Goal: Task Accomplishment & Management: Manage account settings

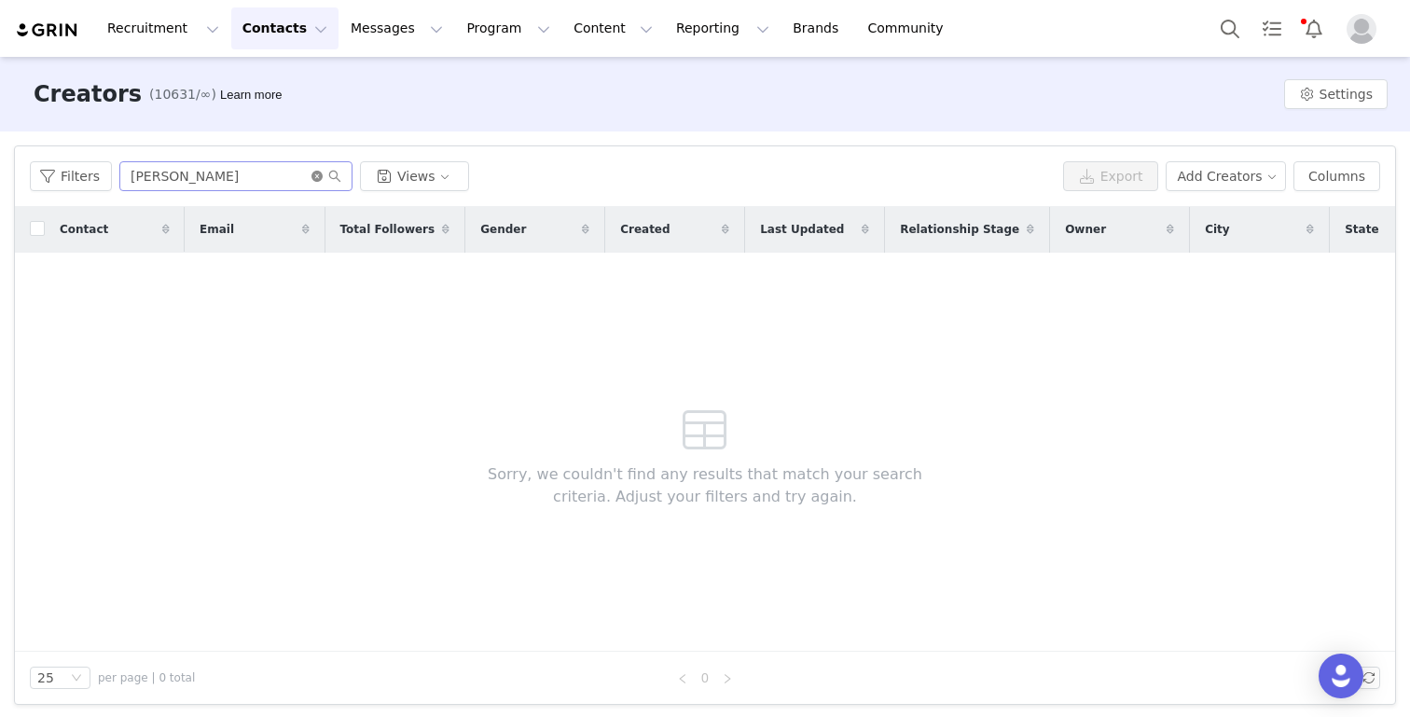
click at [311, 177] on icon "icon: close-circle" at bounding box center [316, 176] width 11 height 11
click at [177, 177] on input "text" at bounding box center [235, 176] width 233 height 30
paste input "irenesaeezc@gmail.com"
type input "irenesaeezc@gmail.com"
click at [287, 177] on input "[EMAIL_ADDRESS][DOMAIN_NAME]" at bounding box center [235, 176] width 233 height 30
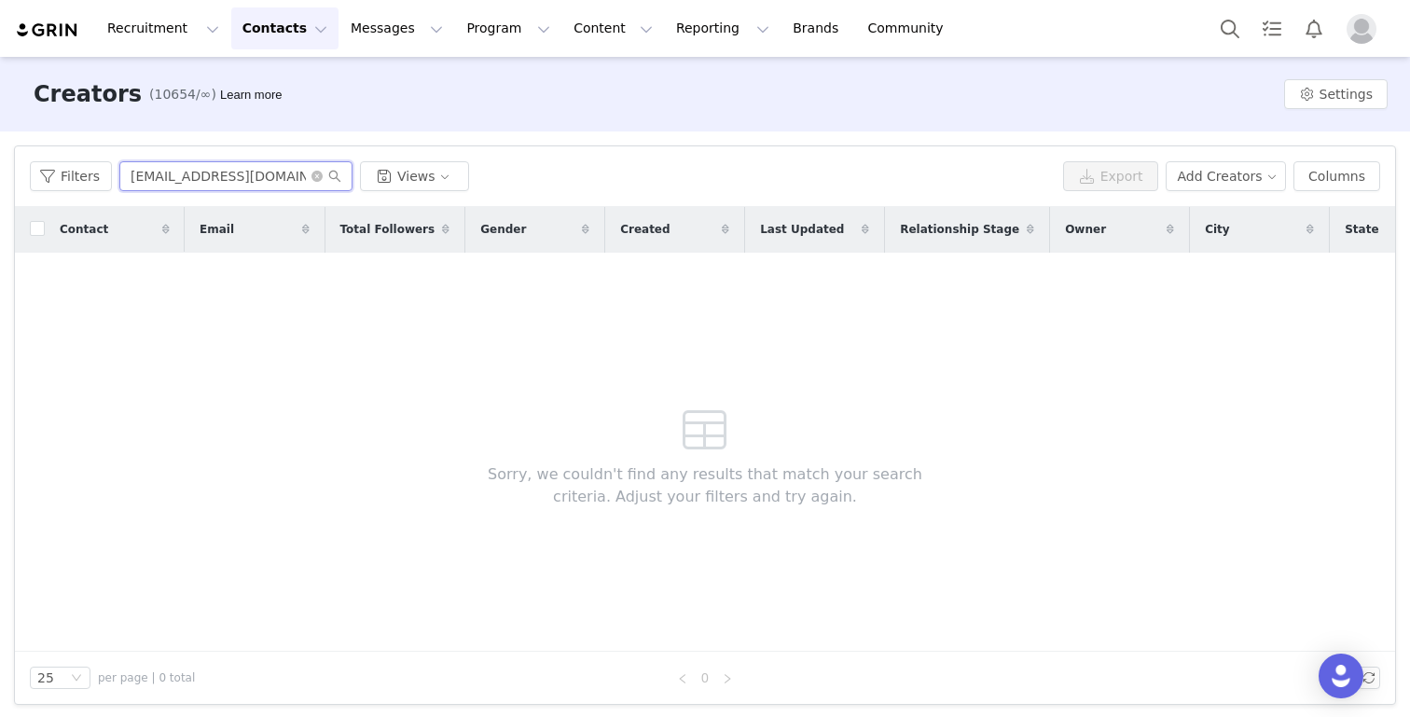
click at [287, 177] on input "[EMAIL_ADDRESS][DOMAIN_NAME]" at bounding box center [235, 176] width 233 height 30
drag, startPoint x: 281, startPoint y: 182, endPoint x: 251, endPoint y: 177, distance: 30.2
click at [251, 177] on input "[EMAIL_ADDRESS][DOMAIN_NAME]" at bounding box center [235, 176] width 233 height 30
type input "[EMAIL_ADDRESS][DOMAIN_NAME]"
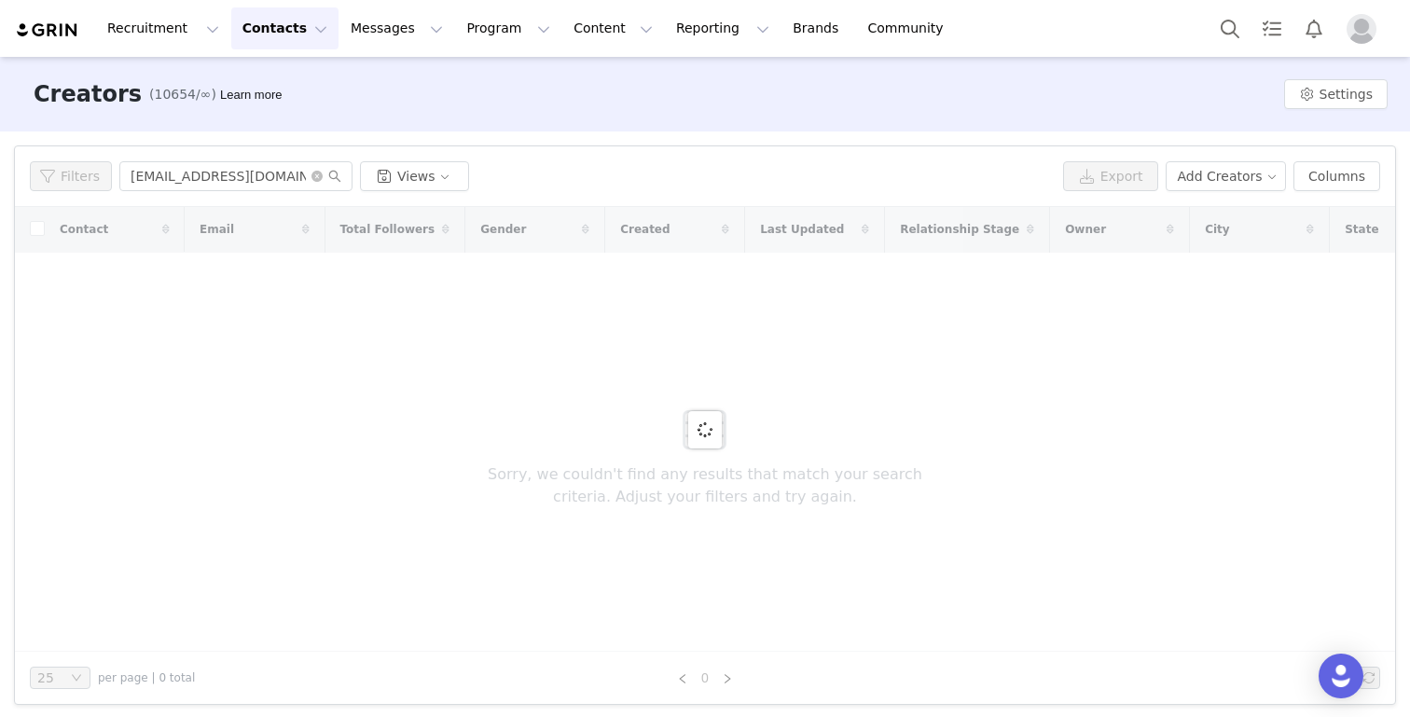
click at [282, 36] on button "Contacts Contacts" at bounding box center [284, 28] width 107 height 42
click at [275, 111] on p "Prospects" at bounding box center [264, 117] width 62 height 20
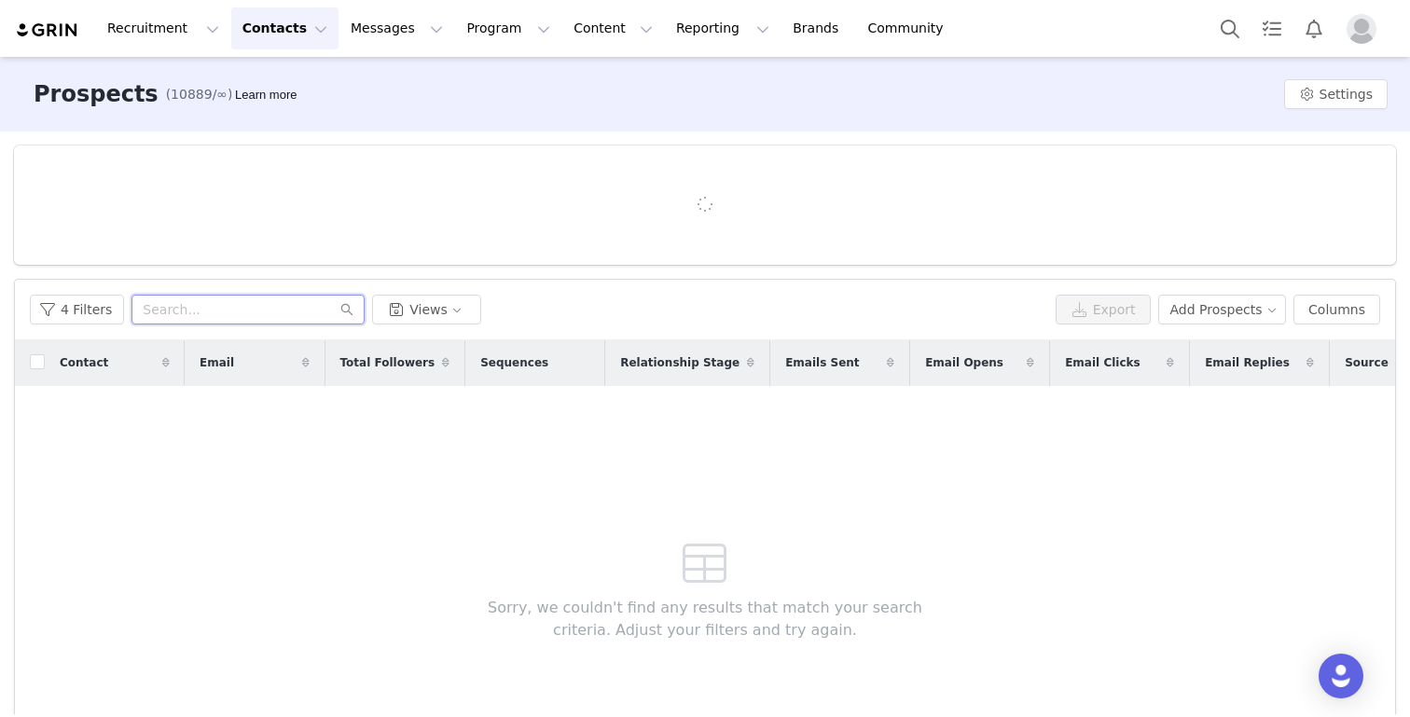
click at [226, 313] on input "text" at bounding box center [247, 310] width 233 height 30
paste input "[EMAIL_ADDRESS][DOMAIN_NAME]"
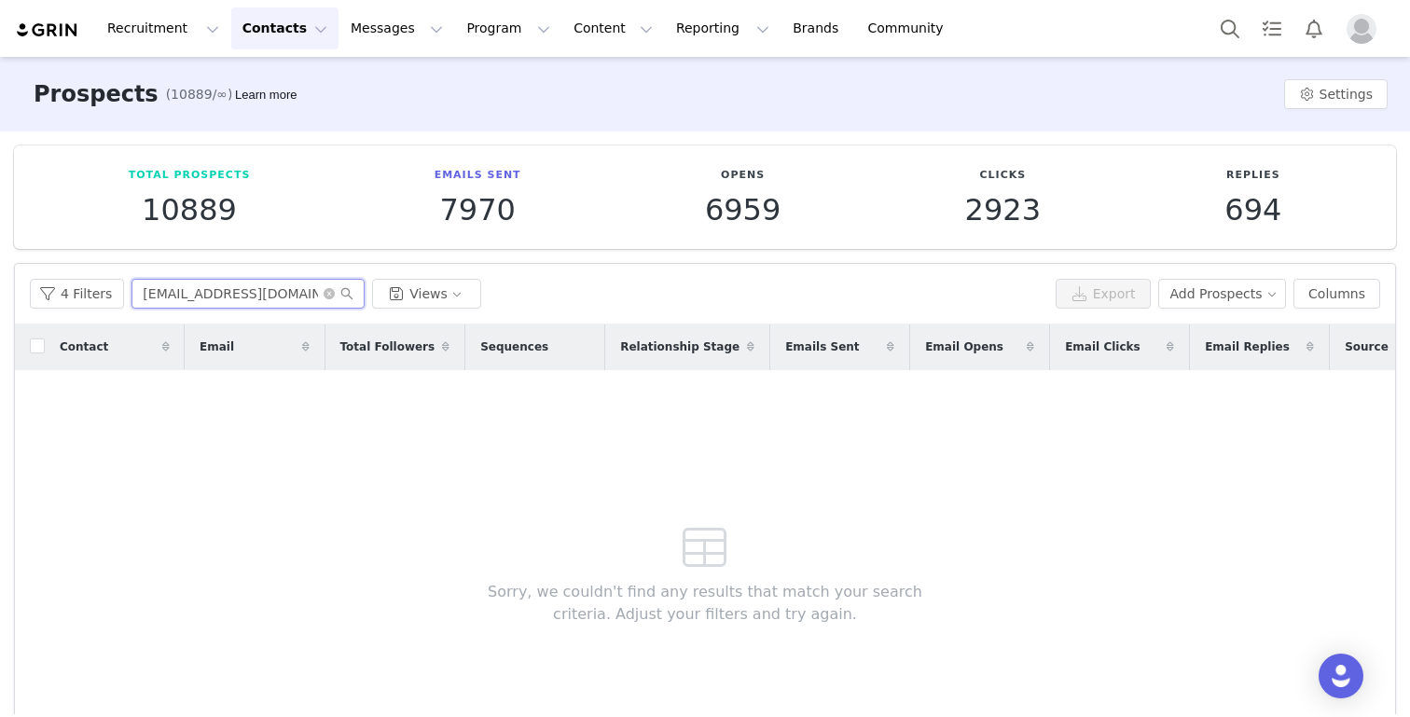
type input "[EMAIL_ADDRESS][DOMAIN_NAME]"
click at [47, 301] on button "4 Filters" at bounding box center [77, 294] width 94 height 30
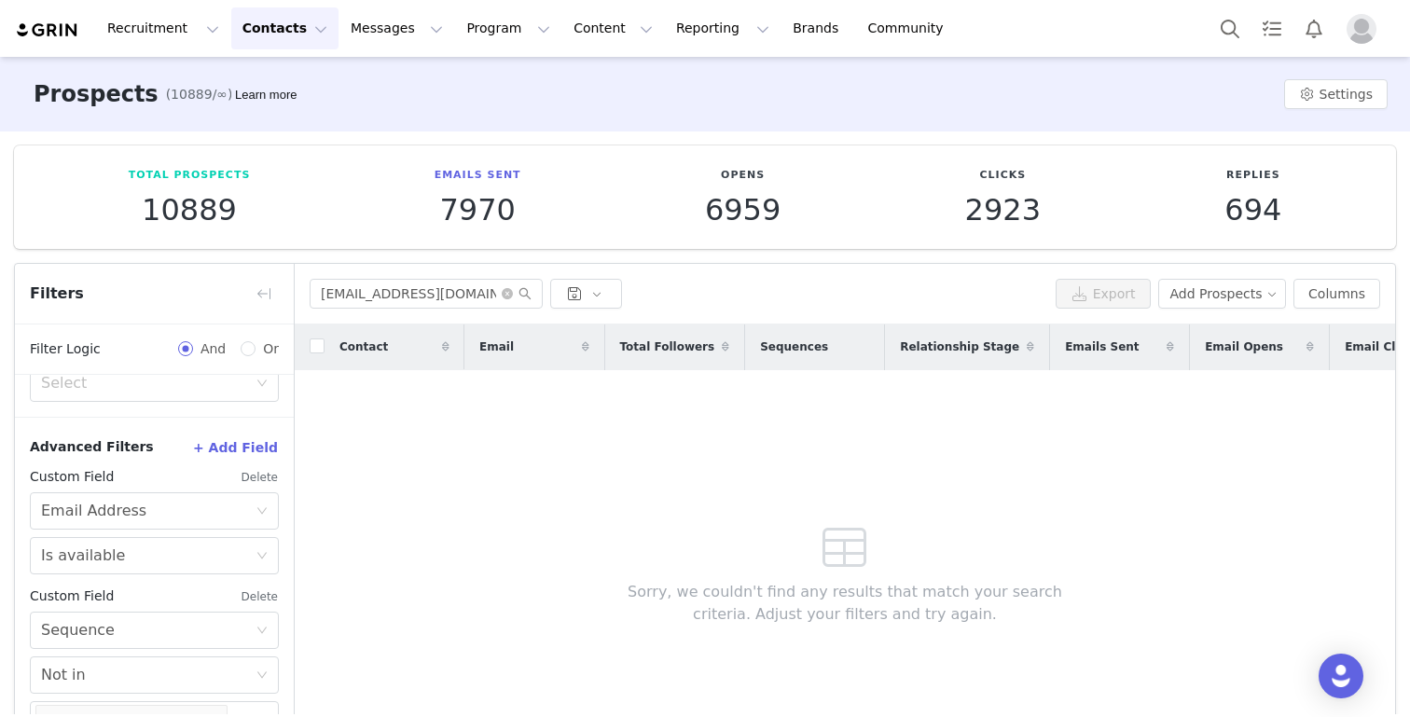
scroll to position [121, 0]
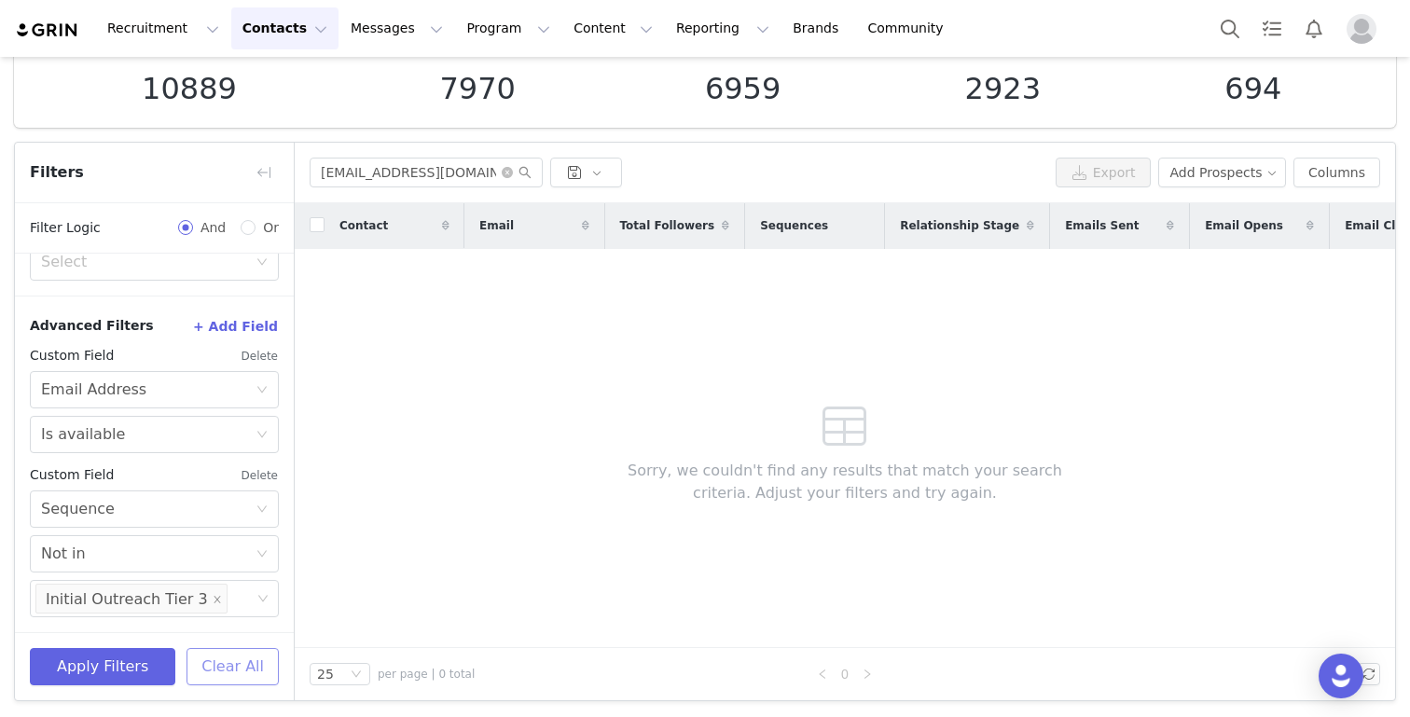
click at [215, 668] on button "Clear All" at bounding box center [232, 666] width 92 height 37
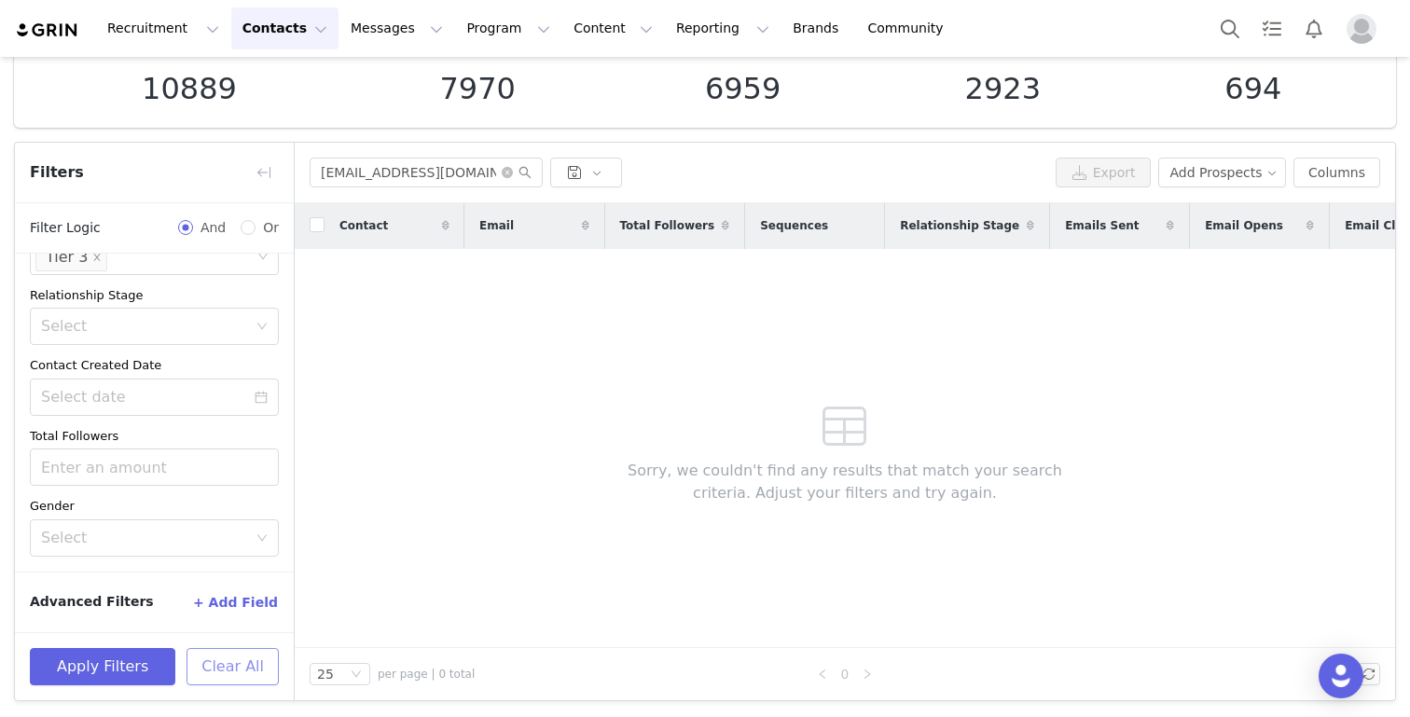
scroll to position [264, 0]
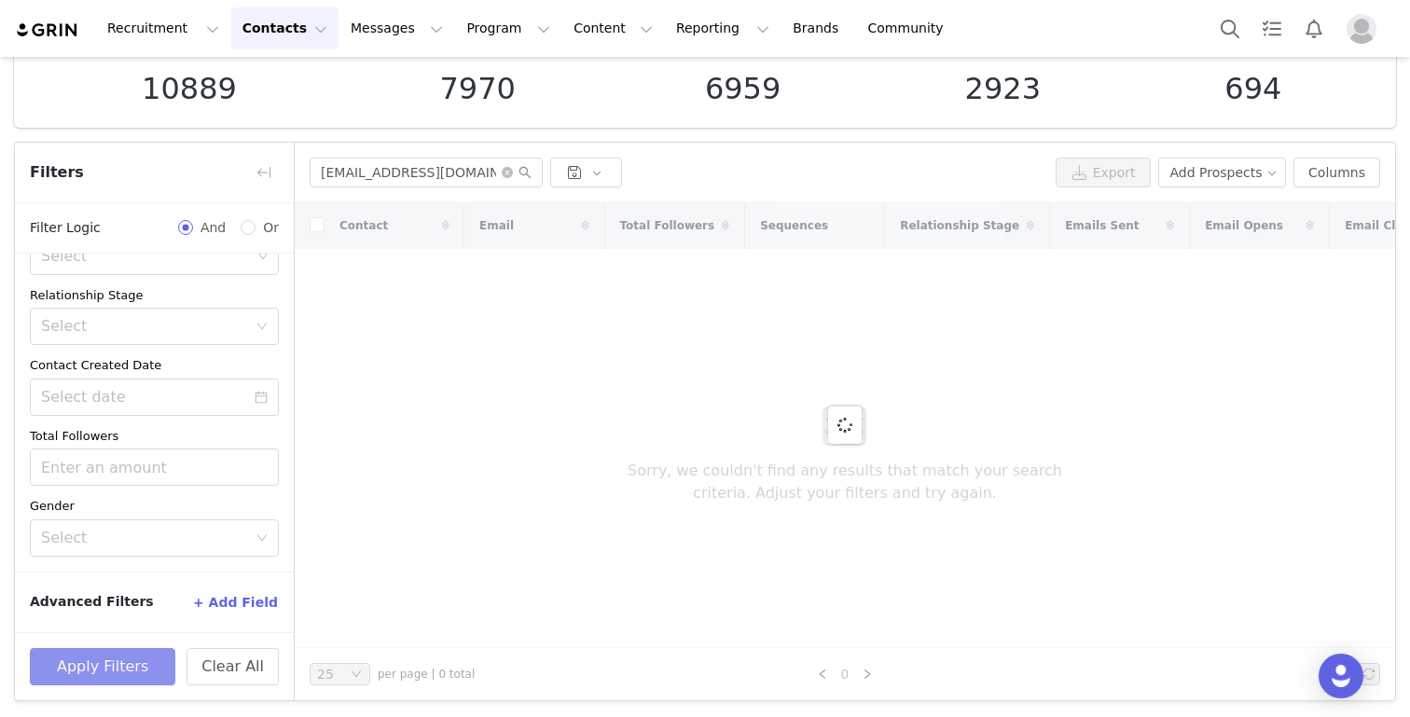
click at [113, 679] on button "Apply Filters" at bounding box center [102, 666] width 145 height 37
click at [108, 661] on button "Apply Filters" at bounding box center [102, 666] width 145 height 37
click at [267, 181] on button "button" at bounding box center [264, 173] width 30 height 30
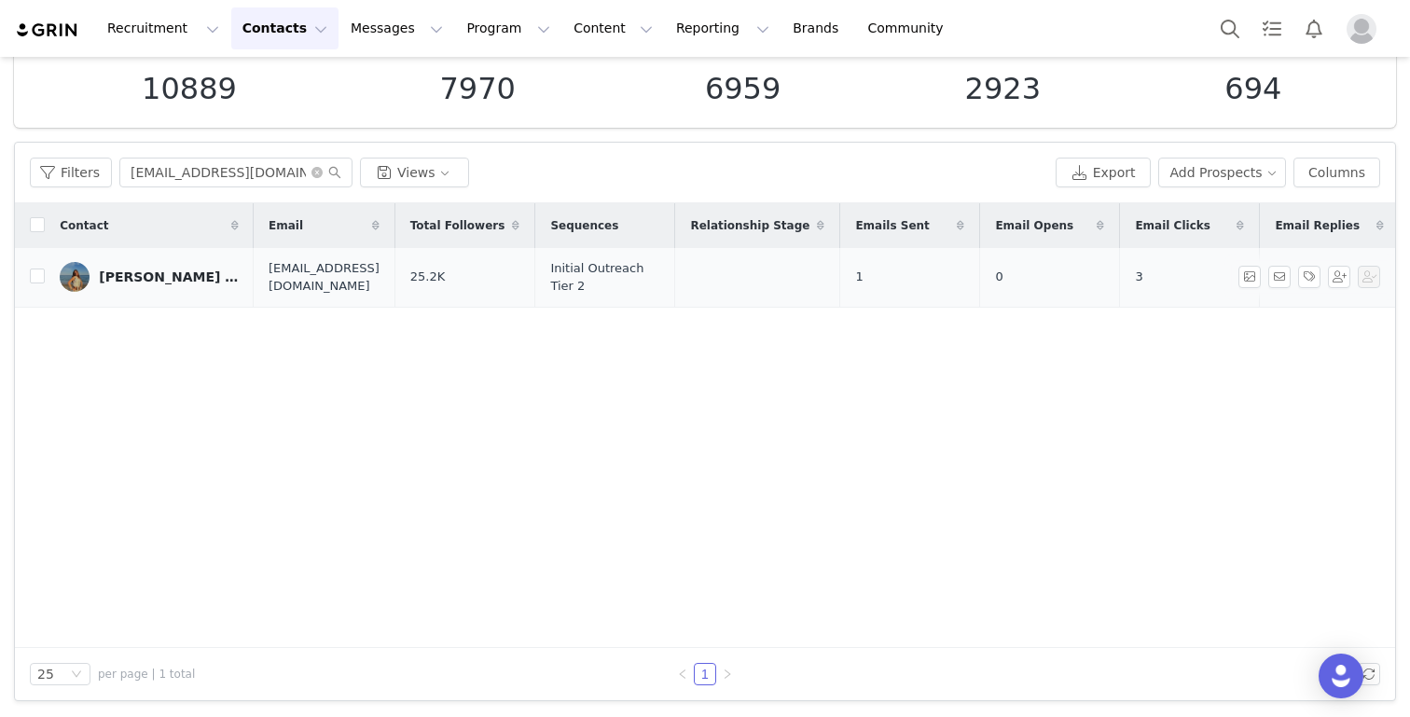
click at [160, 274] on div "Irene Sáez ⭐️" at bounding box center [169, 276] width 140 height 15
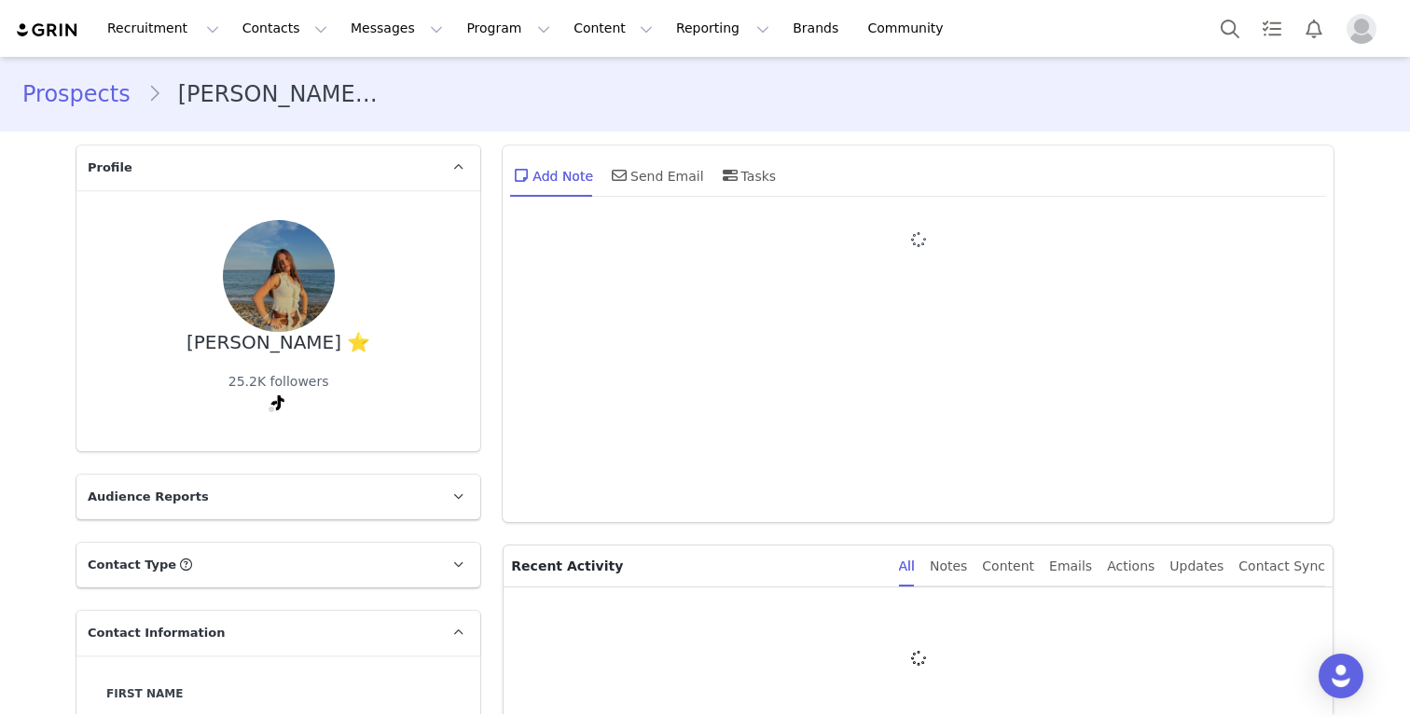
type input "+1 ([GEOGRAPHIC_DATA])"
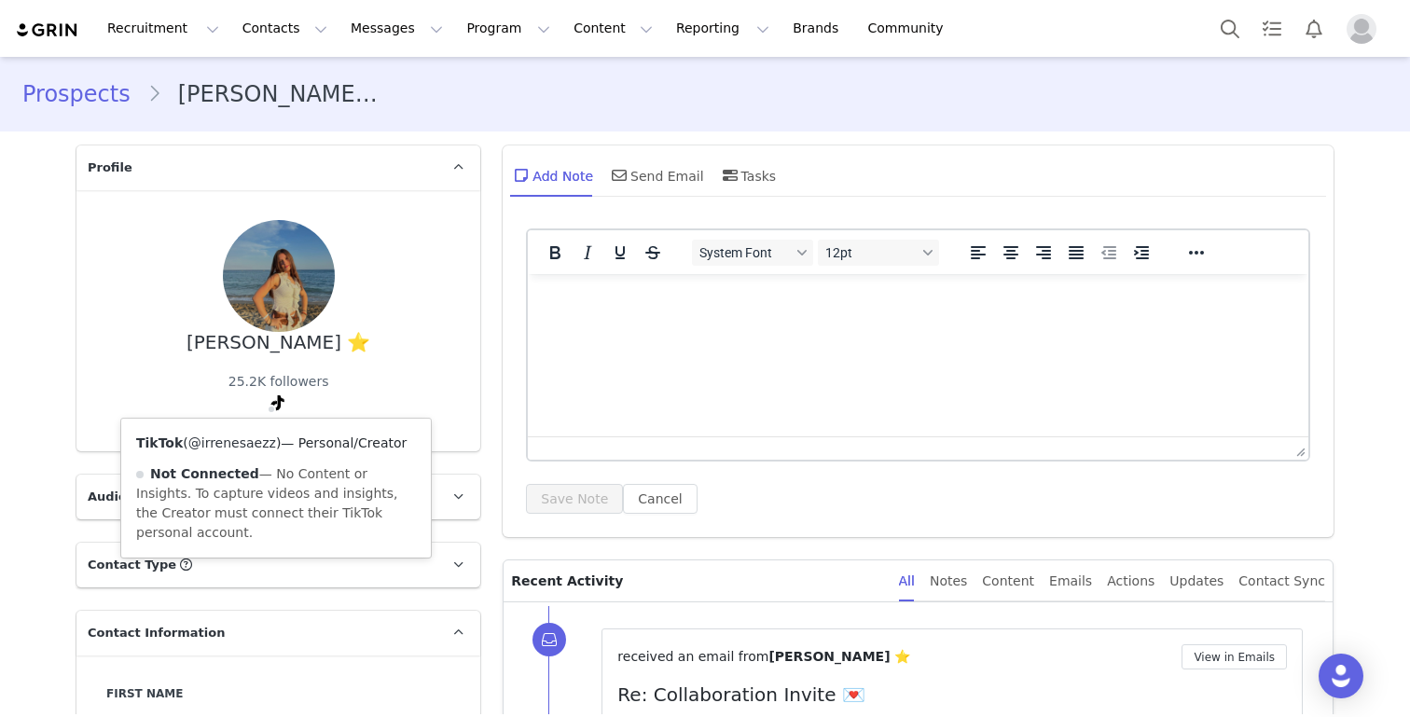
click at [255, 448] on link "@irrenesaezz" at bounding box center [232, 442] width 88 height 15
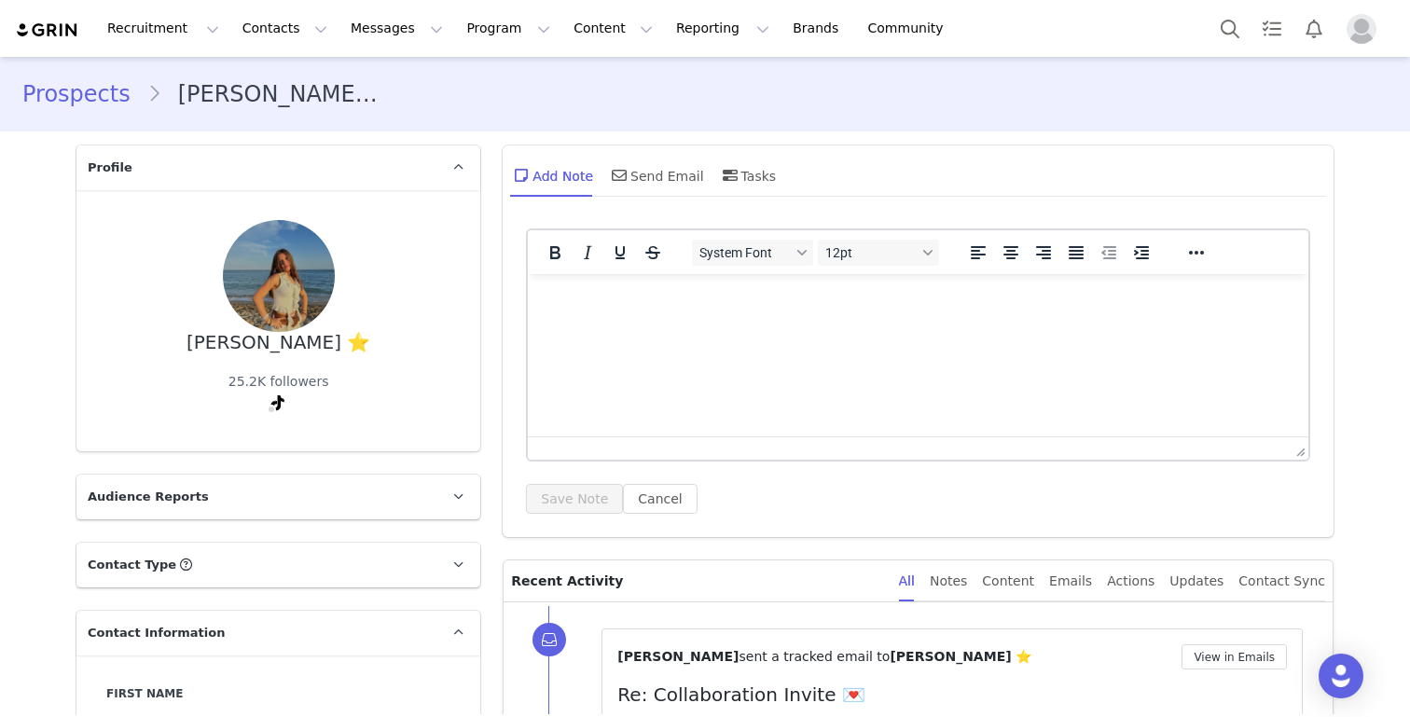
click at [84, 101] on link "Prospects" at bounding box center [84, 94] width 125 height 34
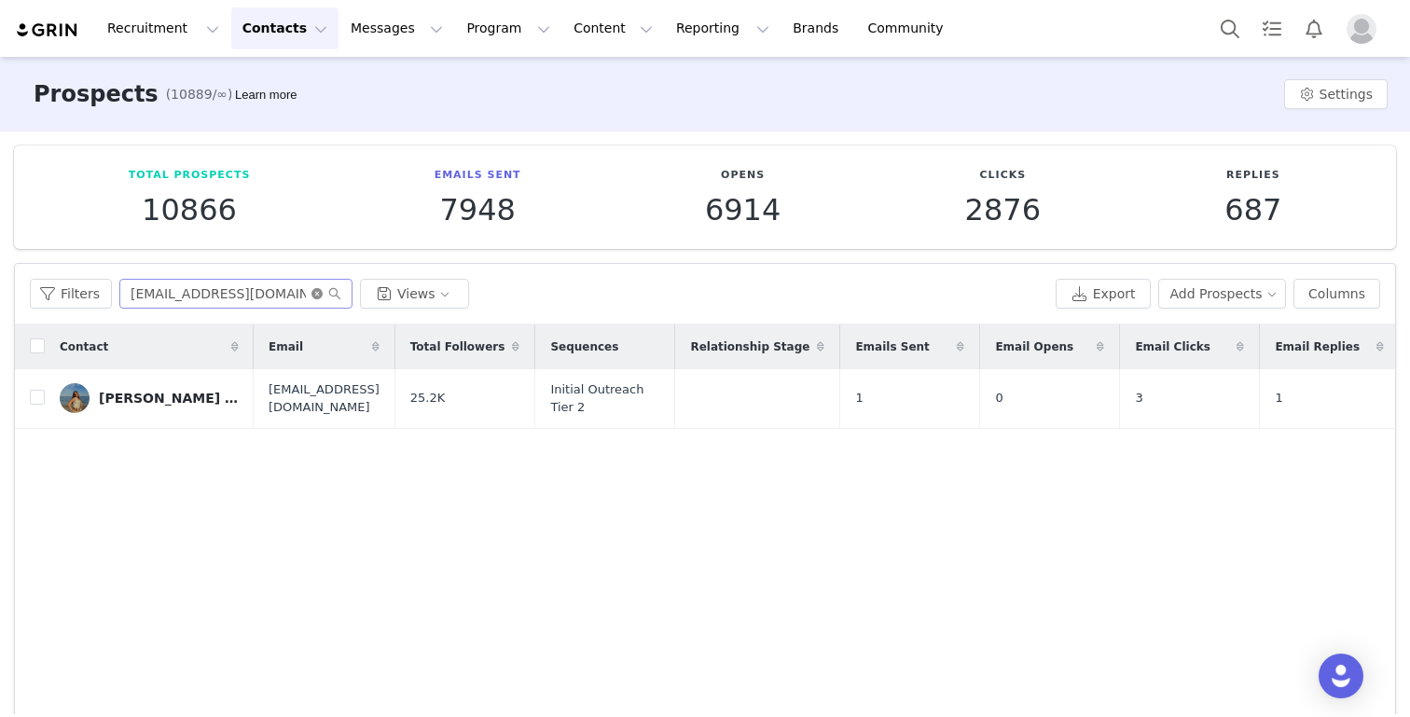
click at [313, 289] on icon "icon: close-circle" at bounding box center [316, 293] width 11 height 11
click at [282, 289] on input "text" at bounding box center [235, 294] width 233 height 30
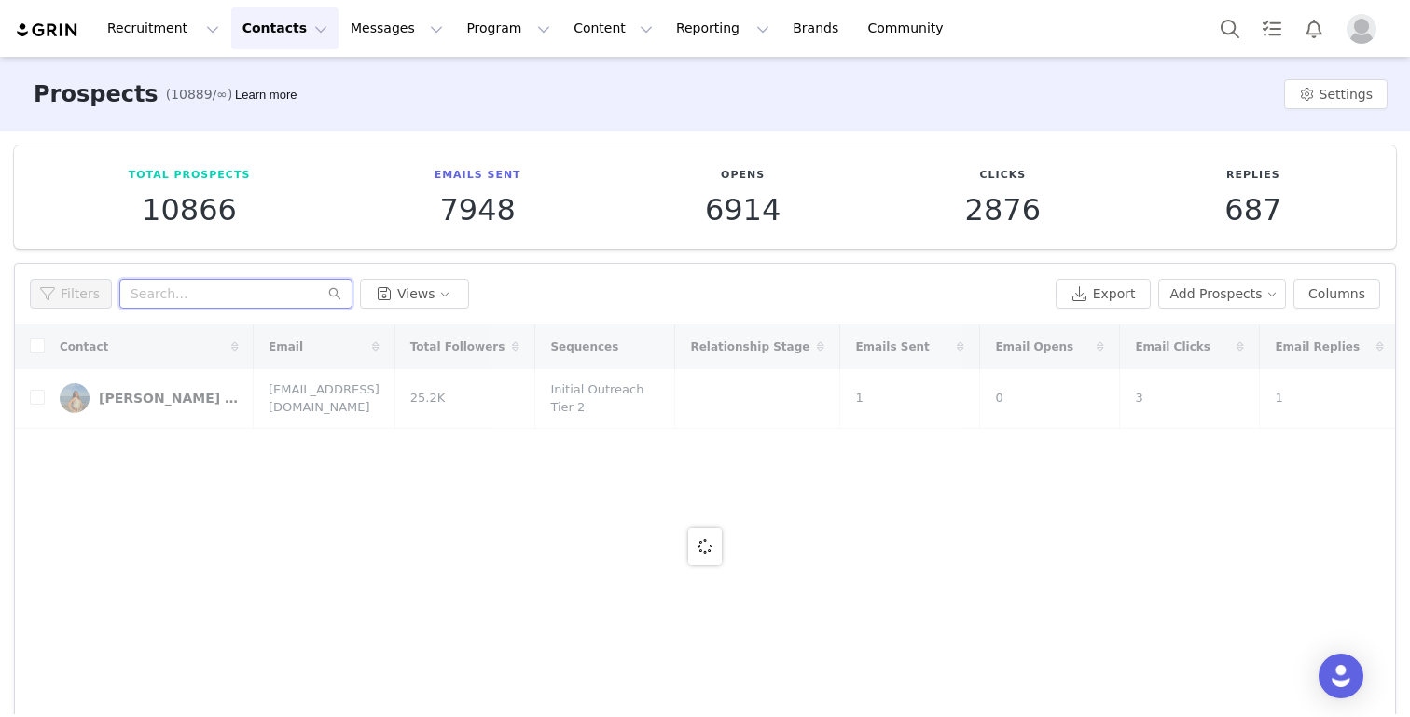
paste input "soupeialexi@gmail.com"
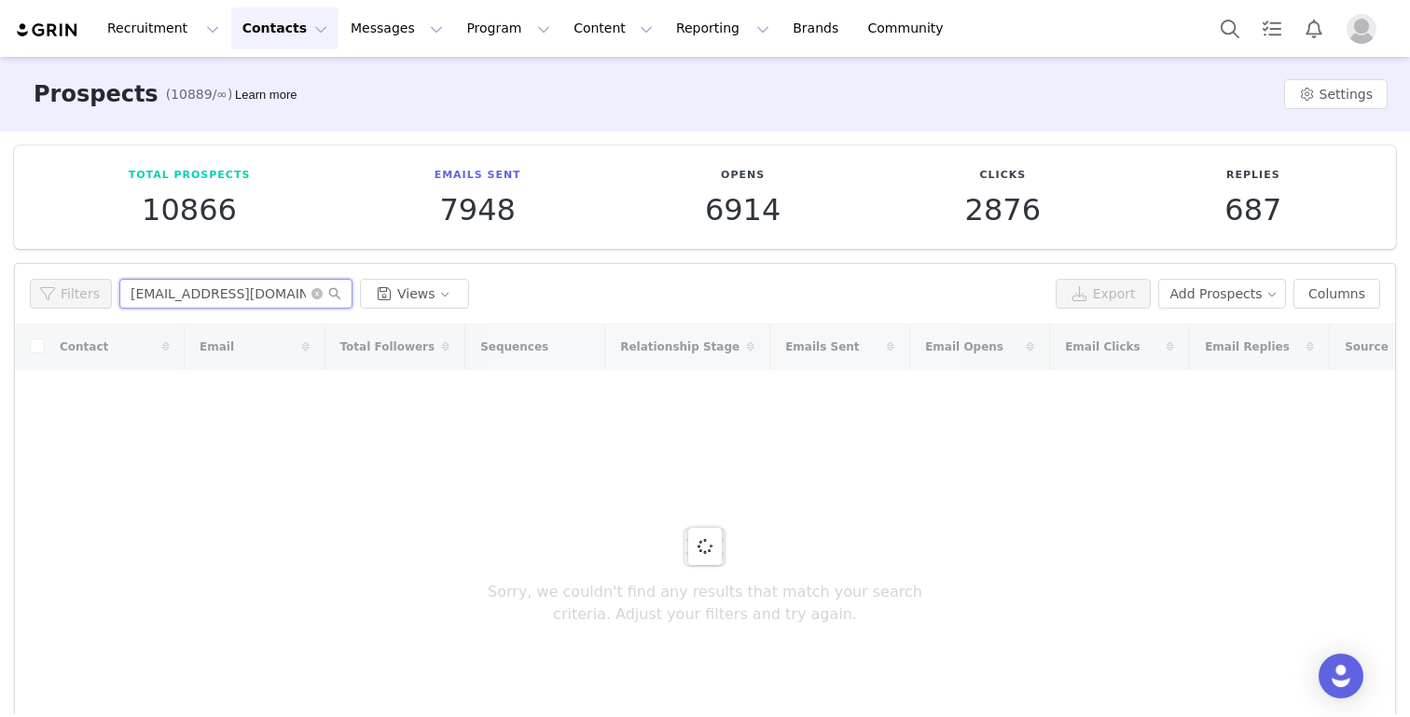
type input "soupeialexi@gmail.com"
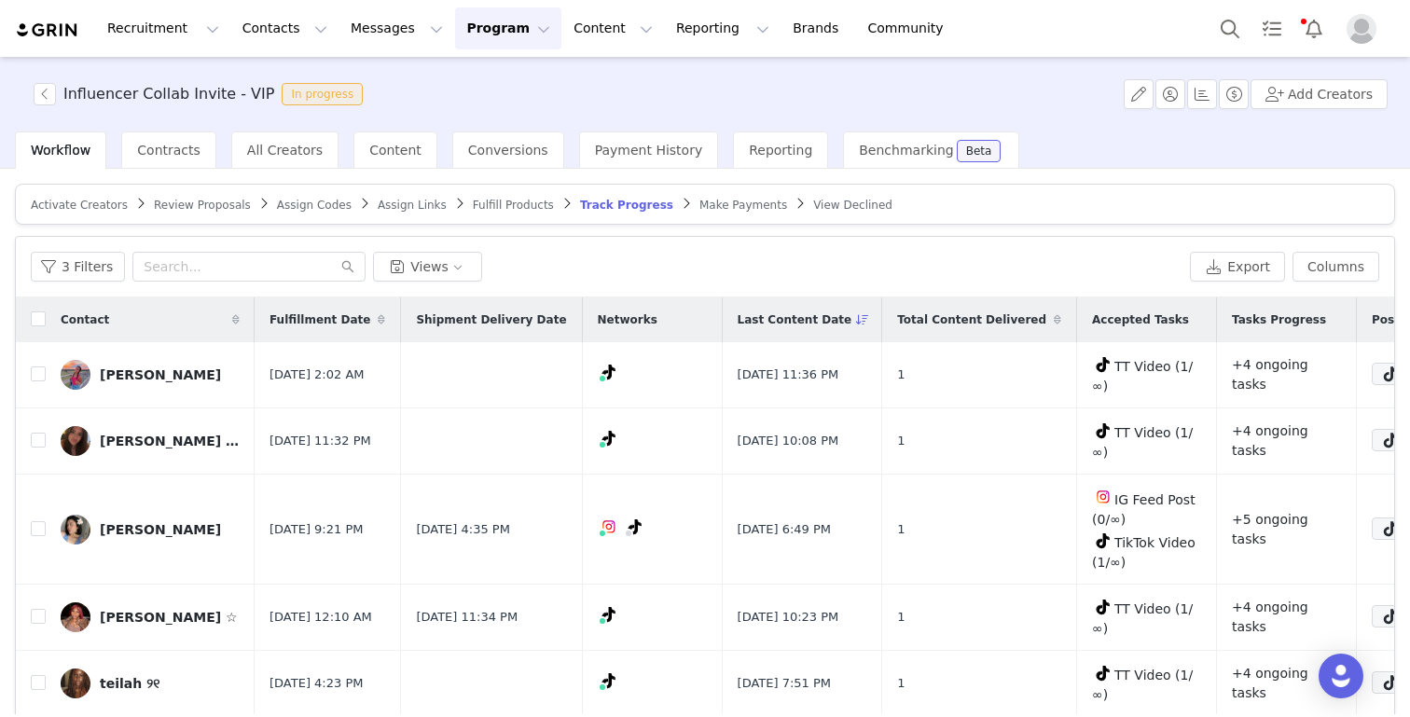
scroll to position [1712, 0]
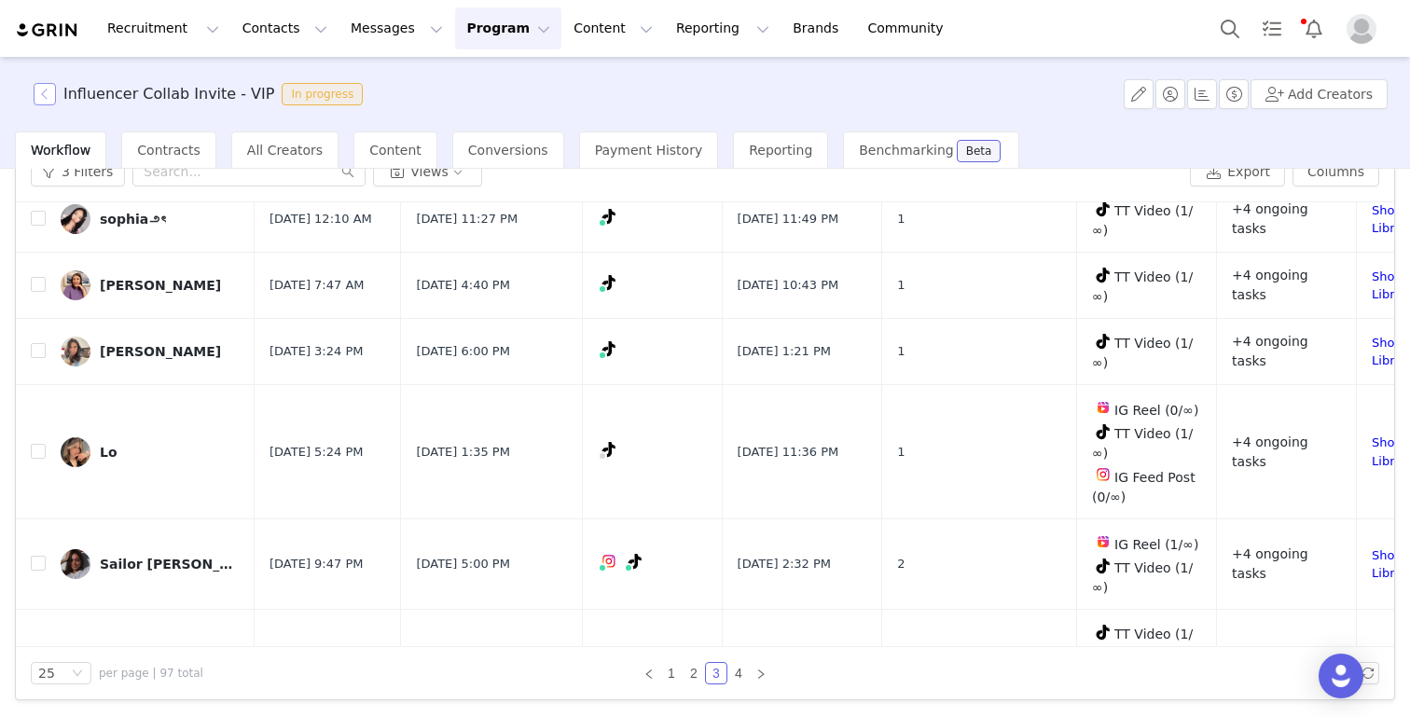
click at [47, 96] on button "button" at bounding box center [45, 94] width 22 height 22
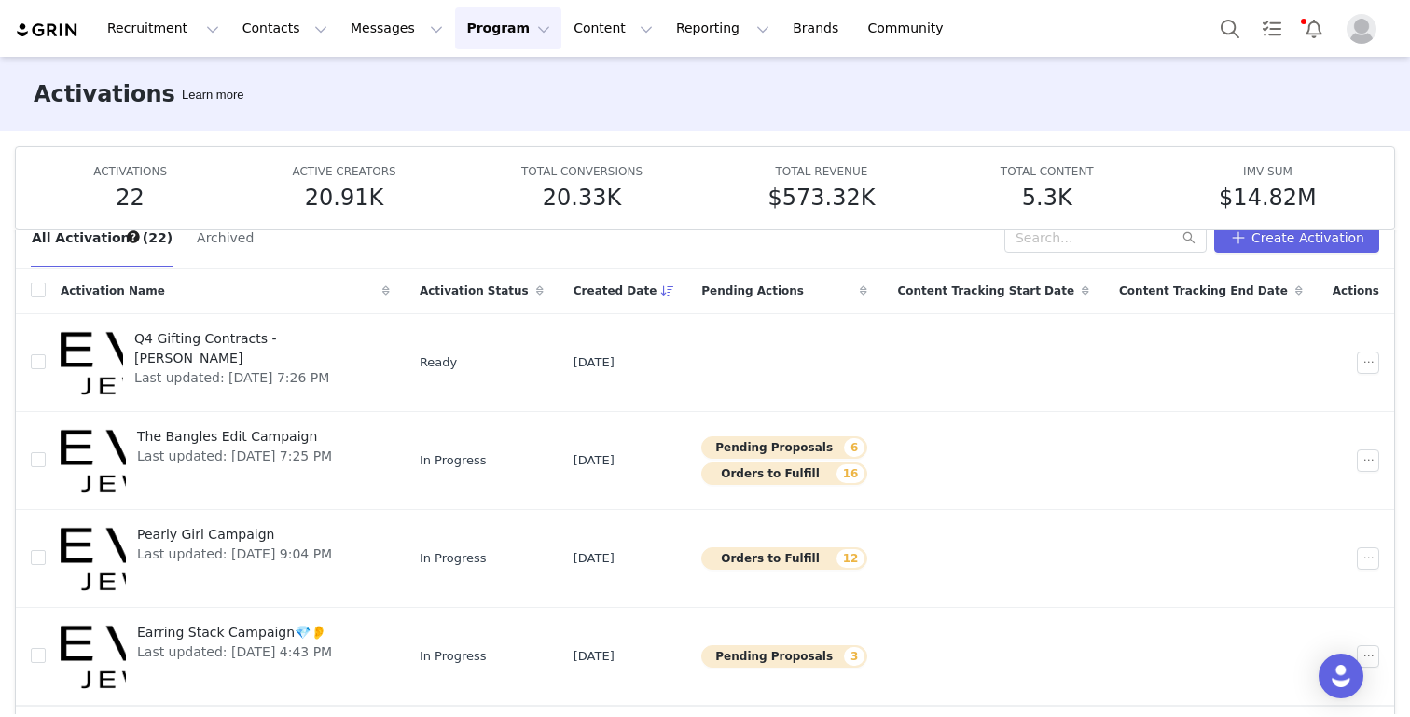
scroll to position [98, 0]
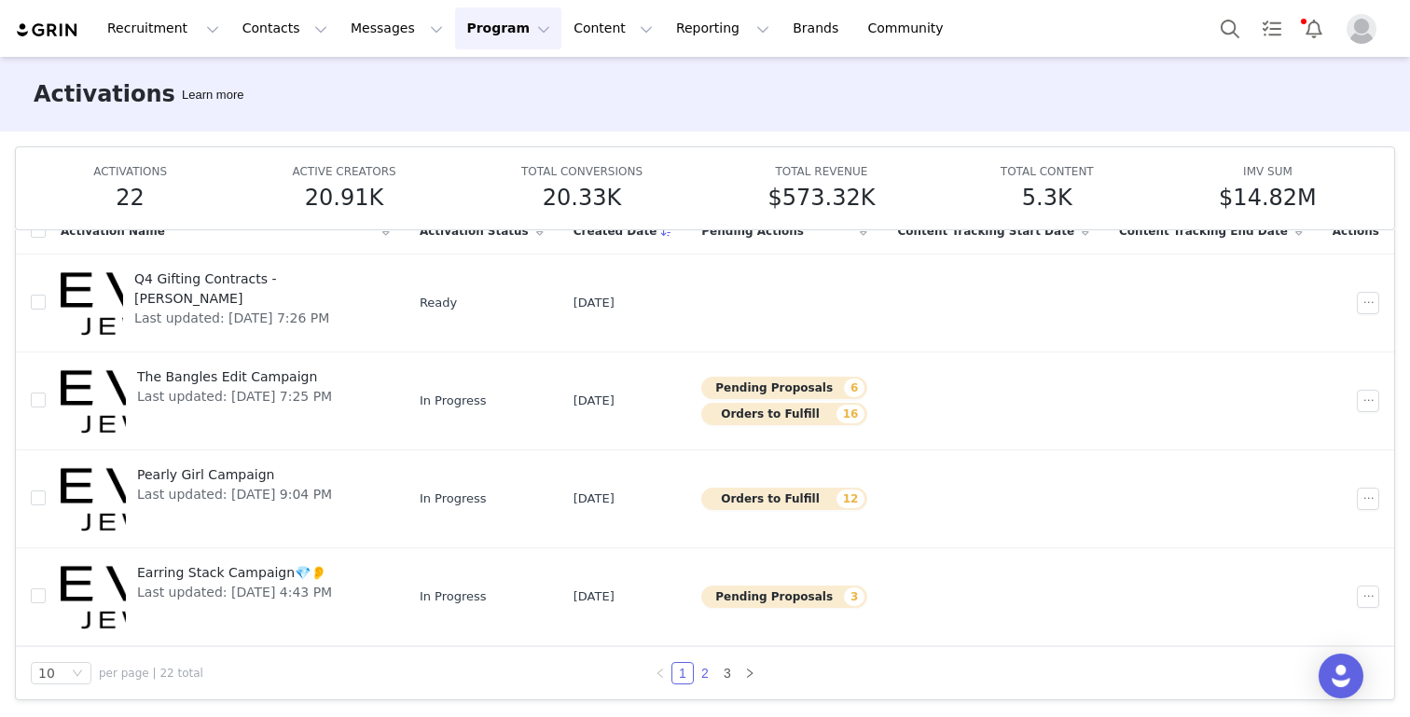
click at [707, 673] on link "2" at bounding box center [705, 673] width 21 height 21
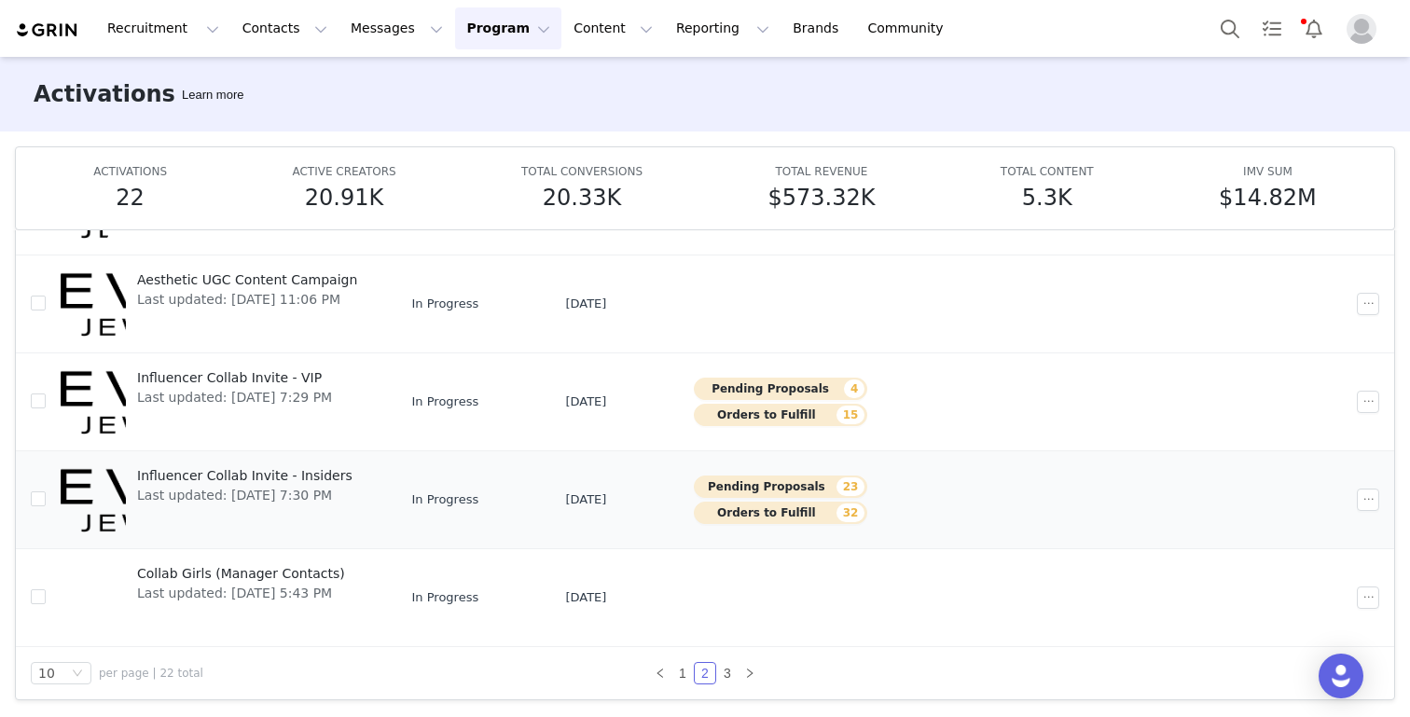
click at [238, 478] on span "Influencer Collab Invite - Insiders" at bounding box center [244, 476] width 215 height 20
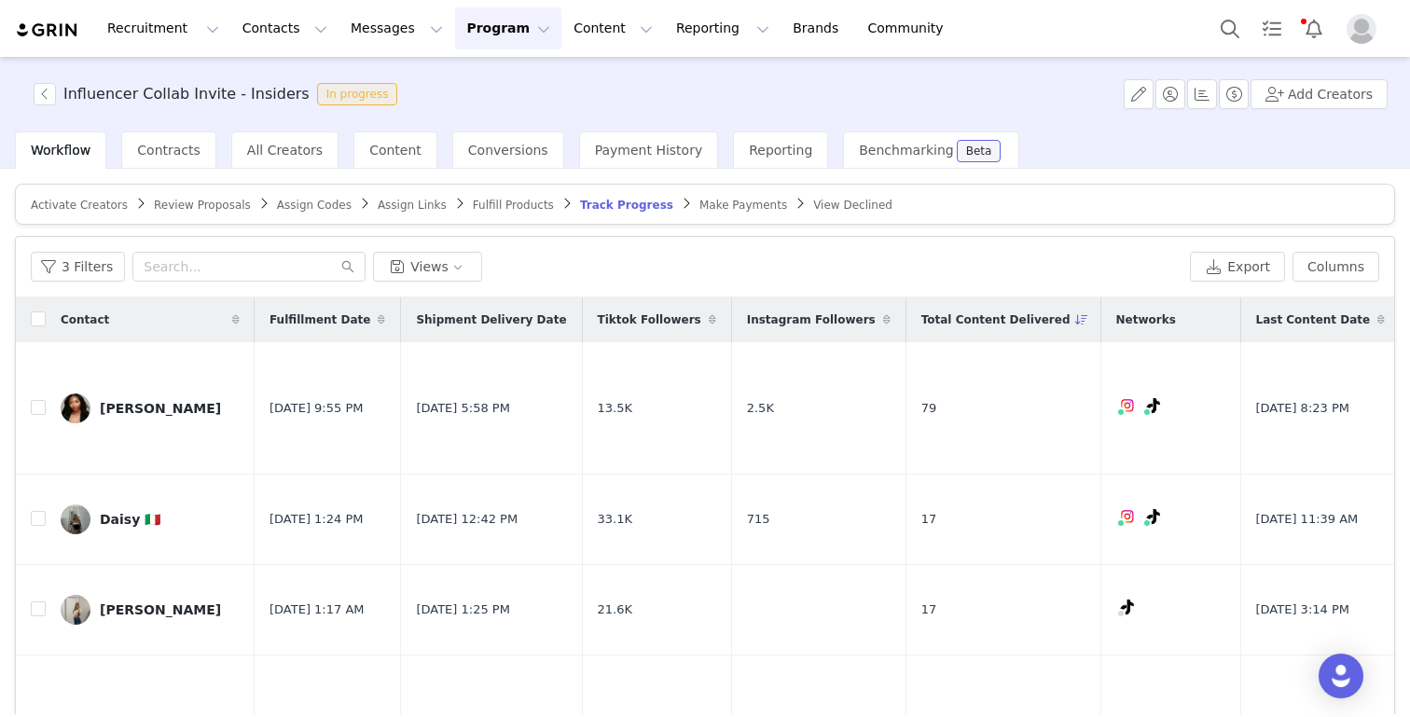
click at [171, 199] on span "Review Proposals" at bounding box center [202, 205] width 97 height 13
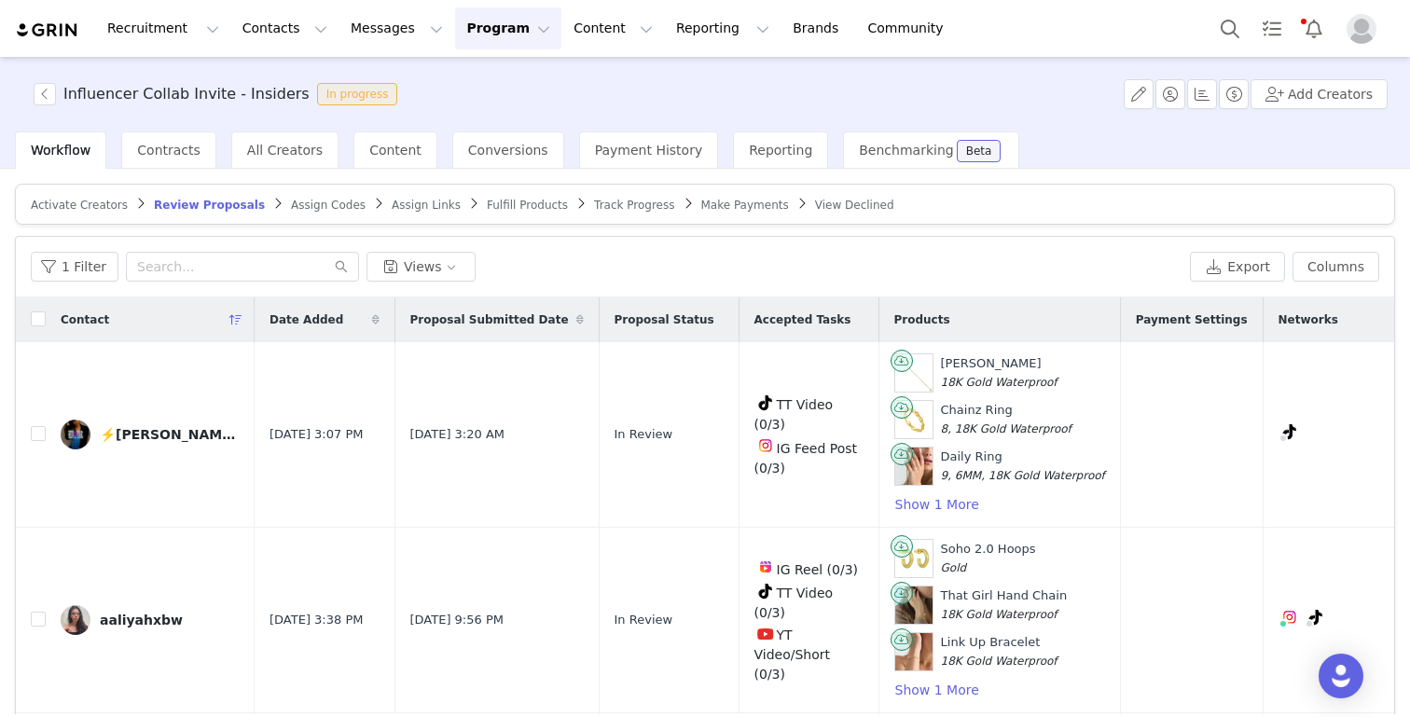
click at [37, 330] on th at bounding box center [31, 319] width 30 height 45
click at [40, 311] on input "checkbox" at bounding box center [38, 318] width 15 height 15
checkbox input "true"
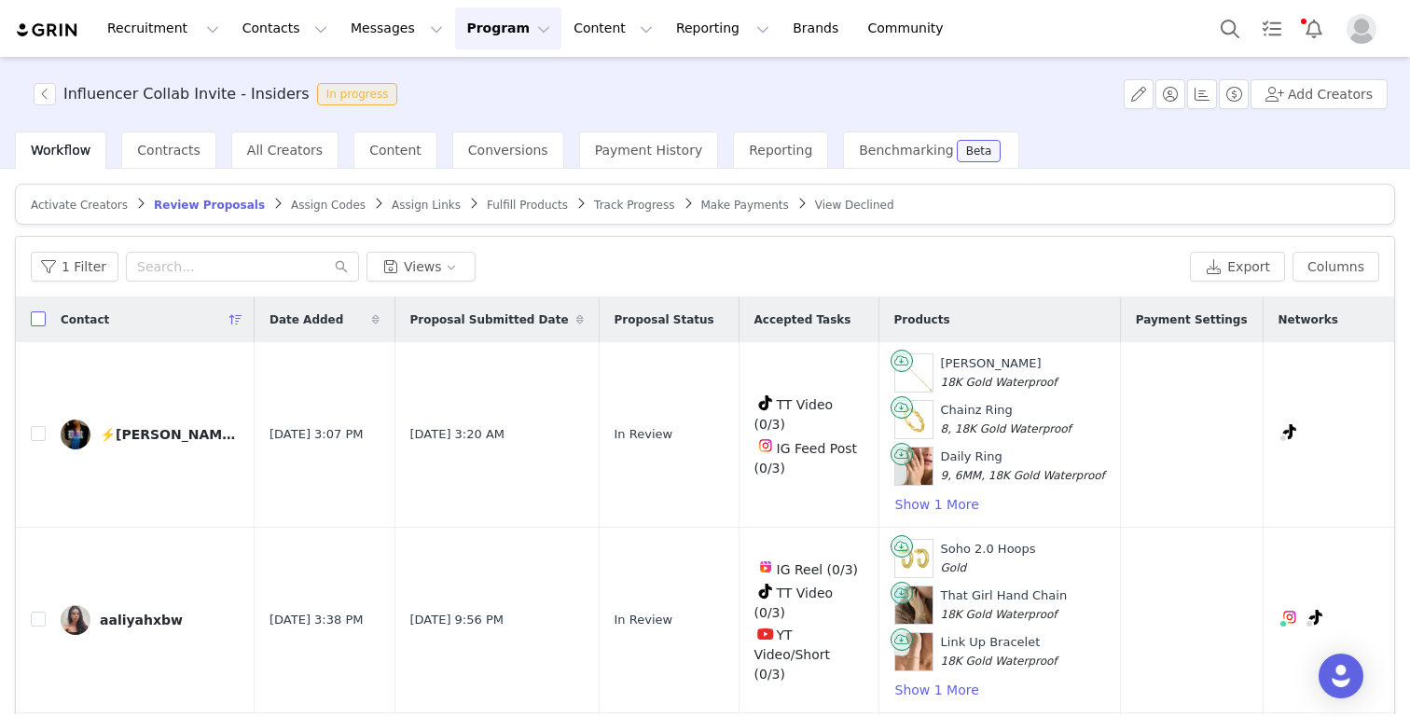
checkbox input "true"
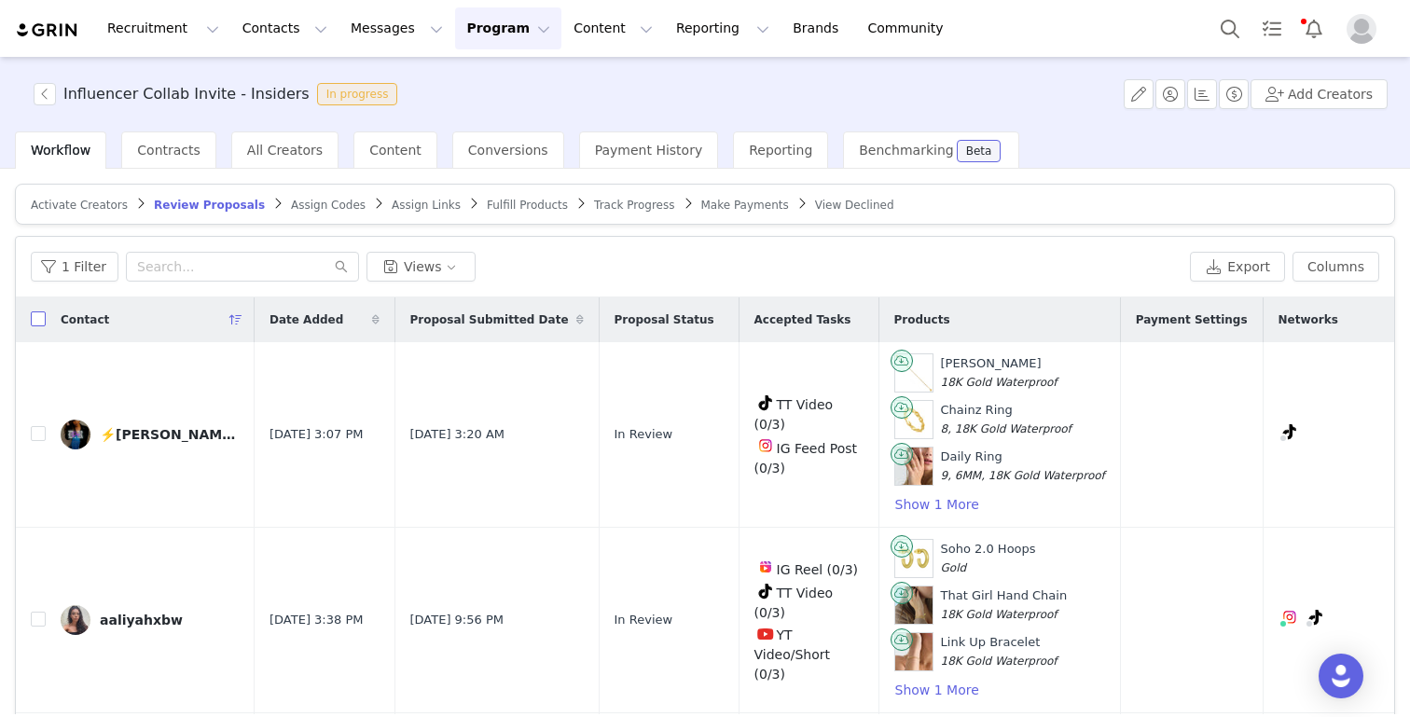
checkbox input "true"
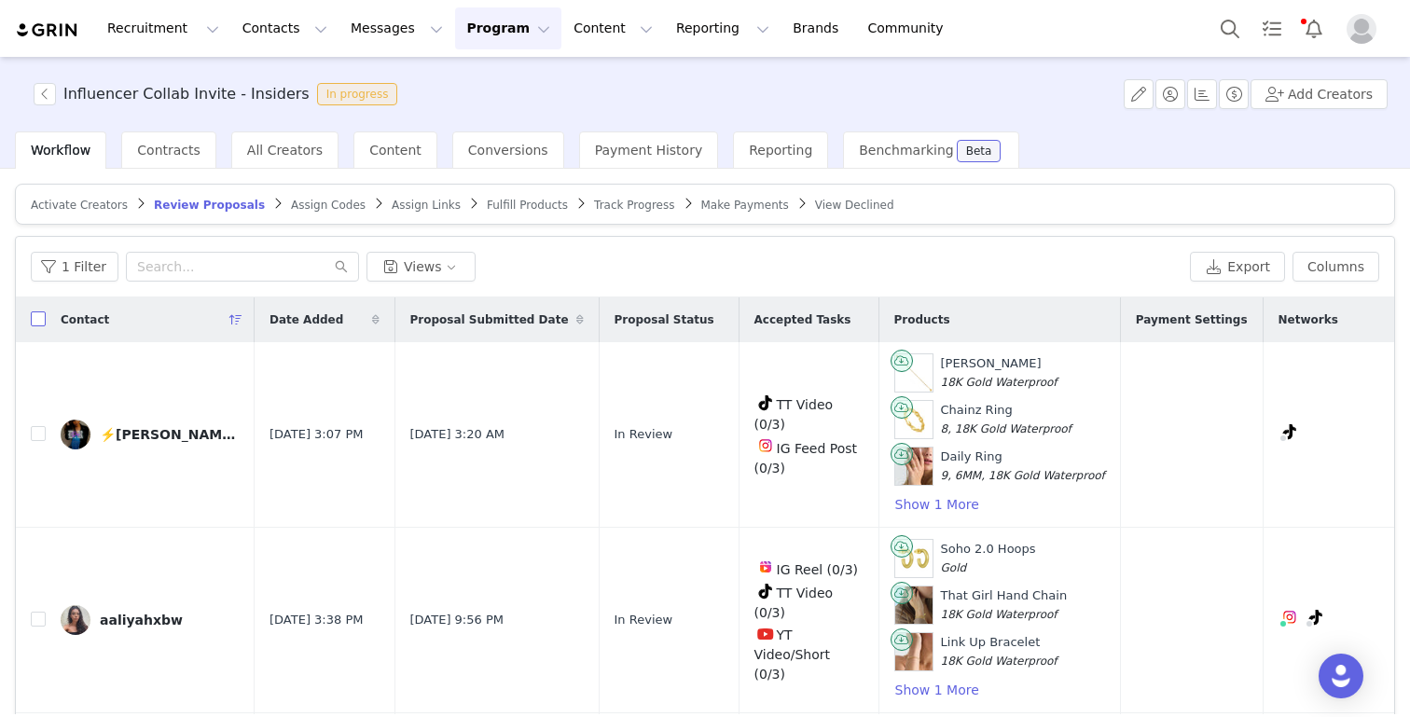
checkbox input "true"
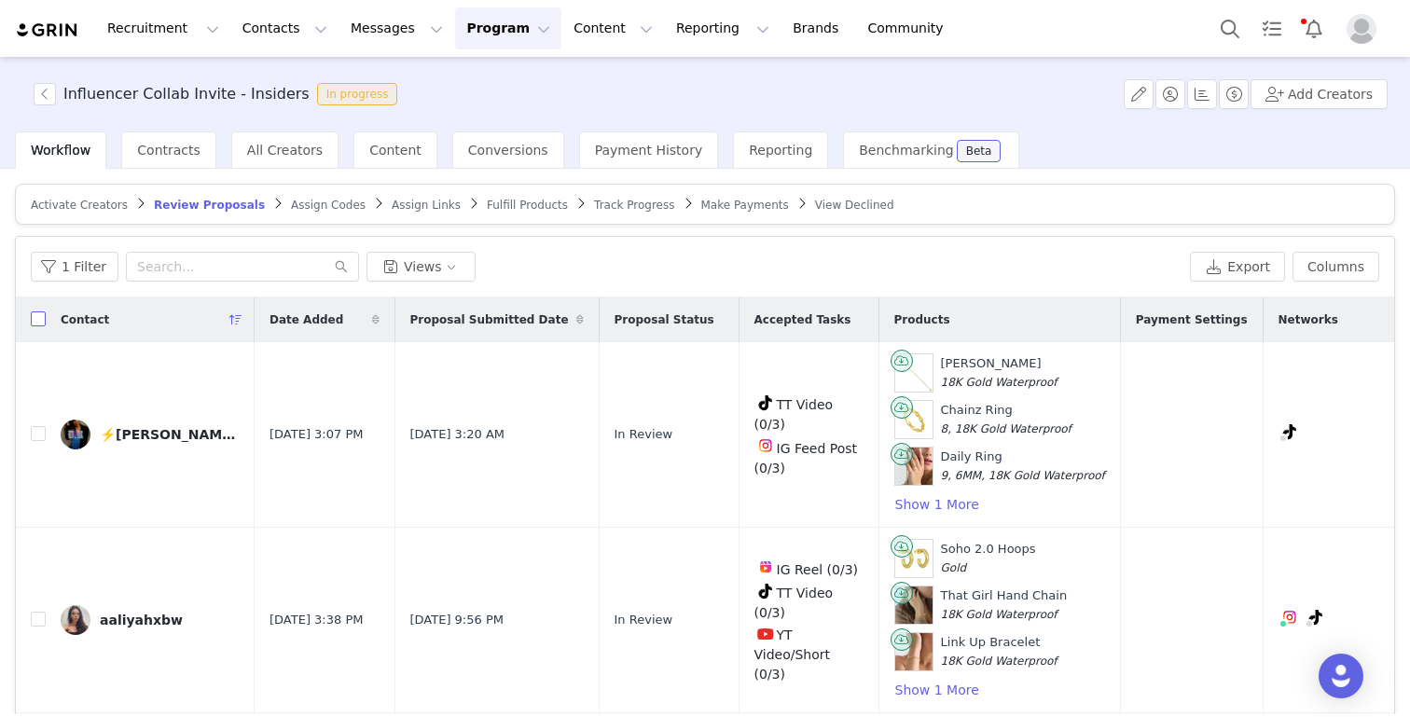
checkbox input "true"
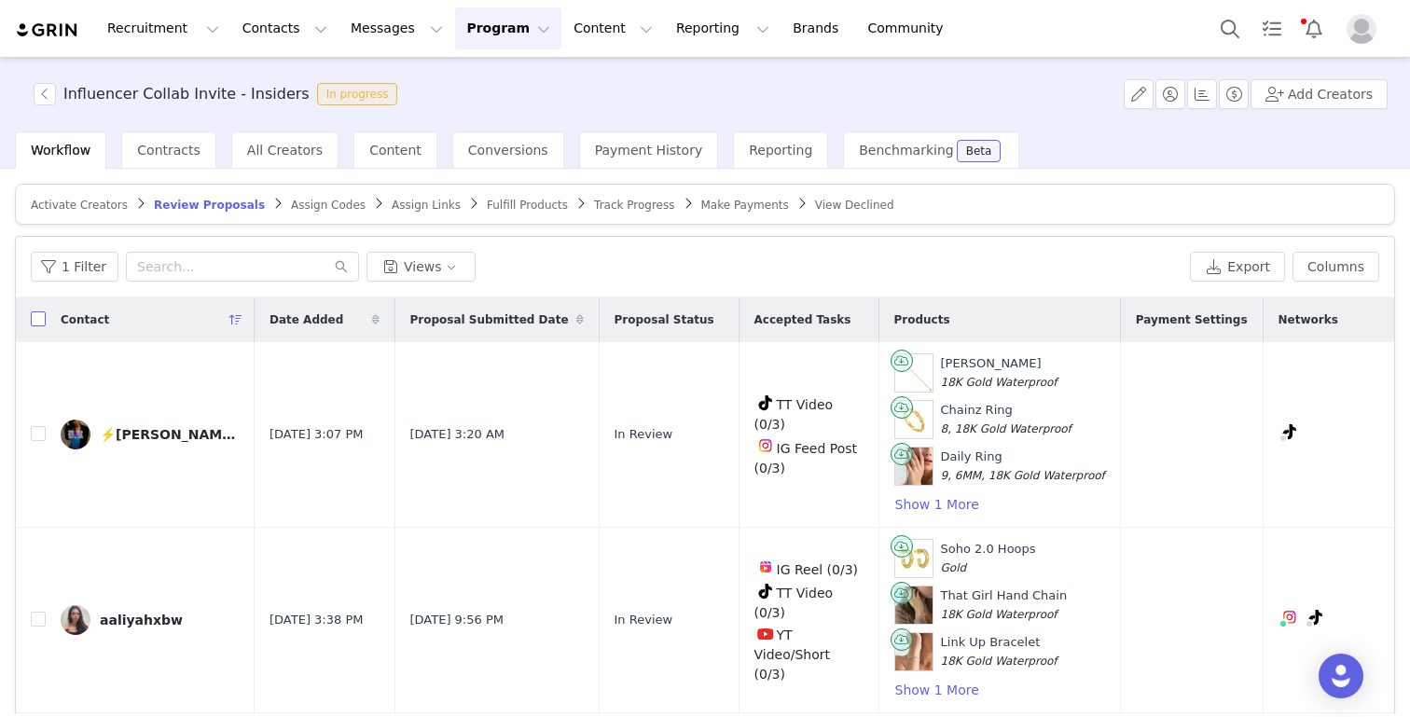
checkbox input "true"
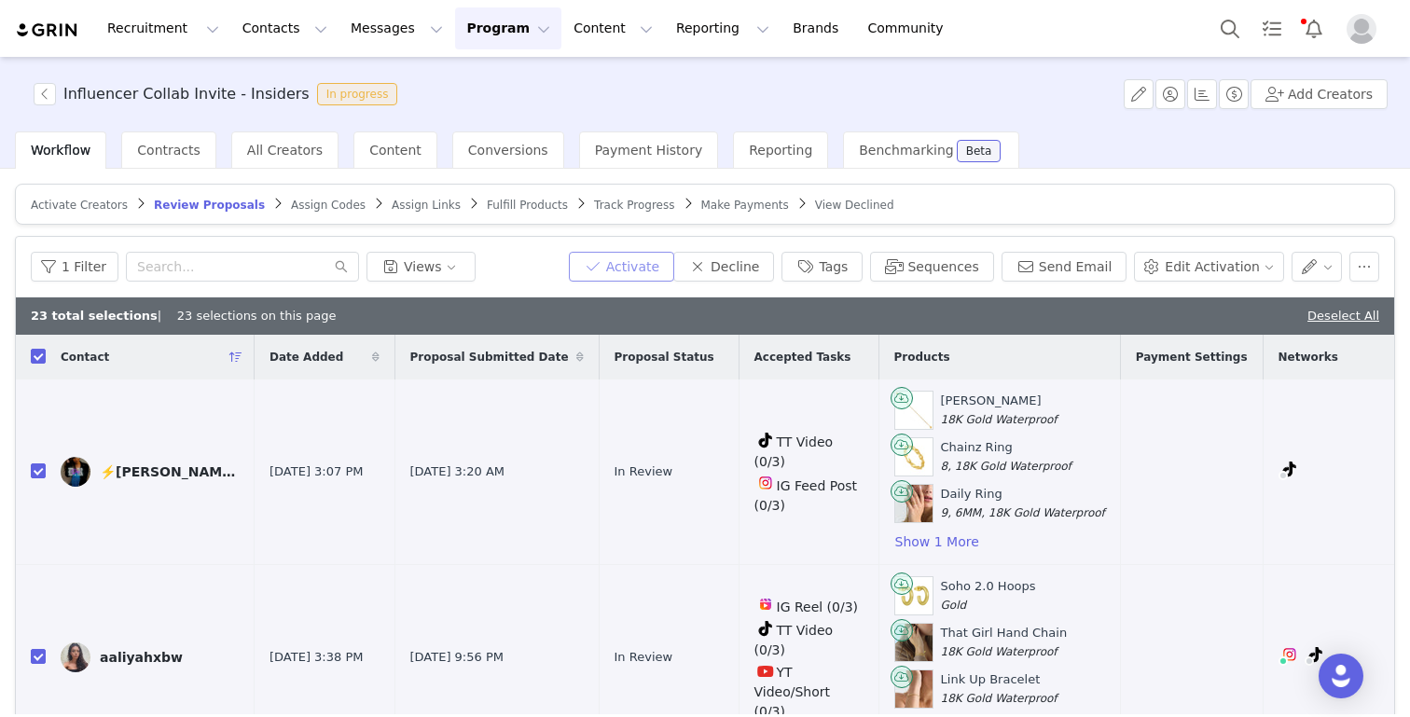
click at [646, 275] on button "Activate" at bounding box center [621, 267] width 105 height 30
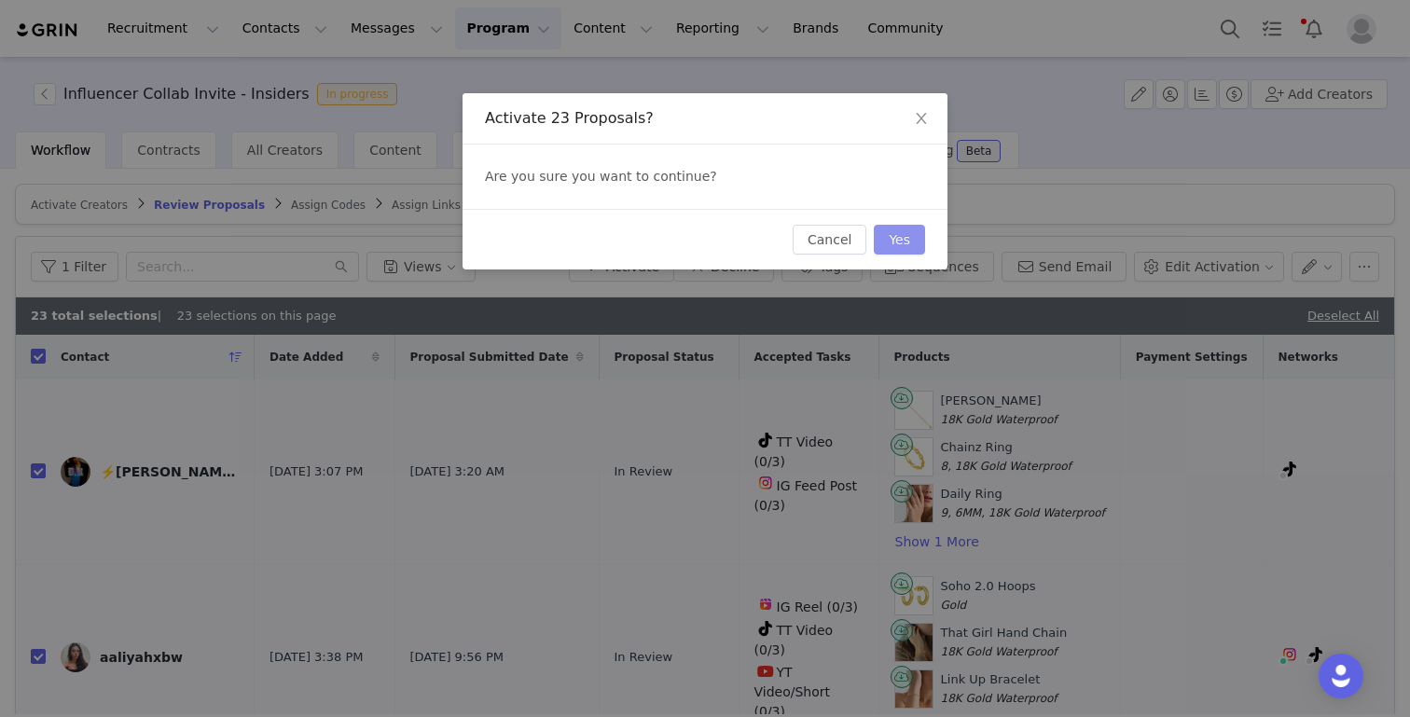
click at [902, 242] on button "Yes" at bounding box center [899, 240] width 51 height 30
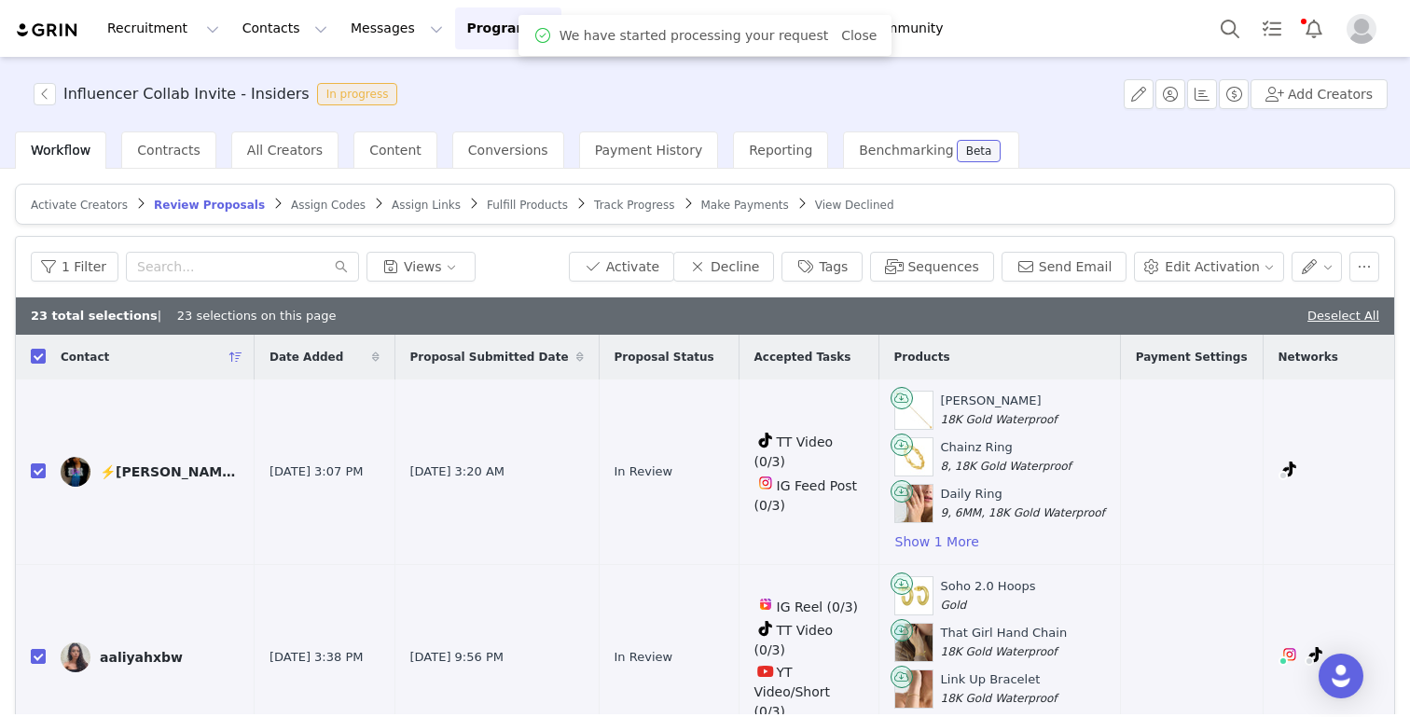
click at [314, 208] on span "Assign Codes" at bounding box center [328, 205] width 75 height 13
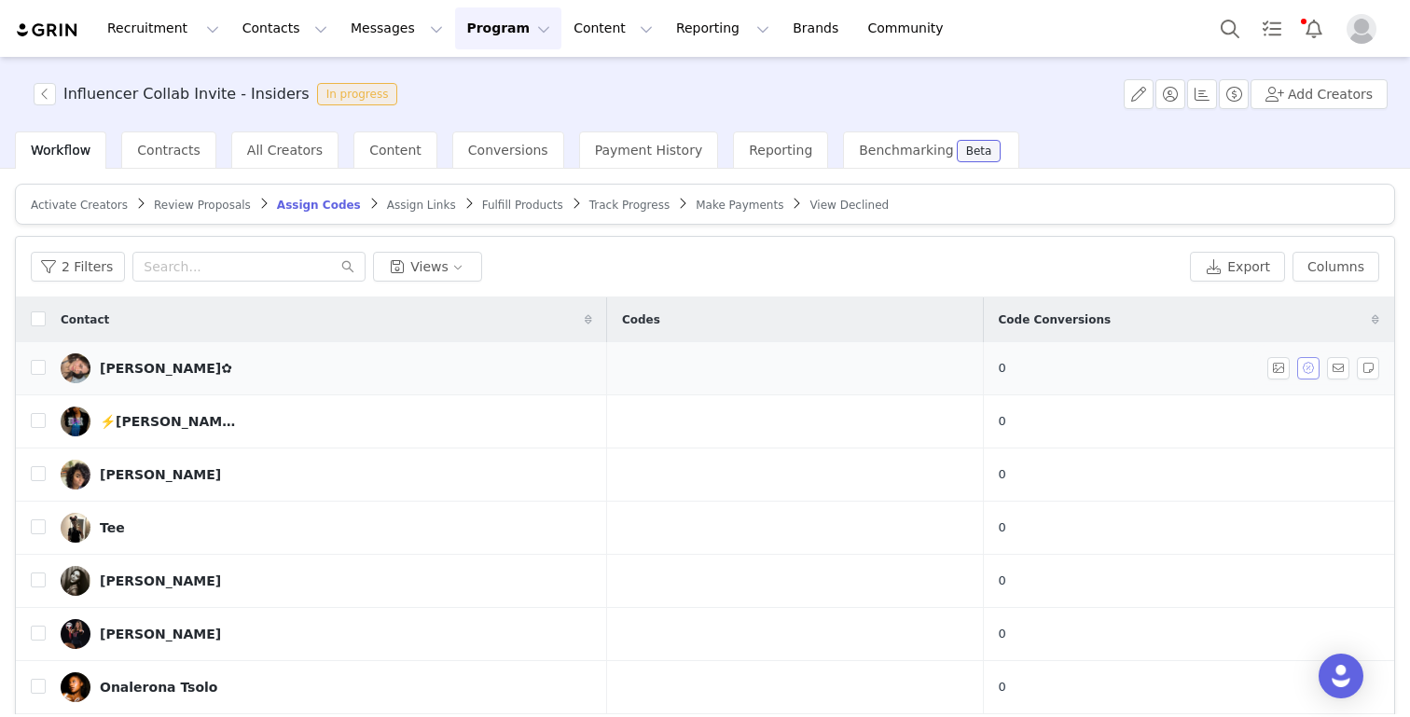
click at [1305, 365] on button "button" at bounding box center [1308, 368] width 22 height 22
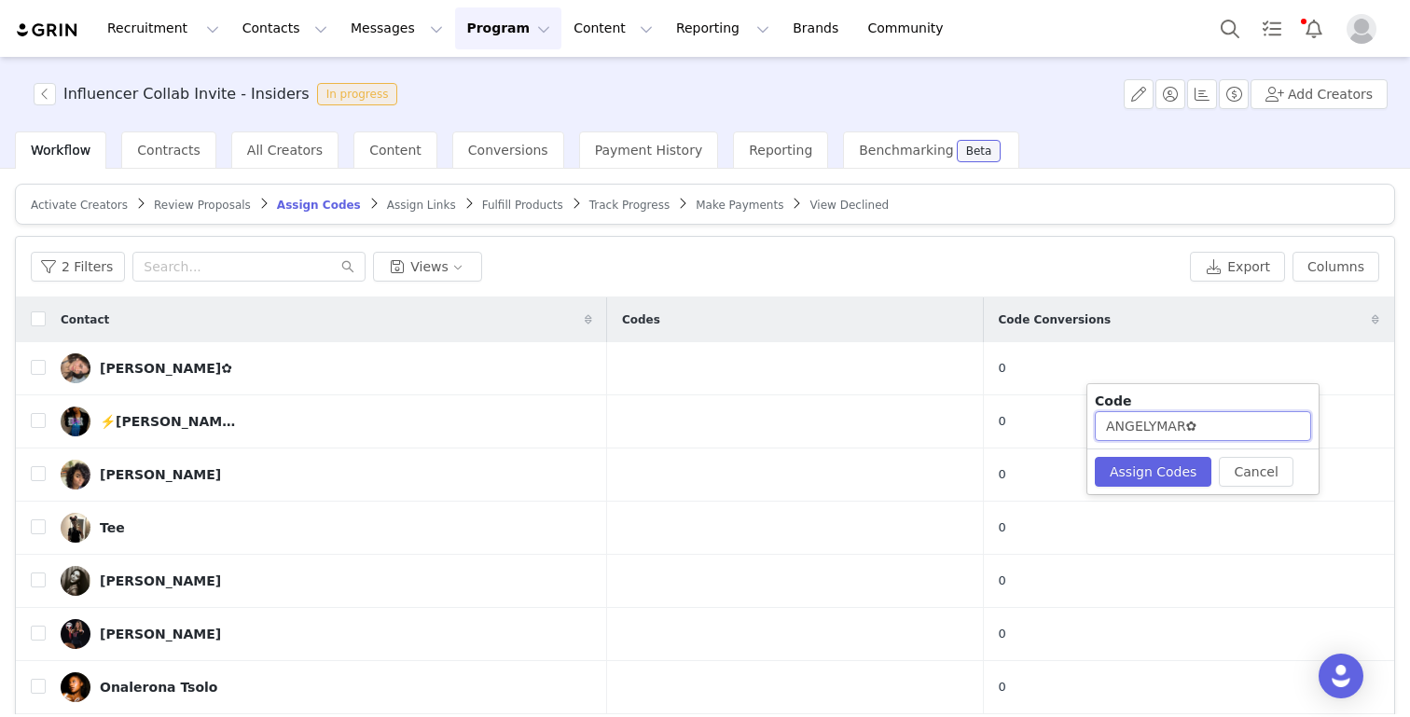
click at [1208, 429] on input "ANGELYMAR✿" at bounding box center [1202, 426] width 216 height 30
type input "ANGELYMAR"
click at [1152, 475] on button "Assign Codes" at bounding box center [1152, 472] width 117 height 30
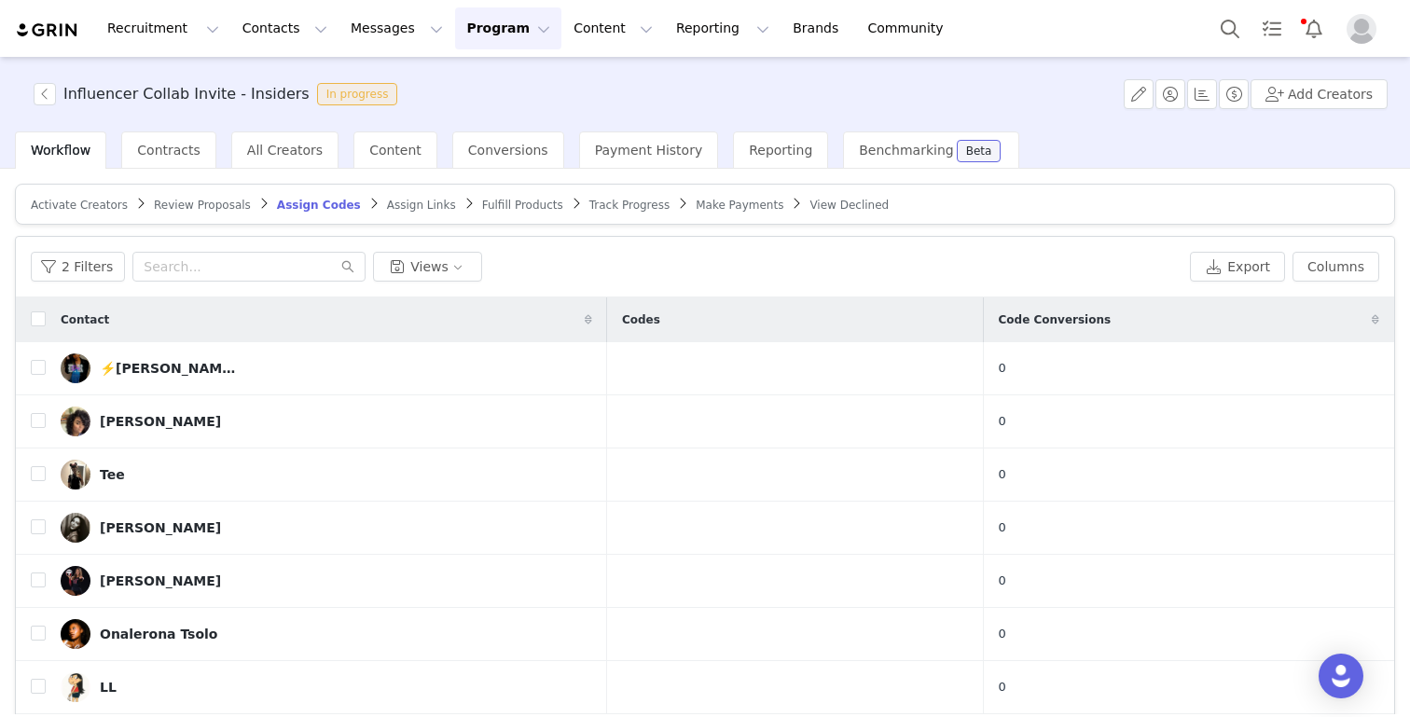
click at [149, 365] on div "⚡️[PERSON_NAME]☕️📚🍿" at bounding box center [170, 368] width 140 height 15
click at [149, 366] on div "⚡️[PERSON_NAME]☕️📚🍿" at bounding box center [170, 368] width 140 height 15
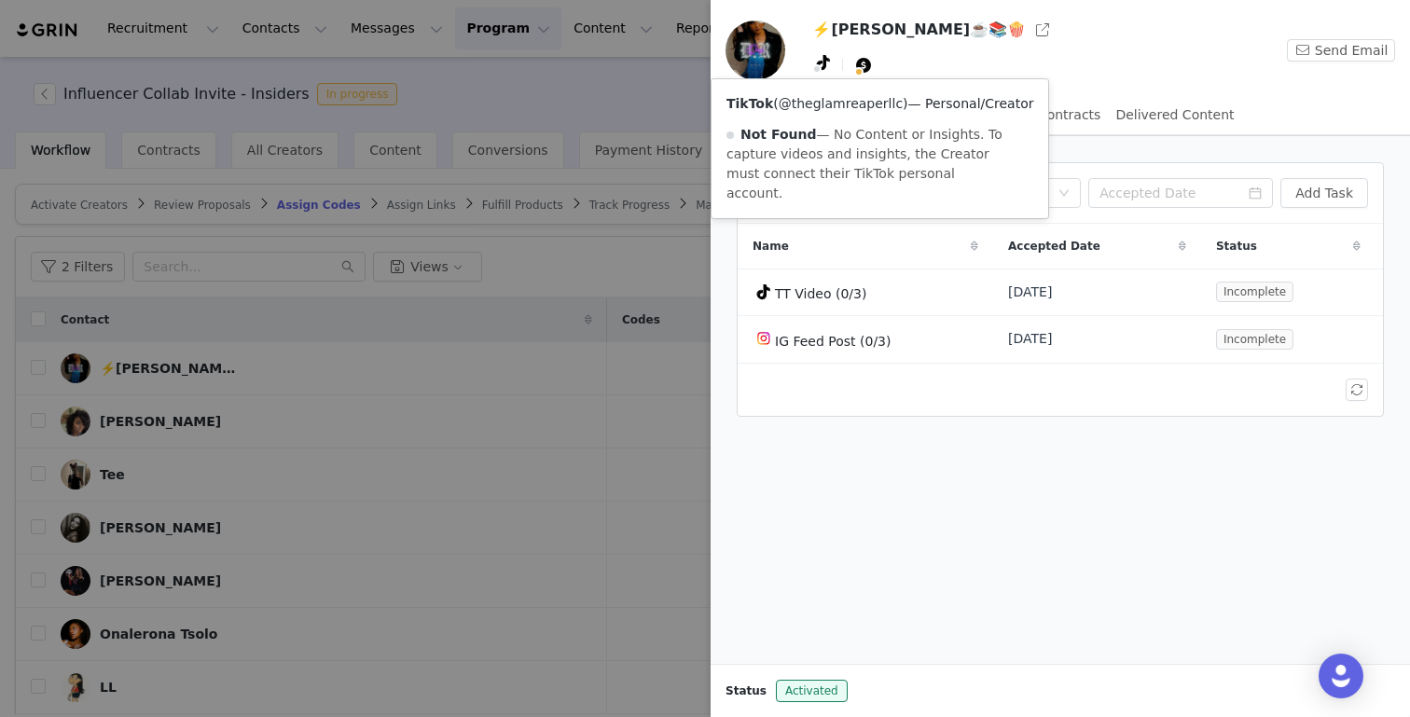
click at [833, 102] on link "@theglamreaperllc" at bounding box center [840, 103] width 124 height 15
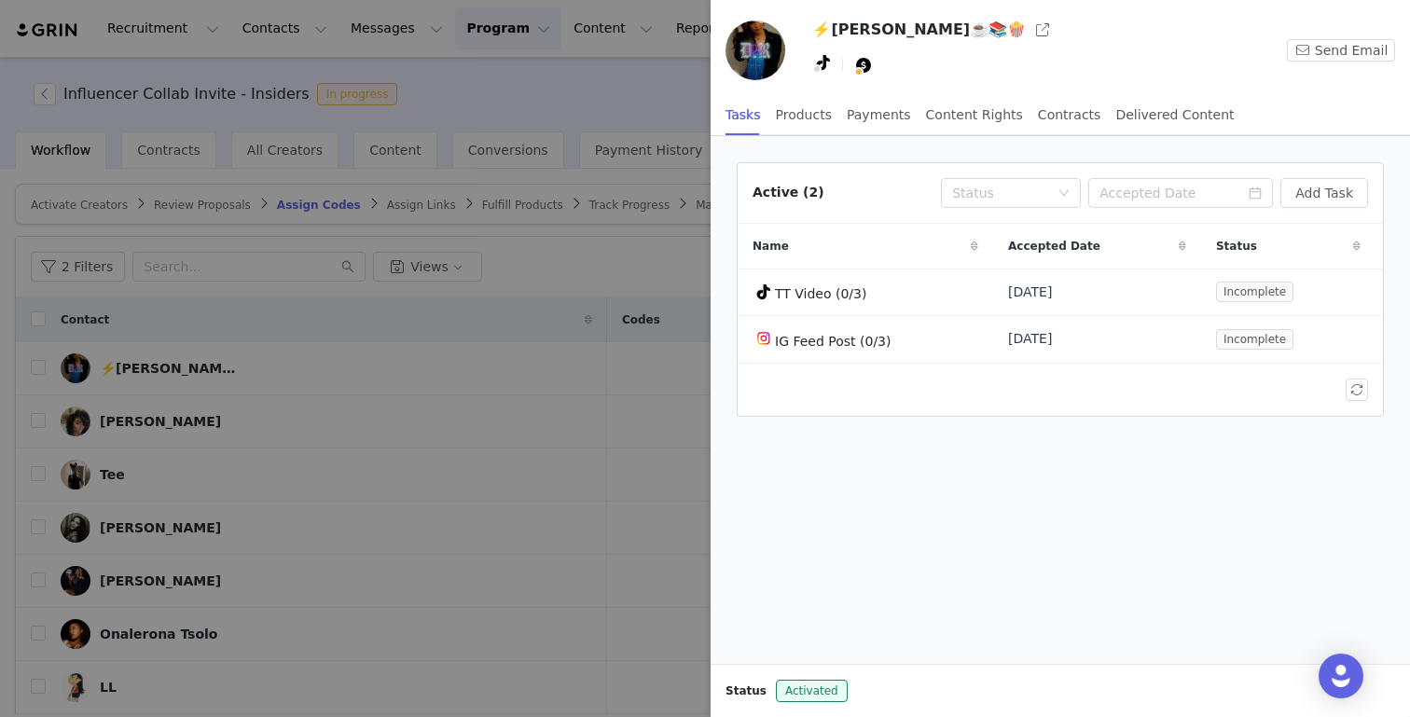
click at [324, 481] on div at bounding box center [705, 358] width 1410 height 717
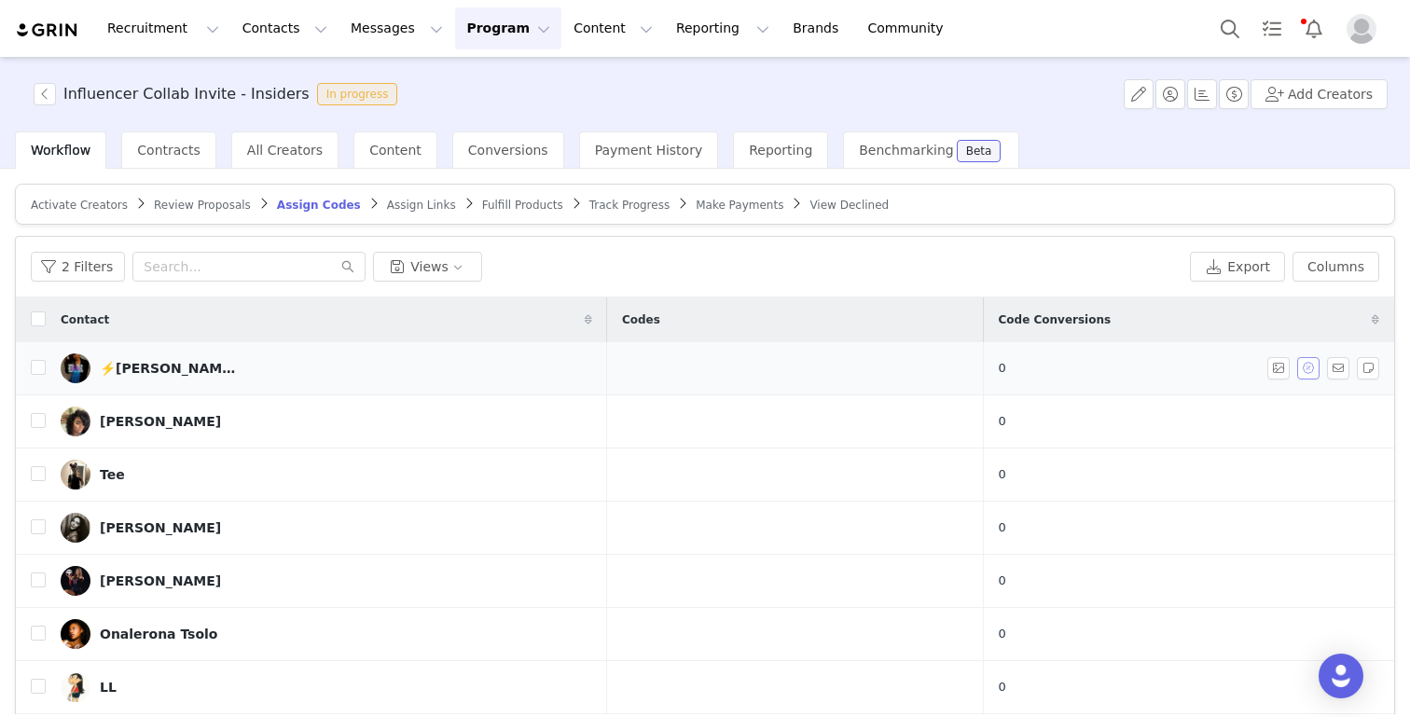
click at [1305, 367] on button "button" at bounding box center [1308, 368] width 22 height 22
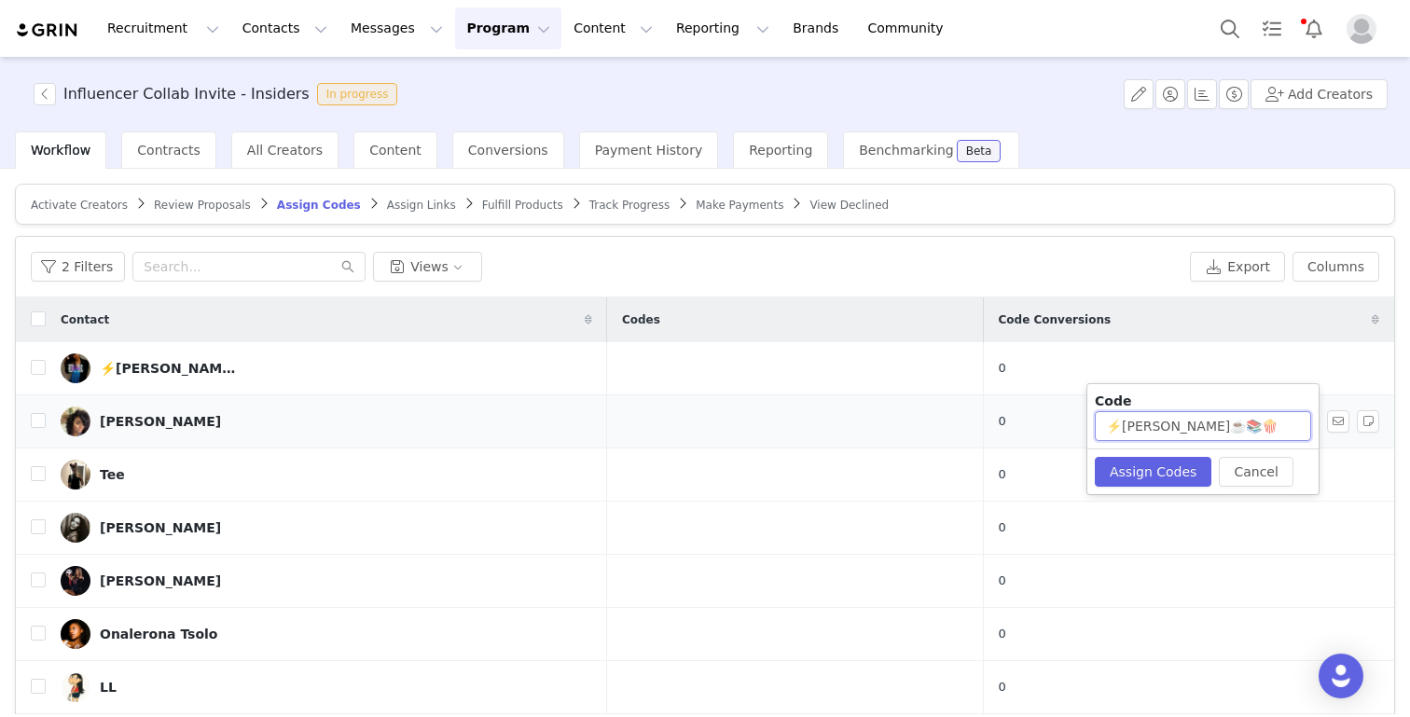
drag, startPoint x: 1224, startPoint y: 423, endPoint x: 944, endPoint y: 414, distance: 279.8
click at [944, 414] on body "Recruitment Recruitment Creator Search Curated Lists Landing Pages Web Extensio…" at bounding box center [705, 358] width 1410 height 717
paste input "𝐀𝐥𝐞𝐱𝐢𝐬"
type input "𝐀"
type input "Alexis6212"
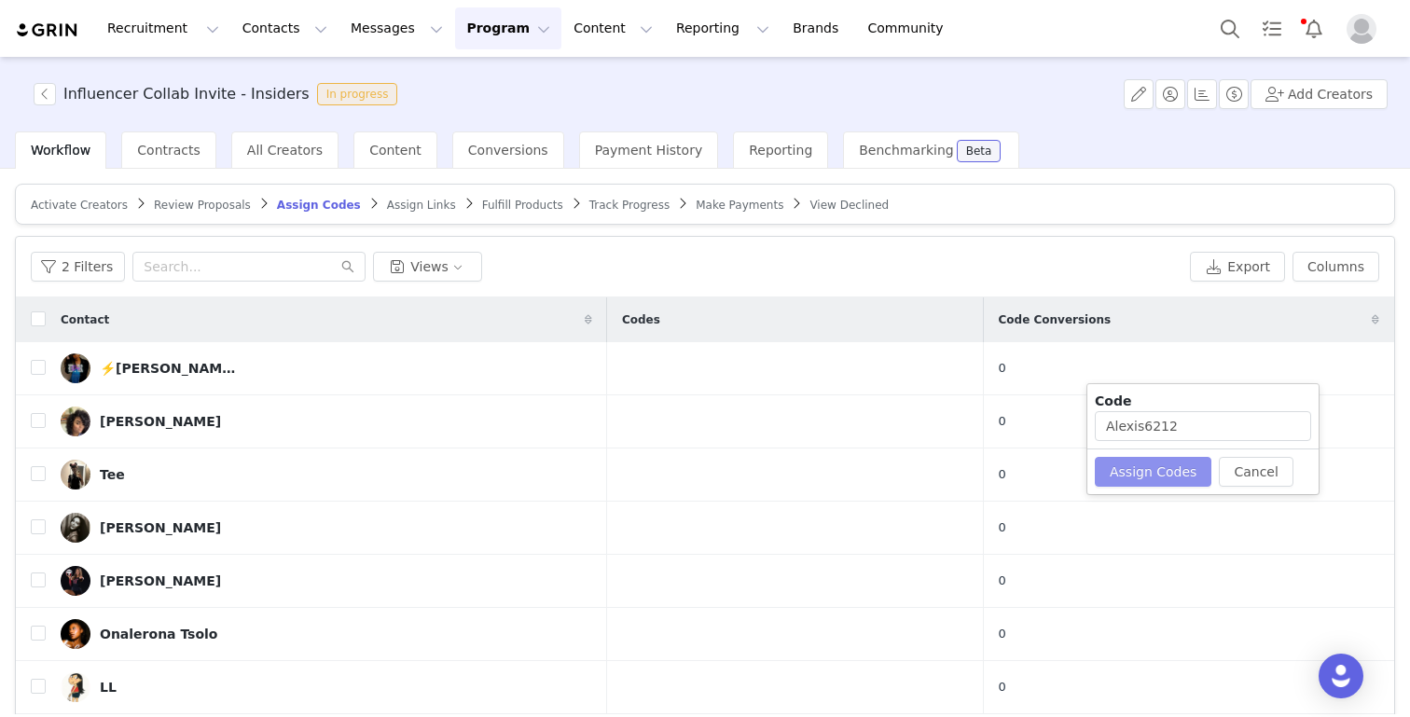
click at [1135, 466] on button "Assign Codes" at bounding box center [1152, 472] width 117 height 30
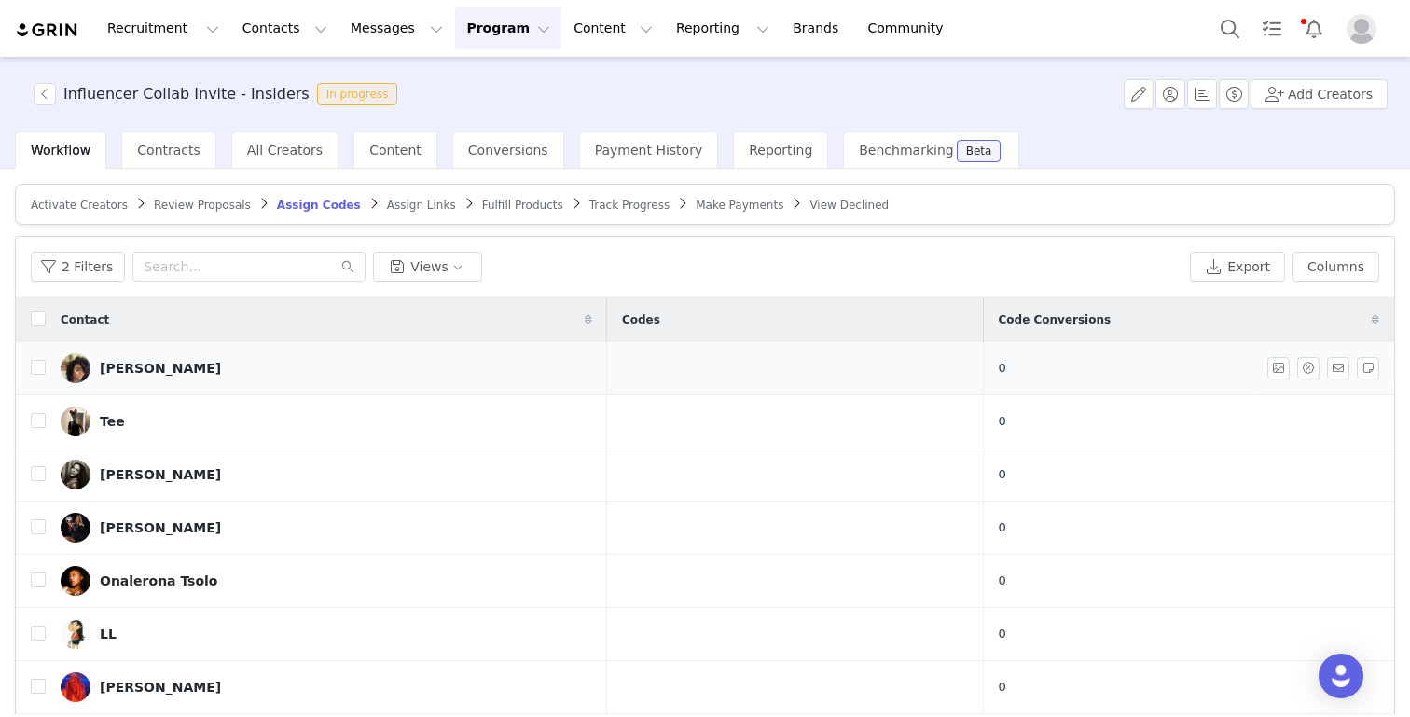
click at [133, 367] on div "[PERSON_NAME]" at bounding box center [160, 368] width 121 height 15
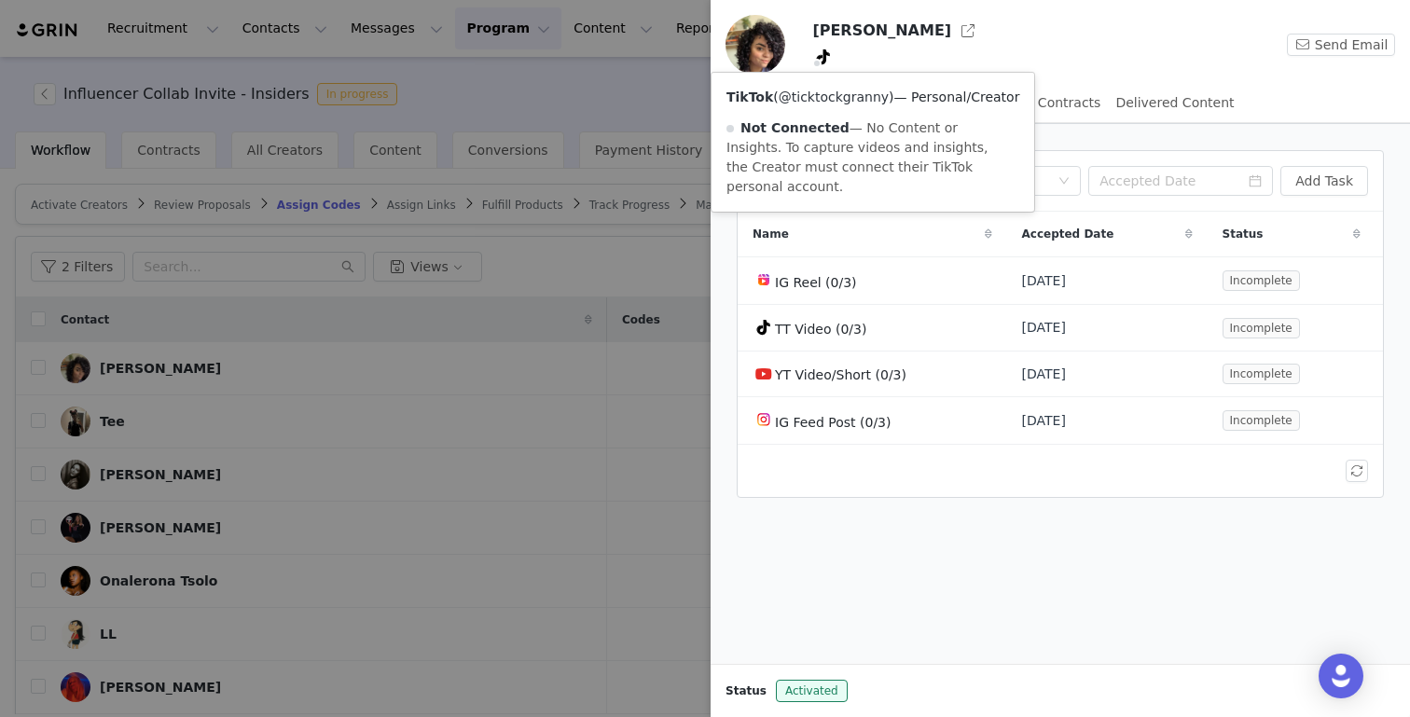
click at [820, 99] on link "@ticktockgranny" at bounding box center [833, 96] width 110 height 15
click at [627, 189] on div at bounding box center [705, 358] width 1410 height 717
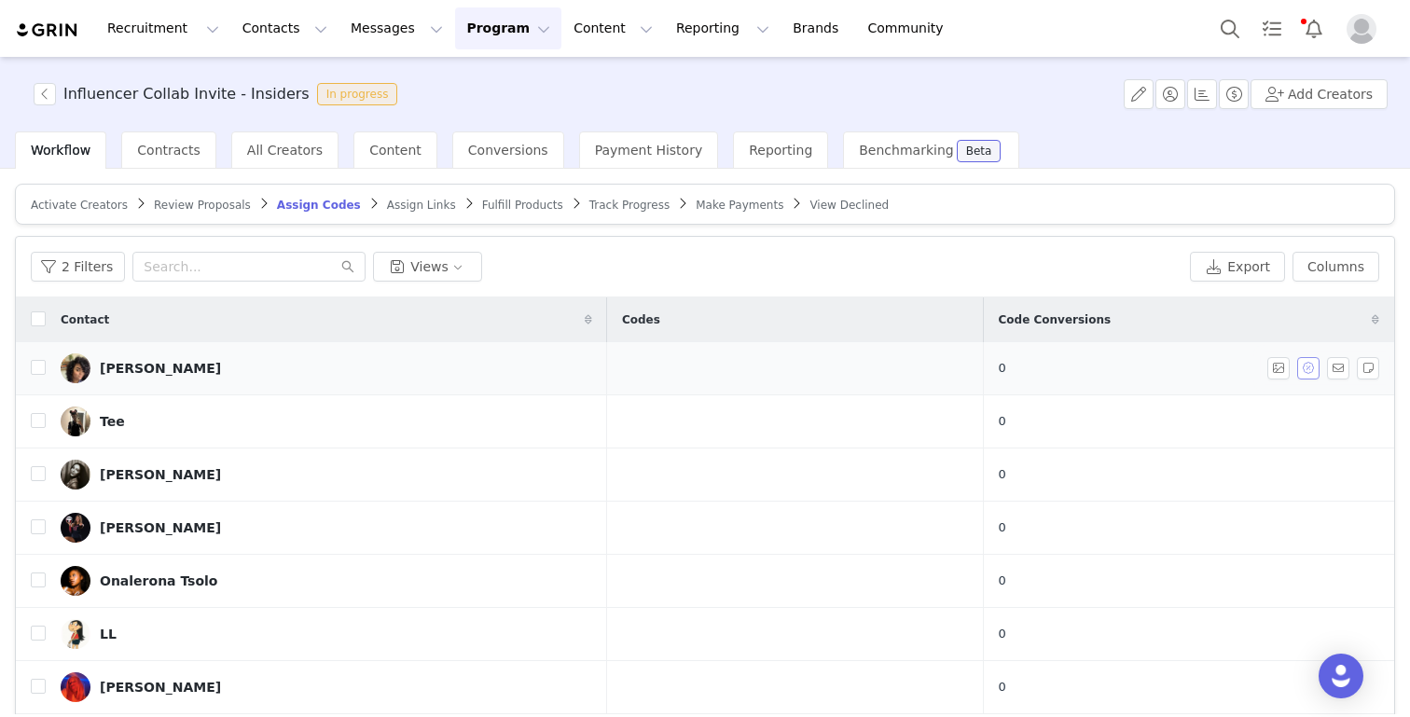
click at [1304, 371] on button "button" at bounding box center [1308, 368] width 22 height 22
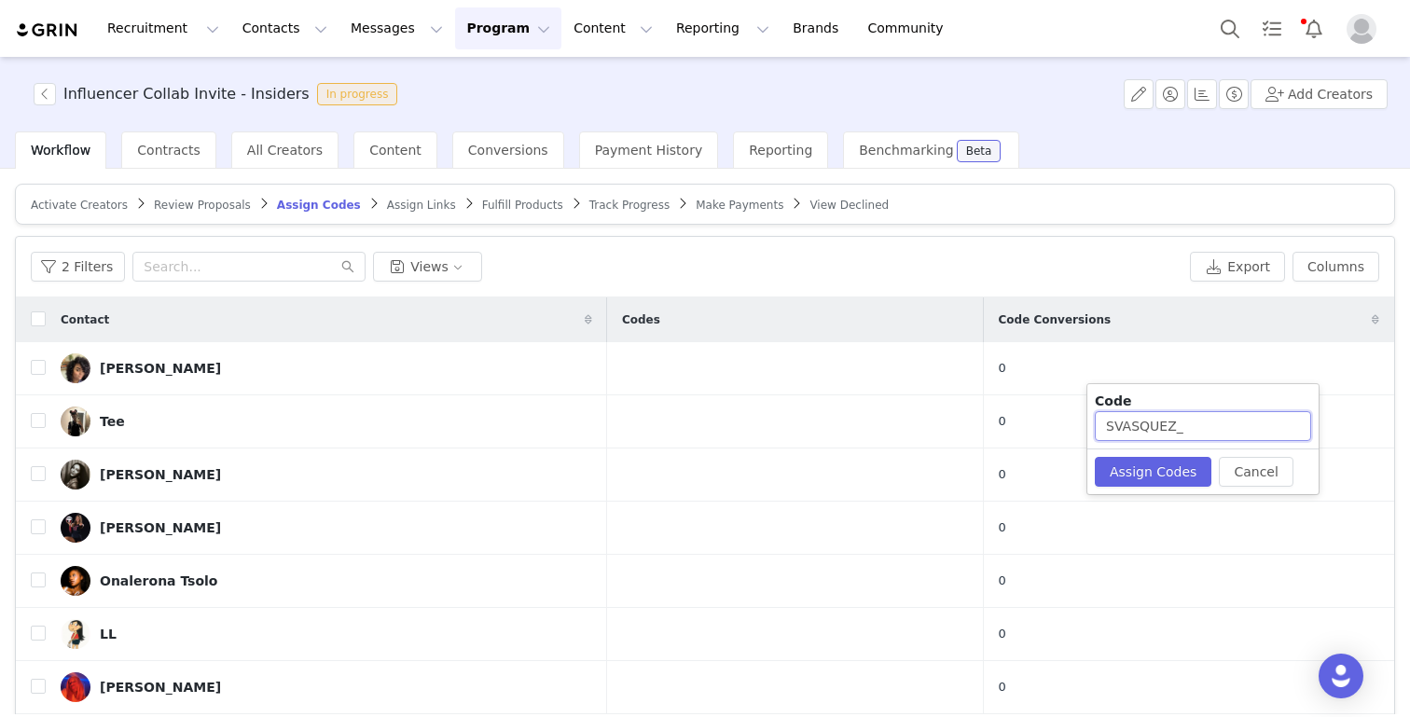
click at [1204, 435] on input "SVASQUEZ_" at bounding box center [1202, 426] width 216 height 30
type input "SVASQUEZ368"
click at [1149, 477] on button "Assign Codes" at bounding box center [1152, 472] width 117 height 30
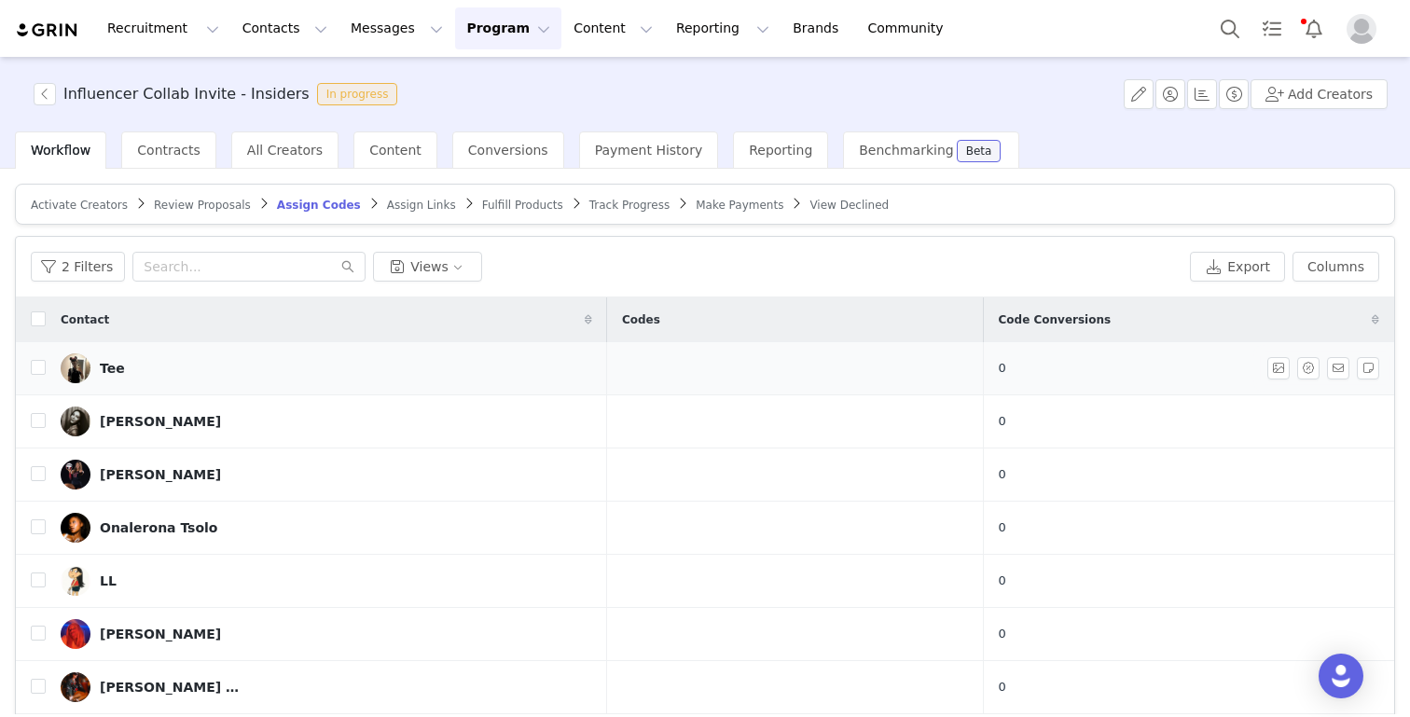
click at [112, 371] on div "Tee" at bounding box center [112, 368] width 25 height 15
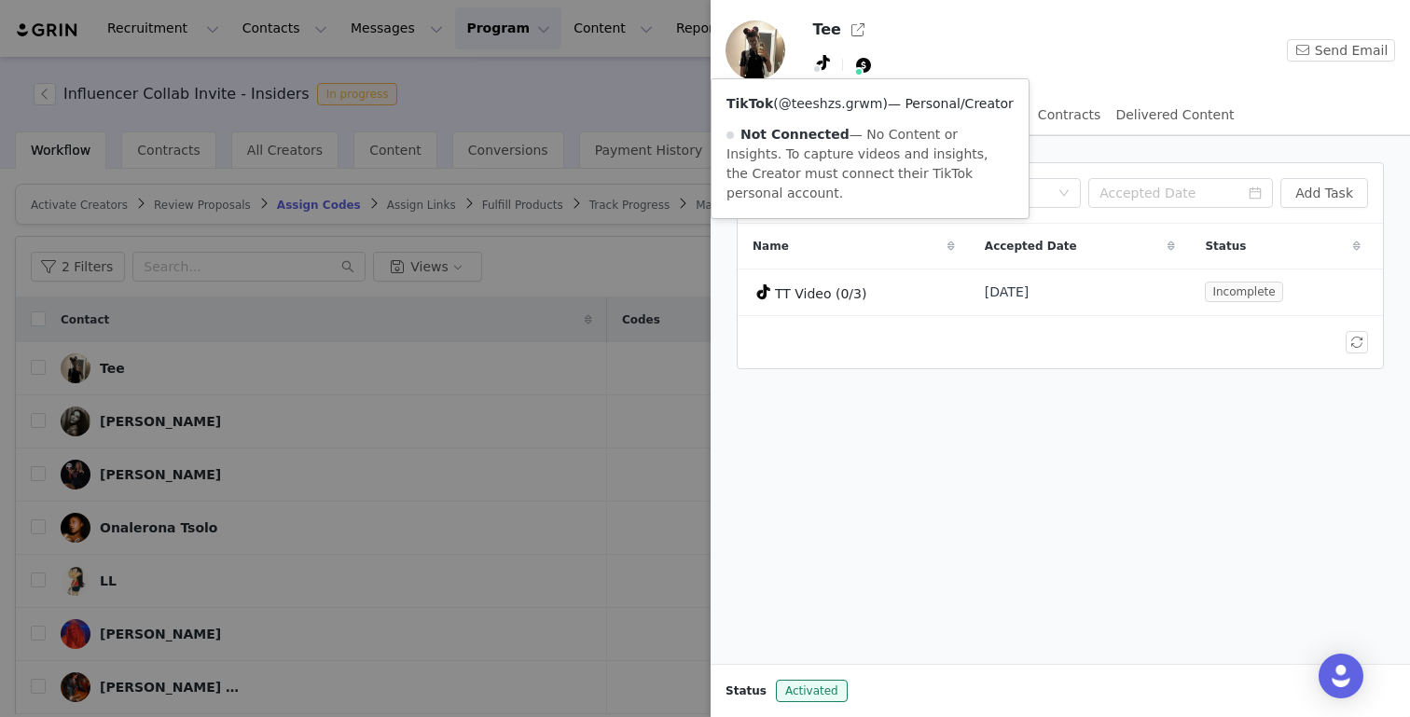
click at [819, 105] on link "@teeshzs.grwm" at bounding box center [830, 103] width 104 height 15
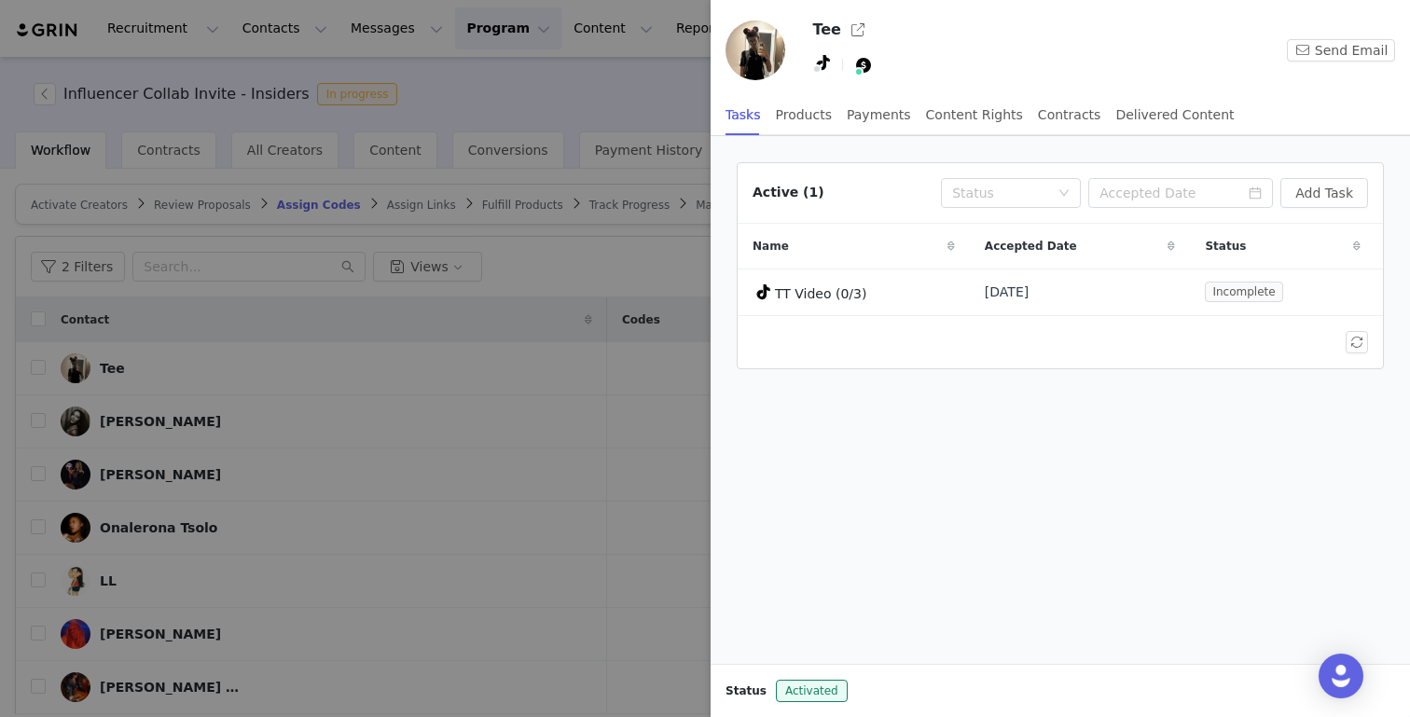
click at [470, 493] on div at bounding box center [705, 358] width 1410 height 717
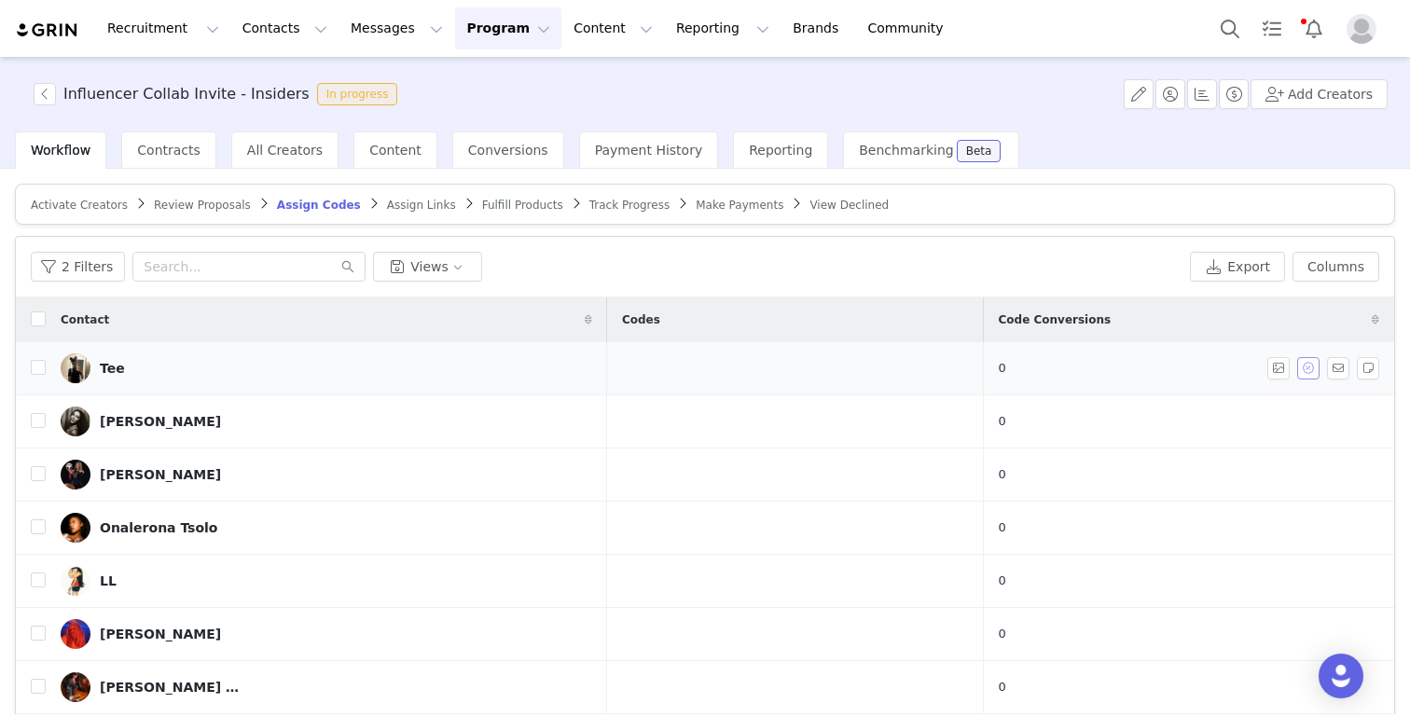
click at [1308, 368] on button "button" at bounding box center [1308, 368] width 22 height 22
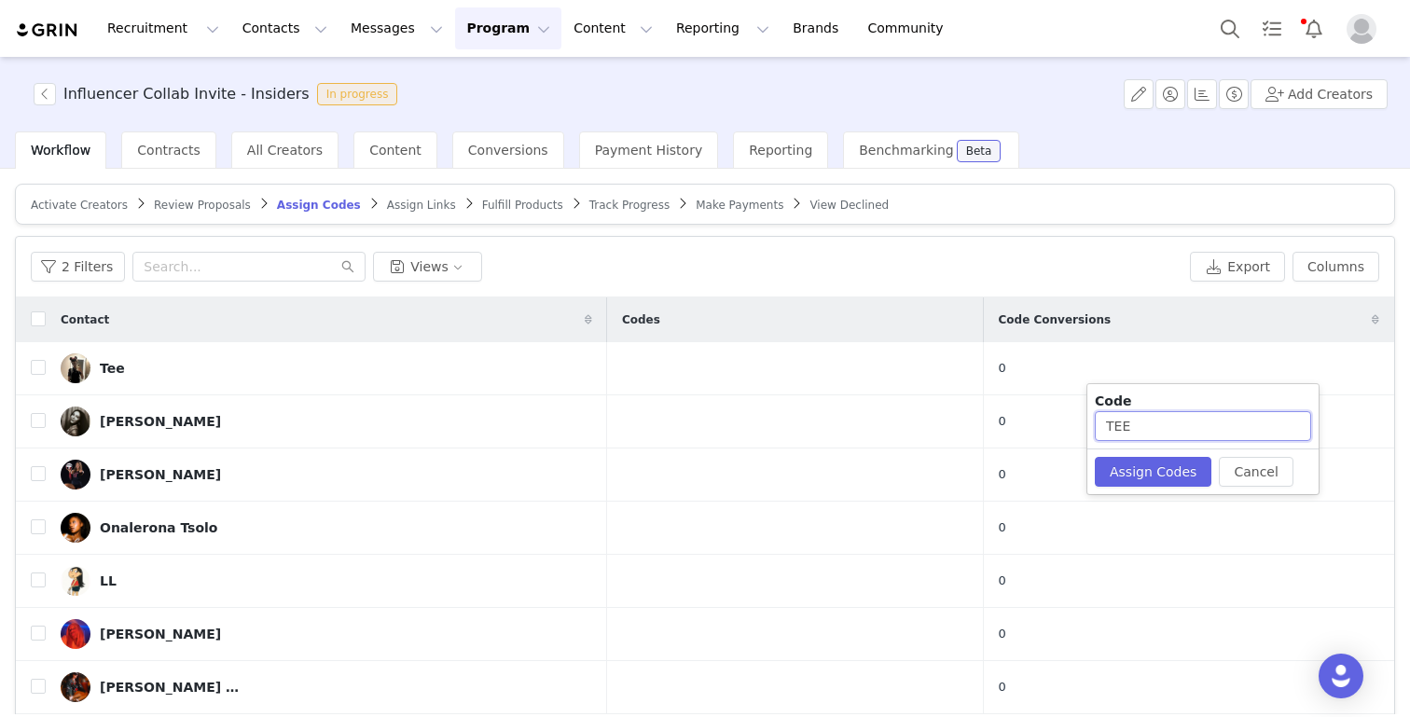
click at [1174, 427] on input "TEE" at bounding box center [1202, 426] width 216 height 30
type input "TEE3696"
click at [1146, 465] on button "Assign Codes" at bounding box center [1152, 472] width 117 height 30
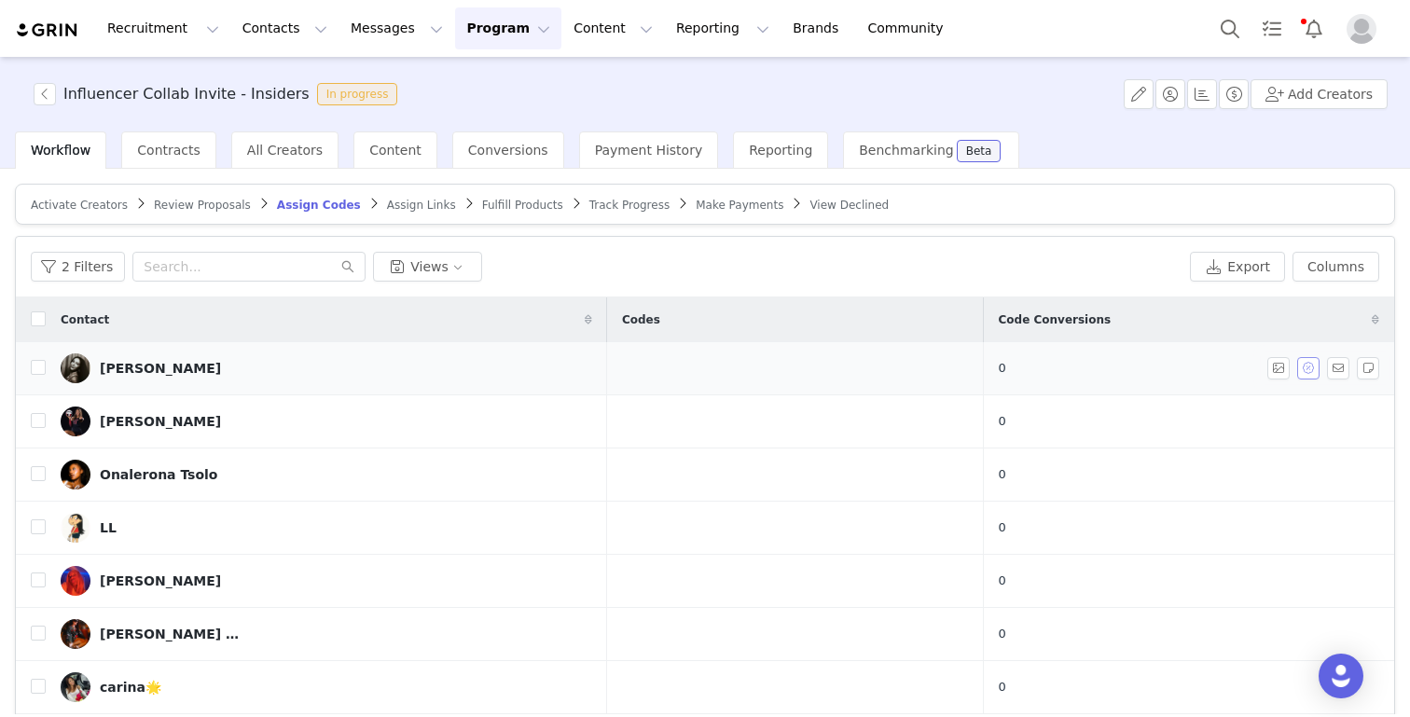
click at [1313, 367] on button "button" at bounding box center [1308, 368] width 22 height 22
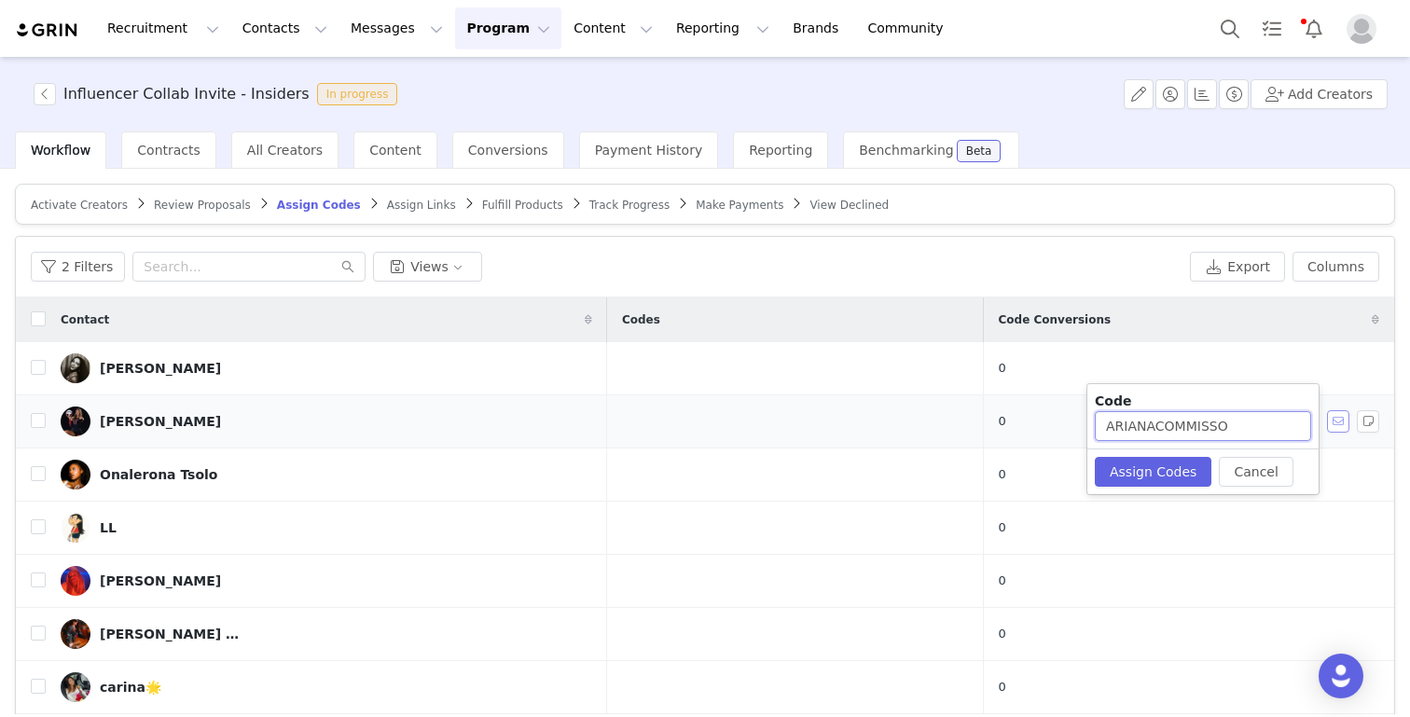
click at [1348, 423] on body "Recruitment Recruitment Creator Search Curated Lists Landing Pages Web Extensio…" at bounding box center [705, 358] width 1410 height 717
type input "ARIANA477"
click at [1185, 479] on button "Assign Codes" at bounding box center [1152, 472] width 117 height 30
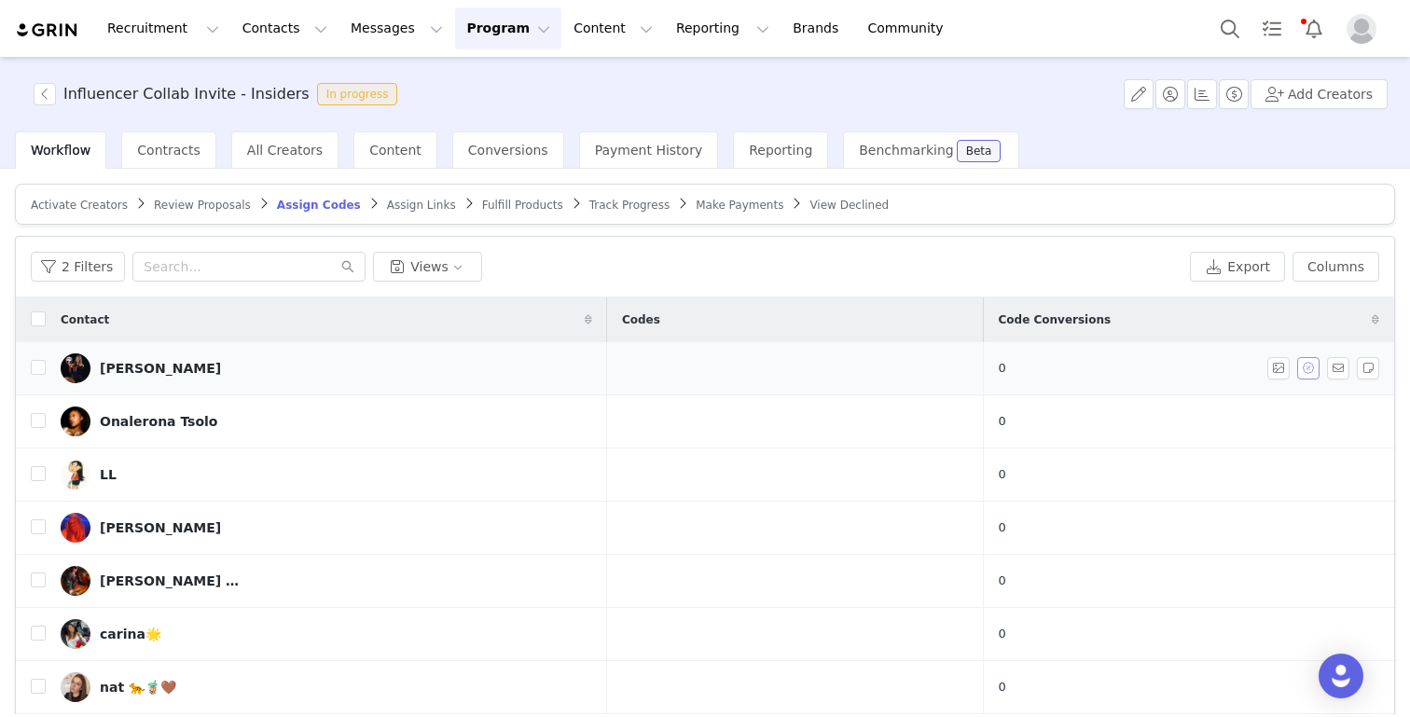
click at [1310, 365] on button "button" at bounding box center [1308, 368] width 22 height 22
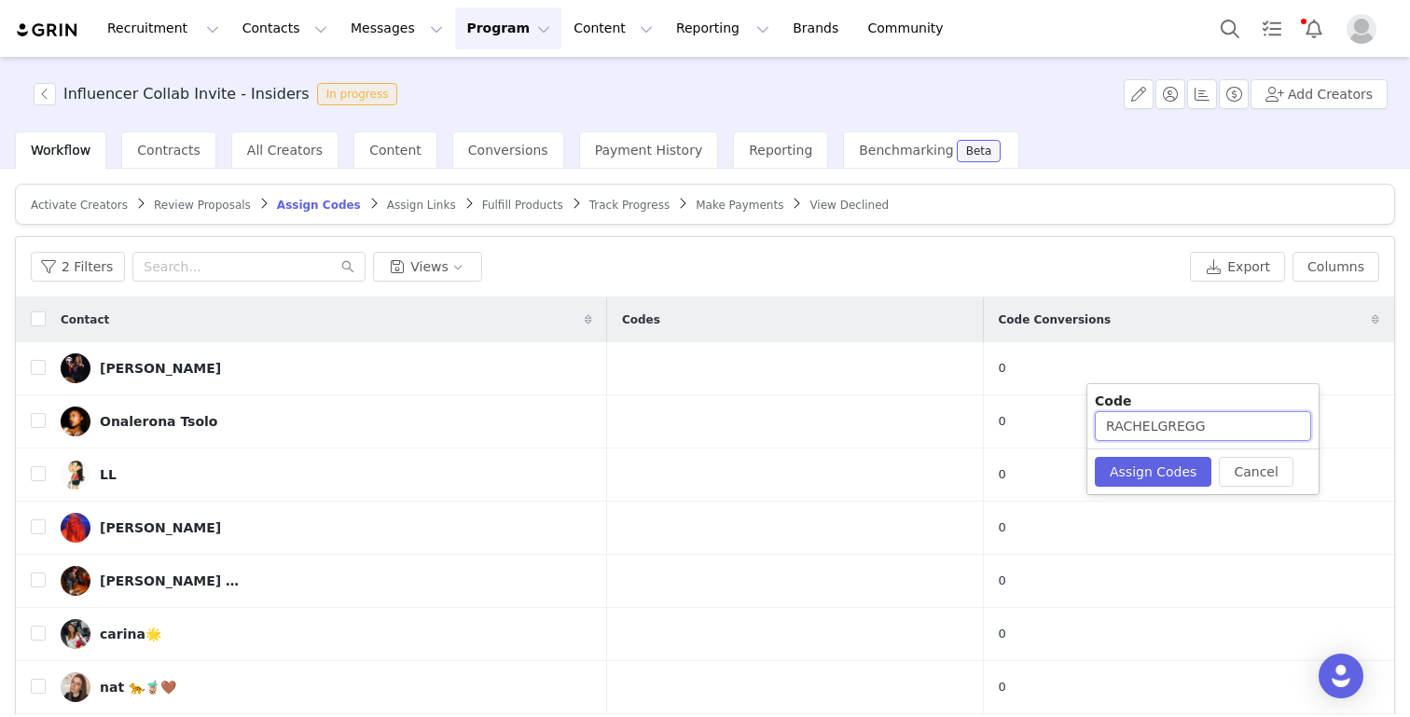
drag, startPoint x: 1159, startPoint y: 427, endPoint x: 1290, endPoint y: 427, distance: 131.5
click at [1290, 427] on input "RACHELGREGG" at bounding box center [1202, 426] width 216 height 30
click at [1166, 465] on button "Assign Codes" at bounding box center [1152, 472] width 117 height 30
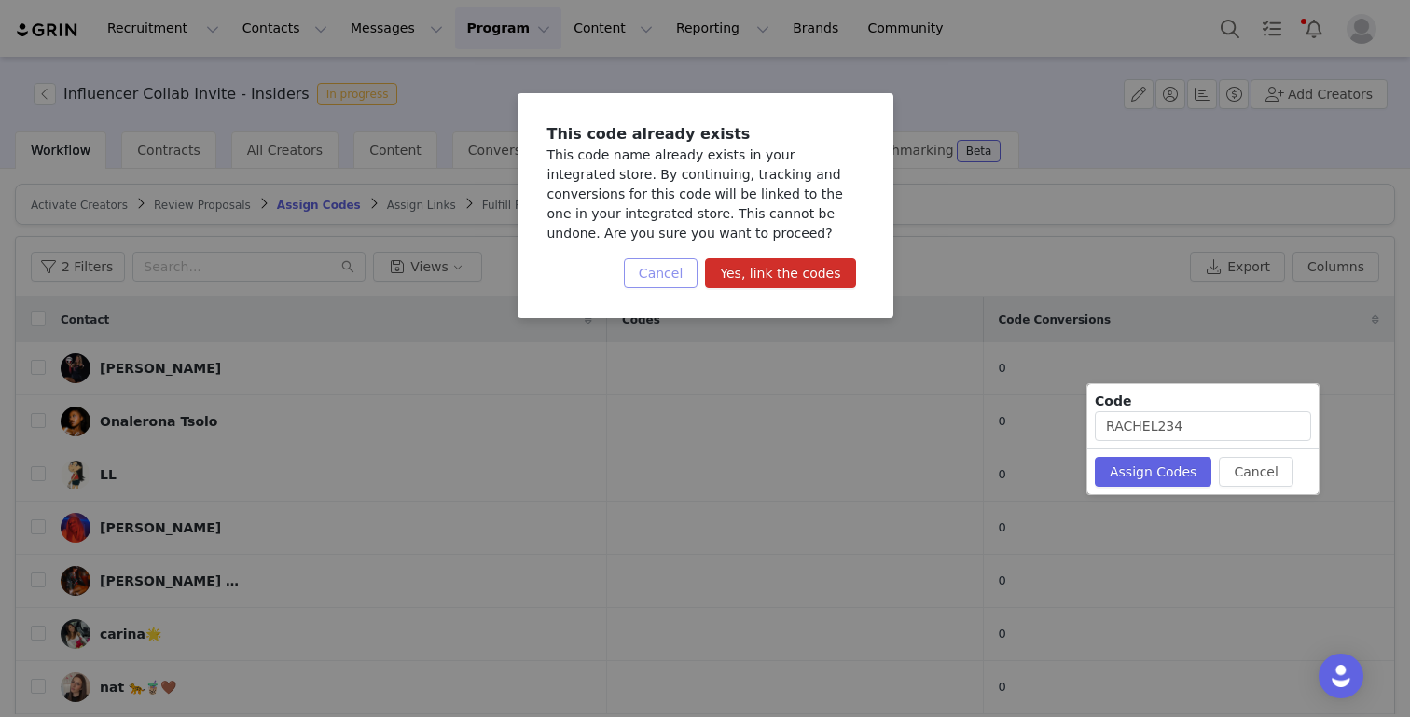
click at [679, 275] on button "Cancel" at bounding box center [661, 273] width 74 height 30
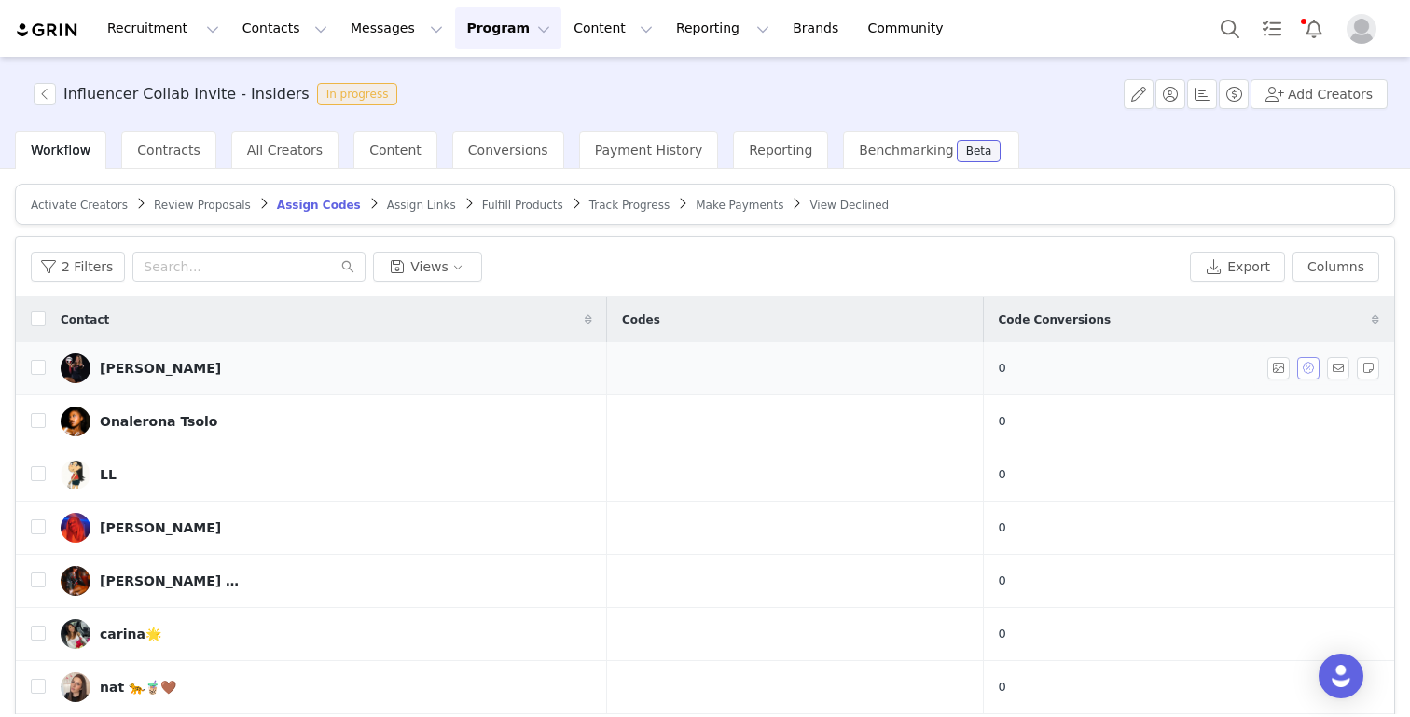
click at [1303, 370] on button "button" at bounding box center [1308, 368] width 22 height 22
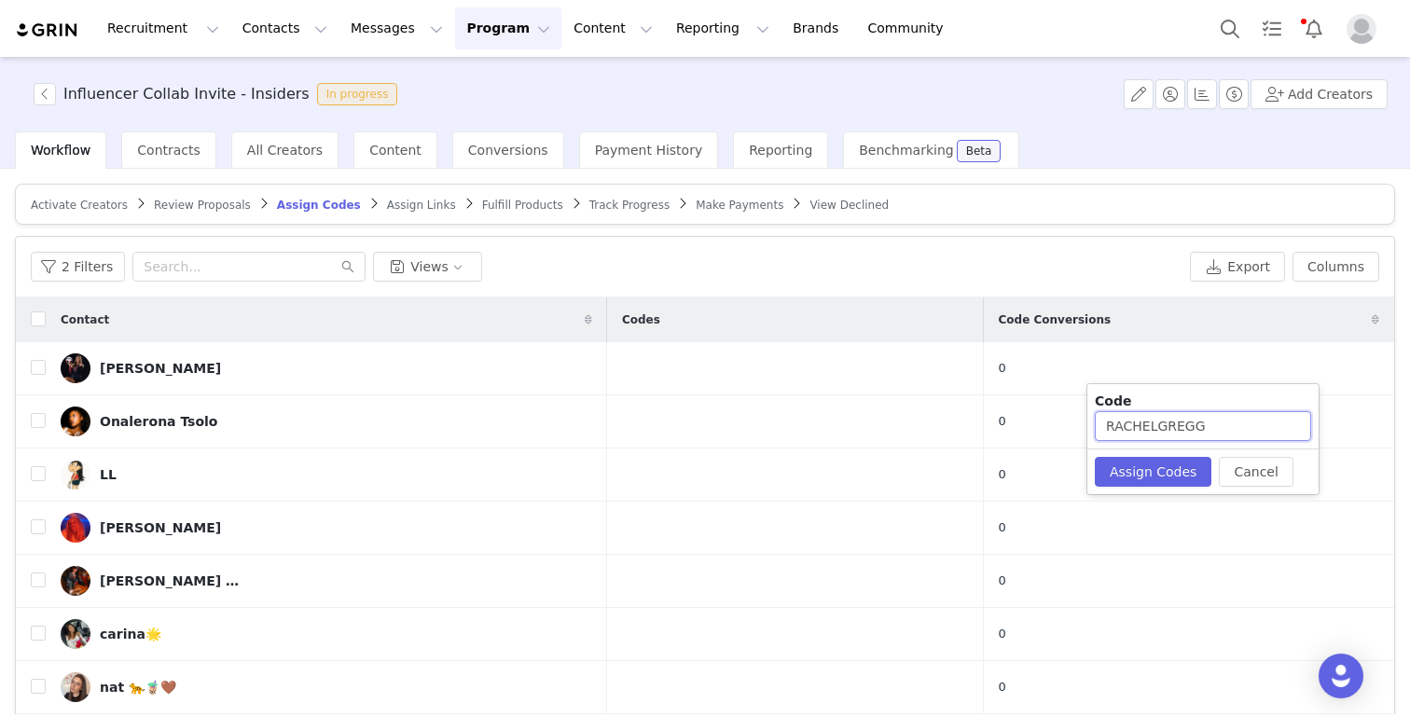
drag, startPoint x: 1208, startPoint y: 427, endPoint x: 1158, endPoint y: 425, distance: 50.4
click at [1158, 425] on input "RACHELGREGG" at bounding box center [1202, 426] width 216 height 30
type input "RACHEL268"
click at [1155, 489] on div "Cancel Assign Codes" at bounding box center [1202, 471] width 231 height 46
click at [1154, 475] on button "Assign Codes" at bounding box center [1152, 472] width 117 height 30
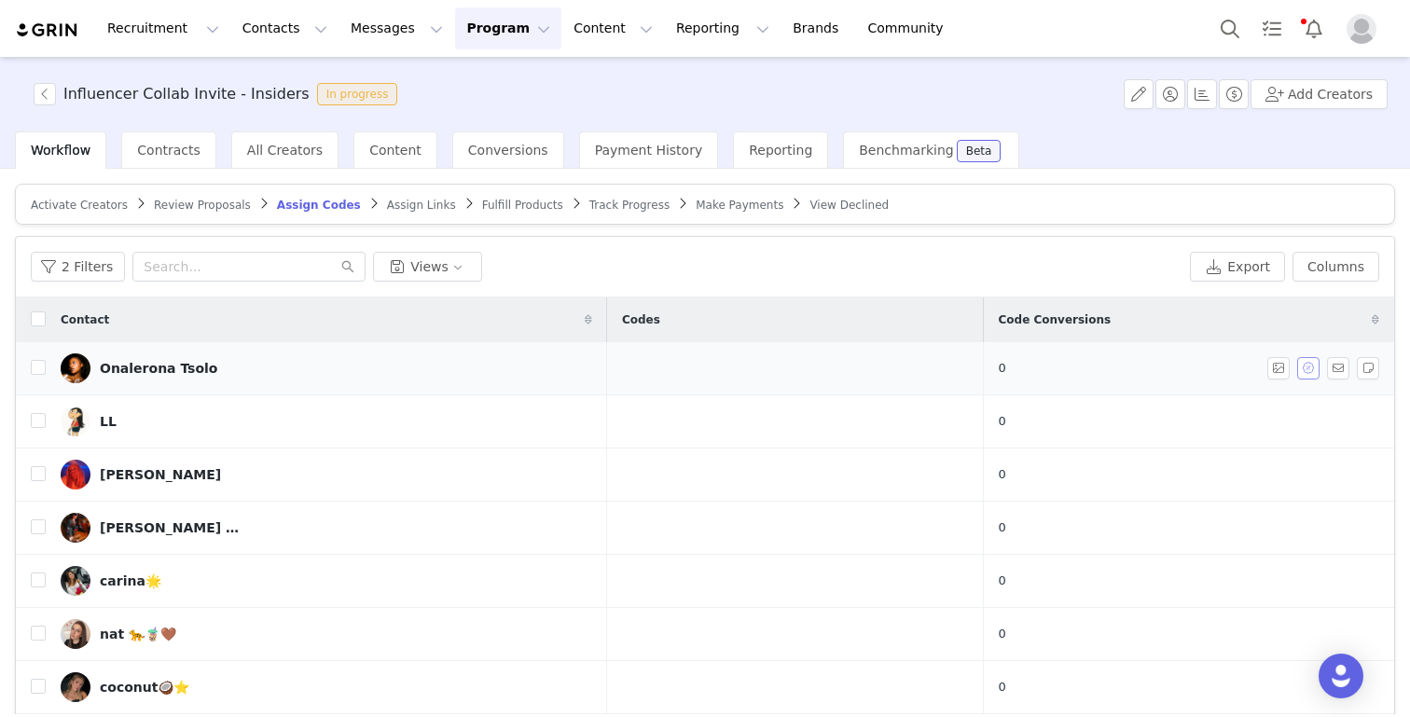
click at [1310, 365] on button "button" at bounding box center [1308, 368] width 22 height 22
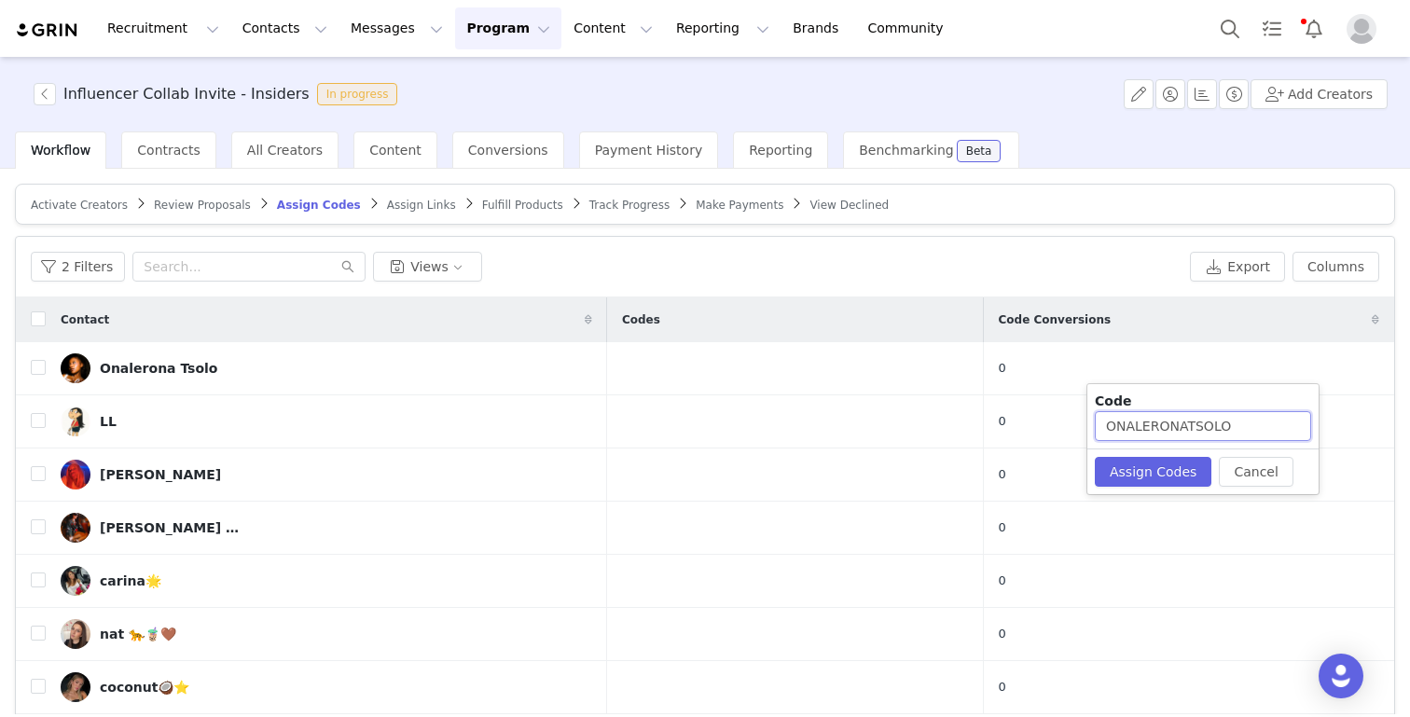
drag, startPoint x: 1185, startPoint y: 426, endPoint x: 1283, endPoint y: 426, distance: 97.9
click at [1283, 426] on input "ONALERONATSOLO" at bounding box center [1202, 426] width 216 height 30
type input "ONALERONA3796"
click at [1177, 473] on button "Assign Codes" at bounding box center [1152, 472] width 117 height 30
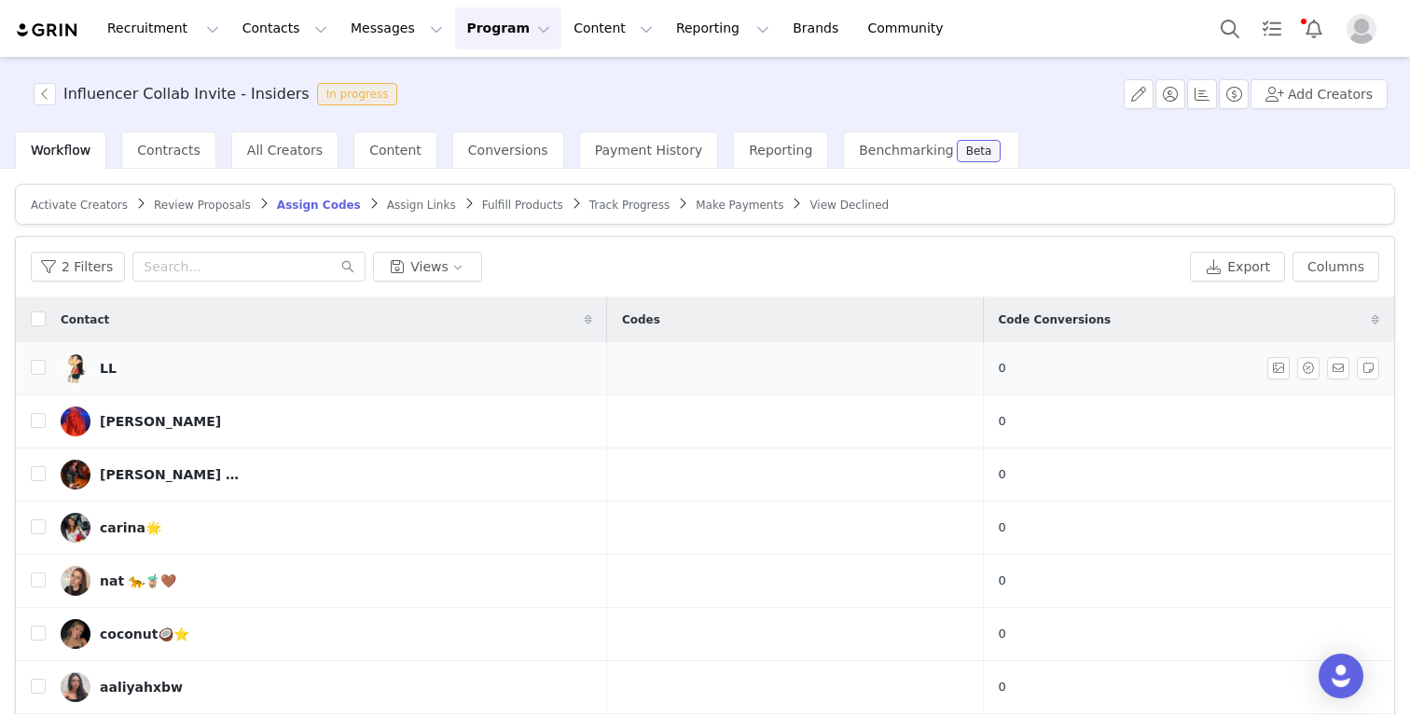
click at [107, 368] on div "LL" at bounding box center [108, 368] width 17 height 15
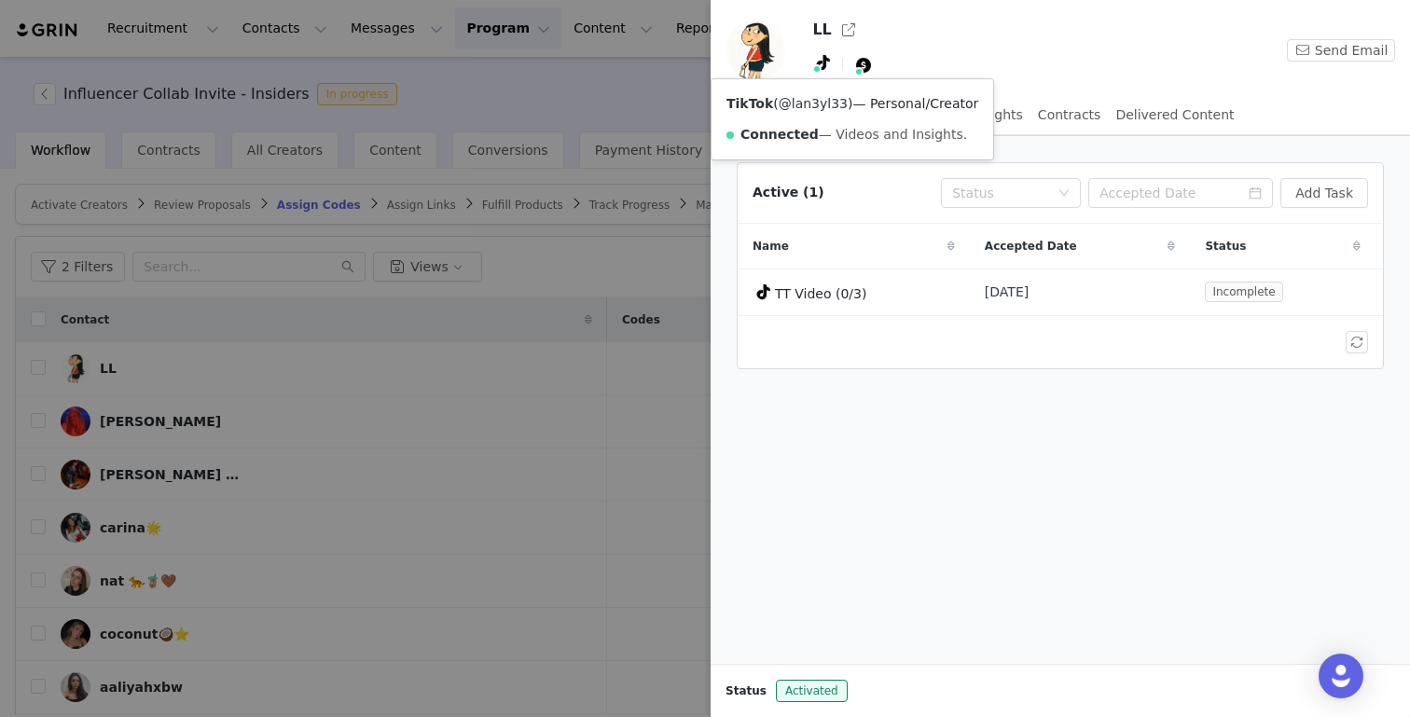
click at [822, 105] on link "@lan3yl33" at bounding box center [812, 103] width 69 height 15
click at [312, 299] on div at bounding box center [705, 358] width 1410 height 717
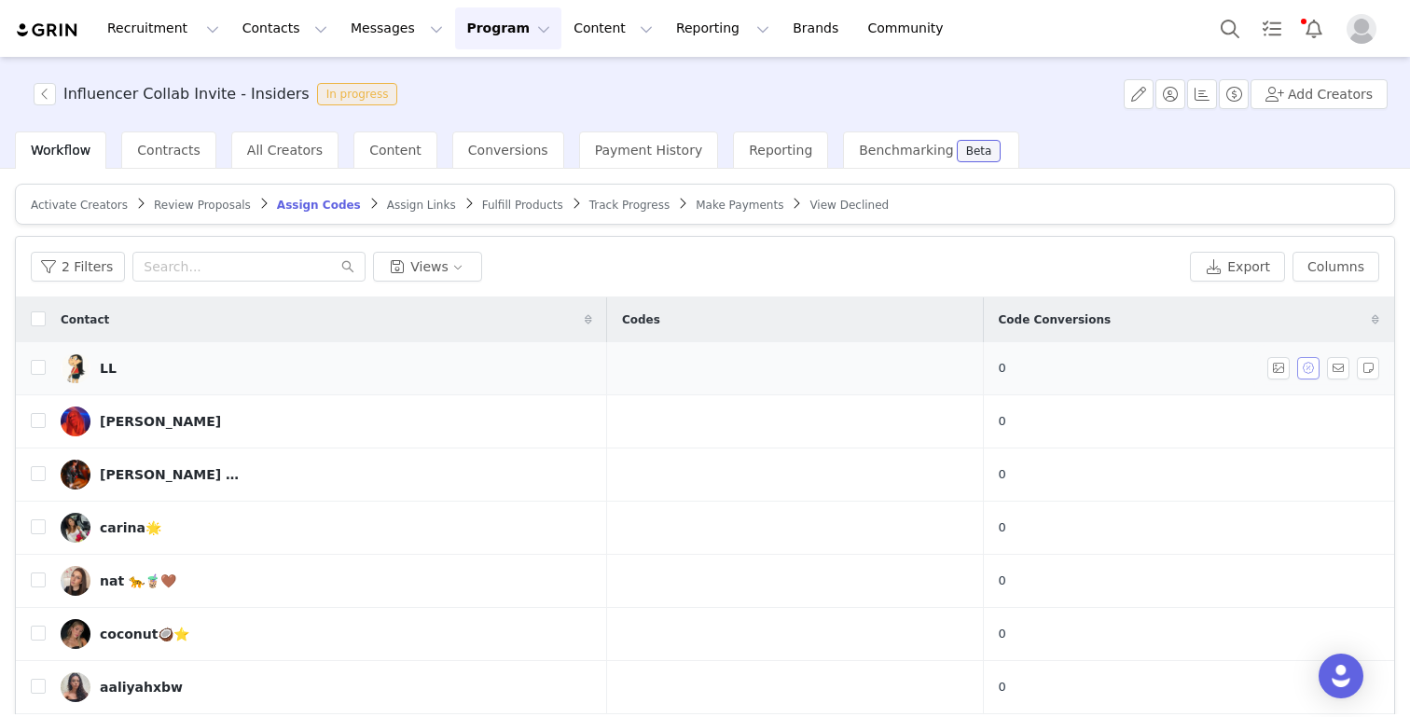
click at [1306, 357] on button "button" at bounding box center [1308, 368] width 22 height 22
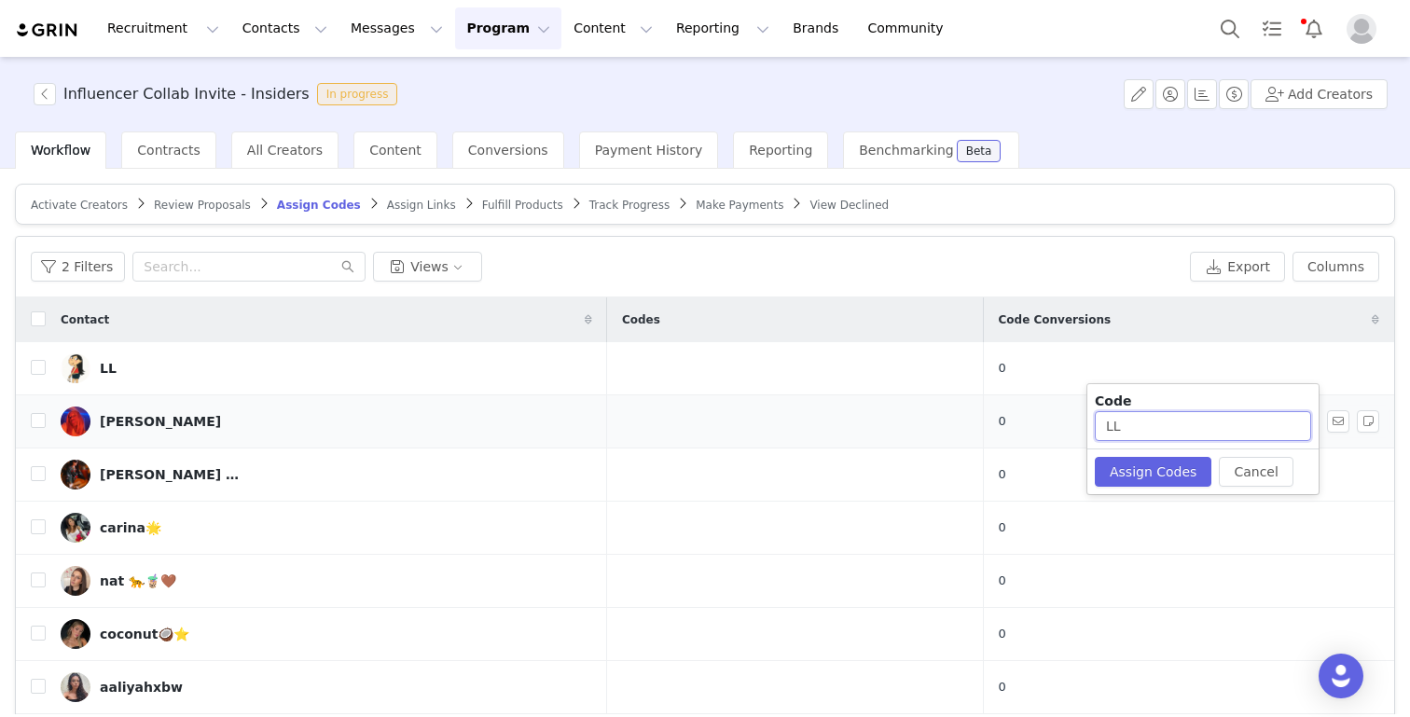
drag, startPoint x: 1176, startPoint y: 429, endPoint x: 939, endPoint y: 428, distance: 236.8
click at [939, 428] on body "Recruitment Recruitment Creator Search Curated Lists Landing Pages Web Extensio…" at bounding box center [705, 358] width 1410 height 717
paste input "laney"
type input "l"
type input "LANEY5127"
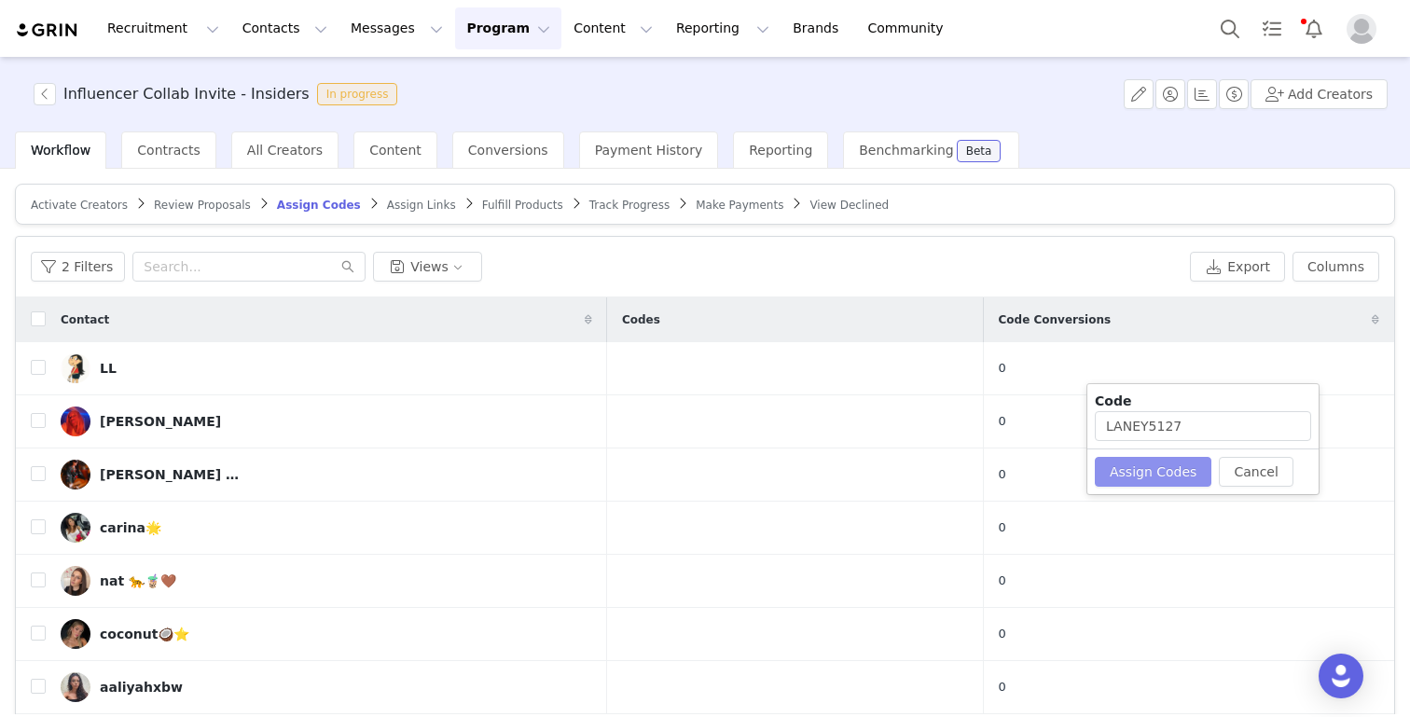
click at [1169, 480] on button "Assign Codes" at bounding box center [1152, 472] width 117 height 30
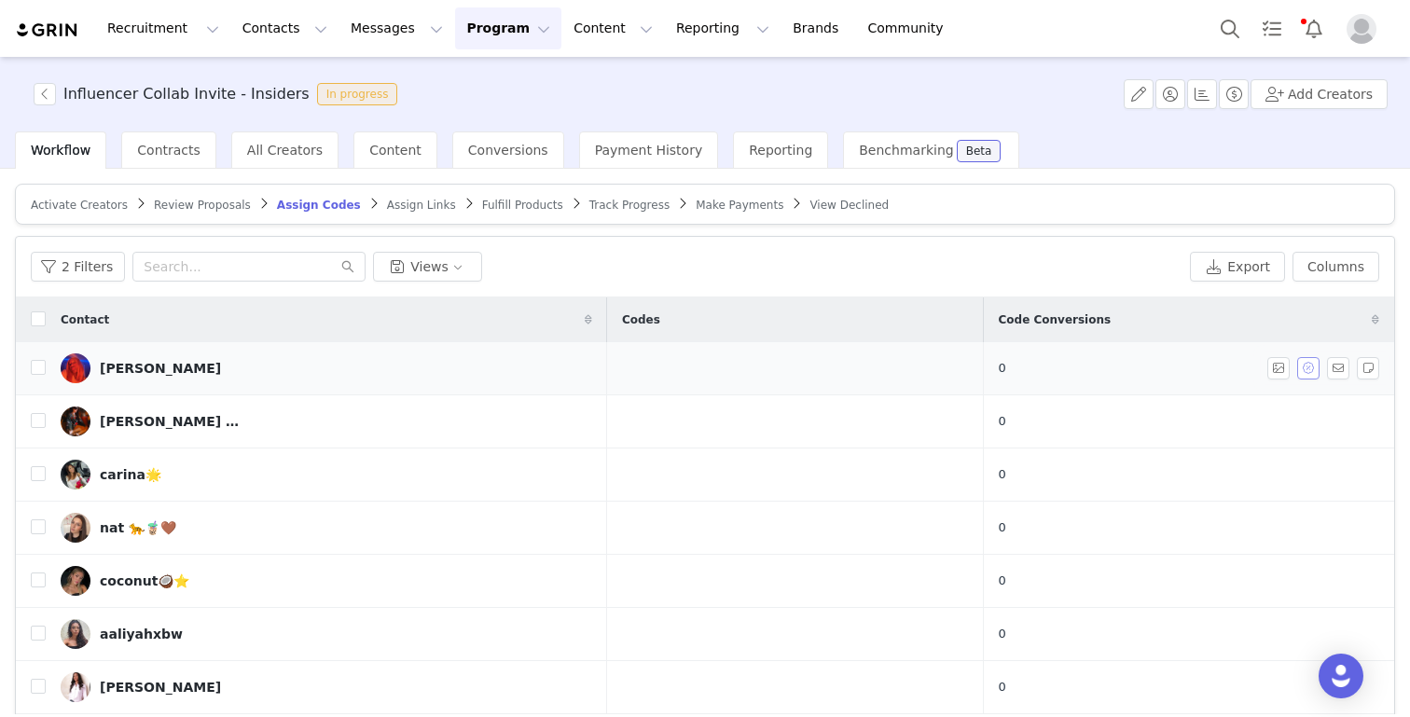
click at [1313, 372] on button "button" at bounding box center [1308, 368] width 22 height 22
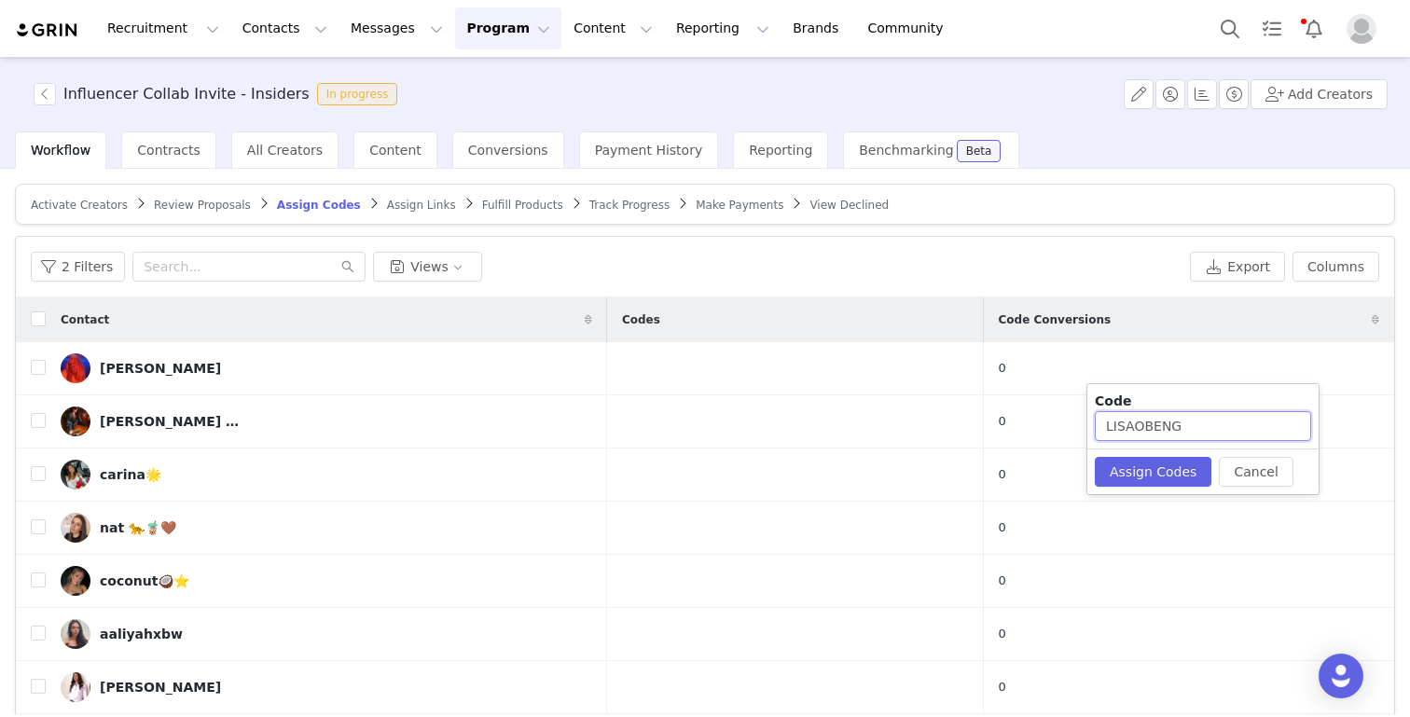
drag, startPoint x: 1136, startPoint y: 424, endPoint x: 1218, endPoint y: 424, distance: 81.1
click at [1218, 424] on input "LISAOBENG" at bounding box center [1202, 426] width 216 height 30
type input "LISA4487"
click at [1177, 478] on button "Assign Codes" at bounding box center [1152, 472] width 117 height 30
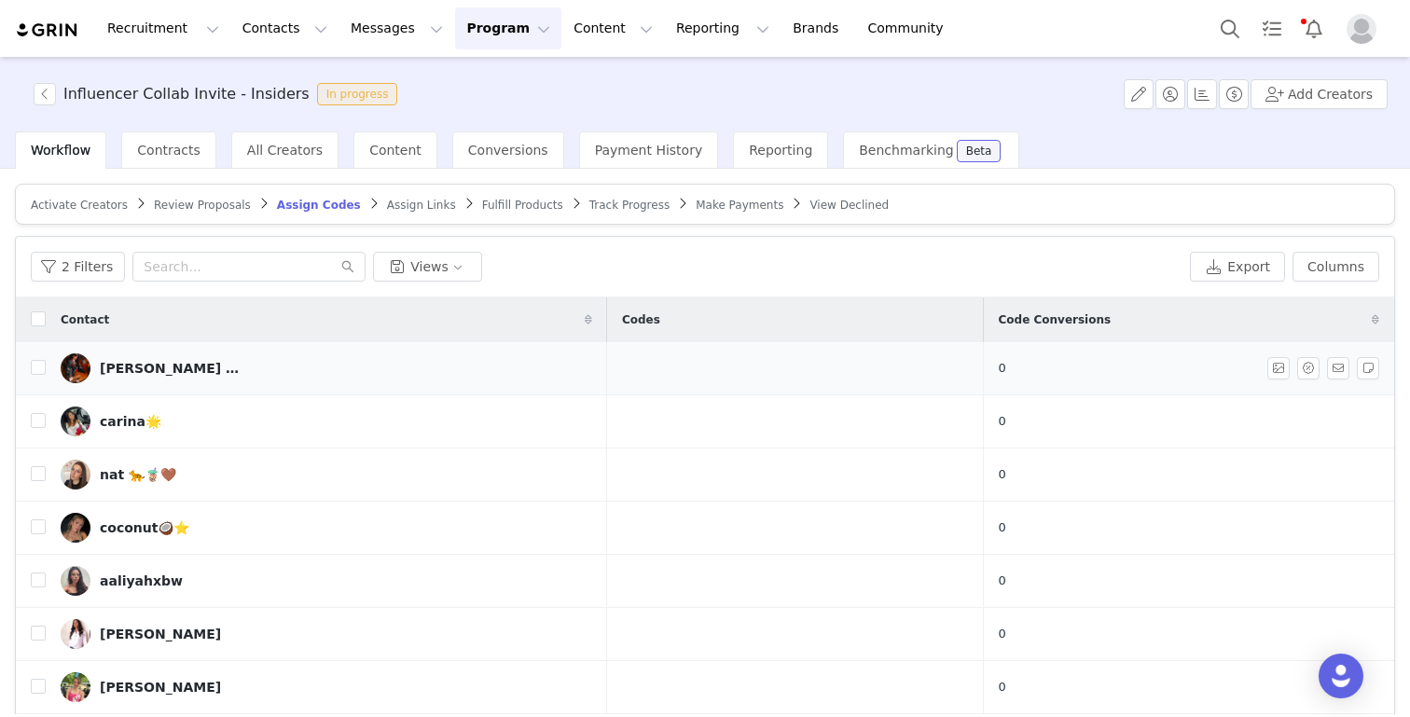
click at [117, 367] on div "lou 🍎" at bounding box center [170, 368] width 140 height 15
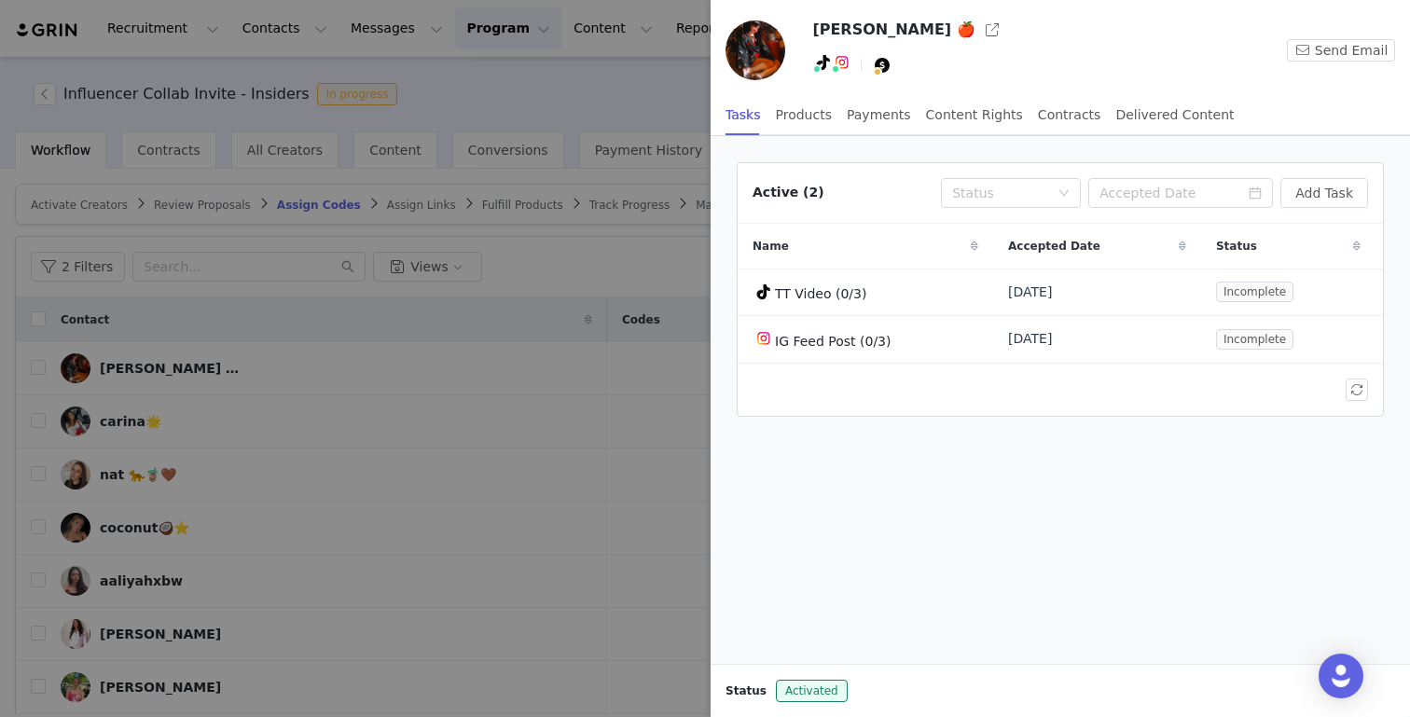
click at [345, 515] on div at bounding box center [705, 358] width 1410 height 717
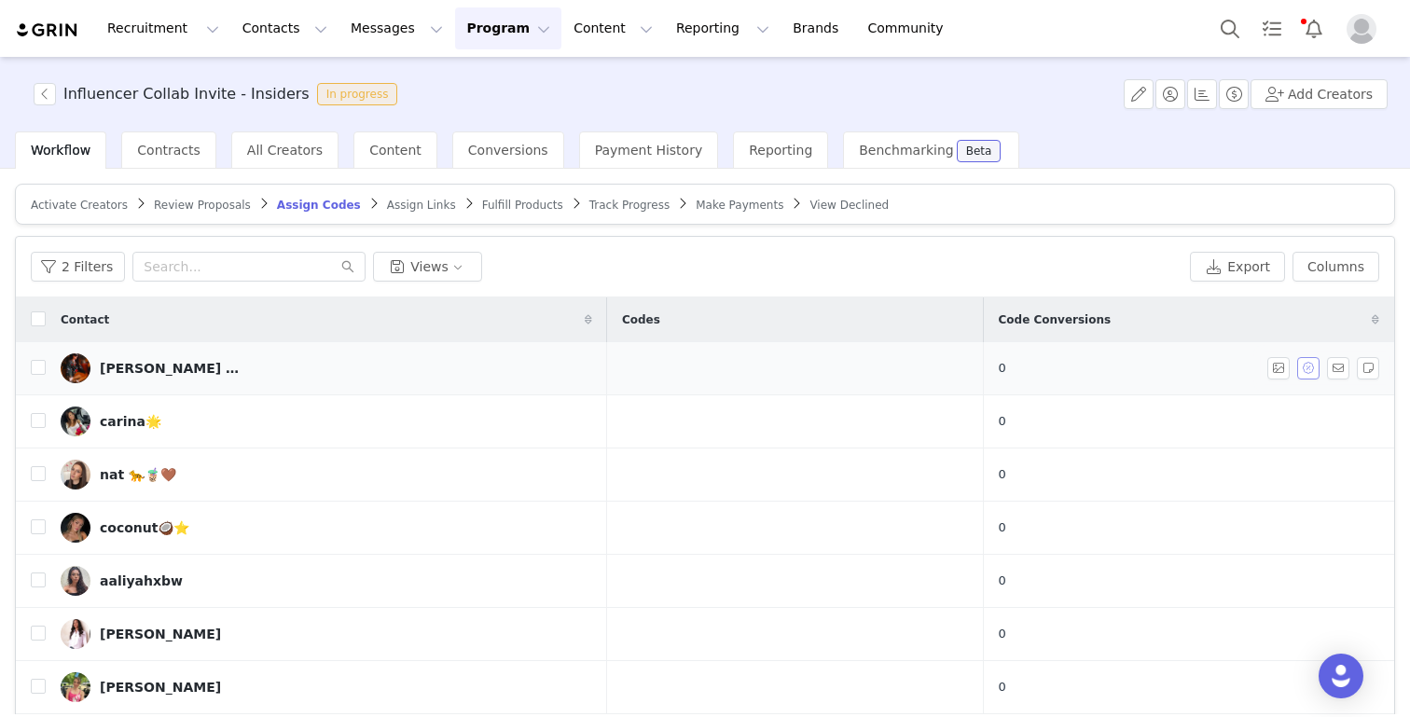
click at [1308, 373] on button "button" at bounding box center [1308, 368] width 22 height 22
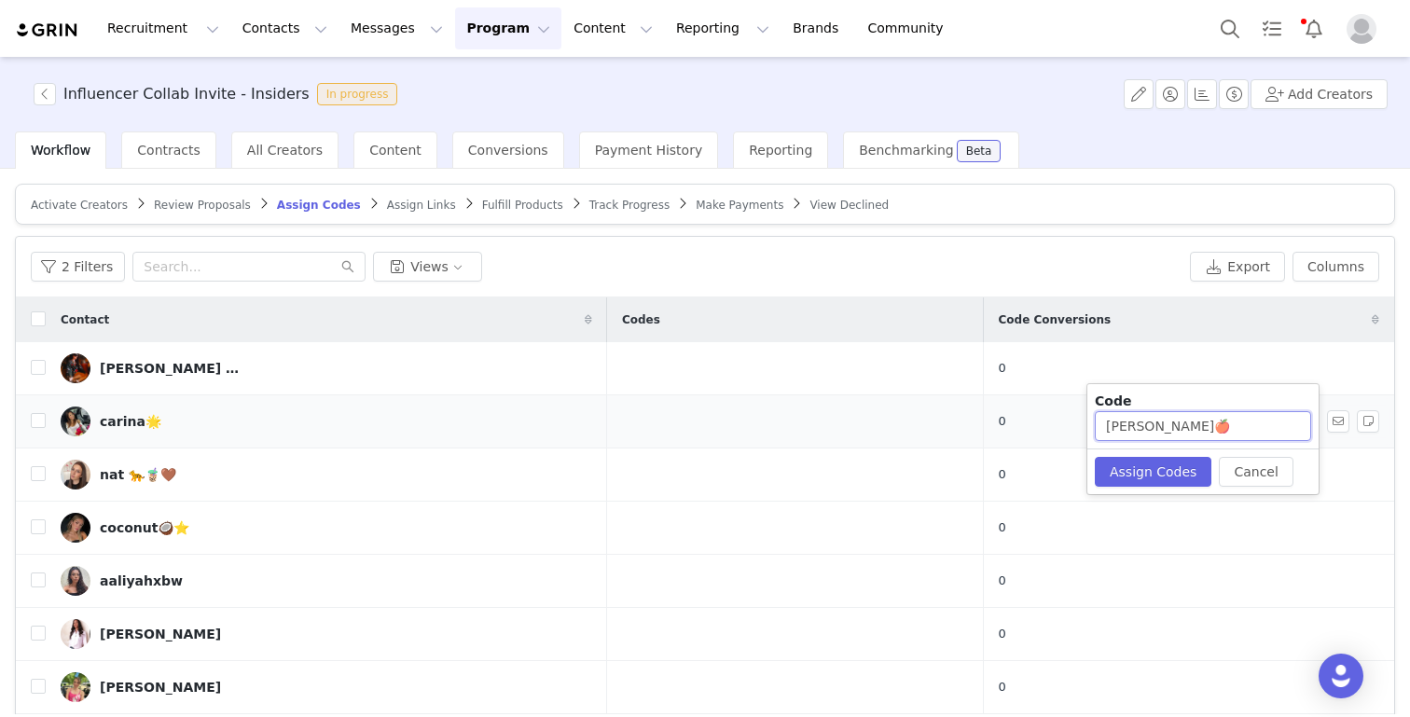
drag, startPoint x: 1182, startPoint y: 434, endPoint x: 980, endPoint y: 423, distance: 202.6
click at [980, 423] on body "Recruitment Recruitment Creator Search Curated Lists Landing Pages Web Extensio…" at bounding box center [705, 358] width 1410 height 717
click at [124, 362] on div "lou 🍎" at bounding box center [170, 368] width 140 height 15
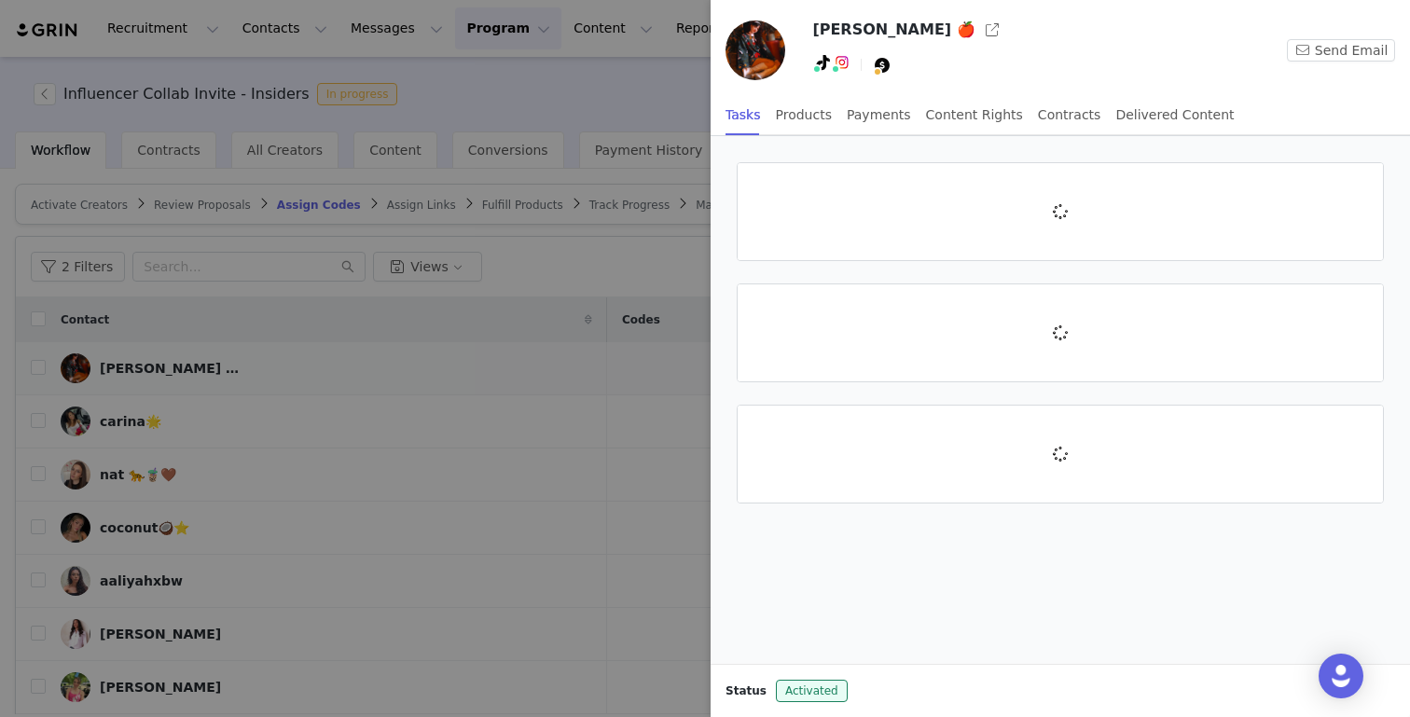
click at [113, 371] on div at bounding box center [705, 358] width 1410 height 717
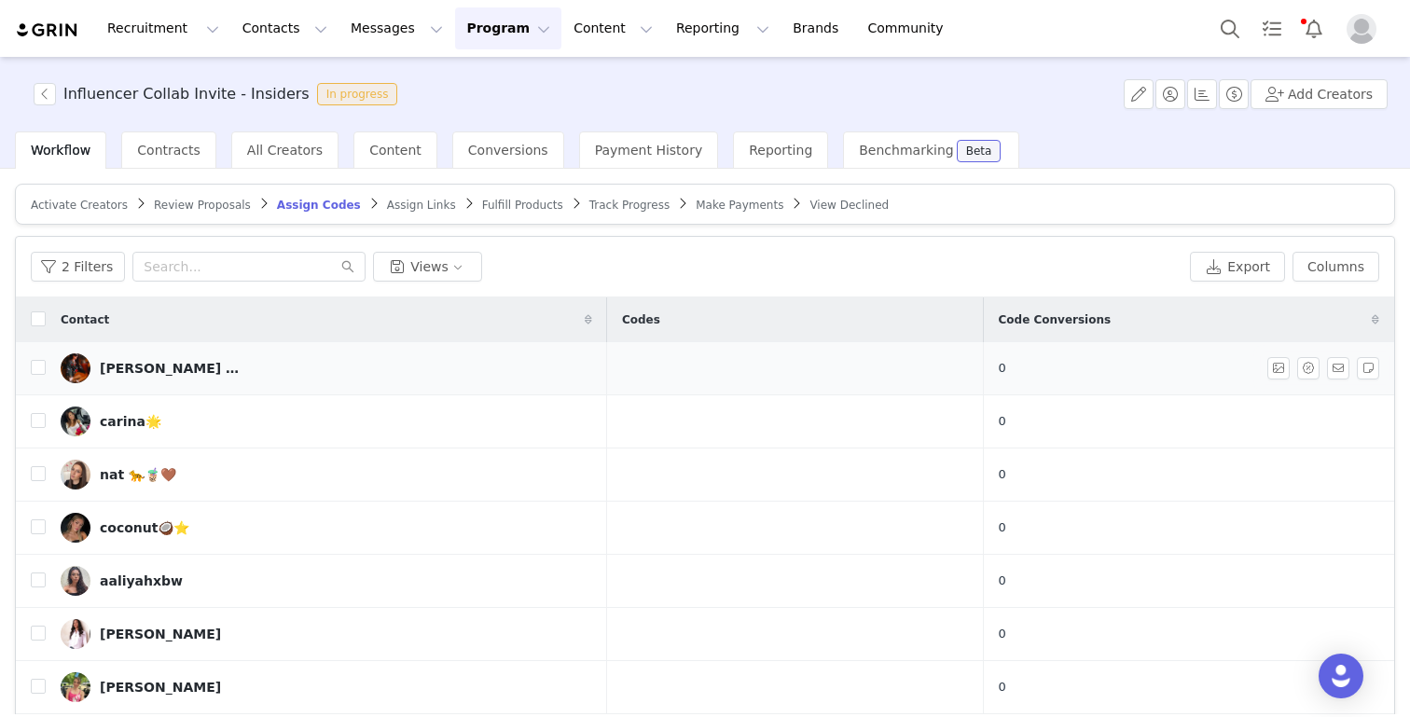
click at [113, 371] on div "lou 🍎" at bounding box center [170, 368] width 140 height 15
click at [113, 371] on div "Influencer Collab Invite - Insiders In progress Add Creators Workflow Contracts…" at bounding box center [705, 385] width 1410 height 657
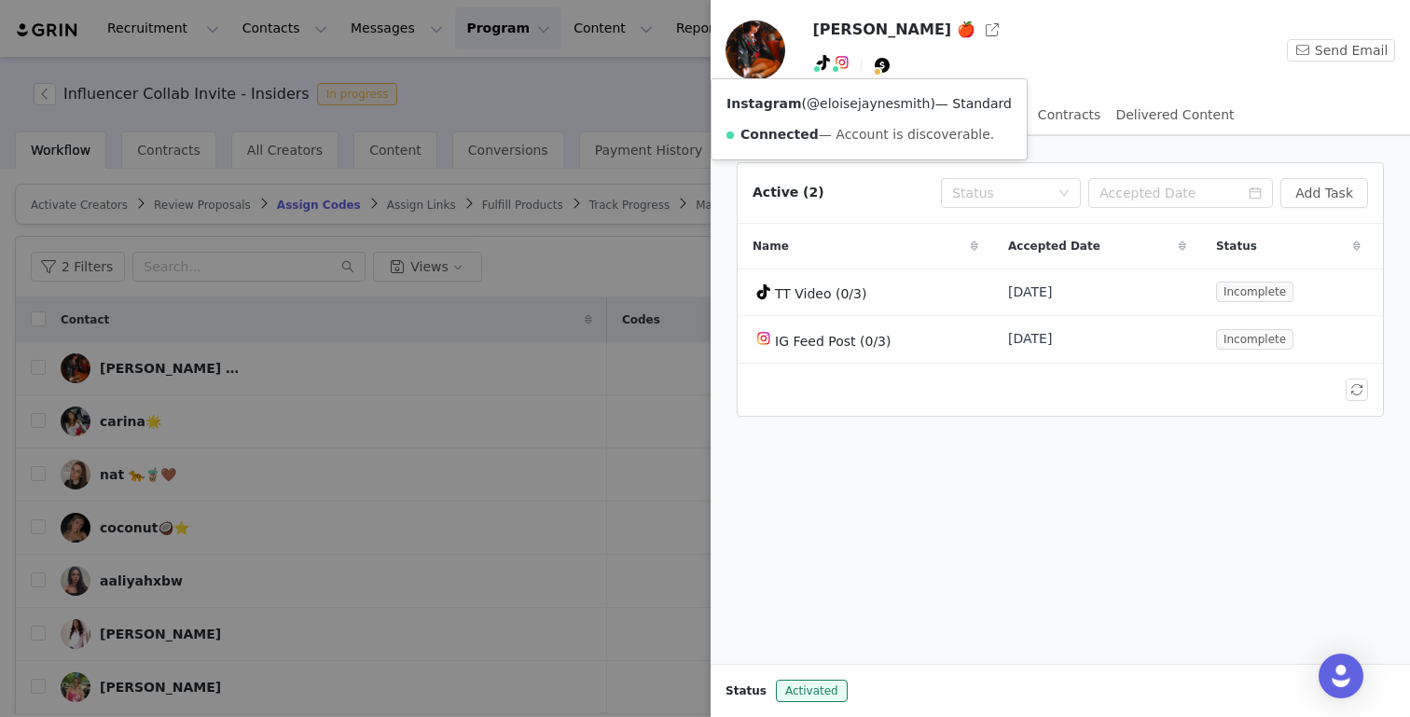
click at [848, 109] on link "@eloisejaynesmith" at bounding box center [867, 103] width 123 height 15
click at [491, 451] on div at bounding box center [705, 358] width 1410 height 717
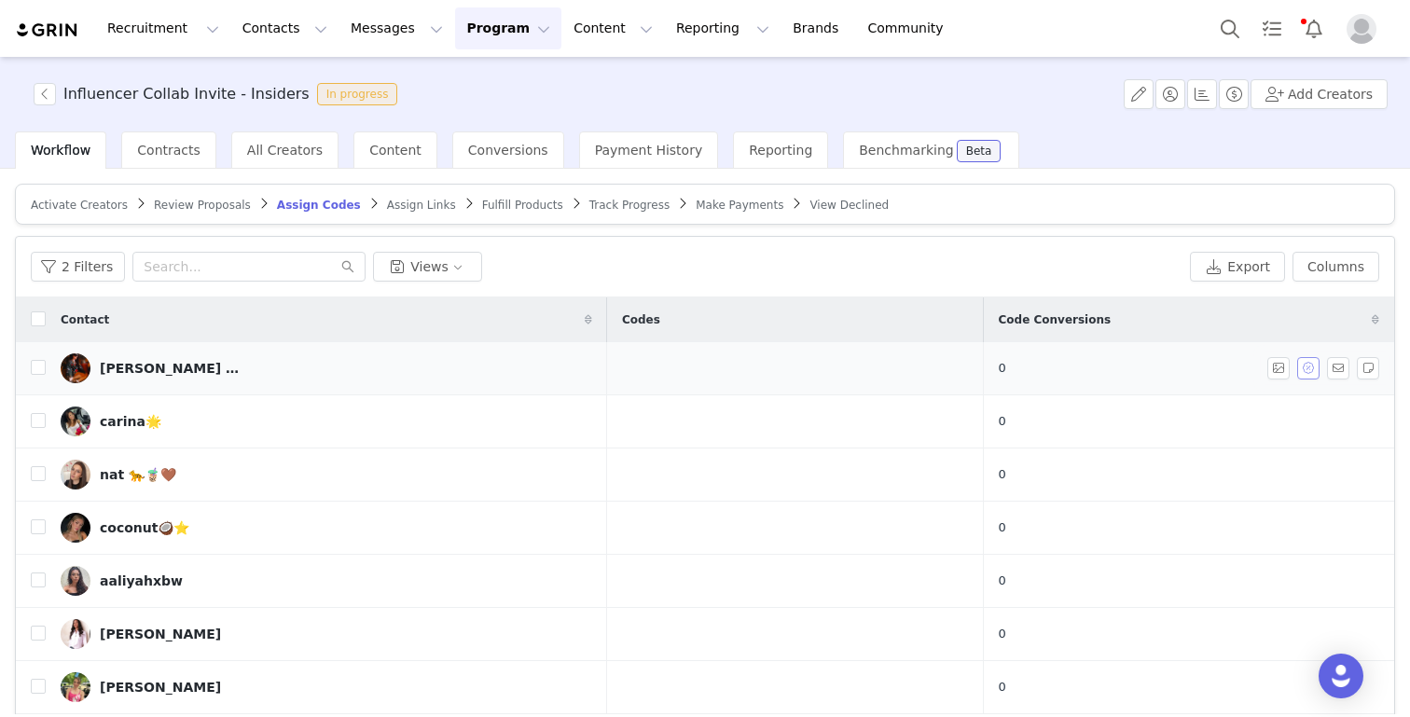
click at [1309, 367] on button "button" at bounding box center [1308, 368] width 22 height 22
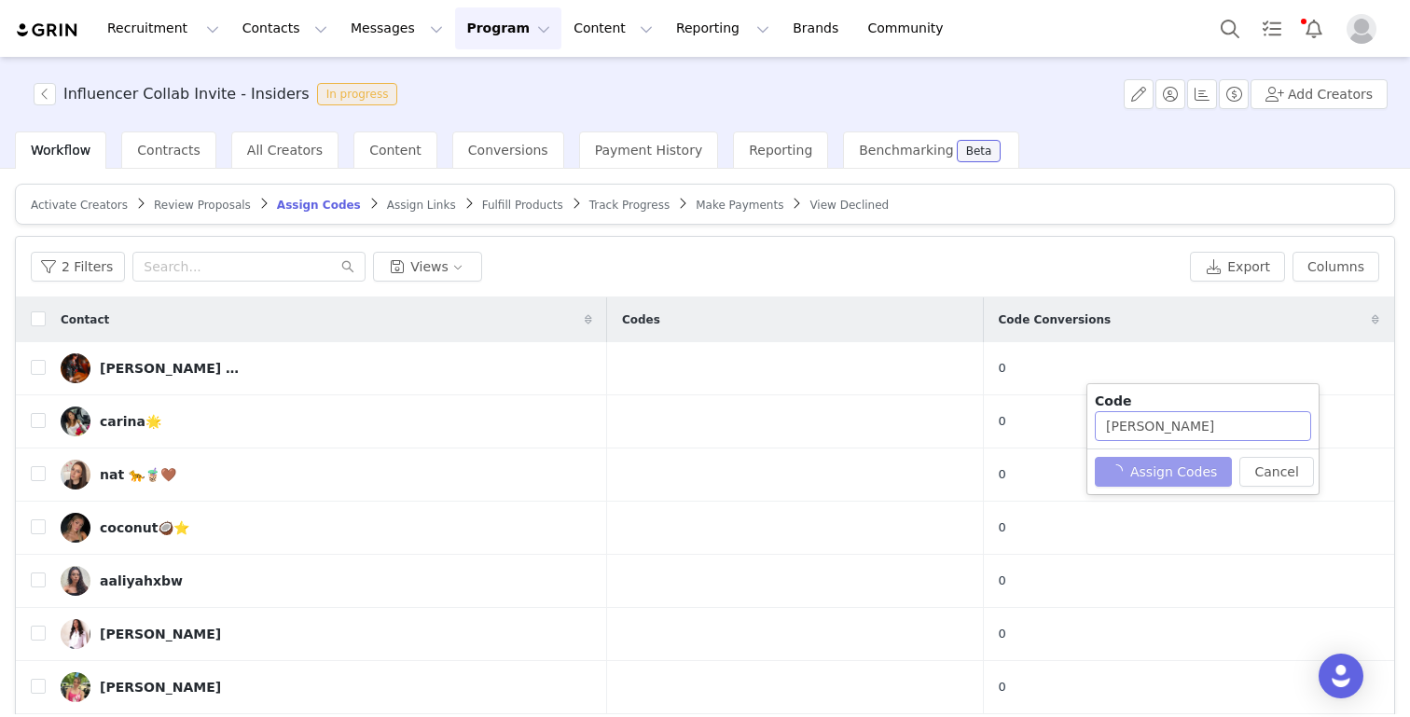
type input "LOU🍎"
drag, startPoint x: 1197, startPoint y: 422, endPoint x: 976, endPoint y: 415, distance: 221.1
click at [976, 415] on body "Recruitment Recruitment Creator Search Curated Lists Landing Pages Web Extensio…" at bounding box center [705, 358] width 1410 height 717
type input "Eloise125"
click at [1181, 485] on button "Assign Codes" at bounding box center [1152, 472] width 117 height 30
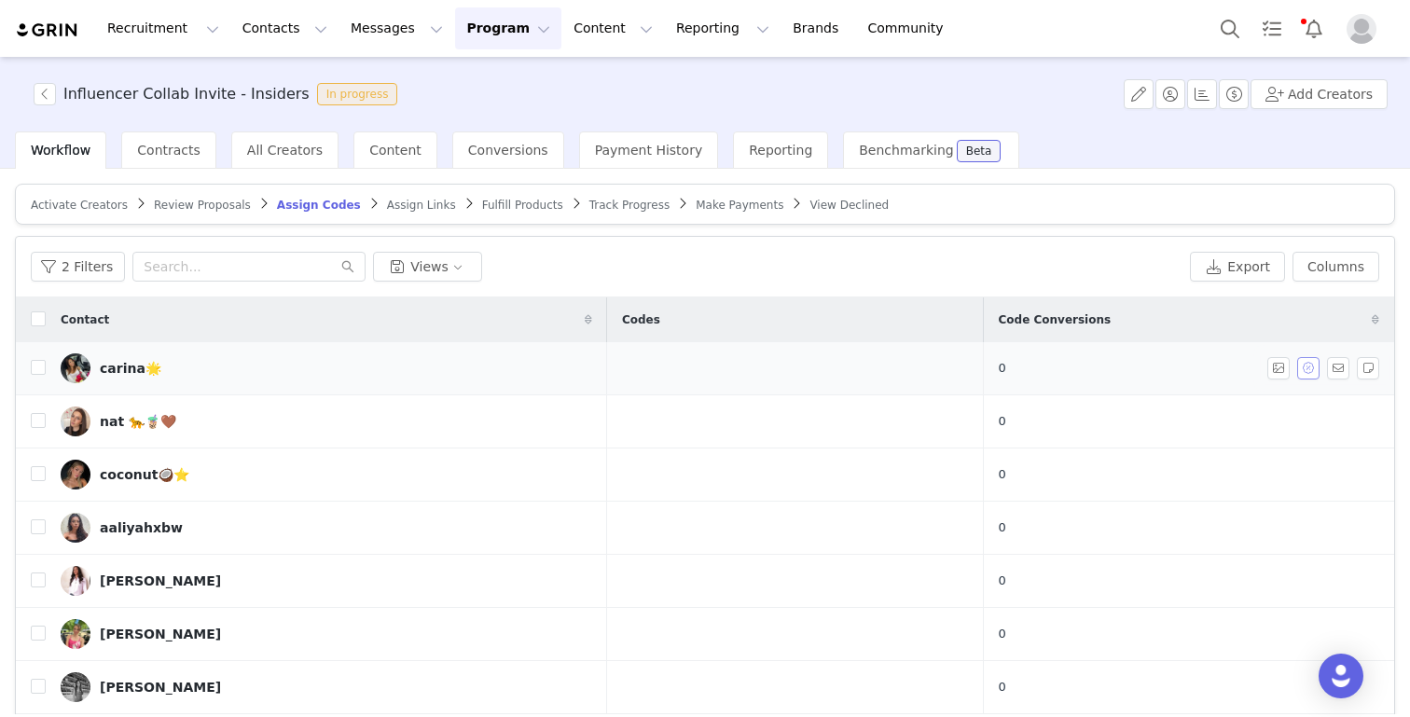
click at [1318, 365] on button "button" at bounding box center [1308, 368] width 22 height 22
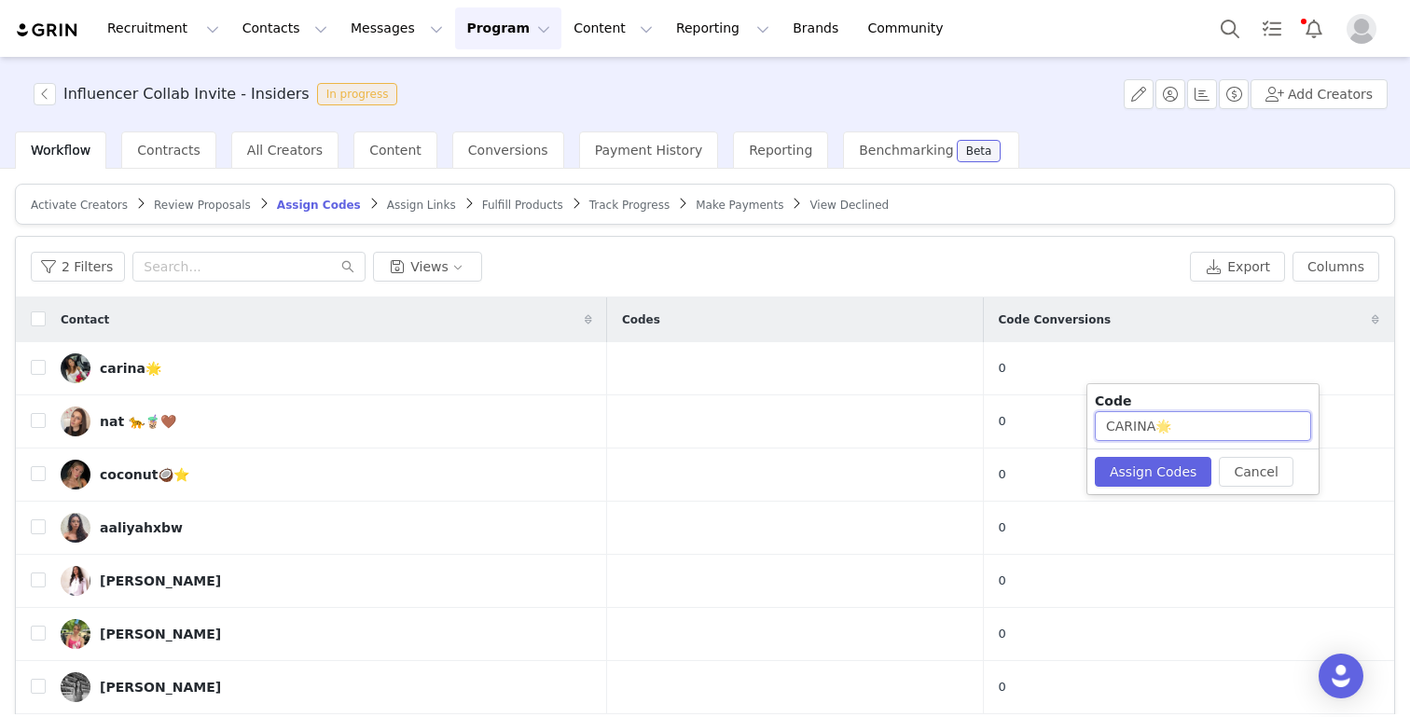
click at [1255, 433] on input "CARINA🌟" at bounding box center [1202, 426] width 216 height 30
type input "CARINA367"
click at [1163, 480] on button "Assign Codes" at bounding box center [1152, 472] width 117 height 30
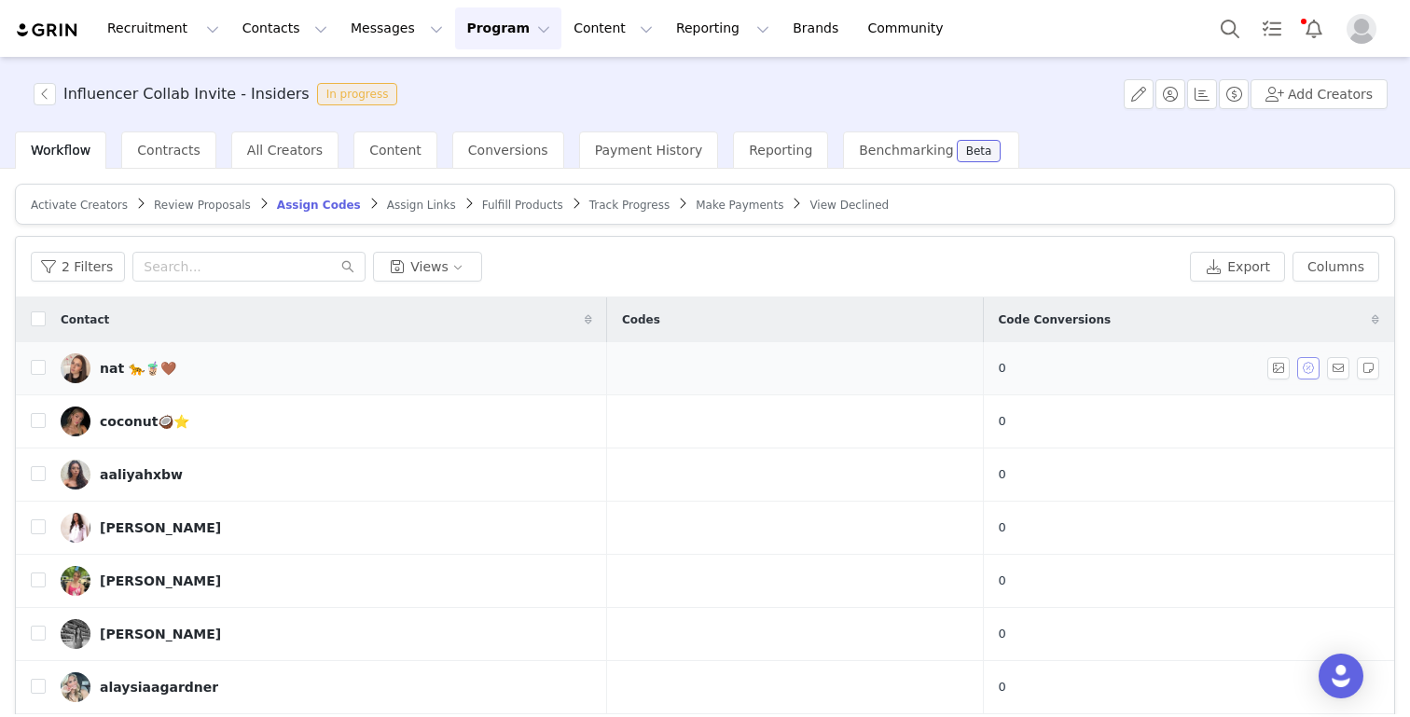
click at [1307, 372] on button "button" at bounding box center [1308, 368] width 22 height 22
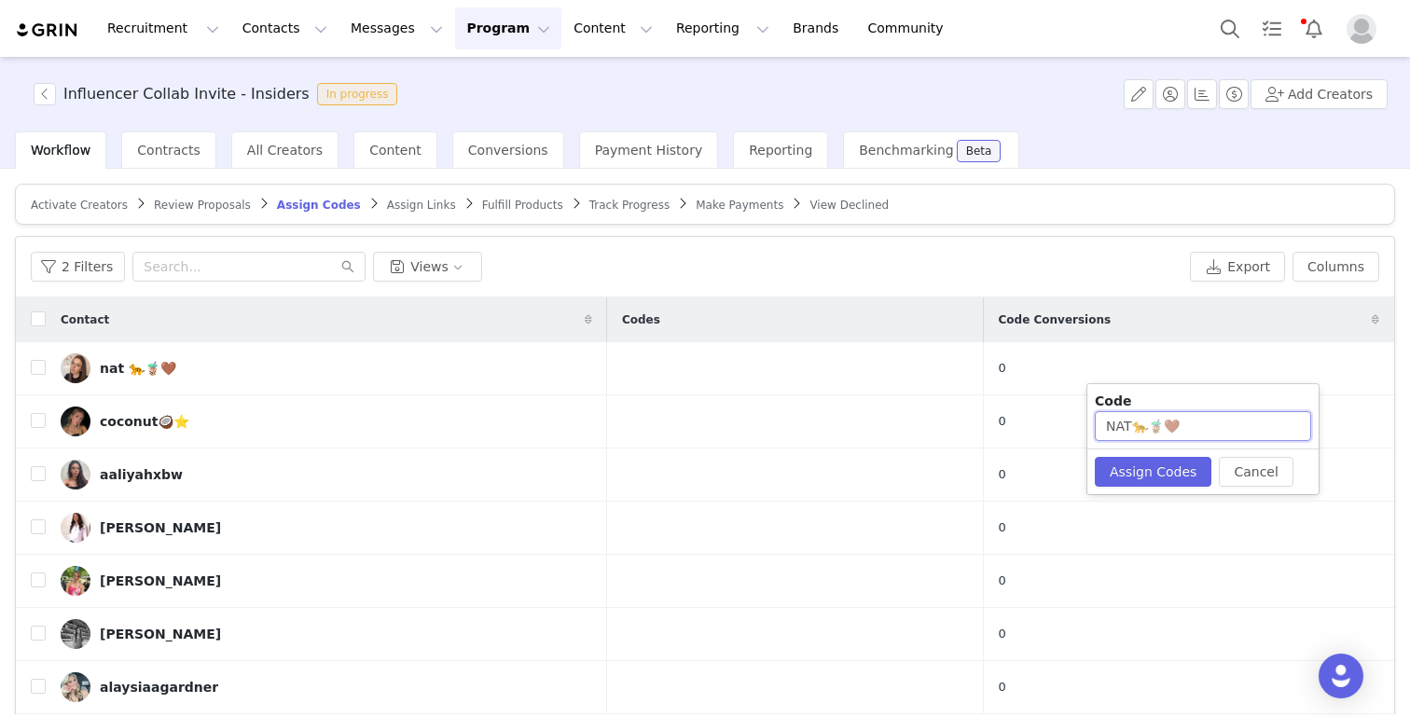
click at [1179, 434] on input "NAT🐆🧋🤎" at bounding box center [1202, 426] width 216 height 30
type input "NAT574"
click at [1146, 481] on button "Assign Codes" at bounding box center [1152, 472] width 117 height 30
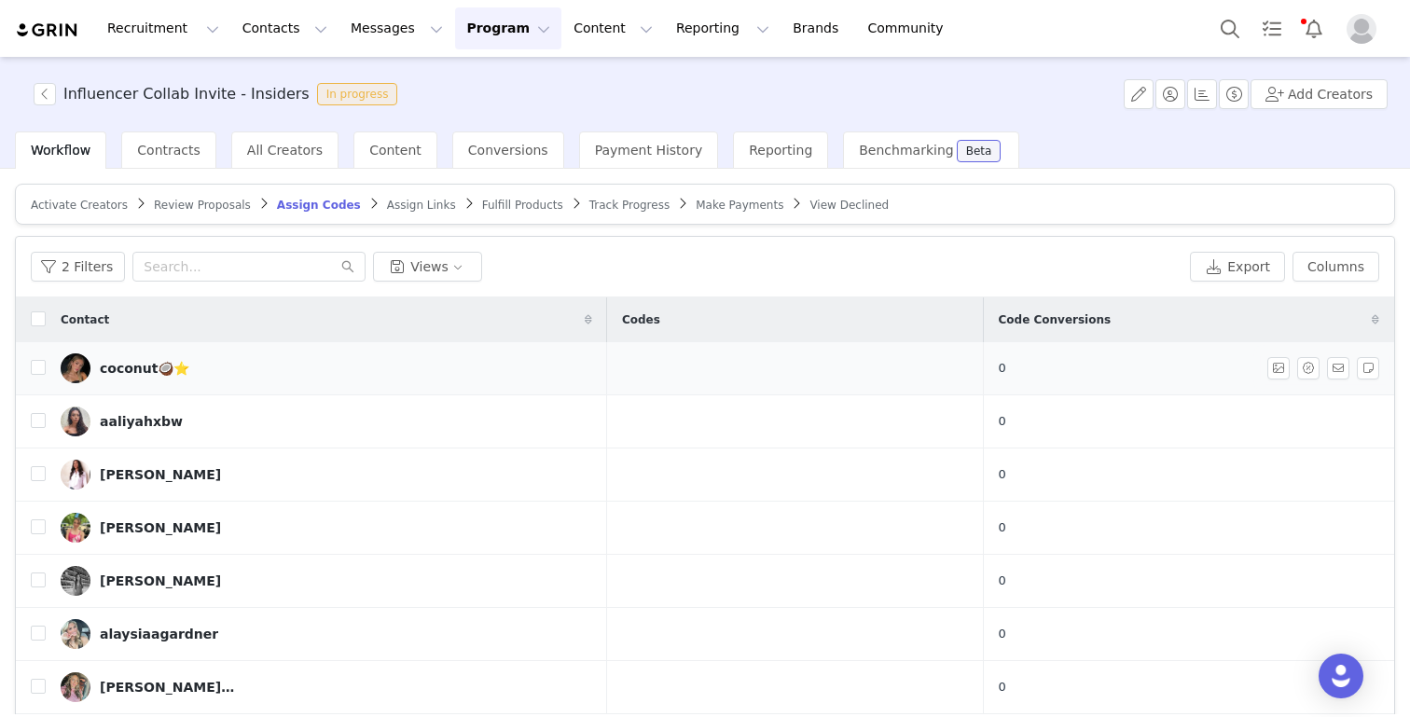
click at [128, 365] on div "coconut🥥⭐️" at bounding box center [144, 368] width 89 height 15
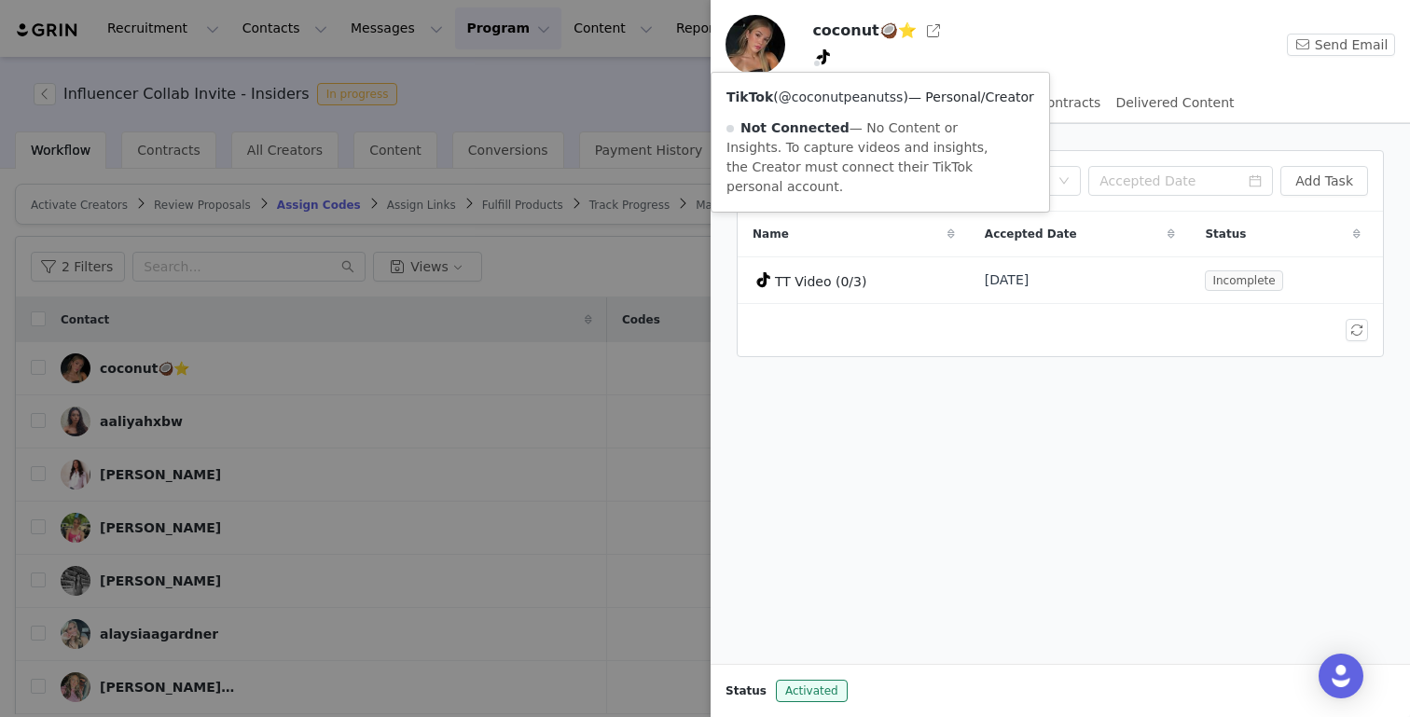
click at [824, 102] on link "@coconutpeanutss" at bounding box center [840, 96] width 125 height 15
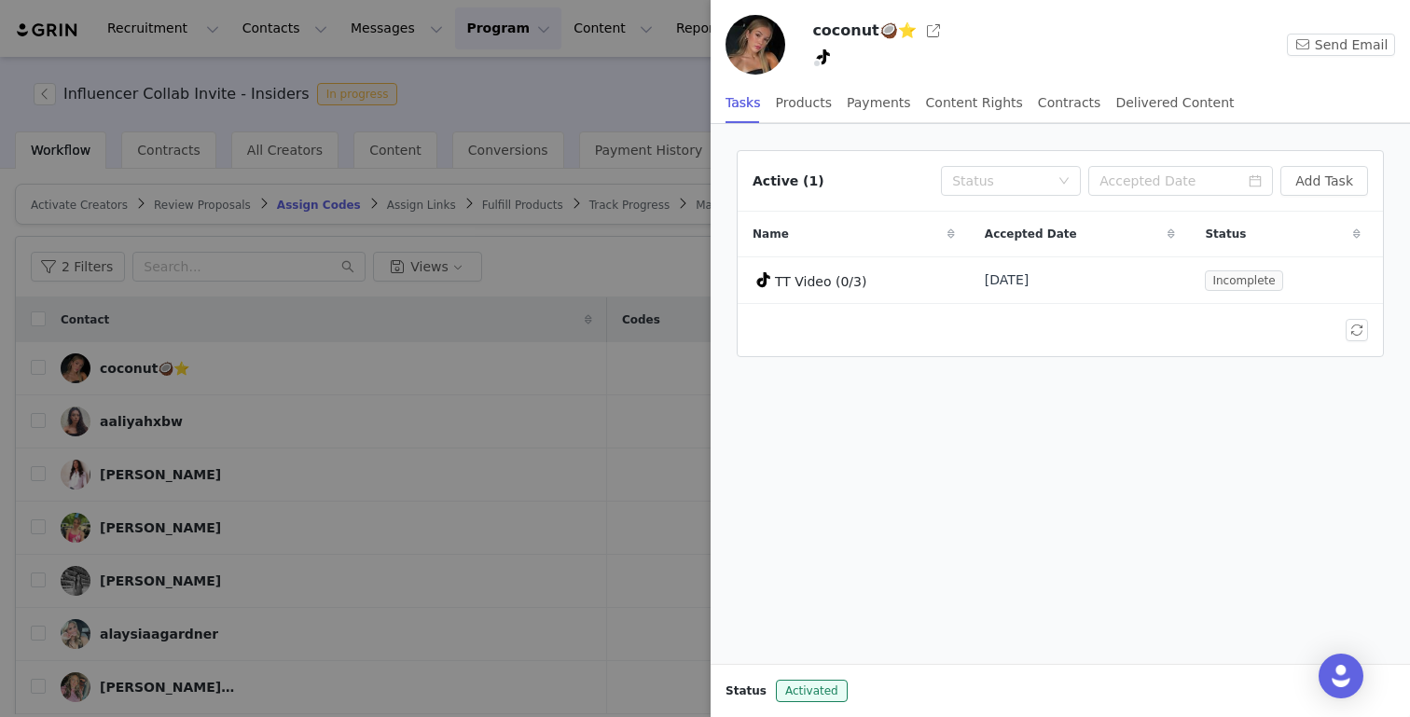
click at [713, 413] on div "Active (1) Status Add Task Name Accepted Date Status TT Video (0/3) Sep 30, 202…" at bounding box center [1059, 394] width 699 height 540
click at [616, 430] on div at bounding box center [705, 358] width 1410 height 717
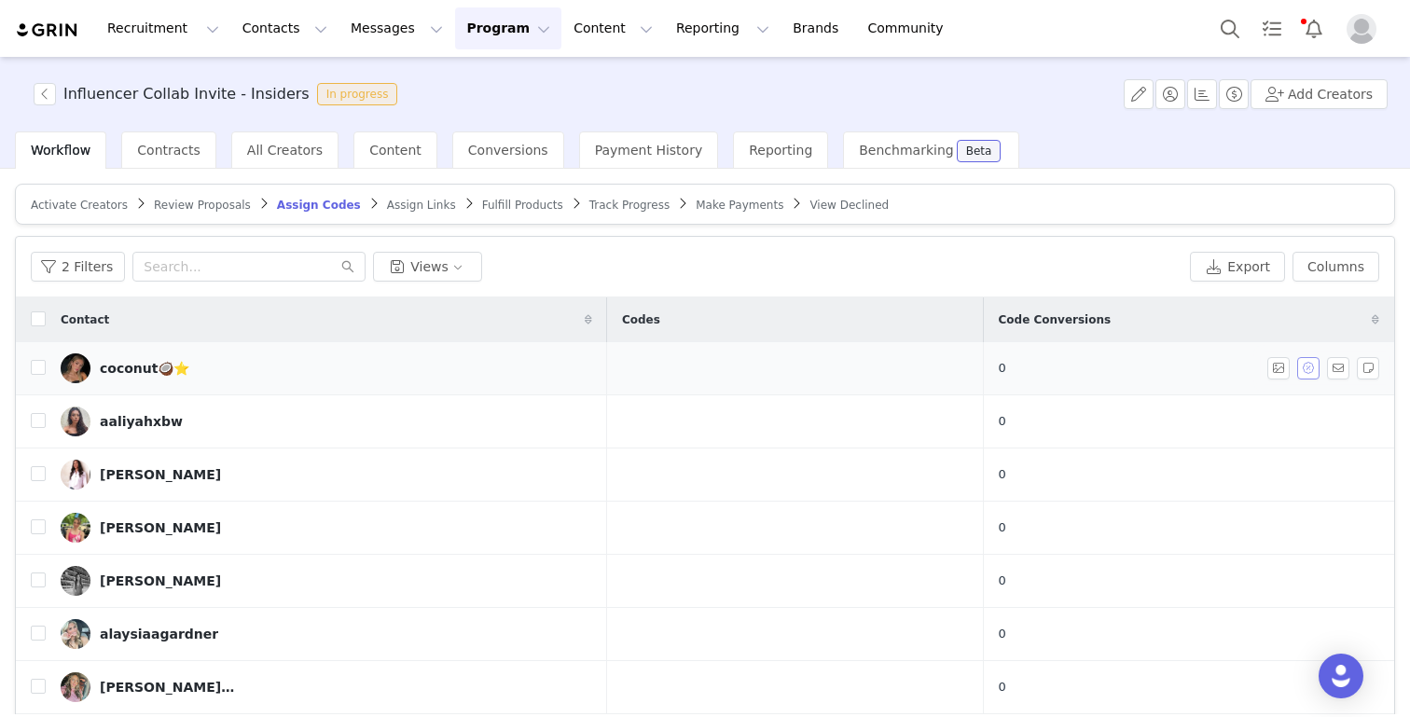
click at [1307, 370] on button "button" at bounding box center [1308, 368] width 22 height 22
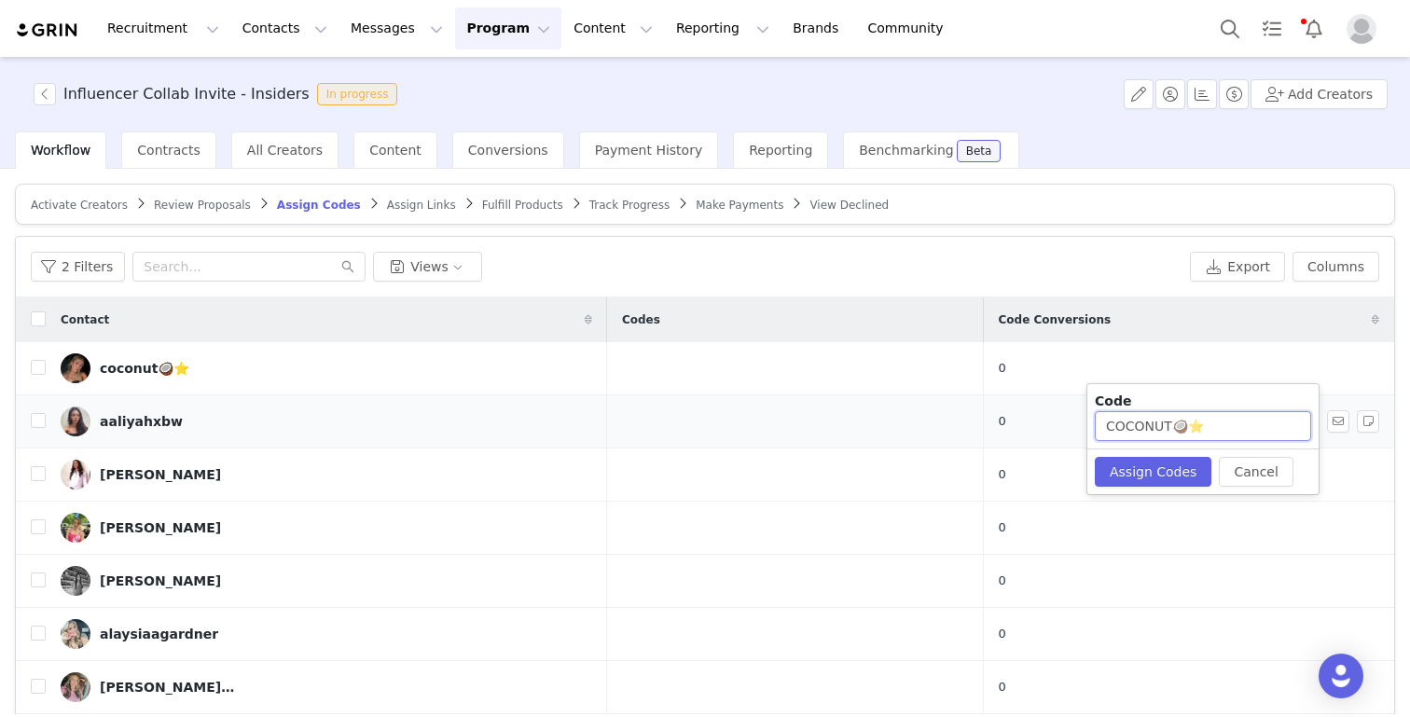
drag, startPoint x: 1194, startPoint y: 432, endPoint x: 940, endPoint y: 433, distance: 254.5
click at [940, 433] on body "Recruitment Recruitment Creator Search Curated Lists Landing Pages Web Extensio…" at bounding box center [705, 358] width 1410 height 717
type input "Chloe1283"
click at [1144, 471] on button "Assign Codes" at bounding box center [1152, 472] width 117 height 30
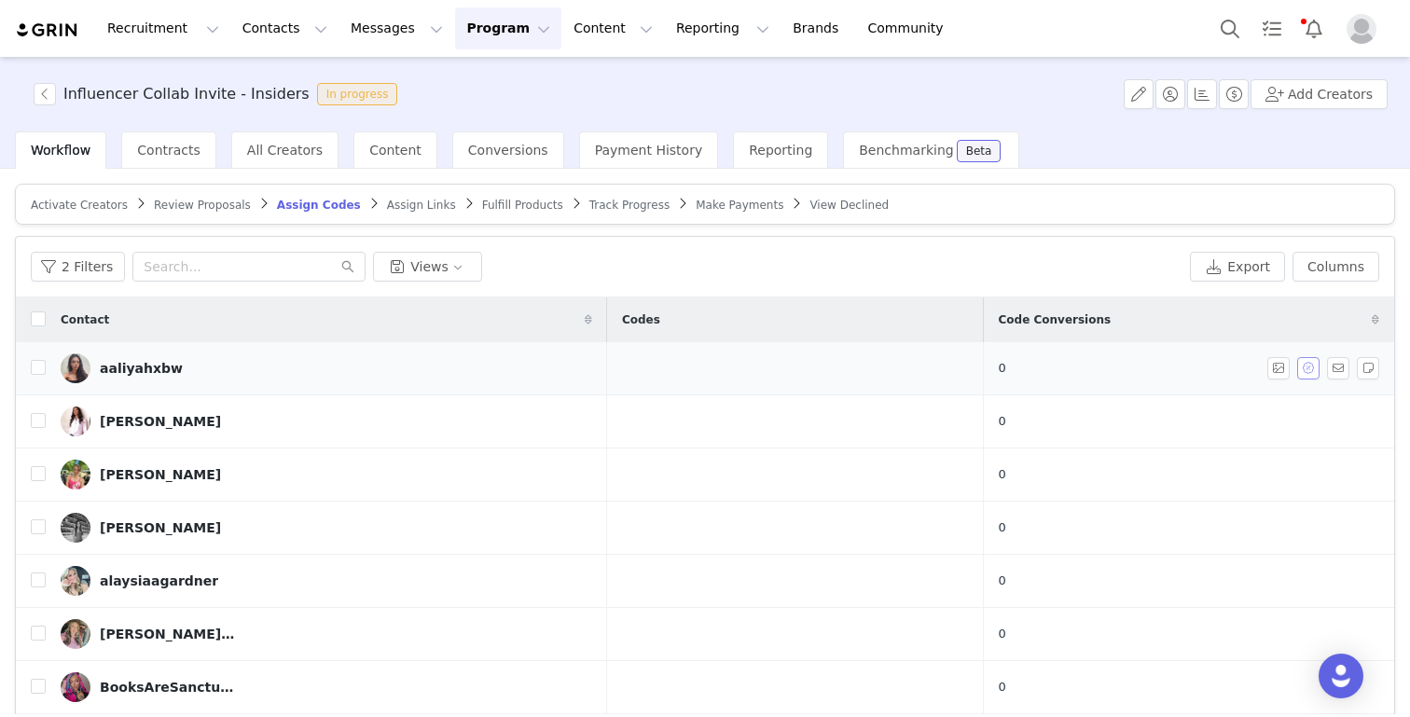
click at [1312, 367] on button "button" at bounding box center [1308, 368] width 22 height 22
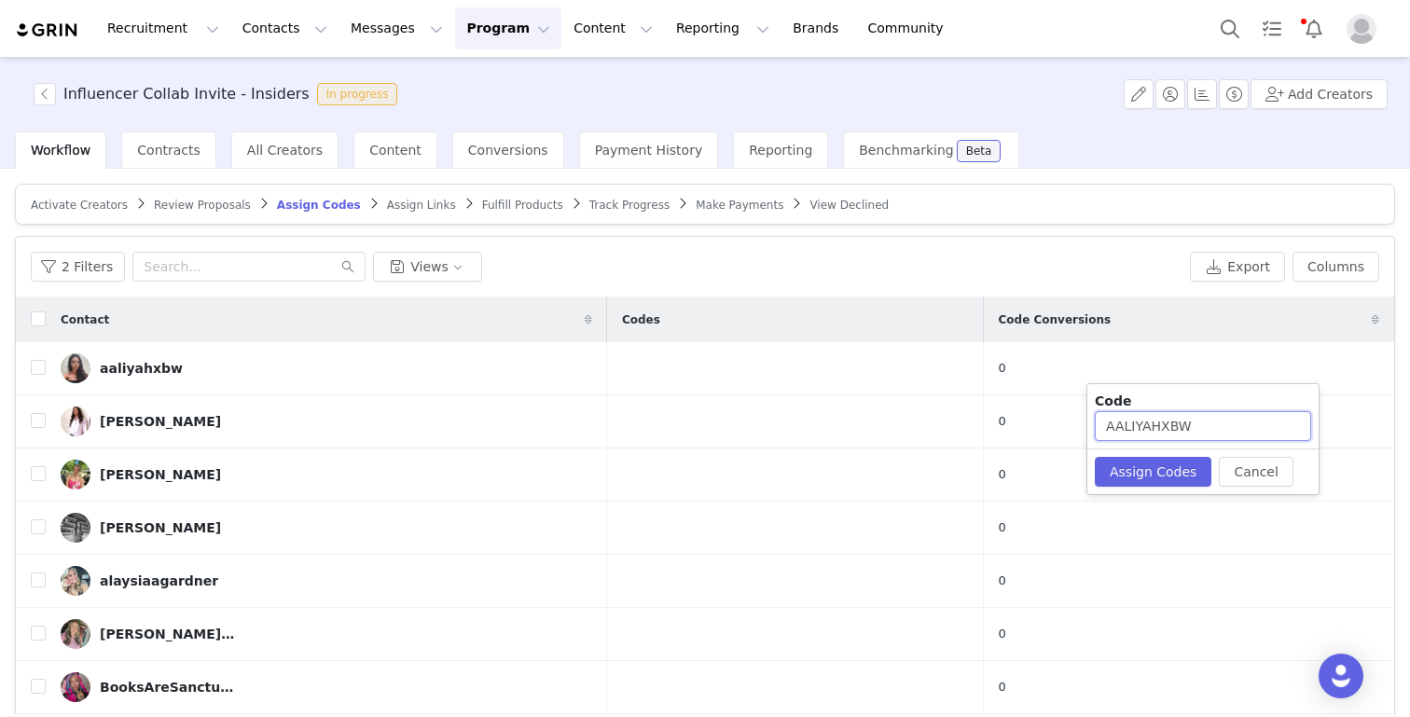
click at [1250, 425] on input "AALIYAHXBW" at bounding box center [1202, 426] width 216 height 30
type input "ALIYAH732"
click at [1176, 479] on button "Assign Codes" at bounding box center [1152, 472] width 117 height 30
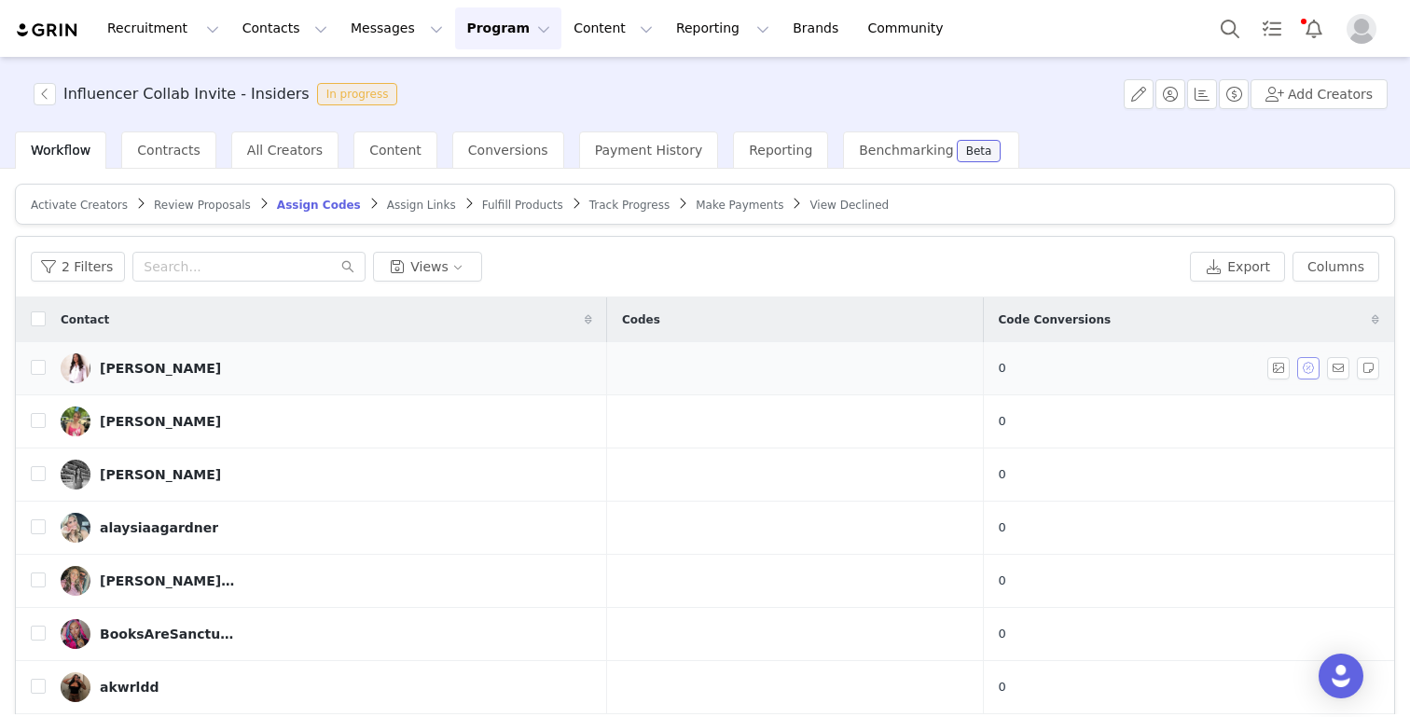
click at [1303, 370] on button "button" at bounding box center [1308, 368] width 22 height 22
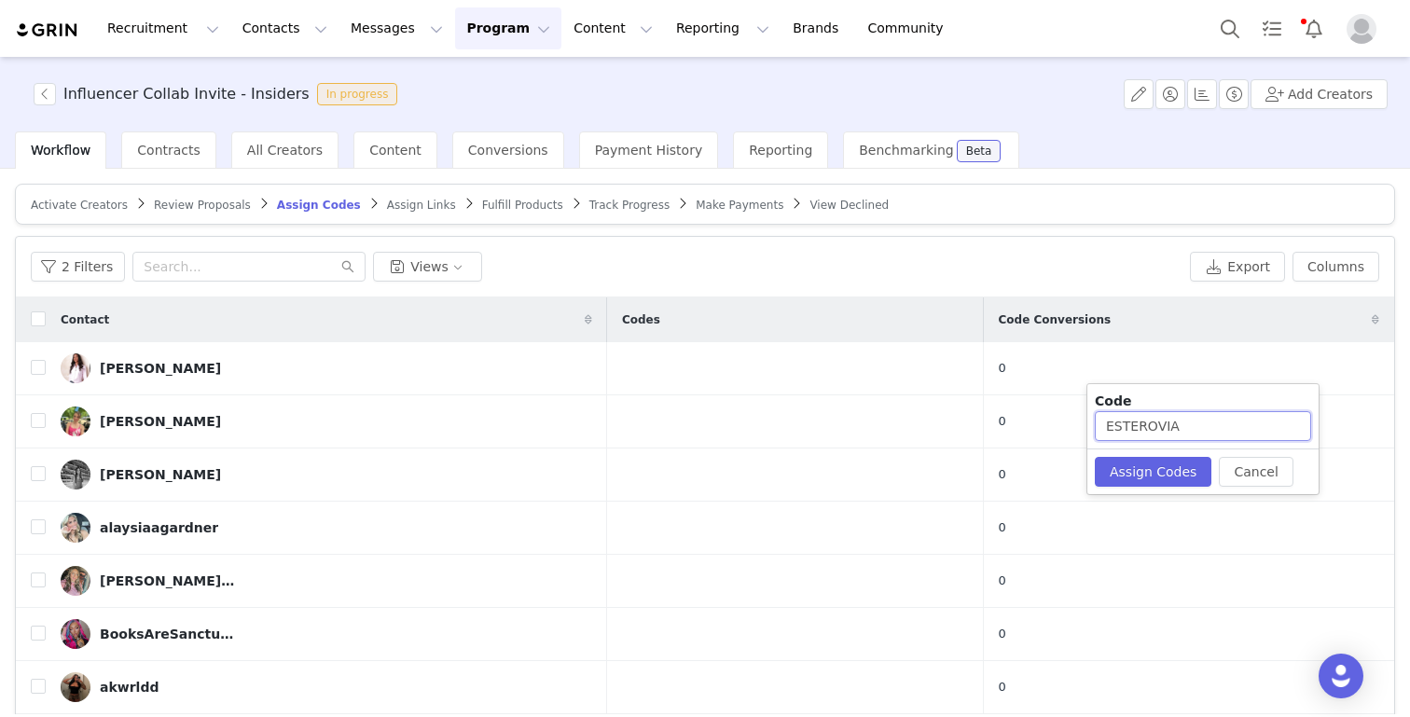
drag, startPoint x: 1150, startPoint y: 429, endPoint x: 1190, endPoint y: 429, distance: 39.2
click at [1190, 429] on input "ESTEROVIA" at bounding box center [1202, 426] width 216 height 30
type input "ESTER26"
click at [1135, 486] on button "Assign Codes" at bounding box center [1152, 472] width 117 height 30
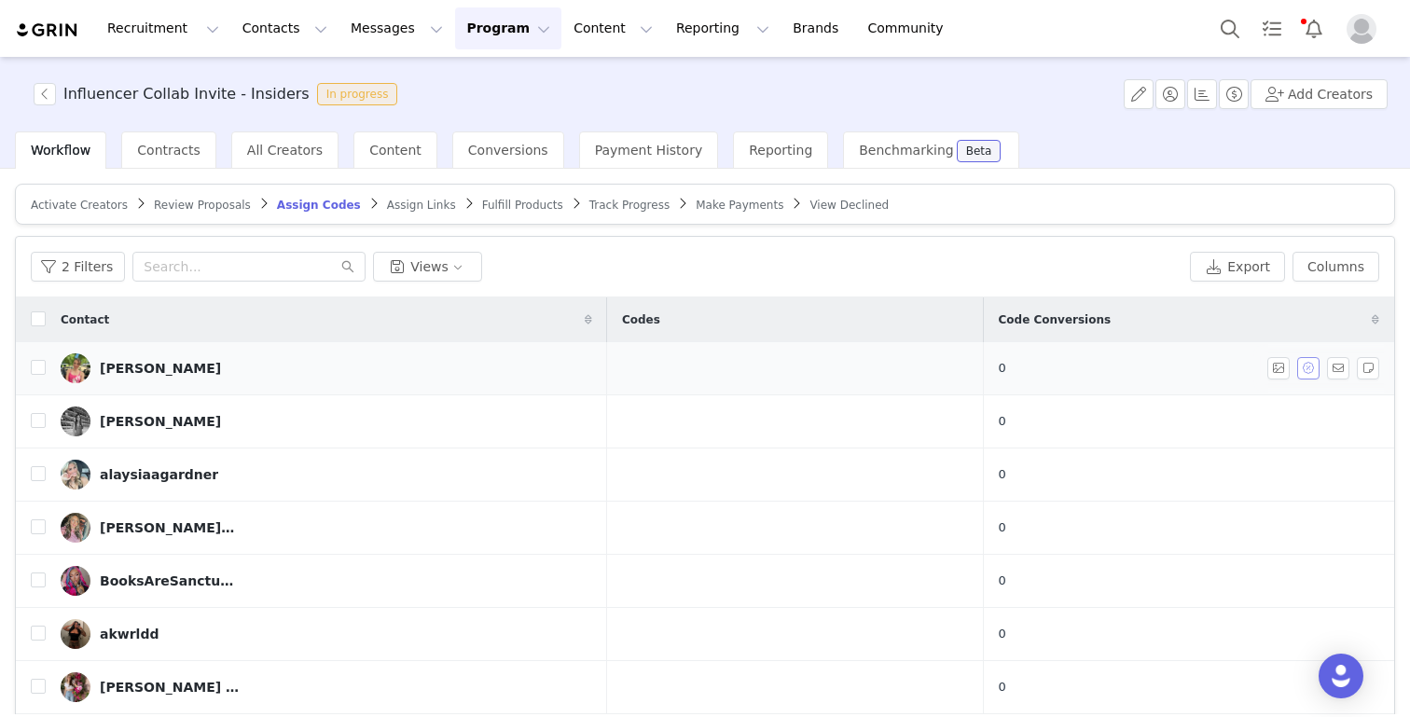
click at [1304, 367] on button "button" at bounding box center [1308, 368] width 22 height 22
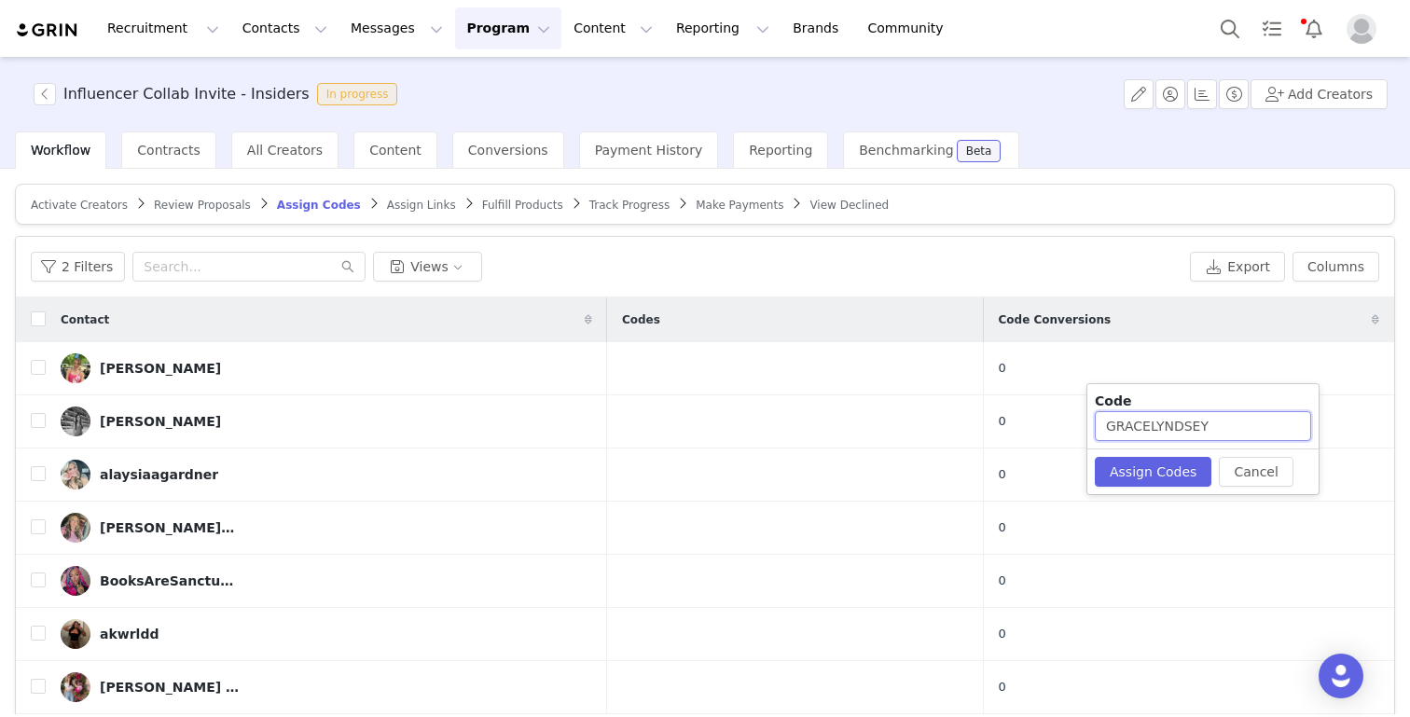
drag, startPoint x: 1154, startPoint y: 425, endPoint x: 1249, endPoint y: 426, distance: 95.1
click at [1249, 426] on input "GRACELYNDSEY" at bounding box center [1202, 426] width 216 height 30
type input "GRACE6293"
click at [1166, 479] on button "Assign Codes" at bounding box center [1152, 472] width 117 height 30
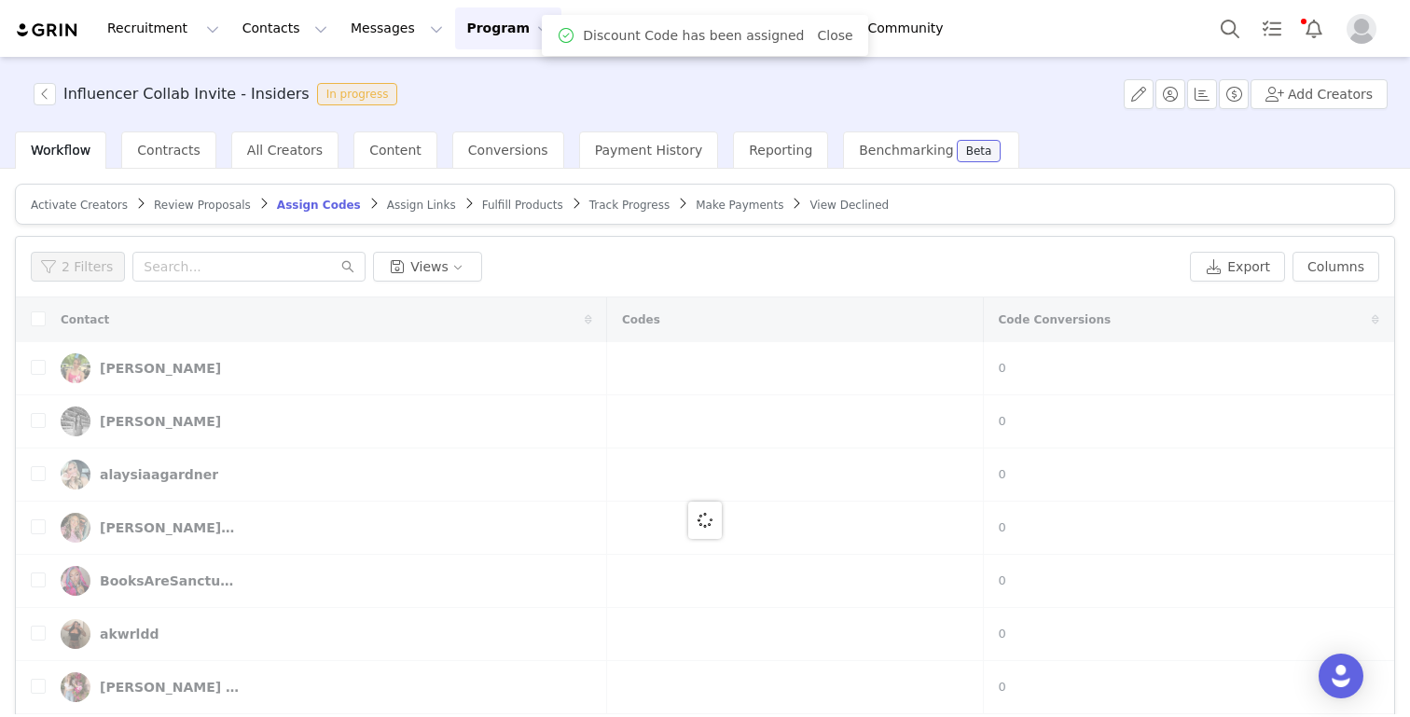
click at [1200, 402] on div at bounding box center [705, 519] width 1378 height 445
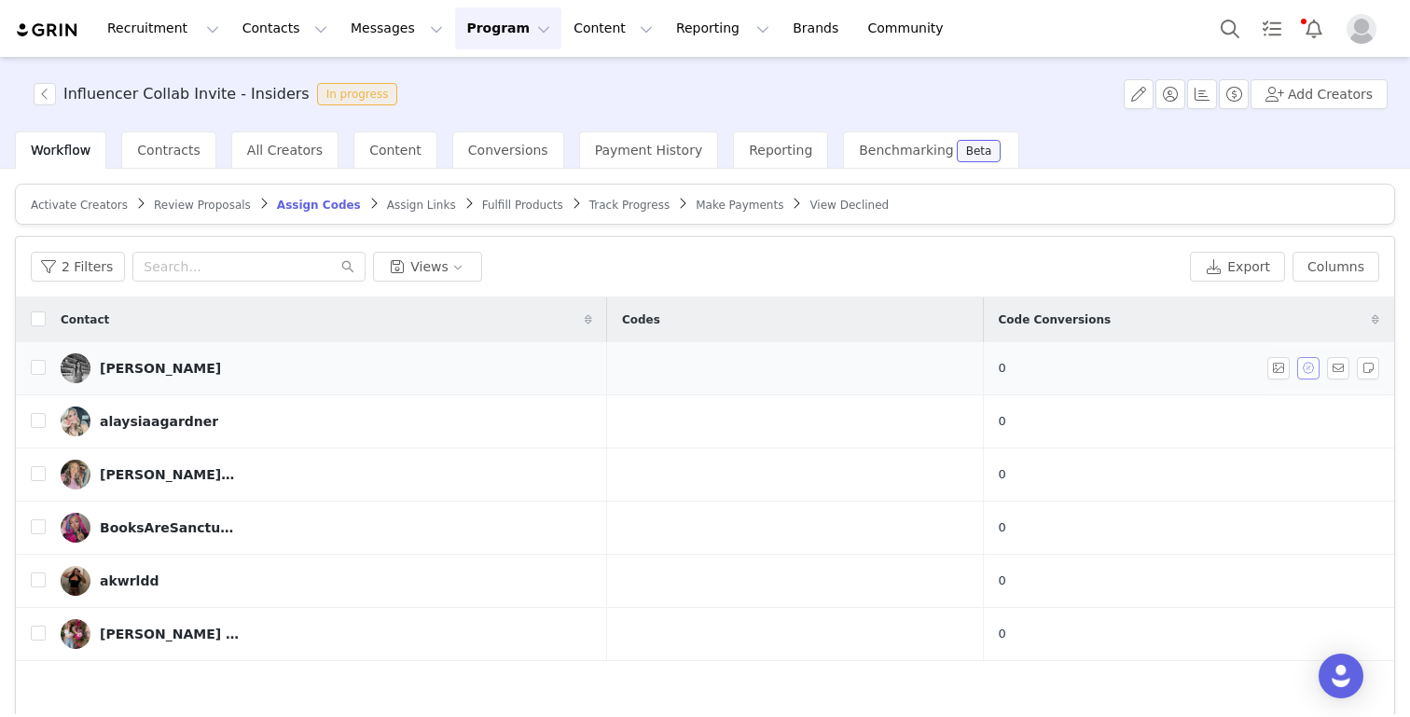
click at [1309, 365] on button "button" at bounding box center [1308, 368] width 22 height 22
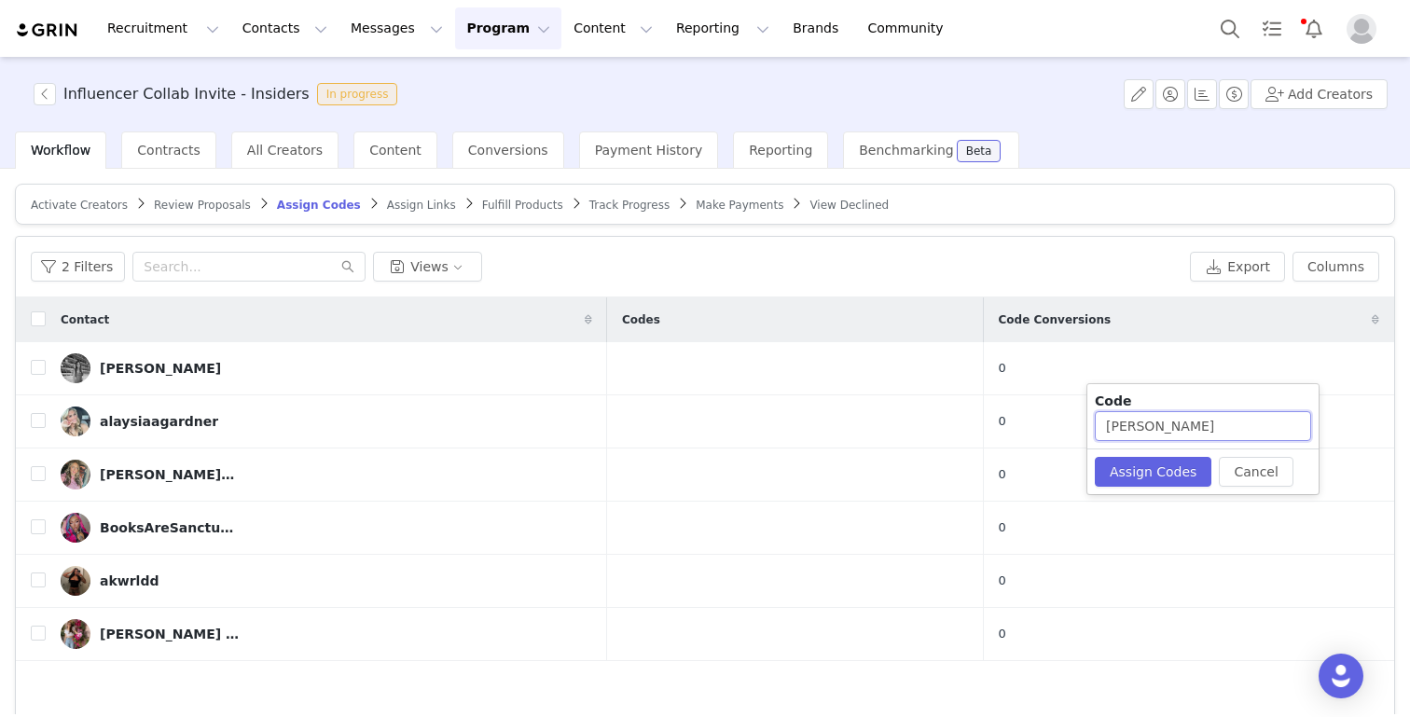
click at [1186, 433] on input "KILEY" at bounding box center [1202, 426] width 216 height 30
type input "KILEY1253"
click at [1122, 470] on button "Assign Codes" at bounding box center [1152, 472] width 117 height 30
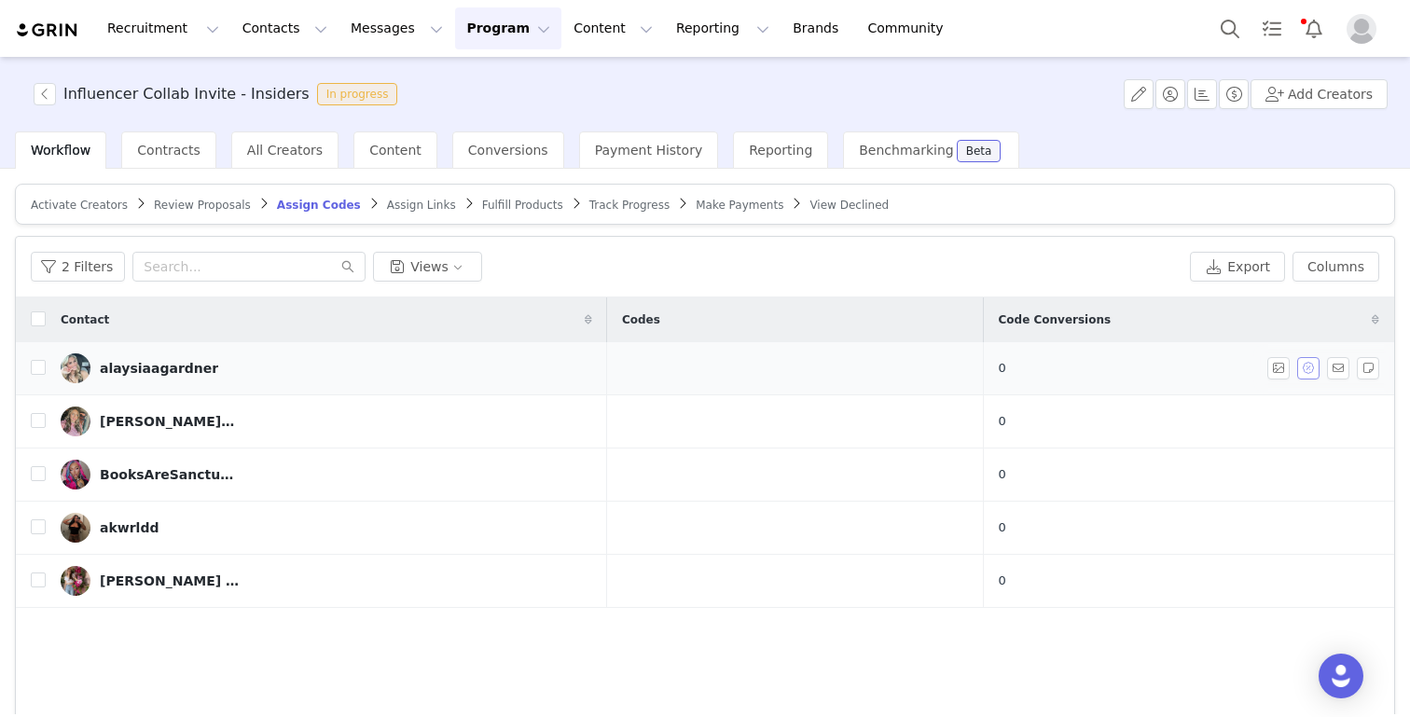
click at [1307, 365] on button "button" at bounding box center [1308, 368] width 22 height 22
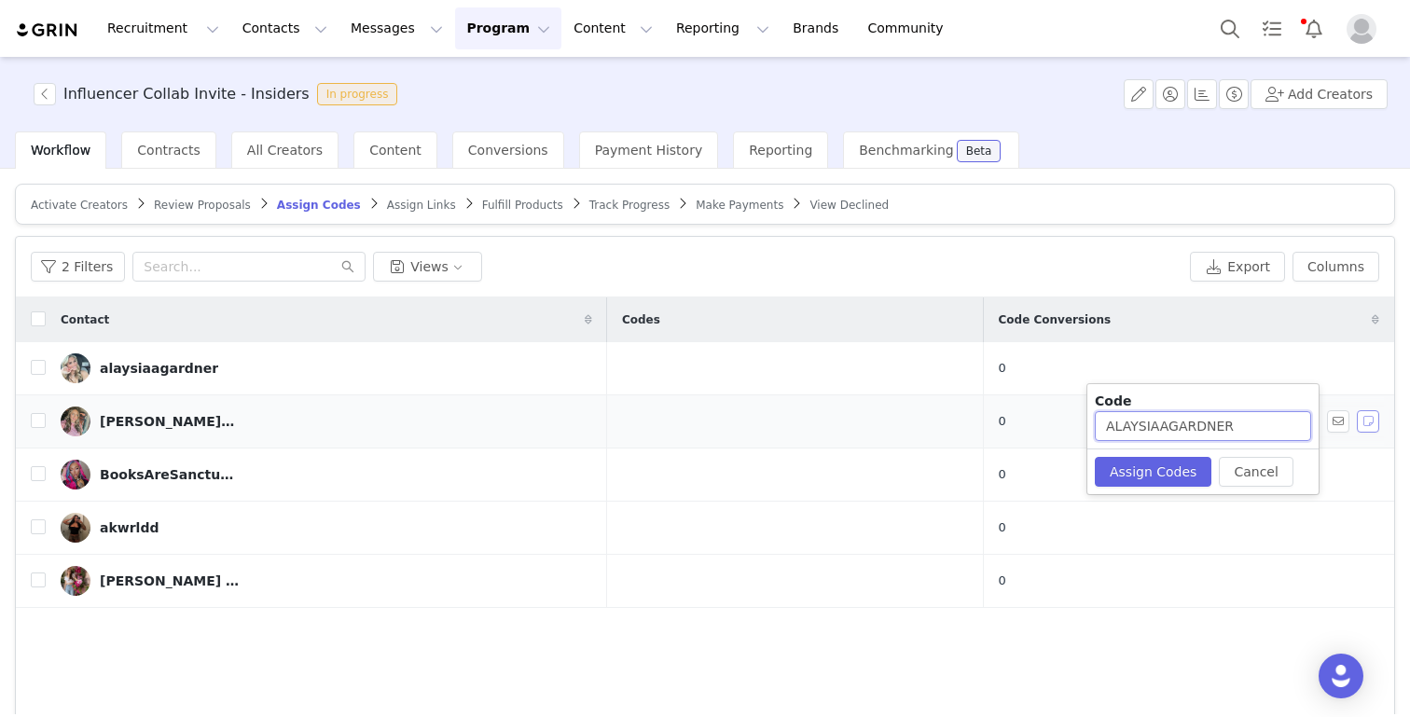
drag, startPoint x: 1158, startPoint y: 428, endPoint x: 1369, endPoint y: 428, distance: 210.7
click at [1369, 428] on body "Recruitment Recruitment Creator Search Curated Lists Landing Pages Web Extensio…" at bounding box center [705, 358] width 1410 height 717
type input "ALAYSIA327"
click at [1141, 483] on button "Assign Codes" at bounding box center [1152, 472] width 117 height 30
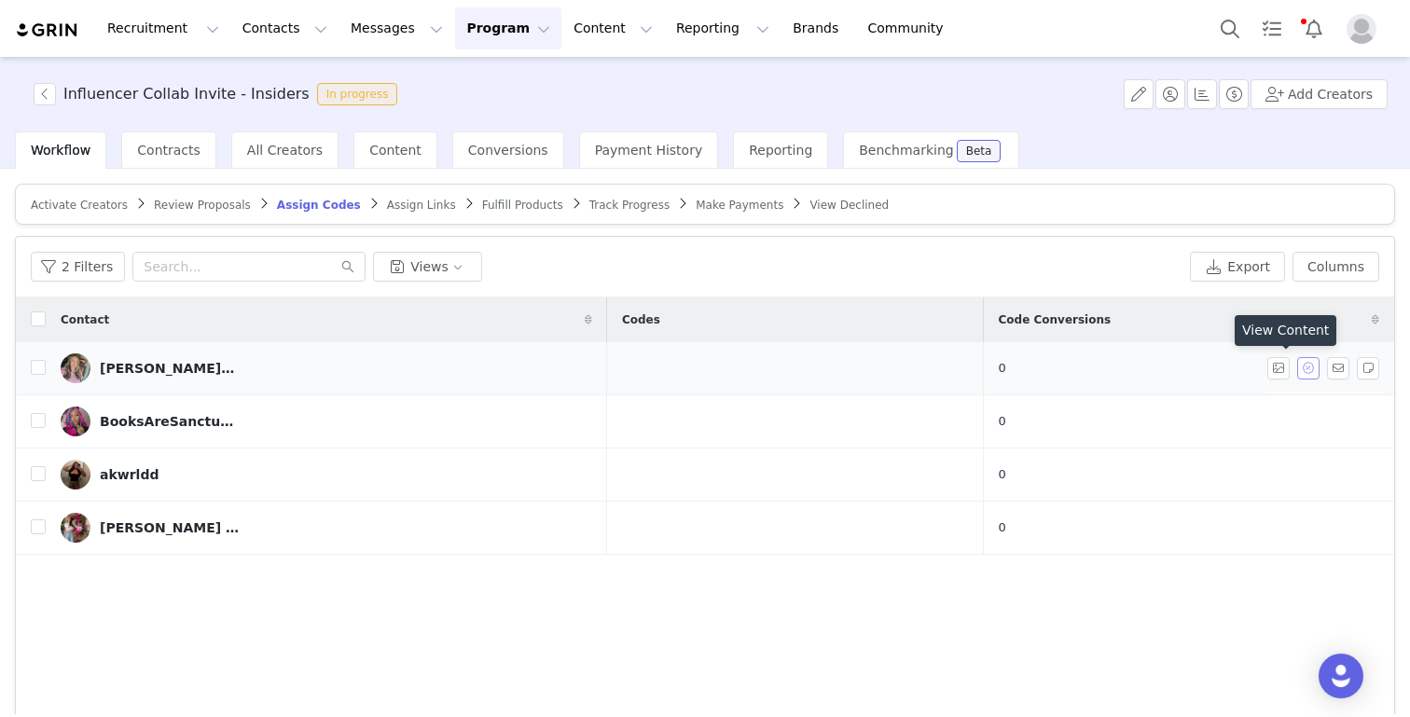
click at [1305, 365] on button "button" at bounding box center [1308, 368] width 22 height 22
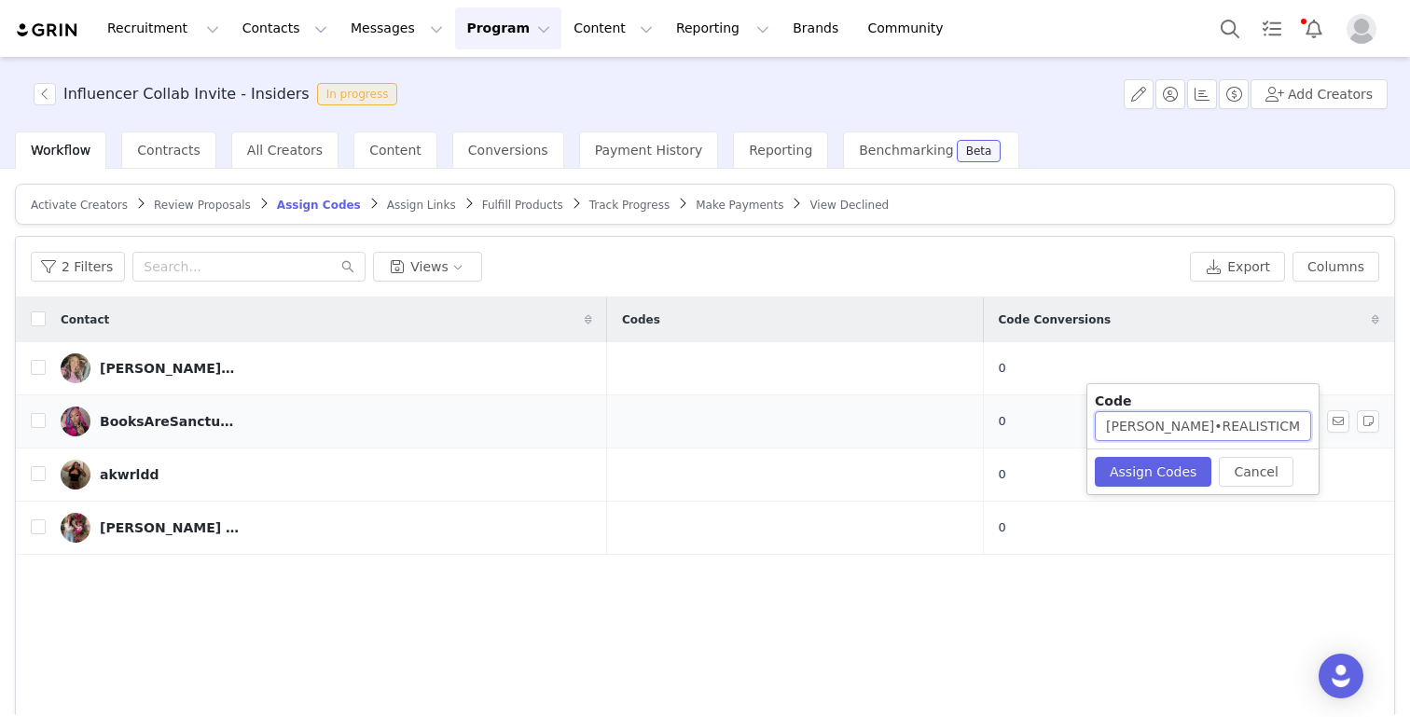
drag, startPoint x: 1150, startPoint y: 426, endPoint x: 1391, endPoint y: 427, distance: 240.5
click at [1391, 428] on body "Recruitment Recruitment Creator Search Curated Lists Landing Pages Web Extensio…" at bounding box center [705, 358] width 1410 height 717
click at [1194, 472] on button "Assign Codes" at bounding box center [1152, 472] width 117 height 30
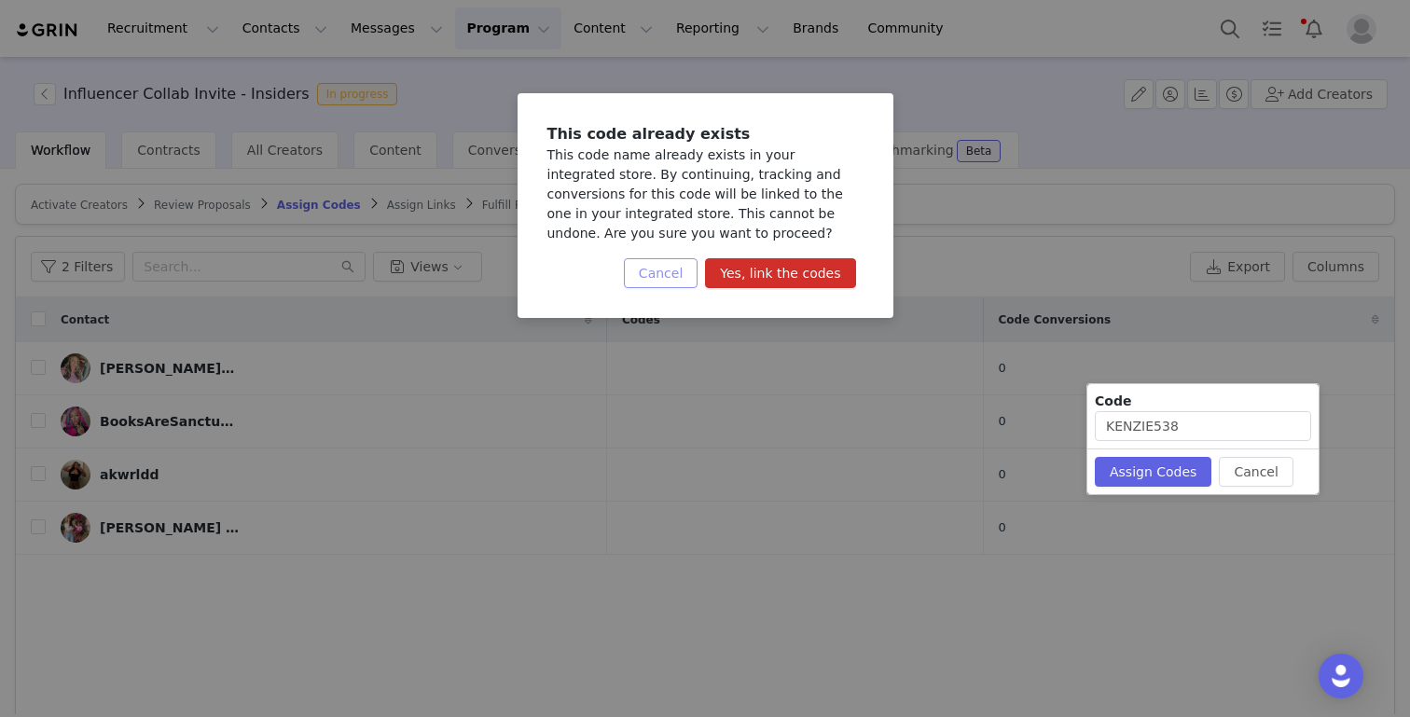
click at [682, 273] on button "Cancel" at bounding box center [661, 273] width 74 height 30
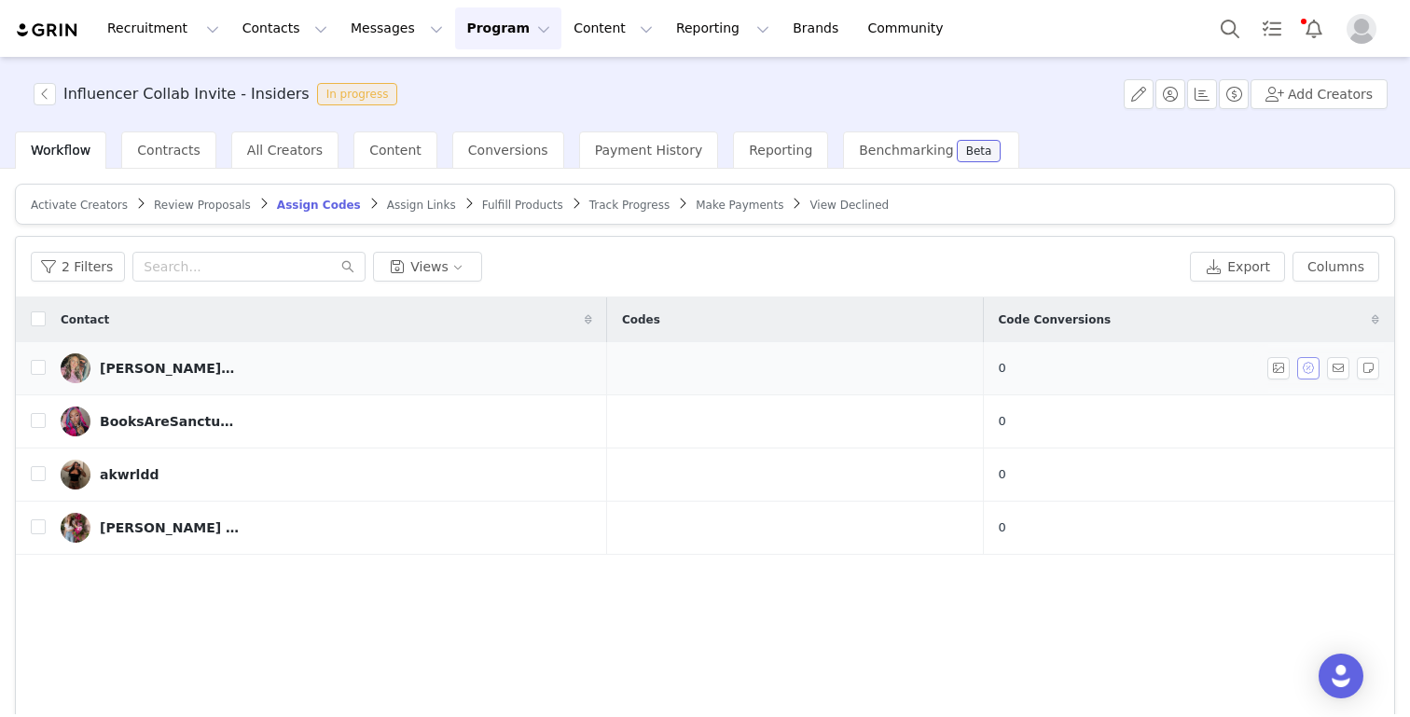
click at [1311, 365] on button "button" at bounding box center [1308, 368] width 22 height 22
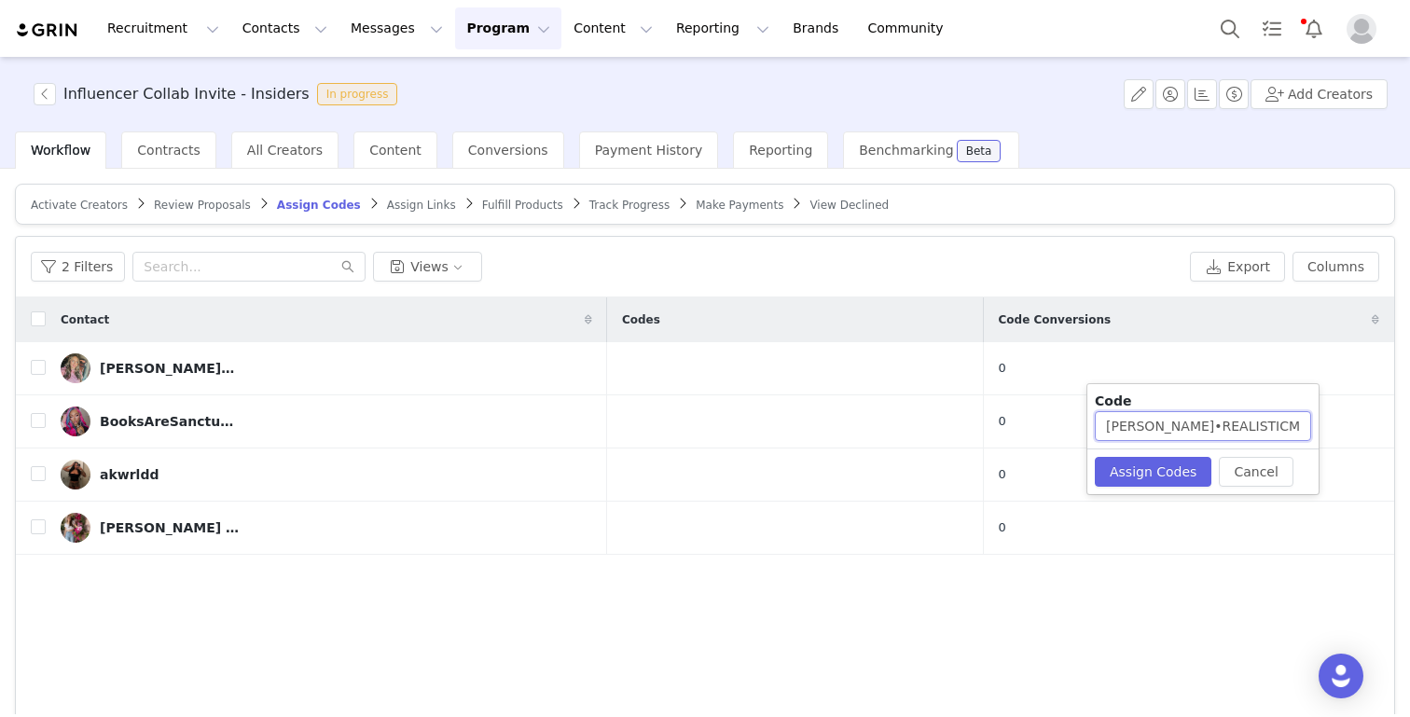
click at [1155, 425] on input "KENZIE•REALISTICMAMA🩷🌸" at bounding box center [1202, 426] width 216 height 30
drag, startPoint x: 1152, startPoint y: 426, endPoint x: 1317, endPoint y: 434, distance: 165.2
click at [1317, 434] on div "Code KENZIE•REALISTICMAMA🩷🌸" at bounding box center [1202, 416] width 231 height 64
type input "KENZIE9428"
click at [1171, 471] on button "Assign Codes" at bounding box center [1152, 472] width 117 height 30
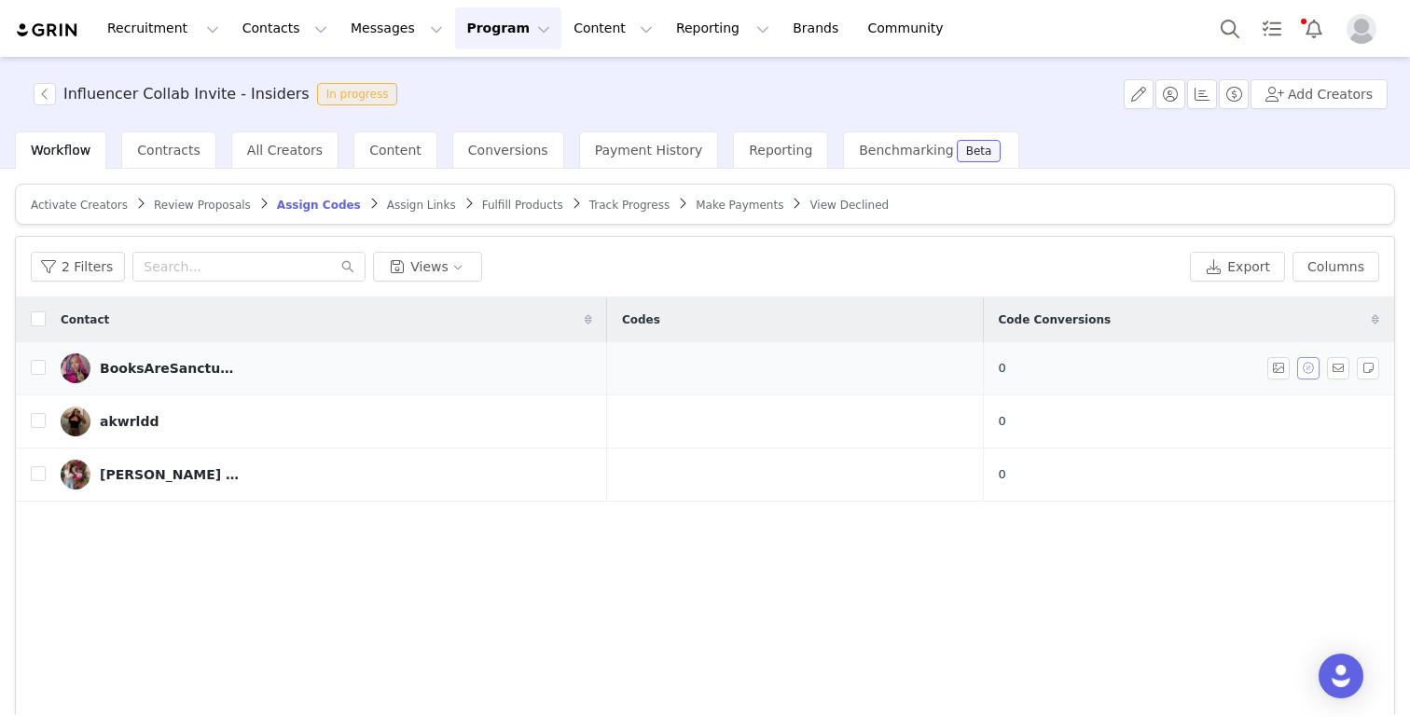
click at [1306, 370] on button "button" at bounding box center [1308, 368] width 22 height 22
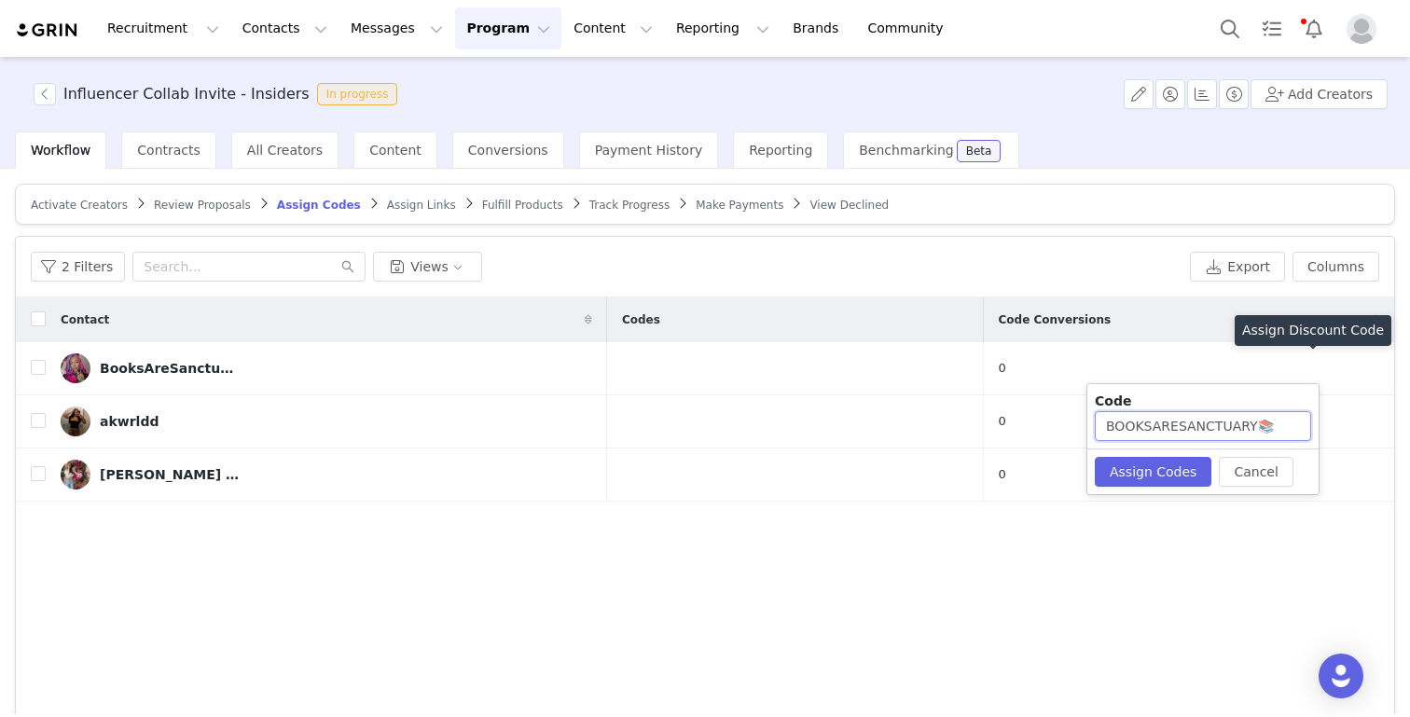
click at [1273, 420] on input "BOOKSARESANCTUARY📚" at bounding box center [1202, 426] width 216 height 30
type input "BOOKSARESANCTUARY"
click at [1143, 491] on div "Cancel Assign Codes" at bounding box center [1202, 471] width 231 height 46
click at [1148, 477] on button "Assign Codes" at bounding box center [1152, 472] width 117 height 30
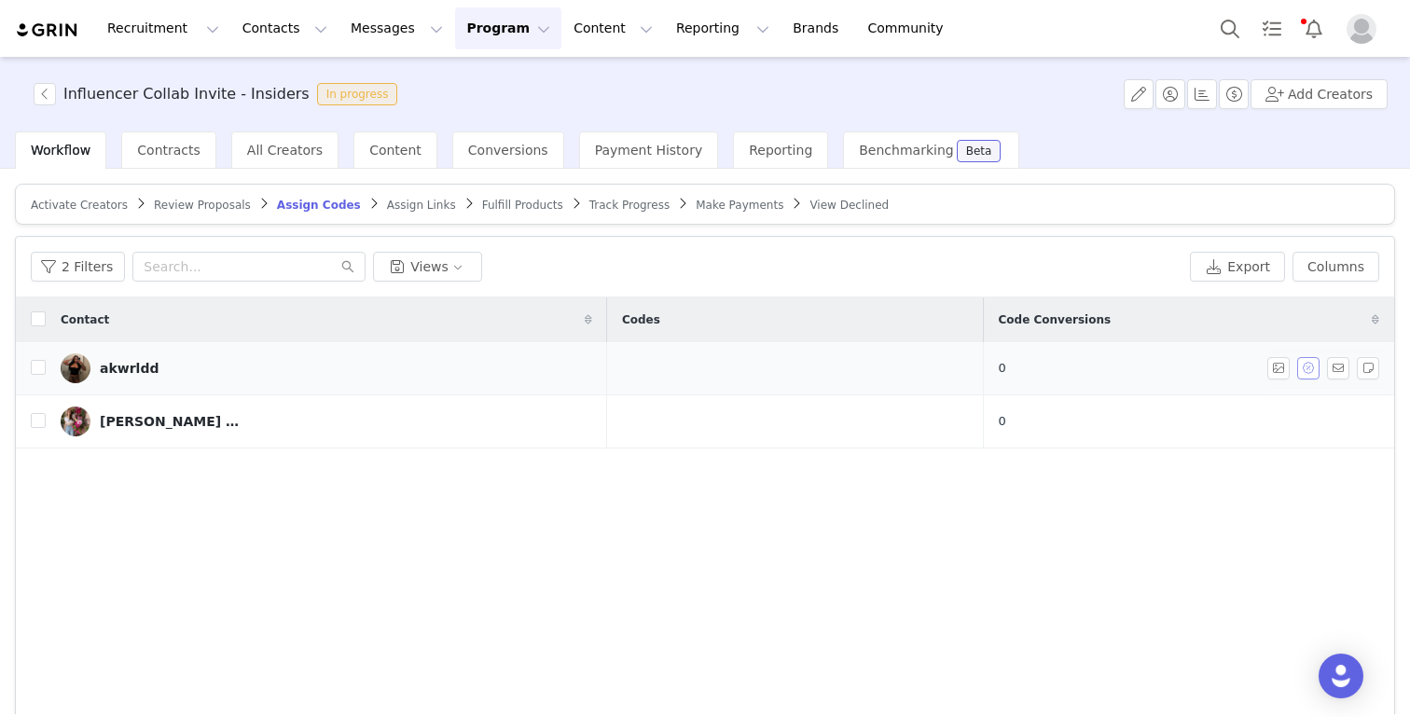
click at [1313, 368] on button "button" at bounding box center [1308, 368] width 22 height 22
type input "AKWRLDD"
click at [1145, 465] on button "Assign Codes" at bounding box center [1152, 472] width 117 height 30
click at [154, 365] on div "𝒞𝒾𝓉𝓁𝒶𝓁𝒾 𝒟𝒾𝒶𝓏 🧸💋" at bounding box center [170, 368] width 140 height 15
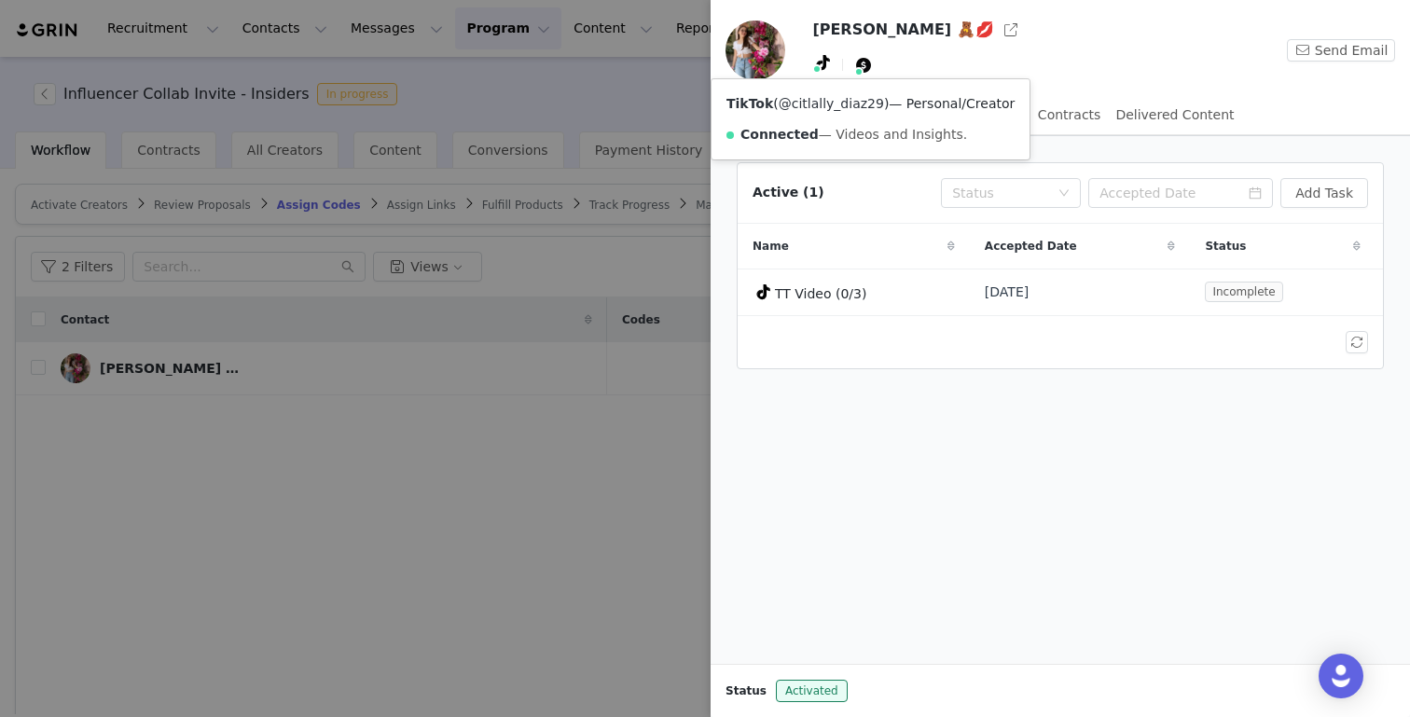
click at [820, 106] on link "@citlally_diaz29" at bounding box center [830, 103] width 105 height 15
click at [449, 350] on div at bounding box center [705, 358] width 1410 height 717
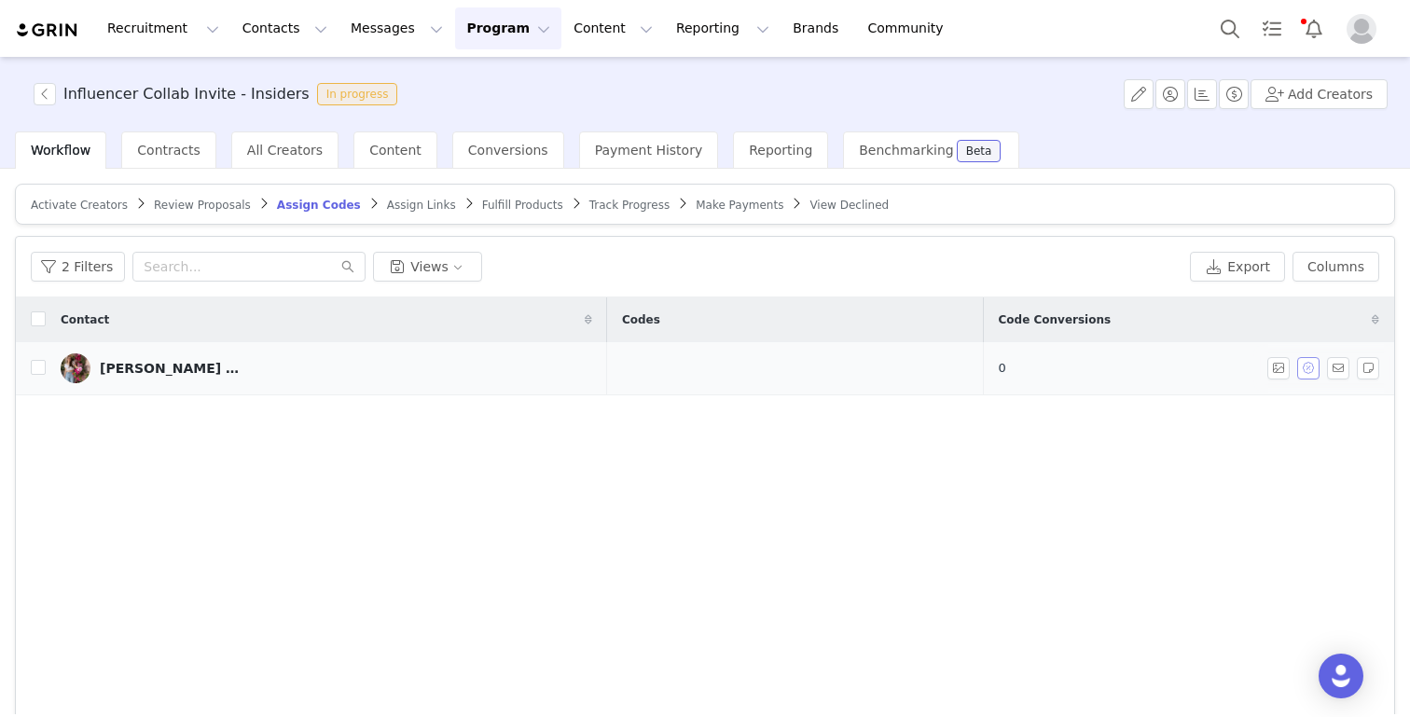
click at [1309, 373] on button "button" at bounding box center [1308, 368] width 22 height 22
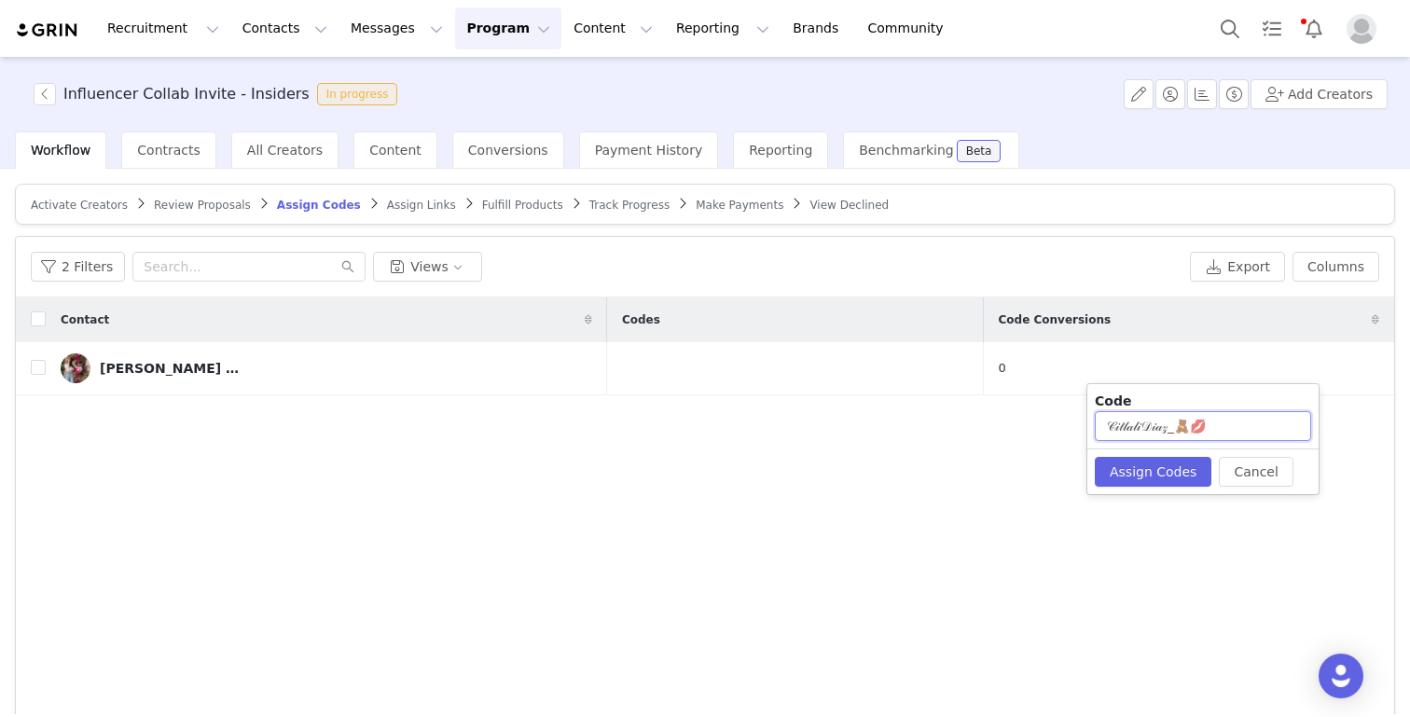
drag, startPoint x: 1235, startPoint y: 421, endPoint x: 941, endPoint y: 417, distance: 294.6
click at [941, 417] on body "Recruitment Recruitment Creator Search Curated Lists Landing Pages Web Extensio…" at bounding box center [705, 358] width 1410 height 717
paste input "citlally"
drag, startPoint x: 1145, startPoint y: 426, endPoint x: 1021, endPoint y: 426, distance: 124.0
click at [1025, 427] on body "Recruitment Recruitment Creator Search Curated Lists Landing Pages Web Extensio…" at bounding box center [705, 358] width 1410 height 717
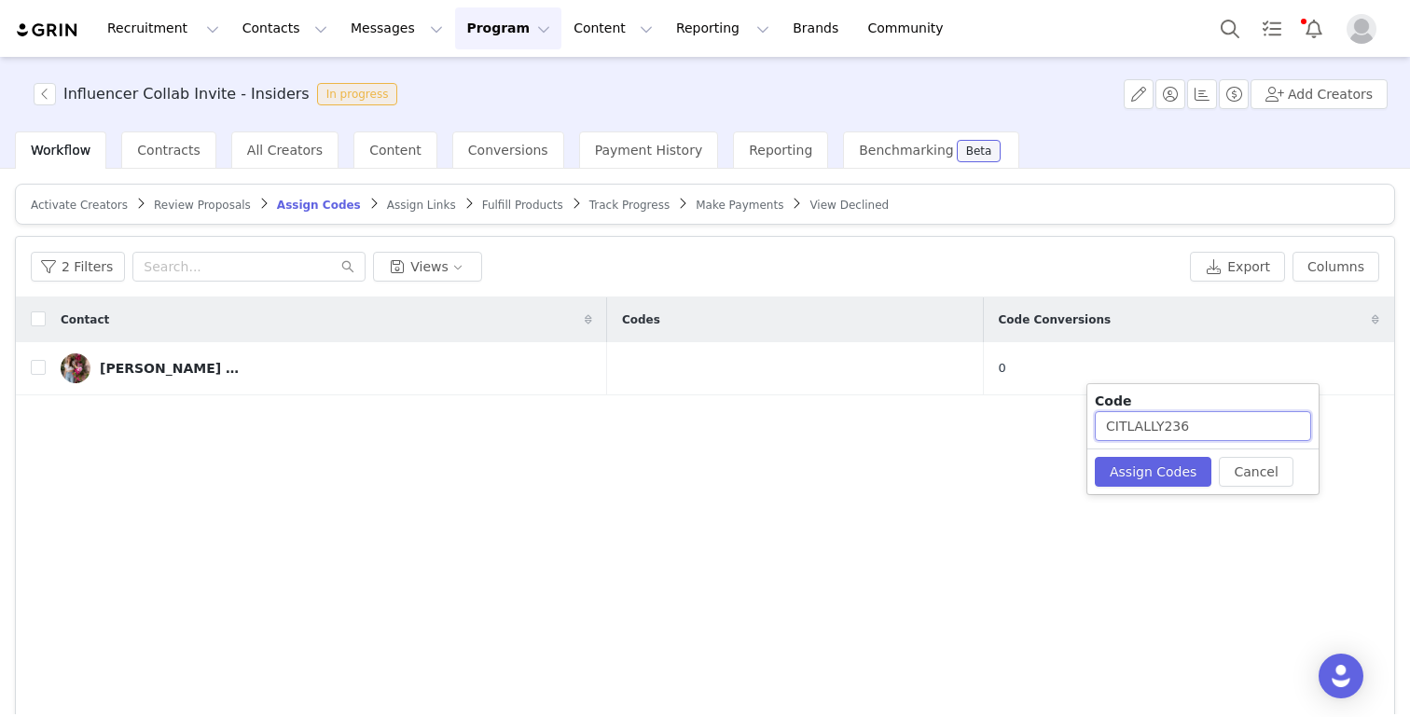
click at [1186, 433] on input "CITLALLY236" at bounding box center [1202, 426] width 216 height 30
click at [1168, 473] on button "Assign Codes" at bounding box center [1152, 472] width 117 height 30
drag, startPoint x: 1188, startPoint y: 433, endPoint x: 1098, endPoint y: 433, distance: 89.5
click at [1098, 433] on input "CITLALLY" at bounding box center [1202, 426] width 216 height 30
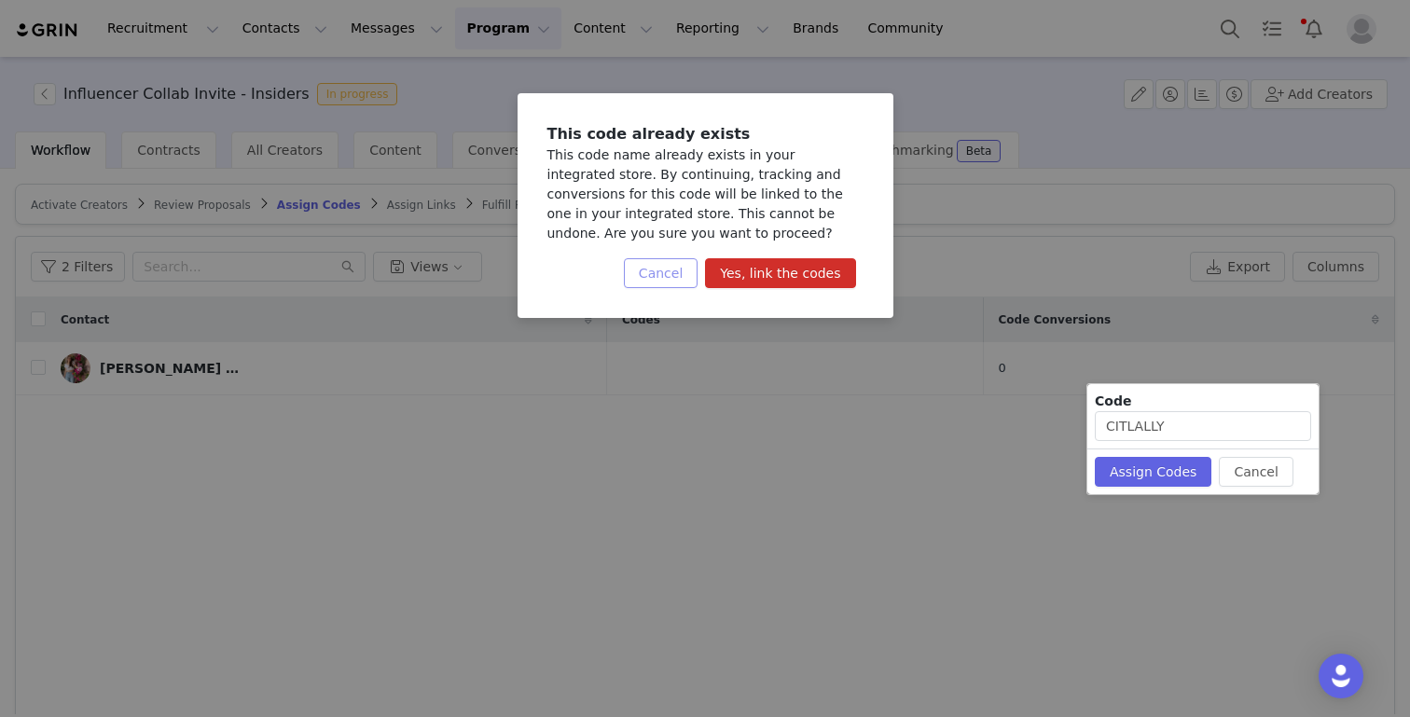
click at [664, 268] on button "Cancel" at bounding box center [661, 273] width 74 height 30
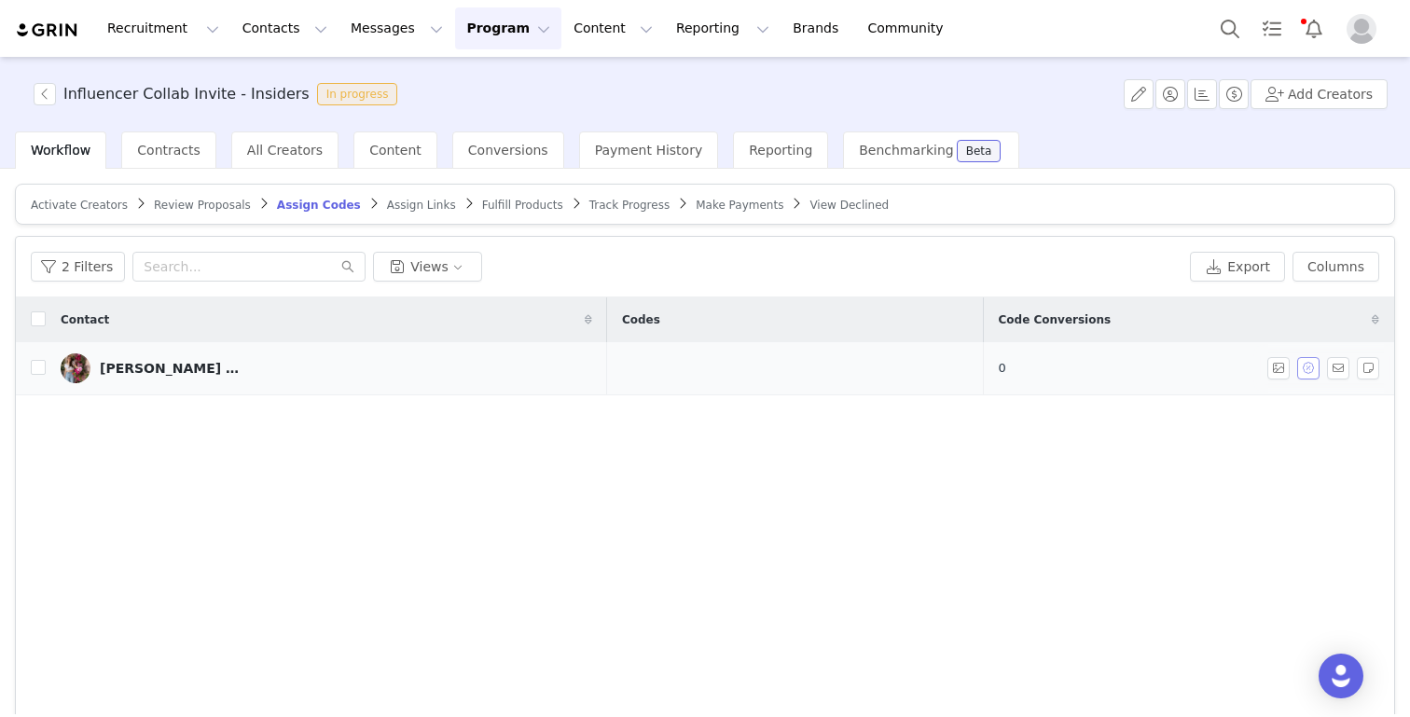
click at [1301, 364] on button "button" at bounding box center [1308, 368] width 22 height 22
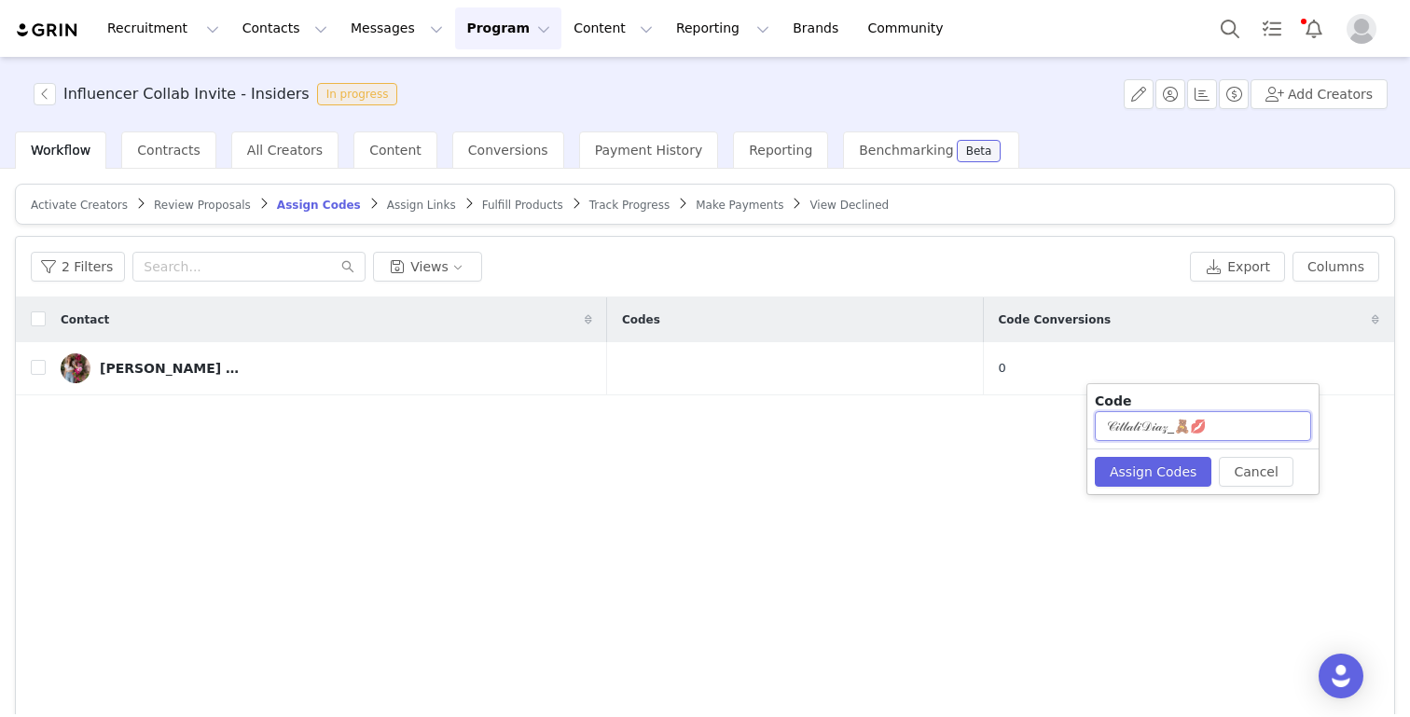
drag, startPoint x: 1204, startPoint y: 425, endPoint x: 1033, endPoint y: 424, distance: 170.6
click at [1033, 424] on body "Recruitment Recruitment Creator Search Curated Lists Landing Pages Web Extensio…" at bounding box center [705, 358] width 1410 height 717
type input "💋"
paste input "CITLALLY"
type input "CITLALLY747"
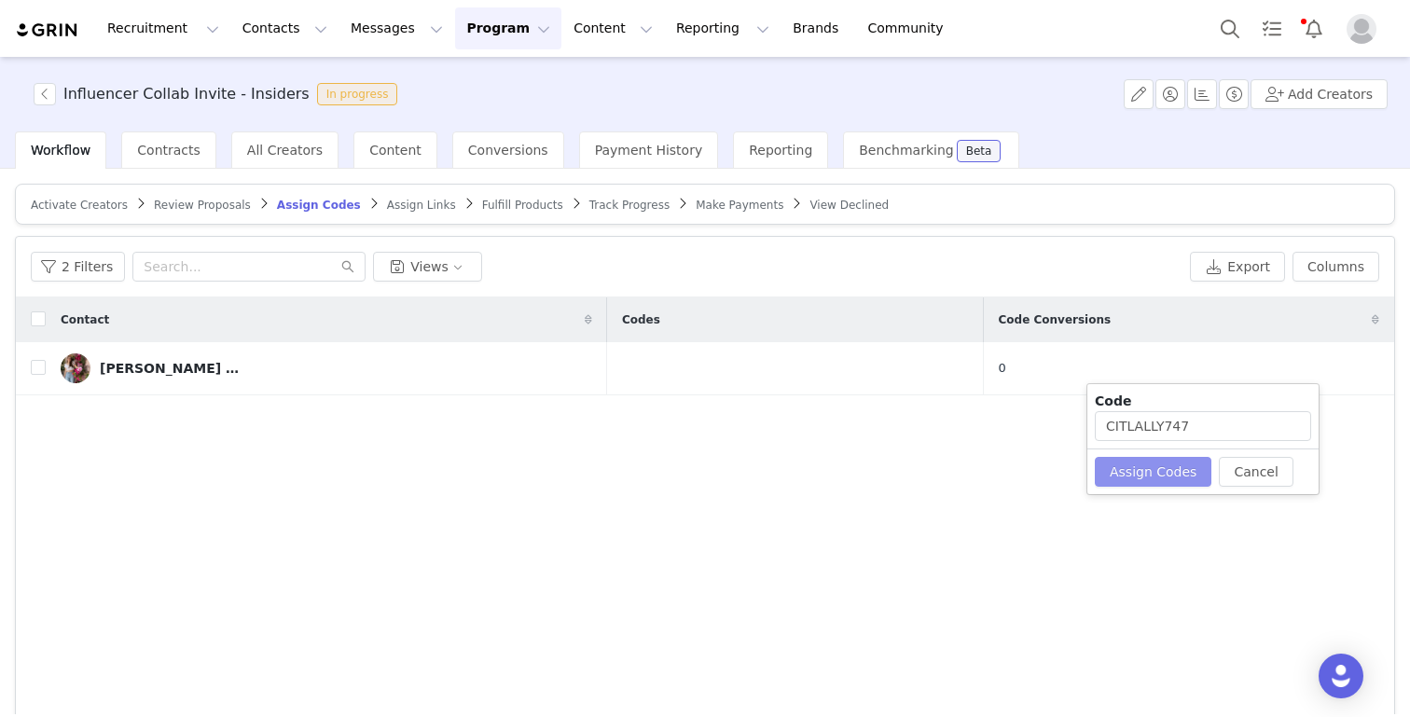
click at [1127, 473] on button "Assign Codes" at bounding box center [1152, 472] width 117 height 30
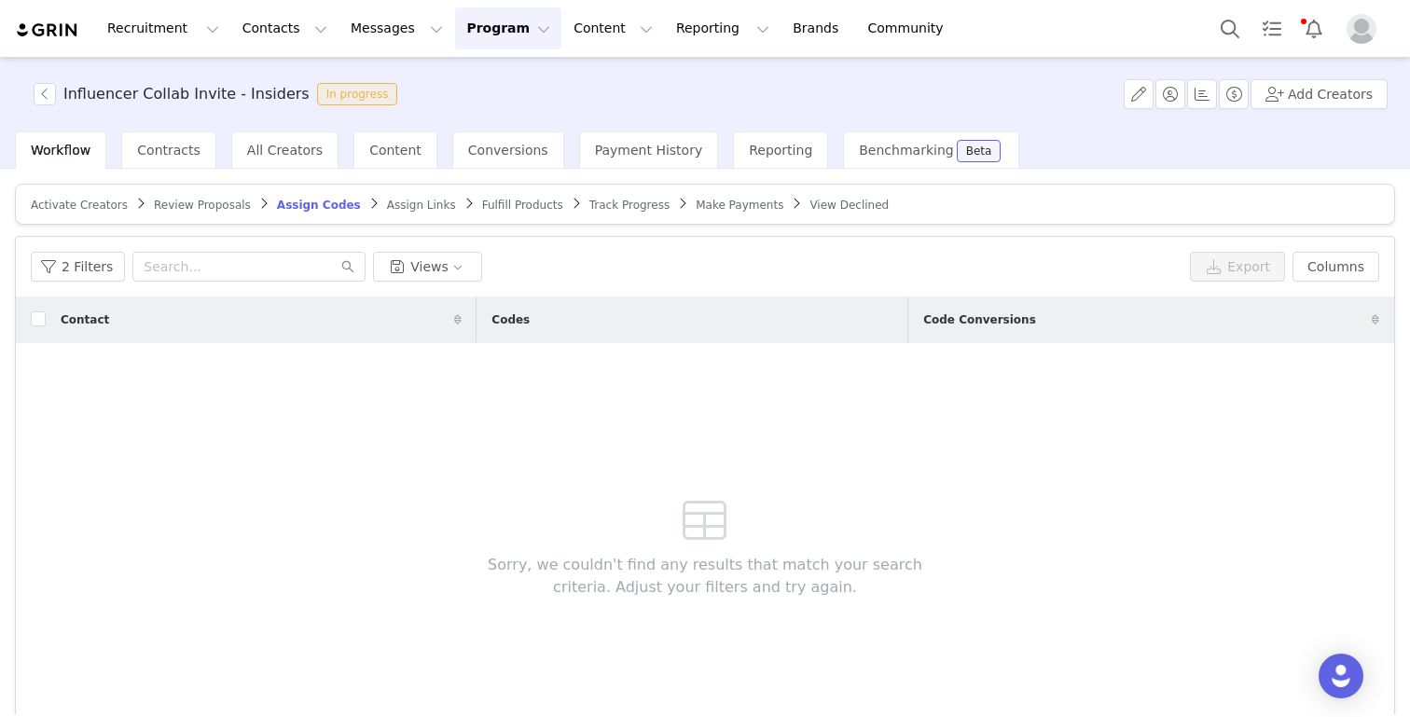
click at [393, 209] on span "Assign Links" at bounding box center [421, 205] width 69 height 13
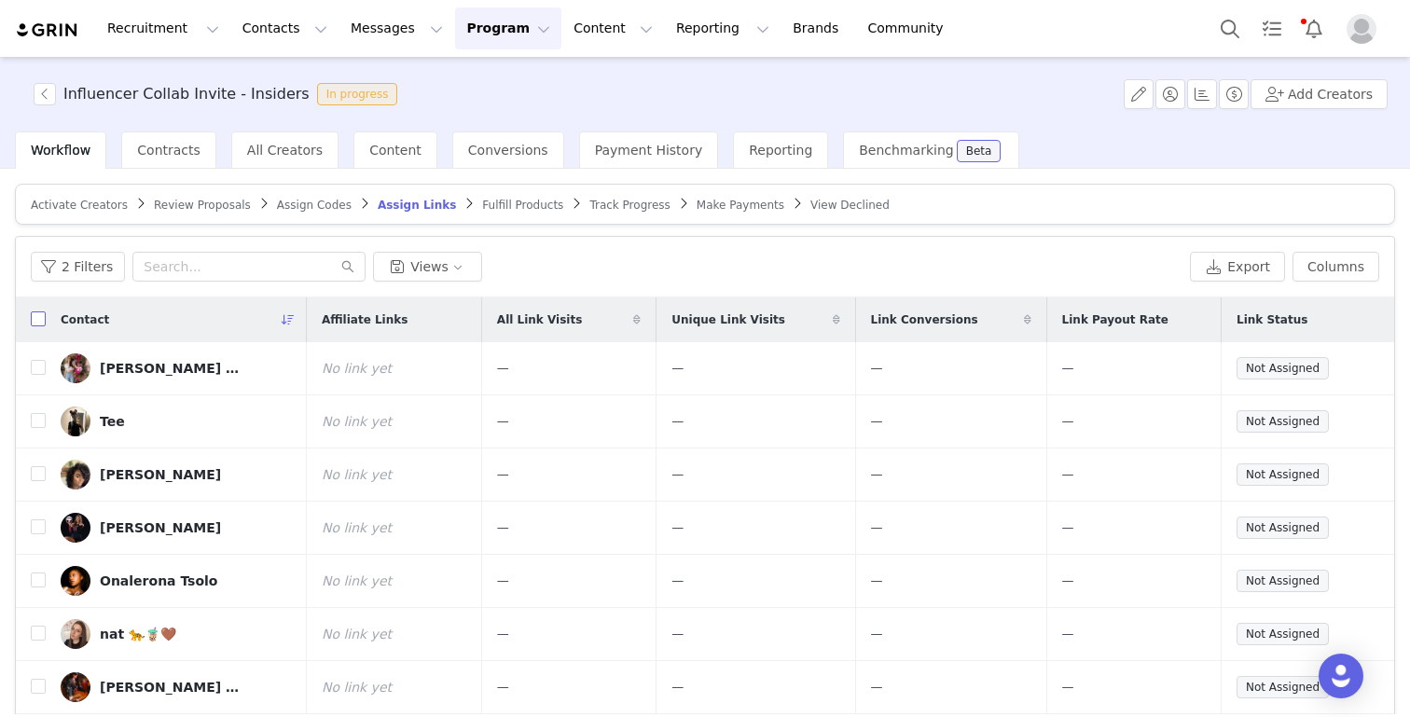
click at [38, 321] on input "checkbox" at bounding box center [38, 318] width 15 height 15
checkbox input "true"
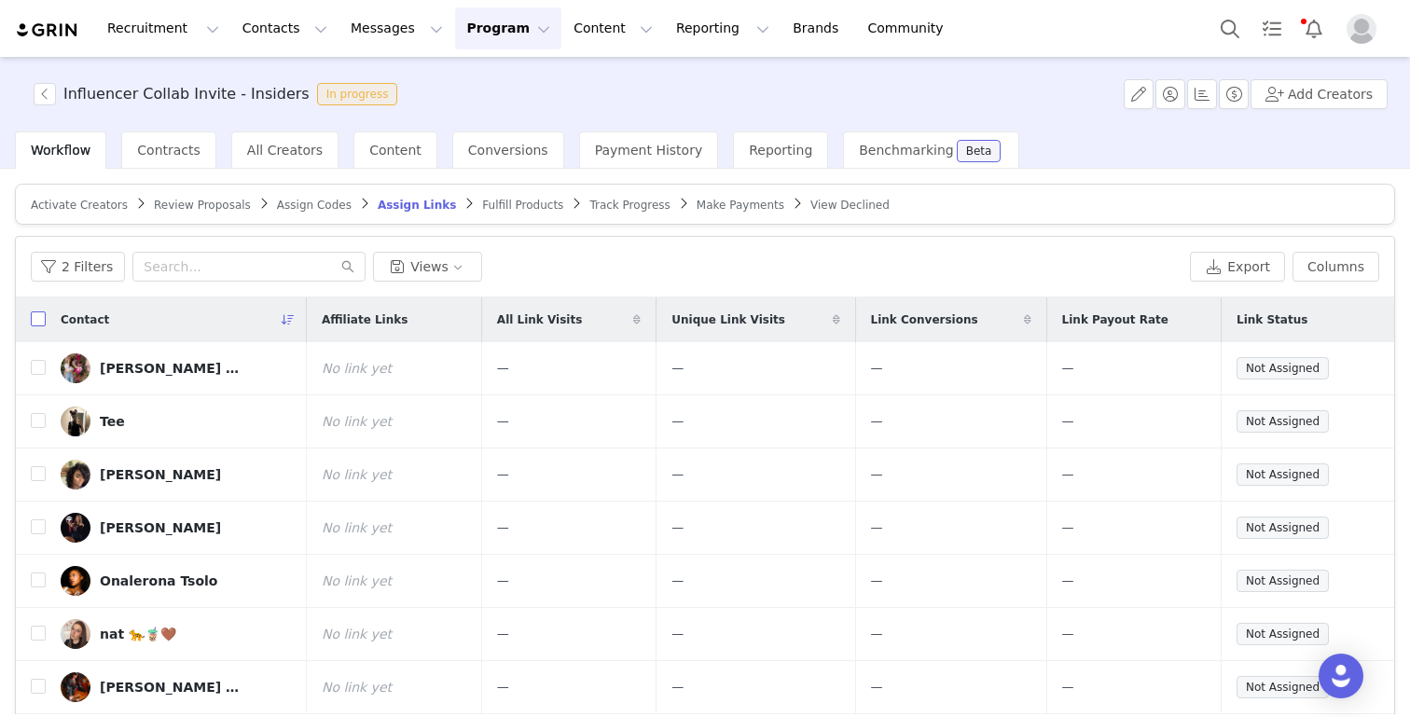
checkbox input "true"
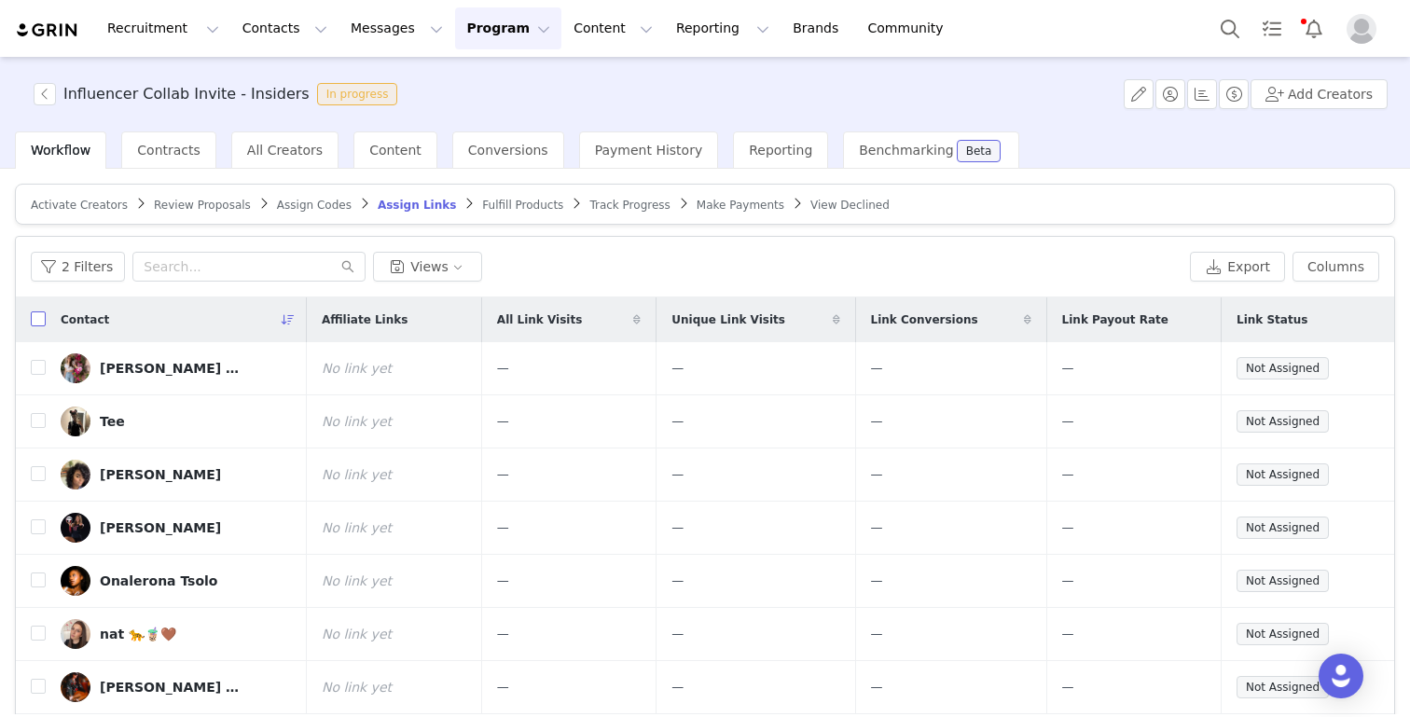
checkbox input "true"
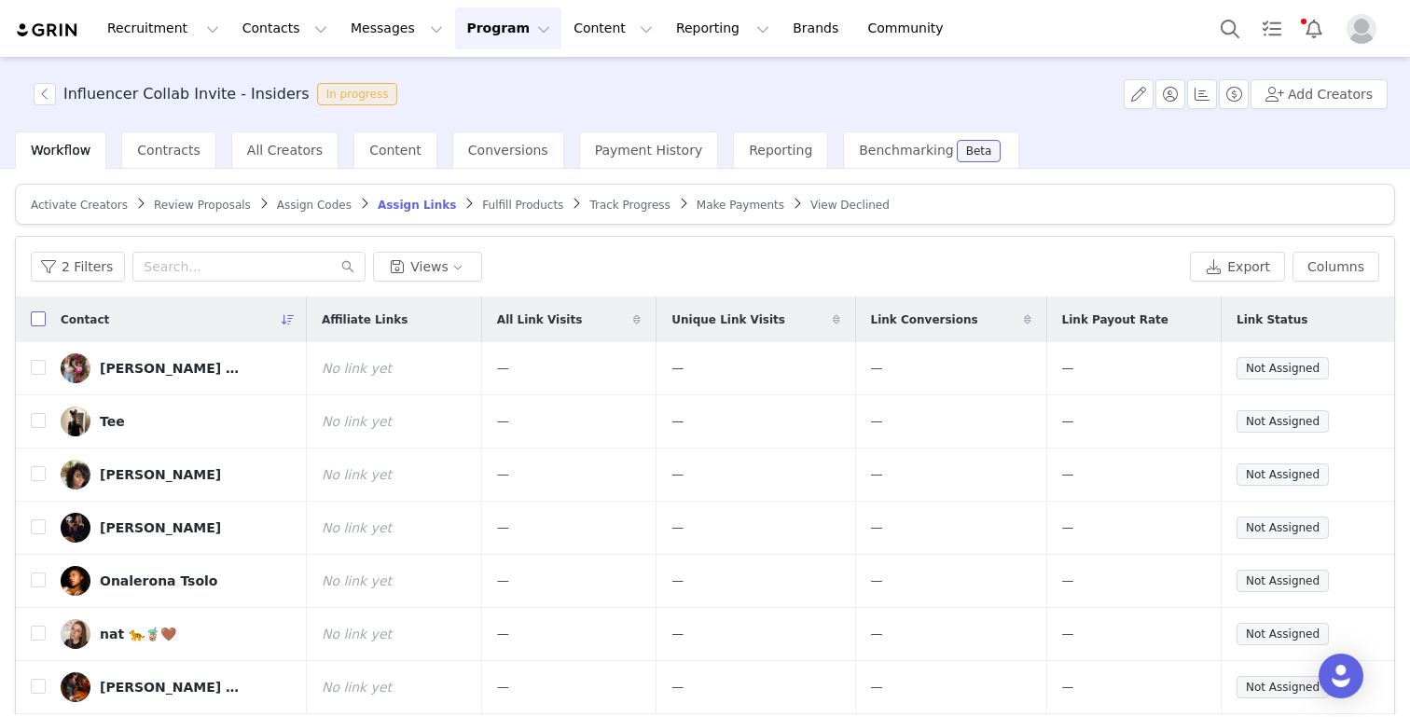
checkbox input "true"
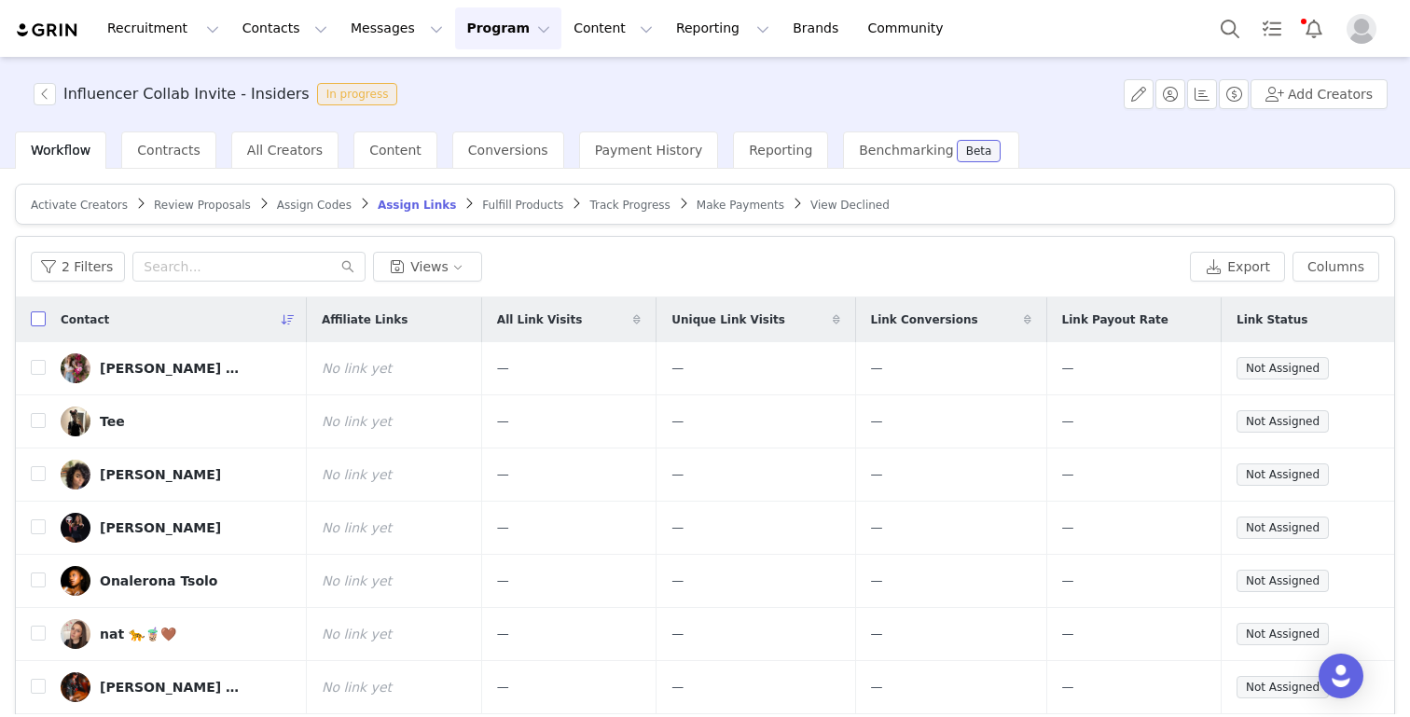
checkbox input "true"
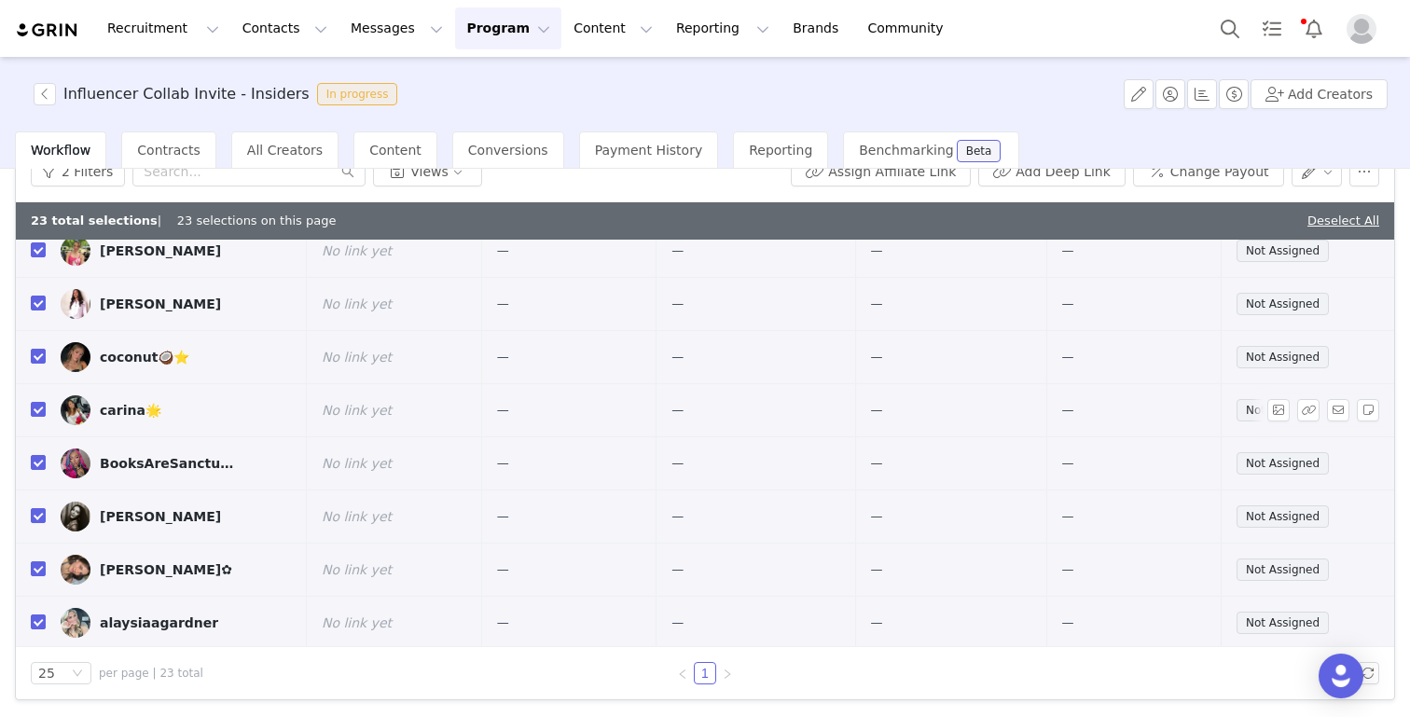
scroll to position [662, 0]
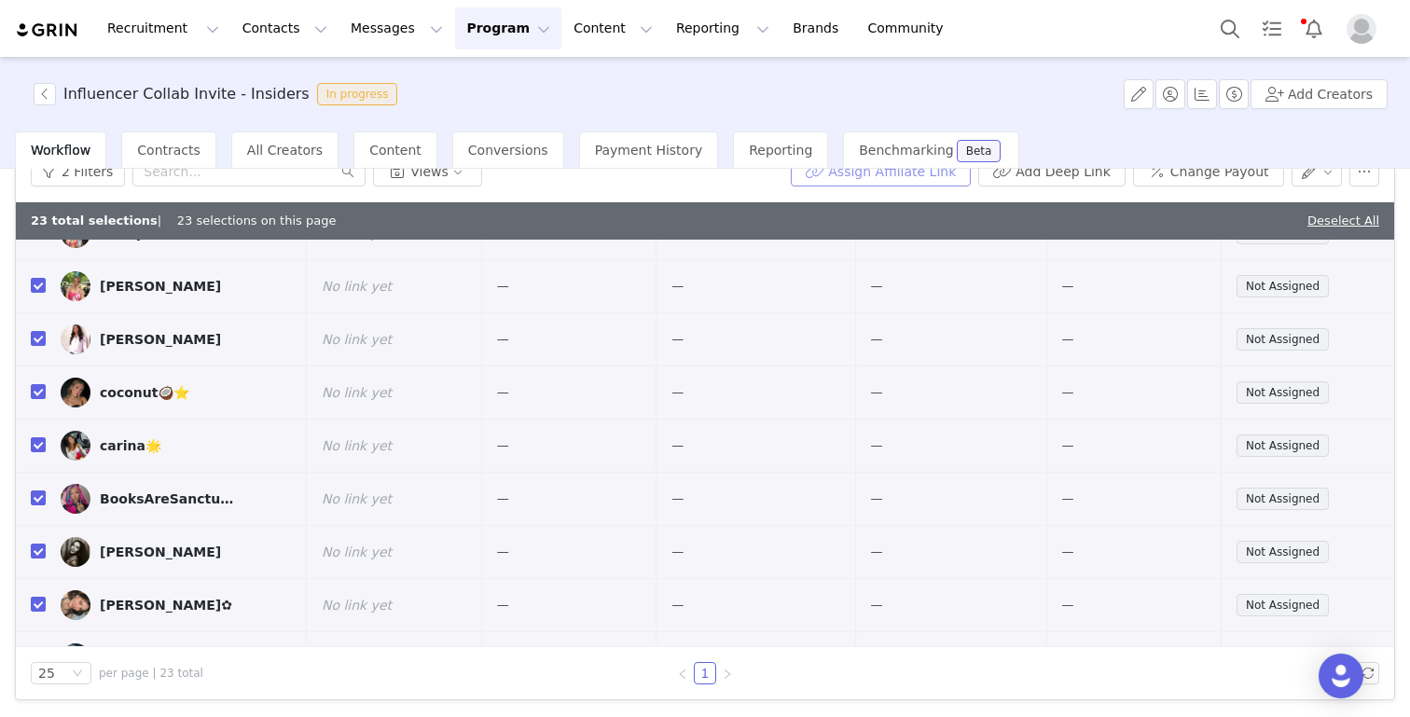
click at [915, 182] on button "Assign Affiliate Link" at bounding box center [881, 172] width 180 height 30
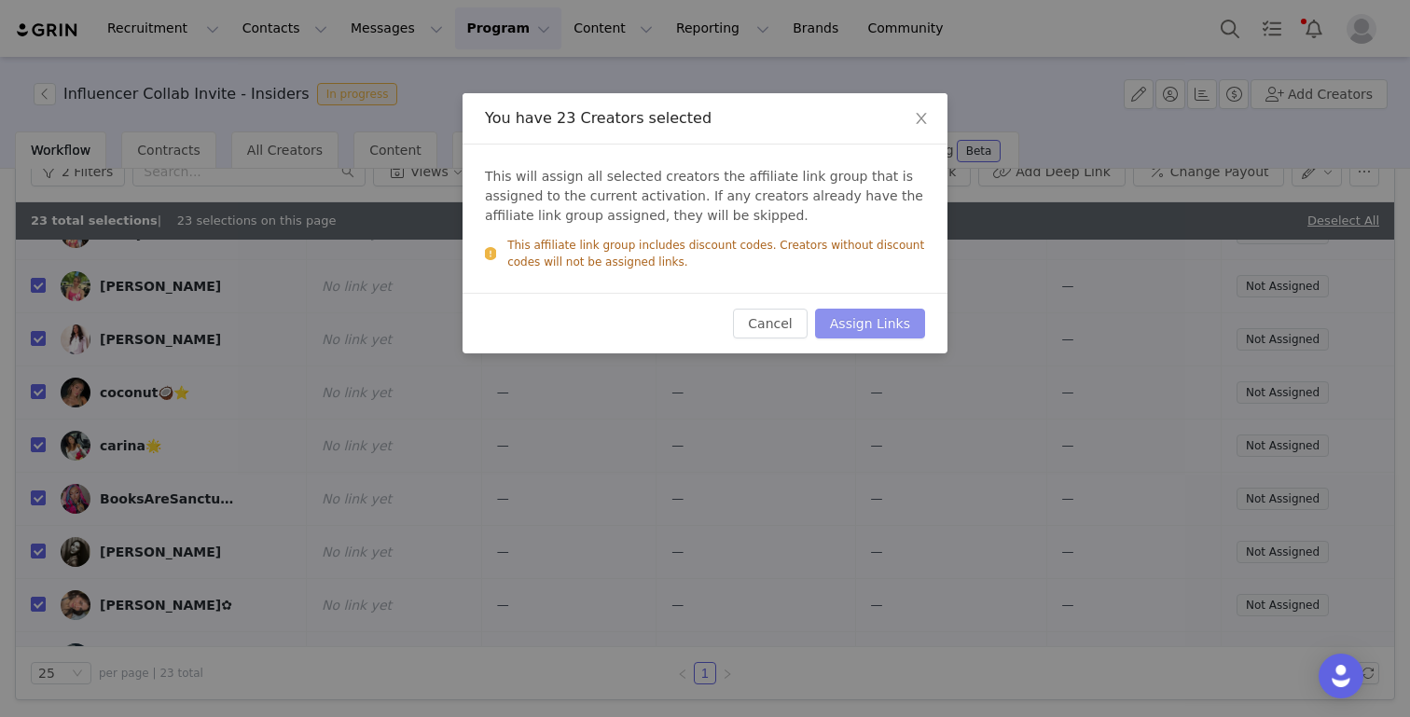
click at [887, 322] on button "Assign Links" at bounding box center [870, 324] width 110 height 30
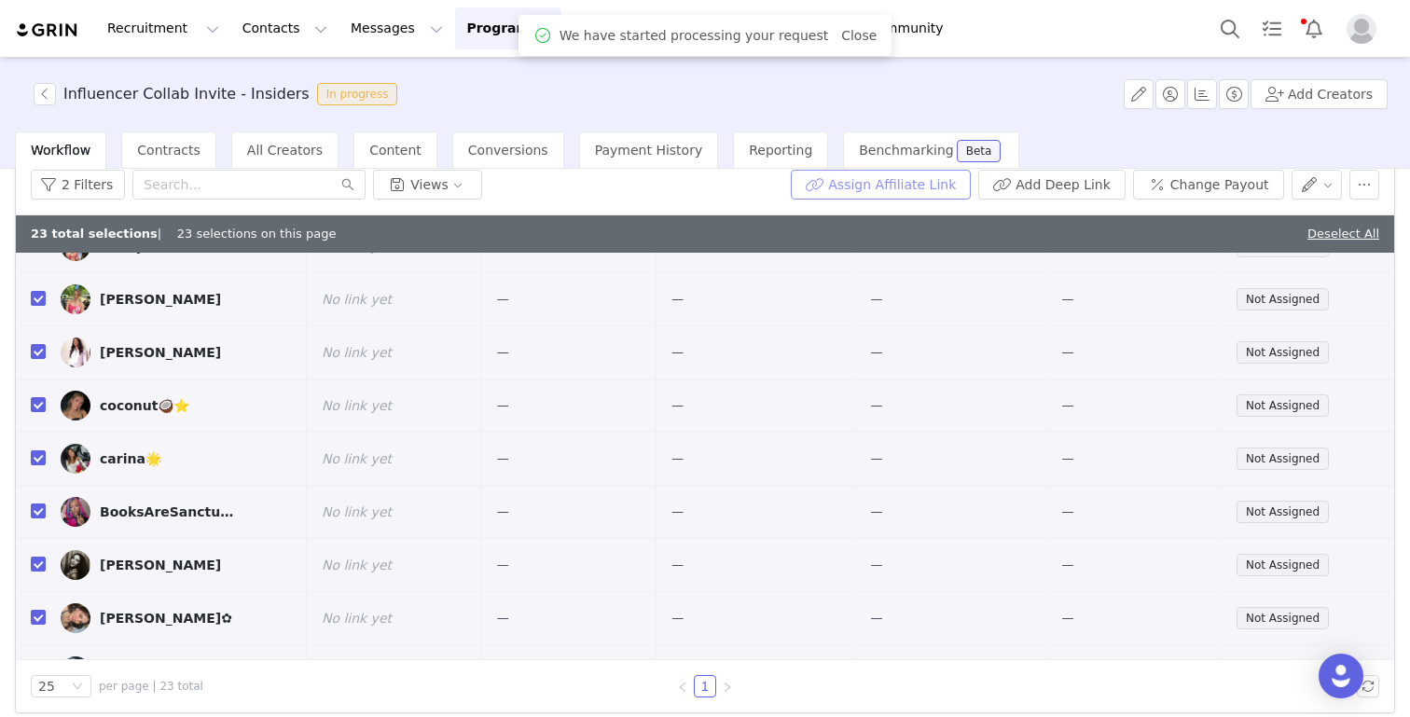
scroll to position [0, 0]
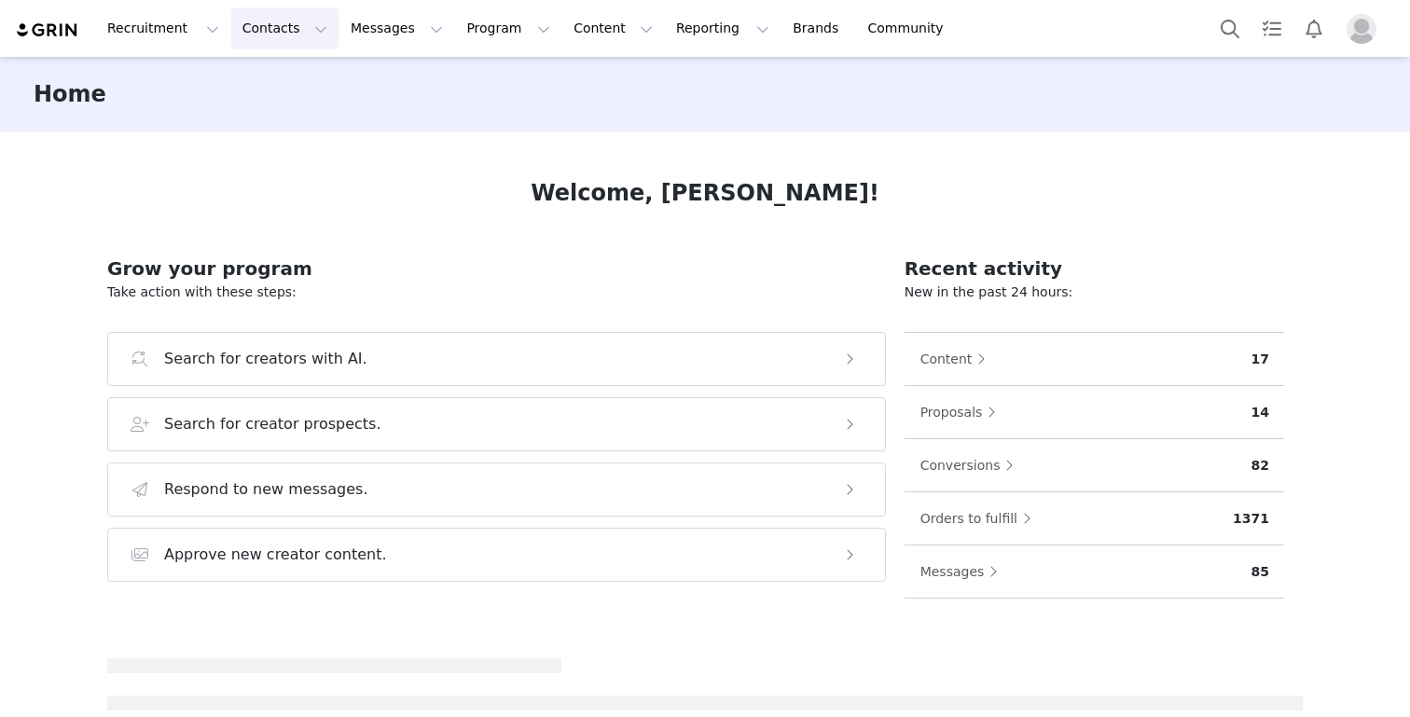
click at [262, 45] on button "Contacts Contacts" at bounding box center [284, 28] width 107 height 42
click at [263, 83] on p "Creators" at bounding box center [261, 83] width 56 height 20
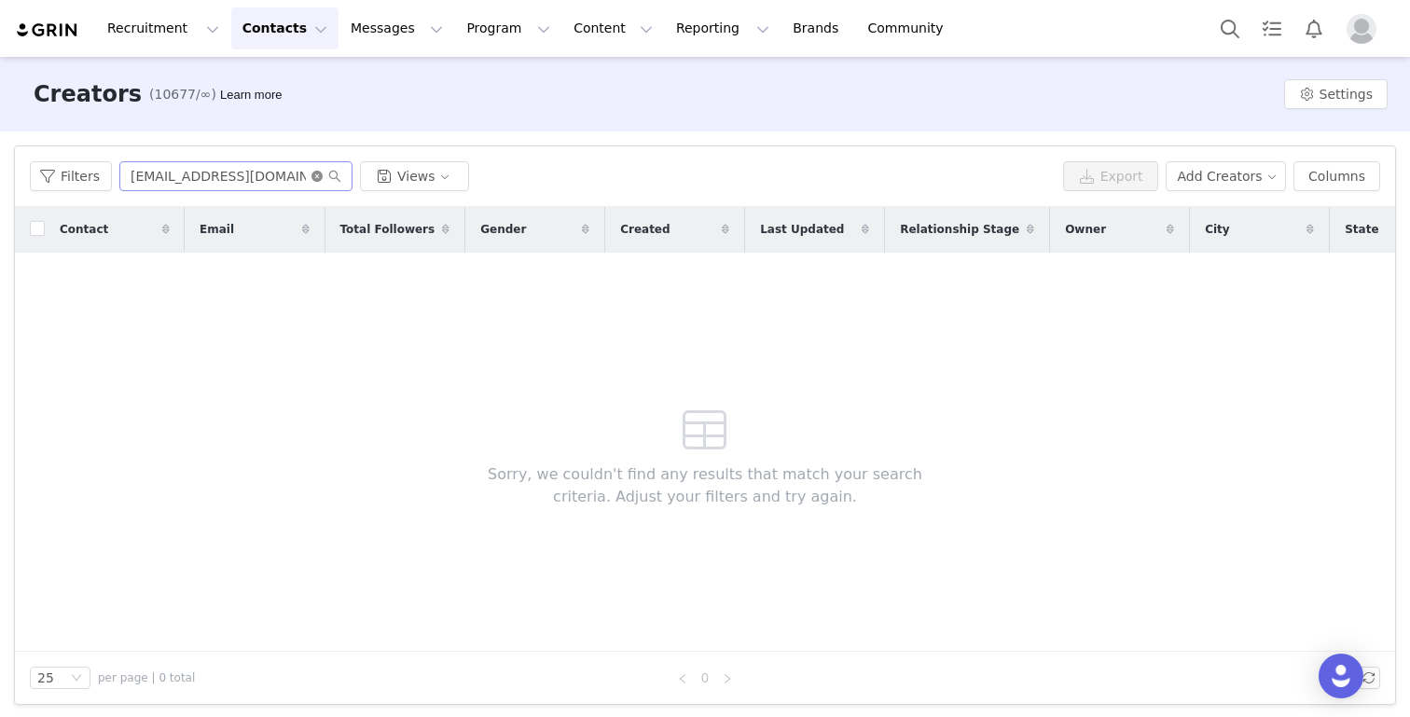
click at [312, 176] on icon "icon: close-circle" at bounding box center [316, 176] width 11 height 11
click at [244, 181] on input "text" at bounding box center [235, 176] width 233 height 30
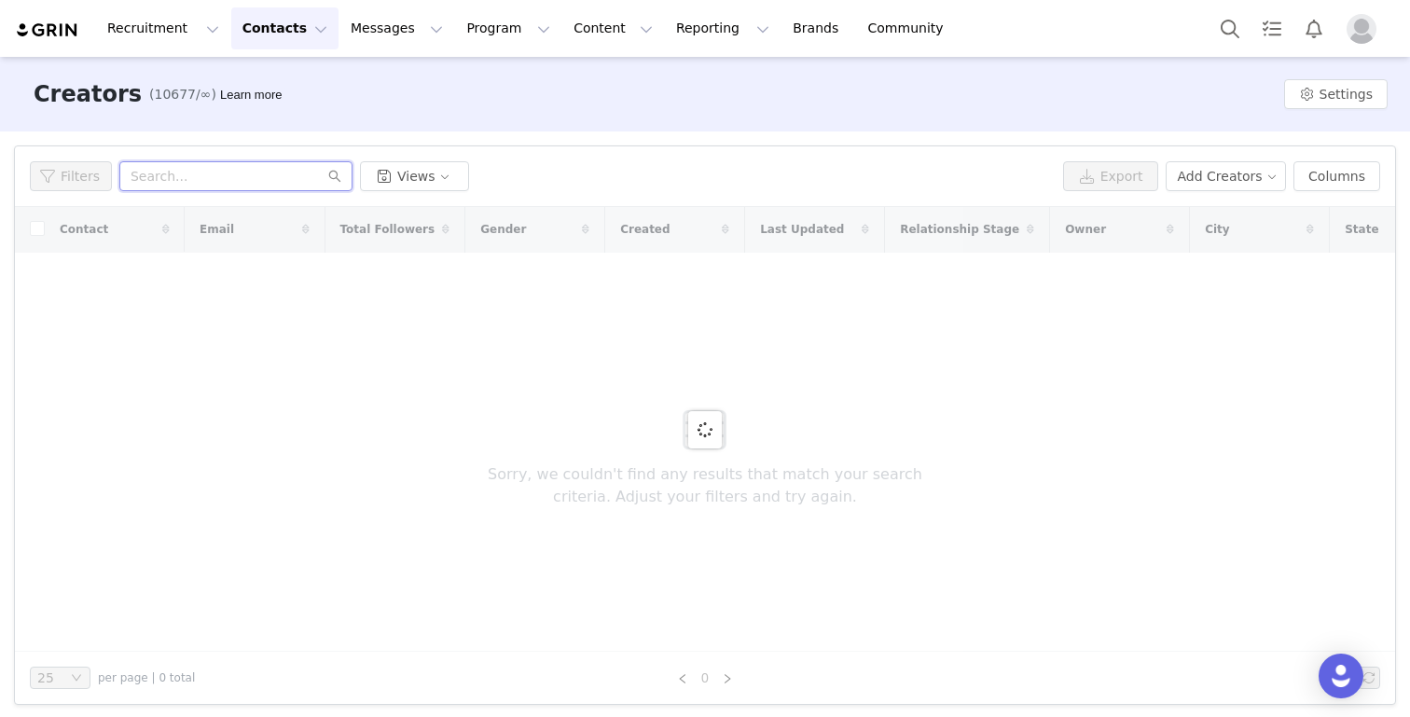
paste input "[EMAIL_ADDRESS][DOMAIN_NAME]"
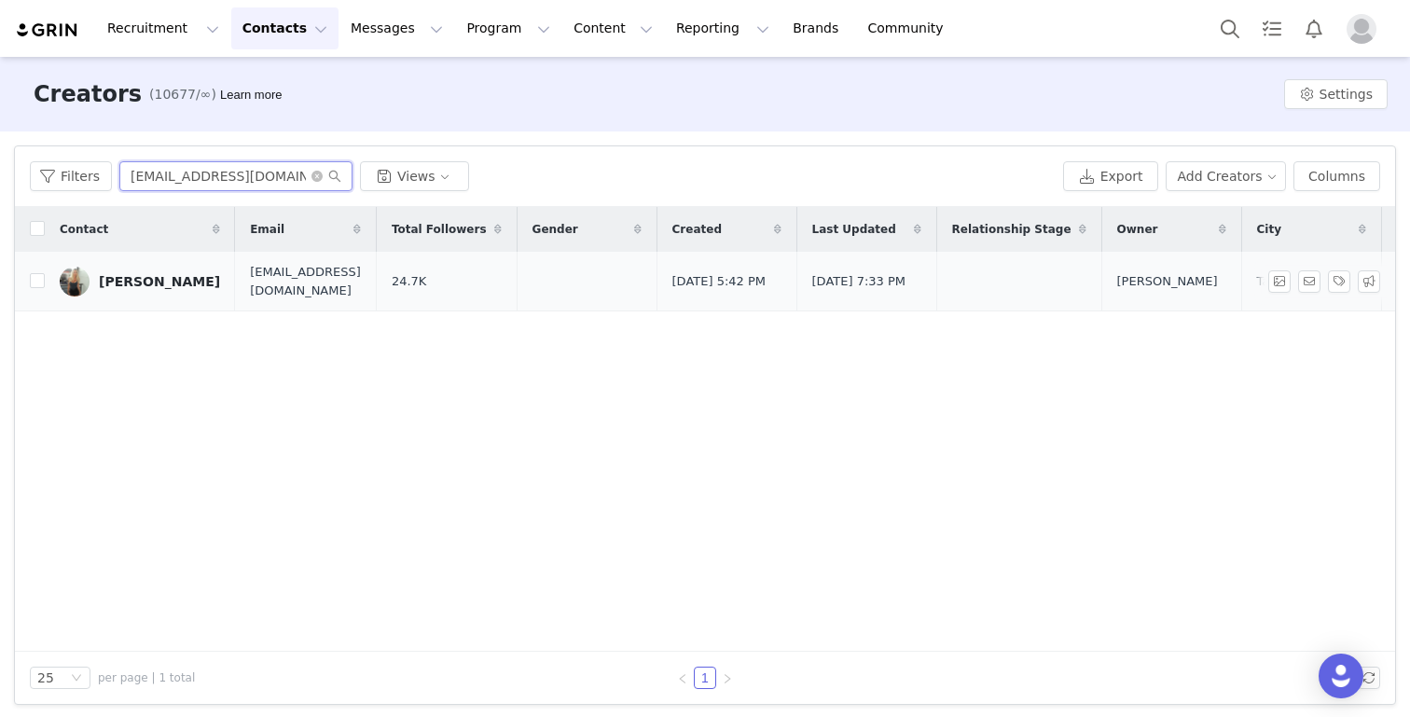
type input "[EMAIL_ADDRESS][DOMAIN_NAME]"
click at [126, 288] on link "SOPHIA LEXI" at bounding box center [140, 282] width 160 height 30
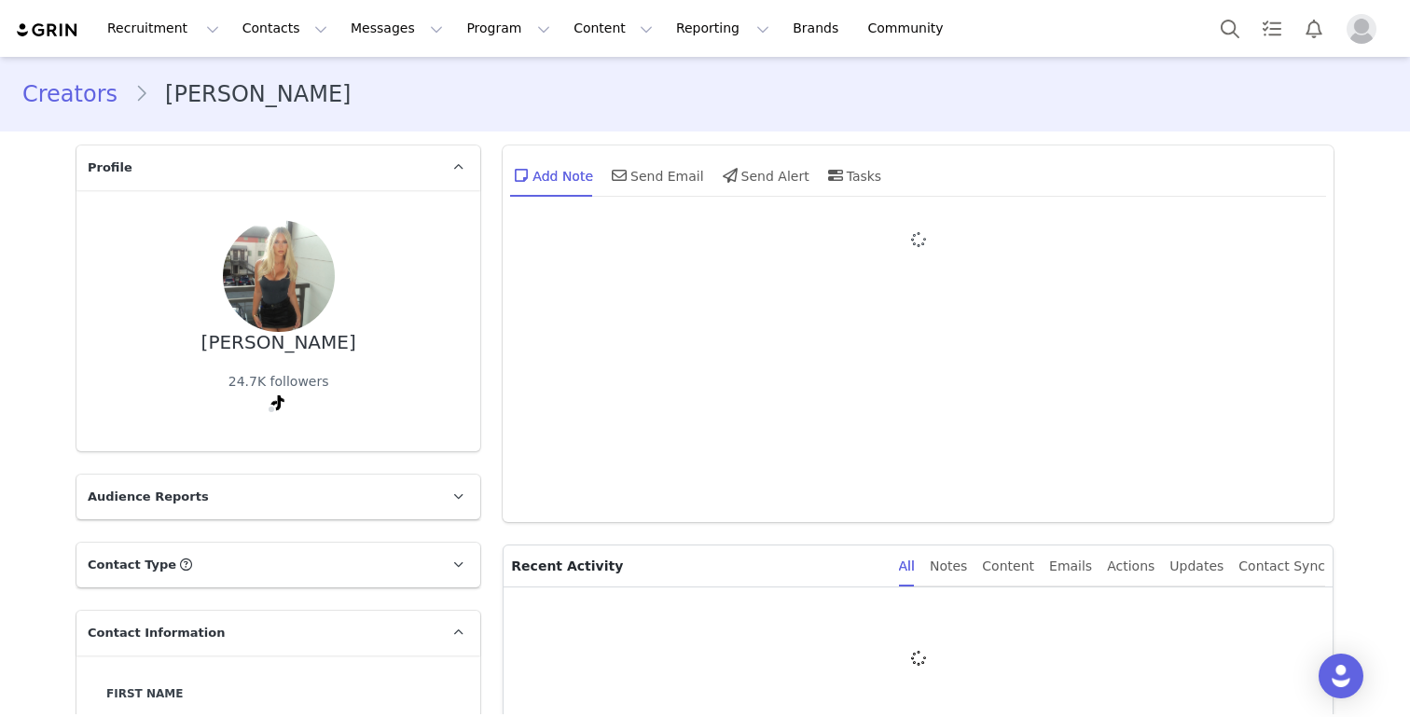
type input "+1 ([GEOGRAPHIC_DATA])"
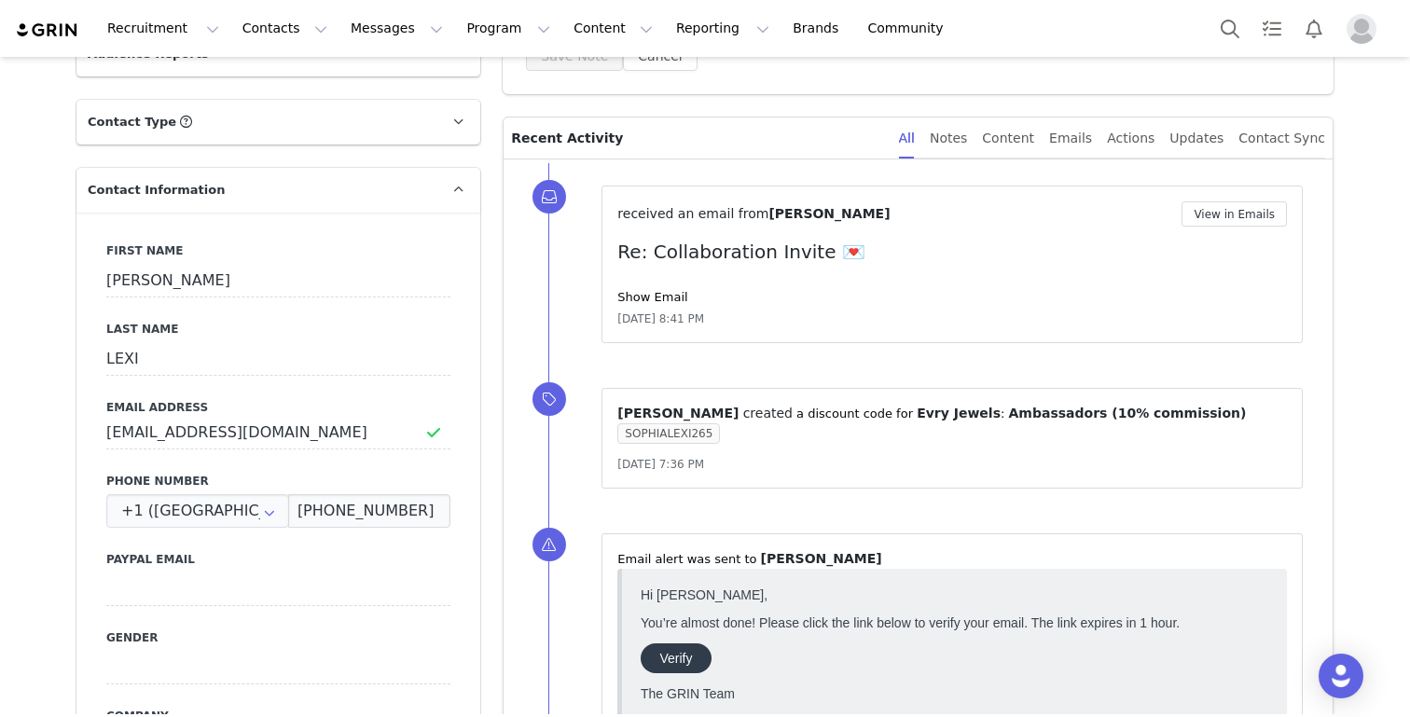
scroll to position [440, 0]
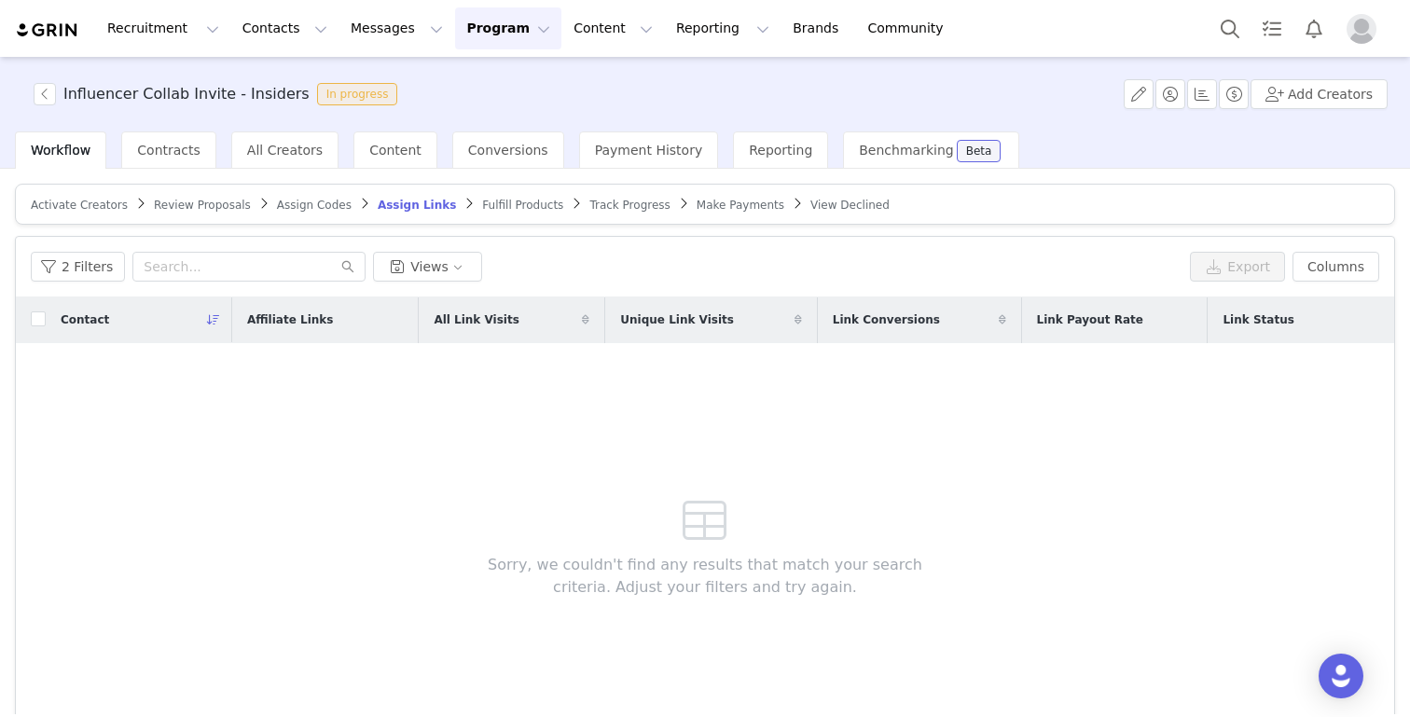
click at [509, 210] on span "Fulfill Products" at bounding box center [522, 205] width 81 height 13
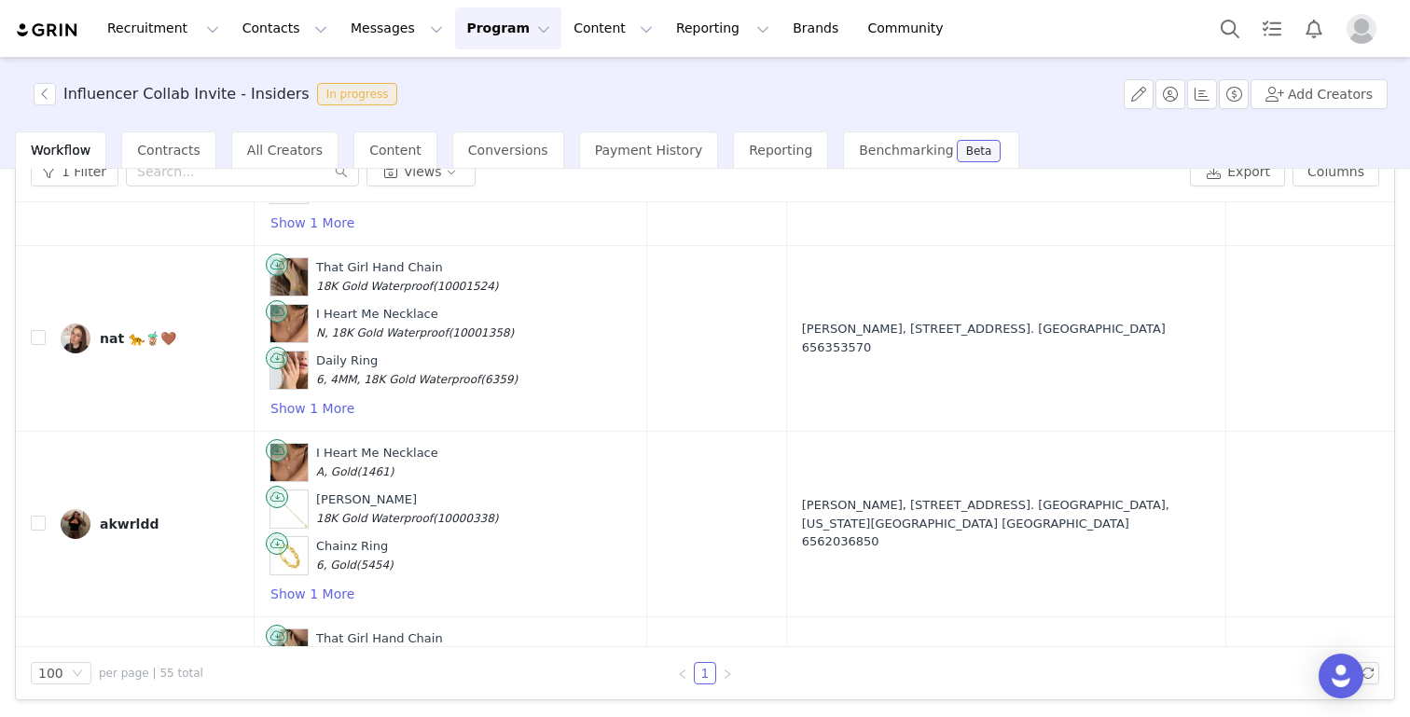
scroll to position [5993, 0]
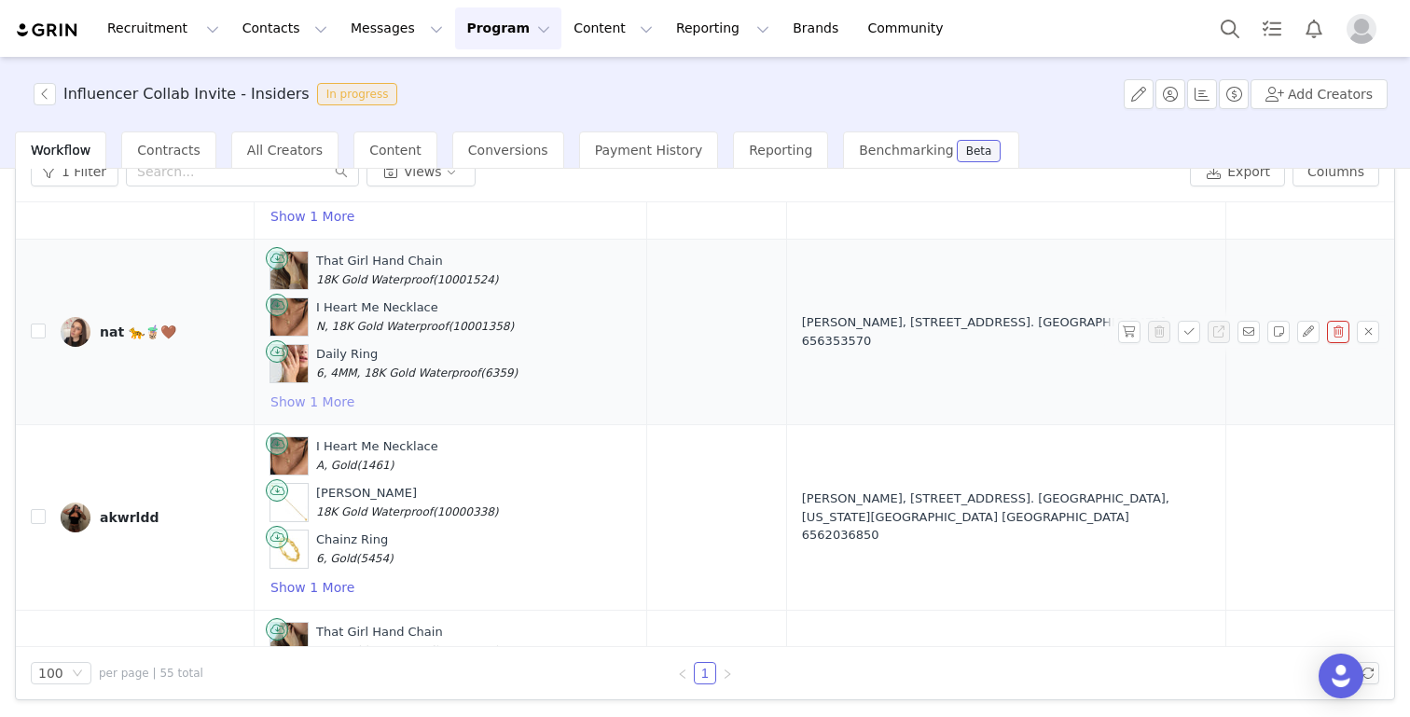
click at [295, 391] on button "Show 1 More" at bounding box center [312, 402] width 86 height 22
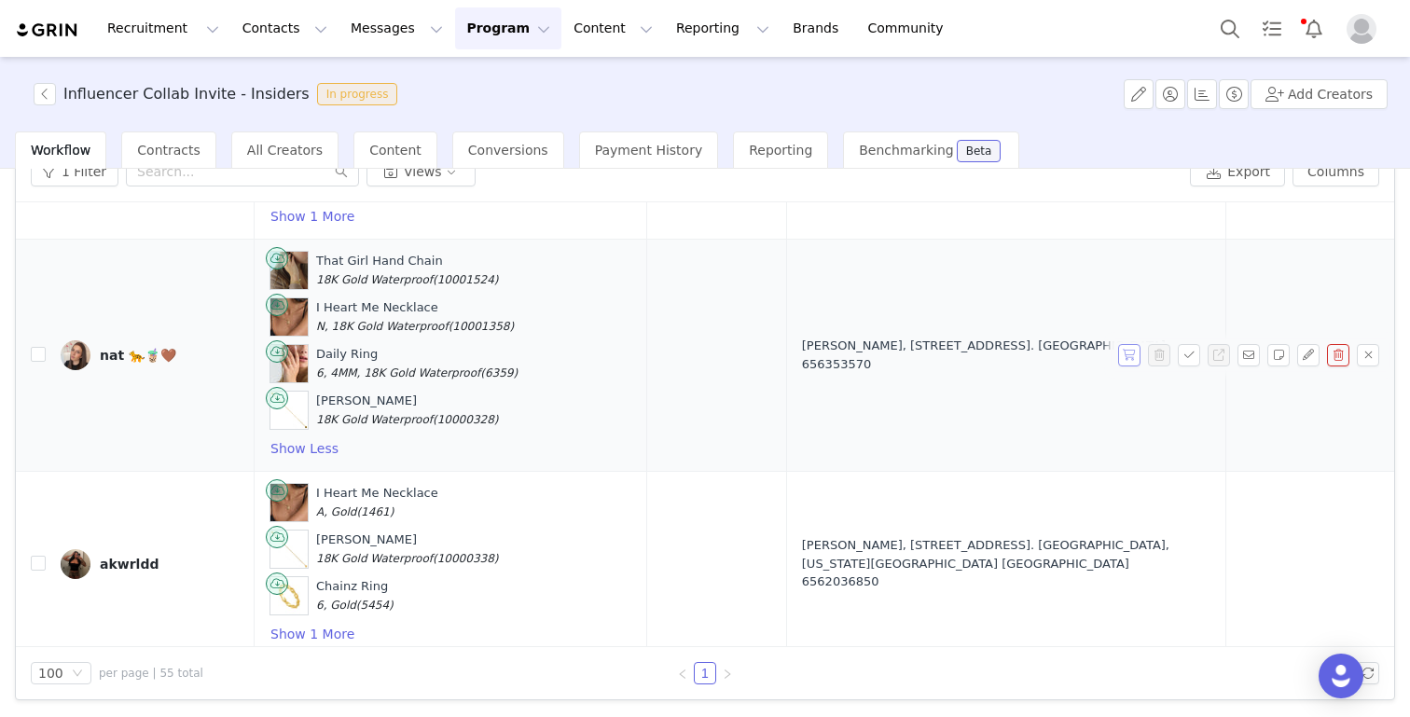
click at [1124, 344] on button "button" at bounding box center [1129, 355] width 22 height 22
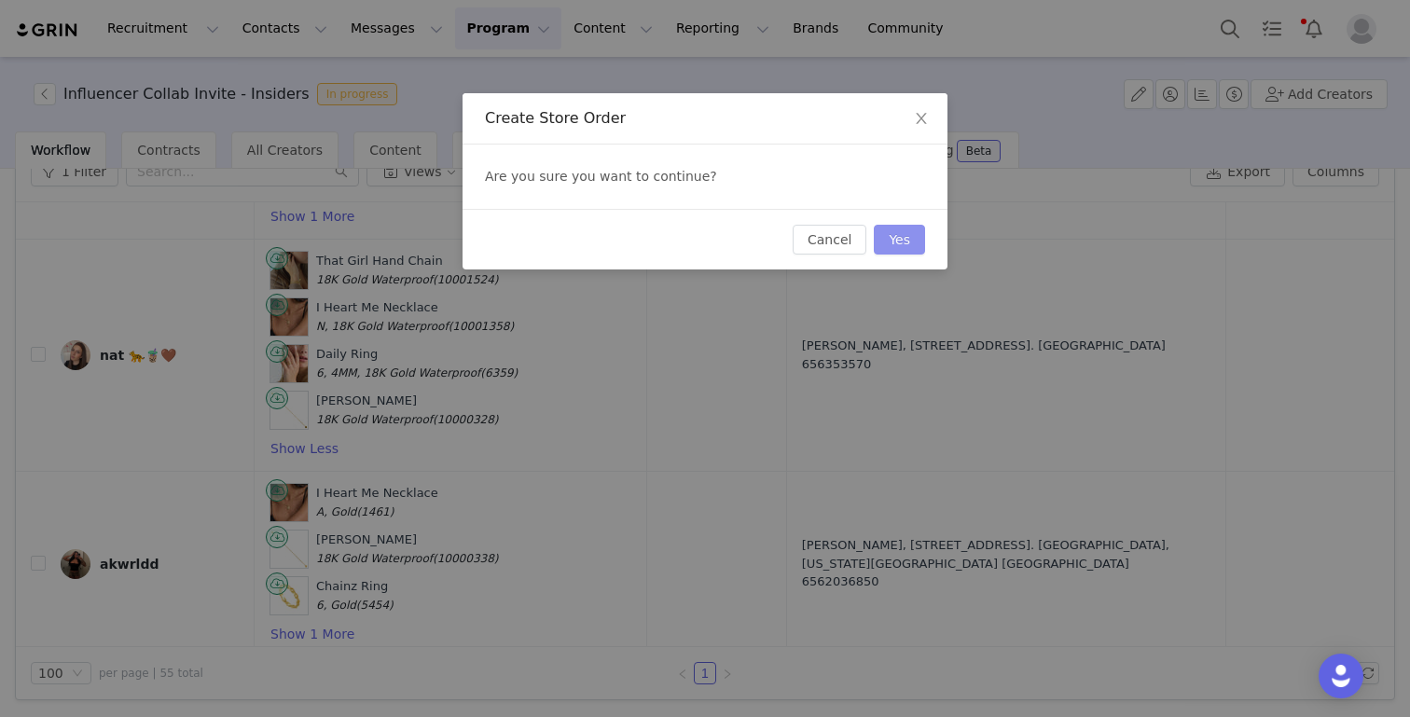
click at [902, 233] on button "Yes" at bounding box center [899, 240] width 51 height 30
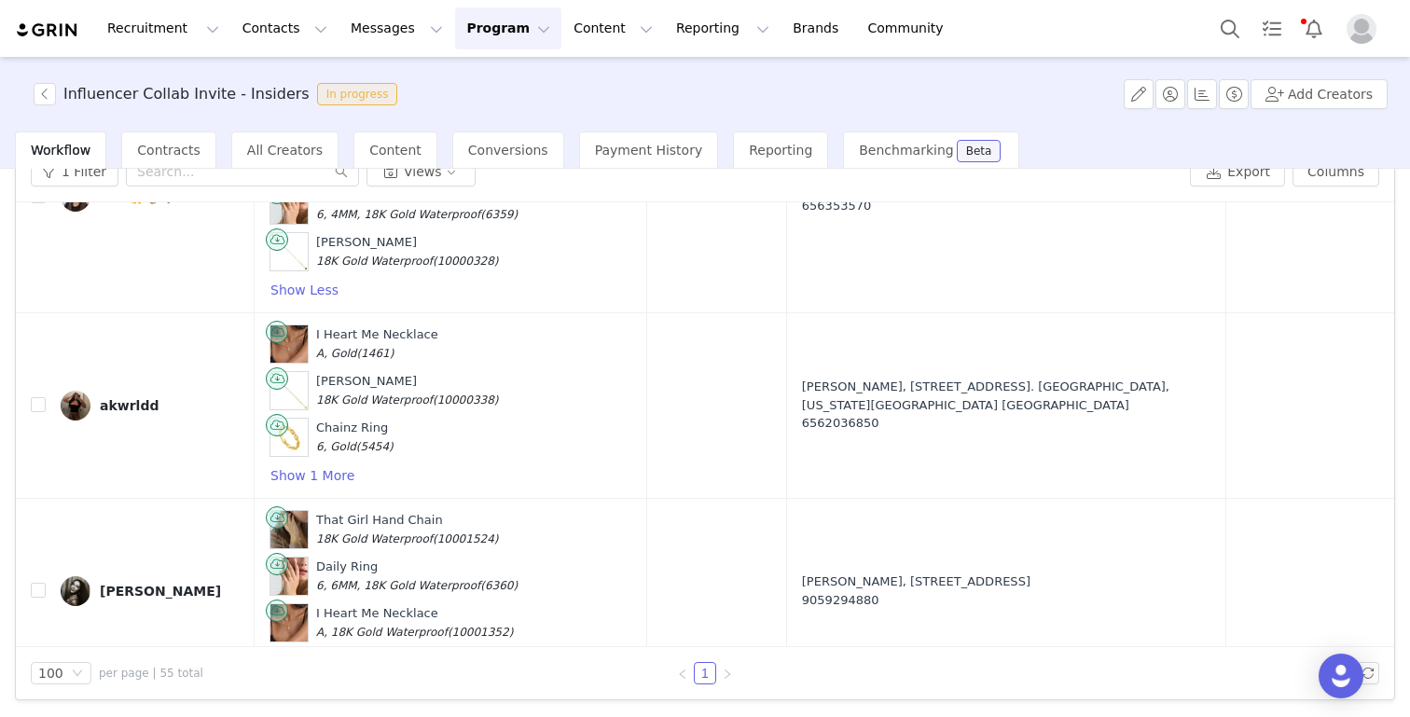
scroll to position [6153, 0]
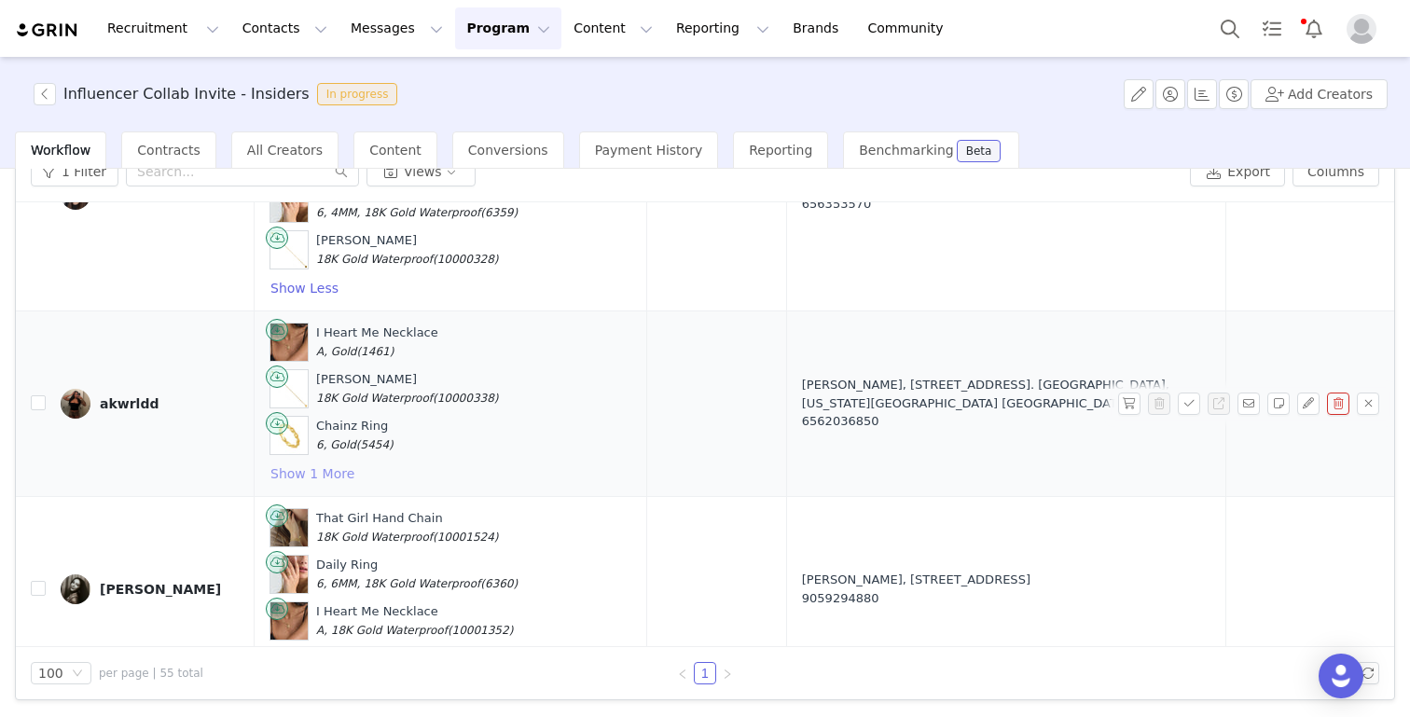
click at [333, 462] on button "Show 1 More" at bounding box center [312, 473] width 86 height 22
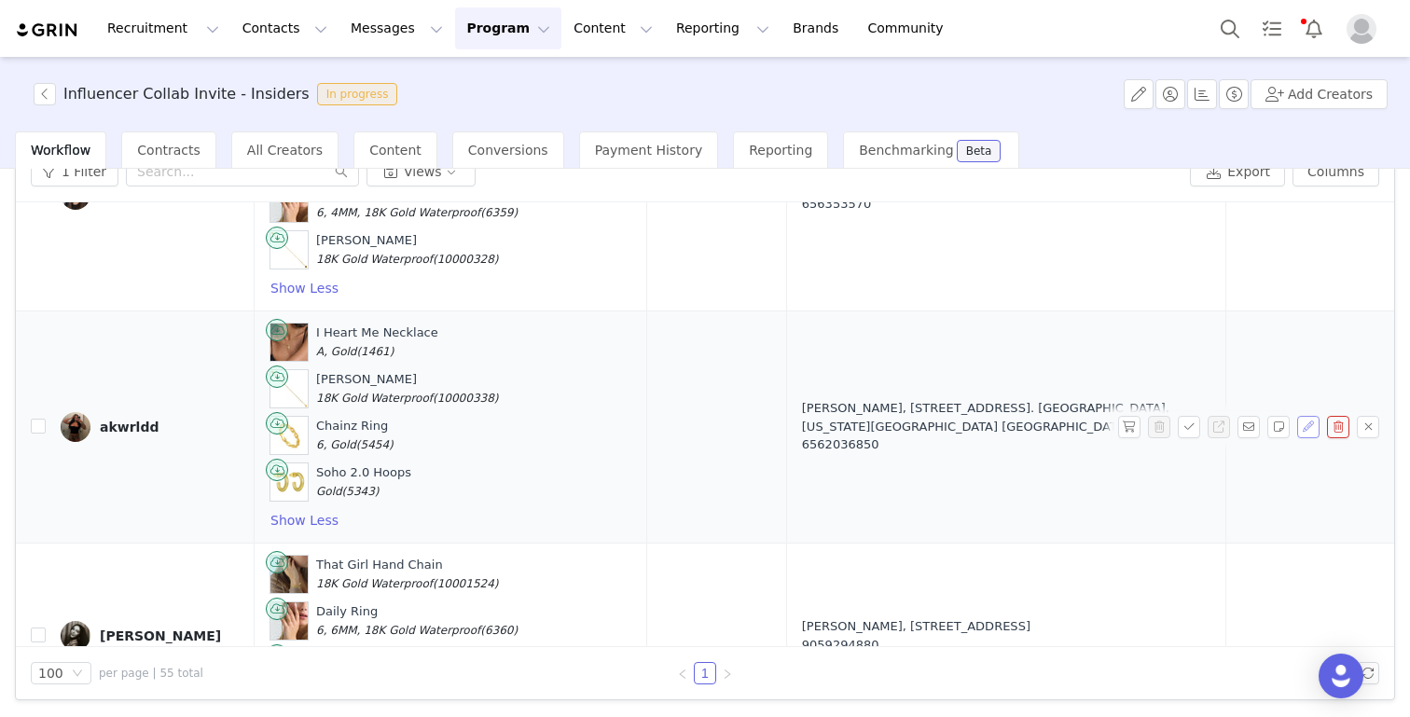
click at [1306, 416] on button "button" at bounding box center [1308, 427] width 22 height 22
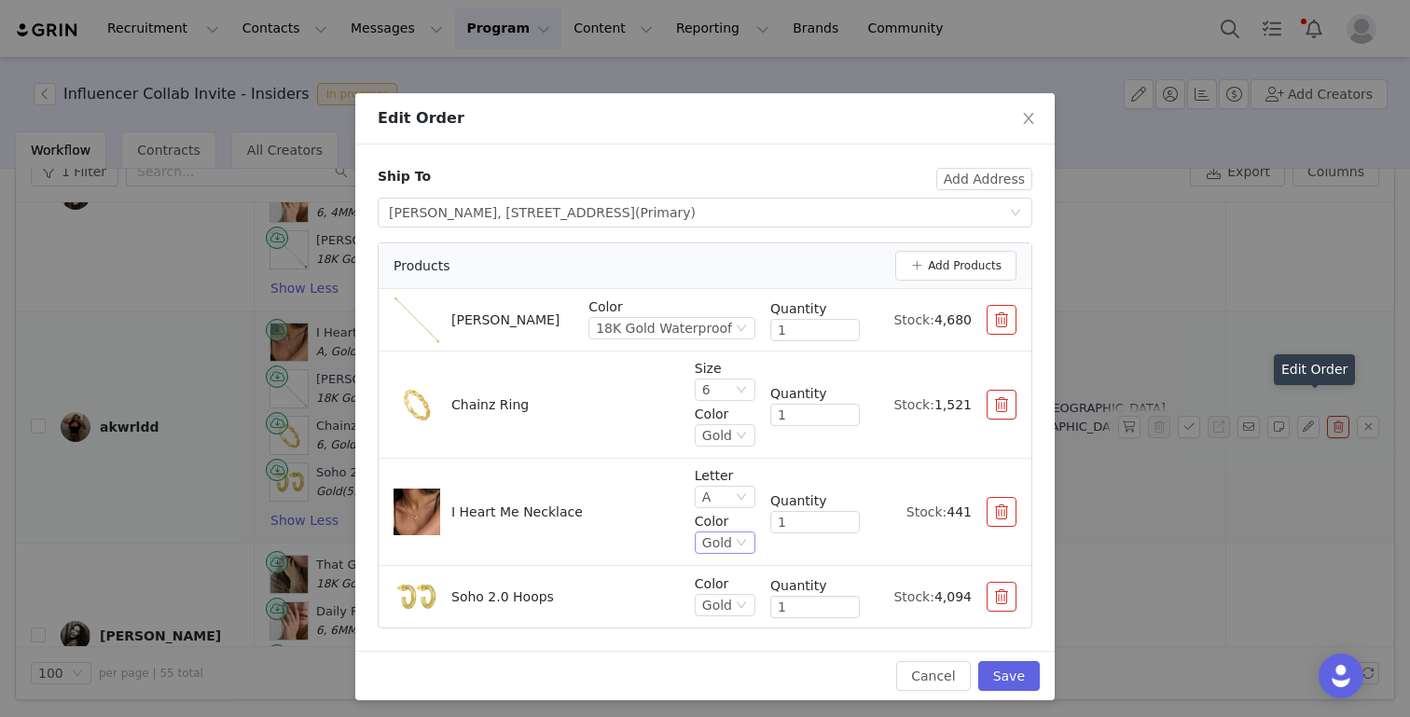
click at [730, 538] on div "Gold" at bounding box center [717, 542] width 30 height 21
click at [727, 662] on li "18K Gold Waterproof" at bounding box center [725, 666] width 59 height 30
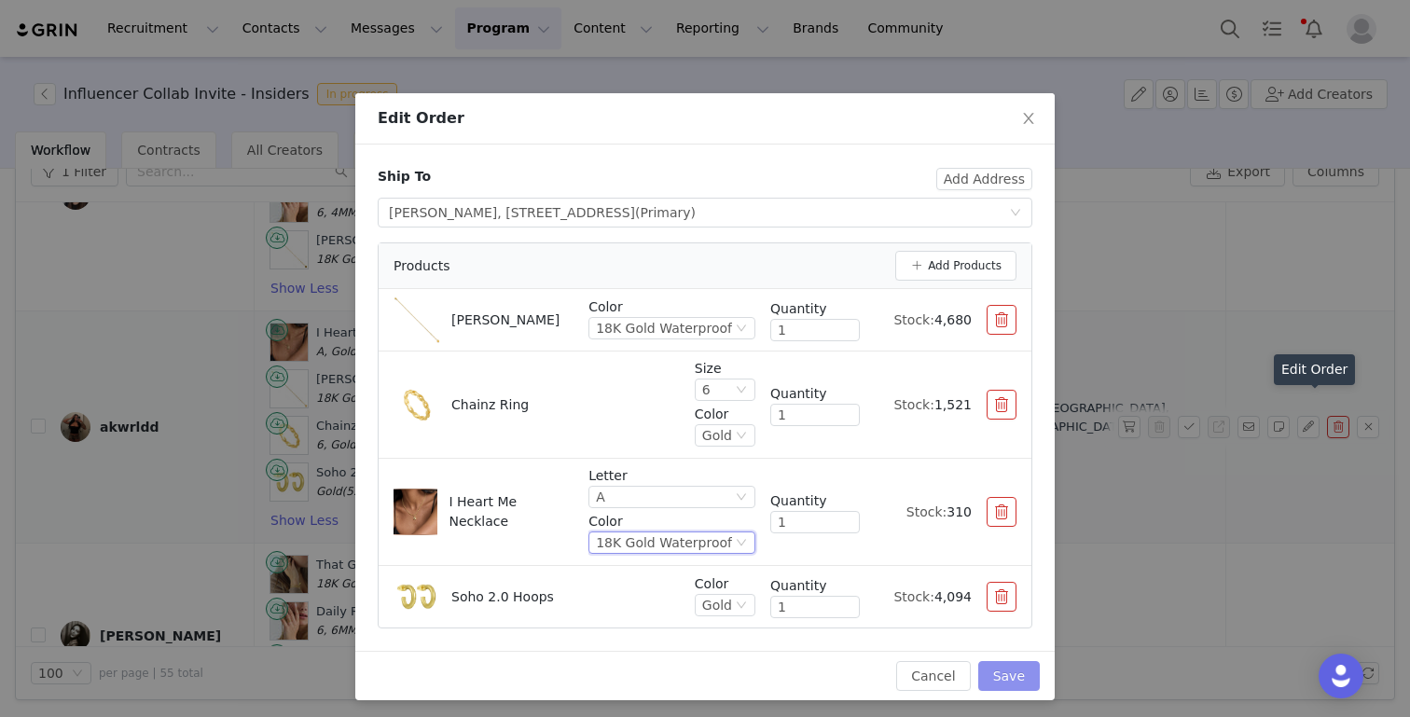
click at [1013, 677] on button "Save" at bounding box center [1009, 676] width 62 height 30
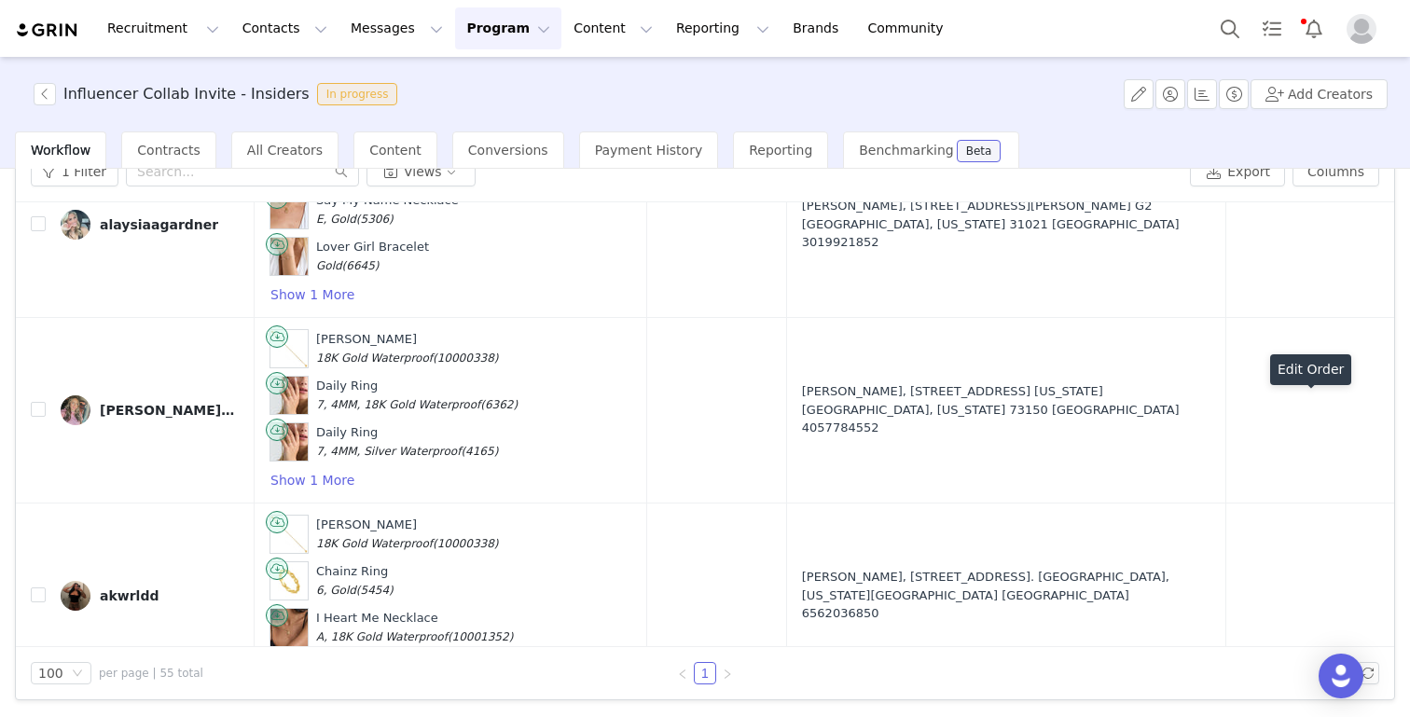
scroll to position [9526, 0]
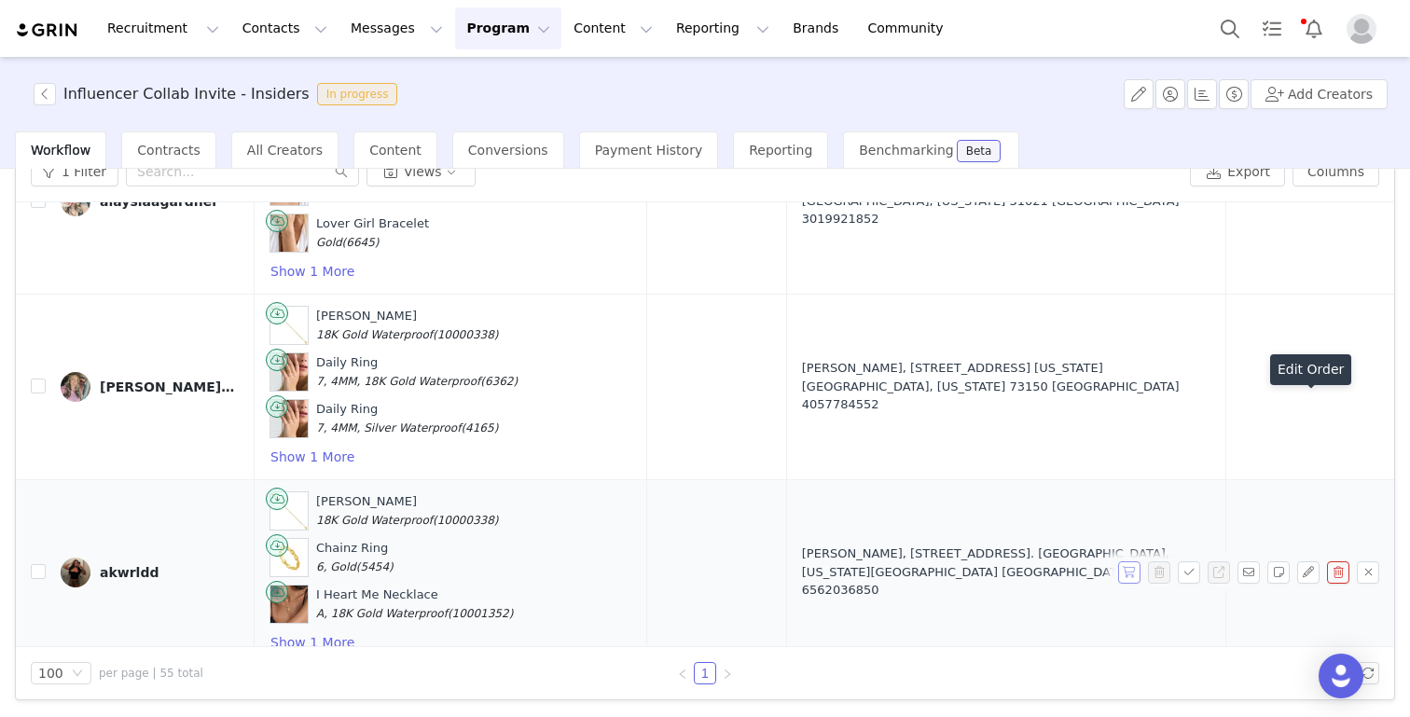
click at [1136, 561] on button "button" at bounding box center [1129, 572] width 22 height 22
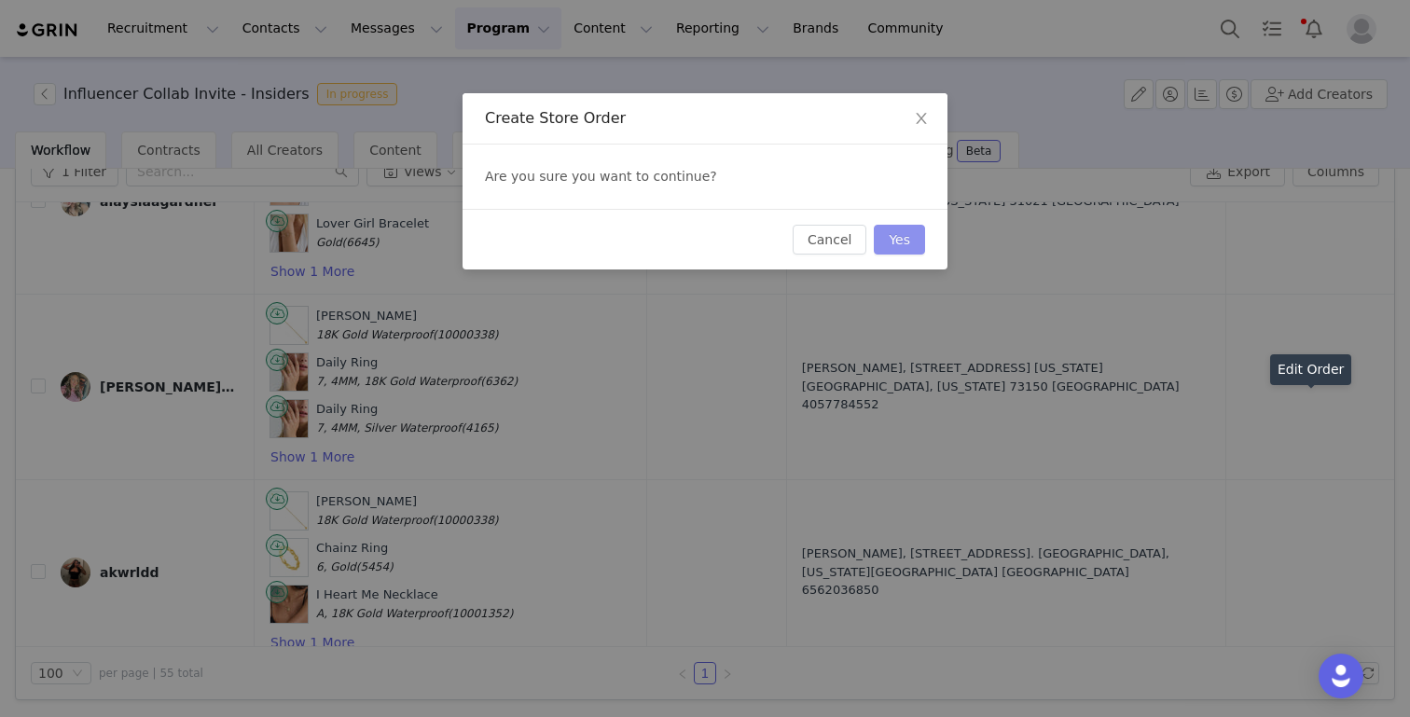
click at [900, 240] on button "Yes" at bounding box center [899, 240] width 51 height 30
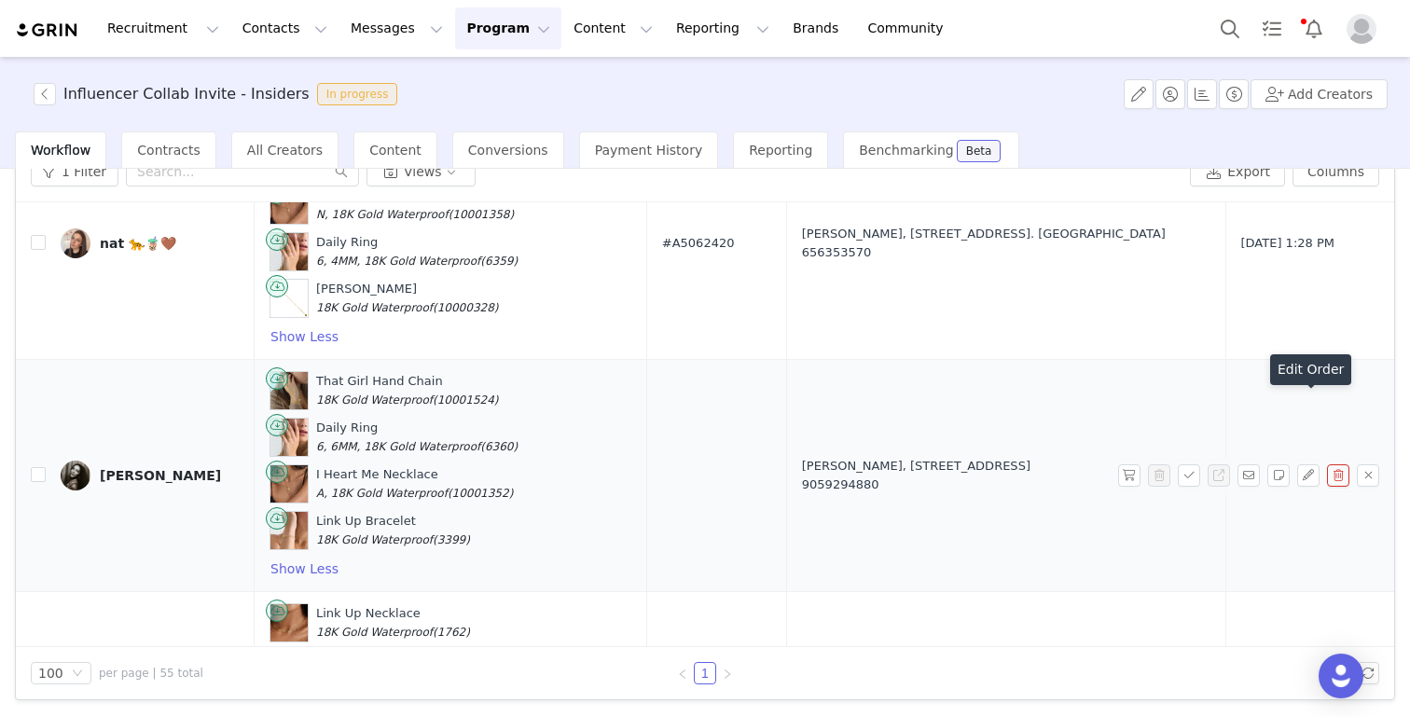
scroll to position [6172, 0]
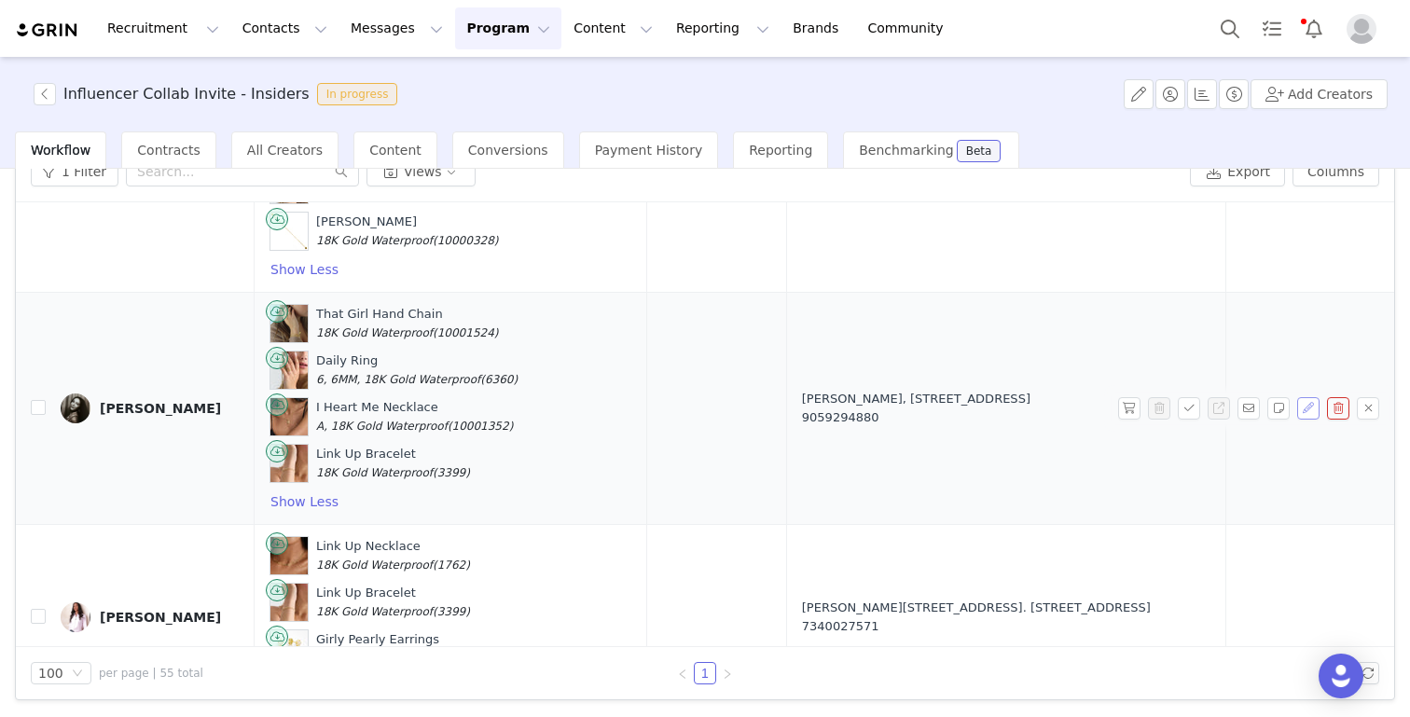
click at [1310, 397] on button "button" at bounding box center [1308, 408] width 22 height 22
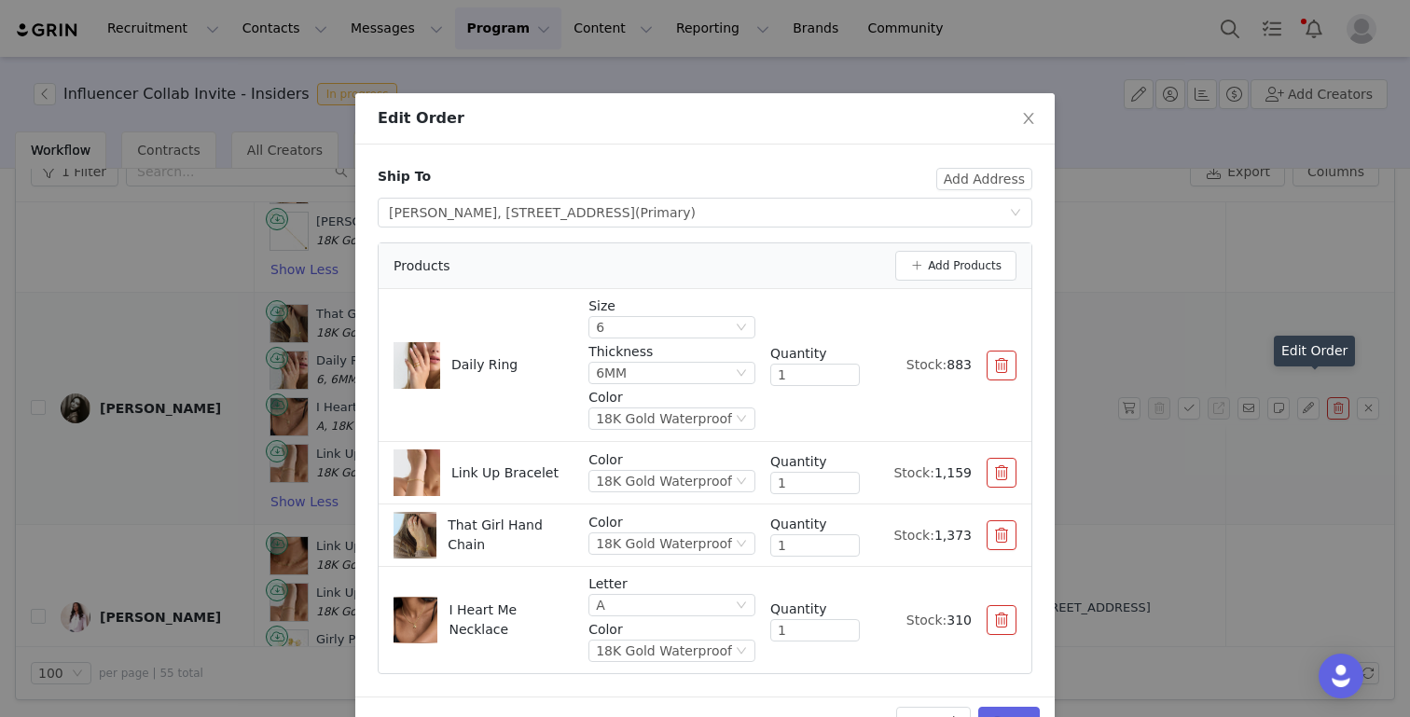
click at [656, 530] on p "Color" at bounding box center [671, 523] width 167 height 20
click at [655, 538] on div "18K Gold Waterproof" at bounding box center [664, 543] width 136 height 21
click at [642, 600] on li "Gold" at bounding box center [676, 607] width 158 height 30
click at [1008, 617] on button "button" at bounding box center [1001, 620] width 30 height 30
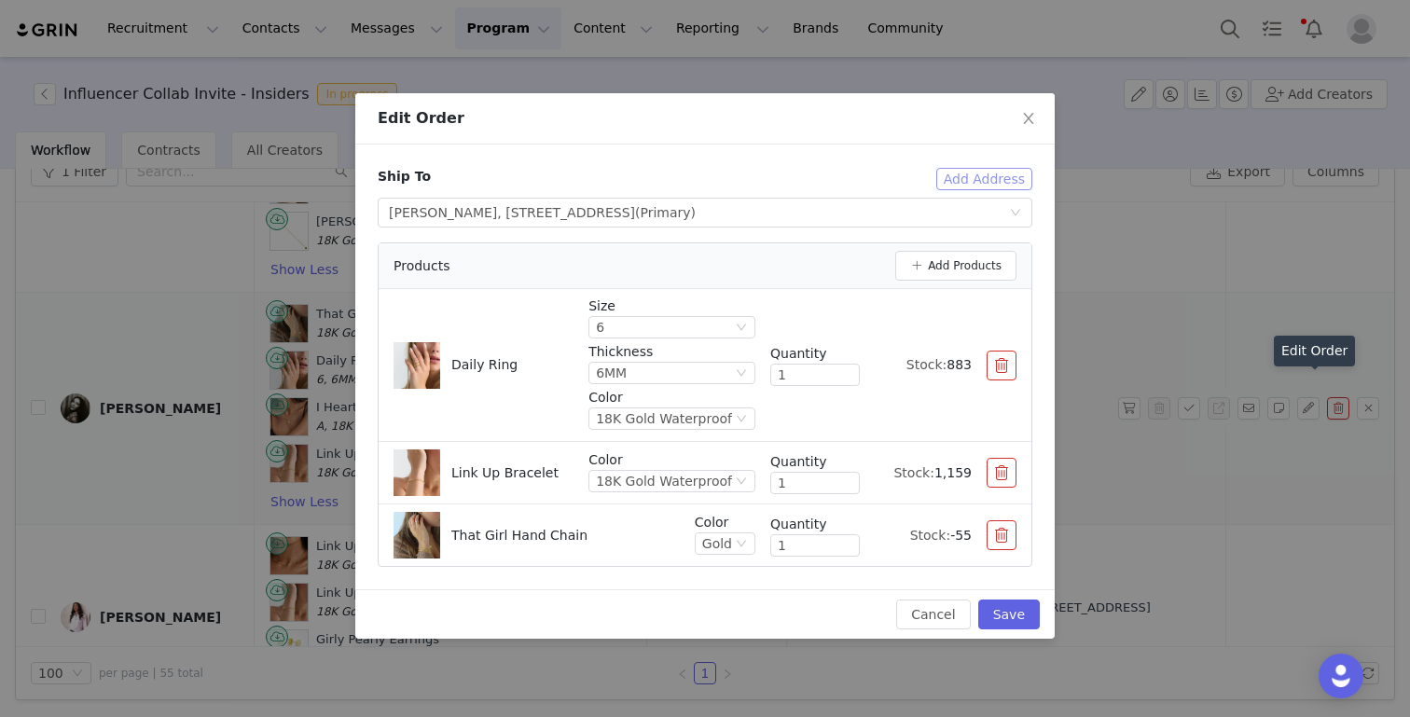
click at [973, 176] on button "Add Address" at bounding box center [984, 179] width 96 height 22
select select
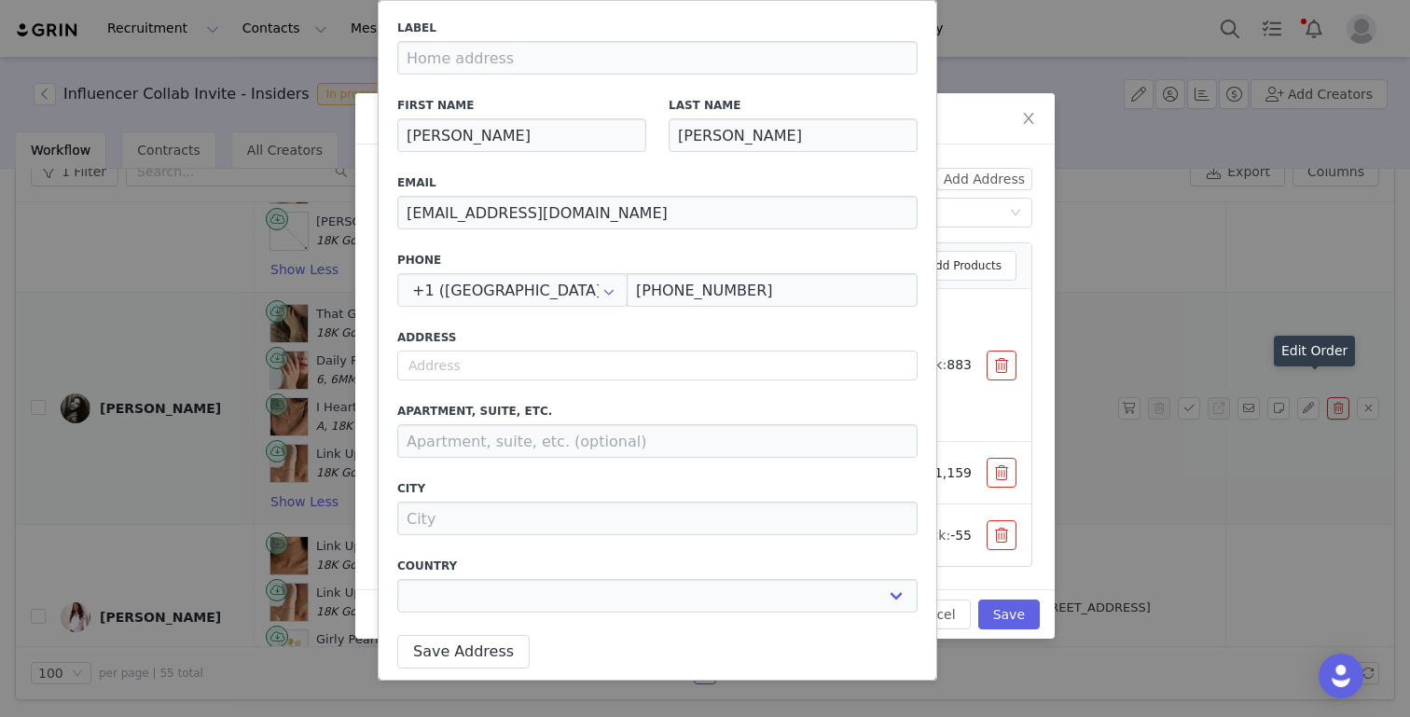
click at [985, 141] on div "Edit Order" at bounding box center [704, 118] width 699 height 51
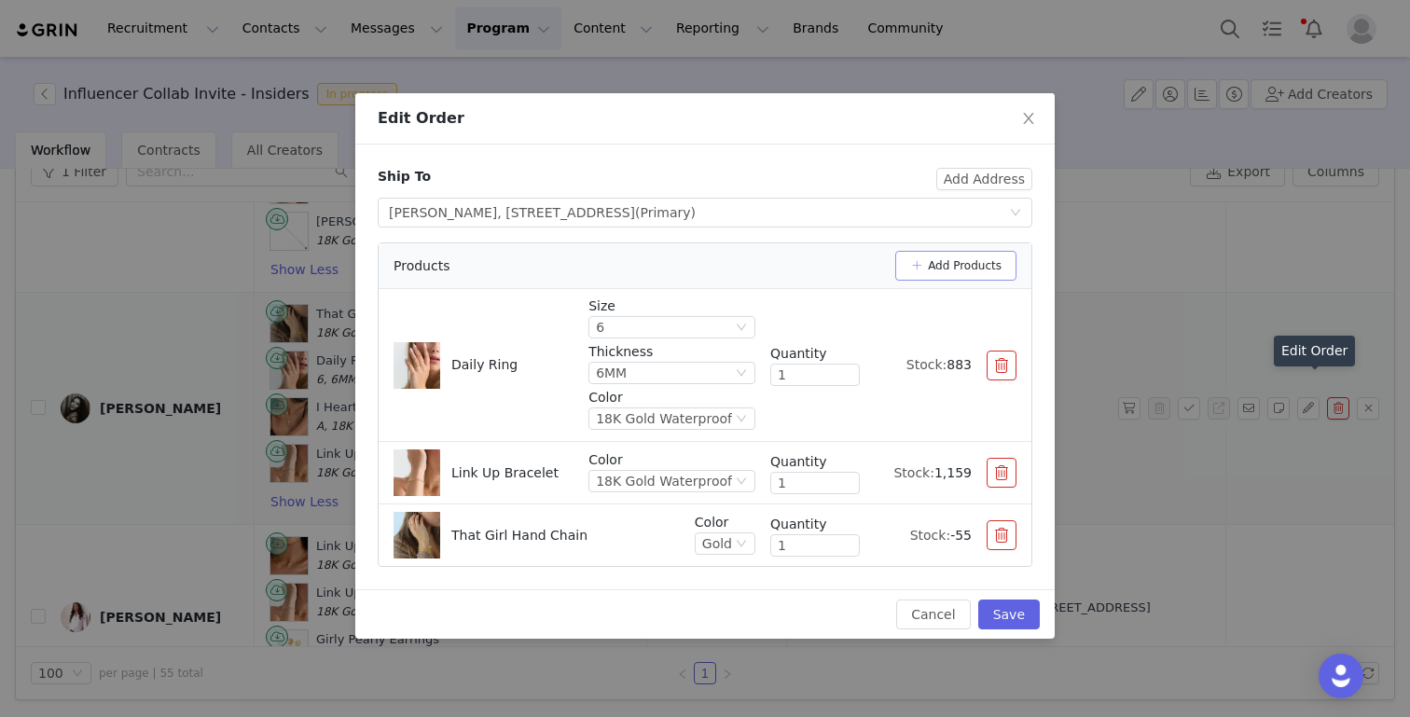
click at [979, 267] on button "Add Products" at bounding box center [955, 266] width 121 height 30
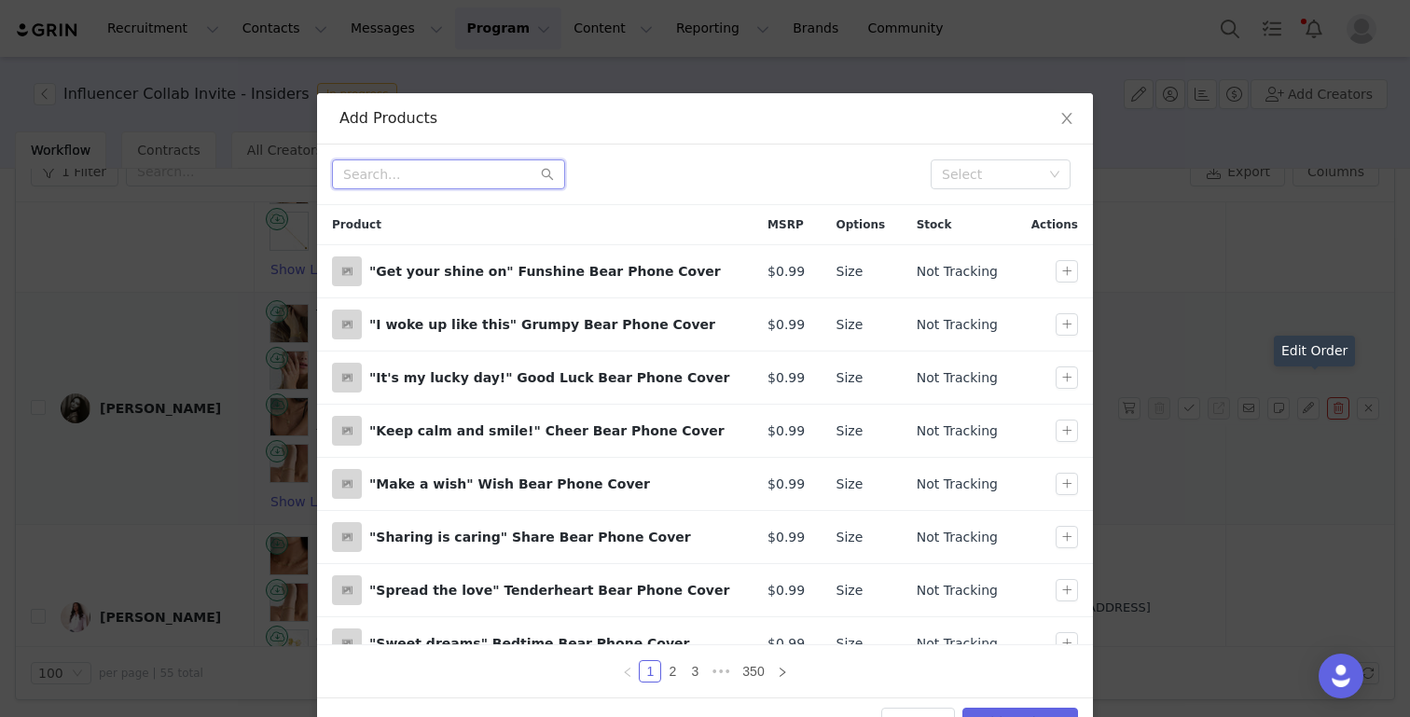
click at [439, 170] on input "text" at bounding box center [448, 174] width 233 height 30
type input "say my name necklace"
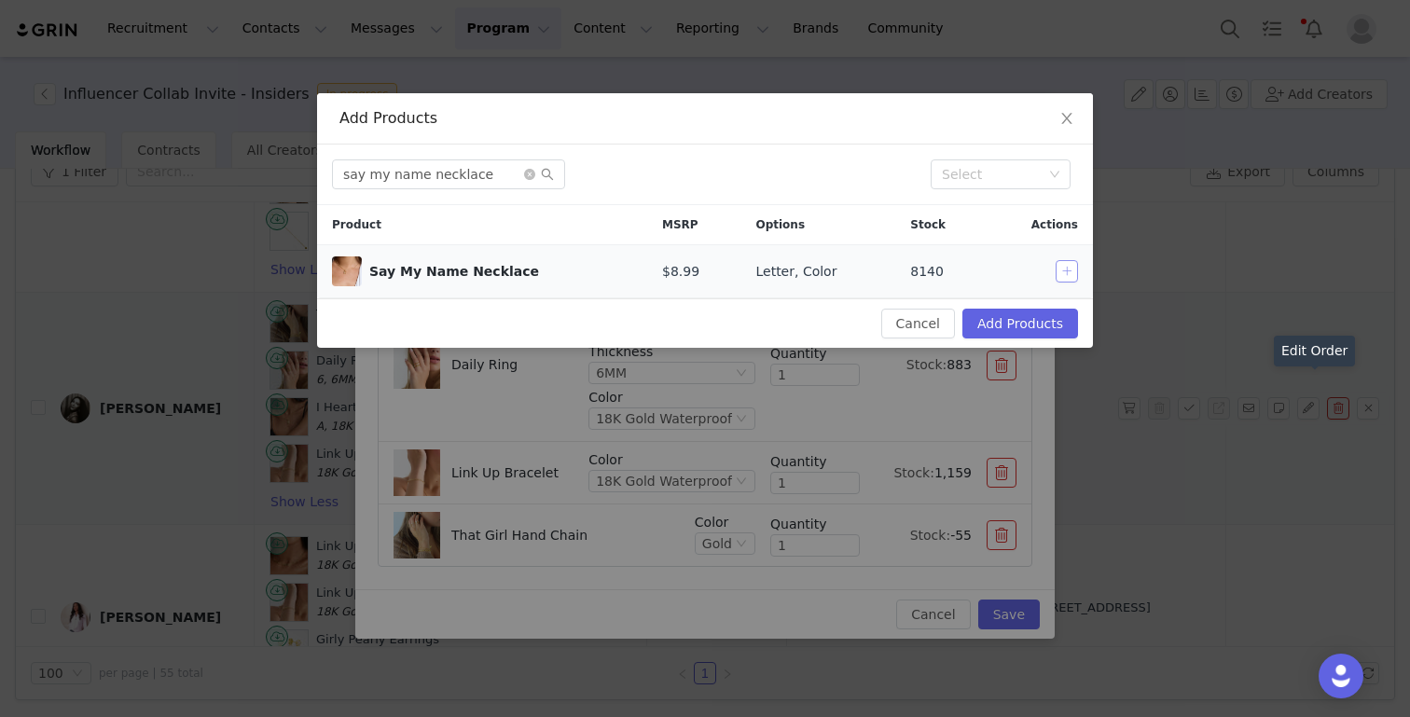
click at [1070, 265] on button "button" at bounding box center [1066, 271] width 22 height 22
click at [1048, 322] on button "Add Products" at bounding box center [1020, 324] width 116 height 30
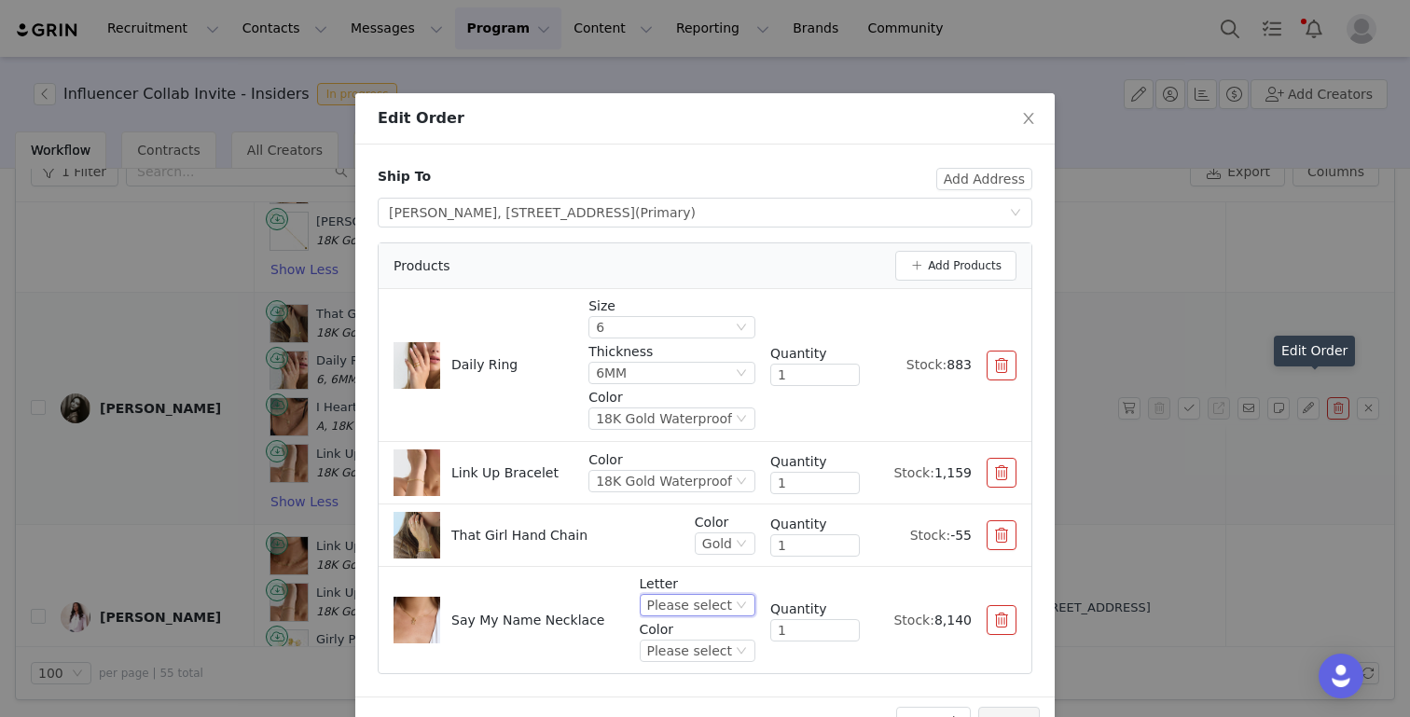
click at [695, 596] on div "Please select" at bounding box center [689, 605] width 85 height 21
click at [677, 392] on li "A" at bounding box center [700, 396] width 110 height 30
click at [690, 656] on div "Please select" at bounding box center [689, 650] width 85 height 21
click at [701, 647] on div "Please select" at bounding box center [689, 650] width 85 height 21
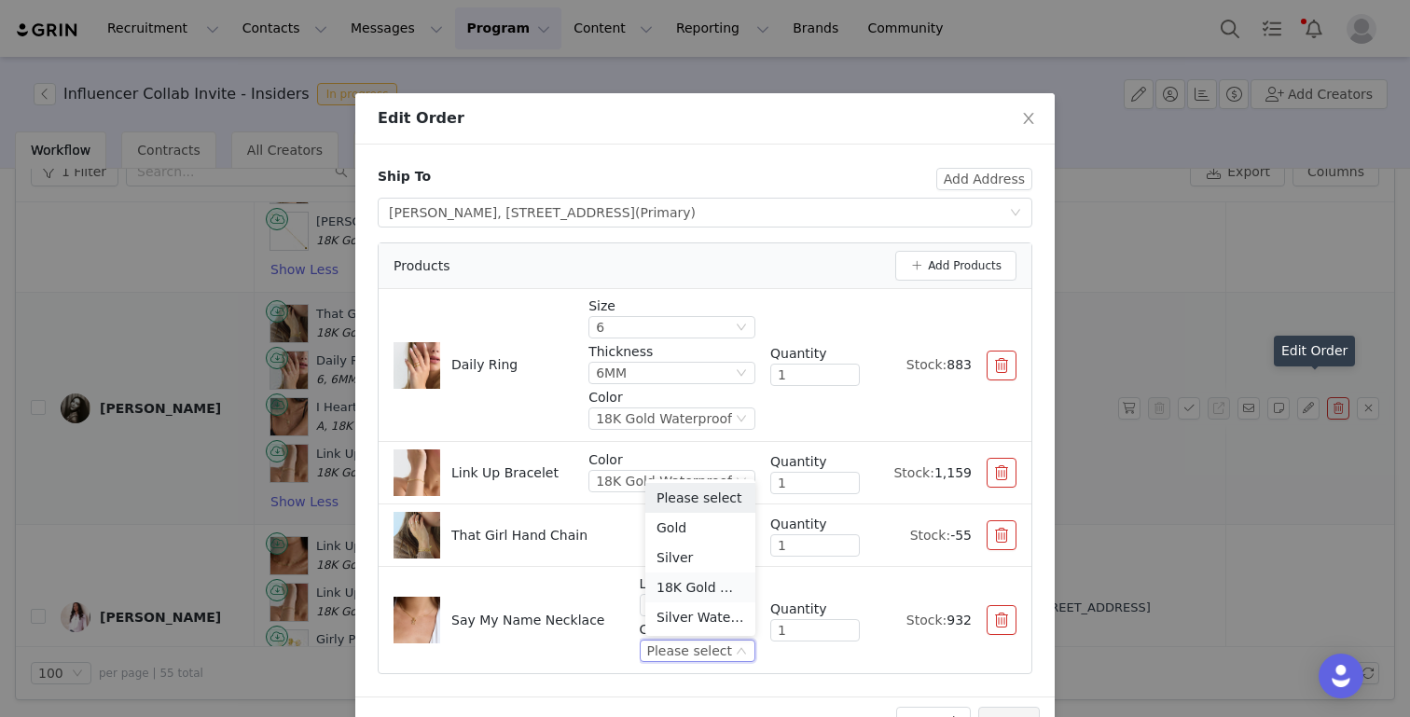
click at [697, 585] on li "18K Gold Waterproof" at bounding box center [700, 587] width 110 height 30
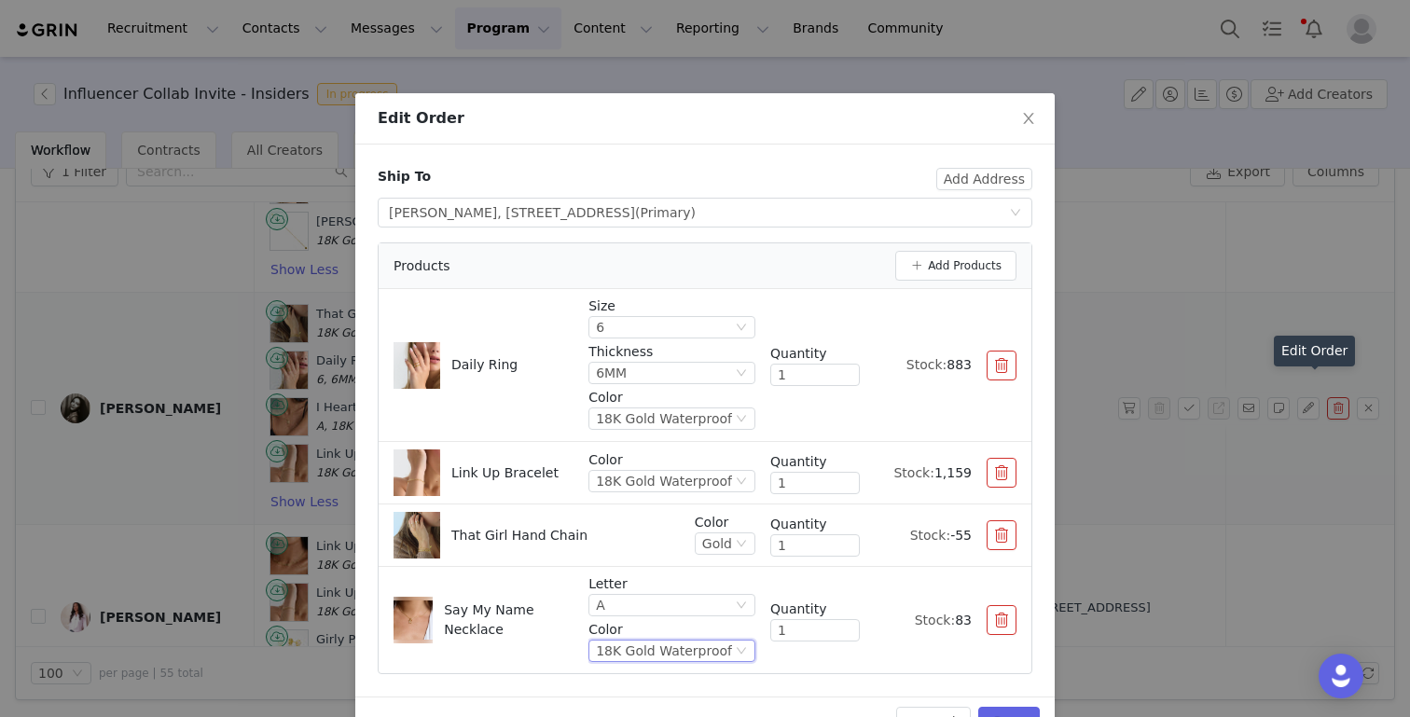
click at [1008, 461] on button "button" at bounding box center [1001, 473] width 30 height 30
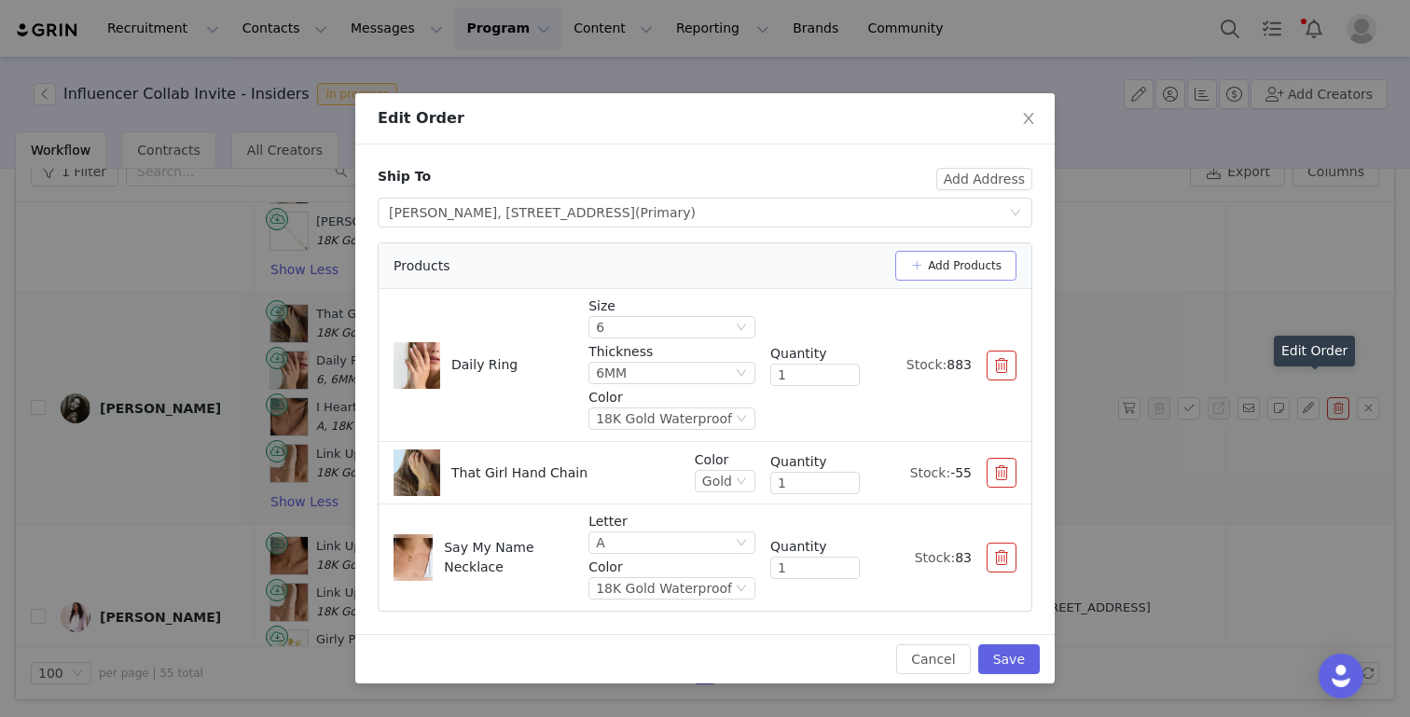
click at [926, 264] on button "Add Products" at bounding box center [955, 266] width 121 height 30
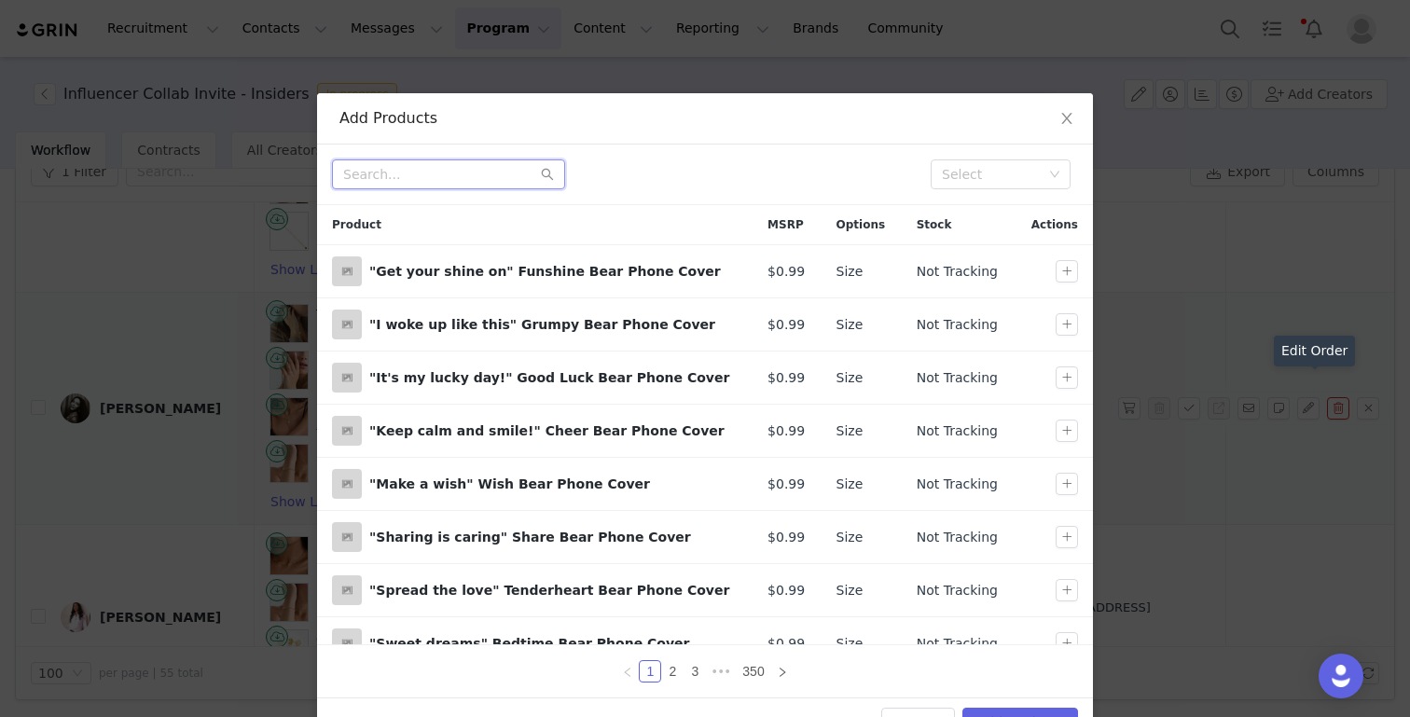
click at [499, 178] on input "text" at bounding box center [448, 174] width 233 height 30
type input "baby link up"
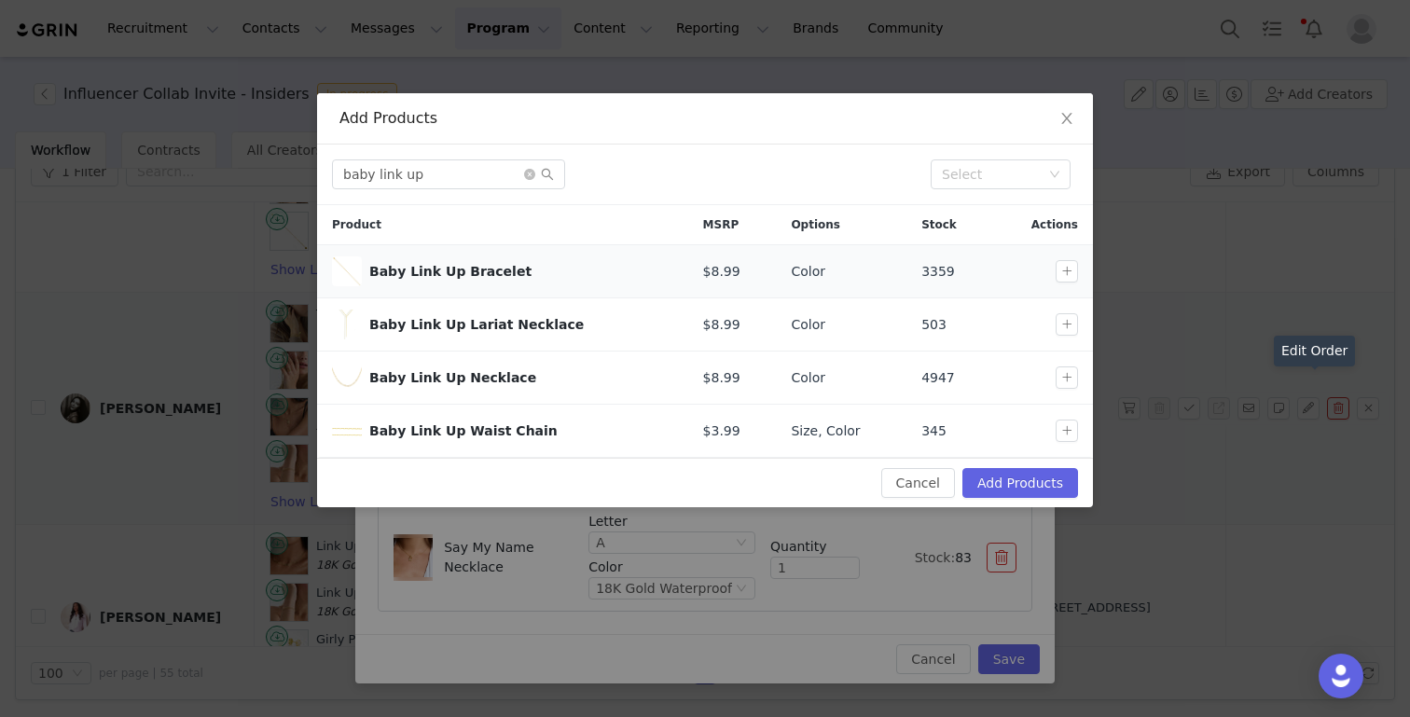
click at [1051, 270] on div at bounding box center [1046, 271] width 78 height 22
click at [1067, 271] on button "button" at bounding box center [1066, 271] width 22 height 22
click at [1042, 473] on button "Add Products" at bounding box center [1020, 483] width 116 height 30
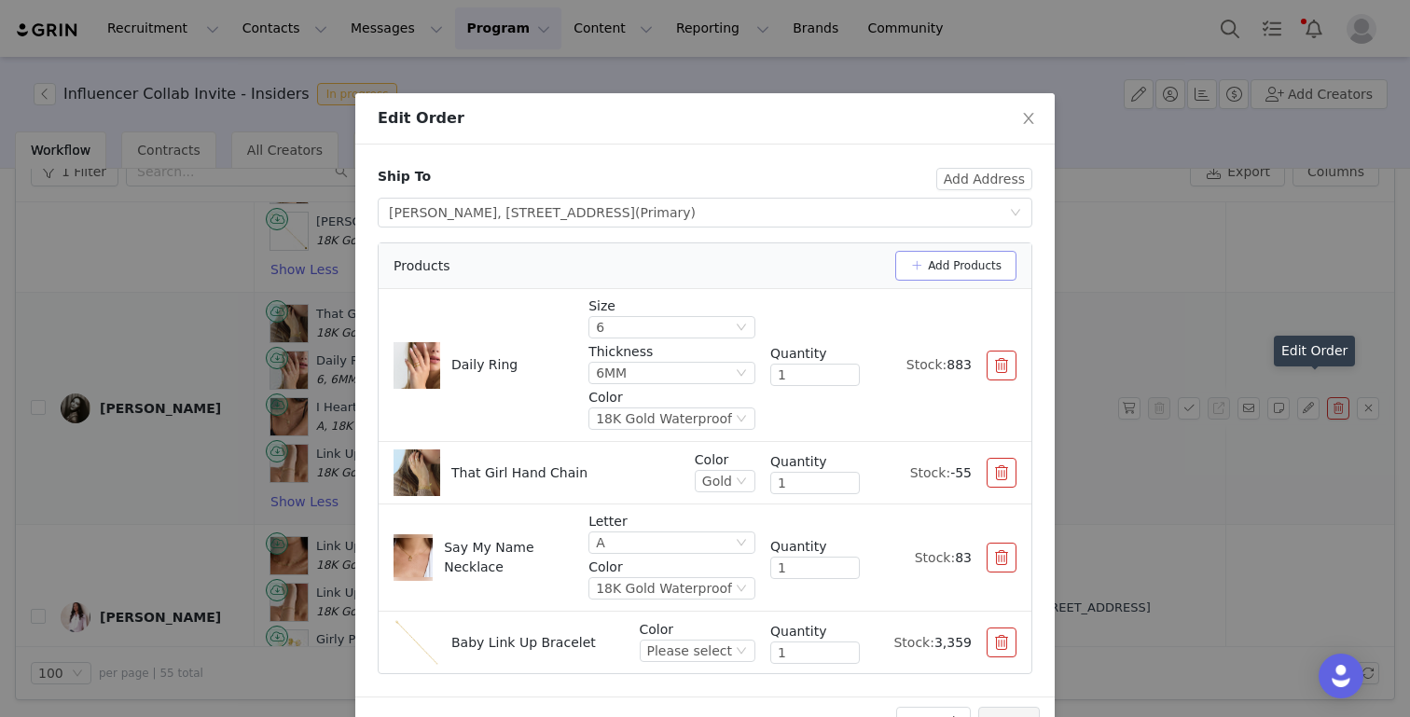
scroll to position [51, 0]
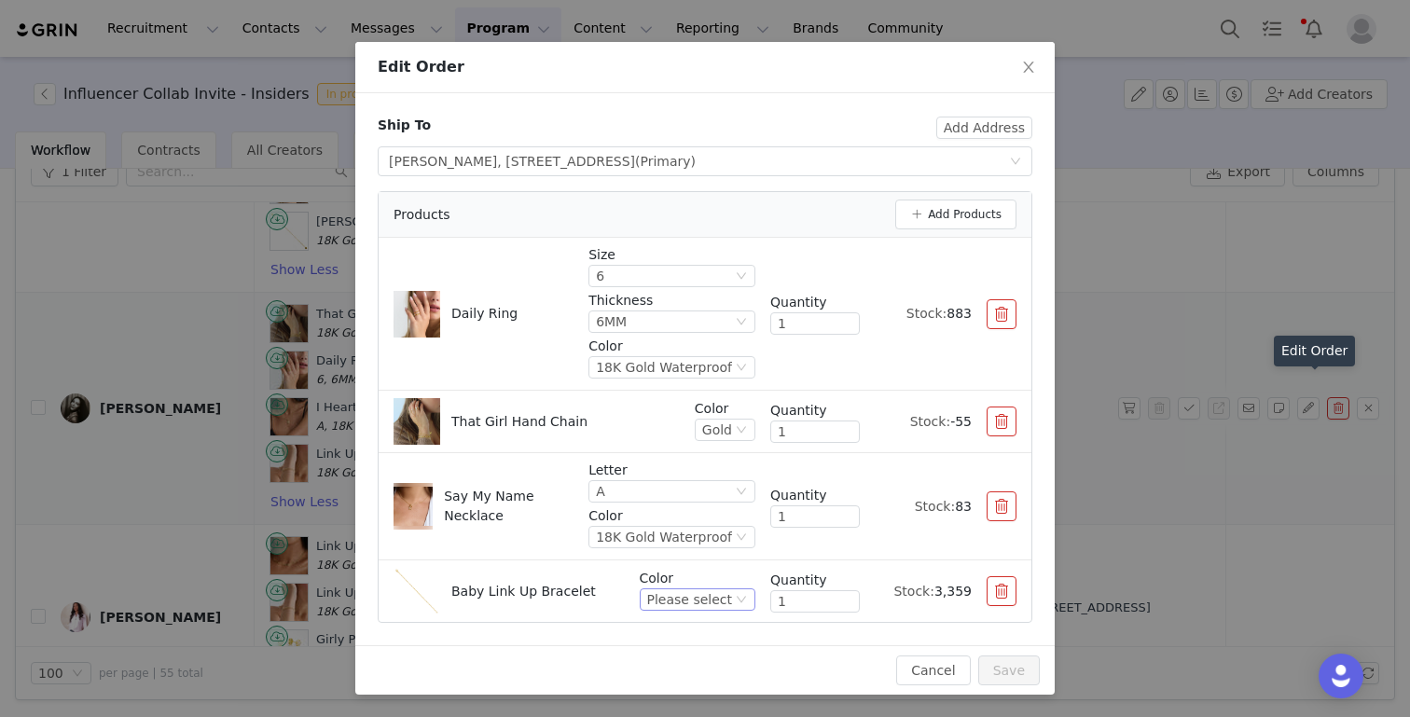
click at [686, 599] on div "Please select" at bounding box center [689, 599] width 85 height 21
click at [686, 501] on li "18K Gold Waterproof" at bounding box center [700, 506] width 110 height 30
click at [998, 670] on button "Save" at bounding box center [1009, 670] width 62 height 30
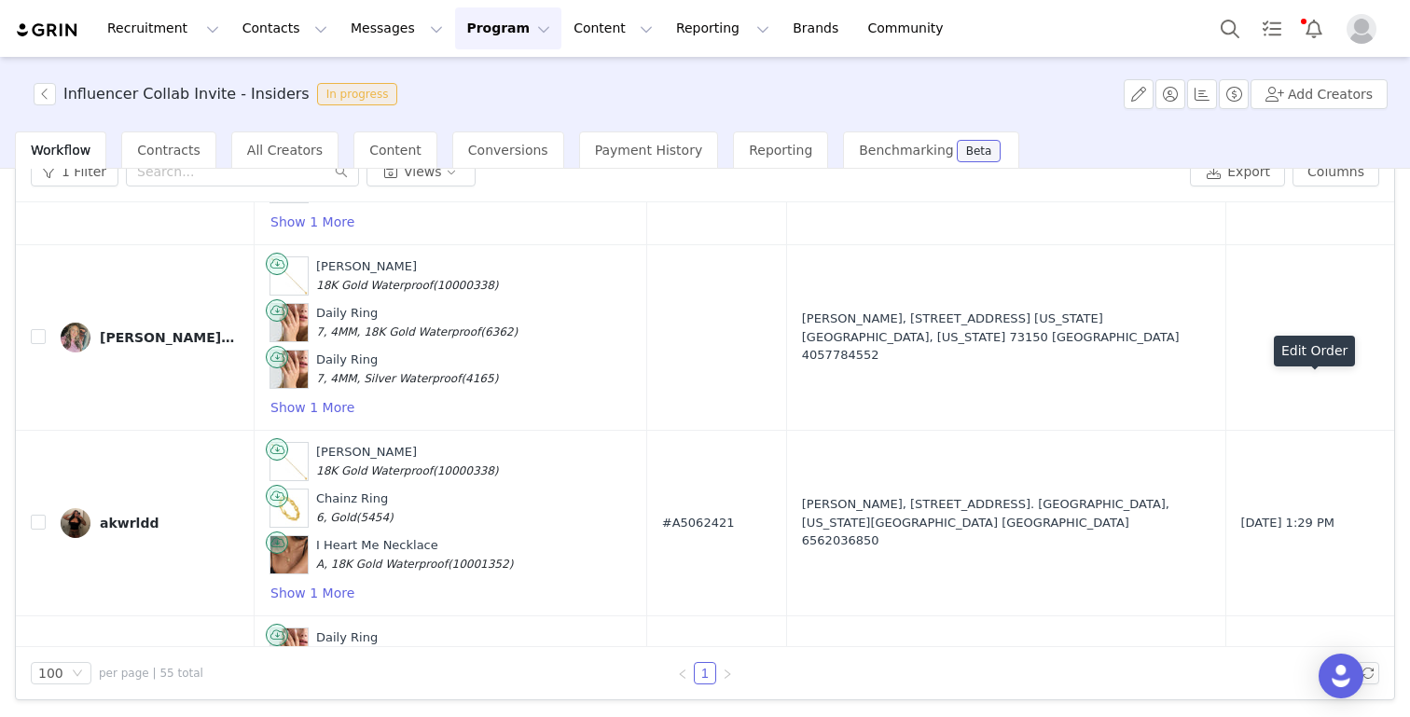
scroll to position [9526, 0]
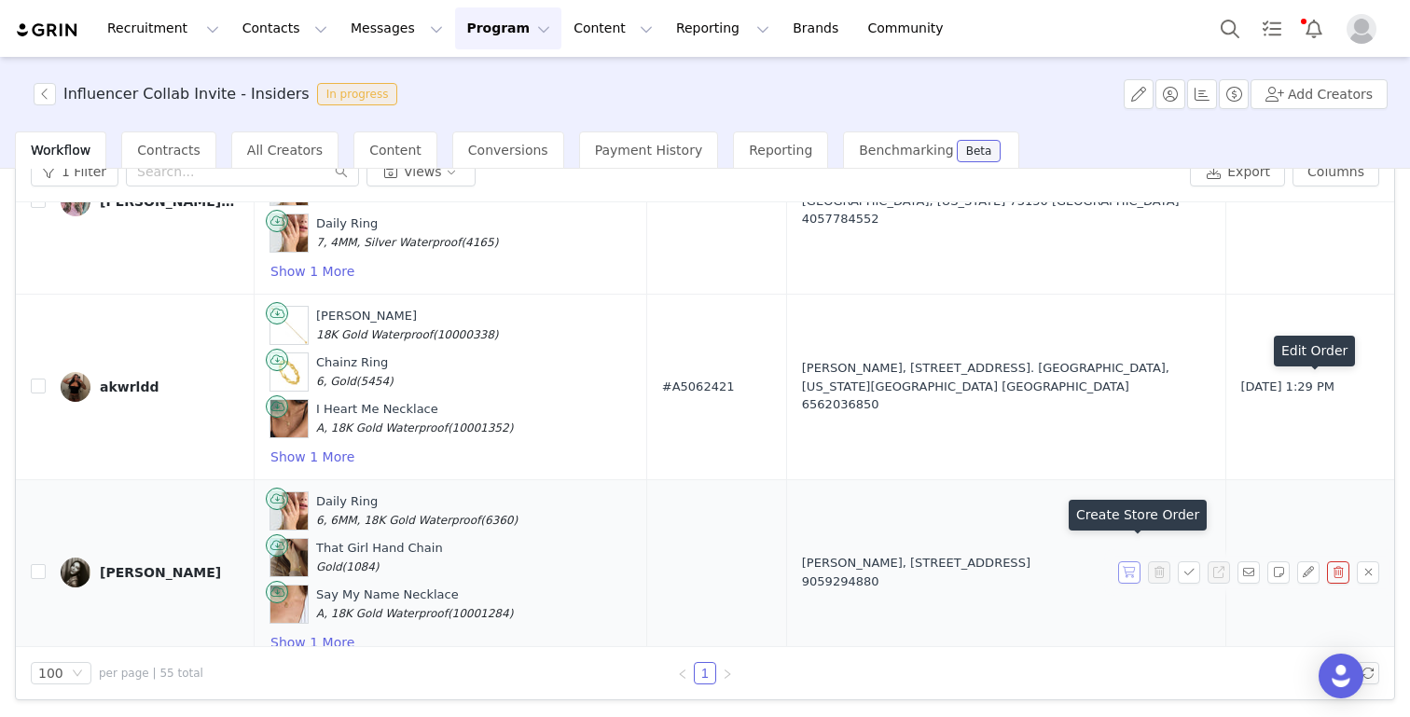
click at [1124, 561] on button "button" at bounding box center [1129, 572] width 22 height 22
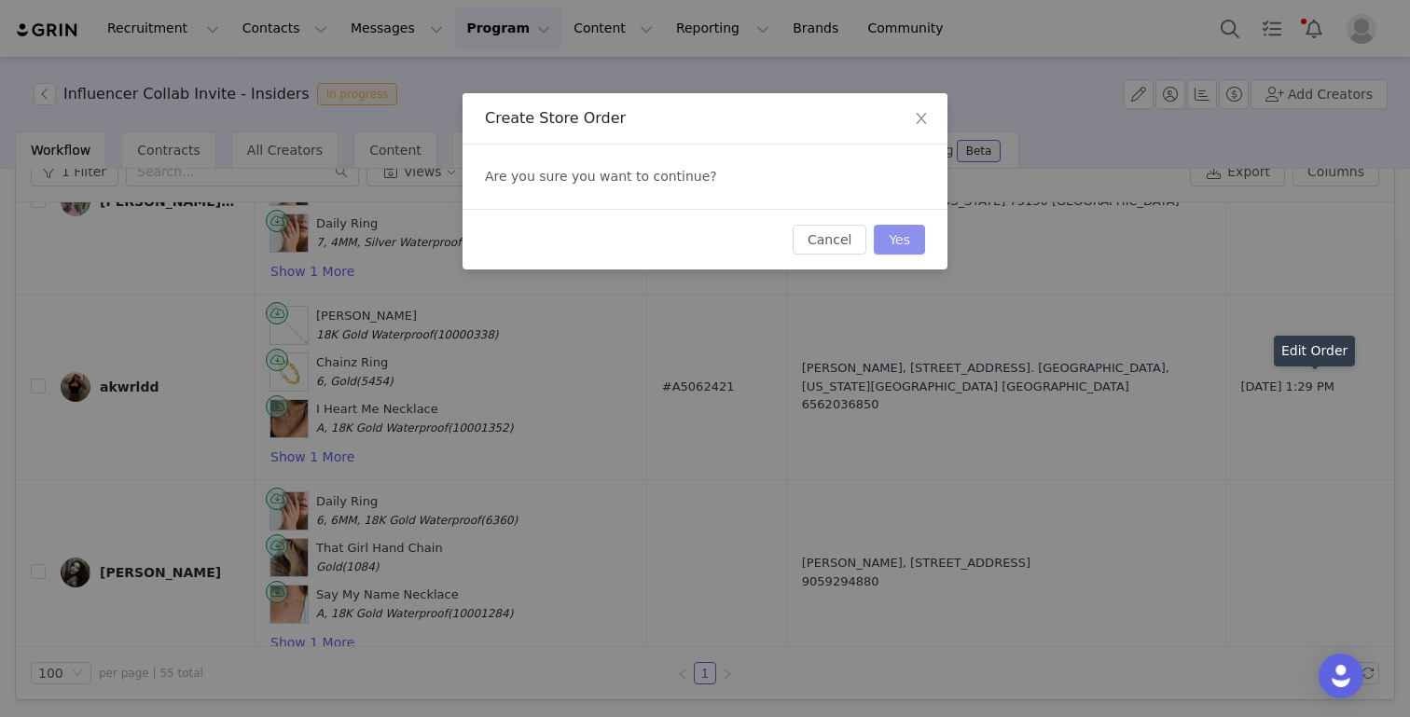
click at [909, 250] on button "Yes" at bounding box center [899, 240] width 51 height 30
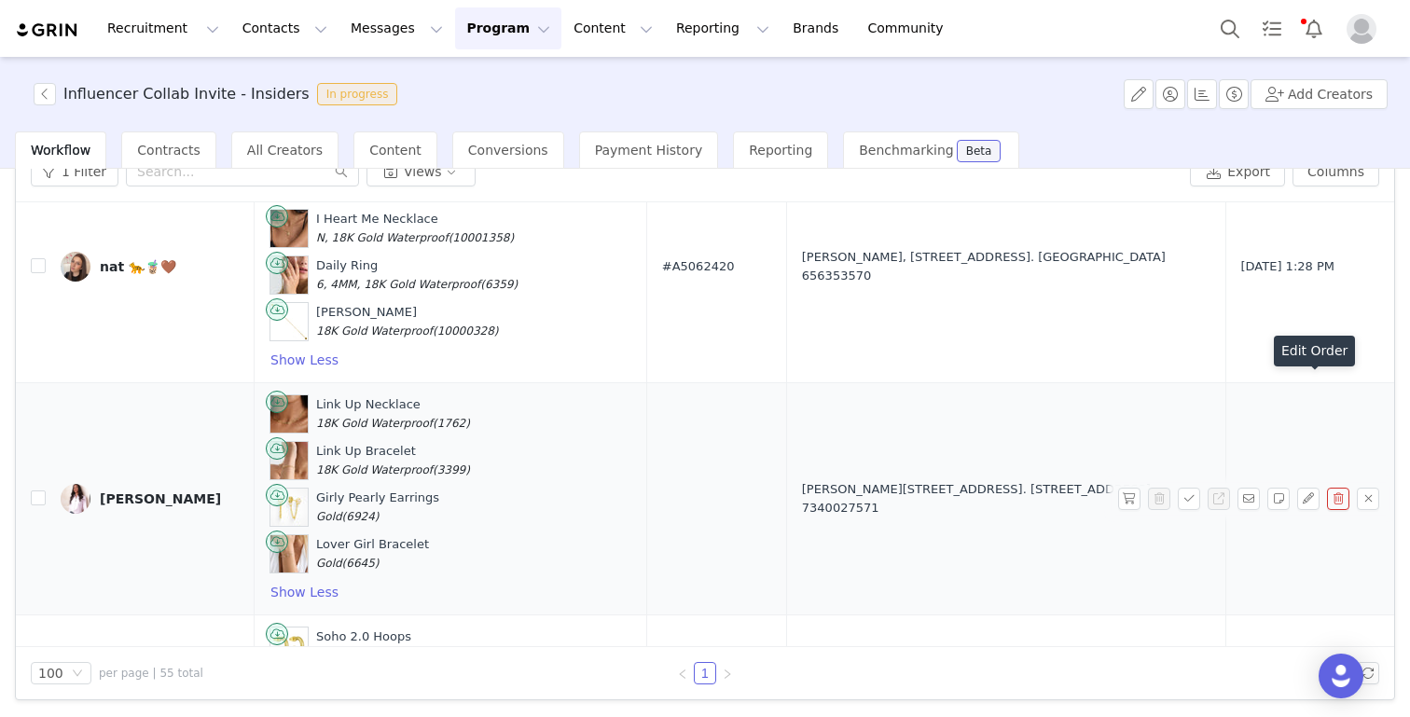
scroll to position [6096, 0]
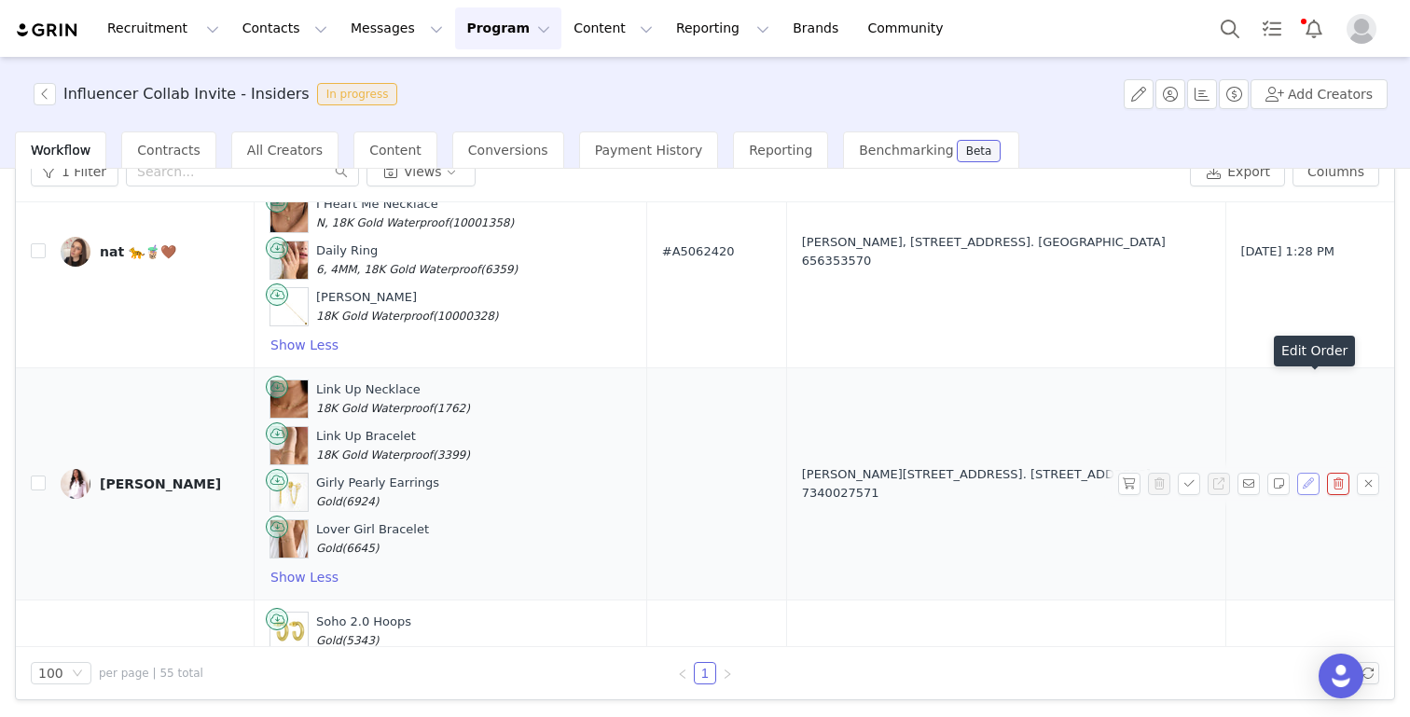
click at [1303, 473] on button "button" at bounding box center [1308, 484] width 22 height 22
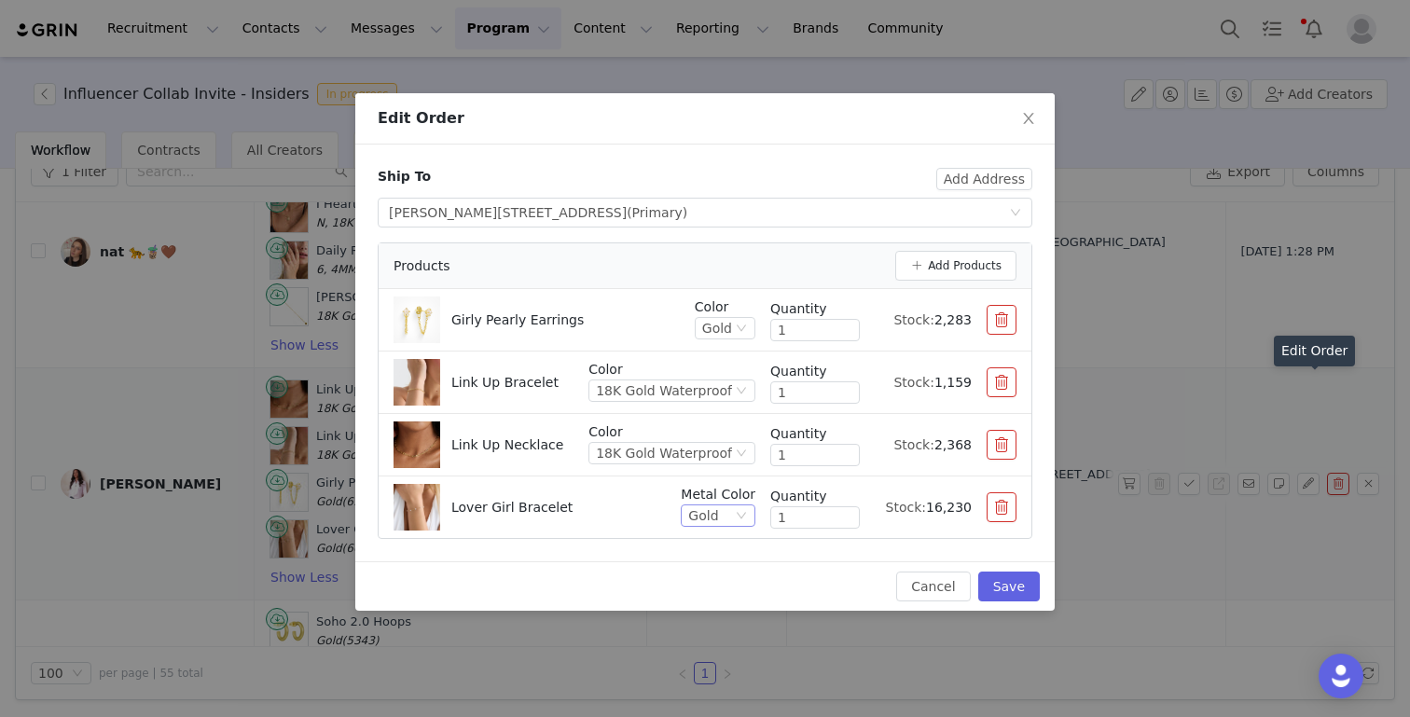
click at [722, 513] on div "Gold" at bounding box center [710, 515] width 44 height 21
click at [567, 513] on div "Lover Girl Bracelet" at bounding box center [529, 507] width 272 height 47
click at [686, 385] on div "18K Gold Waterproof" at bounding box center [664, 390] width 136 height 21
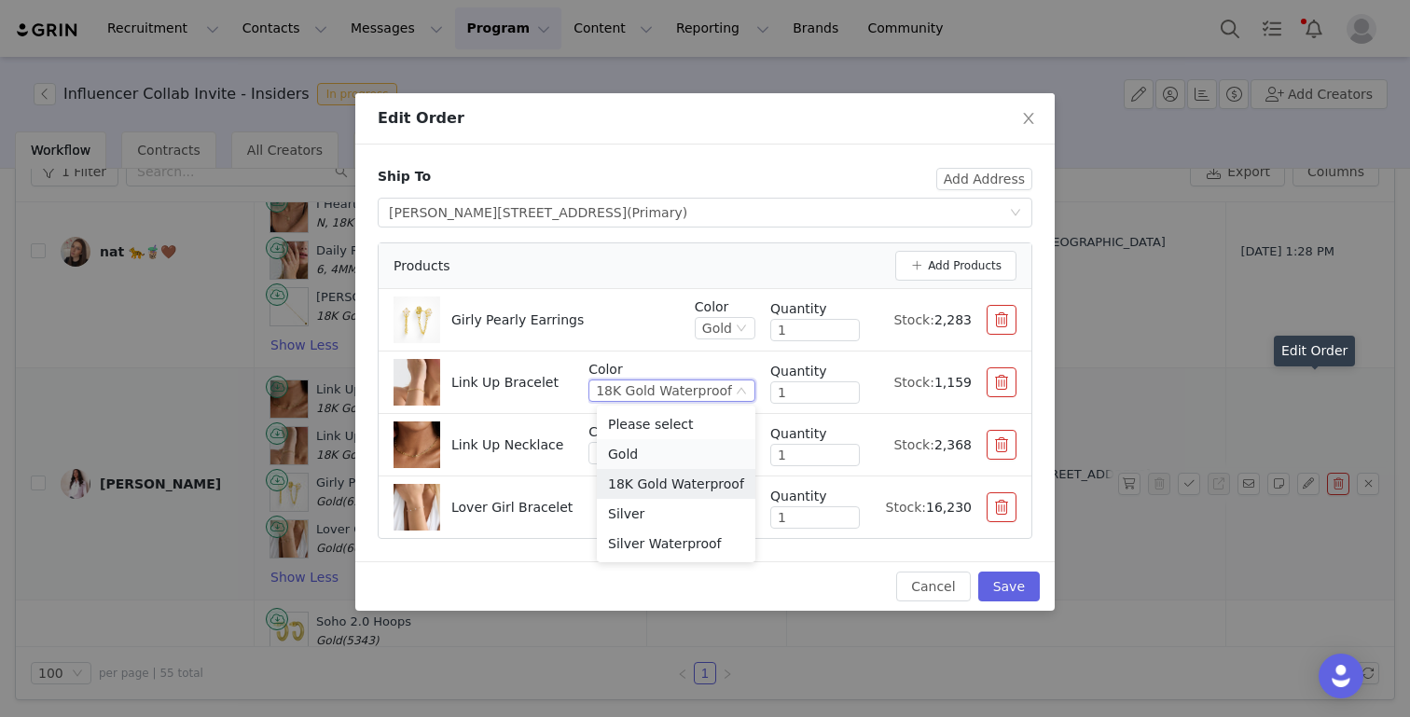
click at [669, 454] on li "Gold" at bounding box center [676, 454] width 158 height 30
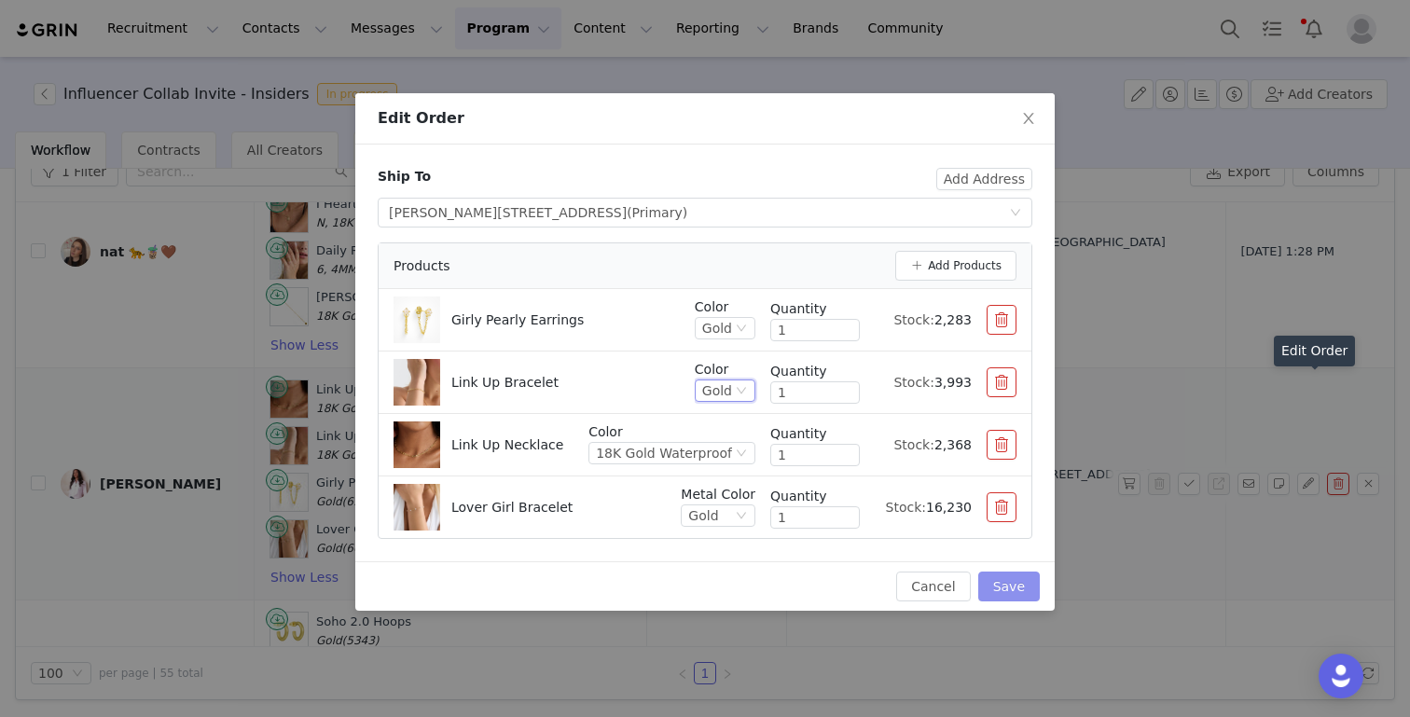
click at [1012, 590] on button "Save" at bounding box center [1009, 586] width 62 height 30
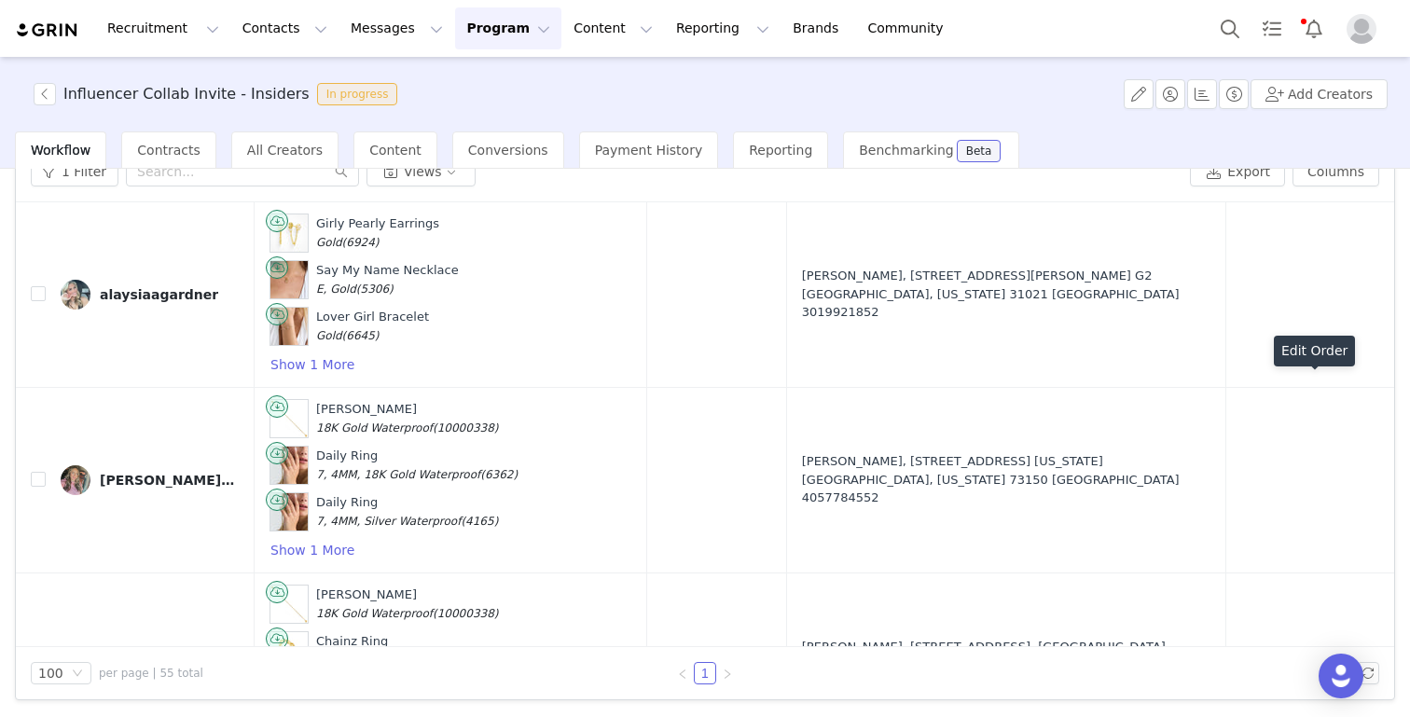
scroll to position [9526, 0]
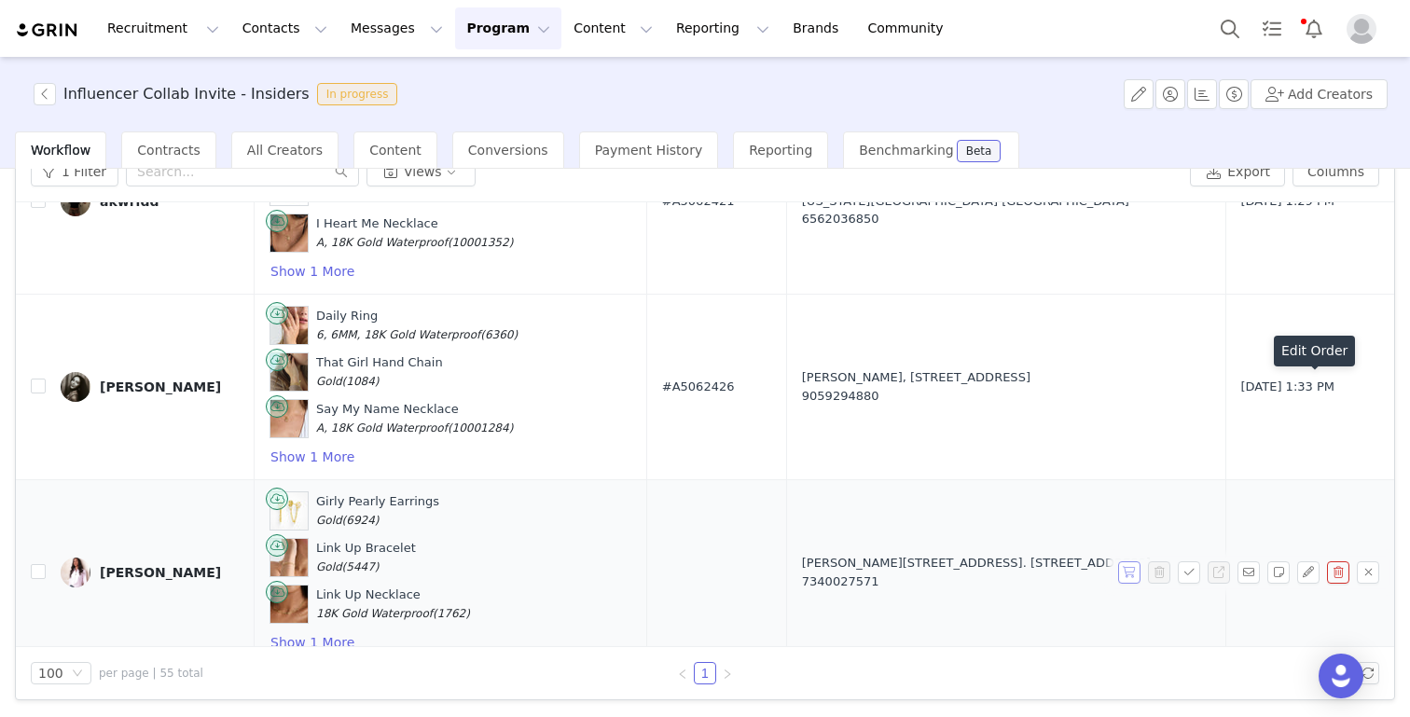
click at [1124, 561] on button "button" at bounding box center [1129, 572] width 22 height 22
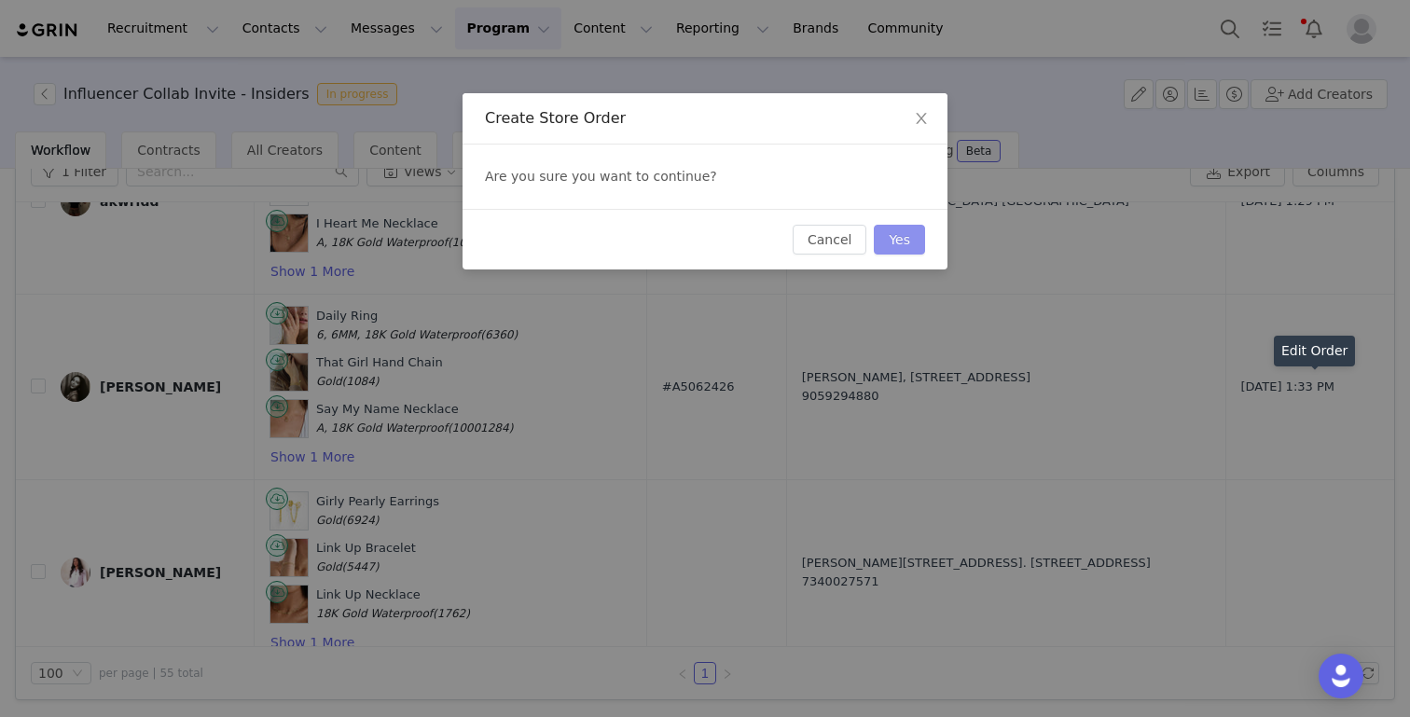
click at [892, 232] on button "Yes" at bounding box center [899, 240] width 51 height 30
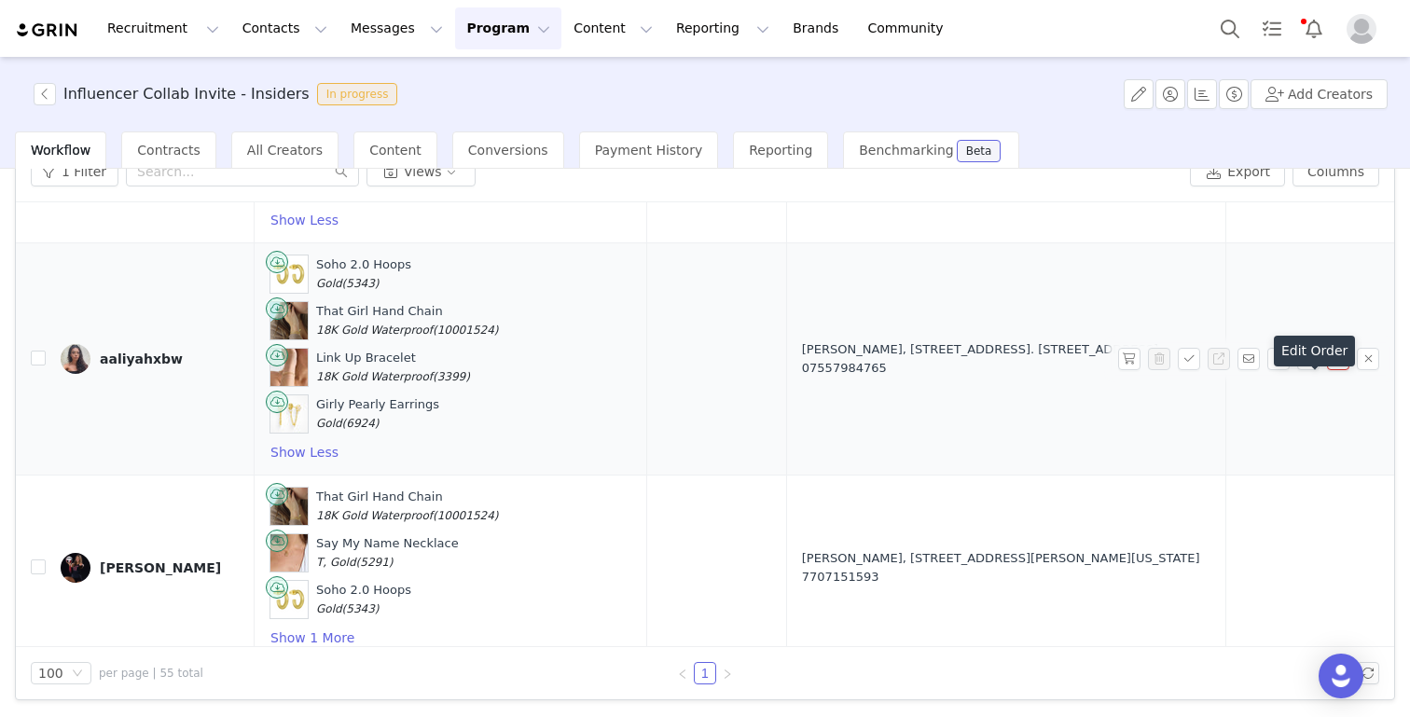
scroll to position [6235, 0]
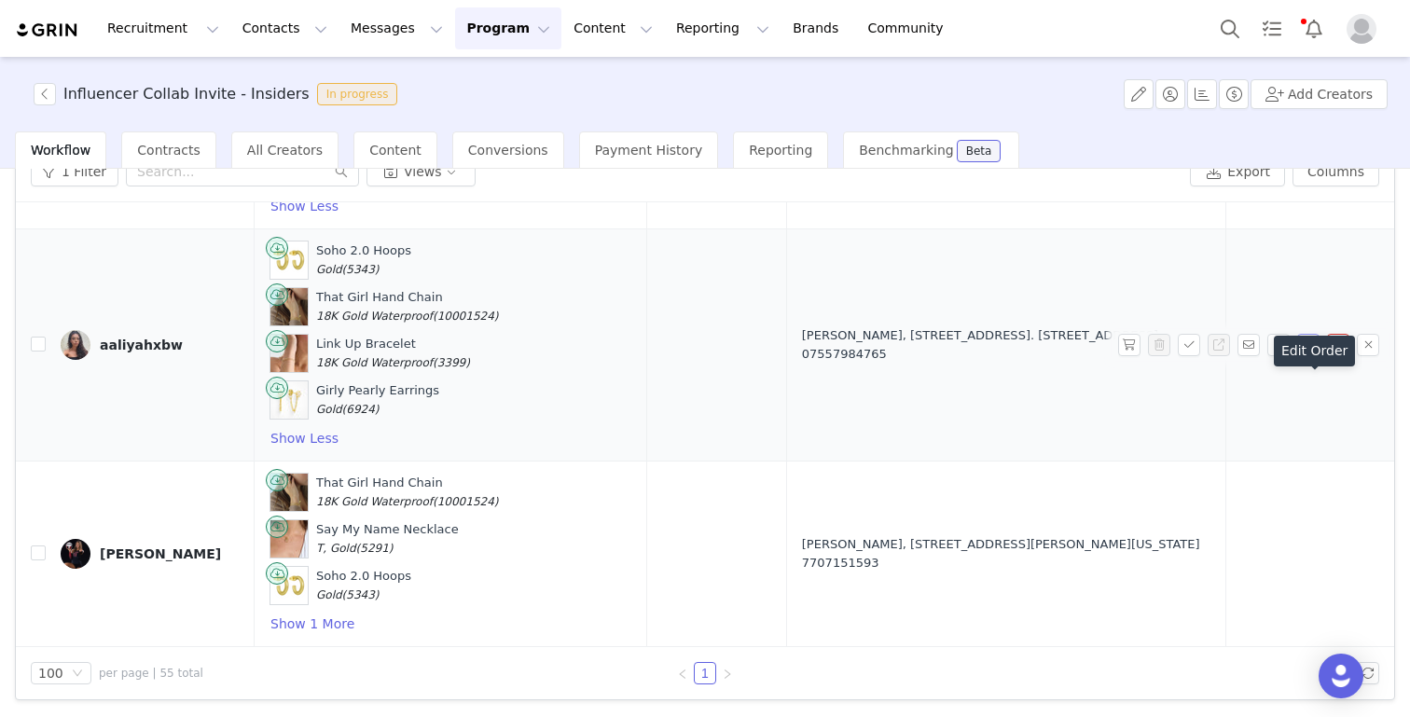
click at [1313, 334] on button "button" at bounding box center [1308, 345] width 22 height 22
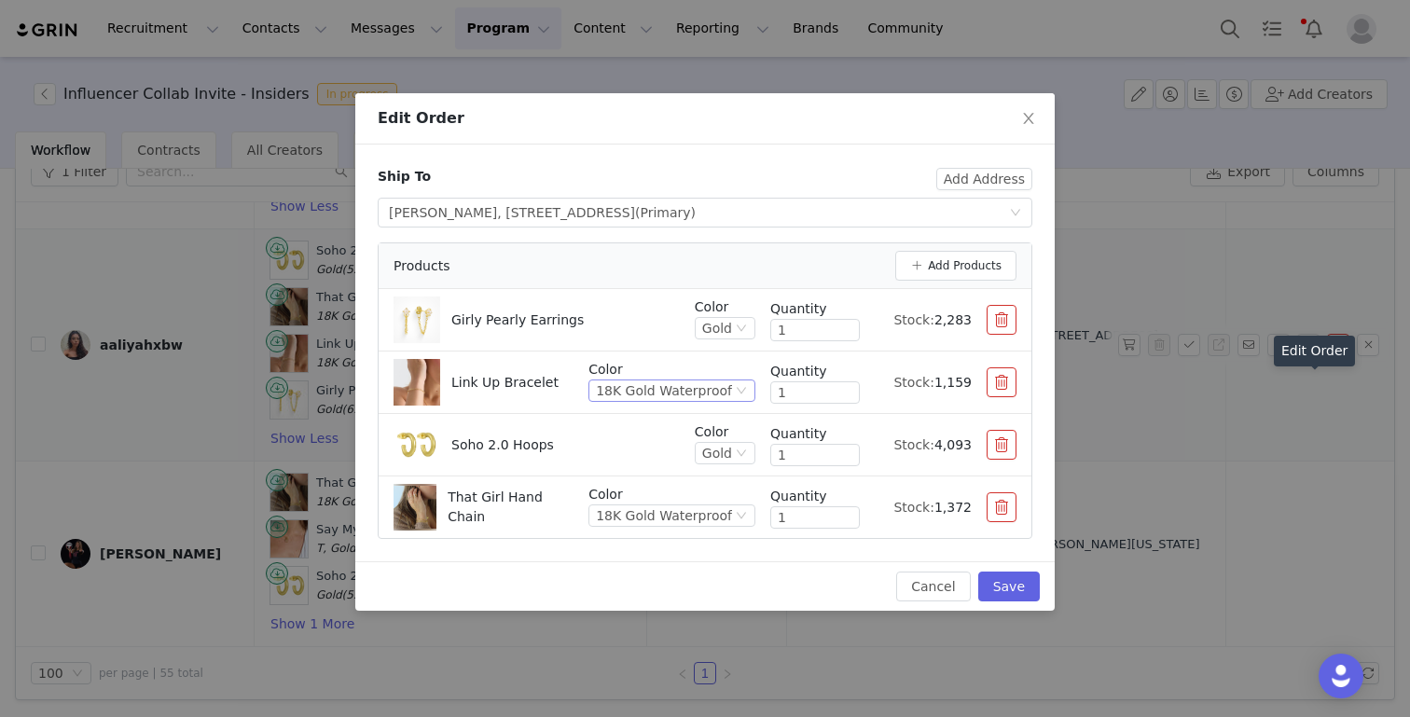
click at [709, 394] on div "18K Gold Waterproof" at bounding box center [664, 390] width 136 height 21
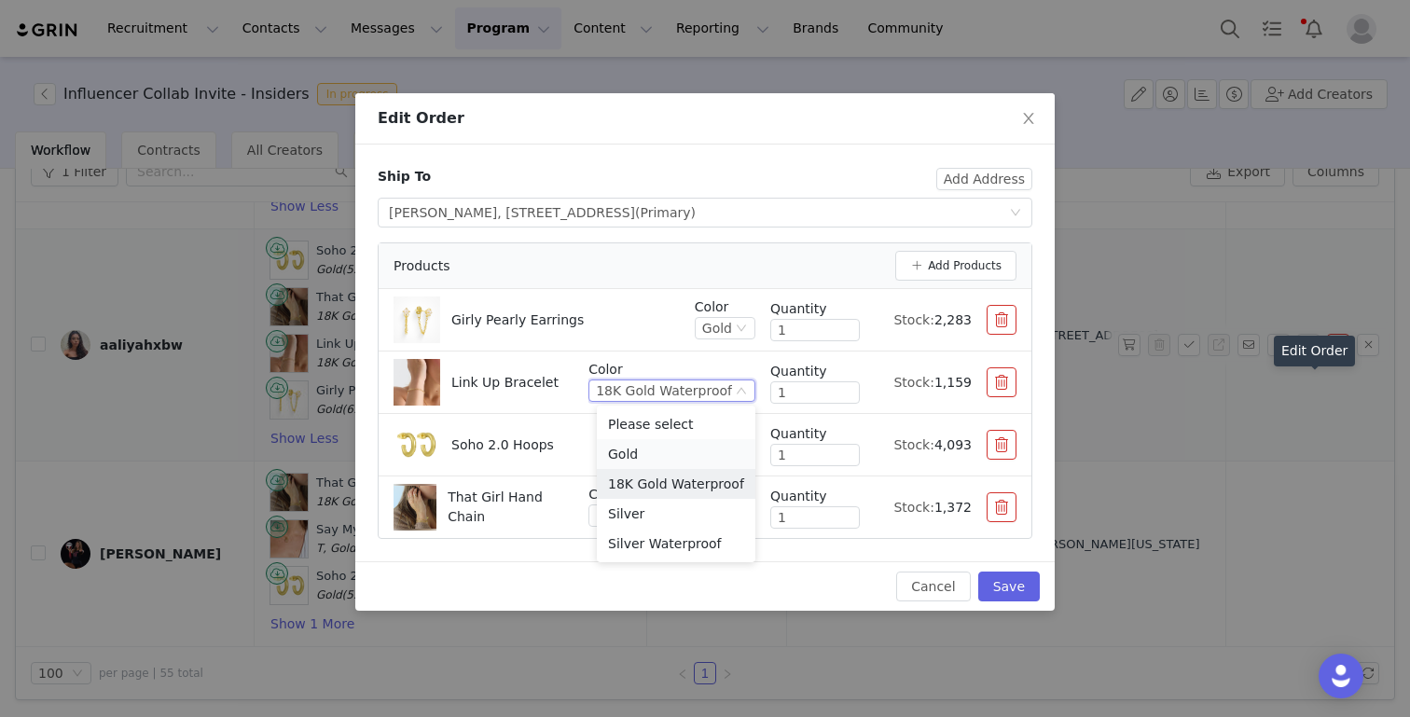
click at [663, 455] on li "Gold" at bounding box center [676, 454] width 158 height 30
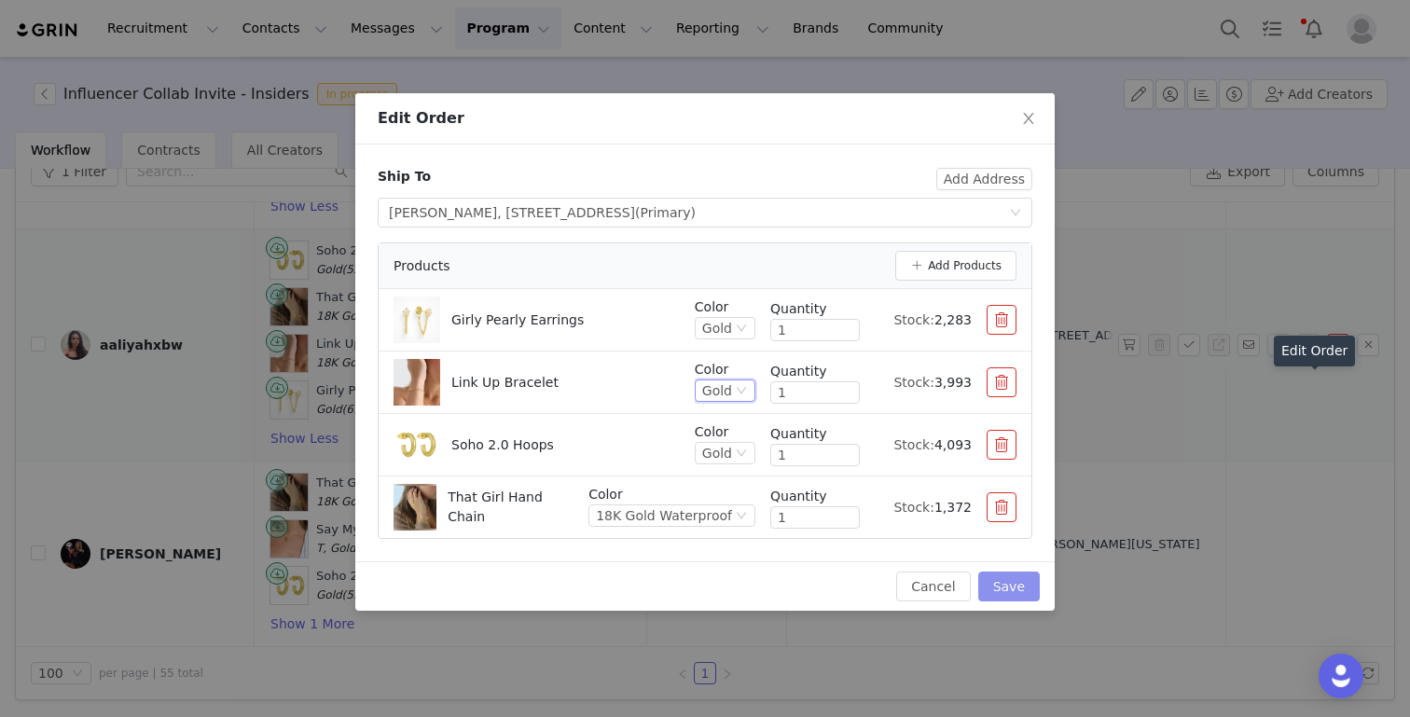
click at [1008, 584] on button "Save" at bounding box center [1009, 586] width 62 height 30
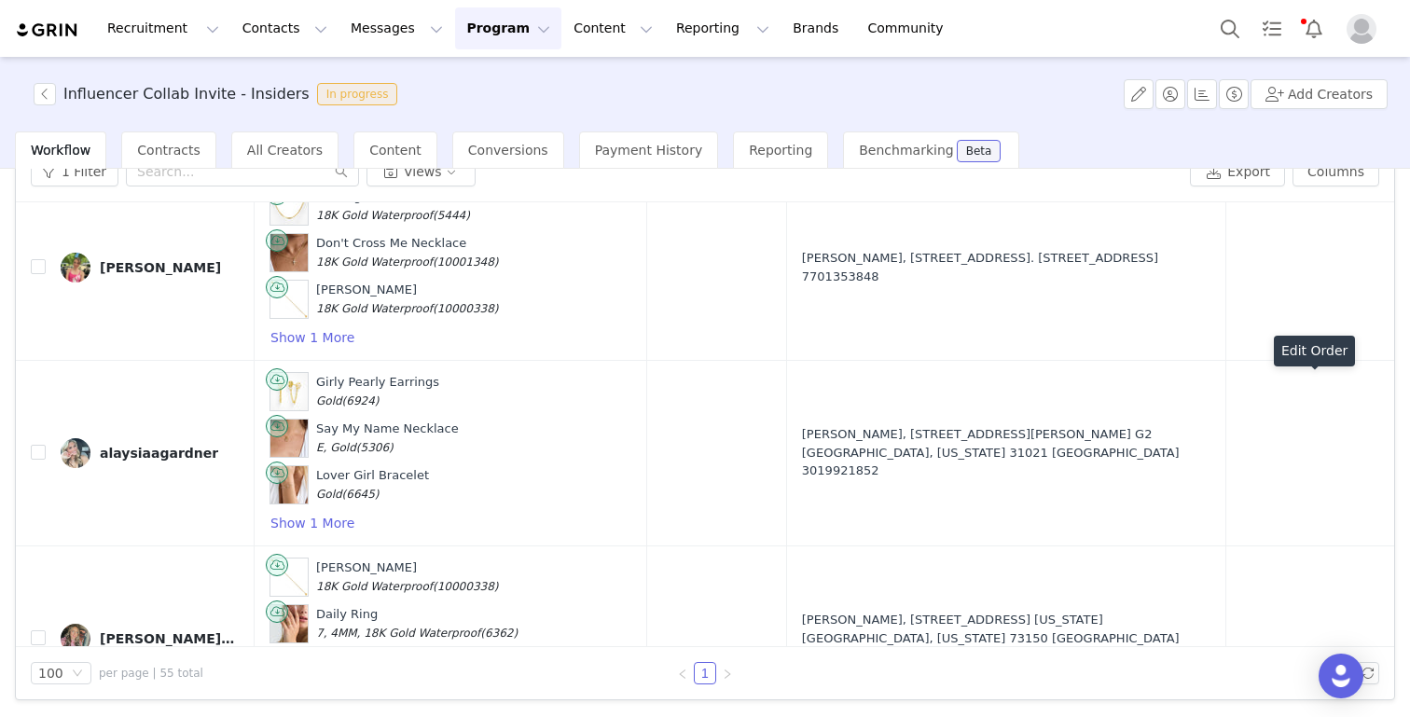
scroll to position [9526, 0]
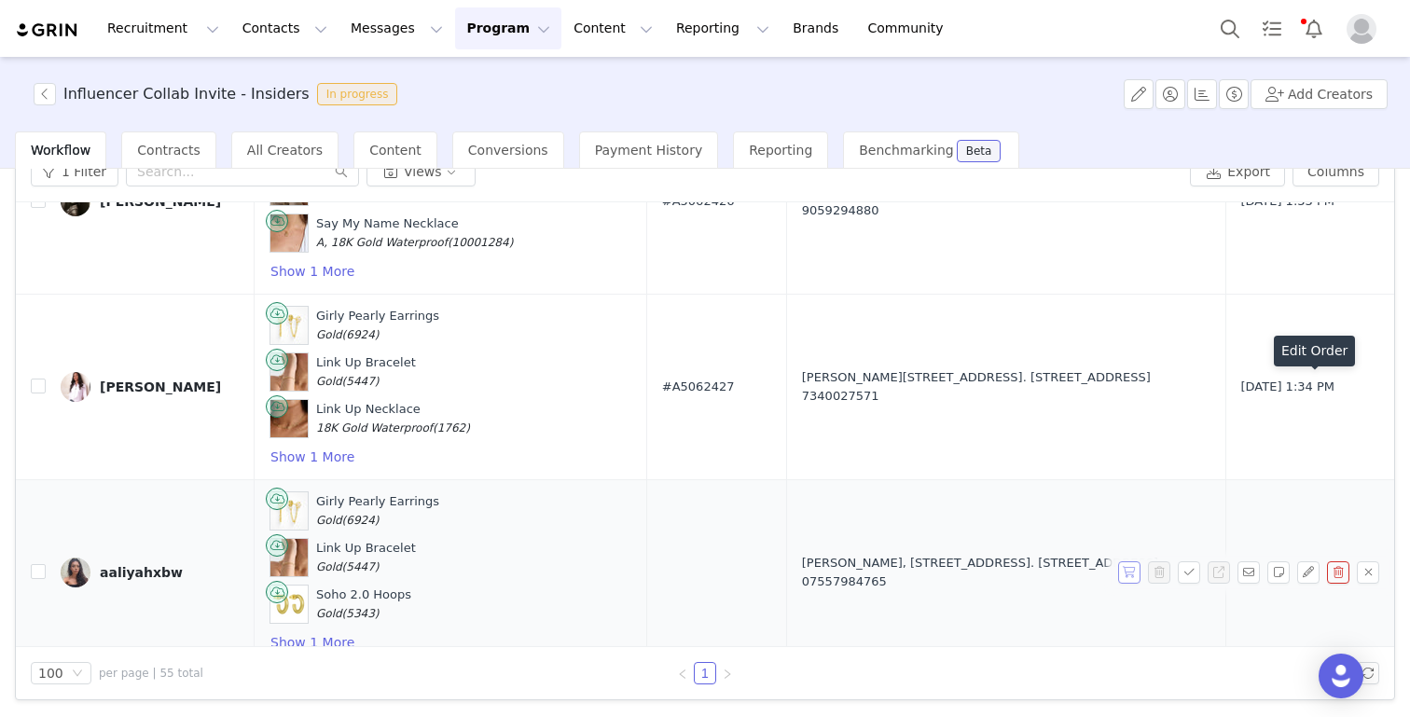
click at [1132, 561] on button "button" at bounding box center [1129, 572] width 22 height 22
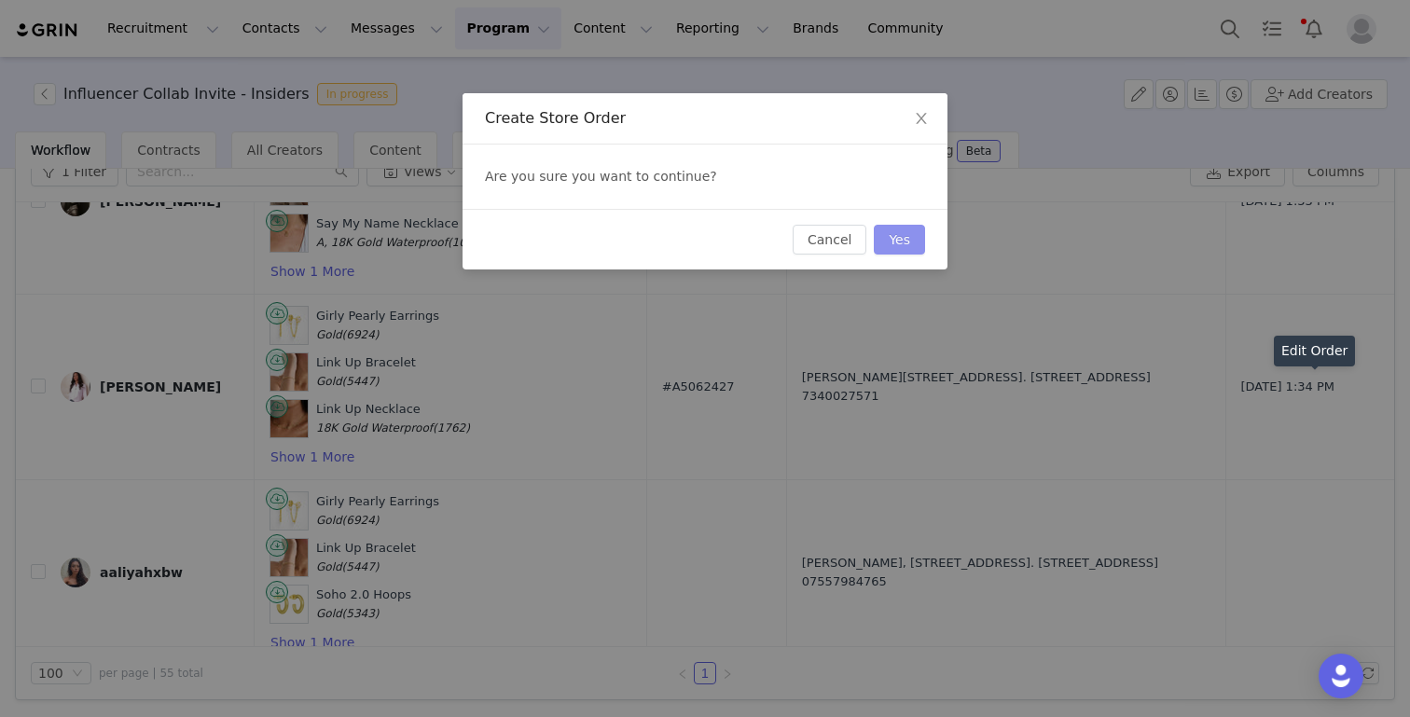
click at [902, 233] on button "Yes" at bounding box center [899, 240] width 51 height 30
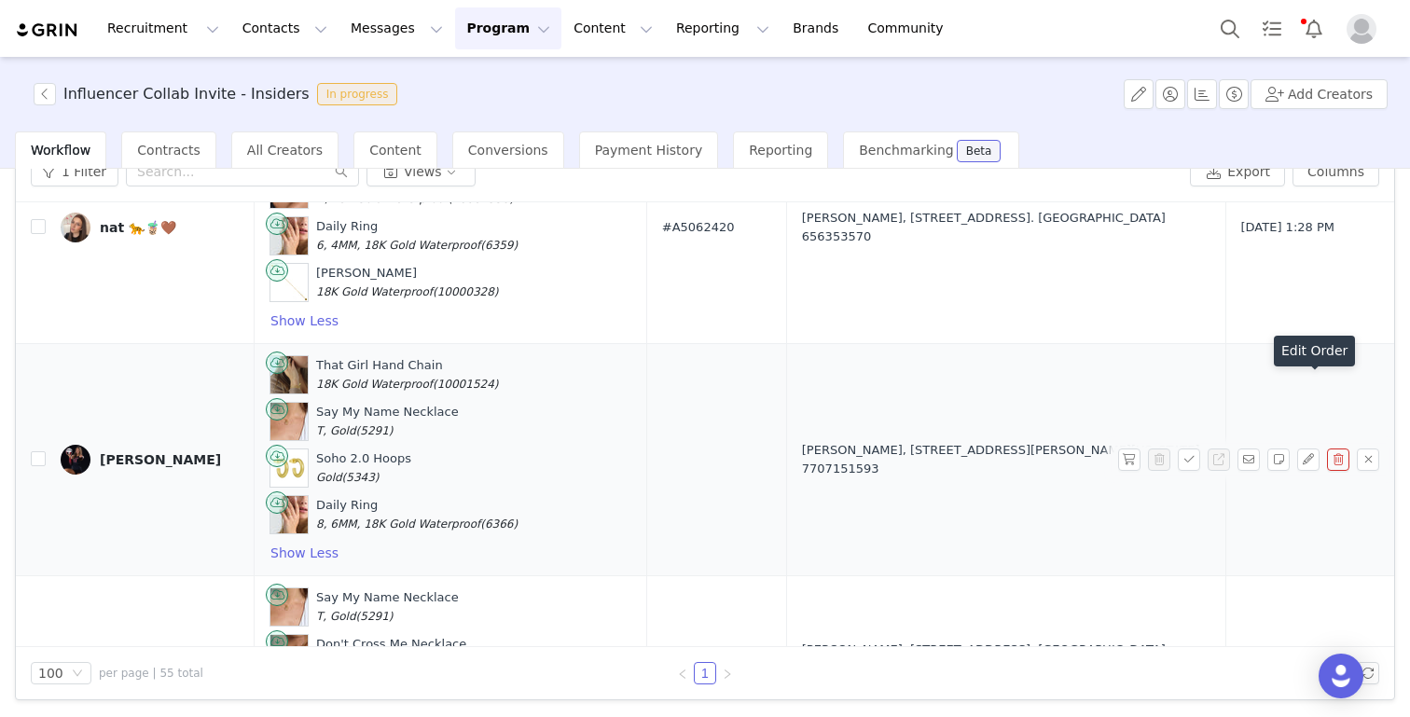
scroll to position [6119, 0]
click at [1126, 449] on button "button" at bounding box center [1129, 460] width 22 height 22
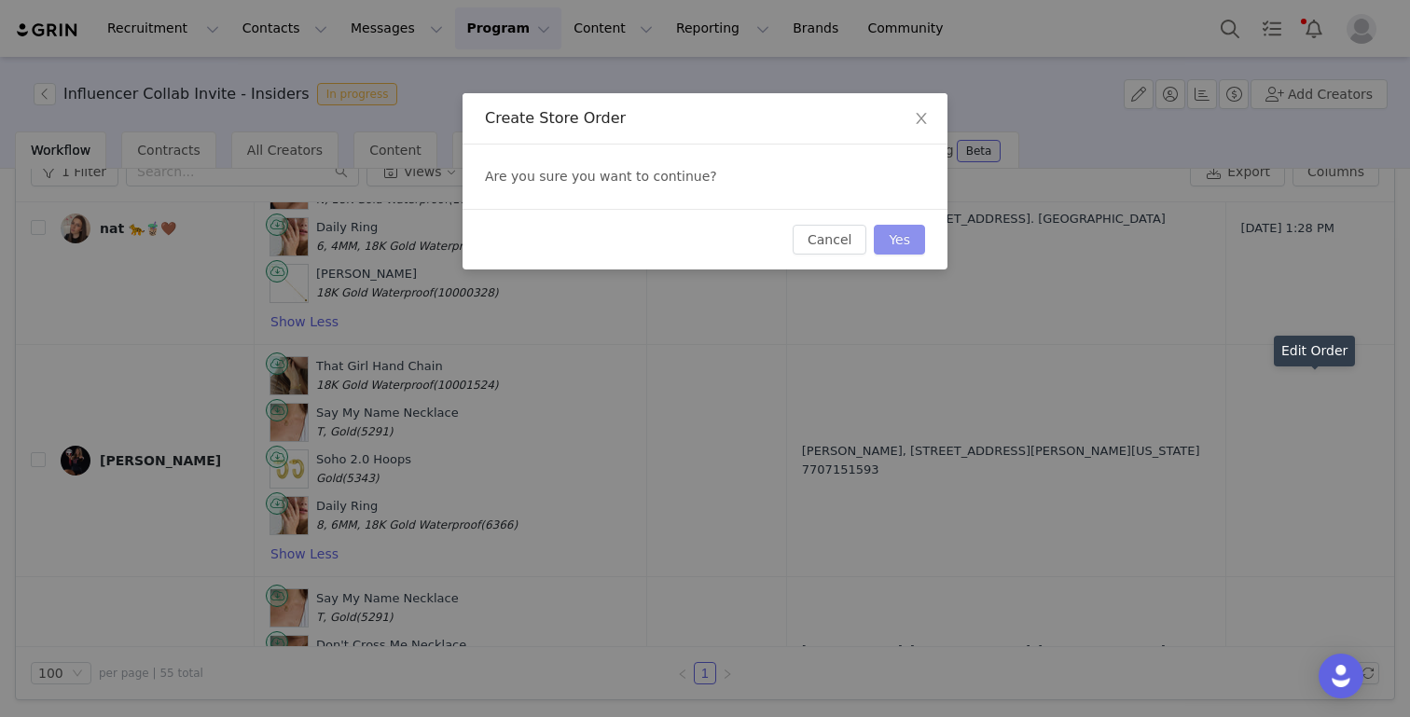
click at [910, 239] on button "Yes" at bounding box center [899, 240] width 51 height 30
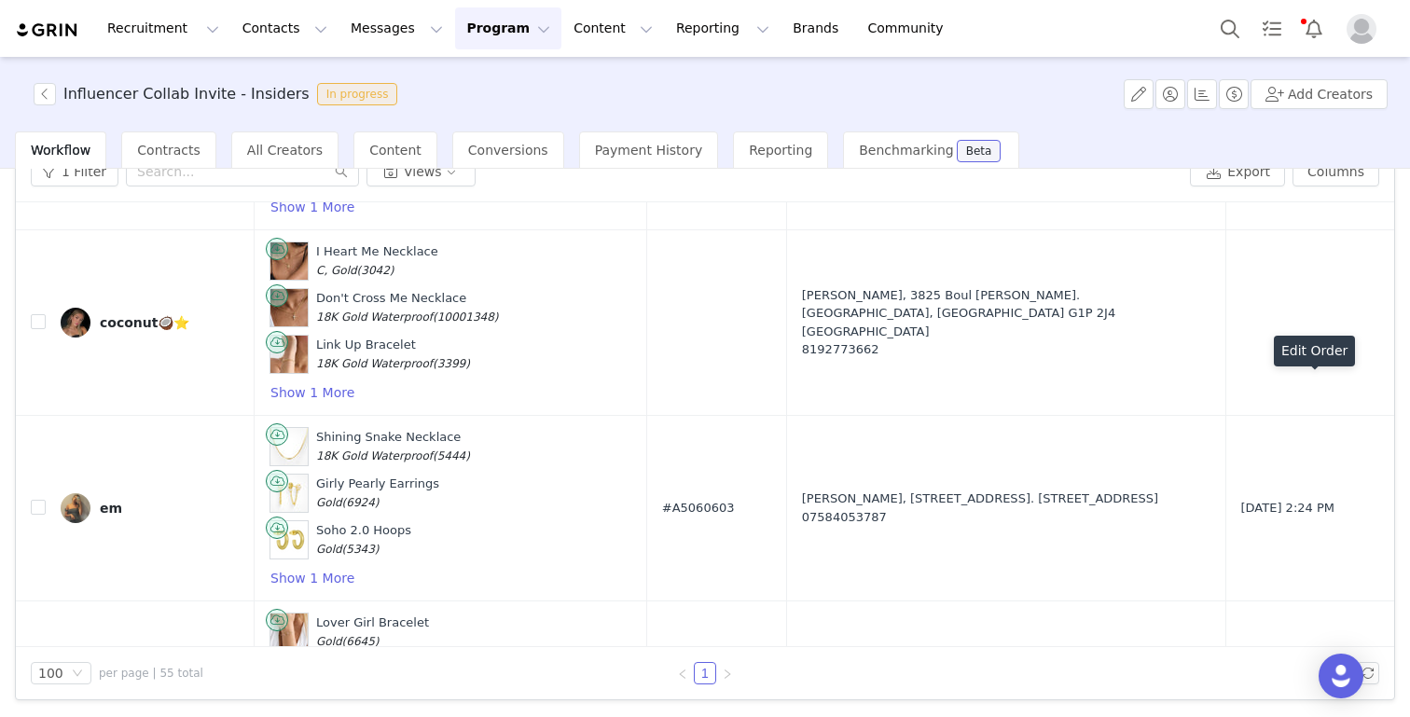
scroll to position [3572, 0]
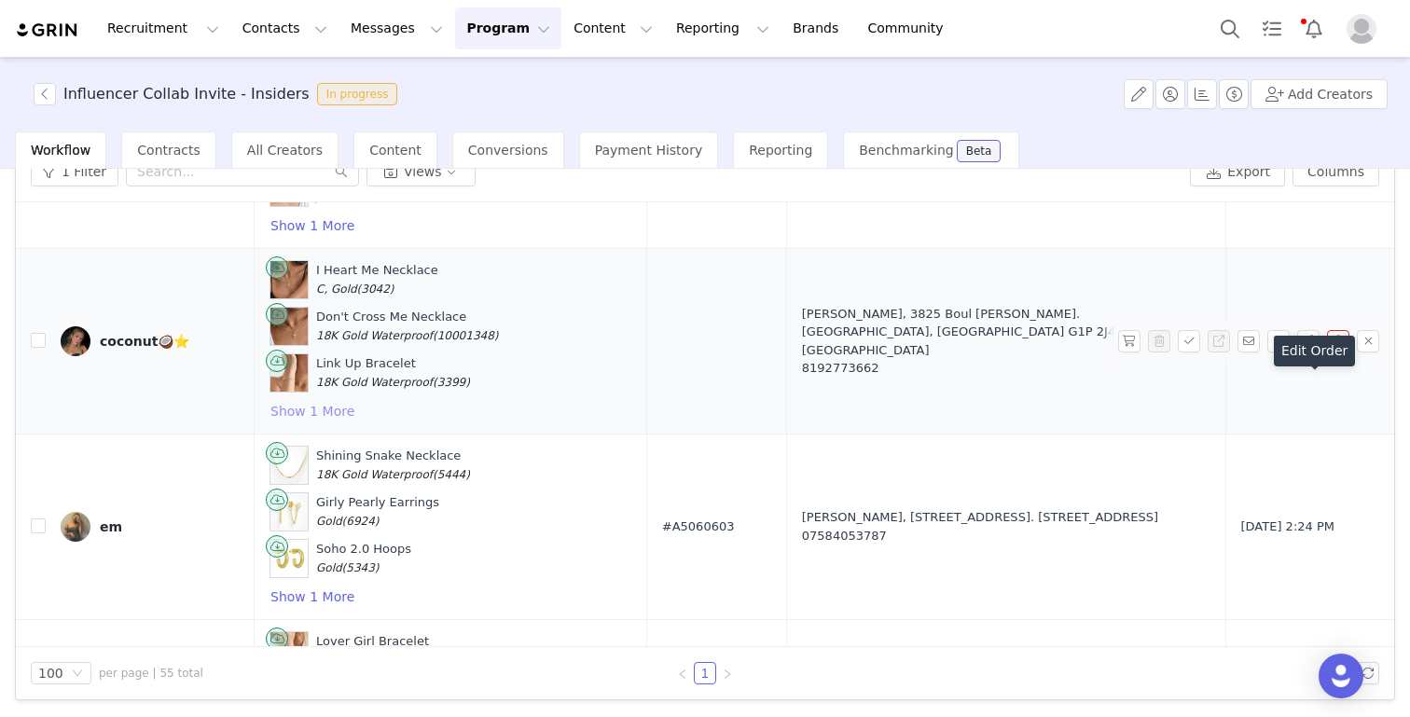
click at [327, 400] on button "Show 1 More" at bounding box center [312, 411] width 86 height 22
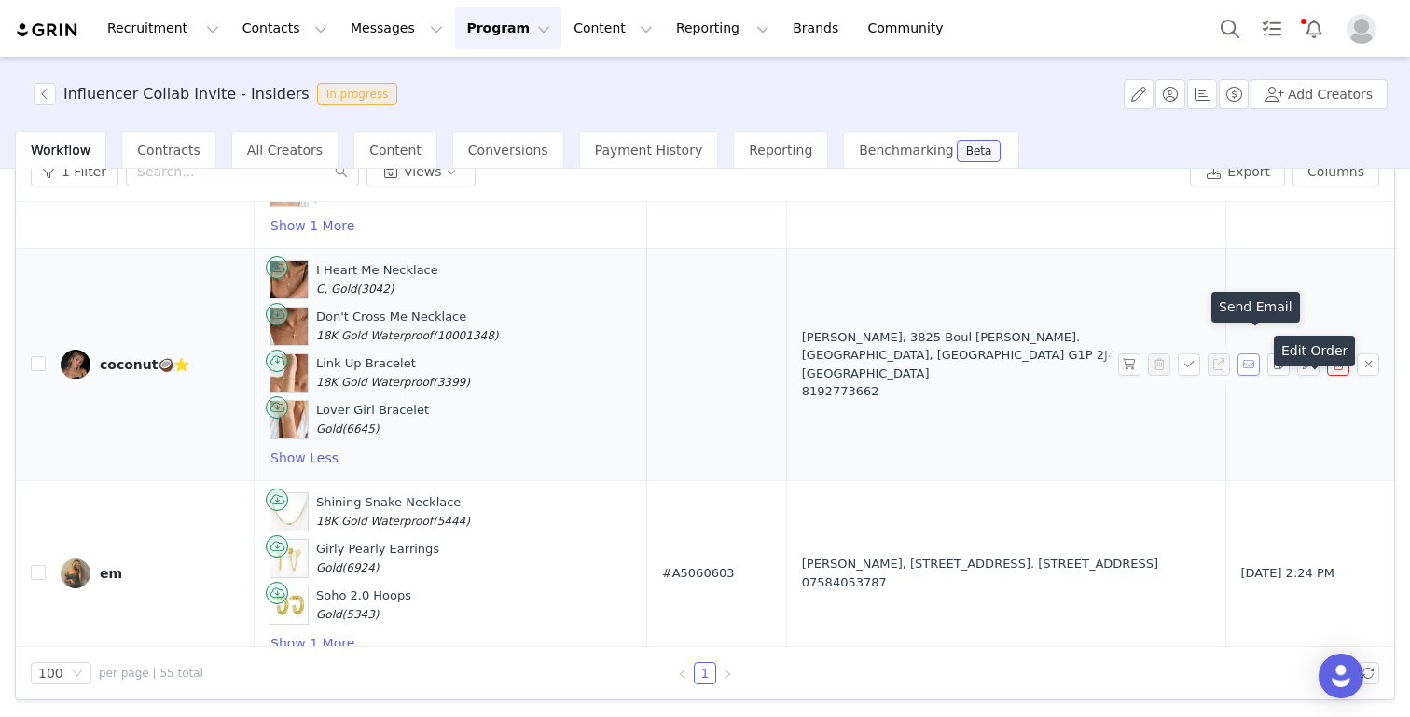
click at [1249, 353] on button "button" at bounding box center [1248, 364] width 22 height 22
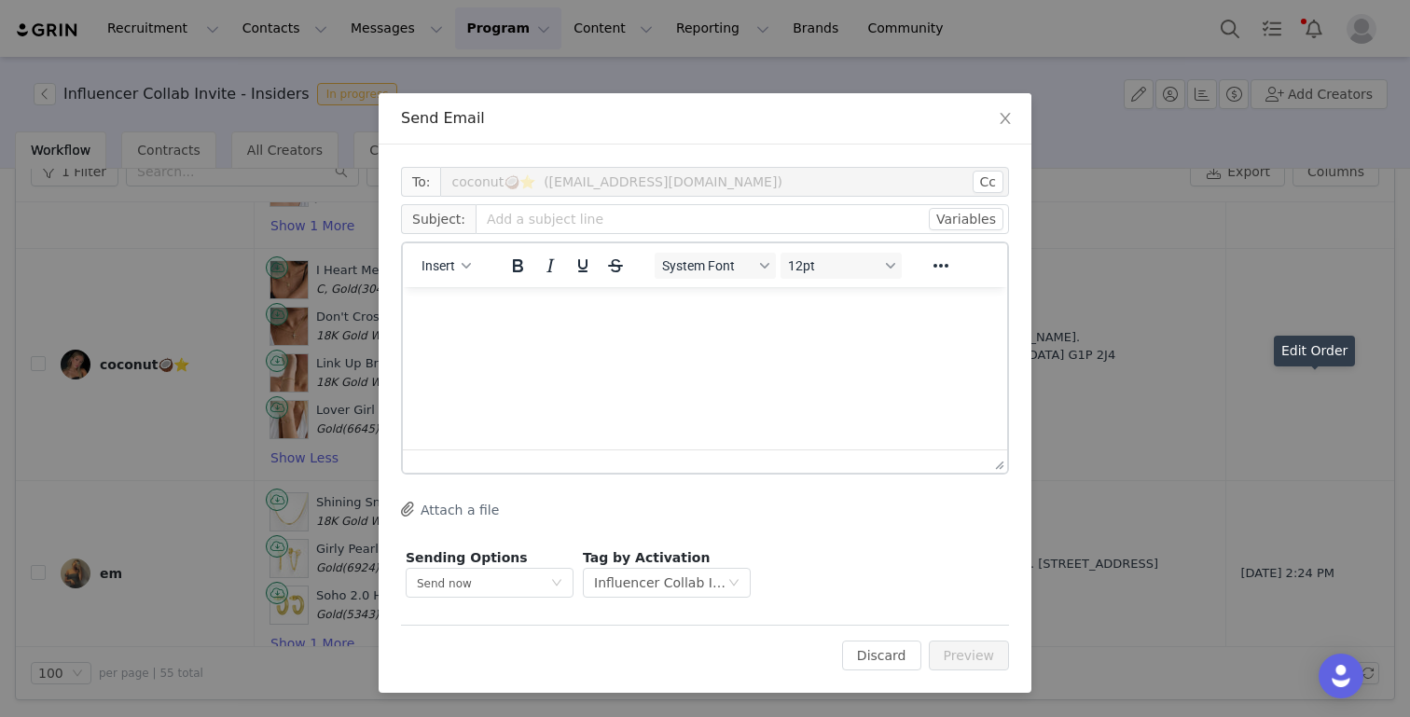
scroll to position [0, 0]
click at [490, 320] on p "Rich Text Area. Press ALT-0 for help." at bounding box center [705, 312] width 574 height 21
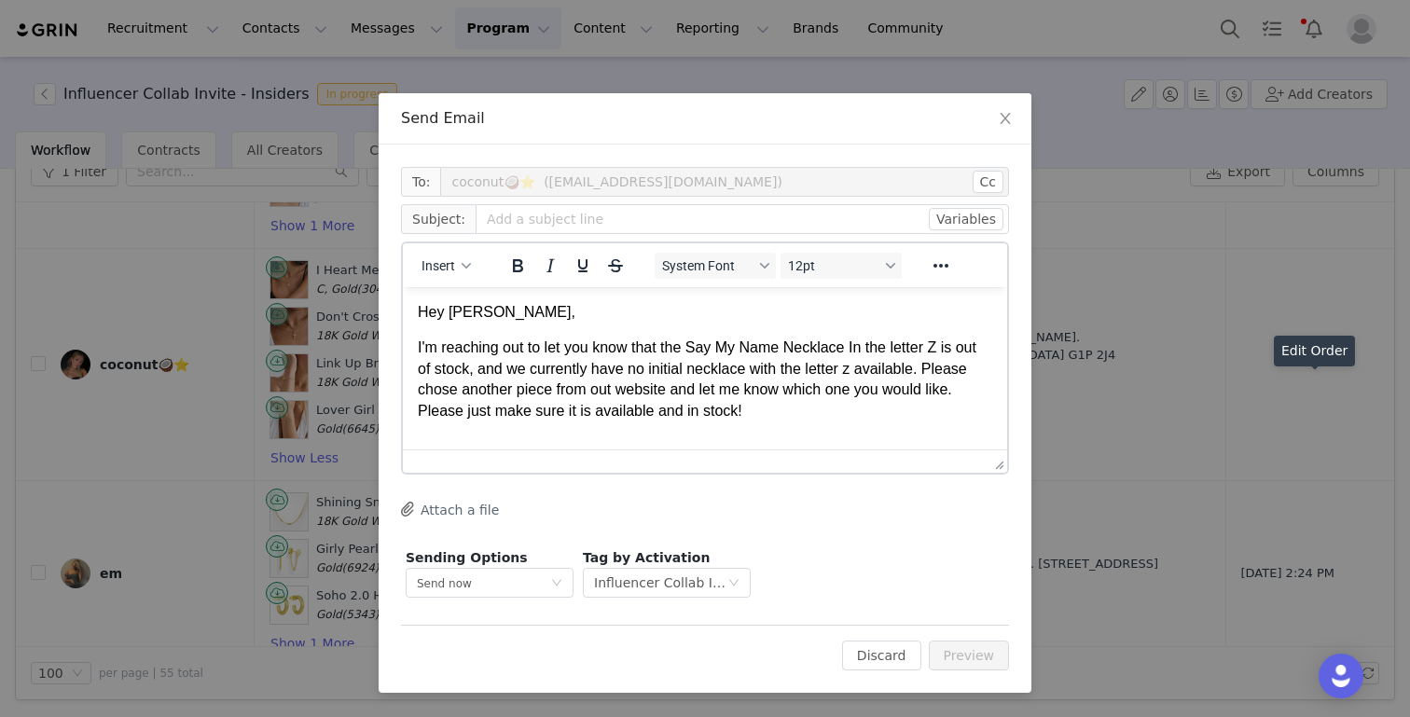
scroll to position [42, 0]
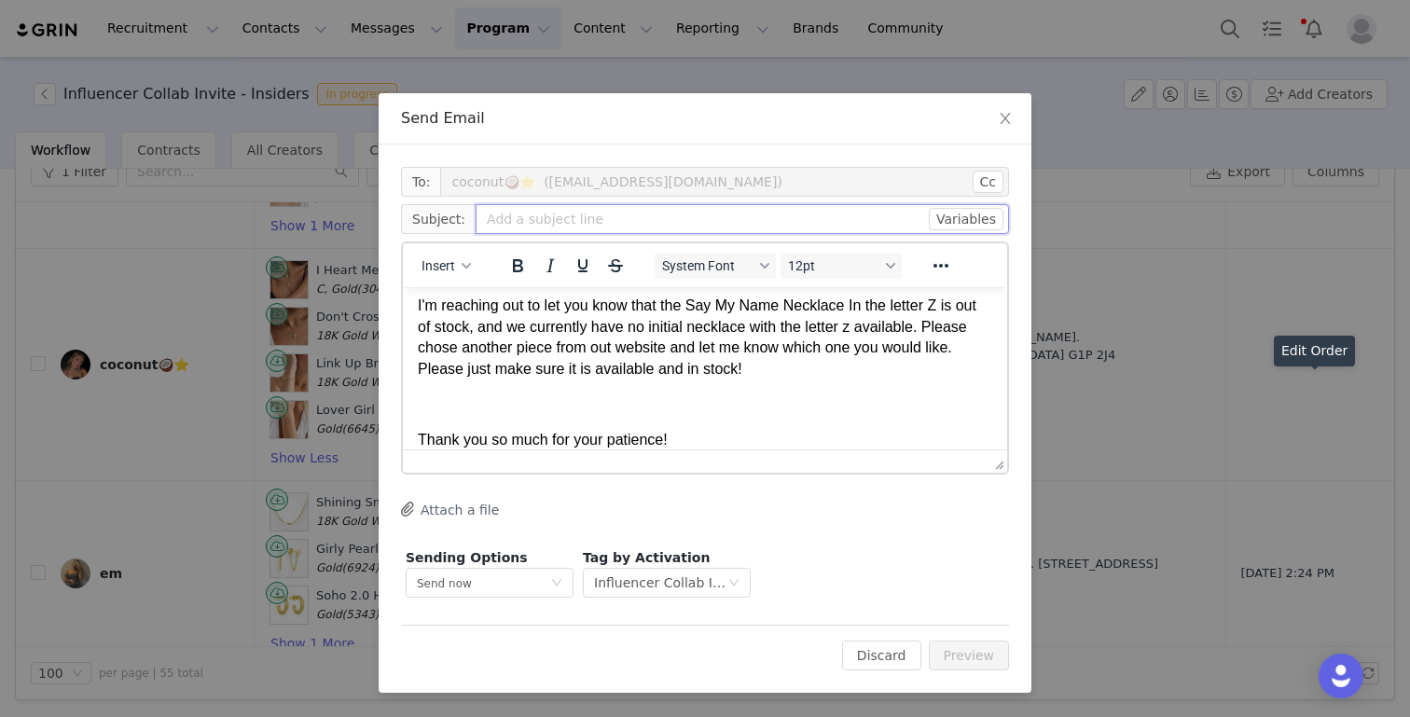
click at [534, 223] on input "text" at bounding box center [741, 219] width 533 height 30
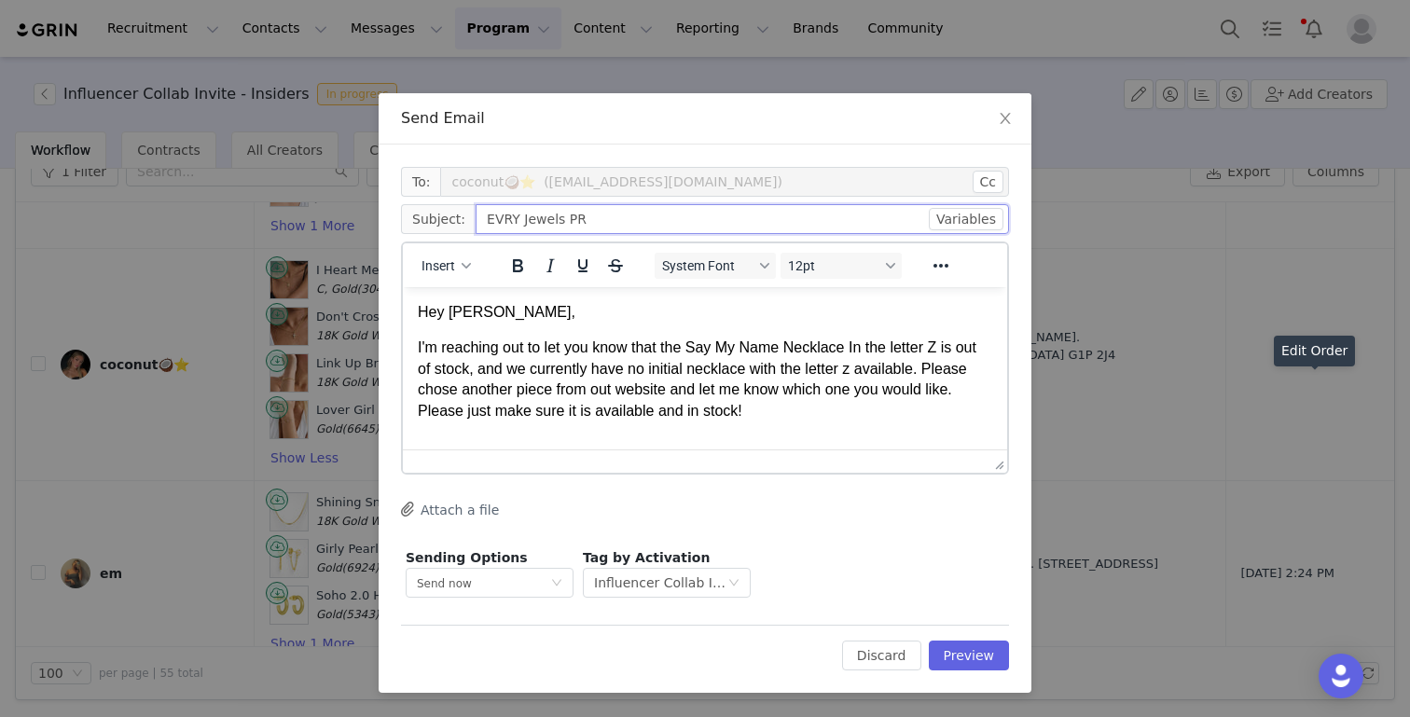
type input "EVRY Jewels PR"
click at [453, 310] on p "Hey Zaria," at bounding box center [705, 312] width 574 height 21
drag, startPoint x: 947, startPoint y: 350, endPoint x: 690, endPoint y: 341, distance: 257.4
click at [690, 341] on p "I'm reaching out to let you know that the Say My Name Necklace In the letter Z …" at bounding box center [705, 379] width 574 height 84
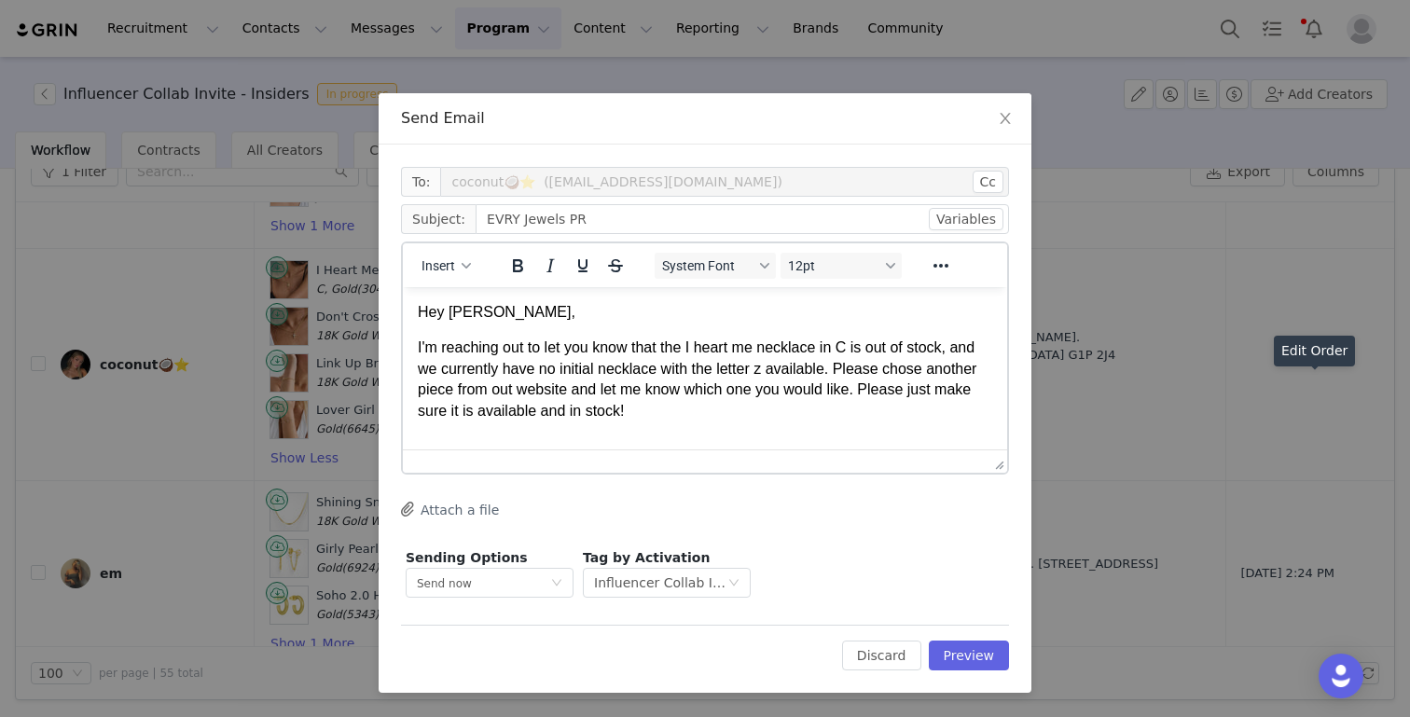
click at [766, 370] on p "I'm reaching out to let you know that the I heart me necklace in C is out of st…" at bounding box center [705, 379] width 574 height 84
click at [692, 418] on p "I'm reaching out to let you know that the I heart me necklace in C is out of st…" at bounding box center [705, 379] width 574 height 84
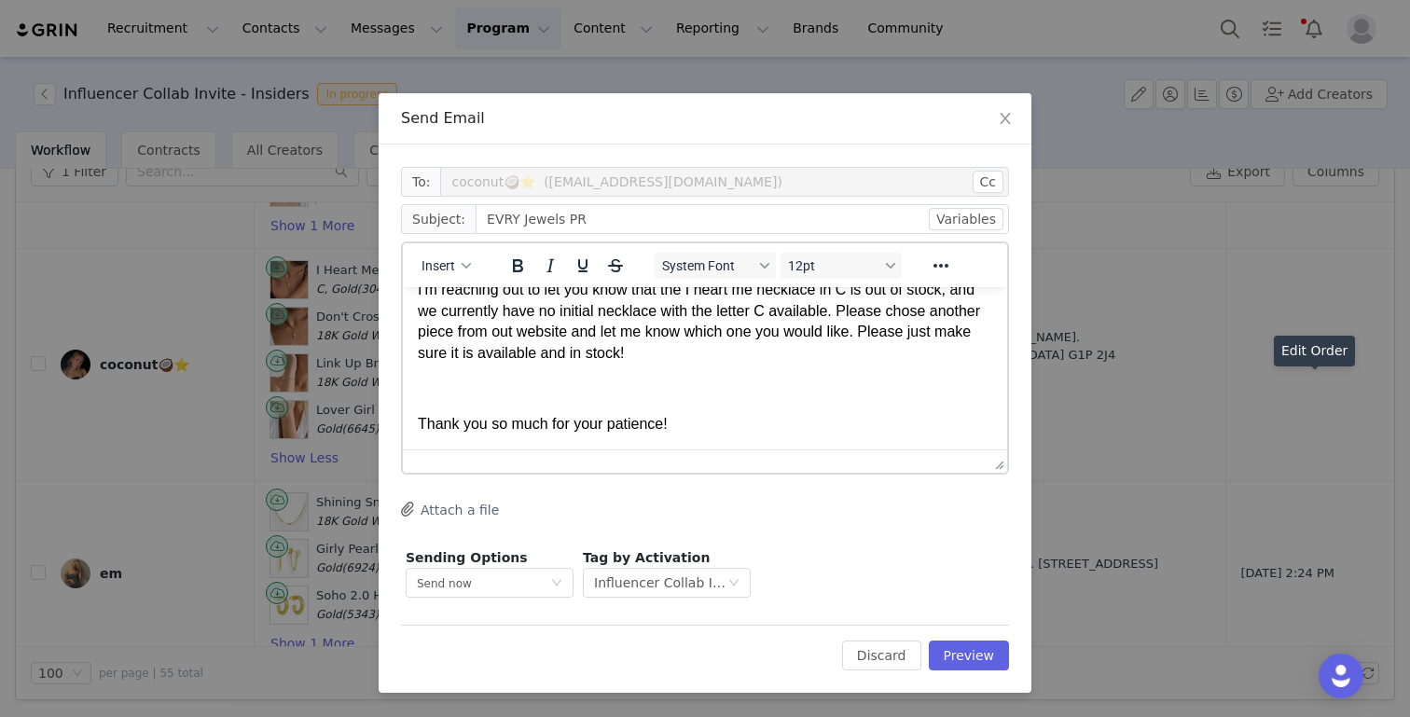
scroll to position [59, 0]
click at [695, 431] on p "Thank you so much for your patience!" at bounding box center [705, 423] width 574 height 21
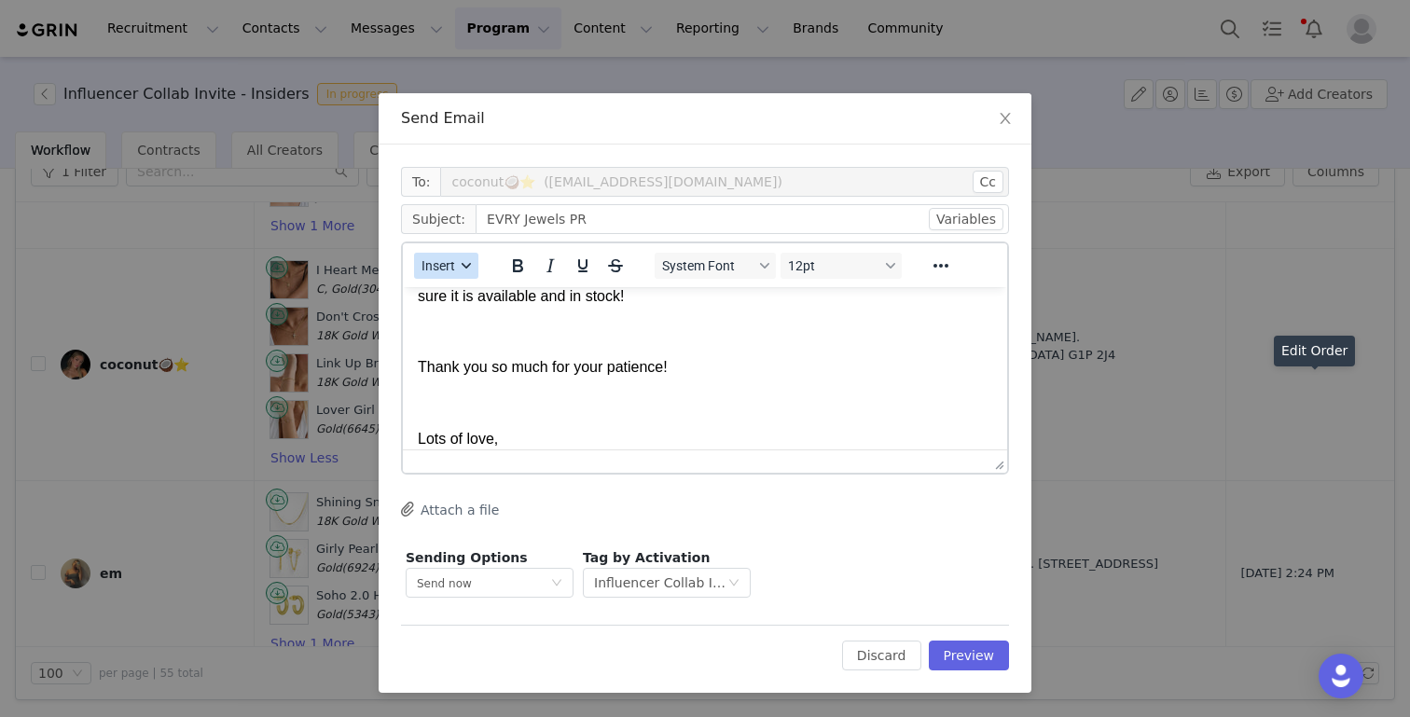
click at [455, 257] on button "Insert" at bounding box center [446, 266] width 64 height 26
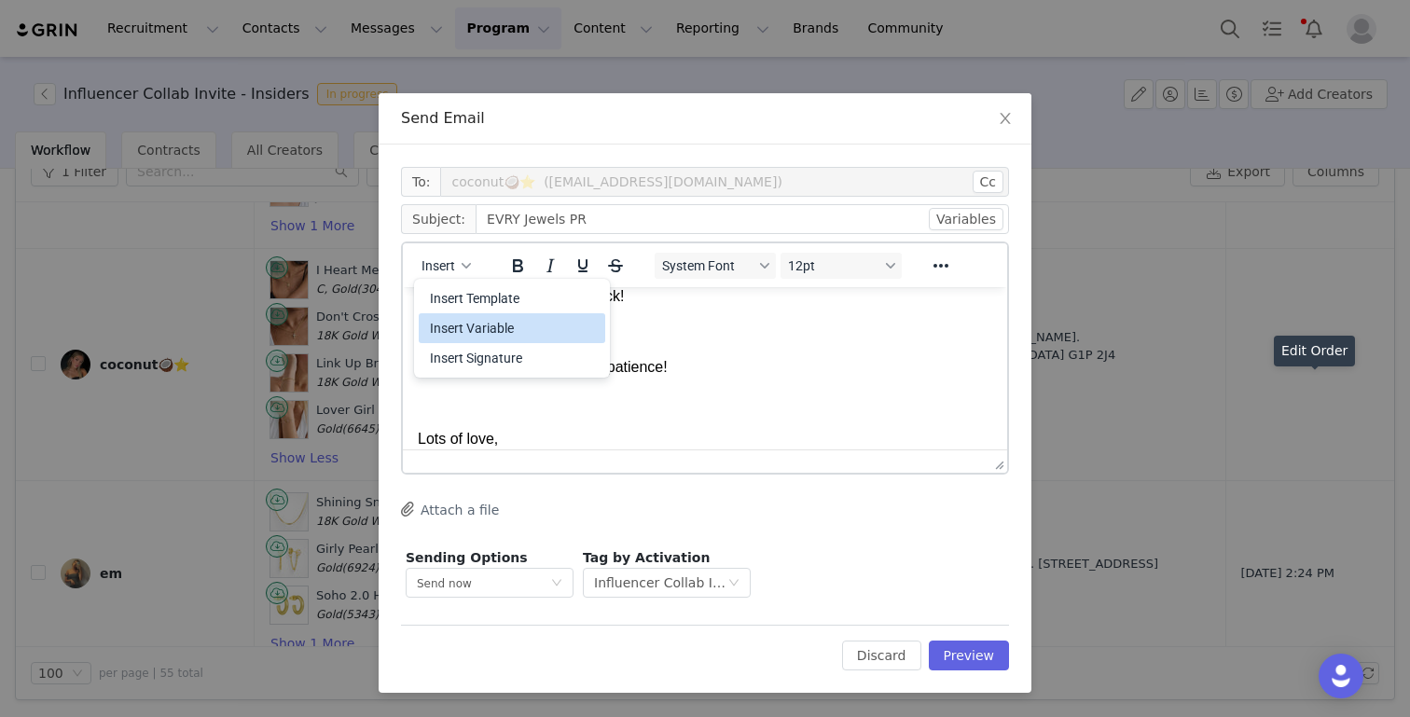
click at [456, 350] on div "Insert Signature" at bounding box center [514, 358] width 168 height 22
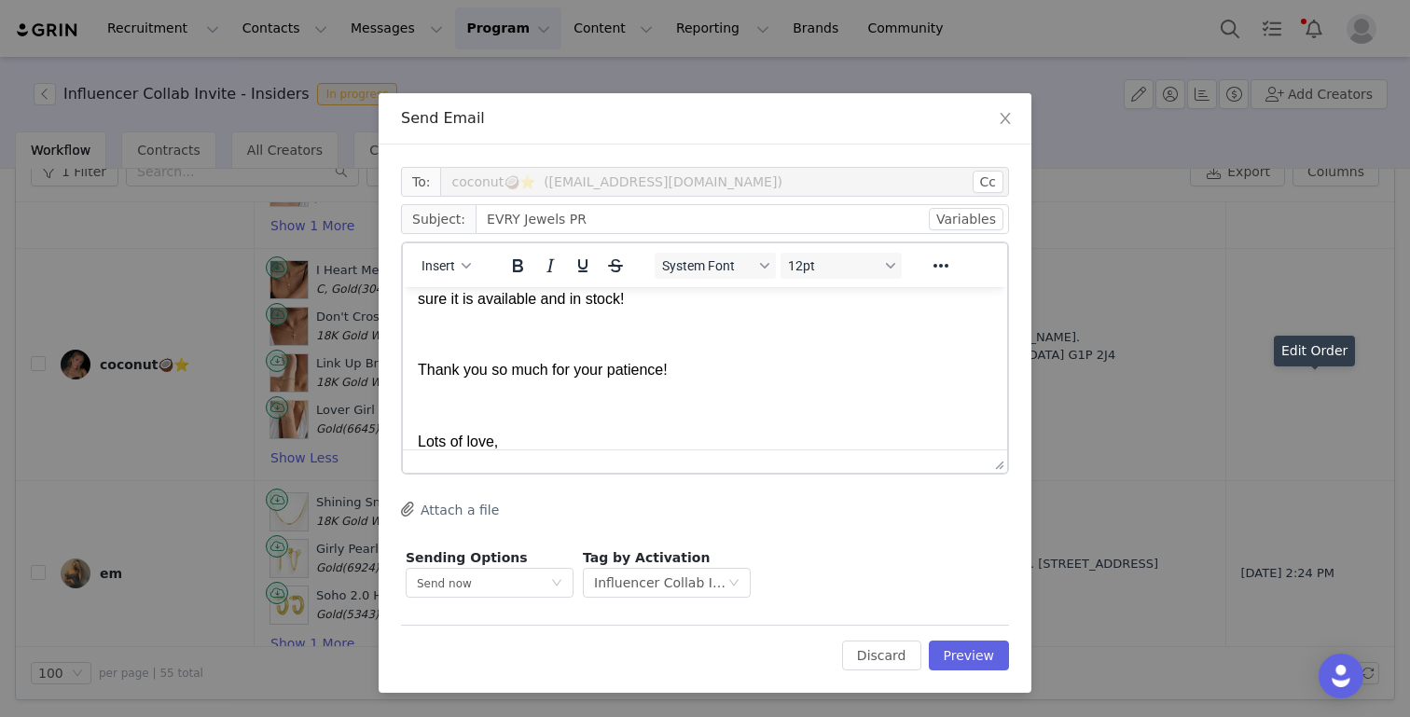
scroll to position [105, 0]
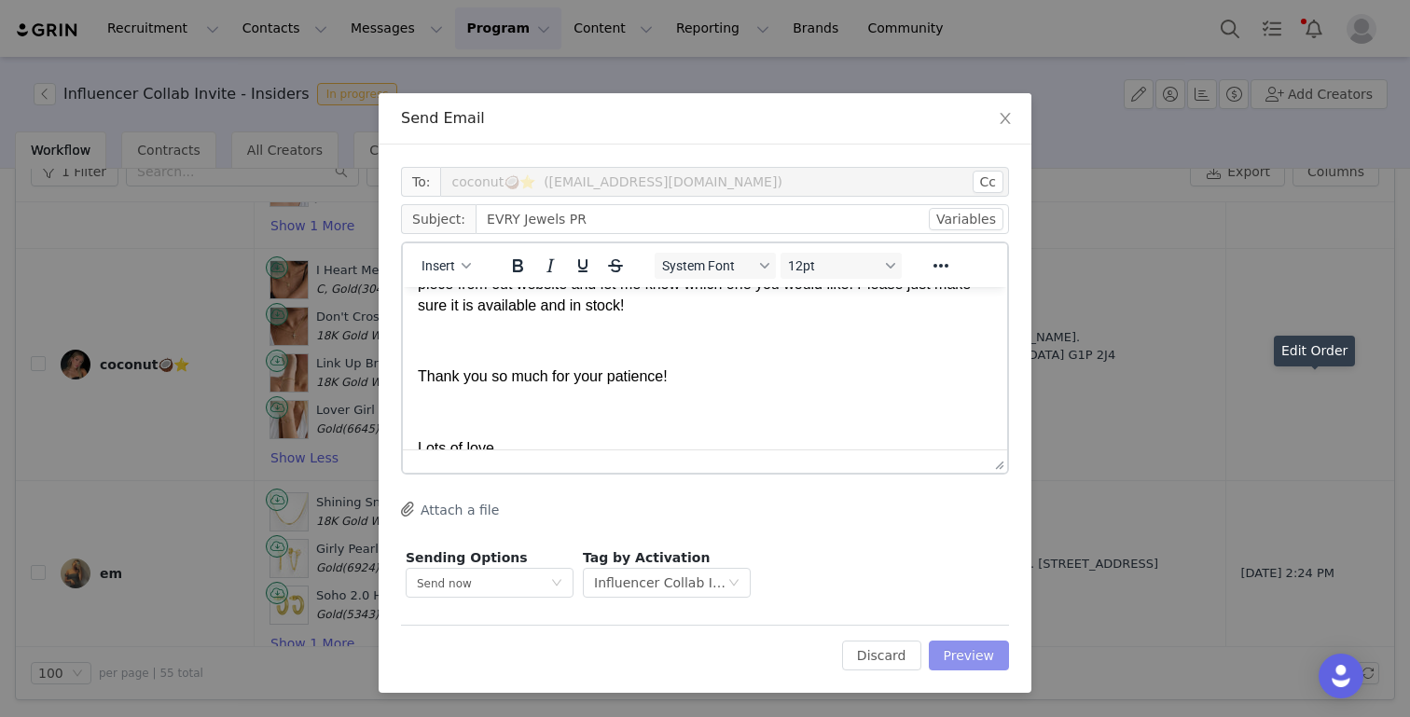
click at [980, 658] on button "Preview" at bounding box center [969, 655] width 81 height 30
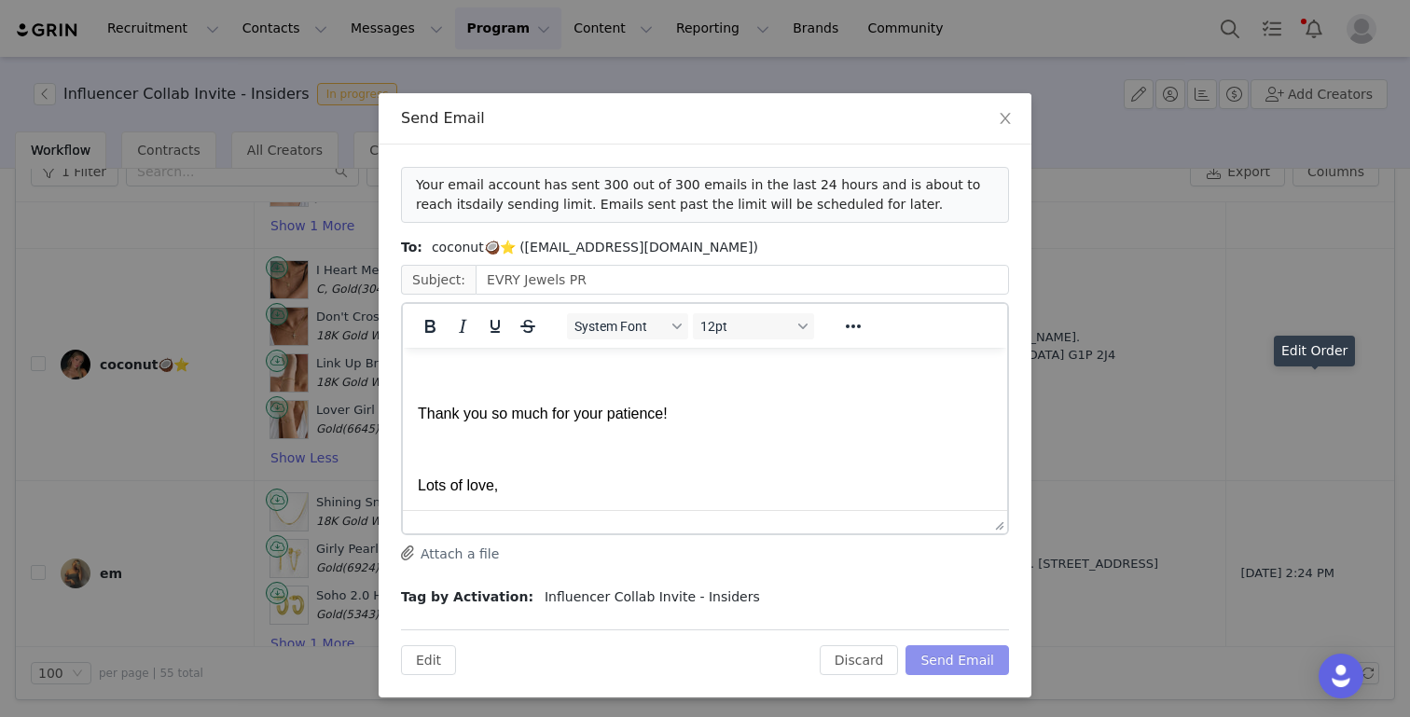
scroll to position [332, 0]
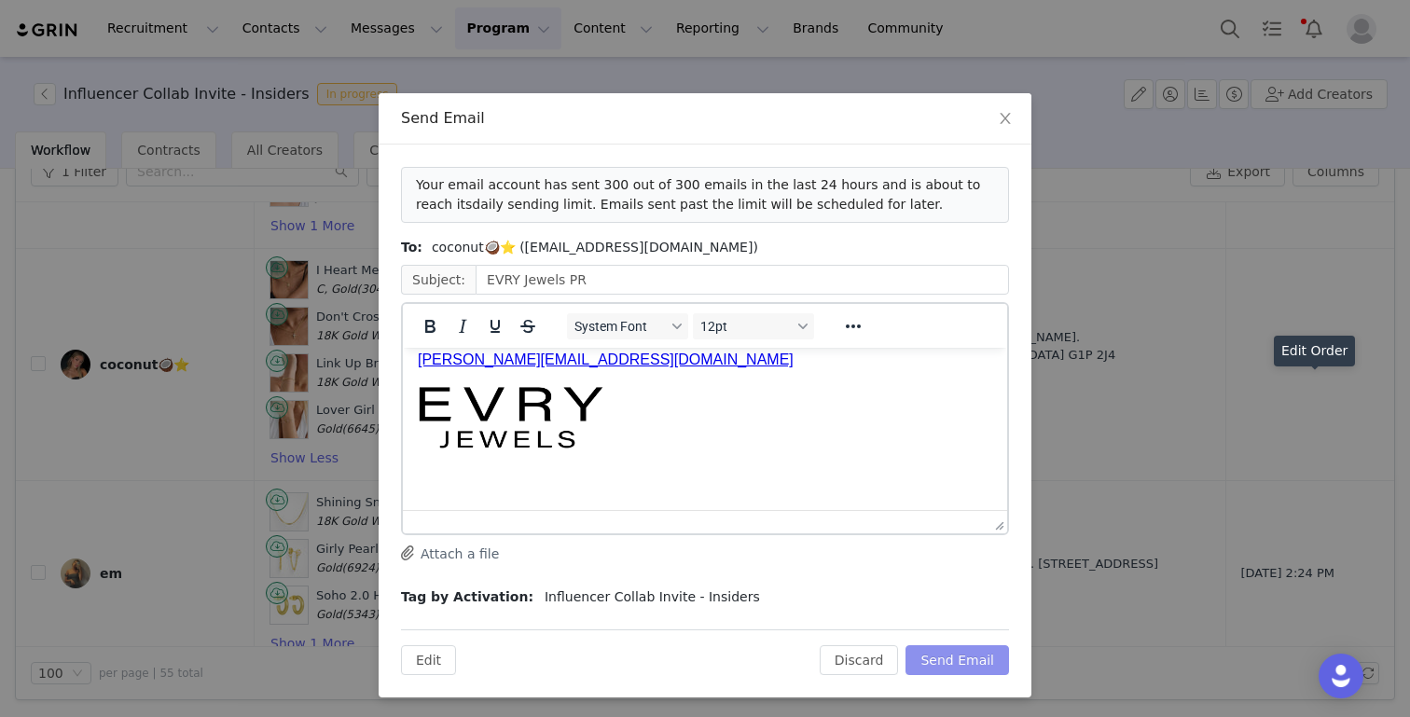
click at [957, 658] on button "Send Email" at bounding box center [956, 660] width 103 height 30
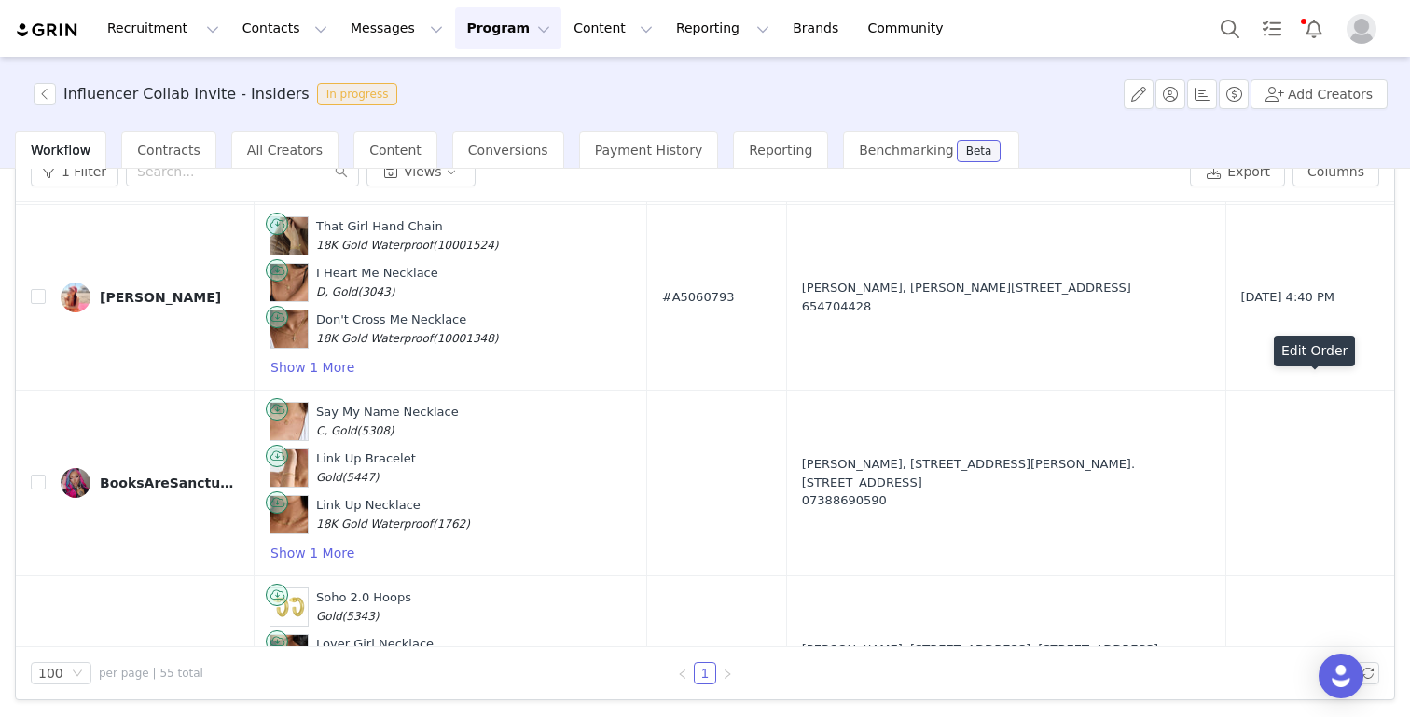
scroll to position [4596, 0]
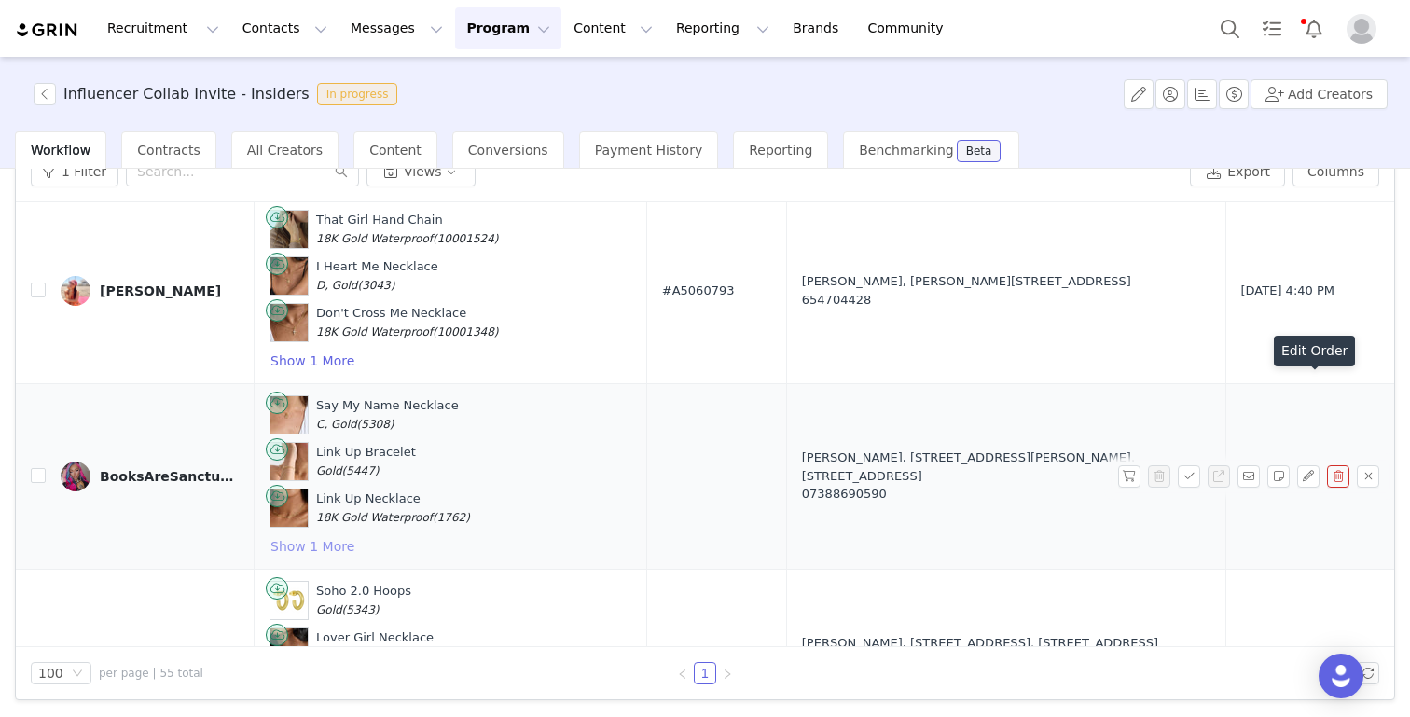
click at [317, 535] on button "Show 1 More" at bounding box center [312, 546] width 86 height 22
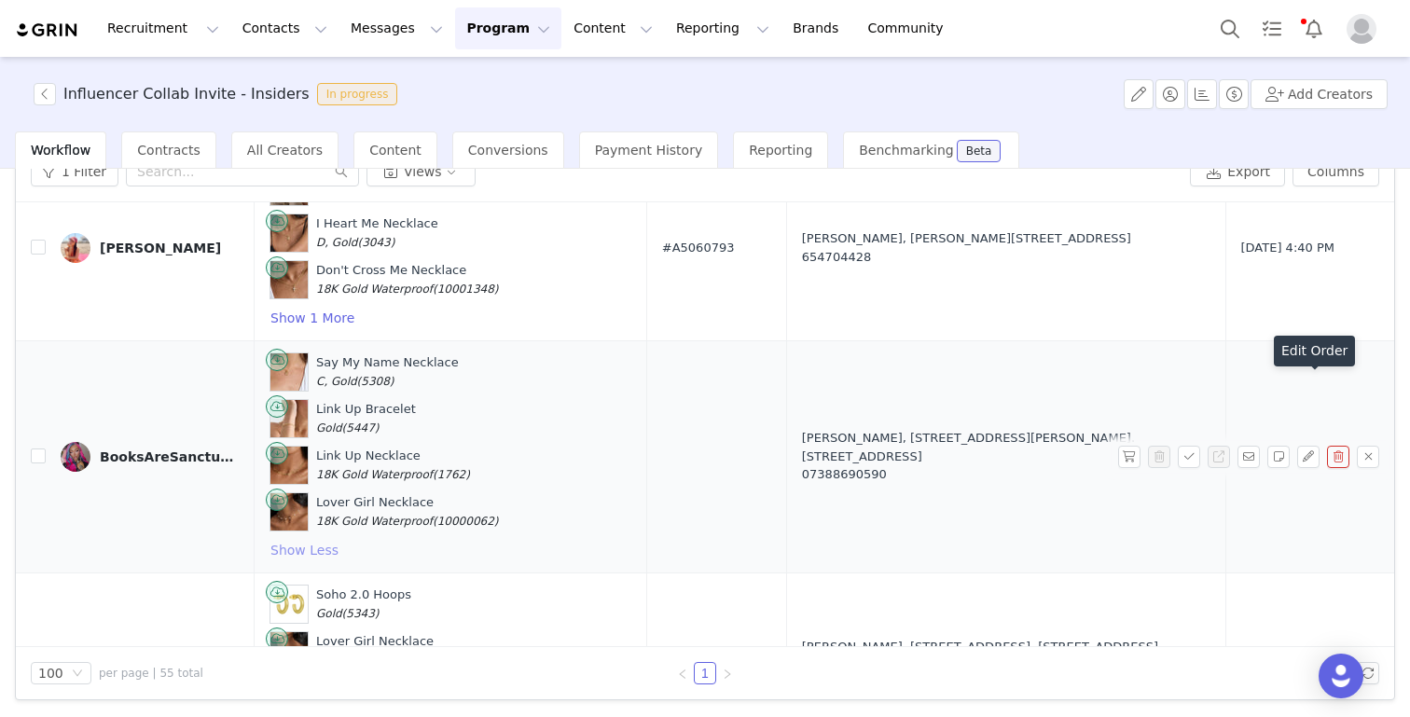
scroll to position [4630, 0]
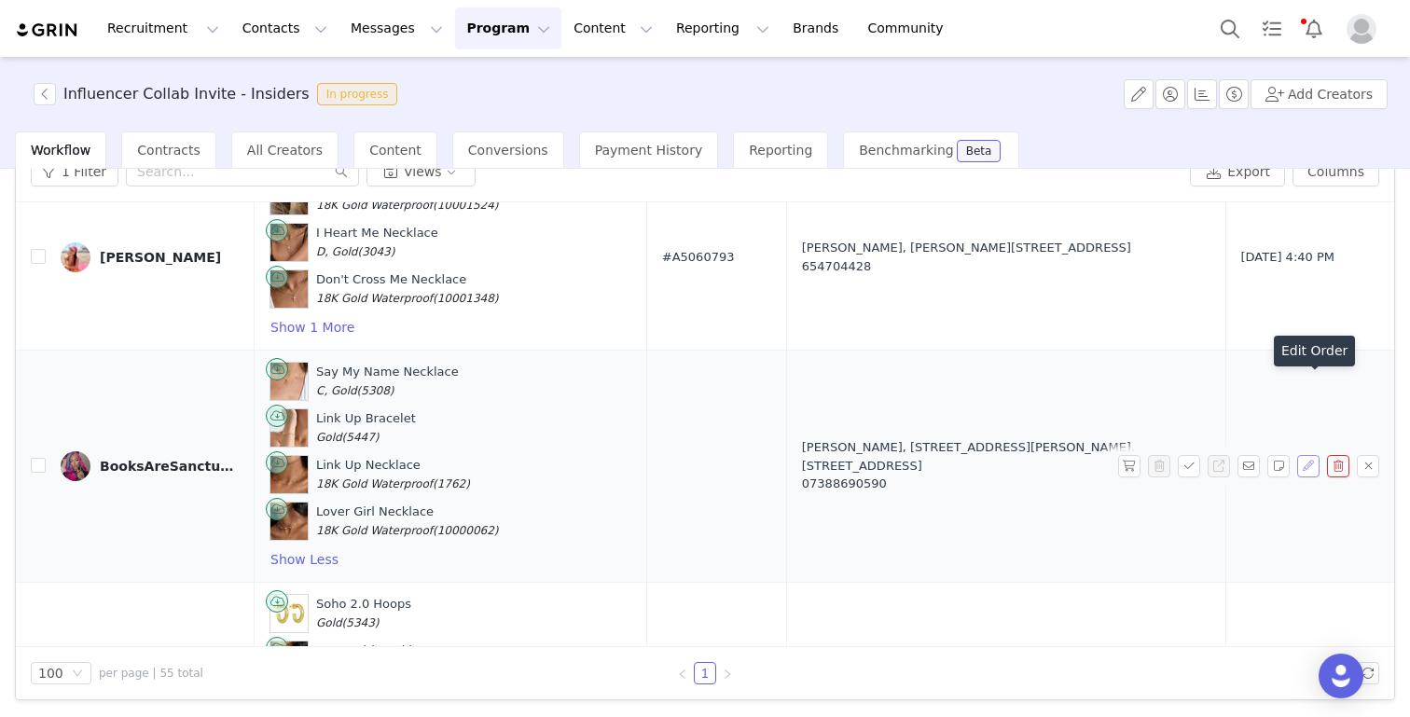
click at [1314, 455] on button "button" at bounding box center [1308, 466] width 22 height 22
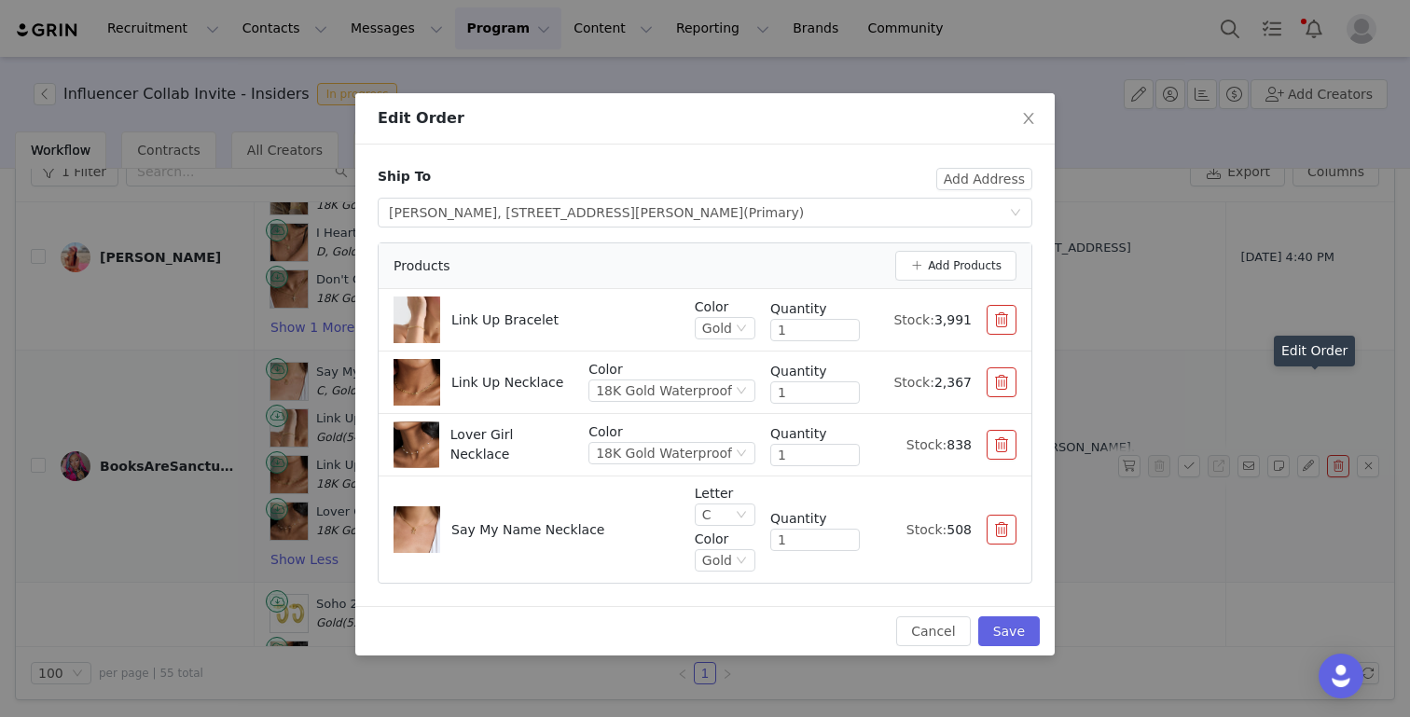
click at [996, 526] on button "button" at bounding box center [1001, 530] width 30 height 30
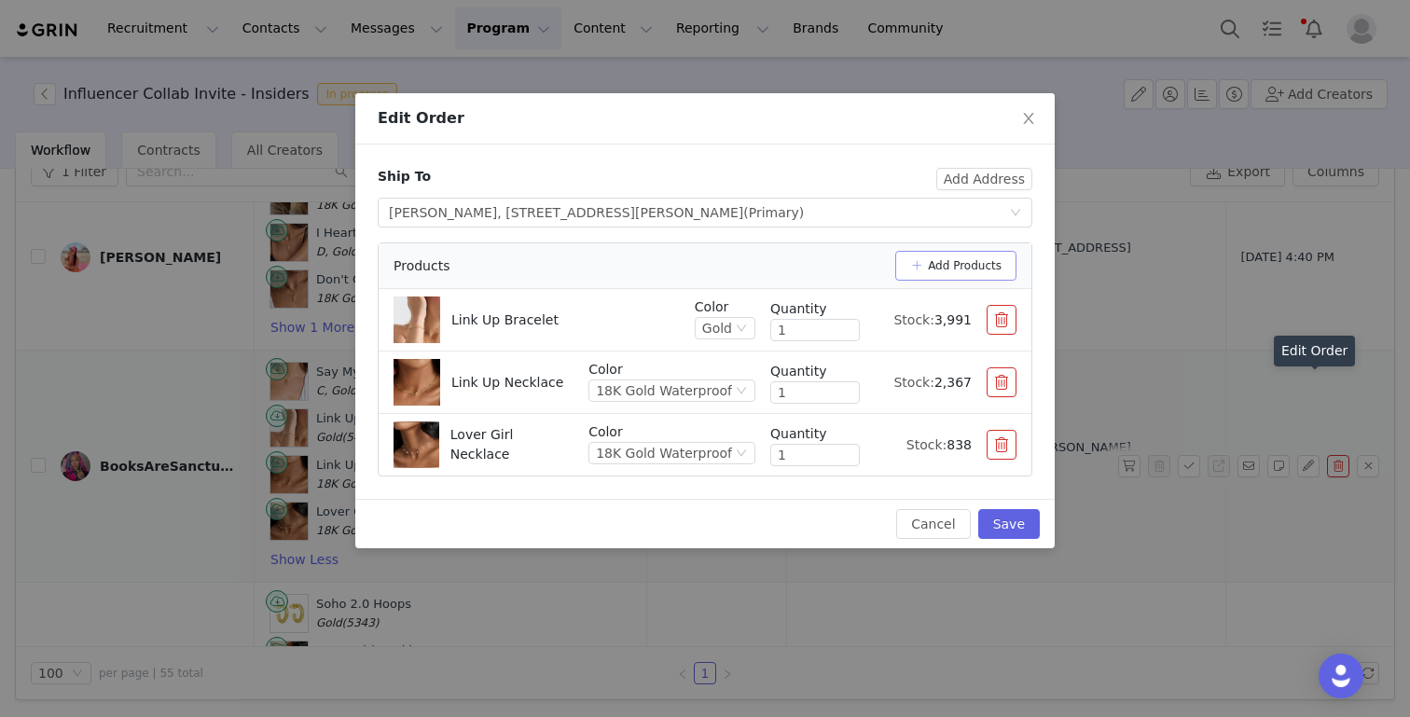
click at [957, 261] on button "Add Products" at bounding box center [955, 266] width 121 height 30
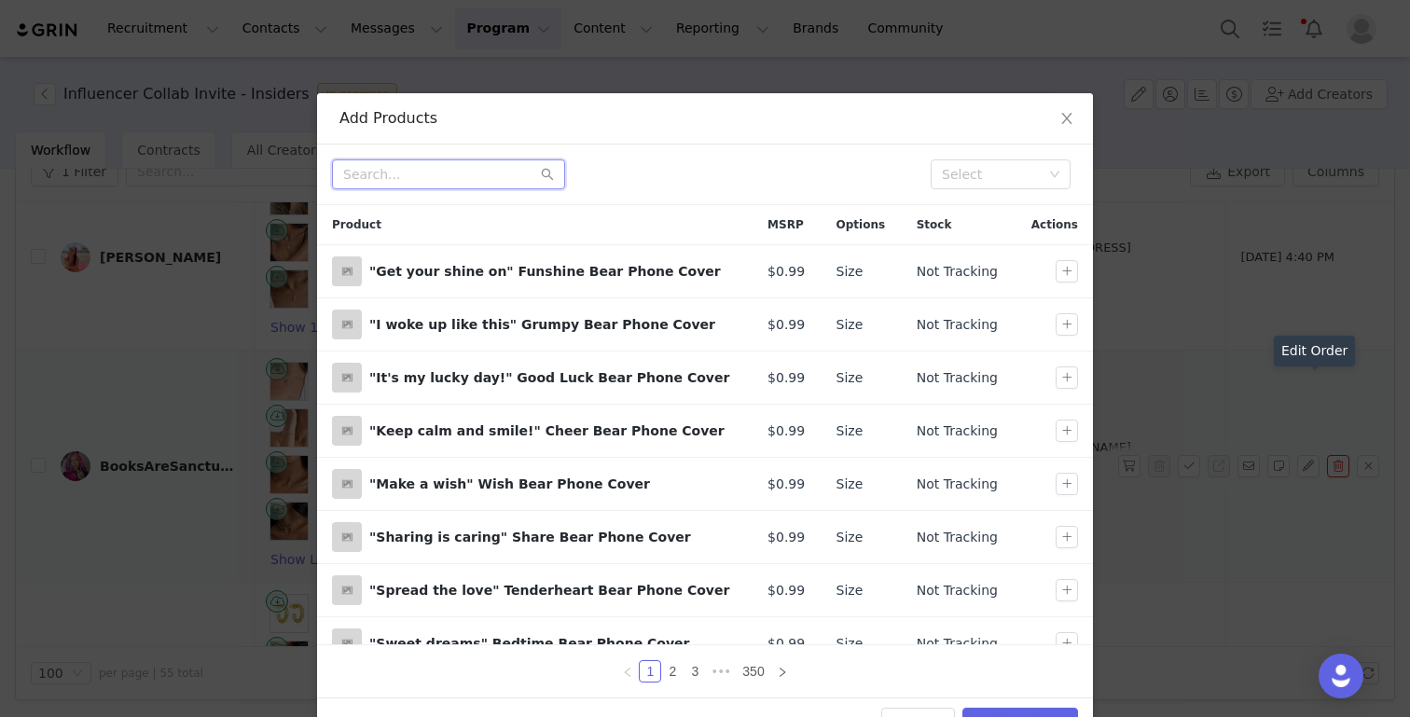
click at [478, 169] on input "text" at bounding box center [448, 174] width 233 height 30
type input "i heart me necklace"
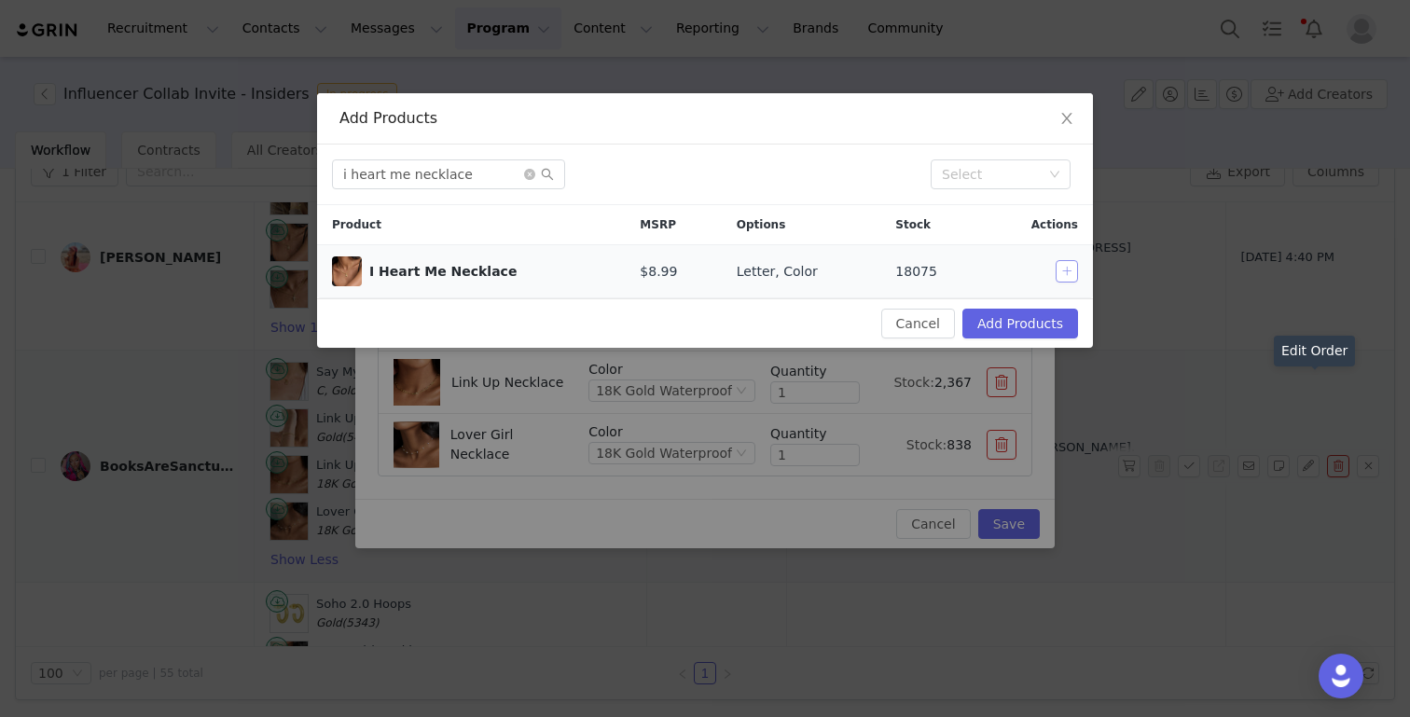
click at [1068, 273] on button "button" at bounding box center [1066, 271] width 22 height 22
click at [1032, 315] on button "Add Products" at bounding box center [1020, 324] width 116 height 30
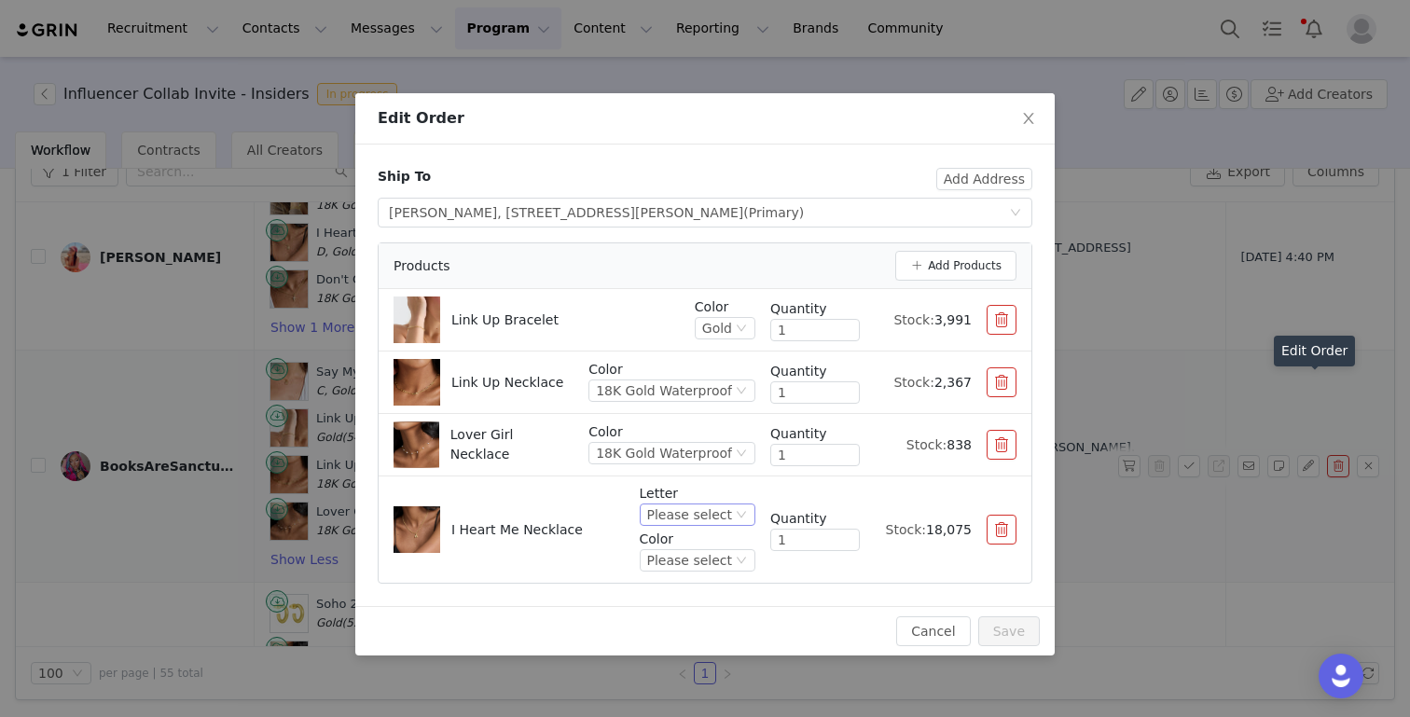
click at [695, 510] on div "Please select" at bounding box center [689, 514] width 85 height 21
click at [670, 369] on li "C" at bounding box center [700, 366] width 110 height 30
click at [695, 559] on div "Please select" at bounding box center [689, 560] width 85 height 21
click at [710, 562] on div "Please select" at bounding box center [689, 560] width 85 height 21
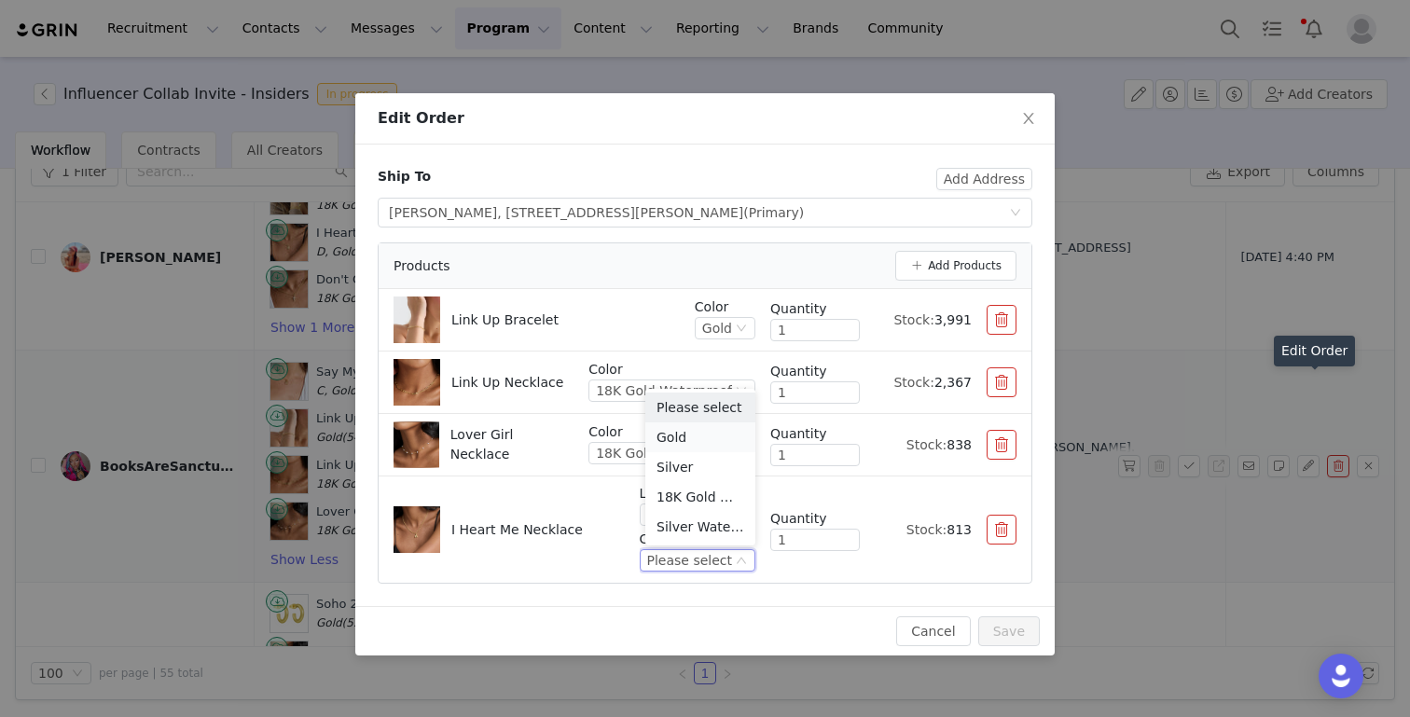
click at [690, 440] on li "Gold" at bounding box center [700, 437] width 110 height 30
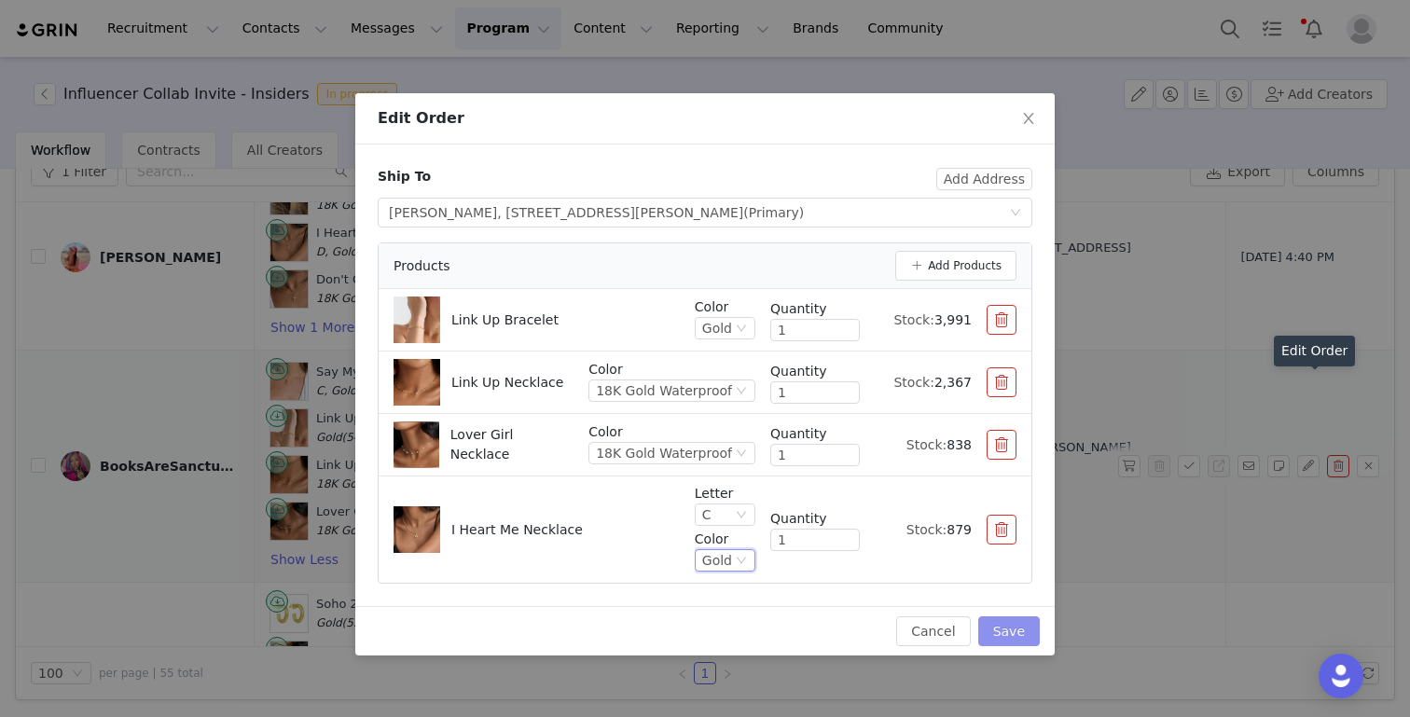
click at [1015, 637] on button "Save" at bounding box center [1009, 631] width 62 height 30
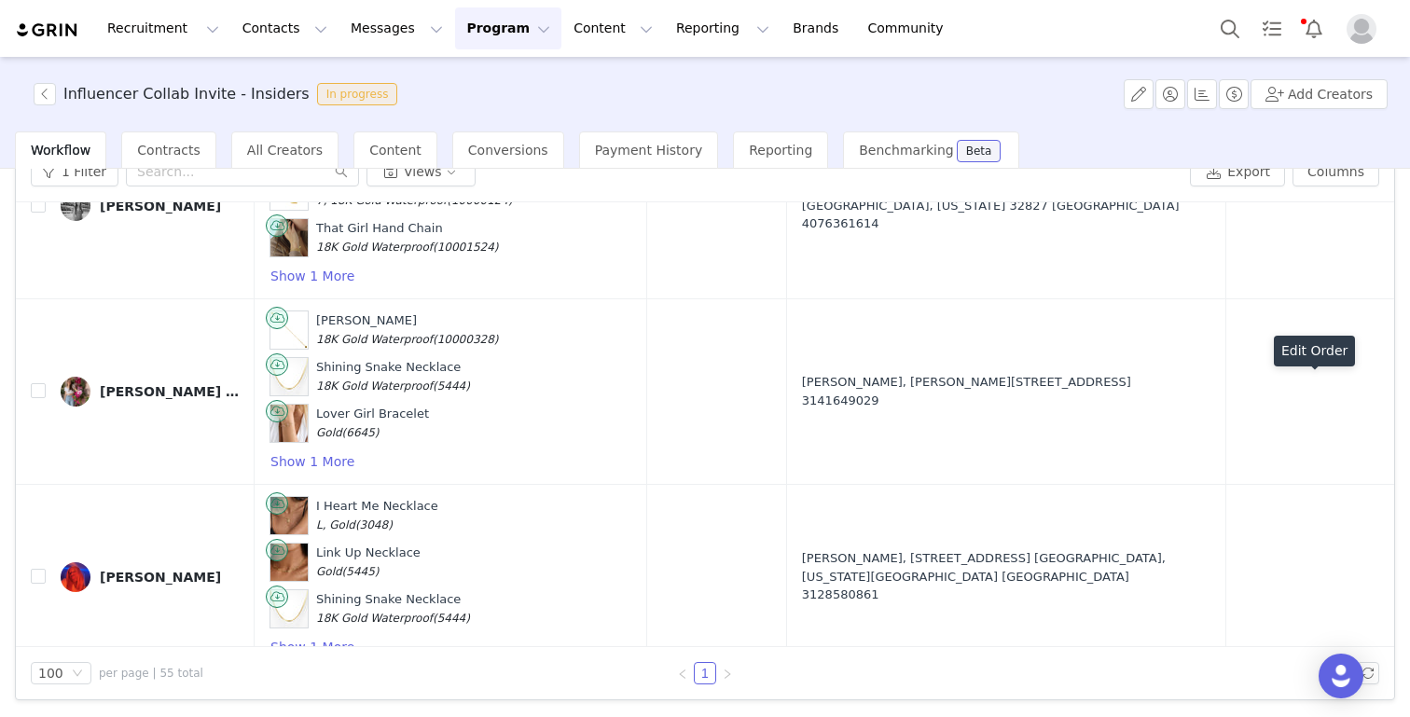
scroll to position [9619, 0]
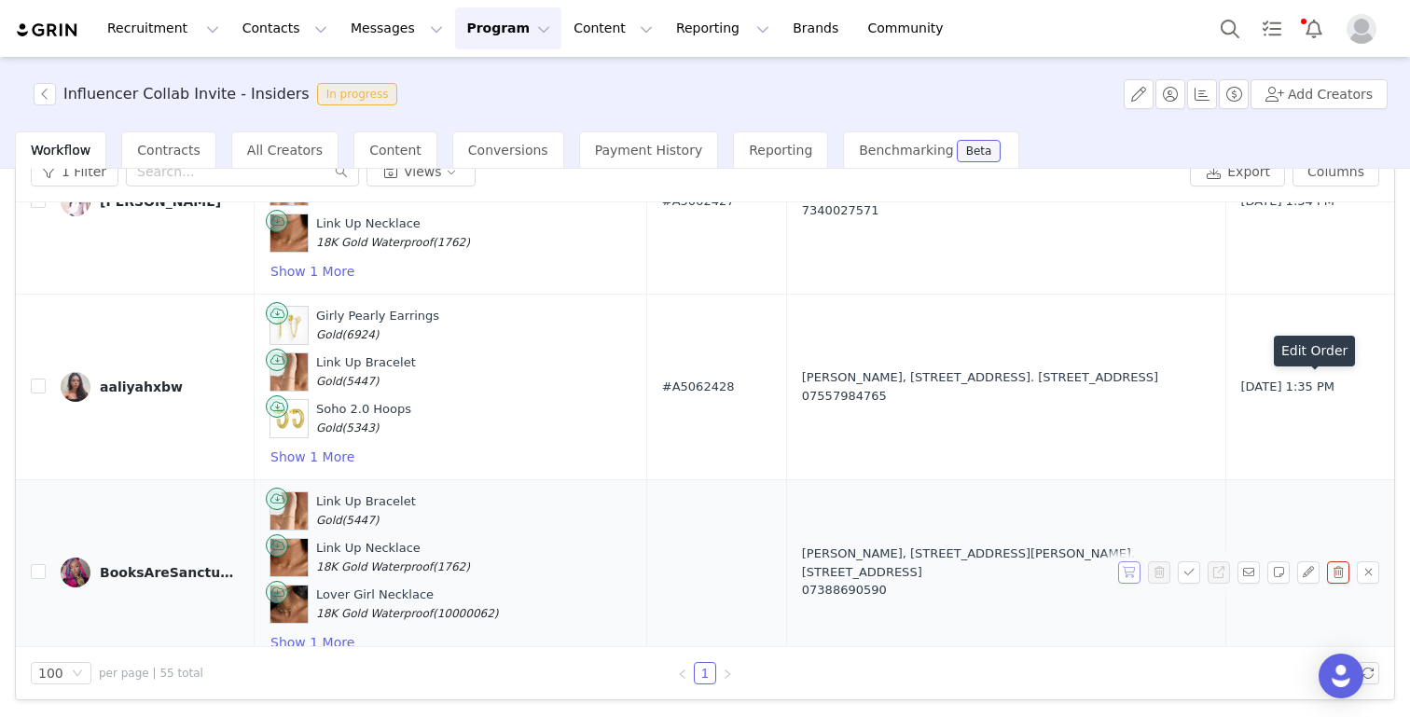
click at [1126, 561] on button "button" at bounding box center [1129, 572] width 22 height 22
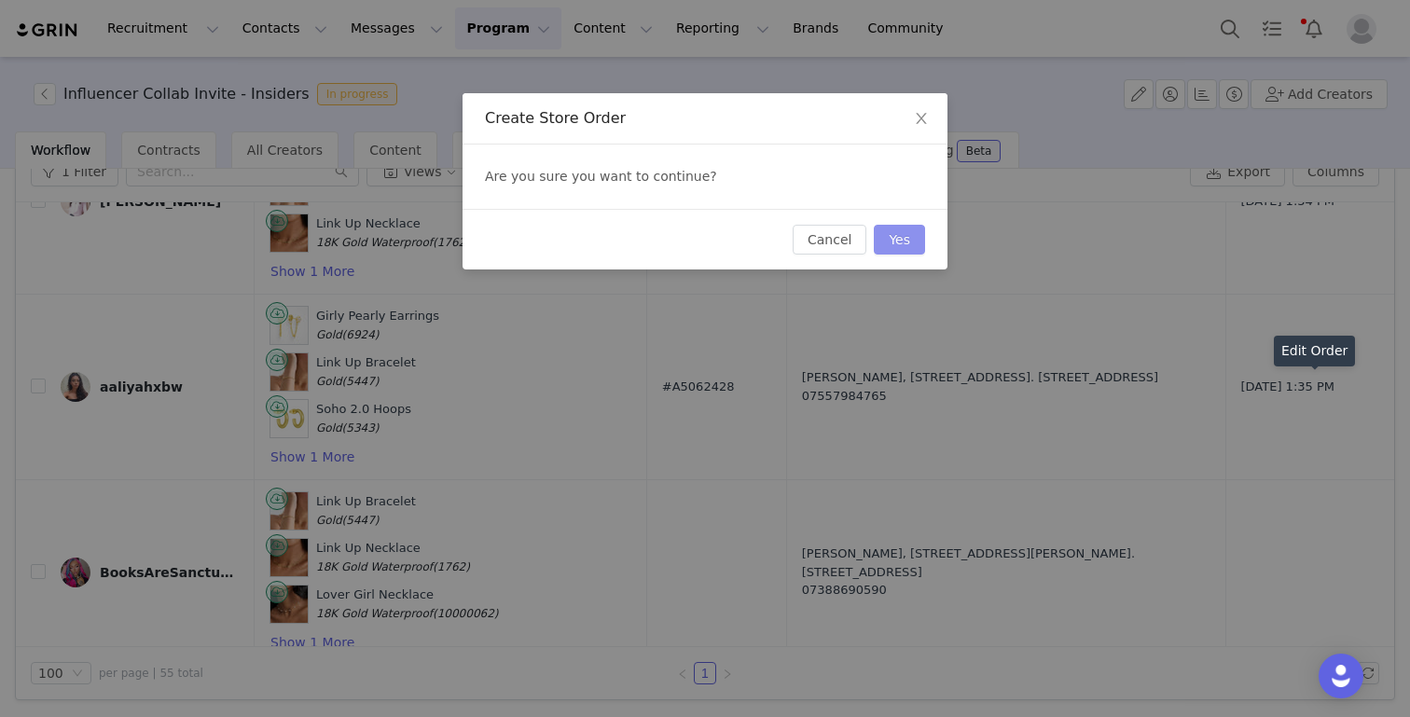
click at [898, 248] on button "Yes" at bounding box center [899, 240] width 51 height 30
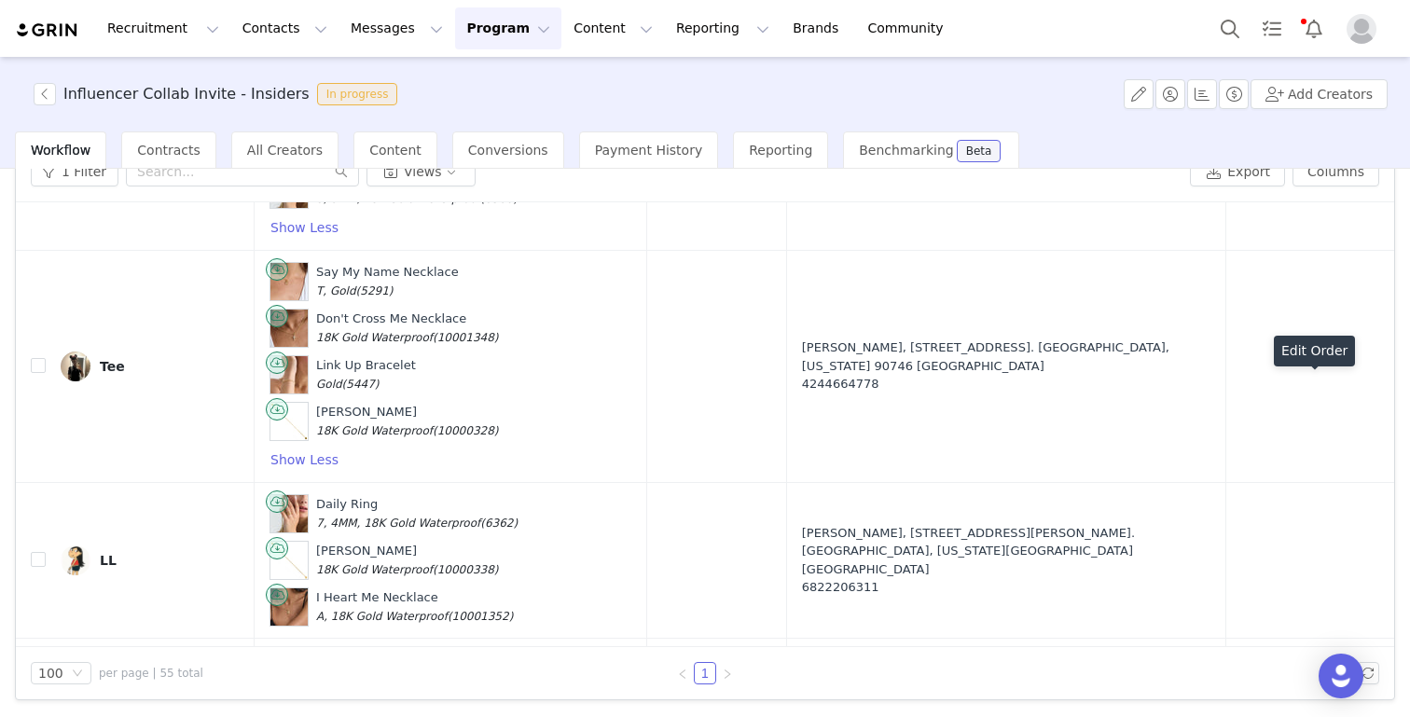
scroll to position [6313, 0]
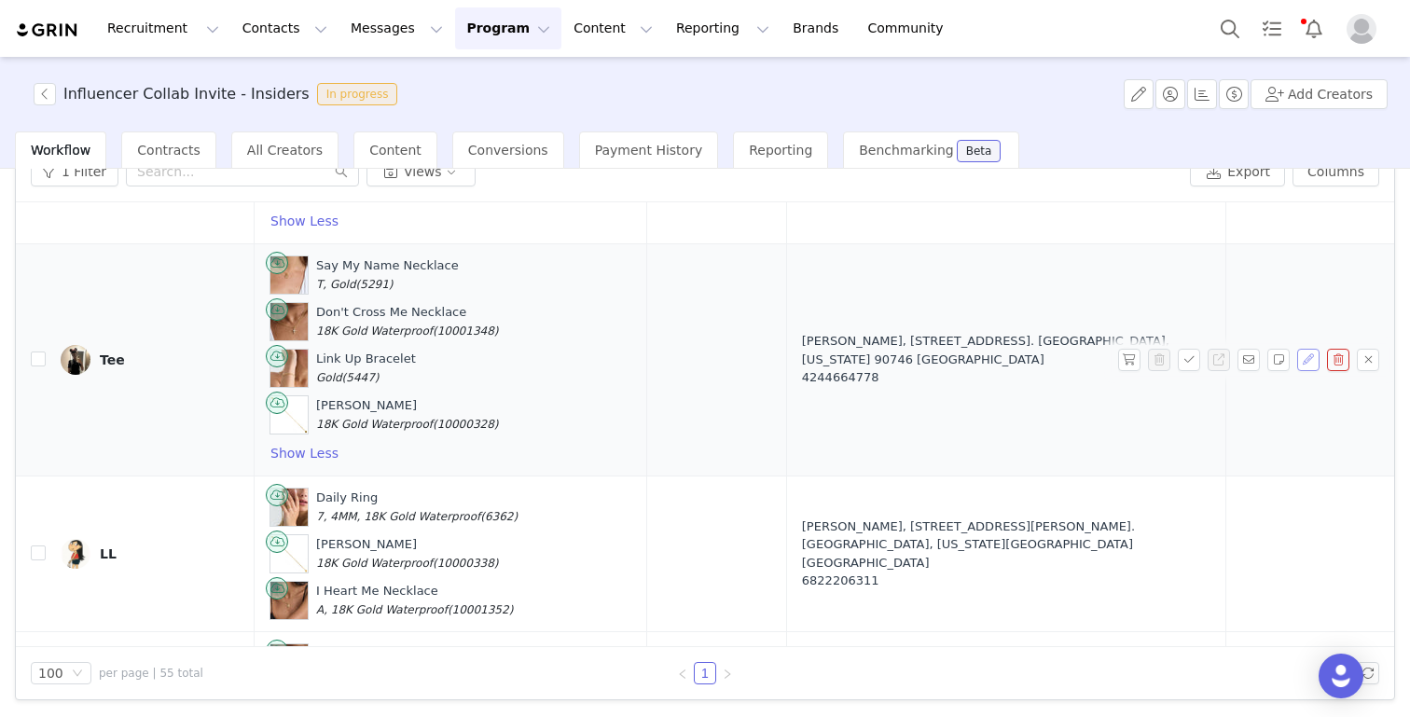
click at [1310, 349] on button "button" at bounding box center [1308, 360] width 22 height 22
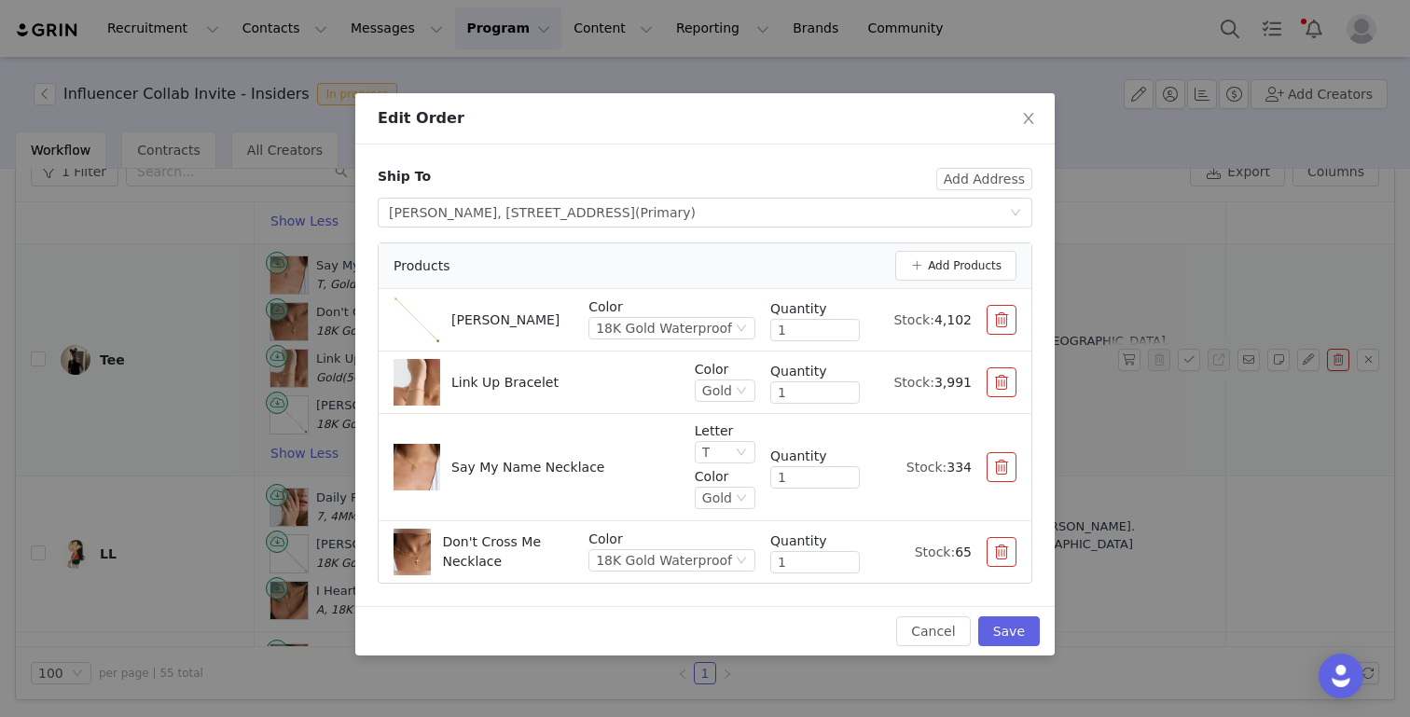
click at [996, 553] on button "button" at bounding box center [1001, 552] width 30 height 30
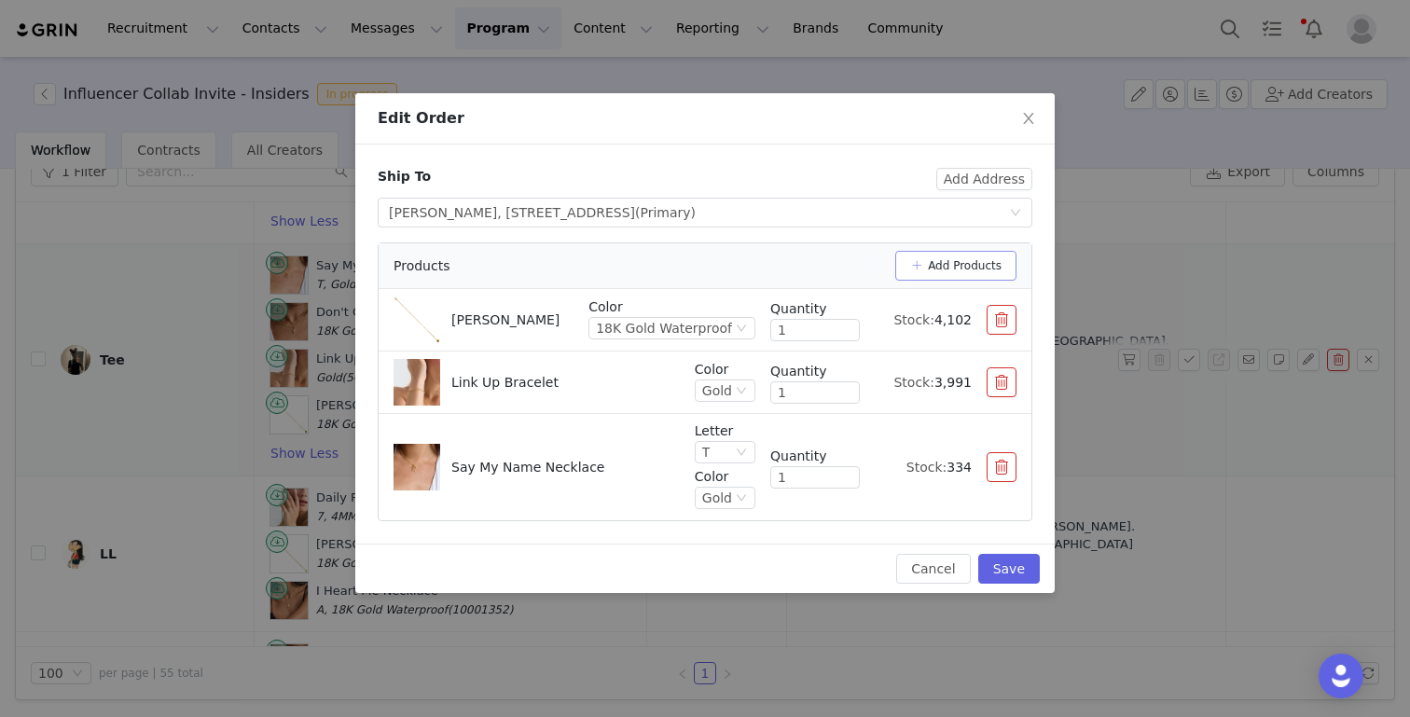
click at [972, 264] on button "Add Products" at bounding box center [955, 266] width 121 height 30
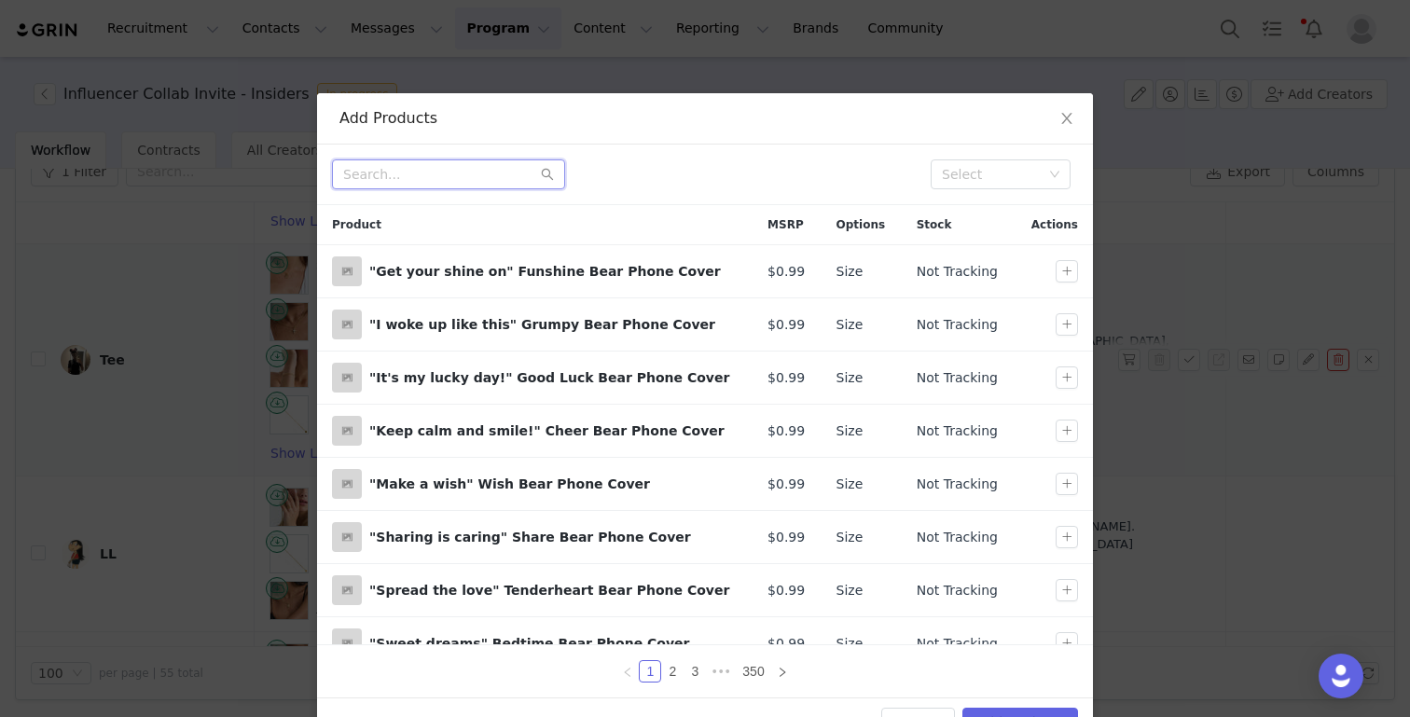
click at [475, 163] on input "text" at bounding box center [448, 174] width 233 height 30
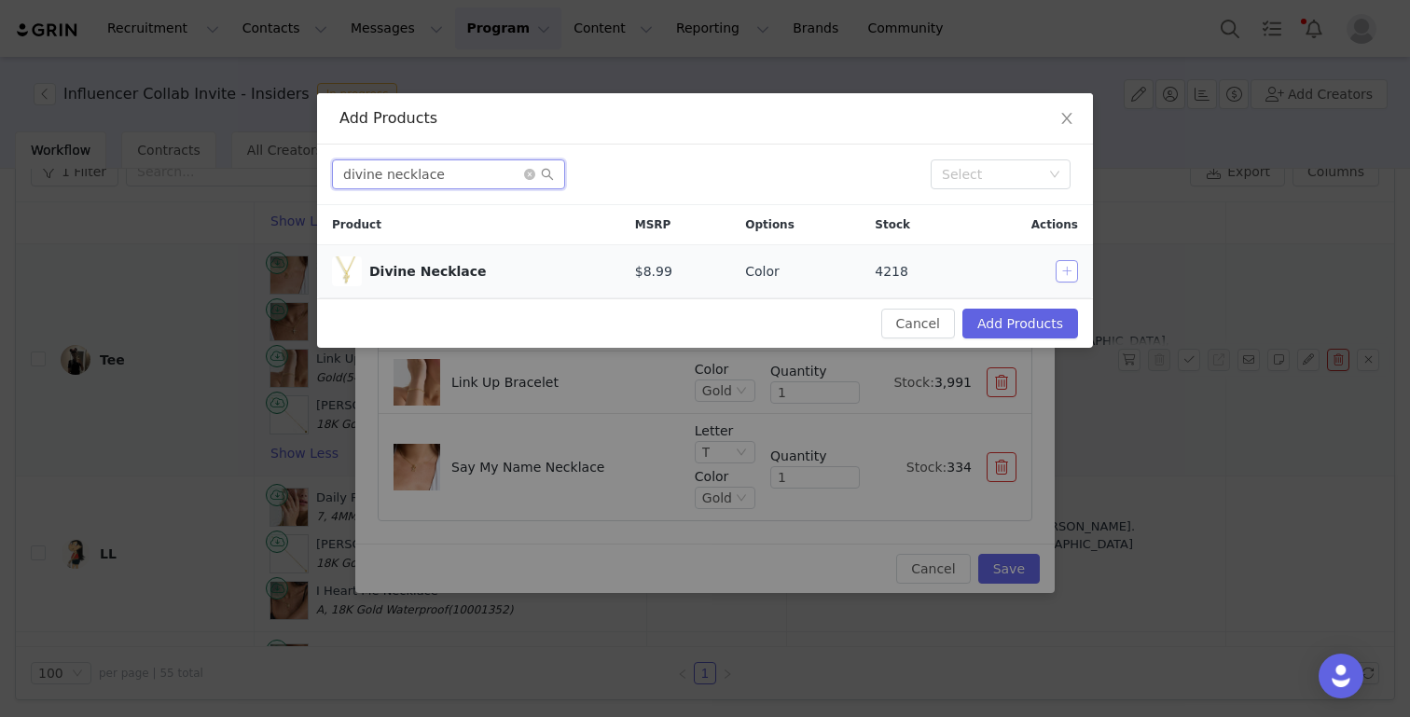
type input "divine necklace"
click at [1076, 269] on button "button" at bounding box center [1066, 271] width 22 height 22
click at [1026, 340] on div "Cancel Add Products" at bounding box center [705, 322] width 776 height 49
click at [1026, 329] on button "Add Products" at bounding box center [1020, 324] width 116 height 30
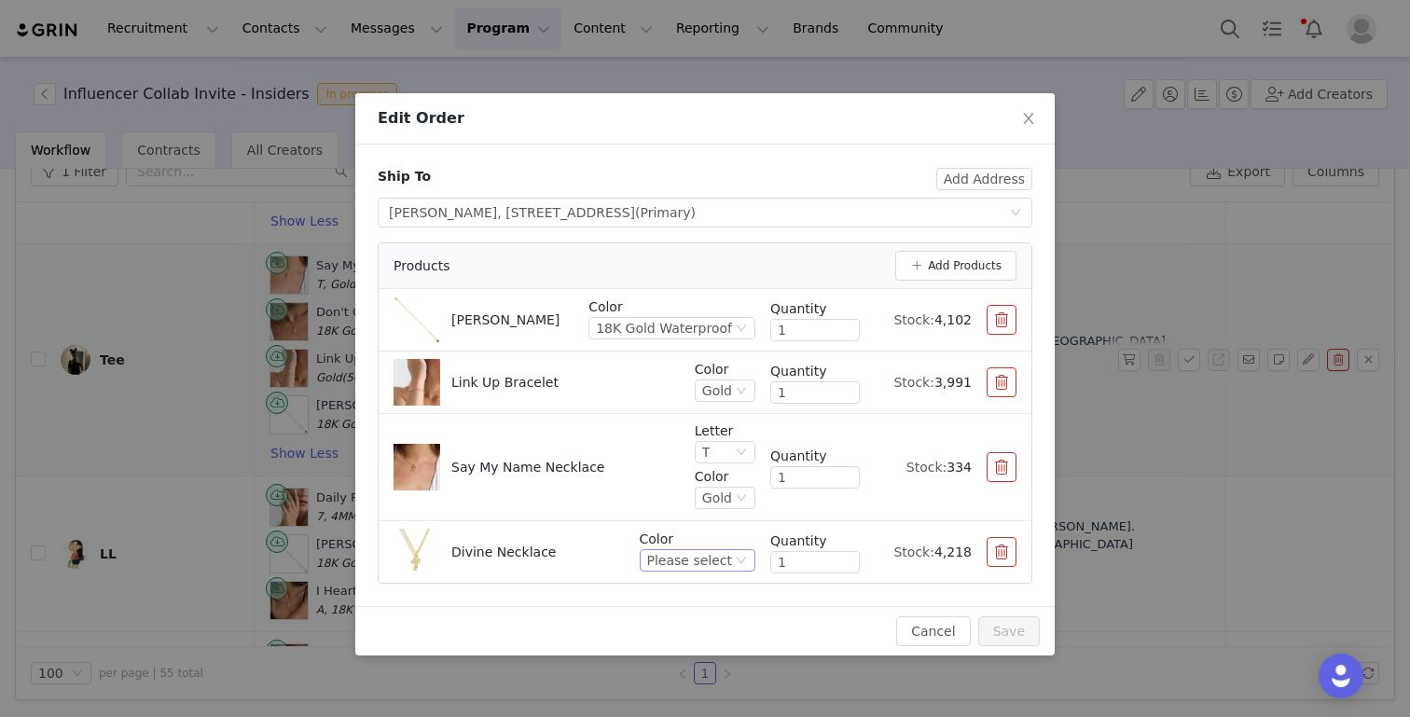
click at [720, 561] on div "Please select" at bounding box center [689, 560] width 85 height 21
click at [679, 626] on li "Gold" at bounding box center [700, 624] width 110 height 30
click at [1017, 629] on button "Save" at bounding box center [1009, 631] width 62 height 30
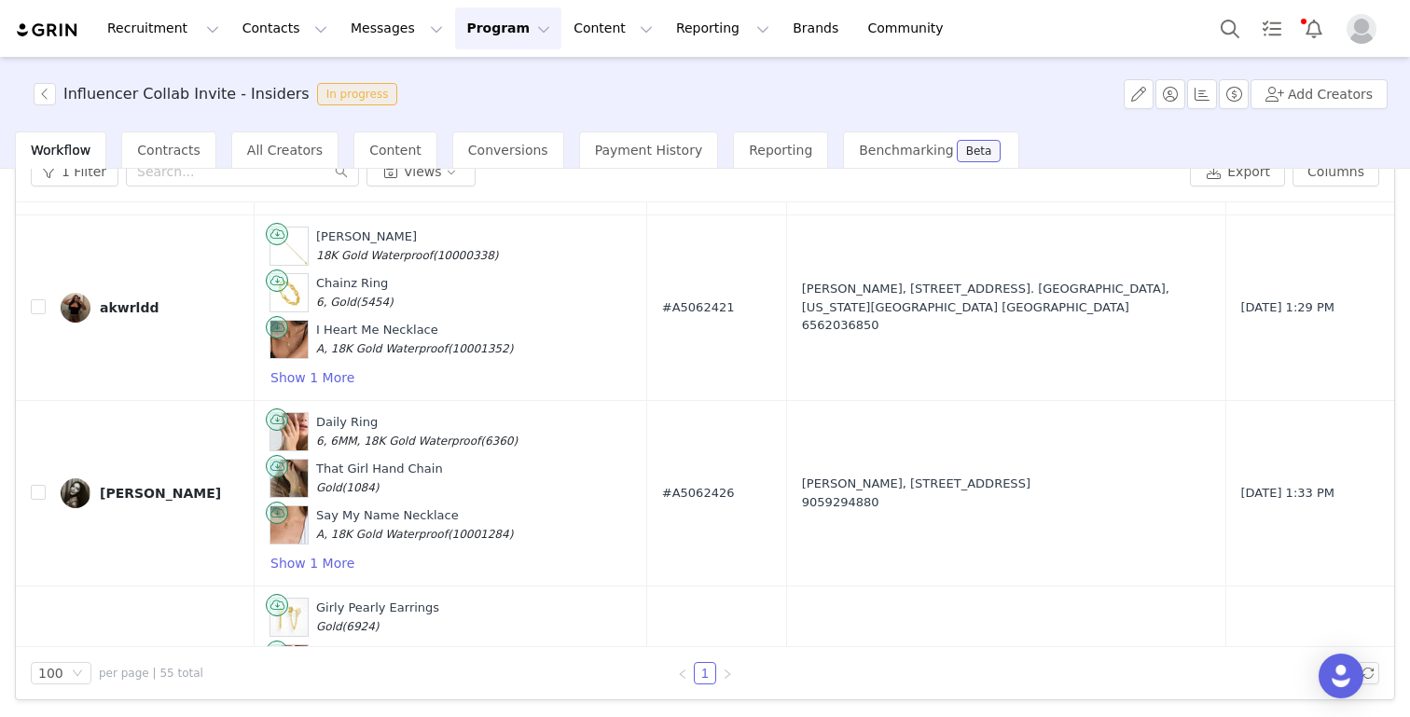
scroll to position [9573, 0]
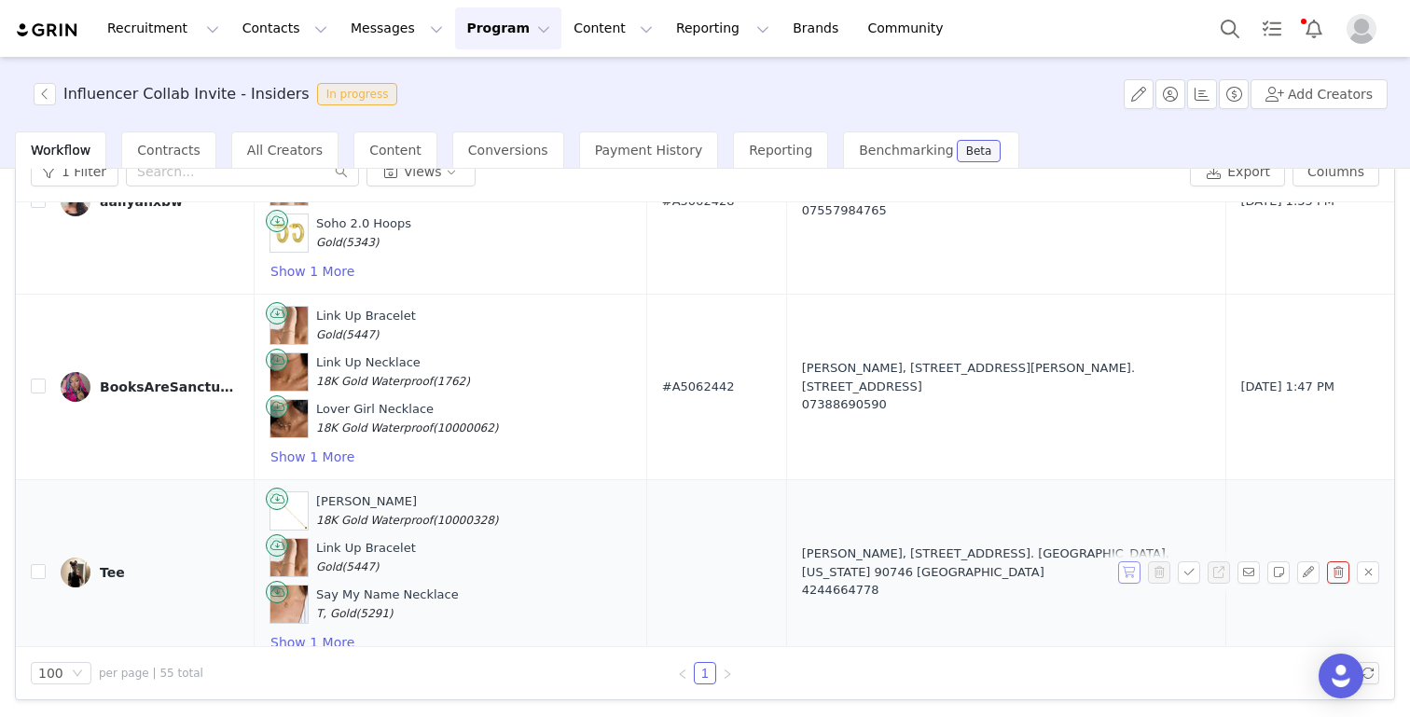
click at [1129, 561] on button "button" at bounding box center [1129, 572] width 22 height 22
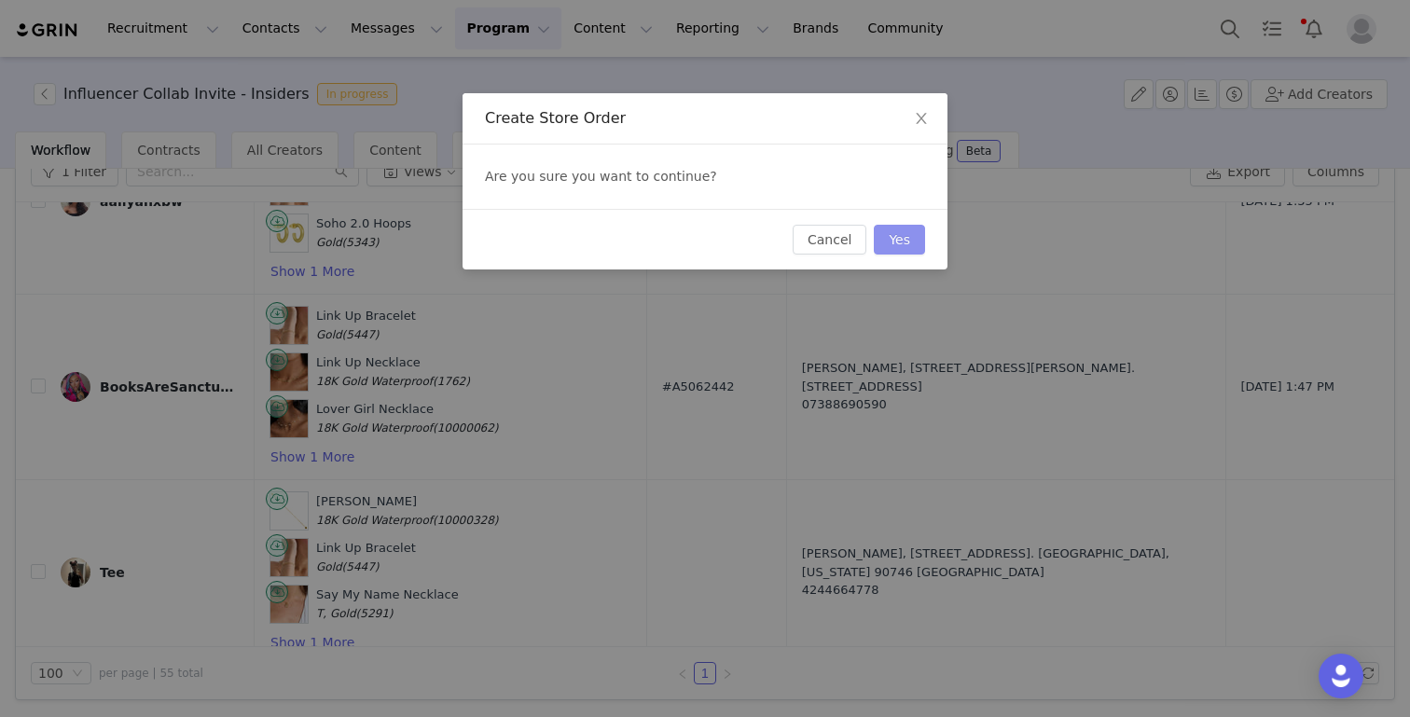
click at [891, 235] on button "Yes" at bounding box center [899, 240] width 51 height 30
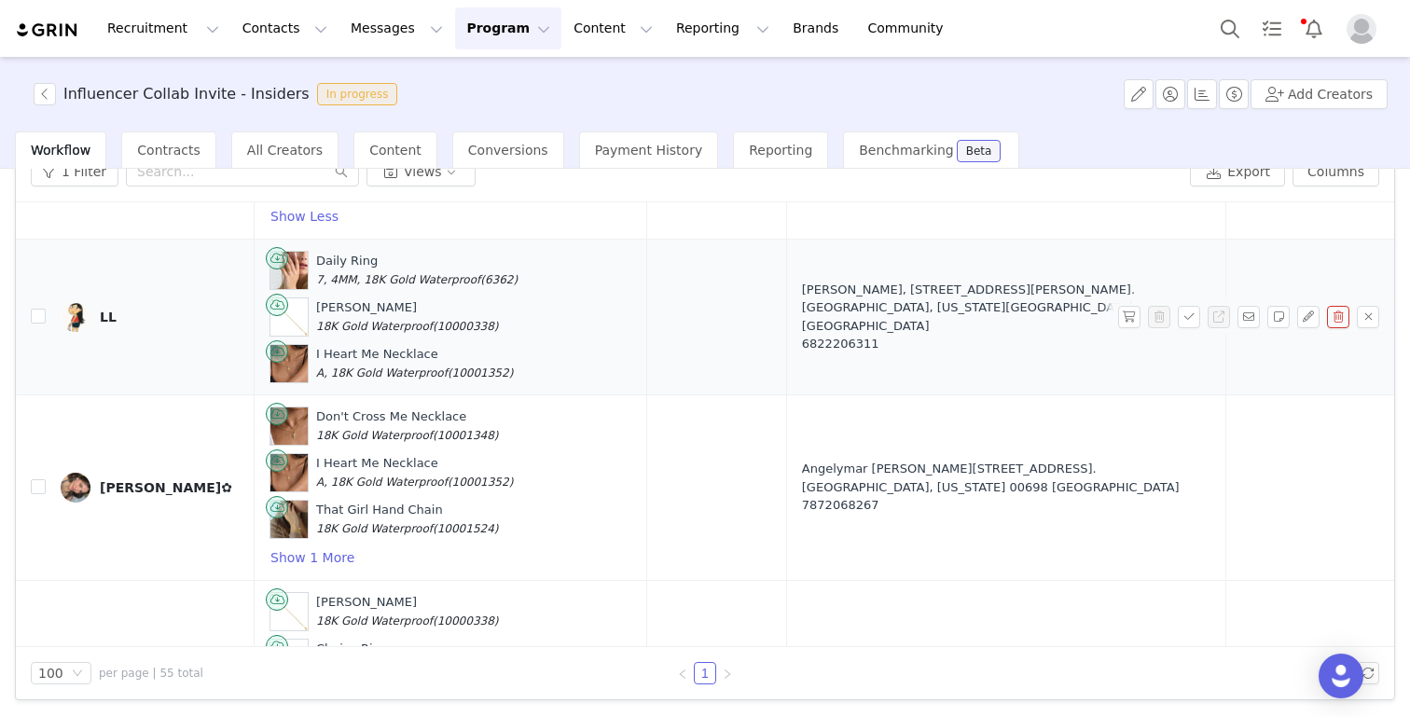
scroll to position [6303, 0]
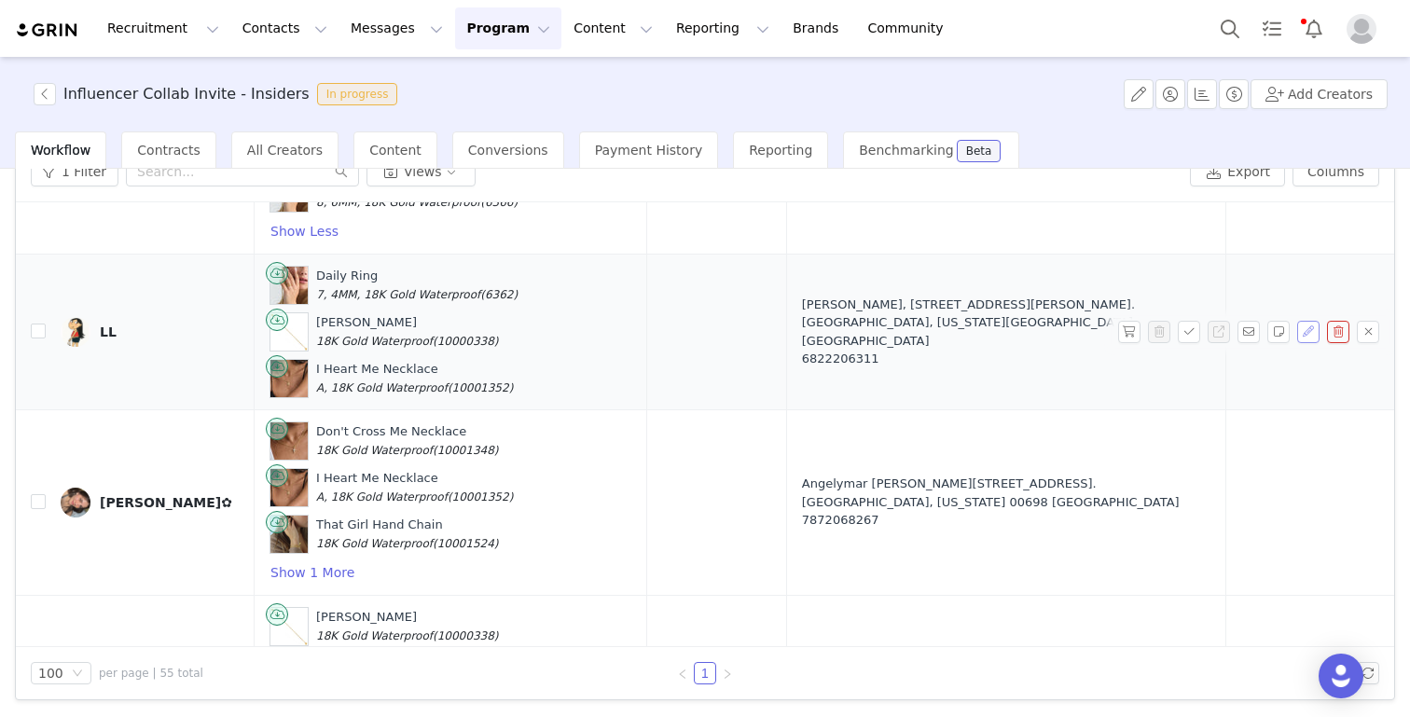
click at [1315, 321] on button "button" at bounding box center [1308, 332] width 22 height 22
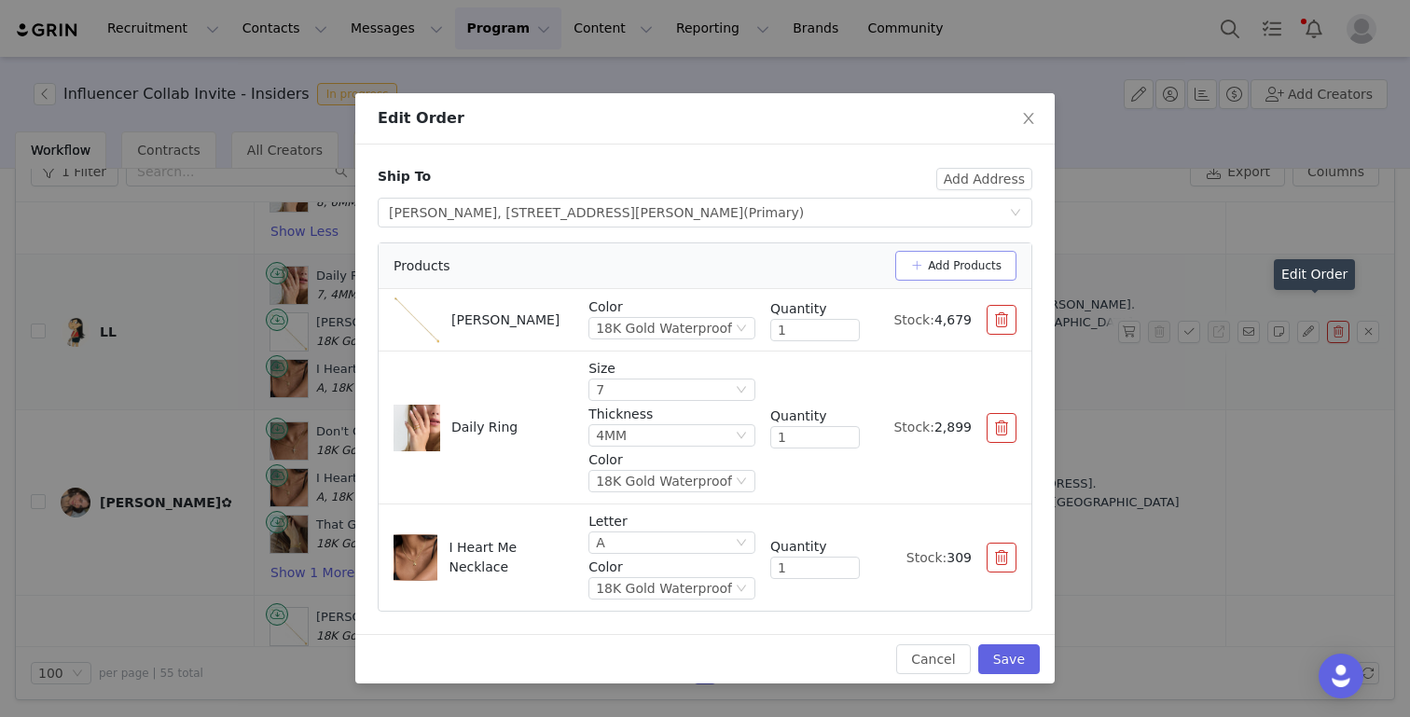
click at [966, 256] on button "Add Products" at bounding box center [955, 266] width 121 height 30
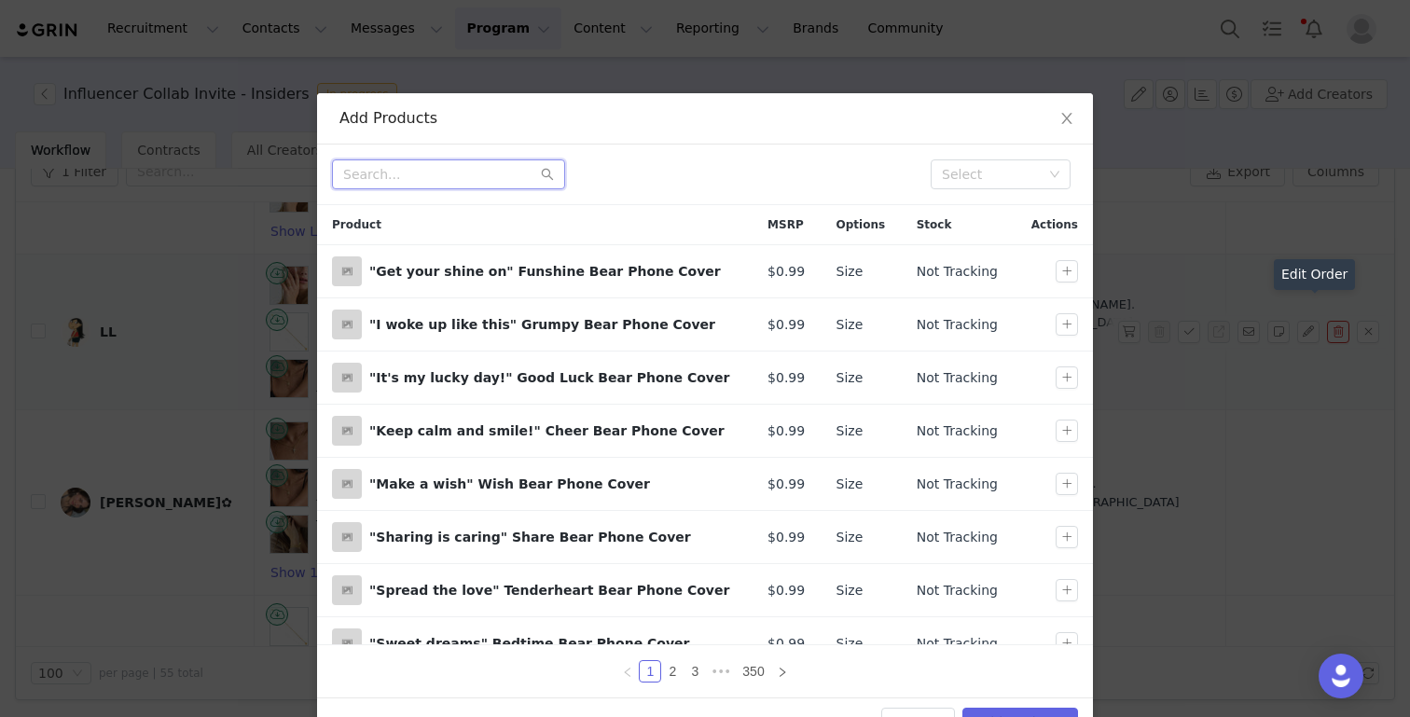
click at [451, 182] on input "text" at bounding box center [448, 174] width 233 height 30
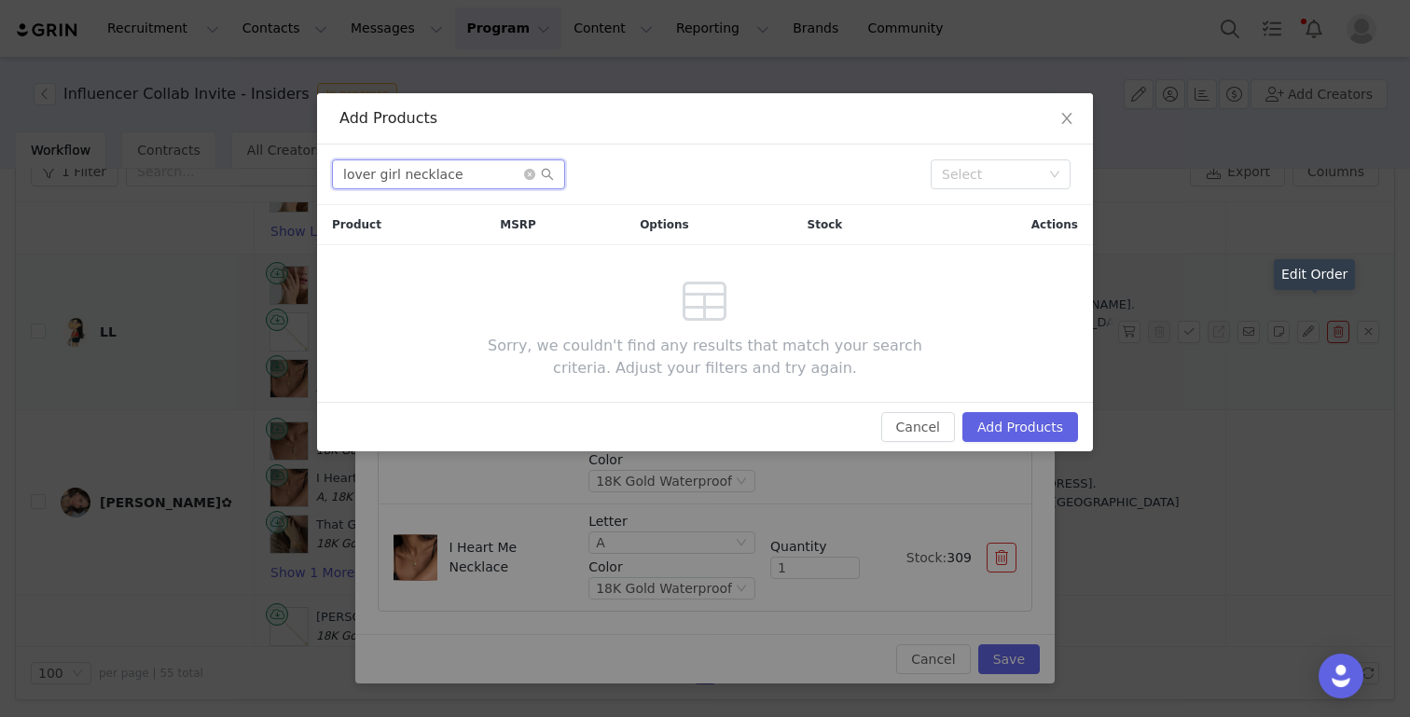
type input "lover girl necklace"
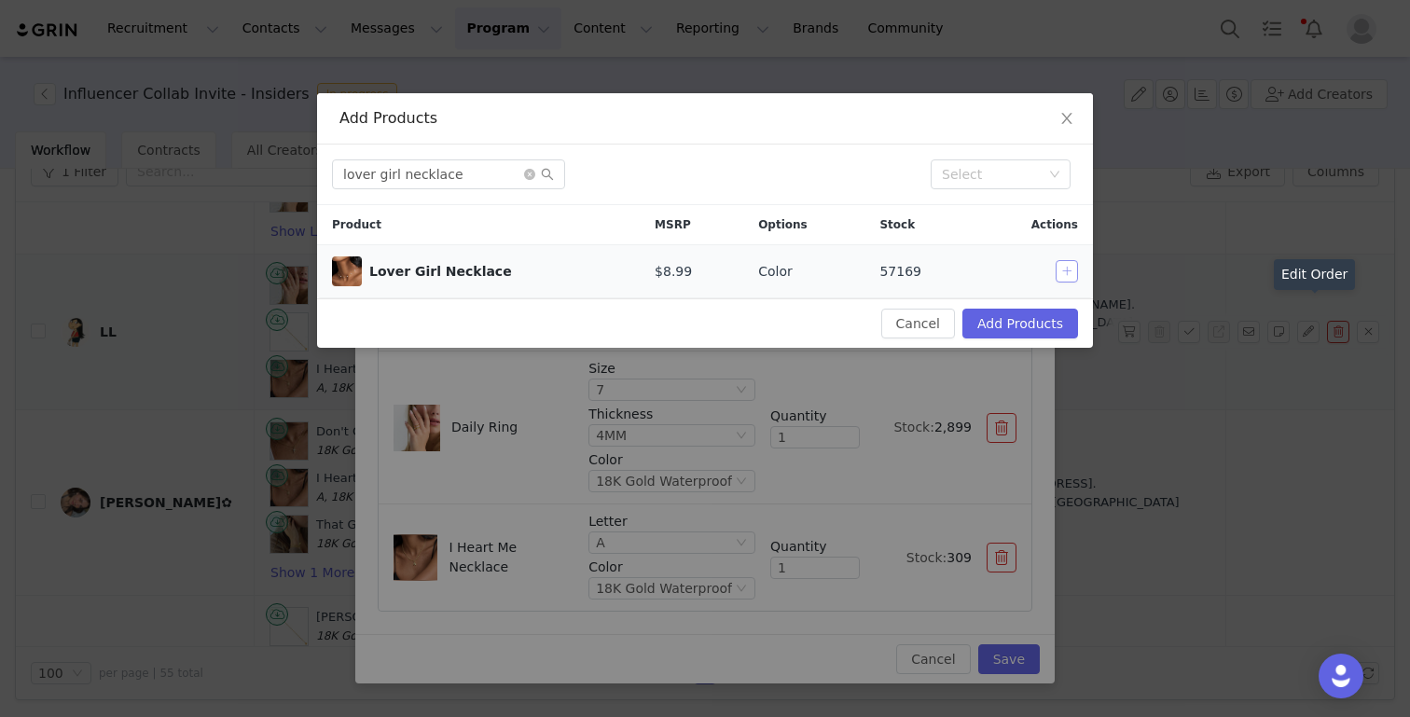
click at [1071, 278] on button "button" at bounding box center [1066, 271] width 22 height 22
click at [1047, 311] on button "Add Products" at bounding box center [1020, 324] width 116 height 30
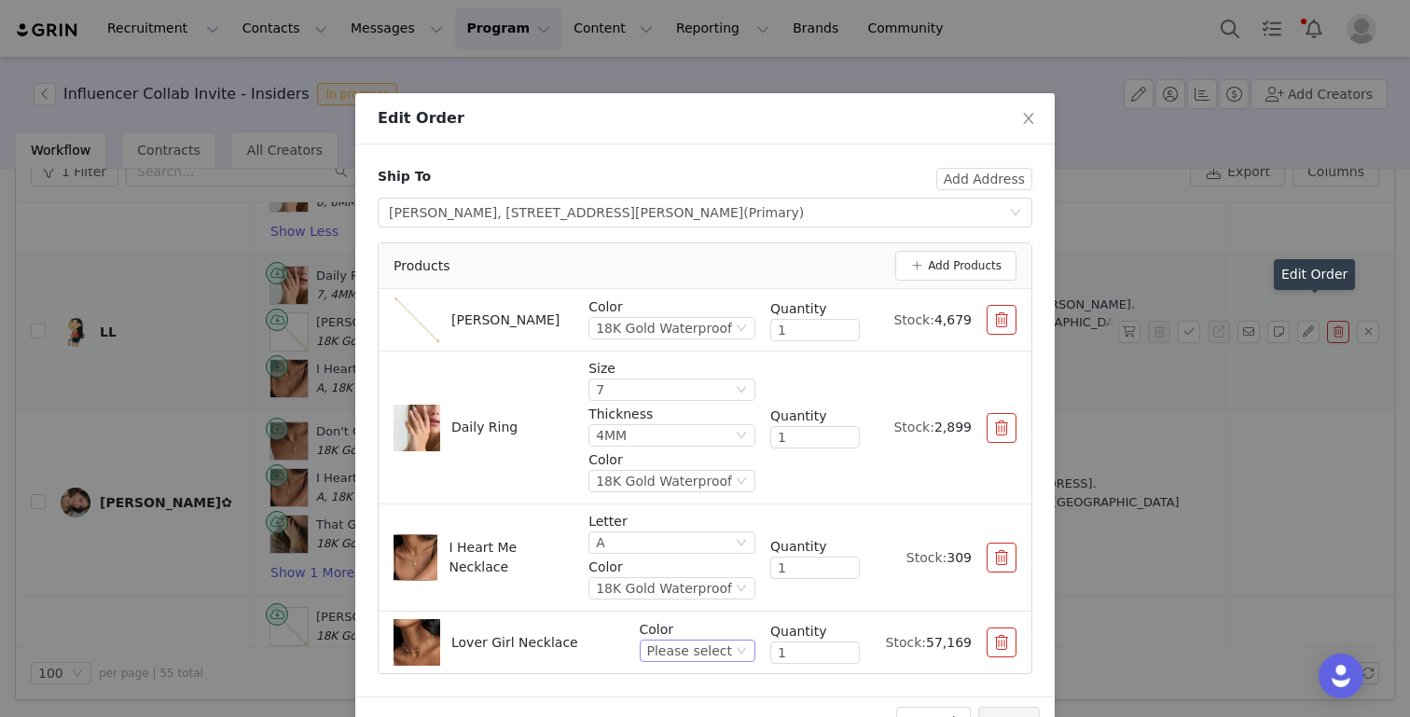
click at [681, 650] on div "Please select" at bounding box center [689, 650] width 85 height 21
click at [668, 529] on li "Gold" at bounding box center [700, 528] width 110 height 30
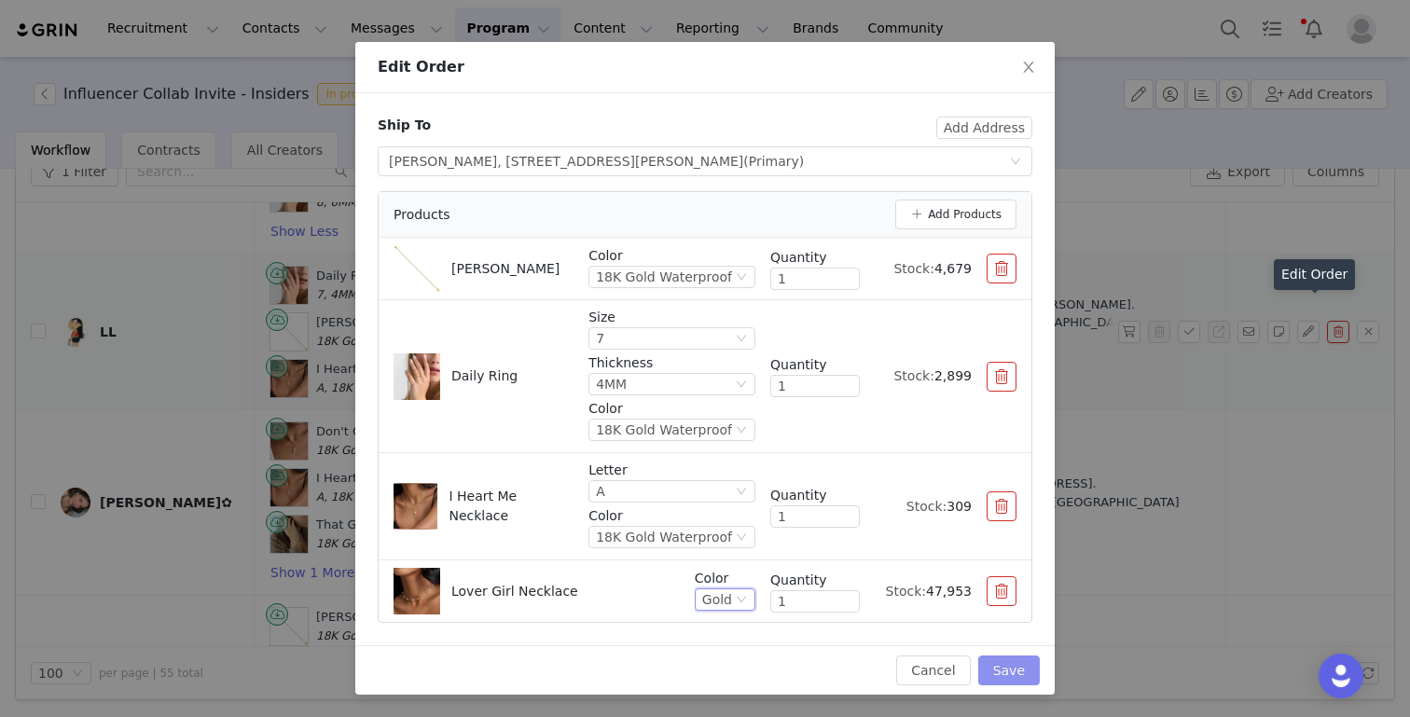
click at [1008, 661] on button "Save" at bounding box center [1009, 670] width 62 height 30
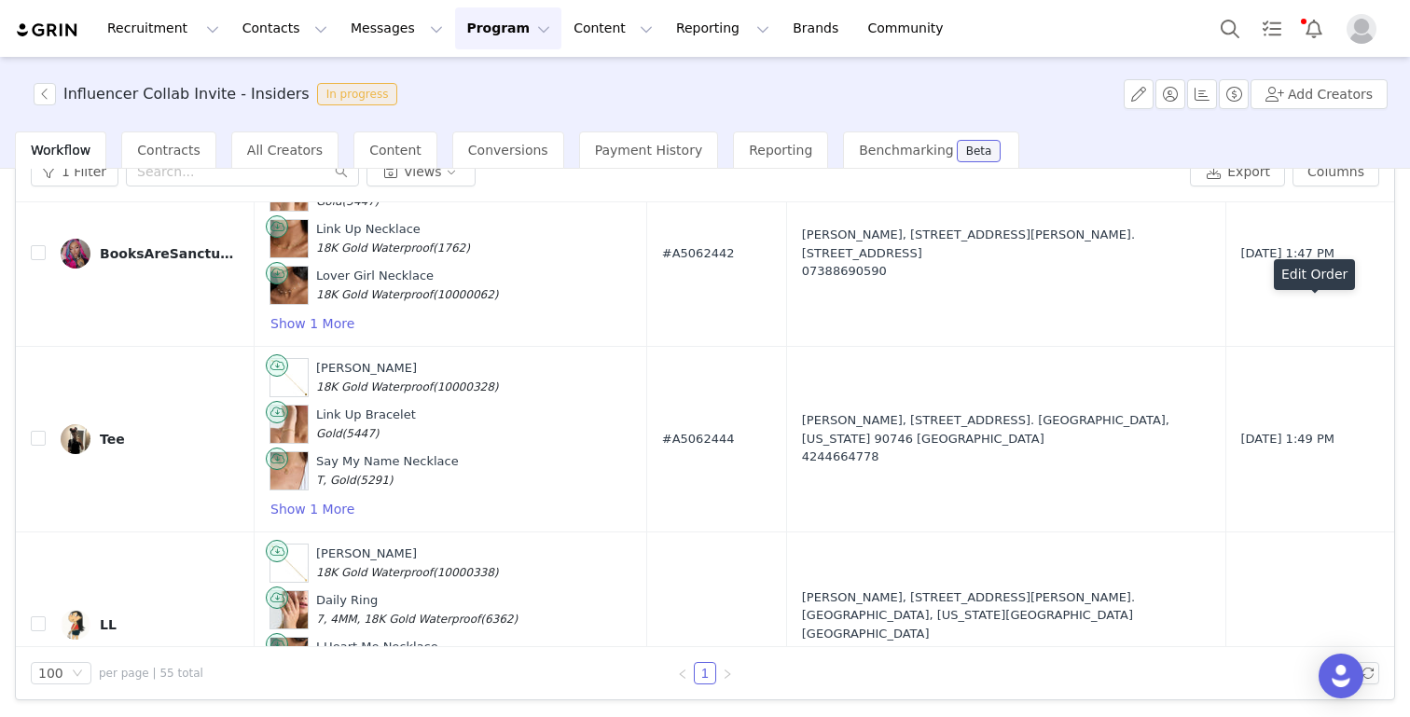
scroll to position [9649, 0]
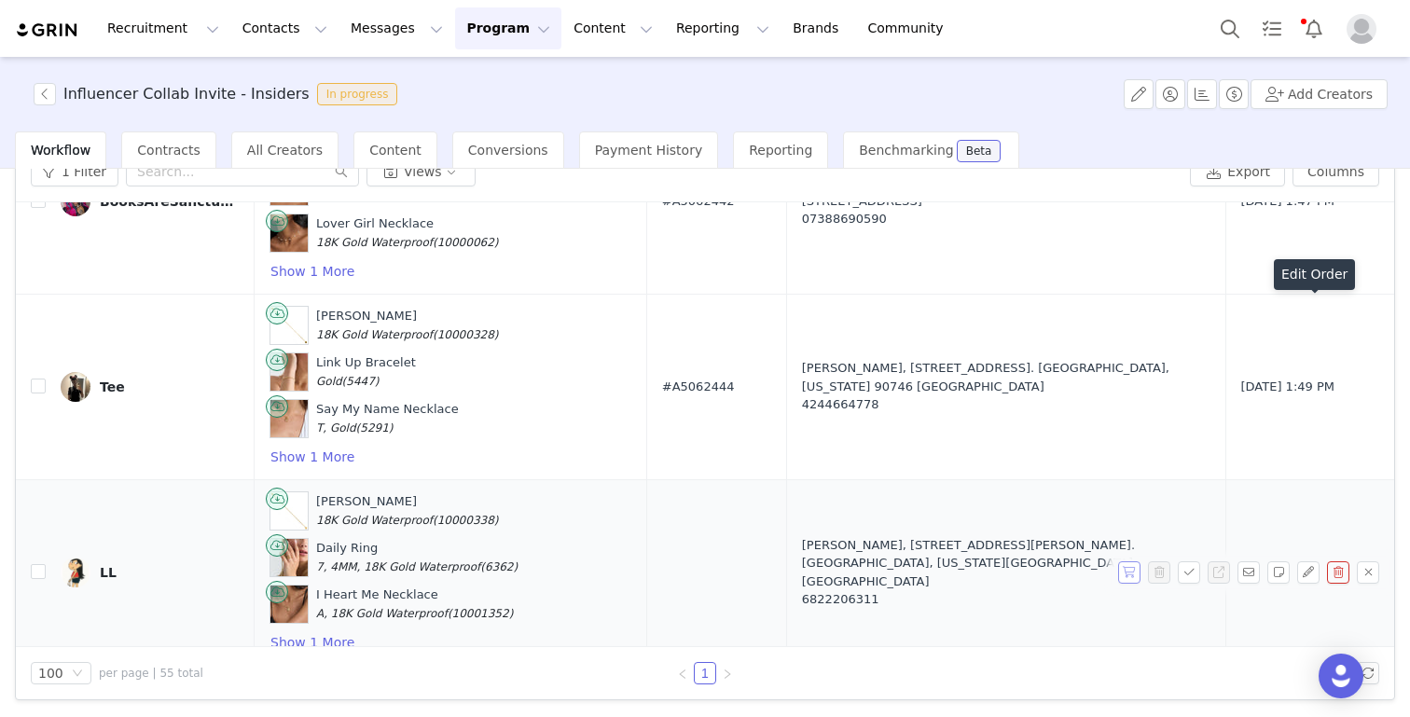
click at [1127, 561] on button "button" at bounding box center [1129, 572] width 22 height 22
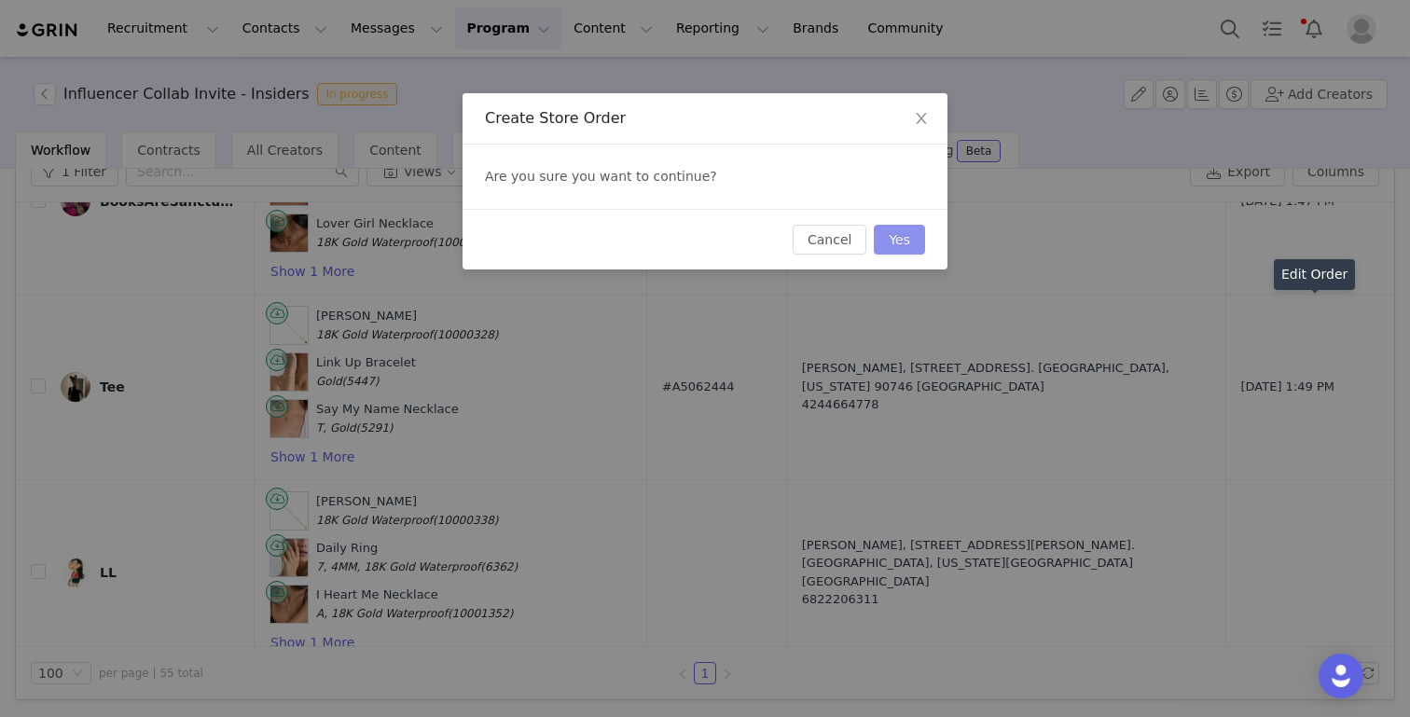
click at [905, 232] on button "Yes" at bounding box center [899, 240] width 51 height 30
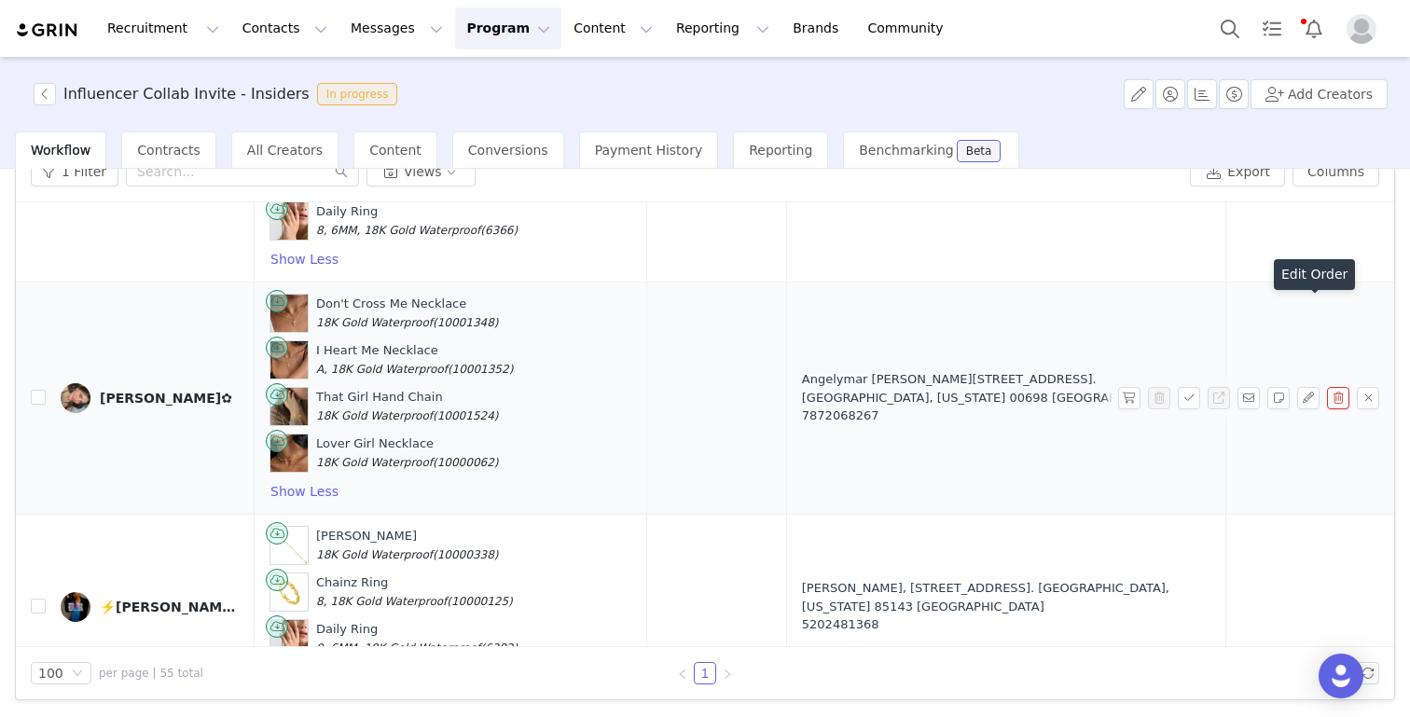
scroll to position [6298, 0]
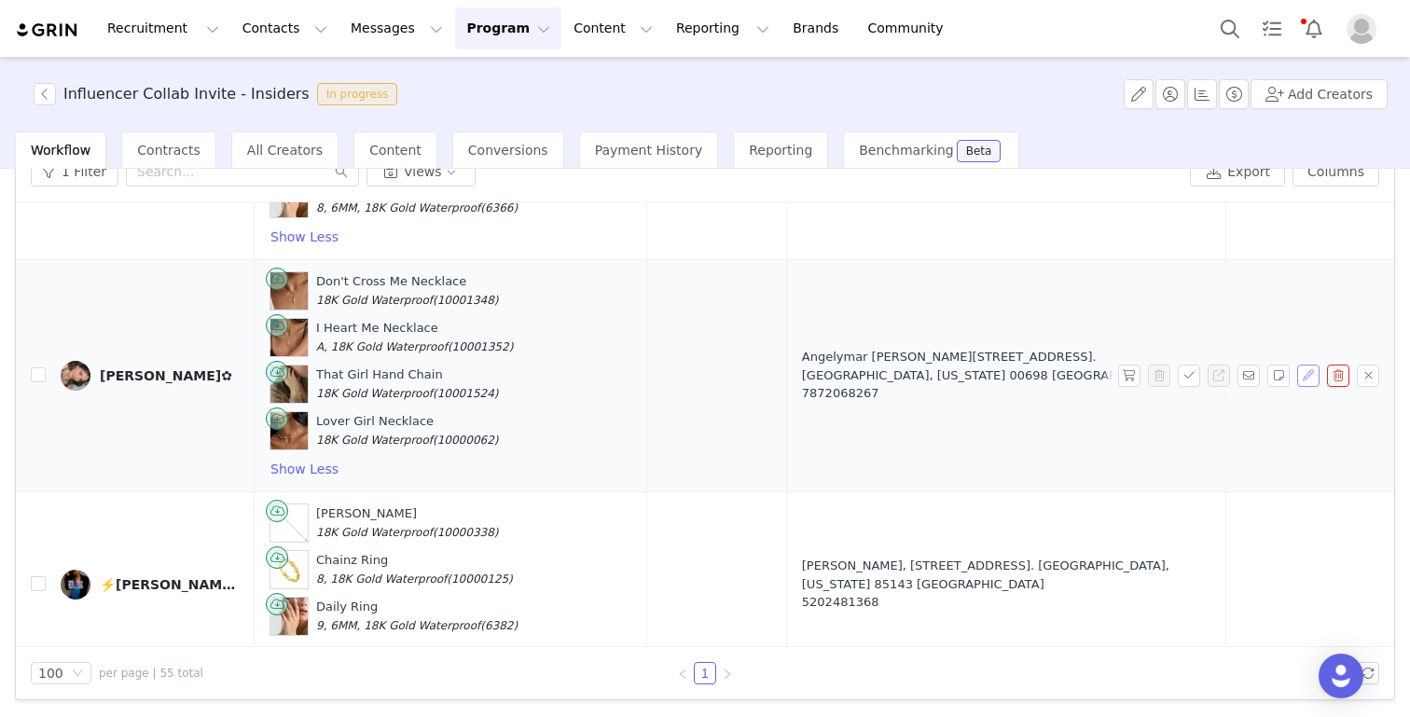
click at [1309, 365] on button "button" at bounding box center [1308, 376] width 22 height 22
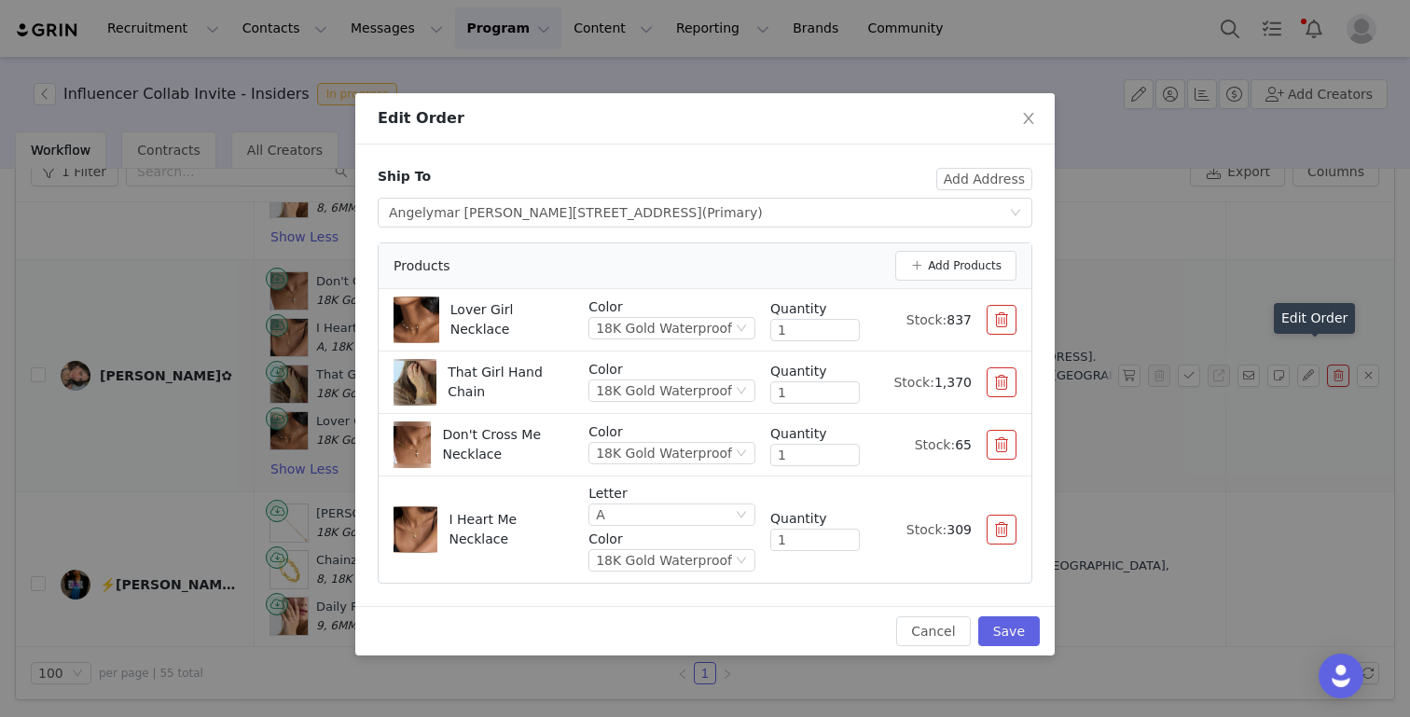
click at [1004, 450] on button "button" at bounding box center [1001, 445] width 30 height 30
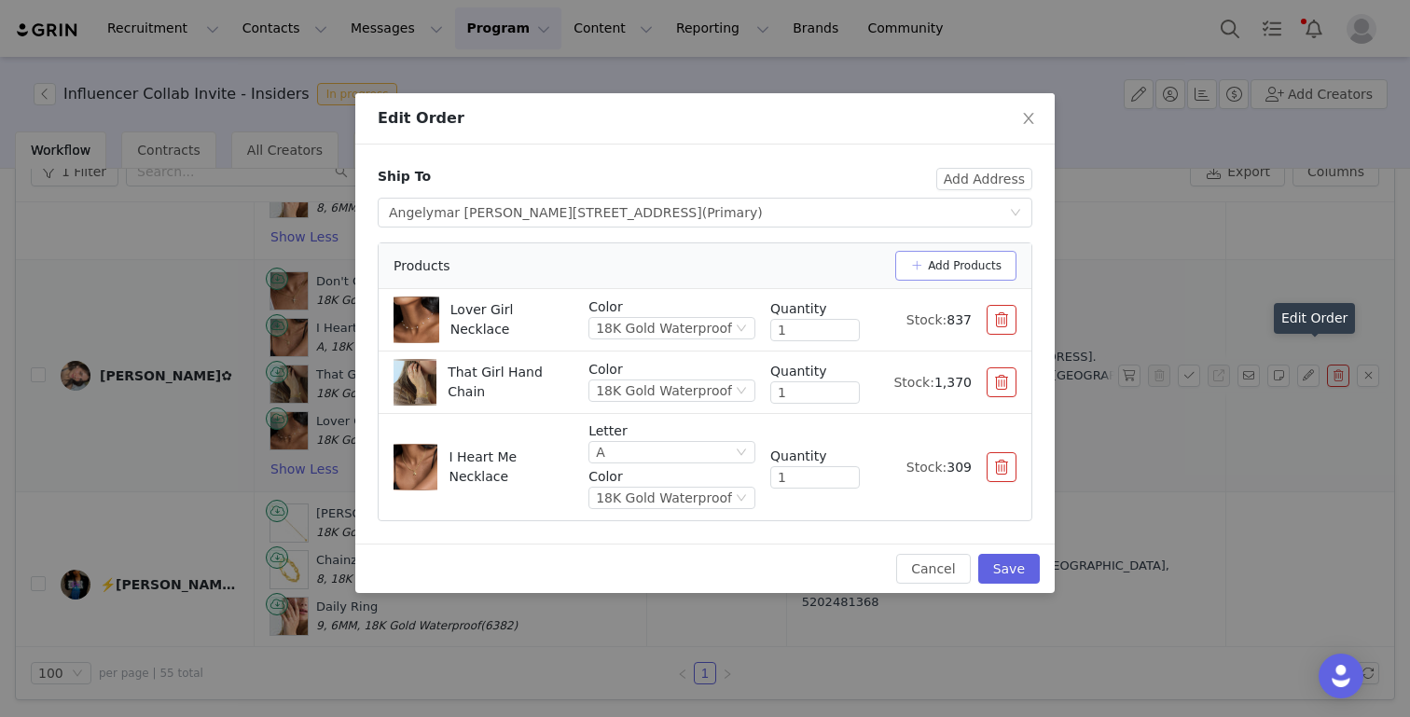
click at [972, 264] on button "Add Products" at bounding box center [955, 266] width 121 height 30
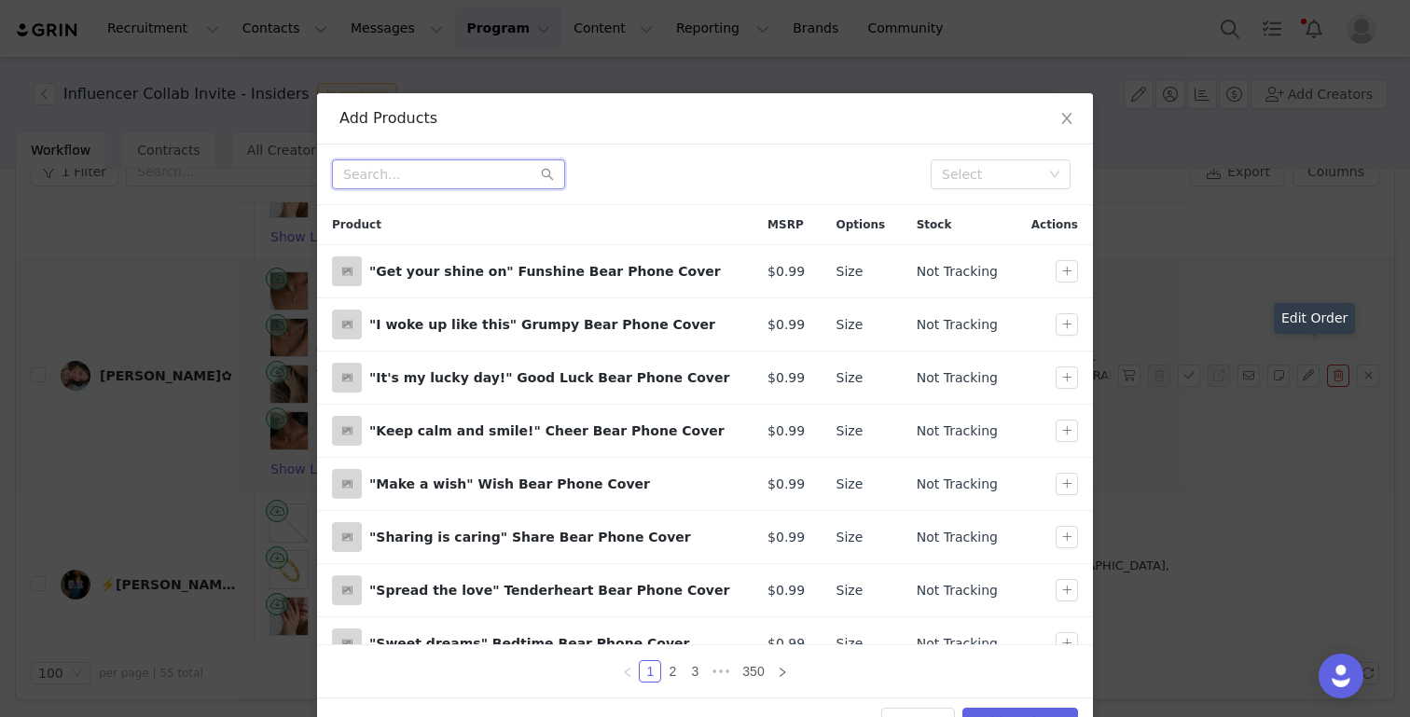
click at [476, 171] on input "text" at bounding box center [448, 174] width 233 height 30
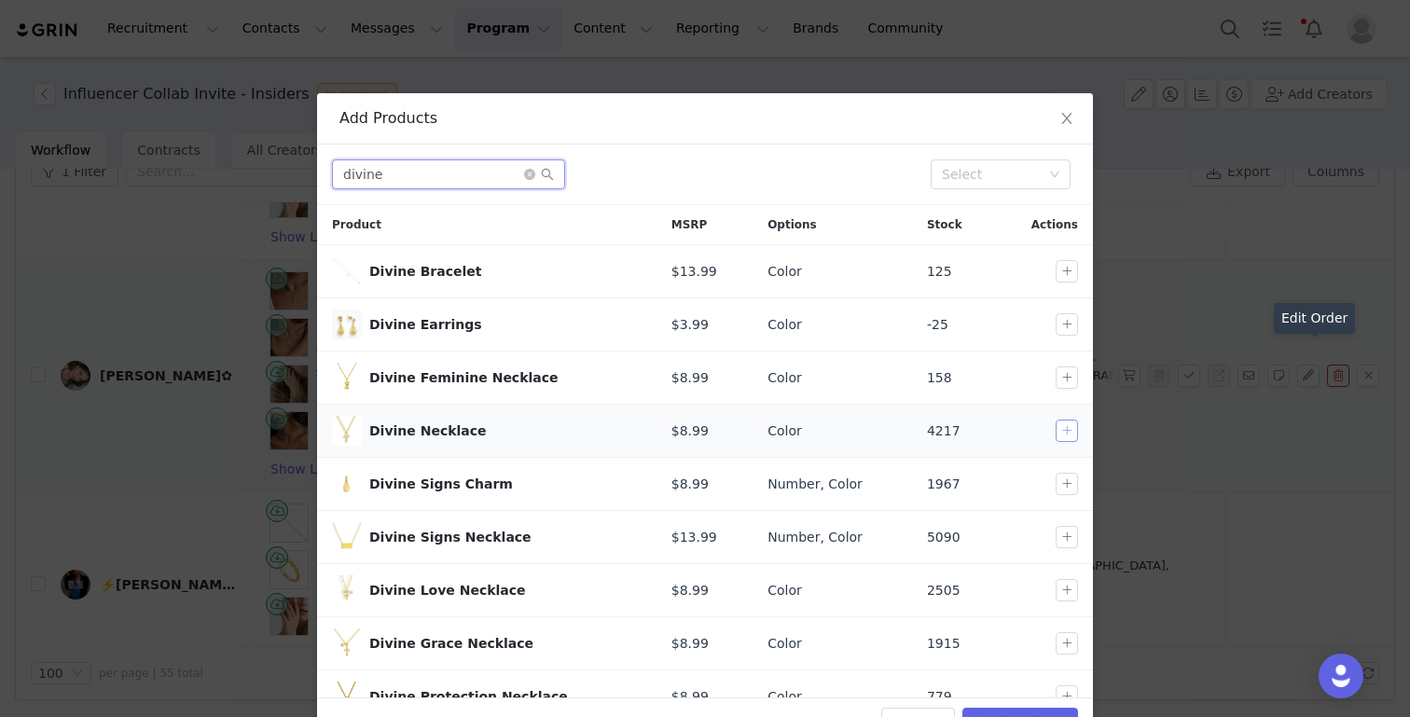
type input "divine"
click at [1067, 435] on button "button" at bounding box center [1066, 431] width 22 height 22
click at [1003, 711] on button "Add Products" at bounding box center [1020, 723] width 116 height 30
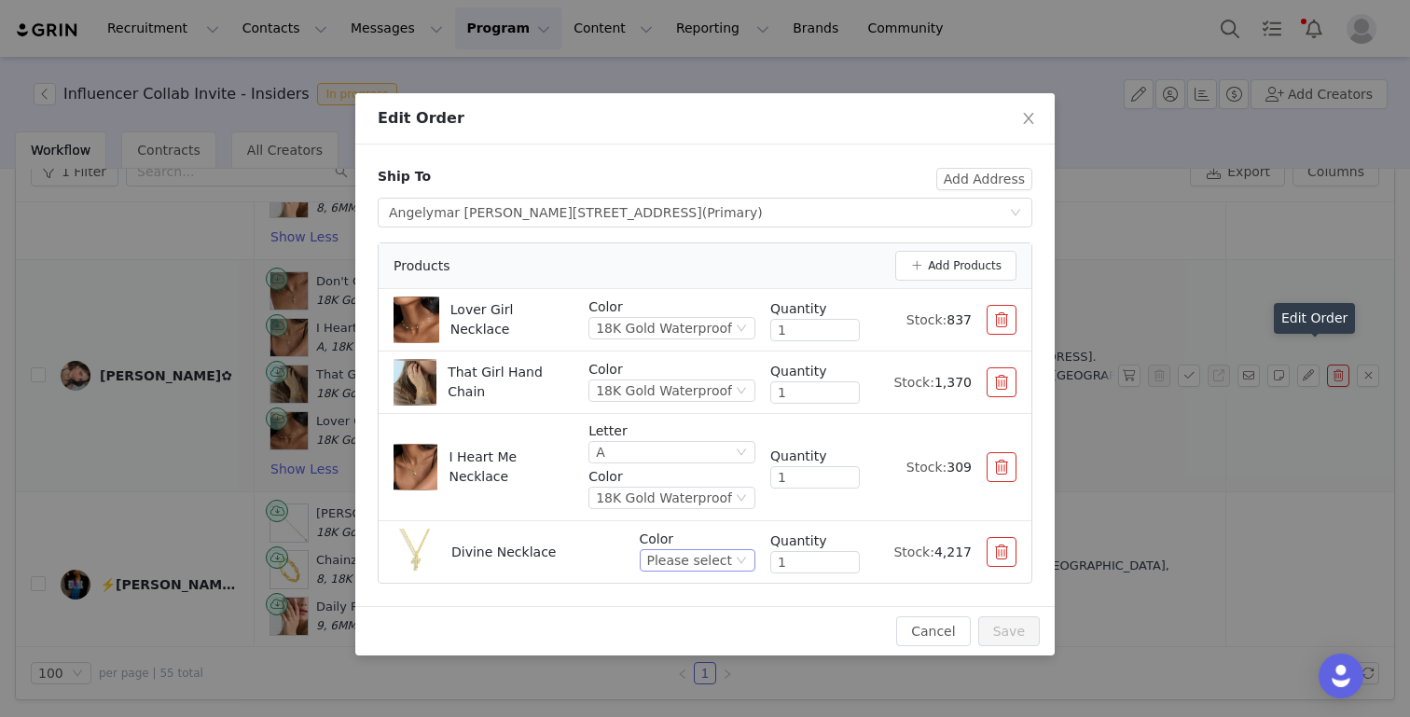
click at [728, 557] on div "Please select" at bounding box center [689, 560] width 85 height 21
click at [688, 623] on li "Gold" at bounding box center [700, 624] width 110 height 30
click at [695, 322] on div "18K Gold Waterproof" at bounding box center [664, 328] width 136 height 21
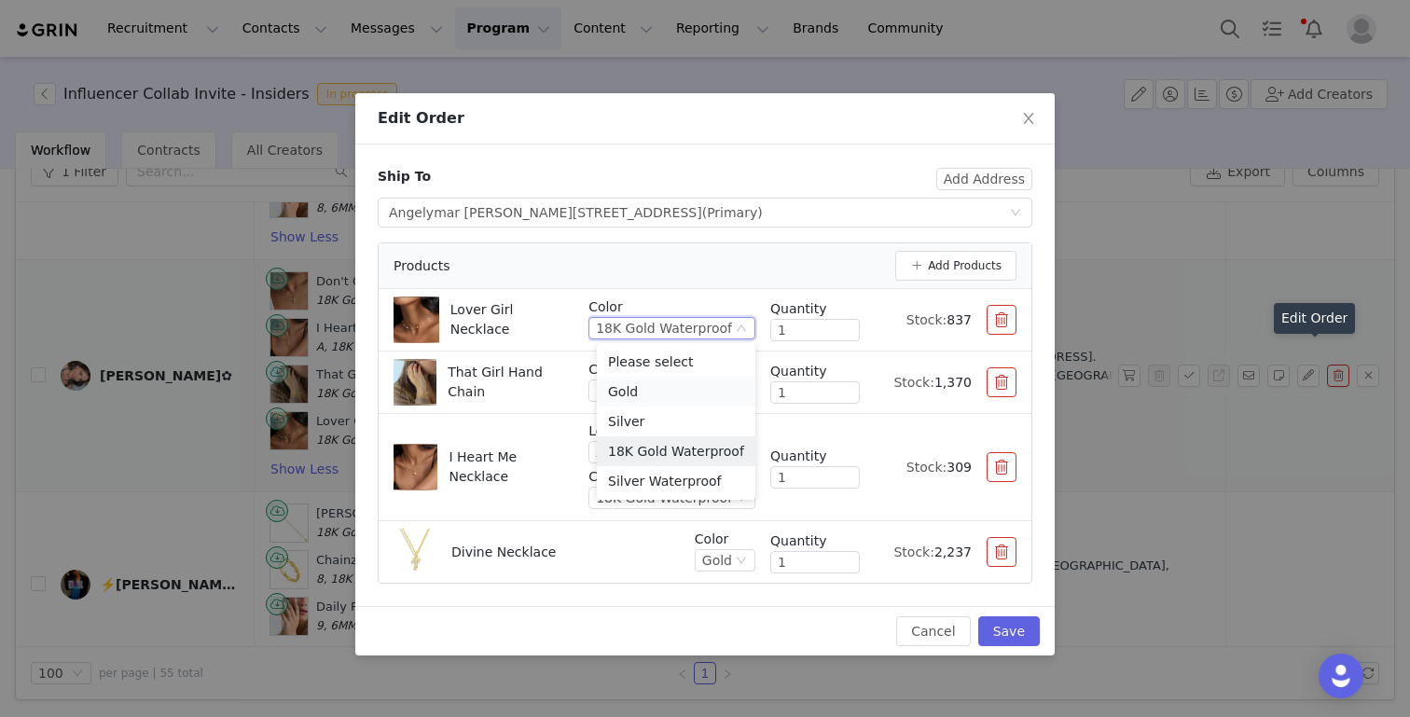
click at [650, 391] on li "Gold" at bounding box center [676, 392] width 158 height 30
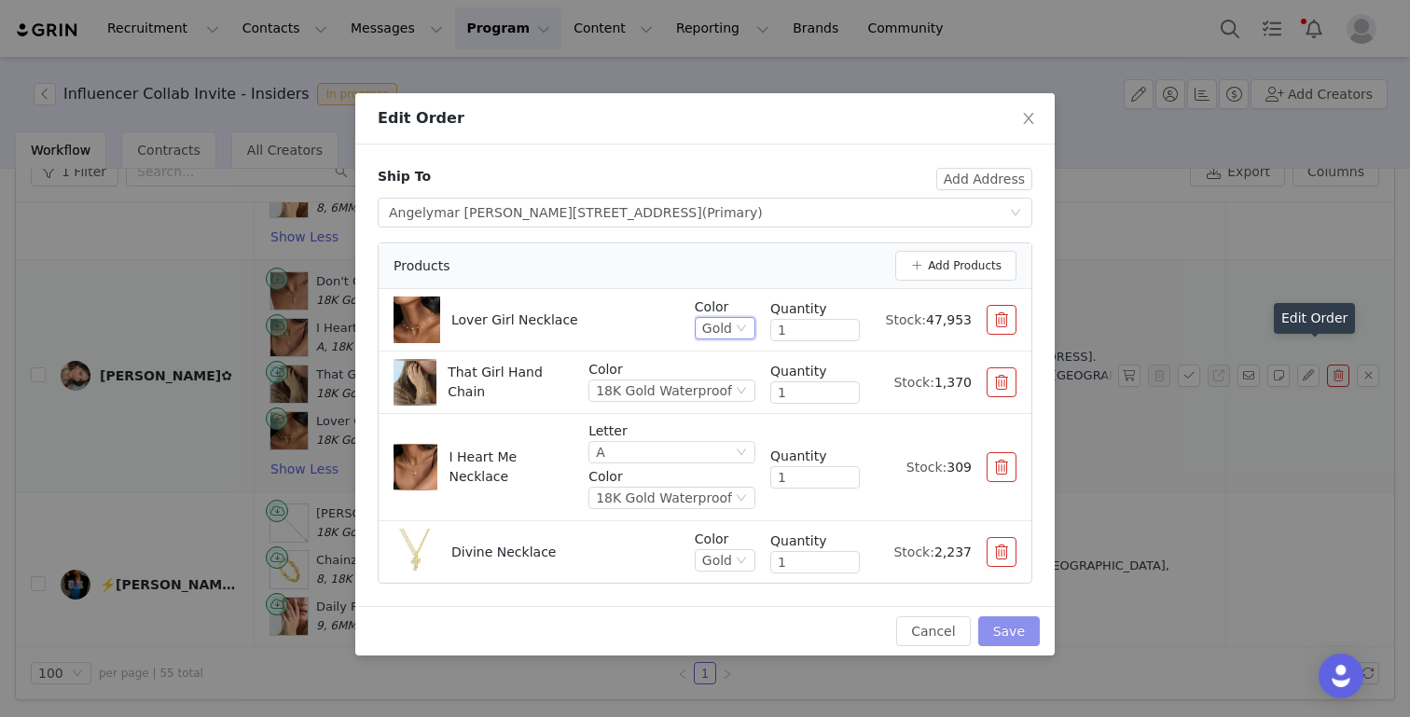
click at [1001, 625] on button "Save" at bounding box center [1009, 631] width 62 height 30
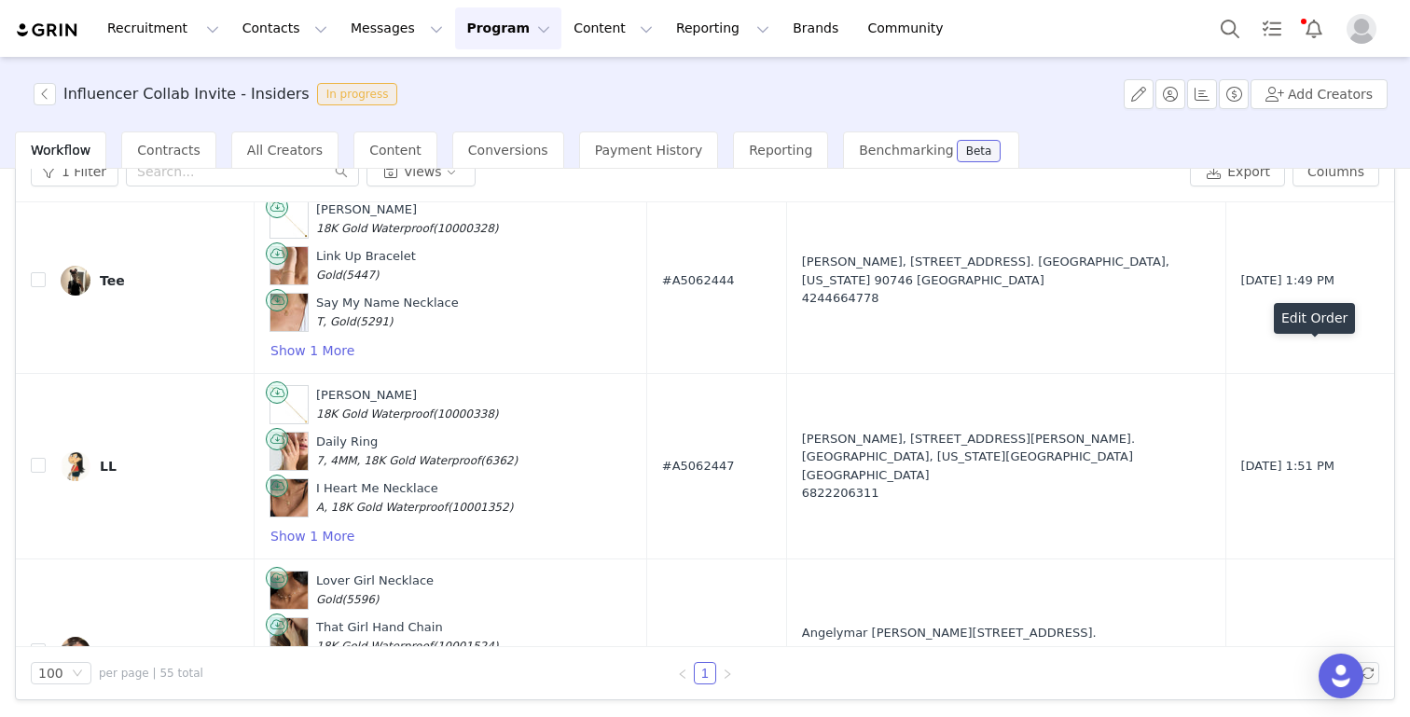
scroll to position [9649, 0]
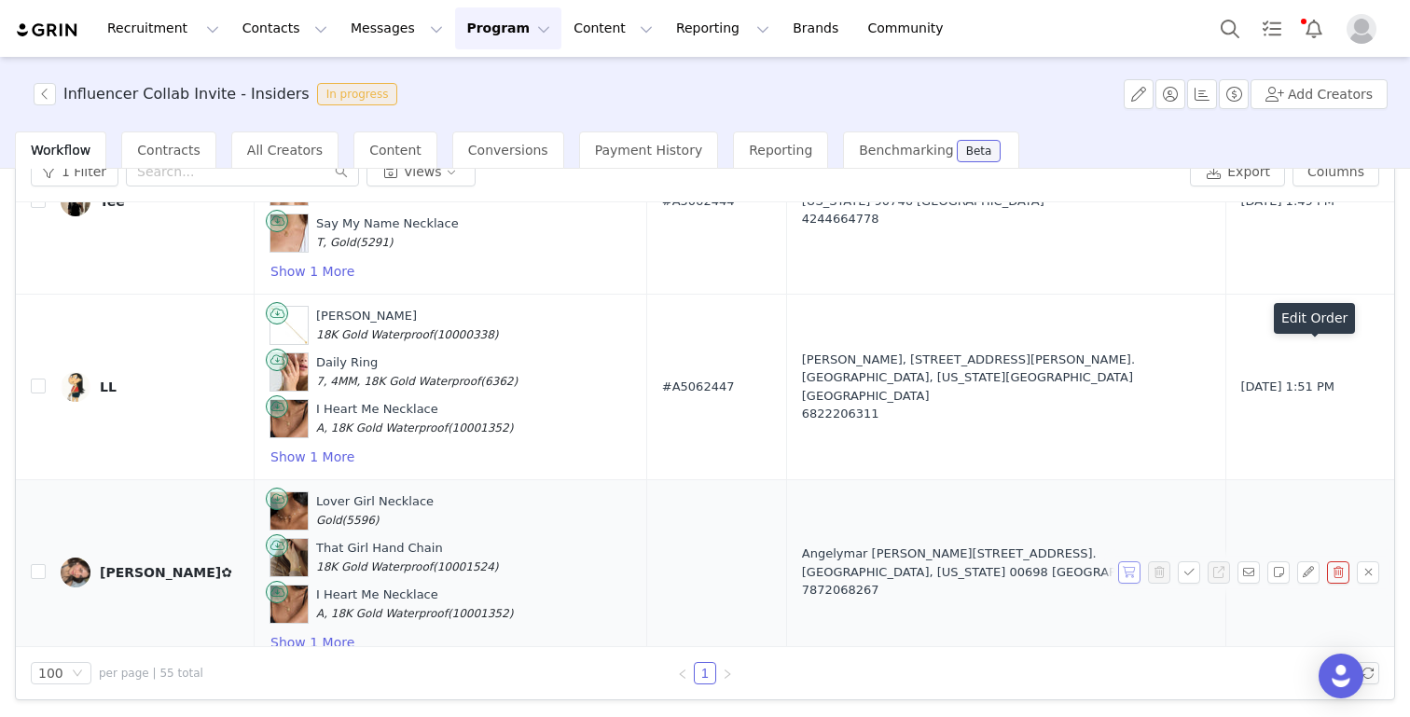
click at [1126, 561] on button "button" at bounding box center [1129, 572] width 22 height 22
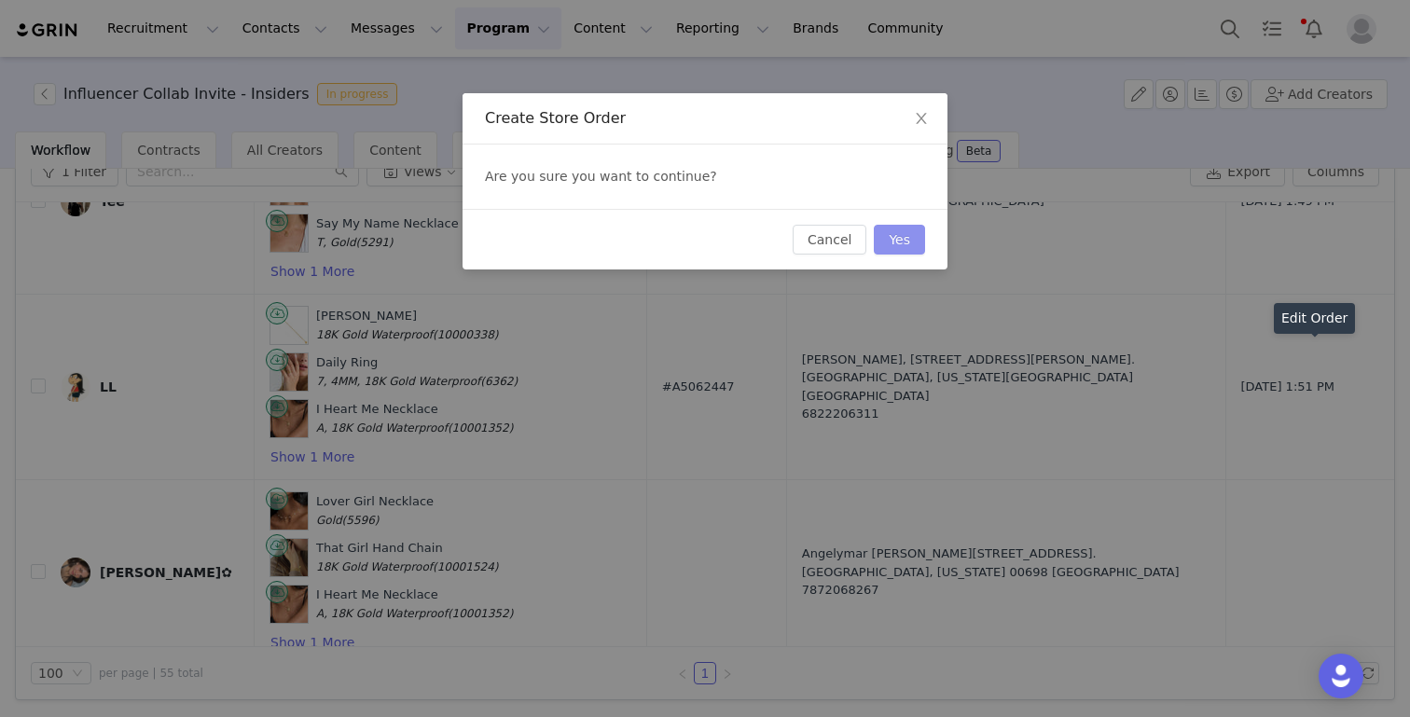
click at [915, 244] on button "Yes" at bounding box center [899, 240] width 51 height 30
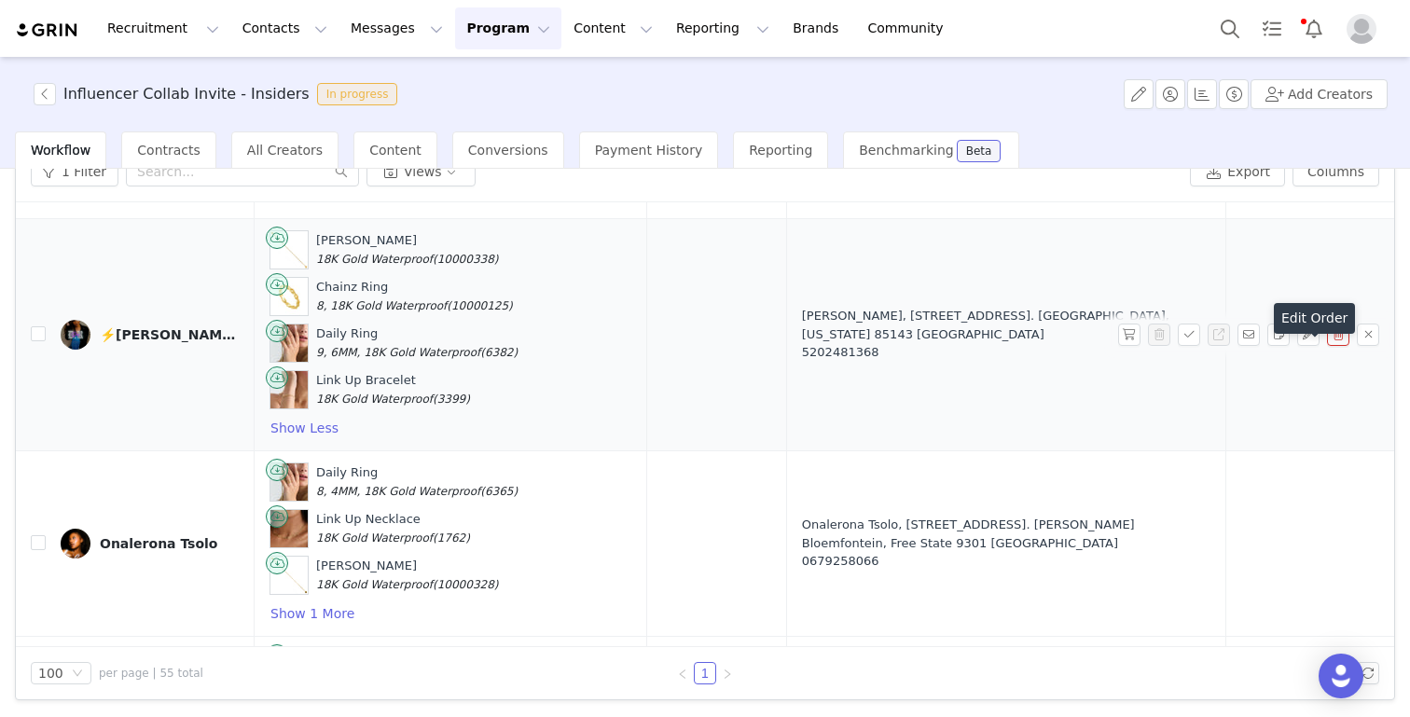
scroll to position [6323, 0]
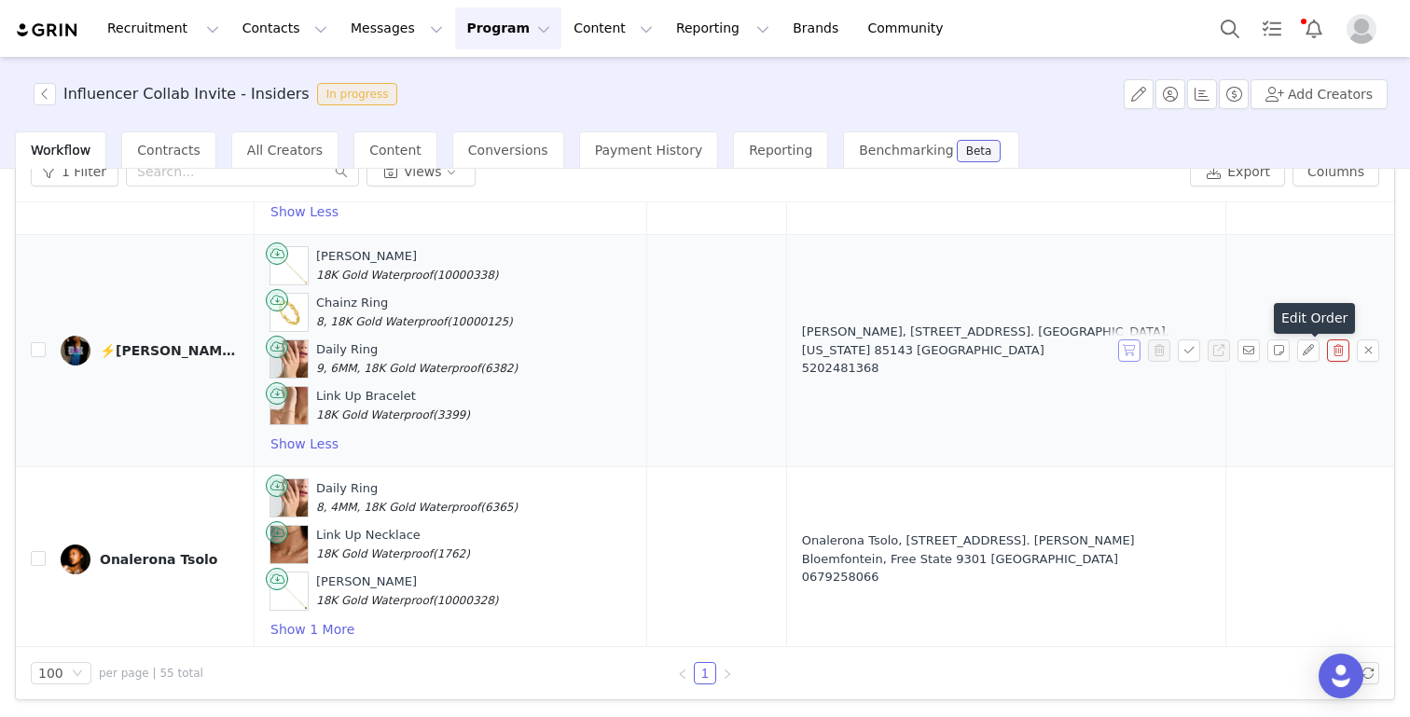
click at [1135, 339] on button "button" at bounding box center [1129, 350] width 22 height 22
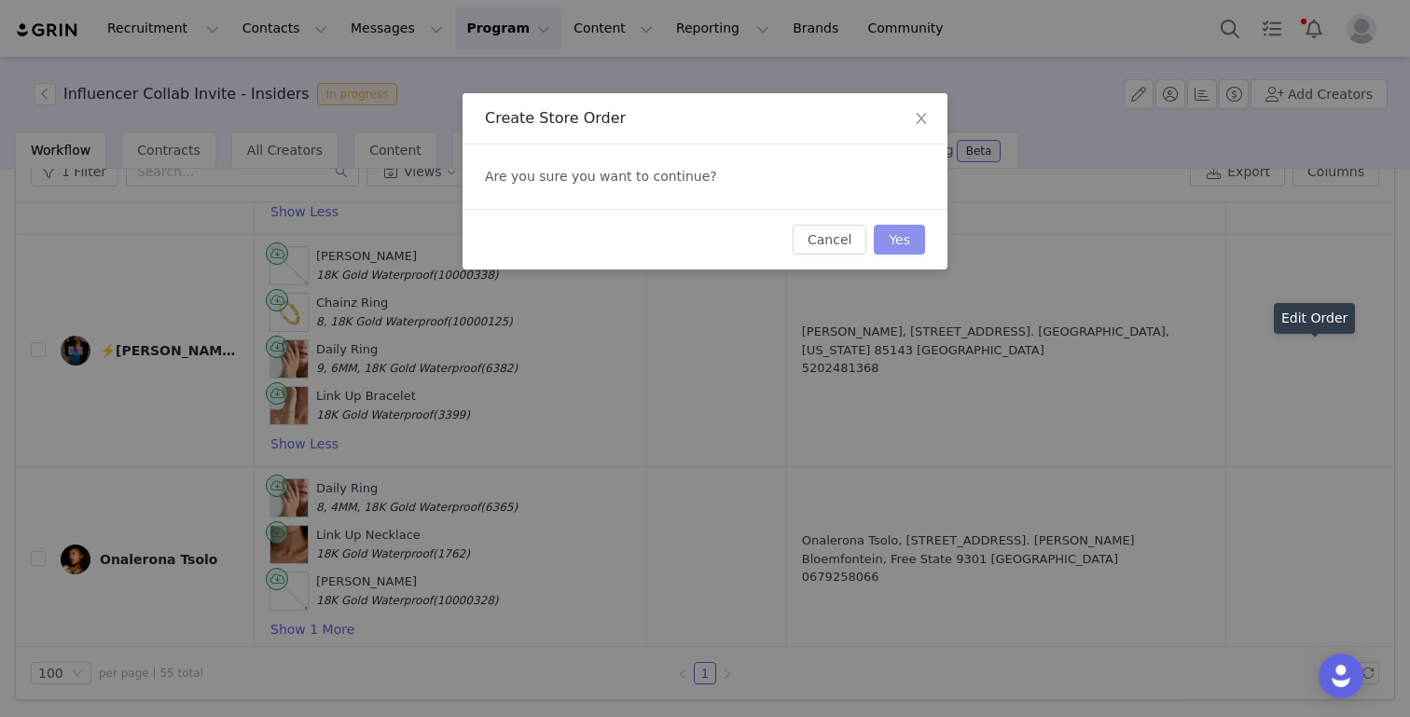
click at [915, 237] on button "Yes" at bounding box center [899, 240] width 51 height 30
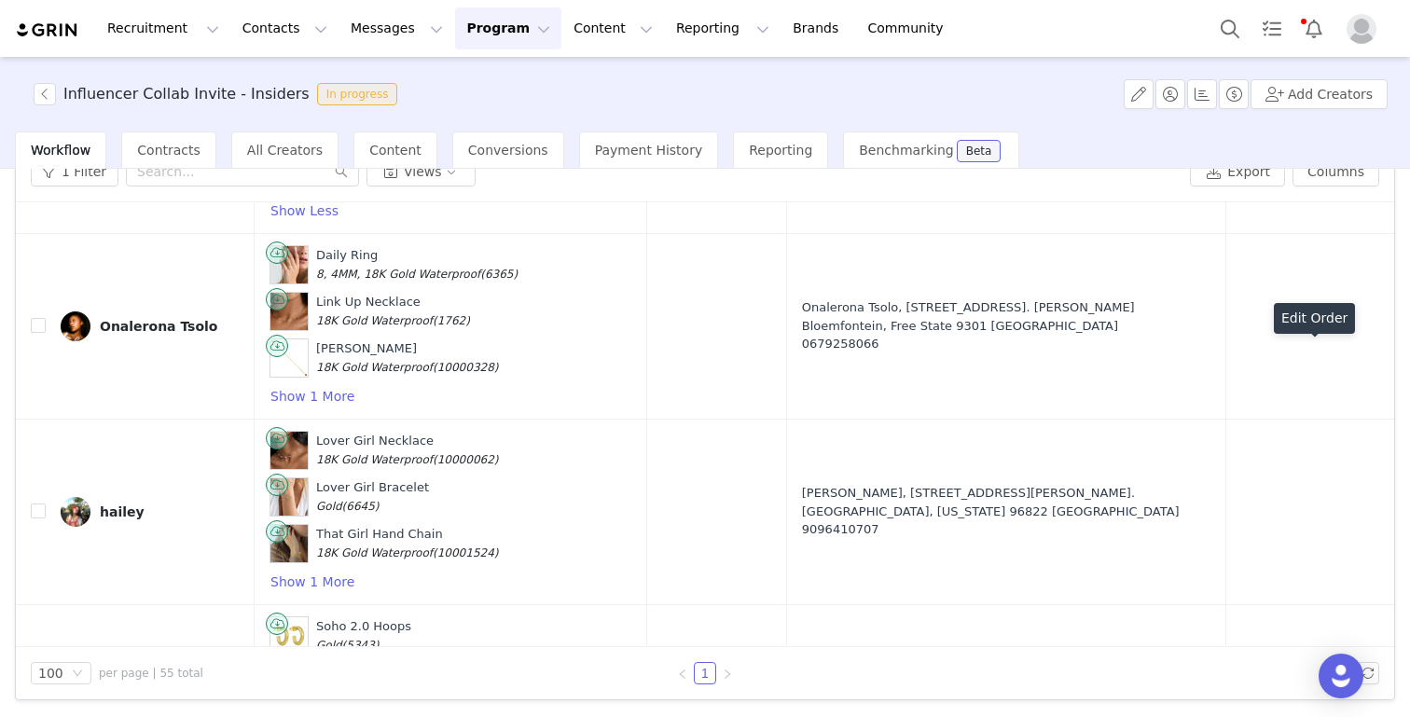
scroll to position [6542, 0]
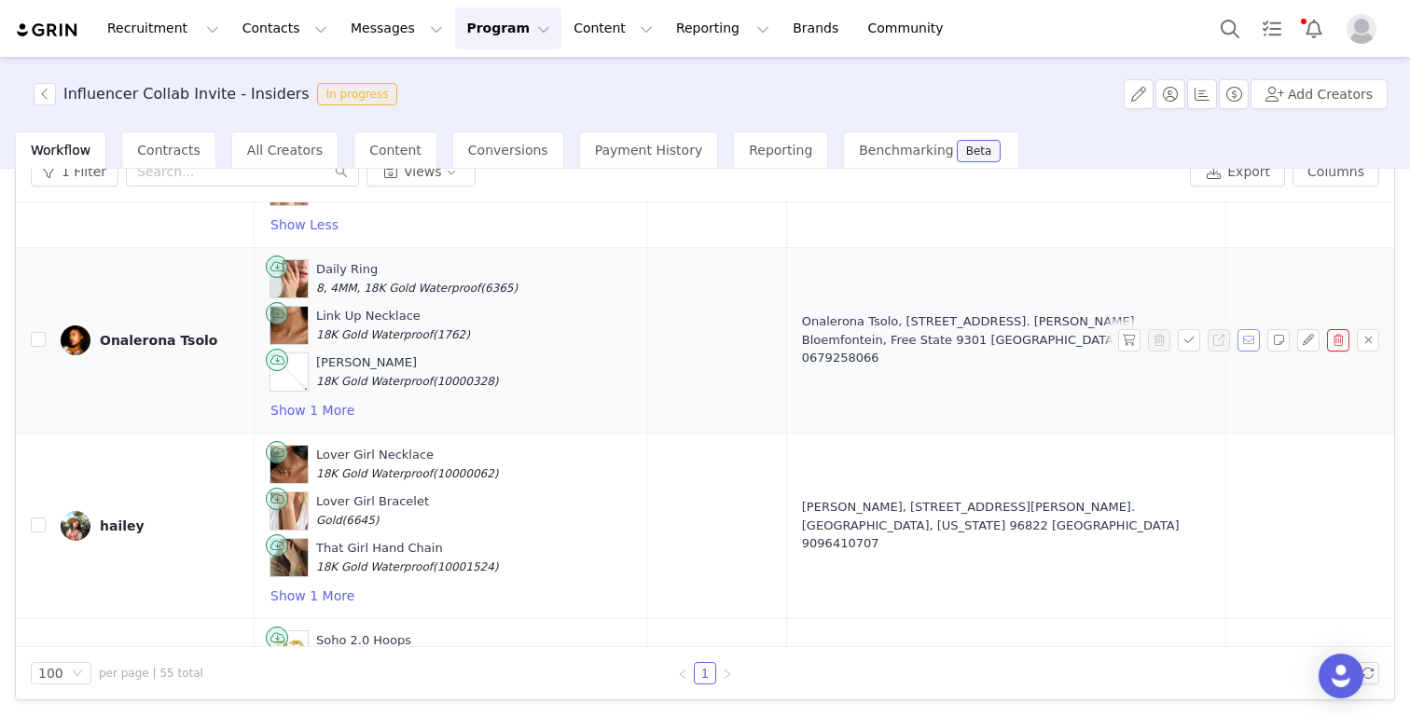
click at [1249, 329] on button "button" at bounding box center [1248, 340] width 22 height 22
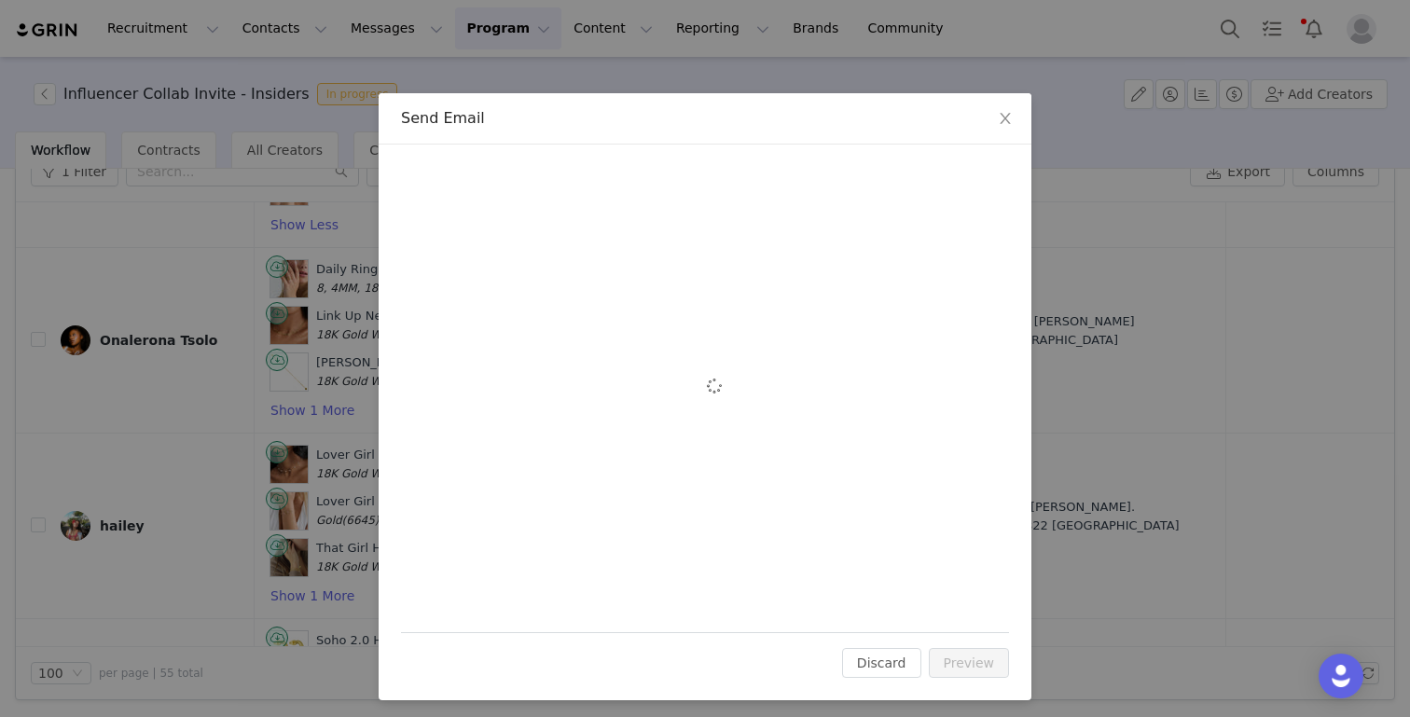
scroll to position [0, 0]
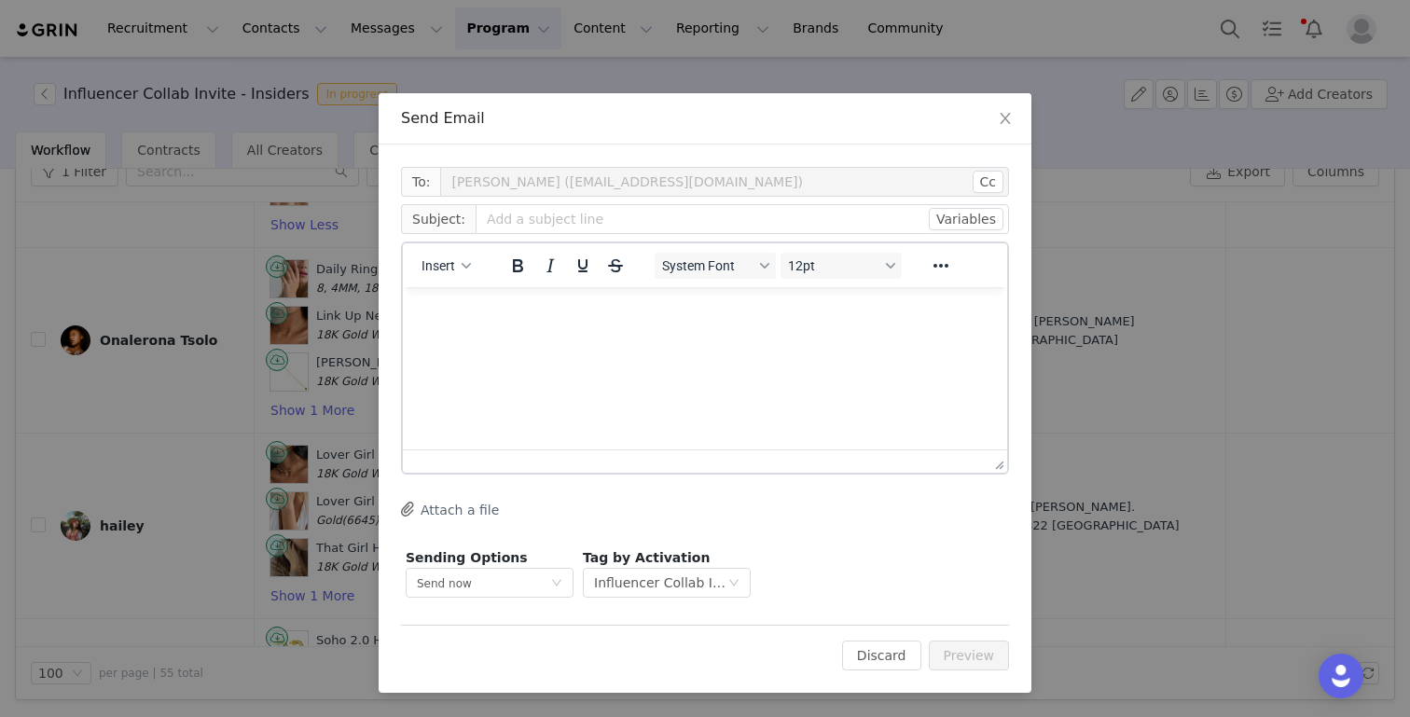
click at [632, 337] on html at bounding box center [705, 312] width 604 height 50
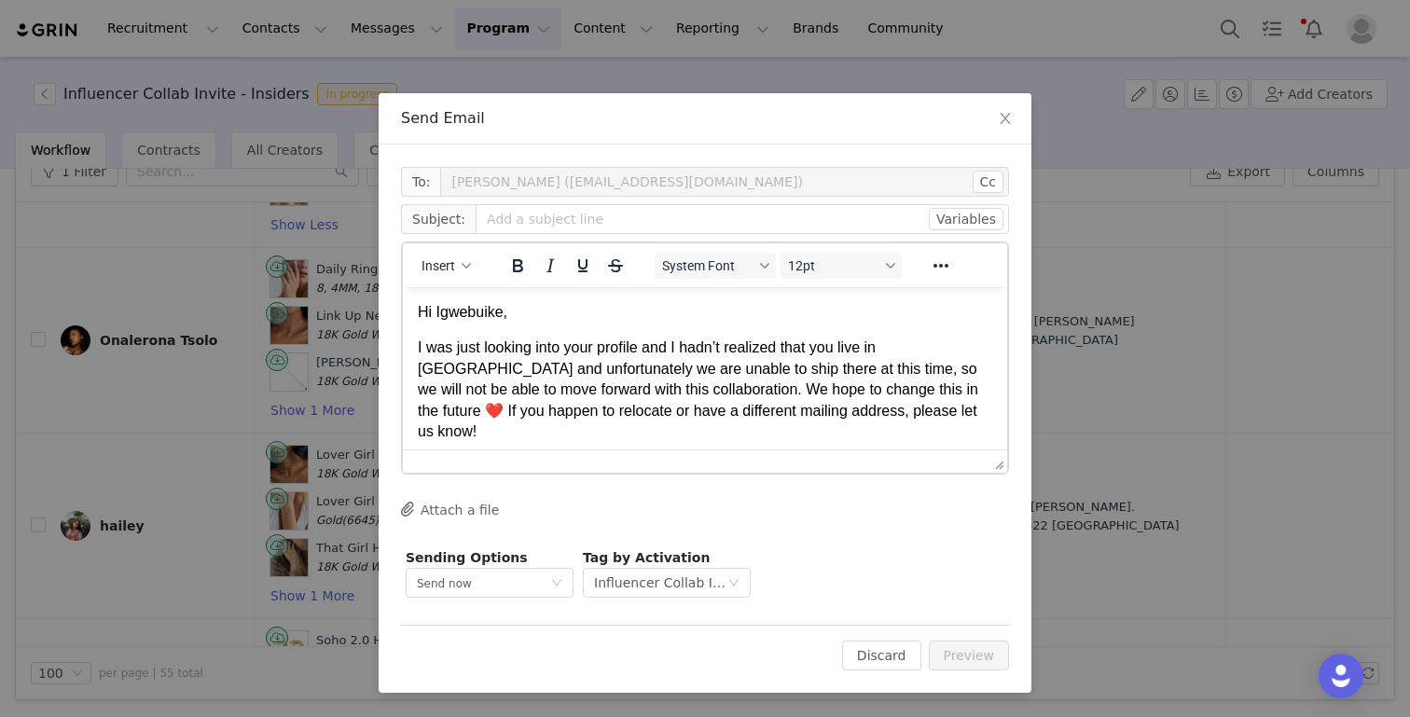
click at [468, 315] on p "Hi Igwebuike," at bounding box center [705, 312] width 574 height 21
click at [926, 345] on p "I was just looking into your profile and I hadn’t realized that you live in Nig…" at bounding box center [705, 389] width 574 height 104
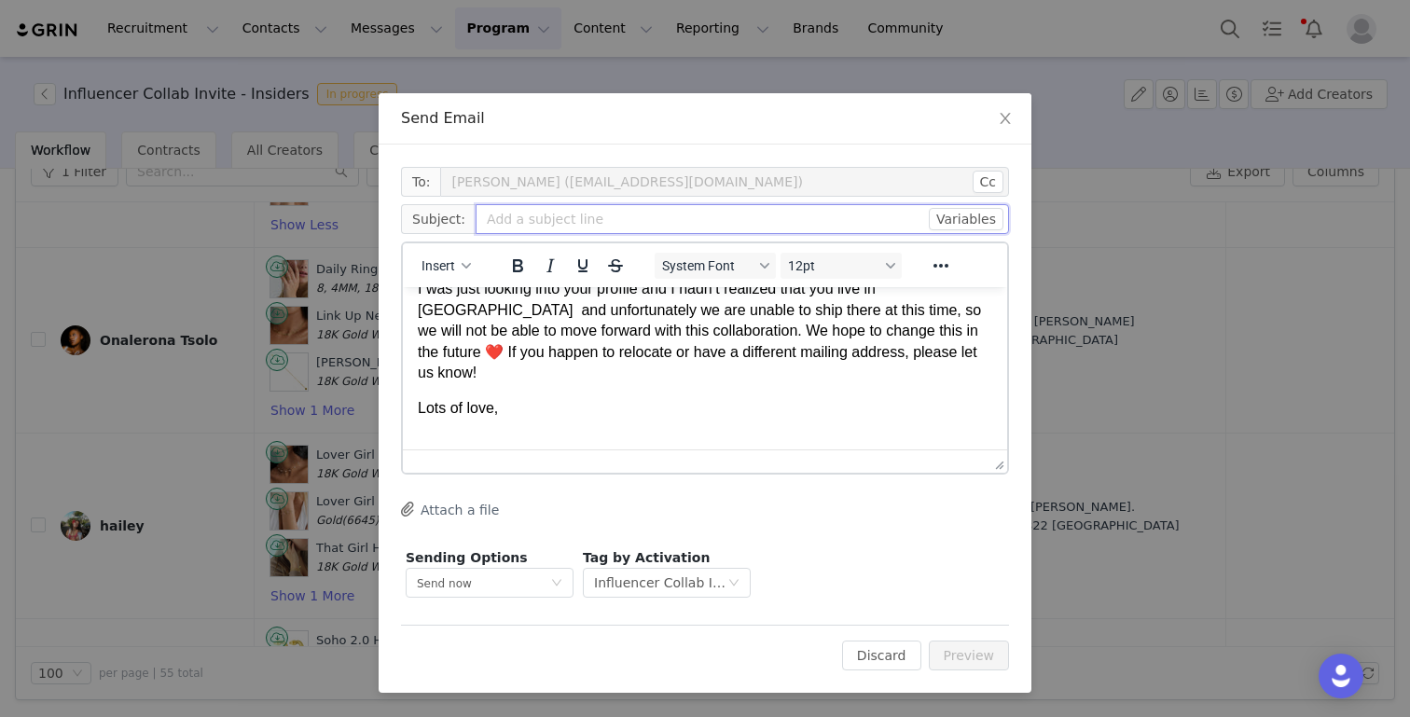
click at [630, 221] on input "text" at bounding box center [741, 219] width 533 height 30
type input "EVRY Jewels PR"
click at [960, 668] on button "Preview" at bounding box center [969, 655] width 81 height 30
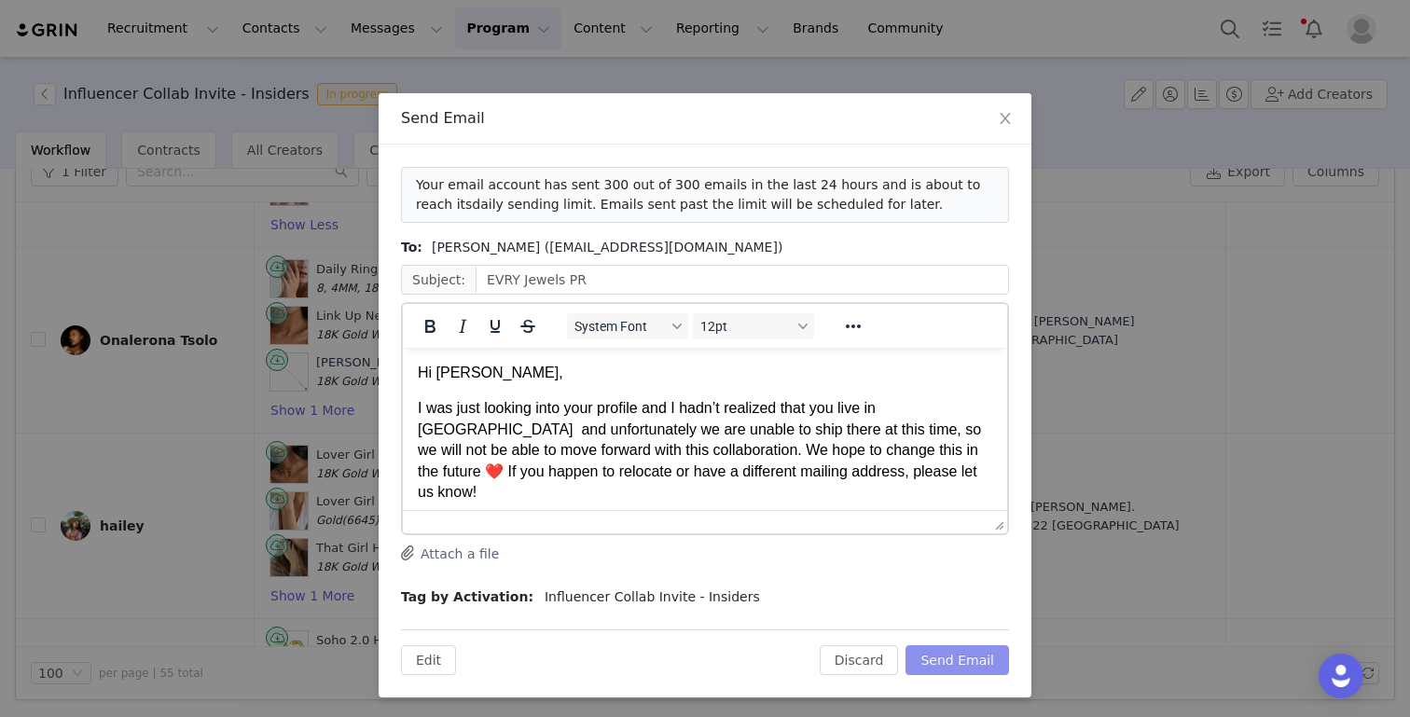
scroll to position [0, 0]
click at [971, 659] on button "Send Email" at bounding box center [956, 660] width 103 height 30
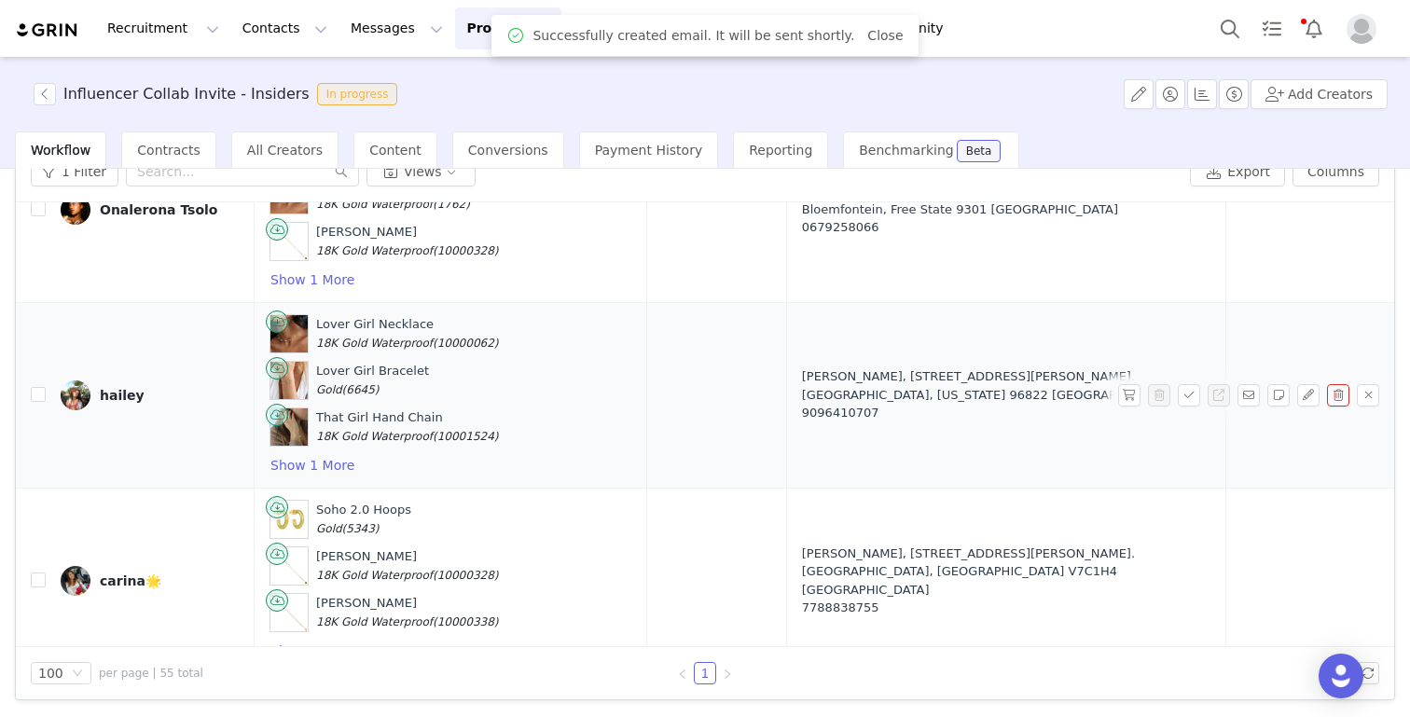
scroll to position [6697, 0]
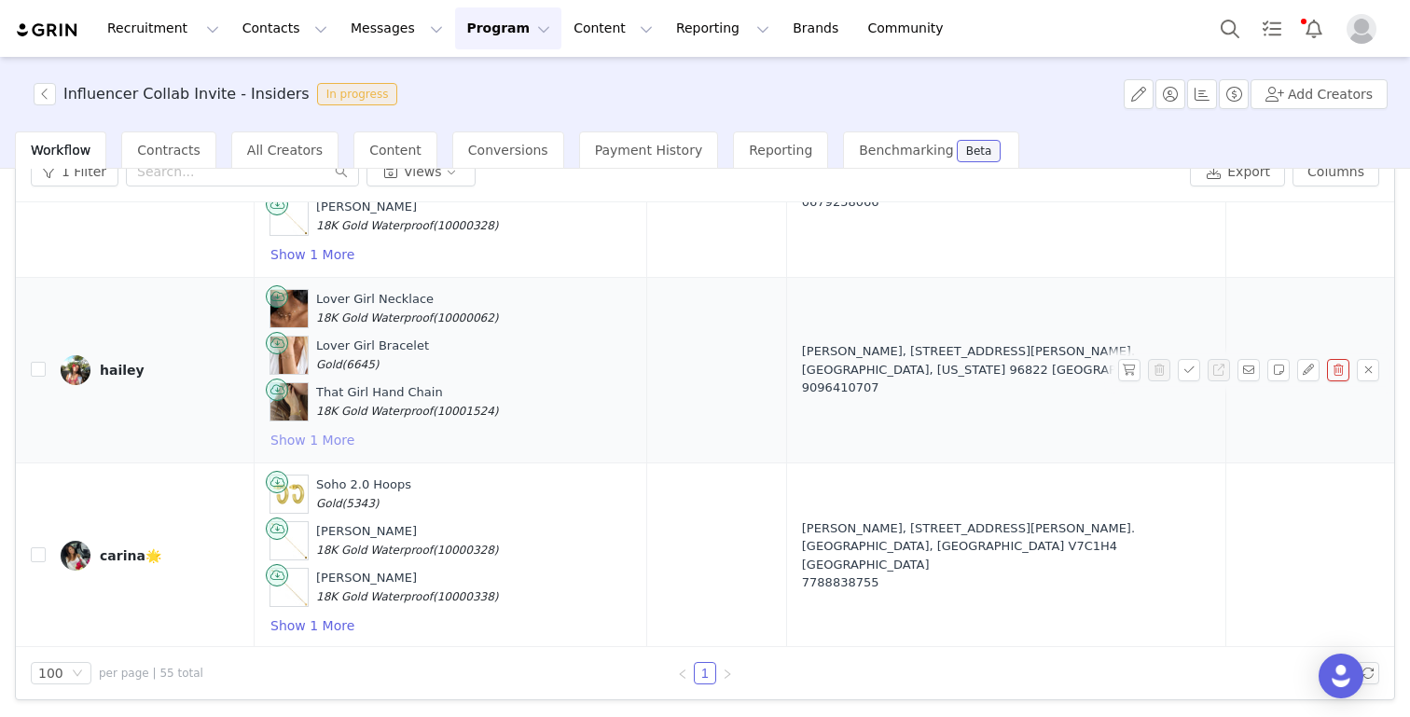
click at [298, 429] on button "Show 1 More" at bounding box center [312, 440] width 86 height 22
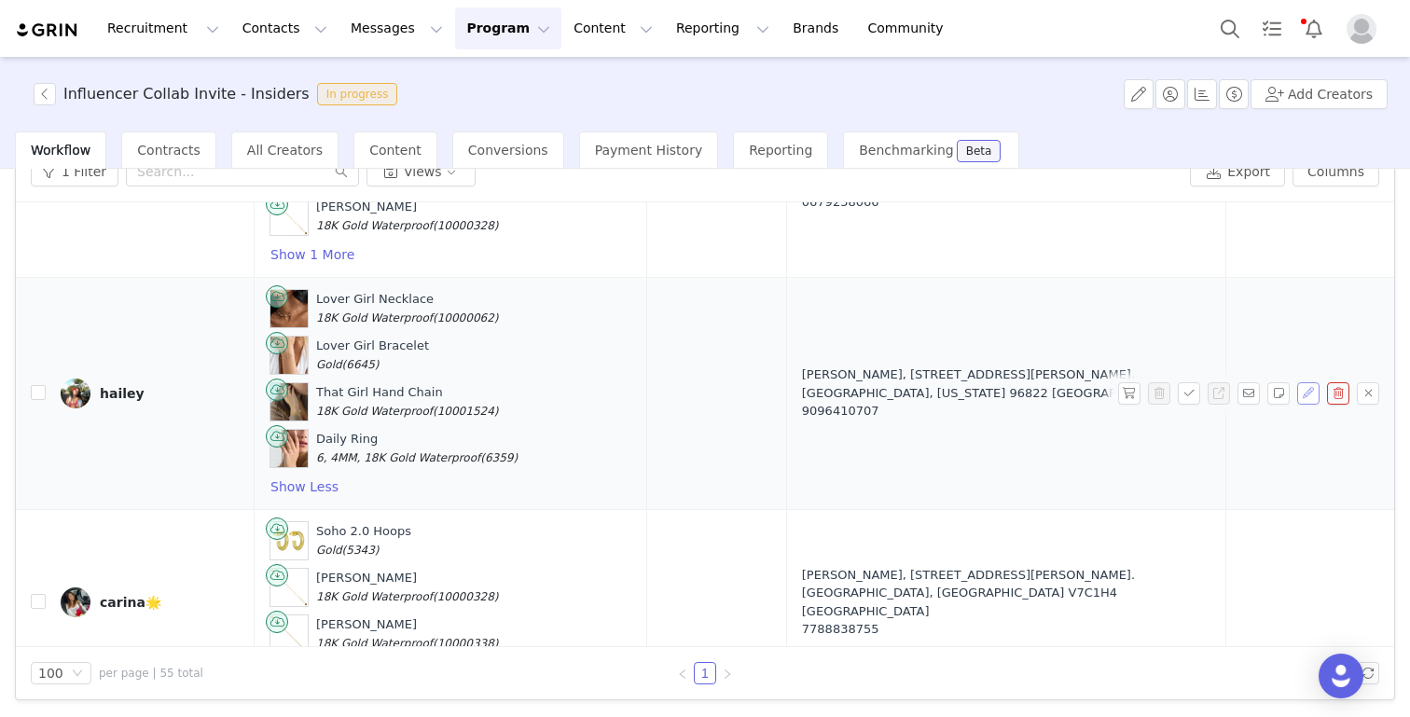
click at [1311, 382] on button "button" at bounding box center [1308, 393] width 22 height 22
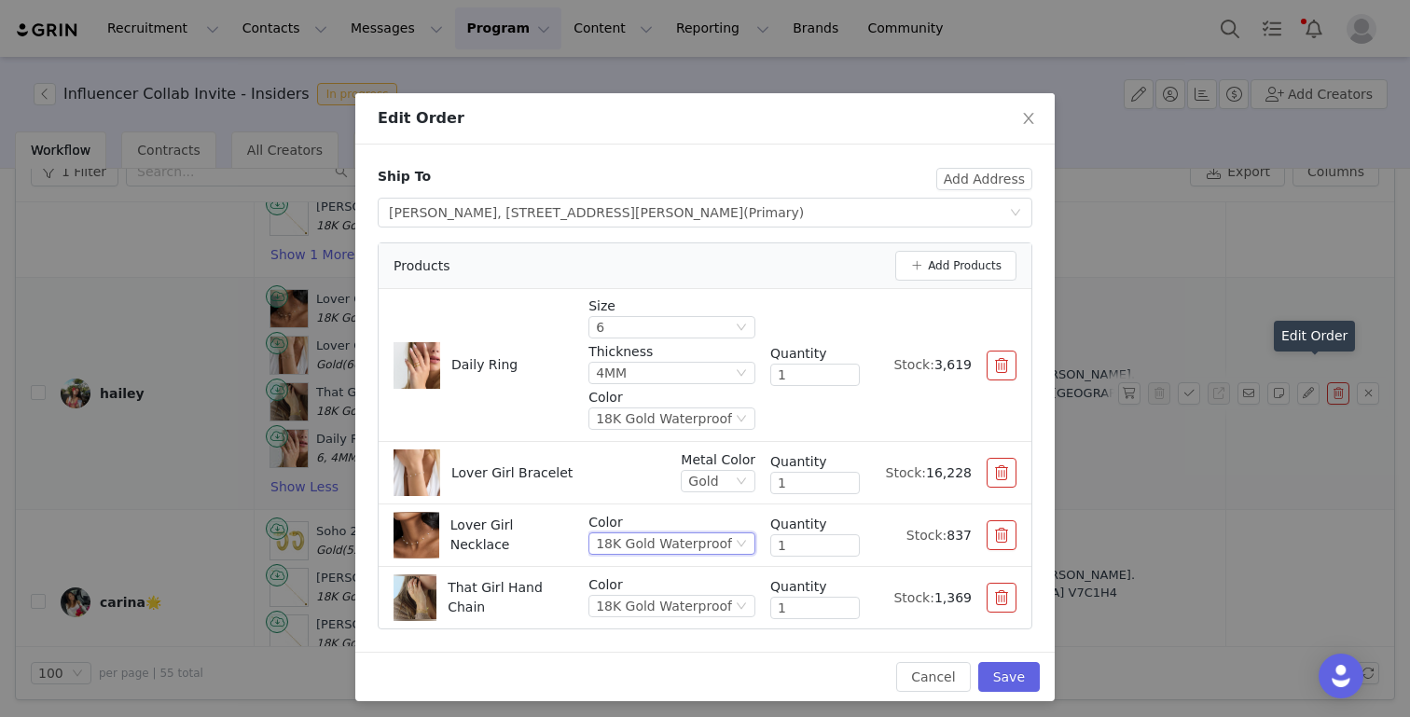
click at [644, 544] on div "18K Gold Waterproof" at bounding box center [664, 543] width 136 height 21
click at [643, 613] on li "Gold" at bounding box center [676, 607] width 158 height 30
click at [1019, 682] on button "Save" at bounding box center [1009, 677] width 62 height 30
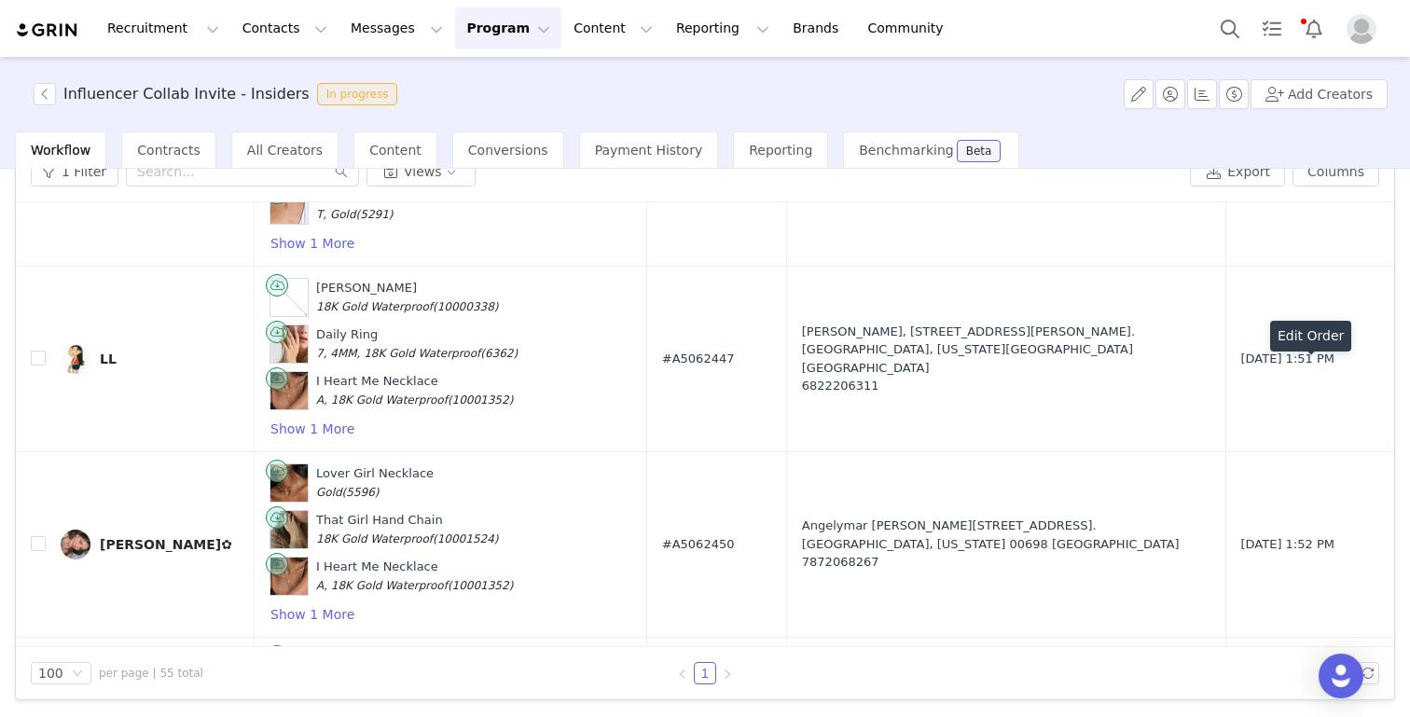
scroll to position [9696, 0]
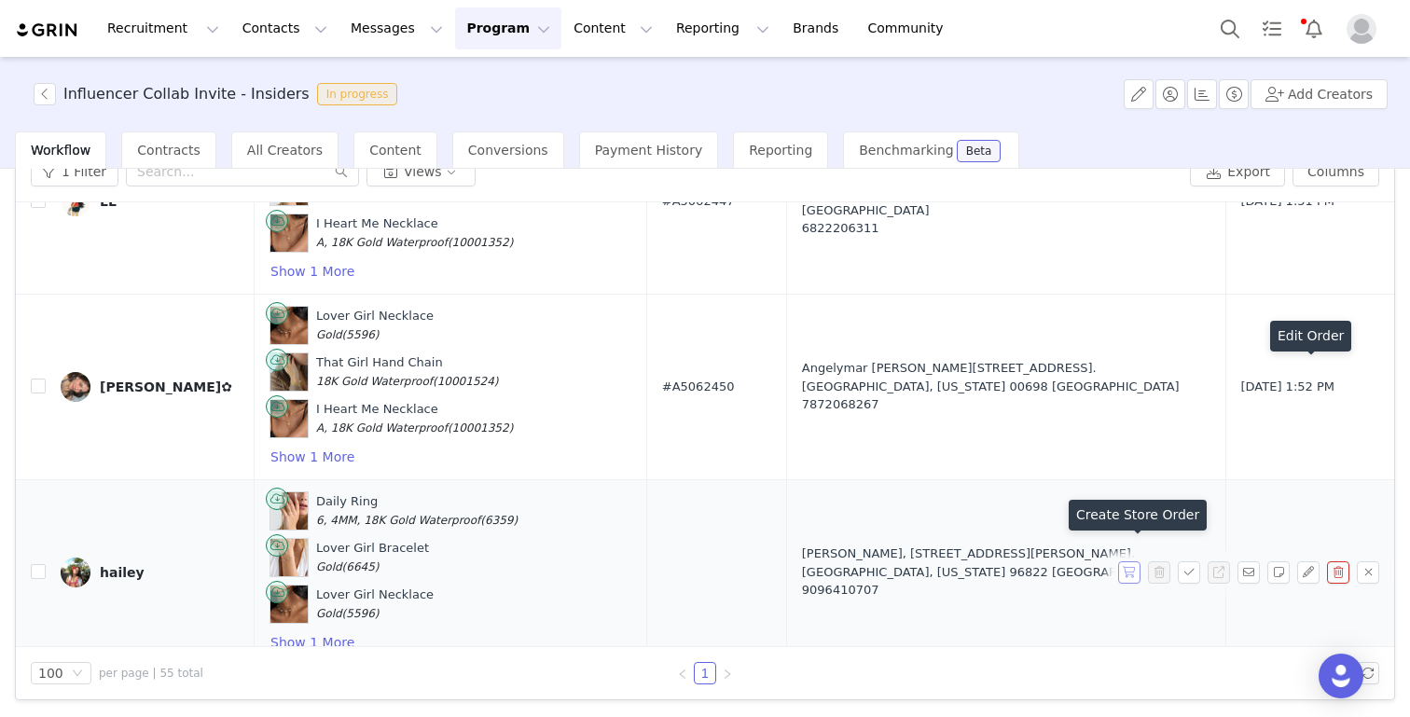
click at [1129, 561] on button "button" at bounding box center [1129, 572] width 22 height 22
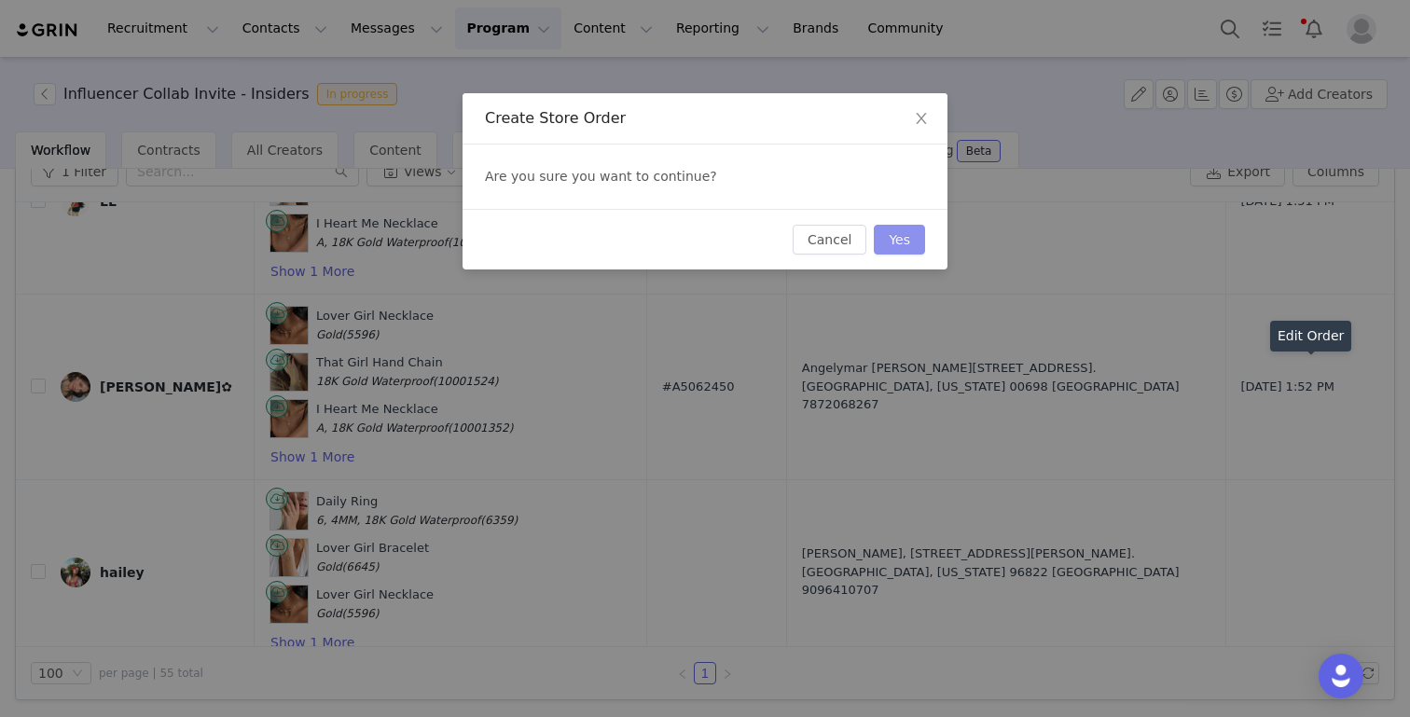
click at [895, 238] on button "Yes" at bounding box center [899, 240] width 51 height 30
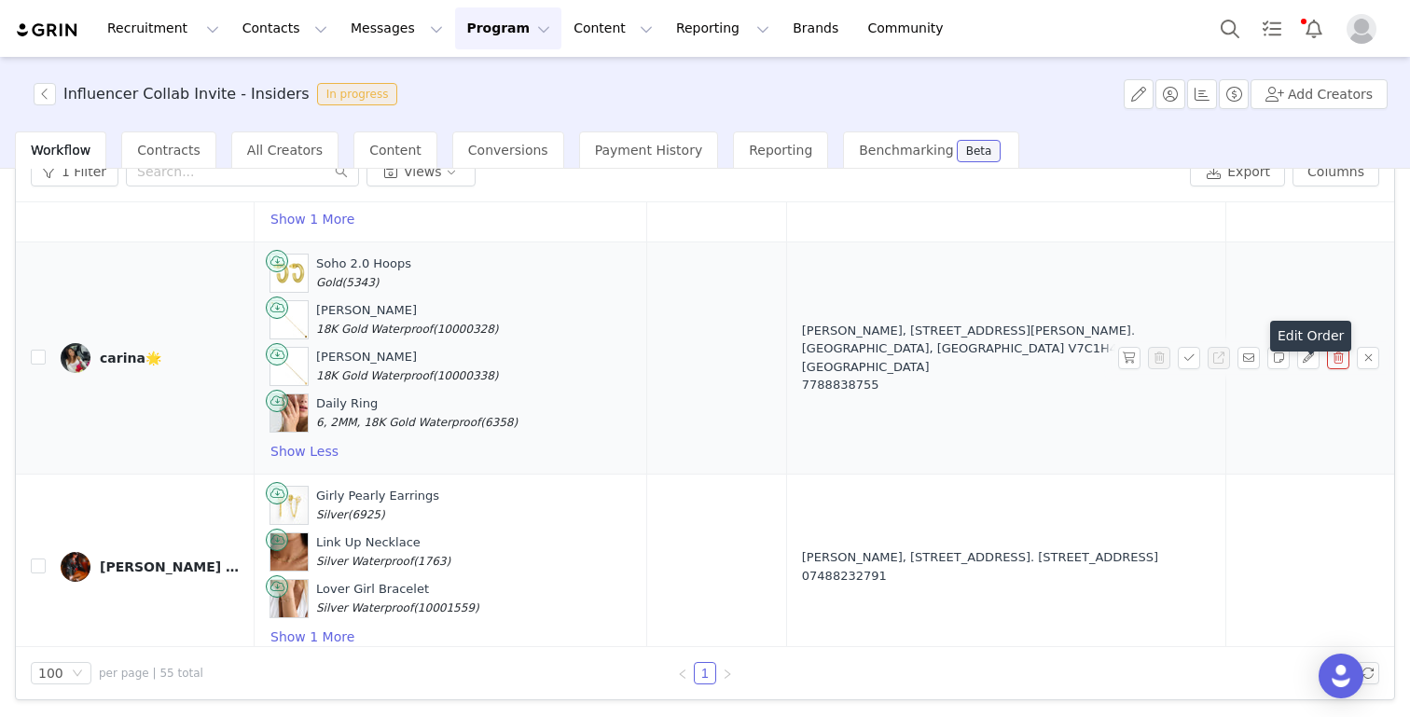
scroll to position [6735, 0]
click at [1310, 345] on button "button" at bounding box center [1308, 356] width 22 height 22
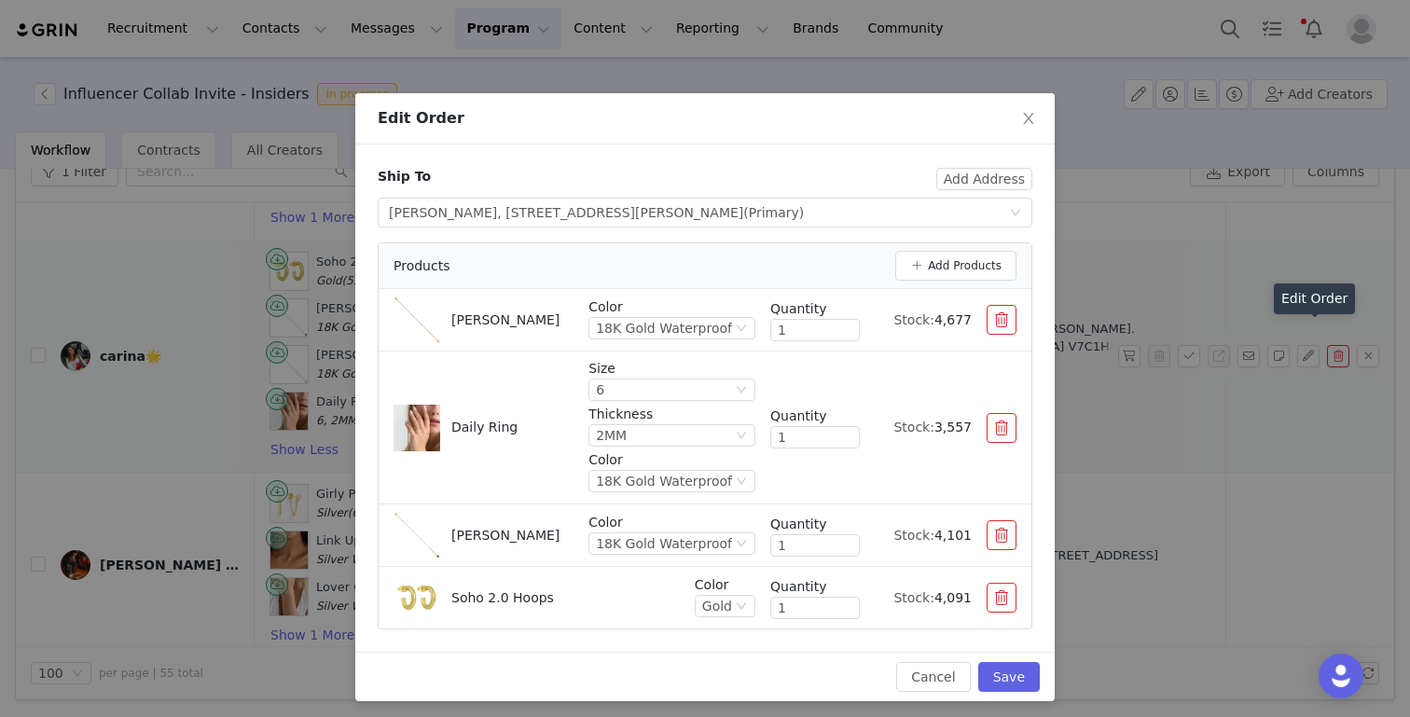
click at [999, 532] on button "button" at bounding box center [1001, 535] width 30 height 30
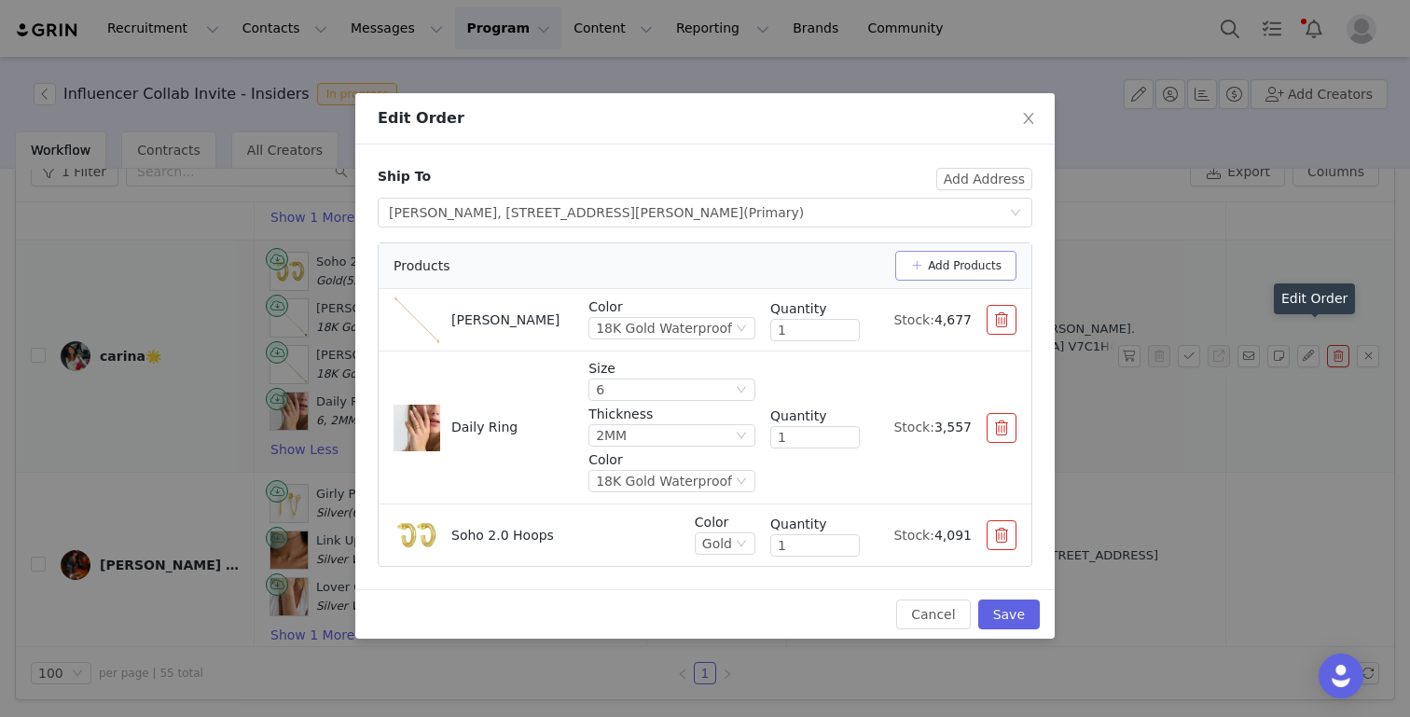
click at [949, 256] on button "Add Products" at bounding box center [955, 266] width 121 height 30
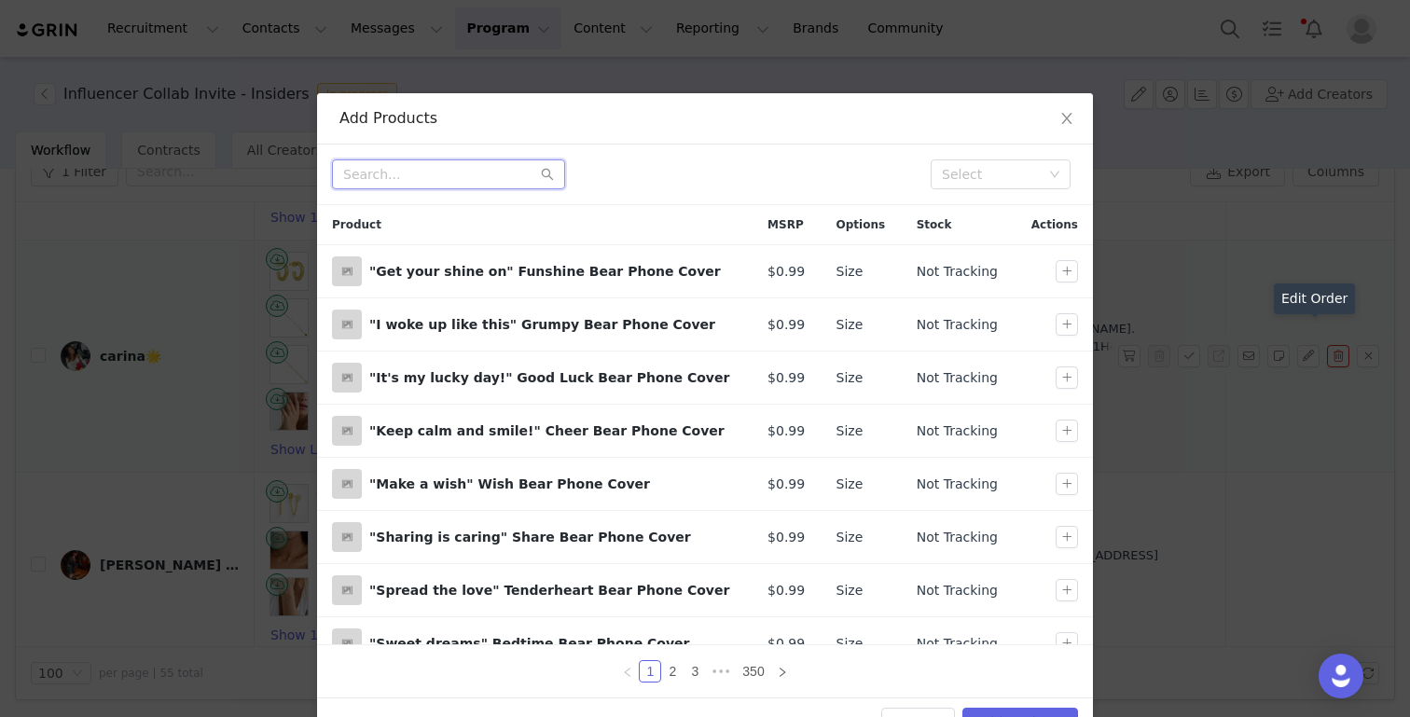
click at [438, 160] on input "text" at bounding box center [448, 174] width 233 height 30
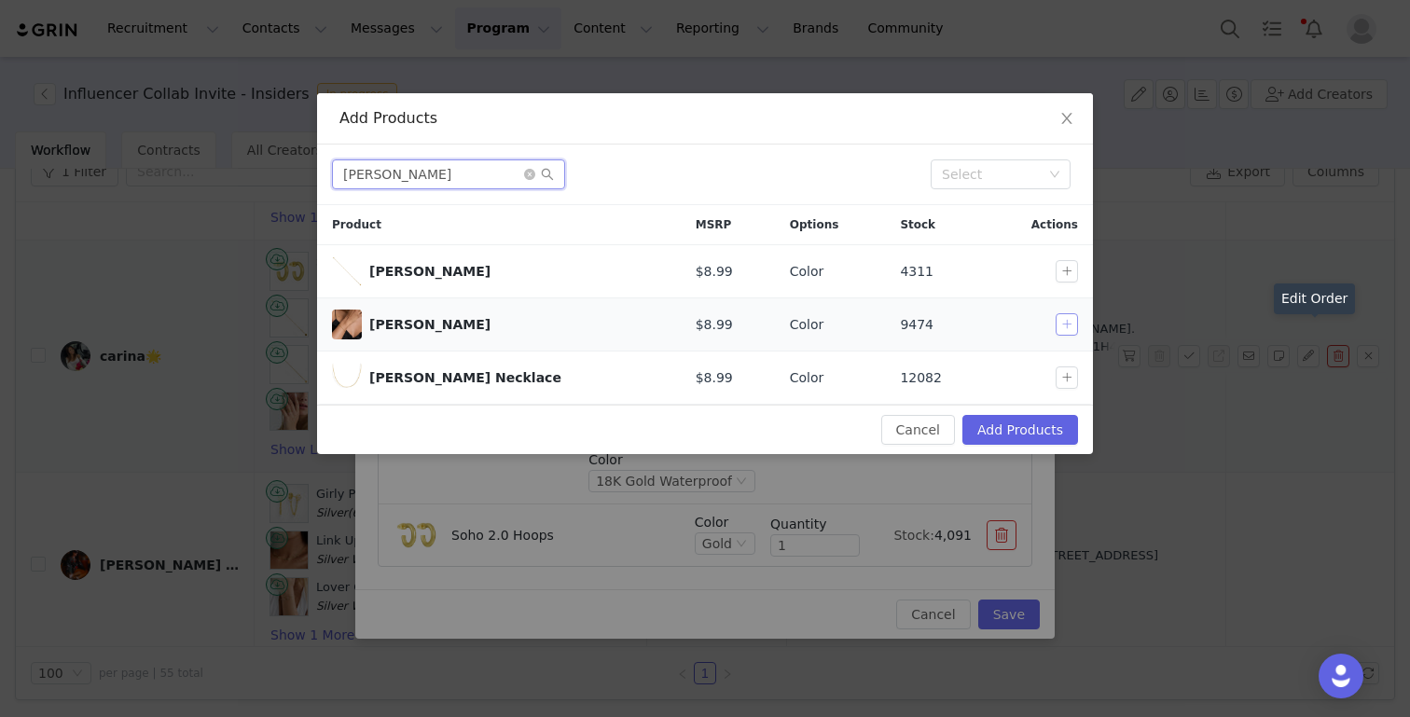
type input "kate"
click at [1066, 323] on button "button" at bounding box center [1066, 324] width 22 height 22
click at [1036, 429] on button "Add Products" at bounding box center [1020, 430] width 116 height 30
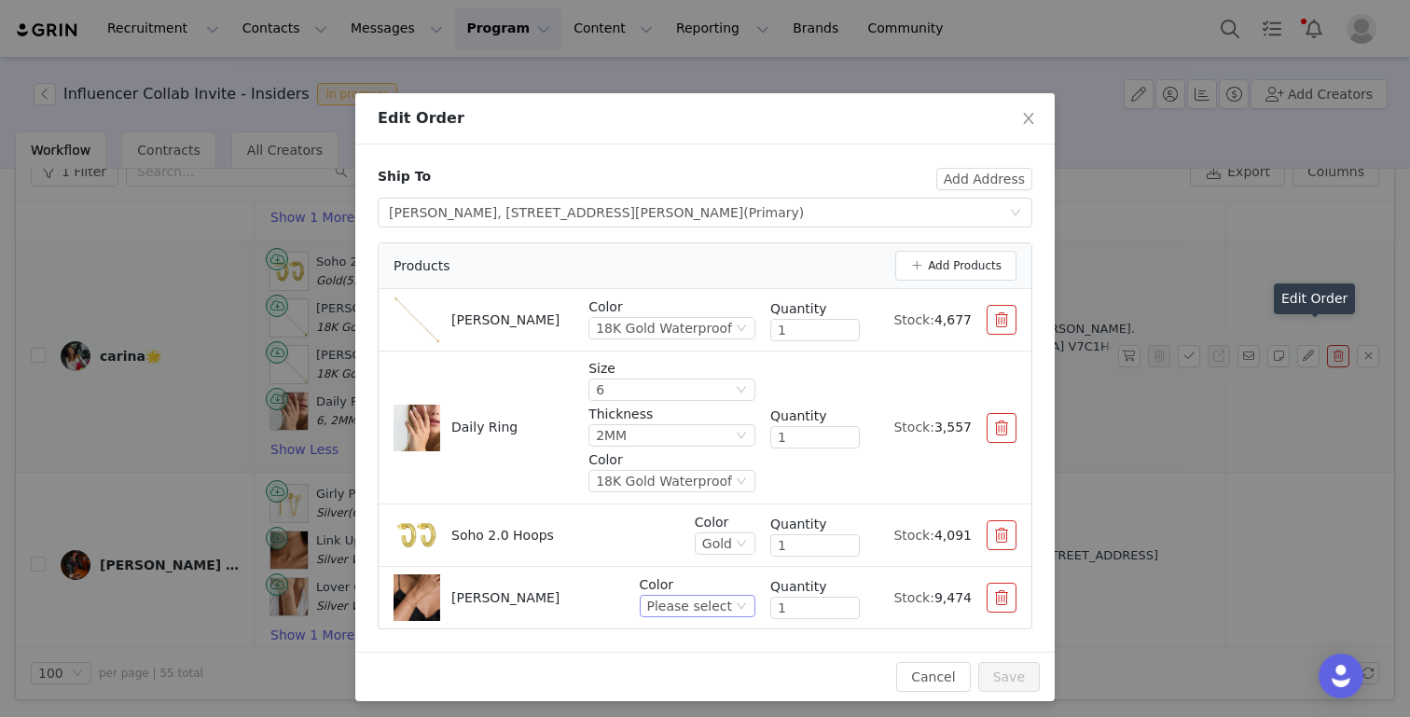
click at [727, 611] on div "Please select" at bounding box center [689, 606] width 85 height 21
click at [695, 539] on li "18K Gold Waterproof" at bounding box center [700, 543] width 110 height 30
click at [1004, 323] on button "button" at bounding box center [1001, 320] width 30 height 30
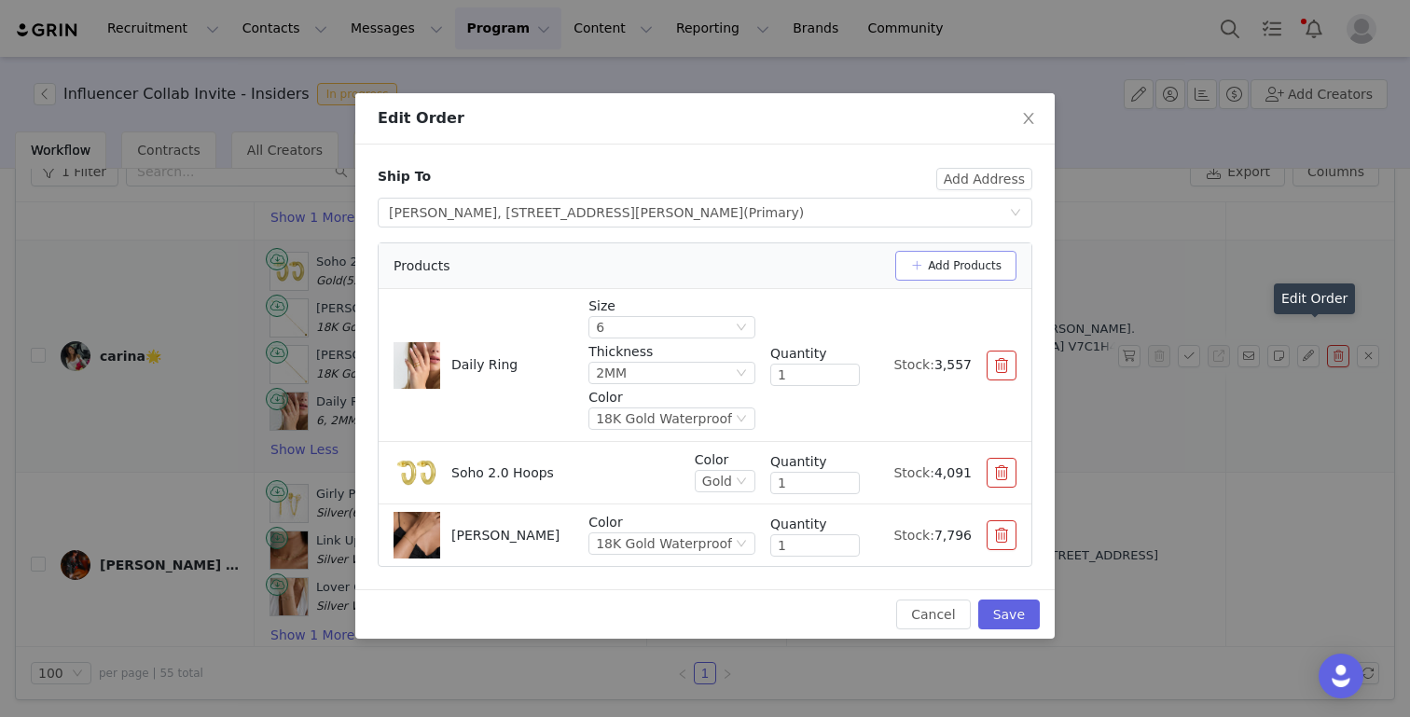
click at [967, 268] on button "Add Products" at bounding box center [955, 266] width 121 height 30
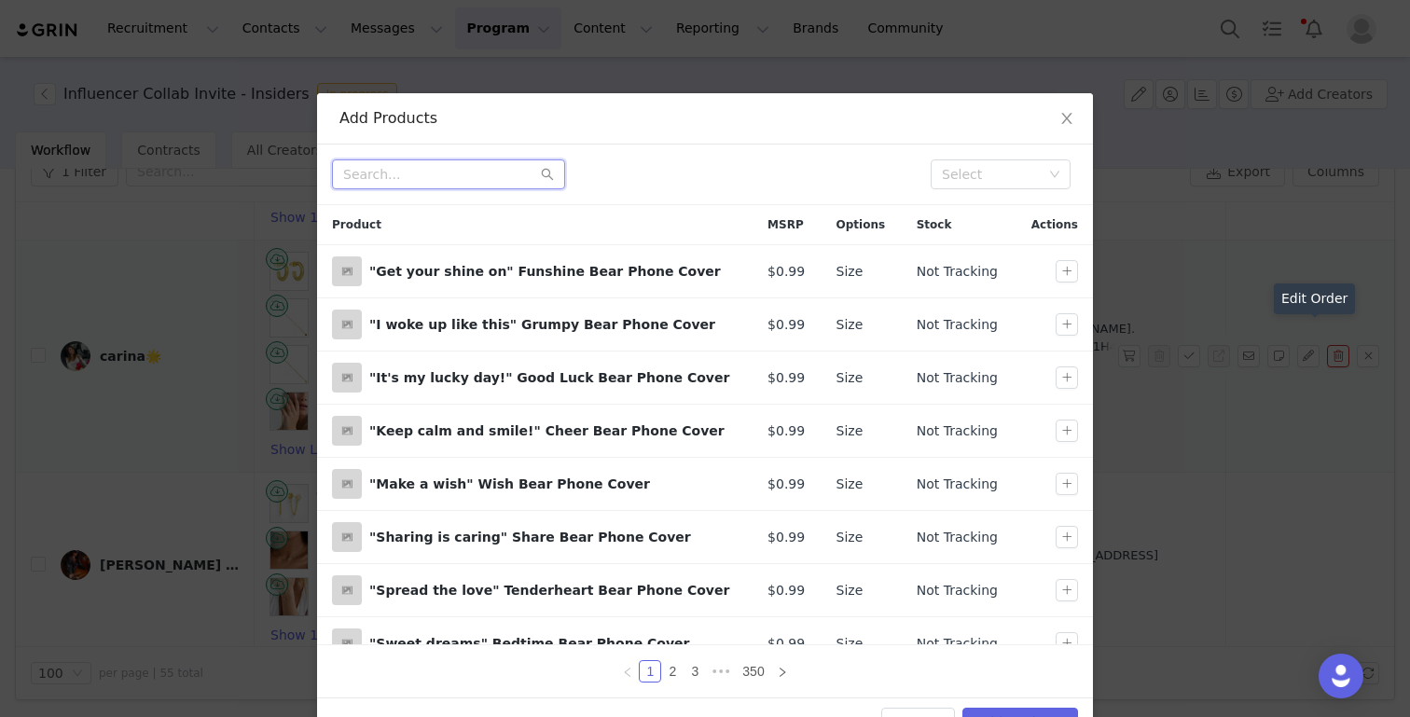
click at [459, 180] on input "text" at bounding box center [448, 174] width 233 height 30
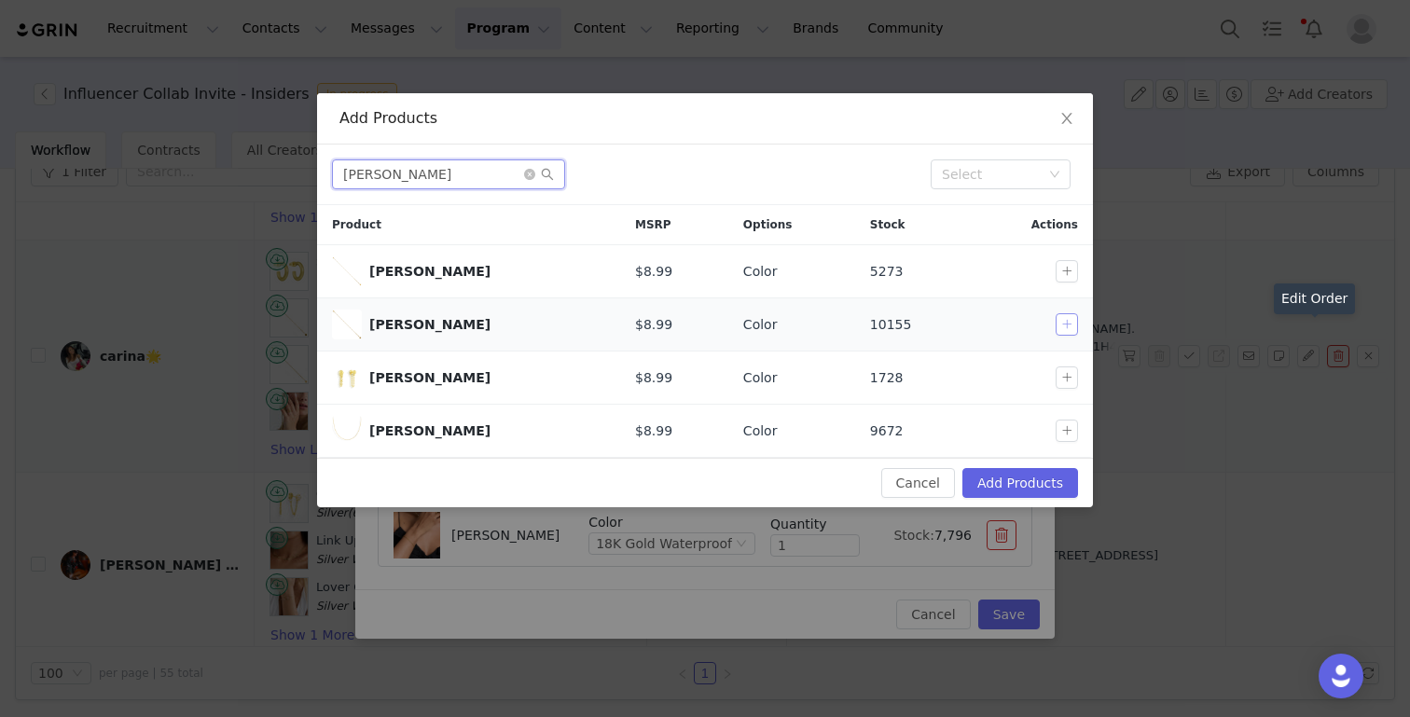
type input "evelyn"
click at [1068, 323] on button "button" at bounding box center [1066, 324] width 22 height 22
click at [1026, 483] on button "Add Products" at bounding box center [1020, 483] width 116 height 30
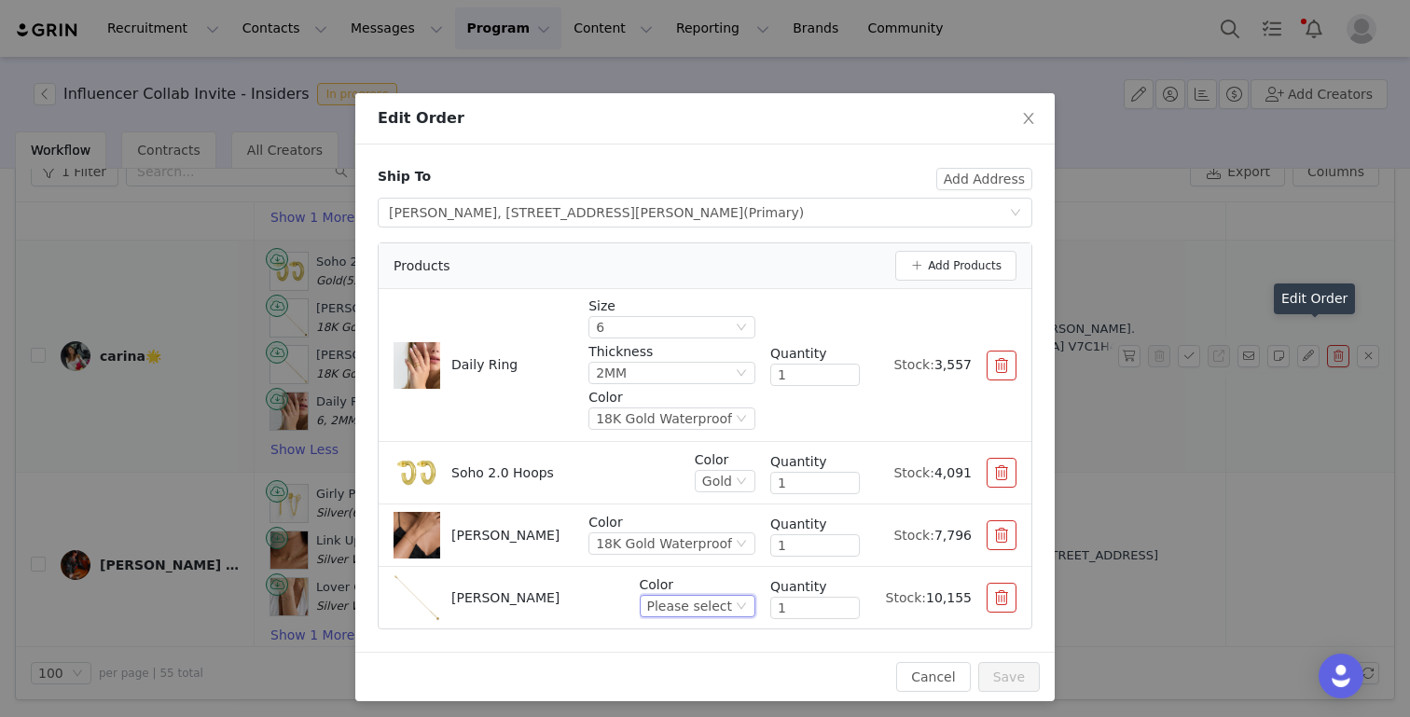
click at [669, 610] on div "Please select" at bounding box center [689, 606] width 85 height 21
click at [672, 541] on li "18K Gold Waterproof" at bounding box center [700, 543] width 110 height 30
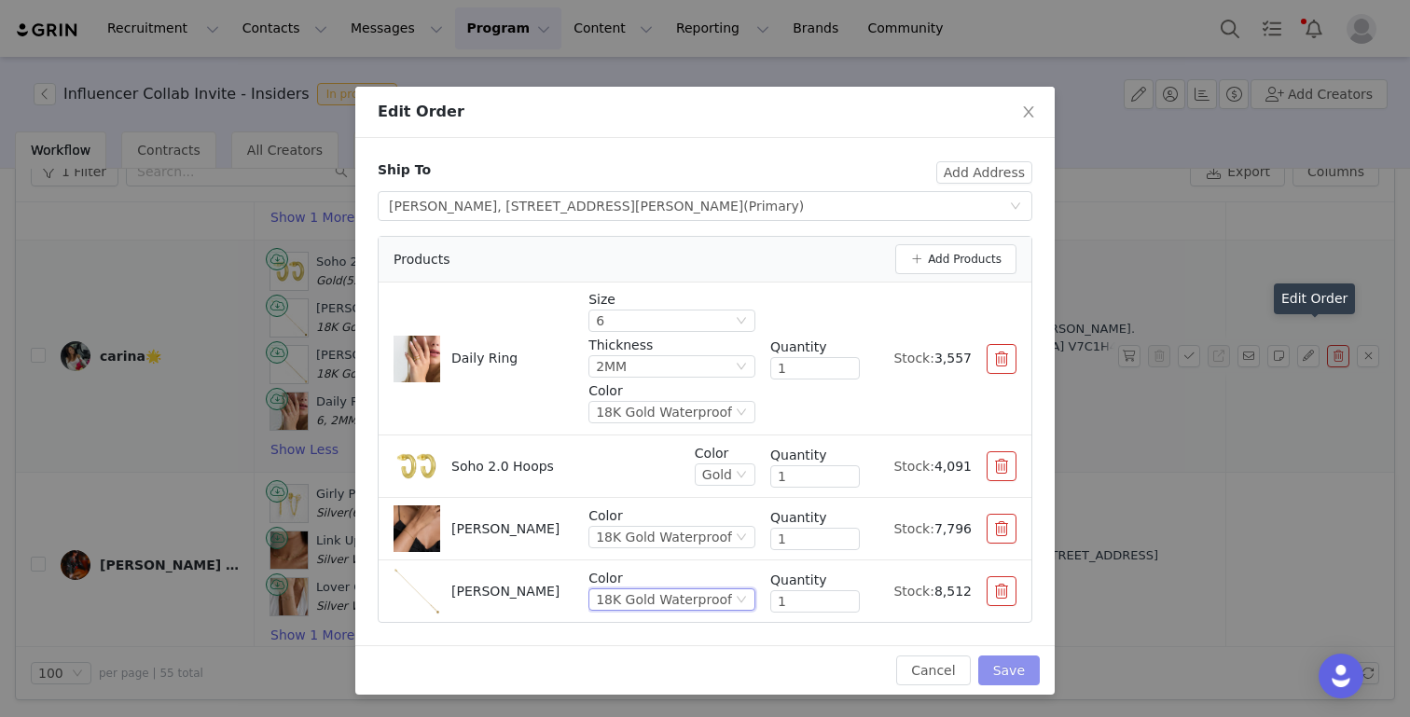
click at [999, 668] on button "Save" at bounding box center [1009, 670] width 62 height 30
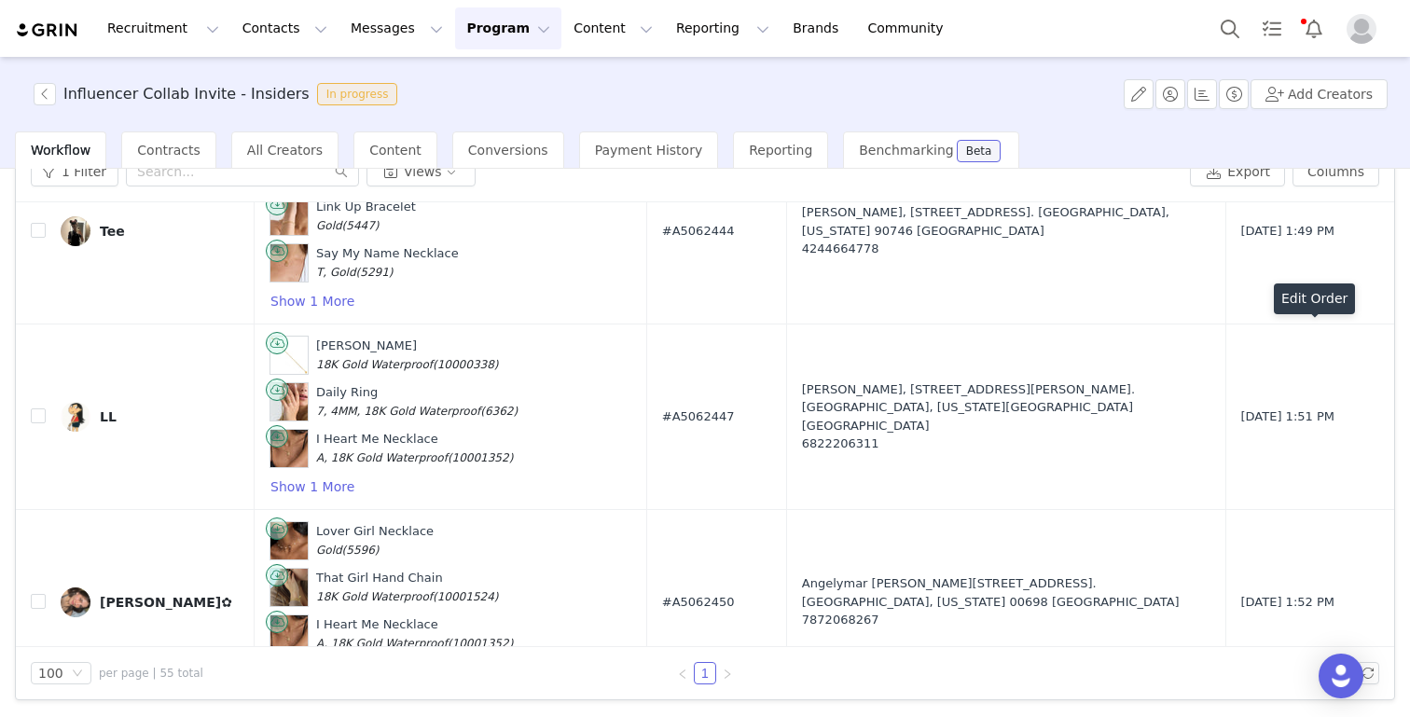
scroll to position [9696, 0]
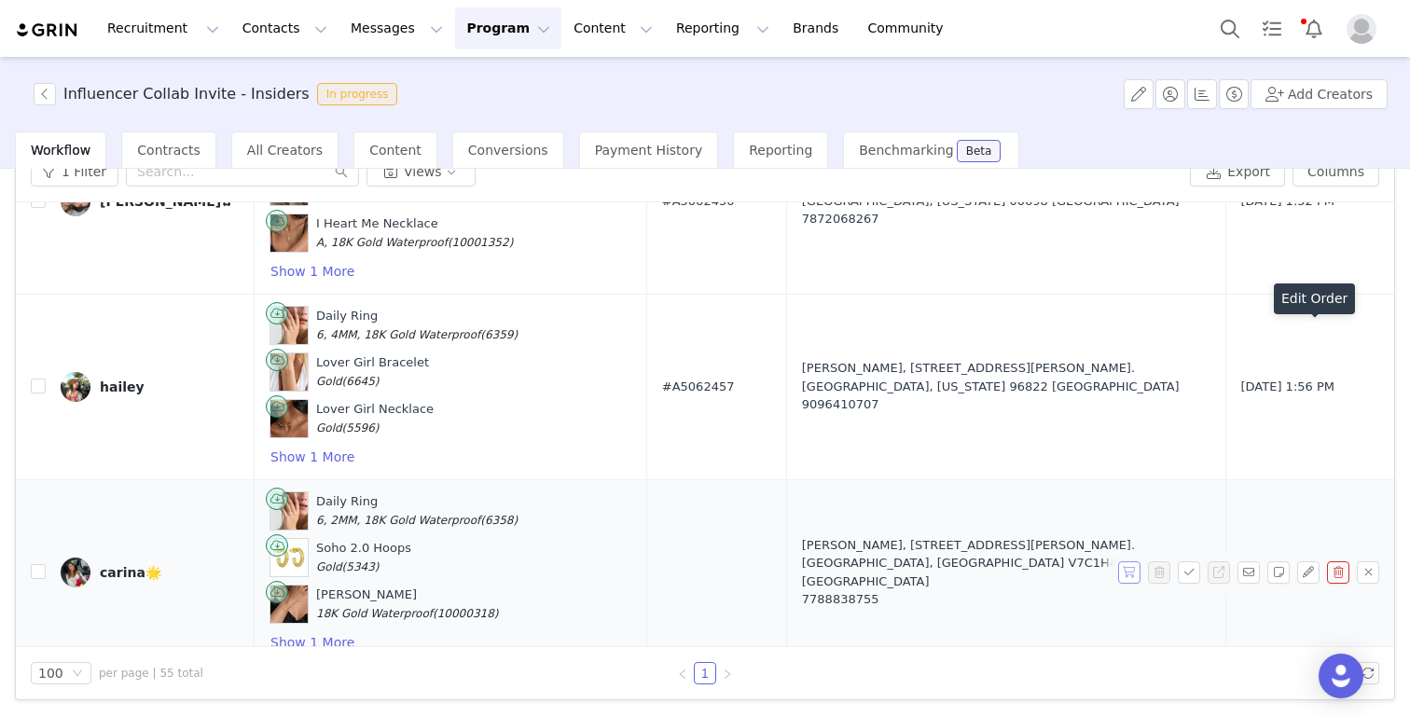
click at [1128, 561] on button "button" at bounding box center [1129, 572] width 22 height 22
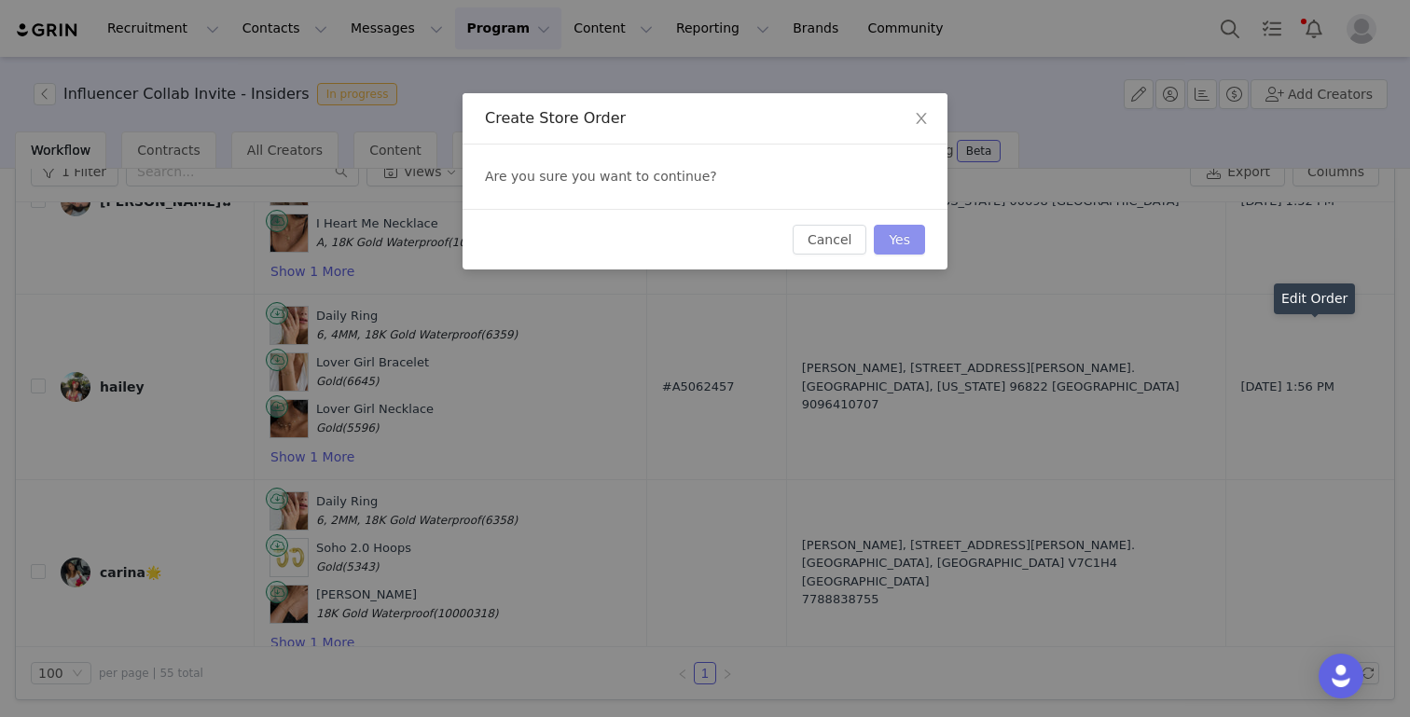
click at [899, 239] on button "Yes" at bounding box center [899, 240] width 51 height 30
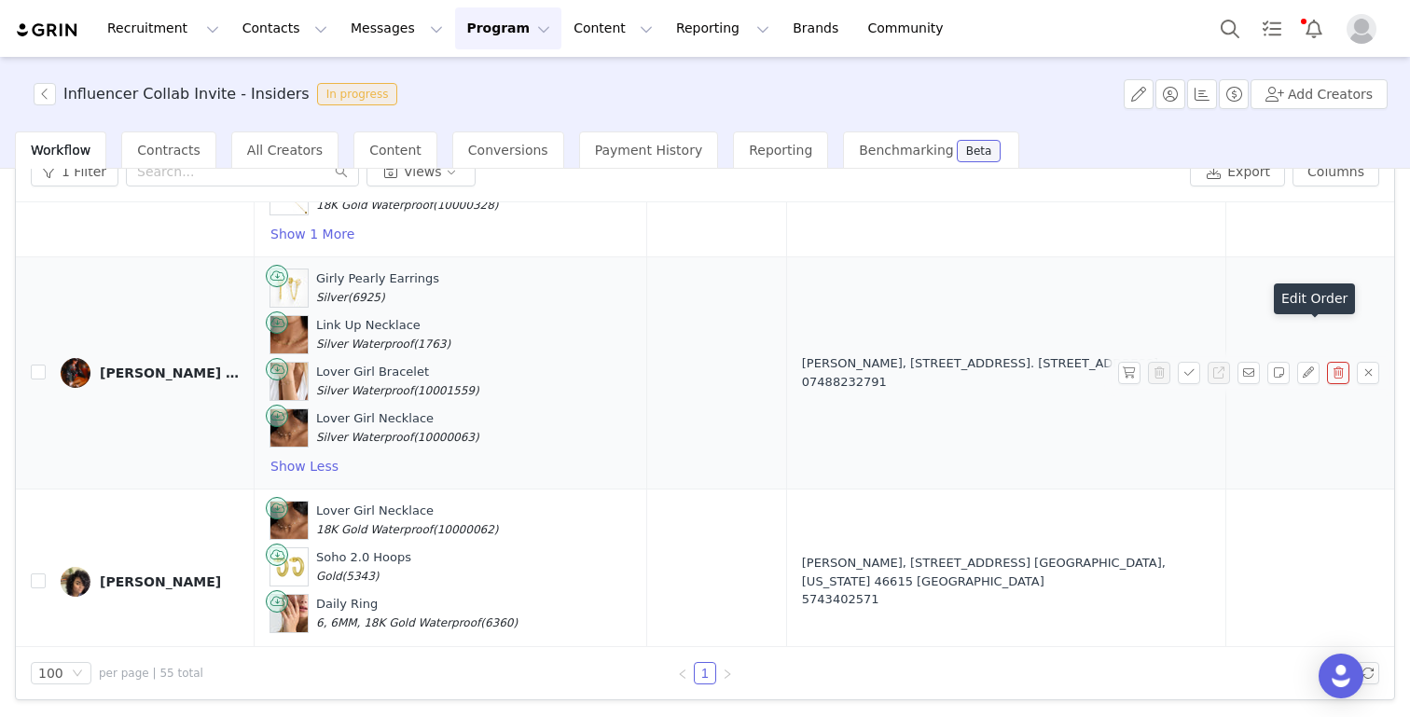
scroll to position [6724, 0]
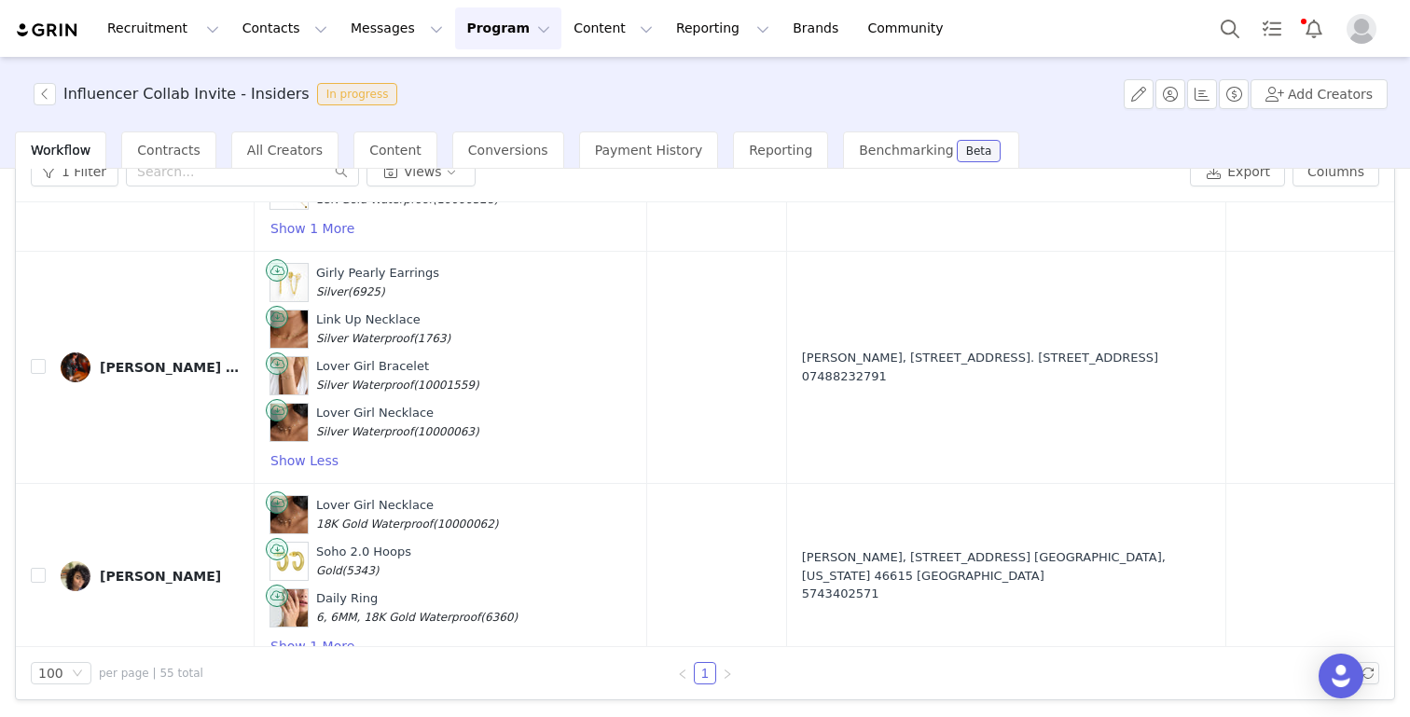
click at [1311, 356] on button "button" at bounding box center [1308, 367] width 22 height 22
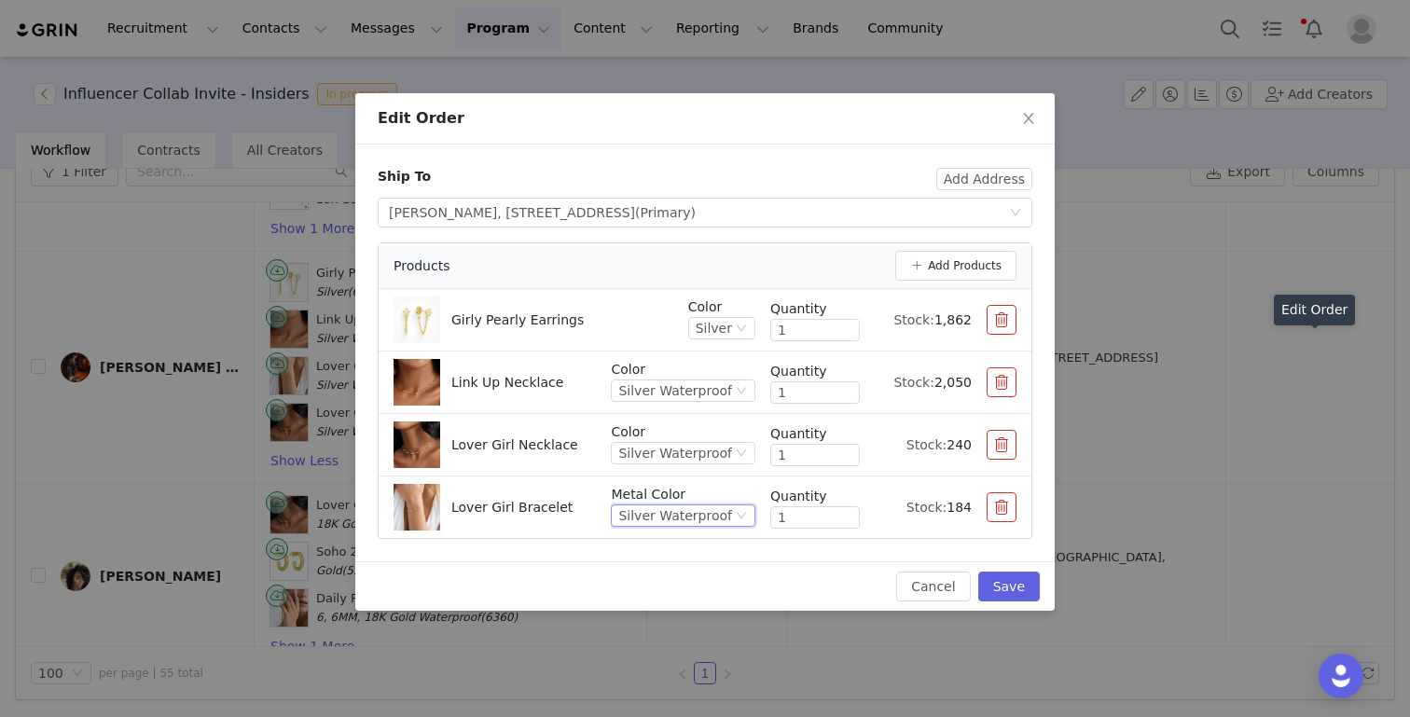
click at [670, 505] on div "Silver Waterproof" at bounding box center [675, 515] width 114 height 21
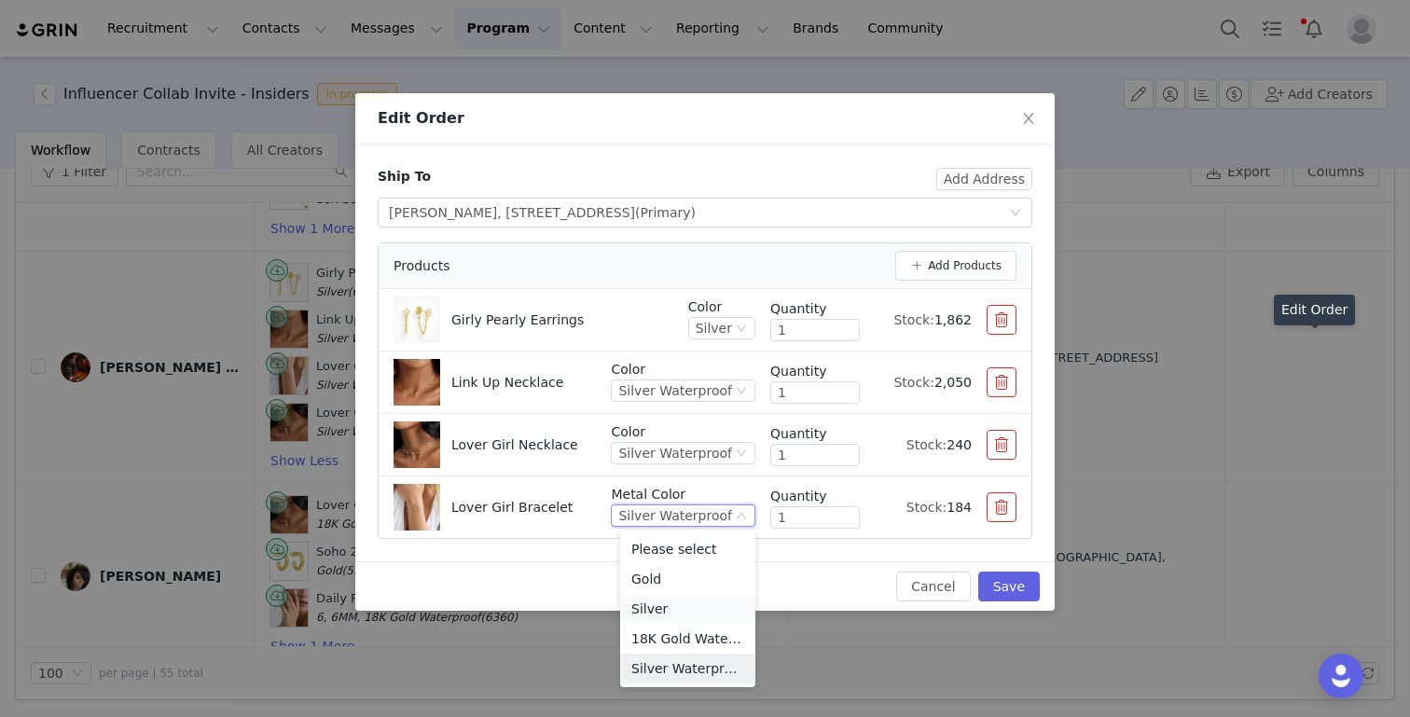
click at [658, 610] on li "Silver" at bounding box center [687, 609] width 135 height 30
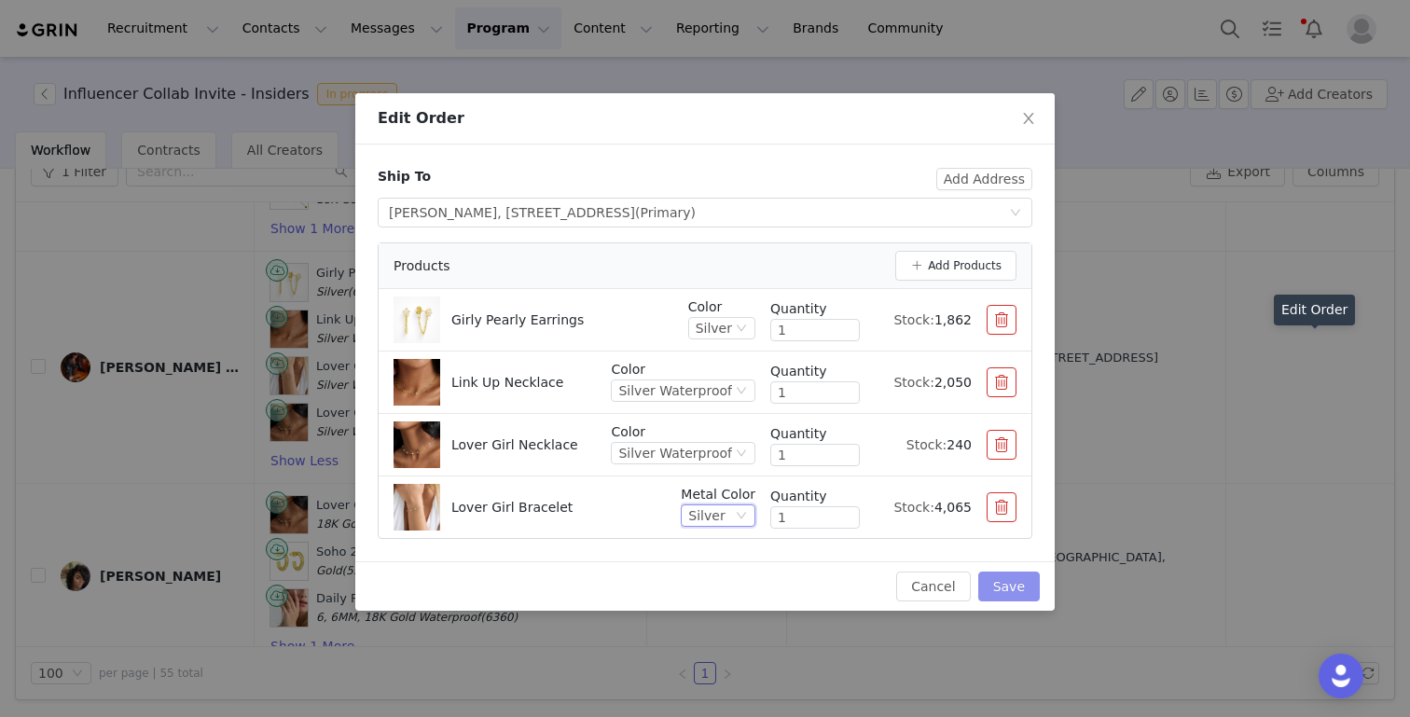
click at [1026, 592] on button "Save" at bounding box center [1009, 586] width 62 height 30
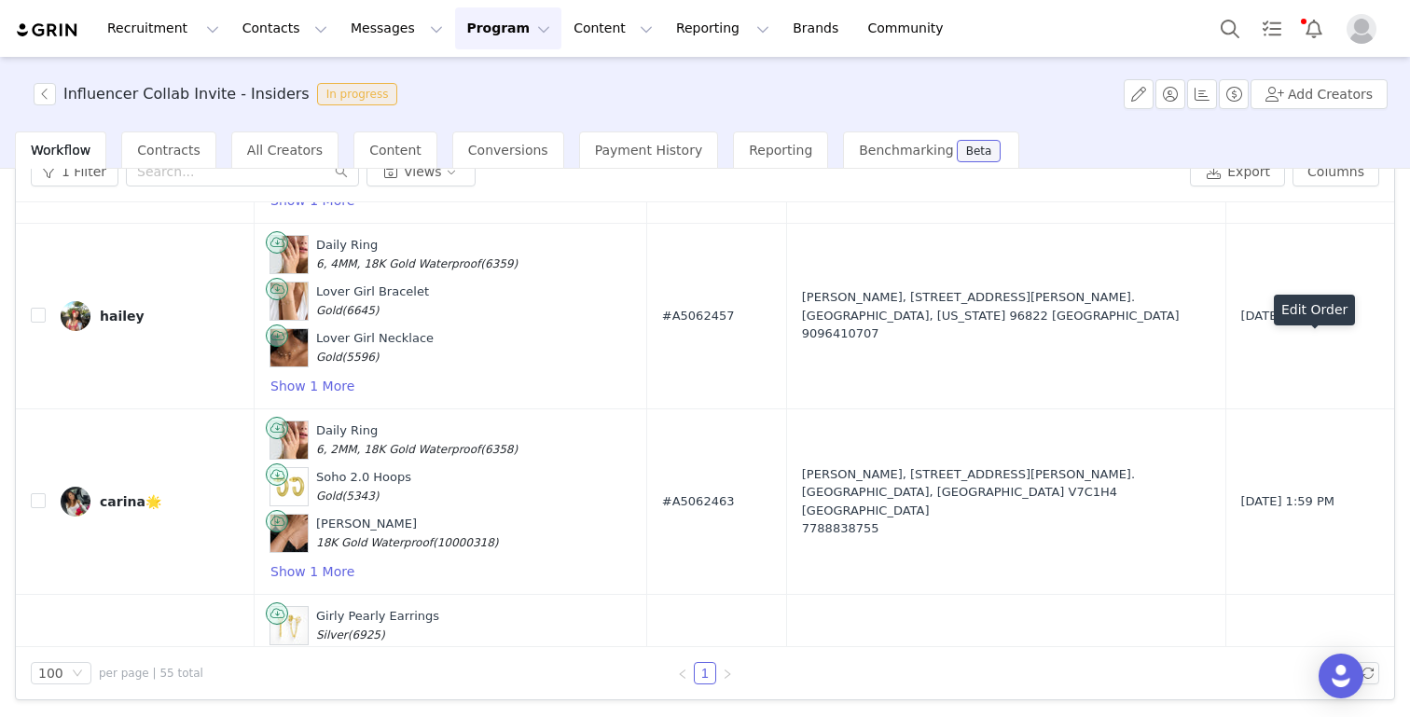
scroll to position [9696, 0]
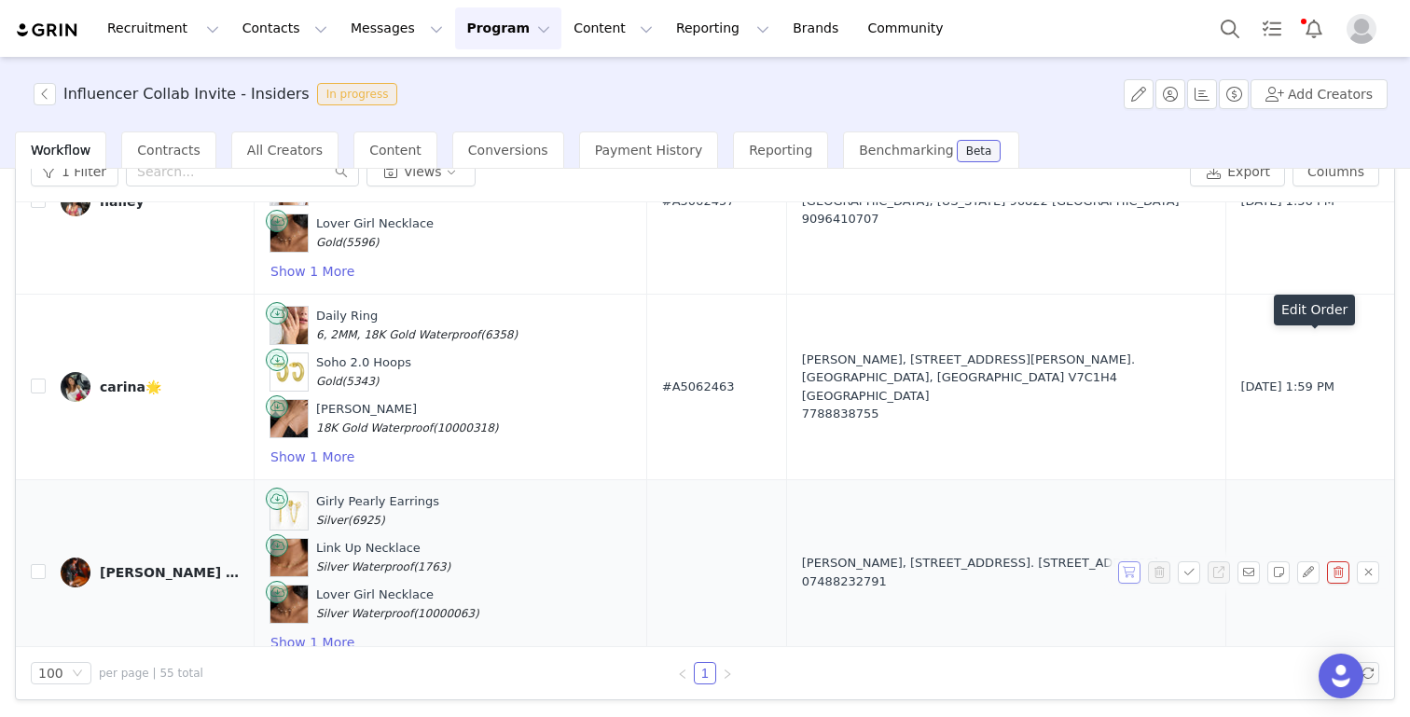
click at [1134, 561] on button "button" at bounding box center [1129, 572] width 22 height 22
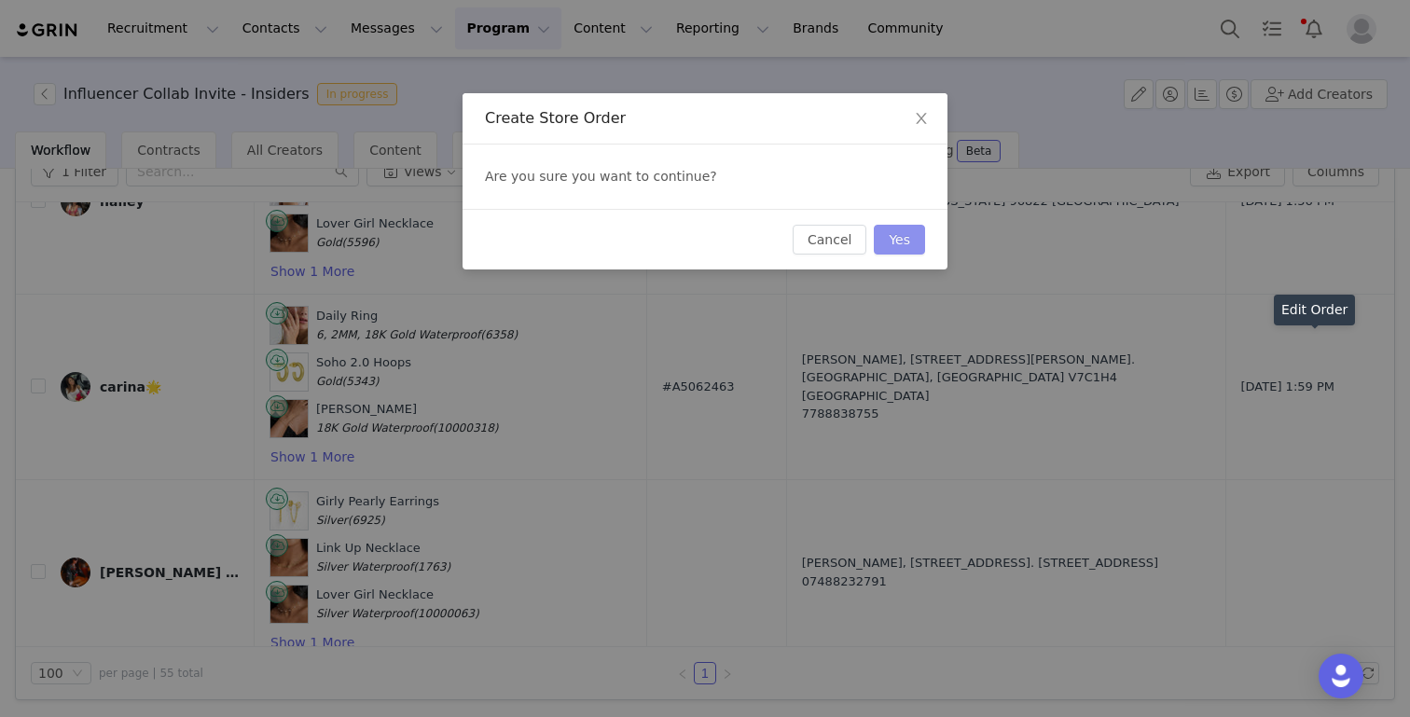
click at [902, 237] on button "Yes" at bounding box center [899, 240] width 51 height 30
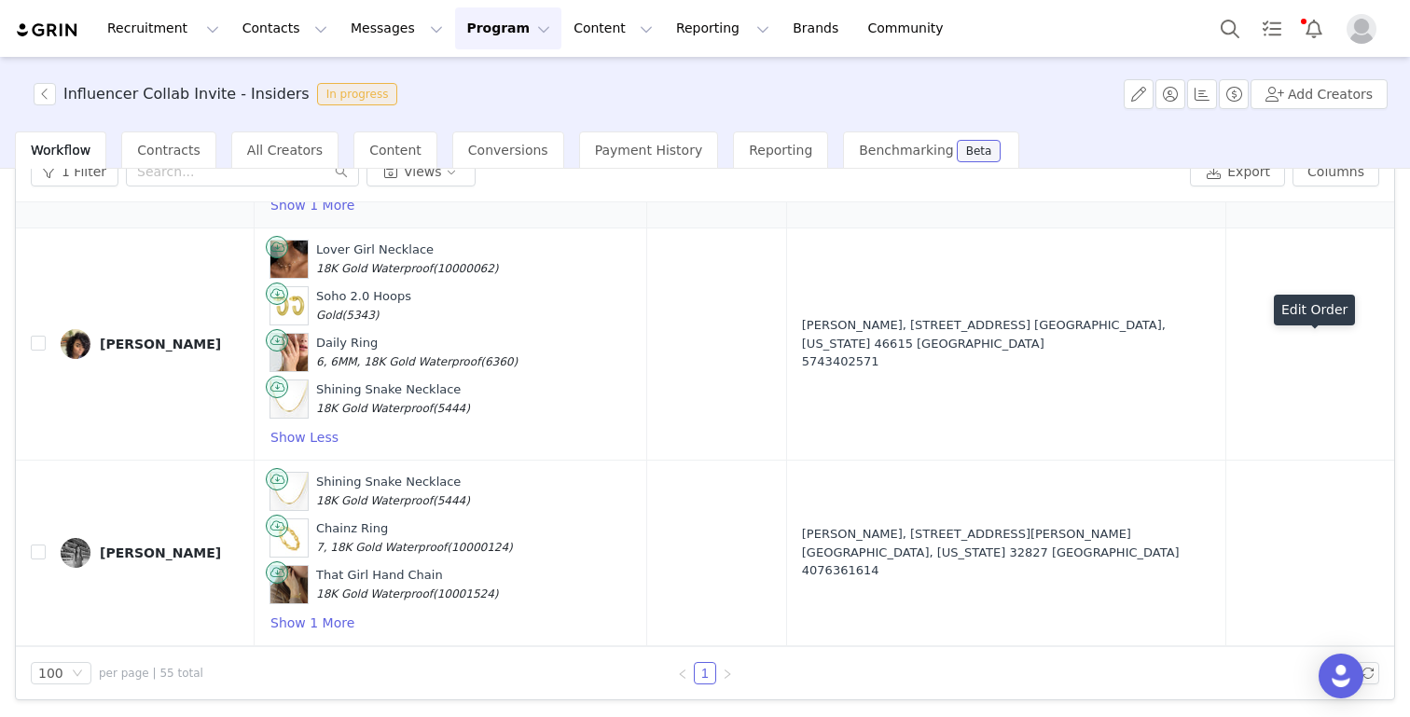
scroll to position [6752, 0]
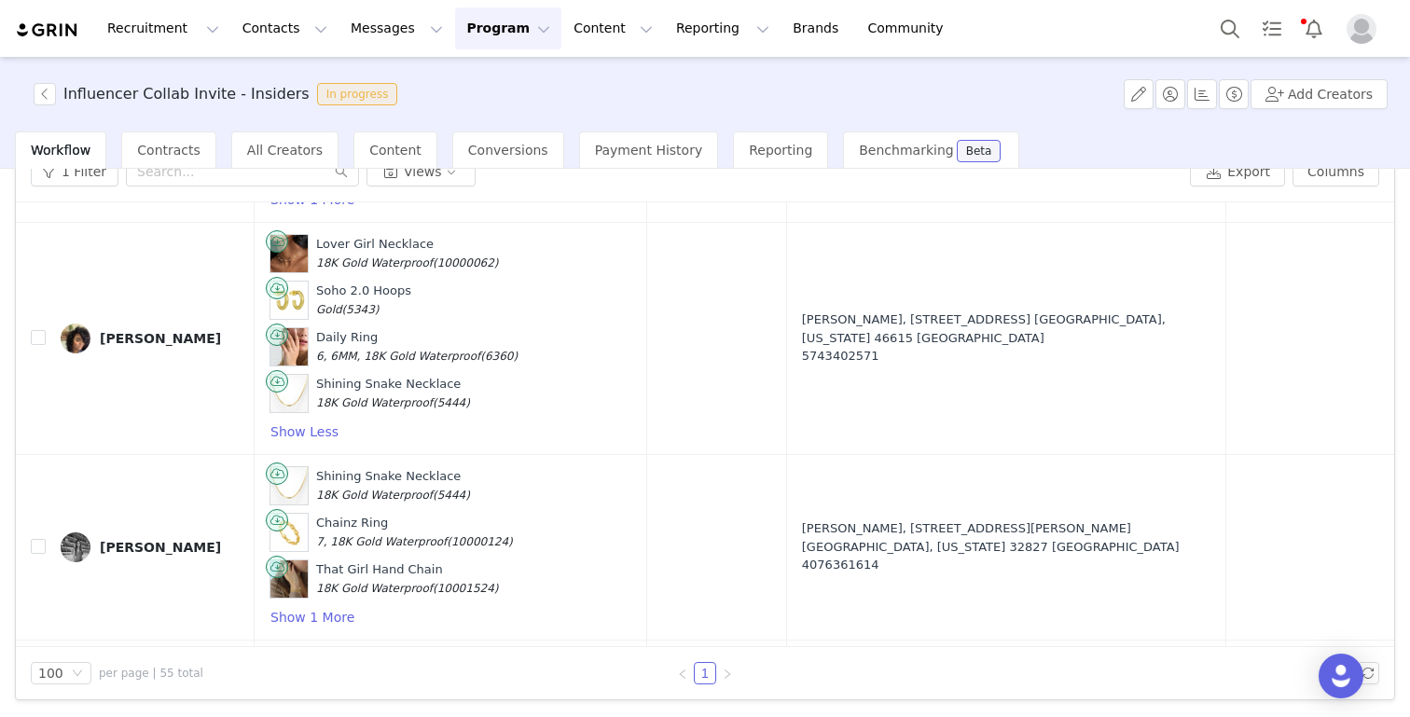
click at [1311, 327] on button "button" at bounding box center [1308, 338] width 22 height 22
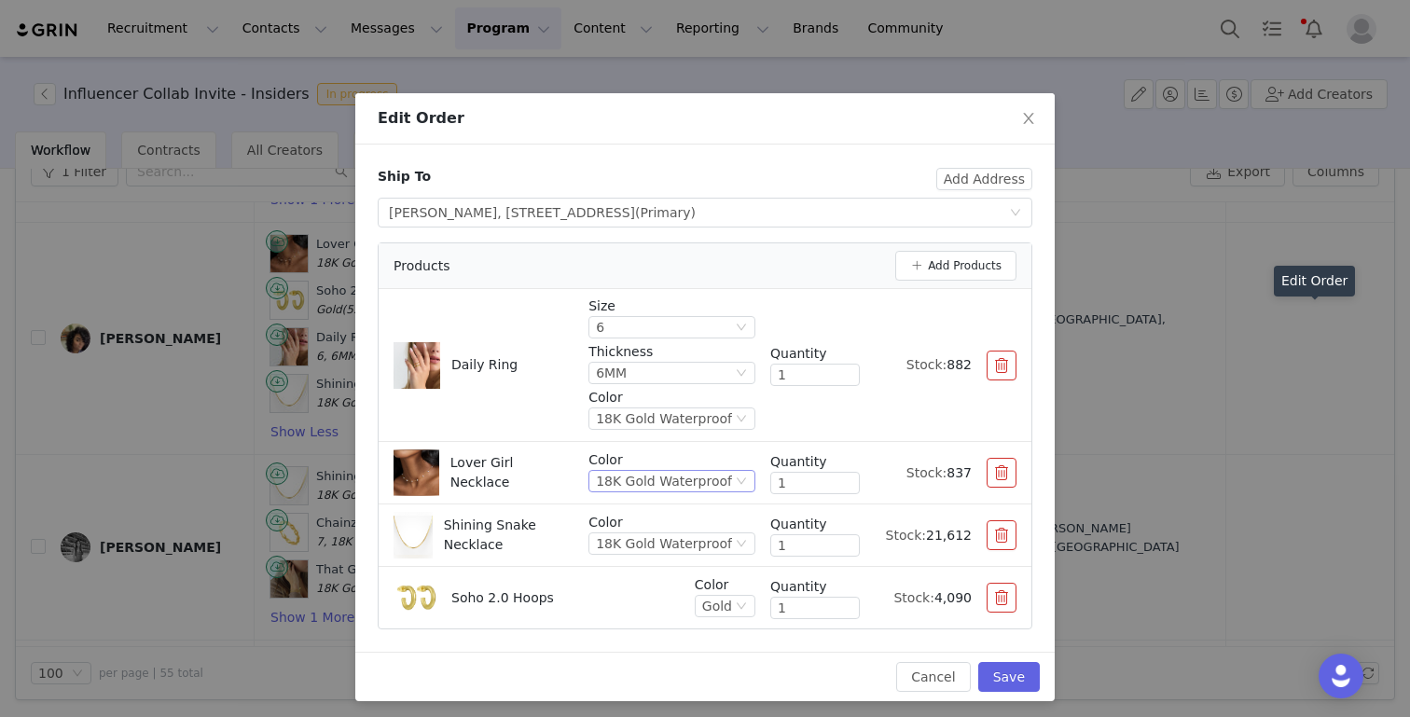
click at [683, 477] on div "18K Gold Waterproof" at bounding box center [664, 481] width 136 height 21
click at [641, 546] on li "Gold" at bounding box center [676, 545] width 158 height 30
click at [1010, 678] on button "Save" at bounding box center [1009, 677] width 62 height 30
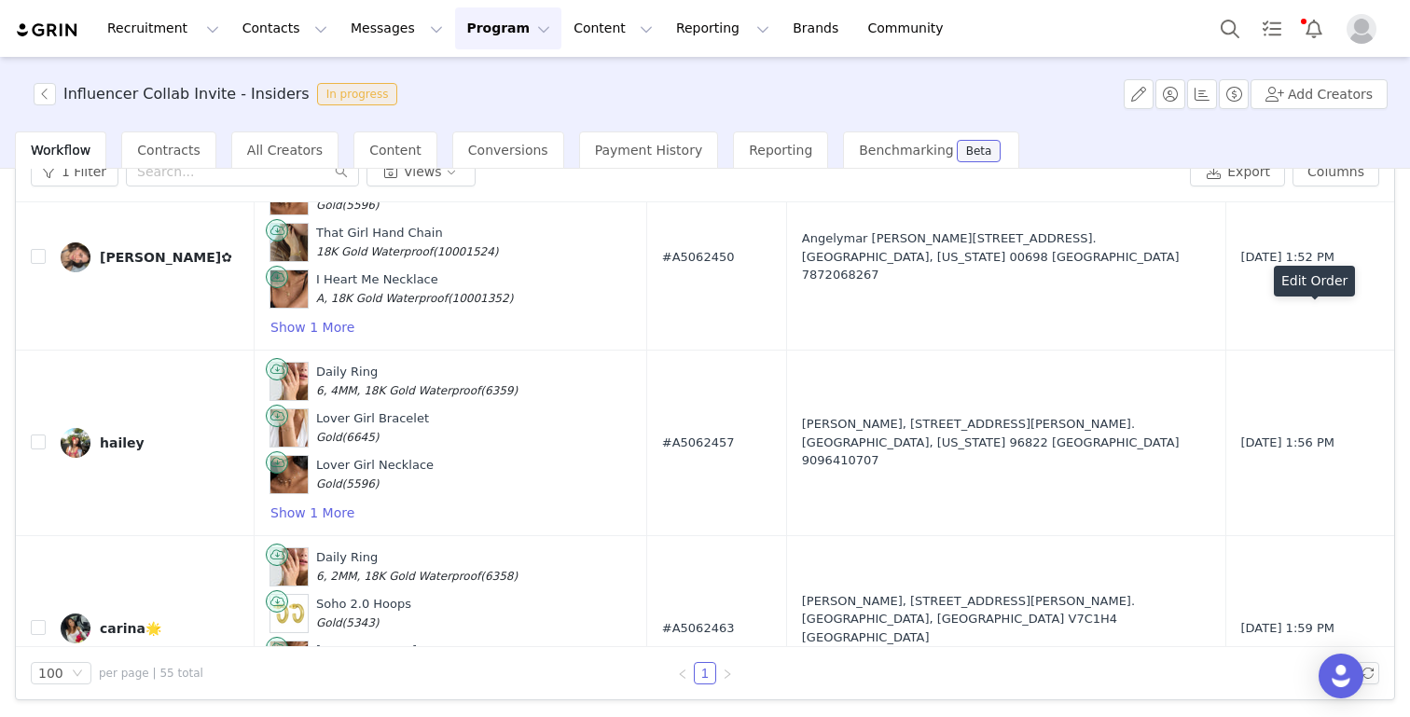
scroll to position [9696, 0]
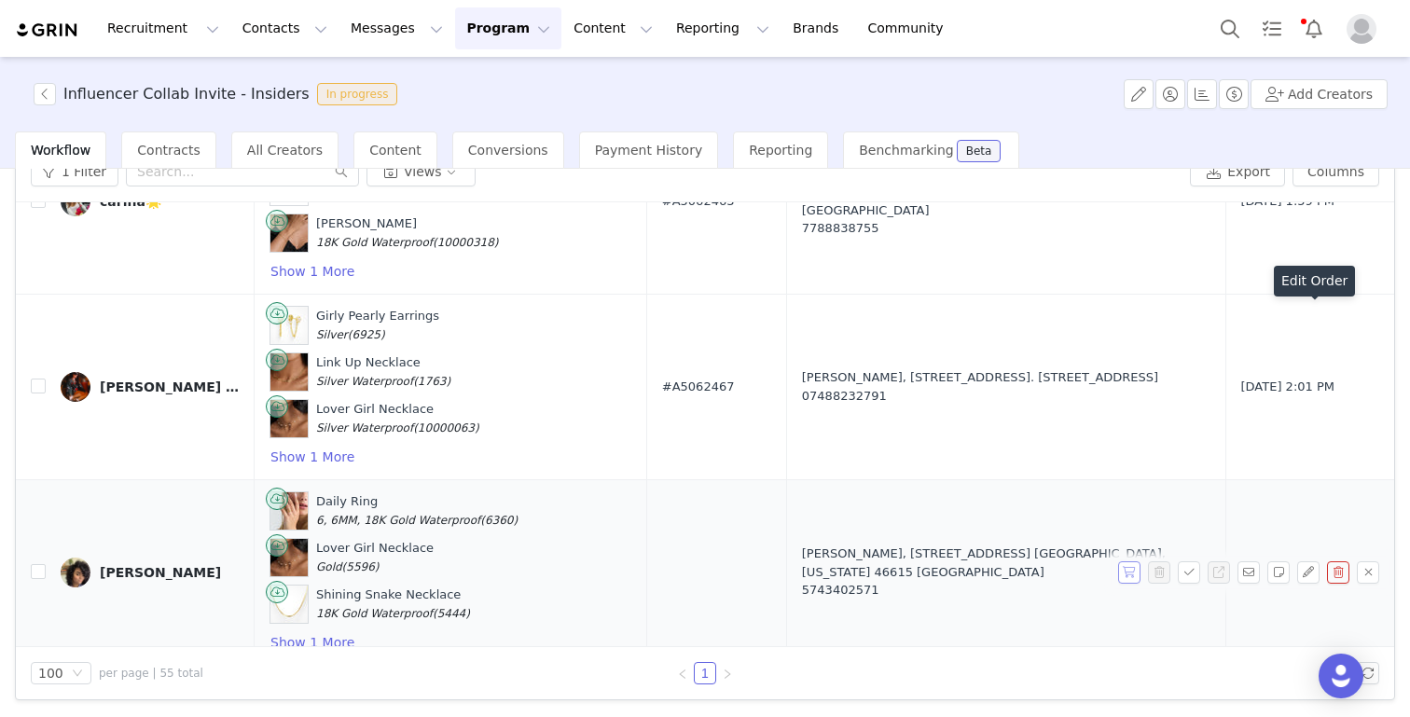
click at [1128, 561] on button "button" at bounding box center [1129, 572] width 22 height 22
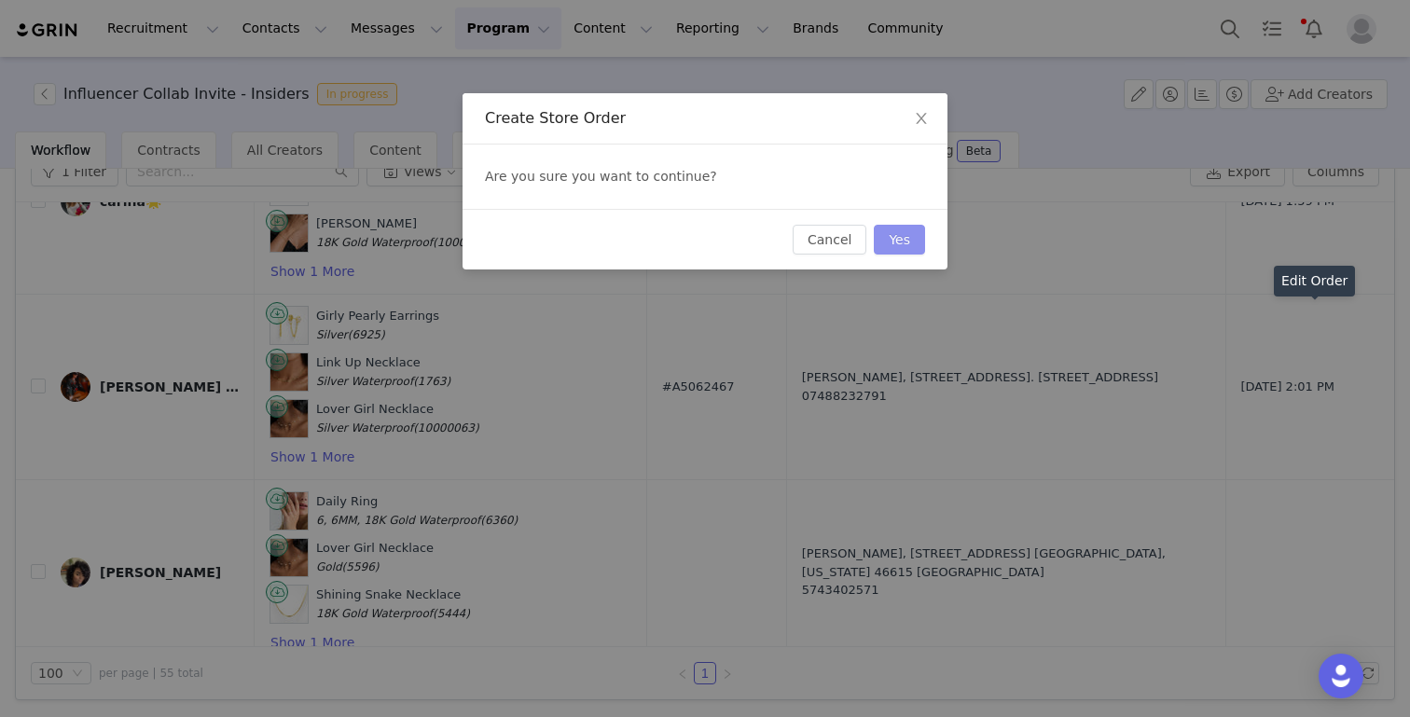
click at [891, 244] on button "Yes" at bounding box center [899, 240] width 51 height 30
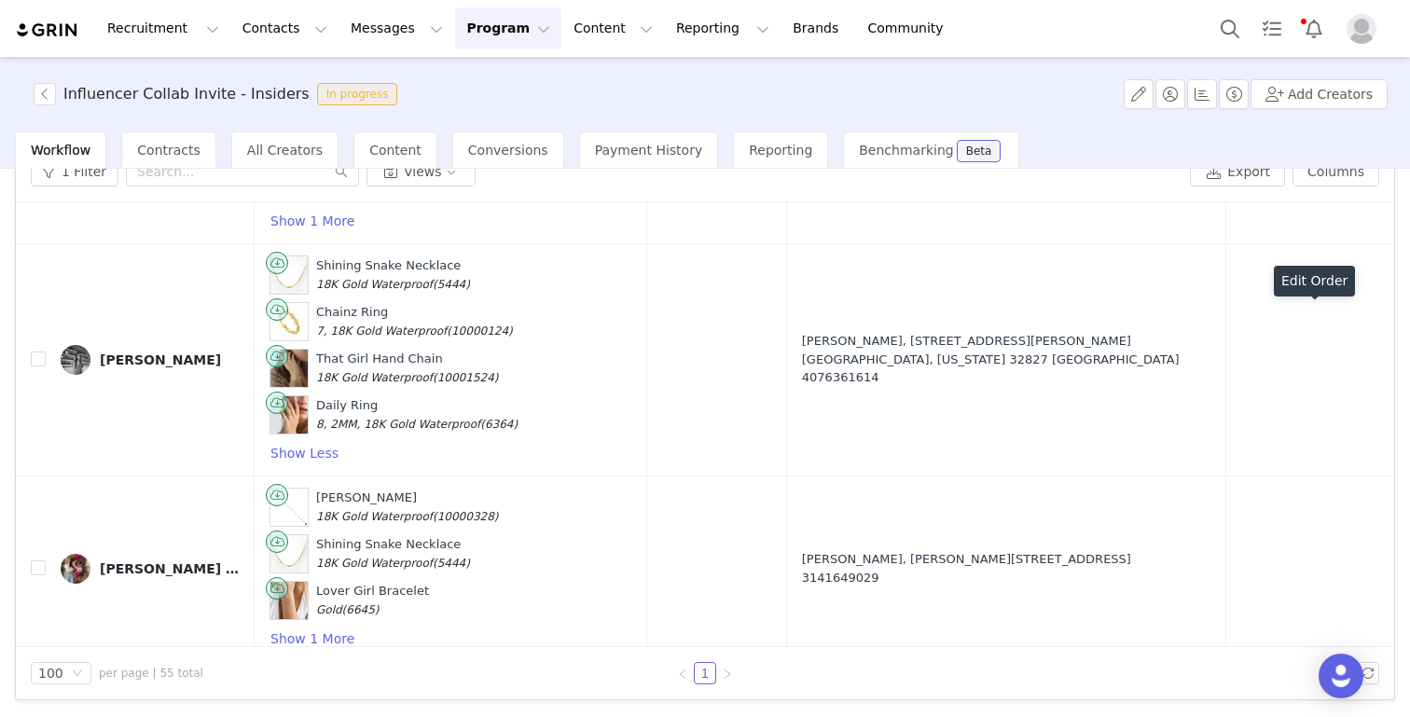
scroll to position [6747, 0]
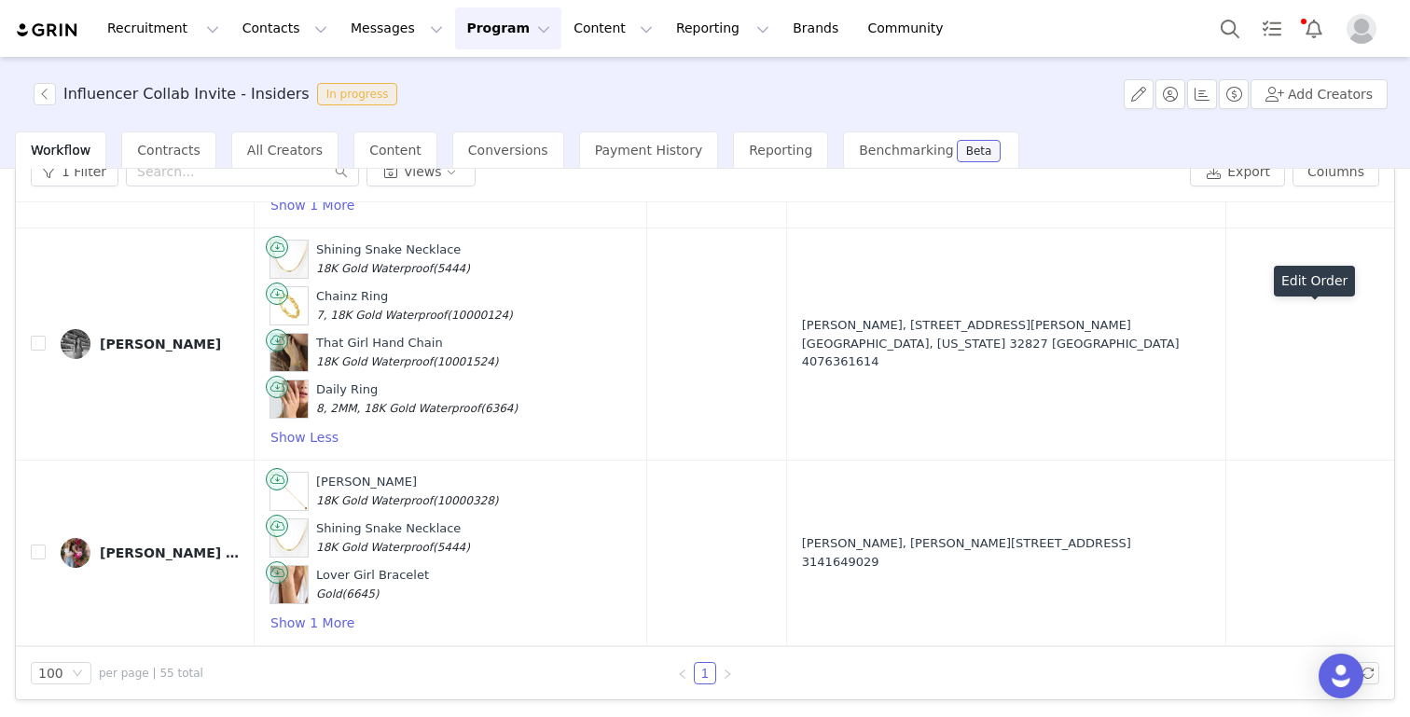
click at [1136, 333] on button "button" at bounding box center [1129, 344] width 22 height 22
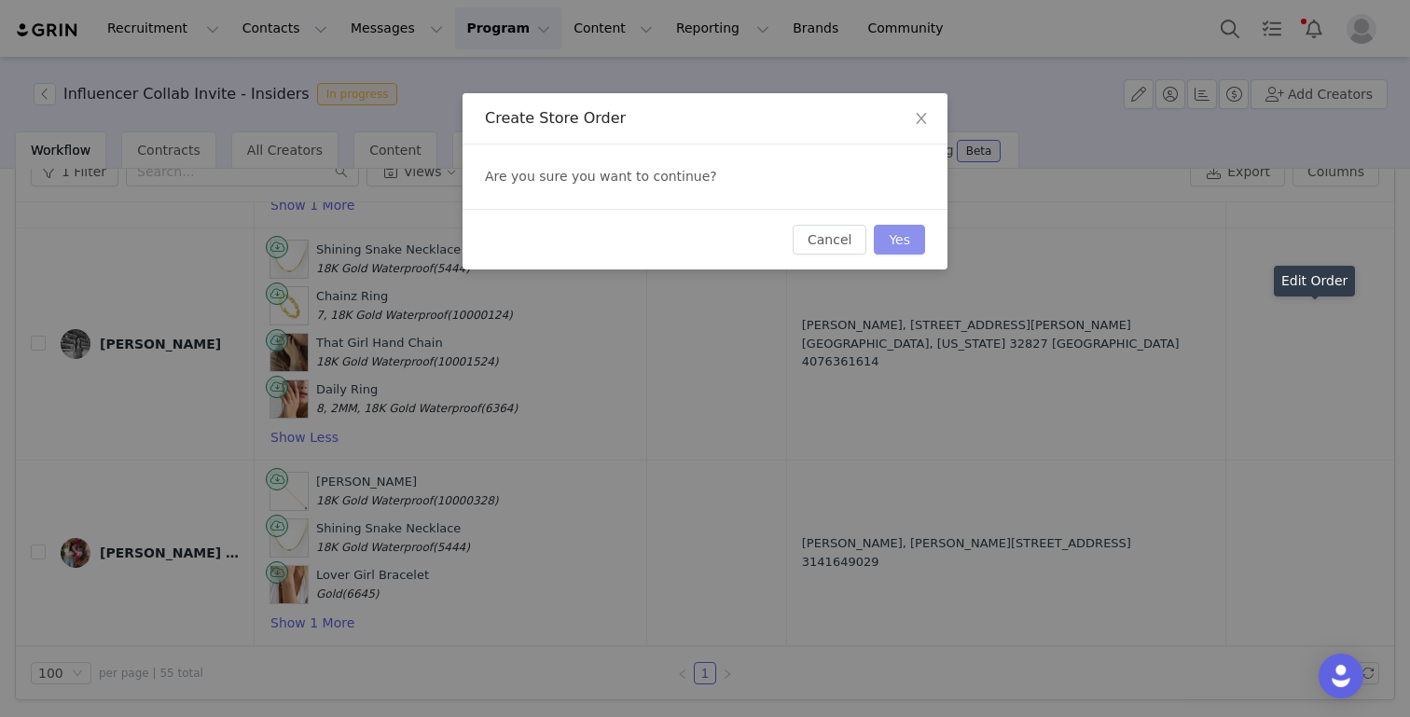
click at [900, 238] on button "Yes" at bounding box center [899, 240] width 51 height 30
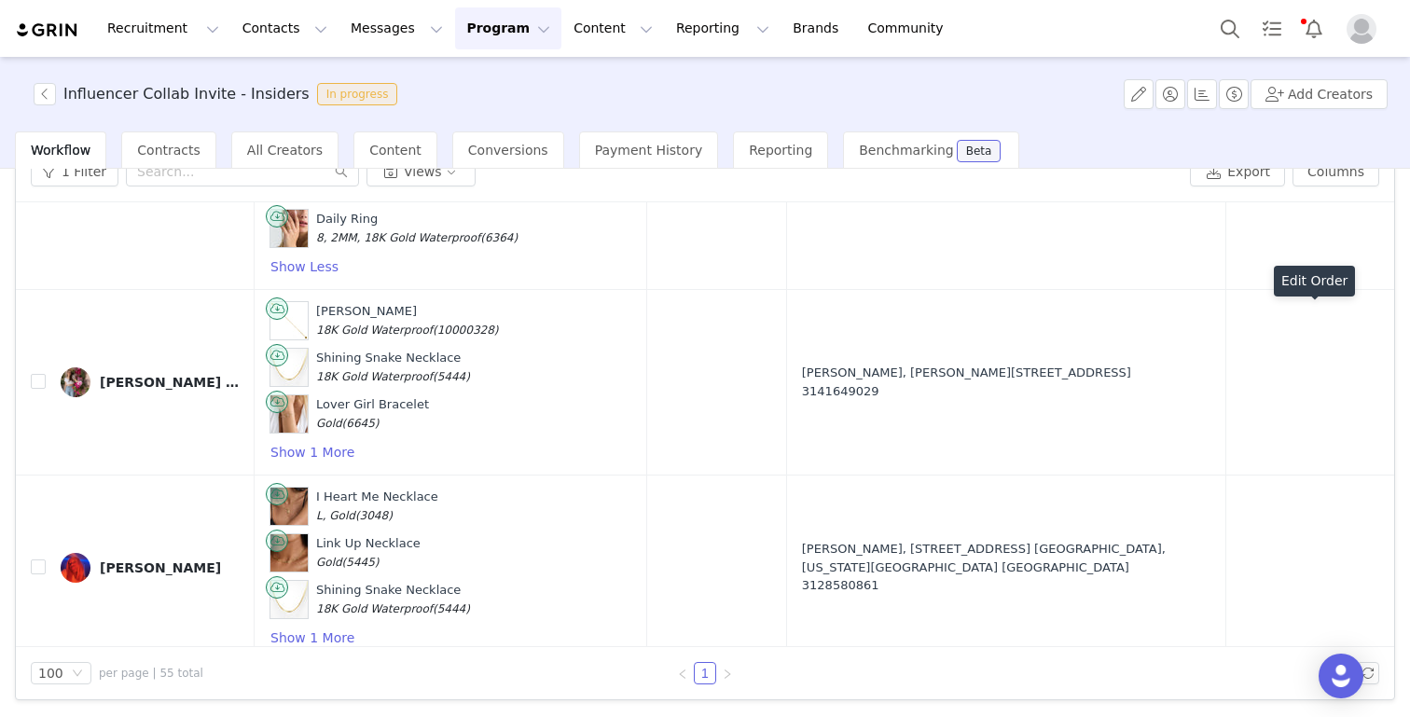
scroll to position [6919, 0]
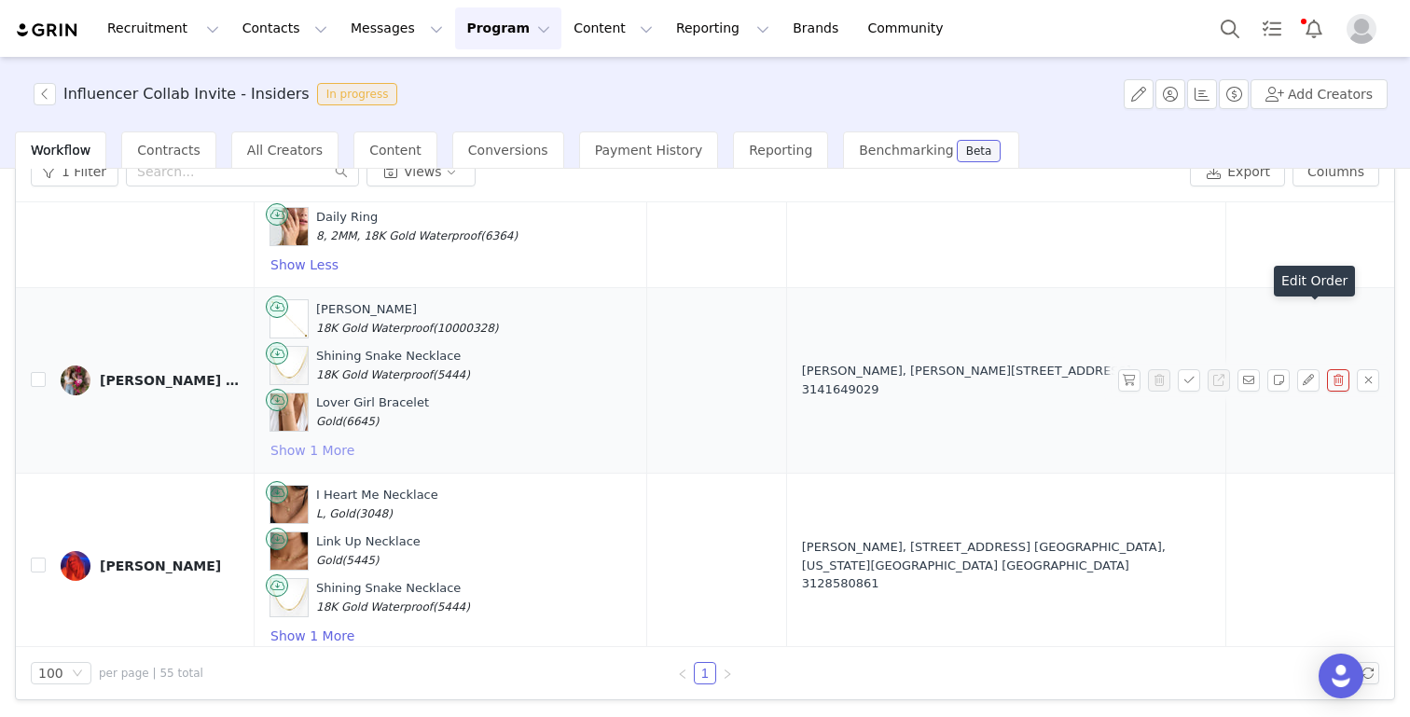
click at [328, 439] on button "Show 1 More" at bounding box center [312, 450] width 86 height 22
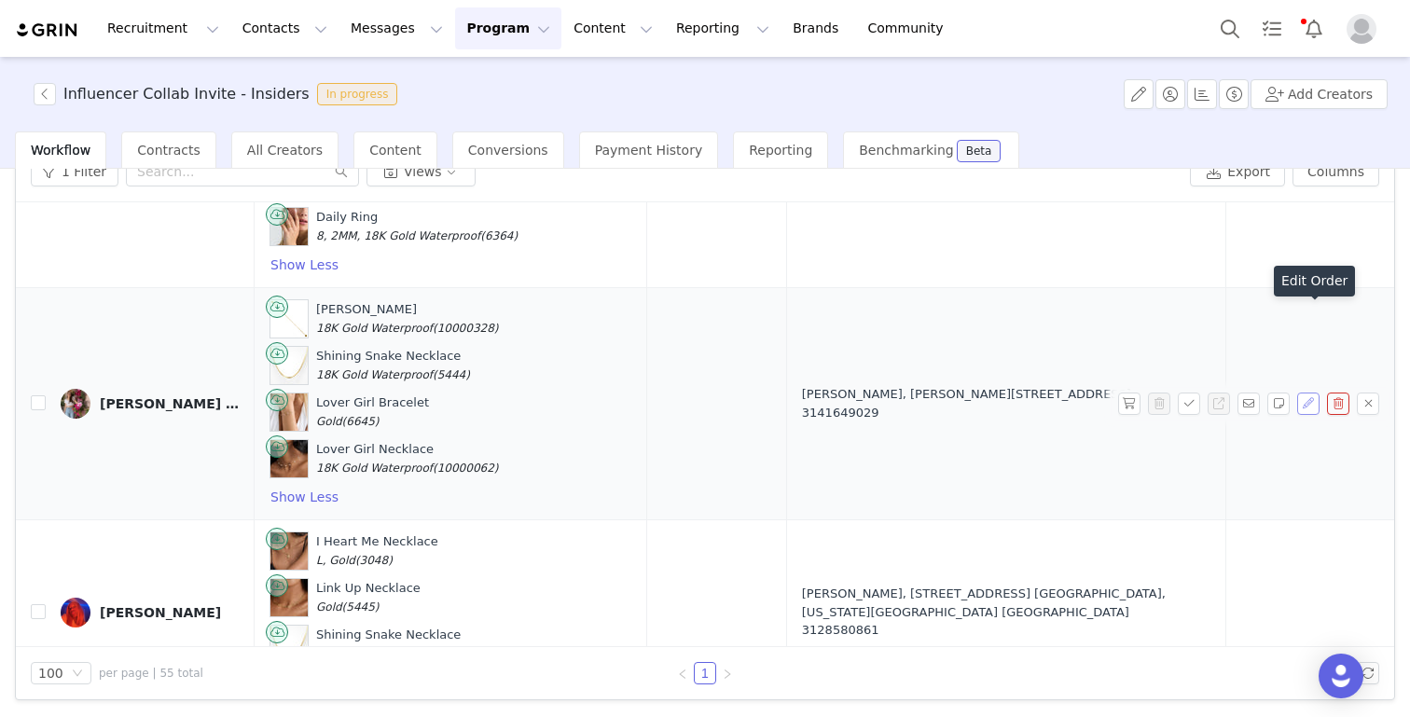
click at [1307, 392] on button "button" at bounding box center [1308, 403] width 22 height 22
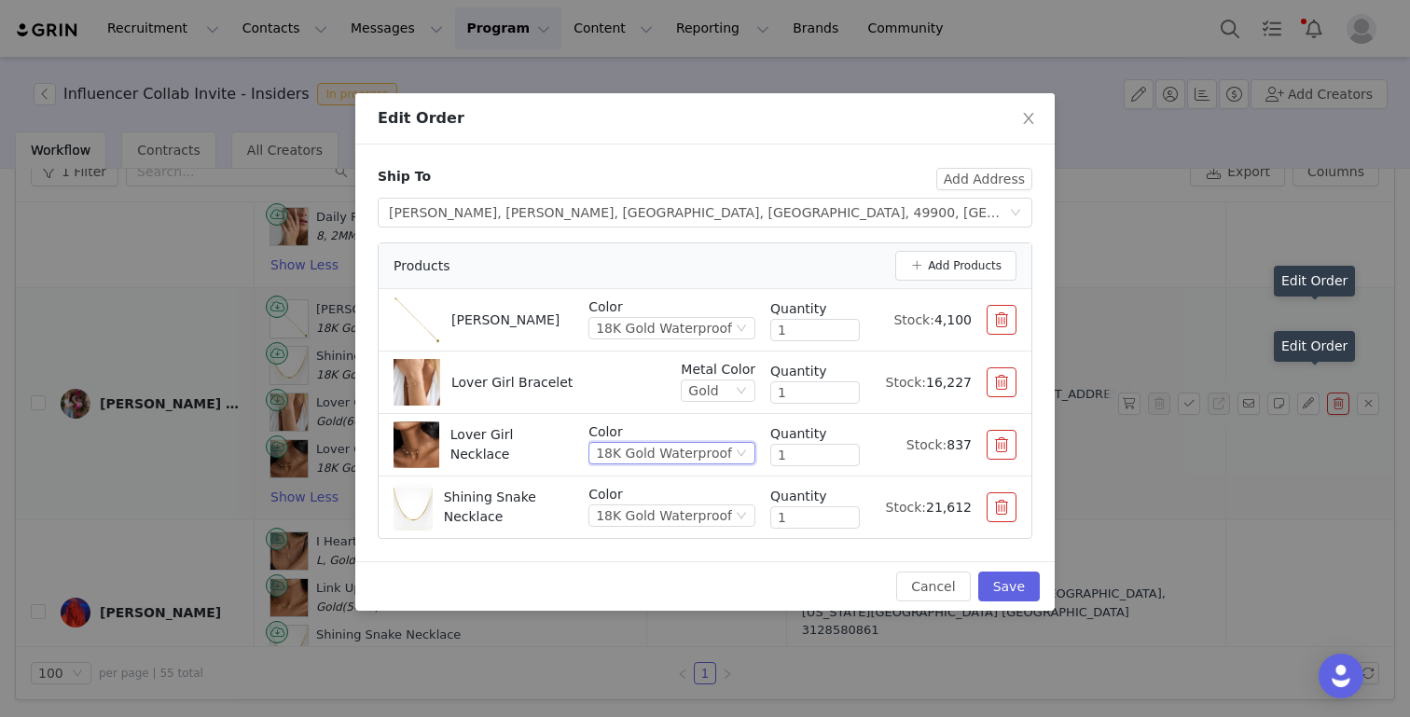
click at [680, 450] on div "18K Gold Waterproof" at bounding box center [664, 453] width 136 height 21
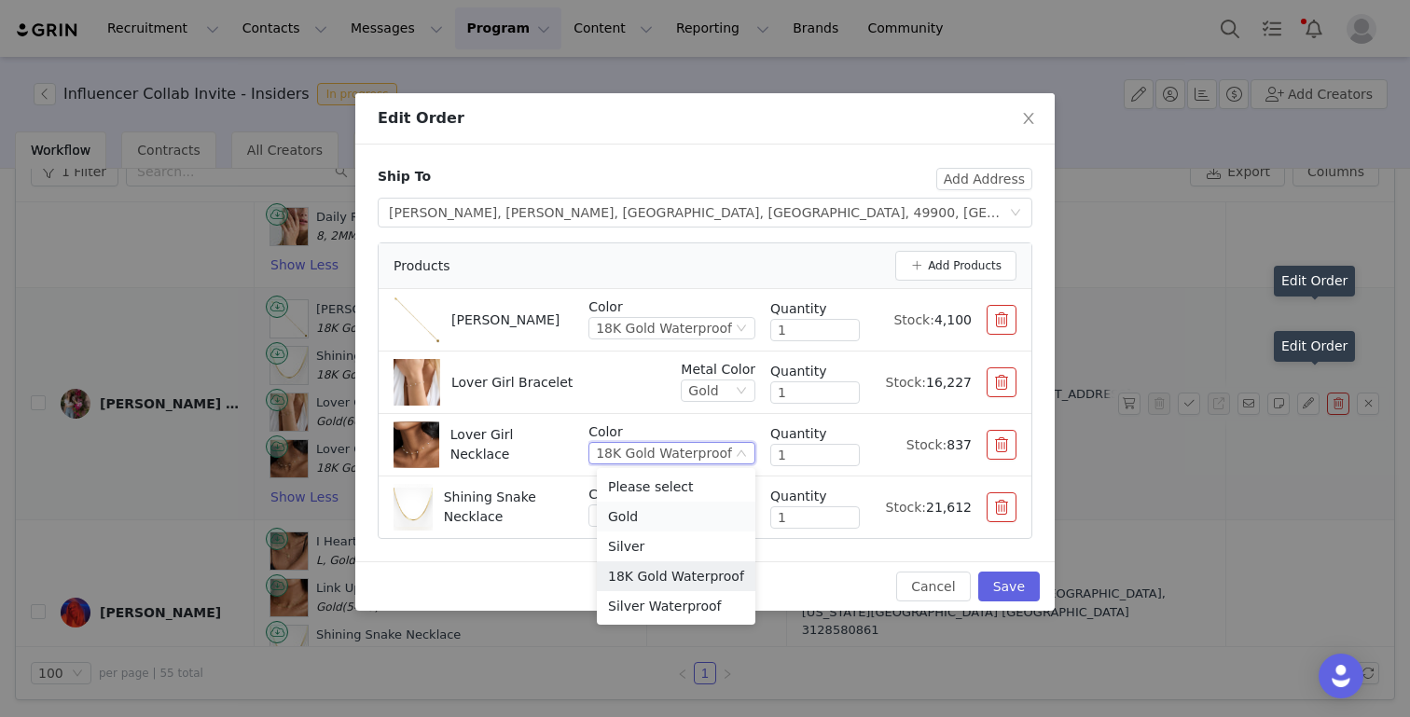
click at [657, 519] on li "Gold" at bounding box center [676, 517] width 158 height 30
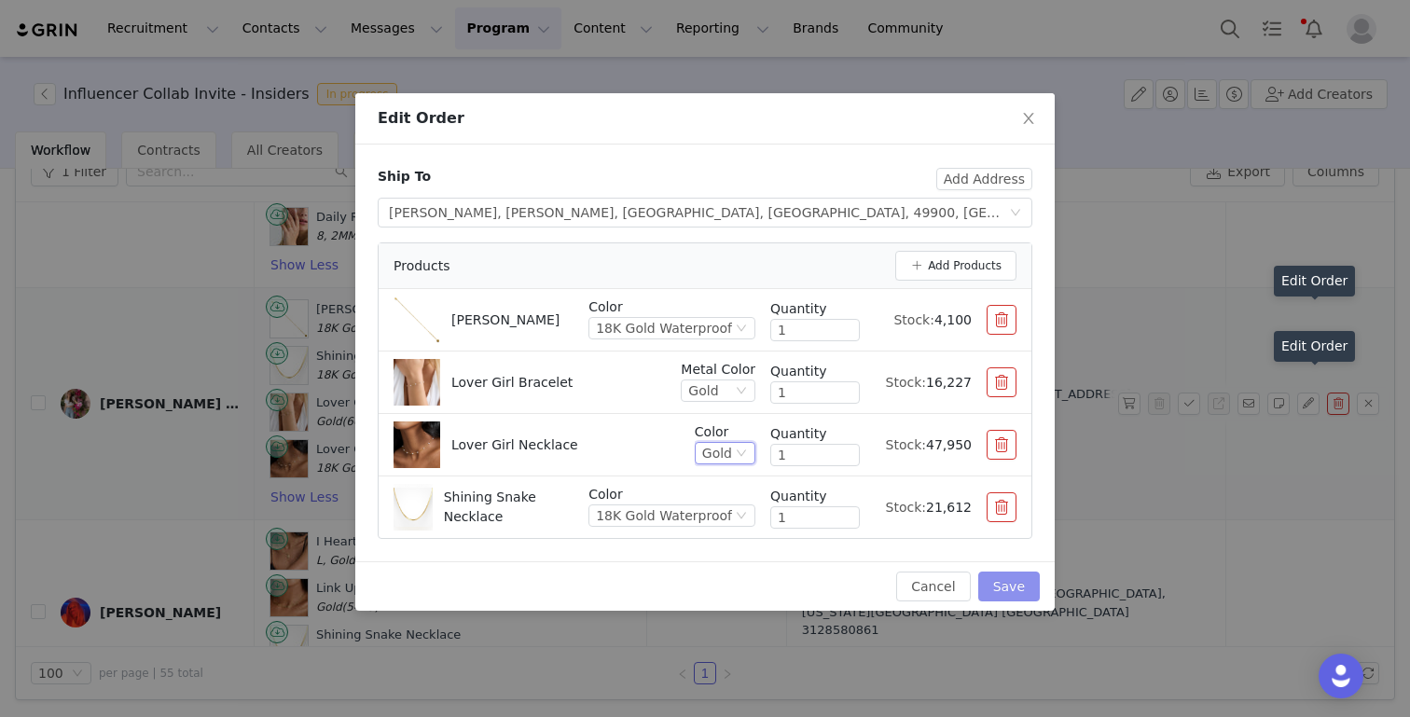
click at [995, 582] on button "Save" at bounding box center [1009, 586] width 62 height 30
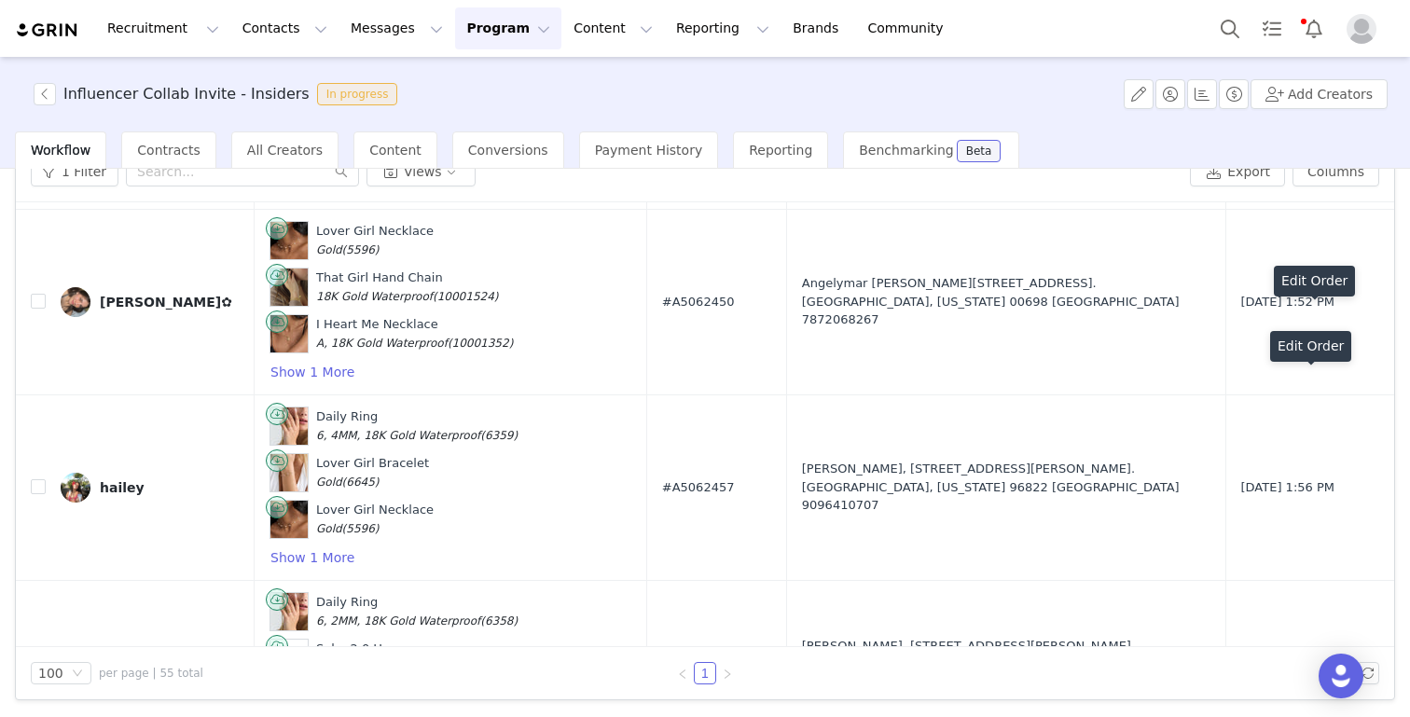
scroll to position [9742, 0]
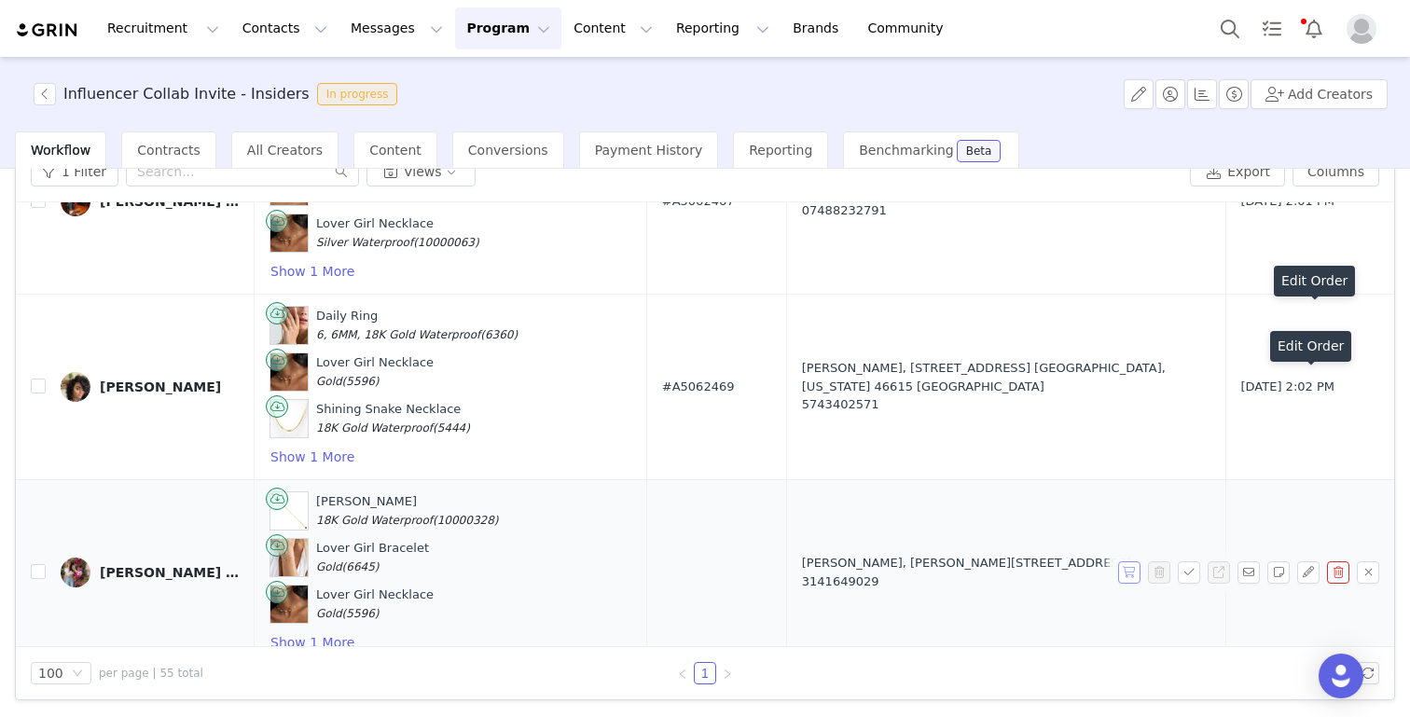
click at [1134, 562] on button "button" at bounding box center [1129, 572] width 22 height 22
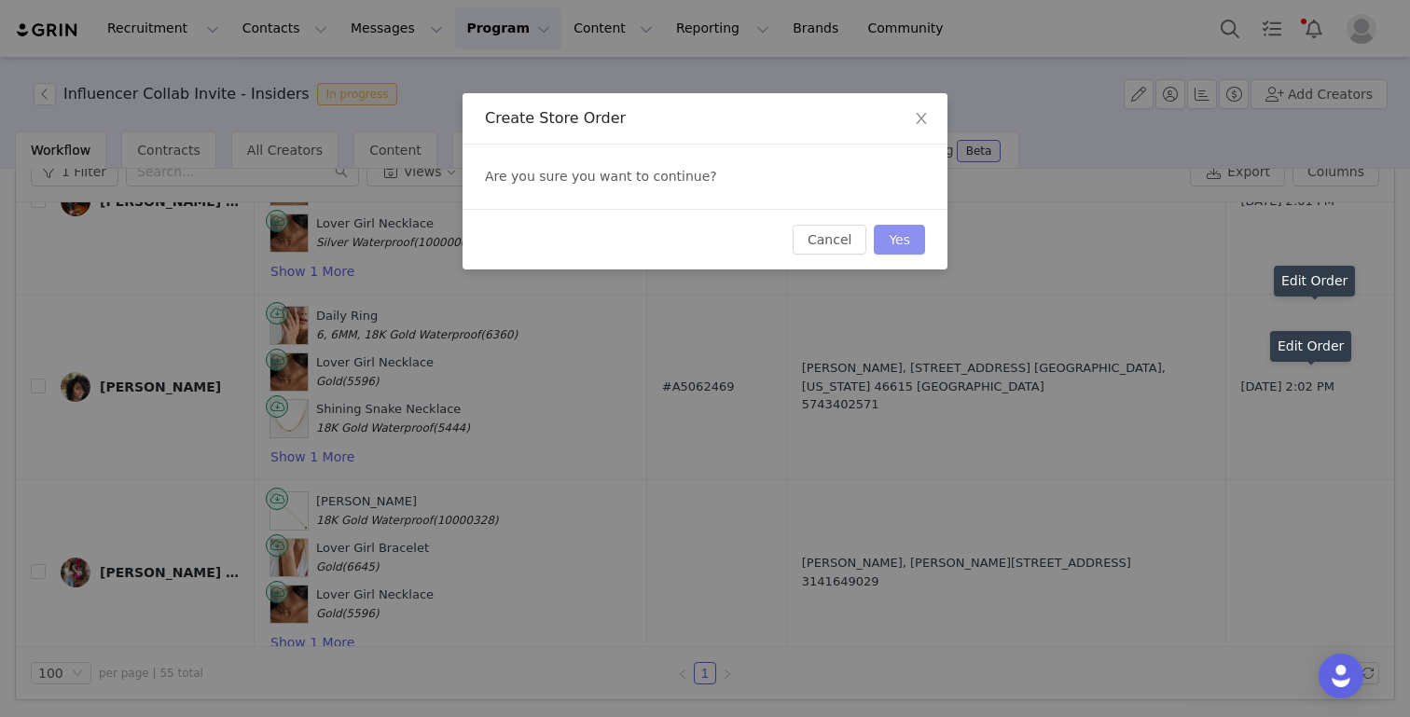
click at [898, 247] on button "Yes" at bounding box center [899, 240] width 51 height 30
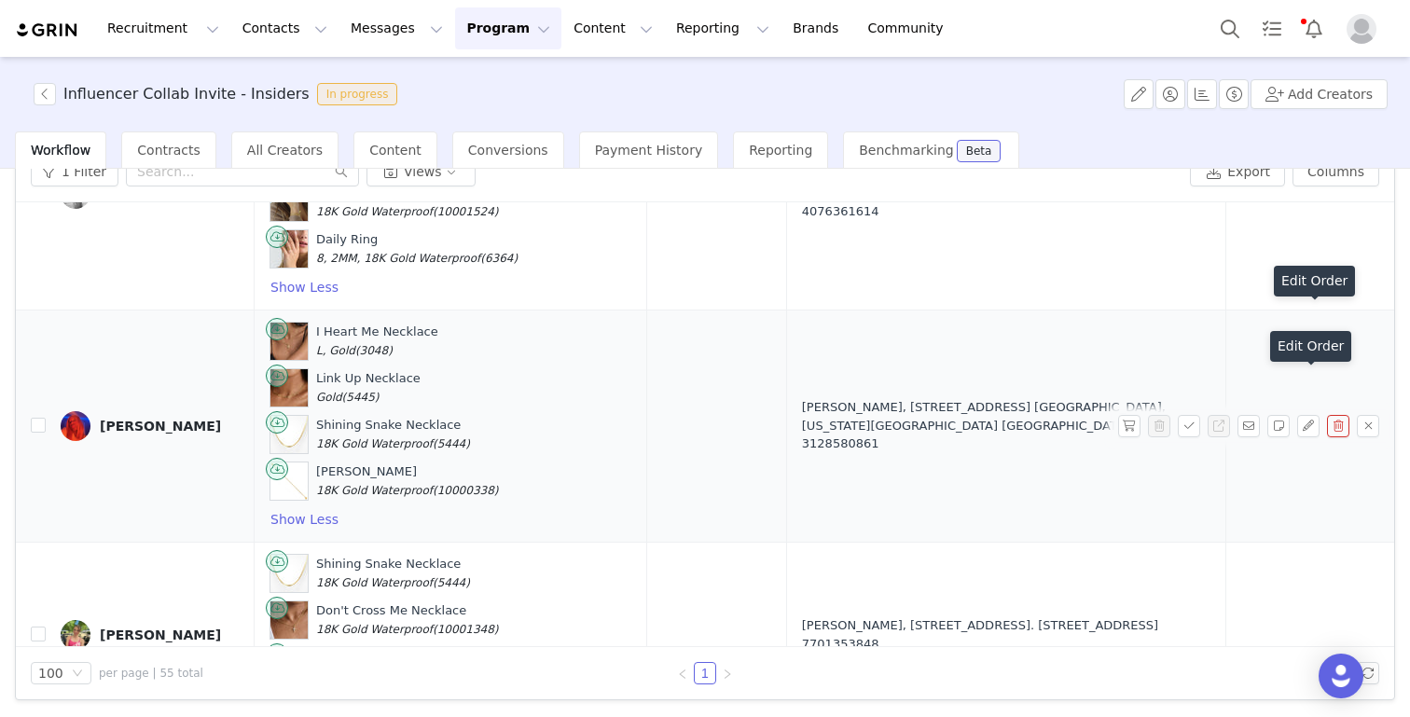
scroll to position [6919, 0]
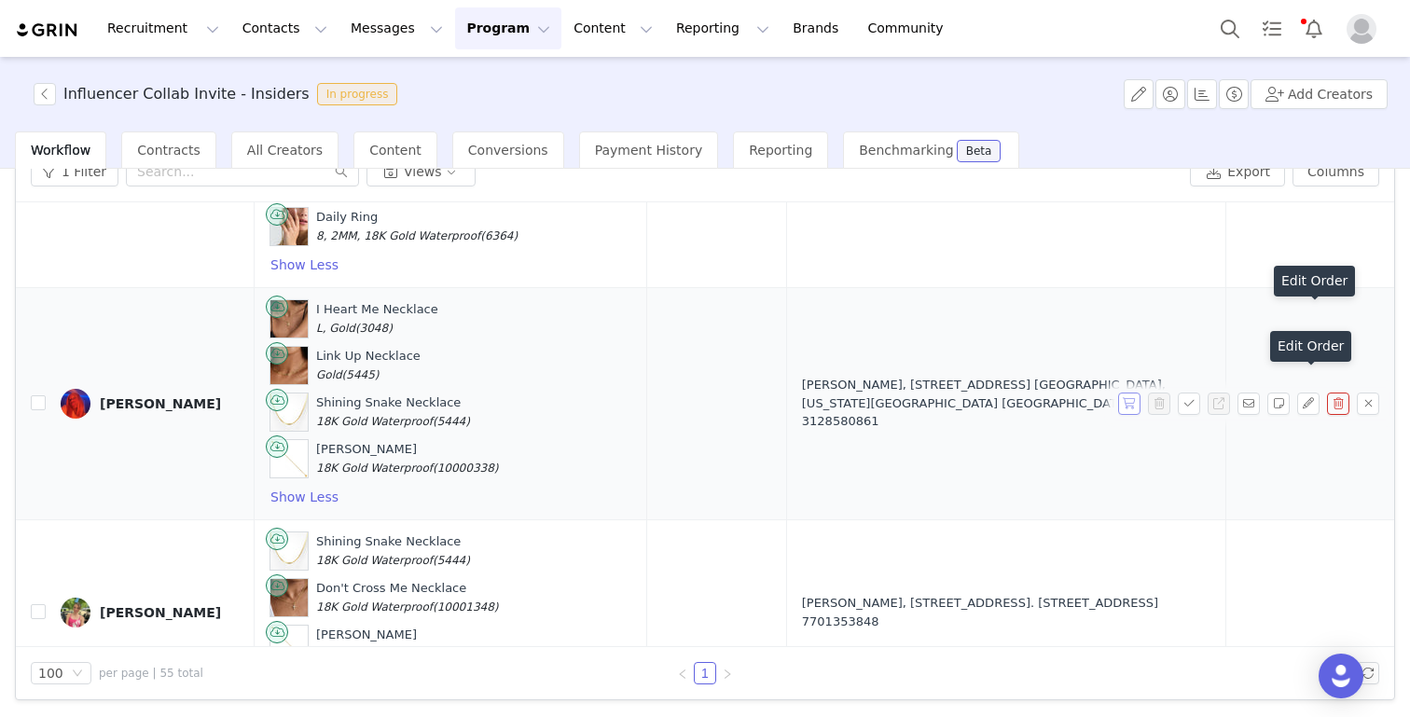
click at [1136, 392] on button "button" at bounding box center [1129, 403] width 22 height 22
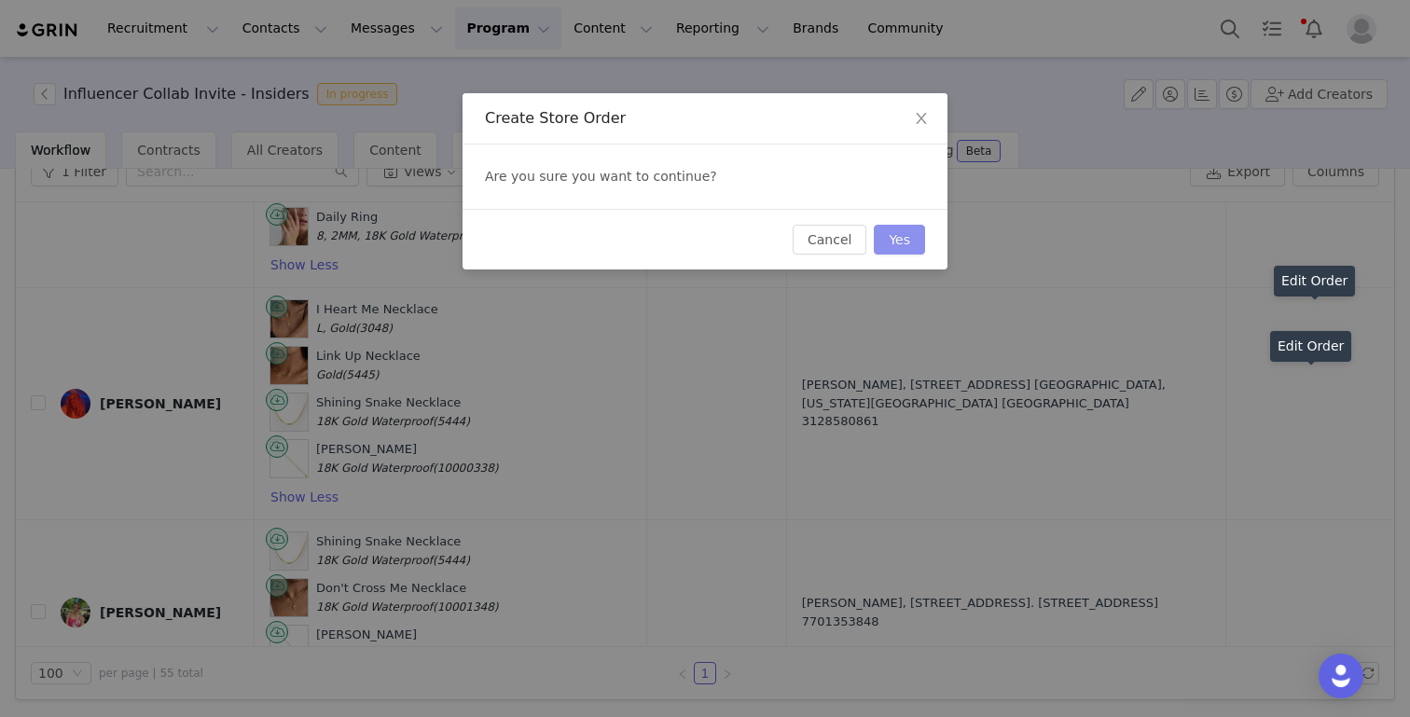
click at [906, 242] on button "Yes" at bounding box center [899, 240] width 51 height 30
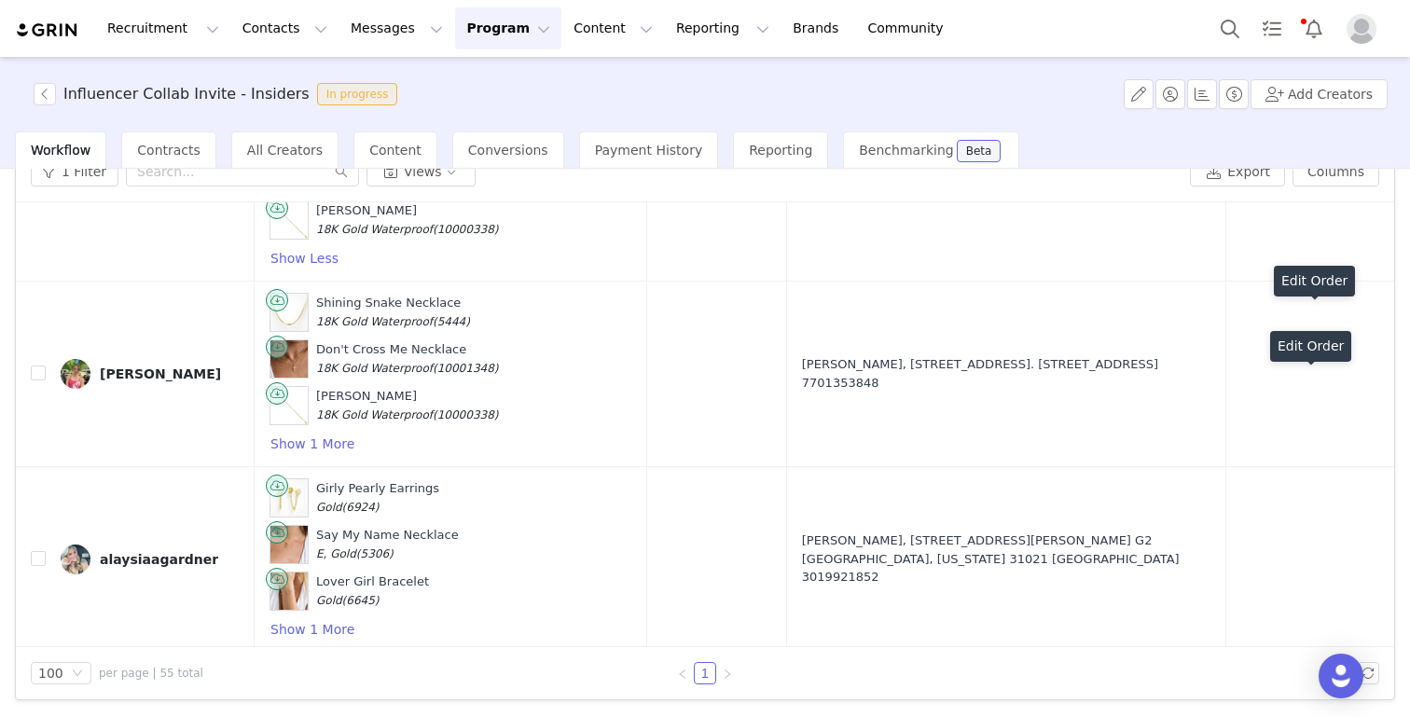
scroll to position [7165, 0]
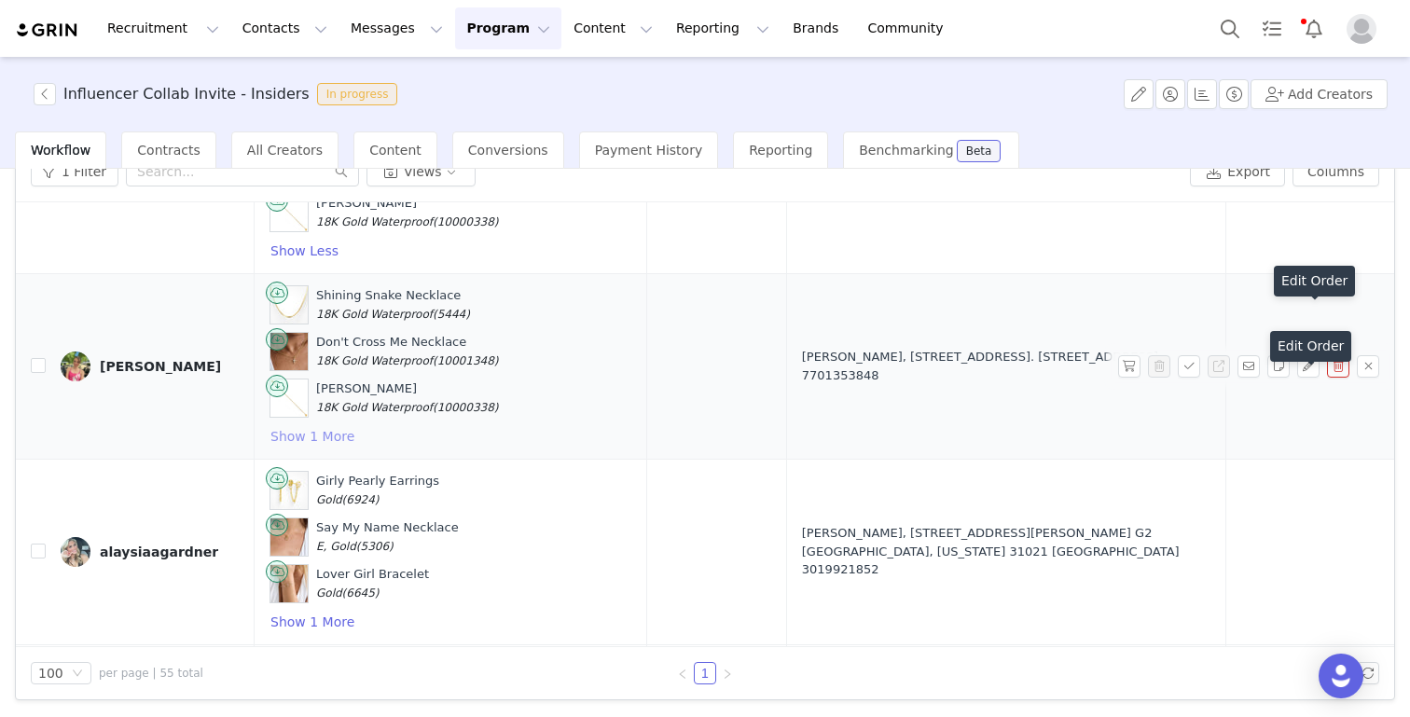
click at [319, 425] on button "Show 1 More" at bounding box center [312, 436] width 86 height 22
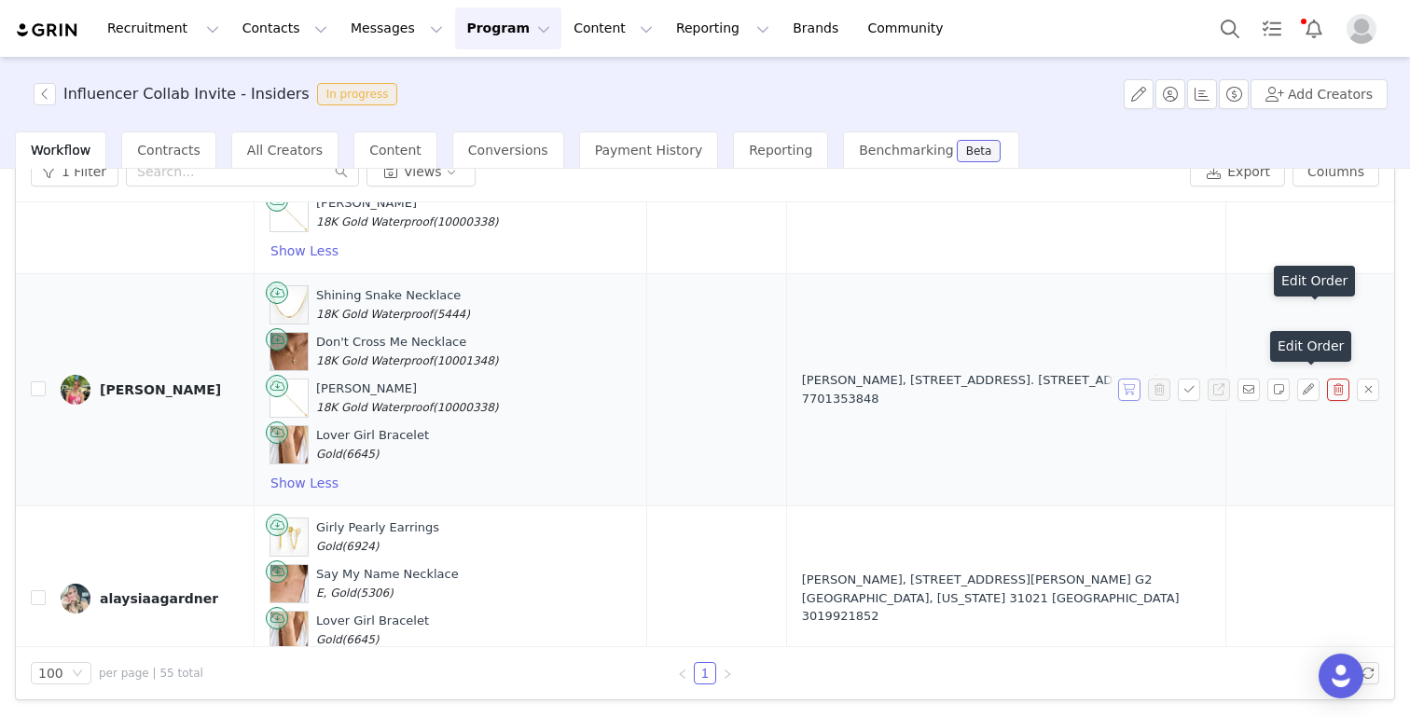
click at [1132, 379] on button "button" at bounding box center [1129, 390] width 22 height 22
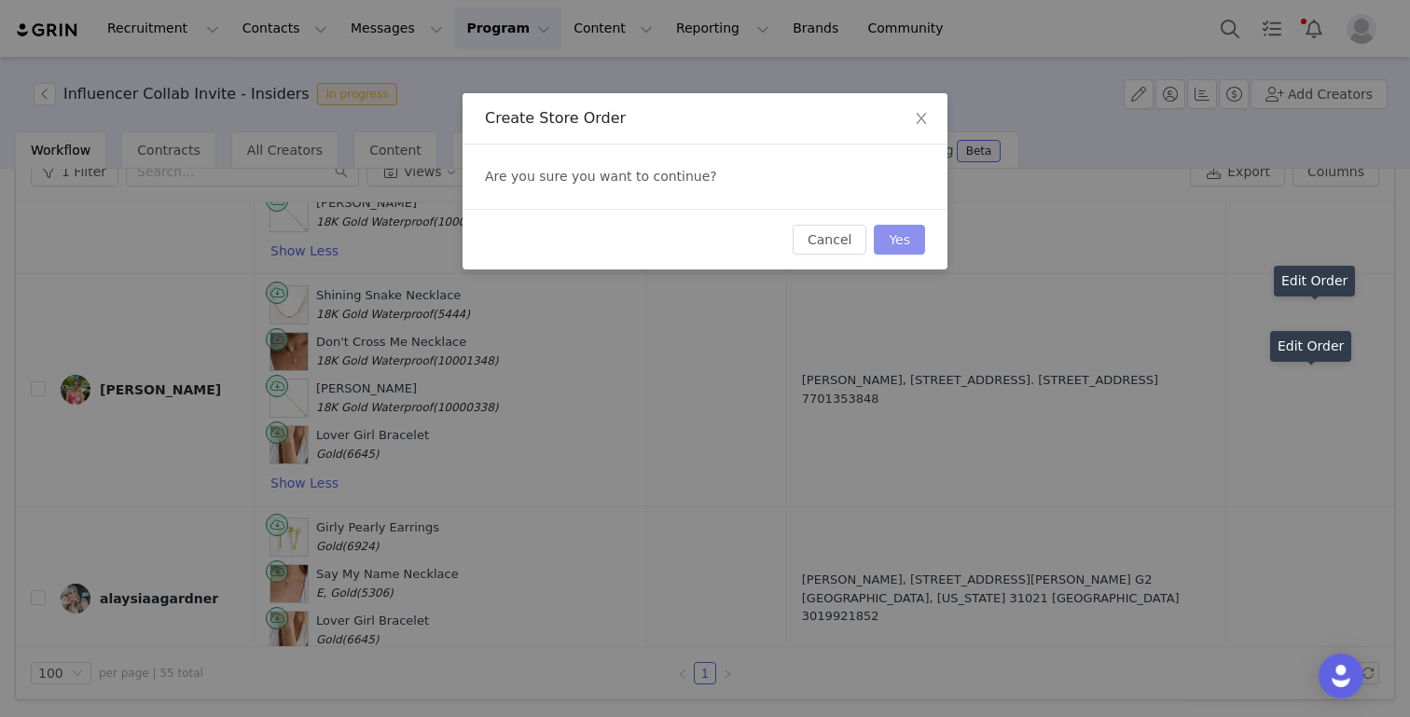
click at [900, 237] on button "Yes" at bounding box center [899, 240] width 51 height 30
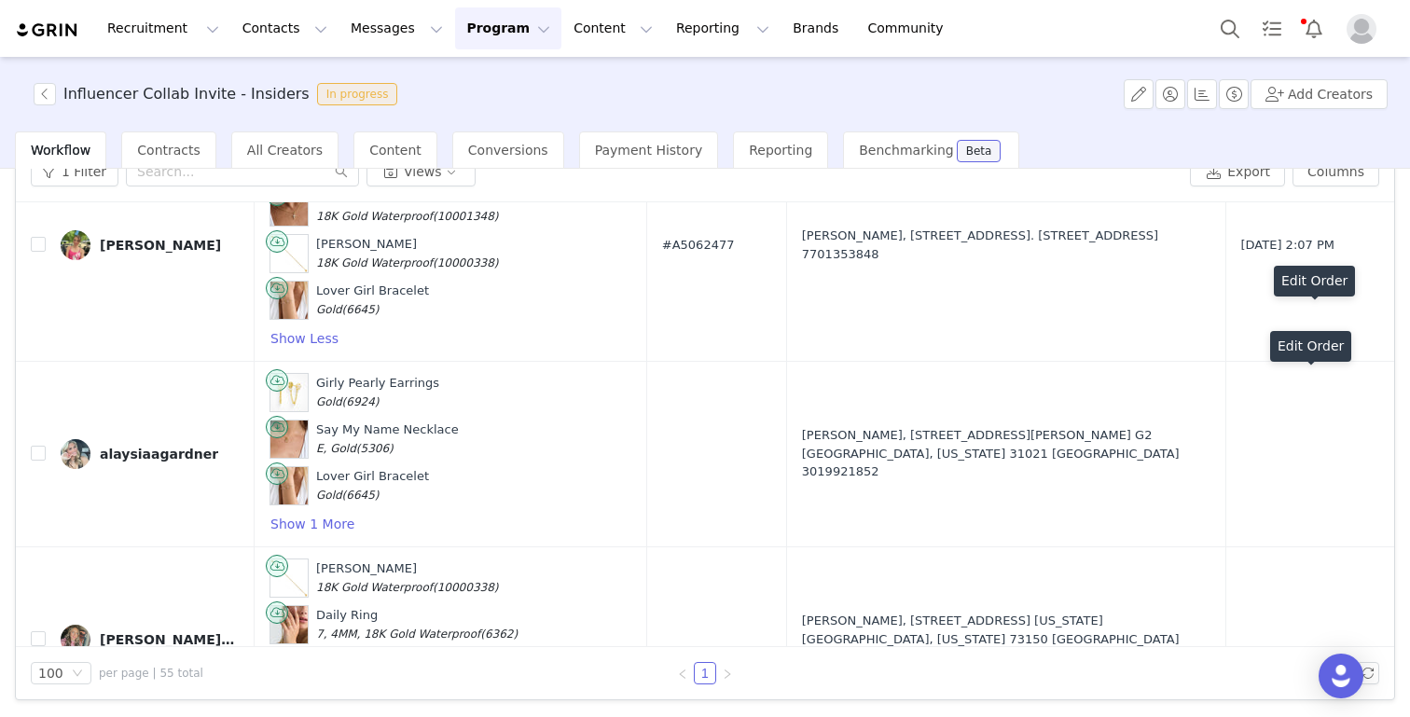
scroll to position [7314, 0]
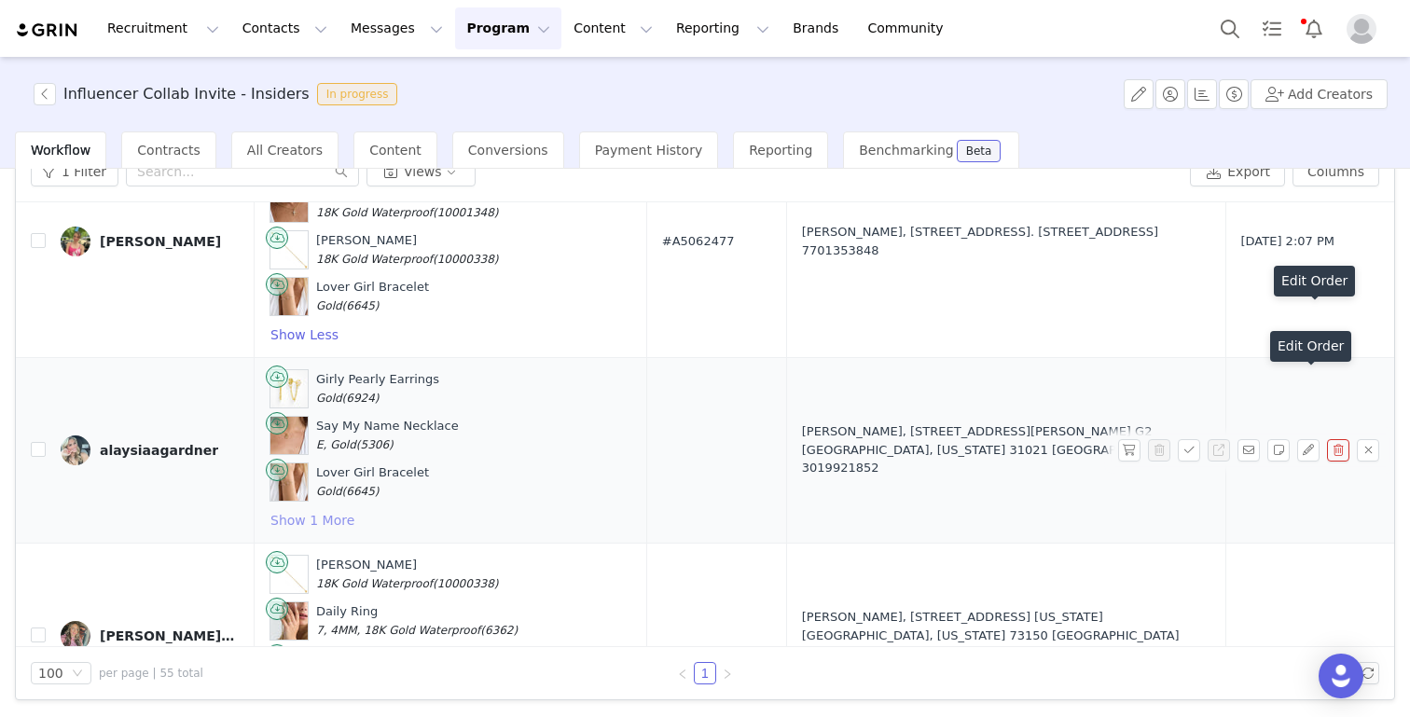
click at [308, 509] on button "Show 1 More" at bounding box center [312, 520] width 86 height 22
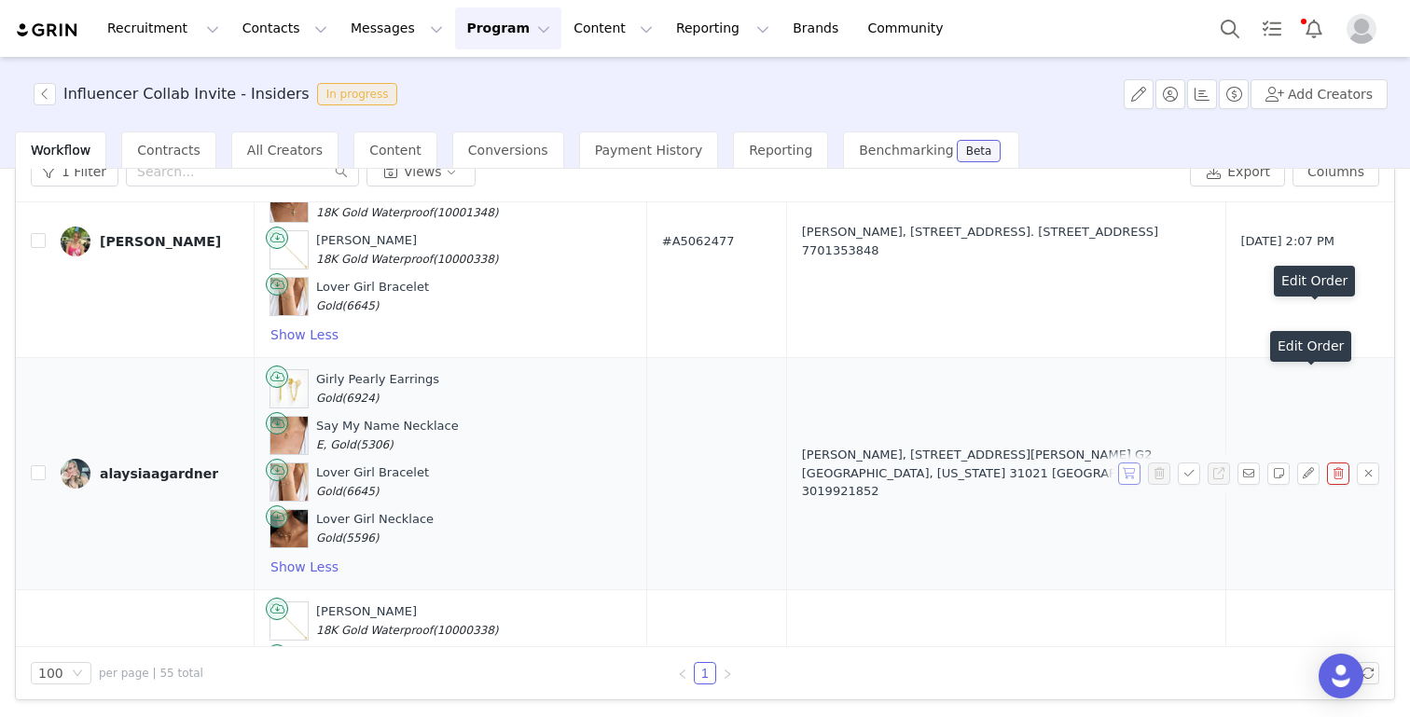
click at [1130, 462] on button "button" at bounding box center [1129, 473] width 22 height 22
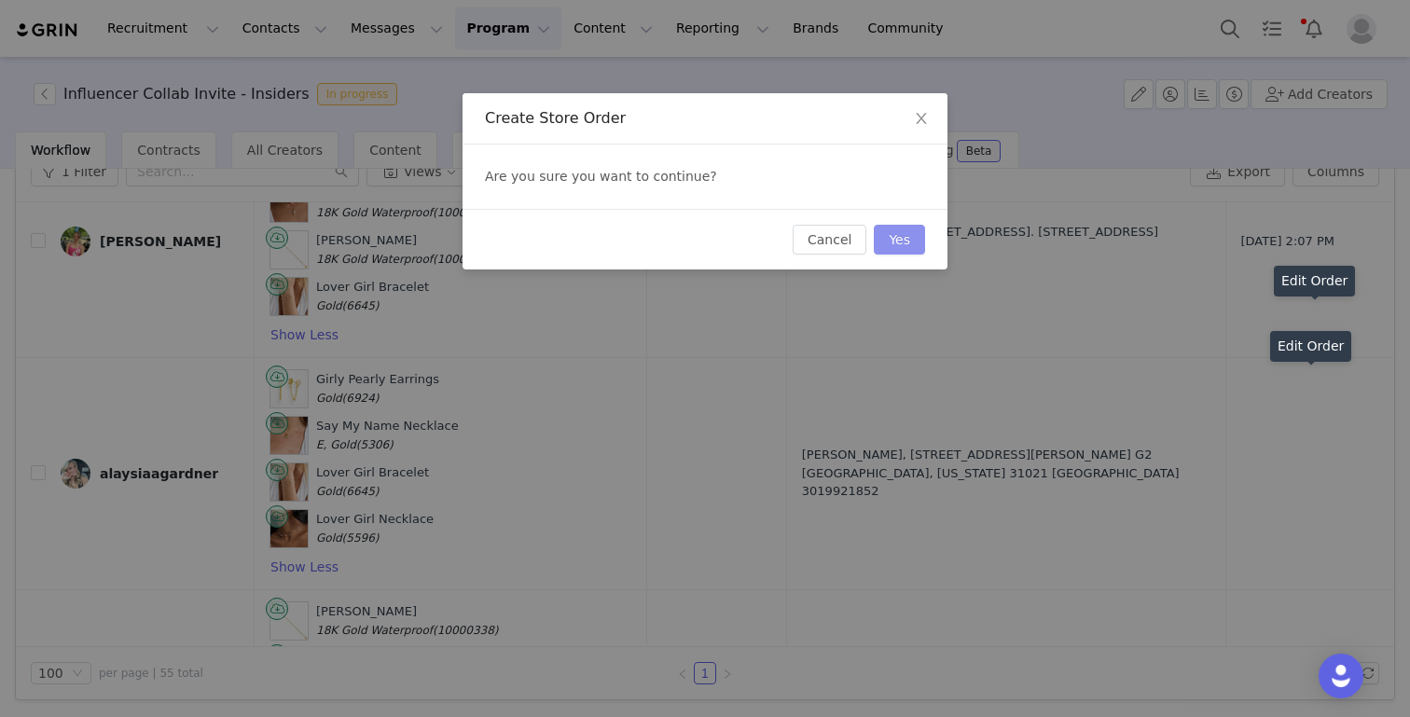
click at [921, 235] on button "Yes" at bounding box center [899, 240] width 51 height 30
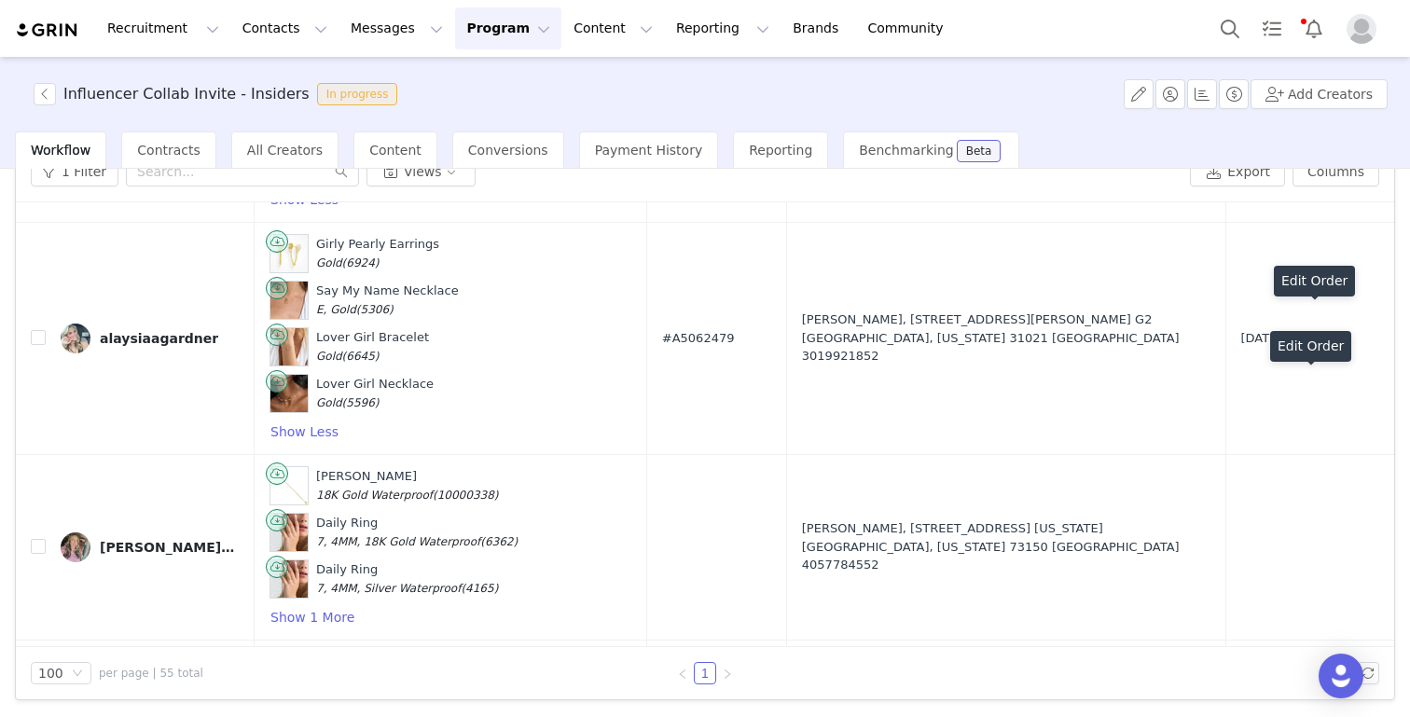
scroll to position [7496, 0]
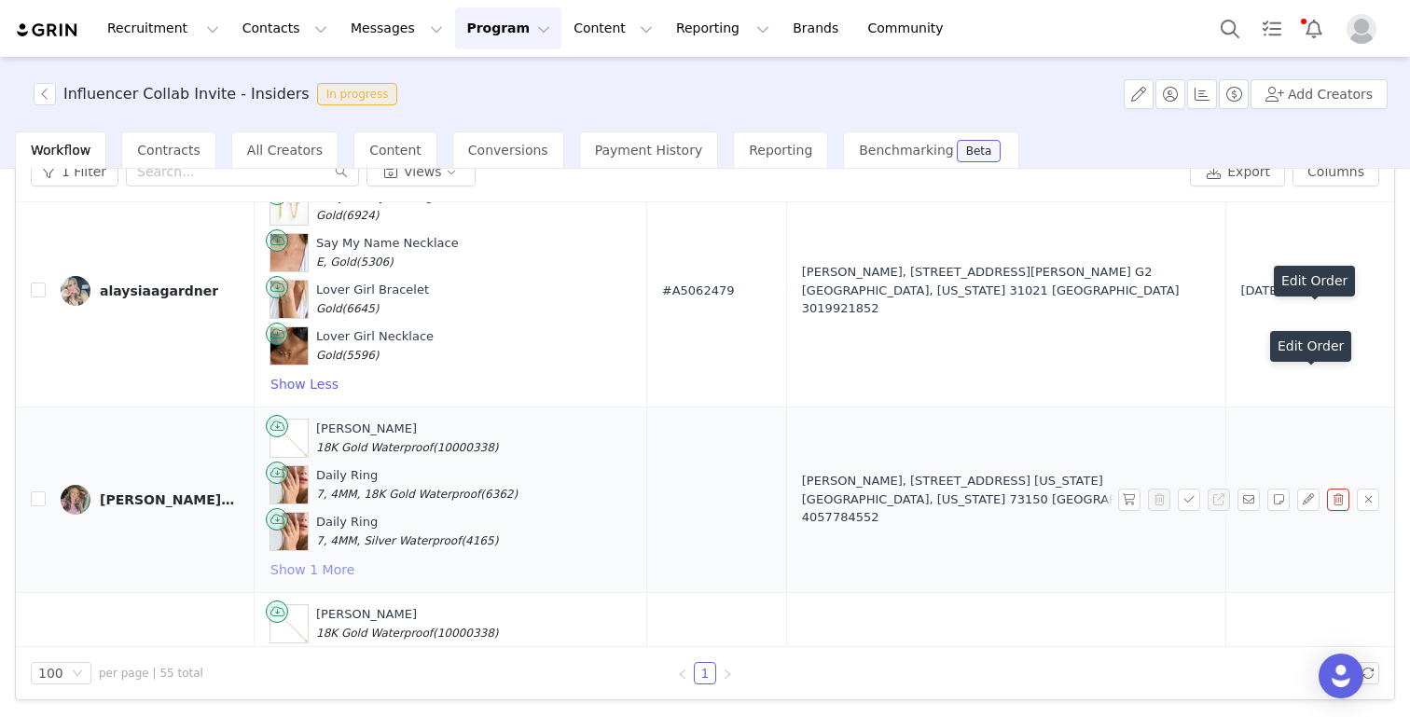
click at [310, 558] on button "Show 1 More" at bounding box center [312, 569] width 86 height 22
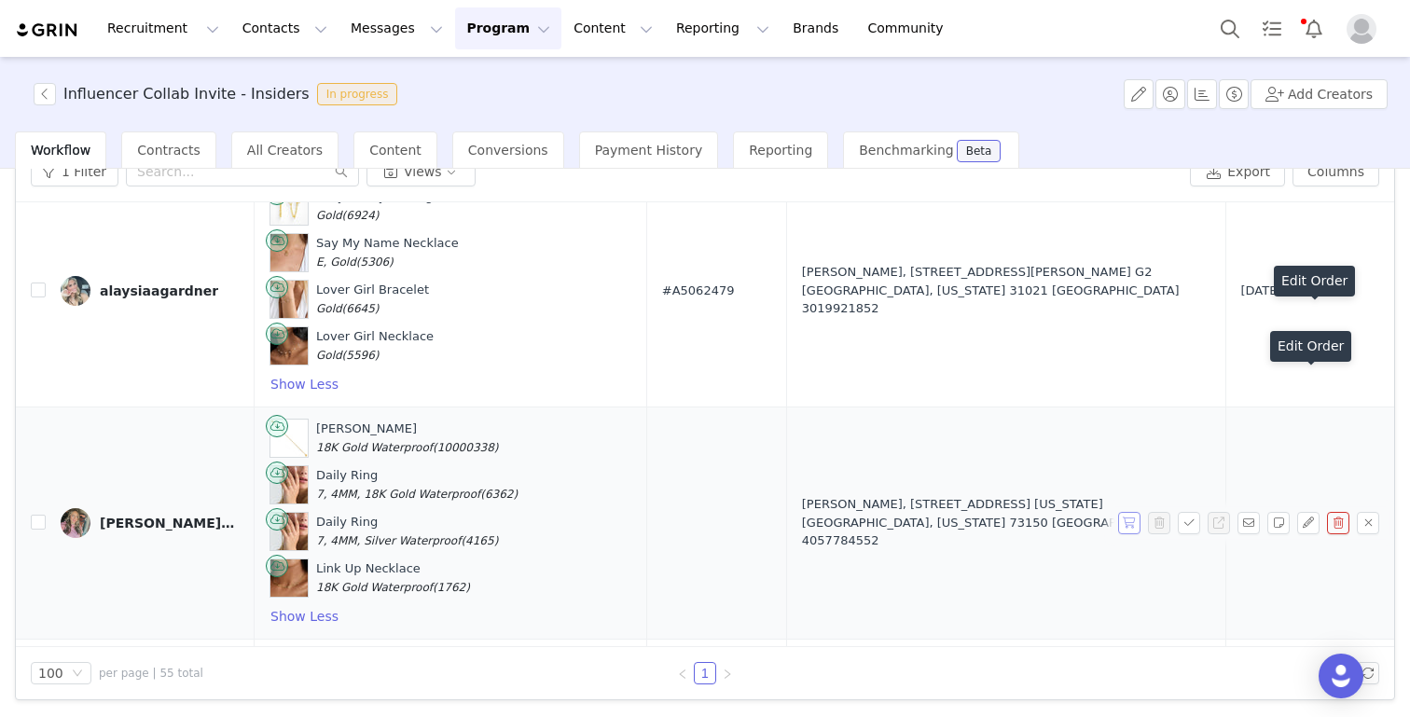
click at [1132, 512] on button "button" at bounding box center [1129, 523] width 22 height 22
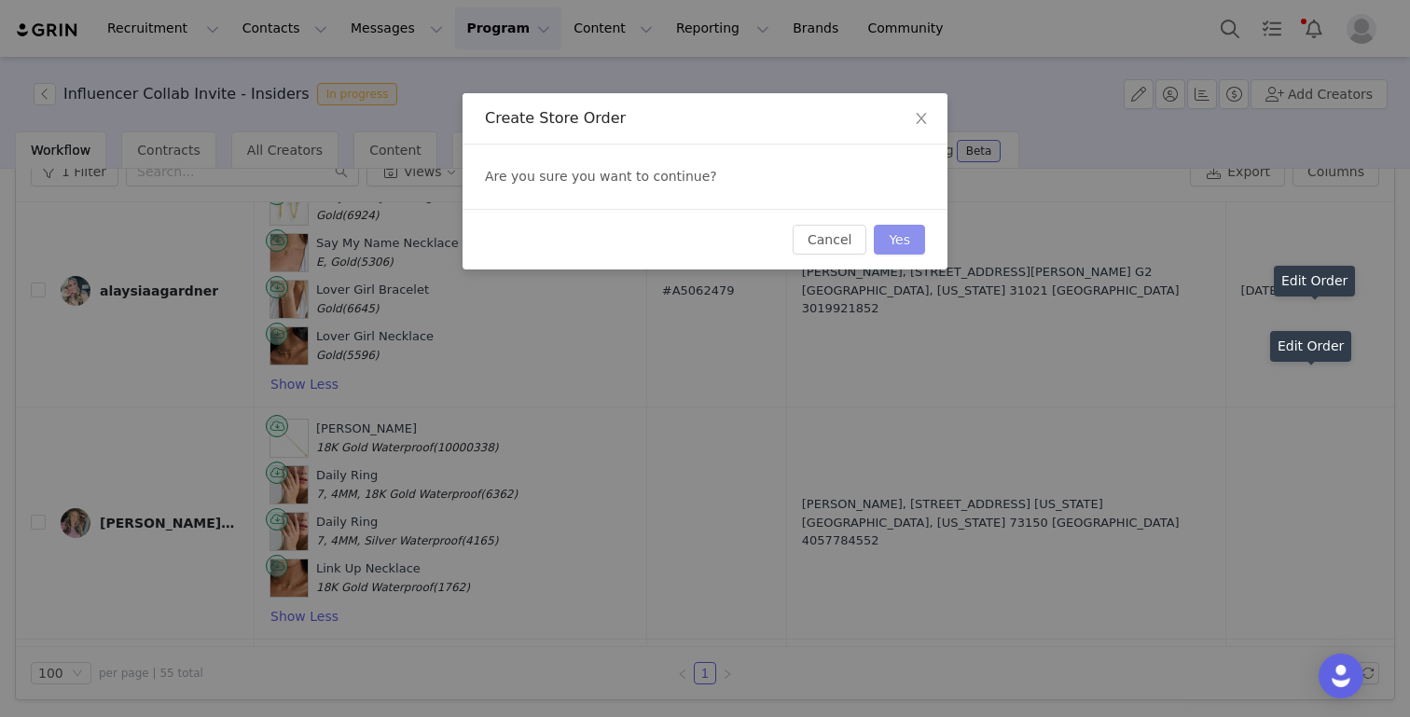
click at [907, 234] on button "Yes" at bounding box center [899, 240] width 51 height 30
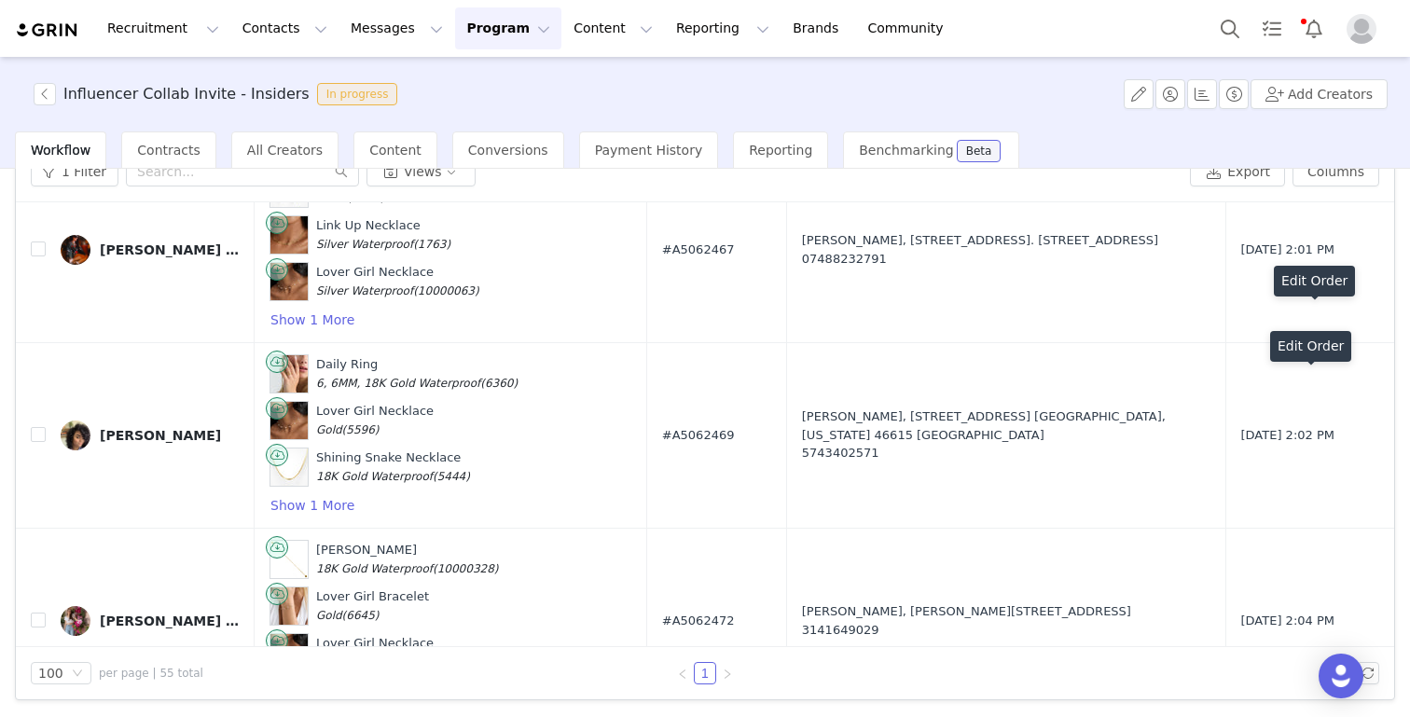
scroll to position [9882, 0]
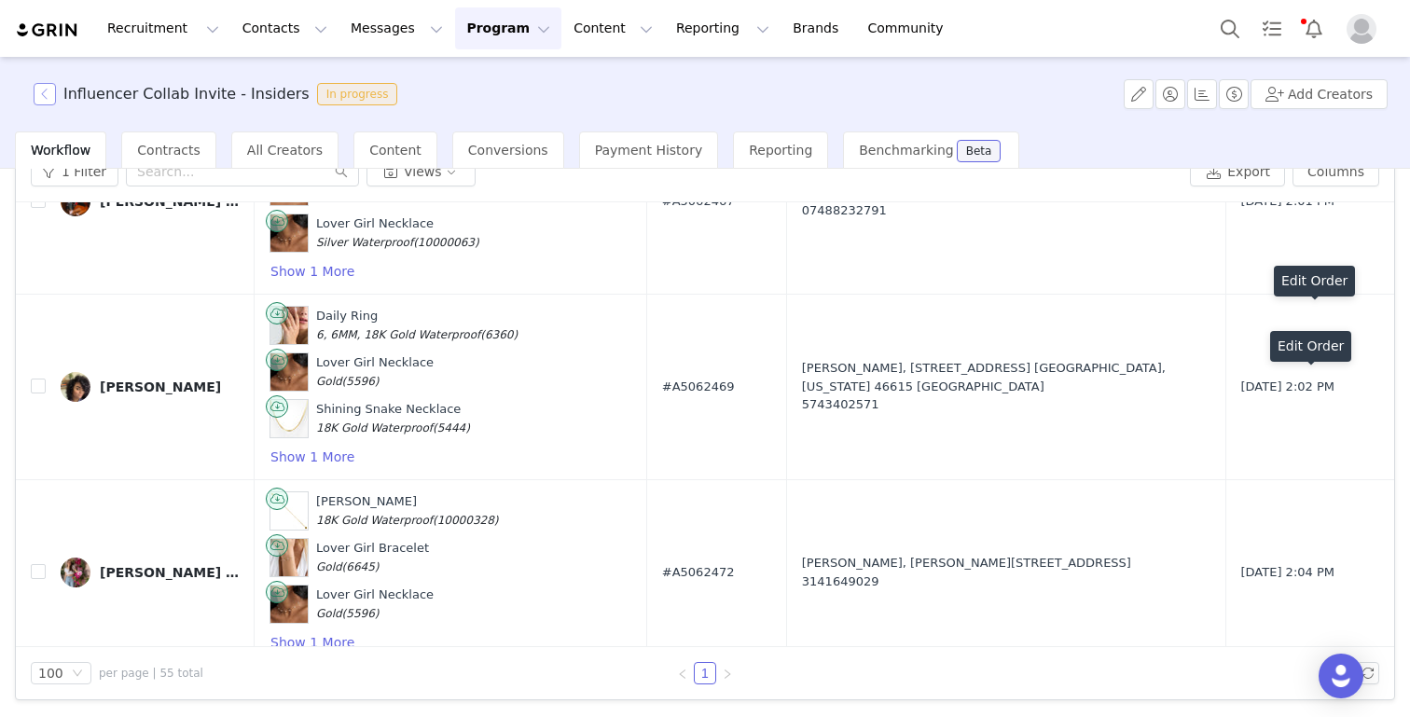
click at [44, 94] on button "button" at bounding box center [45, 94] width 22 height 22
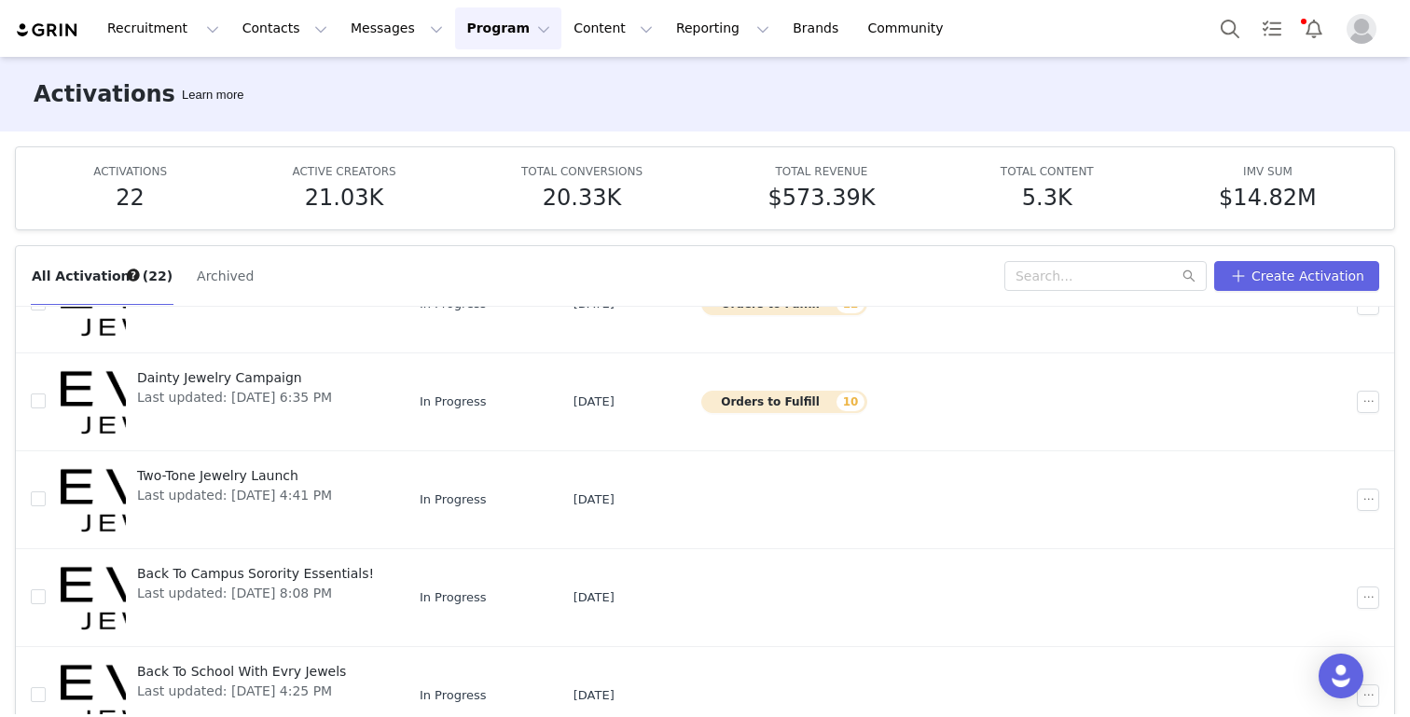
scroll to position [98, 0]
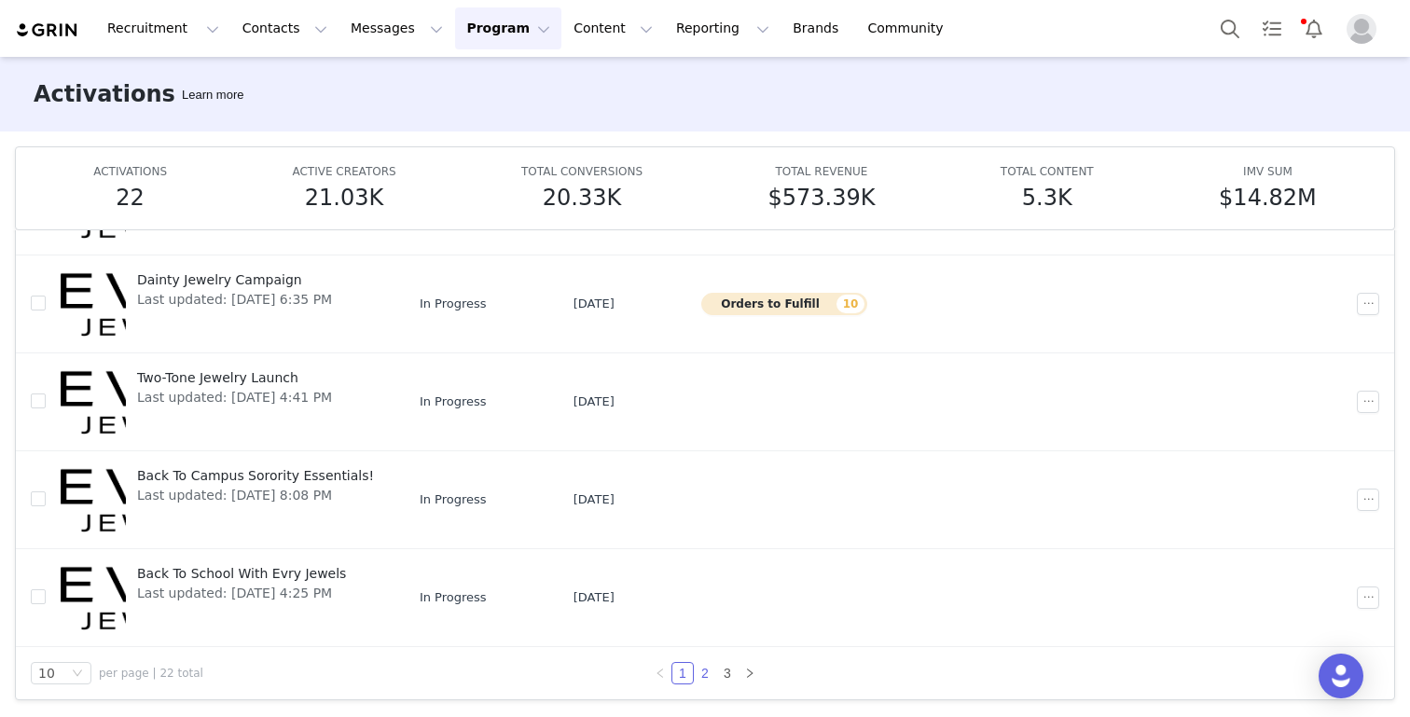
click at [706, 676] on link "2" at bounding box center [705, 673] width 21 height 21
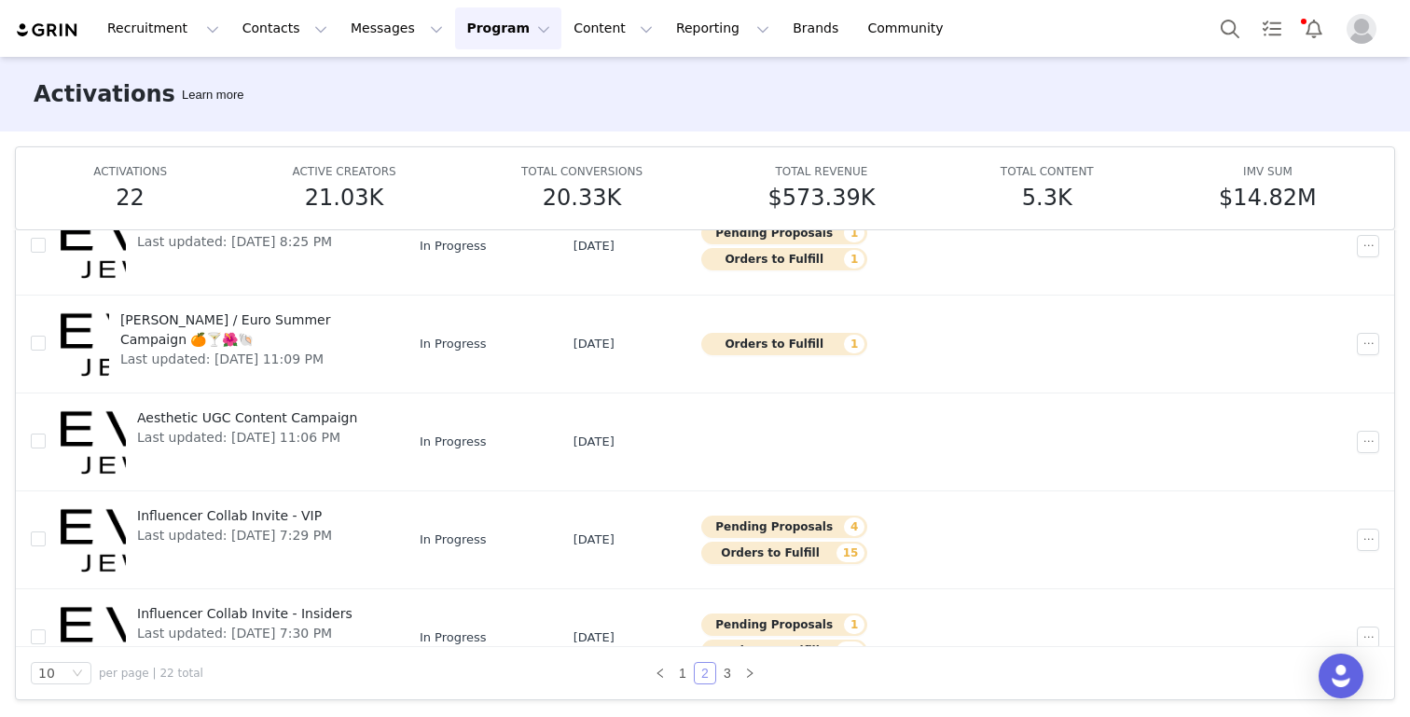
scroll to position [586, 0]
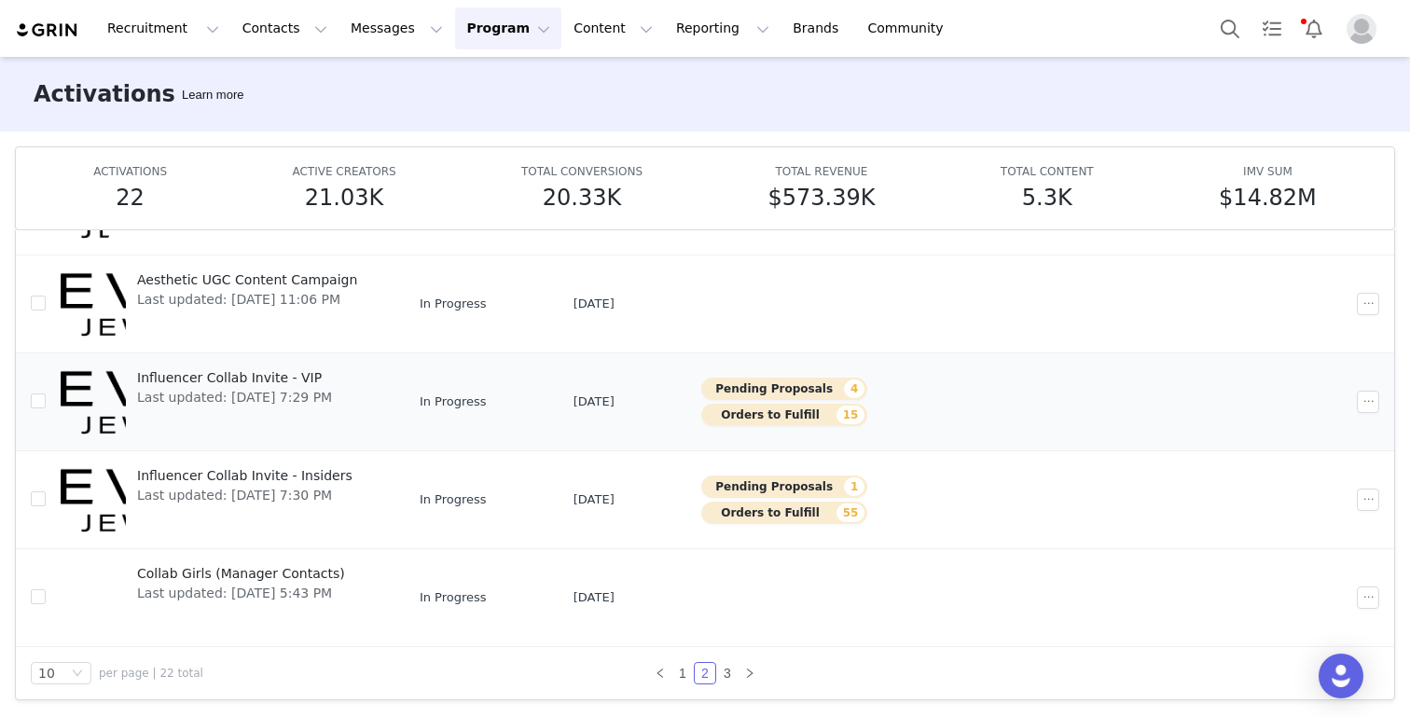
click at [245, 383] on span "Influencer Collab Invite - VIP" at bounding box center [234, 378] width 195 height 20
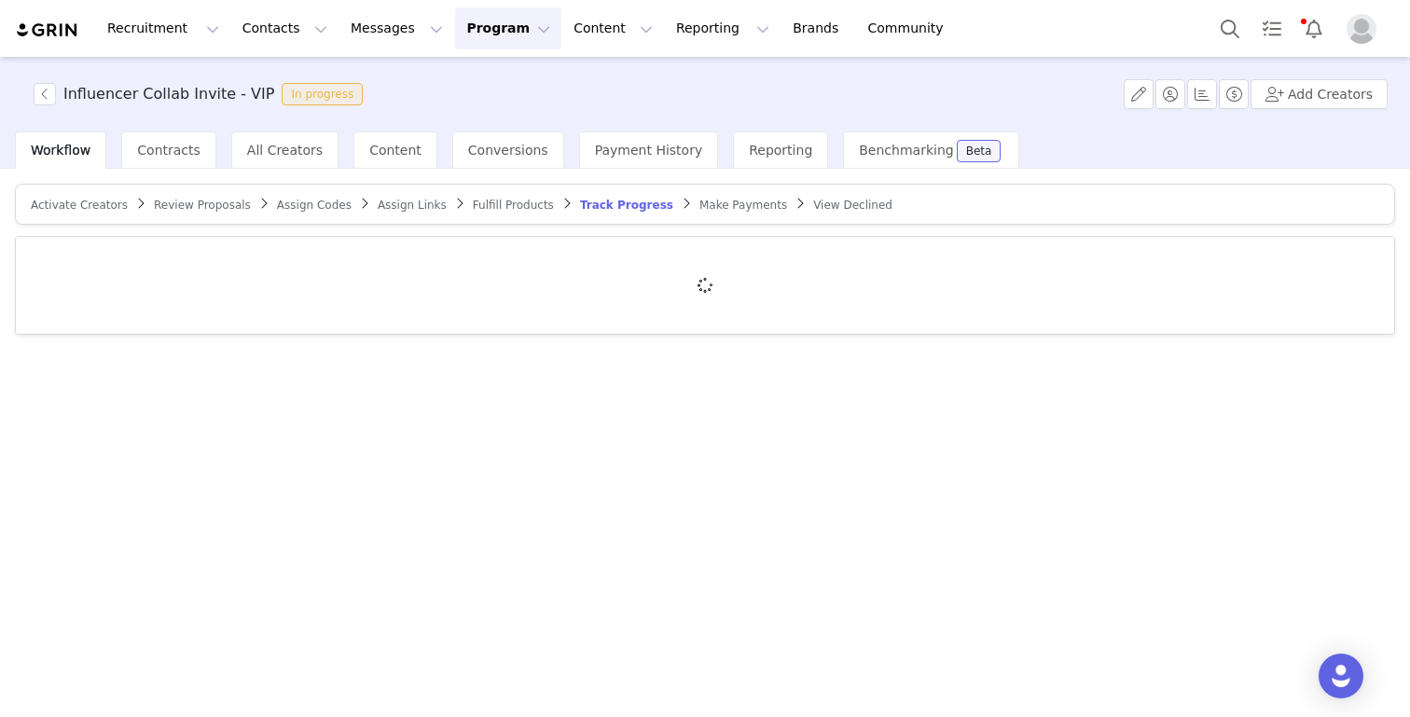
click at [168, 206] on span "Review Proposals" at bounding box center [202, 205] width 97 height 13
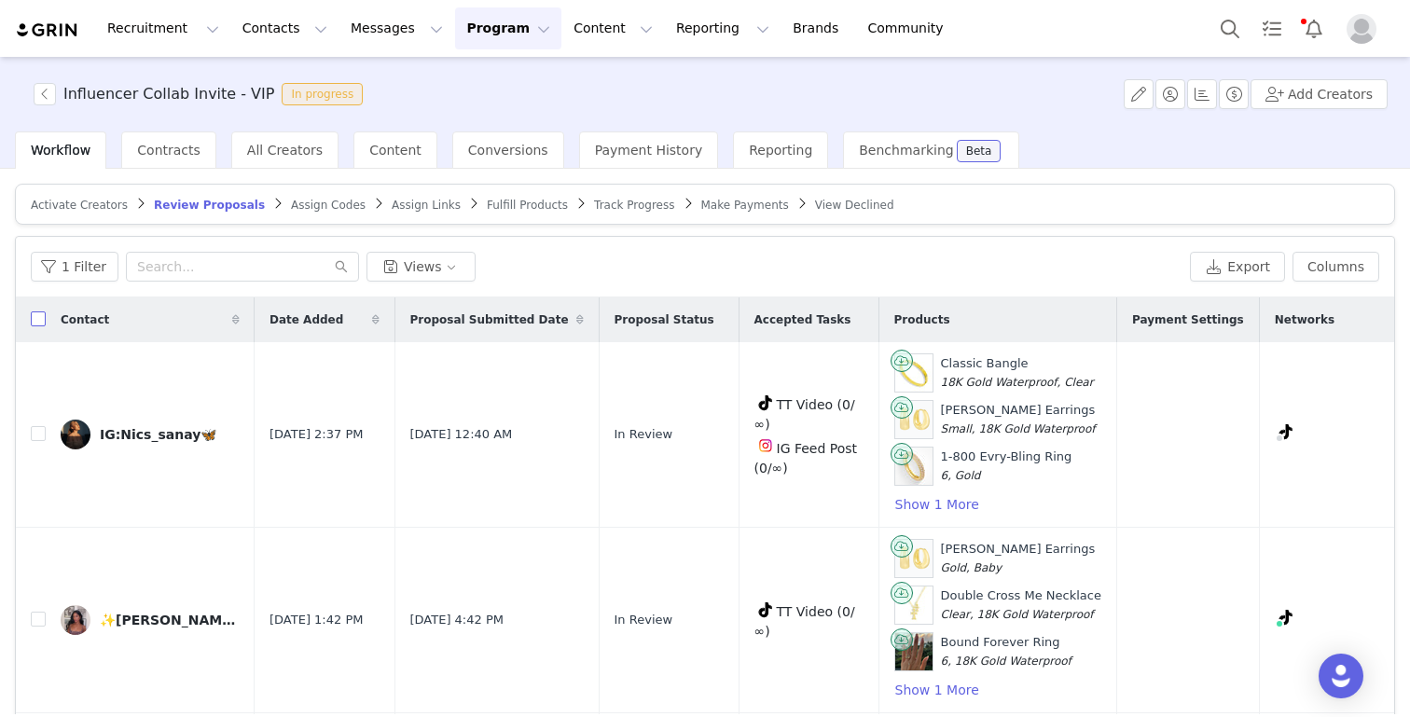
click at [35, 319] on input "checkbox" at bounding box center [38, 318] width 15 height 15
checkbox input "true"
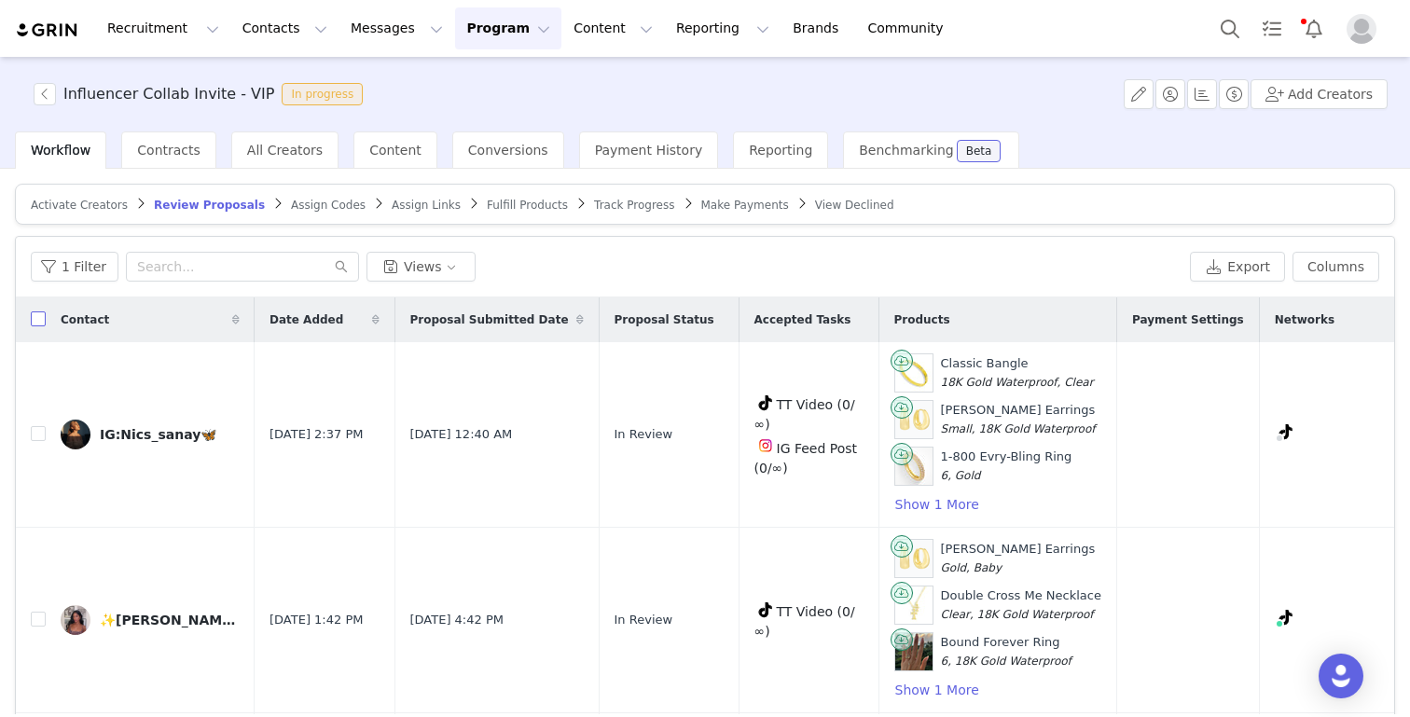
checkbox input "true"
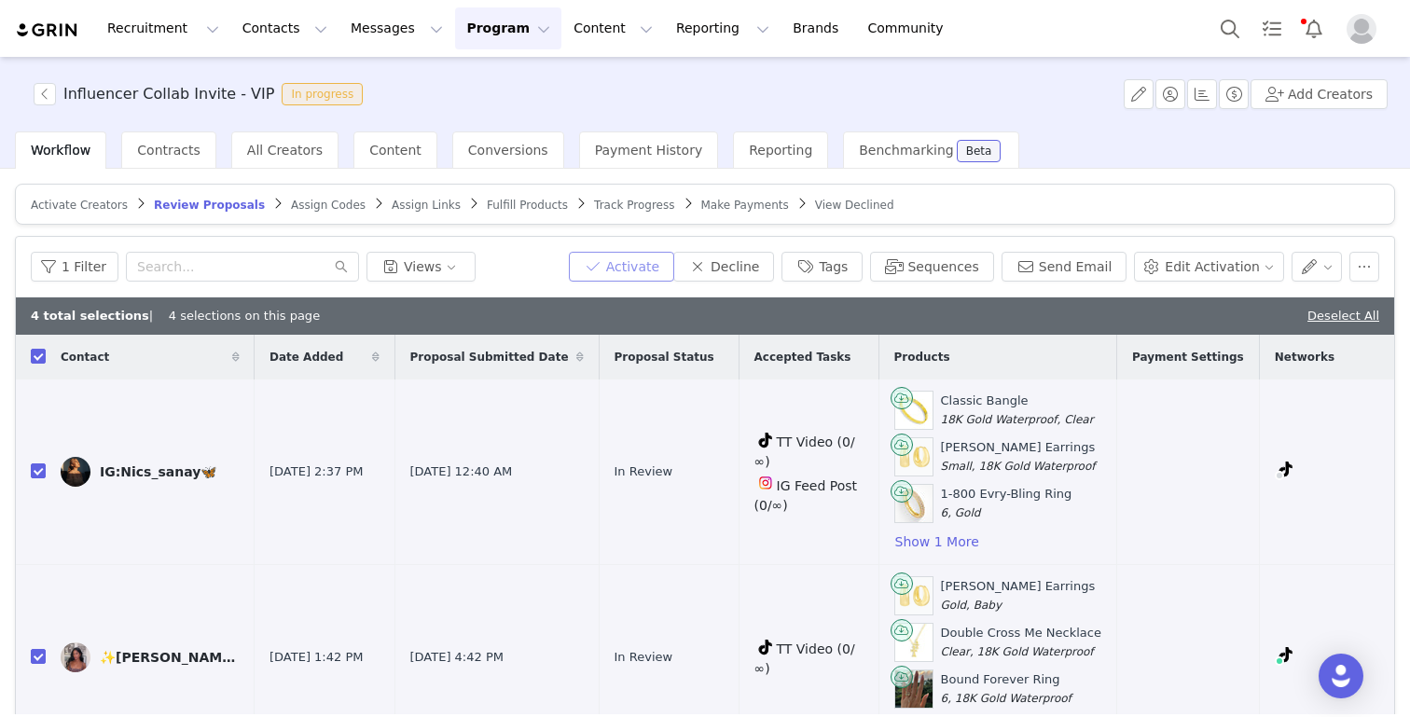
click at [640, 256] on button "Activate" at bounding box center [621, 267] width 105 height 30
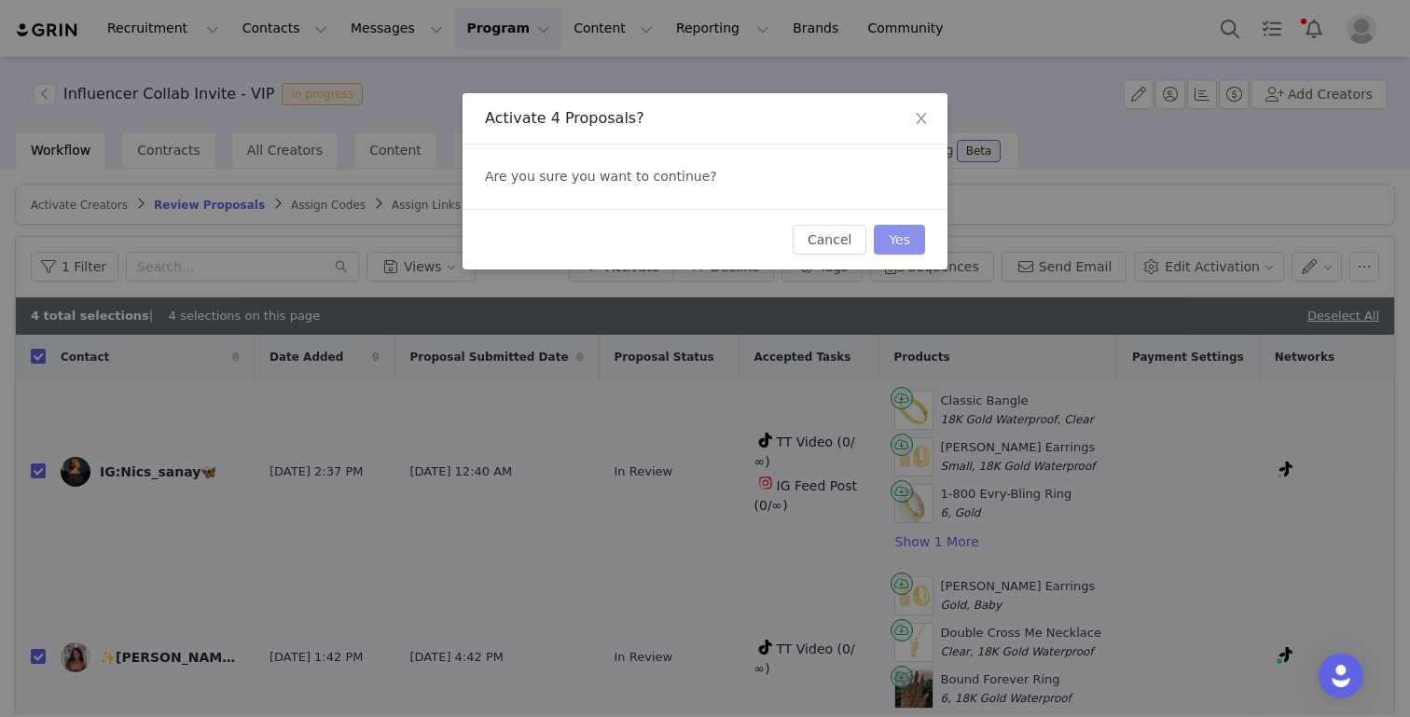
click at [912, 234] on button "Yes" at bounding box center [899, 240] width 51 height 30
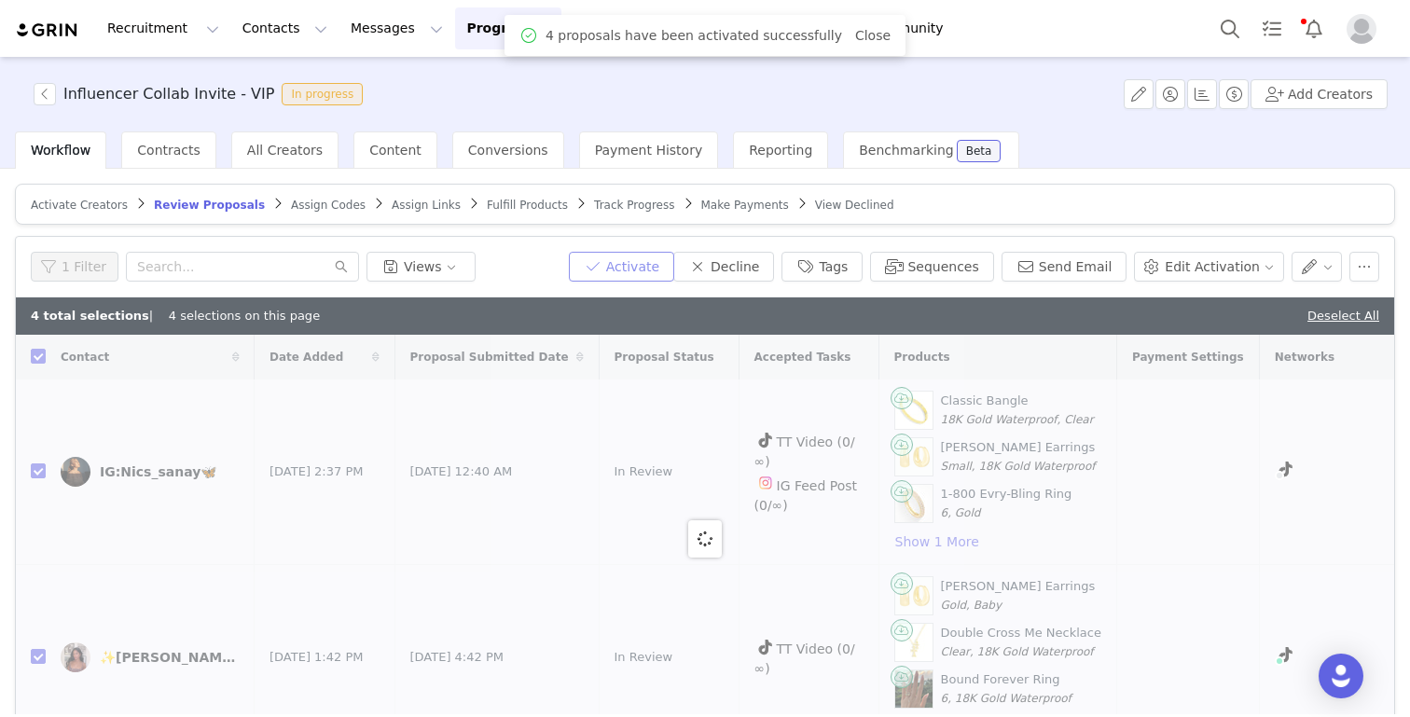
checkbox input "false"
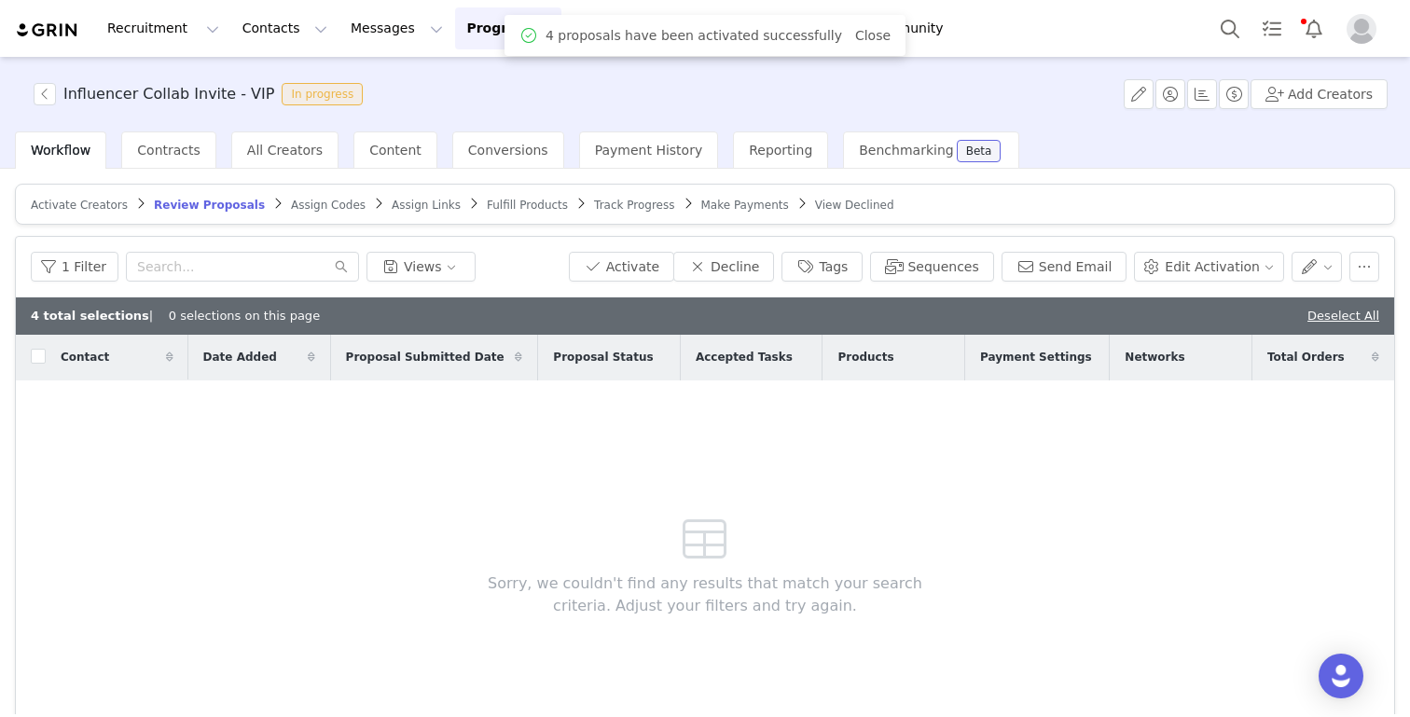
click at [308, 200] on span "Assign Codes" at bounding box center [328, 205] width 75 height 13
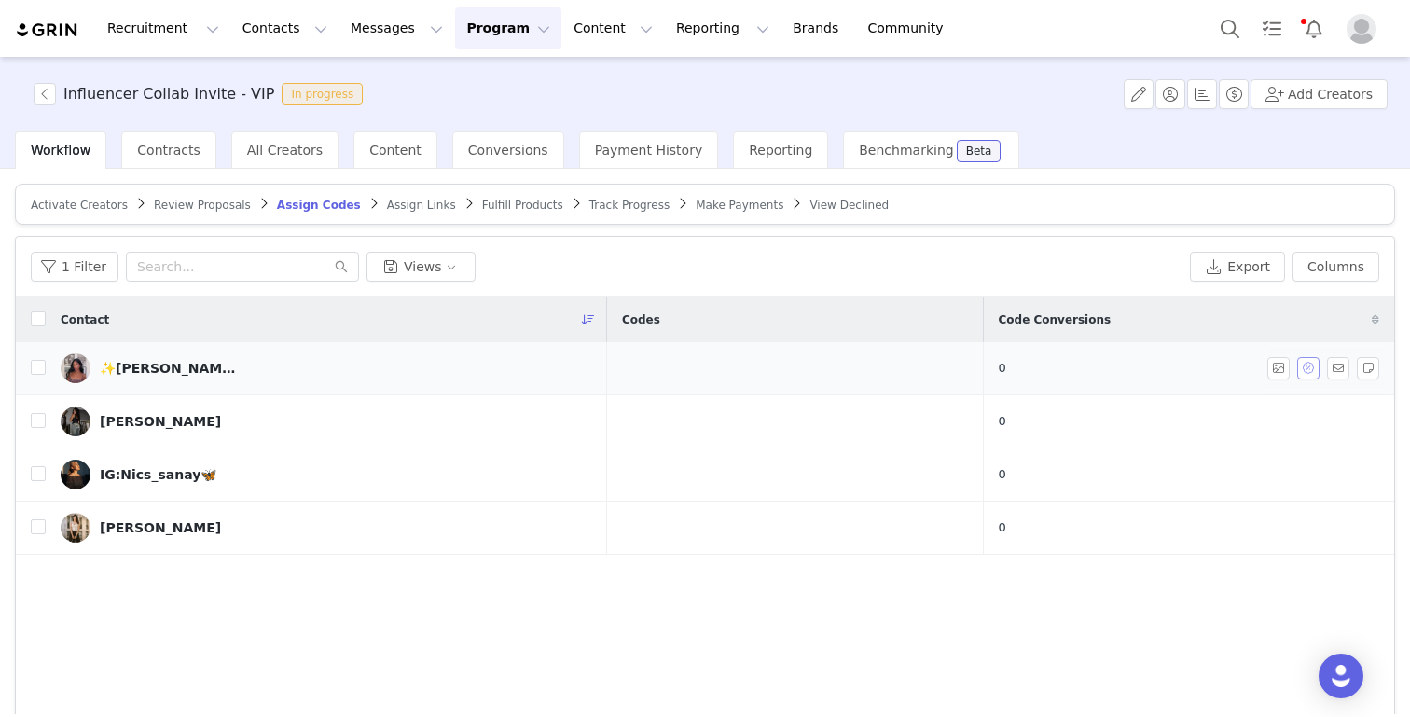
click at [1309, 365] on button "button" at bounding box center [1308, 368] width 22 height 22
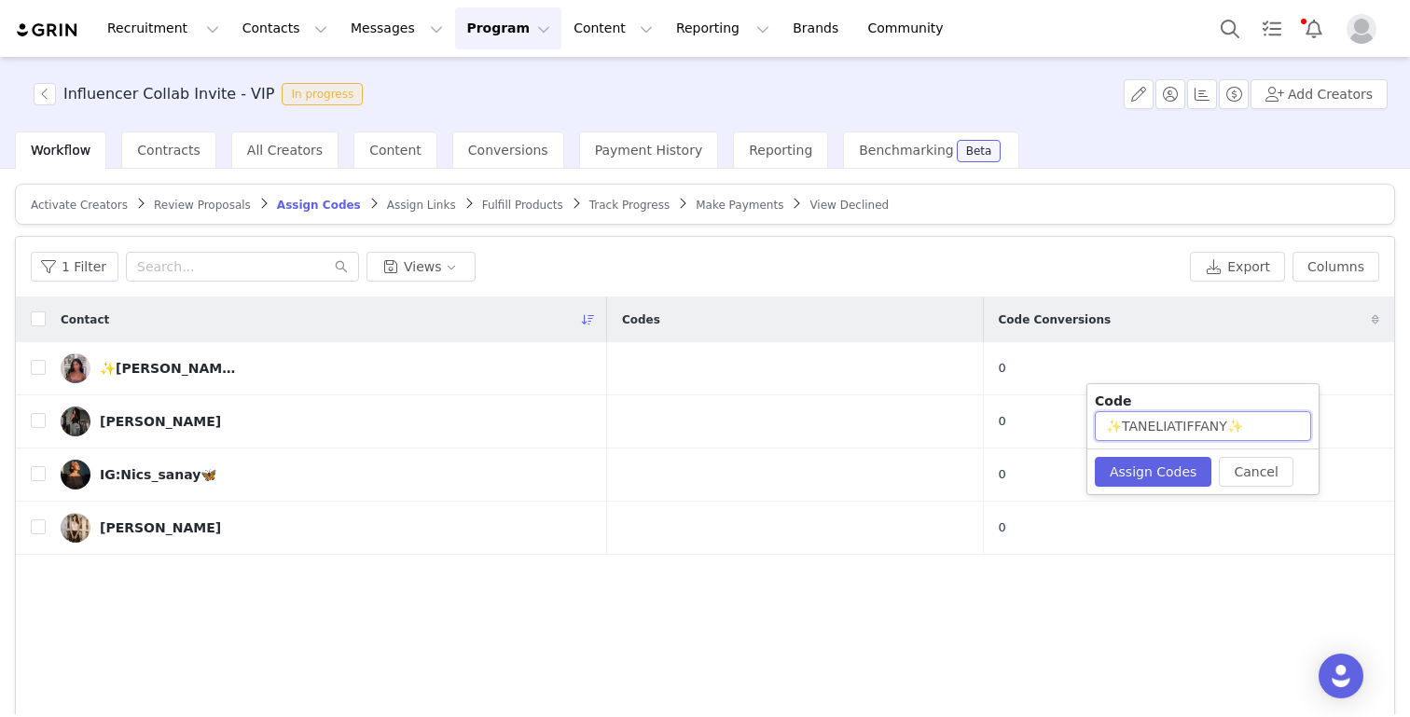
click at [1119, 425] on input "✨TANELIATIFFANY✨" at bounding box center [1202, 426] width 216 height 30
click at [1188, 427] on input "TANELIATIFFANY✨" at bounding box center [1202, 426] width 216 height 30
click at [1236, 419] on input "TANELIATIFFANY✨" at bounding box center [1202, 426] width 216 height 30
type input "TANELIATIFFANY"
click at [1147, 458] on button "Assign Codes" at bounding box center [1152, 472] width 117 height 30
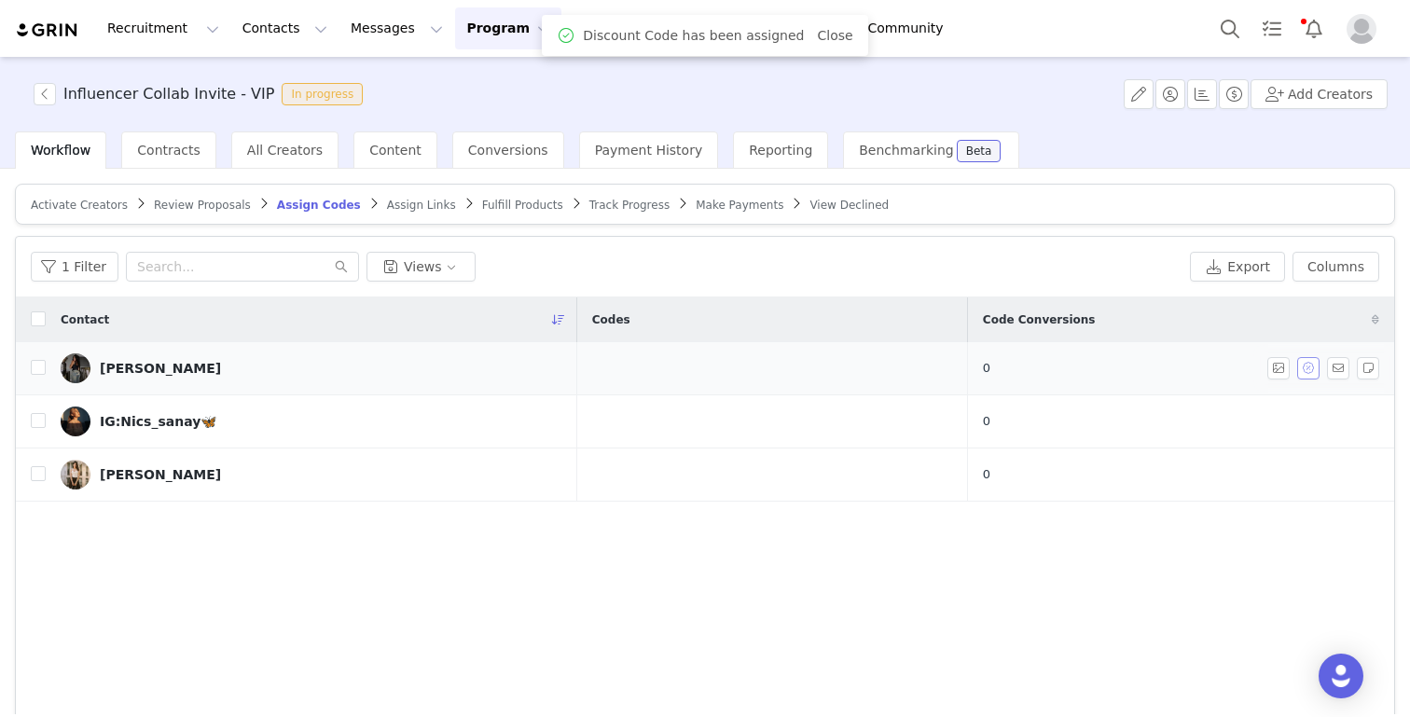
click at [1305, 367] on button "button" at bounding box center [1308, 368] width 22 height 22
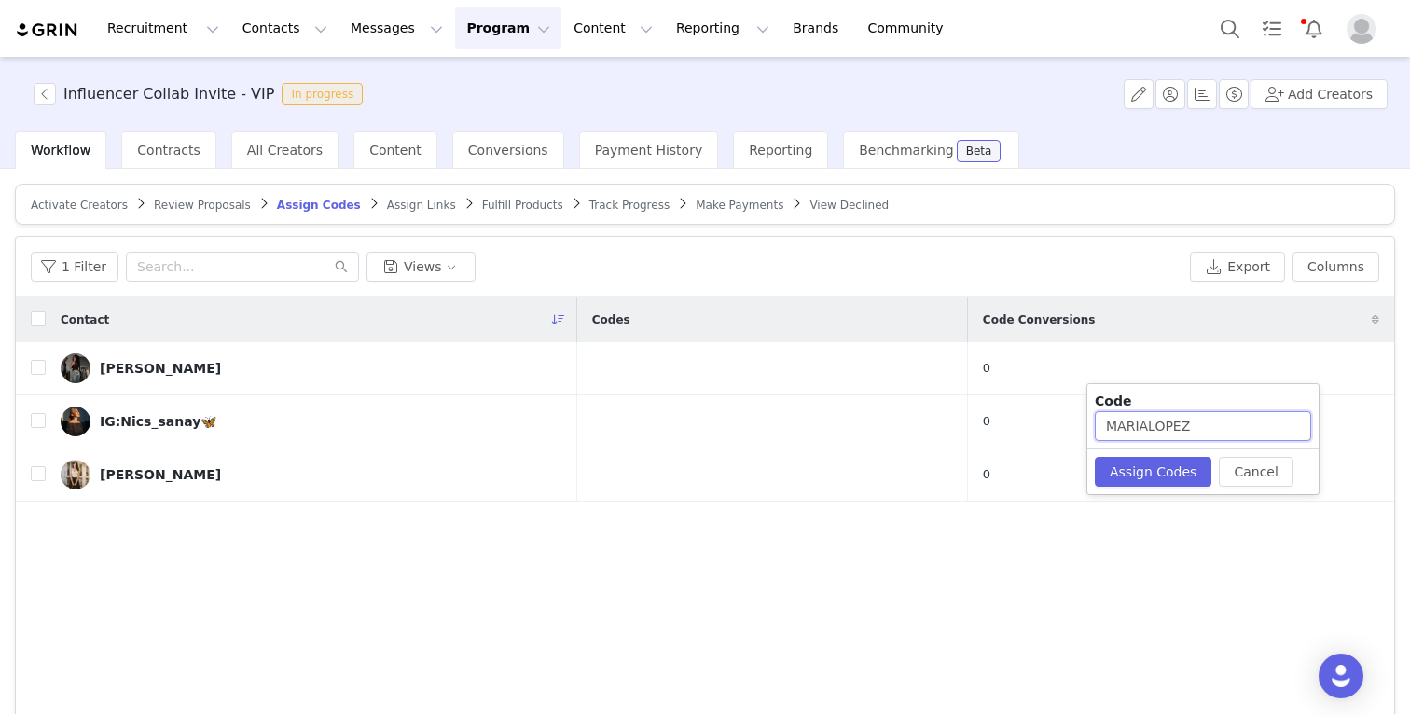
drag, startPoint x: 1148, startPoint y: 424, endPoint x: 1218, endPoint y: 424, distance: 69.9
click at [1218, 424] on input "MARIALOPEZ" at bounding box center [1202, 426] width 216 height 30
type input "MARIA397"
click at [1179, 463] on button "Assign Codes" at bounding box center [1152, 472] width 117 height 30
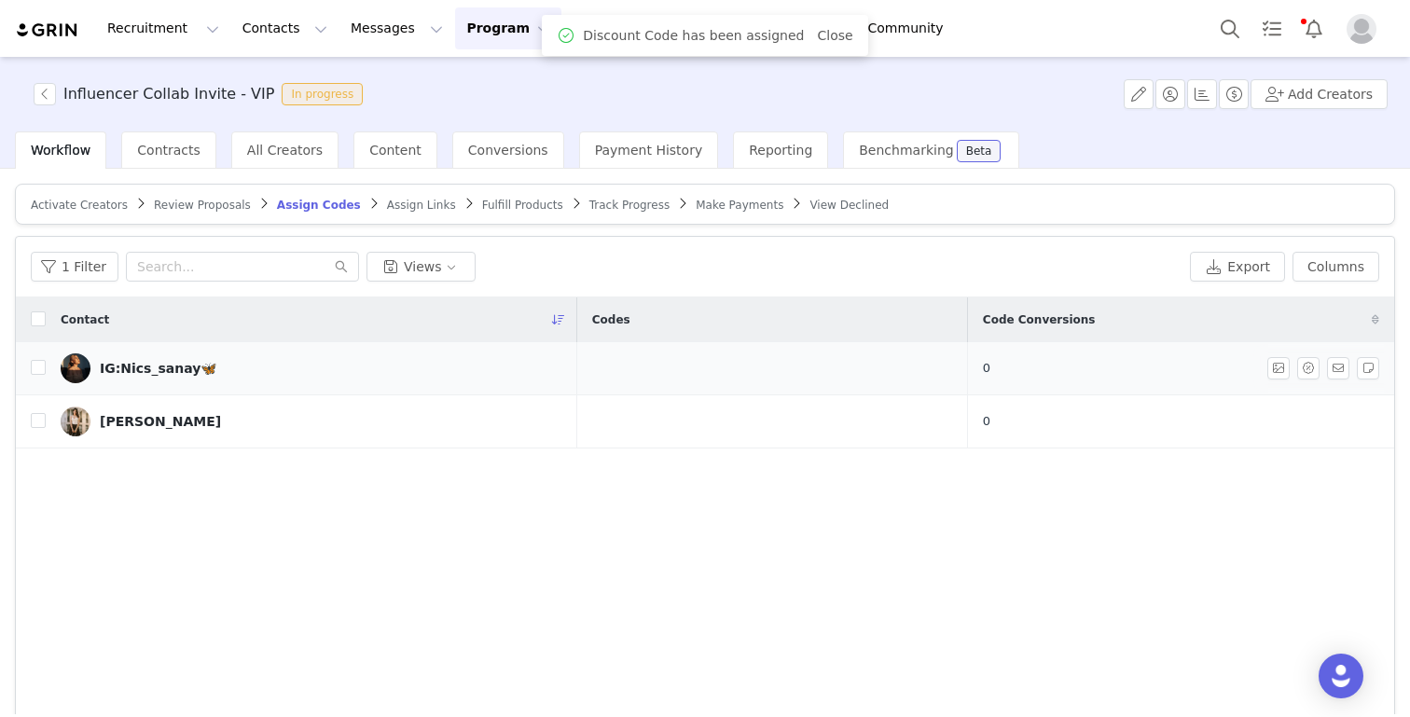
click at [157, 366] on div "IG:Nics_sanay🦋" at bounding box center [158, 368] width 117 height 15
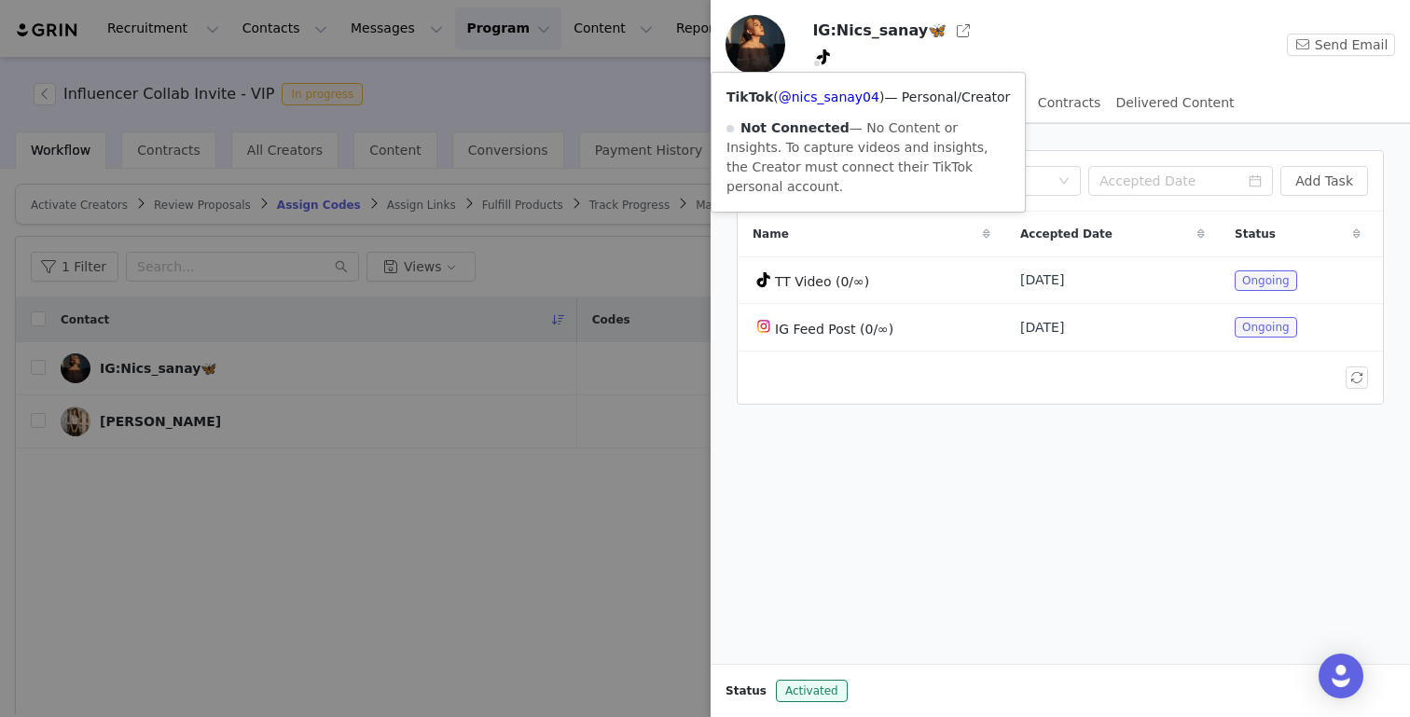
click at [531, 444] on div at bounding box center [705, 358] width 1410 height 717
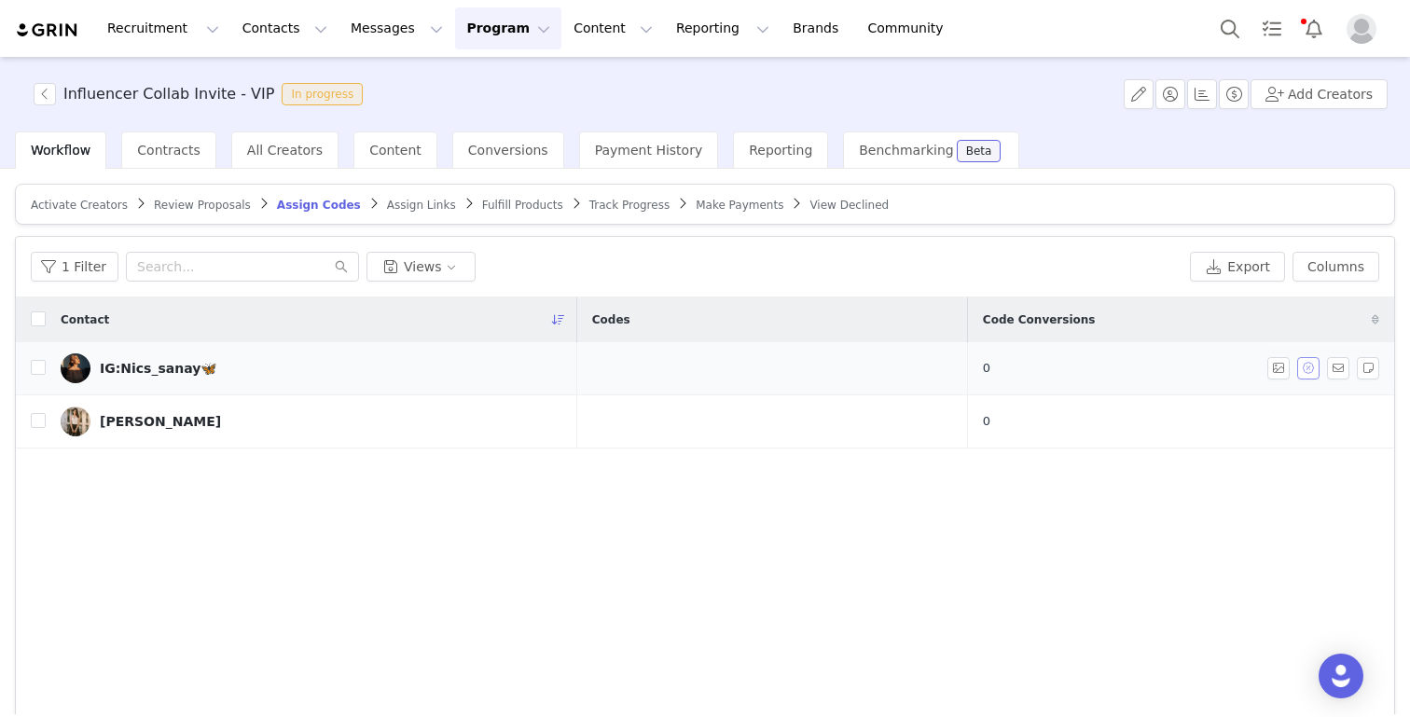
click at [1304, 368] on button "button" at bounding box center [1308, 368] width 22 height 22
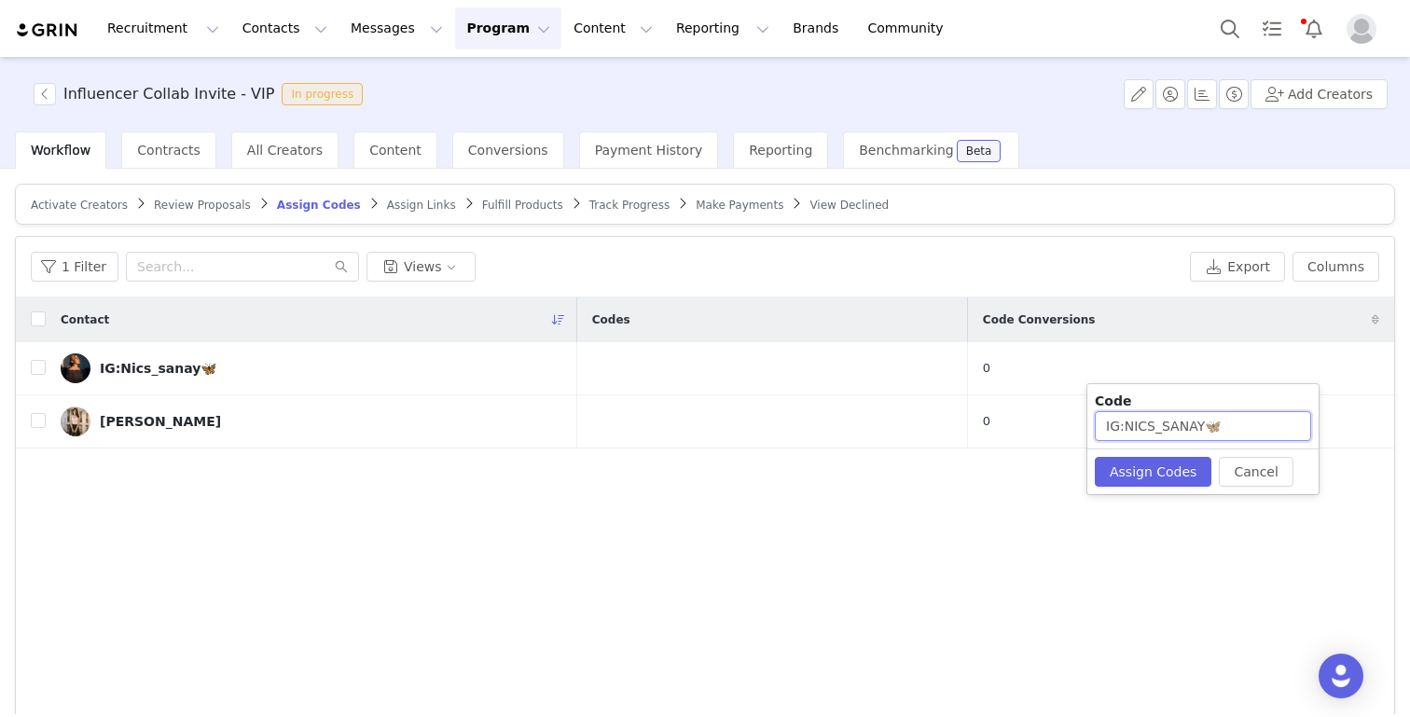
drag, startPoint x: 1153, startPoint y: 426, endPoint x: 1271, endPoint y: 426, distance: 117.5
click at [1271, 426] on input "IG:NICS_SANAY🦋" at bounding box center [1202, 426] width 216 height 30
click at [1124, 428] on input "IG:NICS" at bounding box center [1202, 426] width 216 height 30
click at [1176, 420] on input "NICS" at bounding box center [1202, 426] width 216 height 30
type input "NICS43"
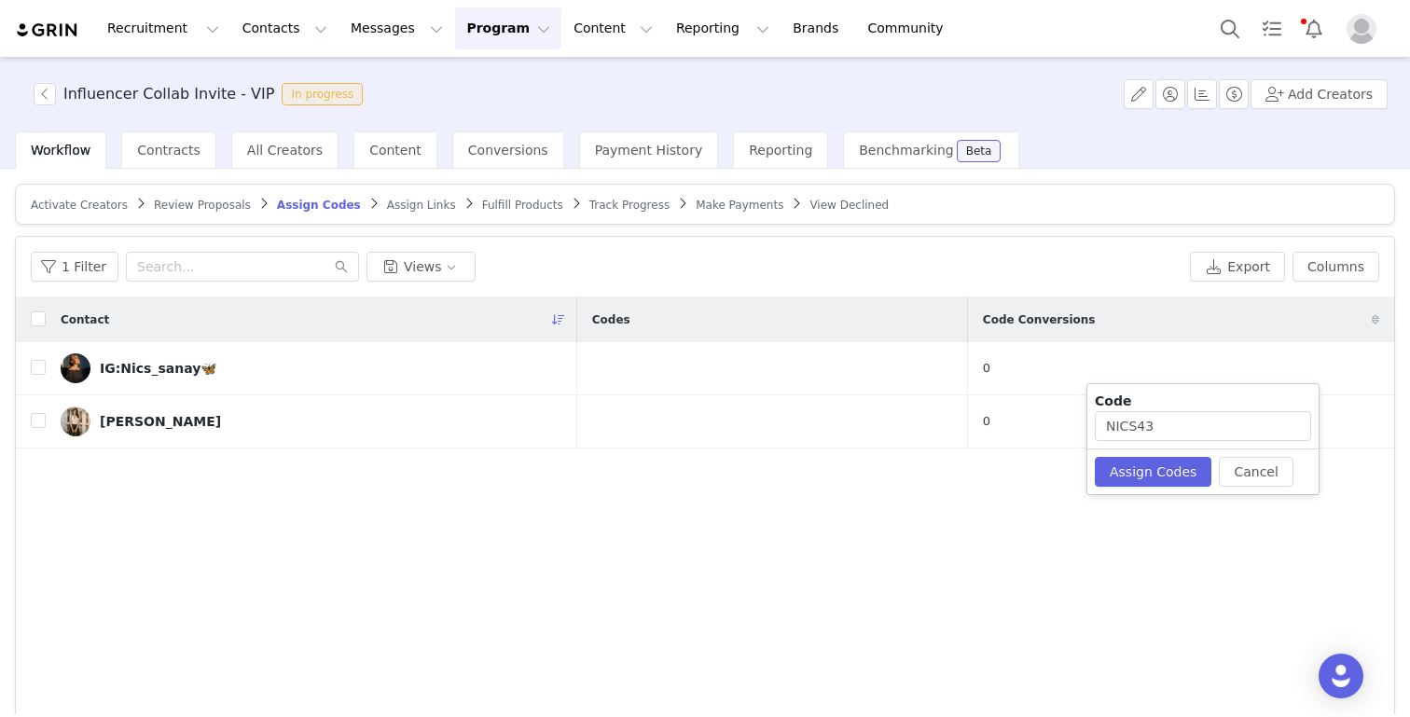
click at [1154, 453] on div "Cancel Assign Codes" at bounding box center [1202, 471] width 231 height 46
click at [1147, 480] on button "Assign Codes" at bounding box center [1152, 472] width 117 height 30
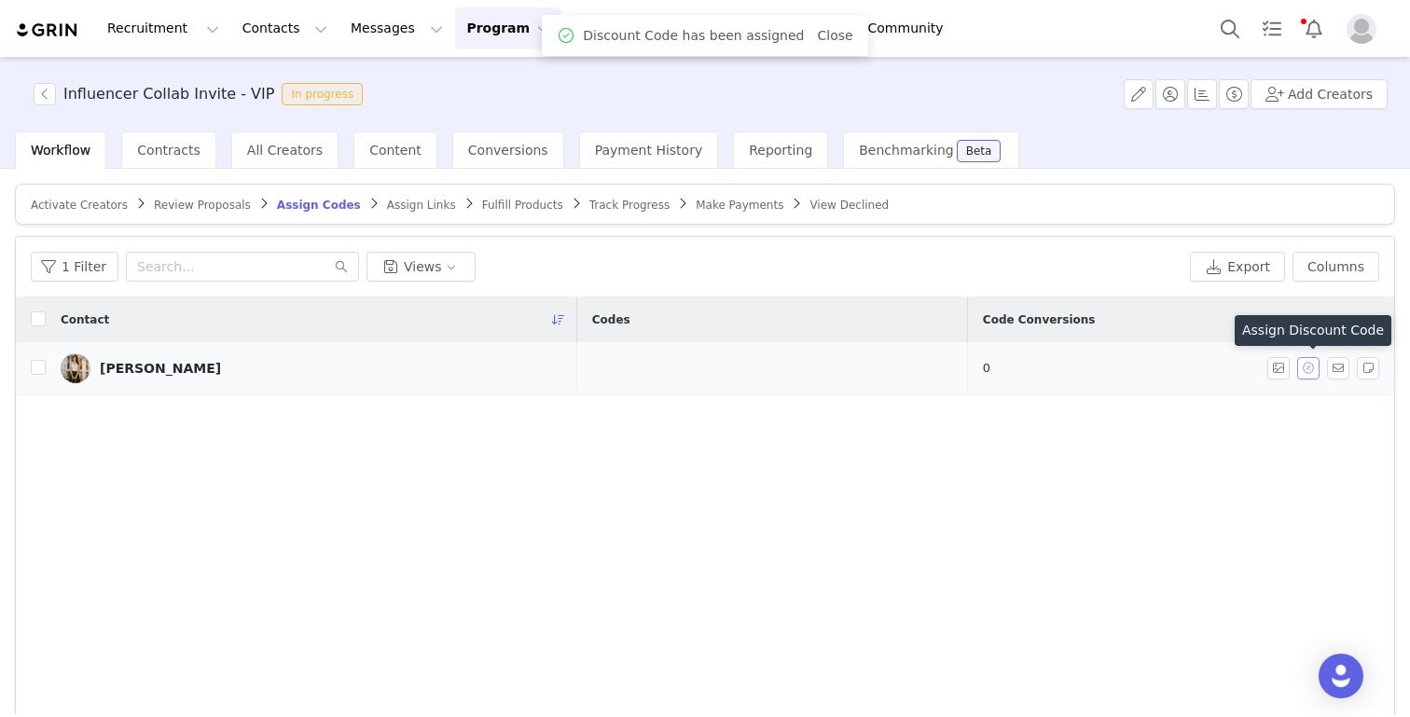
click at [1310, 365] on button "button" at bounding box center [1308, 368] width 22 height 22
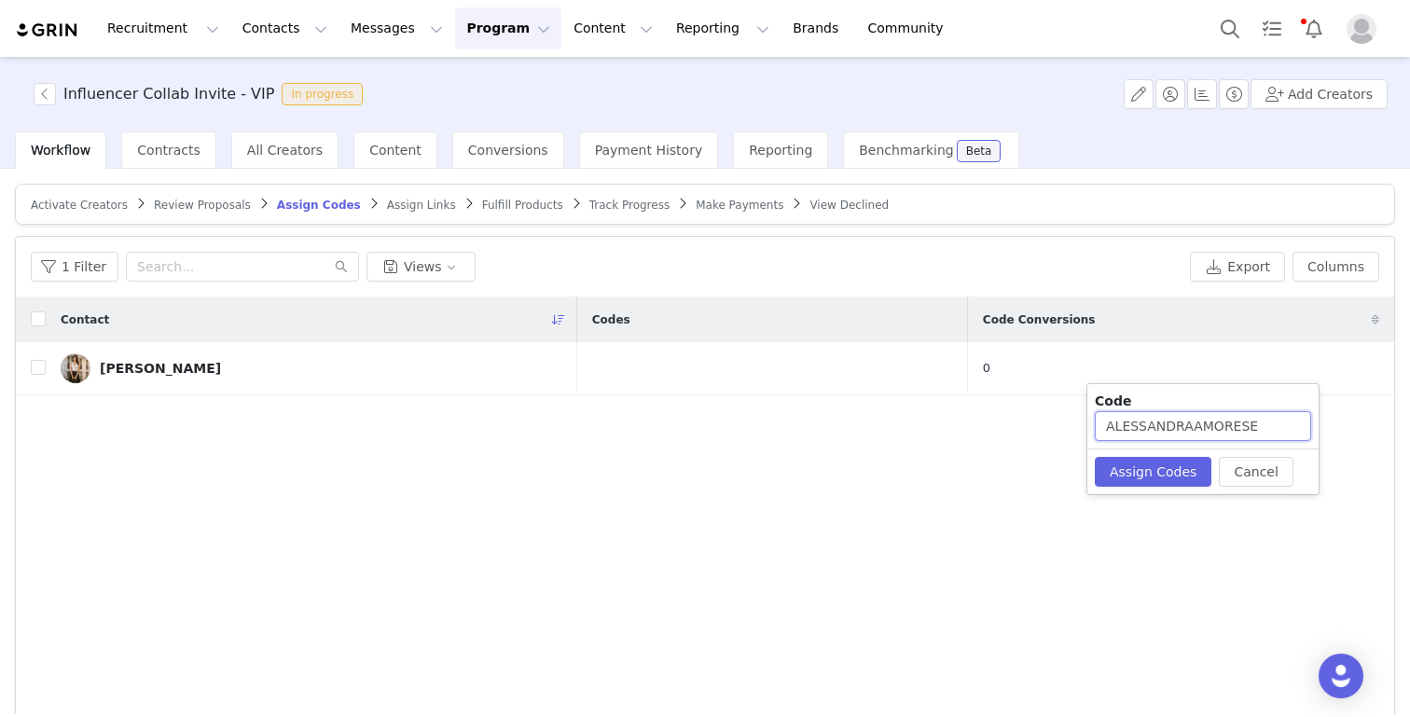
drag, startPoint x: 1188, startPoint y: 427, endPoint x: 1342, endPoint y: 437, distance: 155.1
click at [1339, 442] on body "Recruitment Recruitment Creator Search Curated Lists Landing Pages Web Extensio…" at bounding box center [705, 358] width 1410 height 717
type input "ALESSANDRA47"
click at [1188, 475] on button "Assign Codes" at bounding box center [1152, 472] width 117 height 30
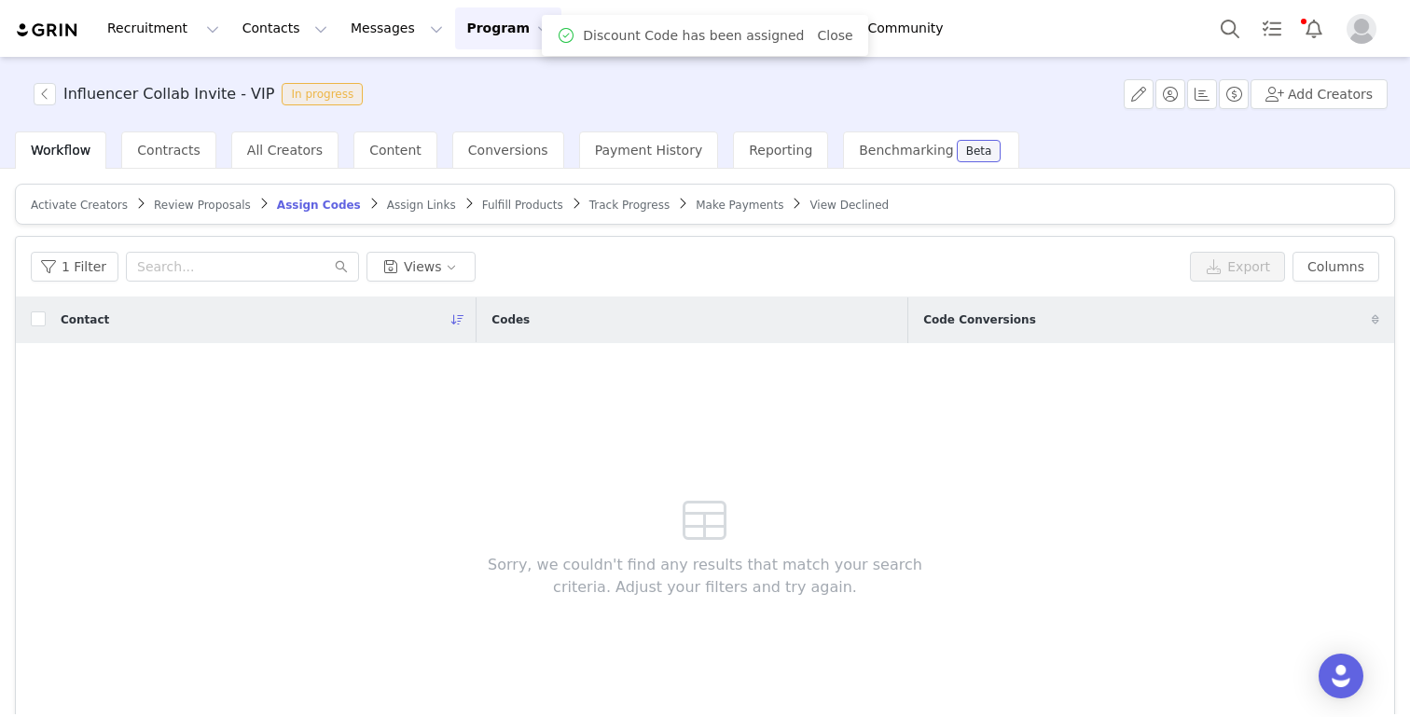
click at [394, 204] on span "Assign Links" at bounding box center [421, 205] width 69 height 13
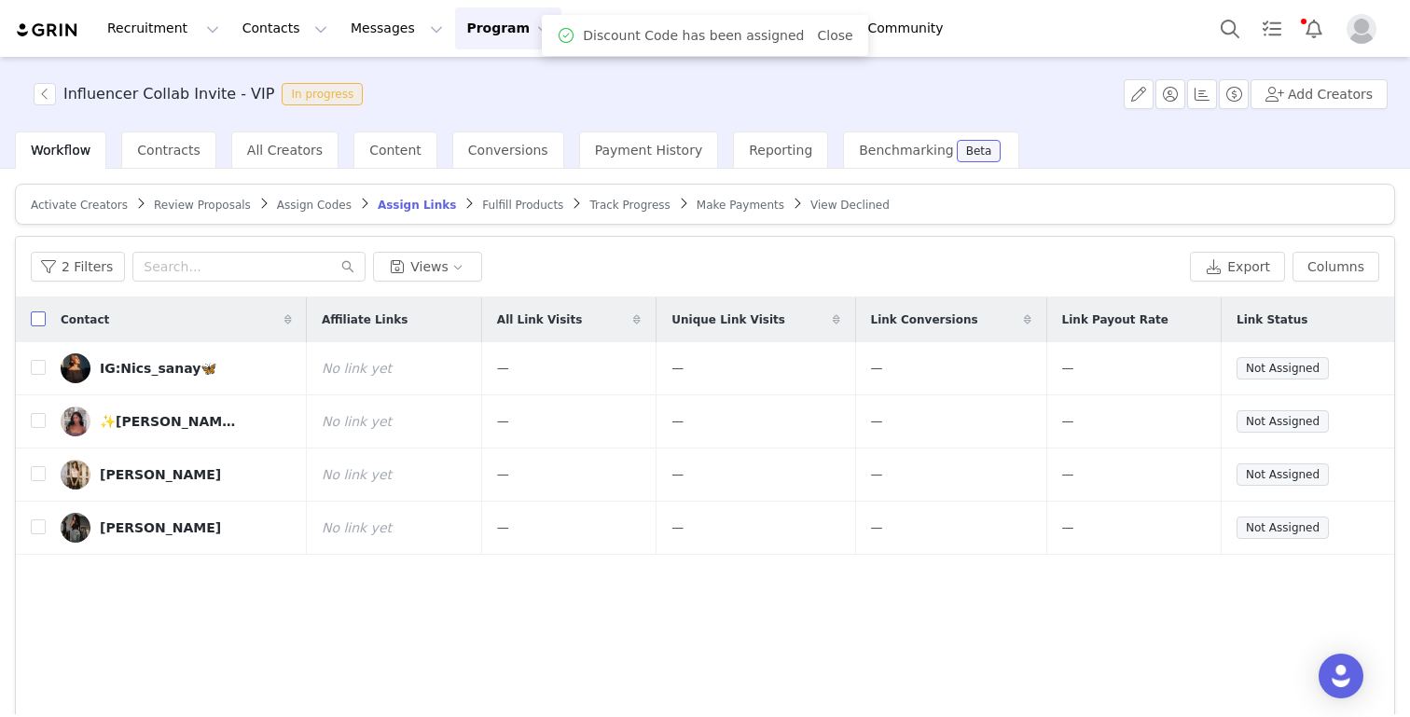
click at [36, 319] on input "checkbox" at bounding box center [38, 318] width 15 height 15
checkbox input "true"
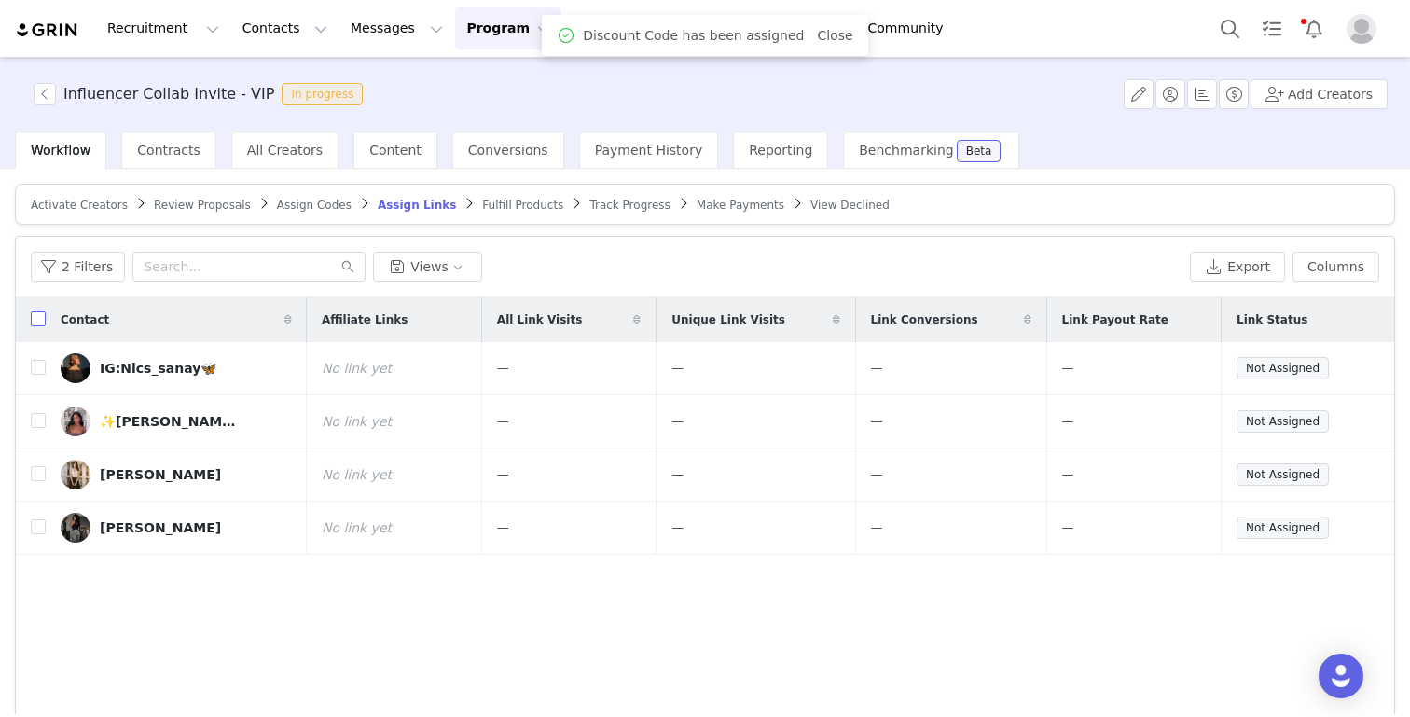
checkbox input "true"
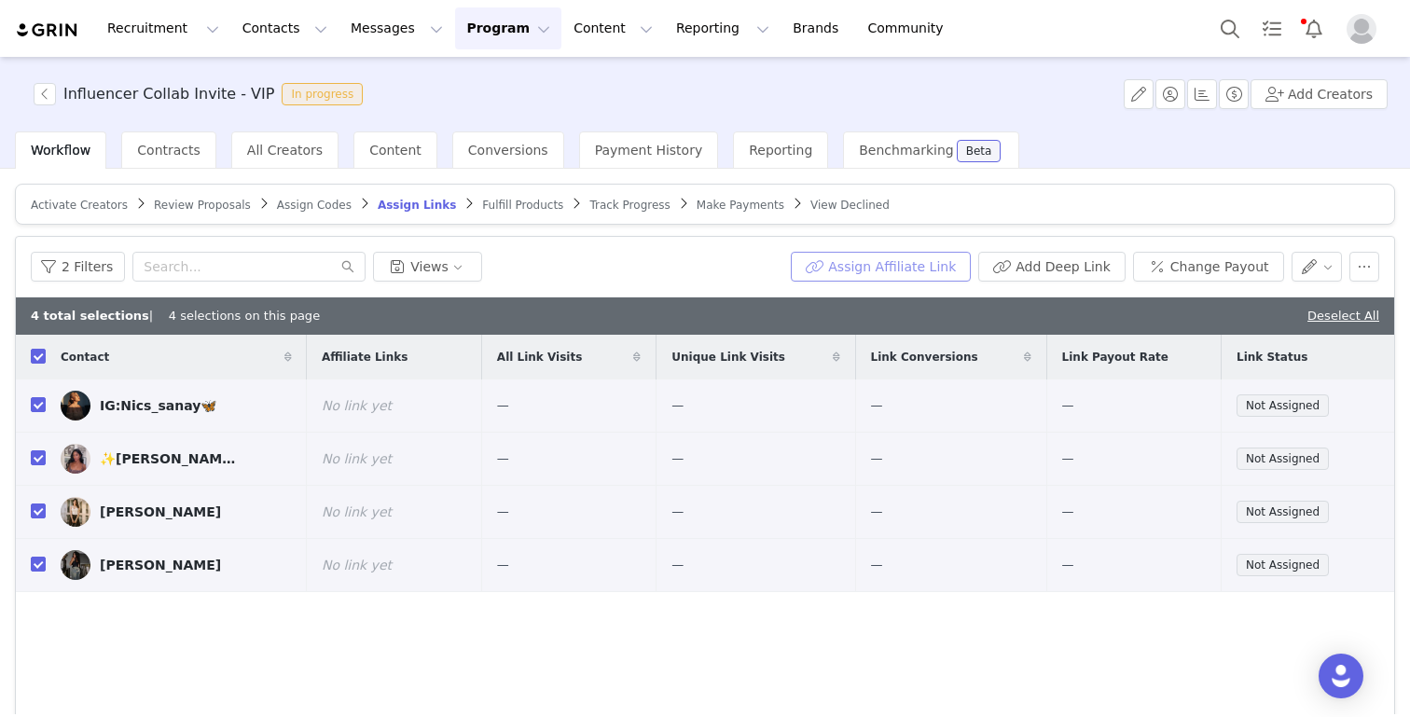
click at [854, 266] on button "Assign Affiliate Link" at bounding box center [881, 267] width 180 height 30
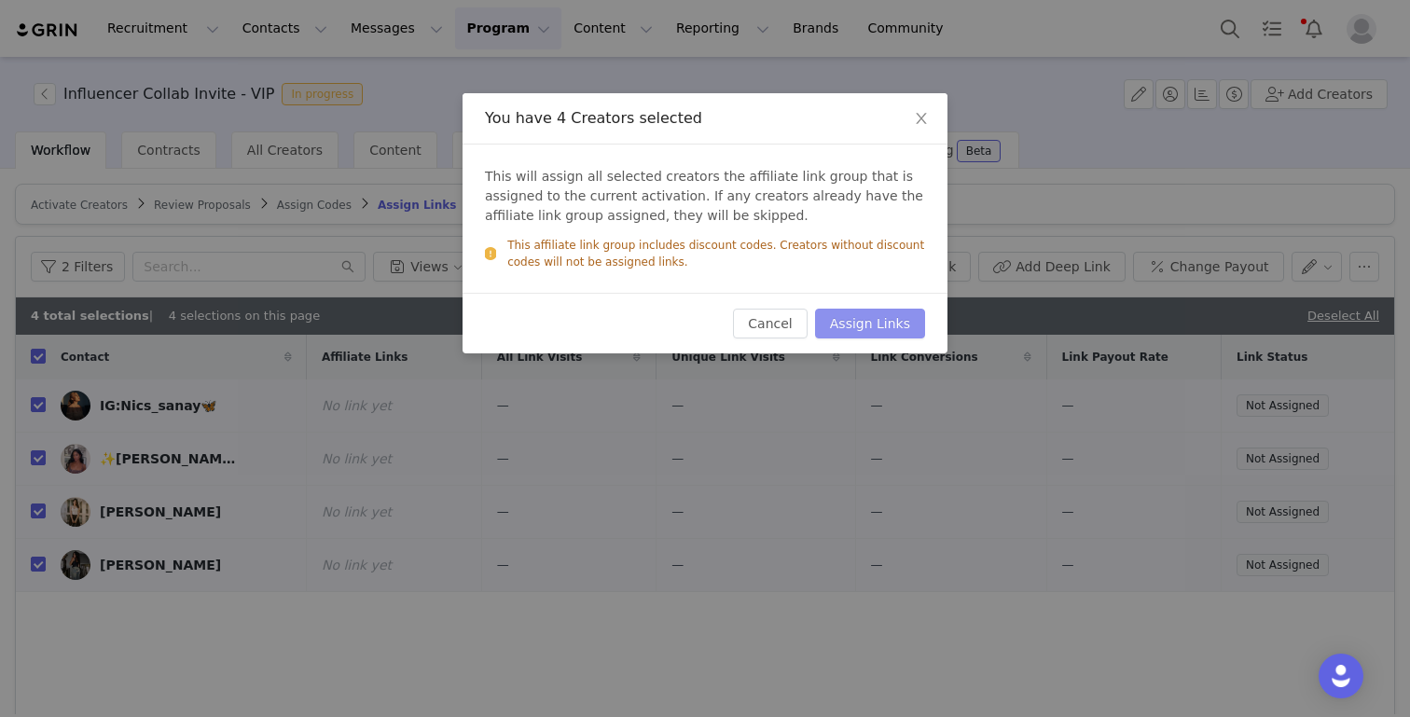
click at [877, 322] on button "Assign Links" at bounding box center [870, 324] width 110 height 30
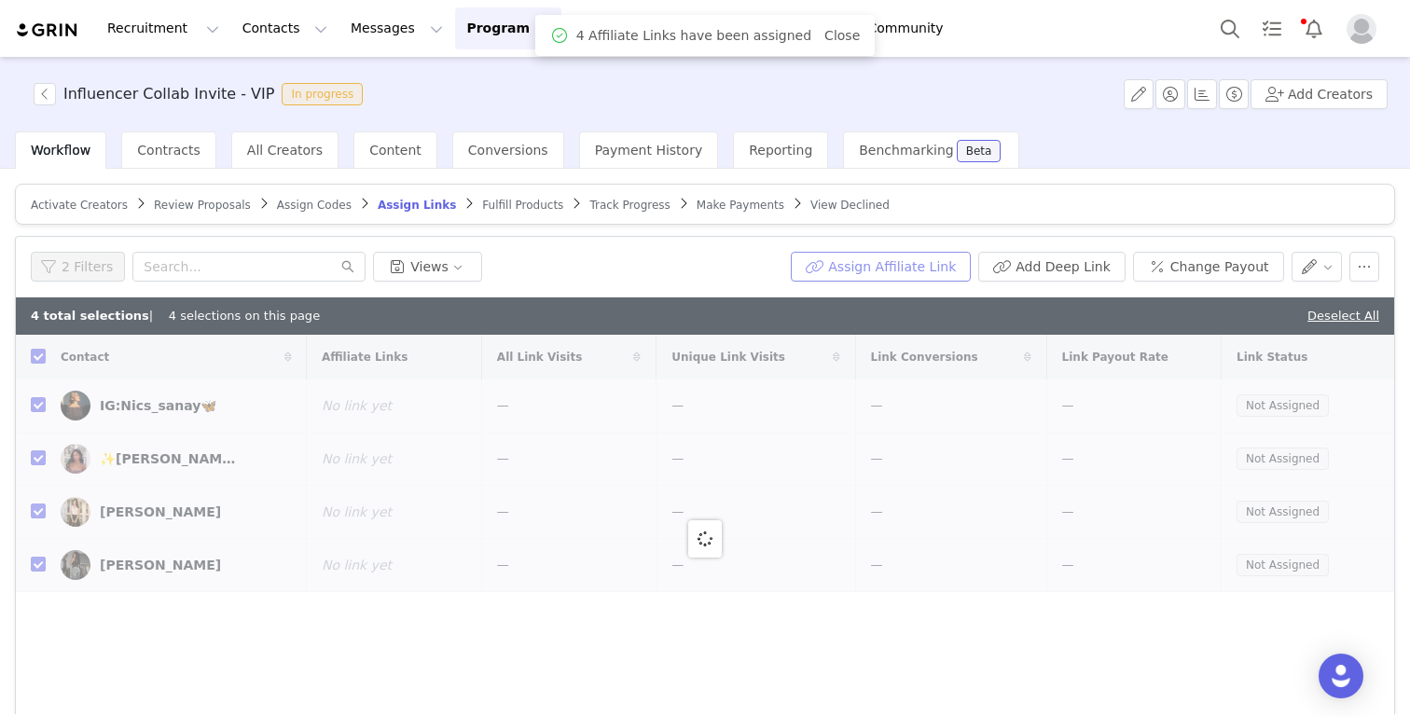
checkbox input "false"
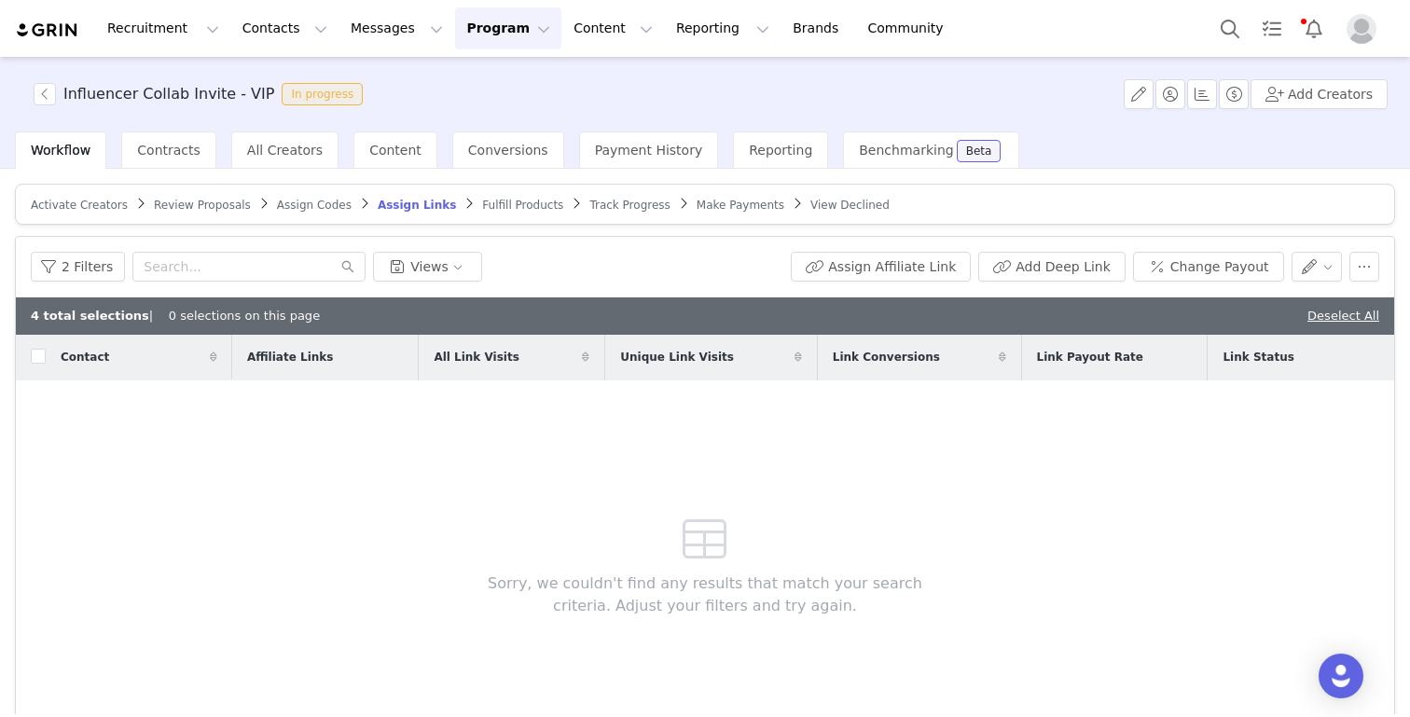
click at [511, 209] on span "Fulfill Products" at bounding box center [522, 205] width 81 height 13
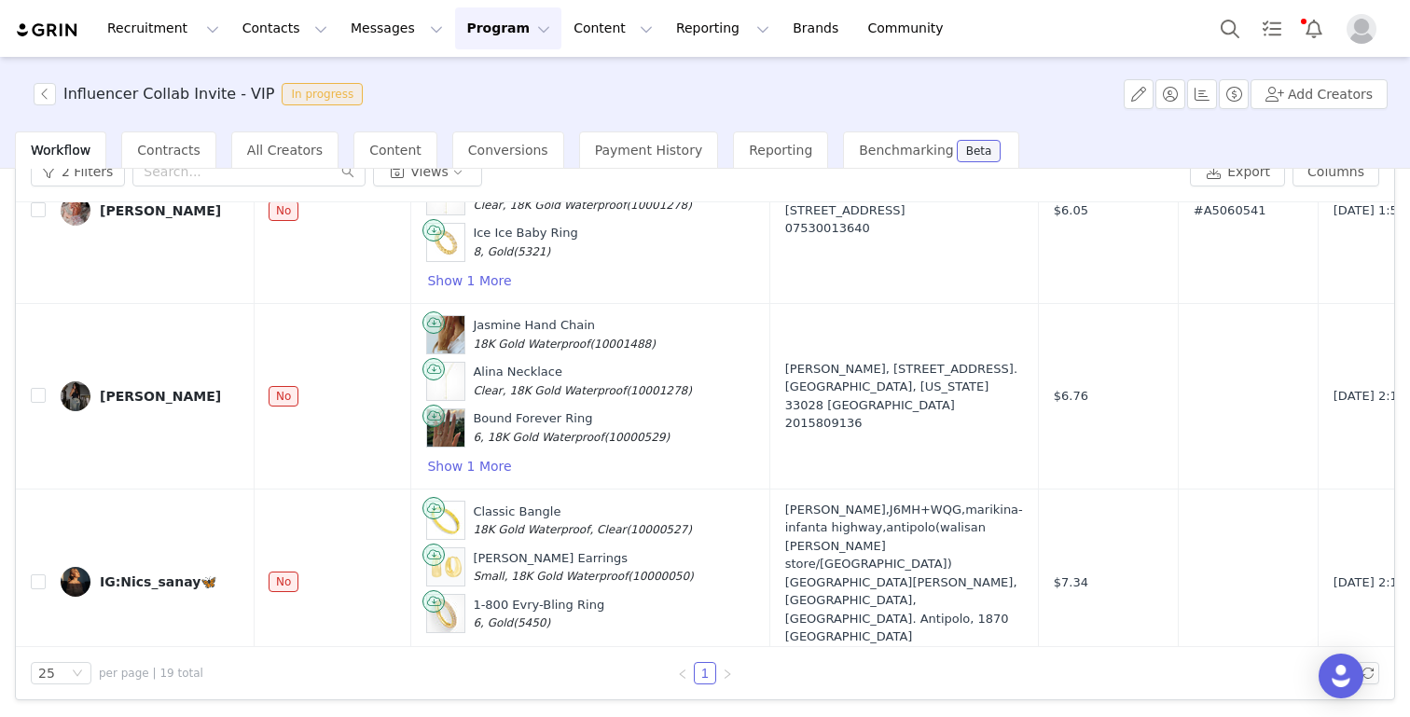
scroll to position [2896, 1]
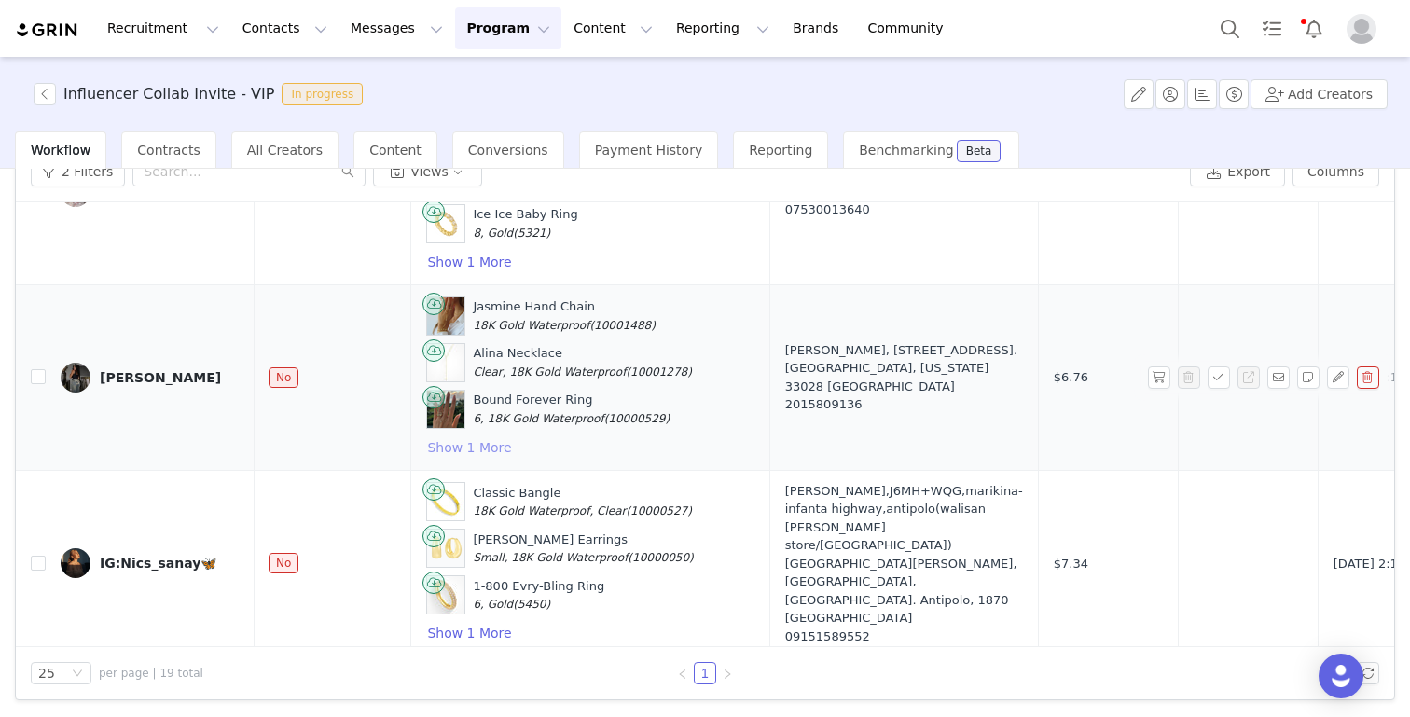
click at [443, 436] on button "Show 1 More" at bounding box center [469, 447] width 86 height 22
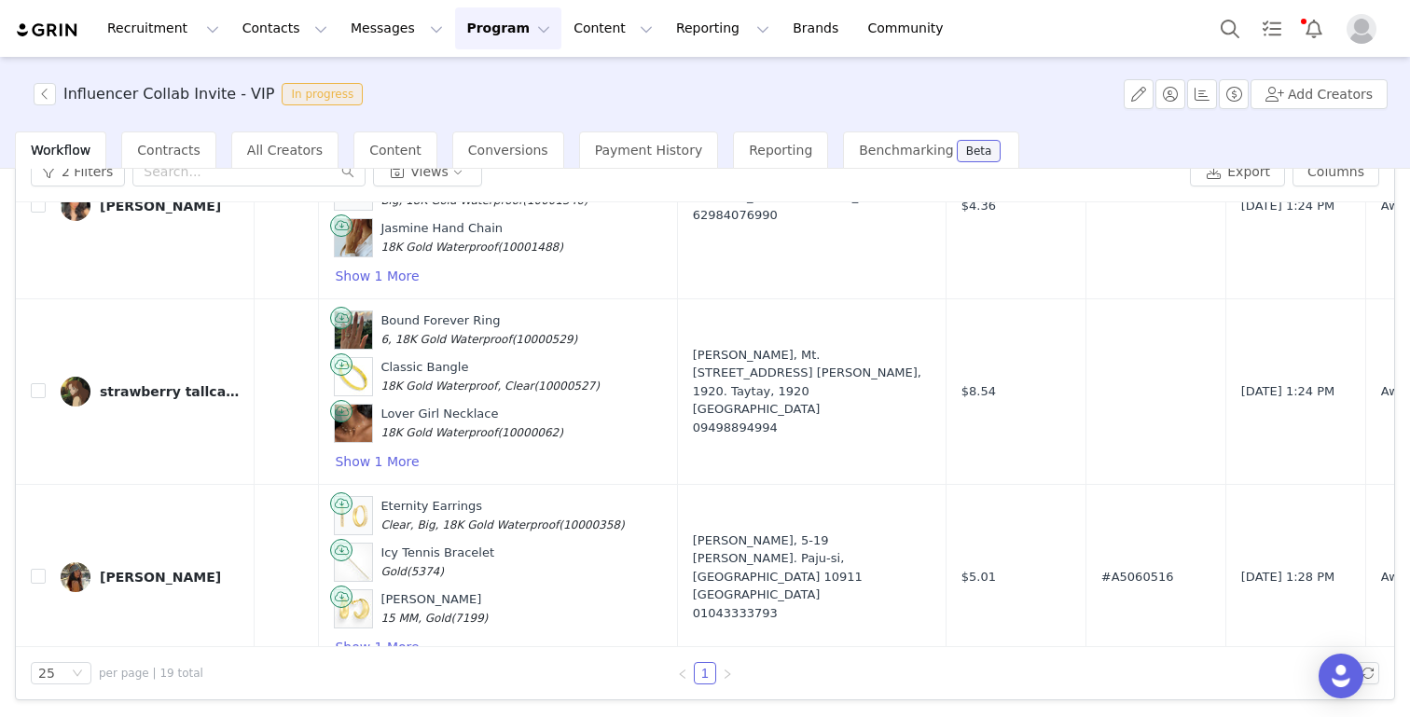
scroll to position [2133, 93]
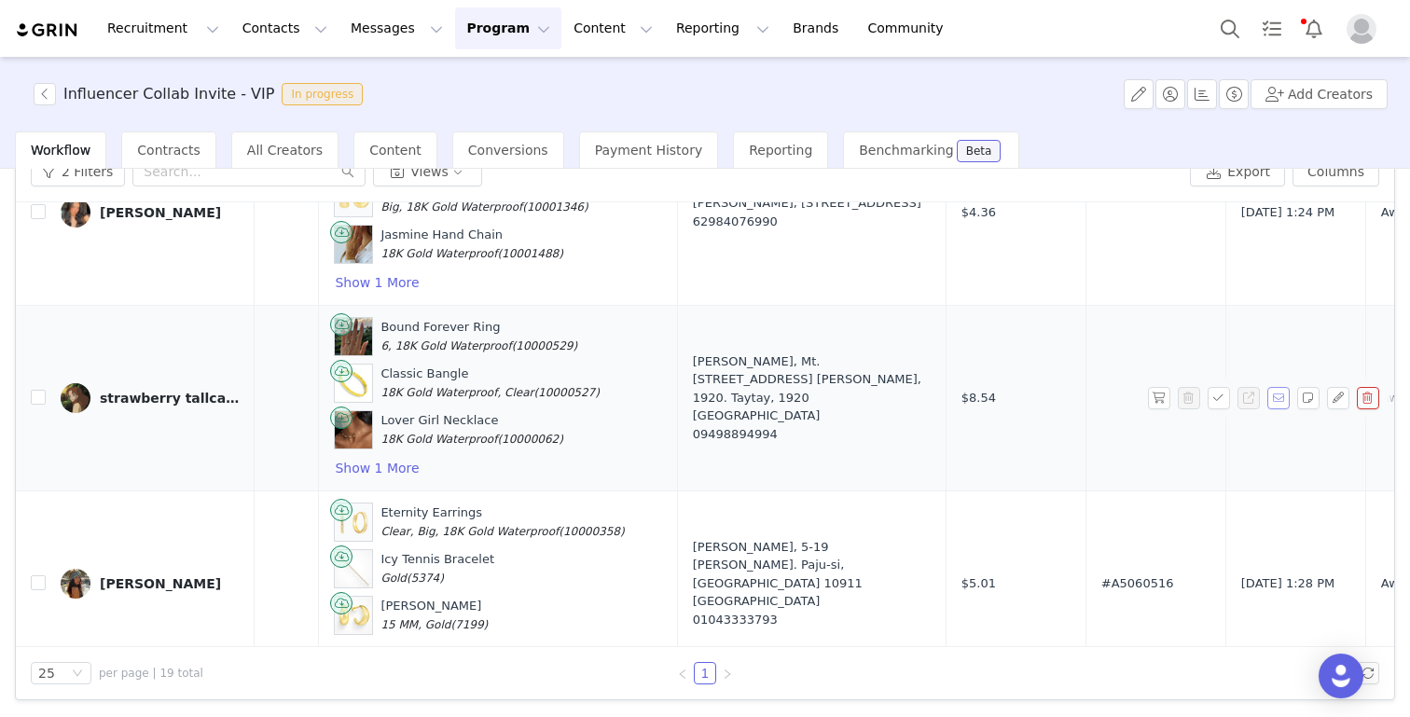
click at [1284, 387] on button "button" at bounding box center [1278, 398] width 22 height 22
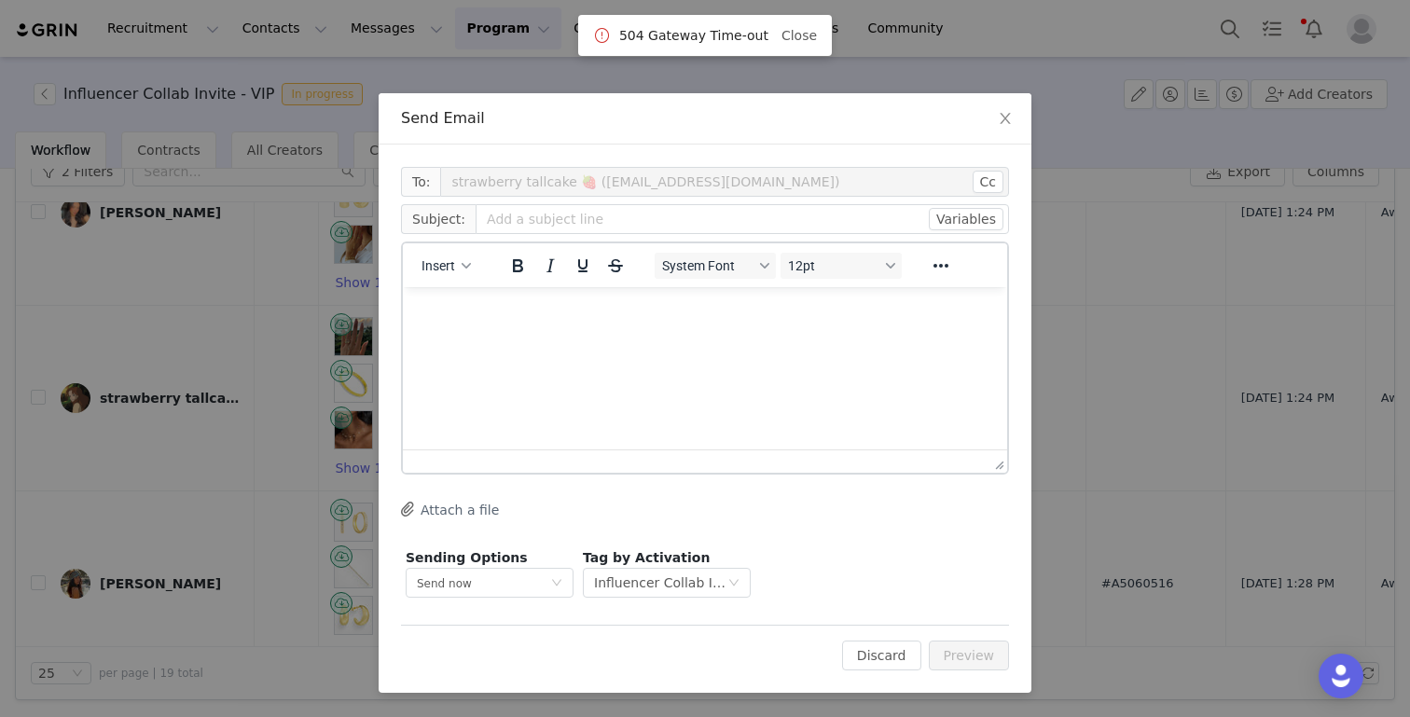
scroll to position [0, 0]
click at [1000, 123] on icon "icon: close" at bounding box center [1004, 118] width 10 height 11
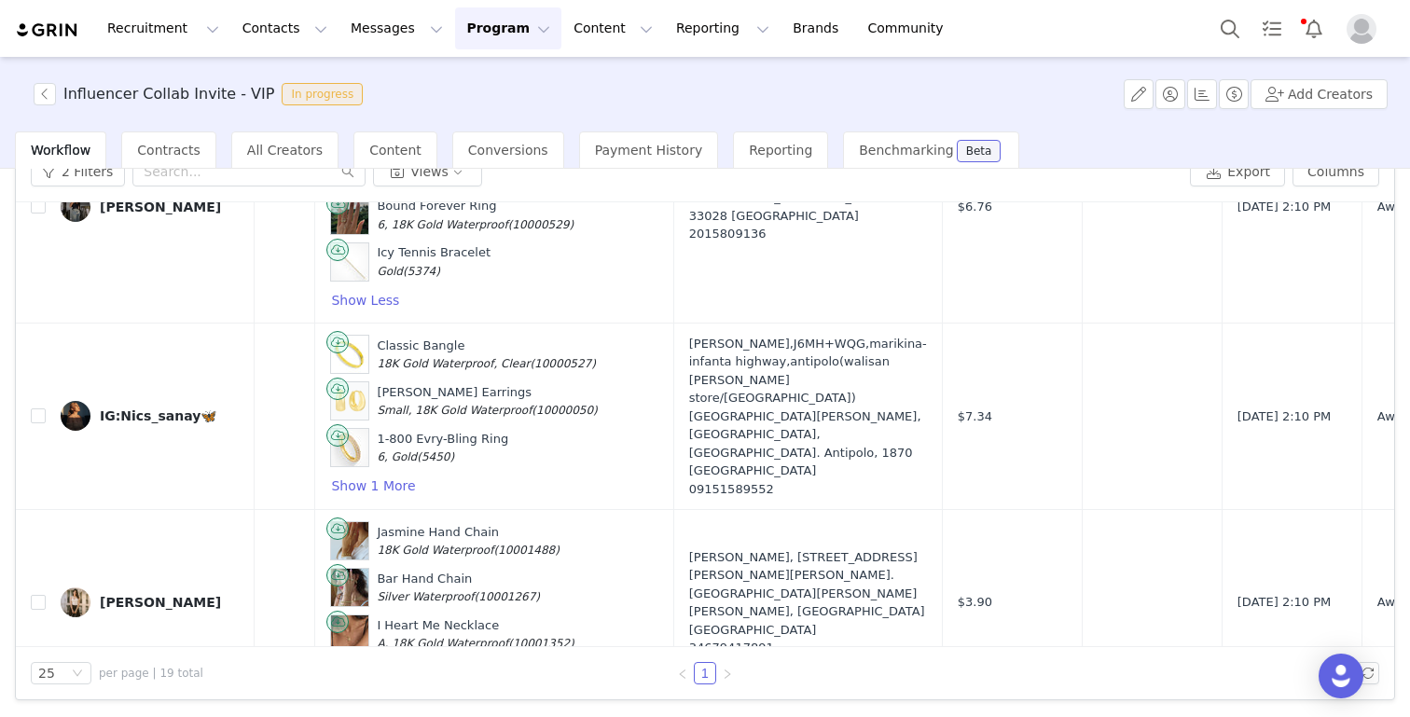
scroll to position [3090, 98]
click at [1272, 405] on button "button" at bounding box center [1278, 416] width 22 height 22
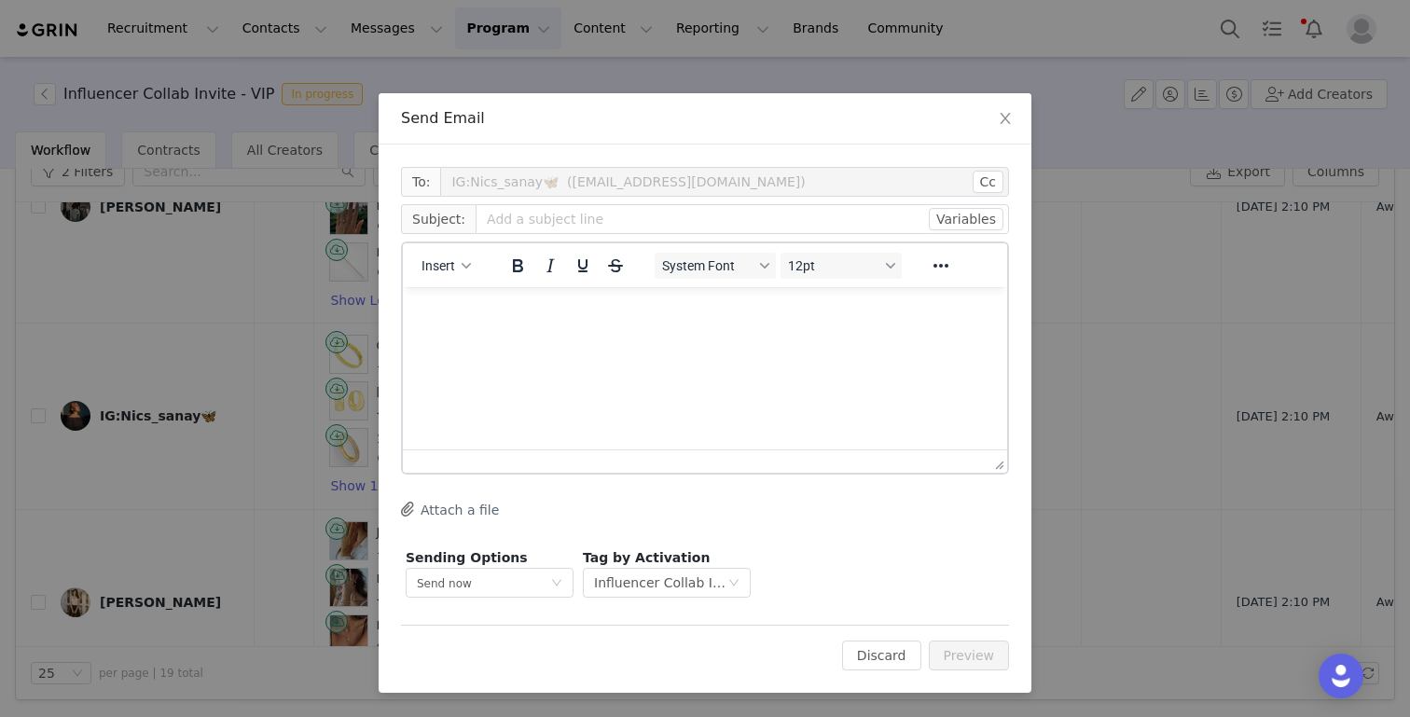
scroll to position [0, 0]
click at [580, 327] on html at bounding box center [705, 312] width 604 height 50
paste body "Rich Text Area. Press ALT-0 for help."
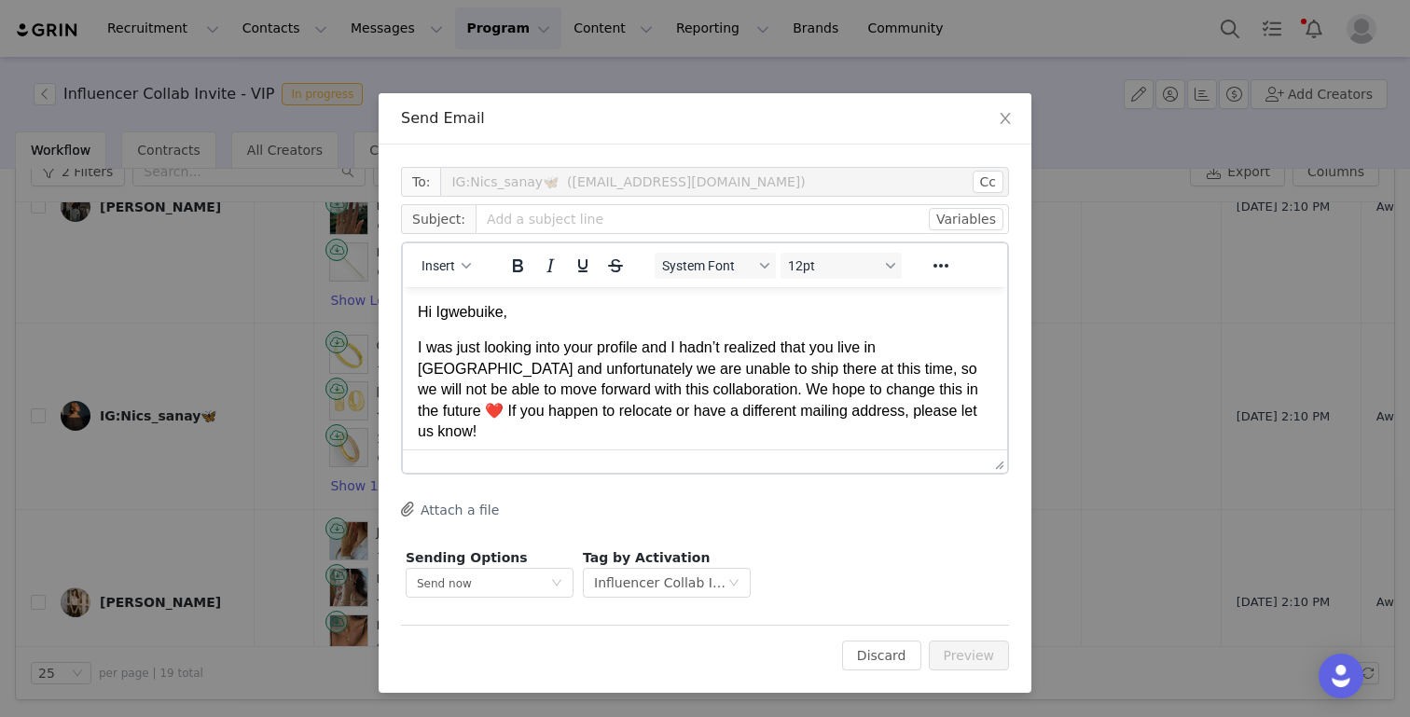
click at [486, 318] on p "Hi Igwebuike," at bounding box center [705, 312] width 574 height 21
click at [914, 351] on p "I was just looking into your profile and I hadn’t realized that you live in Nig…" at bounding box center [705, 389] width 574 height 104
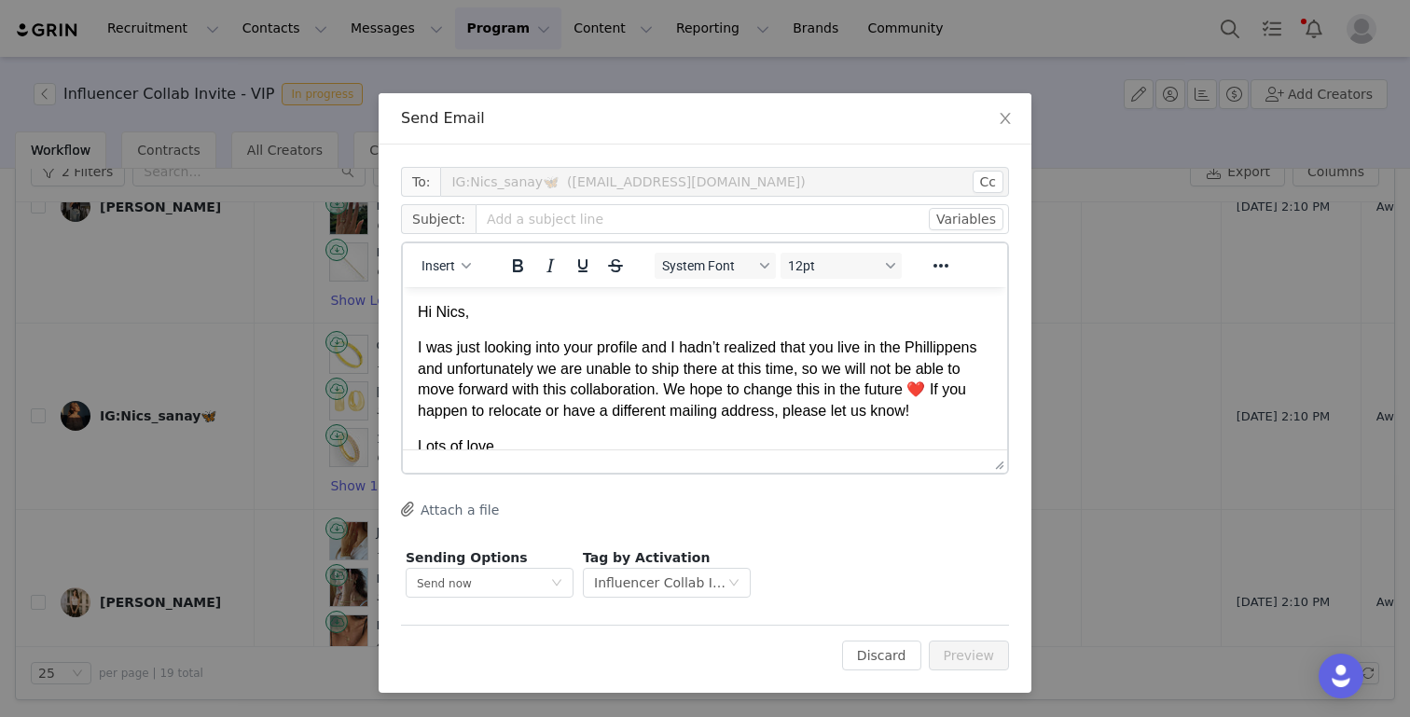
click at [950, 349] on p "I was just looking into your profile and I hadn’t realized that you live in the…" at bounding box center [705, 379] width 574 height 84
click at [965, 347] on p "I was just looking into your profile and I hadn’t realized that you live in the…" at bounding box center [705, 379] width 574 height 84
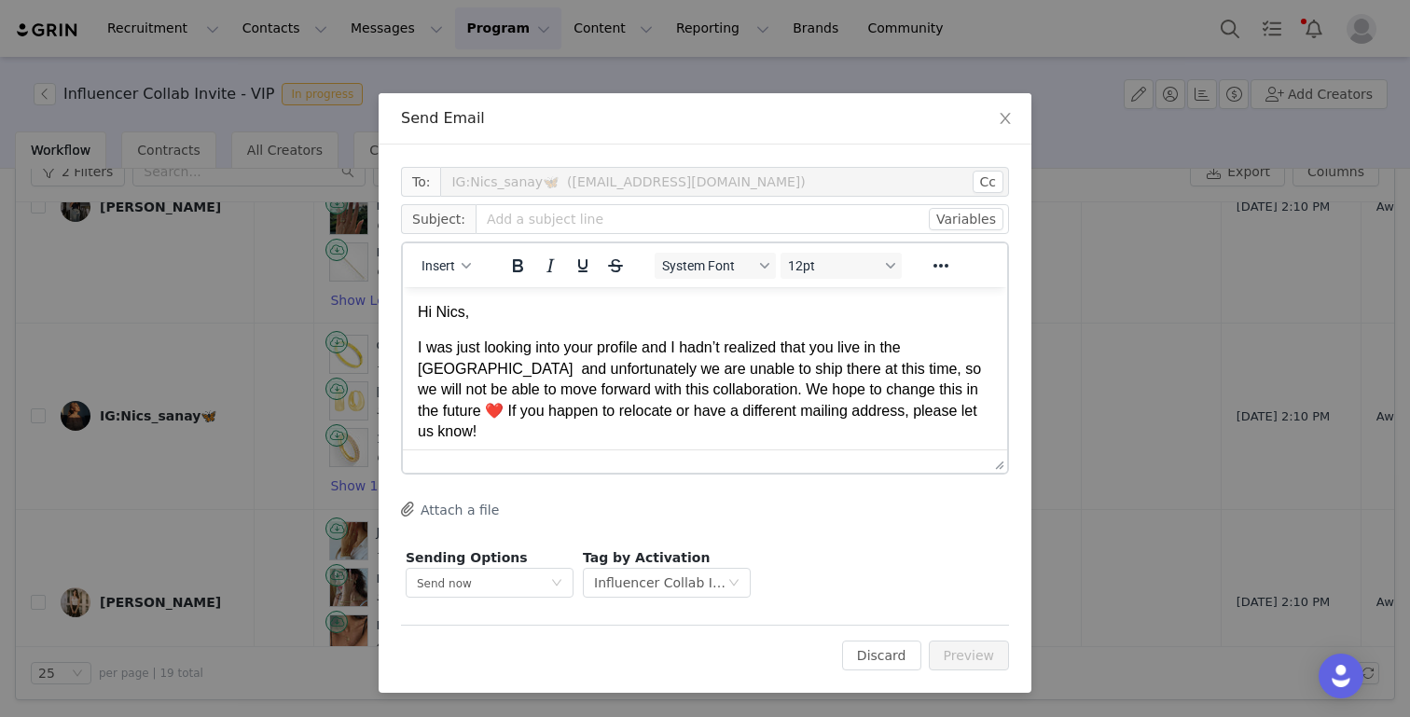
click at [965, 351] on p "I was just looking into your profile and I hadn’t realized that you live in the…" at bounding box center [705, 389] width 574 height 104
click at [945, 394] on p "I was just looking into your profile and I hadn’t realized that you live in the…" at bounding box center [705, 389] width 574 height 104
click at [938, 346] on p "I was just looking into your profile and I hadn’t realized that you live in the…" at bounding box center [705, 389] width 574 height 104
click at [622, 222] on input "text" at bounding box center [741, 219] width 533 height 30
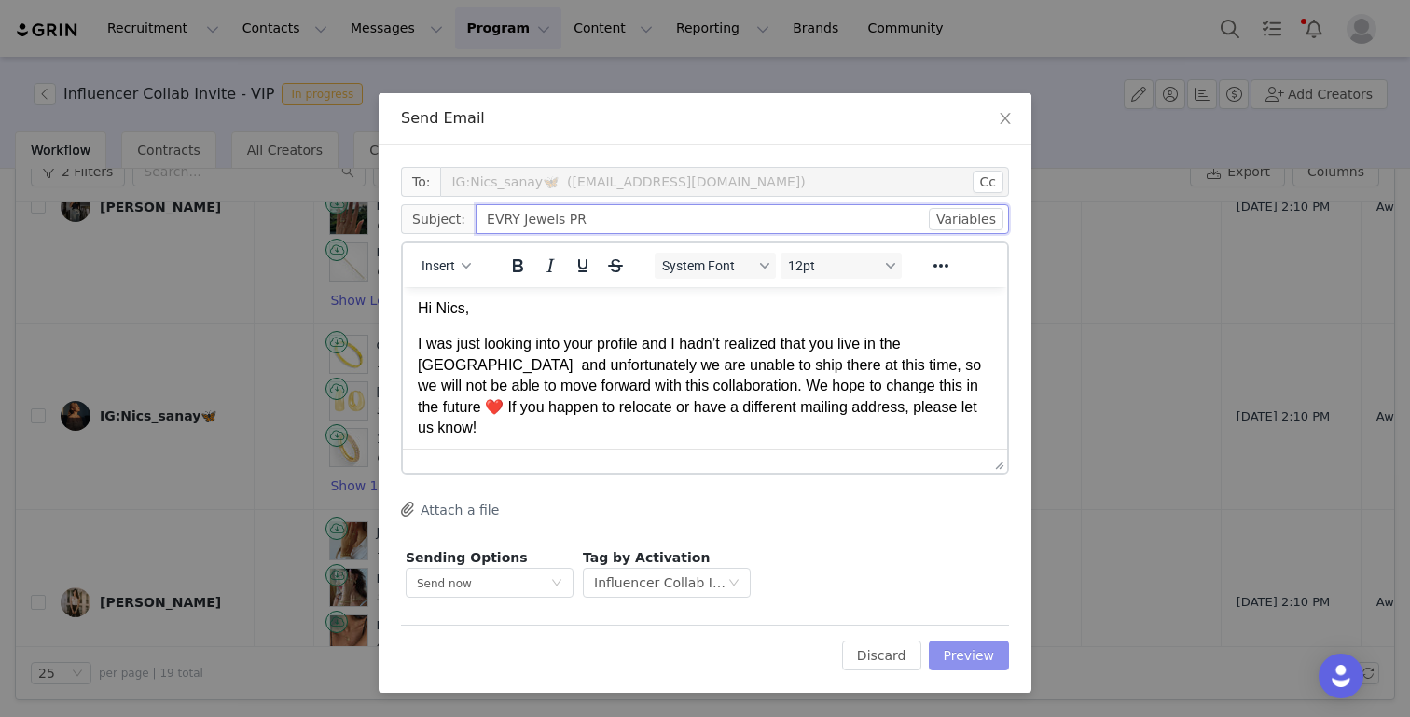
type input "EVRY Jewels PR"
click at [964, 657] on button "Preview" at bounding box center [969, 655] width 81 height 30
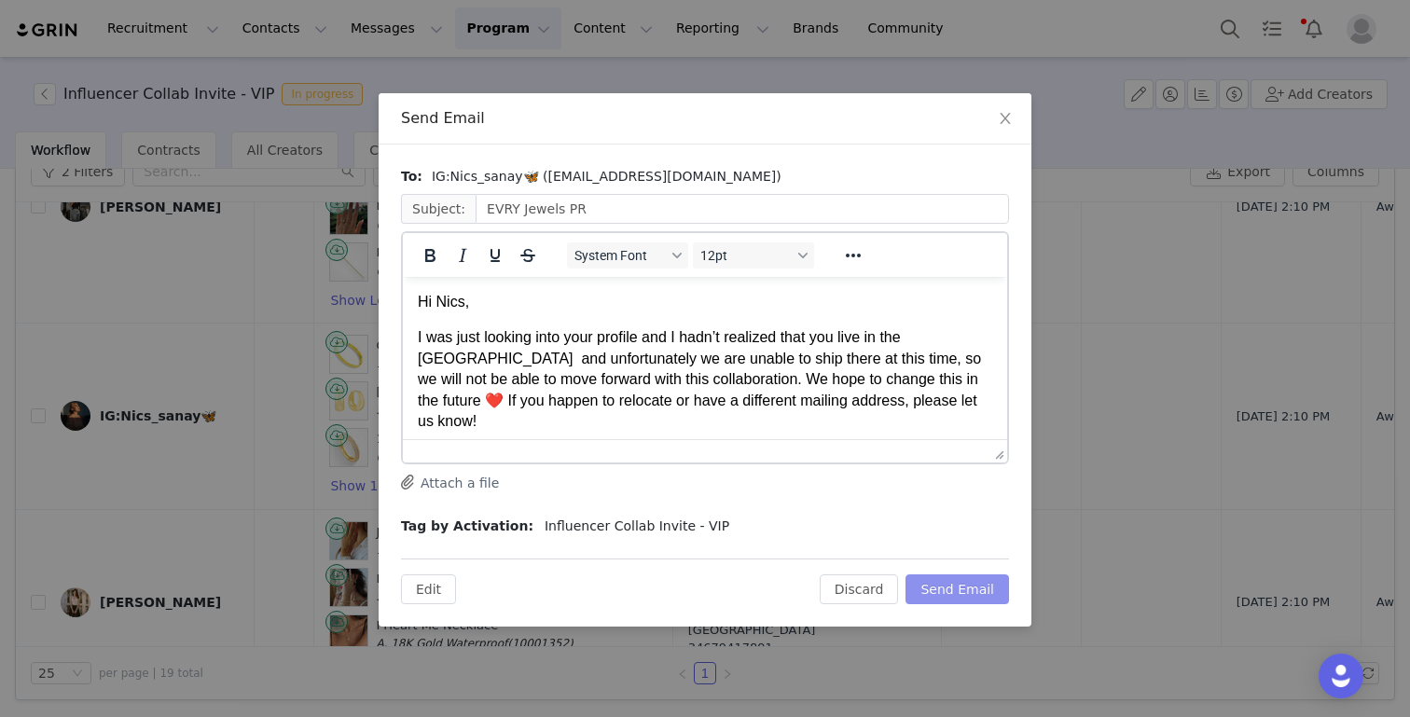
scroll to position [0, 0]
click at [975, 588] on button "Send Email" at bounding box center [956, 589] width 103 height 30
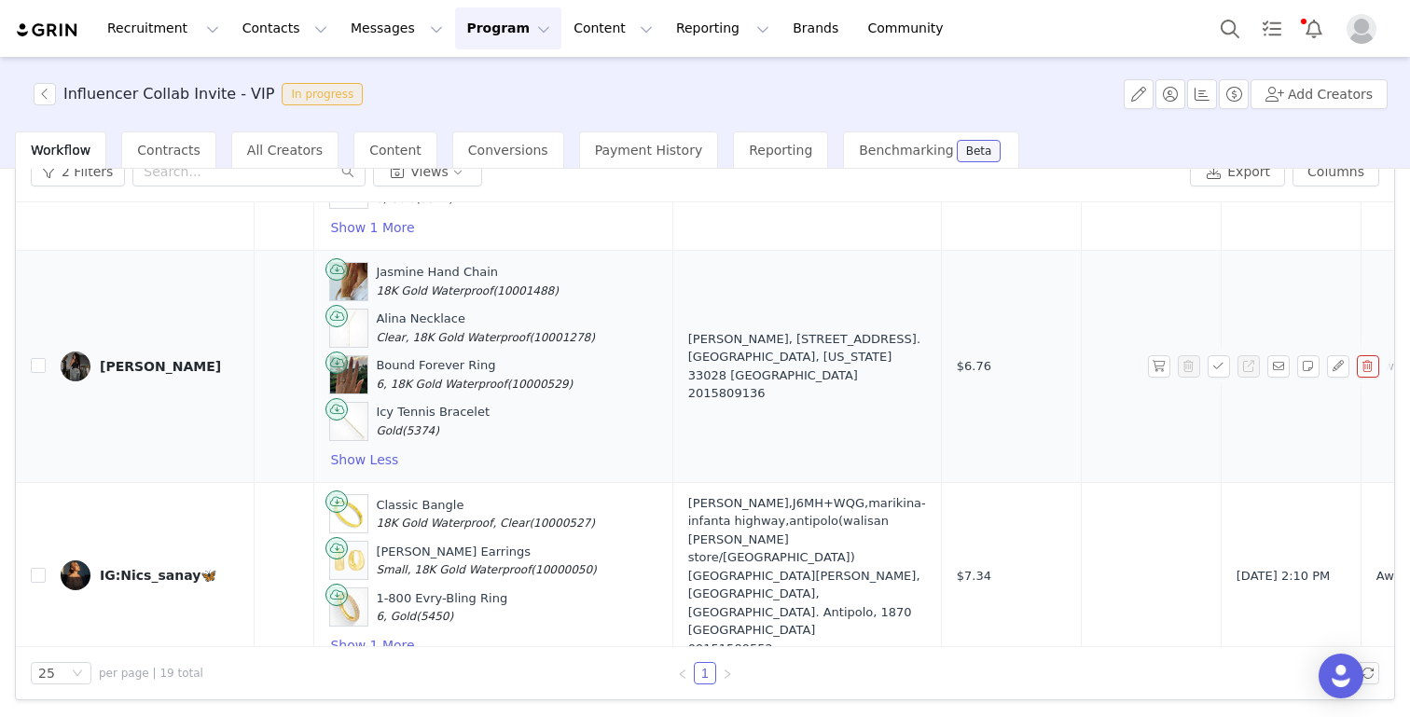
scroll to position [2924, 98]
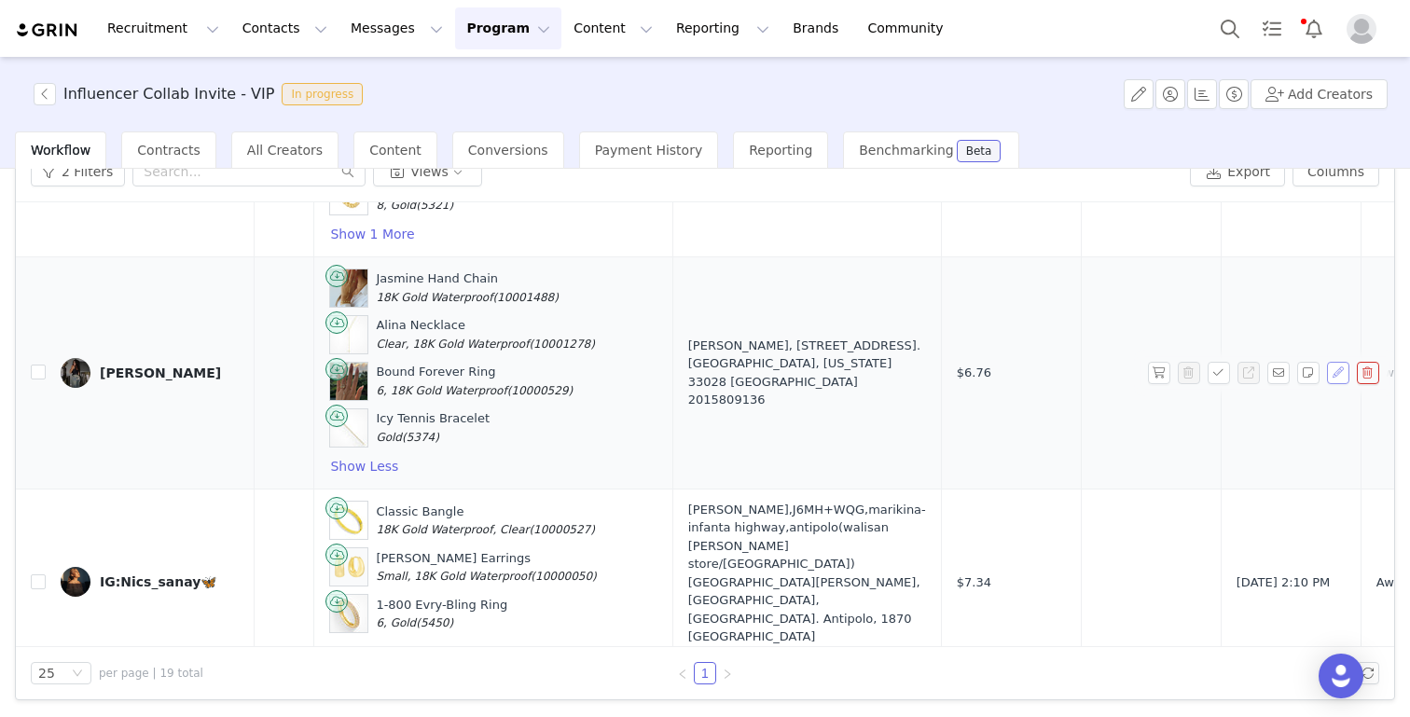
click at [1336, 362] on button "button" at bounding box center [1338, 373] width 22 height 22
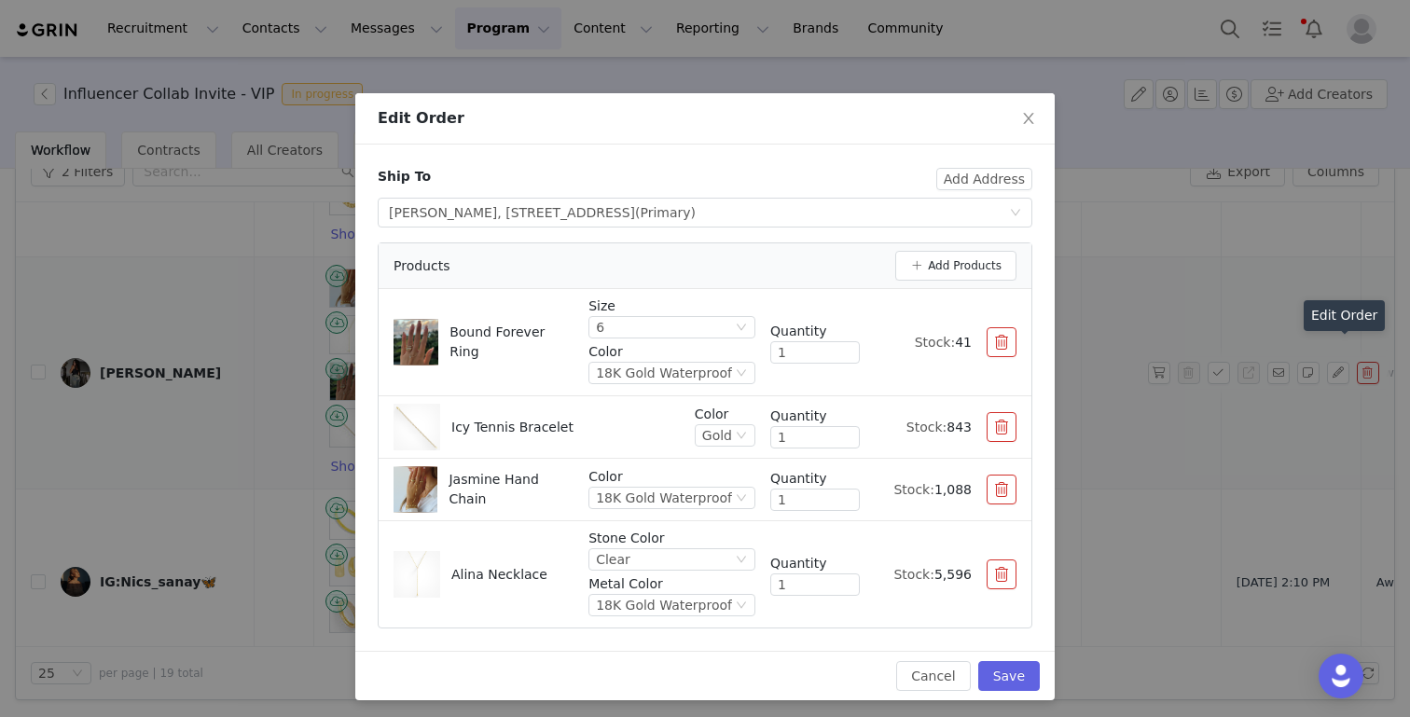
click at [998, 344] on button "button" at bounding box center [1001, 342] width 30 height 30
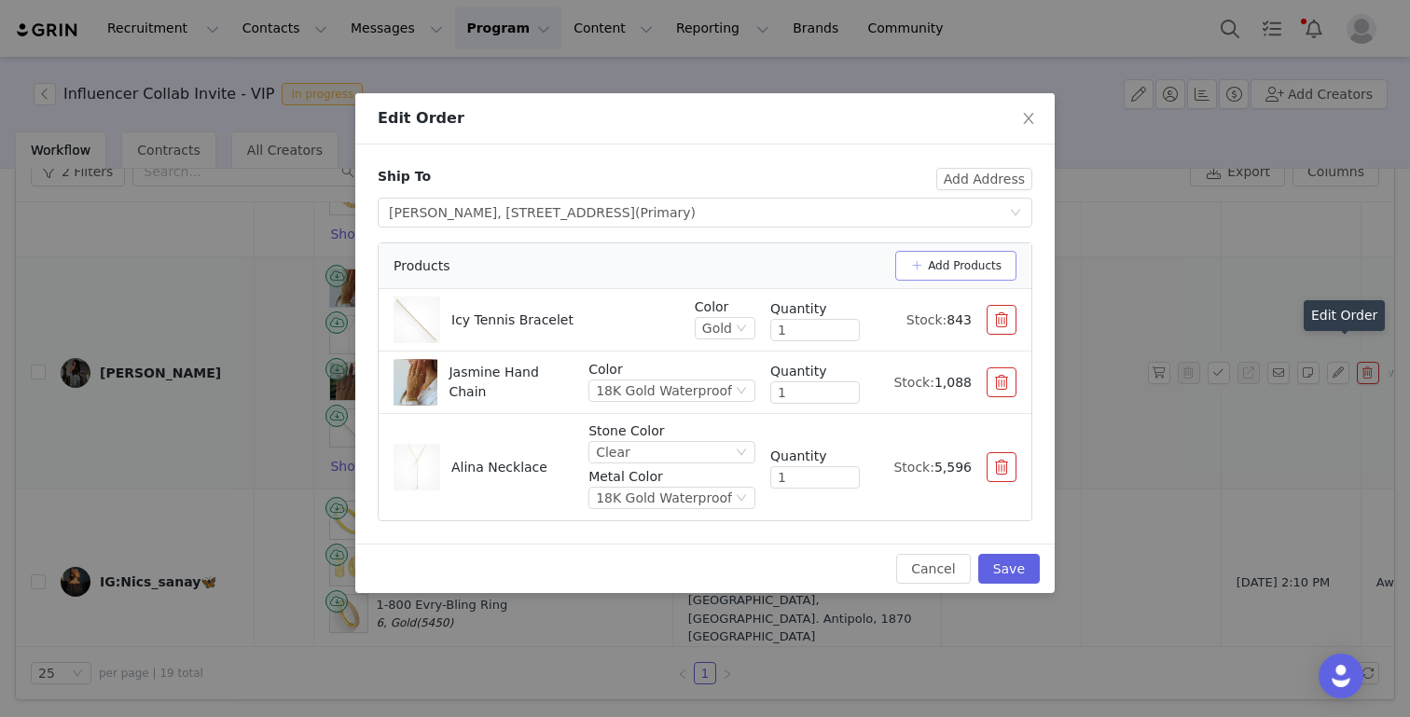
click at [903, 261] on button "Add Products" at bounding box center [955, 266] width 121 height 30
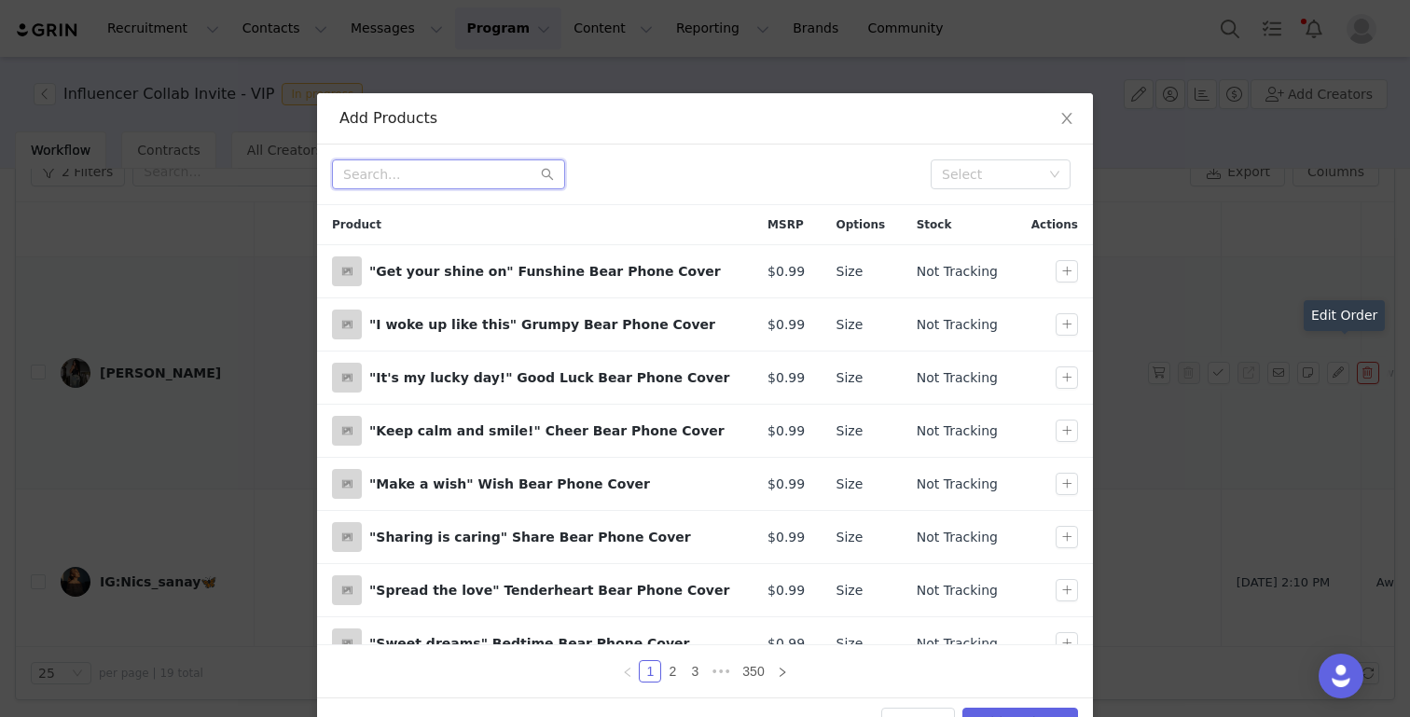
click at [506, 183] on input "text" at bounding box center [448, 174] width 233 height 30
type input "endless ring"
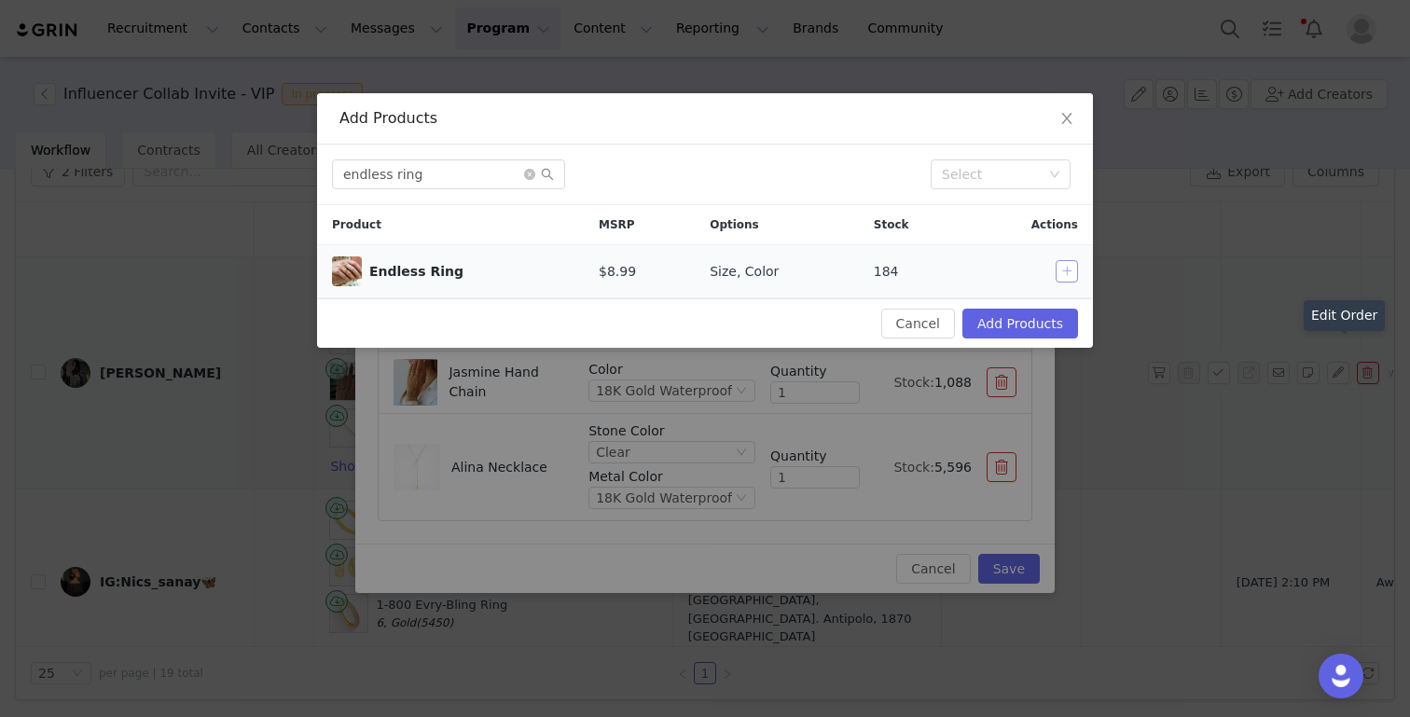
click at [1061, 269] on button "button" at bounding box center [1066, 271] width 22 height 22
click at [1047, 324] on button "Add Products" at bounding box center [1020, 324] width 116 height 30
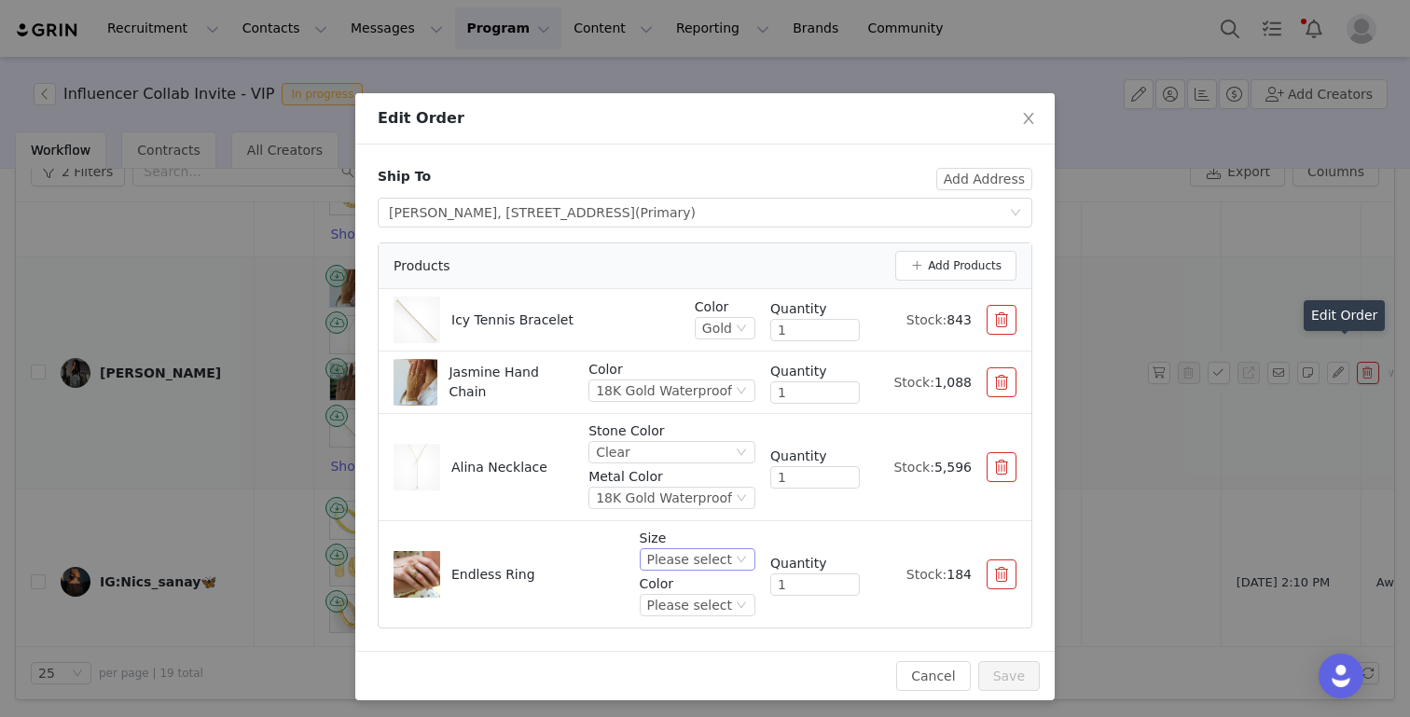
click at [727, 551] on div "Please select" at bounding box center [689, 559] width 85 height 21
click at [677, 428] on li "6" at bounding box center [700, 436] width 110 height 30
click at [685, 603] on div "Please select" at bounding box center [689, 605] width 85 height 21
click at [691, 667] on li "Gold / Silver Waterproof" at bounding box center [700, 669] width 110 height 30
click at [687, 610] on div "Gold / Silver Waterproof" at bounding box center [654, 605] width 156 height 21
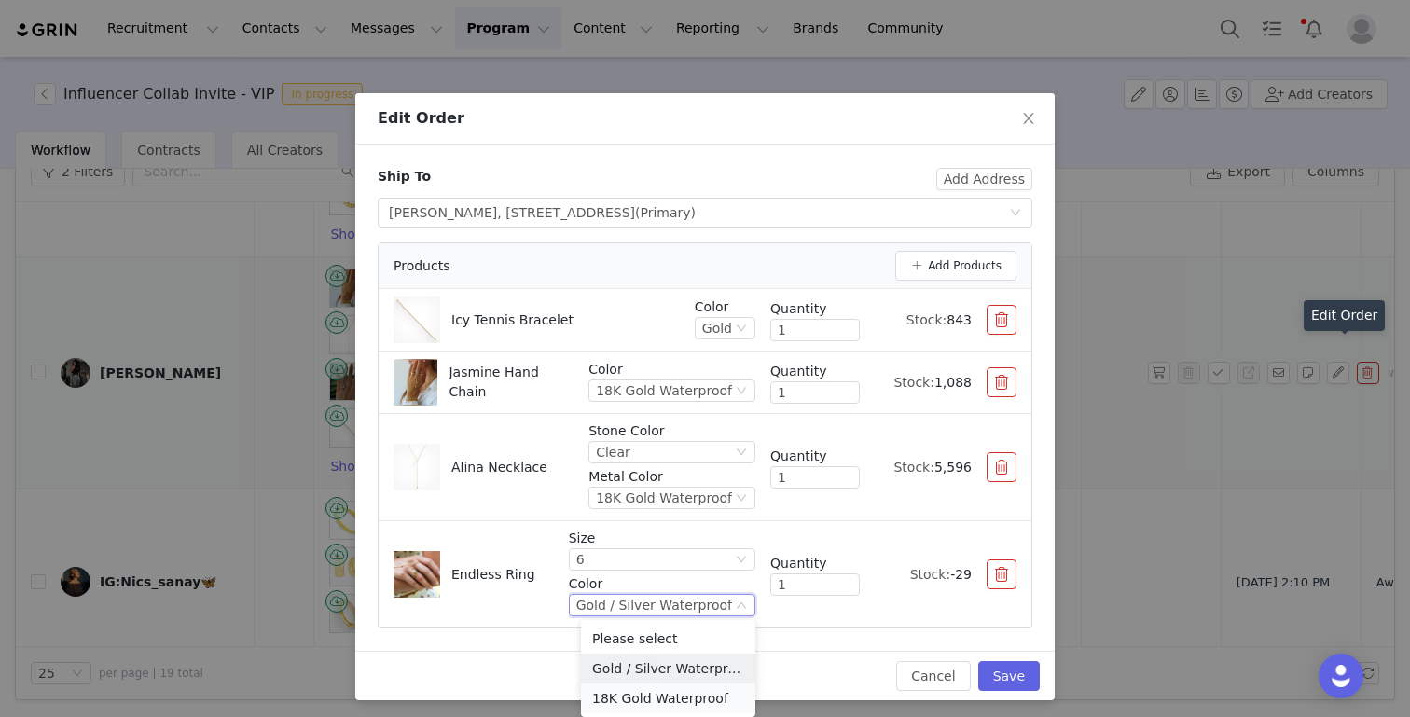
click at [694, 692] on li "18K Gold Waterproof" at bounding box center [668, 698] width 174 height 30
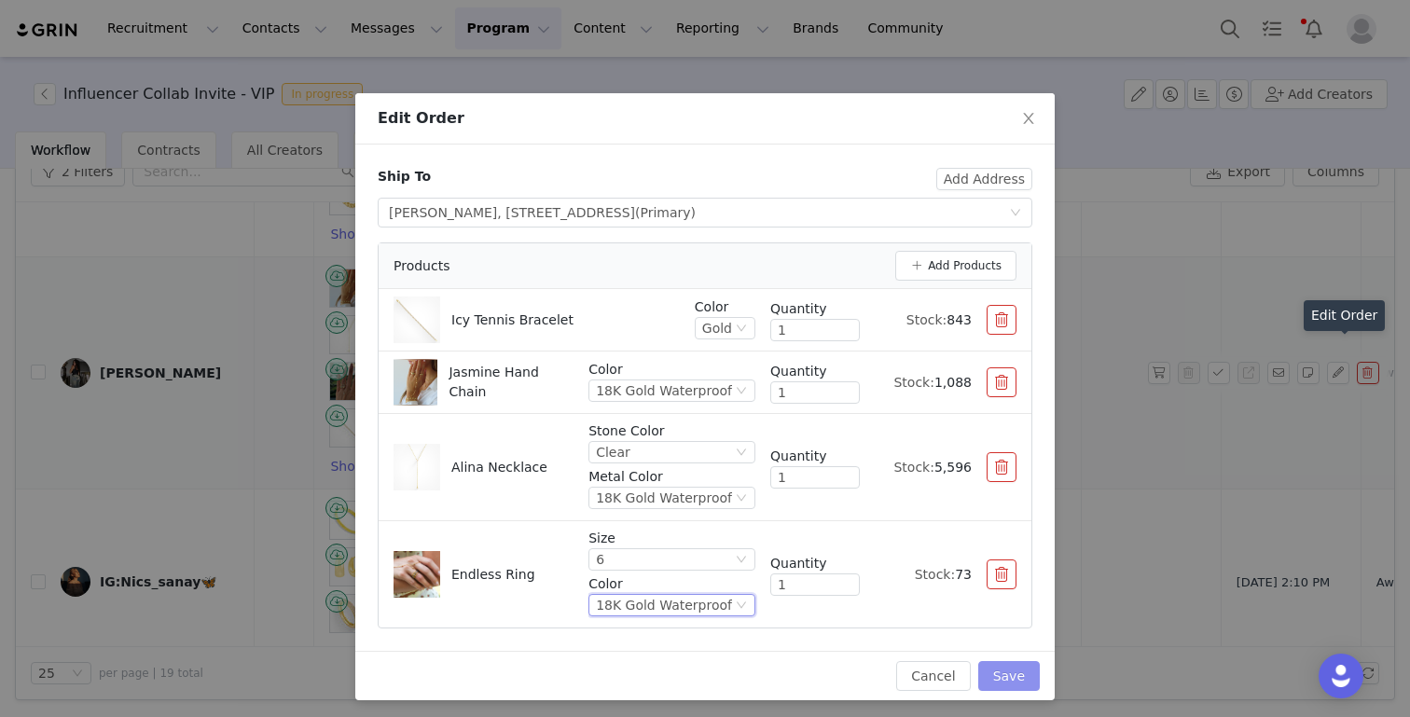
click at [1012, 668] on button "Save" at bounding box center [1009, 676] width 62 height 30
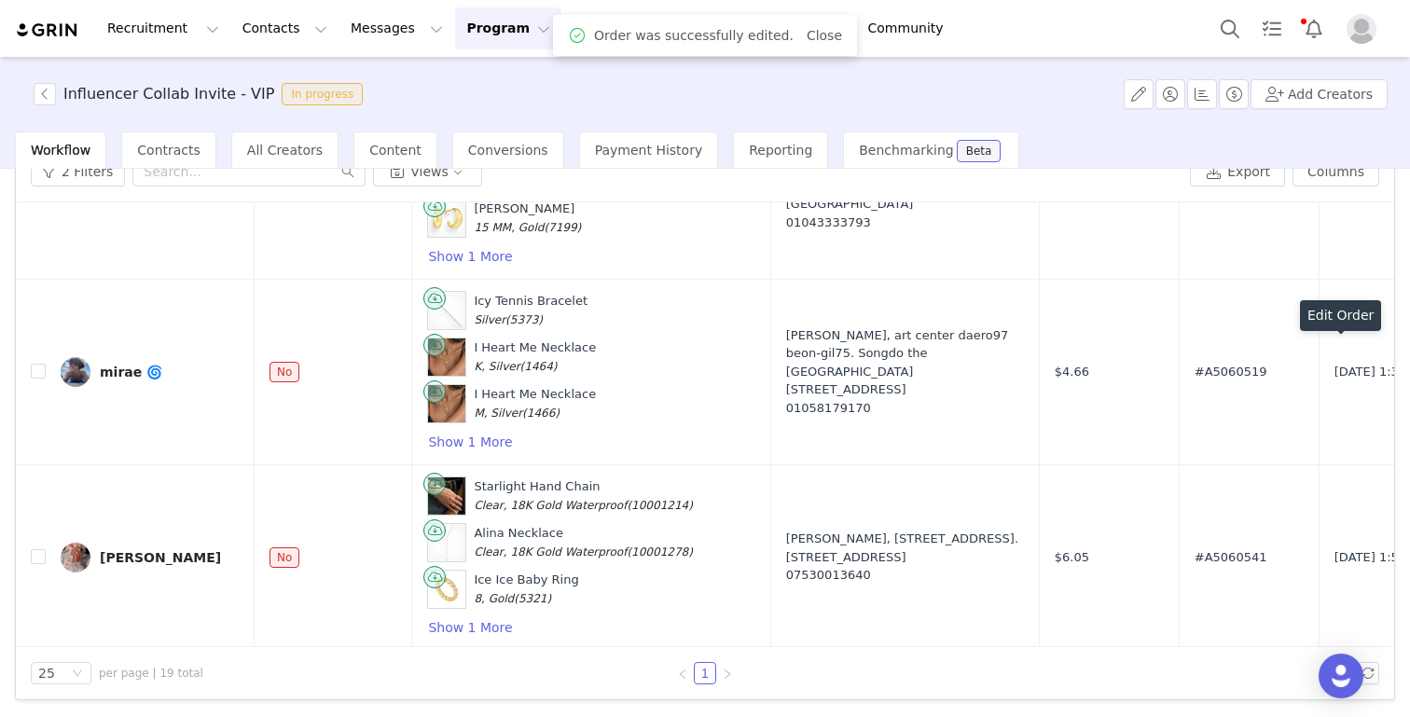
scroll to position [3118, 0]
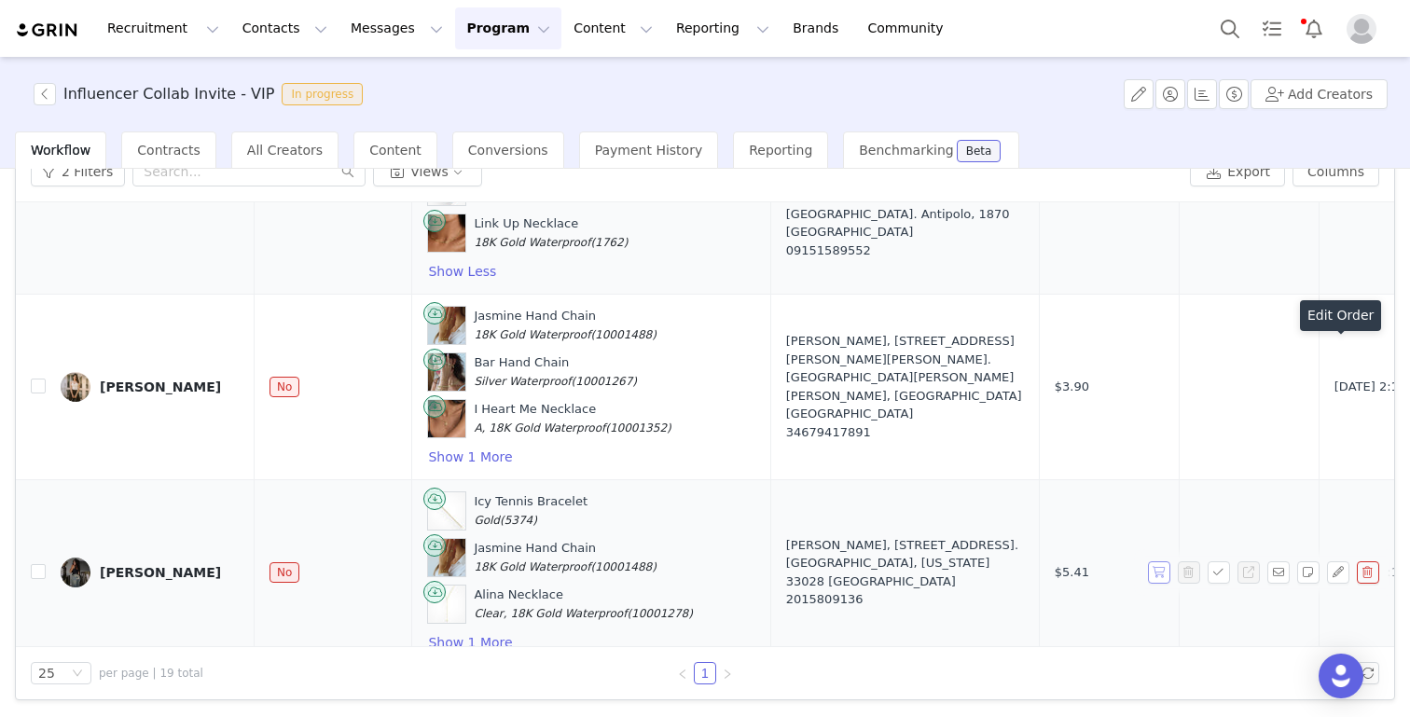
click at [1156, 561] on button "button" at bounding box center [1159, 572] width 22 height 22
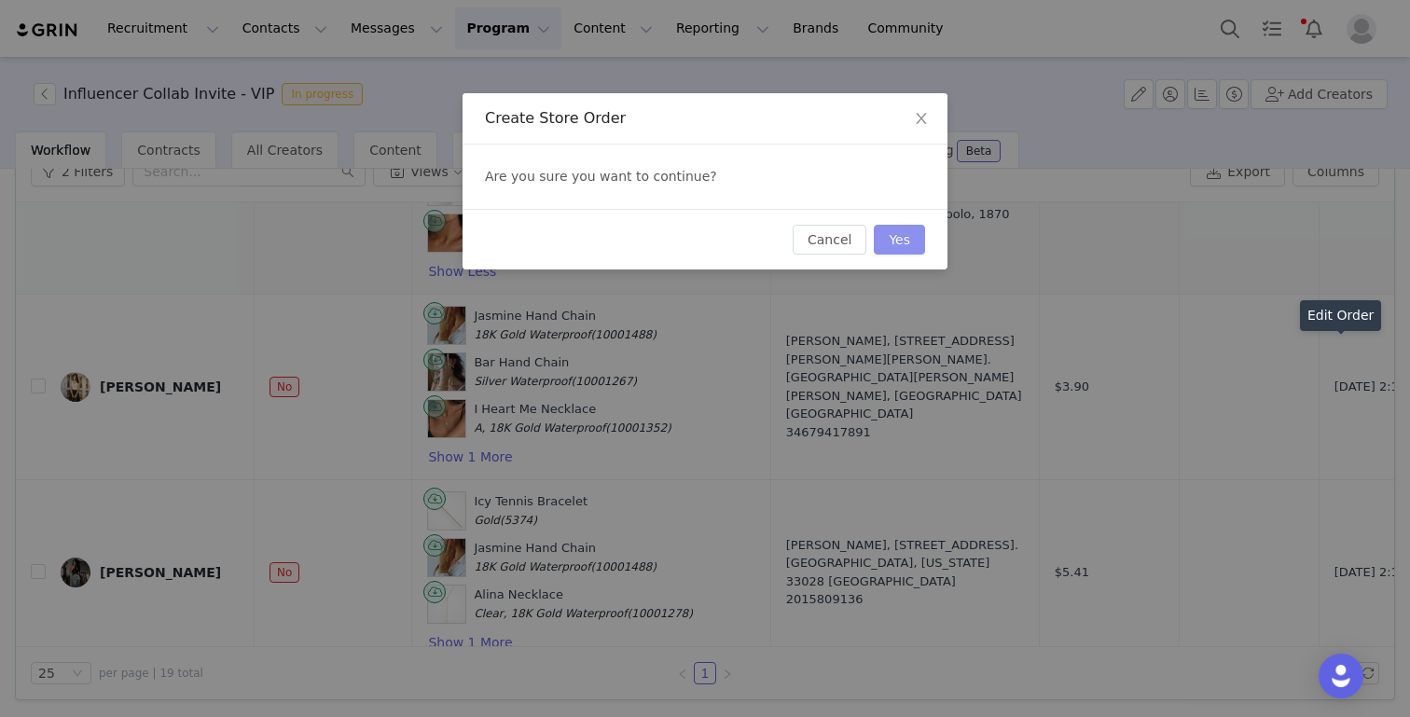
click at [895, 233] on button "Yes" at bounding box center [899, 240] width 51 height 30
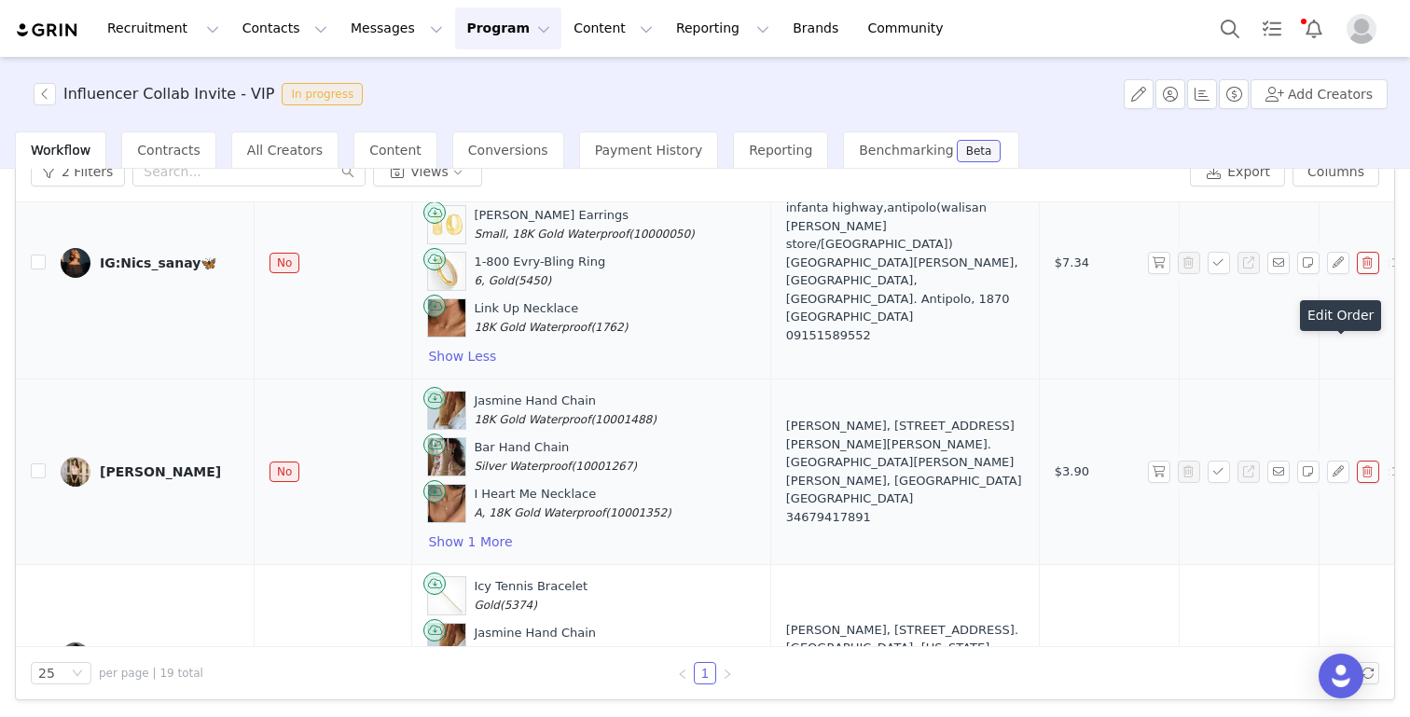
scroll to position [3055, 0]
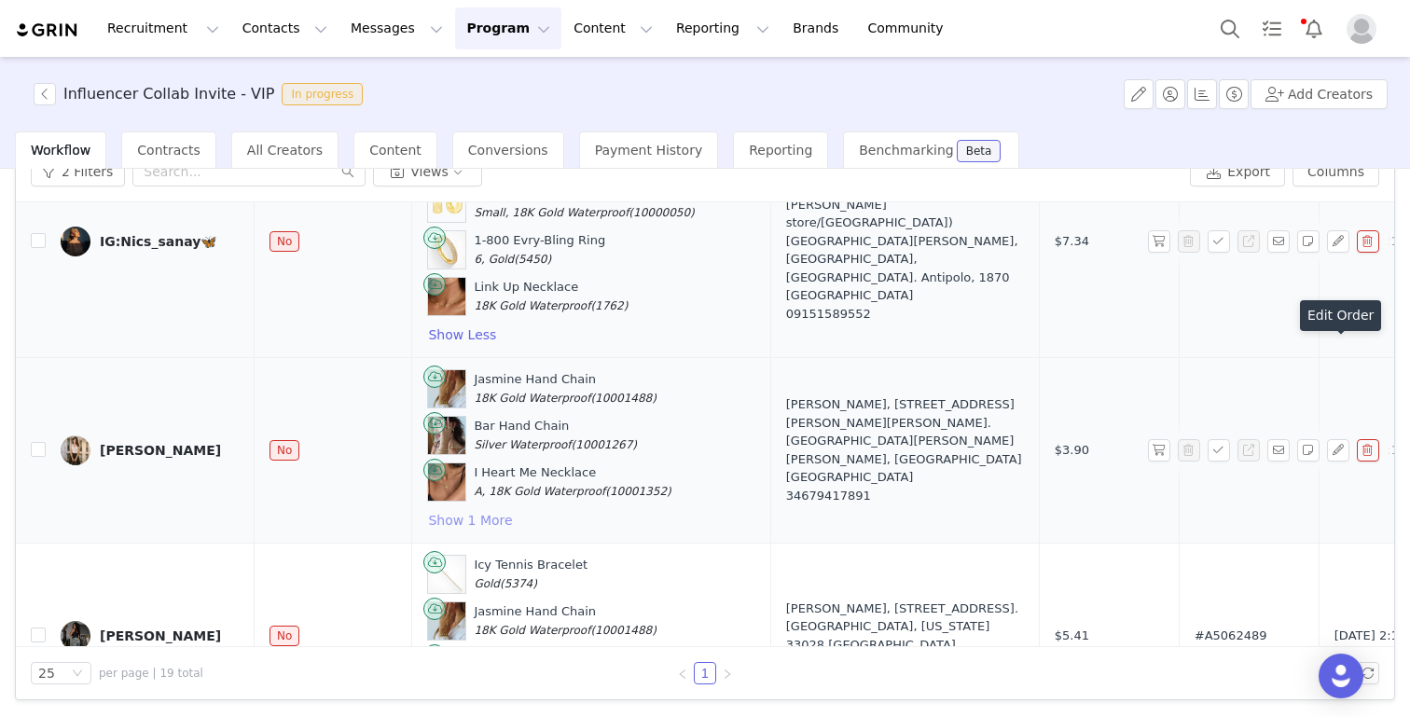
click at [449, 509] on button "Show 1 More" at bounding box center [470, 520] width 86 height 22
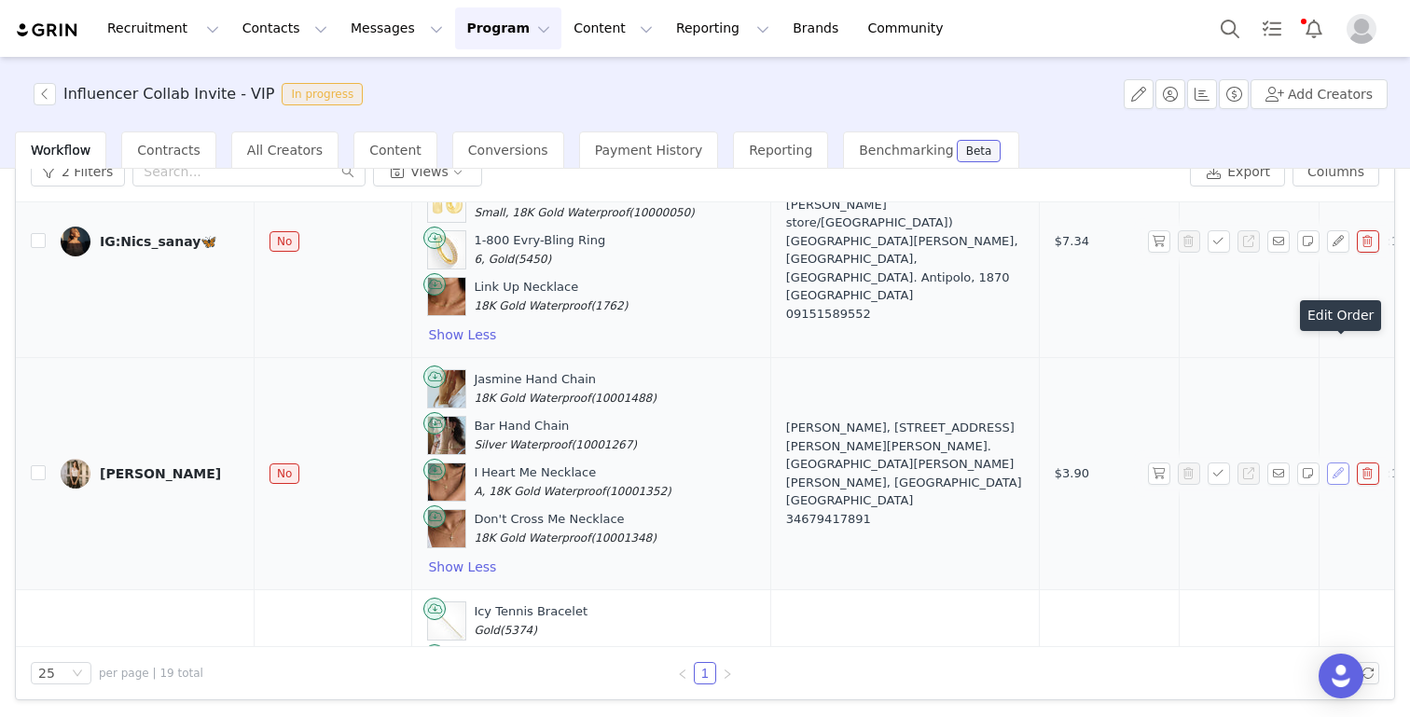
click at [1333, 462] on button "button" at bounding box center [1338, 473] width 22 height 22
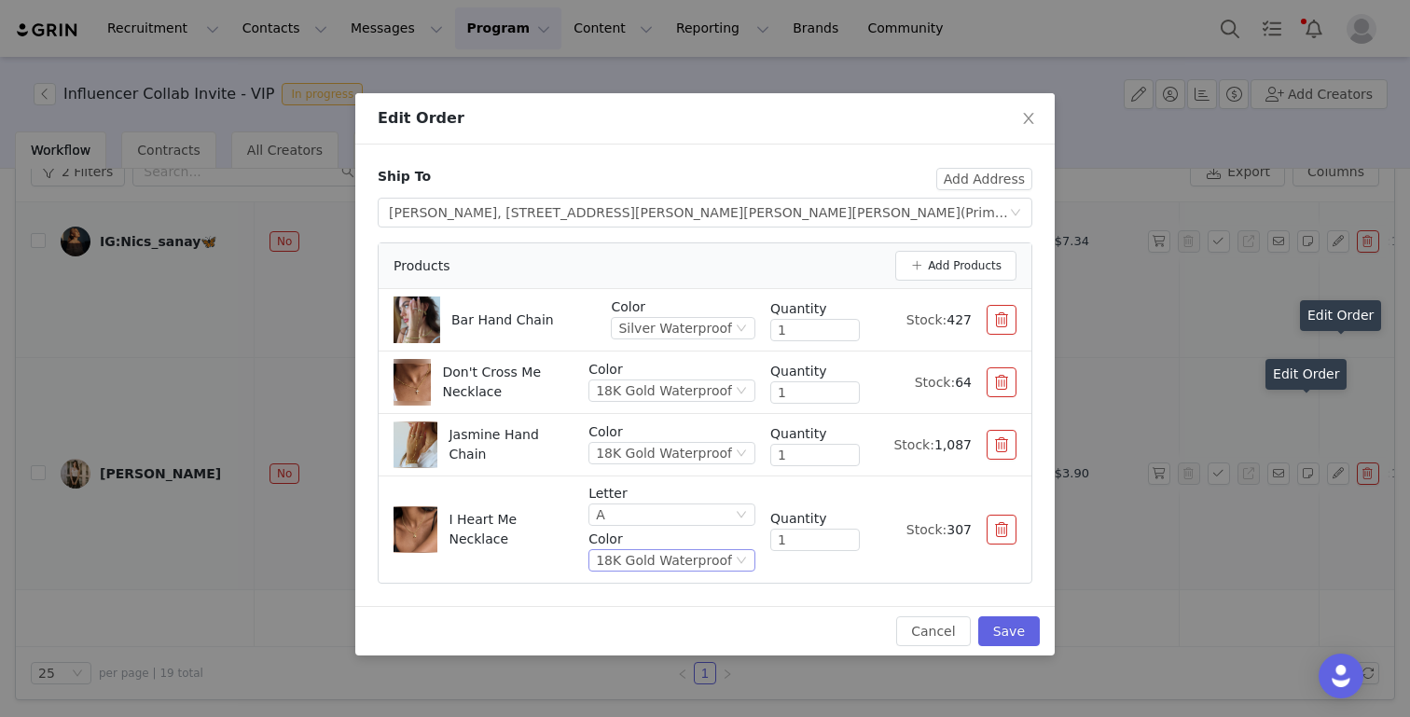
click at [647, 562] on div "18K Gold Waterproof" at bounding box center [664, 560] width 136 height 21
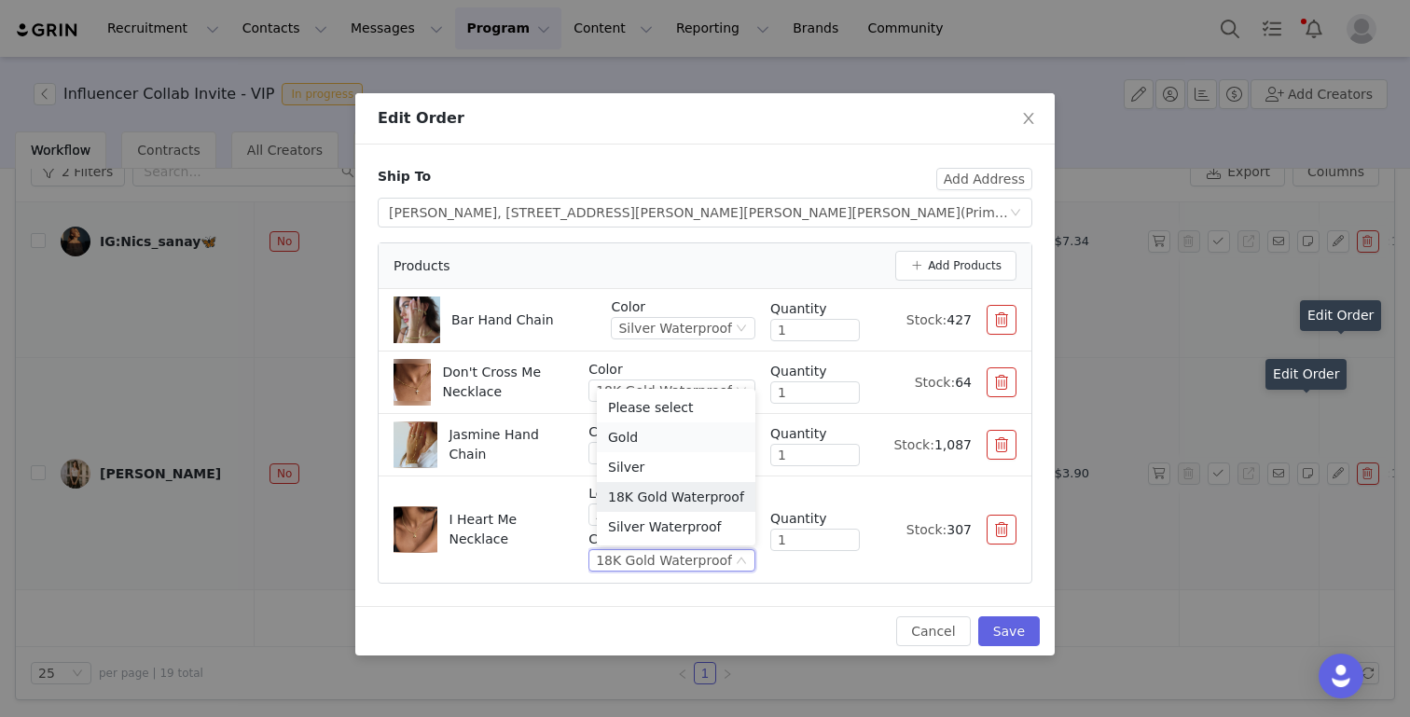
click at [640, 437] on li "Gold" at bounding box center [676, 437] width 158 height 30
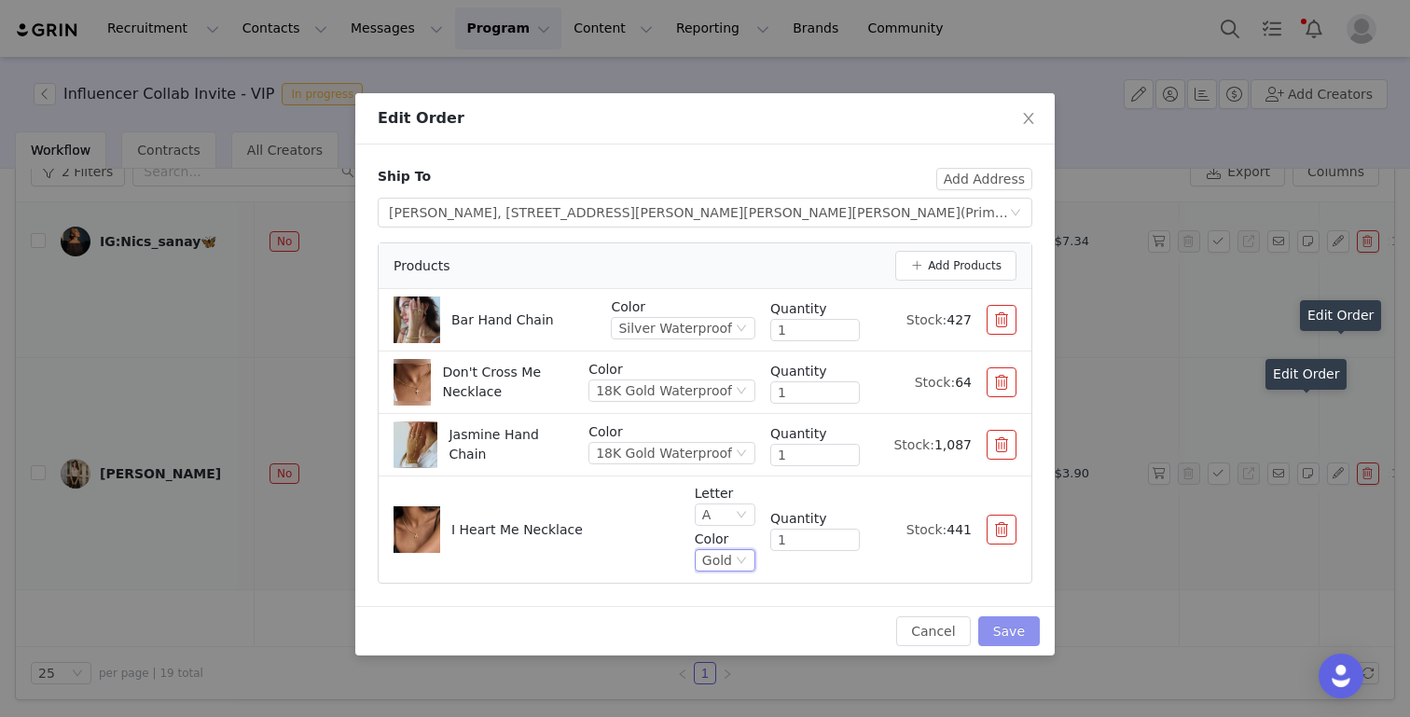
click at [994, 627] on button "Save" at bounding box center [1009, 631] width 62 height 30
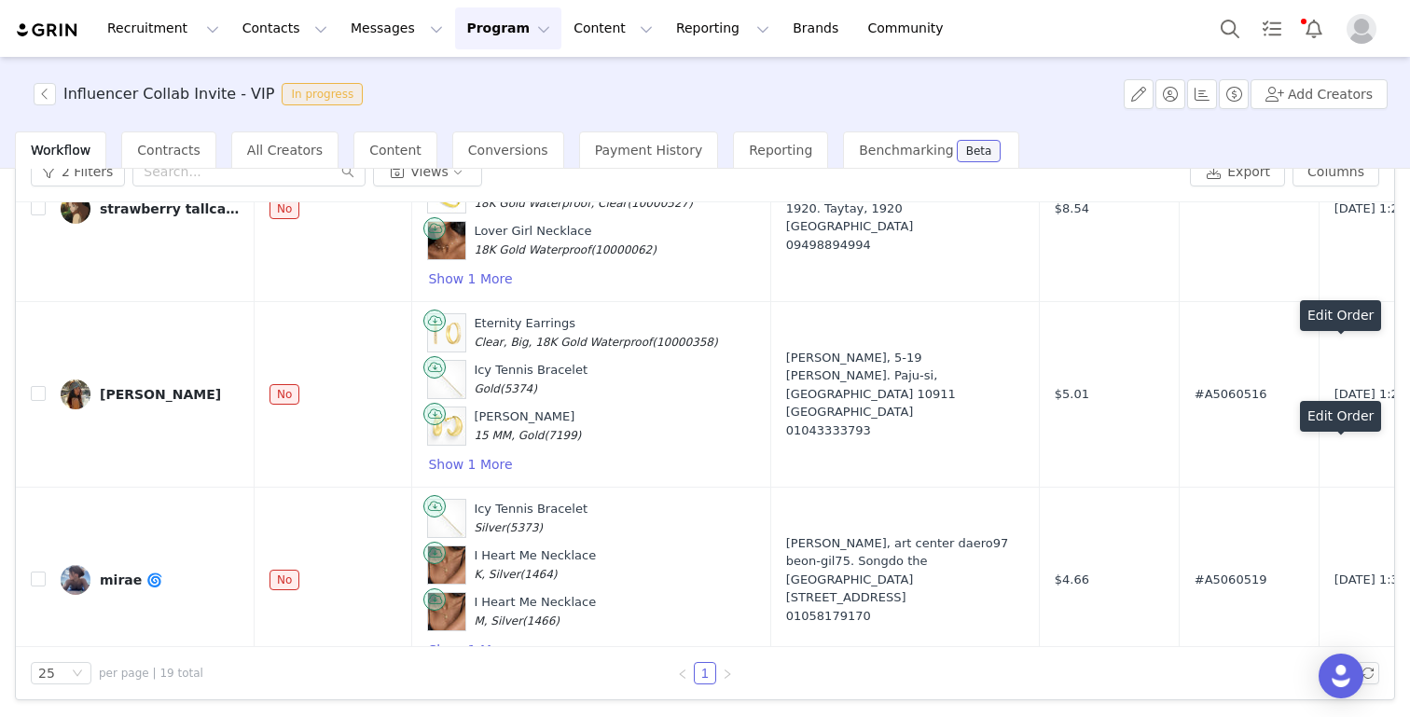
scroll to position [3165, 0]
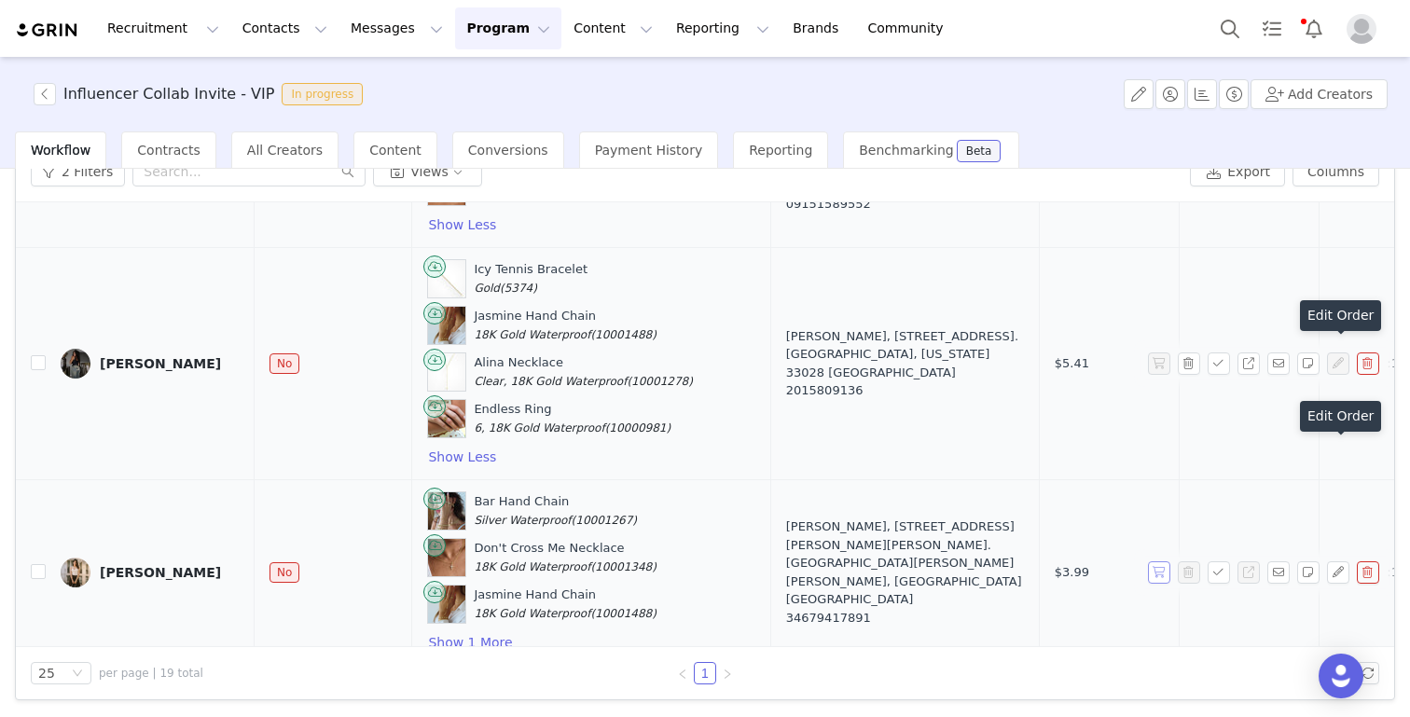
click at [1162, 561] on button "button" at bounding box center [1159, 572] width 22 height 22
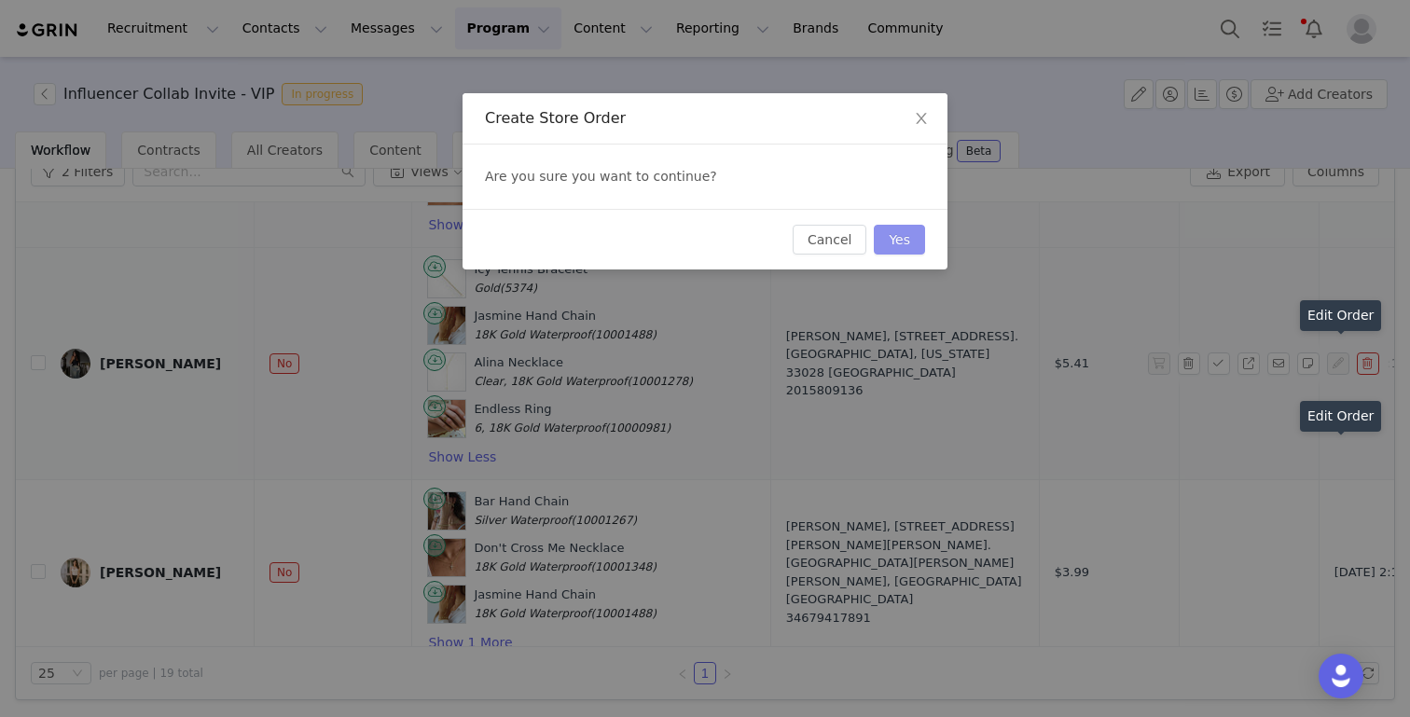
click at [915, 245] on button "Yes" at bounding box center [899, 240] width 51 height 30
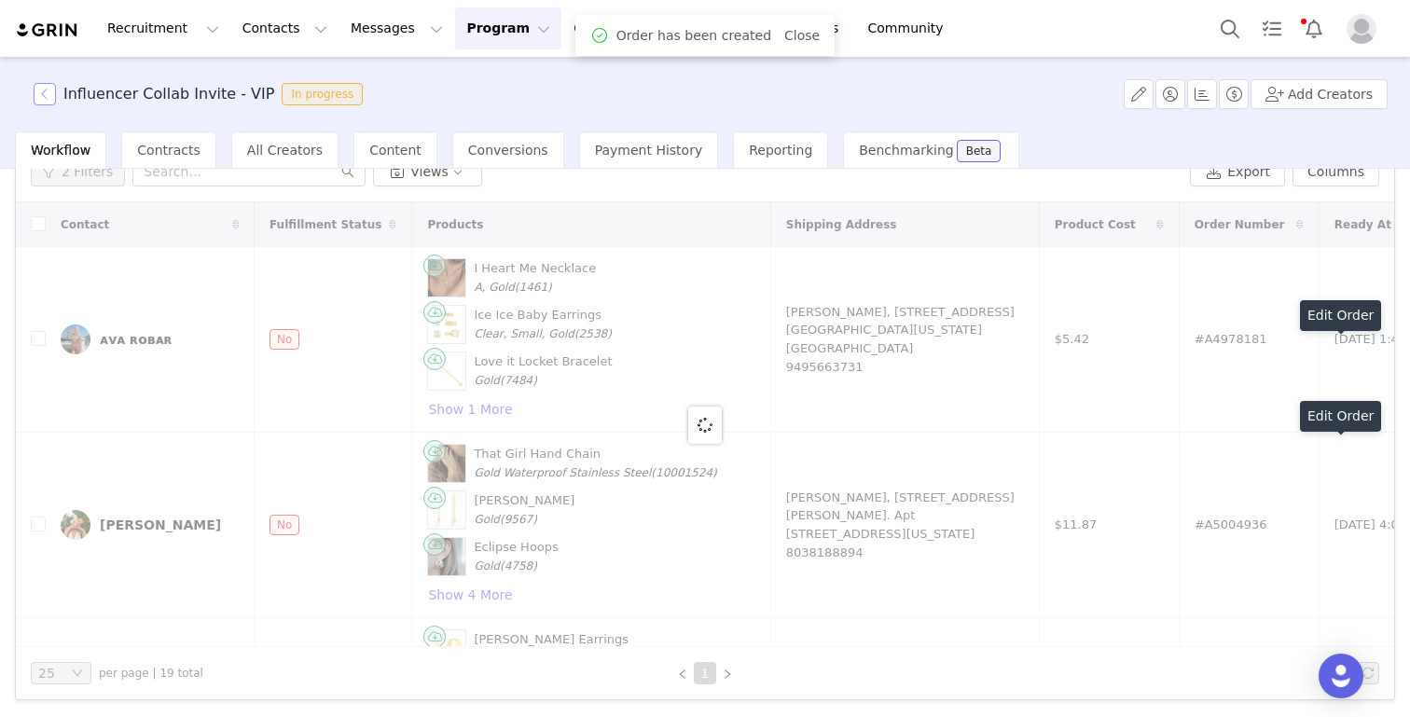
click at [48, 103] on button "button" at bounding box center [45, 94] width 22 height 22
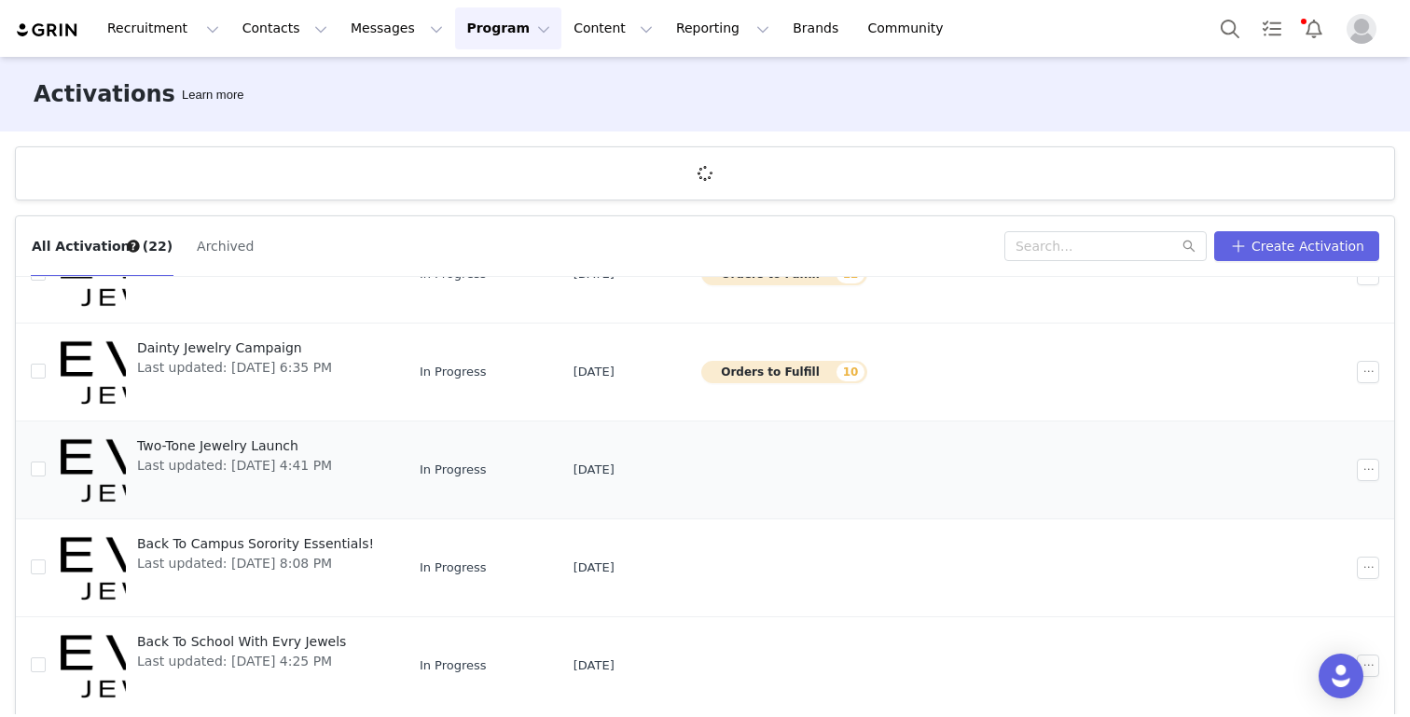
scroll to position [69, 0]
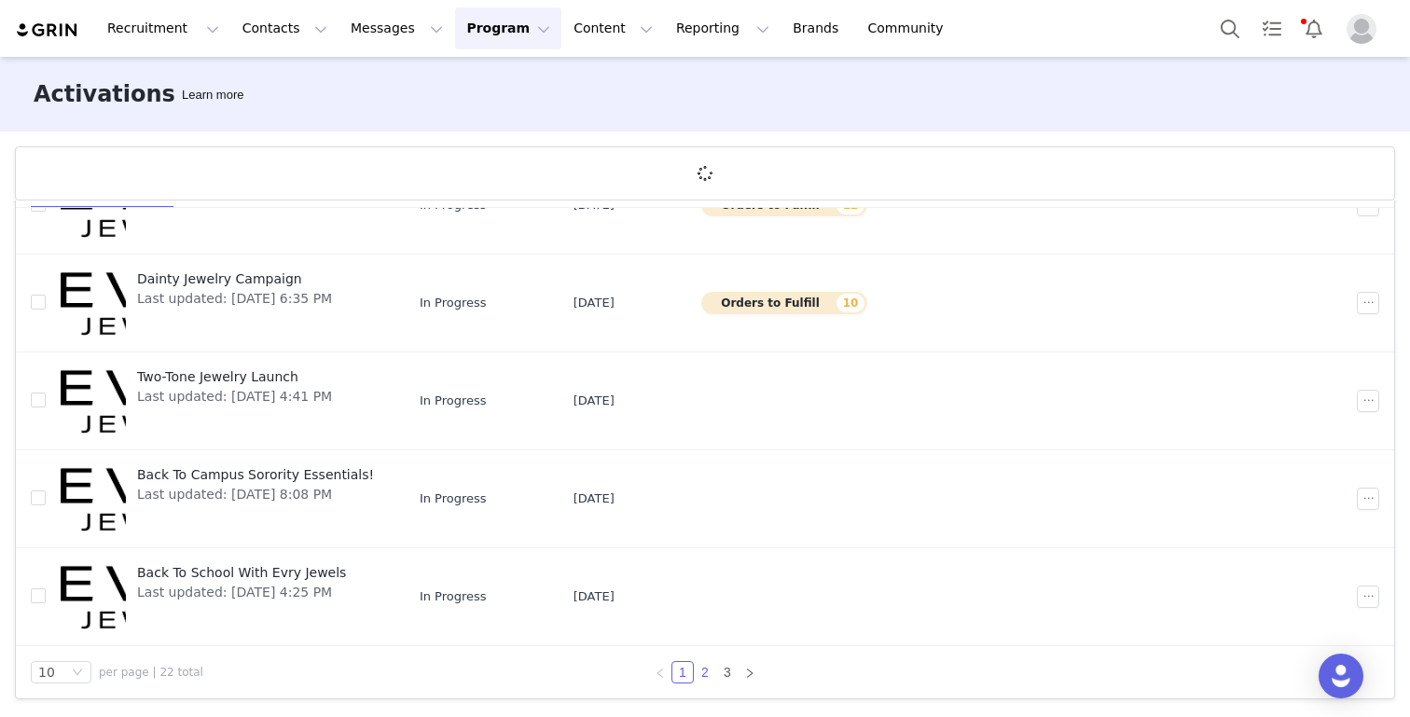
click at [709, 677] on link "2" at bounding box center [705, 672] width 21 height 21
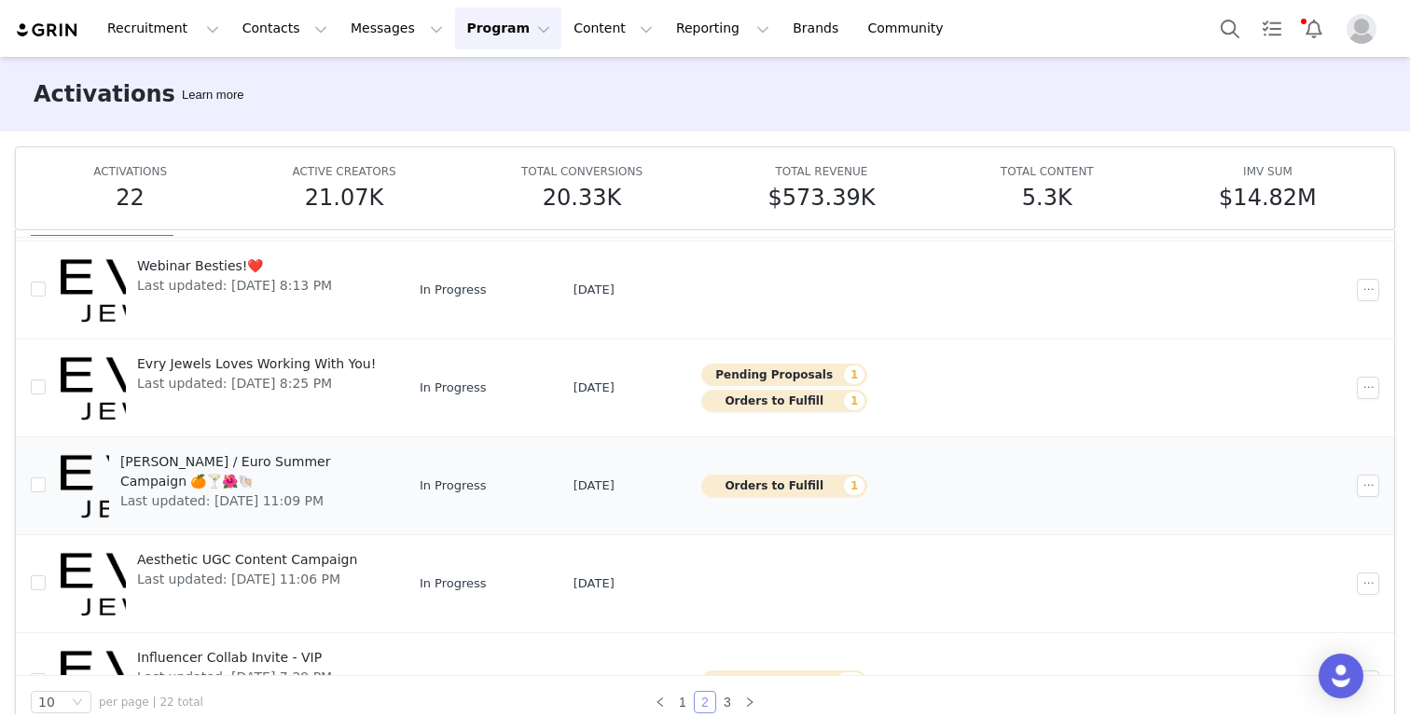
scroll to position [337, 0]
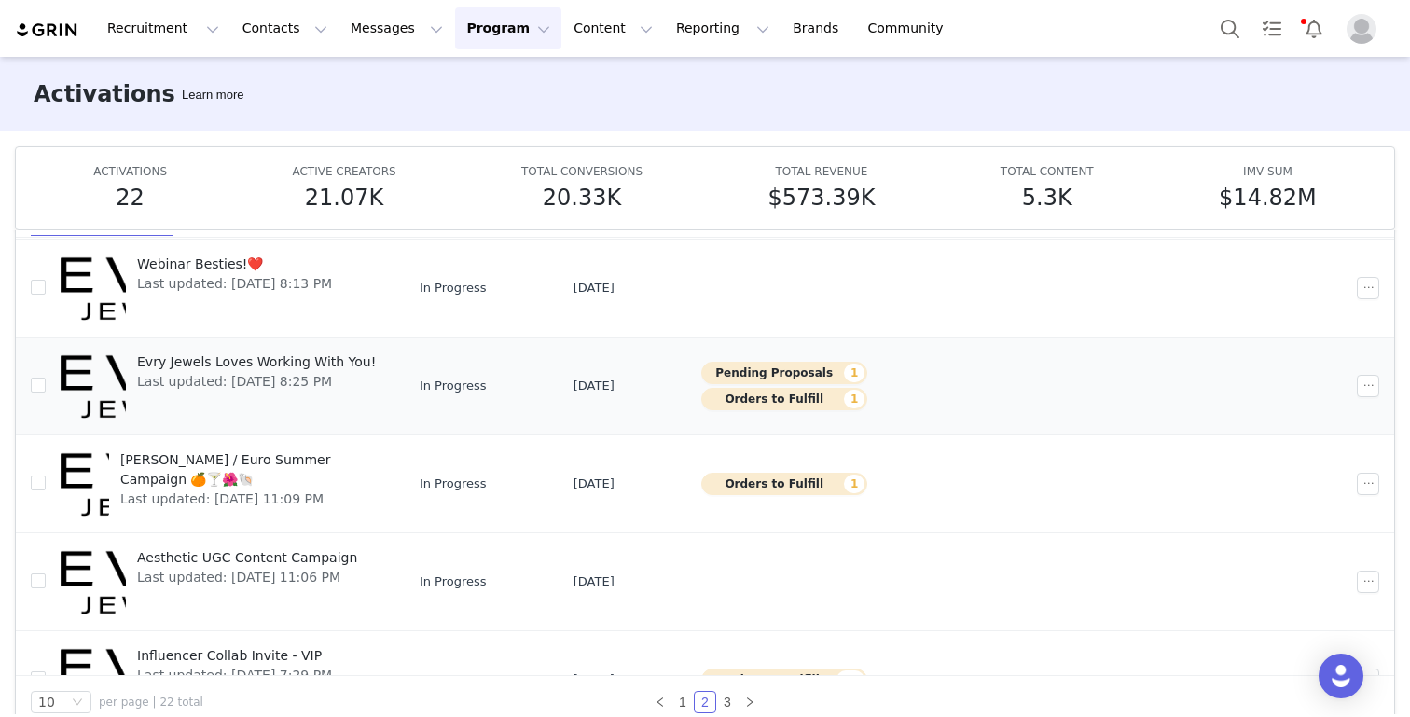
click at [328, 359] on span "Evry Jewels Loves Working With You!" at bounding box center [256, 362] width 239 height 20
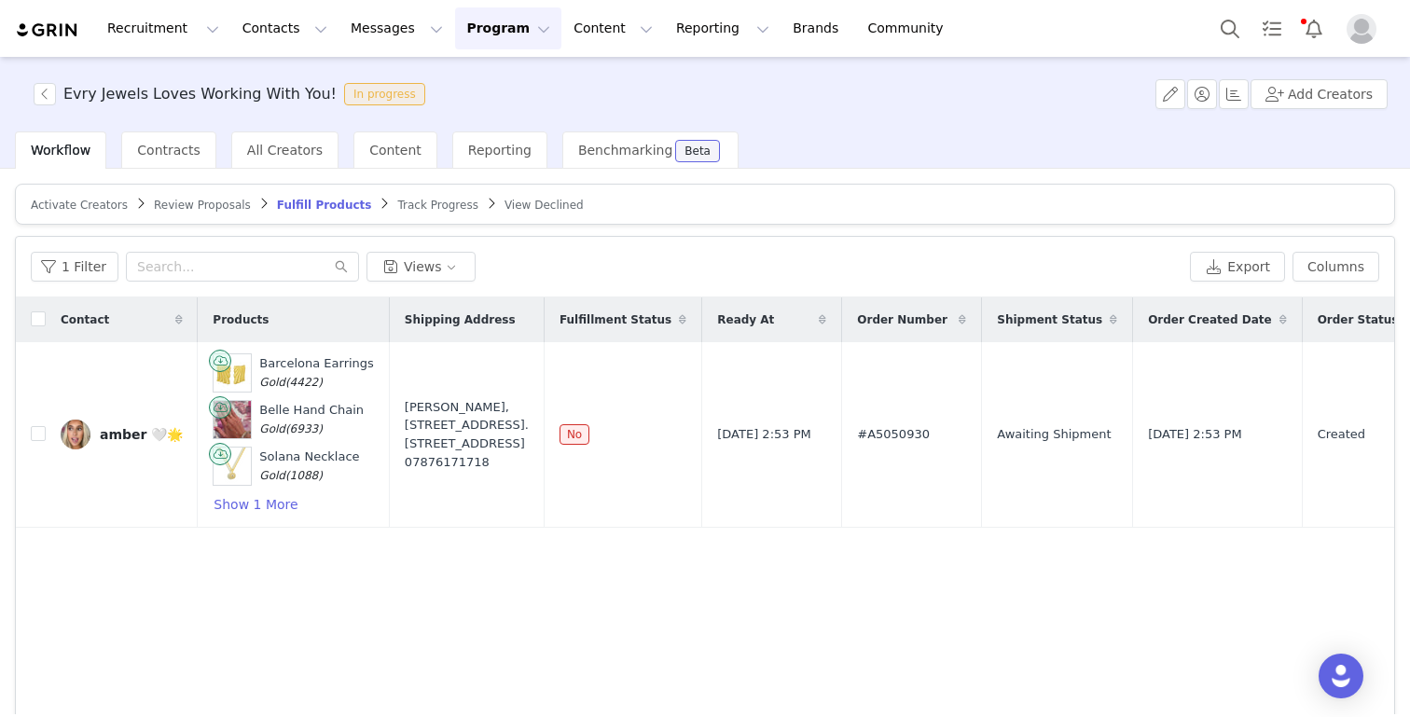
click at [187, 207] on span "Review Proposals" at bounding box center [202, 205] width 97 height 13
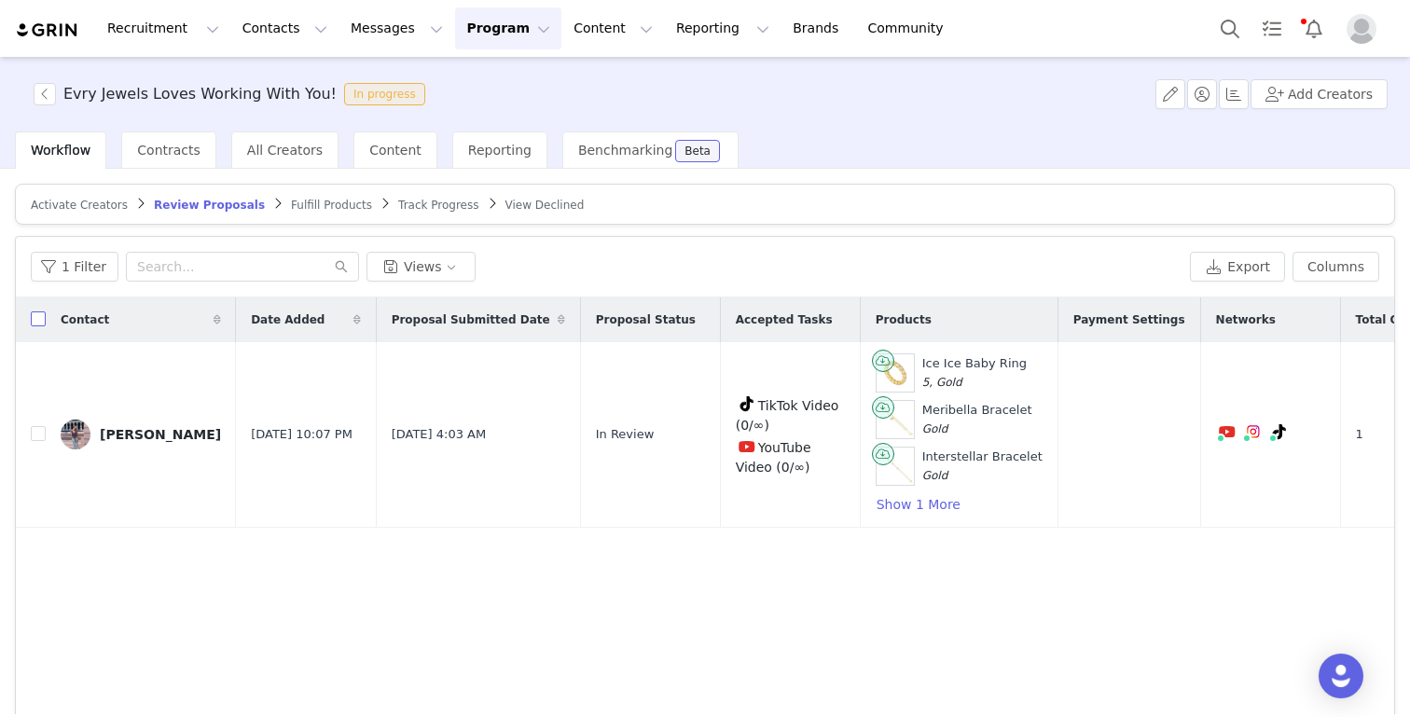
click at [36, 321] on input "checkbox" at bounding box center [38, 318] width 15 height 15
checkbox input "true"
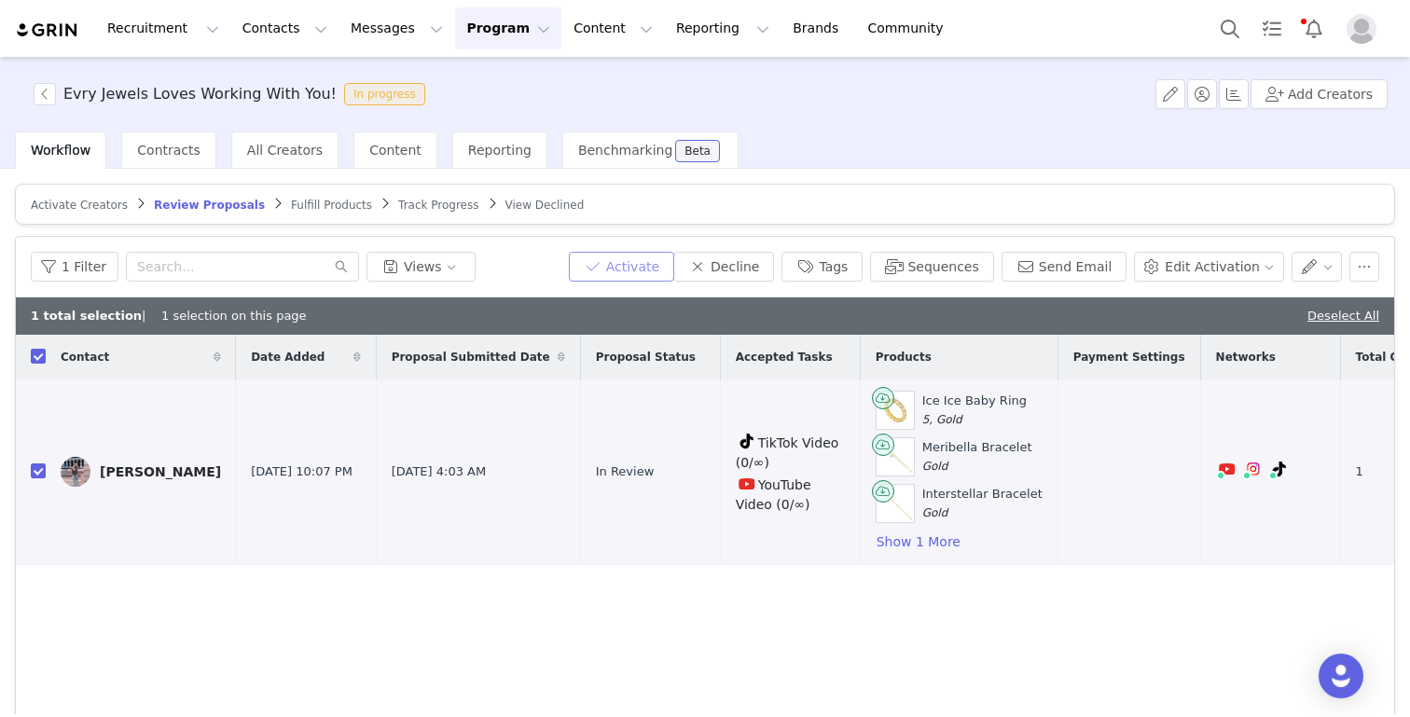
click at [637, 268] on button "Activate" at bounding box center [621, 267] width 105 height 30
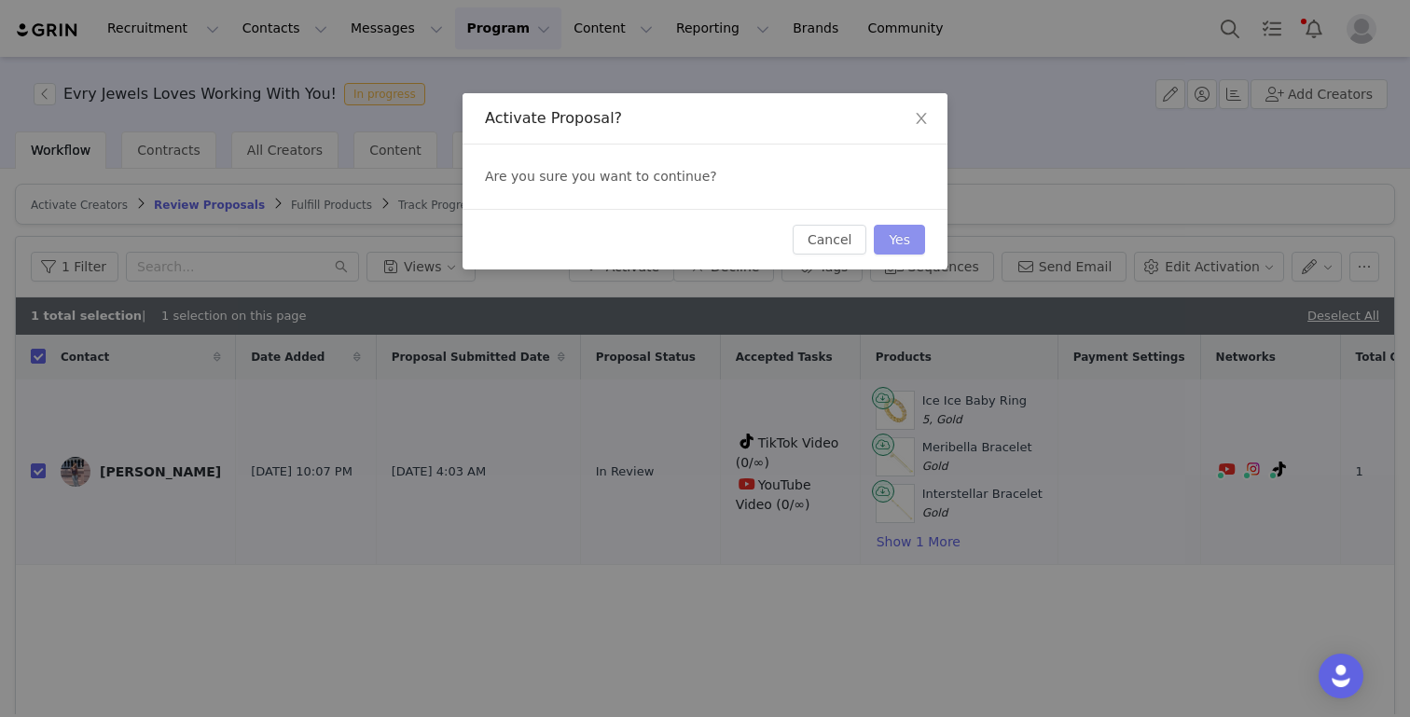
click at [907, 237] on button "Yes" at bounding box center [899, 240] width 51 height 30
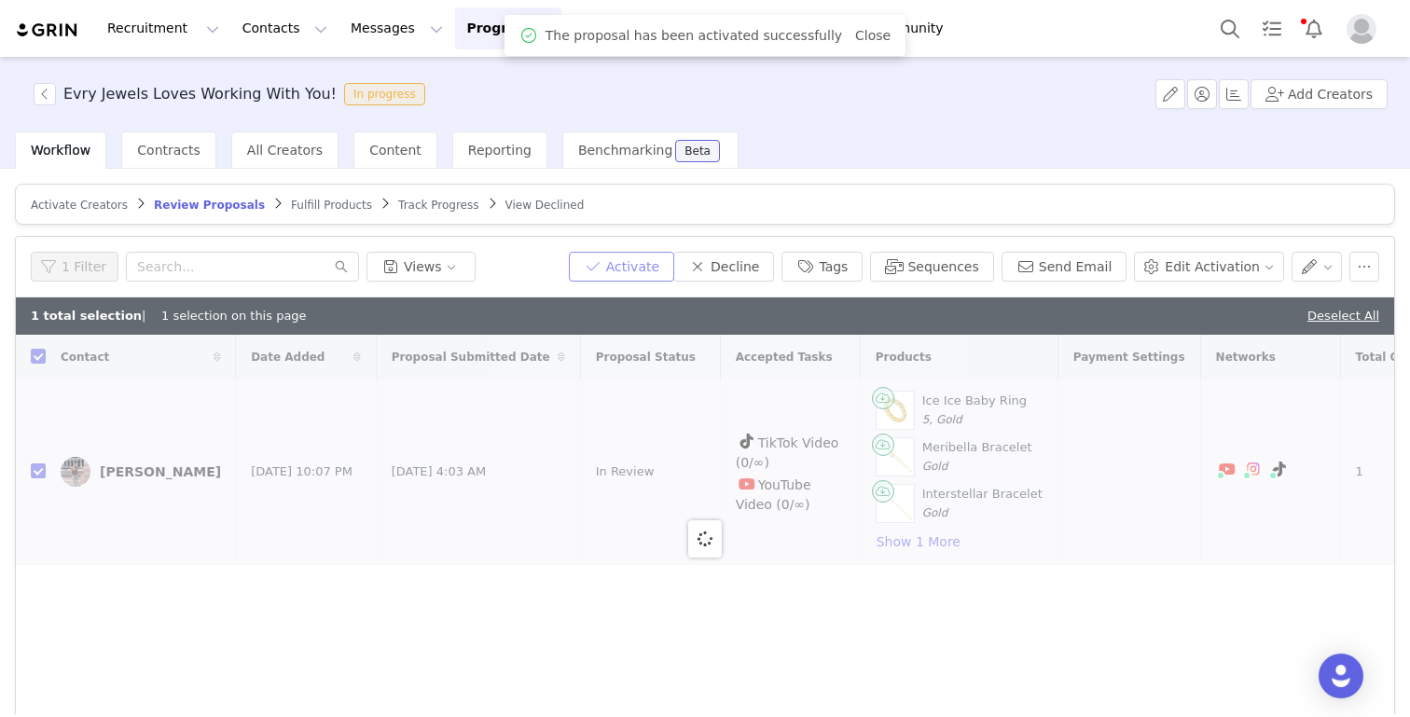
checkbox input "false"
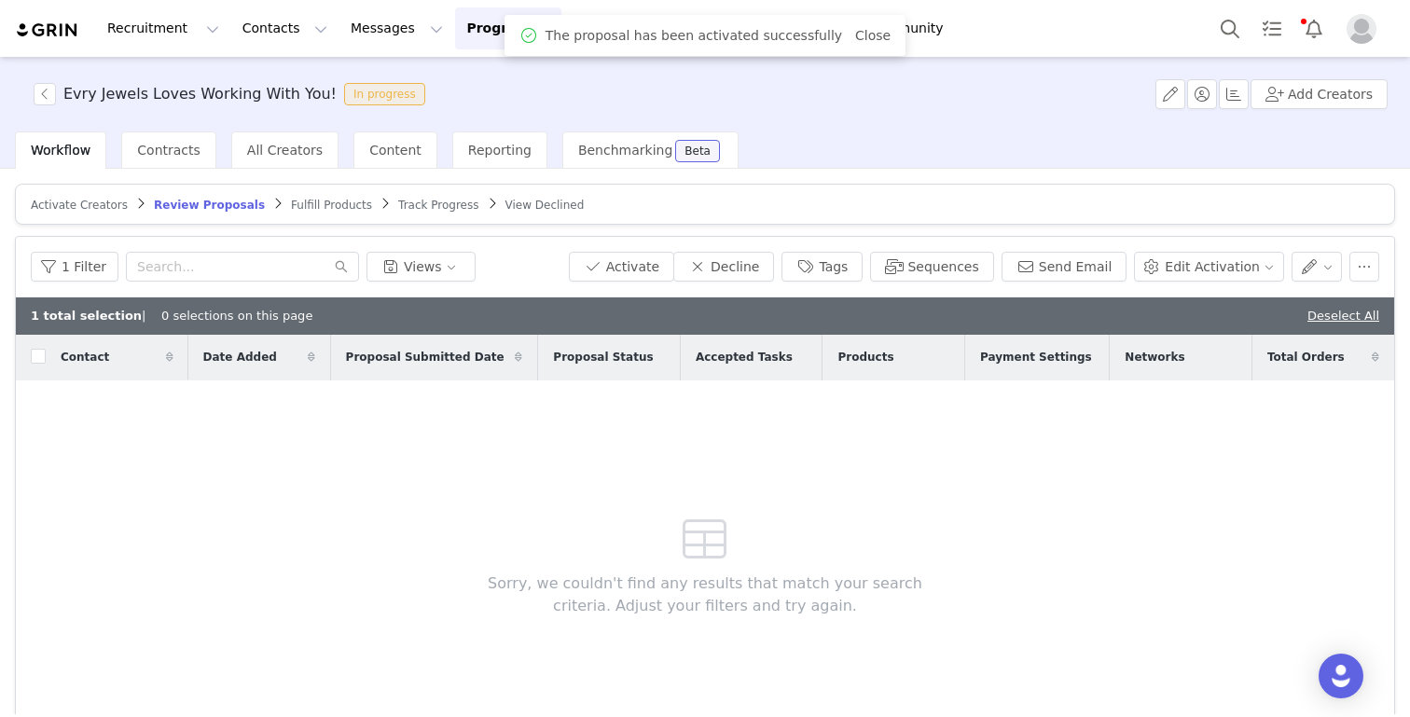
click at [321, 210] on span "Fulfill Products" at bounding box center [331, 205] width 81 height 13
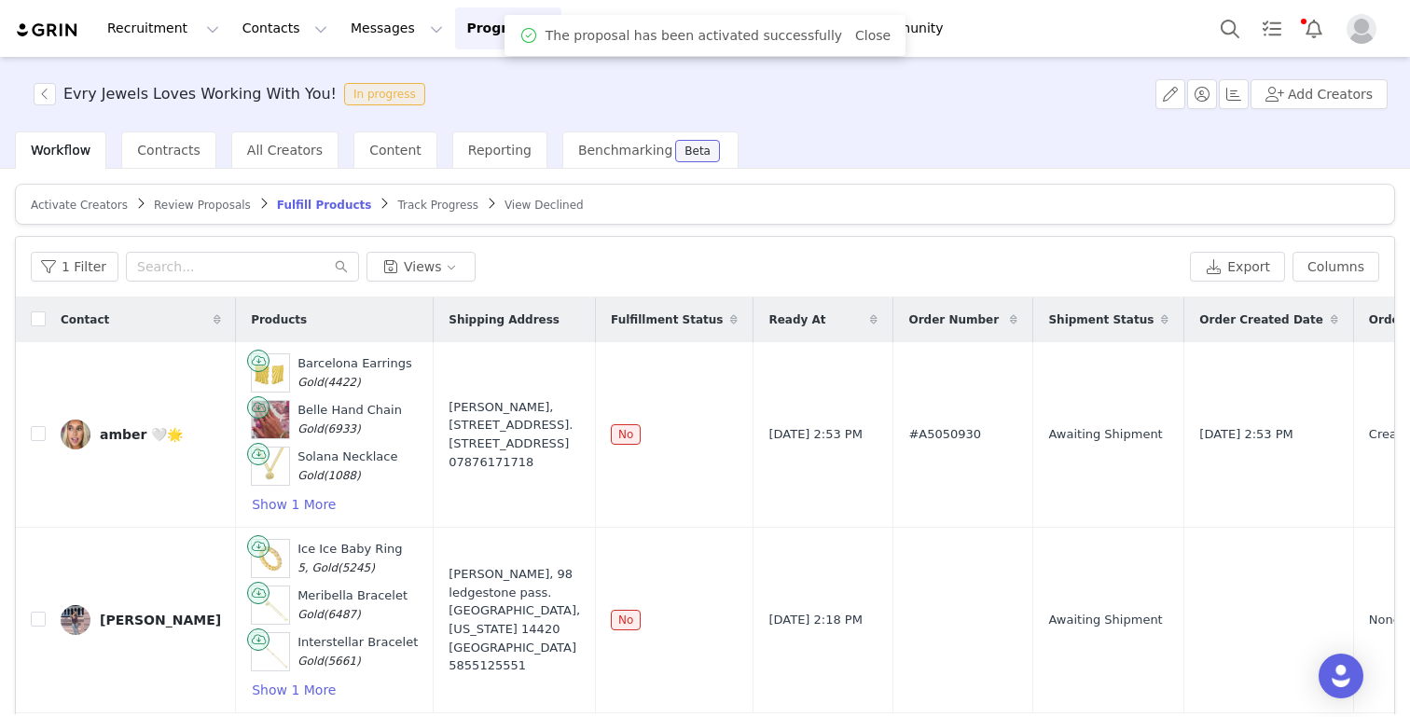
scroll to position [95, 0]
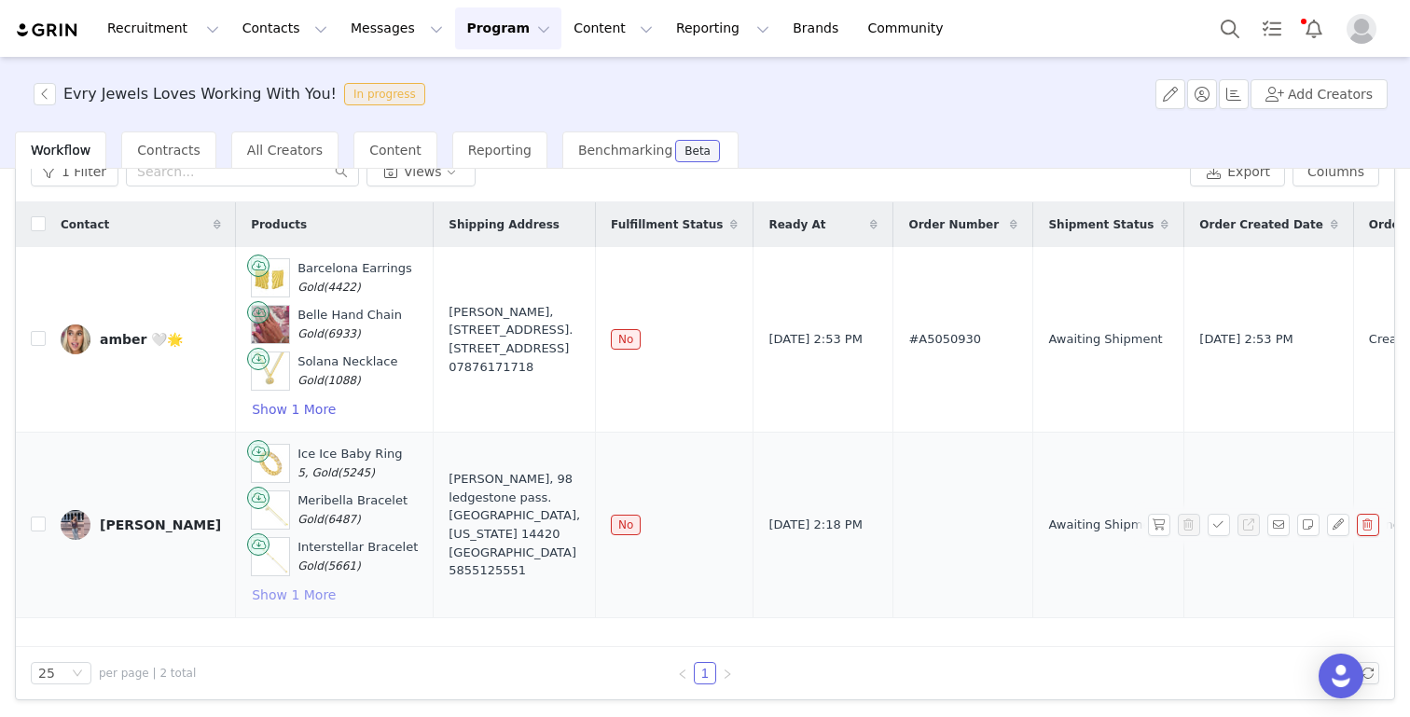
click at [279, 591] on button "Show 1 More" at bounding box center [294, 595] width 86 height 22
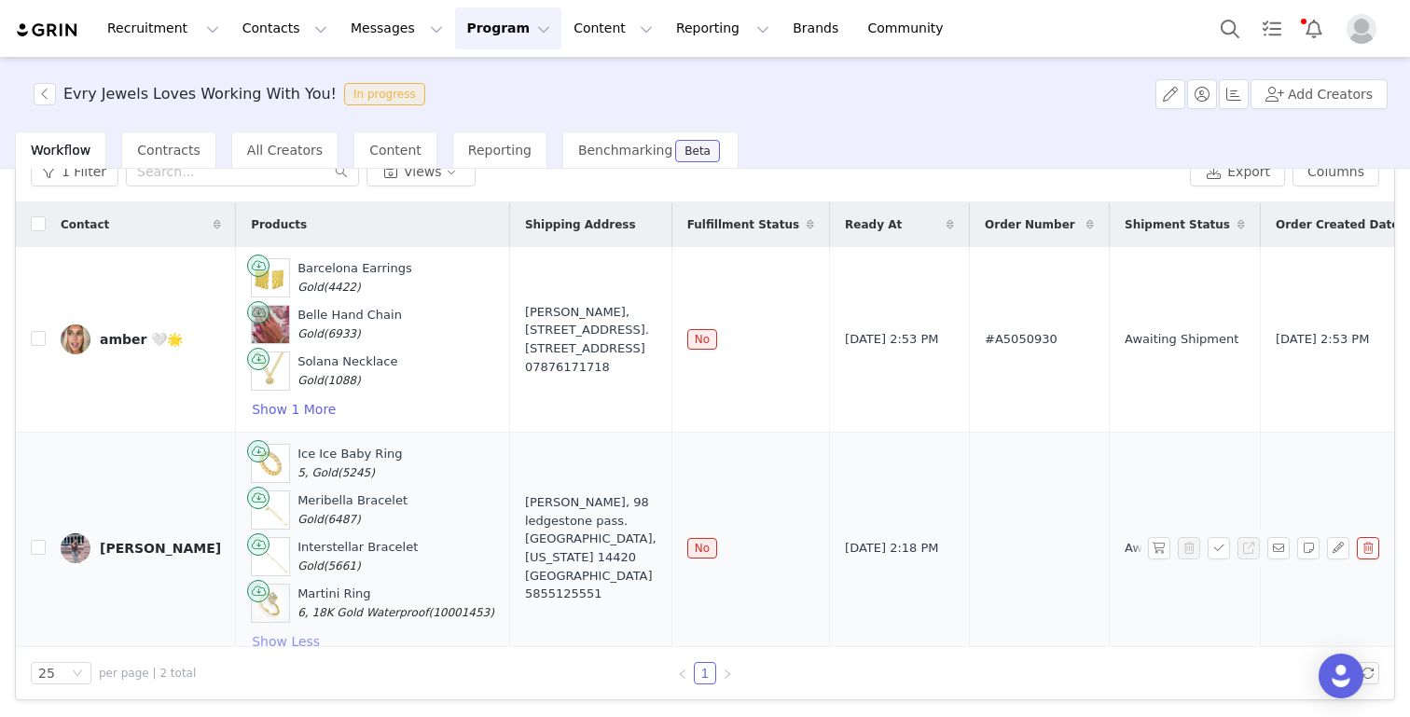
scroll to position [18, 0]
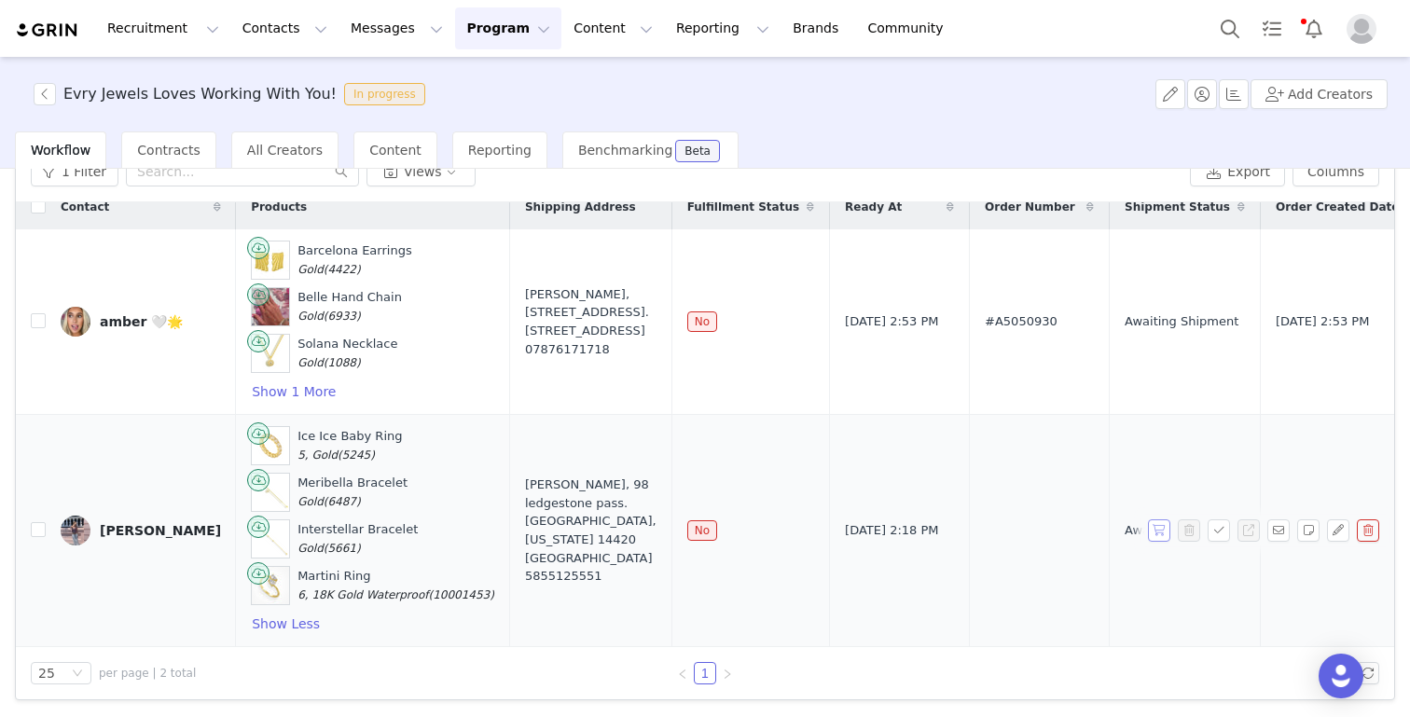
click at [1163, 532] on button "button" at bounding box center [1159, 530] width 22 height 22
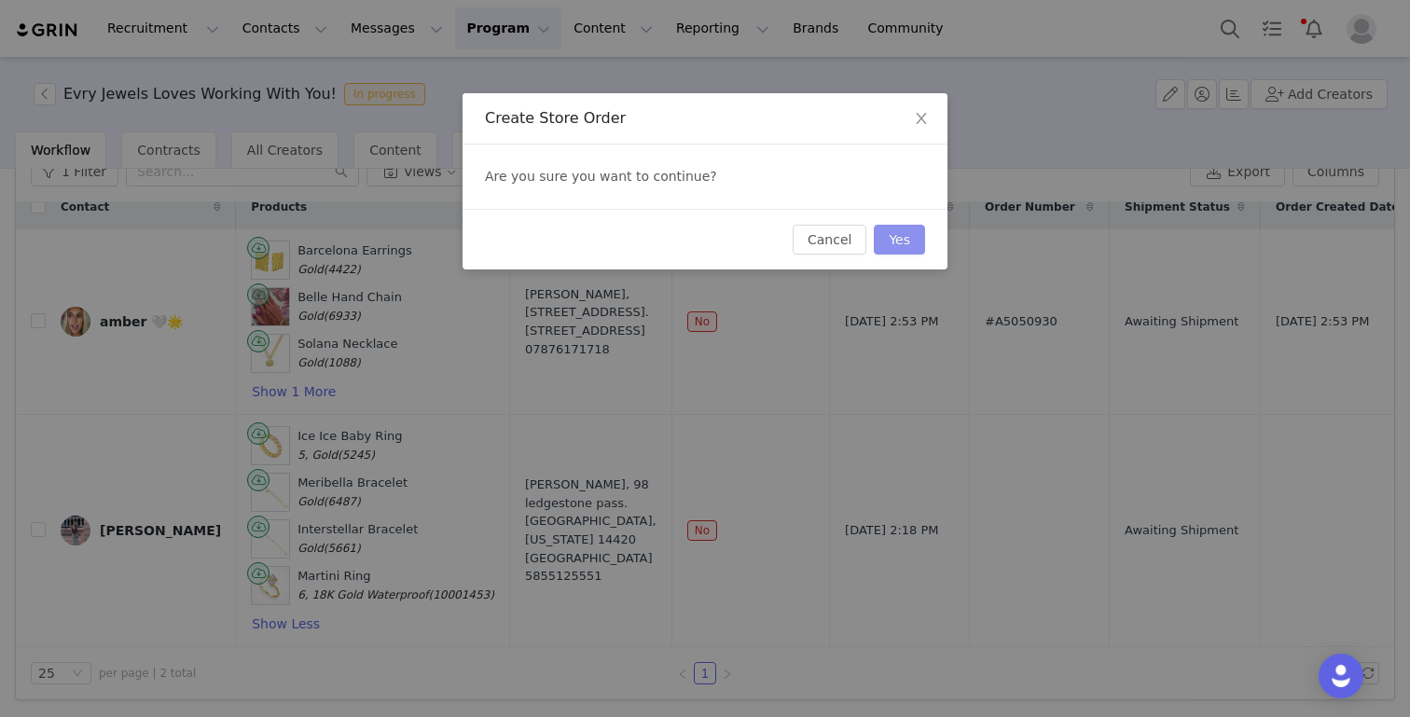
click at [901, 237] on button "Yes" at bounding box center [899, 240] width 51 height 30
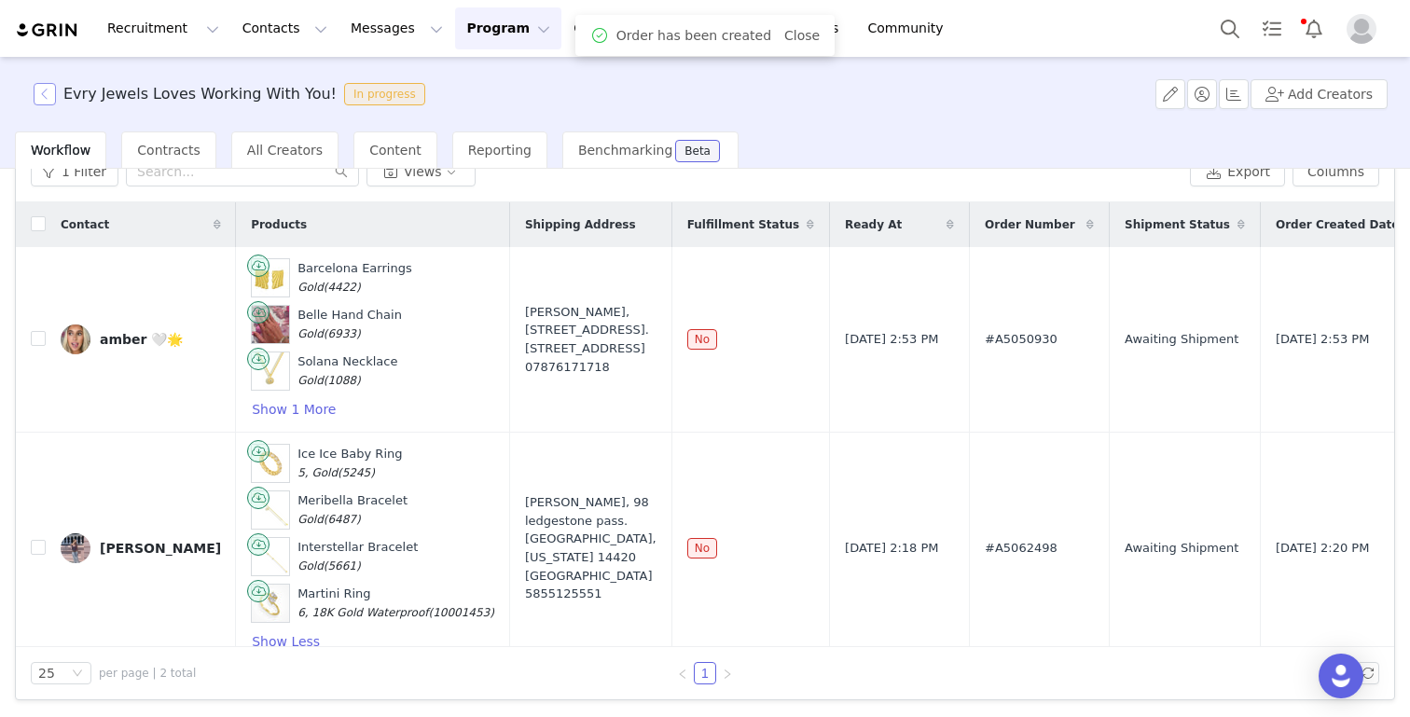
click at [44, 100] on button "button" at bounding box center [45, 94] width 22 height 22
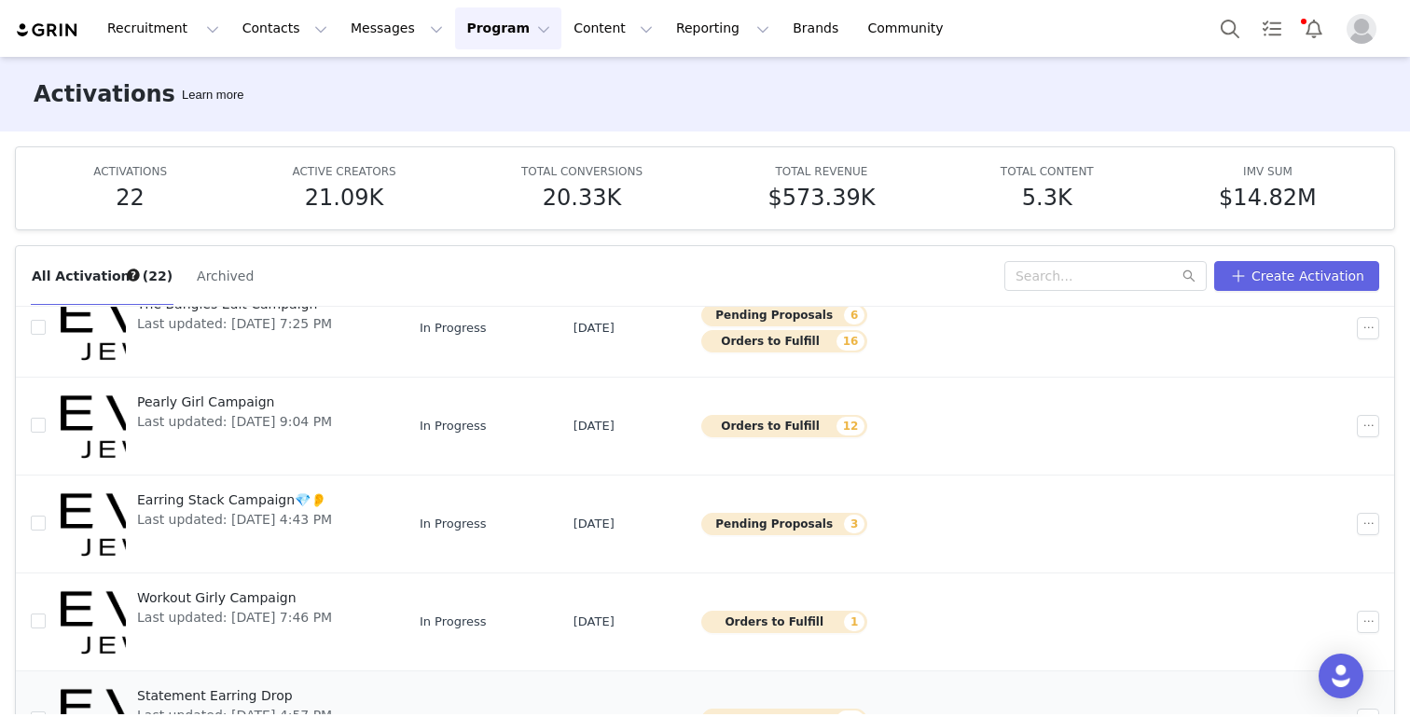
scroll to position [78, 0]
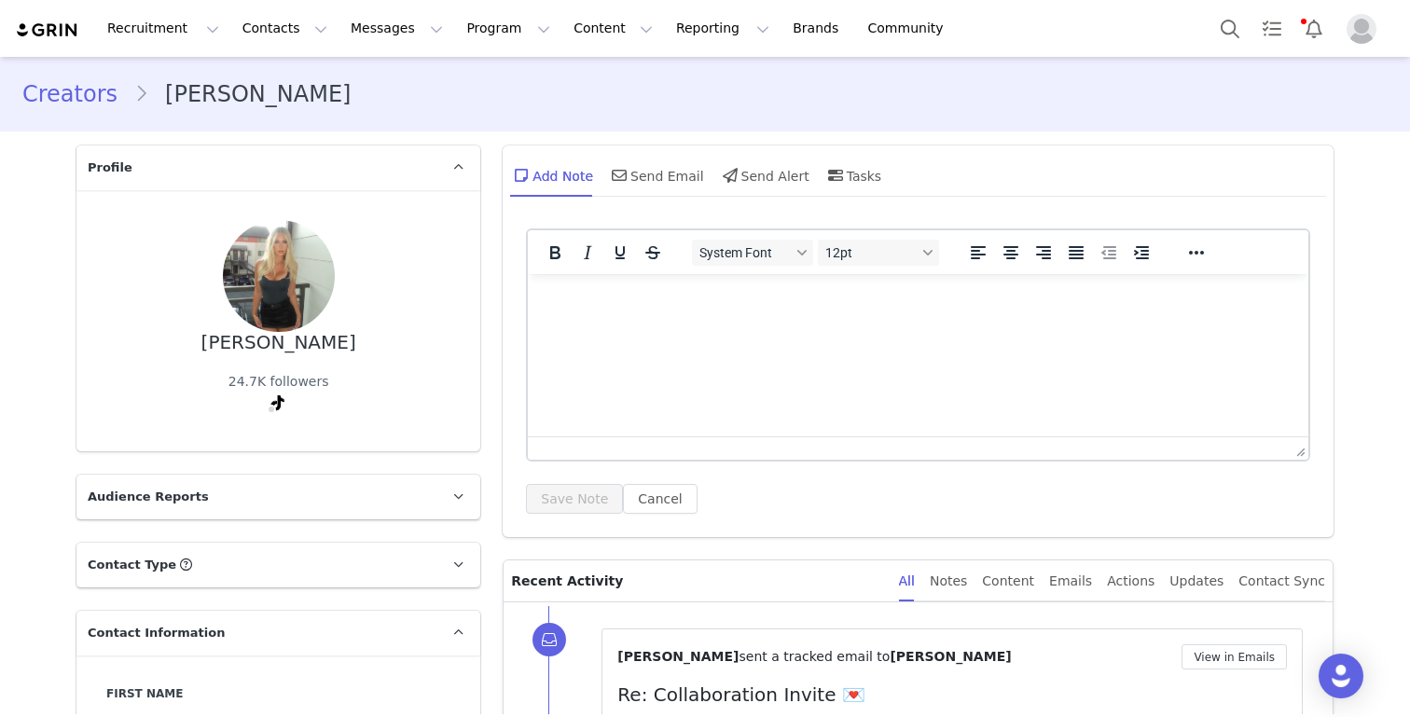
click at [62, 96] on link "Creators" at bounding box center [78, 94] width 112 height 34
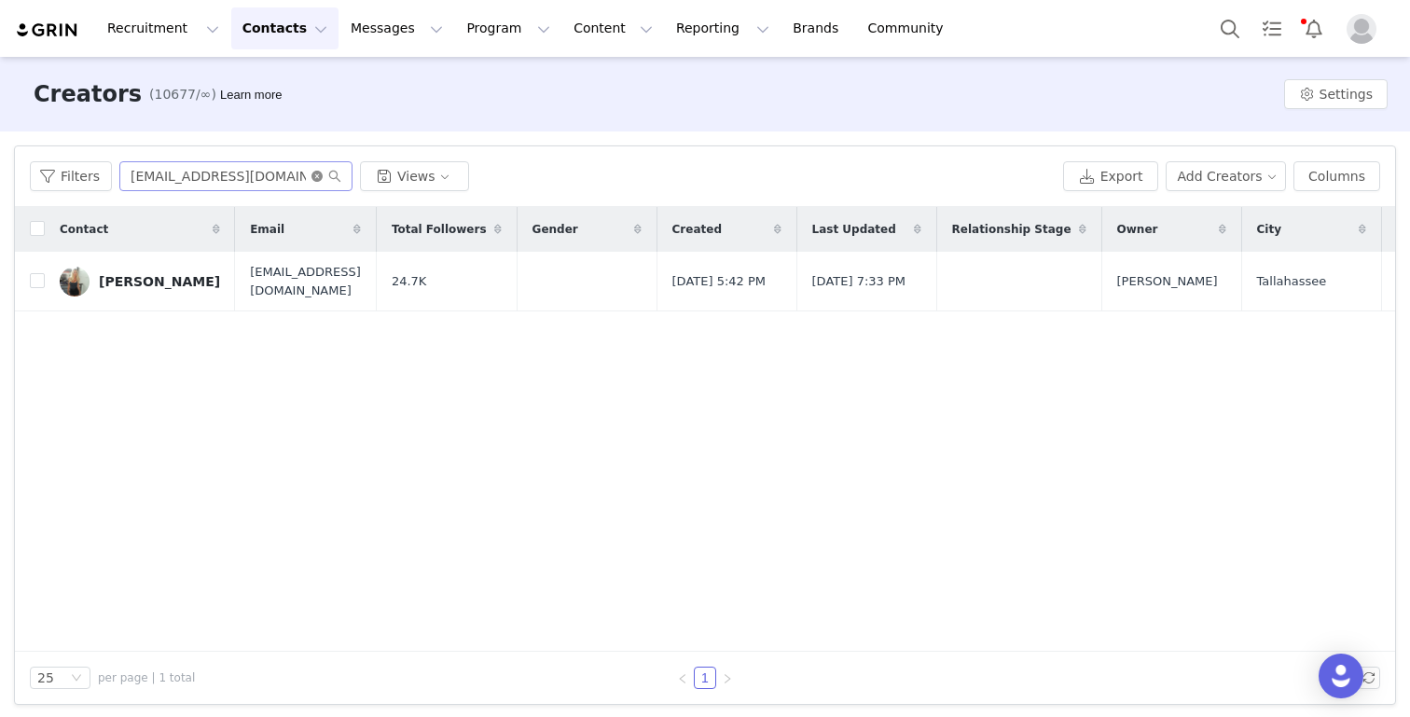
click at [311, 178] on icon "icon: close-circle" at bounding box center [316, 176] width 11 height 11
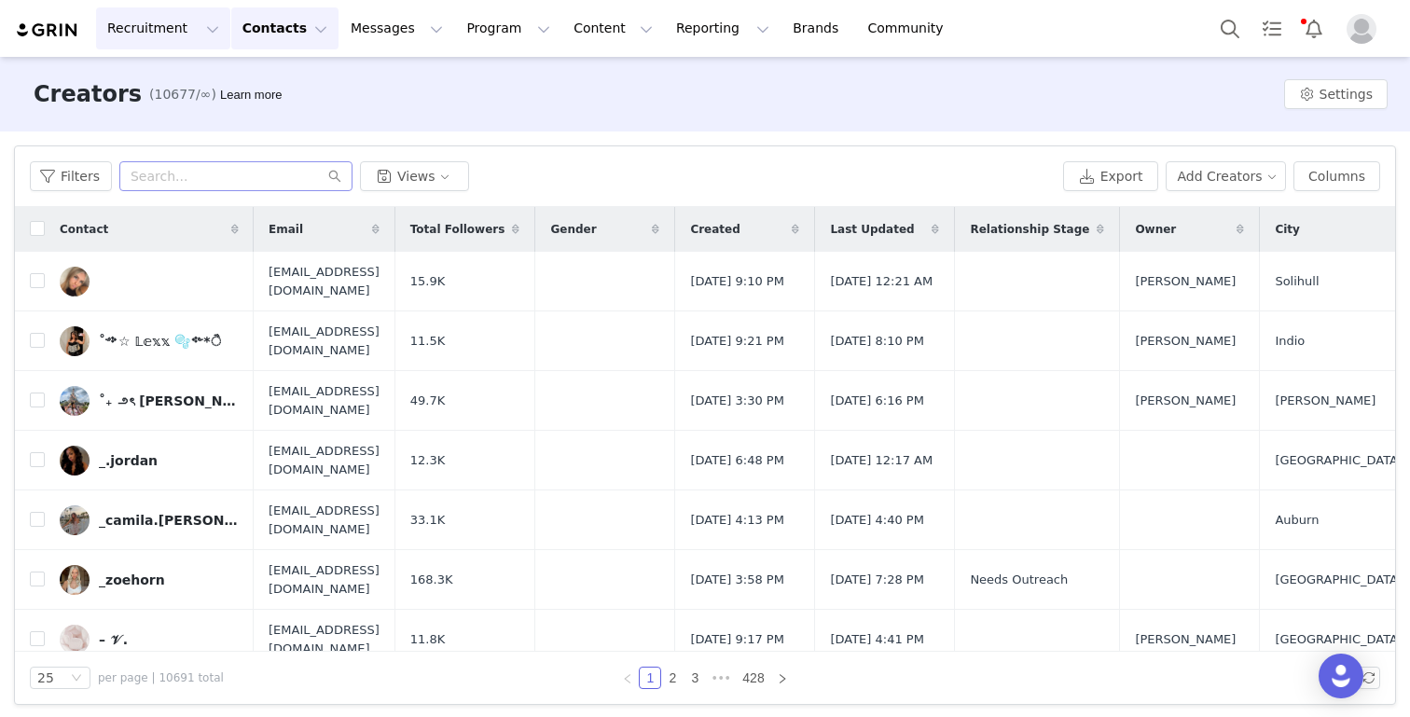
click at [187, 20] on button "Recruitment Recruitment" at bounding box center [163, 28] width 134 height 42
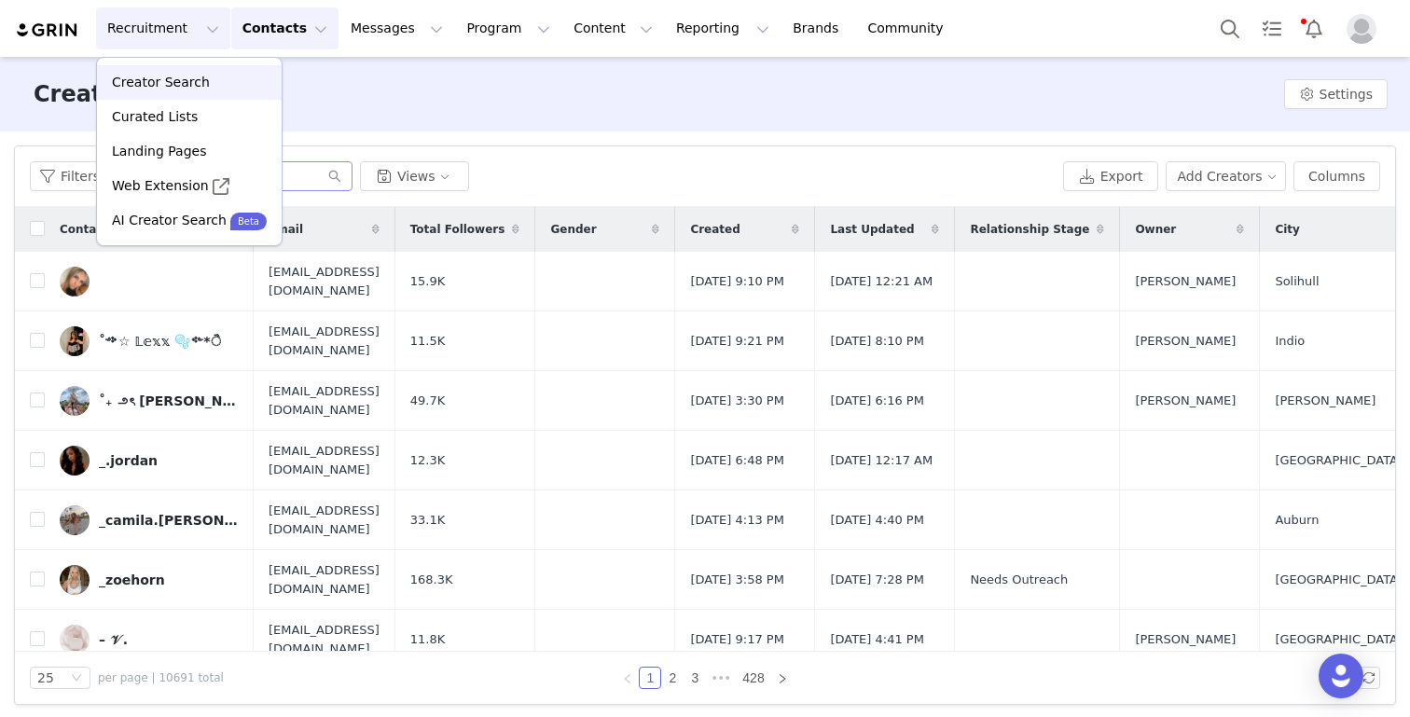
click at [164, 85] on p "Creator Search" at bounding box center [161, 83] width 98 height 20
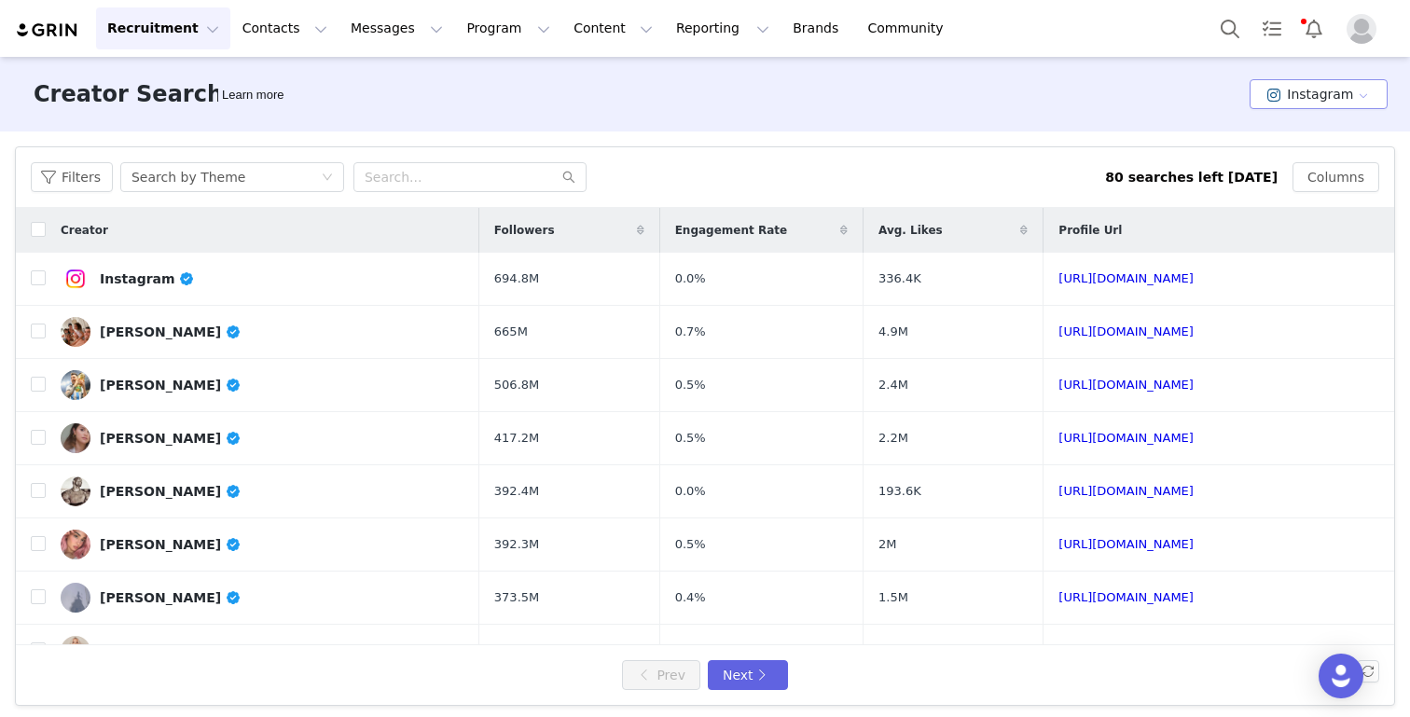
click at [1299, 100] on button "Instagram" at bounding box center [1318, 94] width 138 height 30
click at [1279, 148] on li "TikTok" at bounding box center [1321, 162] width 131 height 31
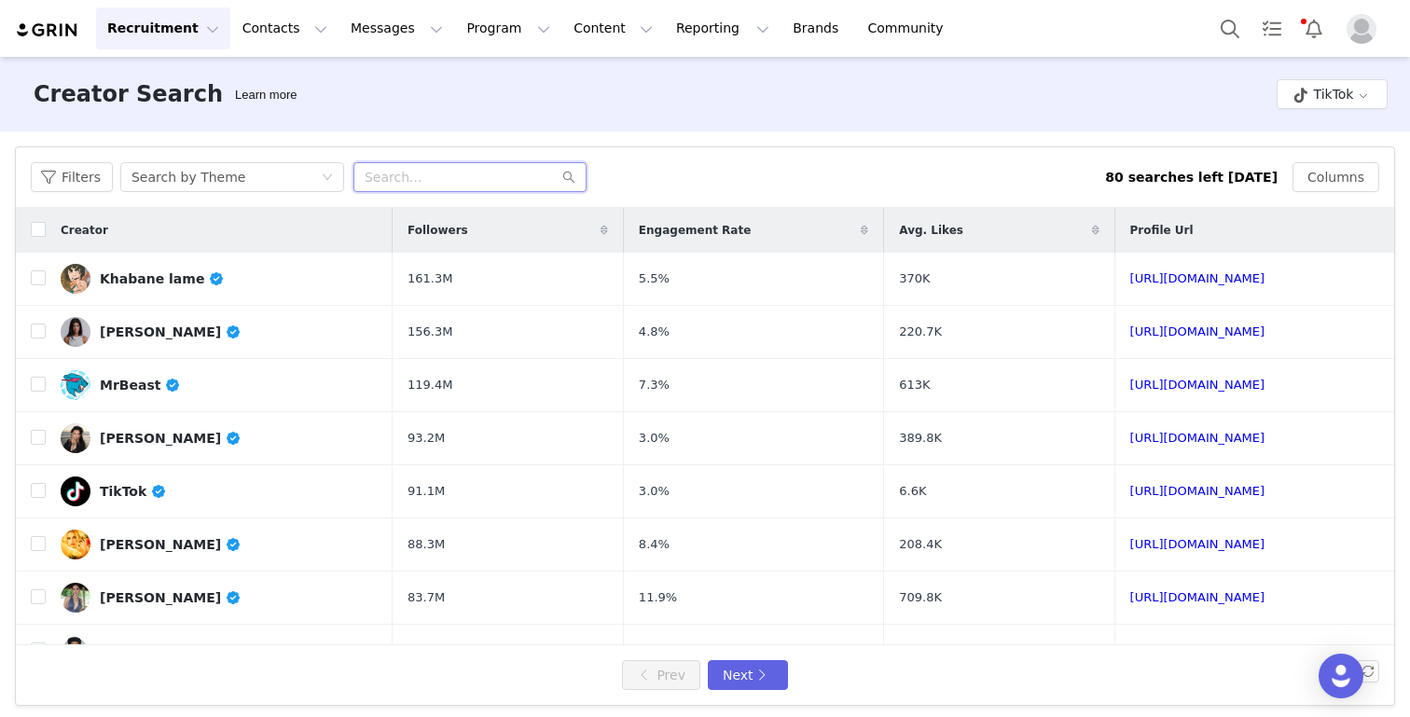
click at [446, 191] on input "text" at bounding box center [469, 177] width 233 height 30
paste input "leanortizz"
type input "leanortizz"
click at [89, 176] on button "Filters" at bounding box center [72, 177] width 82 height 30
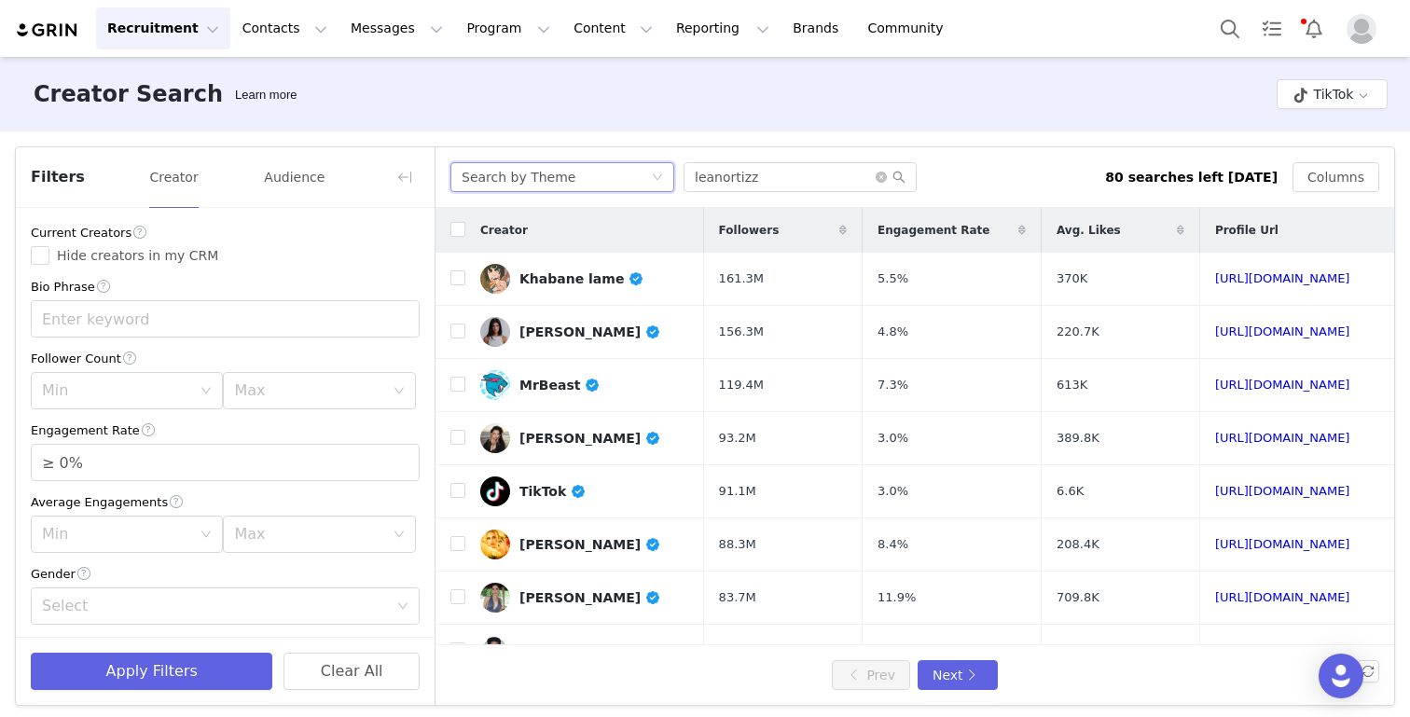
click at [608, 187] on div "Search by Theme" at bounding box center [555, 177] width 189 height 28
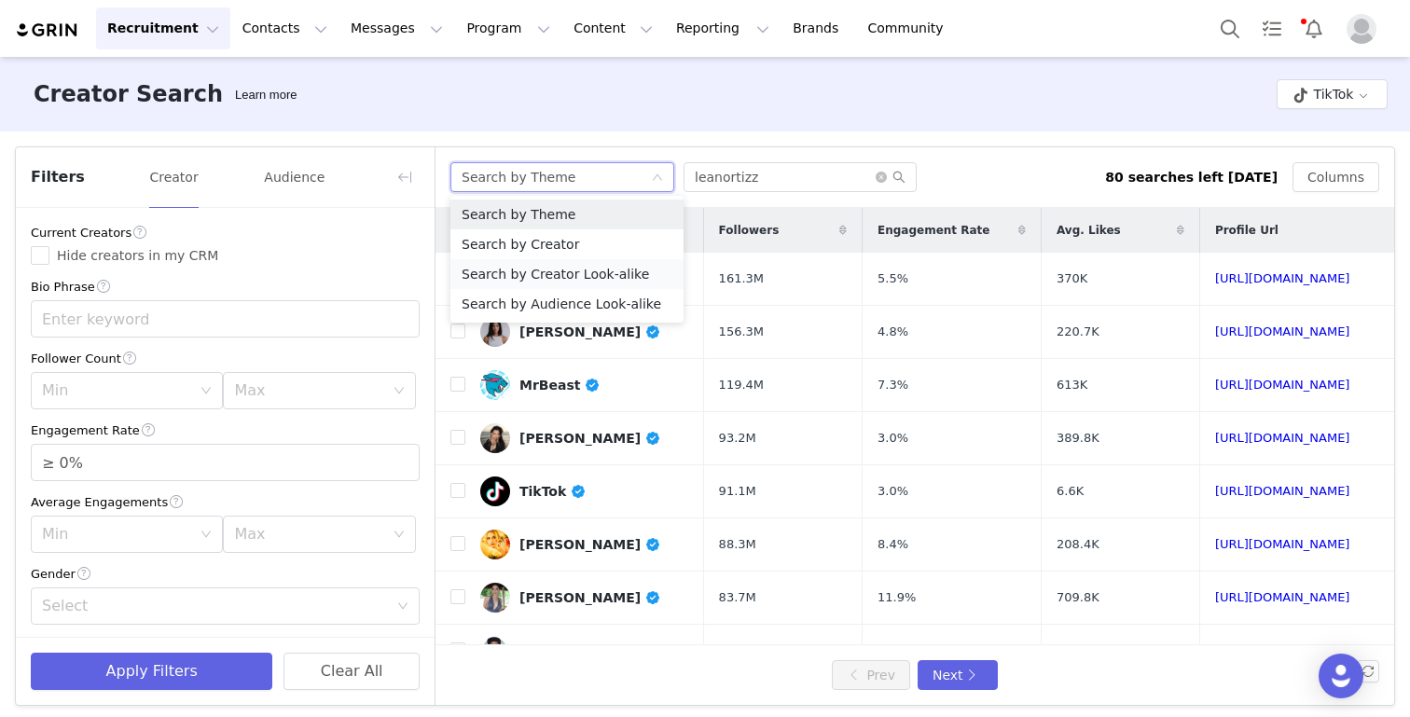
click at [596, 274] on li "Search by Creator Look-alike" at bounding box center [566, 274] width 233 height 30
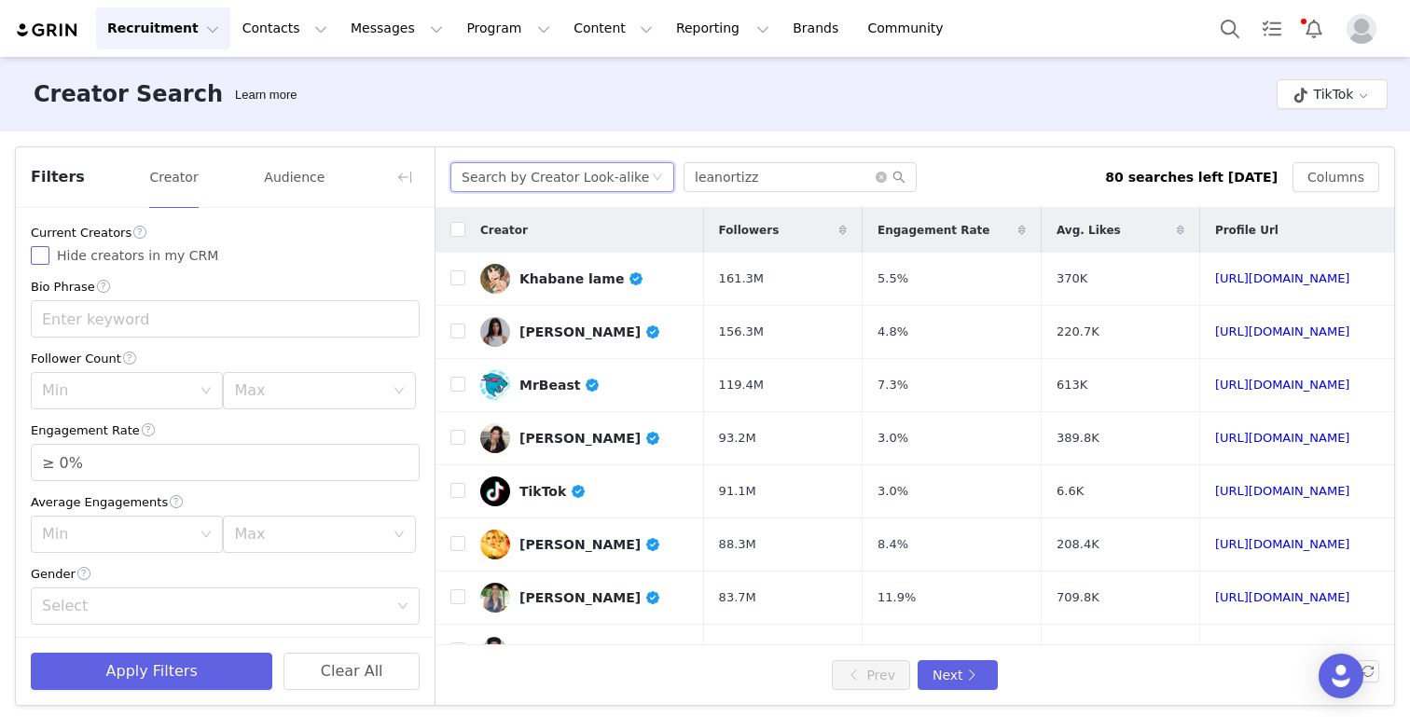
click at [102, 253] on span "Hide creators in my CRM" at bounding box center [137, 255] width 176 height 15
click at [49, 253] on input "Hide creators in my CRM" at bounding box center [40, 255] width 19 height 19
checkbox input "true"
click at [99, 378] on div "Min" at bounding box center [121, 390] width 158 height 35
click at [67, 466] on li "5k" at bounding box center [127, 462] width 192 height 30
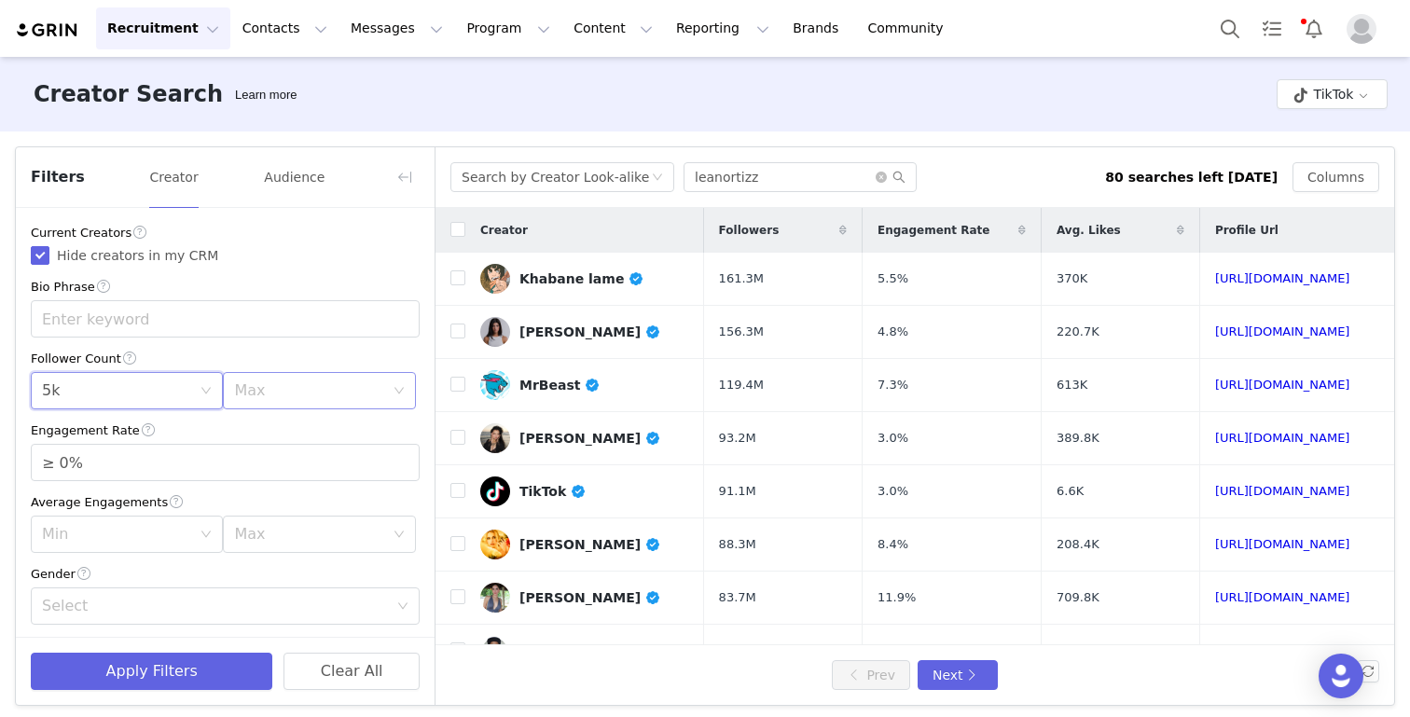
click at [317, 391] on div "Max" at bounding box center [308, 390] width 149 height 19
click at [266, 499] on li "10k" at bounding box center [319, 492] width 192 height 30
click at [146, 468] on input "≥ 0%" at bounding box center [225, 462] width 387 height 35
type input "≥ 12%"
click at [104, 548] on div "Min" at bounding box center [121, 533] width 158 height 35
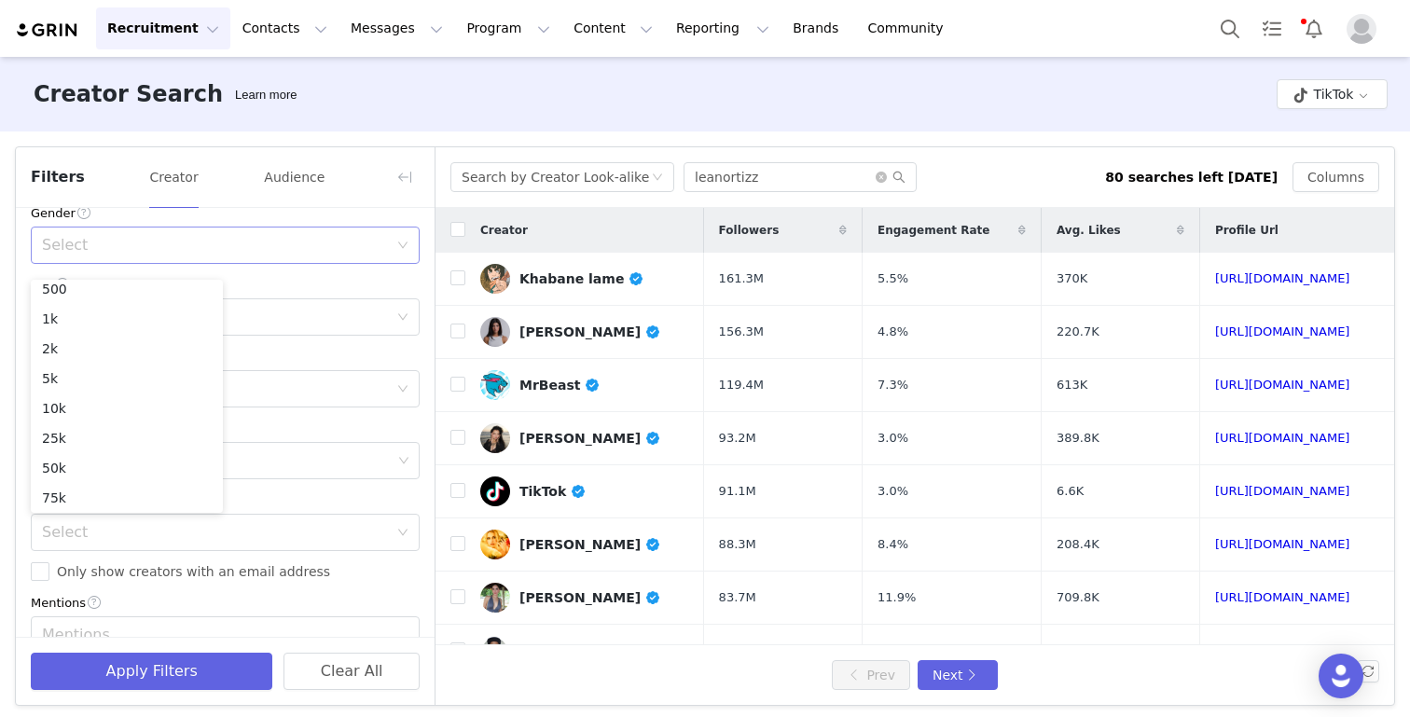
scroll to position [4, 0]
click at [252, 229] on div "Select" at bounding box center [219, 244] width 354 height 35
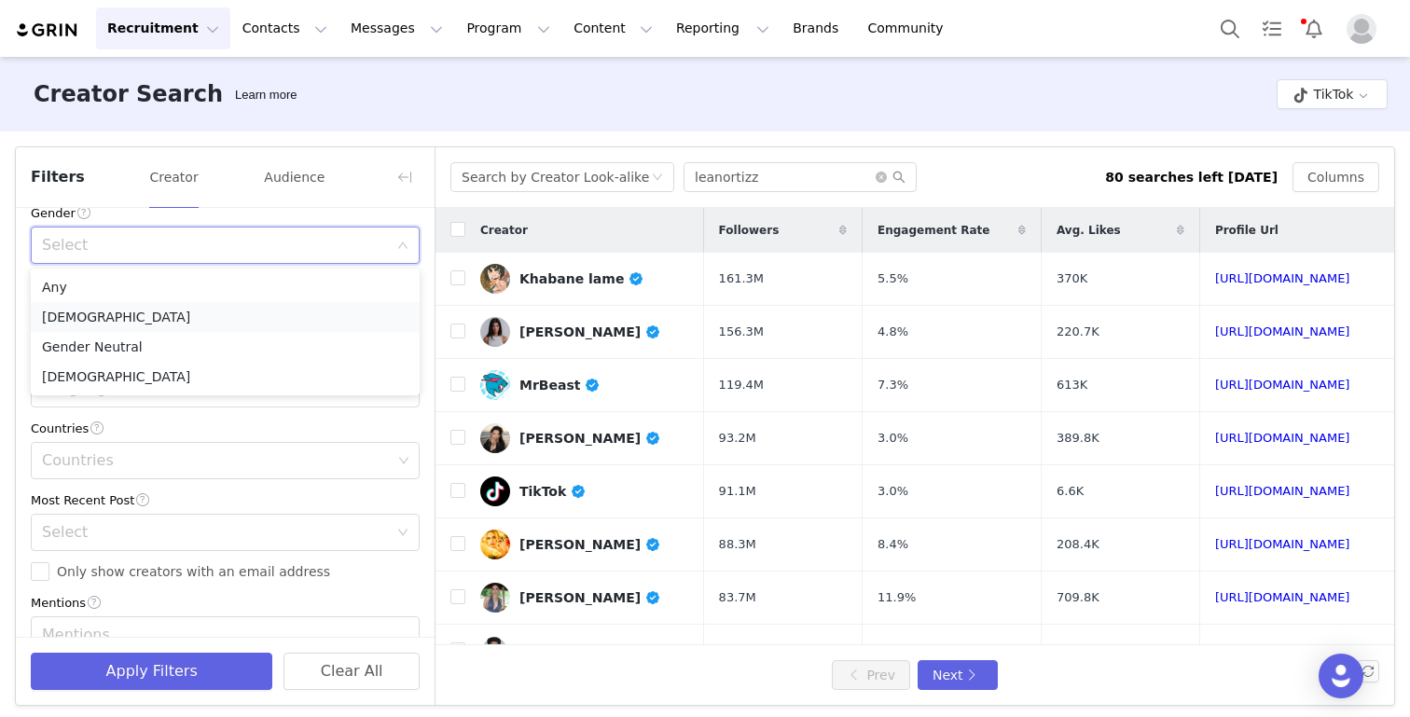
click at [172, 323] on li "Female" at bounding box center [225, 317] width 389 height 30
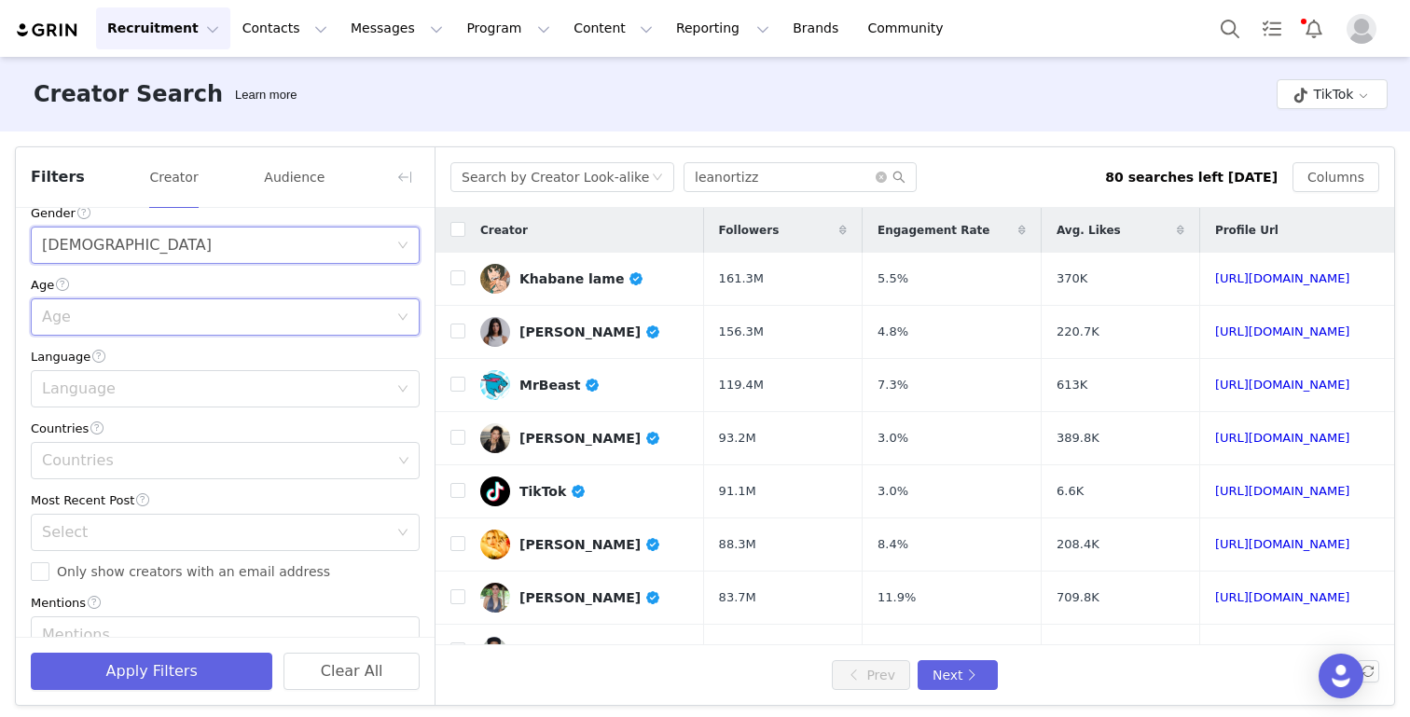
click at [145, 306] on div "Age" at bounding box center [219, 316] width 354 height 35
click at [126, 360] on li "18-24" at bounding box center [225, 359] width 389 height 30
click at [116, 380] on div "Language" at bounding box center [215, 388] width 346 height 19
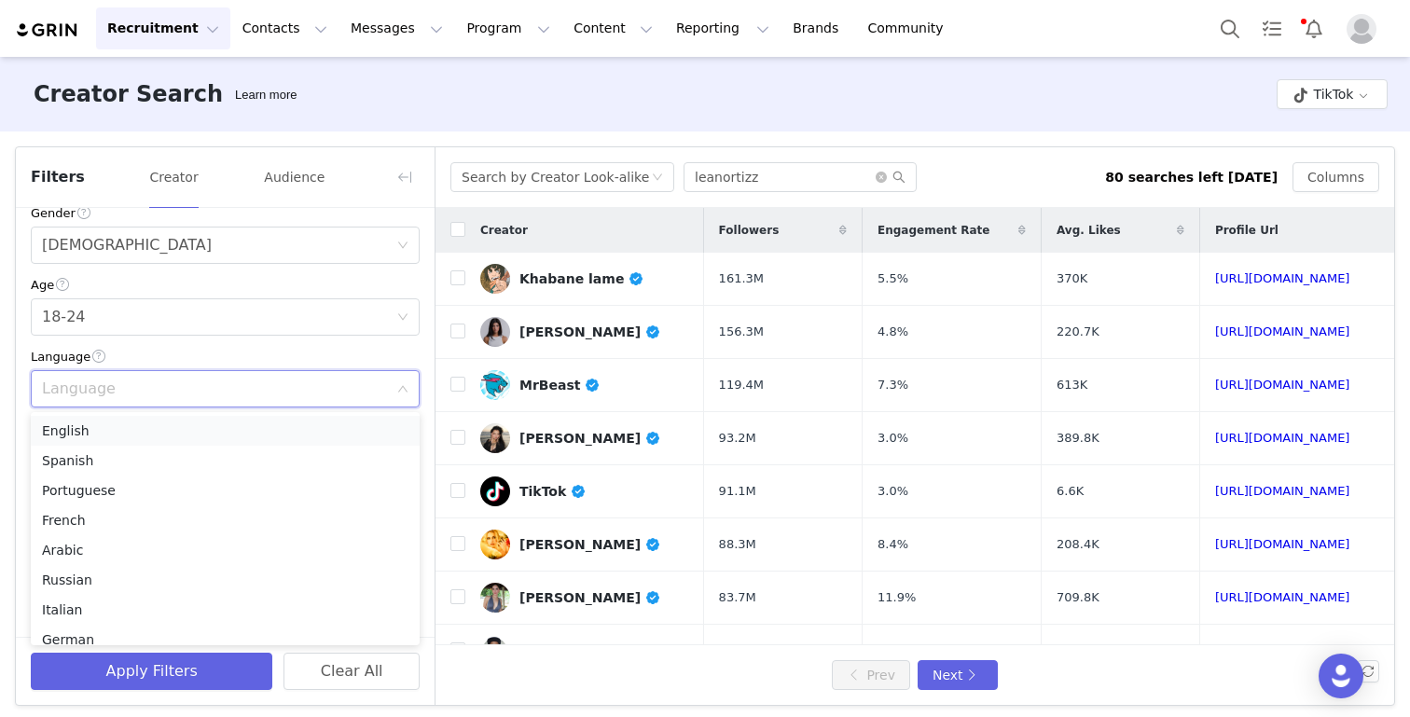
click at [99, 431] on li "English" at bounding box center [225, 431] width 389 height 30
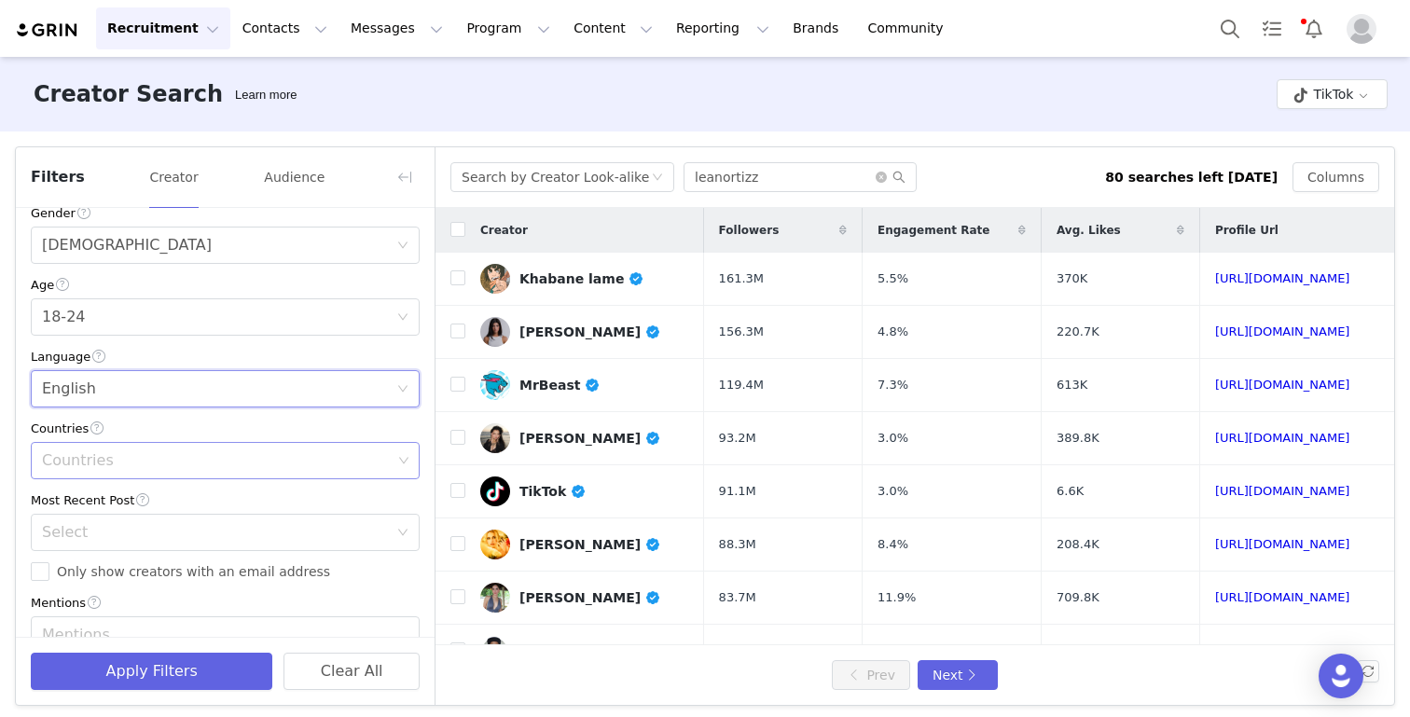
click at [87, 466] on div "Countries" at bounding box center [217, 460] width 350 height 19
type input "cana"
click at [97, 500] on li "Canada" at bounding box center [225, 503] width 389 height 30
type input "united"
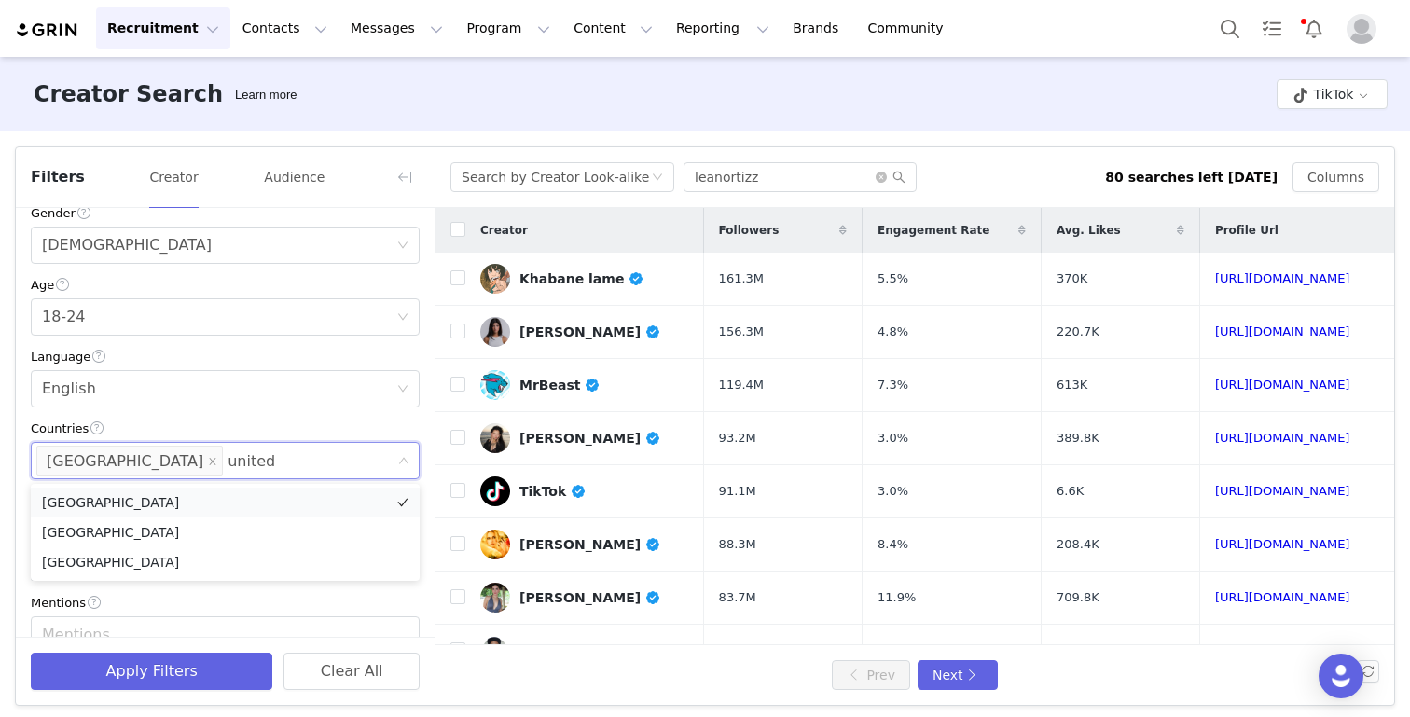
click at [172, 505] on li "United Kingdom" at bounding box center [225, 503] width 389 height 30
click at [167, 524] on li "United States" at bounding box center [225, 532] width 389 height 30
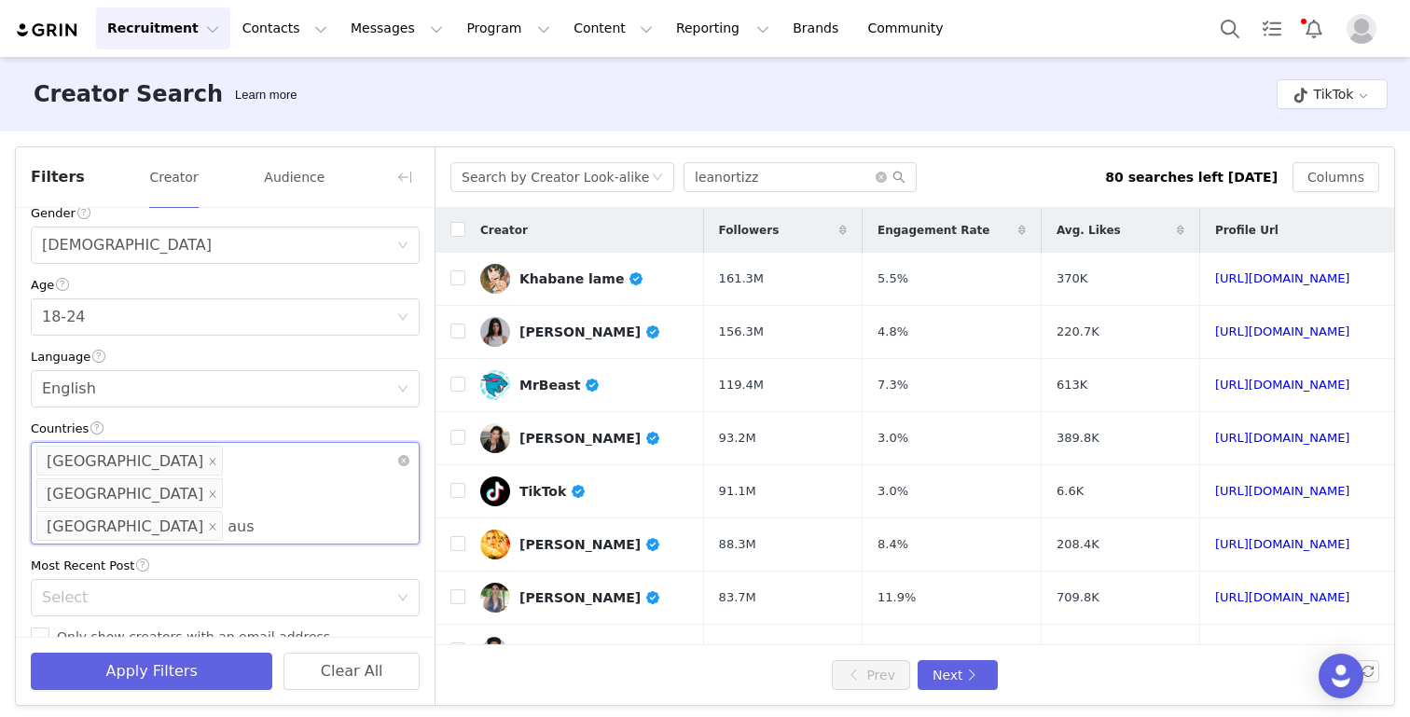
type input "aust"
click at [195, 539] on li "Australia" at bounding box center [225, 535] width 389 height 30
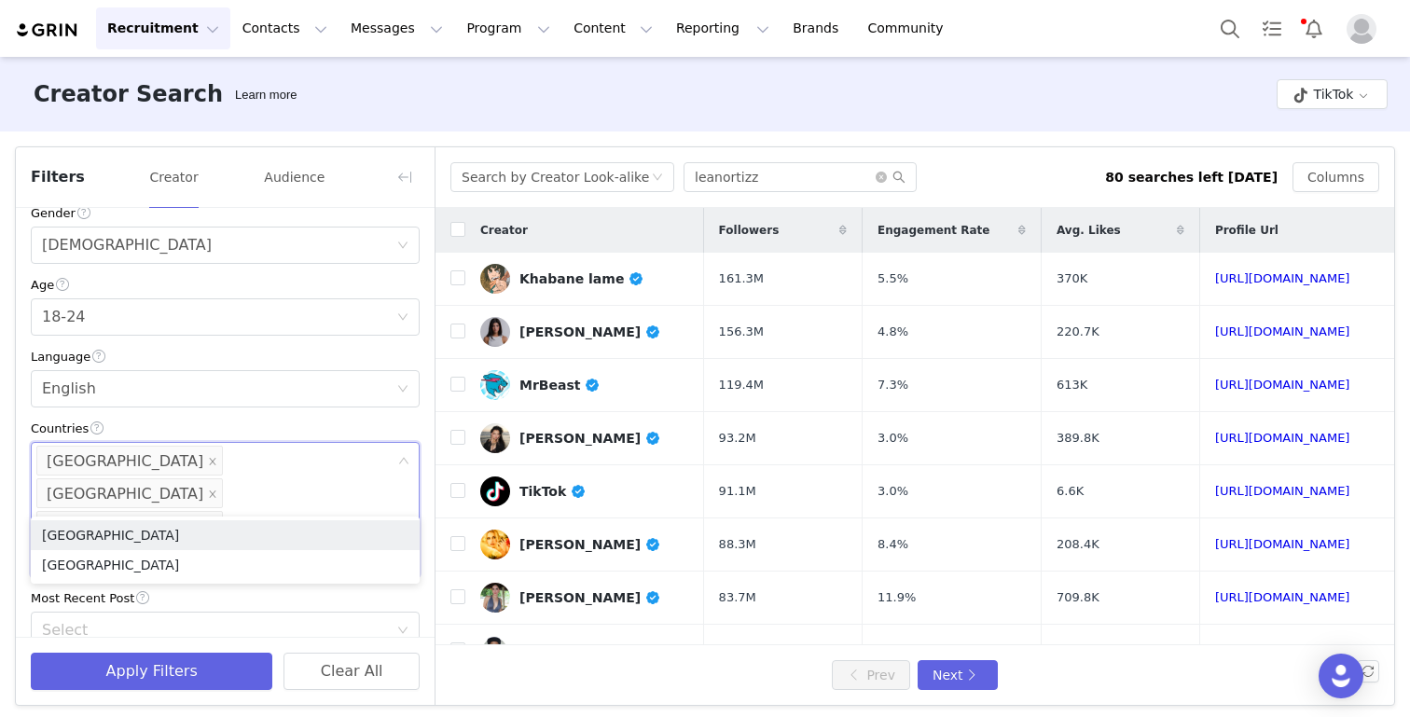
type input "new z"
click at [171, 537] on li "New Zealand" at bounding box center [225, 535] width 389 height 30
click at [145, 654] on div "Select" at bounding box center [215, 663] width 346 height 19
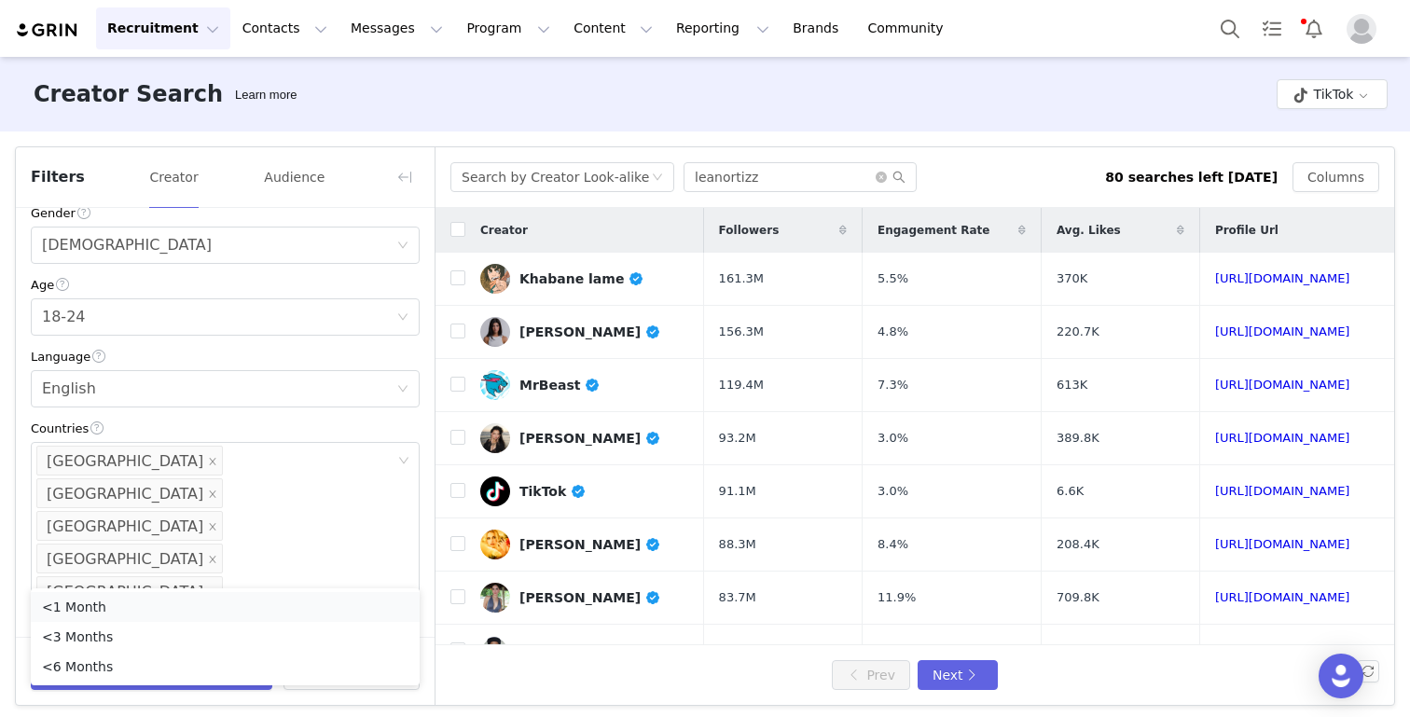
click at [124, 599] on li "<1 Month" at bounding box center [225, 607] width 389 height 30
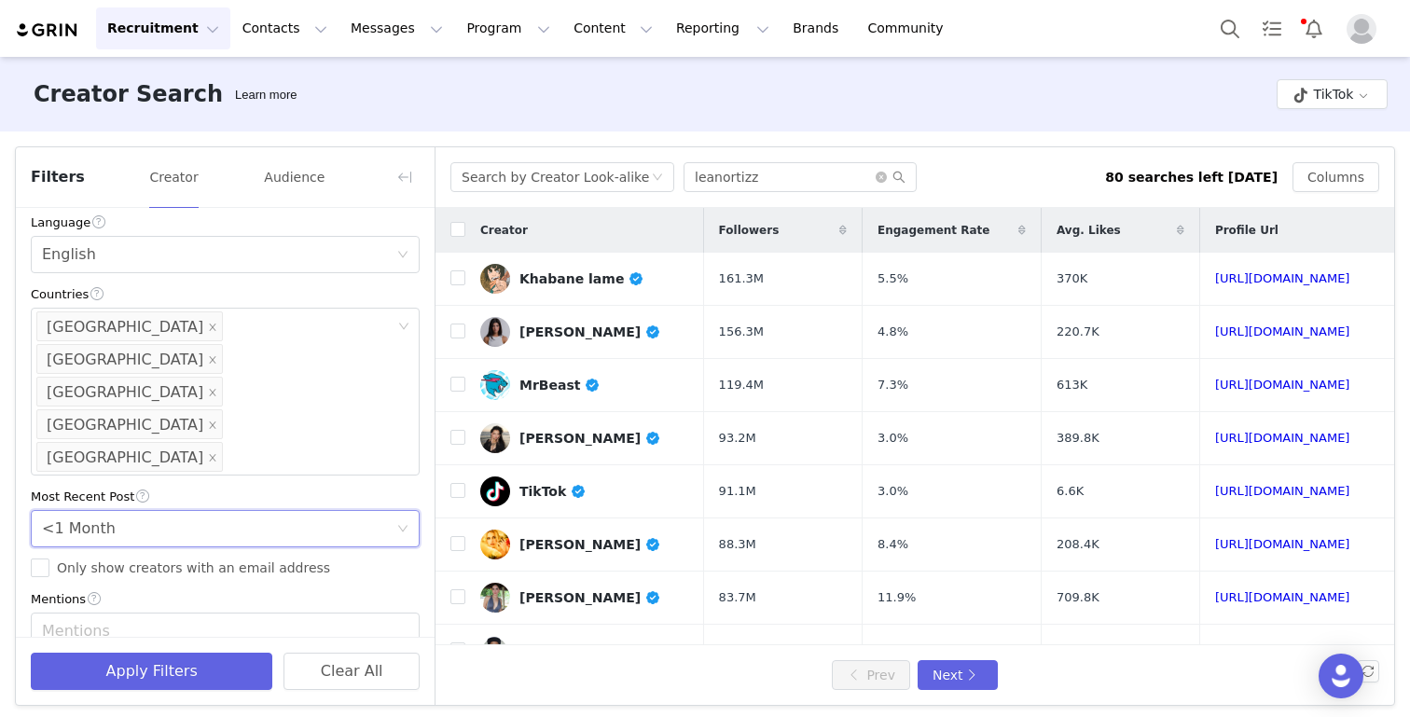
scroll to position [498, 0]
click at [135, 557] on span "Only show creators with an email address" at bounding box center [193, 564] width 288 height 15
click at [49, 556] on input "Only show creators with an email address" at bounding box center [40, 565] width 19 height 19
checkbox input "true"
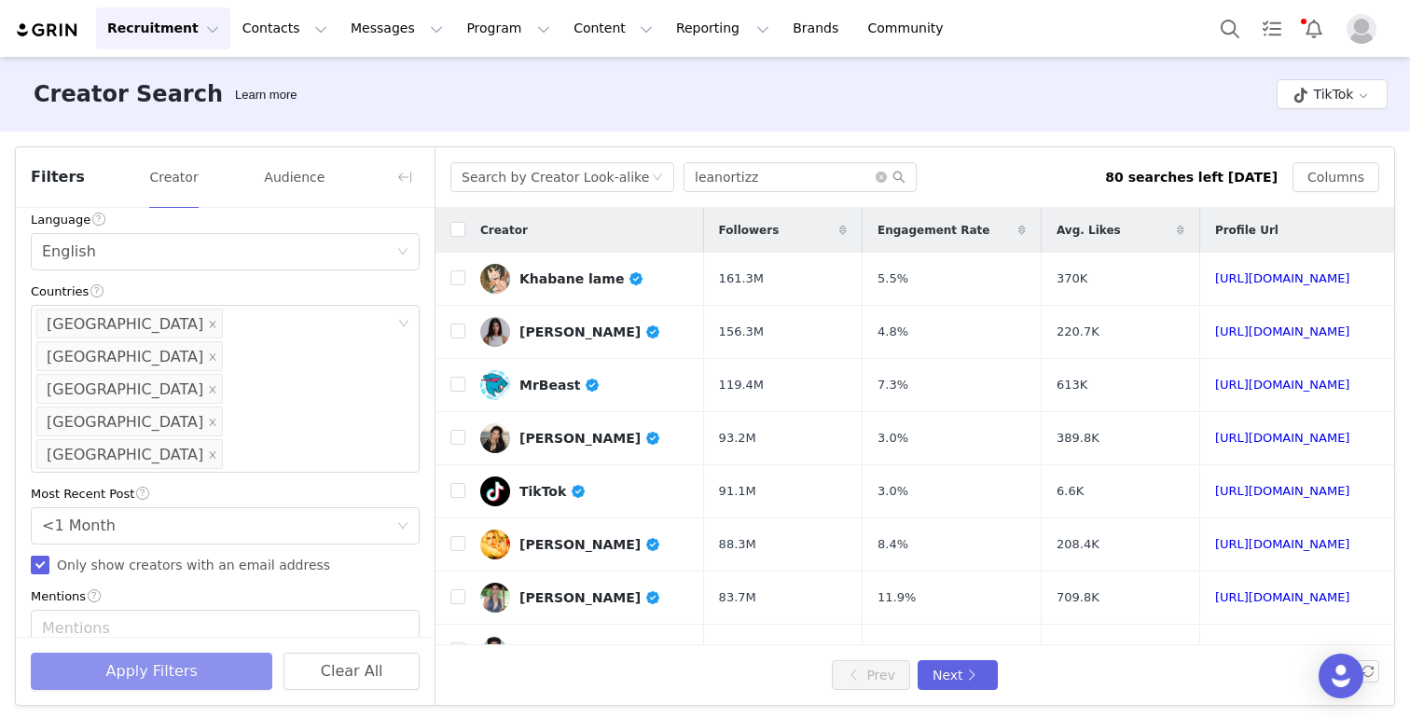
click at [149, 679] on button "Apply Filters" at bounding box center [151, 671] width 241 height 37
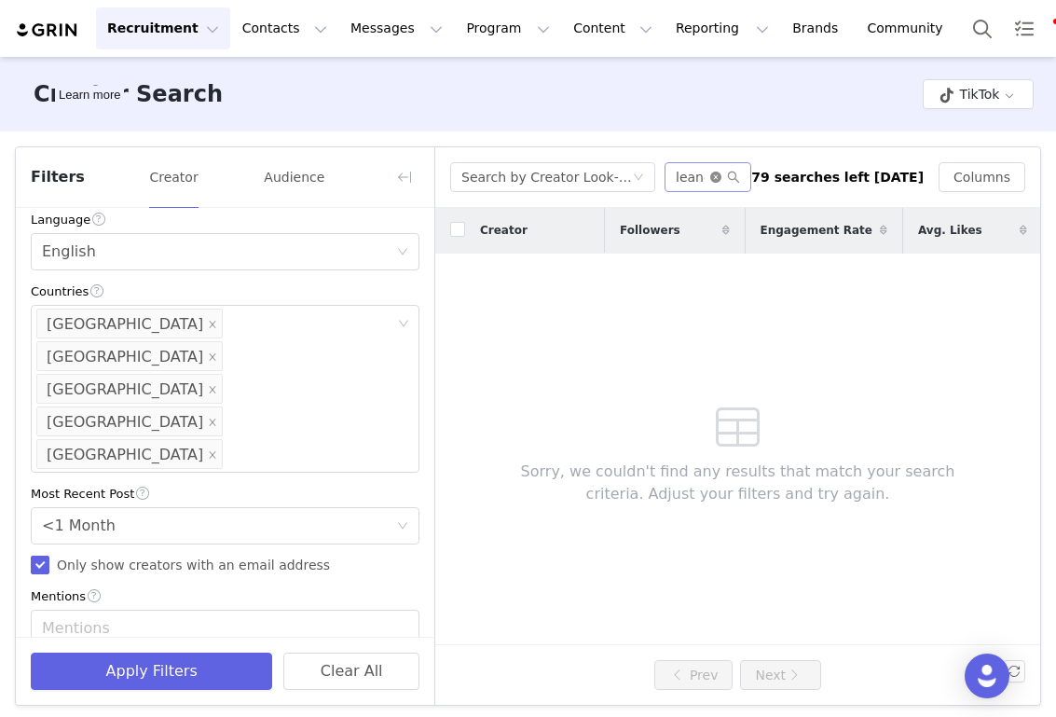
click at [722, 175] on icon "icon: close-circle" at bounding box center [715, 177] width 11 height 11
click at [718, 175] on input "text" at bounding box center [708, 177] width 87 height 30
paste input "paigetaylor.s"
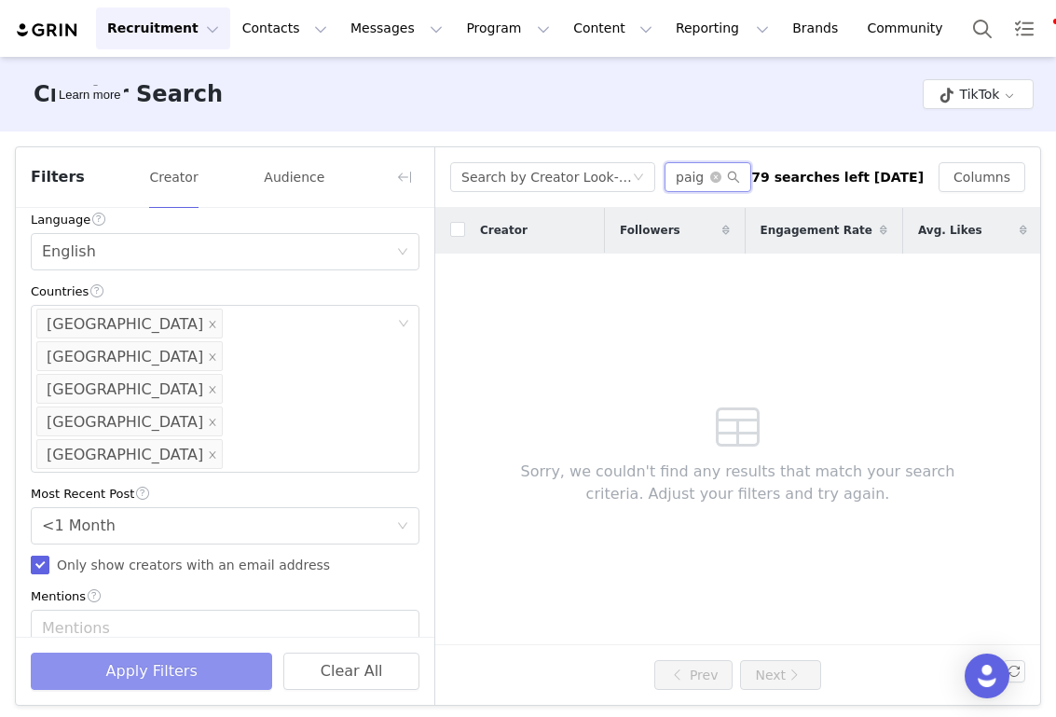
type input "paigetaylor.s"
click at [183, 670] on button "Apply Filters" at bounding box center [151, 671] width 241 height 37
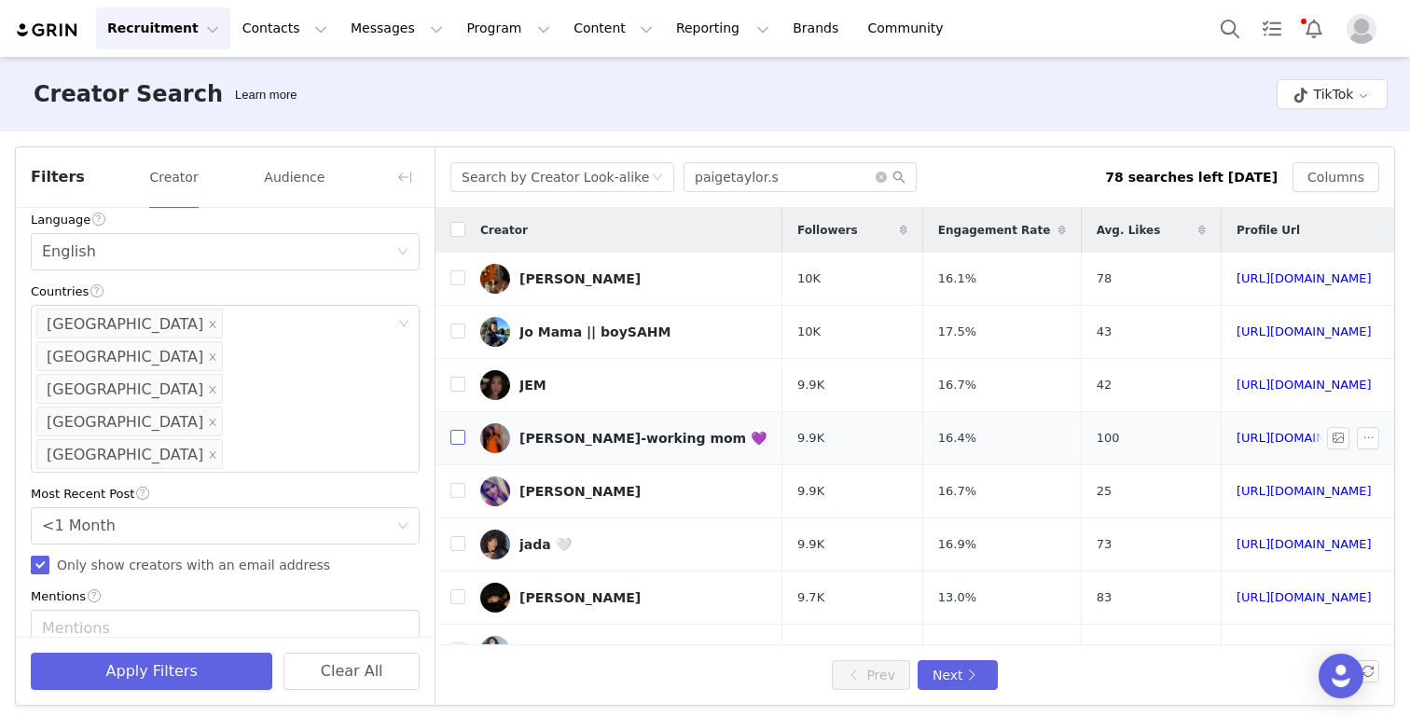
click at [457, 439] on input "checkbox" at bounding box center [457, 437] width 15 height 15
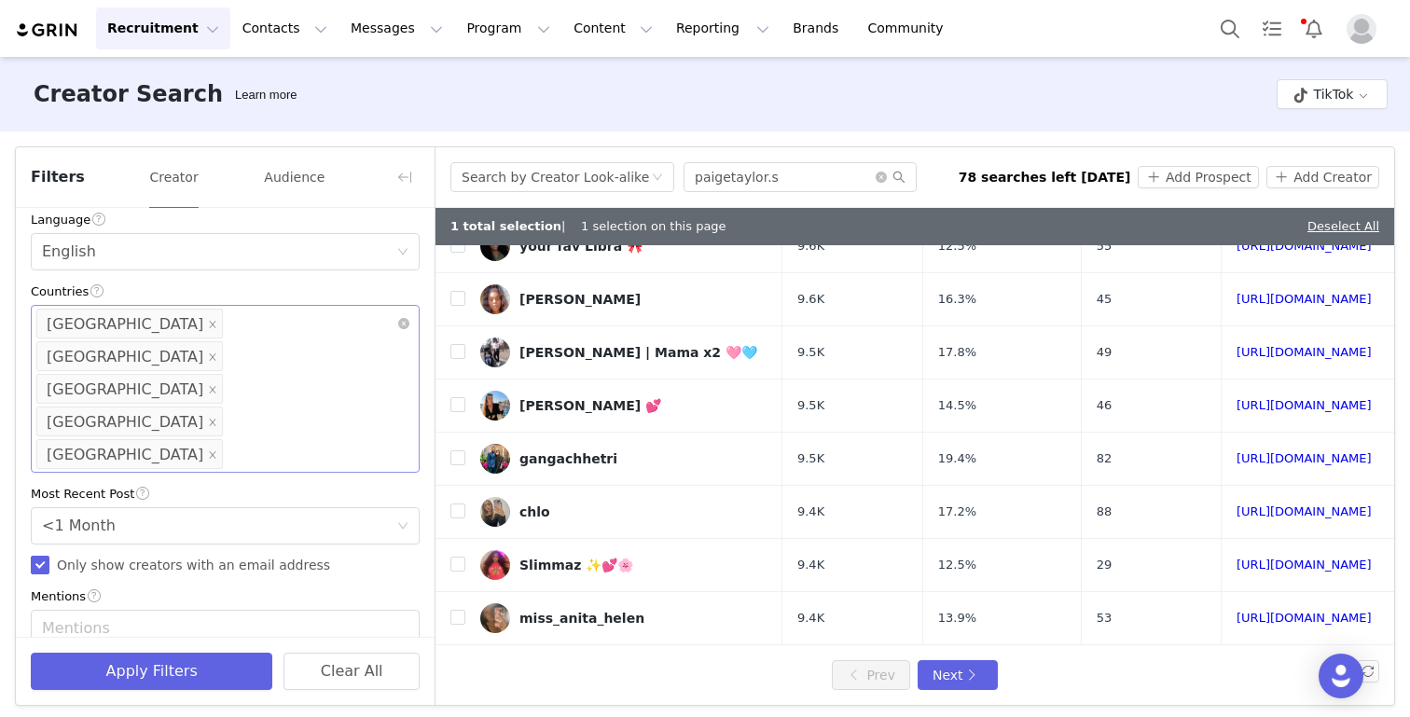
scroll to position [0, 0]
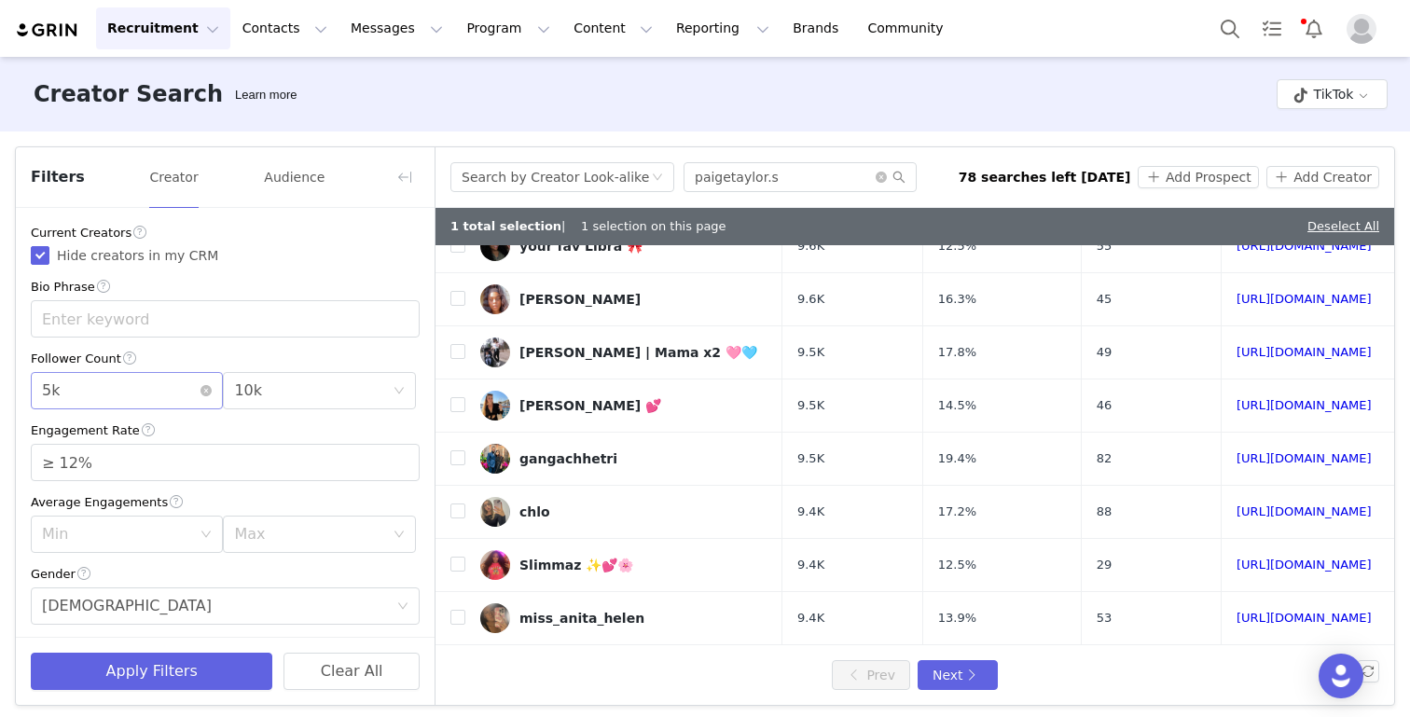
click at [152, 403] on div "Min 5k" at bounding box center [121, 390] width 158 height 35
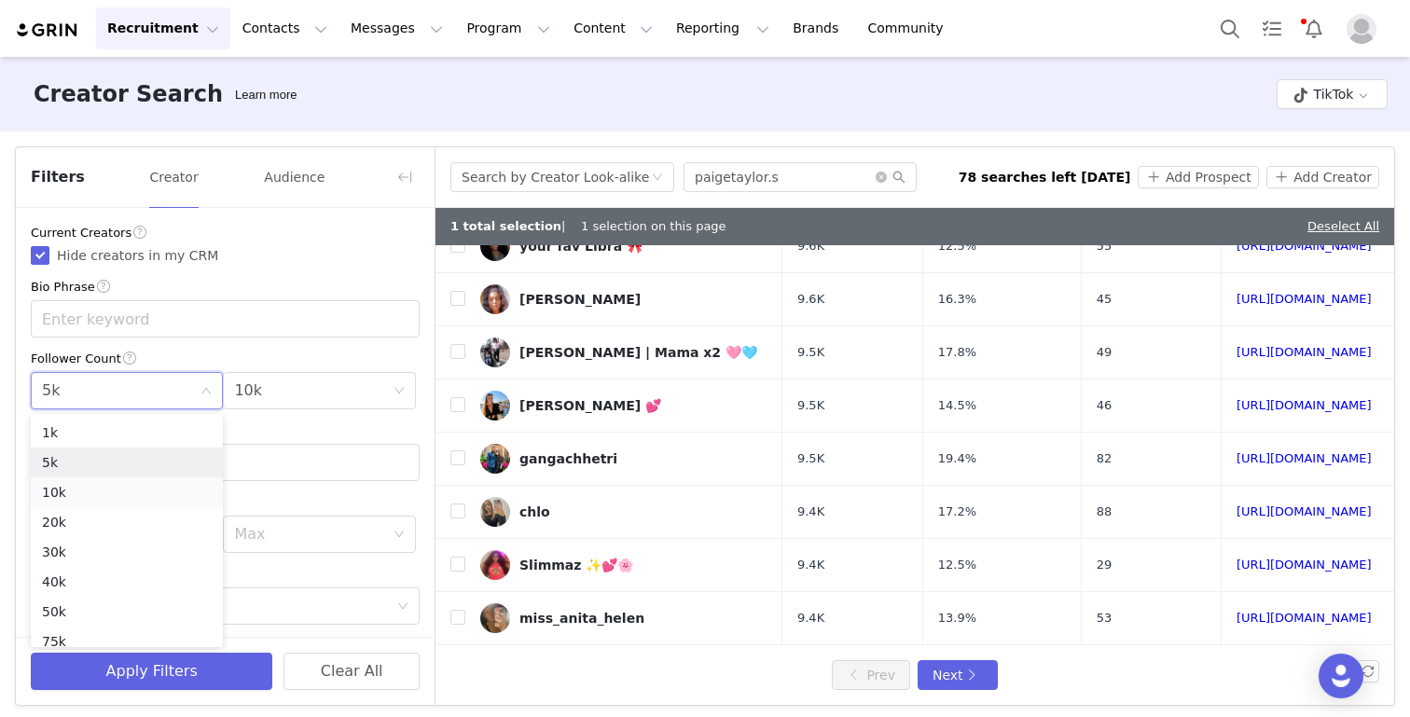
click at [122, 490] on li "10k" at bounding box center [127, 492] width 192 height 30
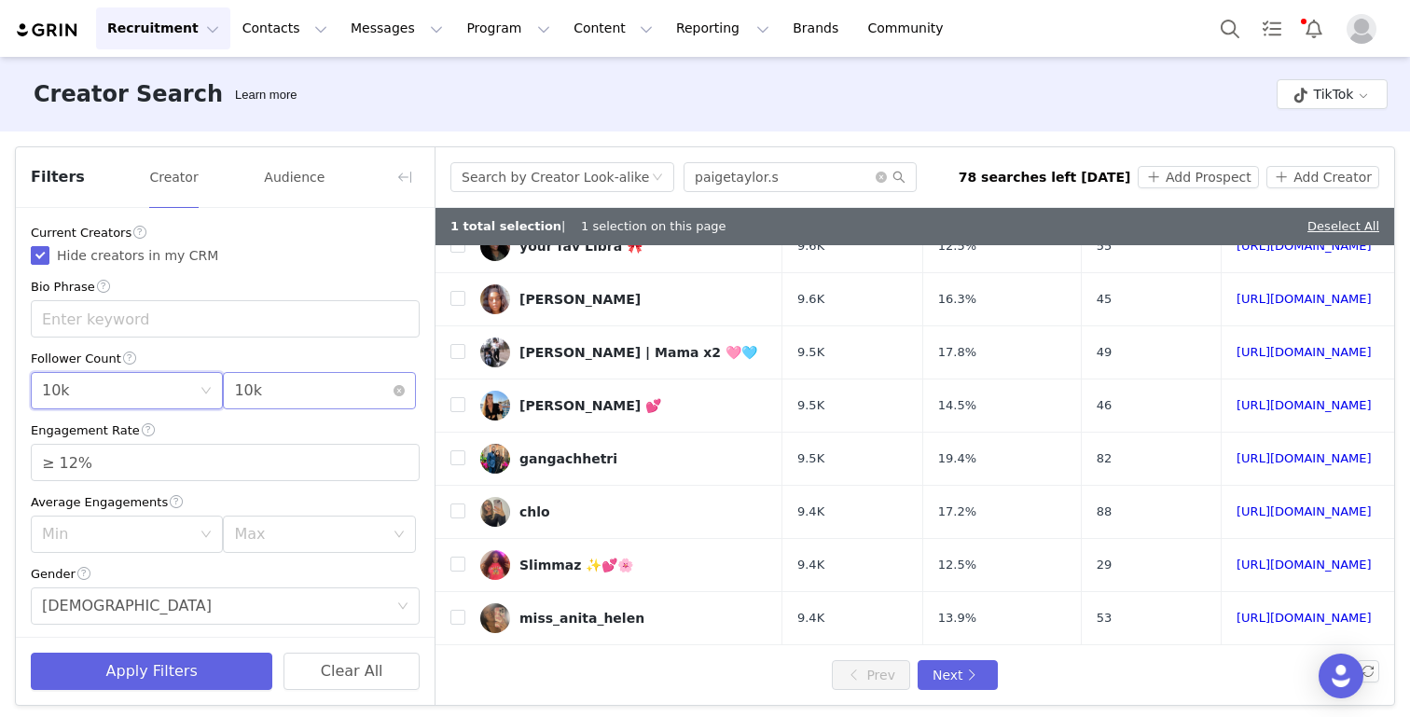
click at [340, 380] on div "Max 10k" at bounding box center [313, 390] width 158 height 35
click at [294, 517] on li "20k" at bounding box center [319, 522] width 192 height 30
click at [1334, 218] on div "Deselect All" at bounding box center [1343, 226] width 72 height 19
click at [1333, 232] on link "Deselect All" at bounding box center [1343, 226] width 72 height 14
checkbox input "false"
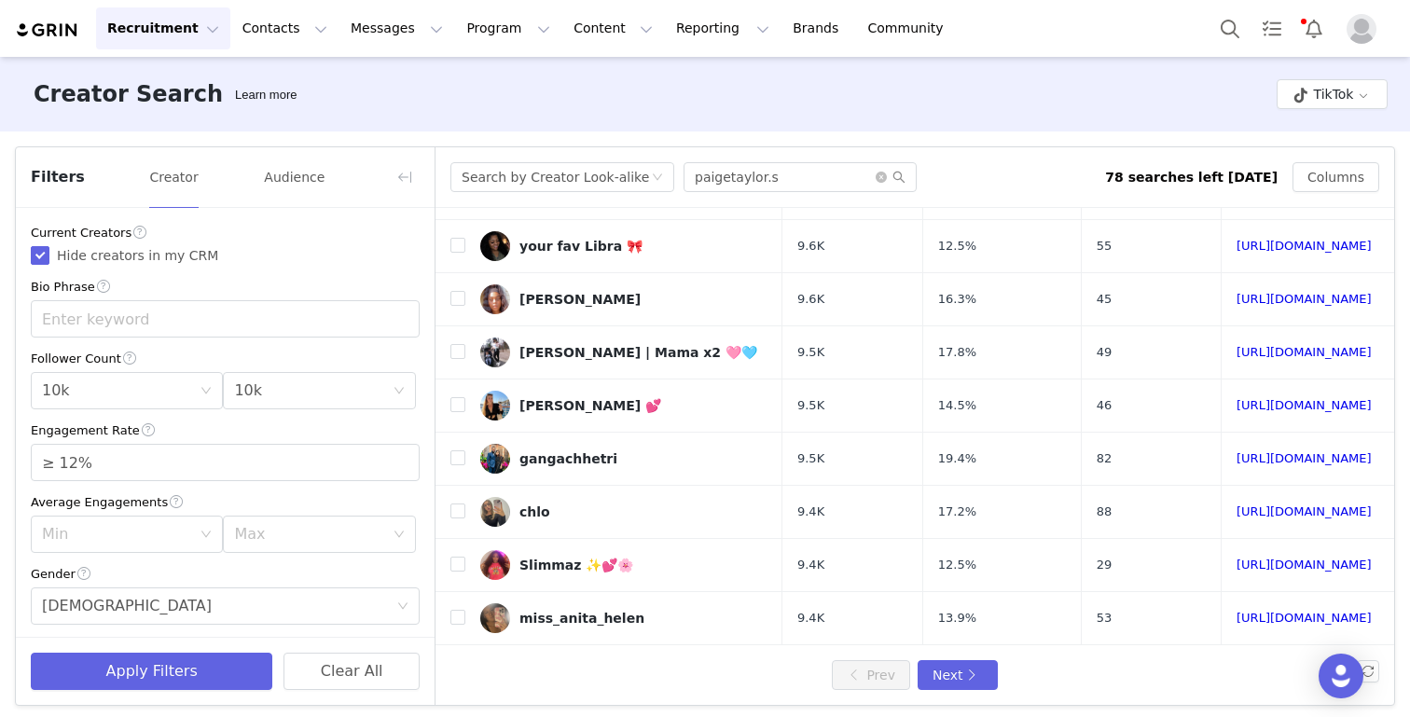
scroll to position [670, 0]
click at [145, 672] on button "Apply Filters" at bounding box center [151, 671] width 241 height 37
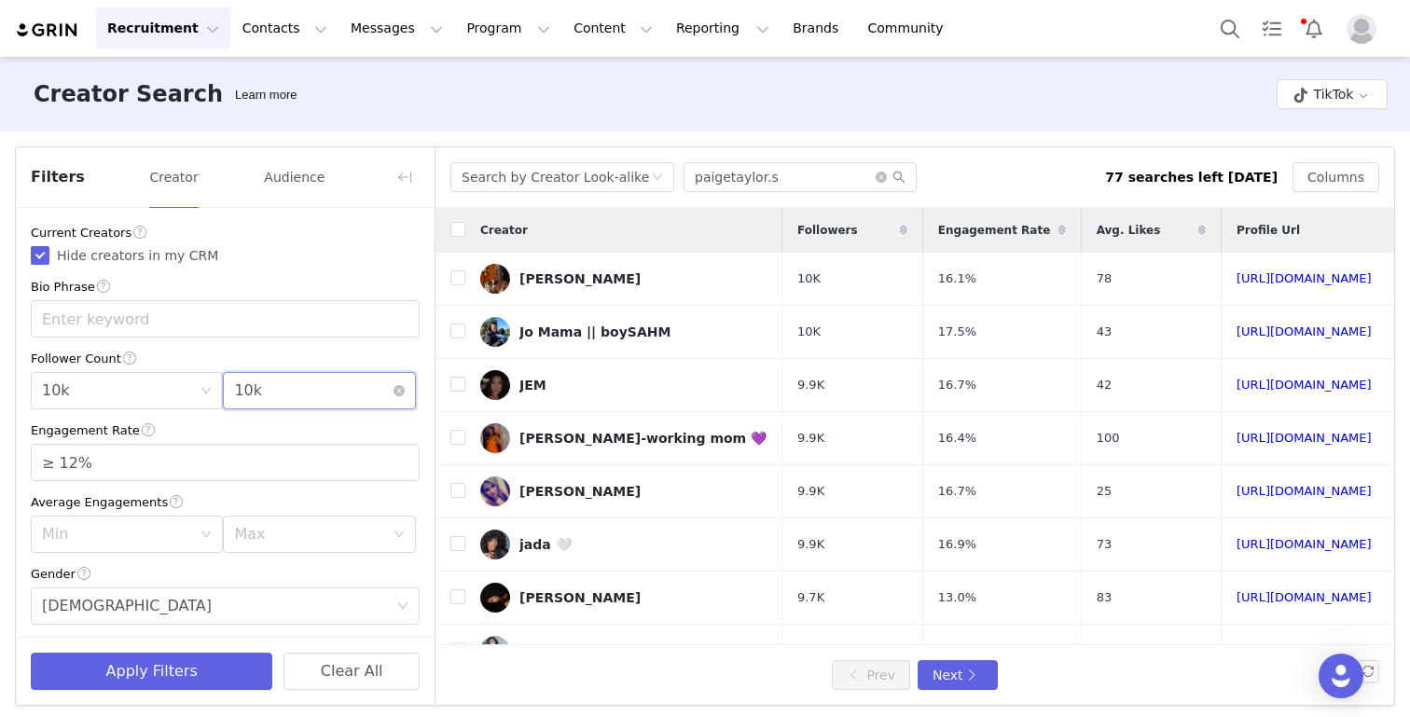
click at [310, 393] on div "Max 10k" at bounding box center [313, 390] width 158 height 35
click at [262, 529] on li "20k" at bounding box center [319, 522] width 192 height 30
click at [193, 674] on button "Apply Filters" at bounding box center [151, 671] width 241 height 37
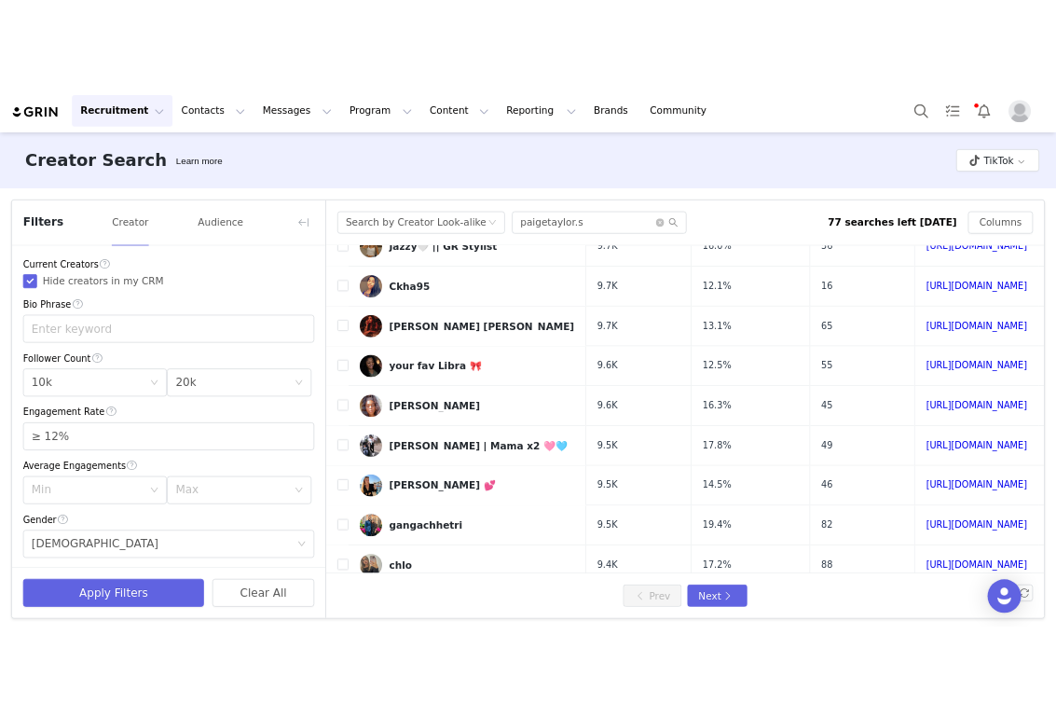
scroll to position [670, 0]
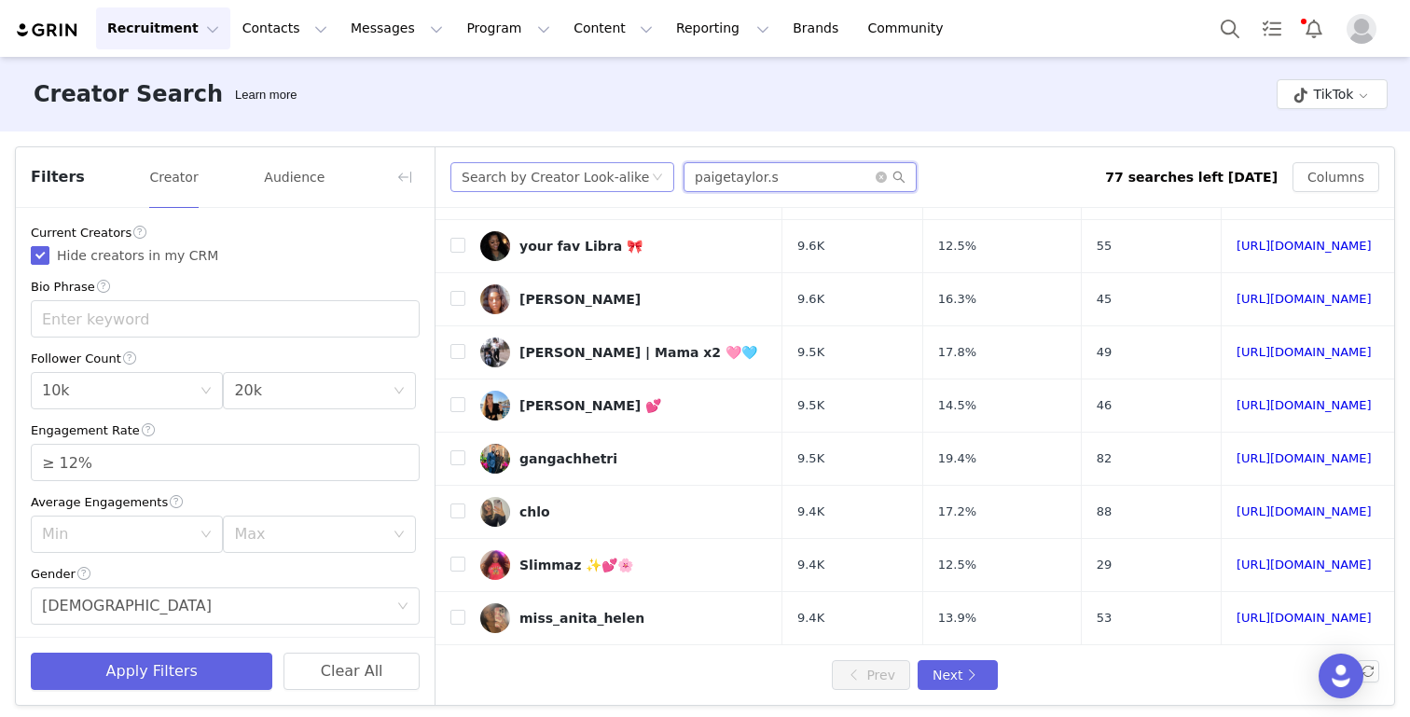
drag, startPoint x: 801, startPoint y: 183, endPoint x: 574, endPoint y: 175, distance: 226.7
click at [574, 175] on div "Search by Creator Look-alike paigetaylor.s" at bounding box center [777, 177] width 654 height 30
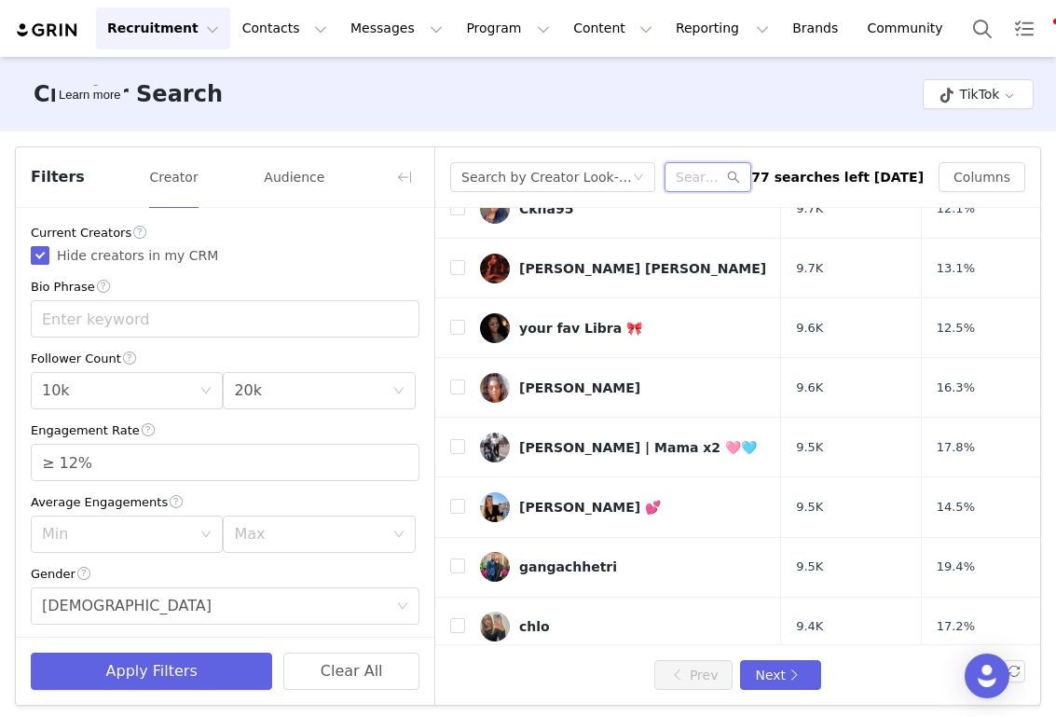
paste input "harperzilmer4"
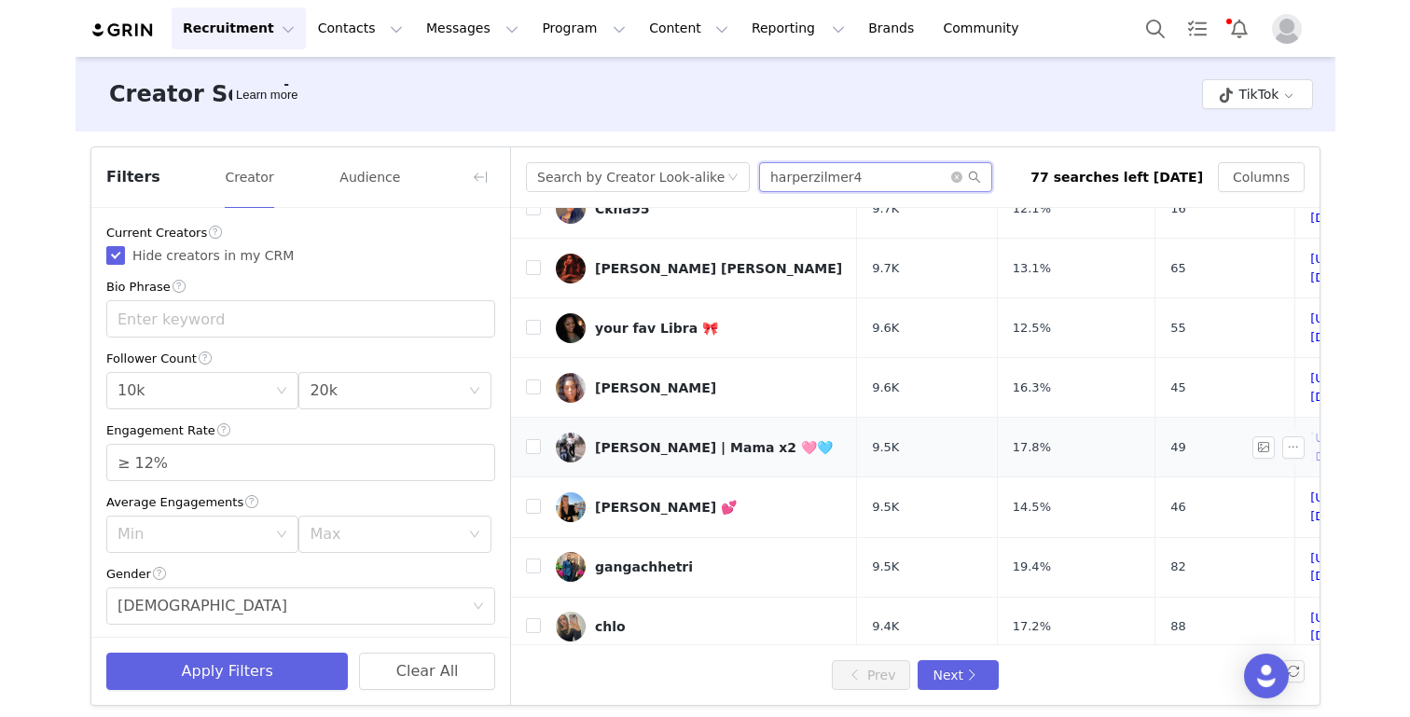
scroll to position [0, 0]
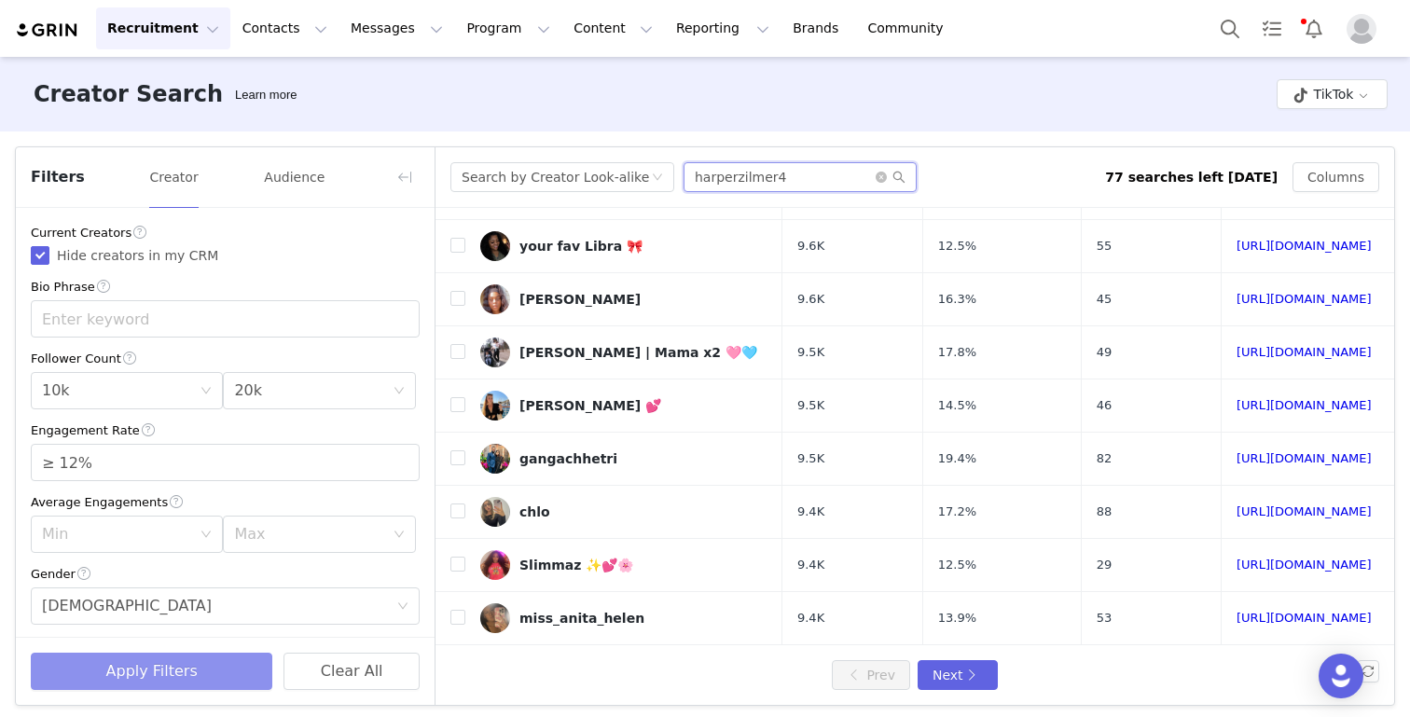
type input "harperzilmer4"
click at [119, 668] on button "Apply Filters" at bounding box center [151, 671] width 241 height 37
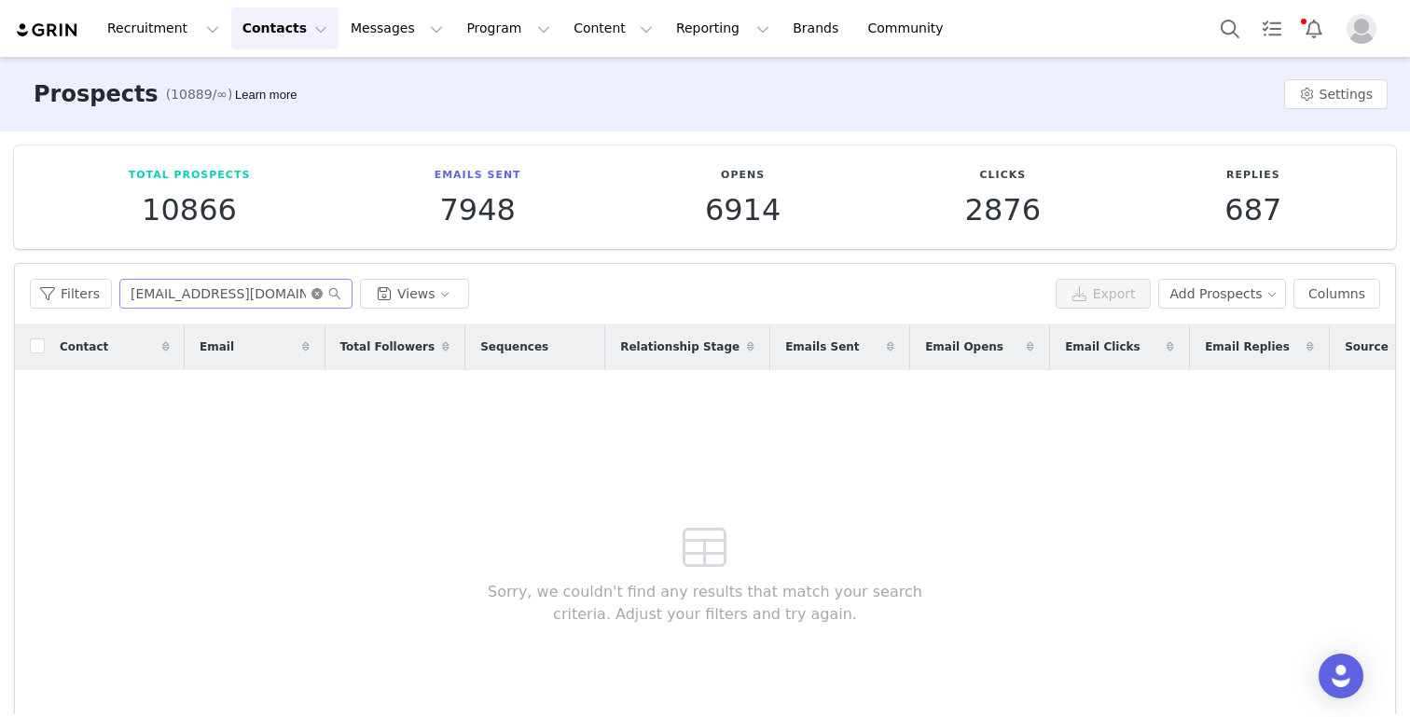
click at [316, 294] on icon "icon: close-circle" at bounding box center [316, 293] width 11 height 11
click at [419, 294] on button "Views" at bounding box center [414, 294] width 109 height 30
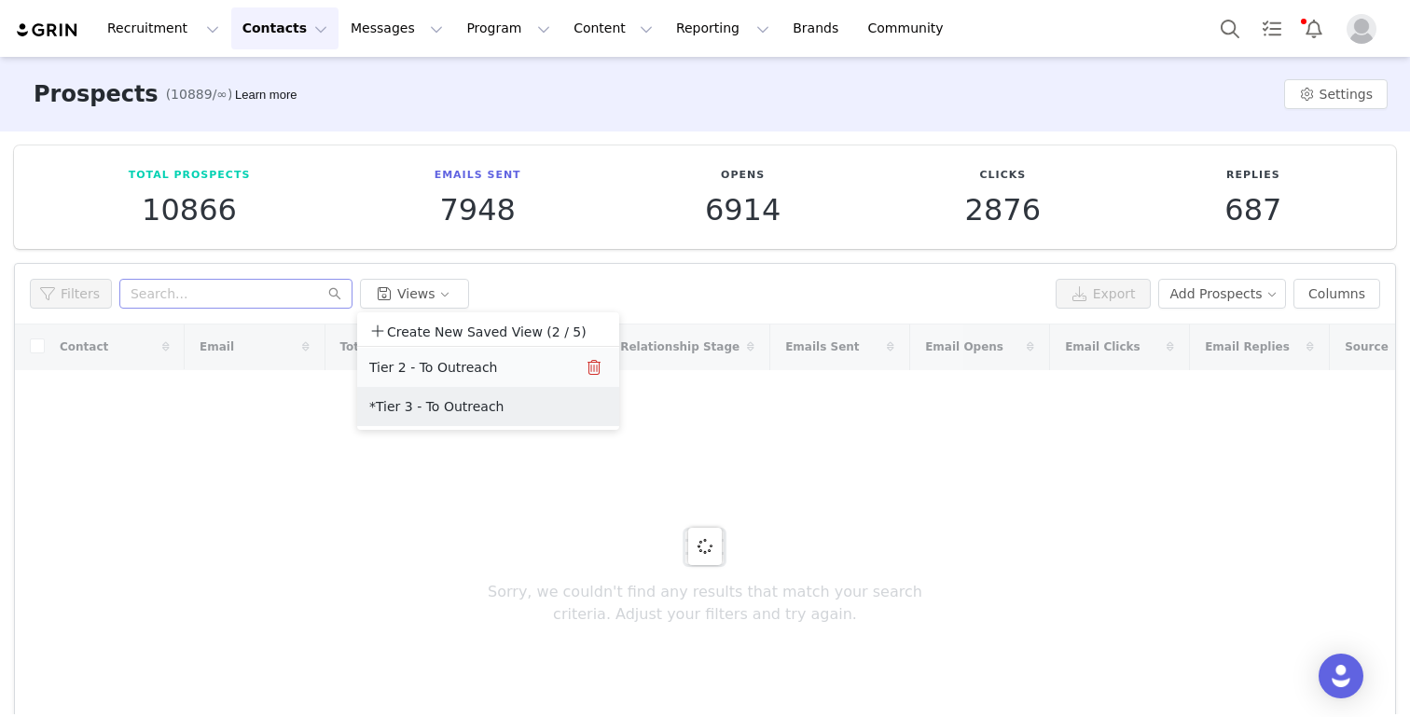
click at [411, 362] on button "Tier 2 - To Outreach" at bounding box center [462, 367] width 188 height 30
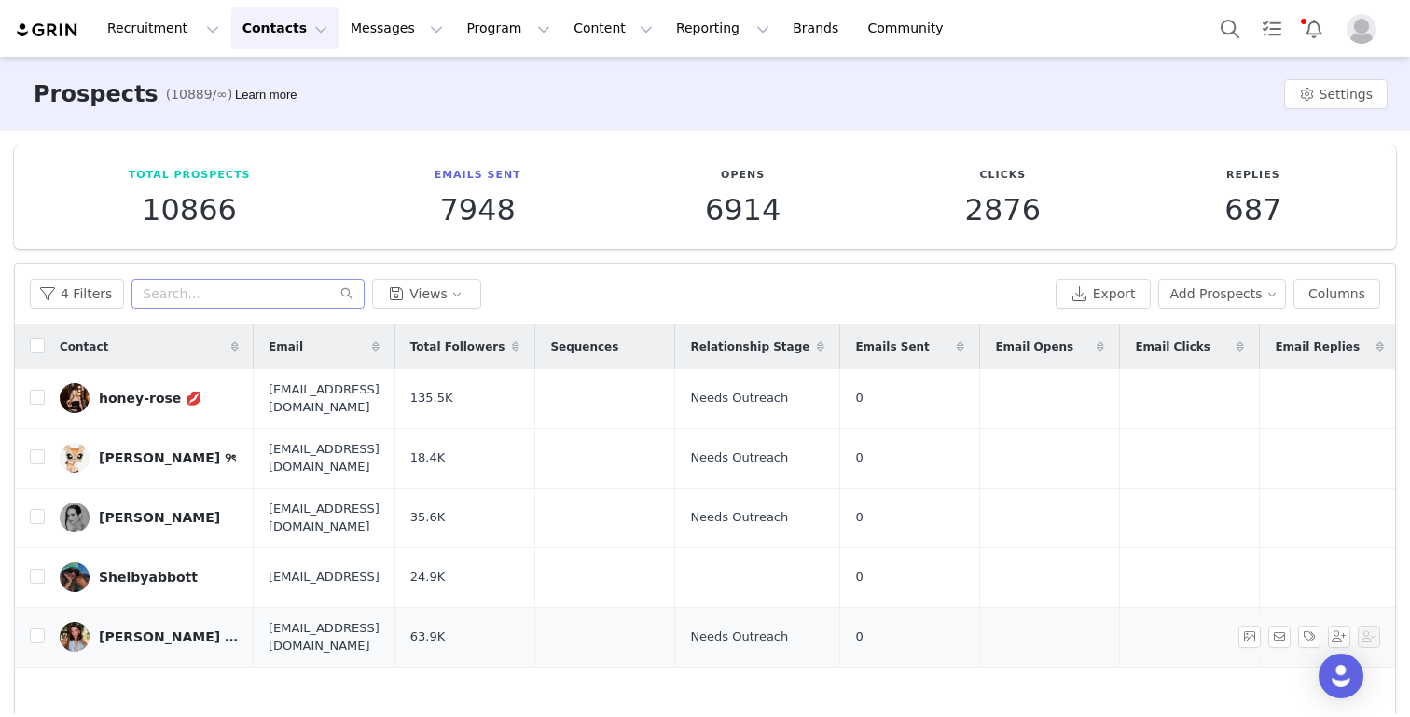
scroll to position [121, 0]
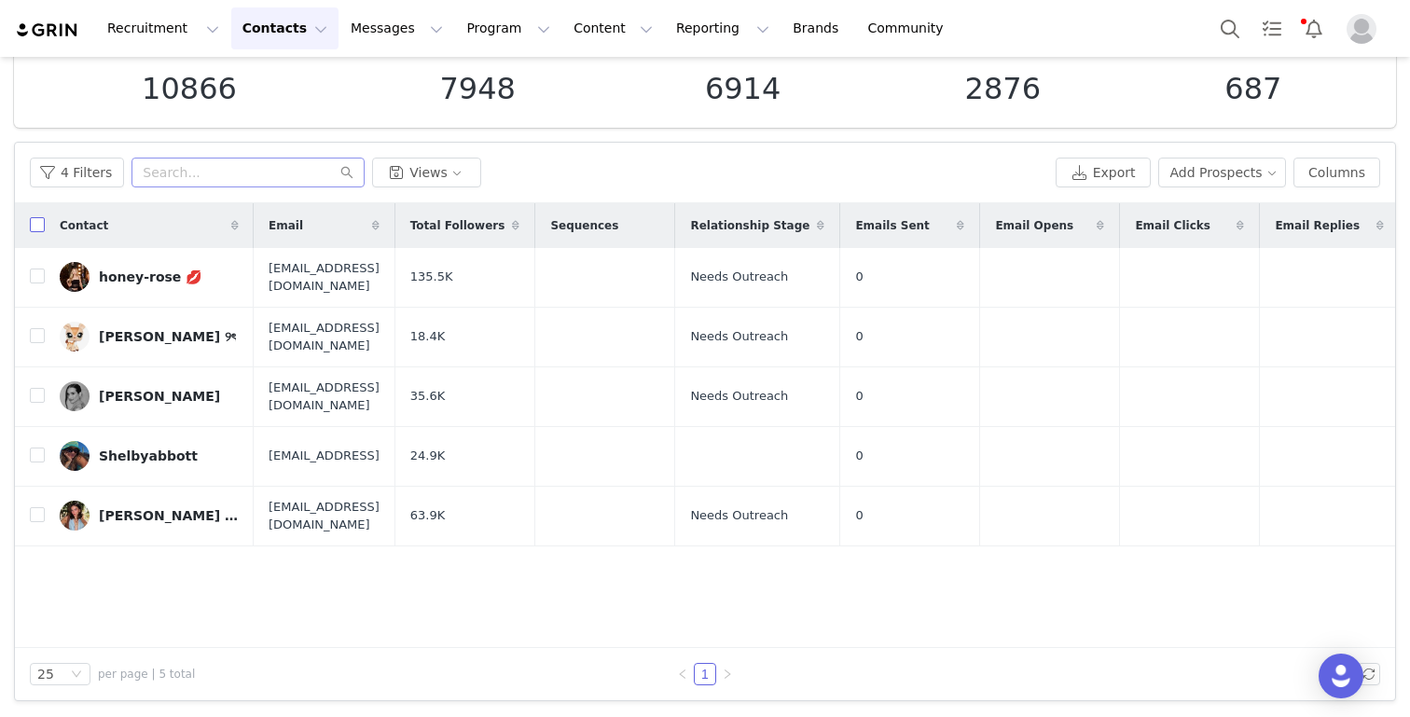
click at [36, 227] on input "checkbox" at bounding box center [37, 224] width 15 height 15
checkbox input "true"
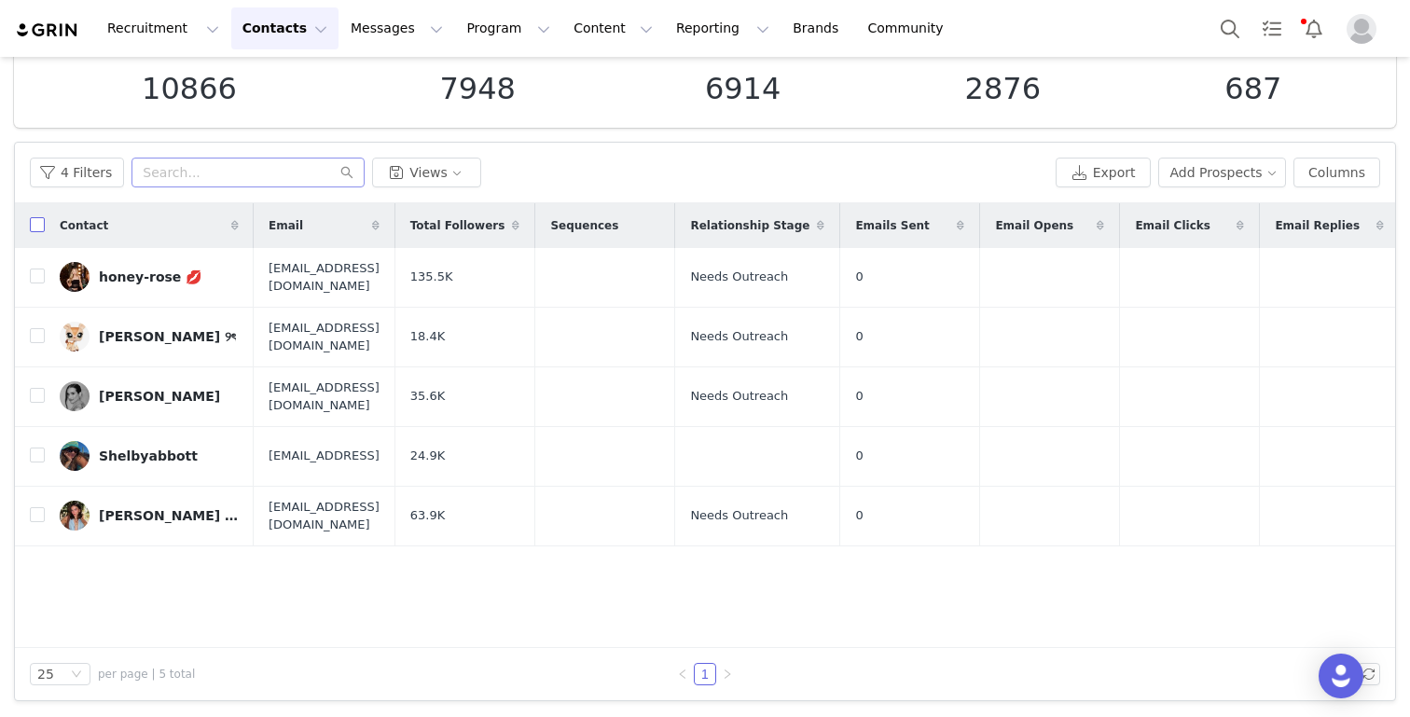
checkbox input "true"
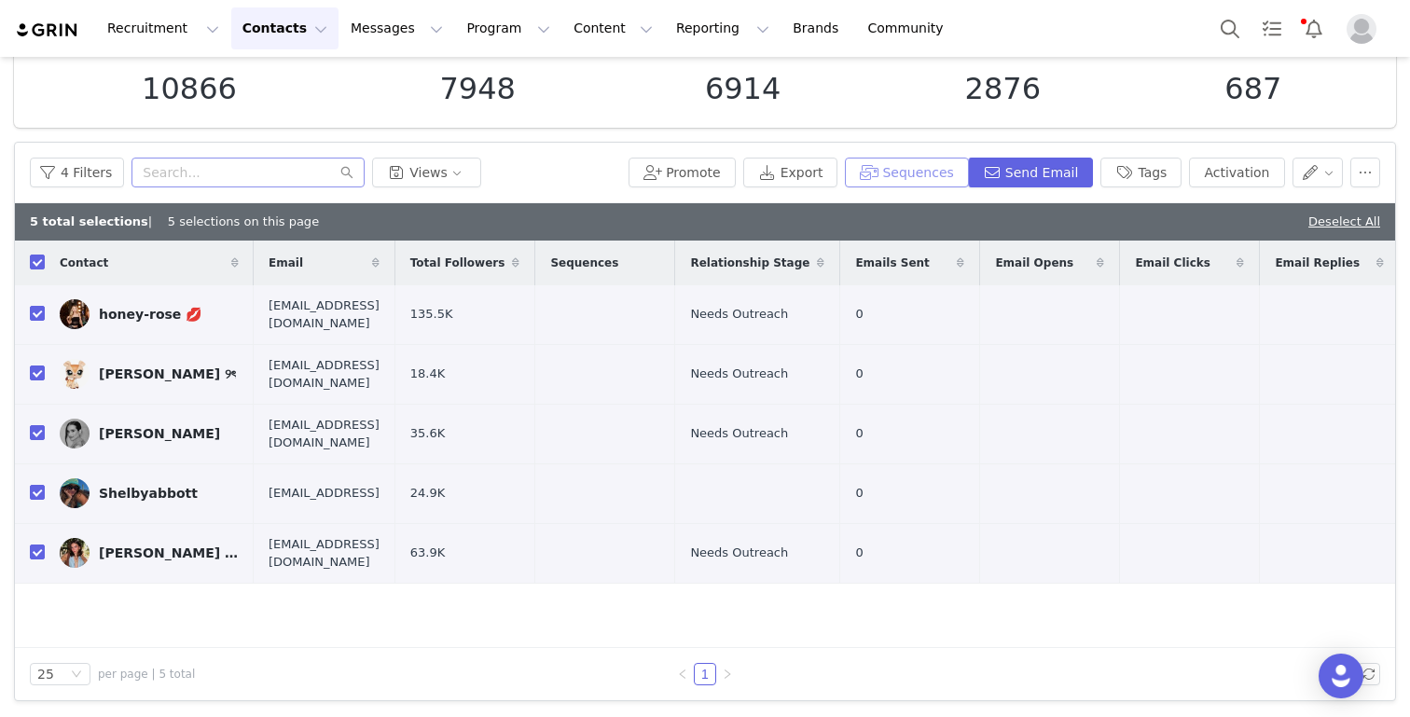
click at [934, 168] on button "Sequences" at bounding box center [906, 173] width 123 height 30
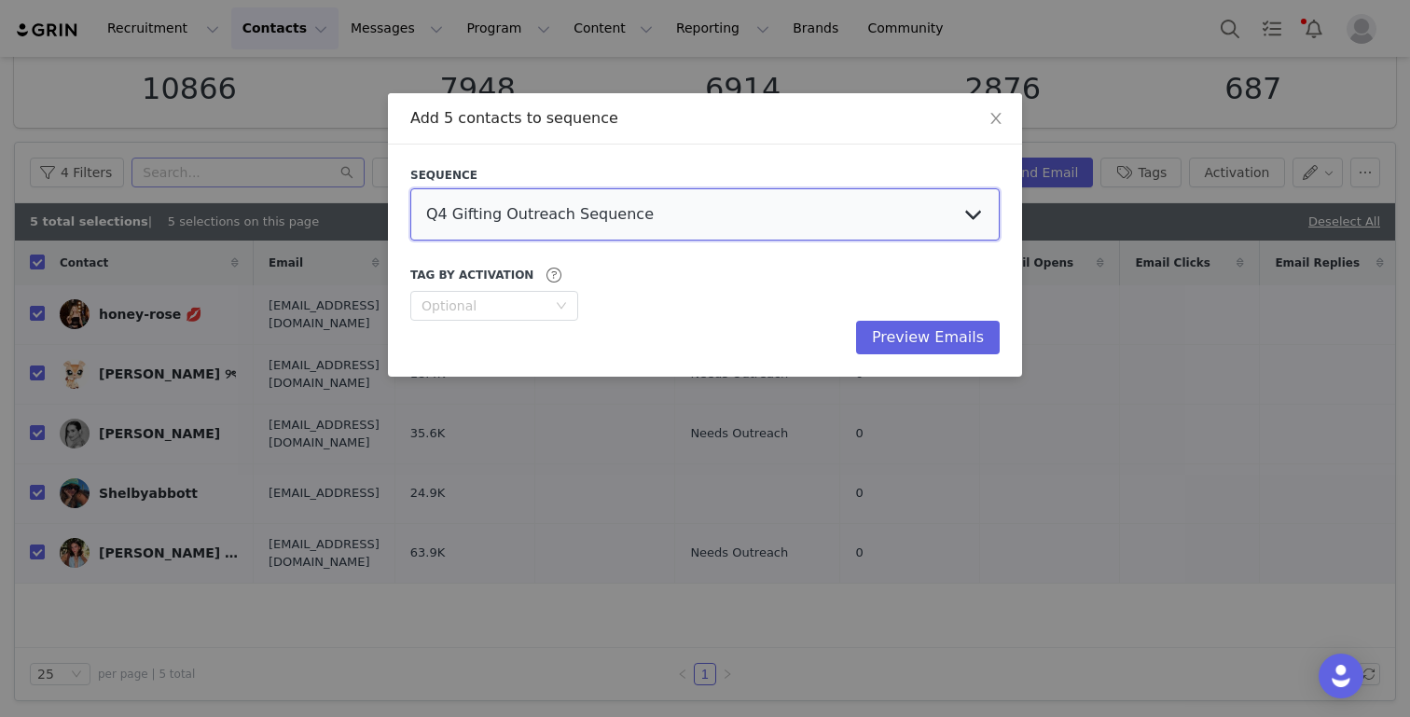
click at [771, 197] on select "Q4 Gifting Outreach Sequence Earring Stack Campaign Invite The Bangles Edit Cam…" at bounding box center [704, 214] width 589 height 52
select select "35b5dbce-ea9a-41a3-a16a-55a09822b900"
click at [410, 188] on select "Q4 Gifting Outreach Sequence Earring Stack Campaign Invite The Bangles Edit Cam…" at bounding box center [704, 214] width 589 height 52
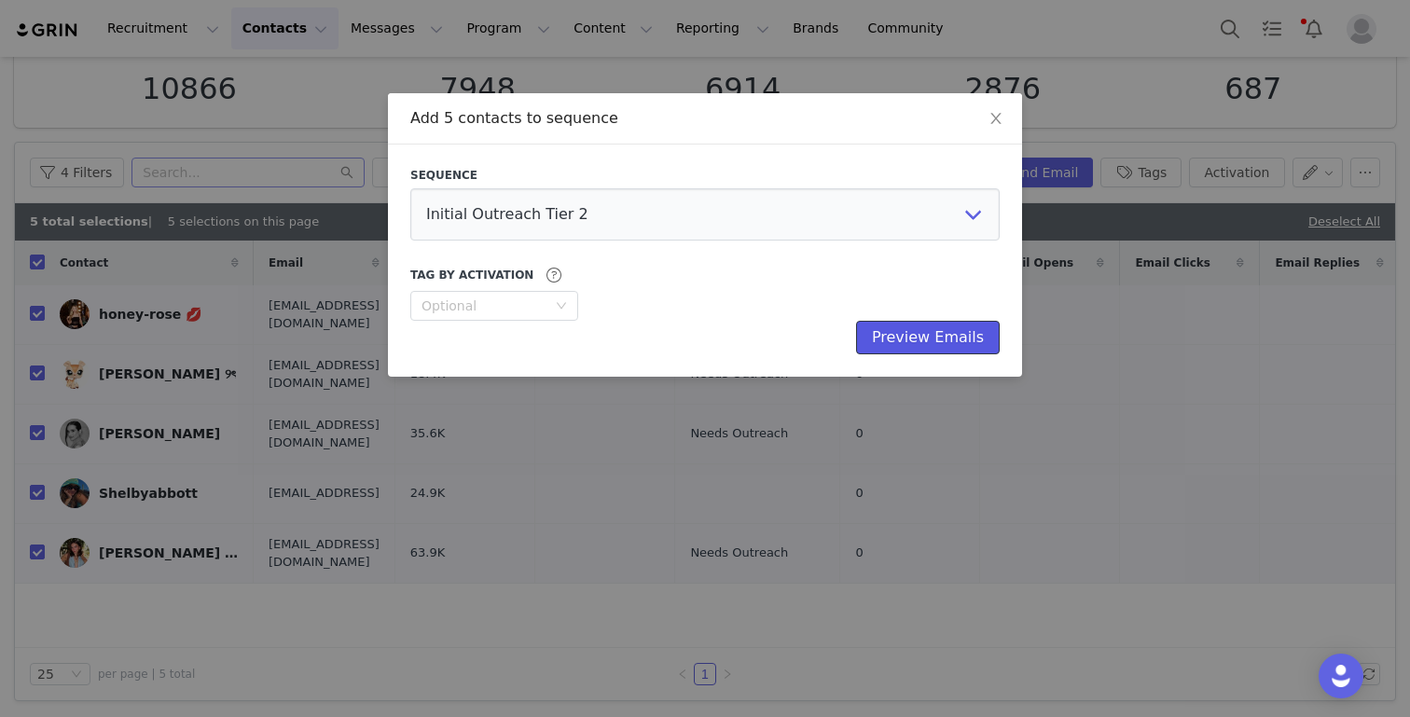
click at [933, 346] on button "Preview Emails" at bounding box center [928, 338] width 144 height 34
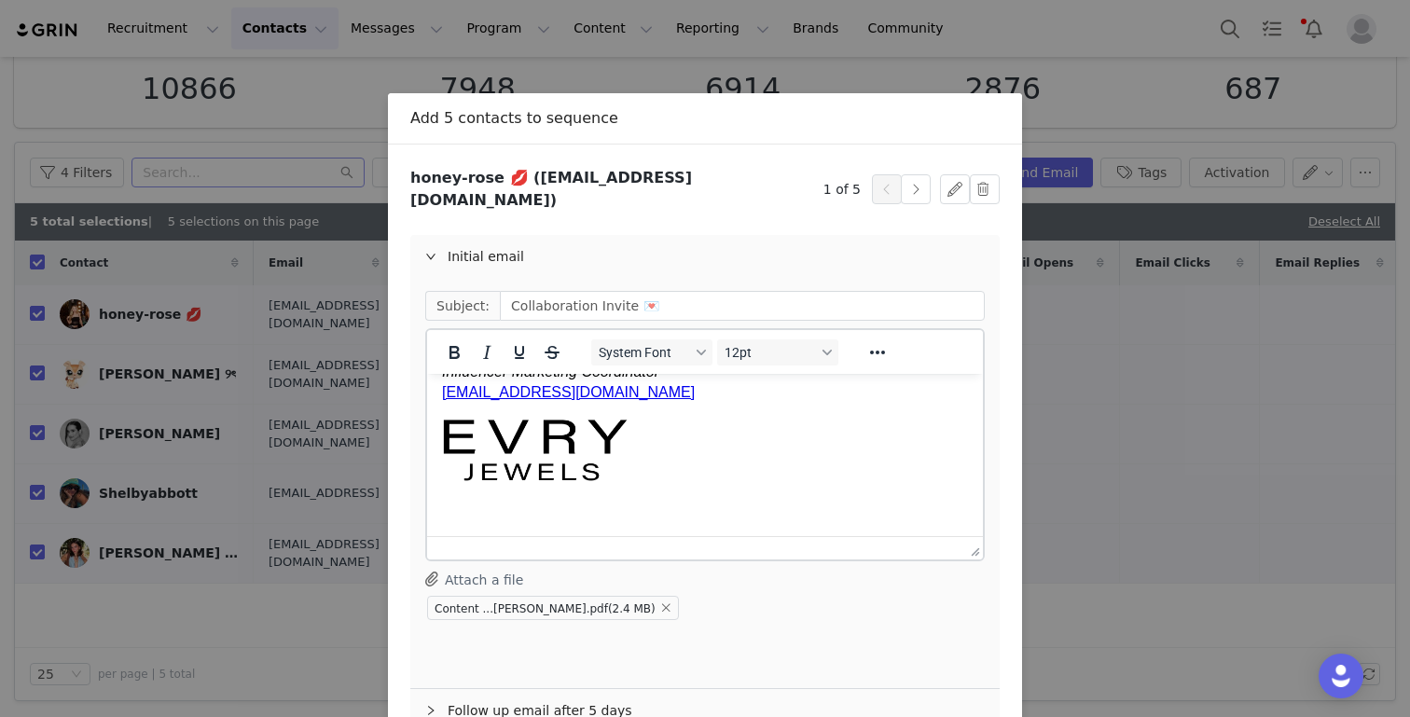
scroll to position [99, 0]
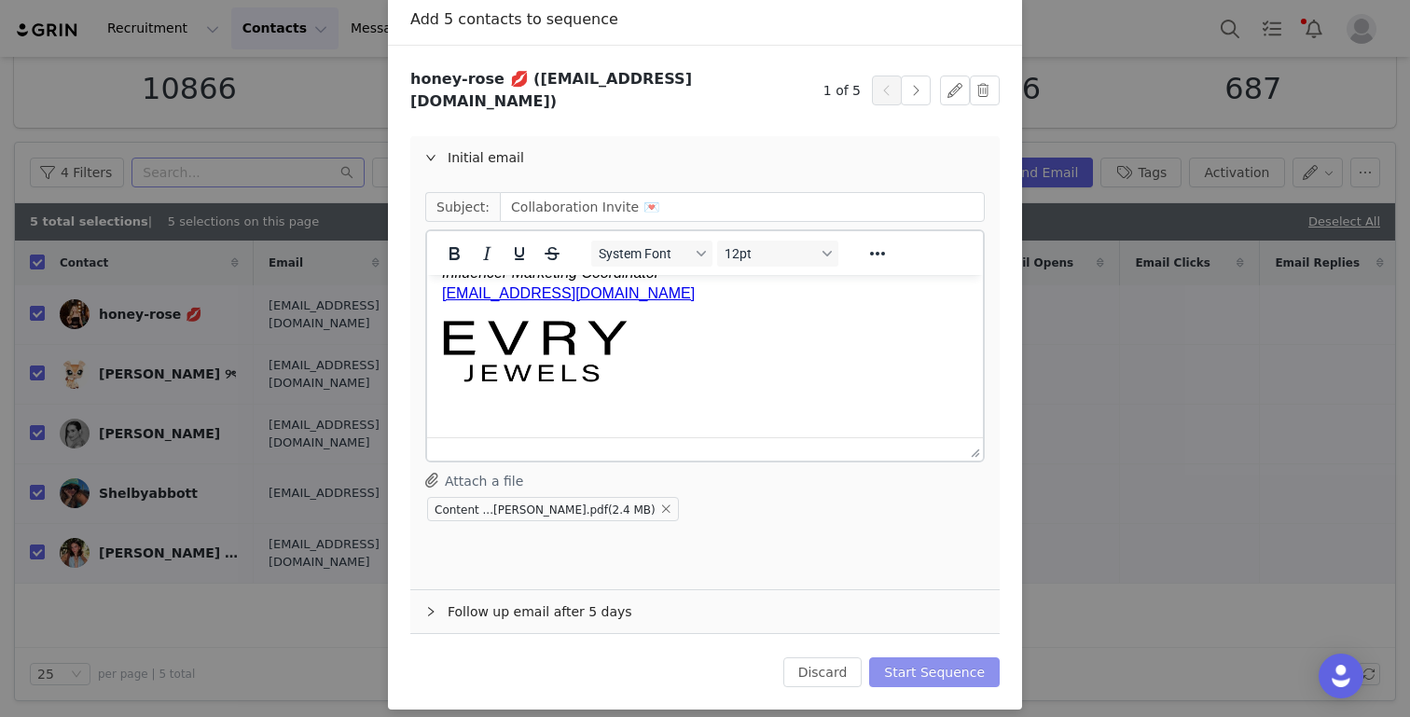
click at [915, 657] on button "Start Sequence" at bounding box center [934, 672] width 131 height 30
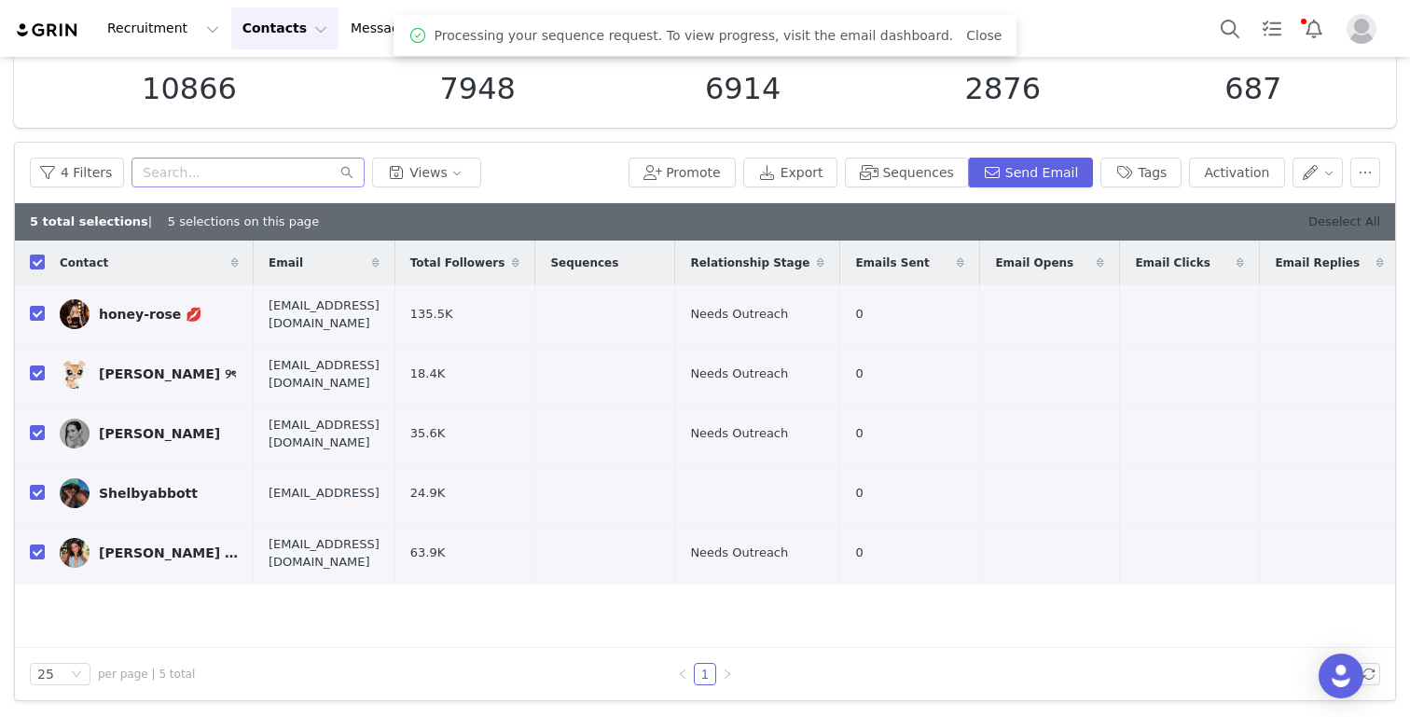
click at [1316, 223] on link "Deselect All" at bounding box center [1344, 221] width 72 height 14
checkbox input "false"
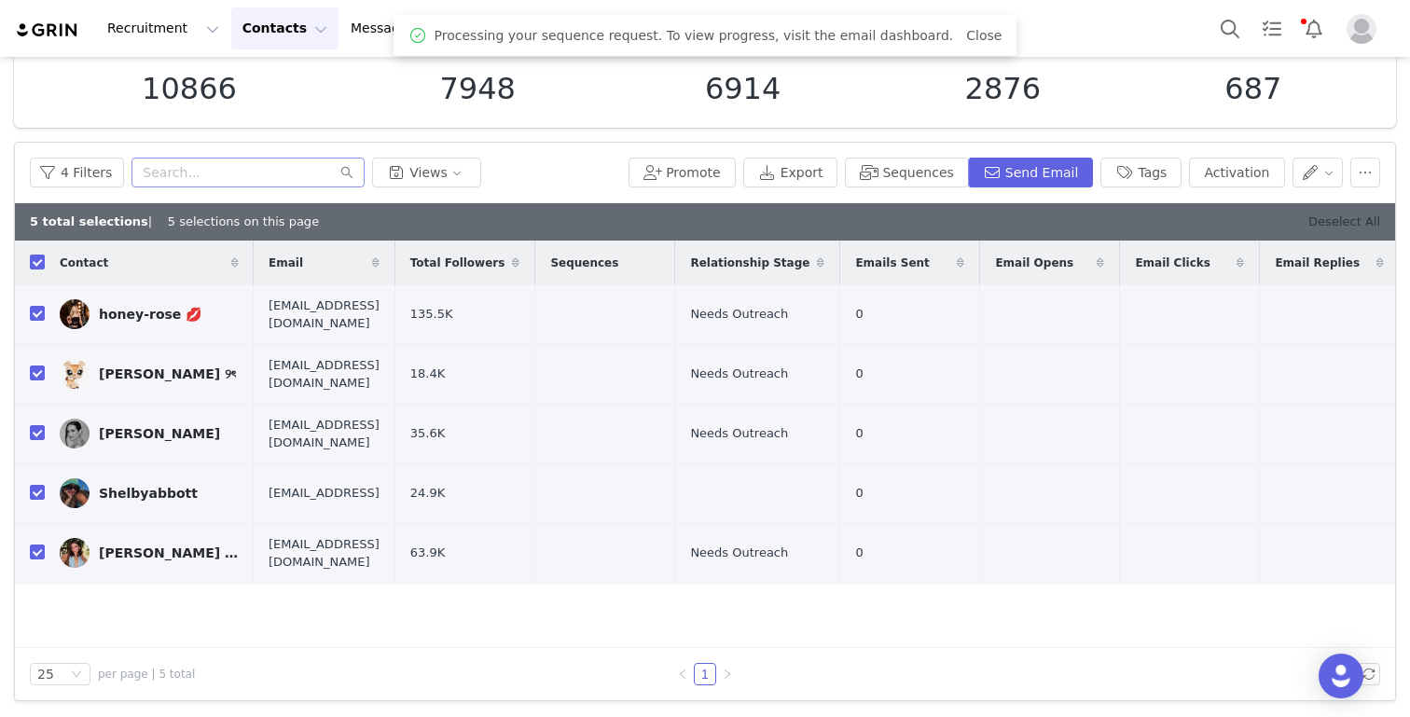
checkbox input "false"
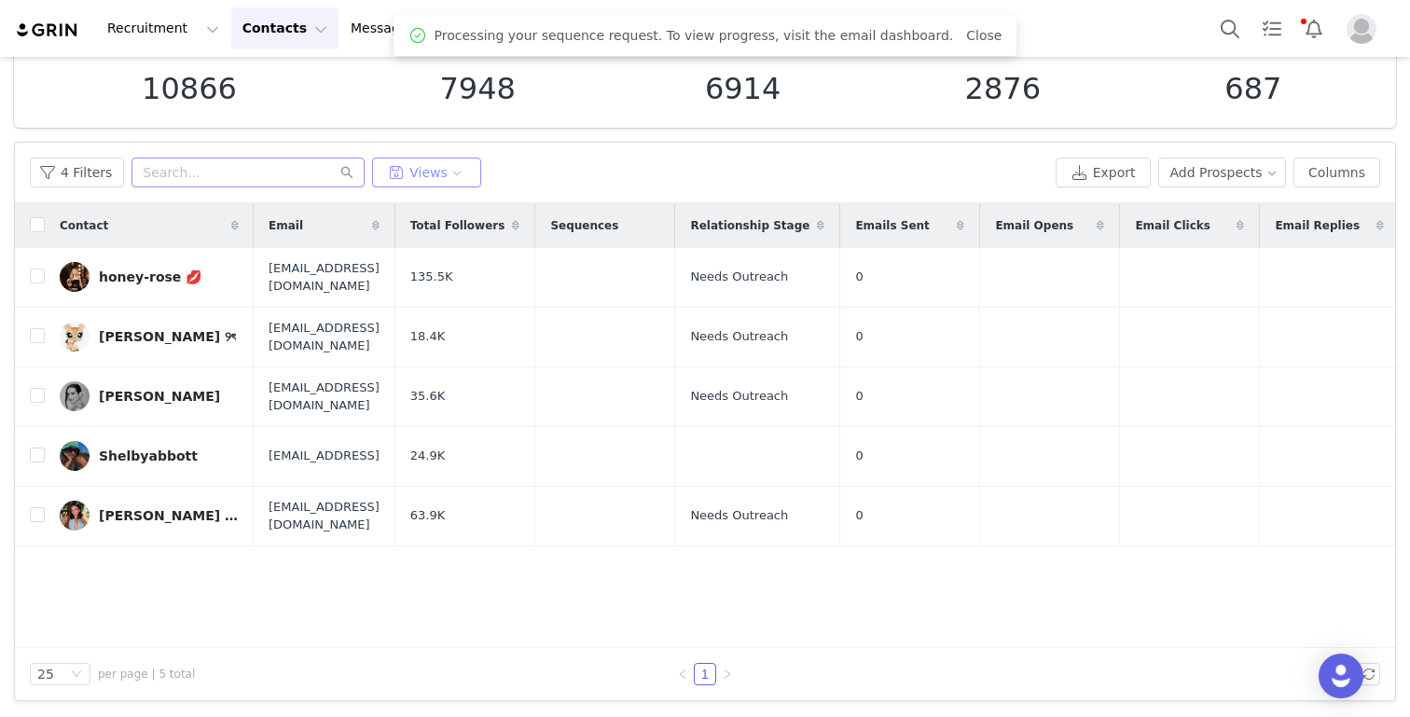
click at [403, 183] on button "Views" at bounding box center [426, 173] width 109 height 30
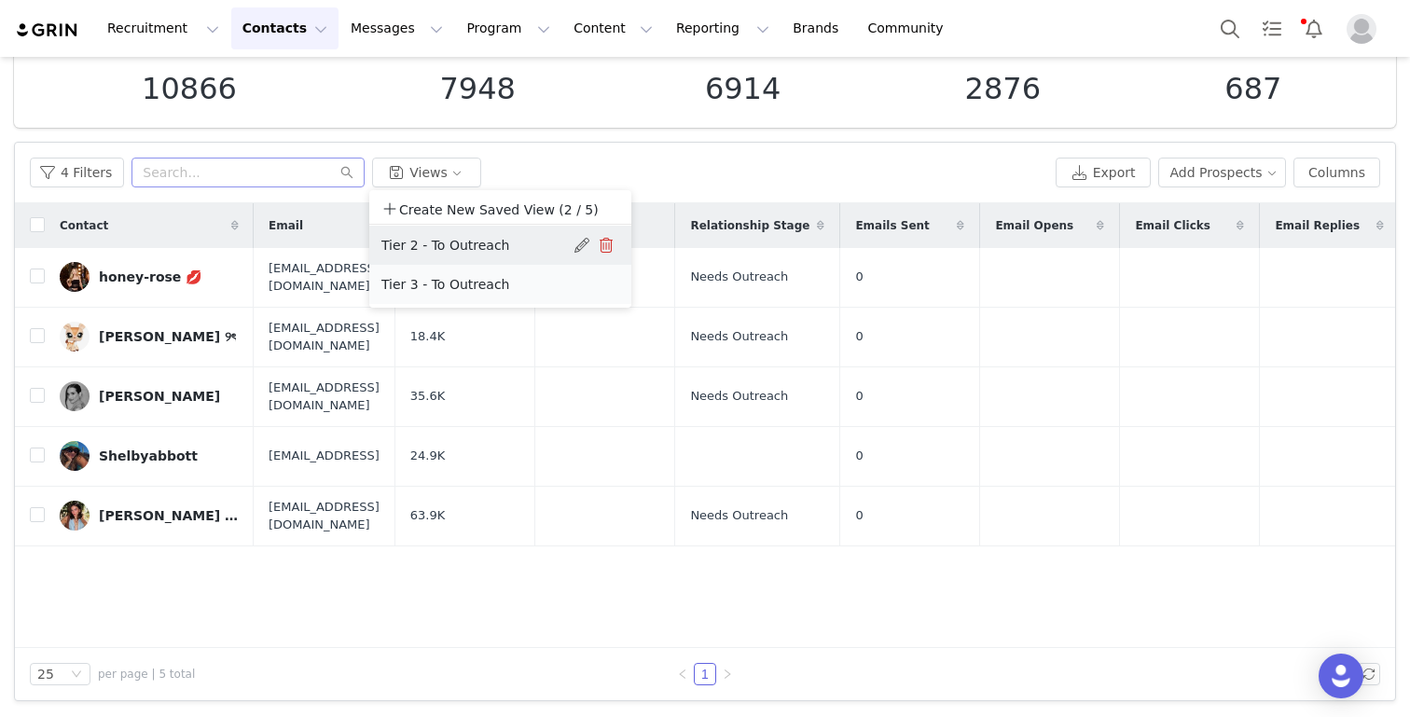
click at [405, 282] on button "Tier 3 - To Outreach" at bounding box center [474, 284] width 188 height 30
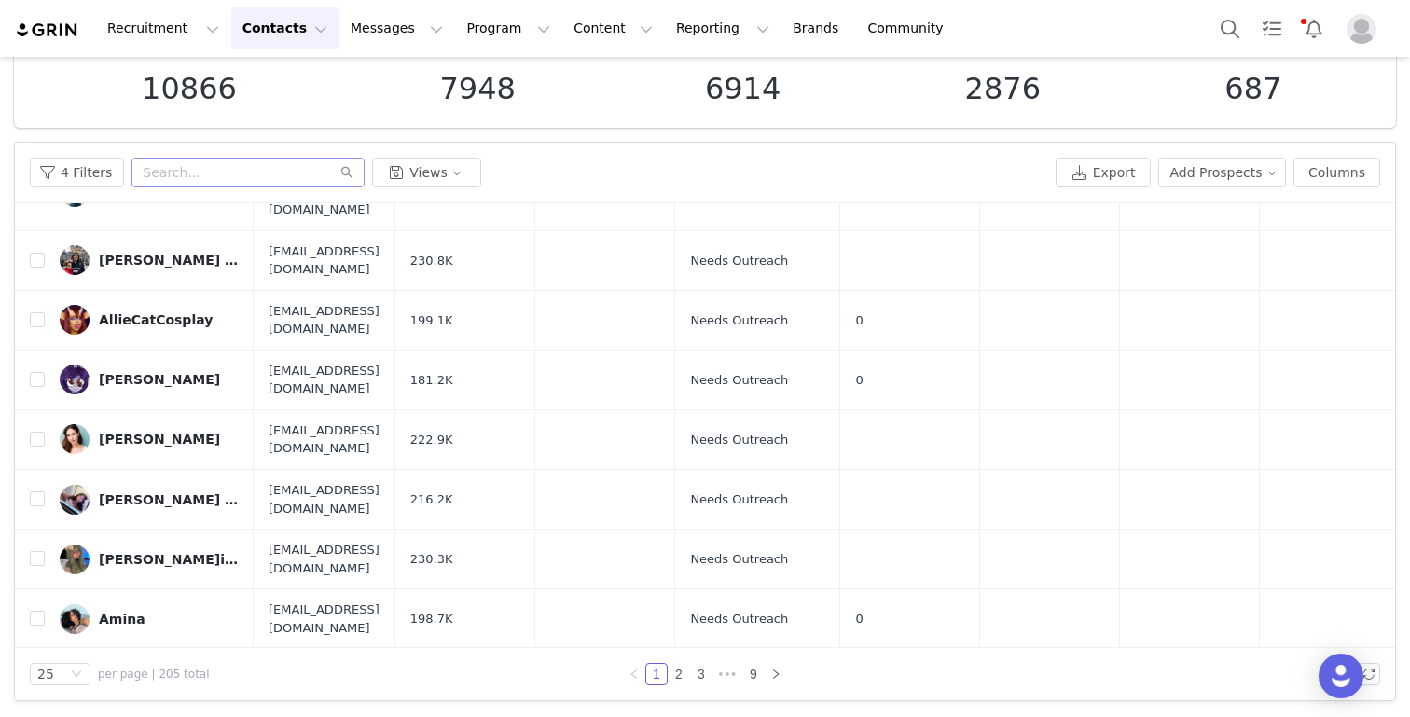
scroll to position [935, 0]
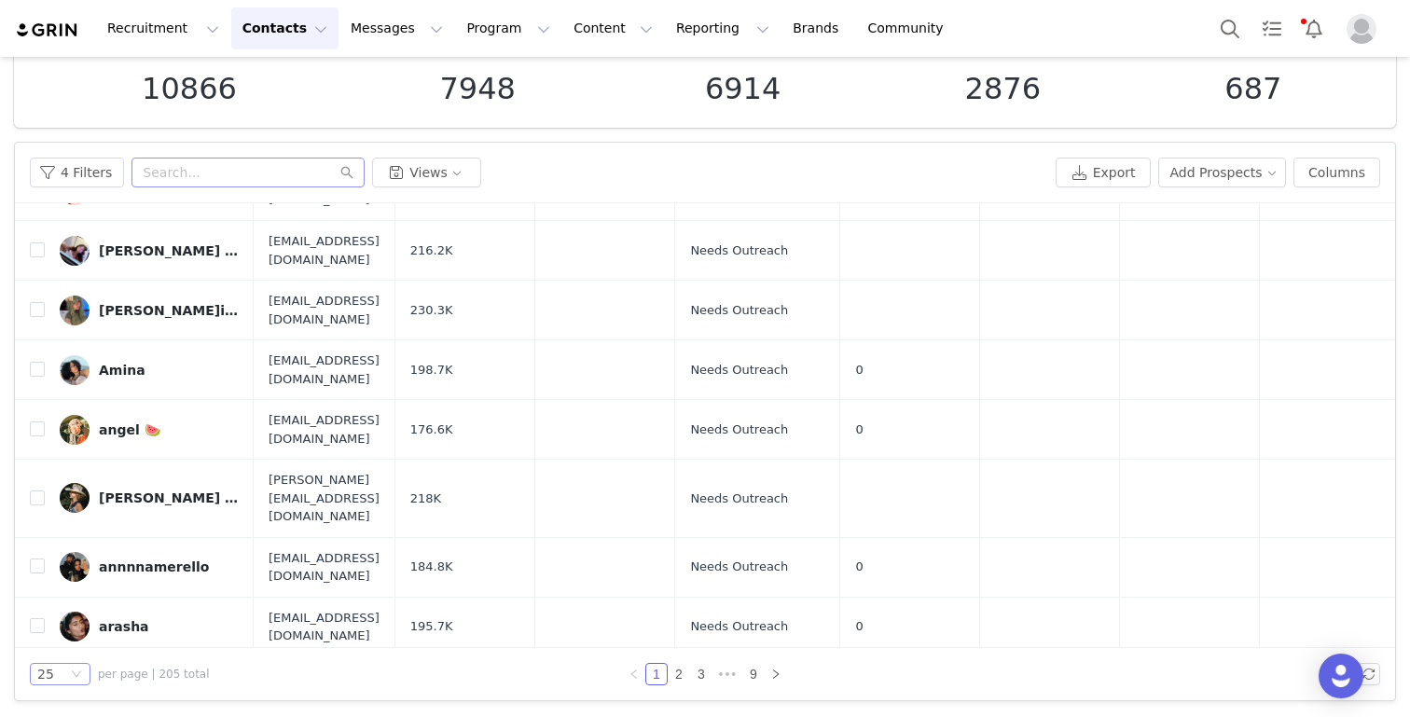
click at [80, 678] on icon "icon: down" at bounding box center [76, 673] width 11 height 11
click at [57, 650] on li "100" at bounding box center [60, 640] width 61 height 30
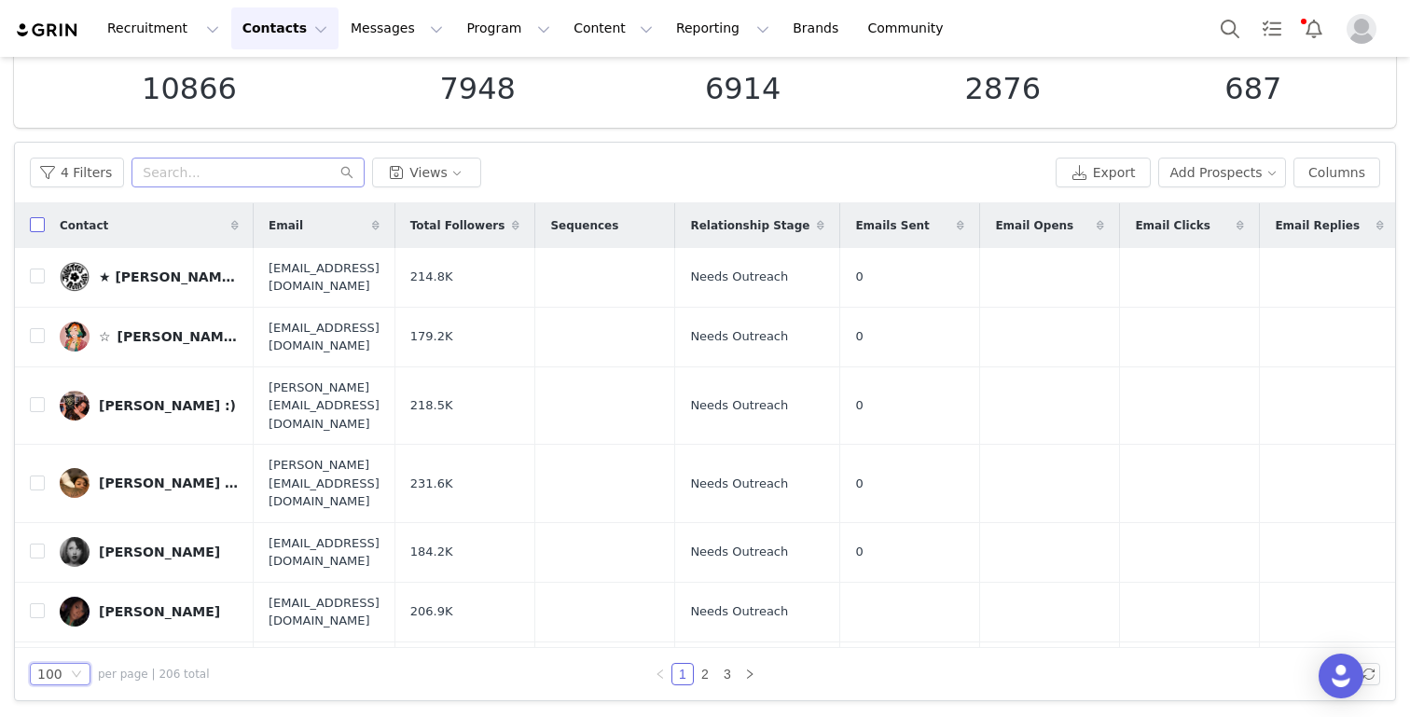
click at [38, 226] on input "checkbox" at bounding box center [37, 224] width 15 height 15
checkbox input "true"
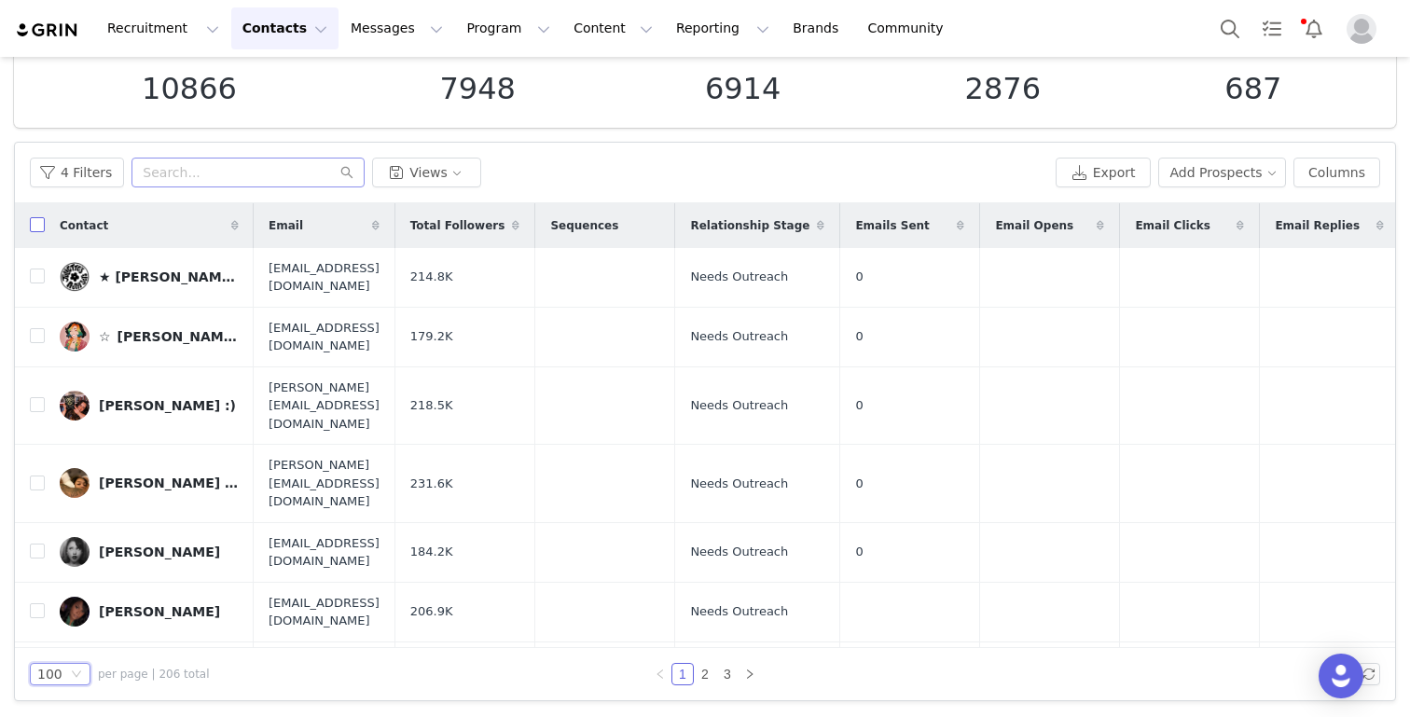
checkbox input "true"
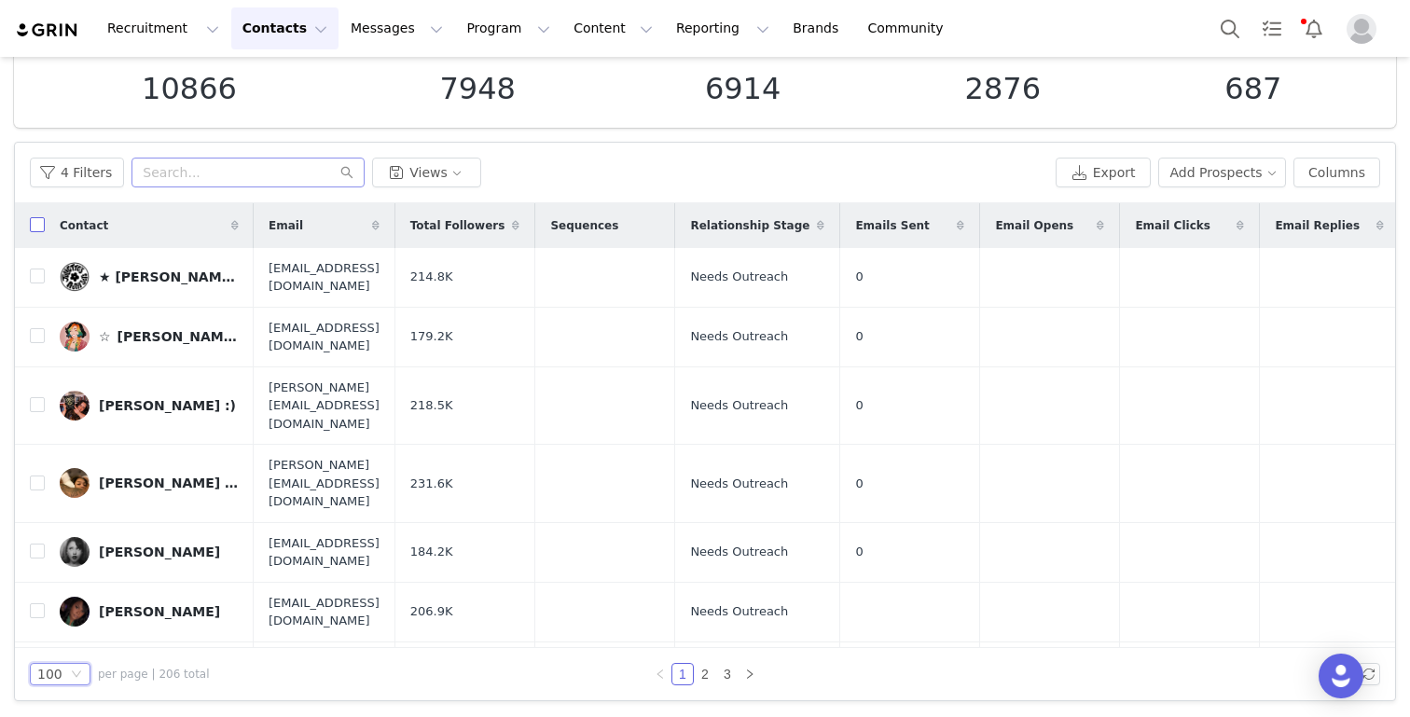
checkbox input "true"
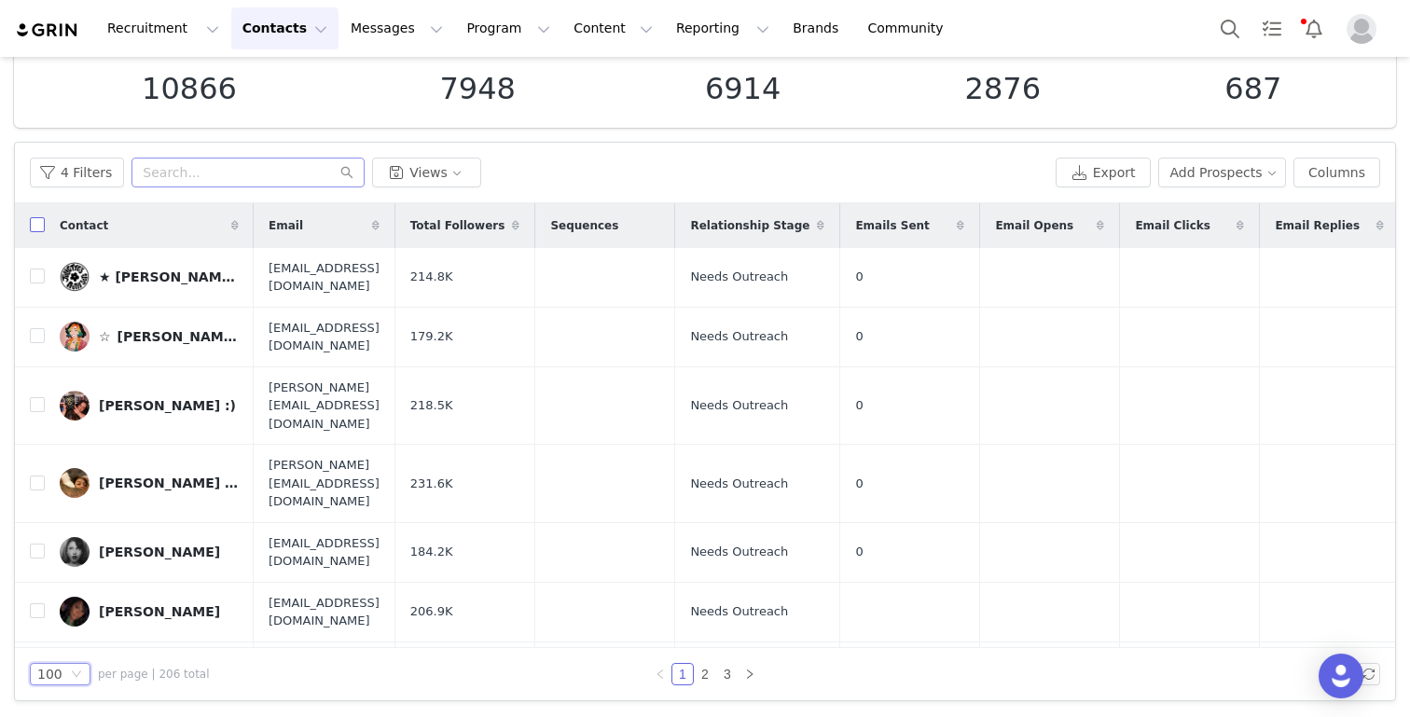
checkbox input "true"
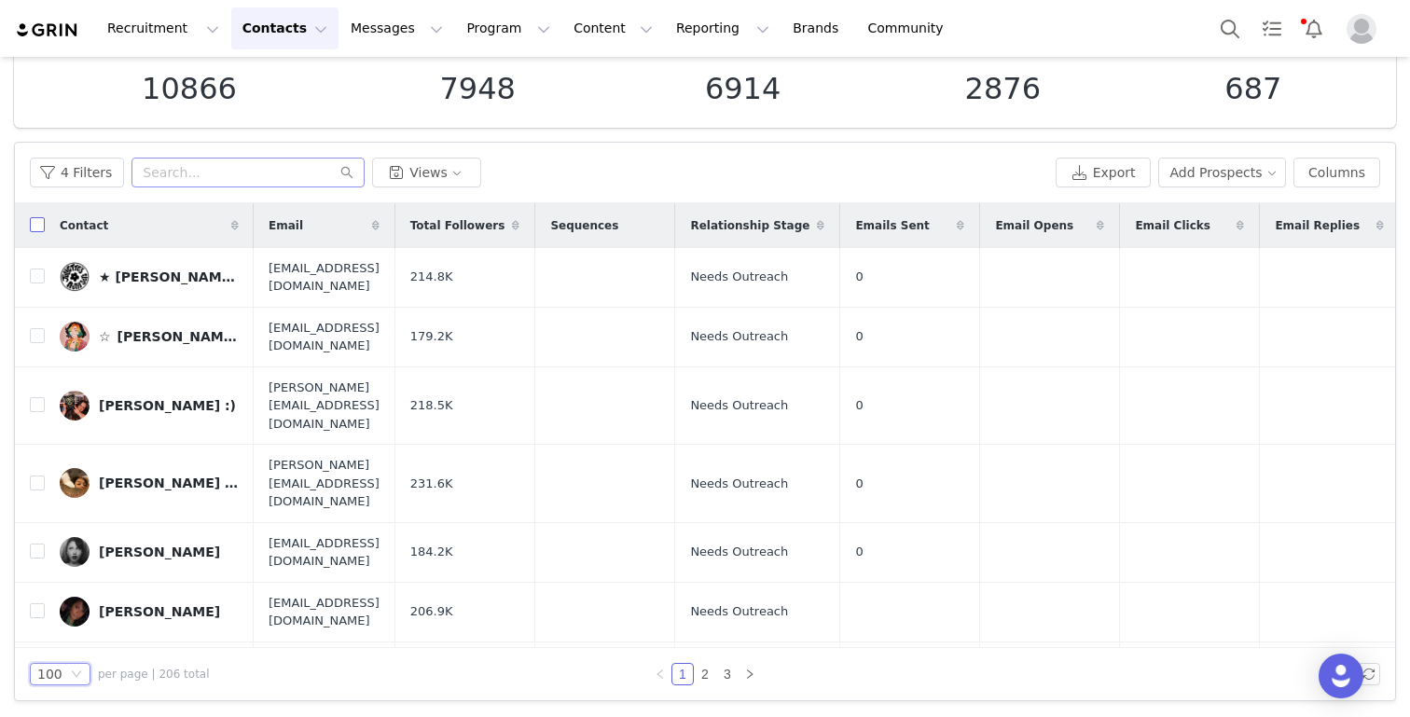
checkbox input "true"
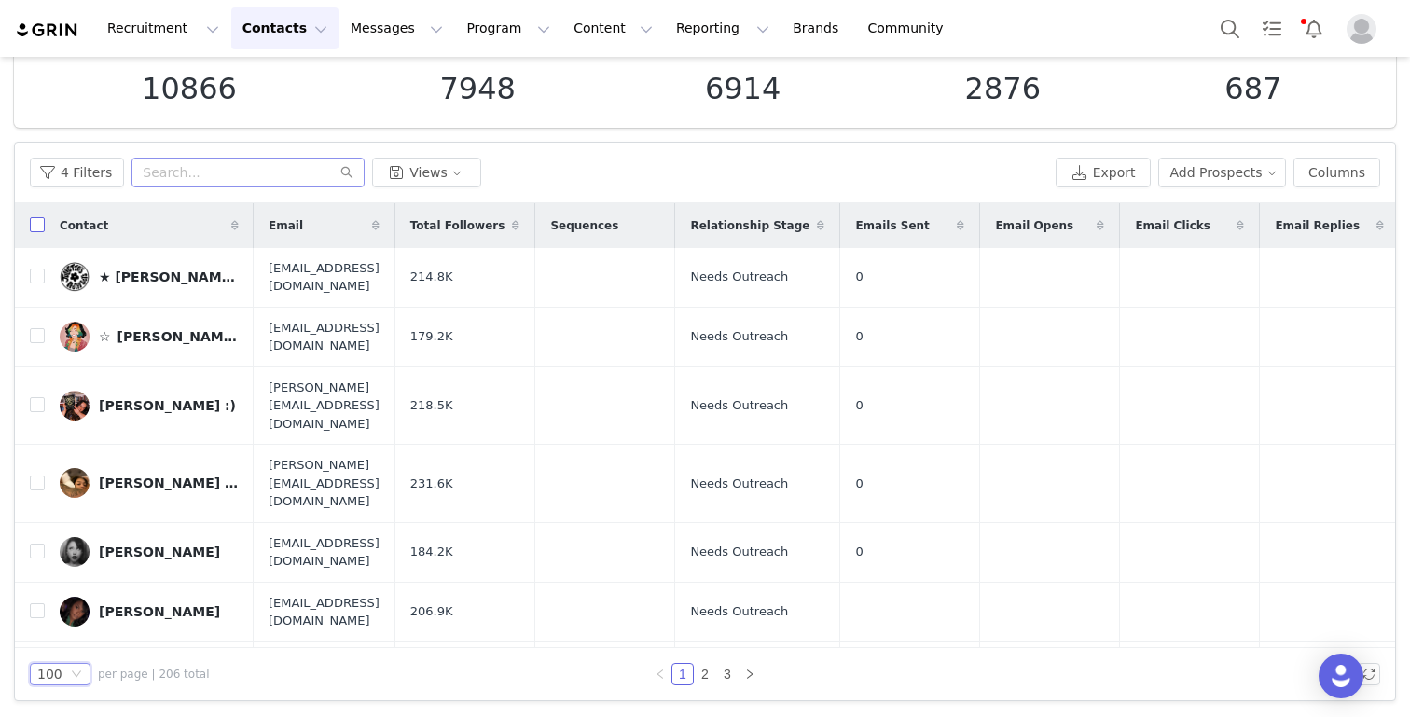
checkbox input "true"
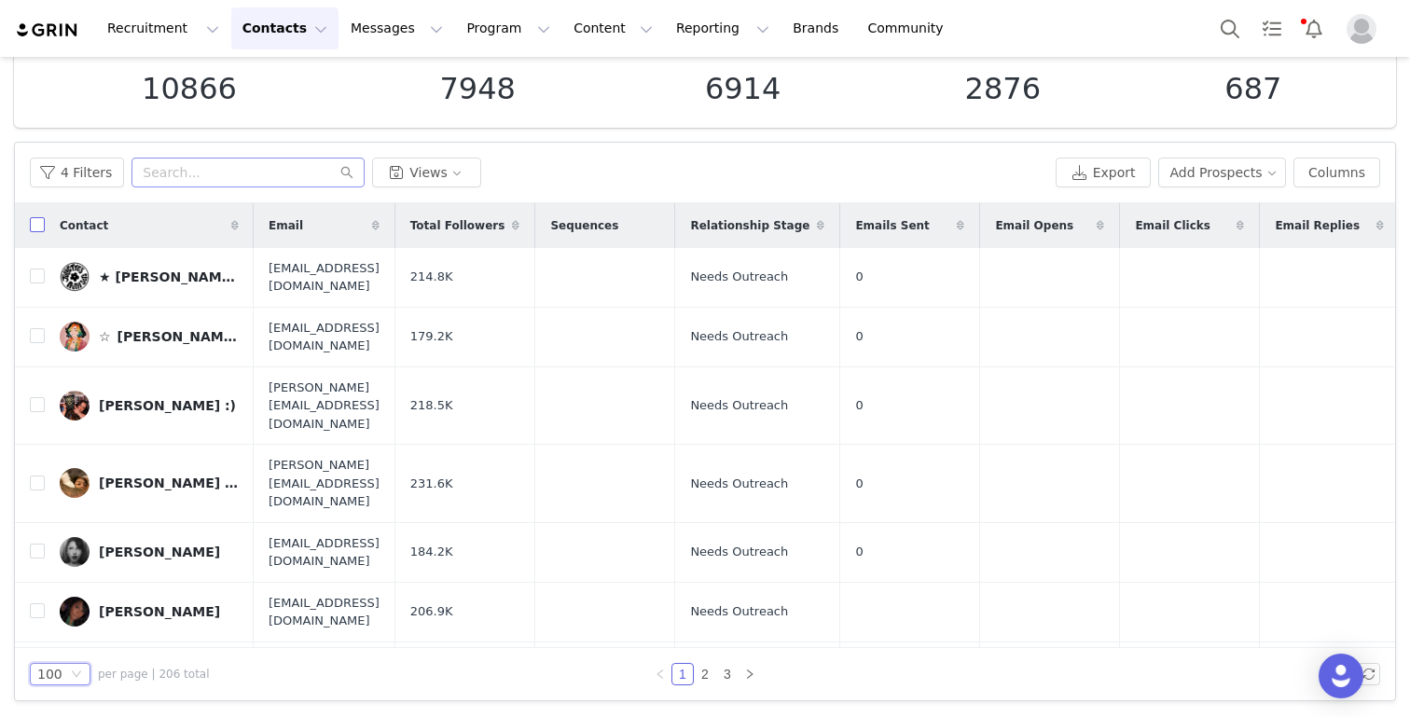
checkbox input "true"
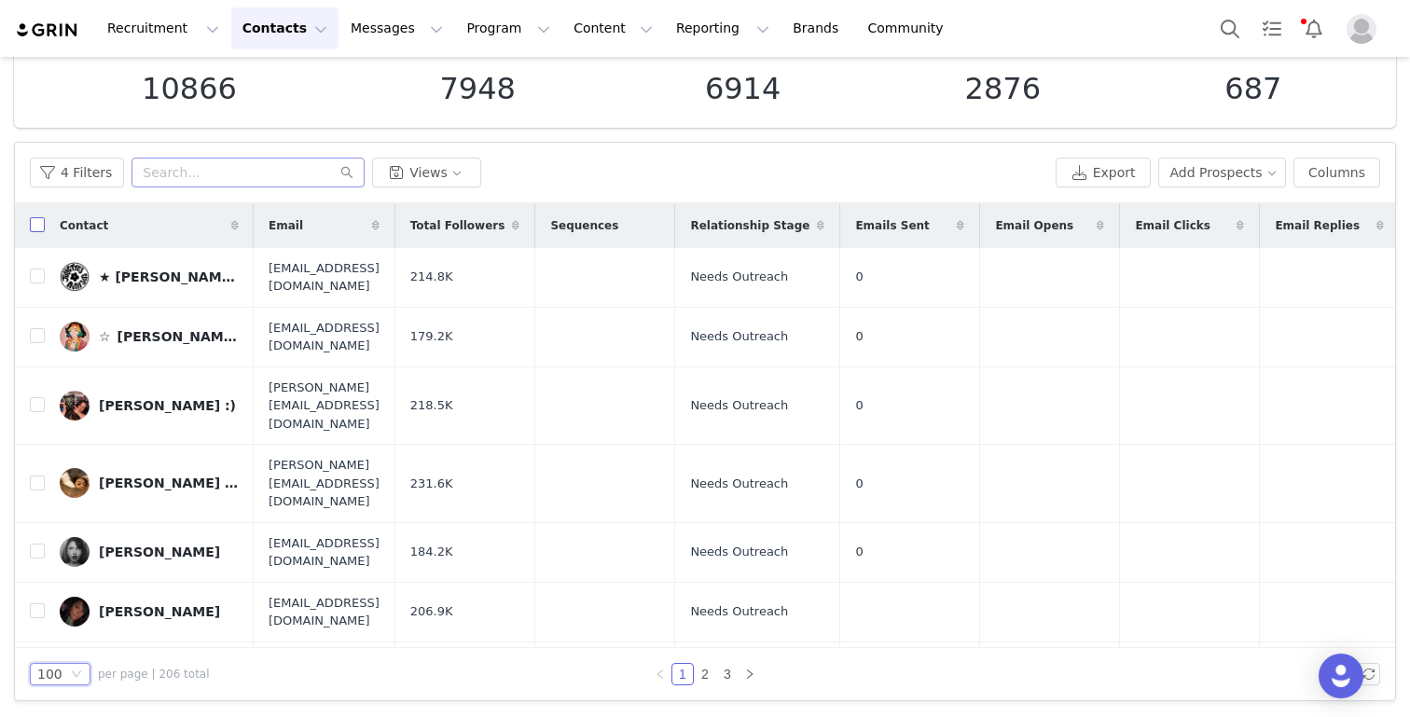
checkbox input "true"
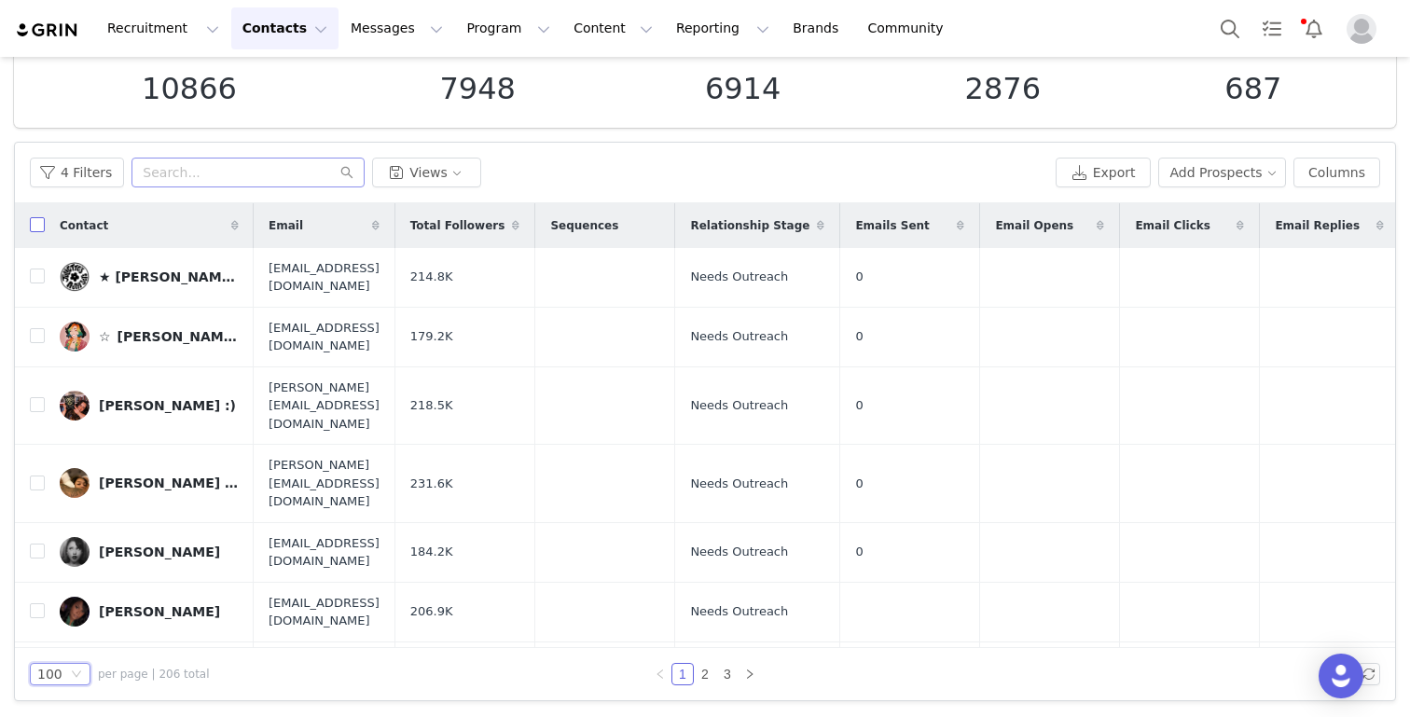
checkbox input "true"
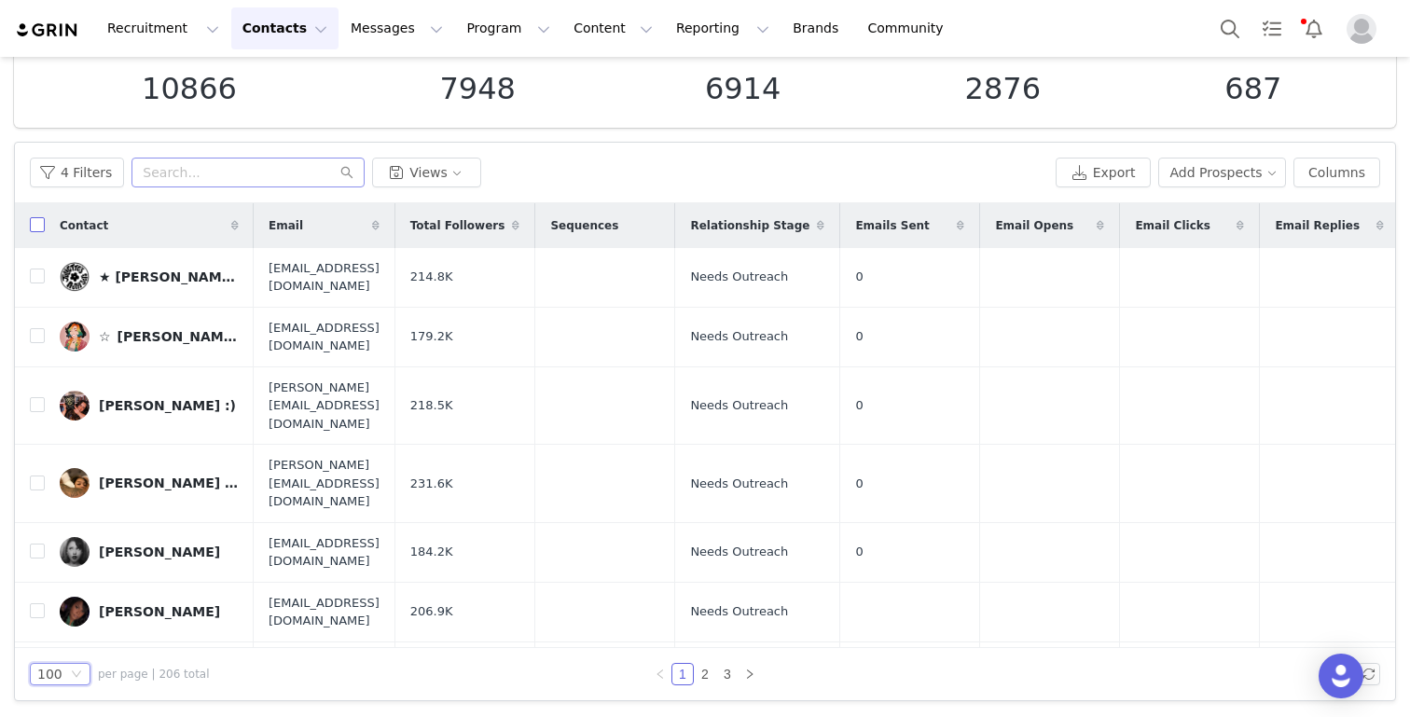
checkbox input "true"
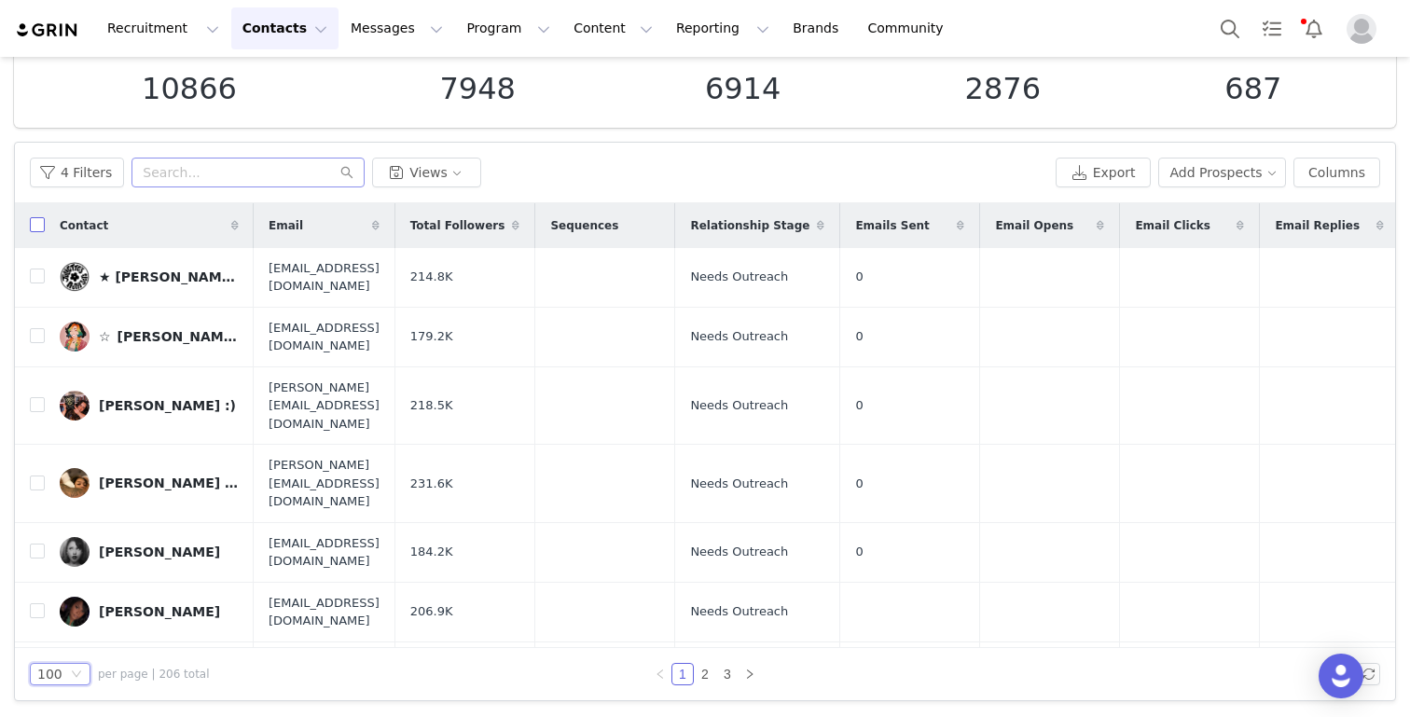
checkbox input "true"
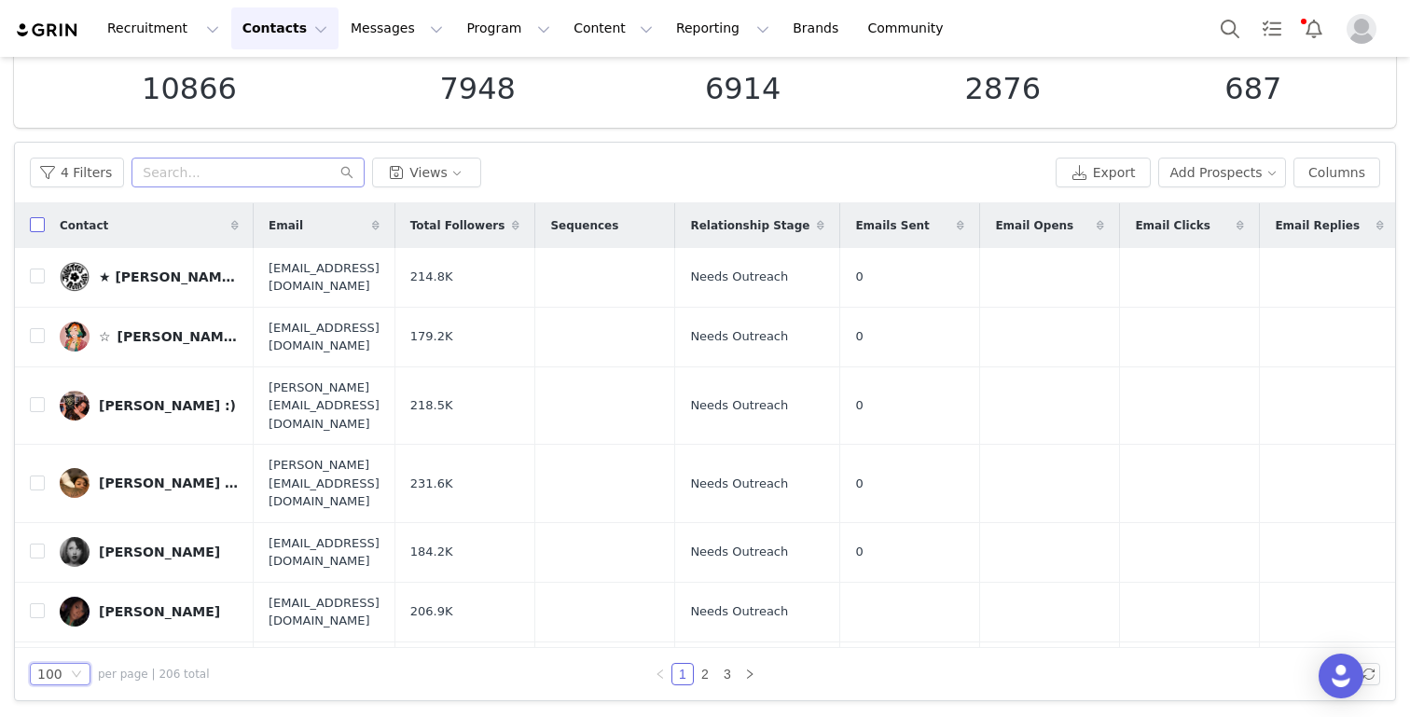
checkbox input "true"
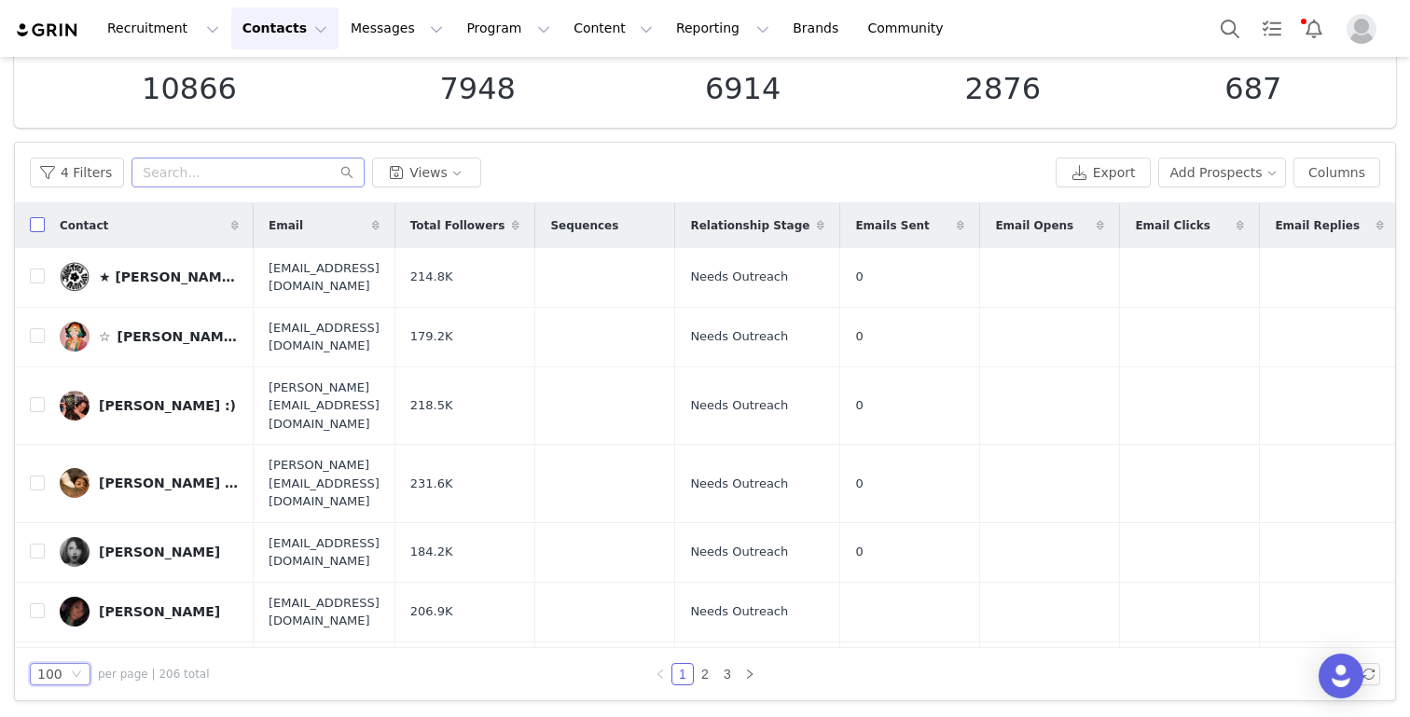
checkbox input "true"
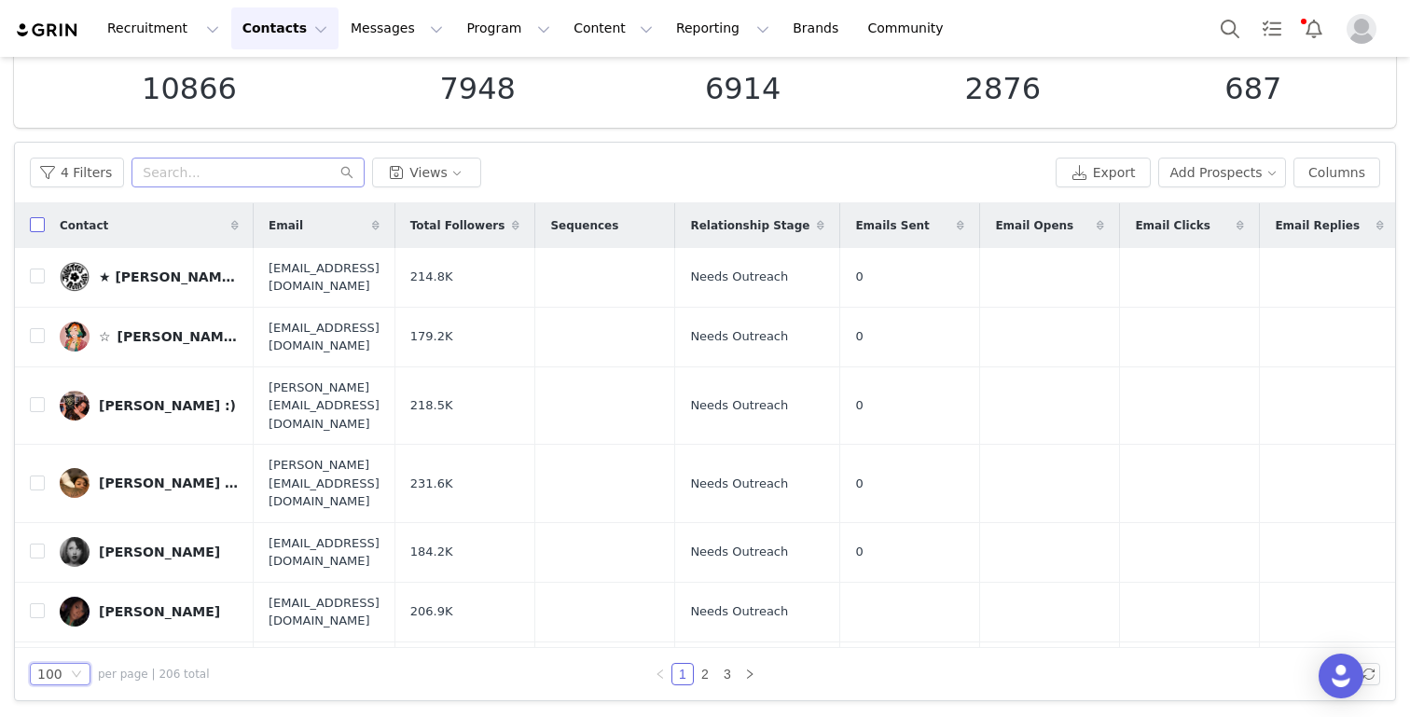
checkbox input "true"
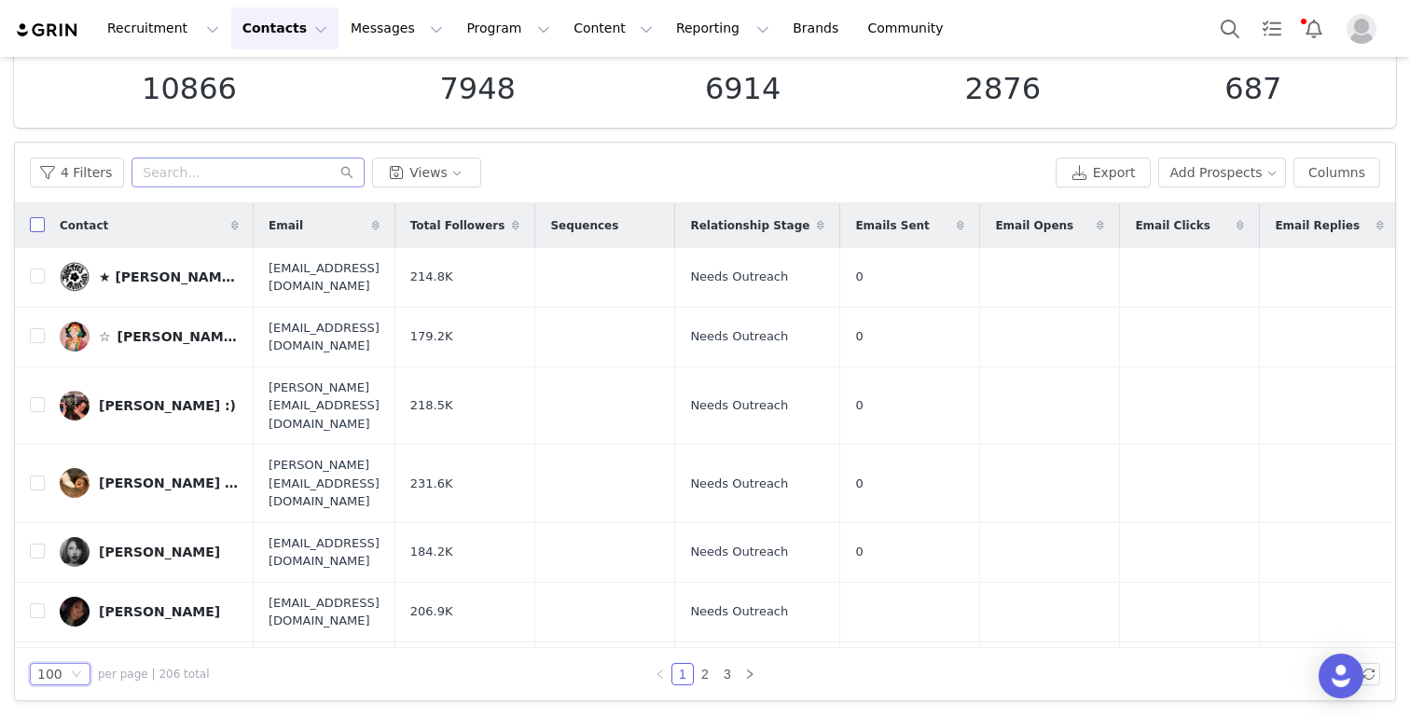
checkbox input "true"
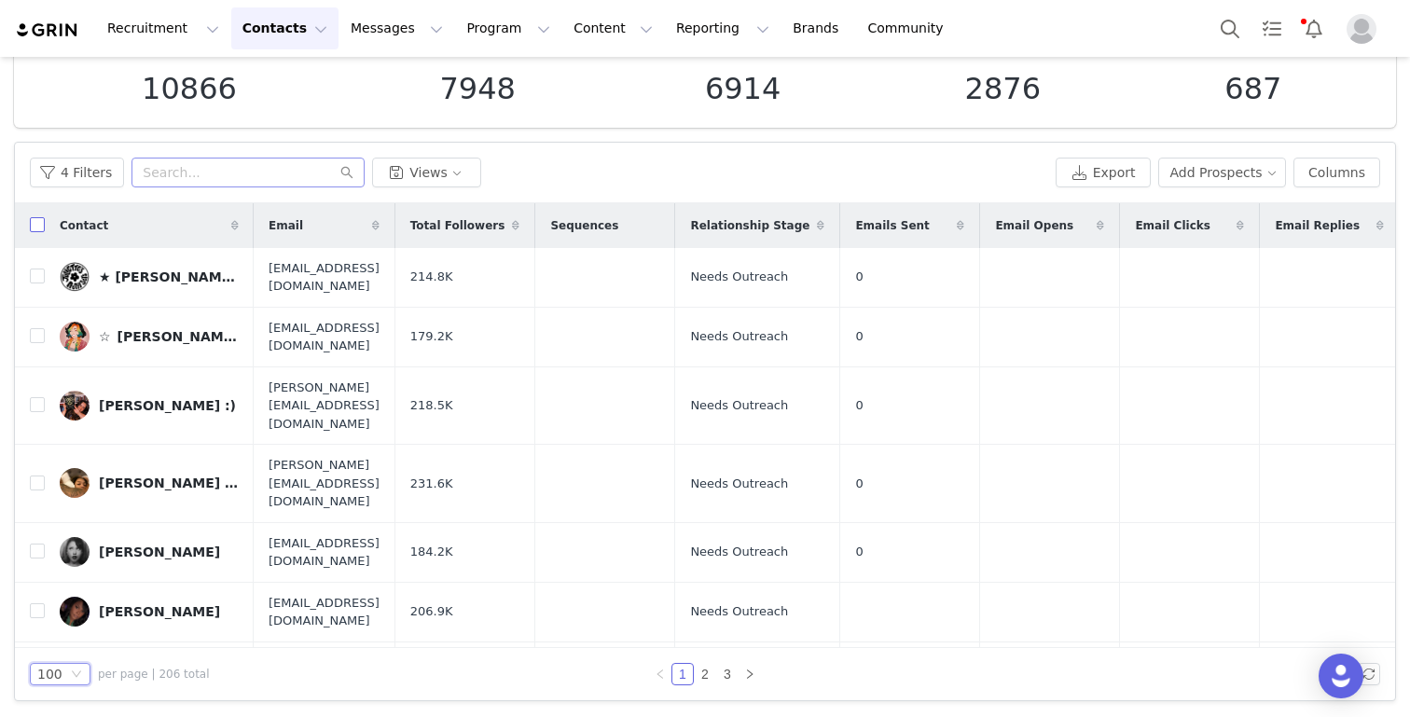
checkbox input "true"
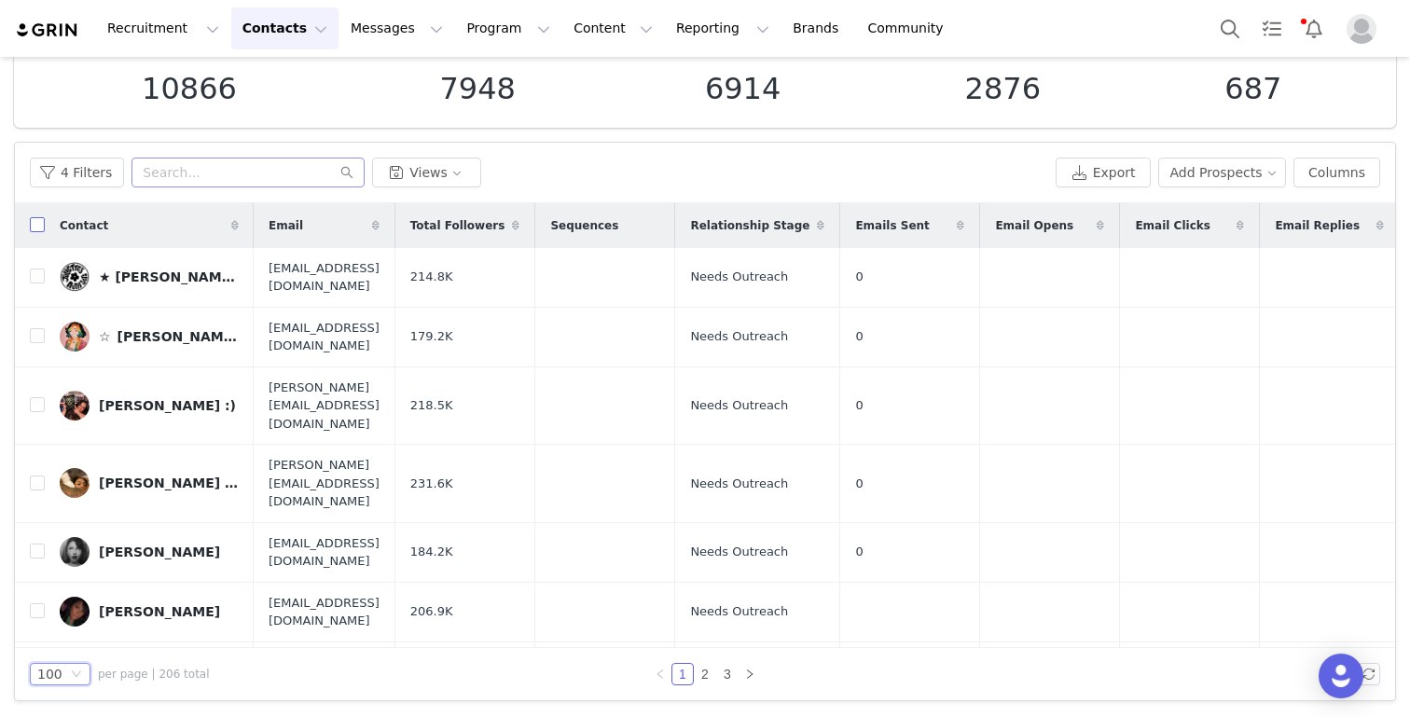
checkbox input "true"
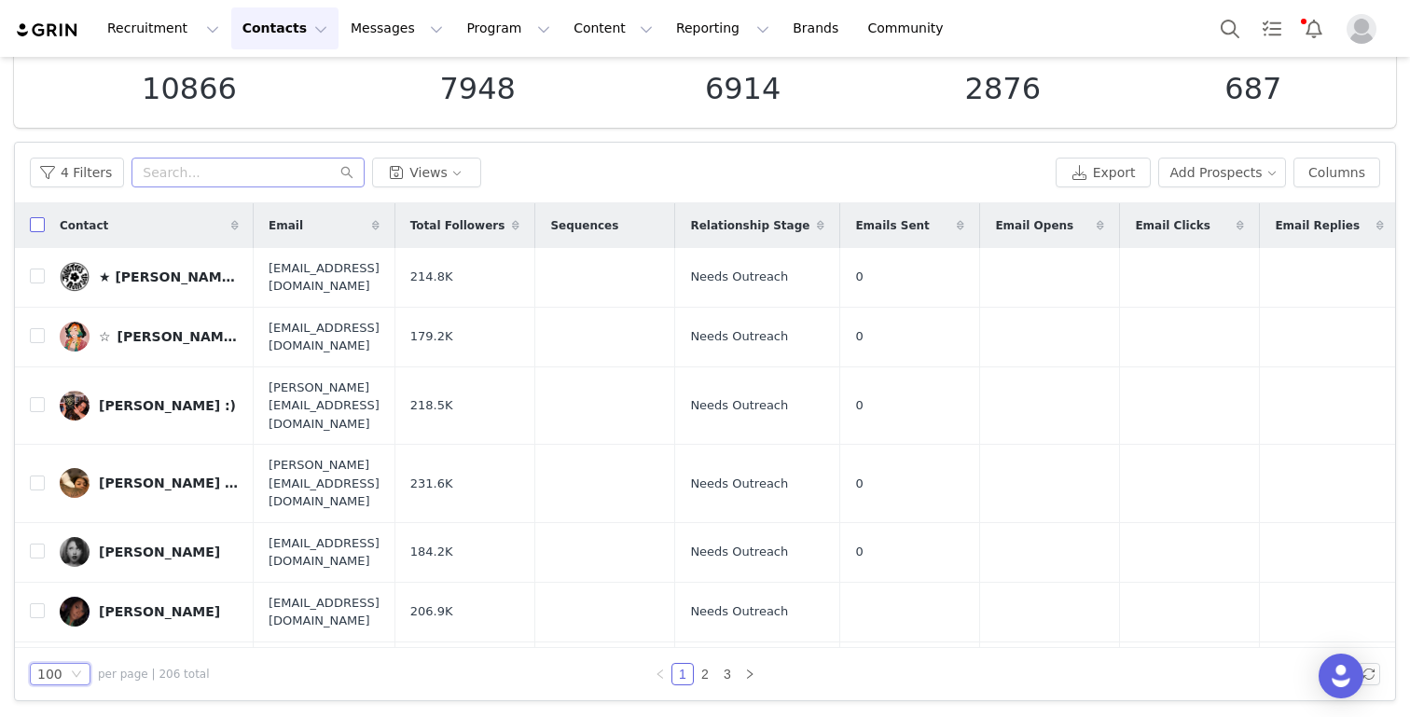
checkbox input "true"
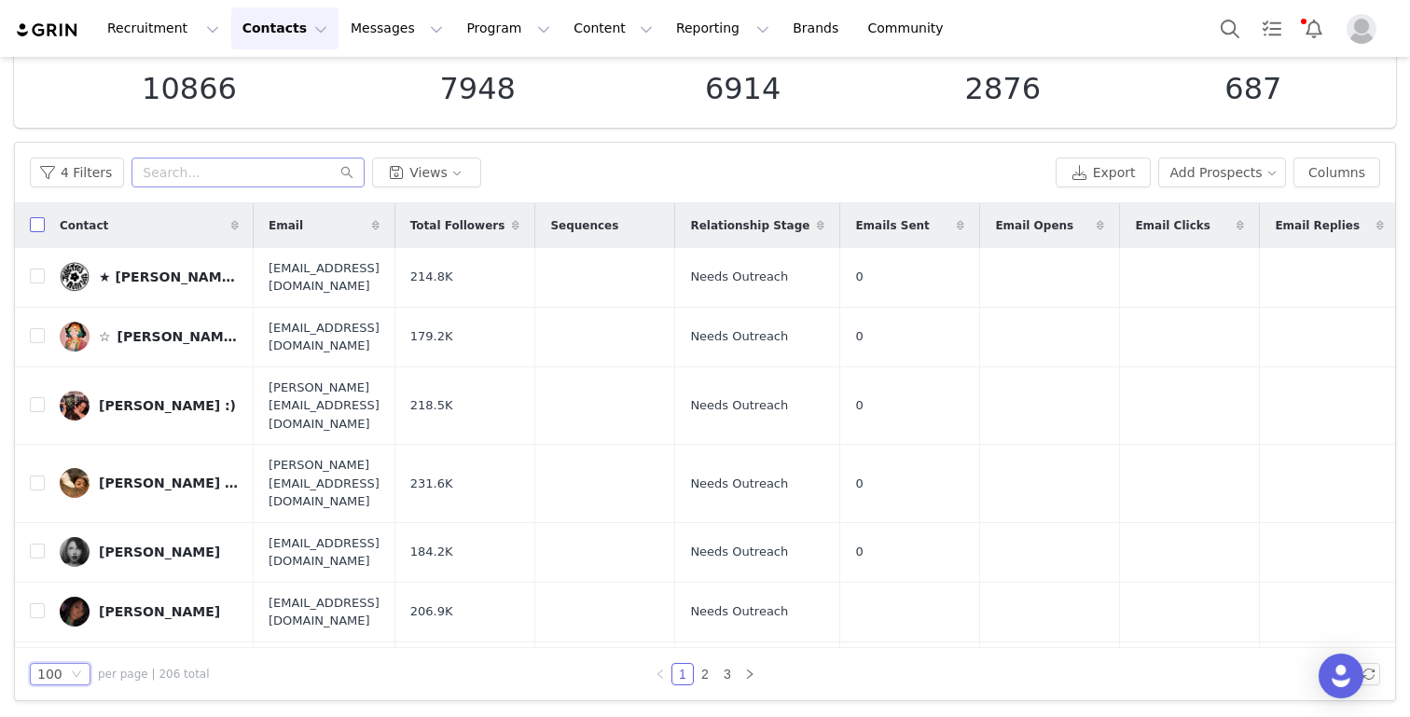
checkbox input "true"
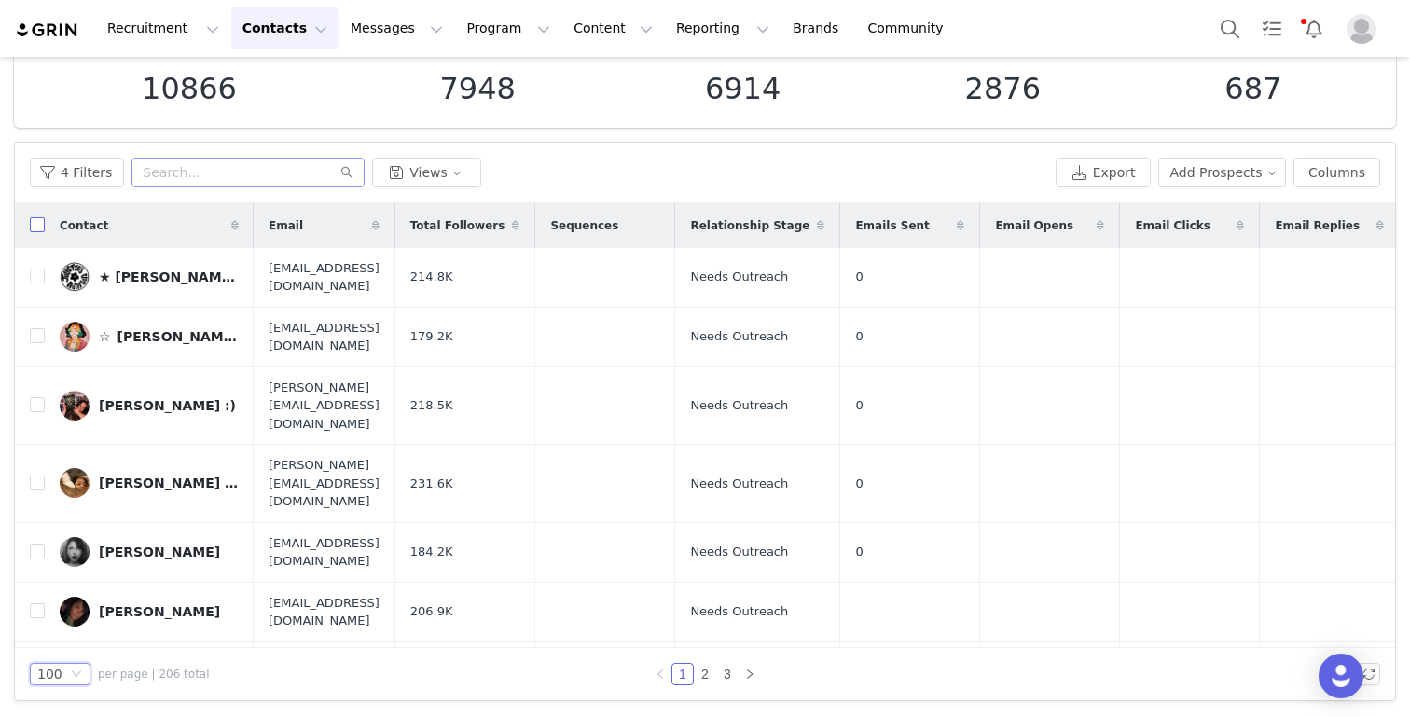
checkbox input "true"
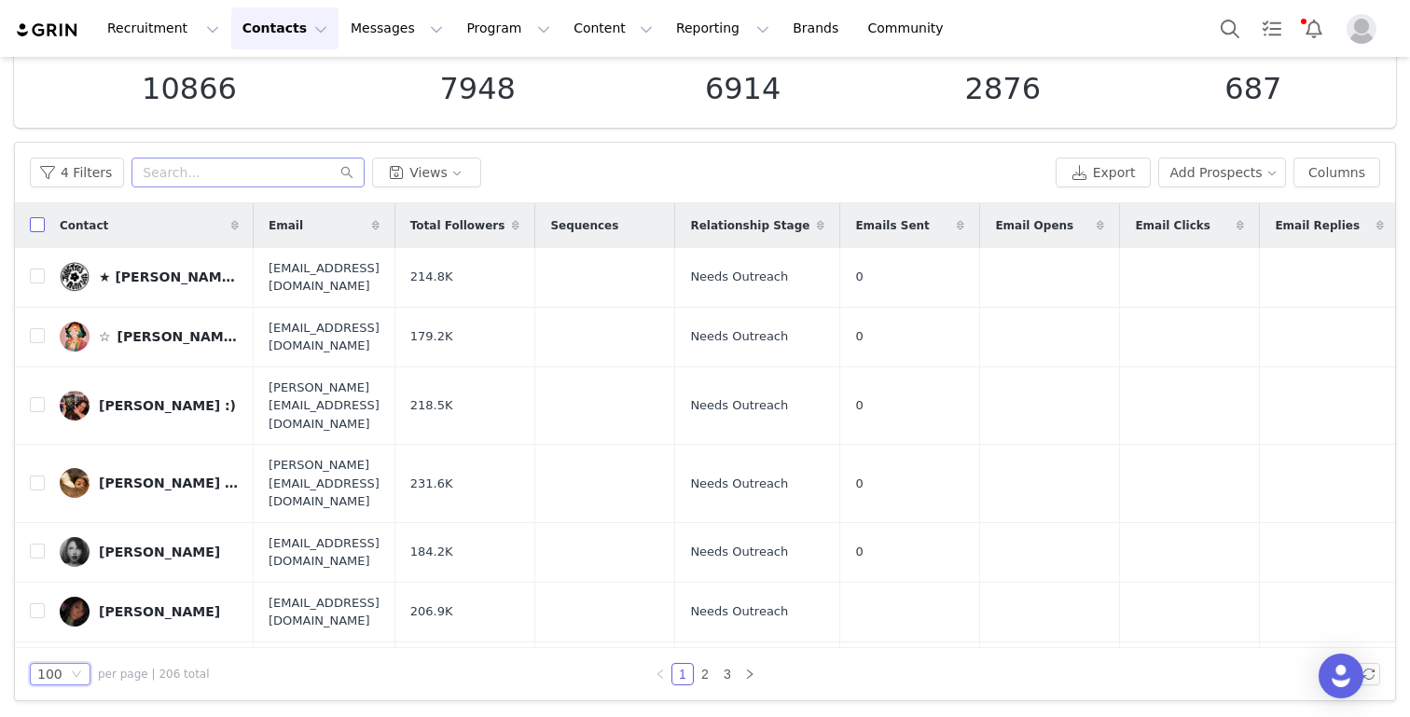
checkbox input "true"
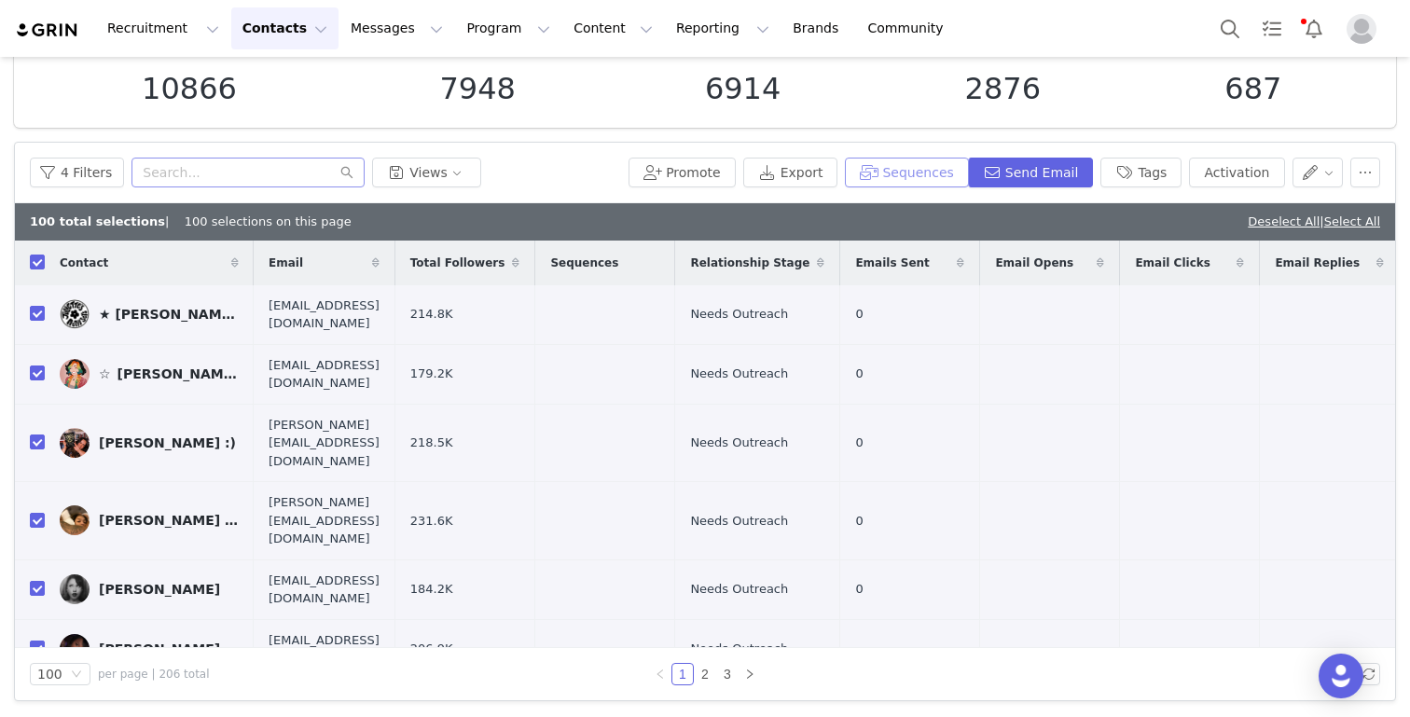
click at [913, 186] on button "Sequences" at bounding box center [906, 173] width 123 height 30
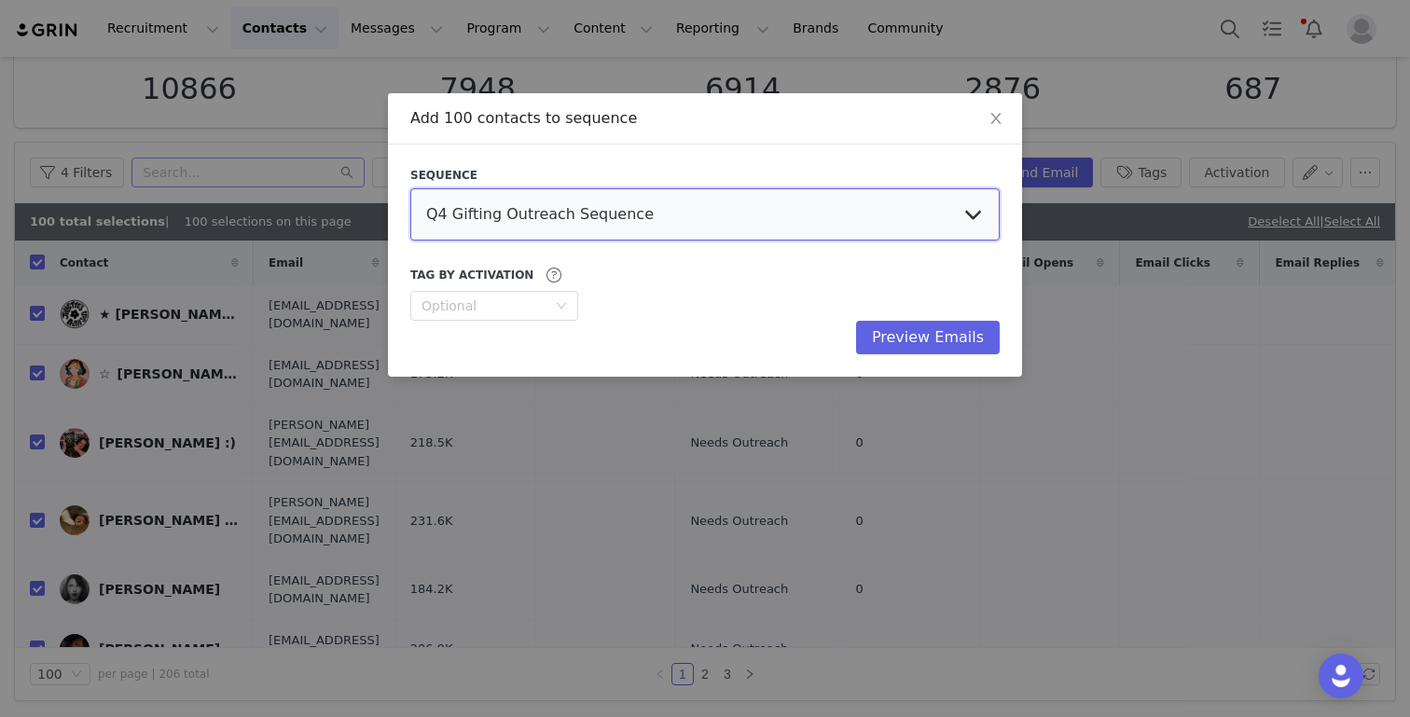
click at [852, 222] on select "Q4 Gifting Outreach Sequence Earring Stack Campaign Invite The Bangles Edit Cam…" at bounding box center [704, 214] width 589 height 52
select select "6e5f0390-a243-46cc-b6dc-57998c4b680a"
click at [410, 188] on select "Q4 Gifting Outreach Sequence Earring Stack Campaign Invite The Bangles Edit Cam…" at bounding box center [704, 214] width 589 height 52
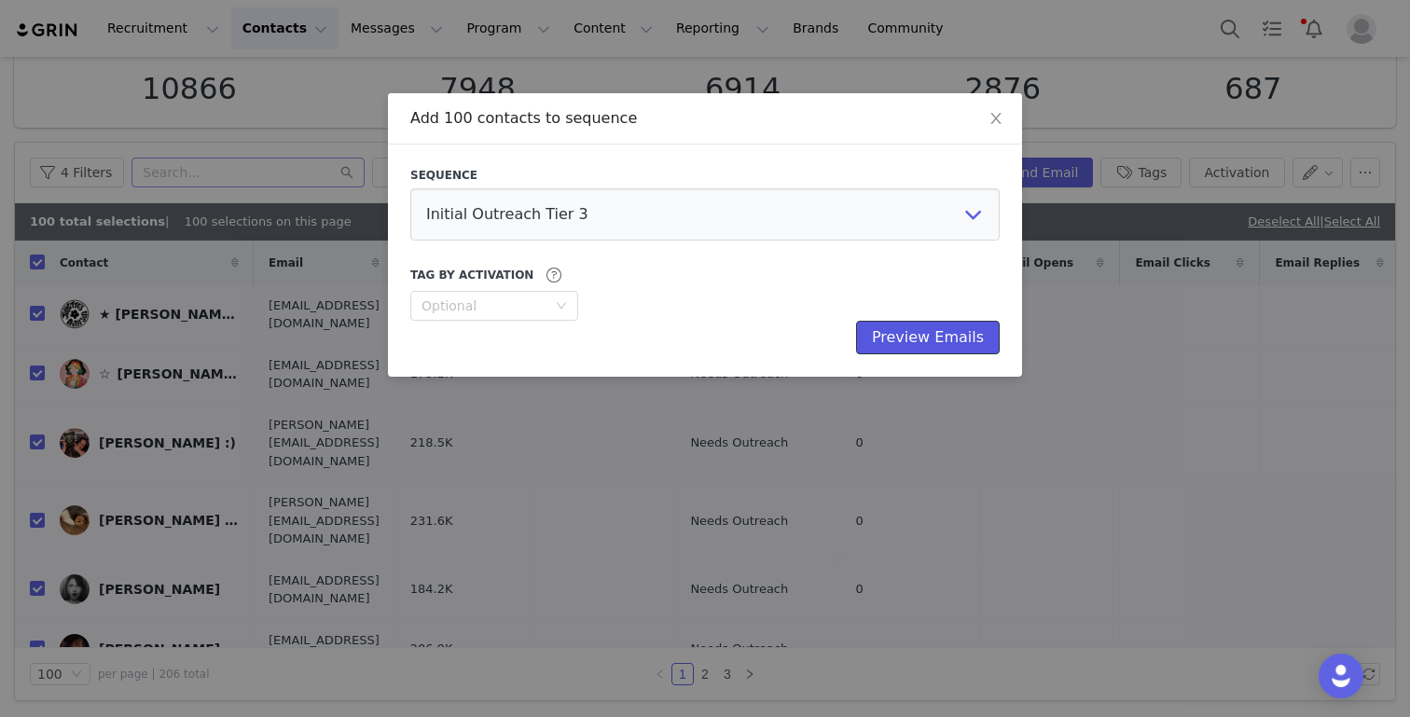
click at [930, 333] on button "Preview Emails" at bounding box center [928, 338] width 144 height 34
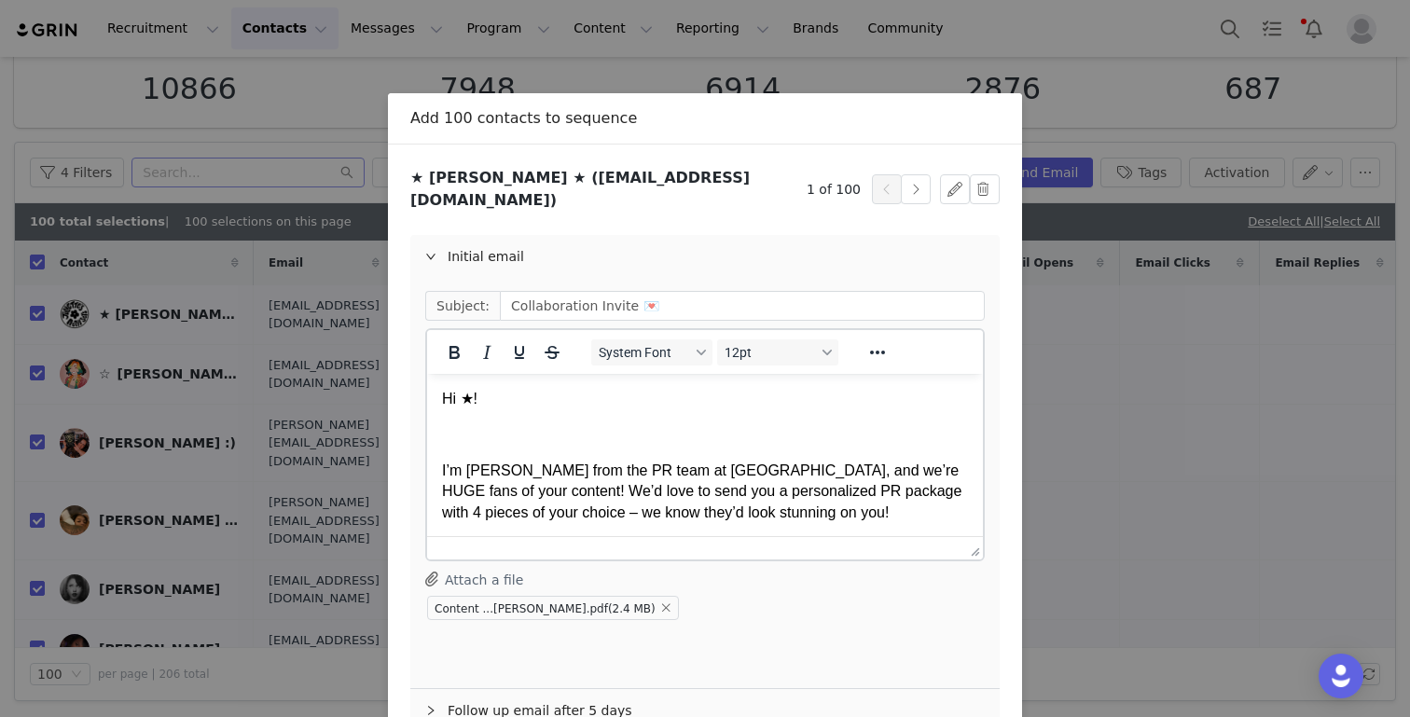
scroll to position [99, 0]
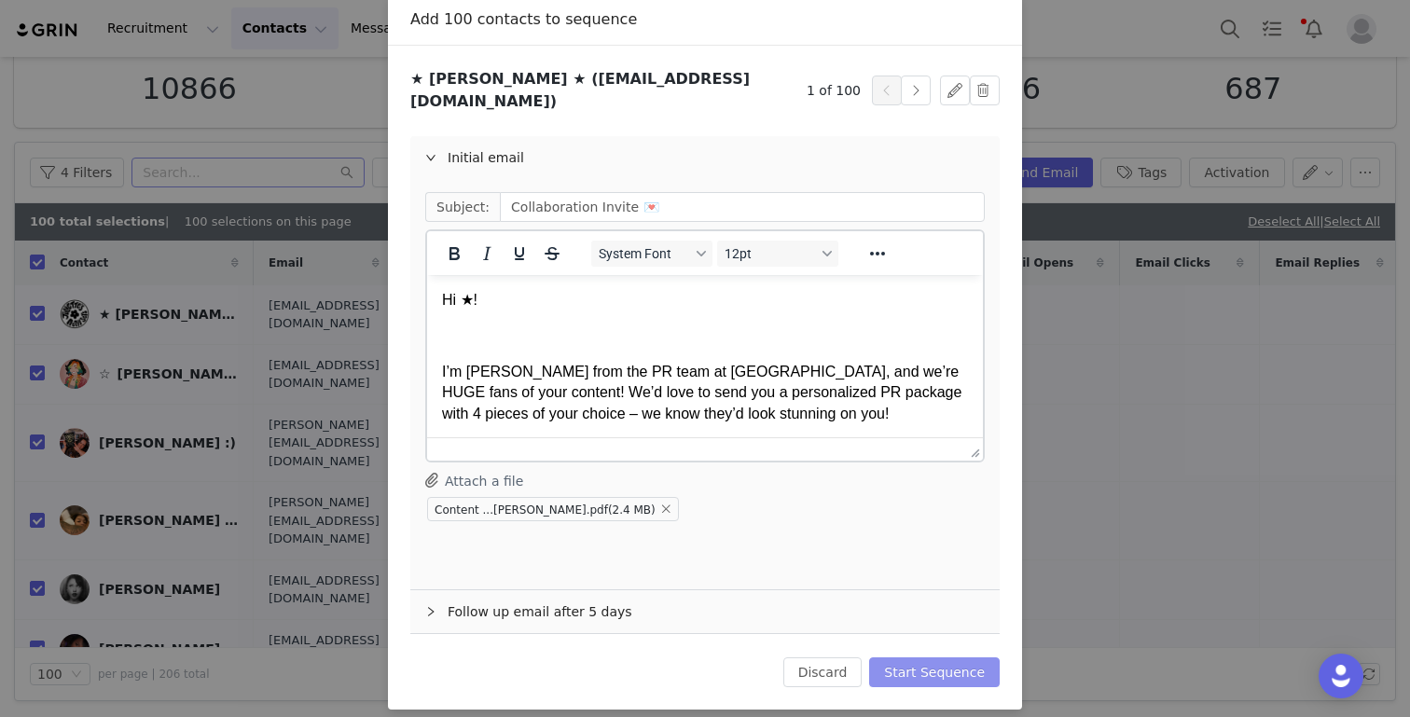
click at [932, 664] on button "Start Sequence" at bounding box center [934, 672] width 131 height 30
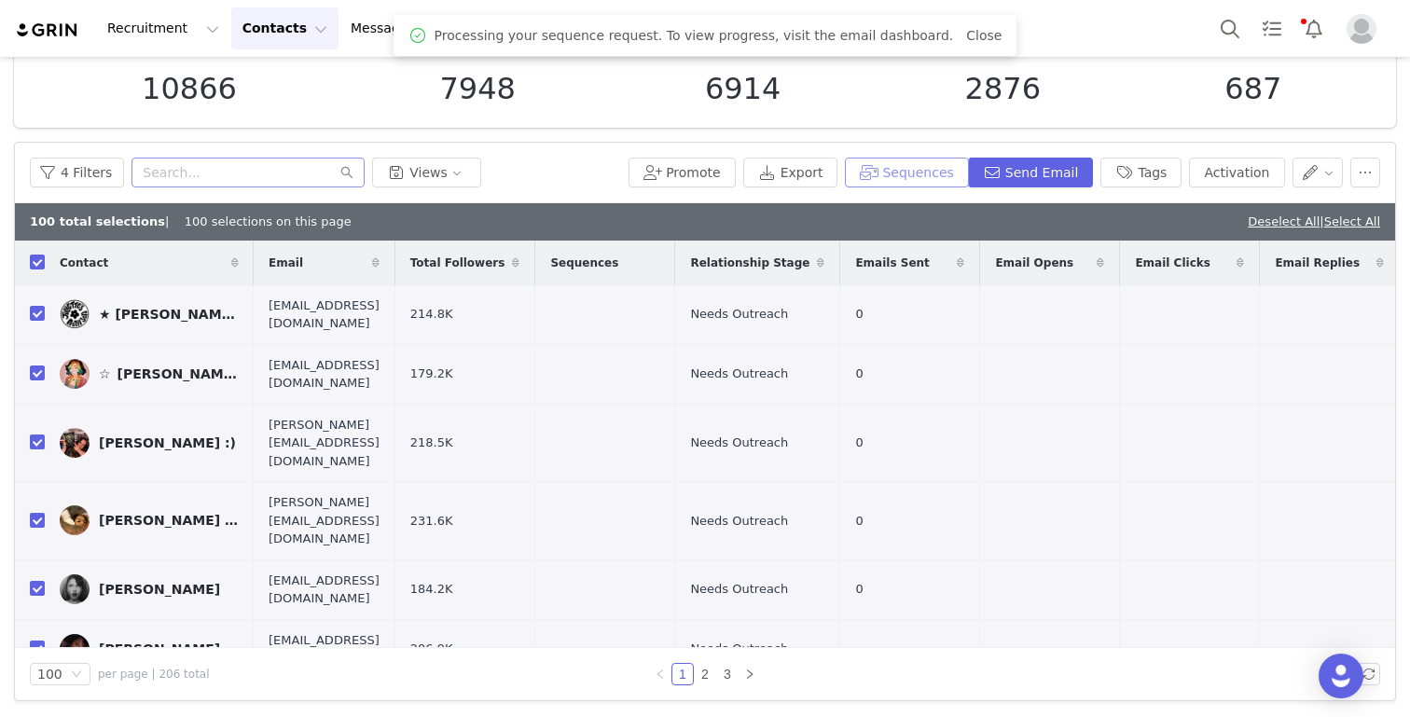
scroll to position [0, 0]
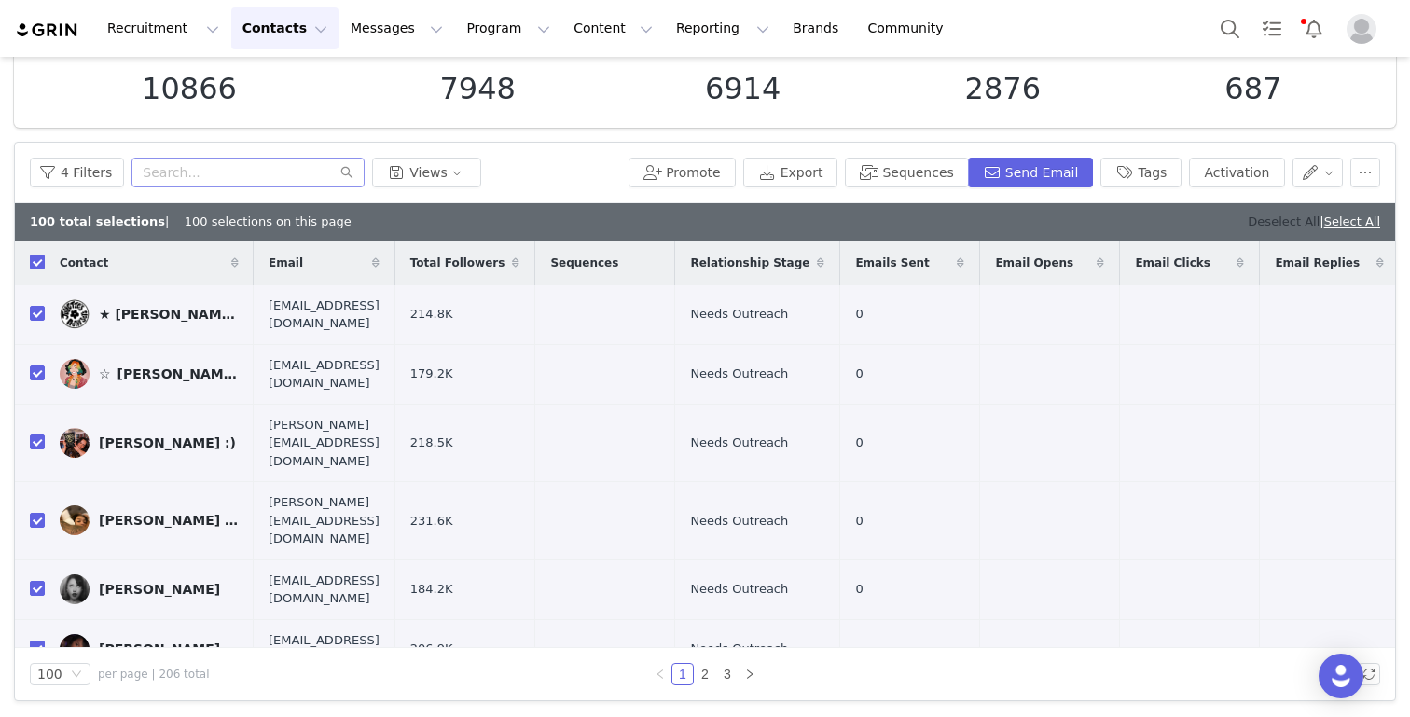
click at [1267, 221] on link "Deselect All" at bounding box center [1283, 221] width 72 height 14
checkbox input "false"
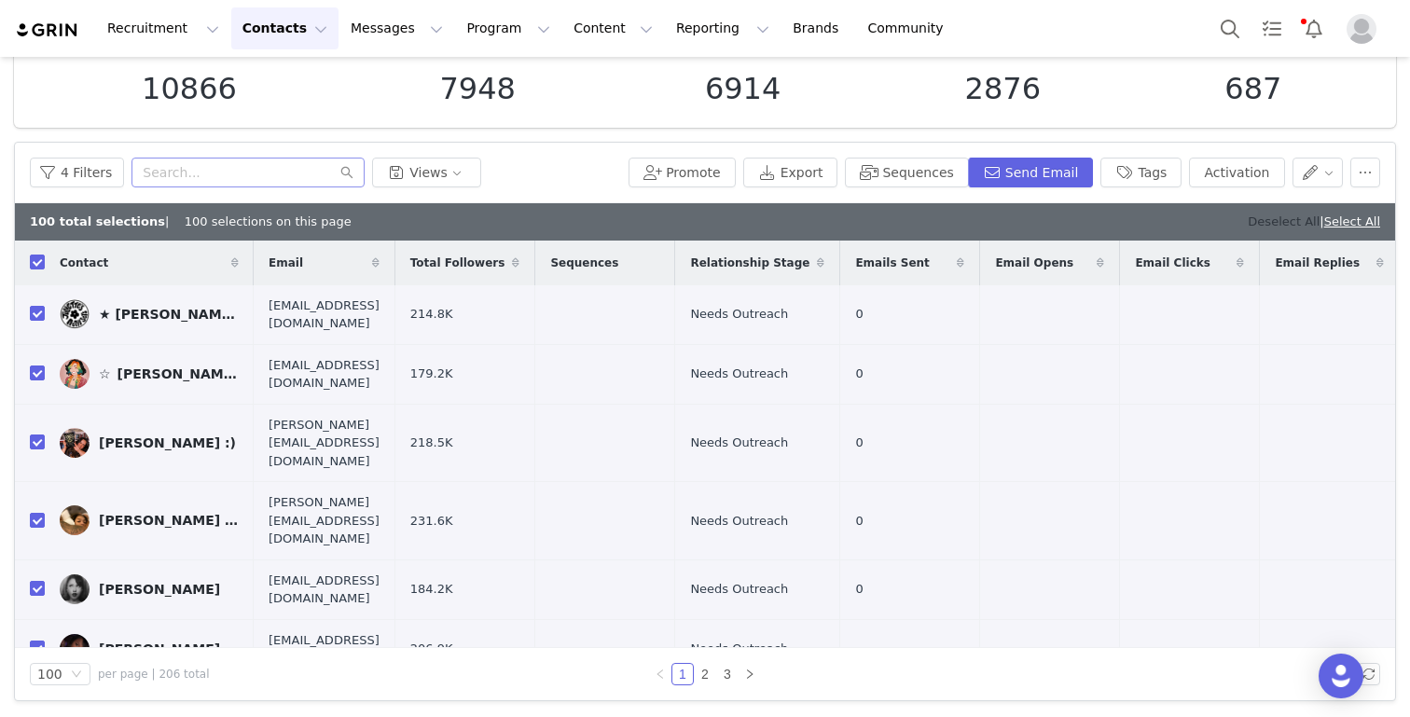
checkbox input "false"
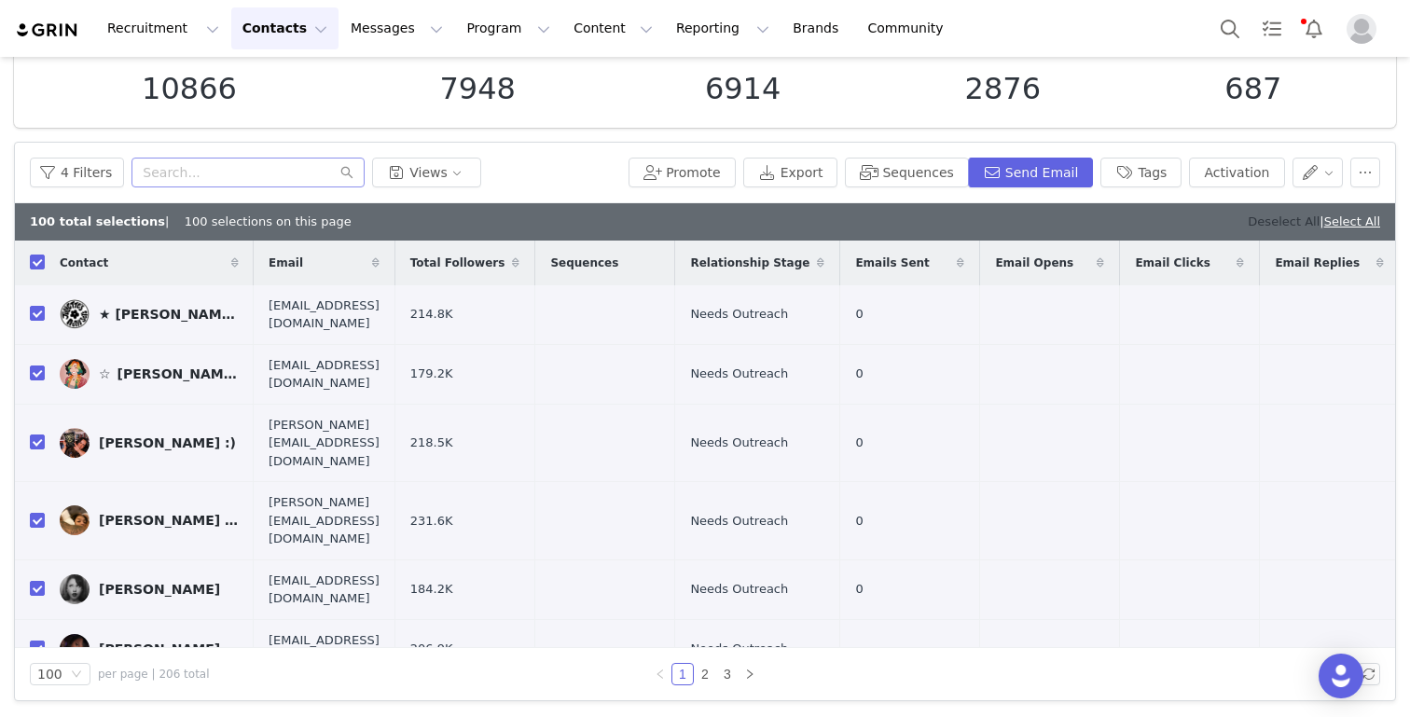
checkbox input "false"
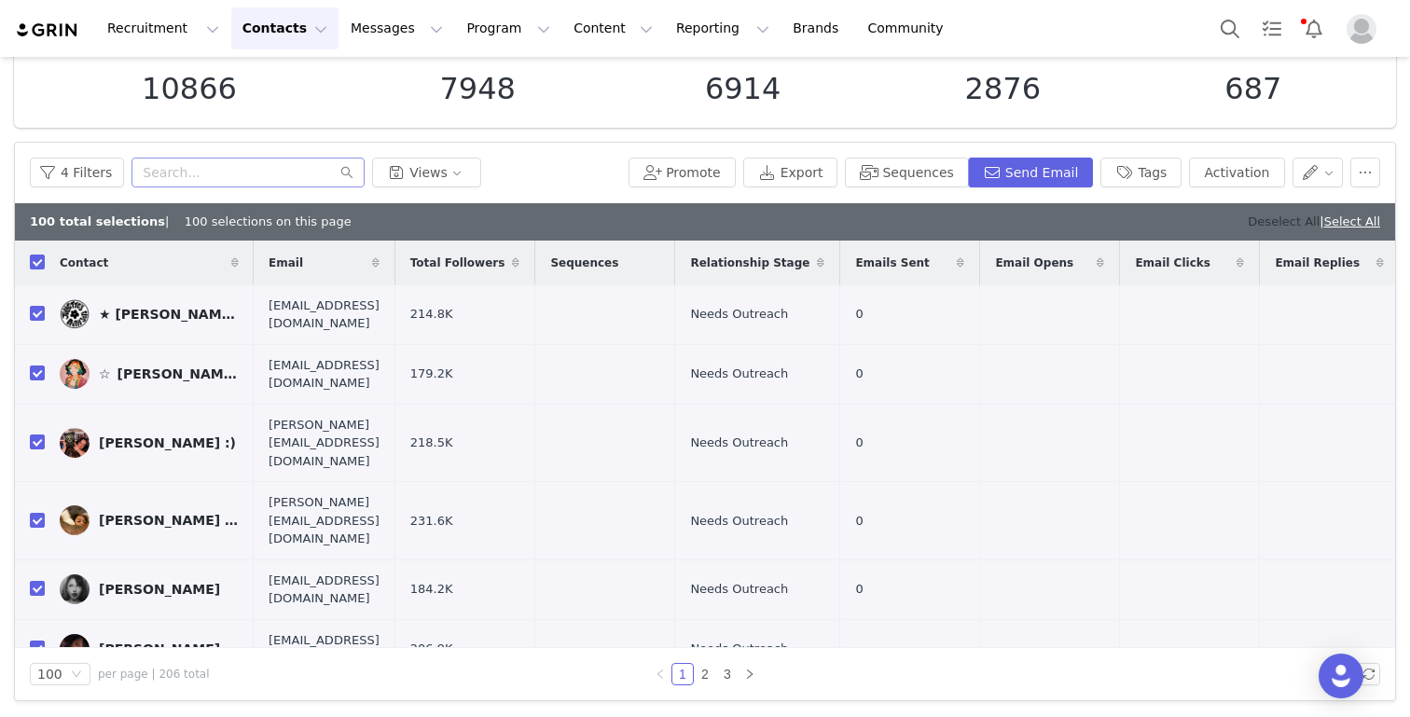
checkbox input "false"
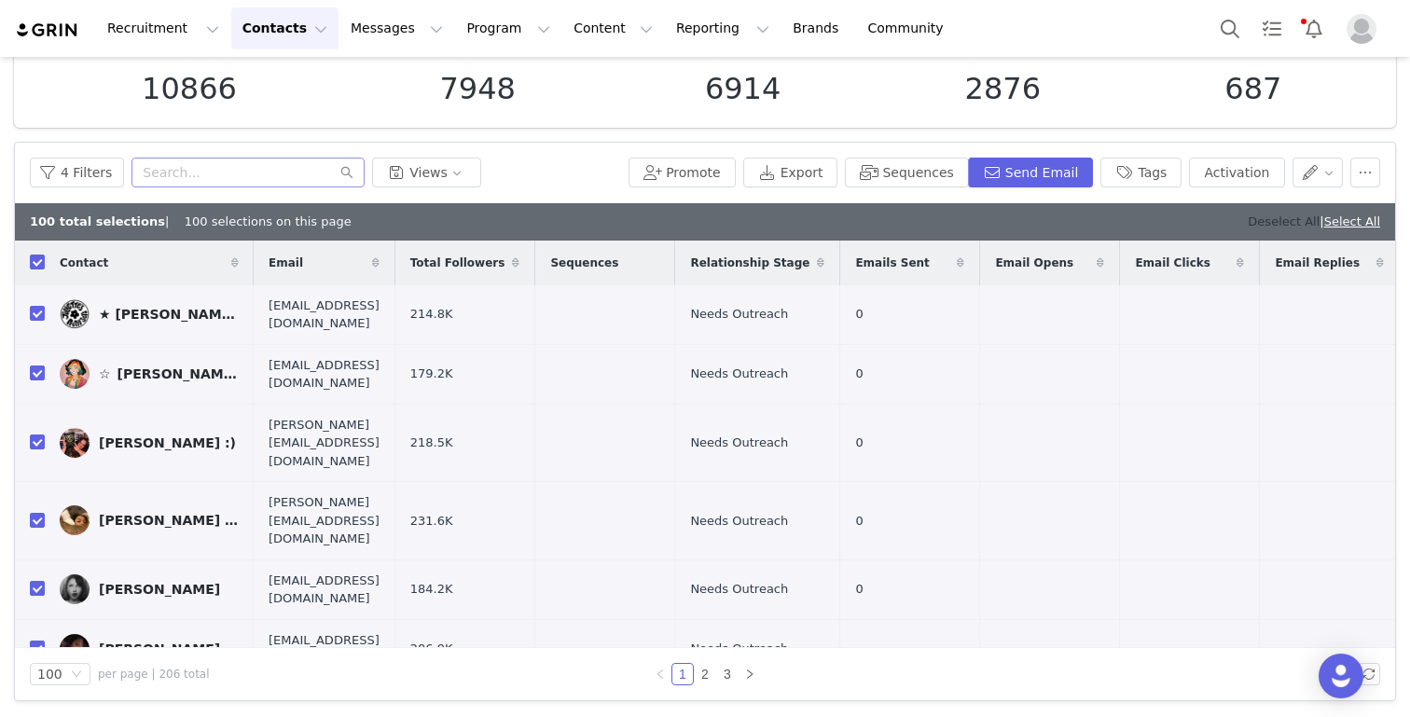
checkbox input "false"
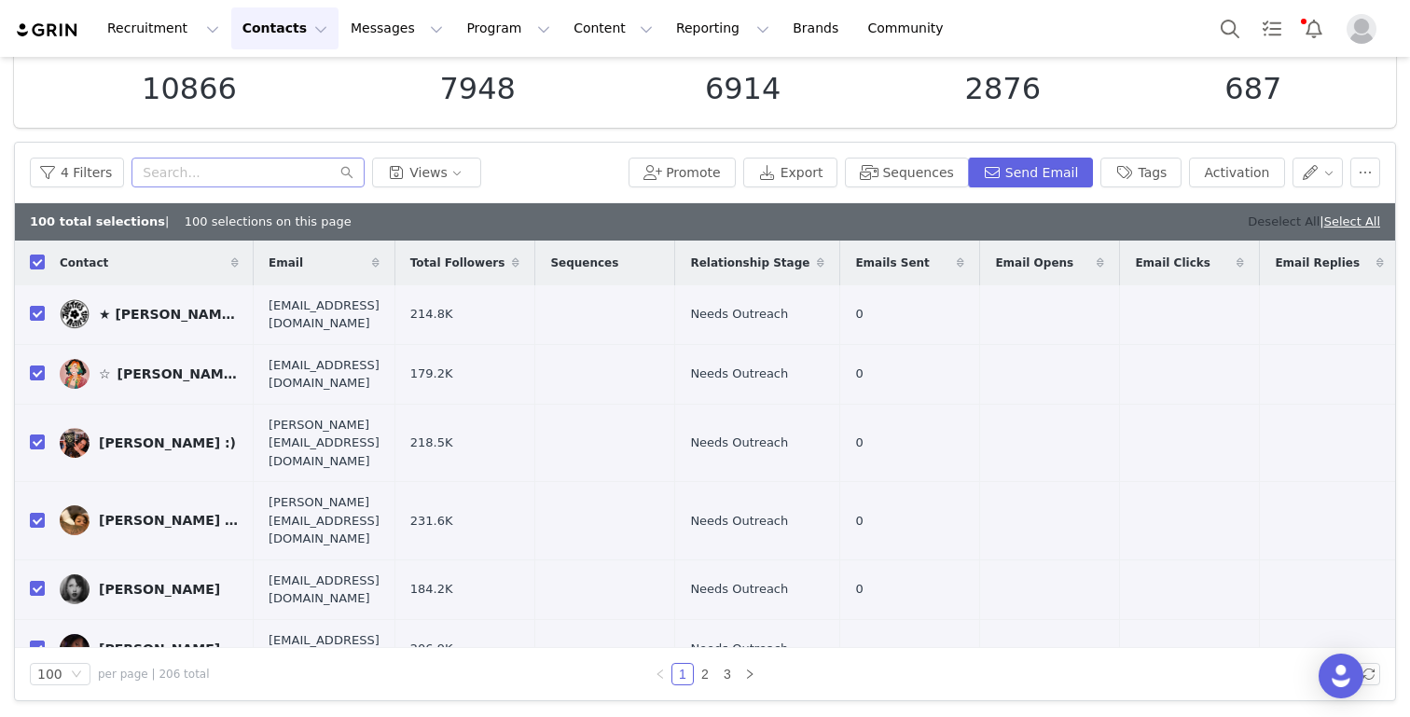
checkbox input "false"
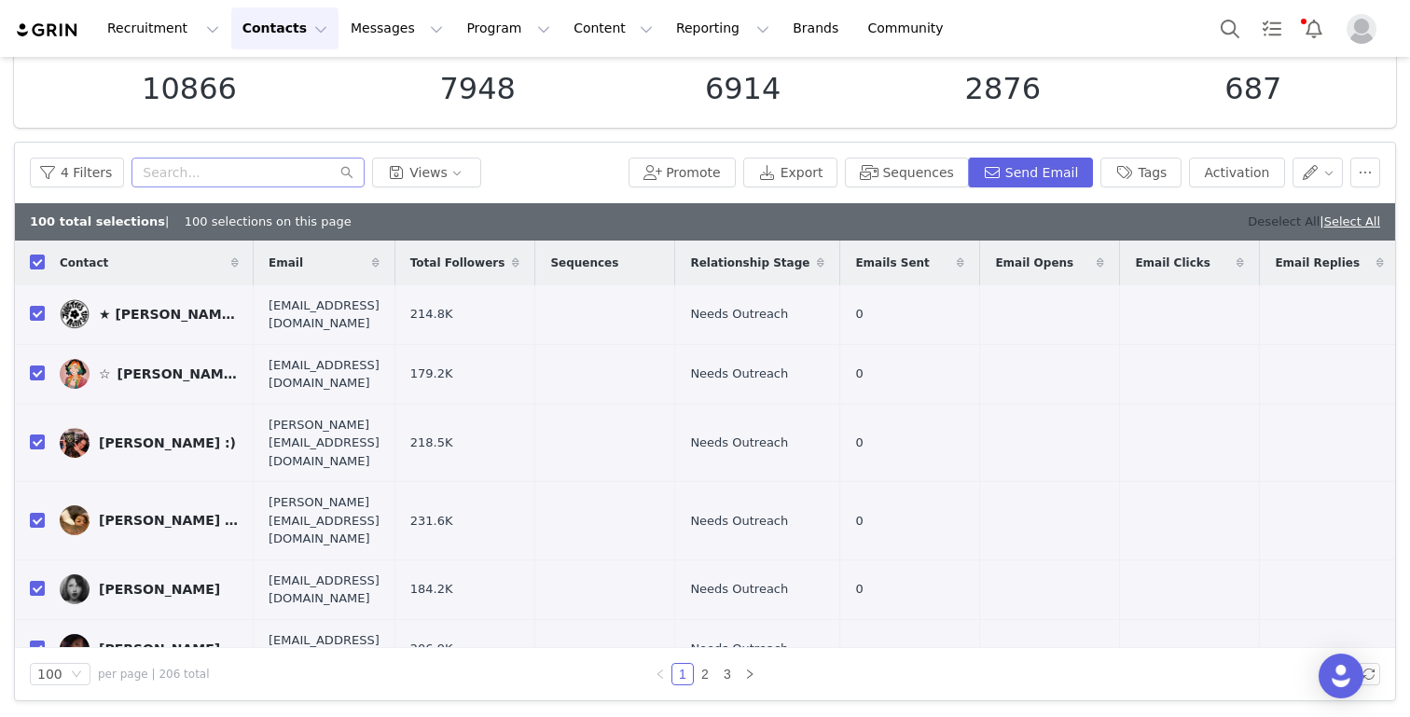
checkbox input "false"
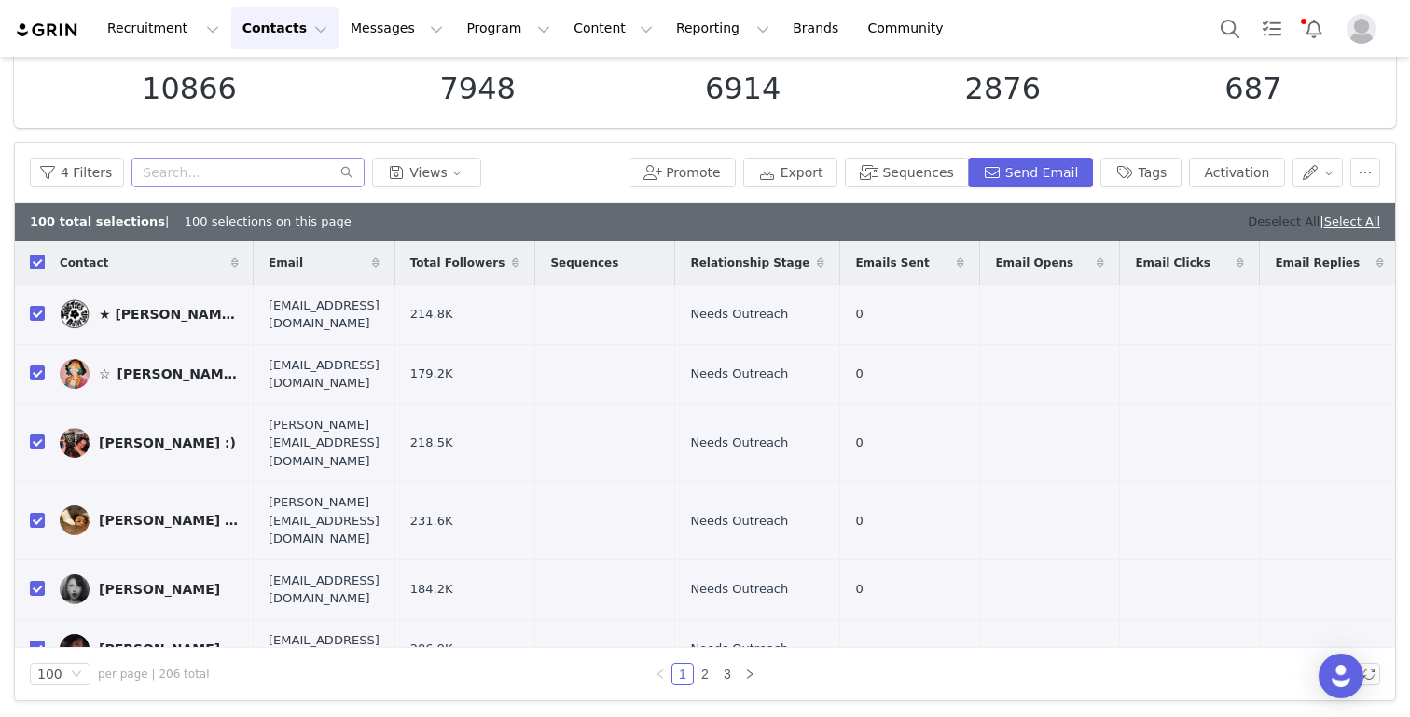
checkbox input "false"
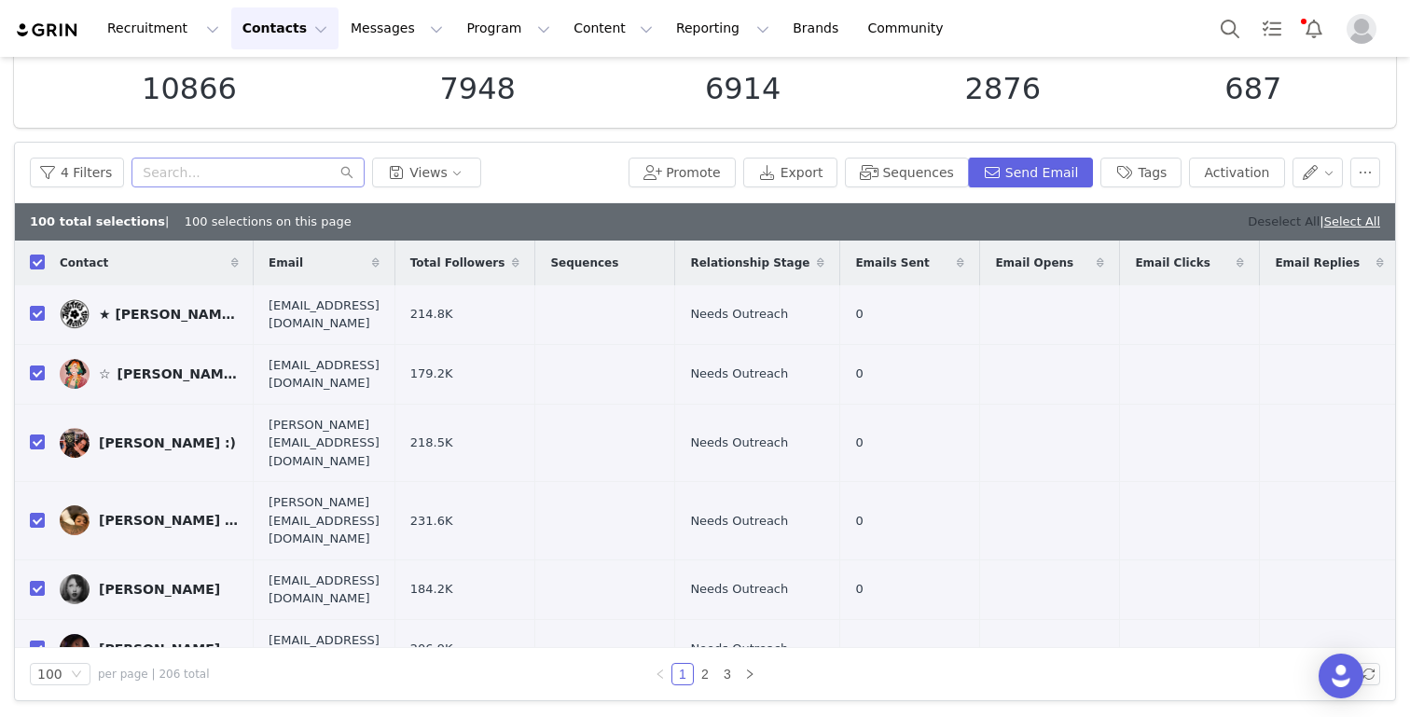
checkbox input "false"
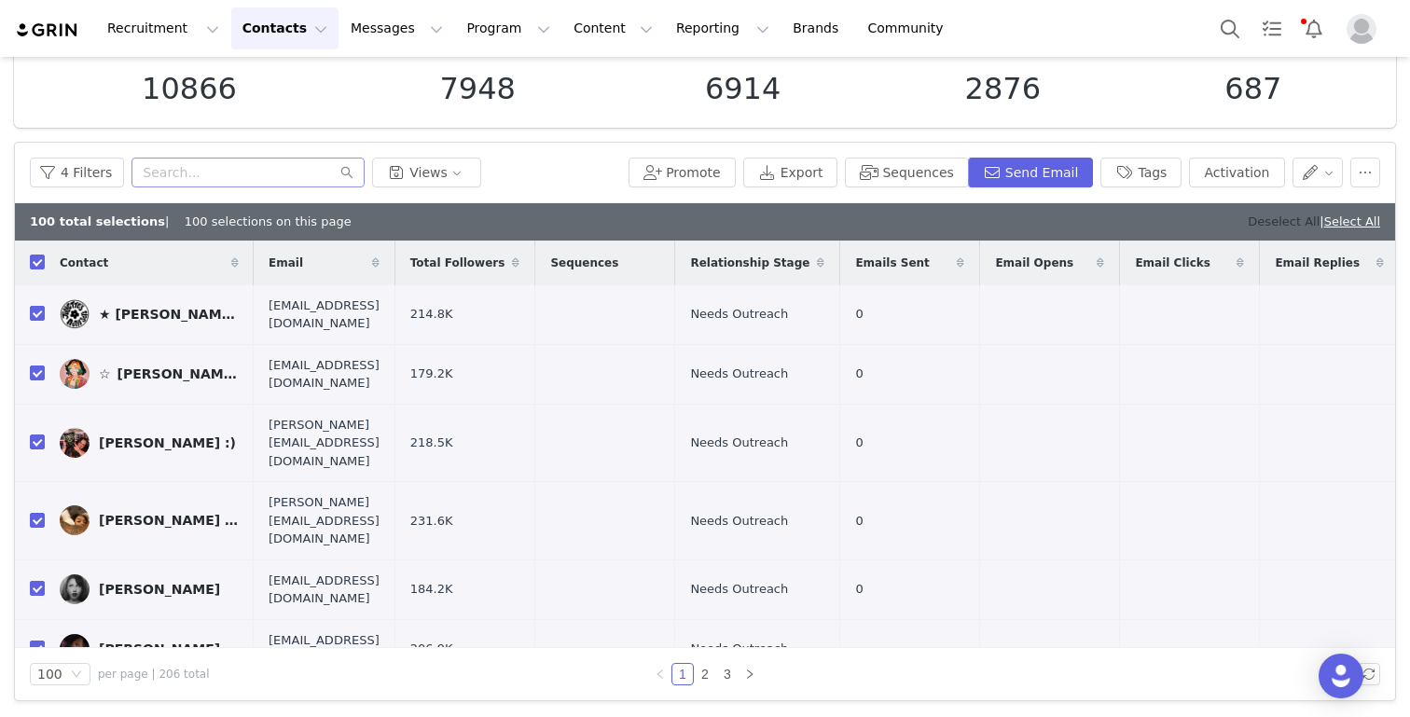
checkbox input "false"
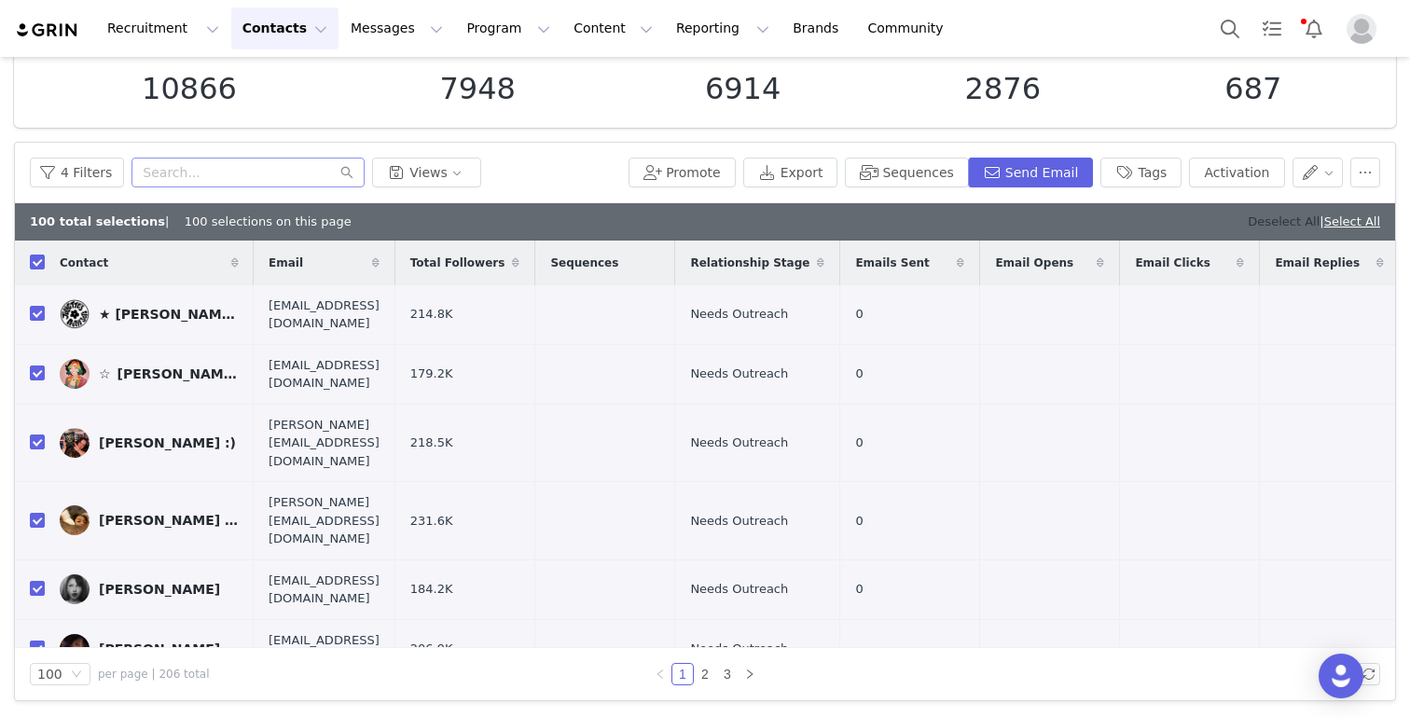
checkbox input "false"
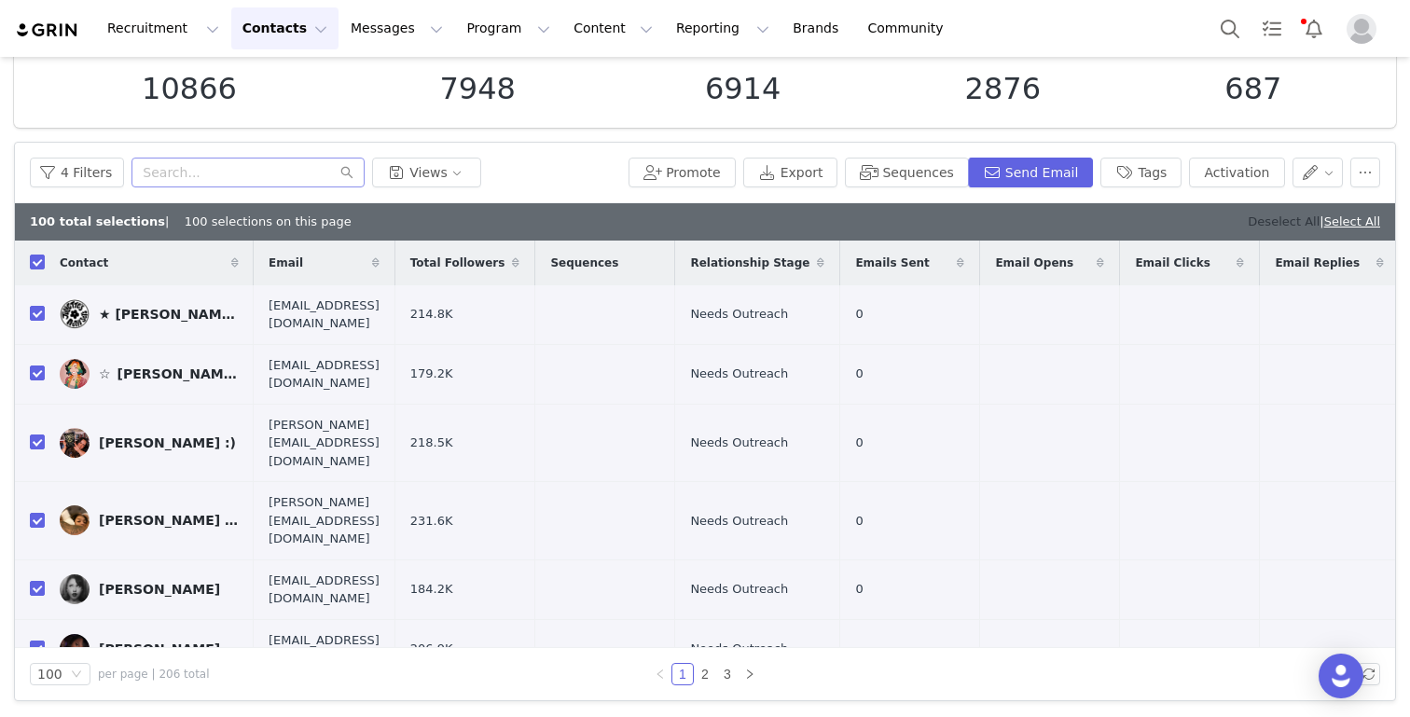
checkbox input "false"
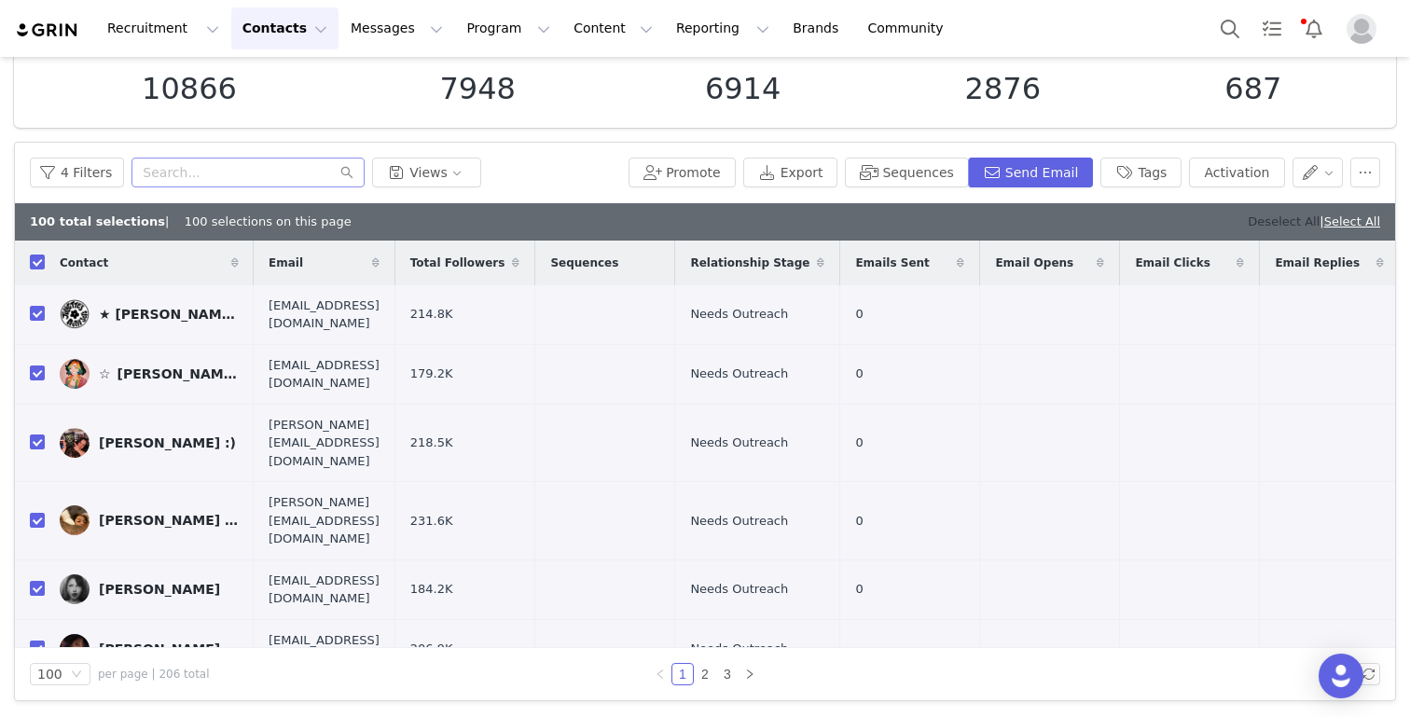
checkbox input "false"
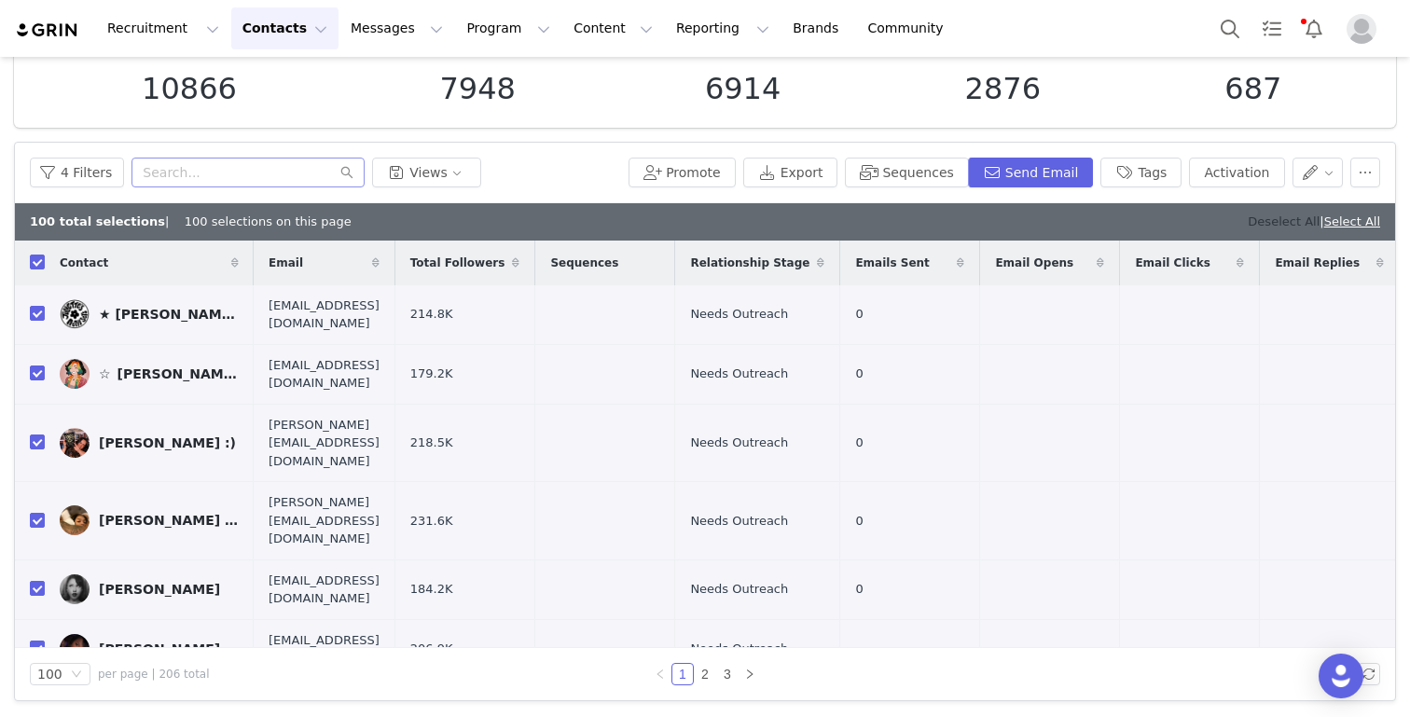
checkbox input "false"
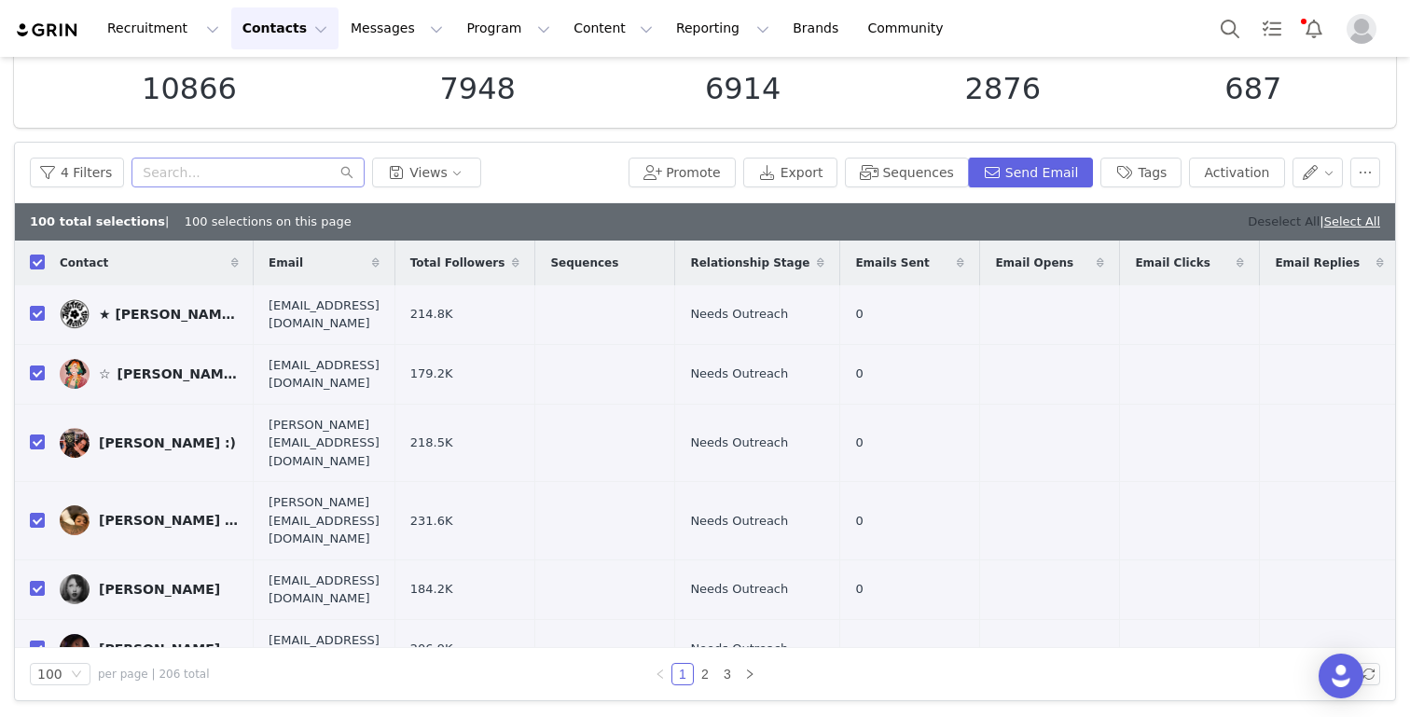
checkbox input "false"
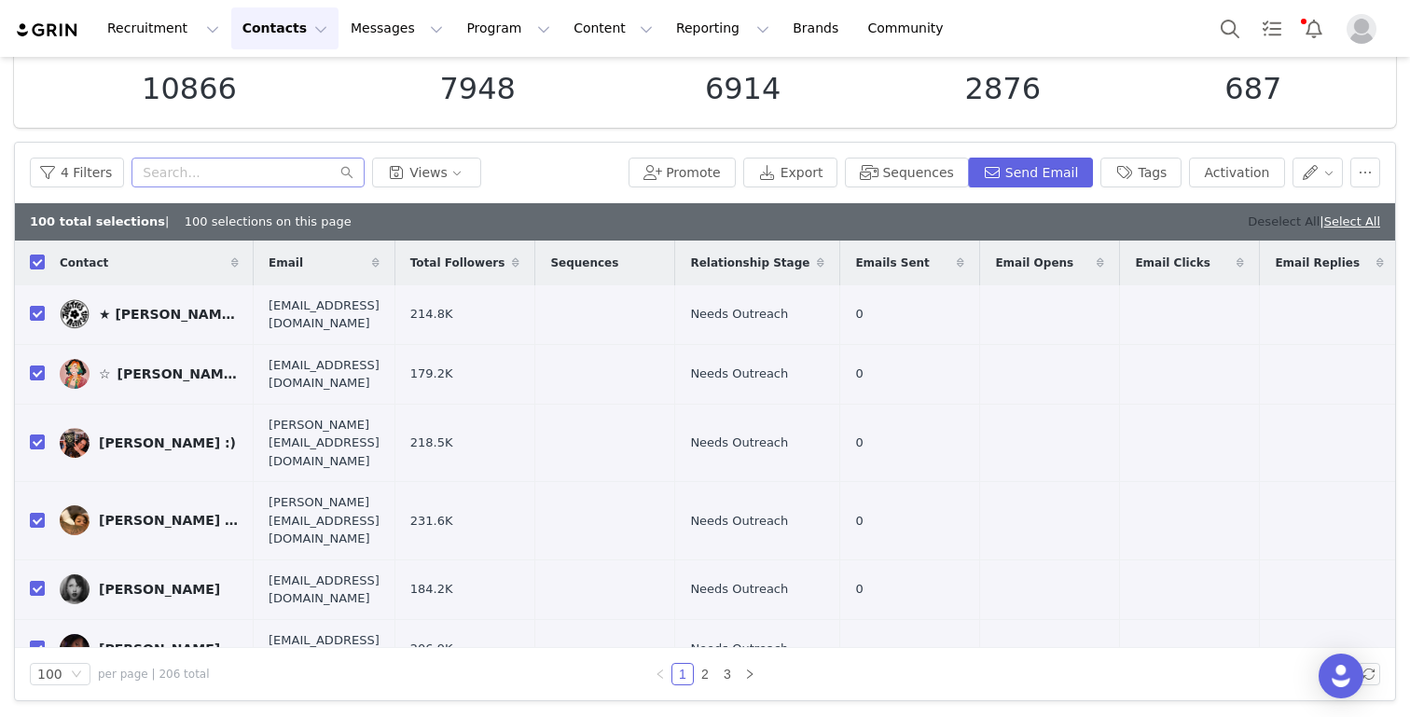
checkbox input "false"
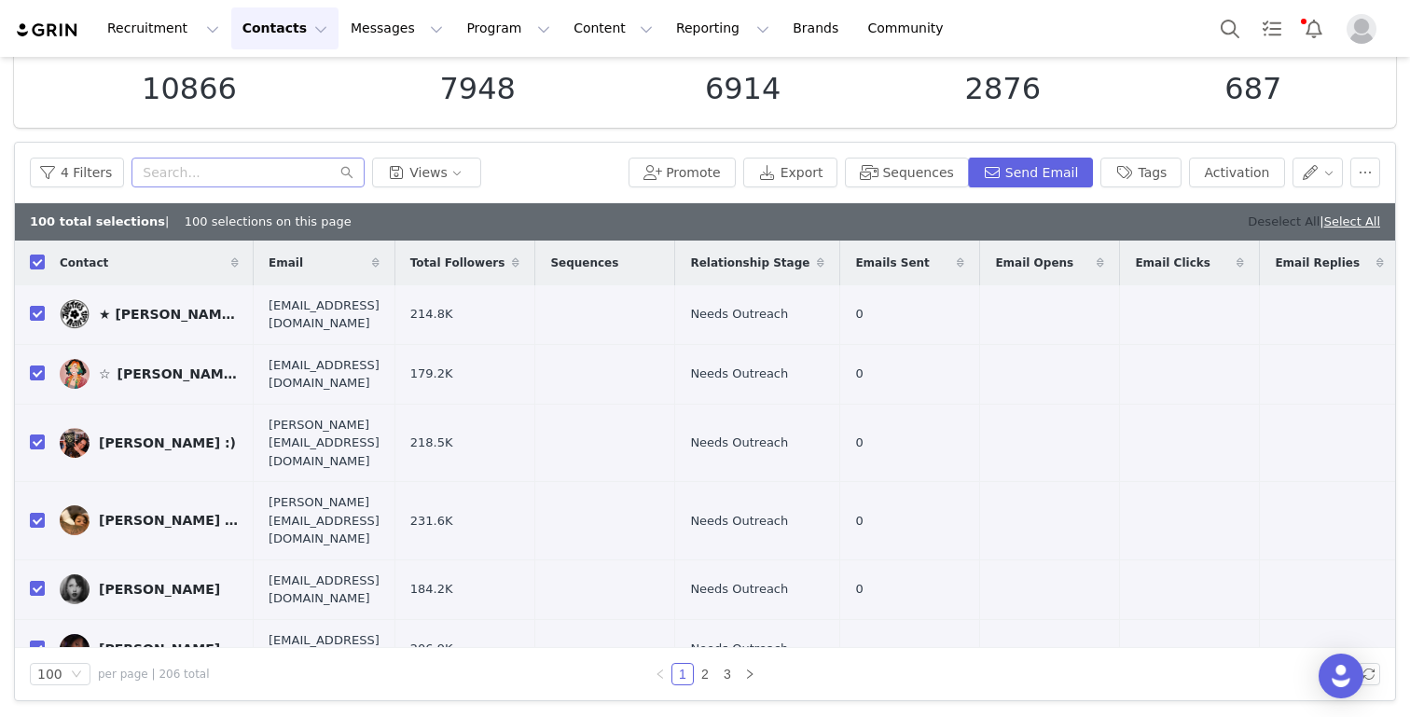
checkbox input "false"
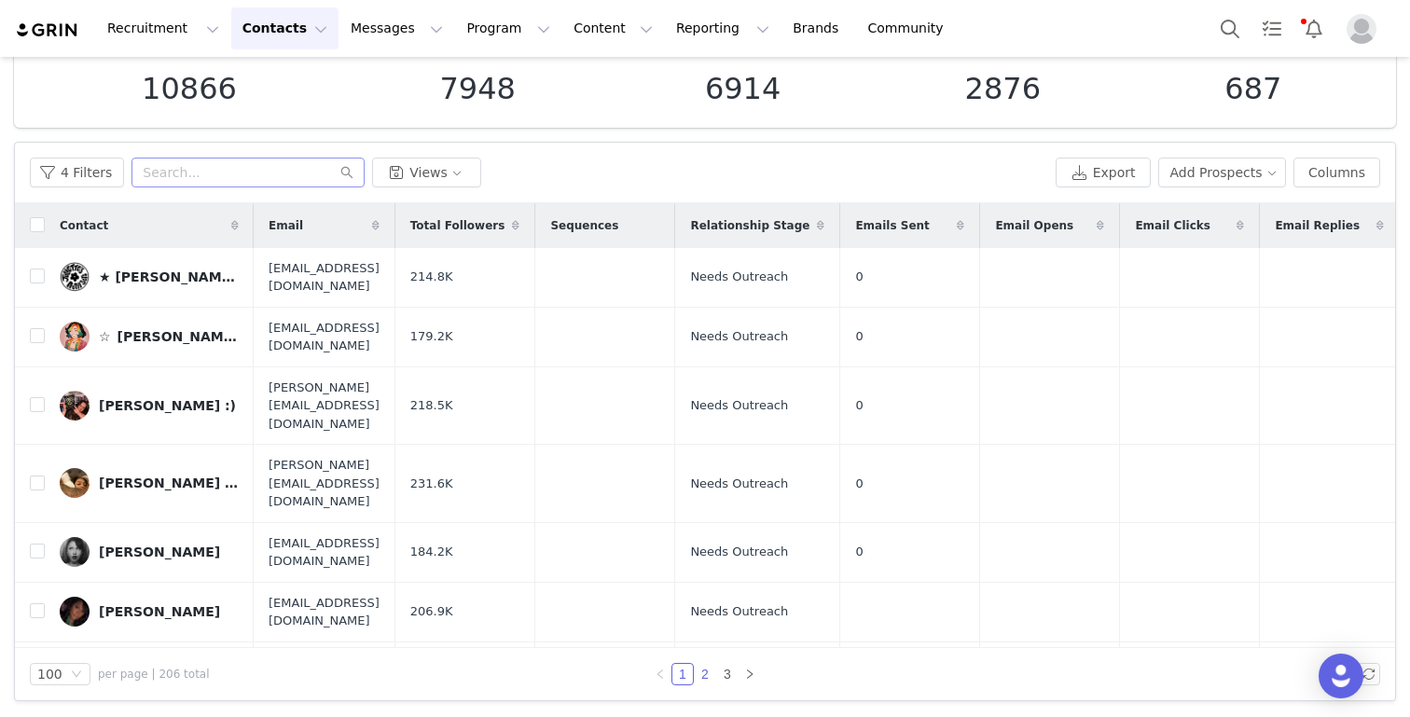
click at [707, 675] on link "2" at bounding box center [705, 674] width 21 height 21
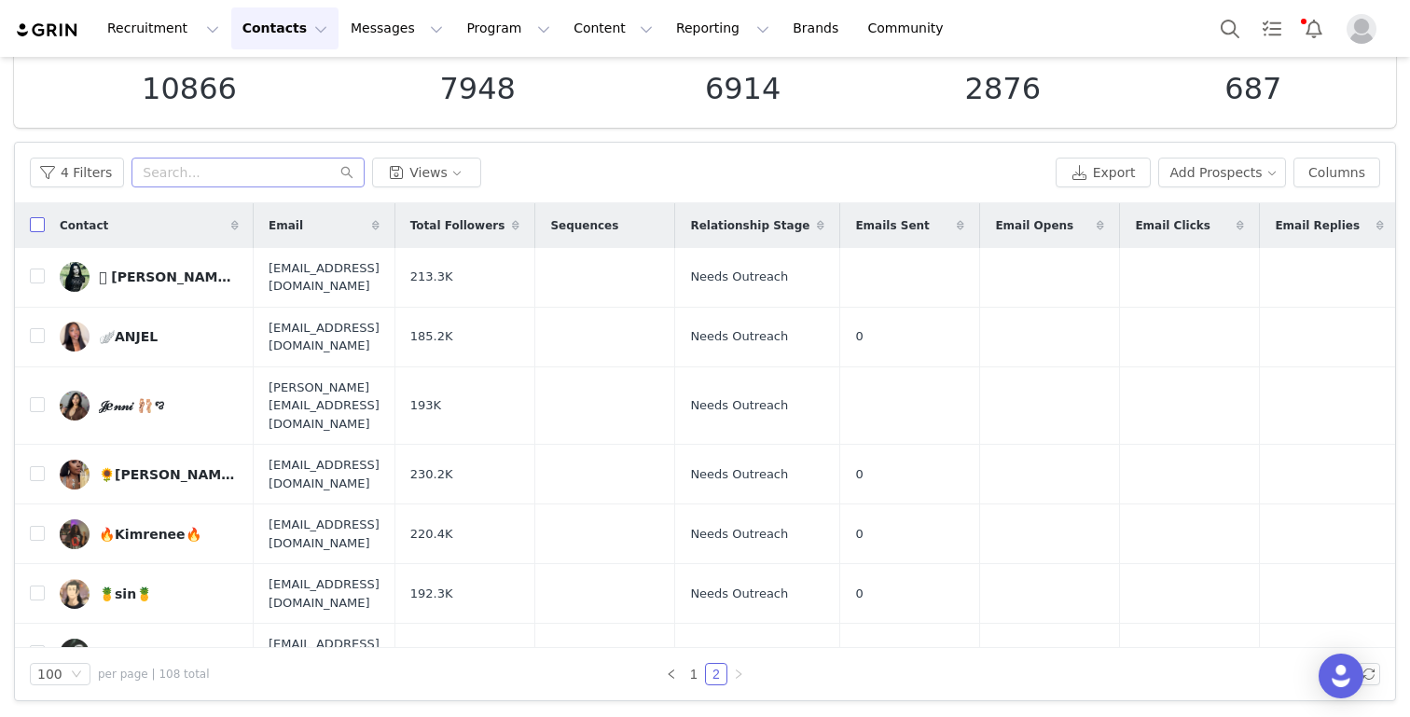
click at [39, 222] on input "checkbox" at bounding box center [37, 224] width 15 height 15
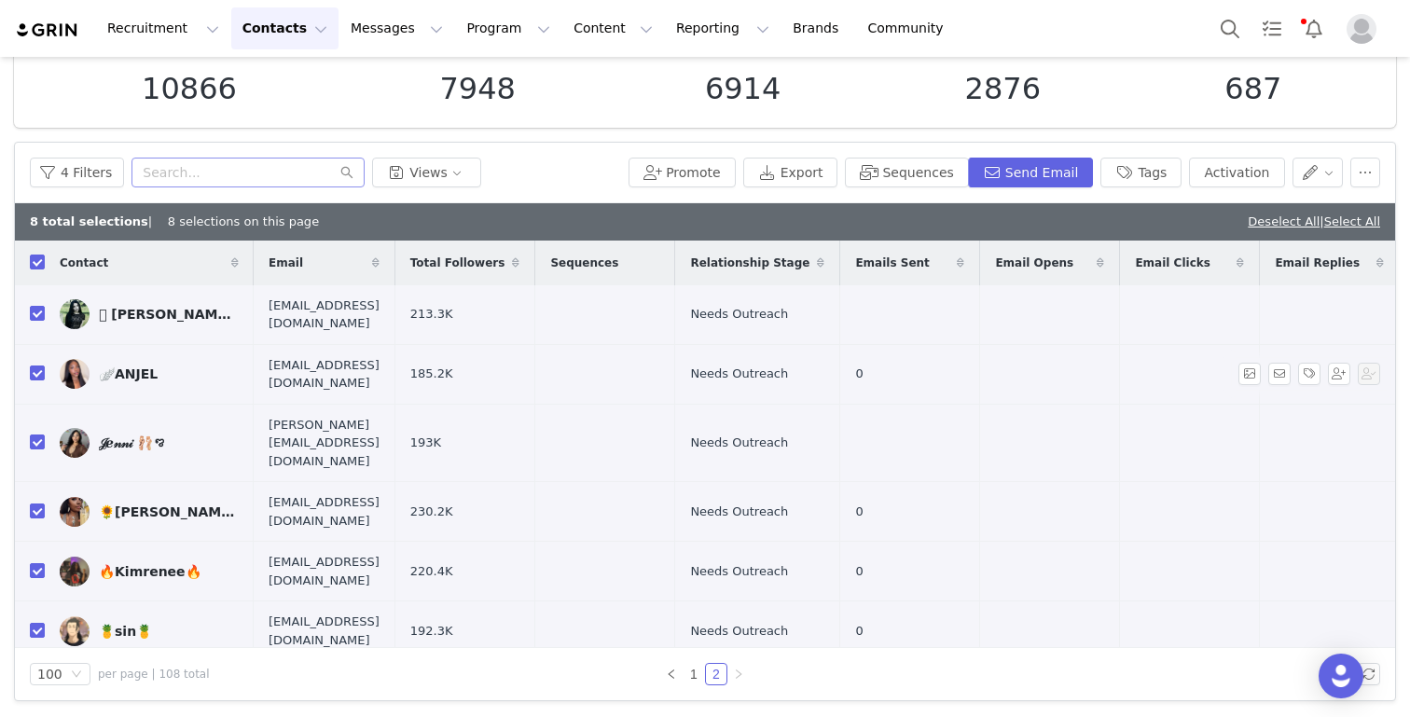
scroll to position [62, 0]
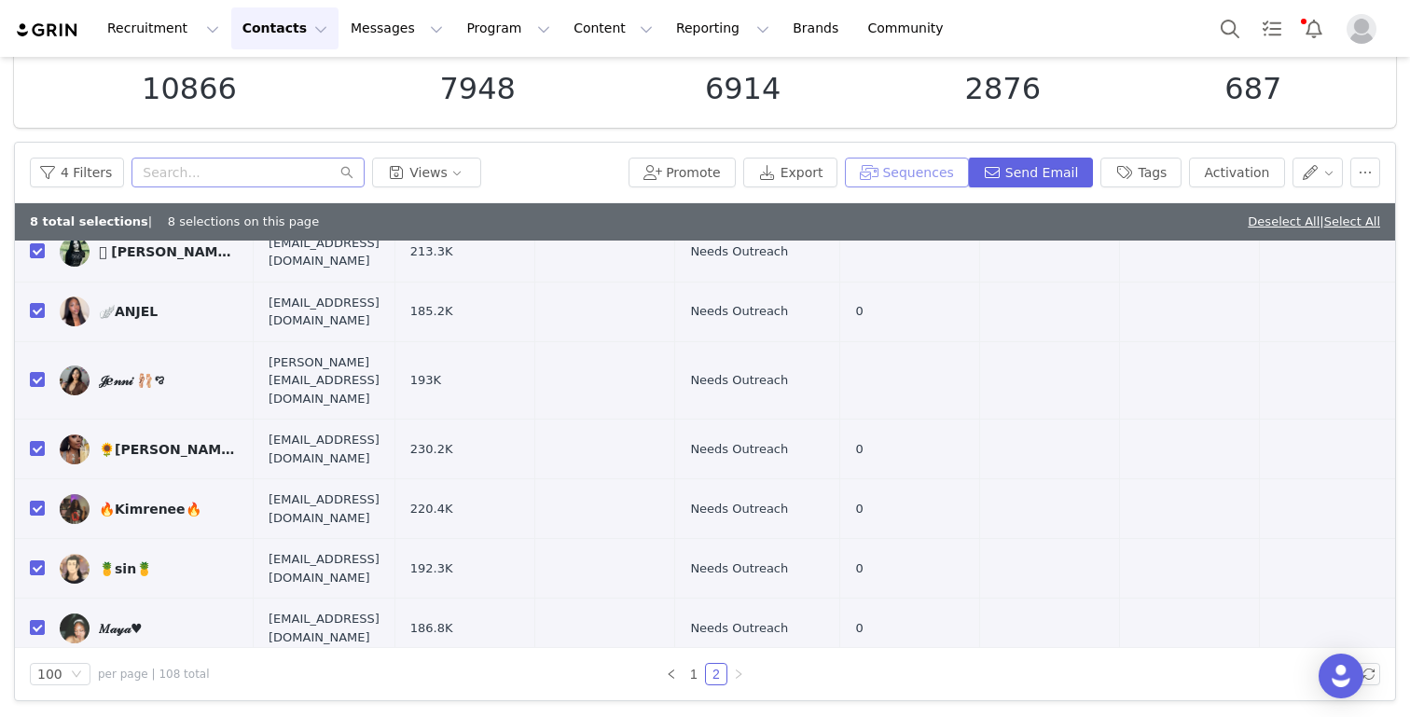
click at [913, 171] on button "Sequences" at bounding box center [906, 173] width 123 height 30
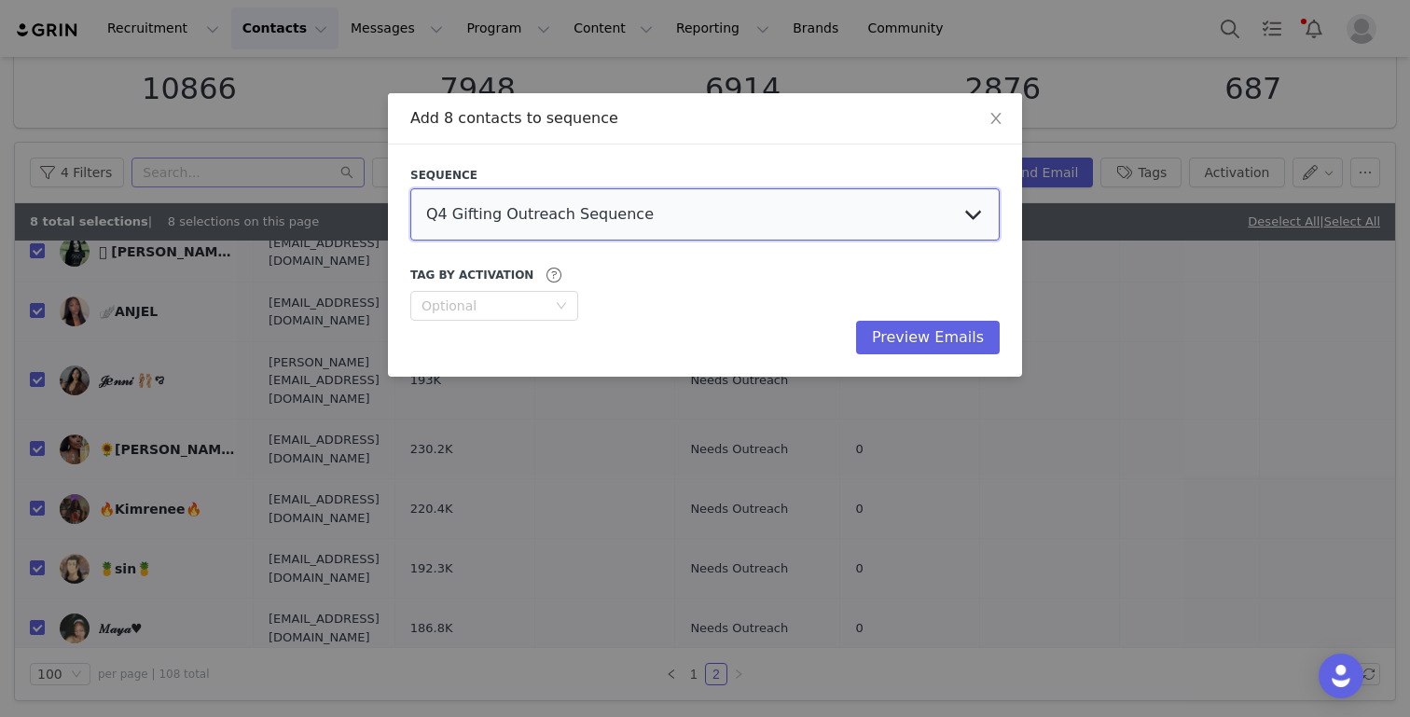
click at [878, 230] on select "Q4 Gifting Outreach Sequence Earring Stack Campaign Invite The Bangles Edit Cam…" at bounding box center [704, 214] width 589 height 52
click at [410, 188] on select "Q4 Gifting Outreach Sequence Earring Stack Campaign Invite The Bangles Edit Cam…" at bounding box center [704, 214] width 589 height 52
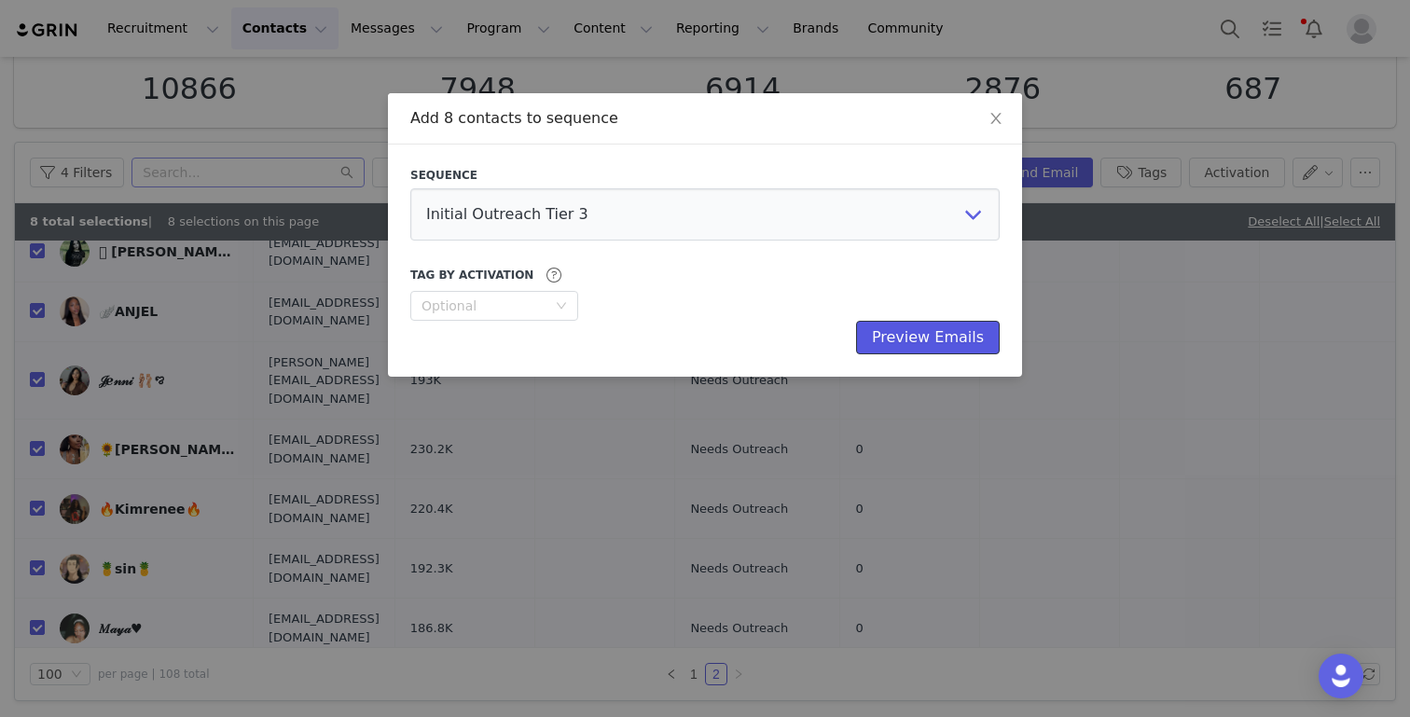
click at [948, 342] on button "Preview Emails" at bounding box center [928, 338] width 144 height 34
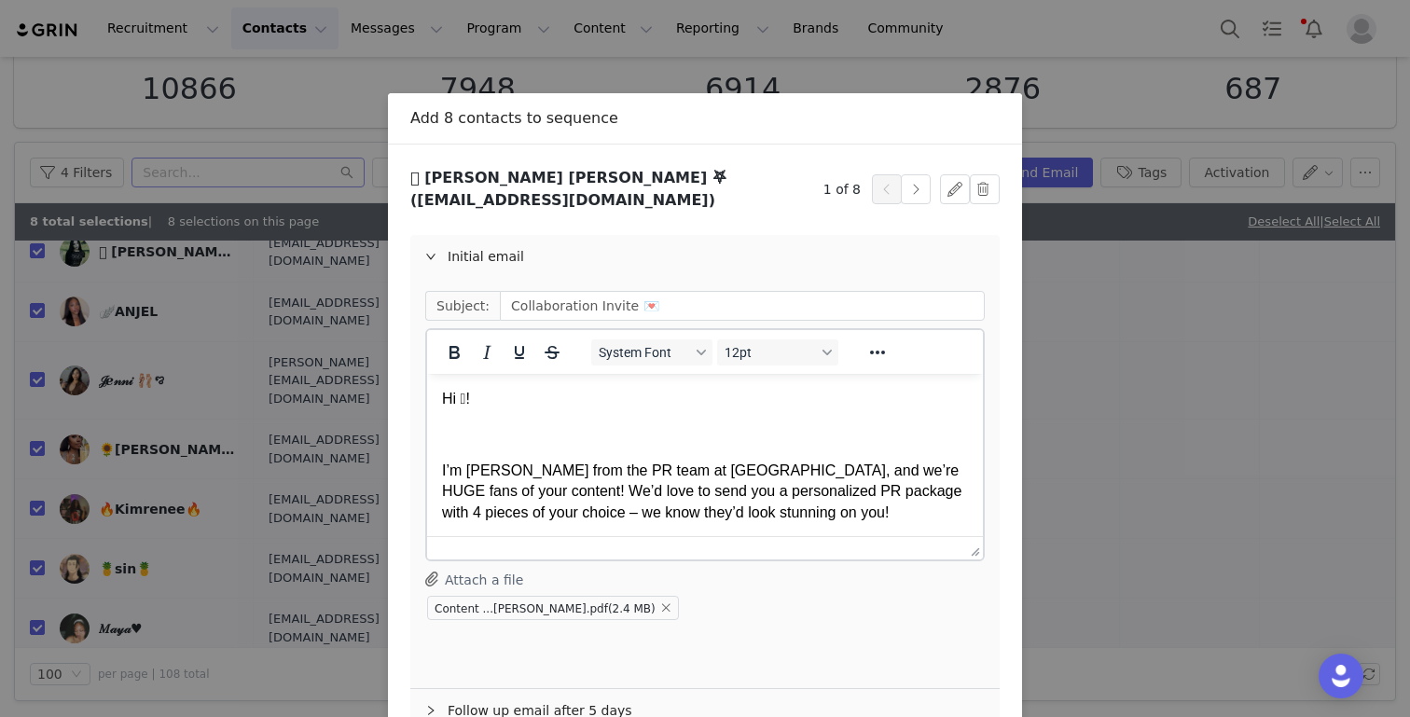
scroll to position [99, 0]
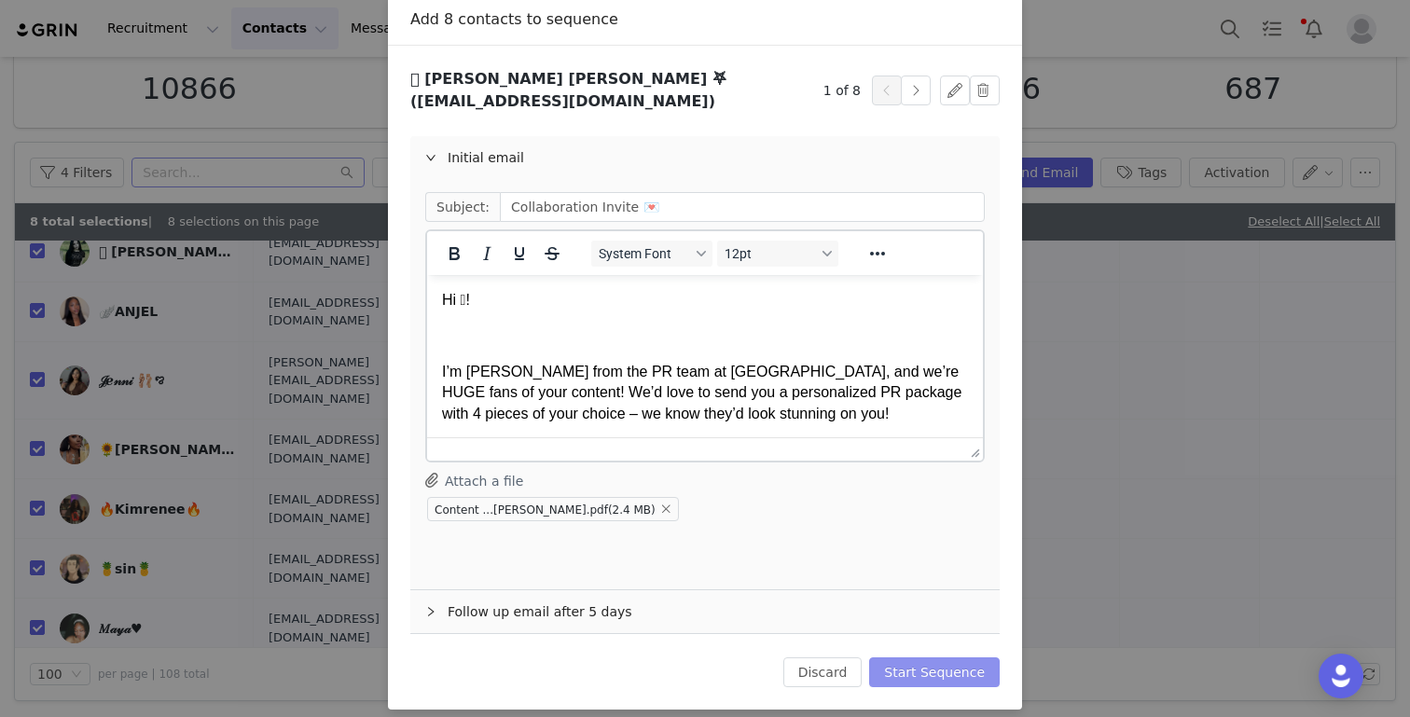
click at [910, 666] on button "Start Sequence" at bounding box center [934, 672] width 131 height 30
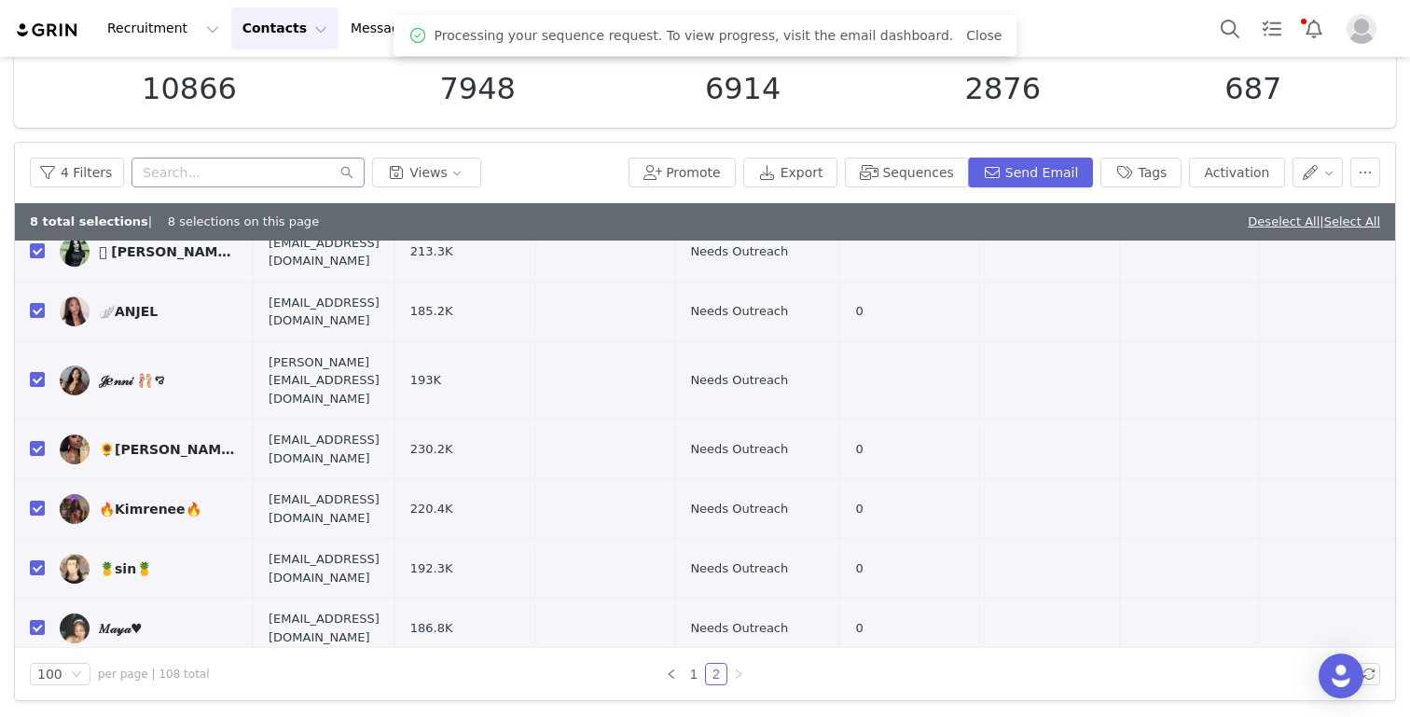
click at [1272, 227] on div "Deselect All | Select All" at bounding box center [1313, 222] width 132 height 19
click at [1247, 220] on link "Deselect All" at bounding box center [1283, 221] width 72 height 14
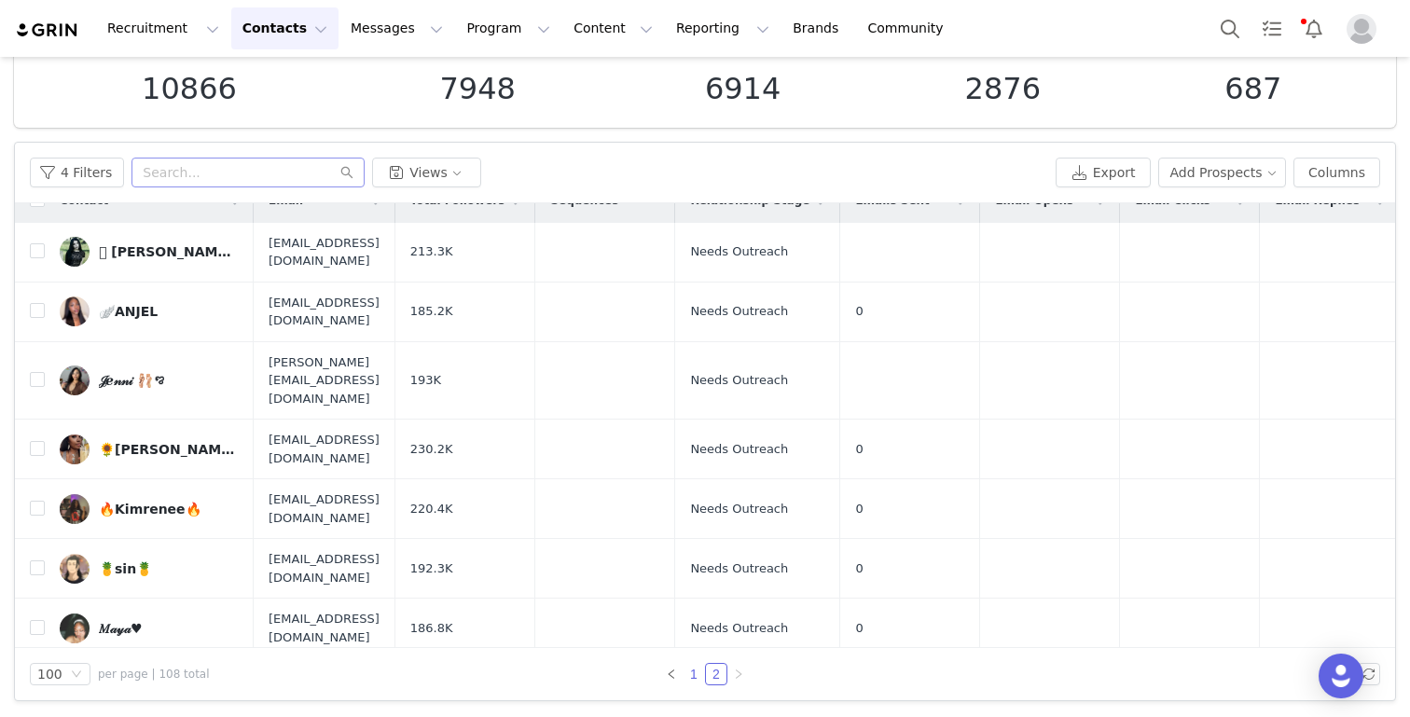
click at [697, 675] on link "1" at bounding box center [693, 674] width 21 height 21
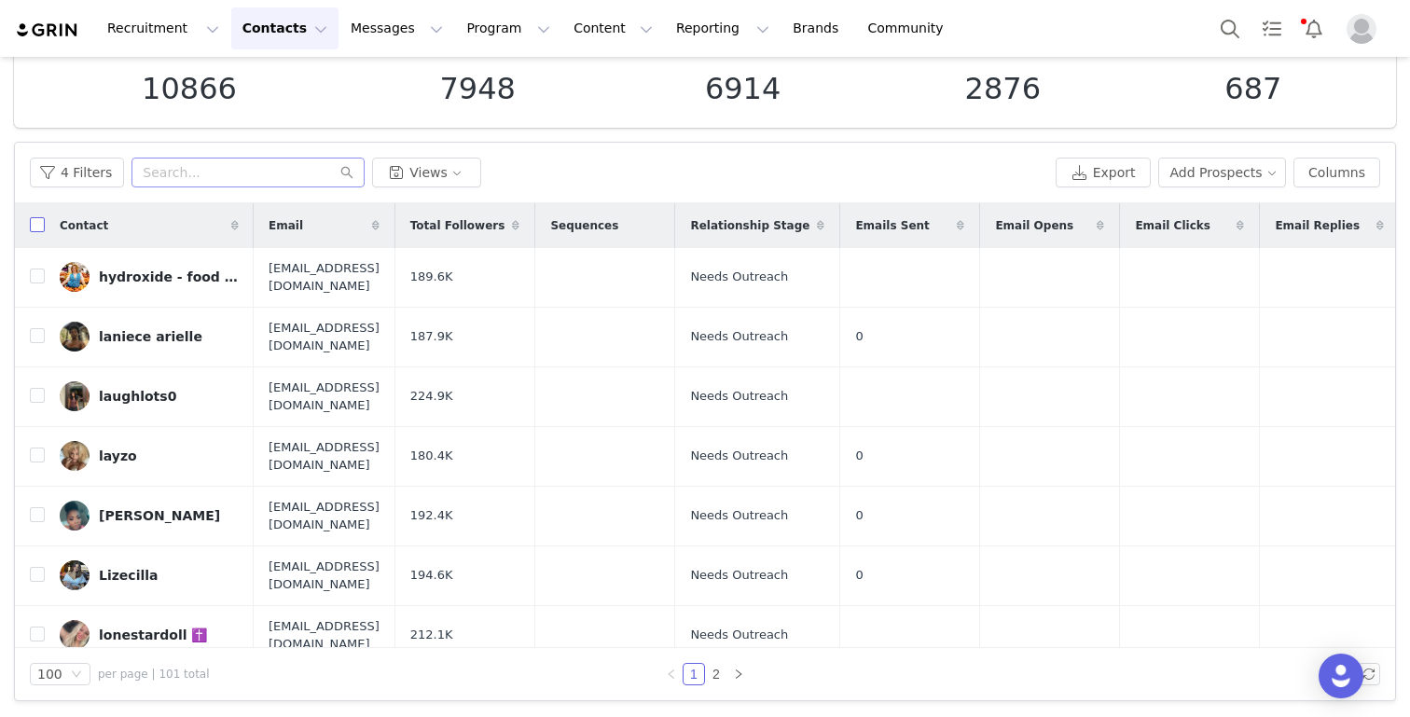
click at [35, 222] on input "checkbox" at bounding box center [37, 224] width 15 height 15
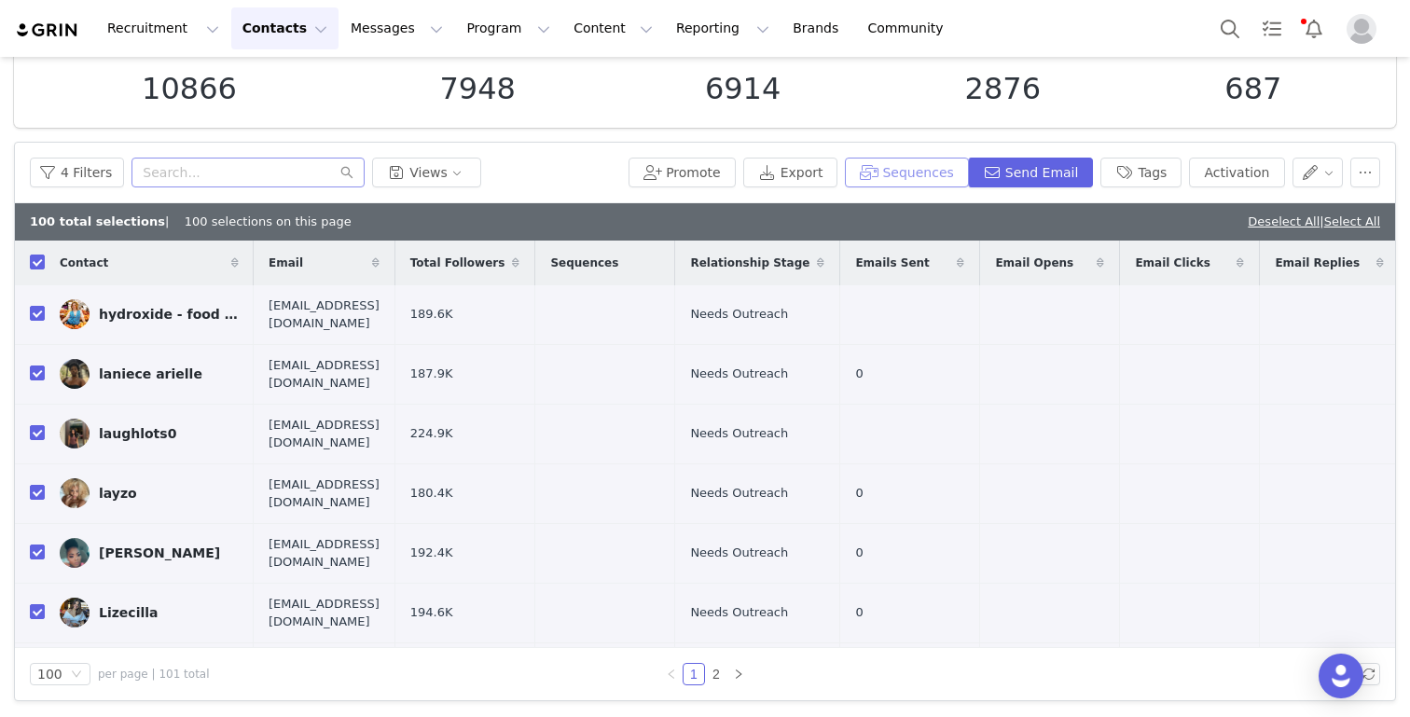
click at [919, 171] on button "Sequences" at bounding box center [906, 173] width 123 height 30
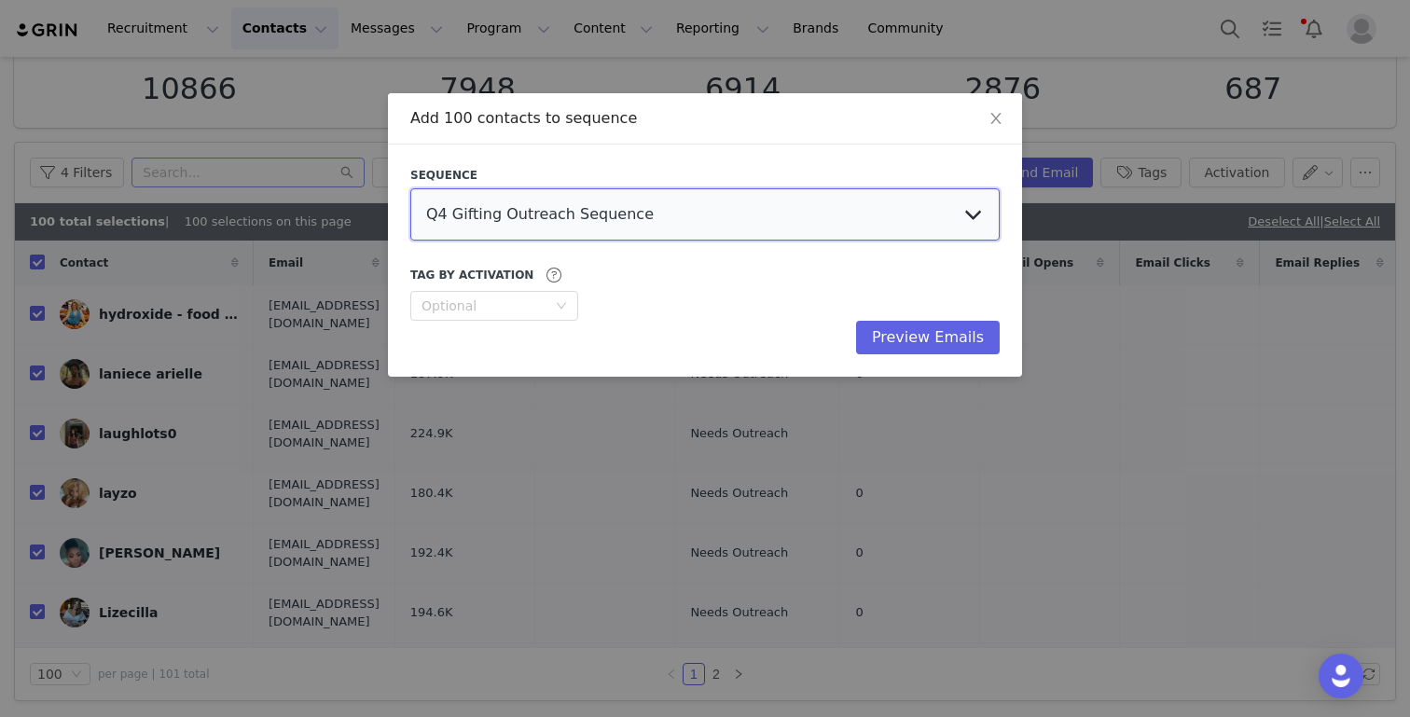
click at [846, 223] on select "Q4 Gifting Outreach Sequence Earring Stack Campaign Invite The Bangles Edit Cam…" at bounding box center [704, 214] width 589 height 52
click at [410, 188] on select "Q4 Gifting Outreach Sequence Earring Stack Campaign Invite The Bangles Edit Cam…" at bounding box center [704, 214] width 589 height 52
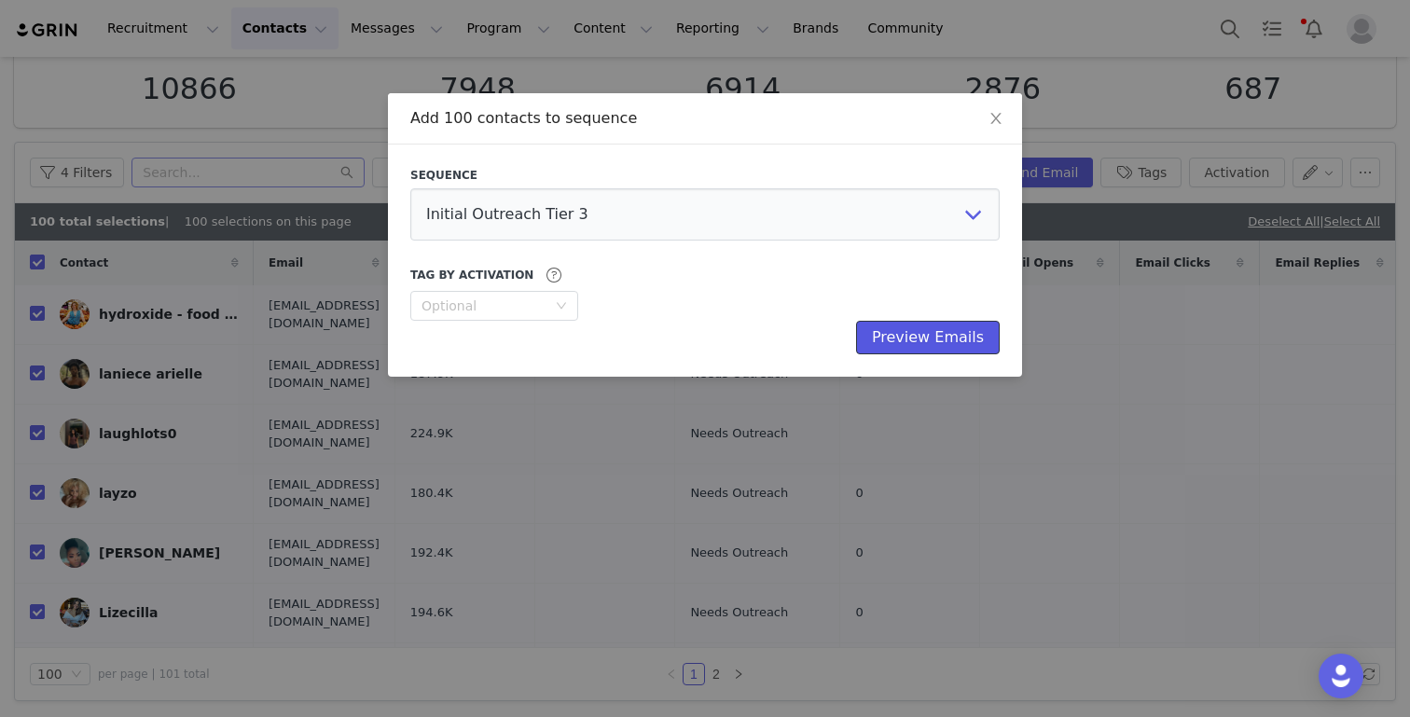
click at [933, 337] on button "Preview Emails" at bounding box center [928, 338] width 144 height 34
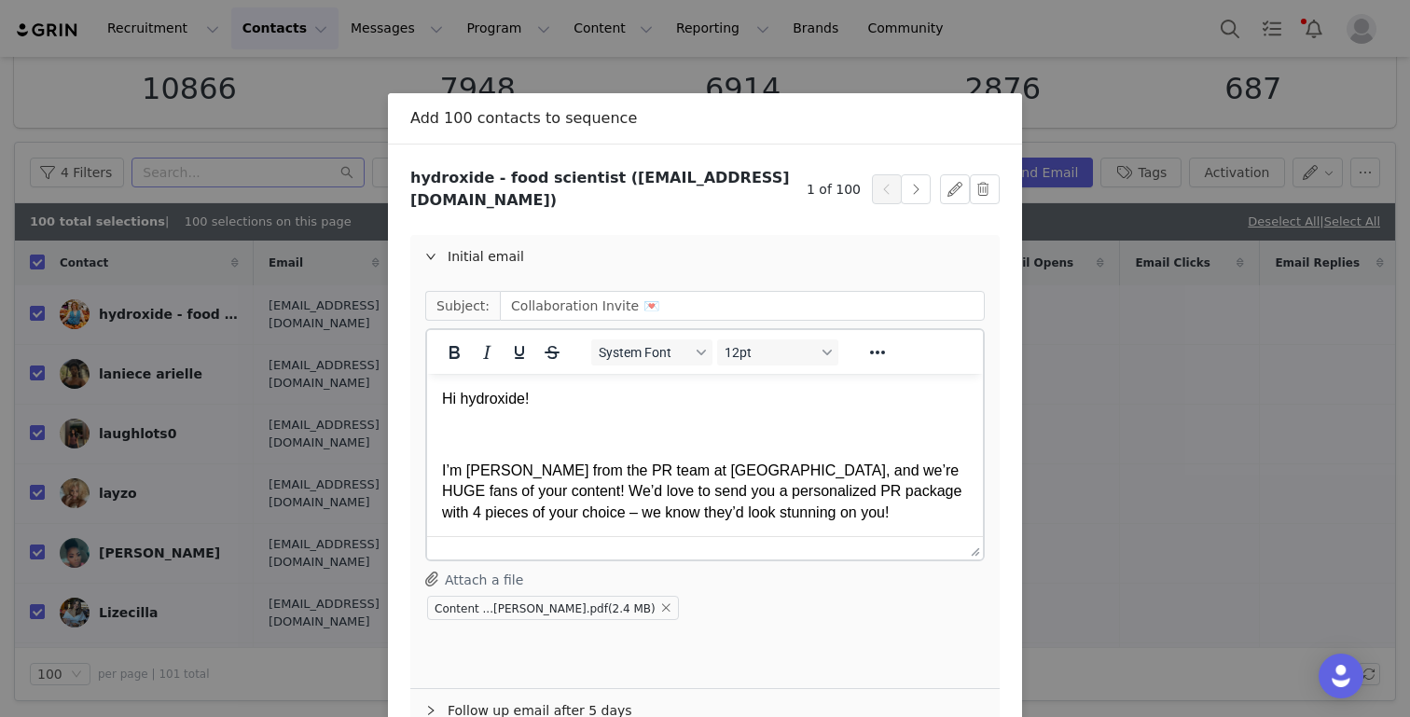
scroll to position [114, 0]
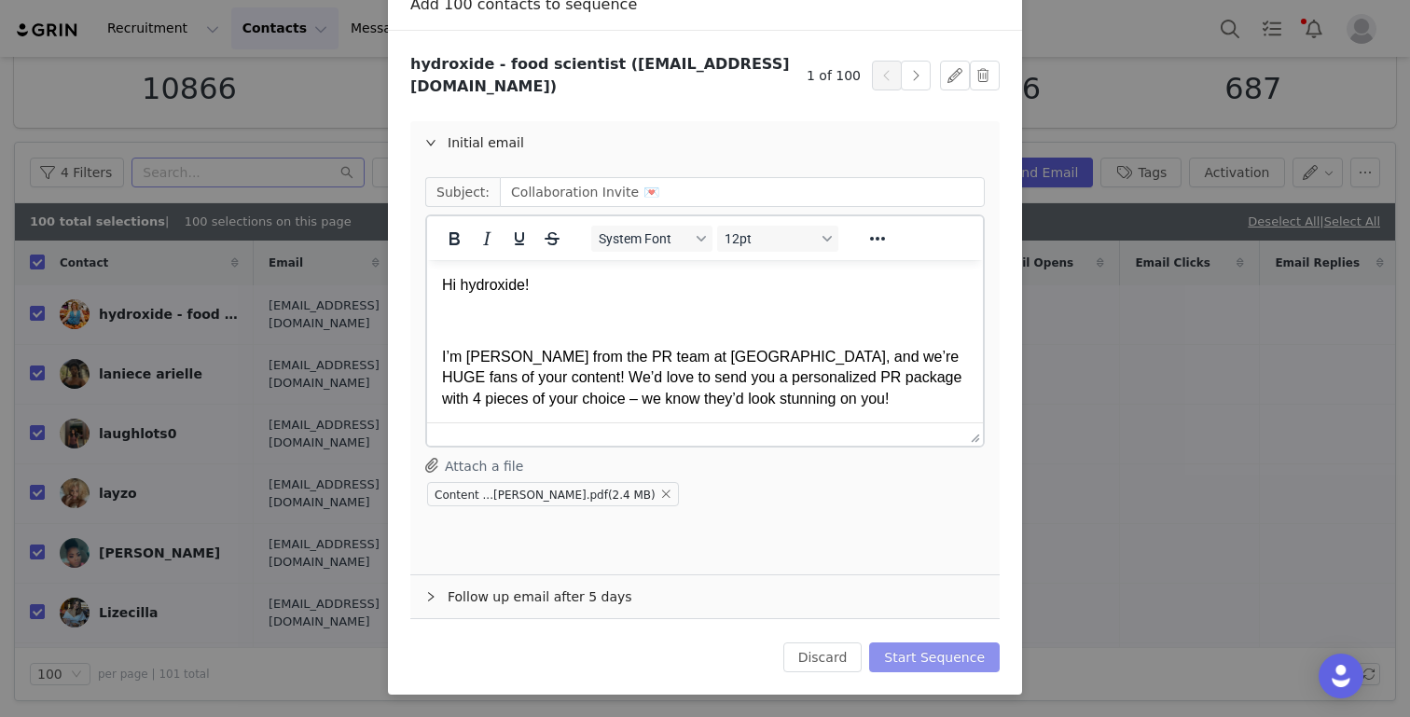
click at [942, 654] on button "Start Sequence" at bounding box center [934, 657] width 131 height 30
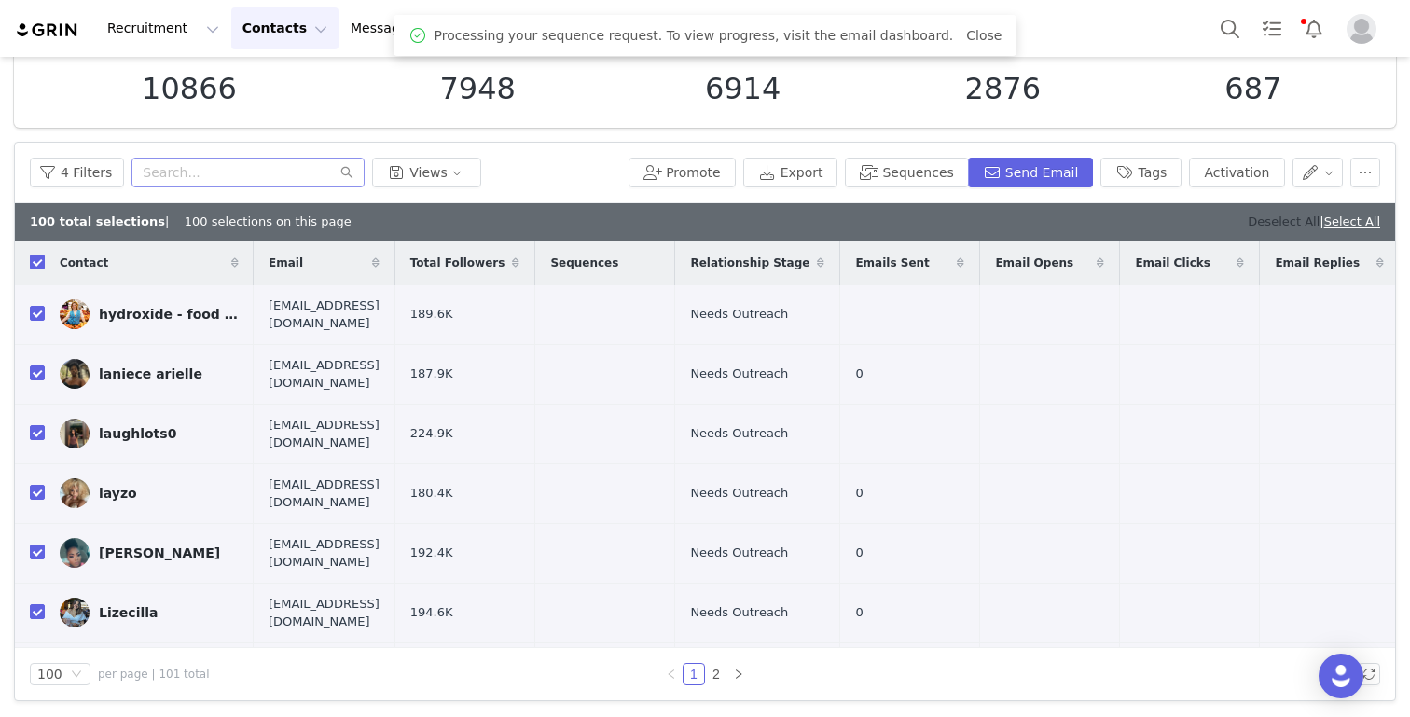
click at [1259, 223] on link "Deselect All" at bounding box center [1283, 221] width 72 height 14
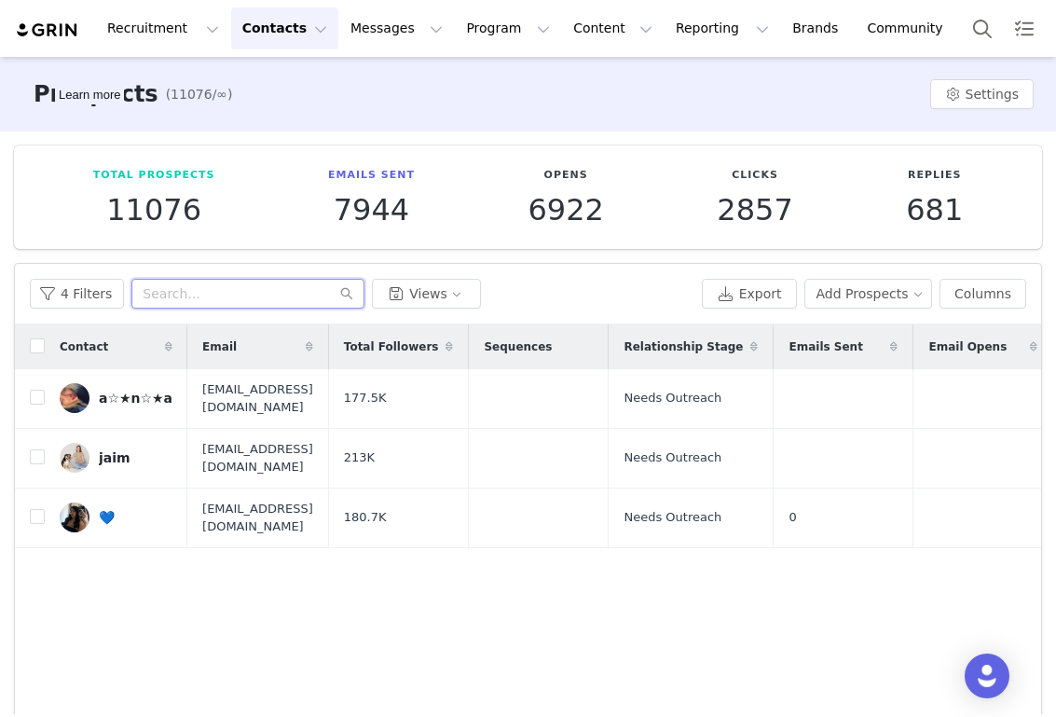
click at [187, 303] on input "text" at bounding box center [247, 294] width 233 height 30
paste input "harperzilmer4"
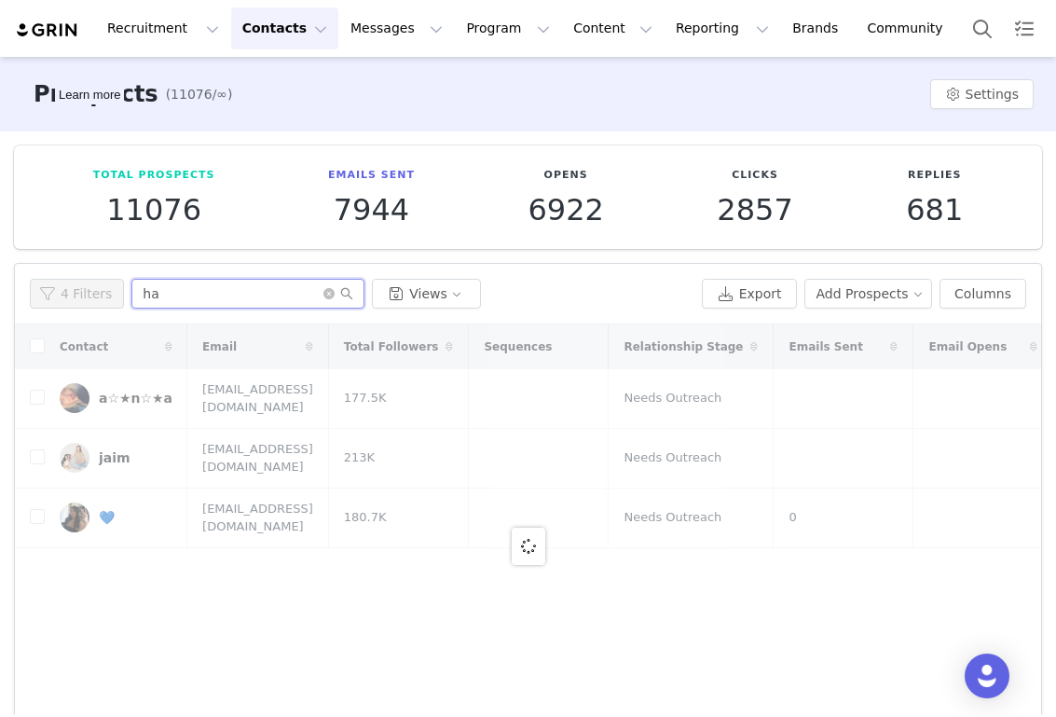
type input "h"
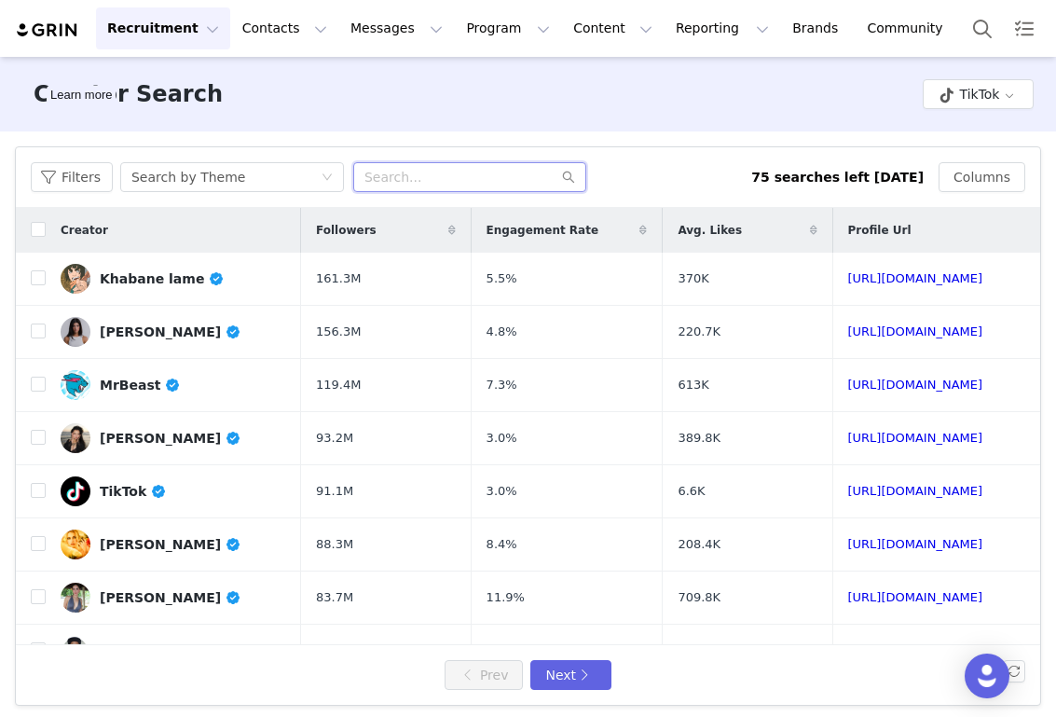
click at [477, 178] on input "text" at bounding box center [469, 177] width 233 height 30
paste input "harperzilmer4"
type input "harperzilmer4"
click at [198, 181] on div "Search by Theme" at bounding box center [188, 177] width 114 height 28
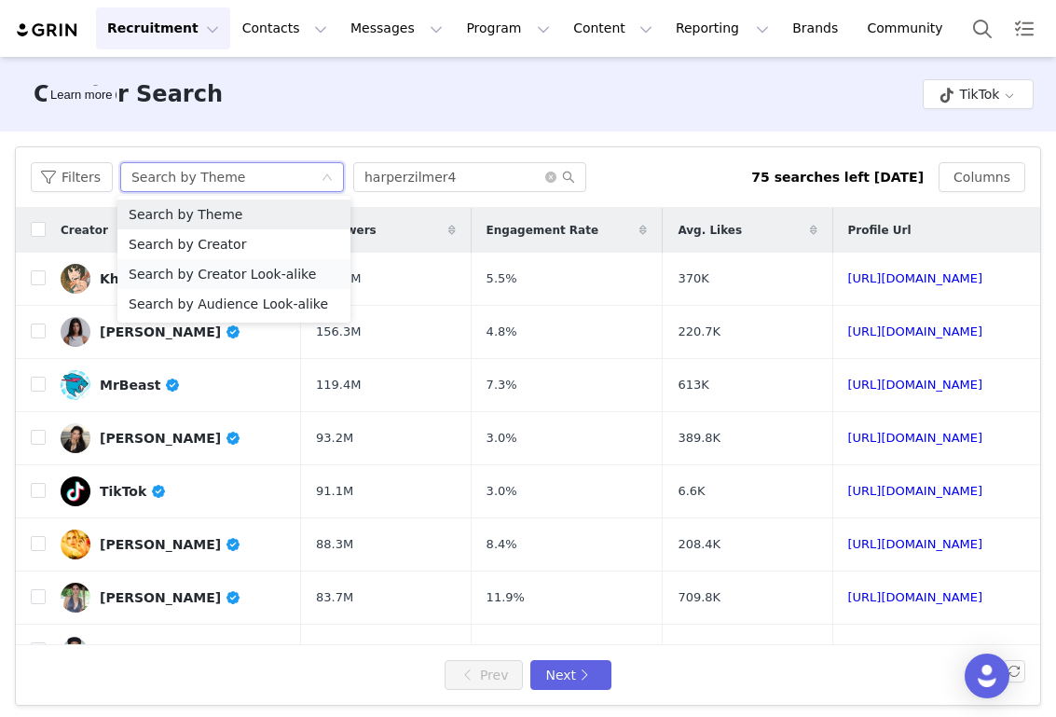
click at [213, 273] on li "Search by Creator Look-alike" at bounding box center [233, 274] width 233 height 30
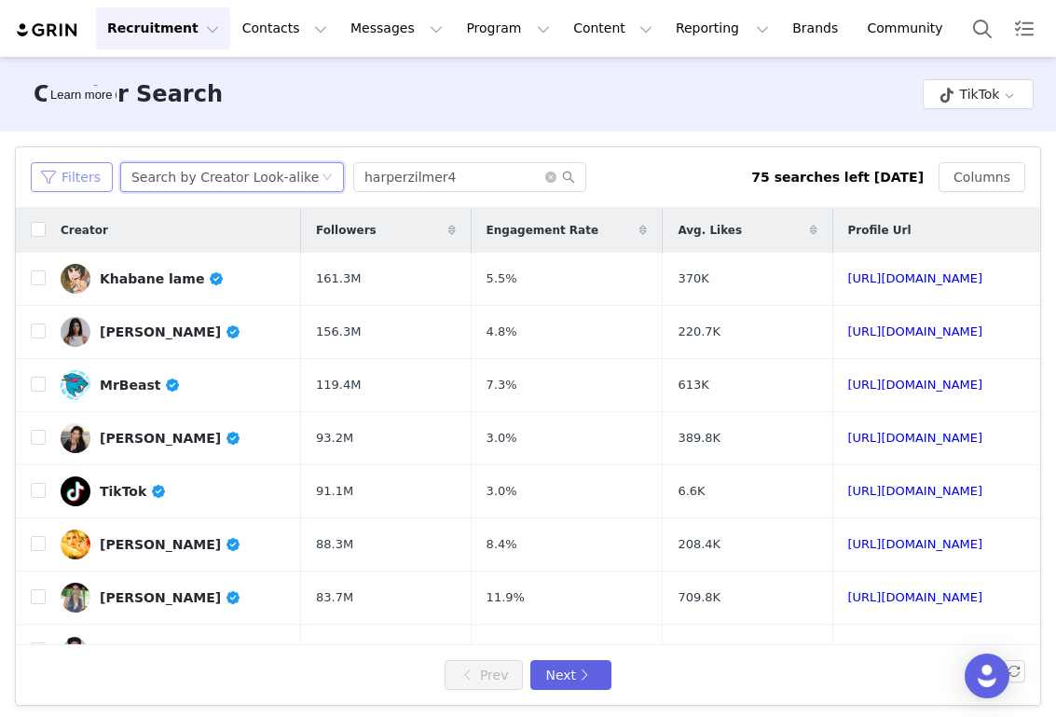
click at [67, 176] on button "Filters" at bounding box center [72, 177] width 82 height 30
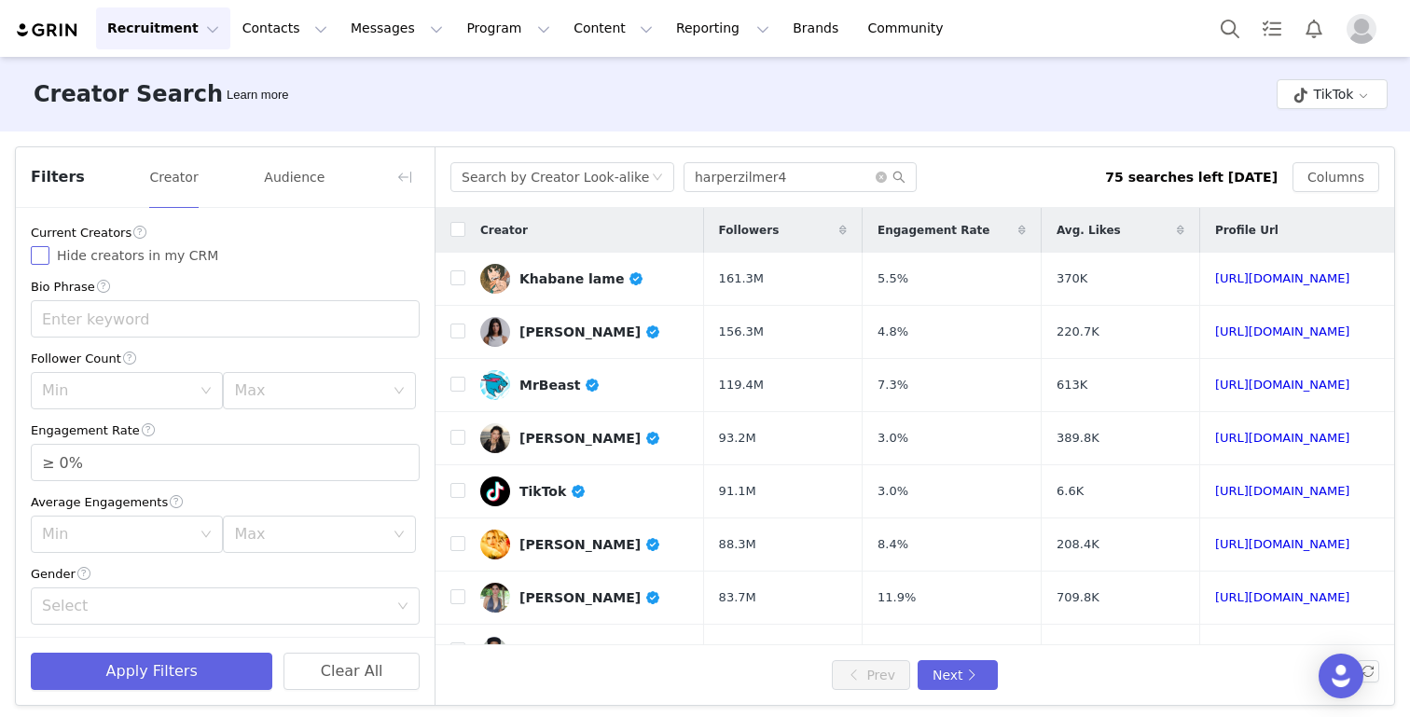
click at [93, 248] on span "Hide creators in my CRM" at bounding box center [137, 255] width 176 height 15
click at [49, 248] on input "Hide creators in my CRM" at bounding box center [40, 255] width 19 height 19
checkbox input "true"
click at [117, 323] on input "text" at bounding box center [225, 318] width 389 height 37
click at [120, 393] on div "Min" at bounding box center [116, 390] width 149 height 19
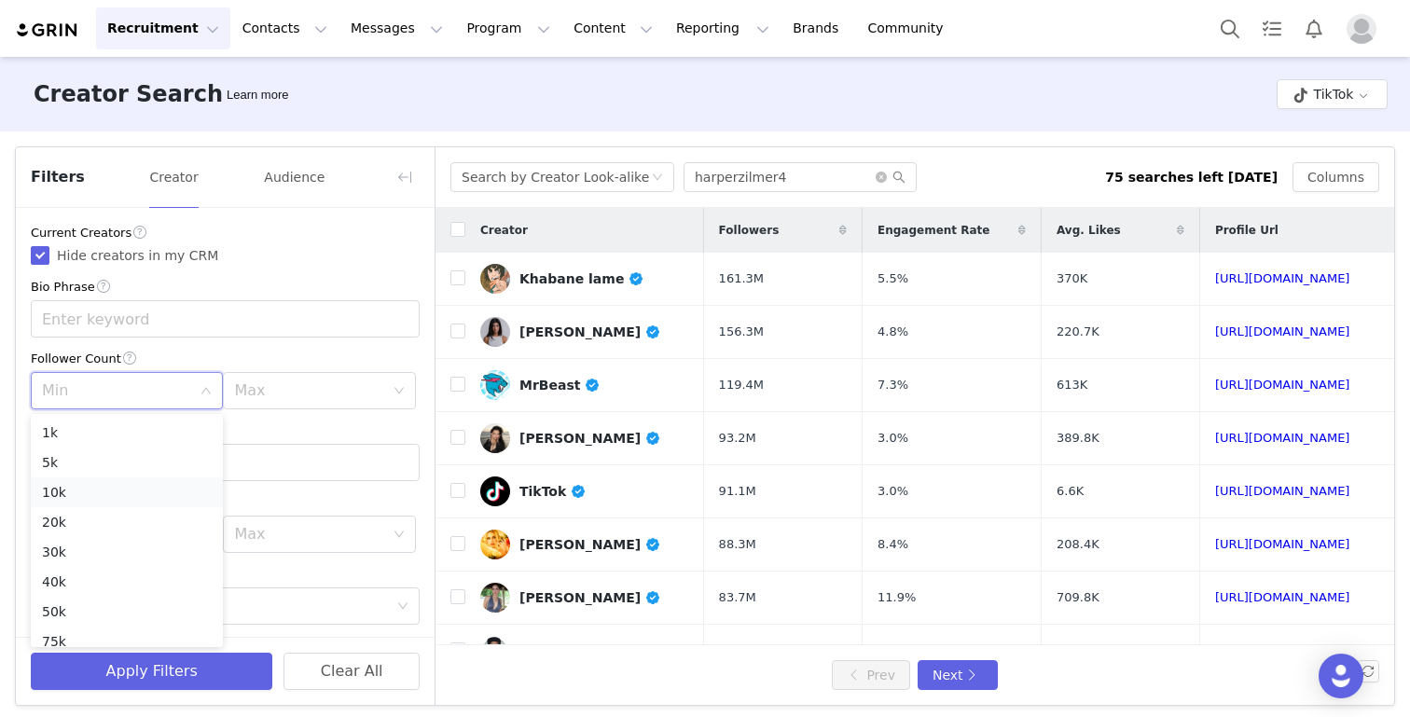
click at [101, 496] on li "10k" at bounding box center [127, 492] width 192 height 30
click at [104, 399] on div "Min 10k" at bounding box center [121, 390] width 158 height 35
click at [84, 519] on li "20k" at bounding box center [127, 522] width 192 height 30
click at [269, 403] on div "Max" at bounding box center [313, 390] width 158 height 35
click at [271, 557] on li "30k" at bounding box center [319, 552] width 192 height 30
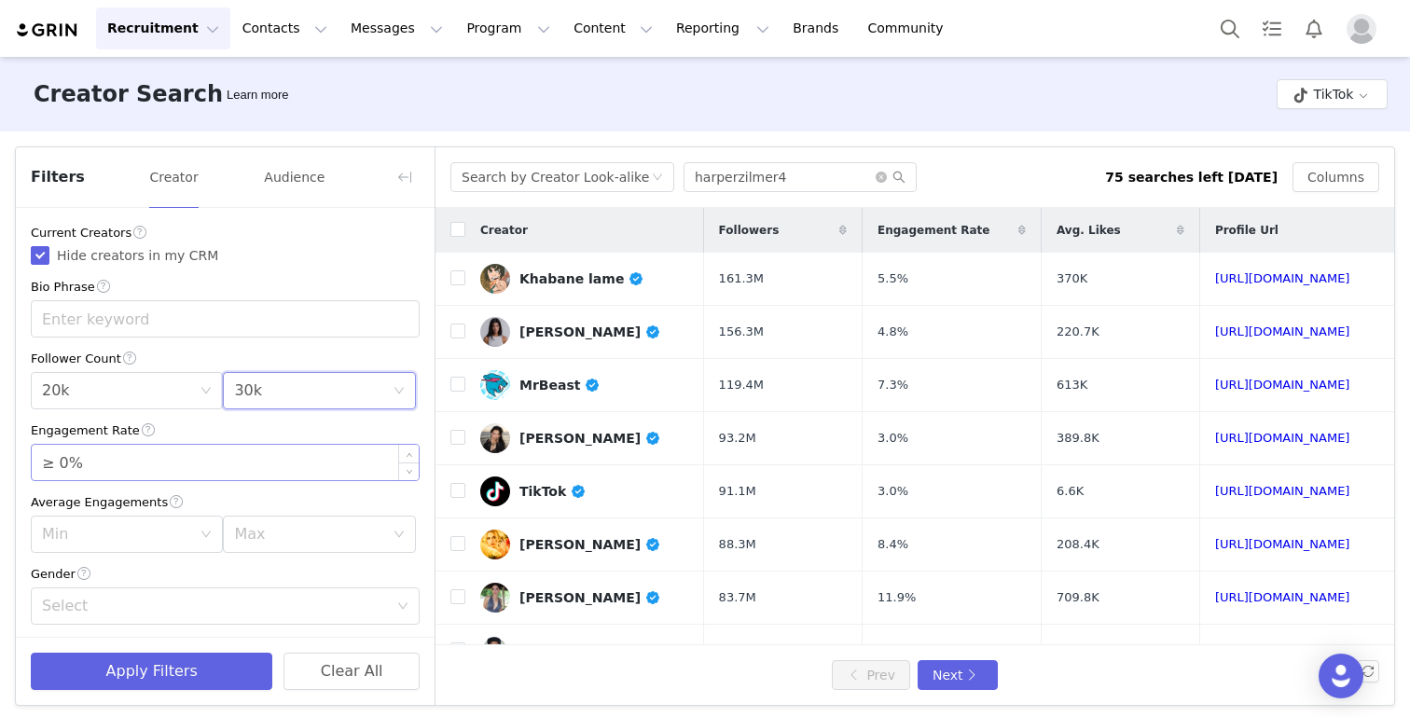
click at [84, 456] on input "≥ 0%" at bounding box center [225, 462] width 387 height 35
click at [76, 602] on div "Select" at bounding box center [215, 606] width 346 height 19
type input "≥ 12%"
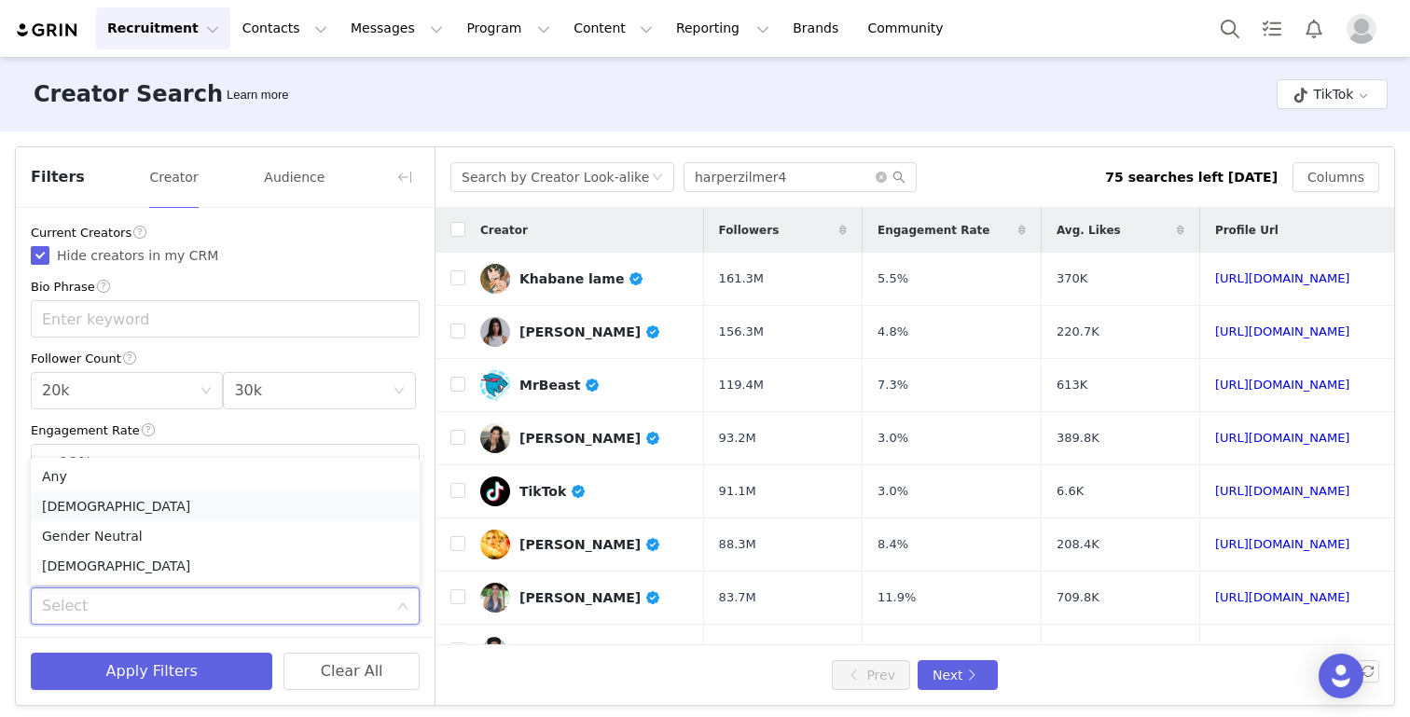
click at [83, 511] on li "[DEMOGRAPHIC_DATA]" at bounding box center [225, 506] width 389 height 30
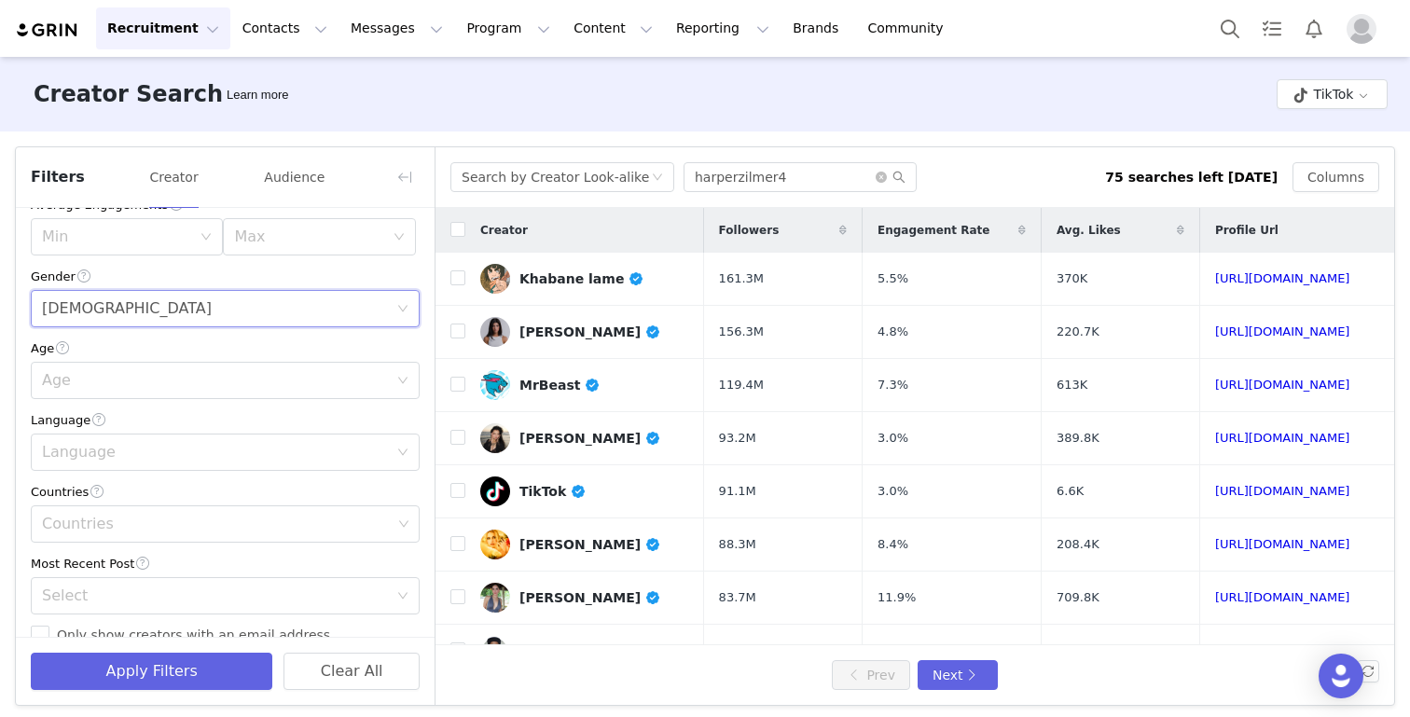
scroll to position [360, 0]
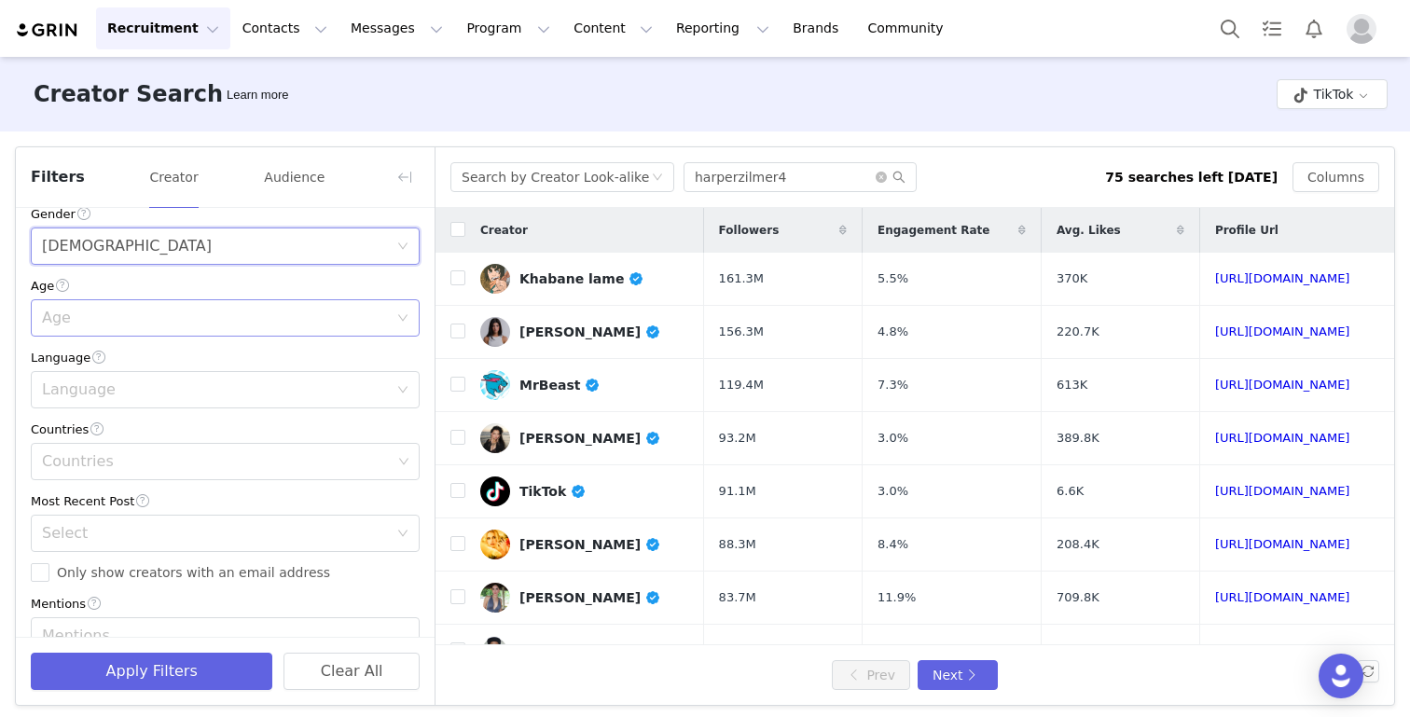
click at [101, 319] on div "Age" at bounding box center [215, 318] width 346 height 19
click at [91, 362] on li "18-24" at bounding box center [225, 360] width 389 height 30
click at [99, 376] on div "Language" at bounding box center [219, 389] width 354 height 35
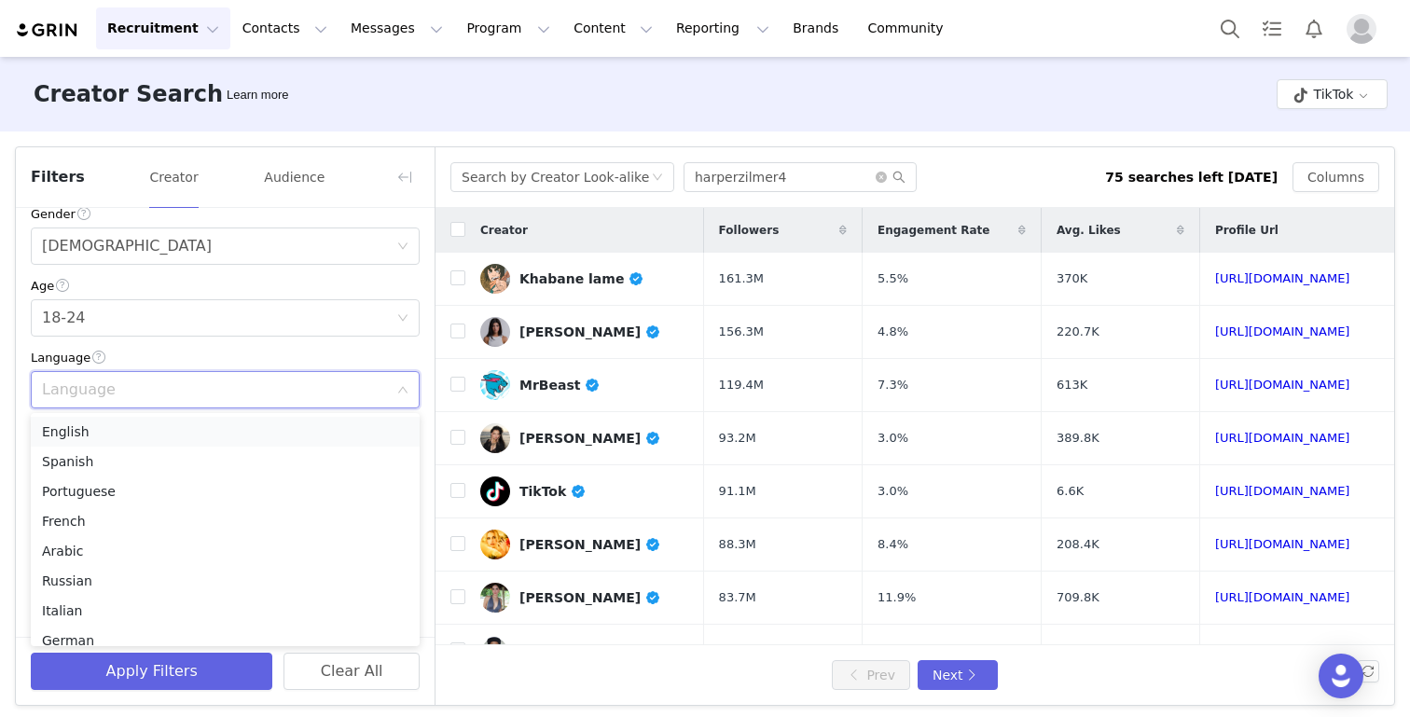
click at [94, 431] on li "English" at bounding box center [225, 432] width 389 height 30
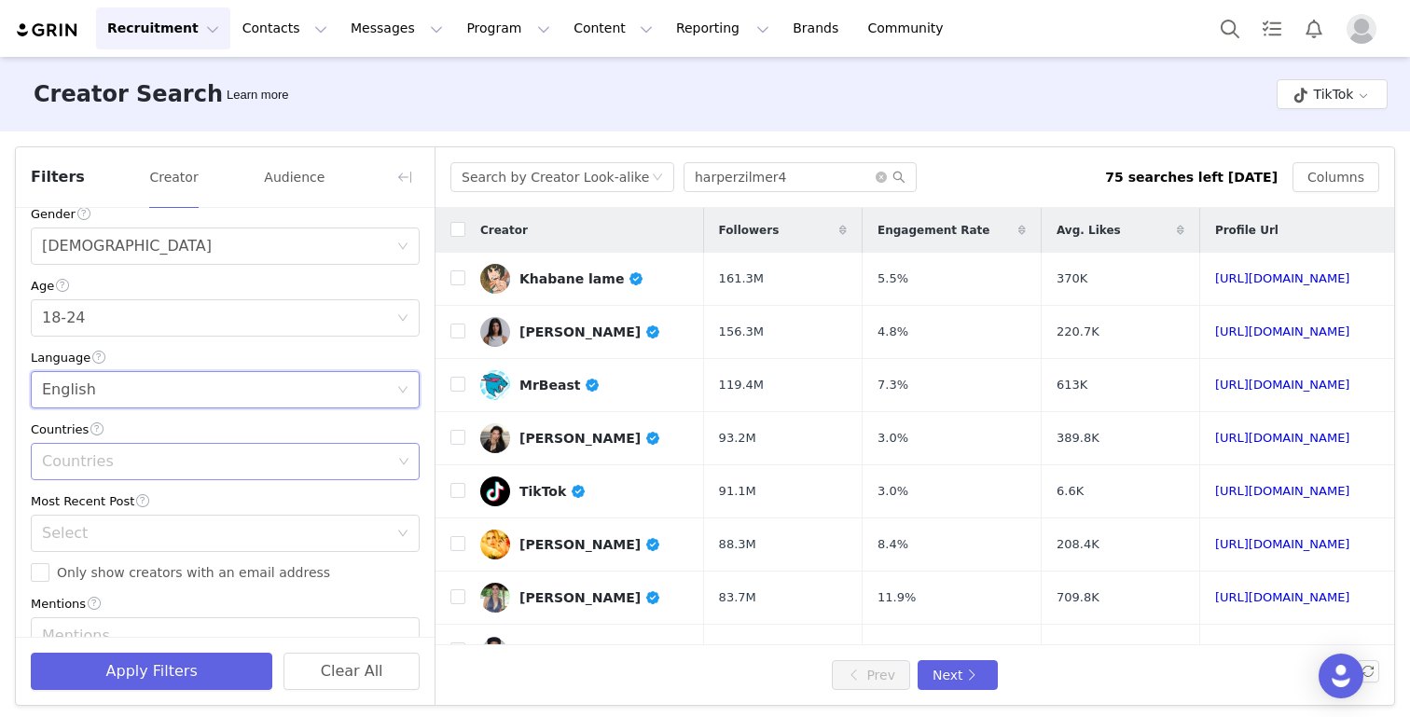
click at [96, 463] on div "Countries" at bounding box center [217, 461] width 350 height 19
type input "cana"
type input "united"
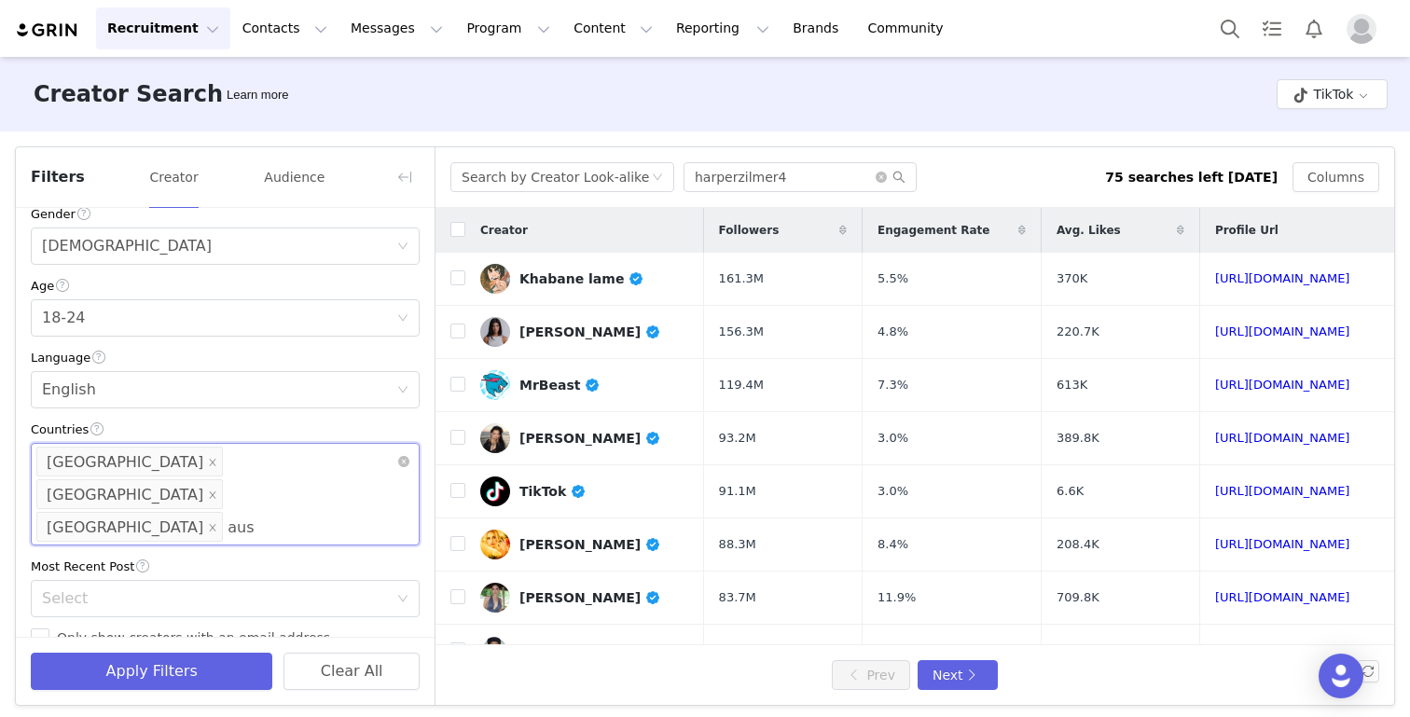
type input "aust"
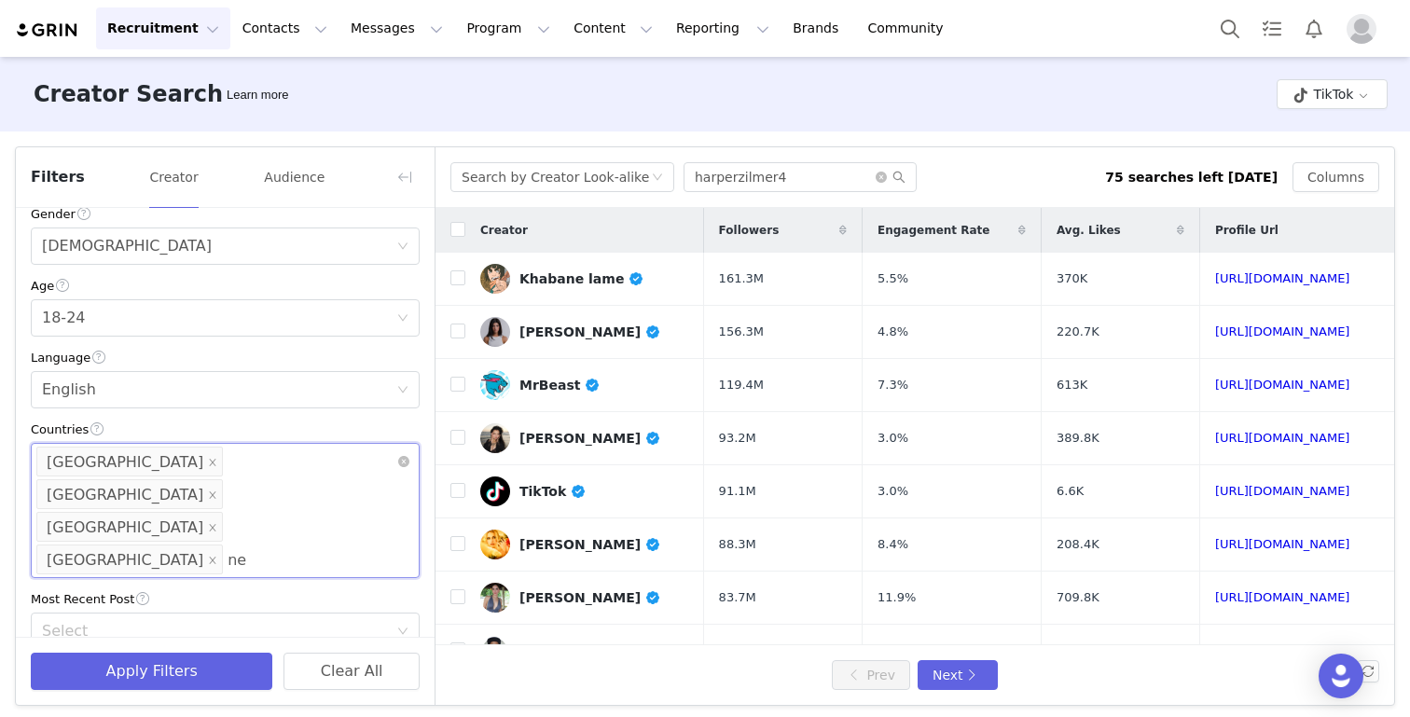
type input "new"
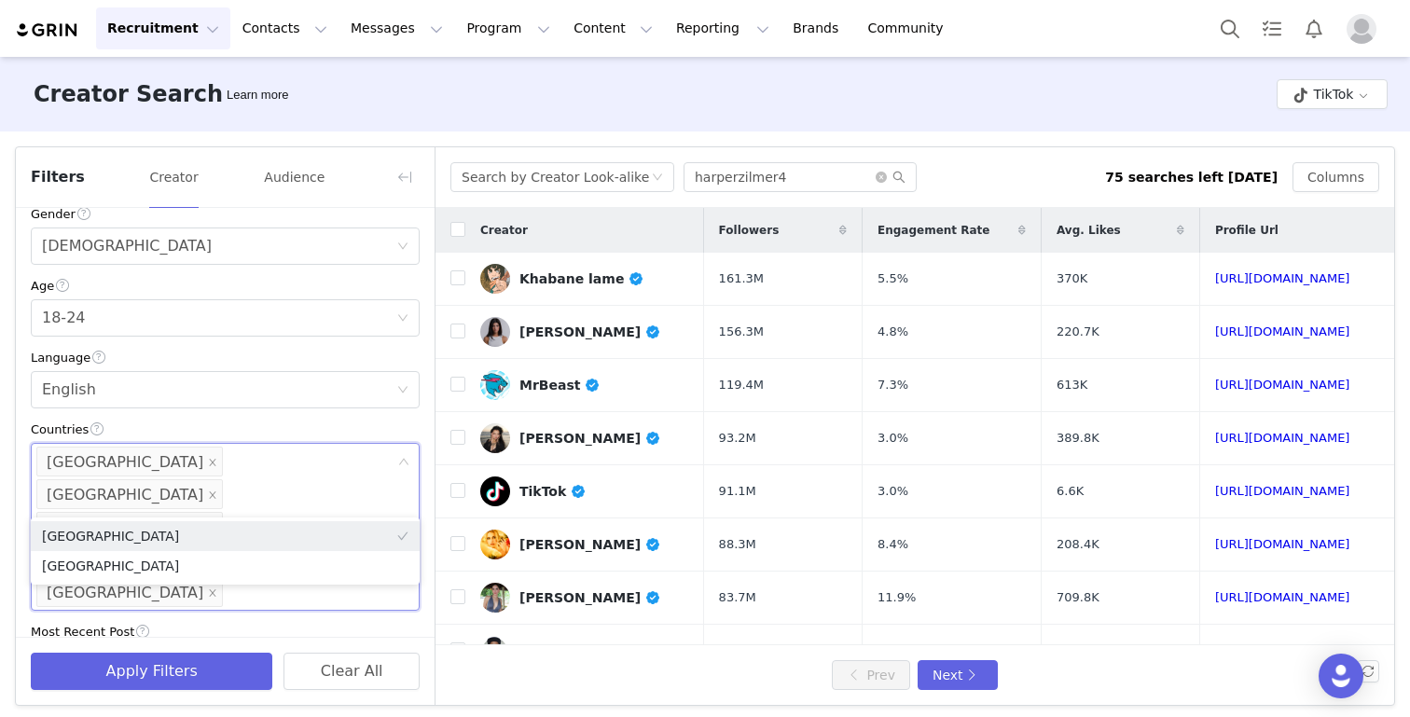
scroll to position [498, 0]
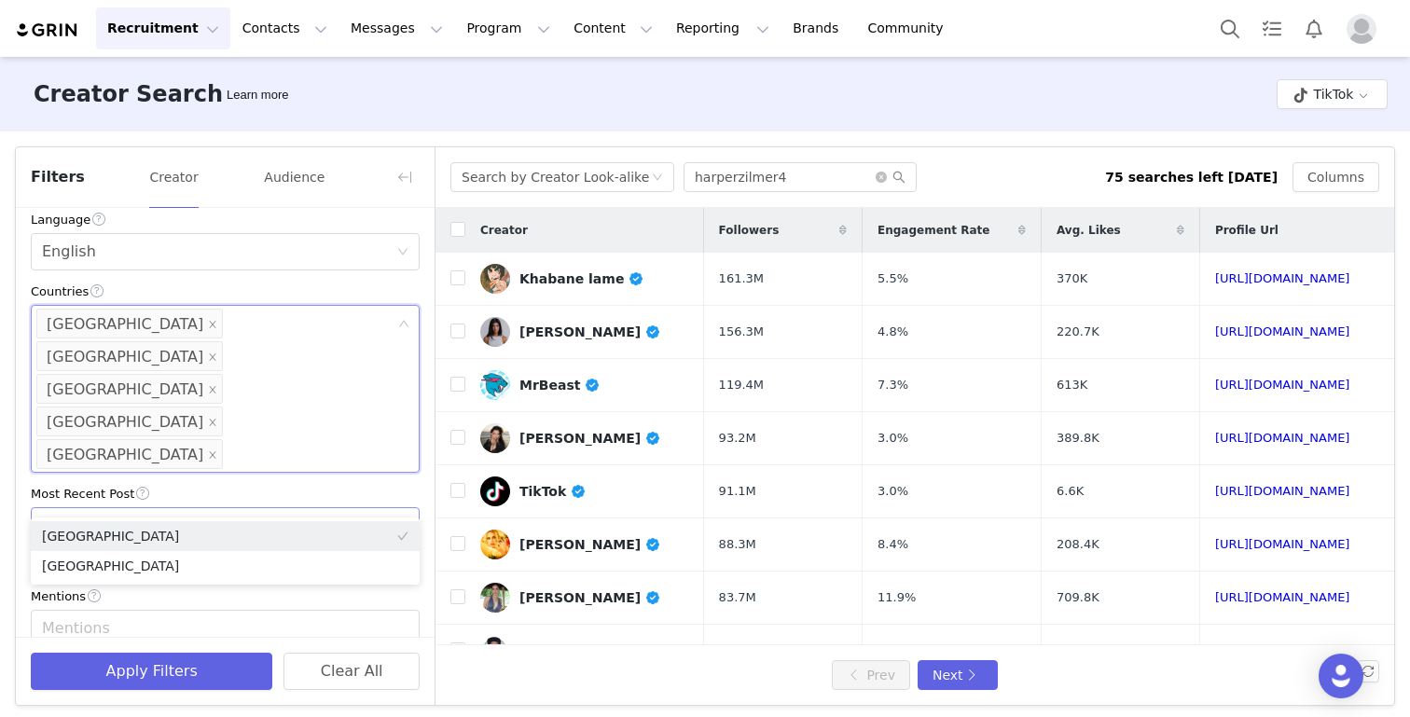
click at [184, 516] on div "Select" at bounding box center [215, 525] width 346 height 19
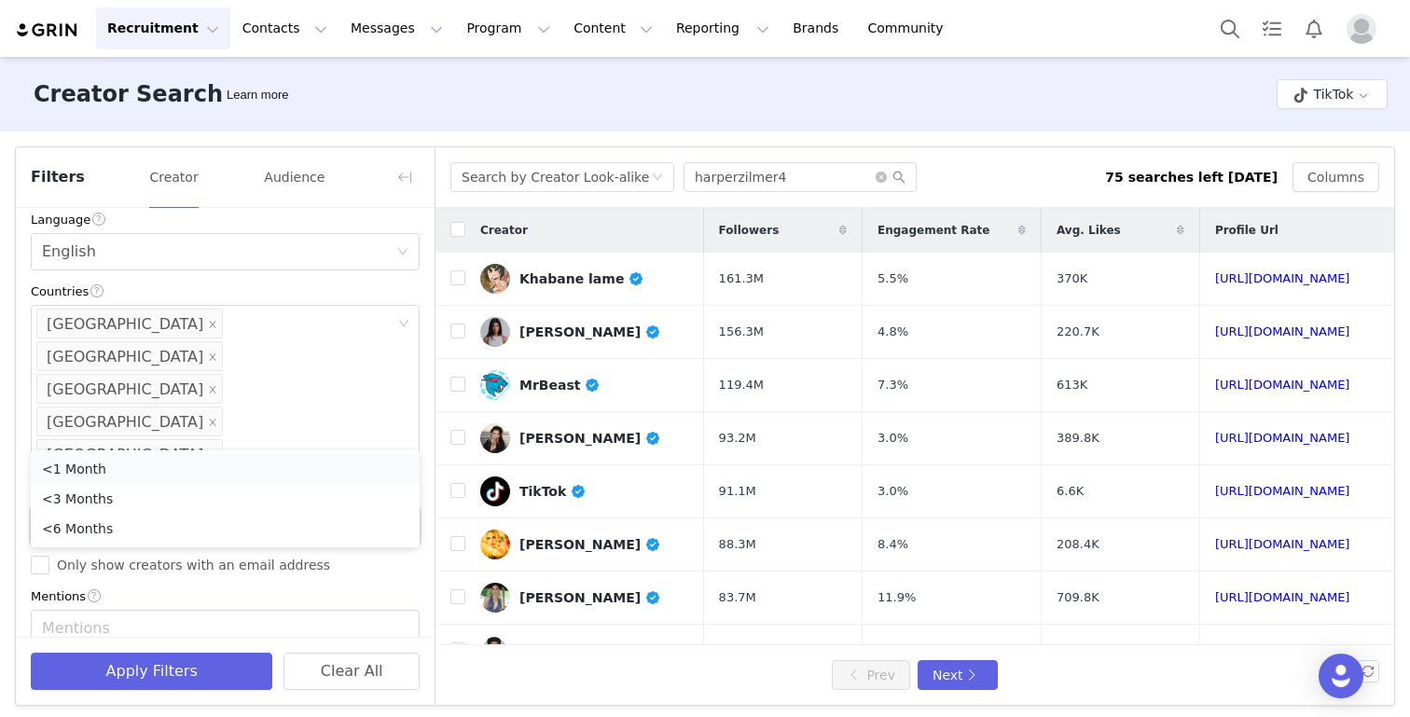
click at [159, 468] on li "<1 Month" at bounding box center [225, 469] width 389 height 30
click at [46, 556] on input "Only show creators with an email address" at bounding box center [40, 565] width 19 height 19
checkbox input "true"
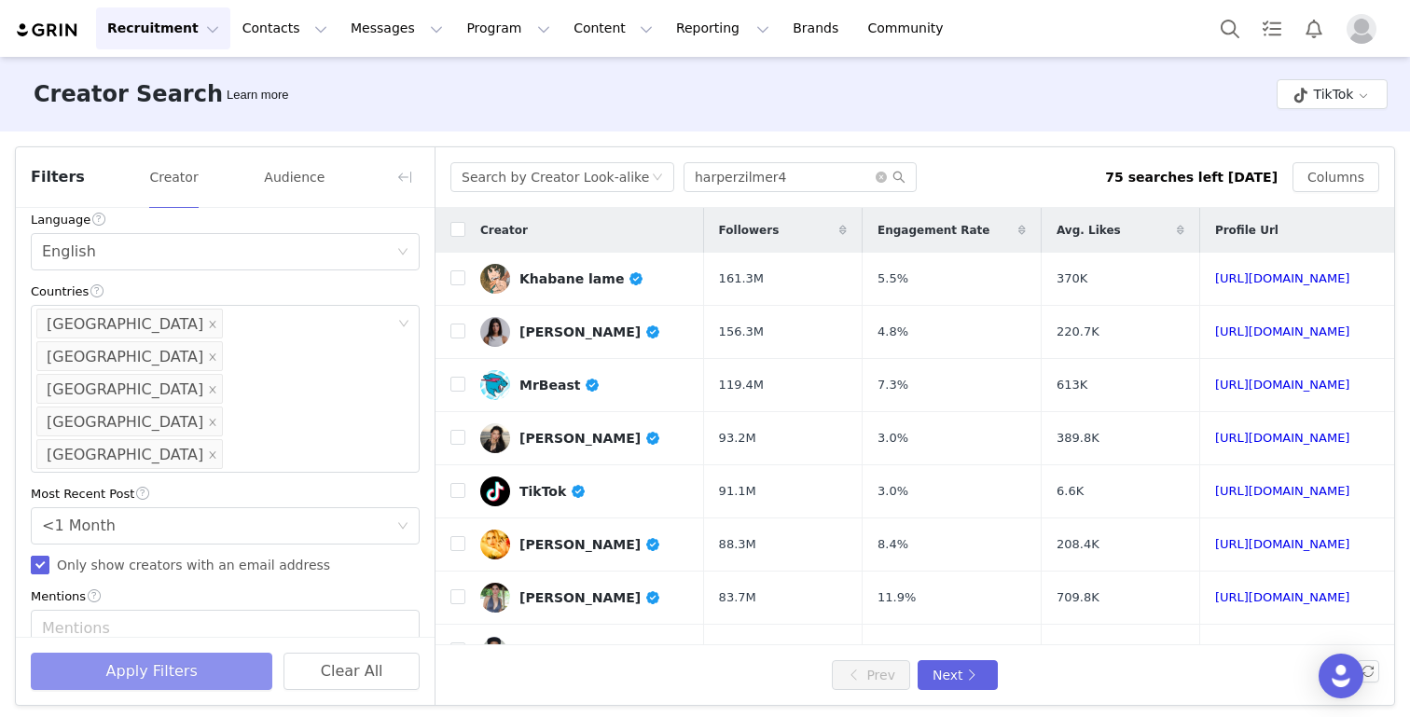
click at [115, 681] on button "Apply Filters" at bounding box center [151, 671] width 241 height 37
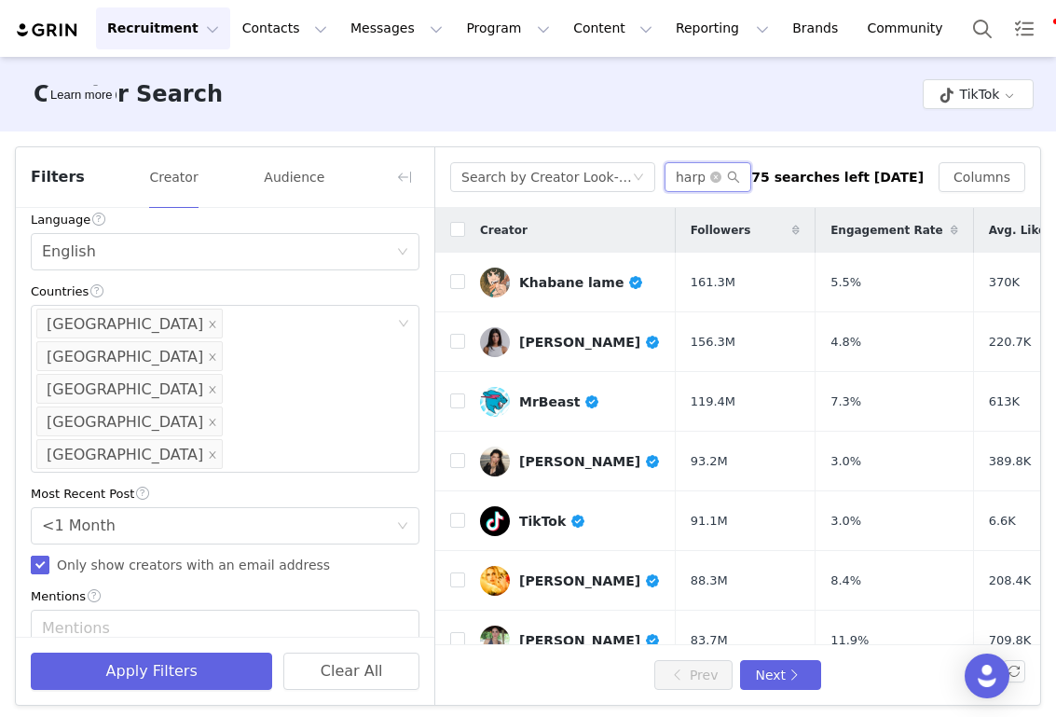
click at [714, 187] on input "harperzilmer4" at bounding box center [708, 177] width 87 height 30
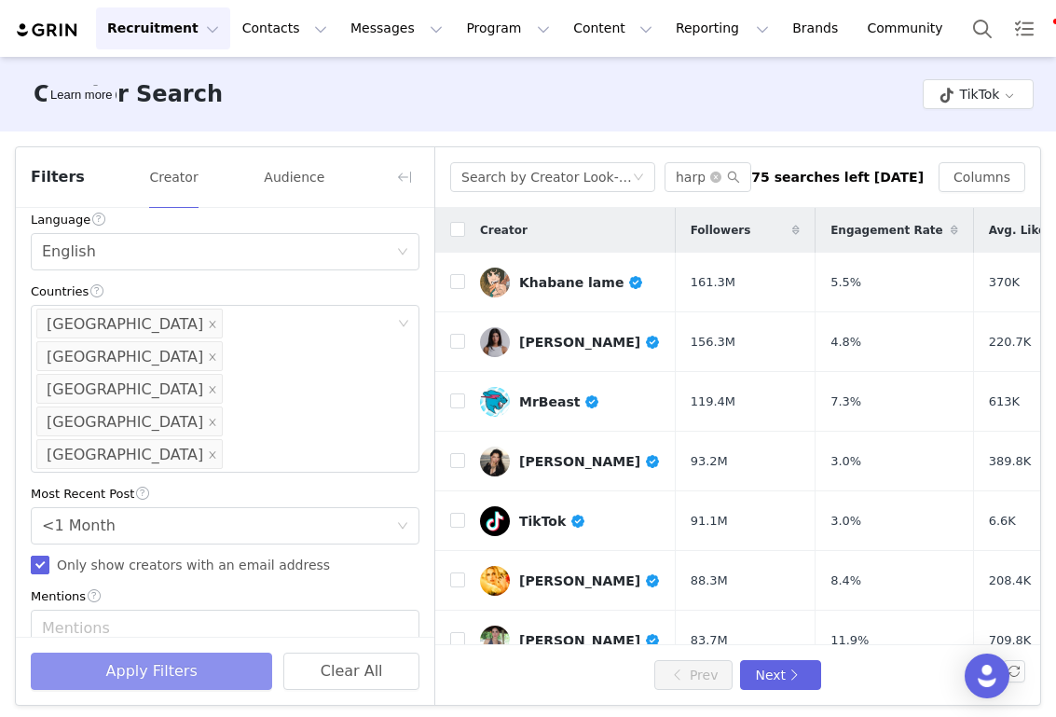
click at [174, 681] on button "Apply Filters" at bounding box center [151, 671] width 241 height 37
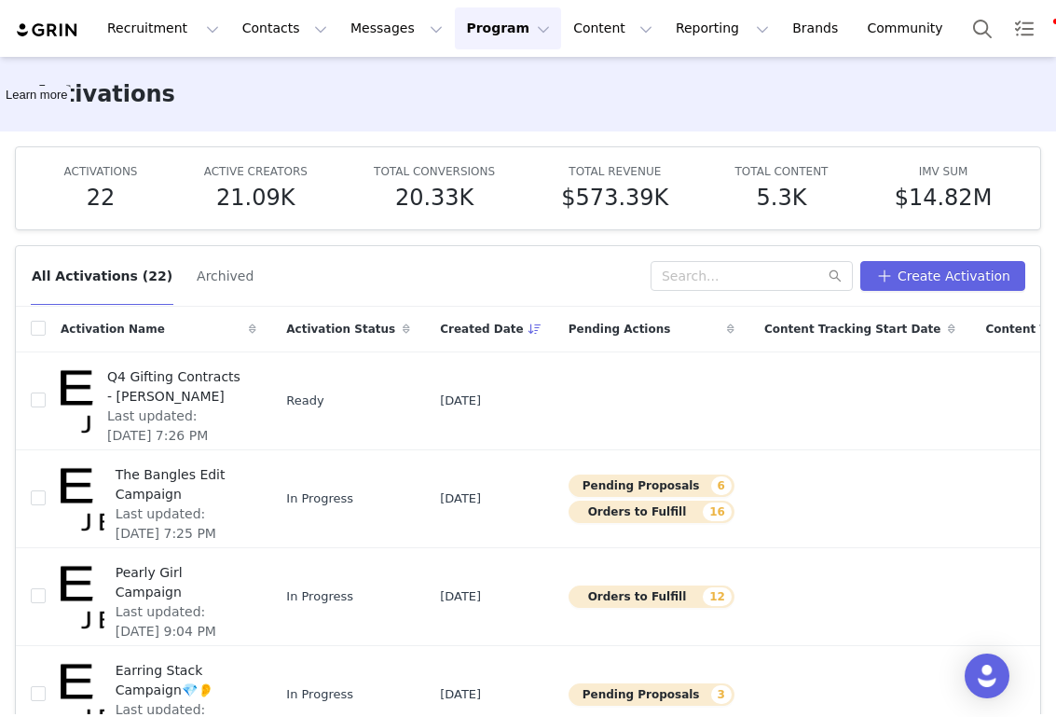
scroll to position [78, 0]
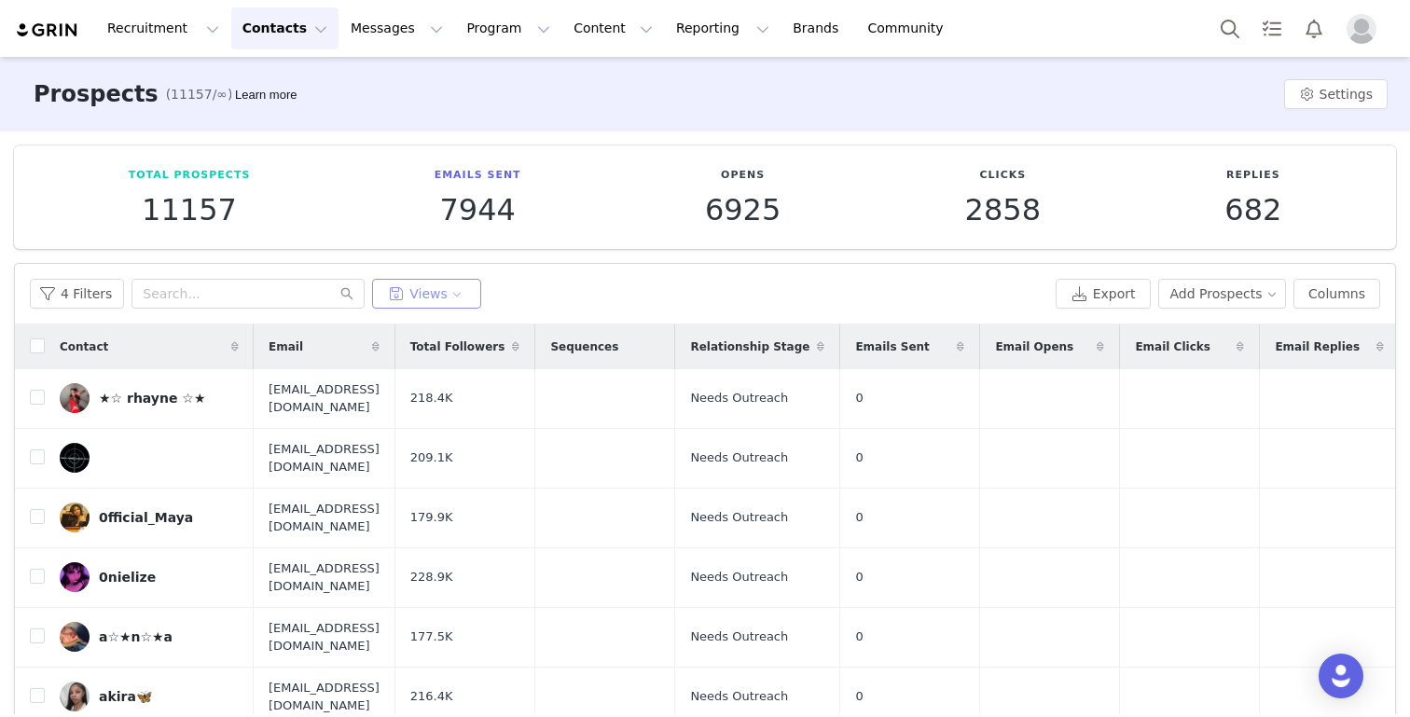
click at [415, 291] on button "Views" at bounding box center [426, 294] width 109 height 30
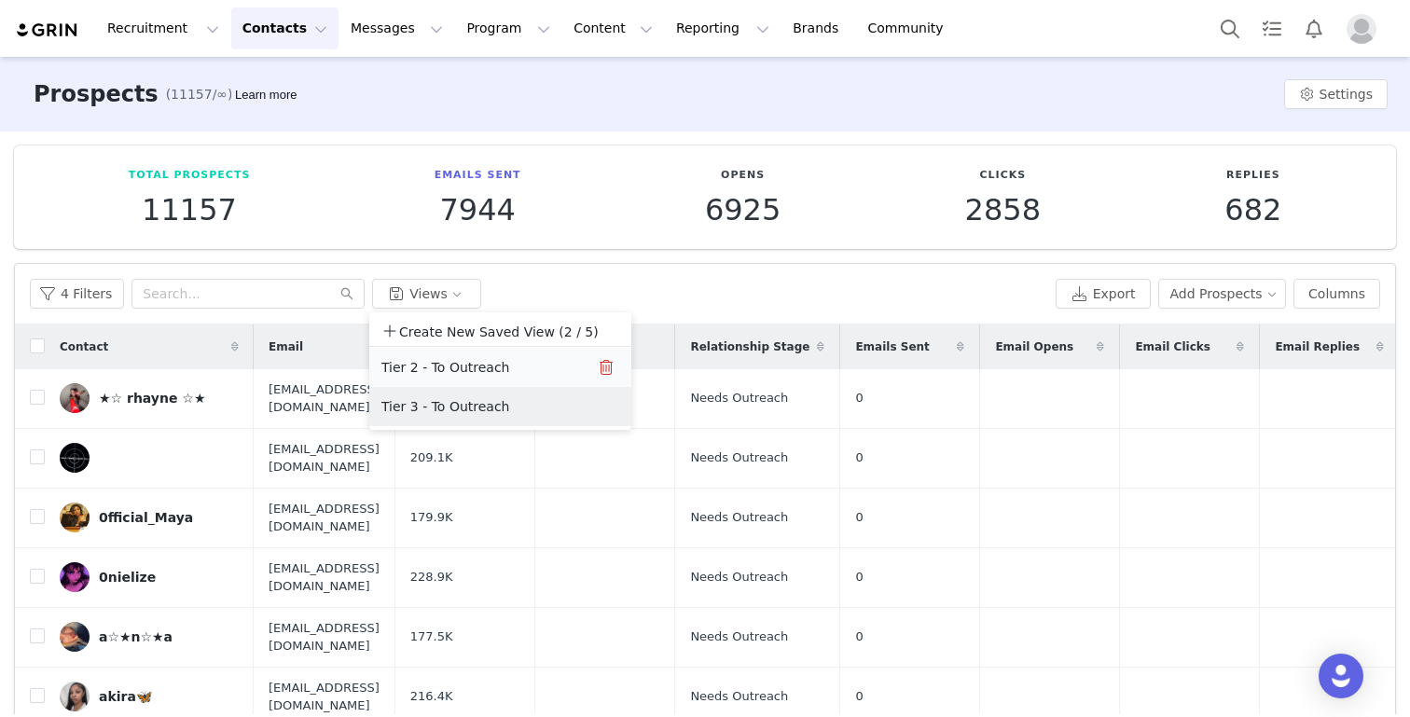
click at [414, 365] on button "Tier 2 - To Outreach" at bounding box center [474, 367] width 188 height 30
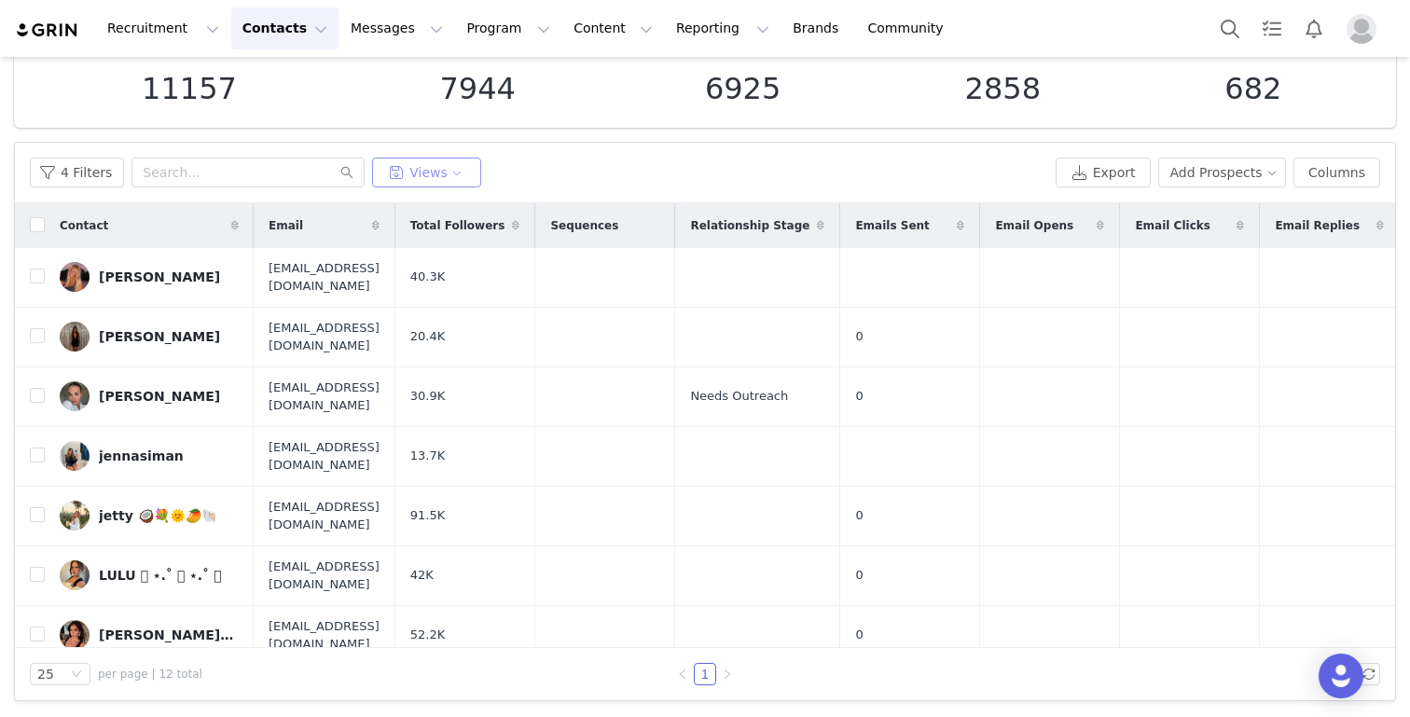
click at [460, 172] on button "Views" at bounding box center [426, 173] width 109 height 30
click at [427, 171] on button "Views" at bounding box center [426, 173] width 109 height 30
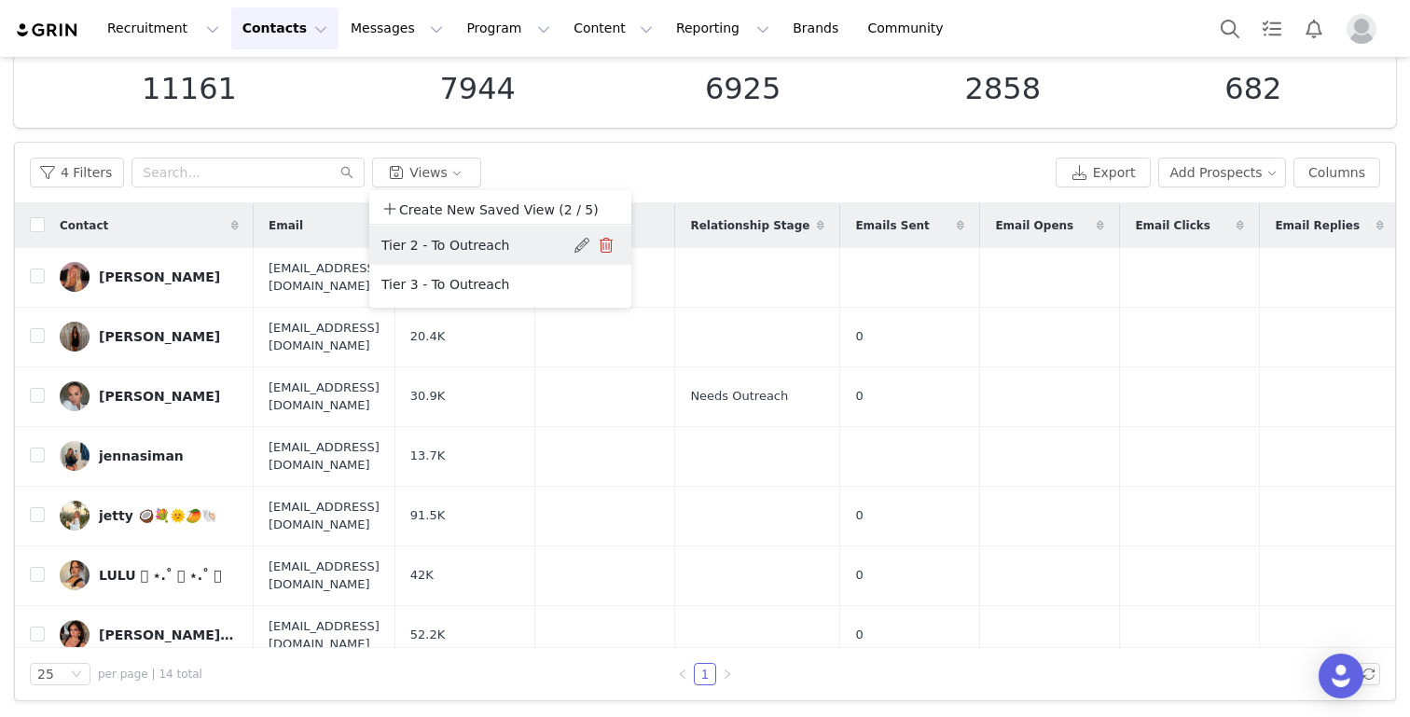
click at [427, 242] on button "Tier 2 - To Outreach" at bounding box center [474, 245] width 188 height 30
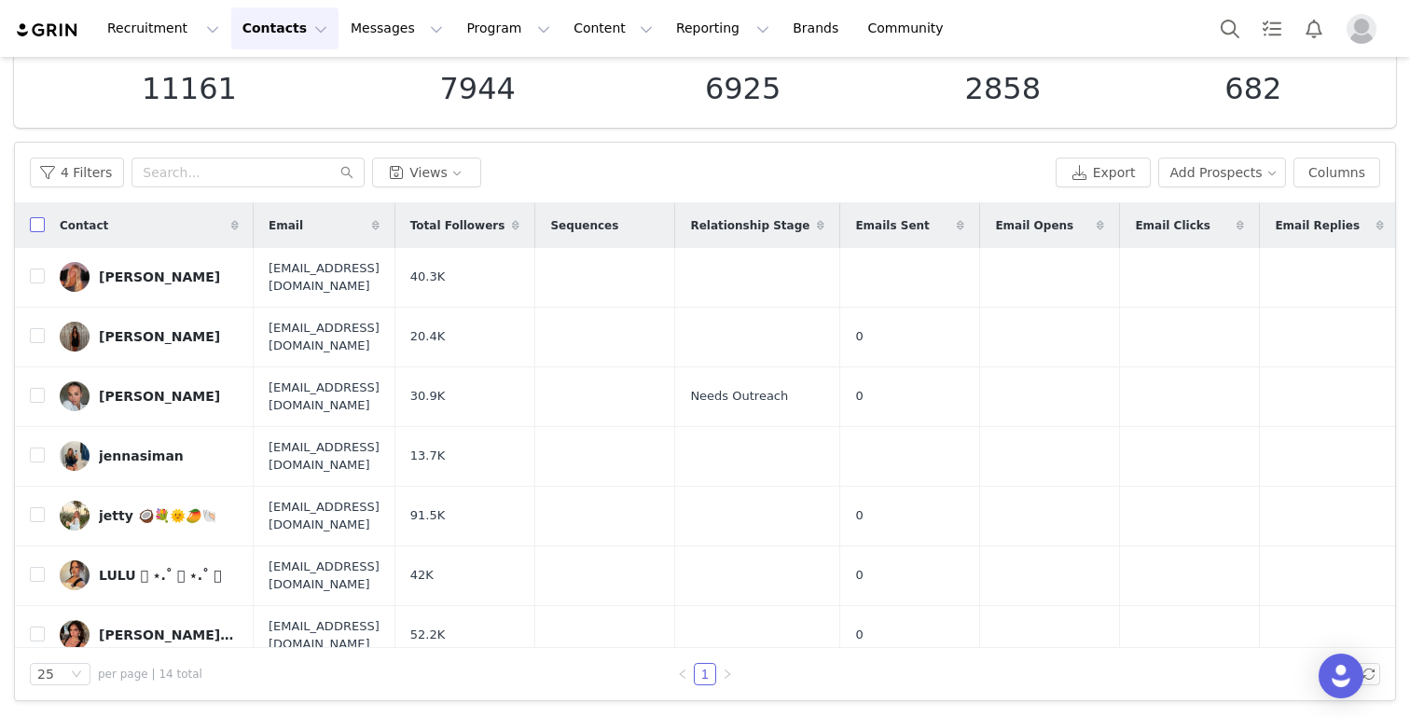
click at [38, 222] on input "checkbox" at bounding box center [37, 224] width 15 height 15
checkbox input "true"
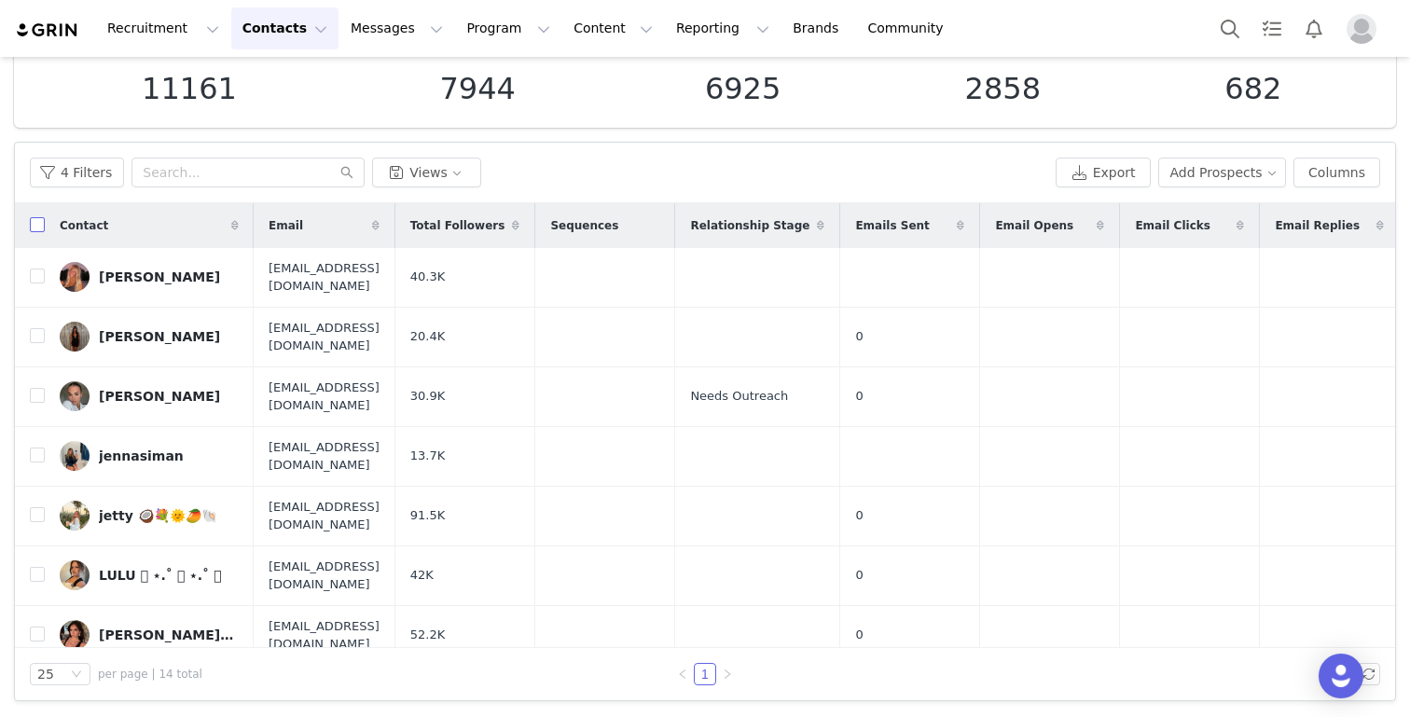
checkbox input "true"
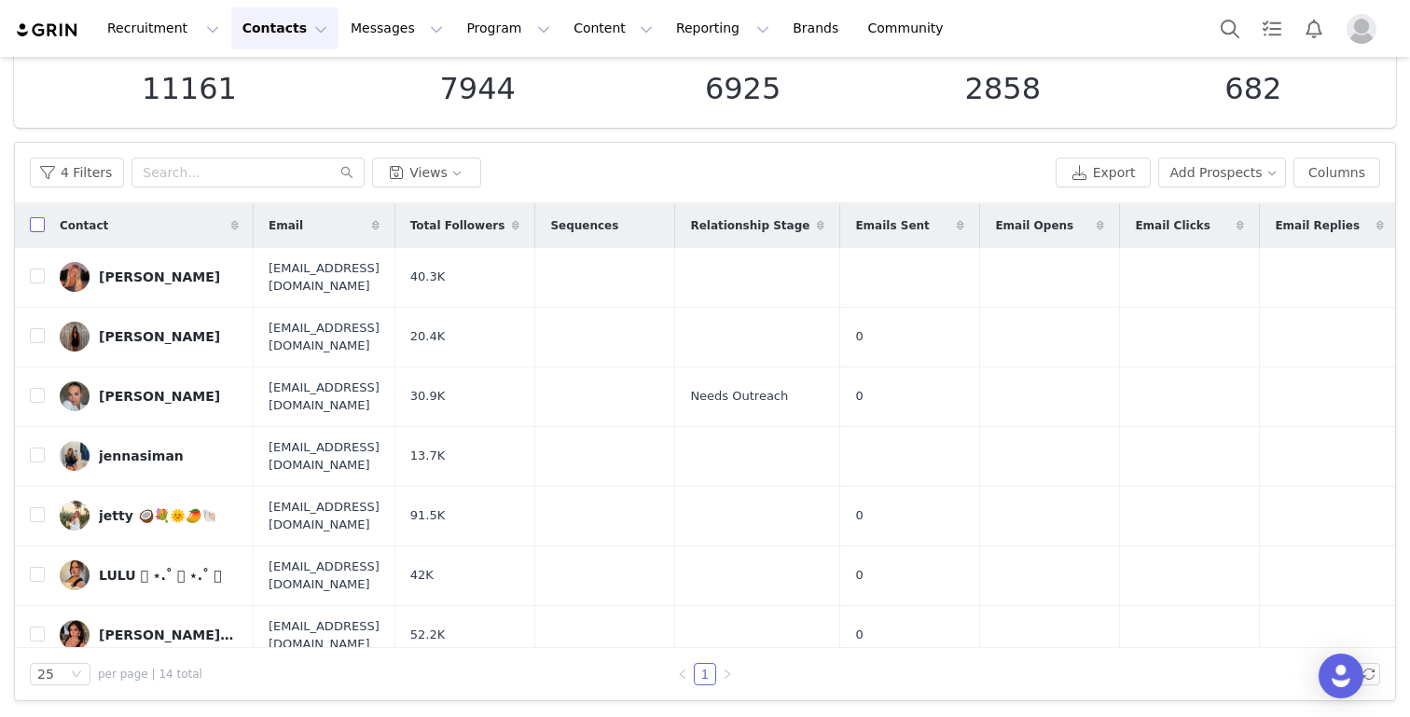
checkbox input "true"
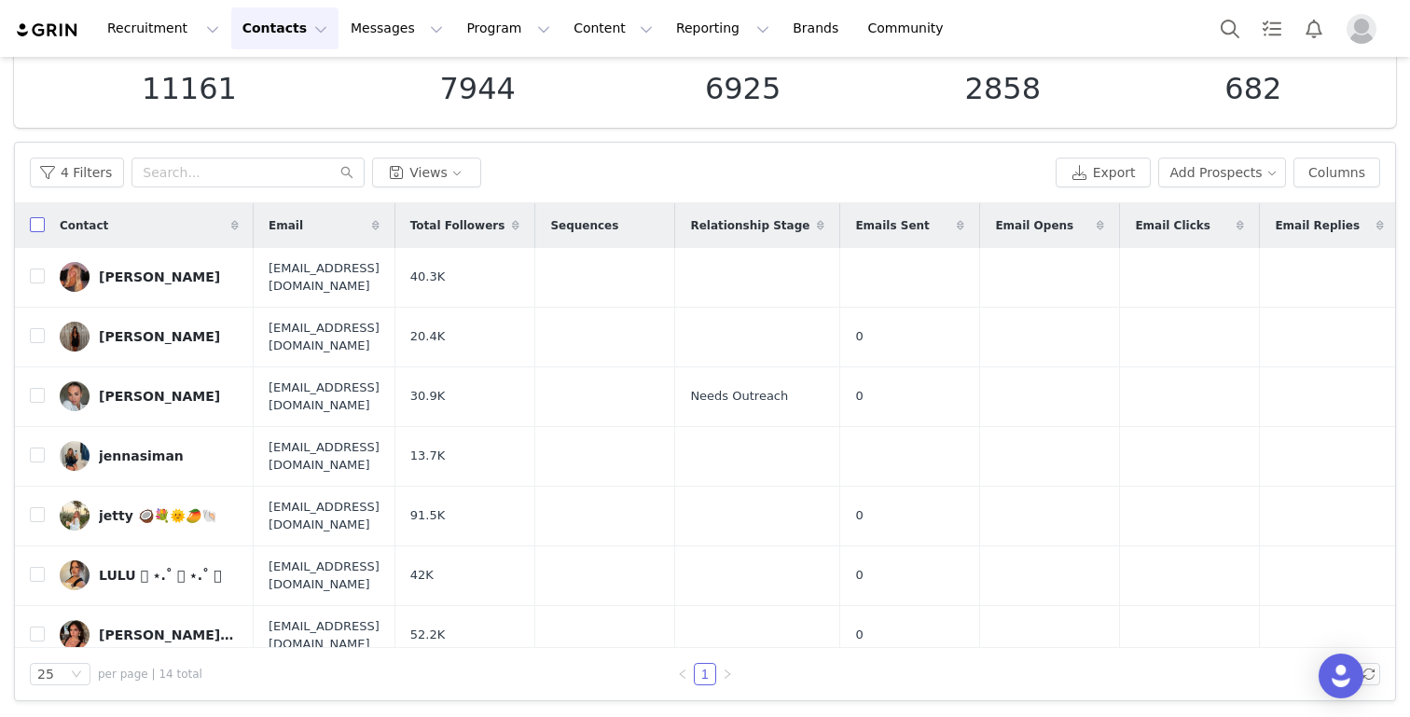
checkbox input "true"
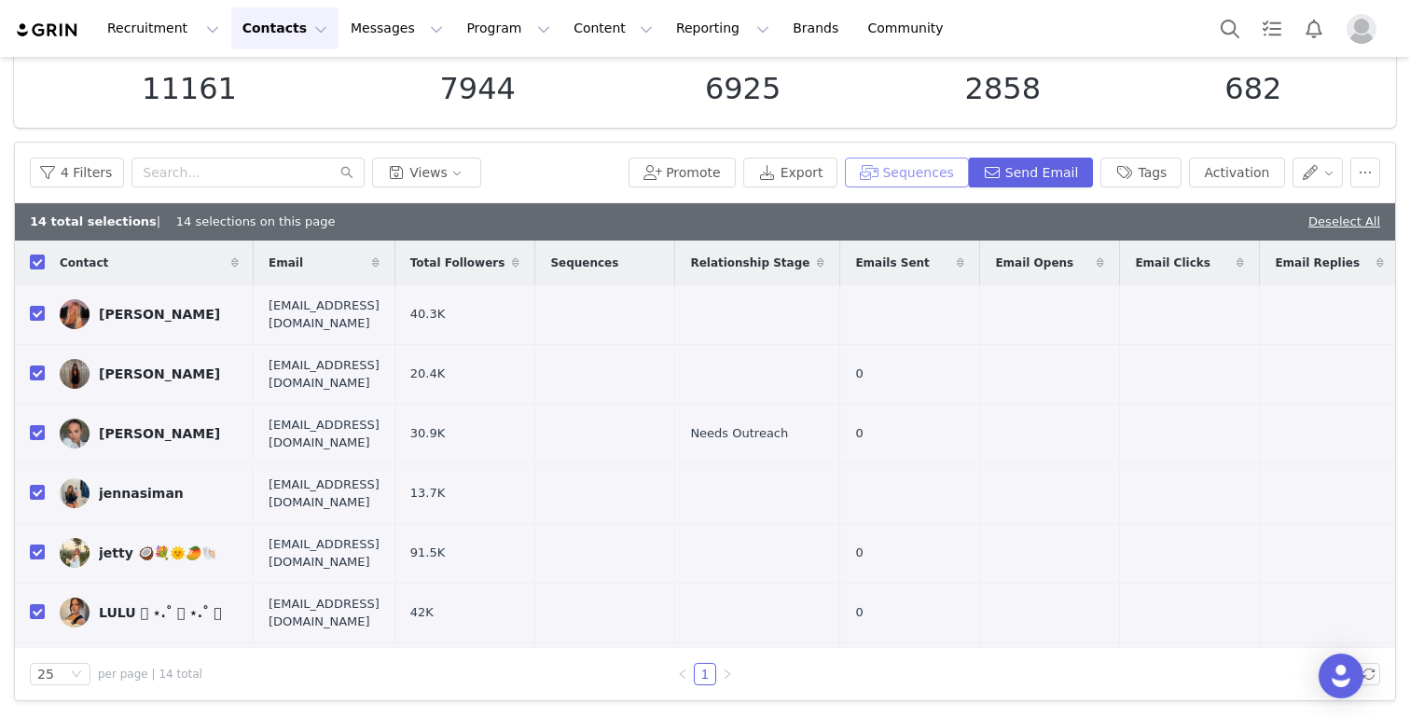
click at [942, 179] on button "Sequences" at bounding box center [906, 173] width 123 height 30
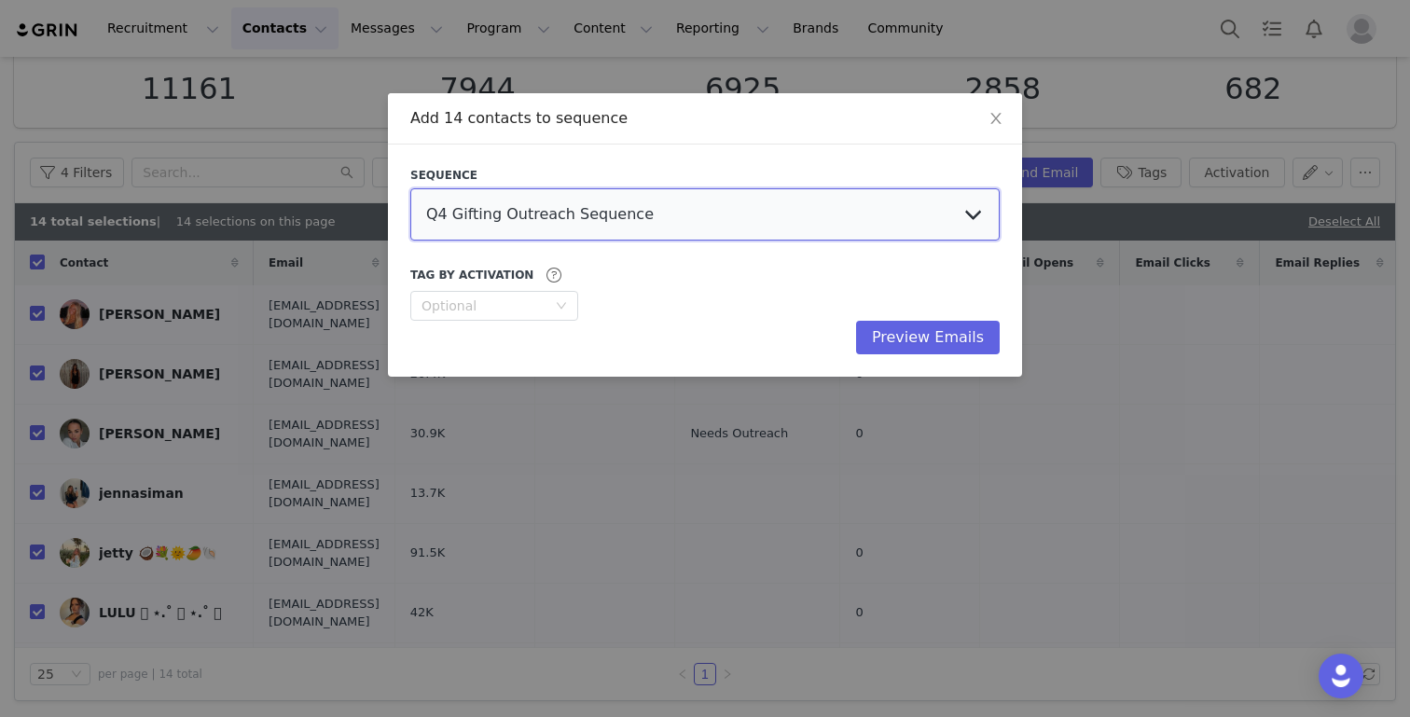
click at [688, 219] on select "Q4 Gifting Outreach Sequence Earring Stack Campaign Invite The Bangles Edit Cam…" at bounding box center [704, 214] width 589 height 52
select select "35b5dbce-ea9a-41a3-a16a-55a09822b900"
click at [410, 188] on select "Q4 Gifting Outreach Sequence Earring Stack Campaign Invite The Bangles Edit Cam…" at bounding box center [704, 214] width 589 height 52
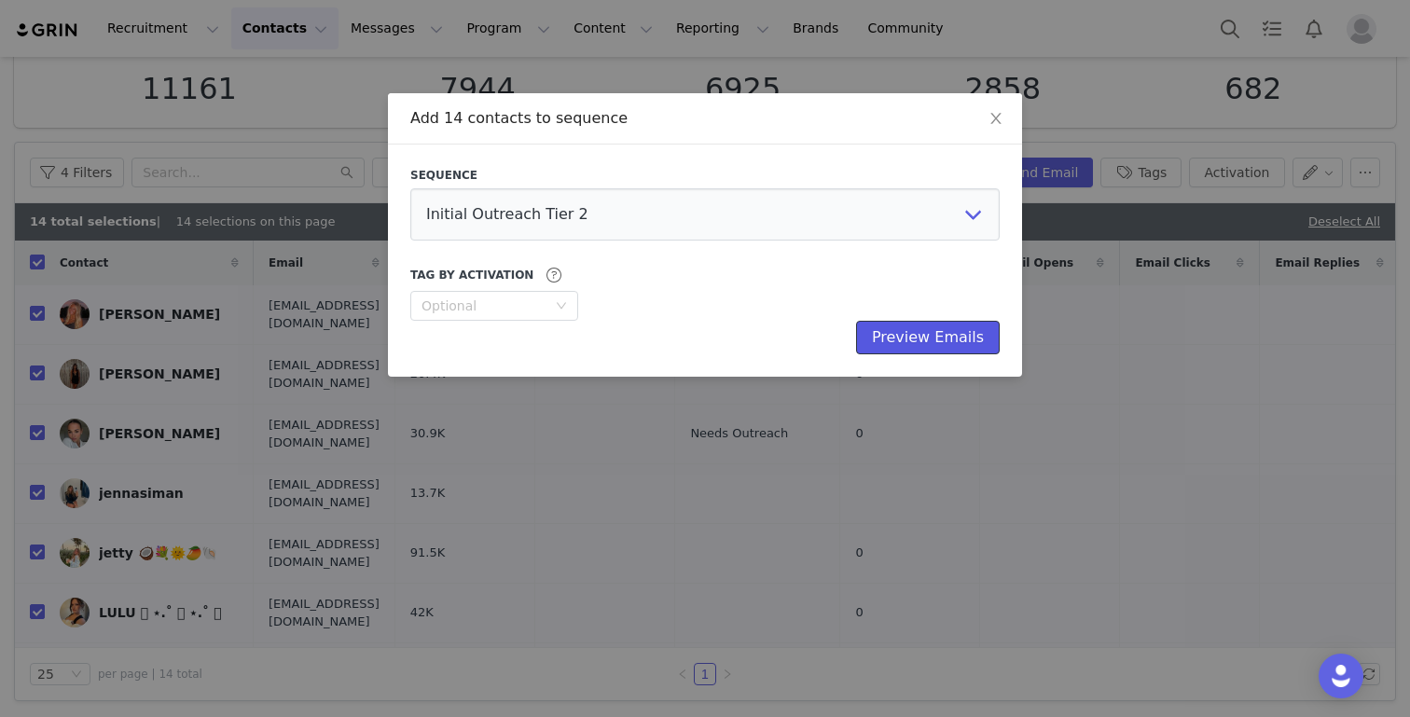
click at [943, 337] on button "Preview Emails" at bounding box center [928, 338] width 144 height 34
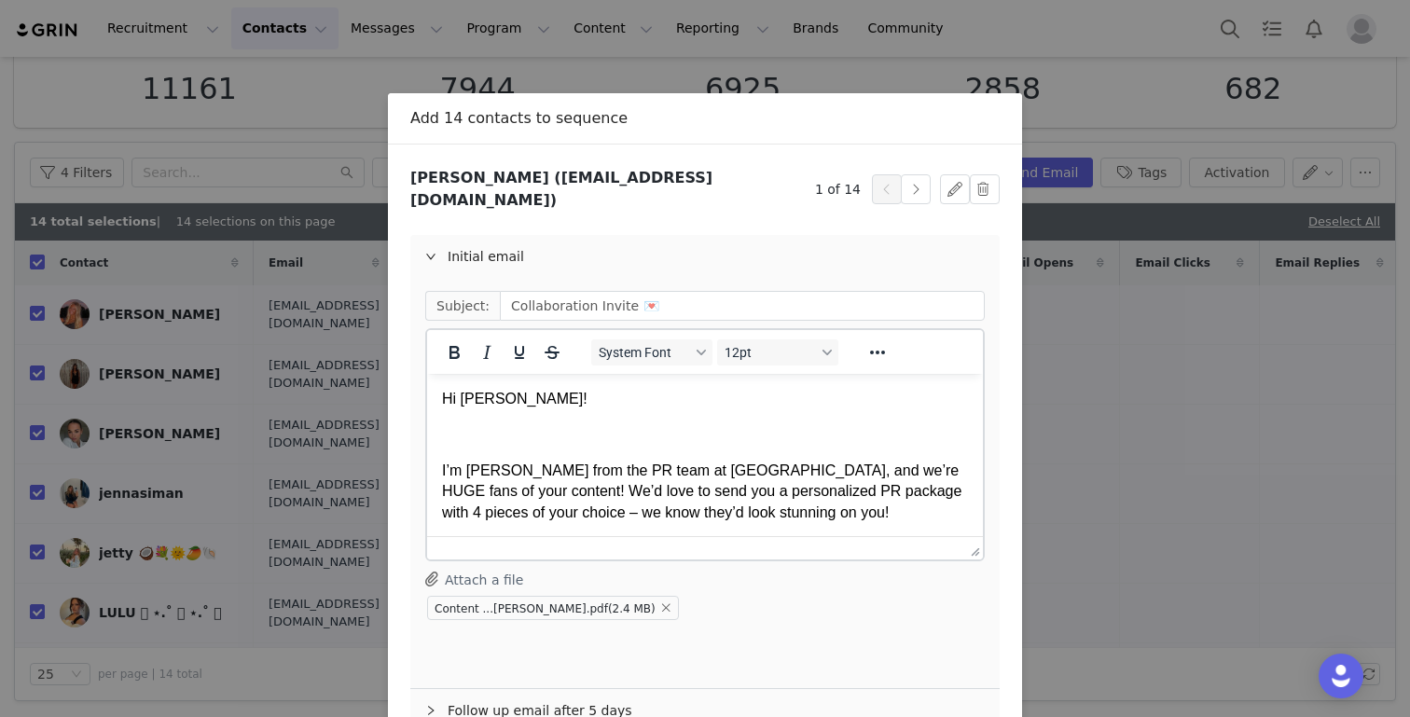
scroll to position [99, 0]
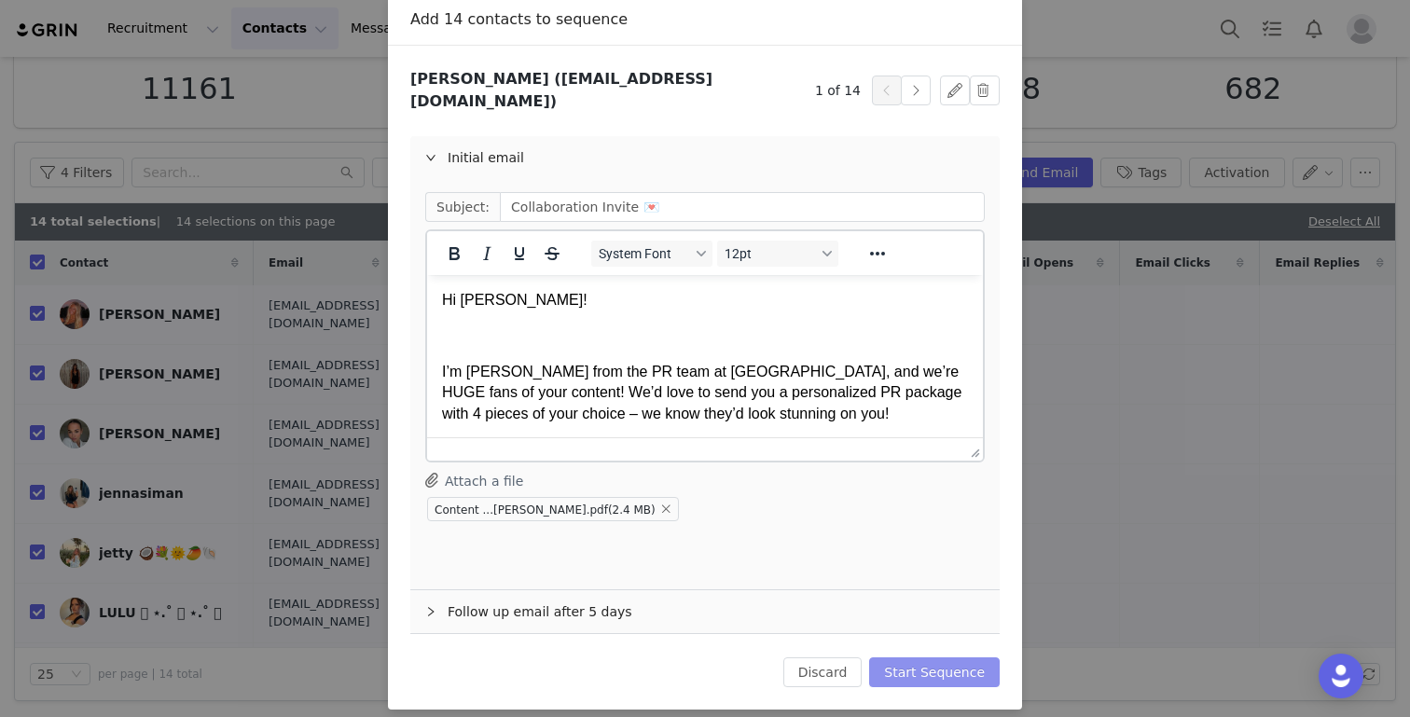
click at [926, 661] on button "Start Sequence" at bounding box center [934, 672] width 131 height 30
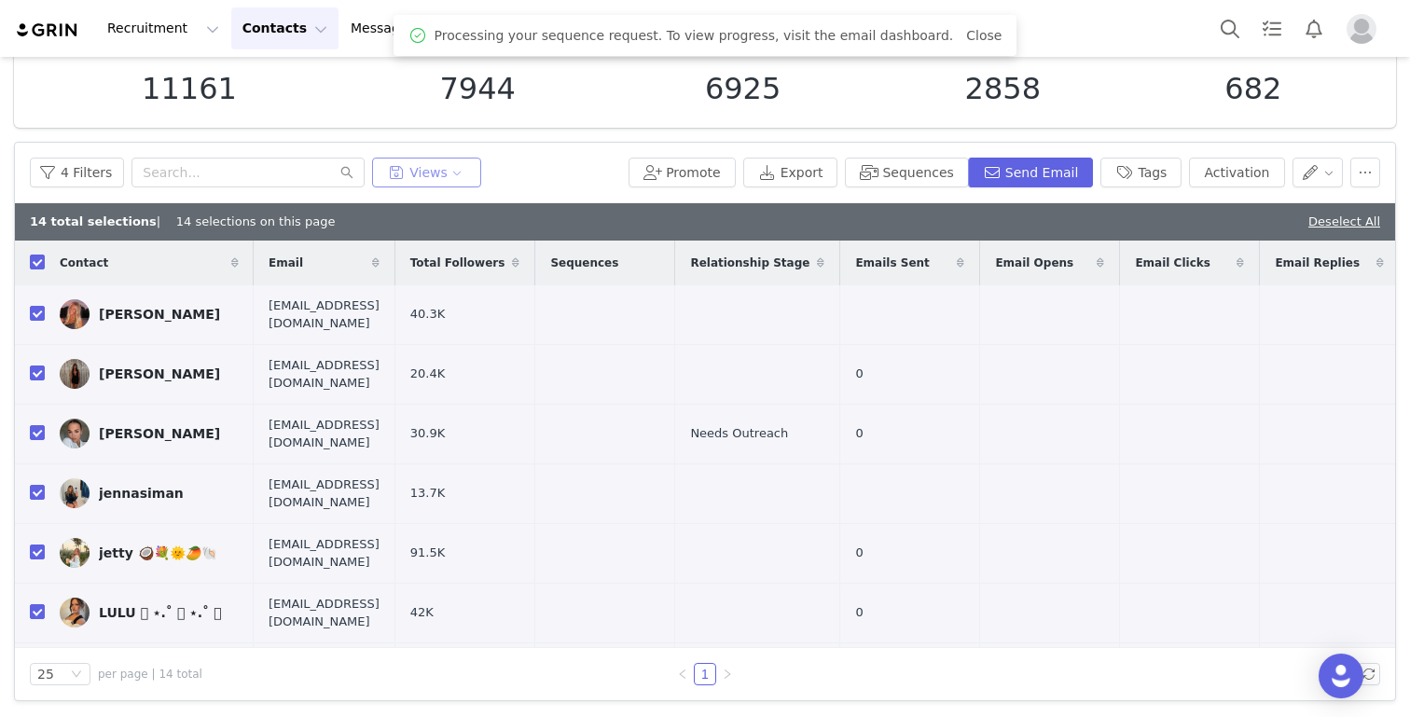
click at [419, 168] on button "Views" at bounding box center [426, 173] width 109 height 30
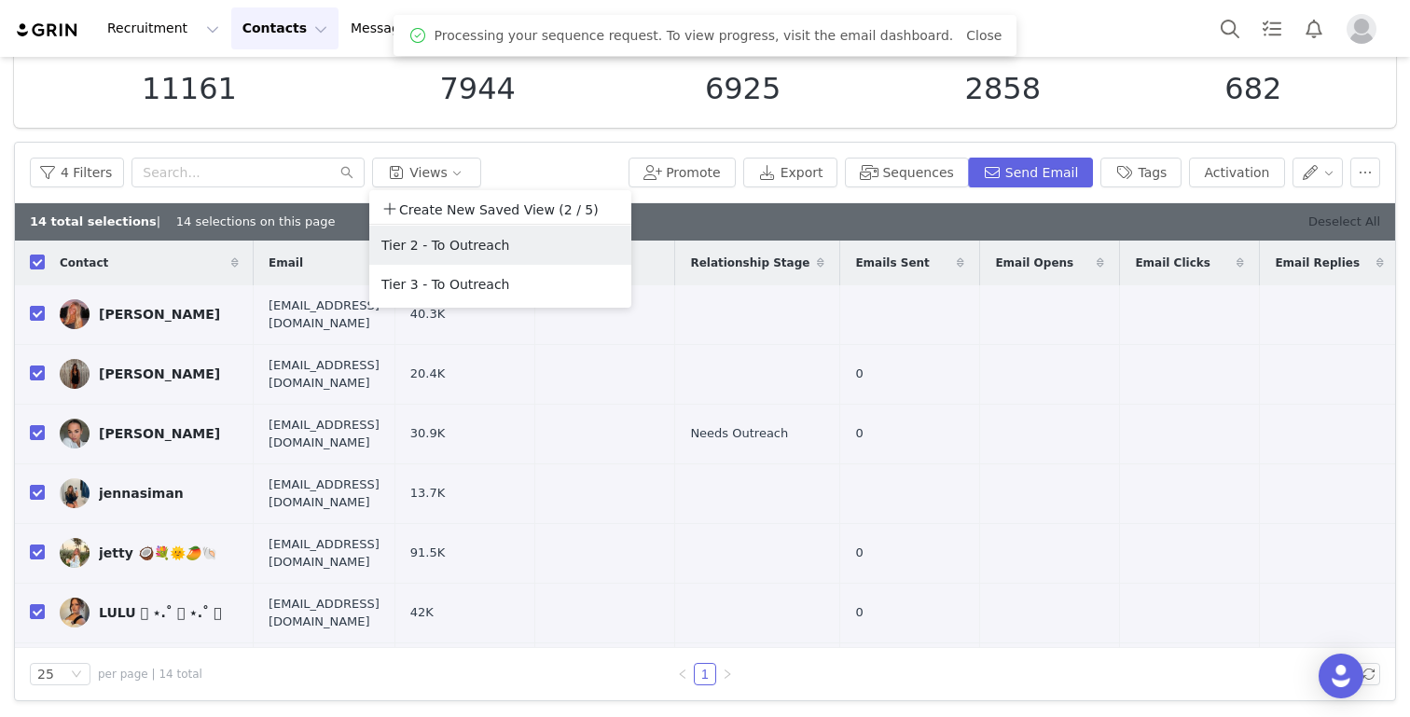
click at [1339, 223] on link "Deselect All" at bounding box center [1344, 221] width 72 height 14
checkbox input "false"
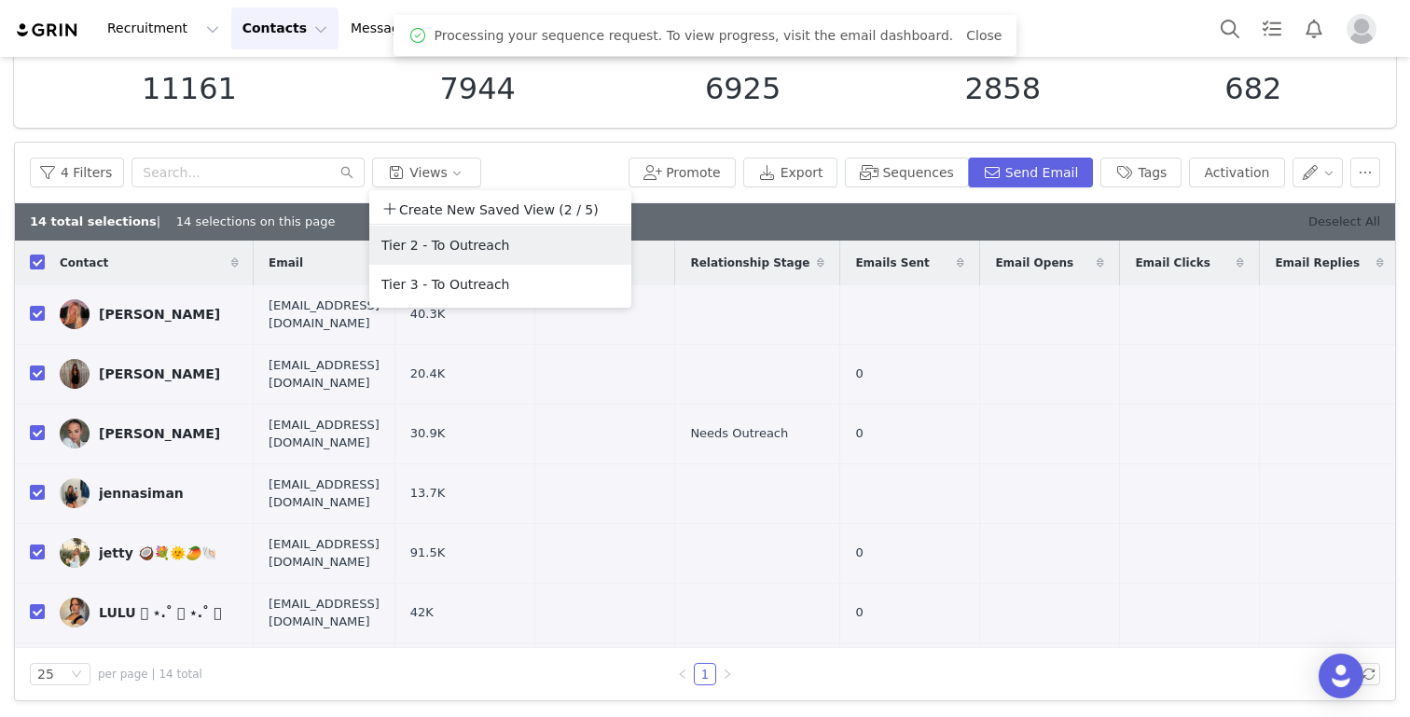
checkbox input "false"
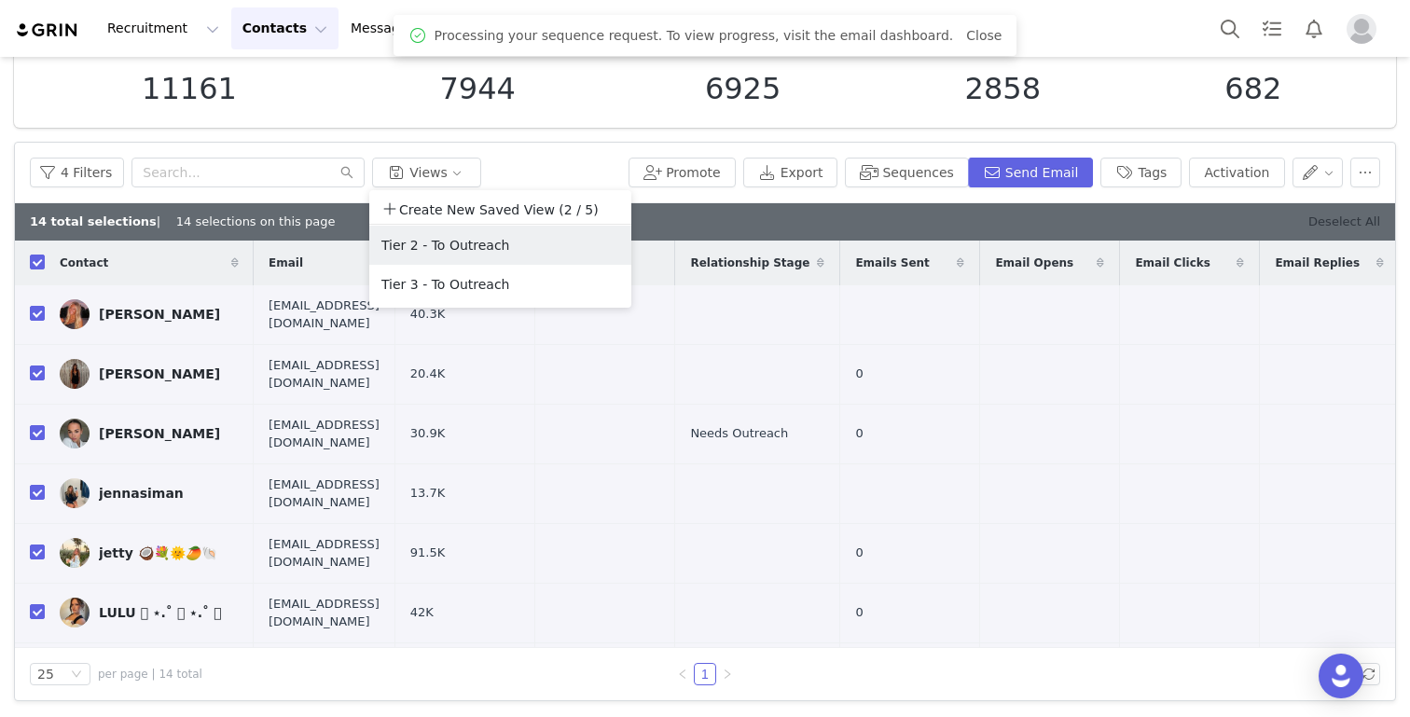
checkbox input "false"
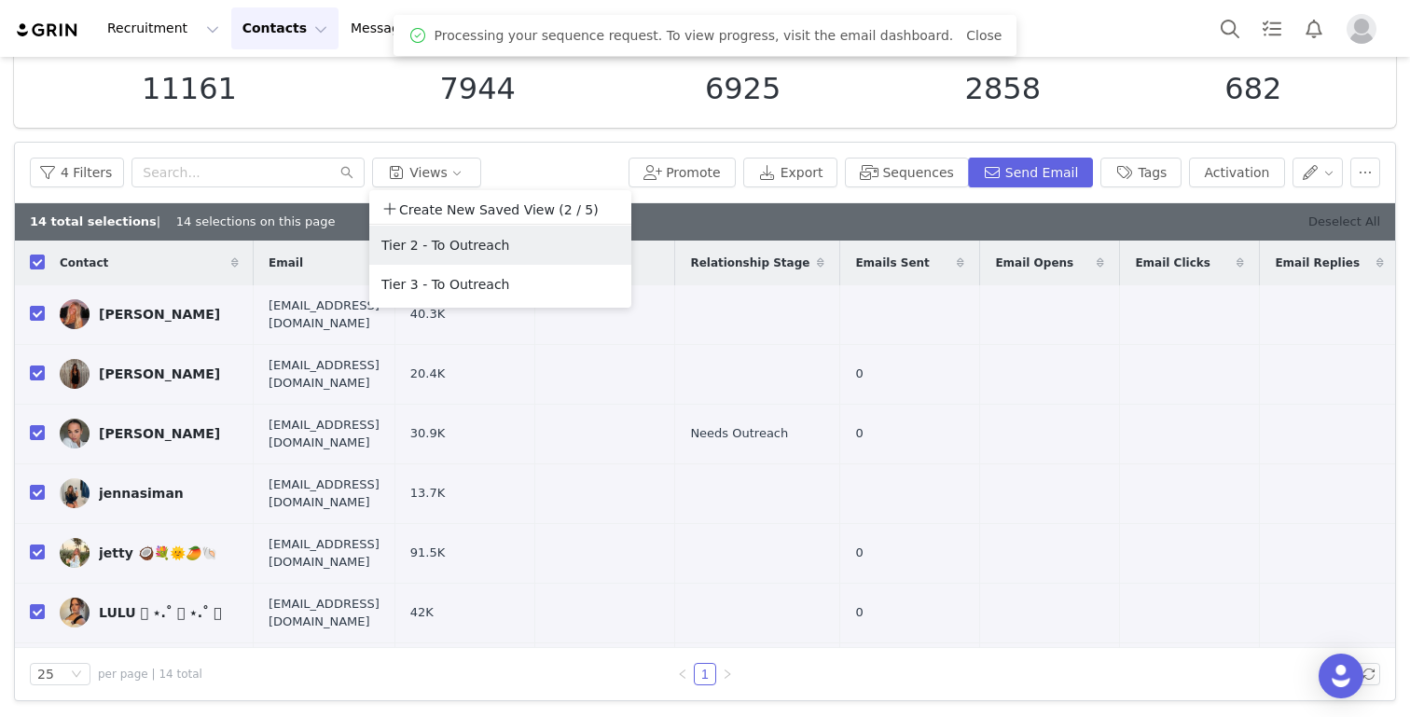
checkbox input "false"
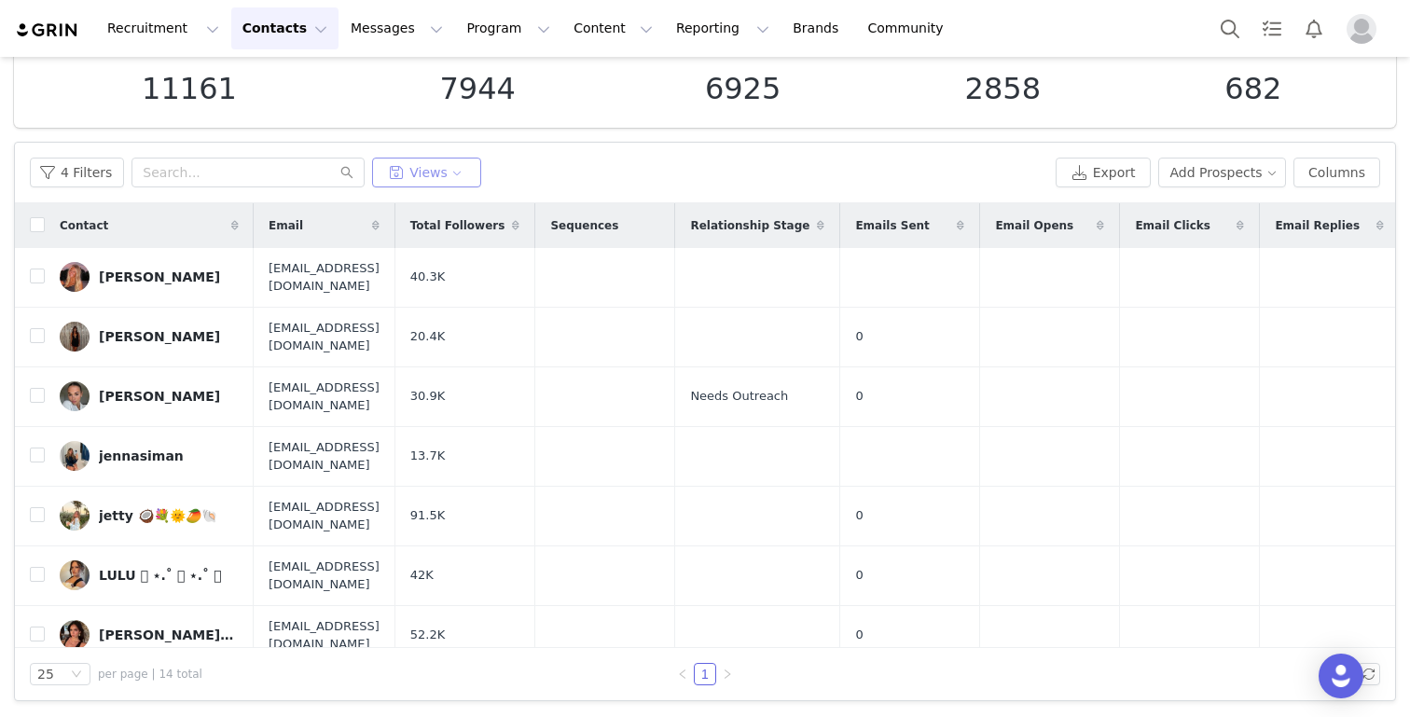
click at [449, 171] on button "Views" at bounding box center [426, 173] width 109 height 30
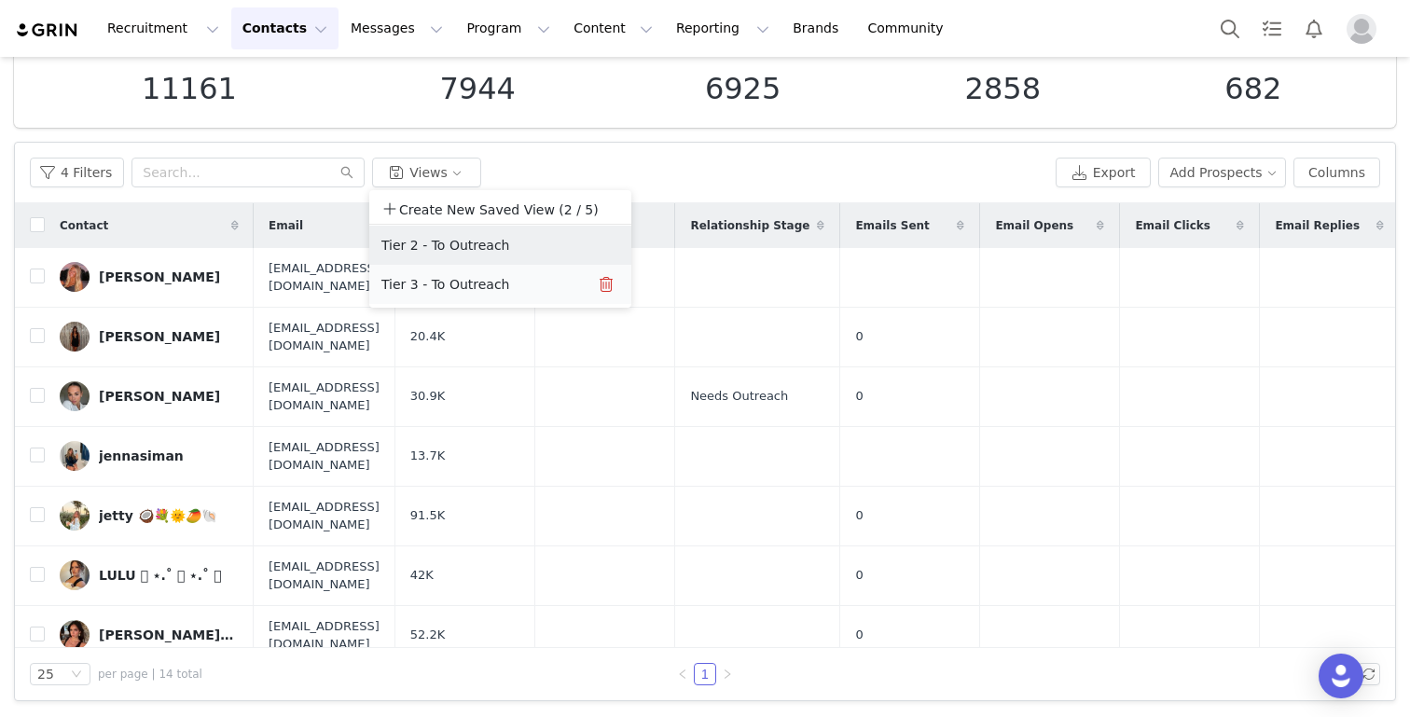
click at [431, 277] on button "Tier 3 - To Outreach" at bounding box center [474, 284] width 188 height 30
